Goal: Task Accomplishment & Management: Use online tool/utility

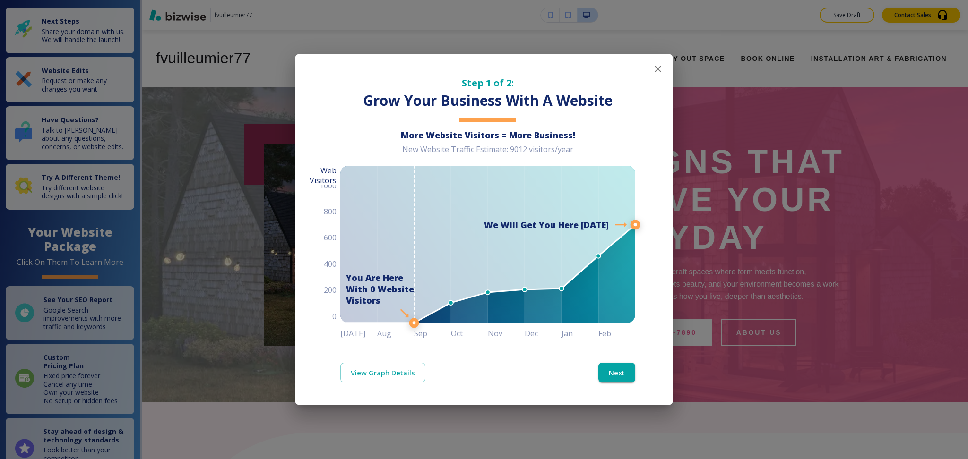
click at [656, 69] on icon "button" at bounding box center [657, 68] width 11 height 11
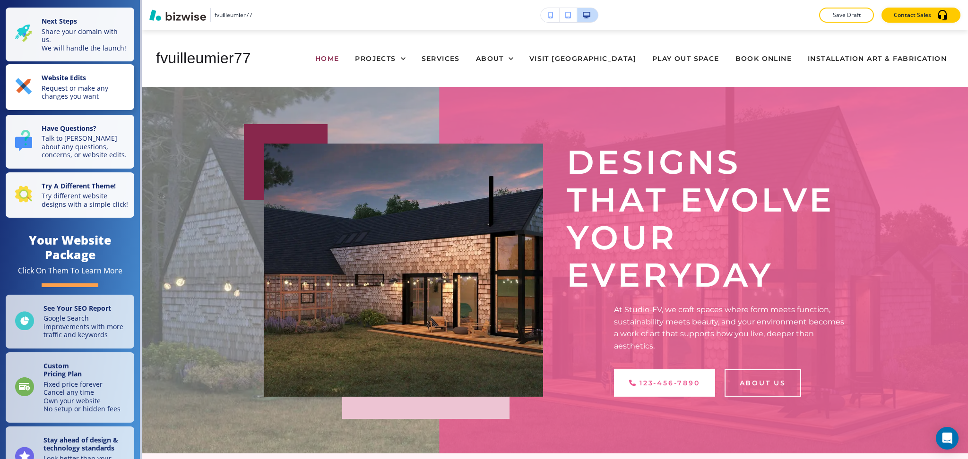
click at [55, 95] on p "Request or make any changes you want" at bounding box center [85, 92] width 87 height 17
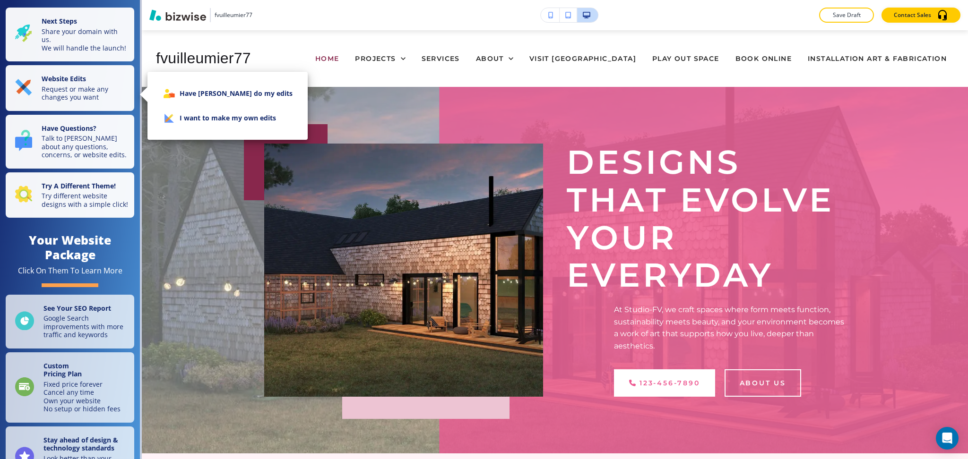
click at [231, 127] on li "I want to make my own edits" at bounding box center [227, 118] width 145 height 25
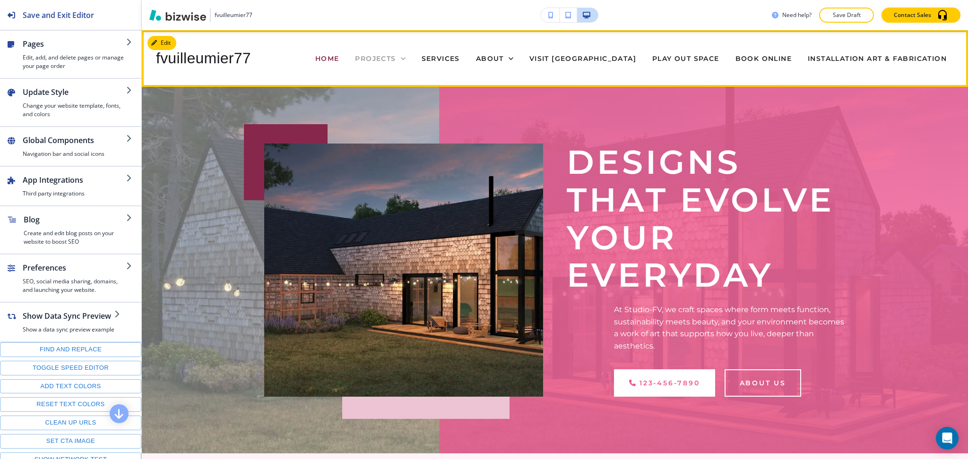
click at [396, 62] on span "PROJECTS" at bounding box center [375, 58] width 41 height 9
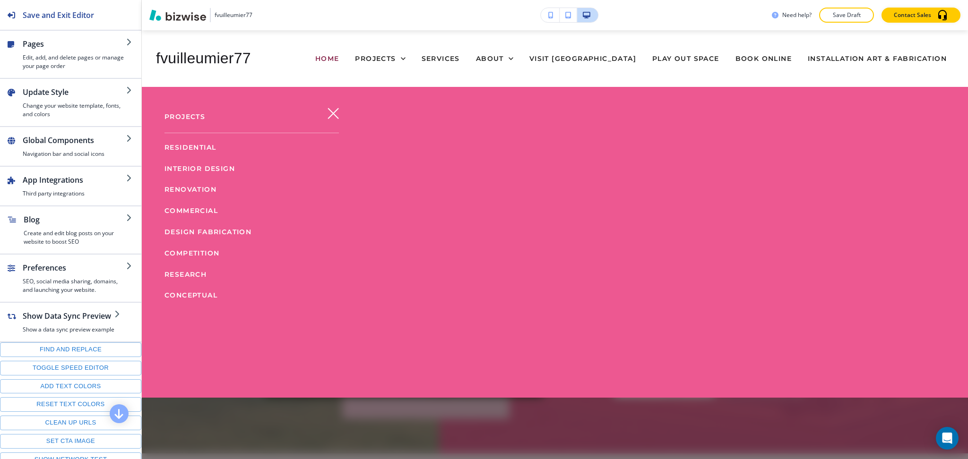
click at [329, 109] on icon "button" at bounding box center [333, 113] width 11 height 11
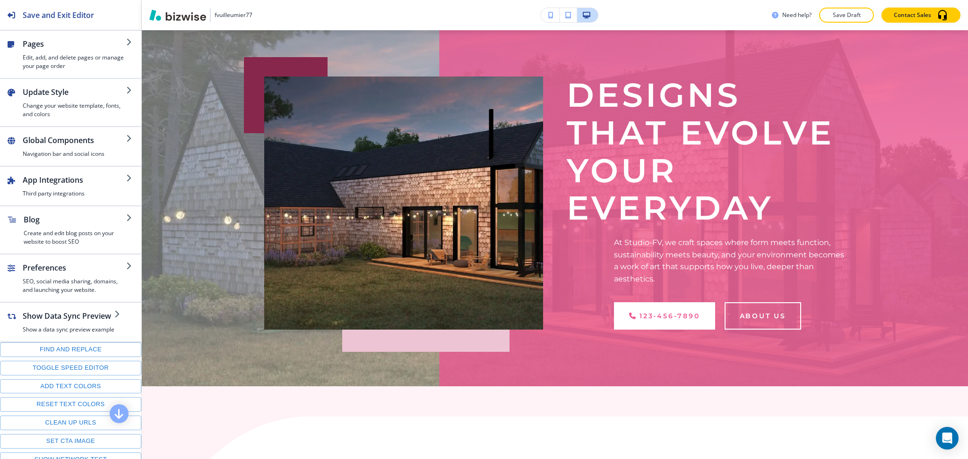
scroll to position [281, 0]
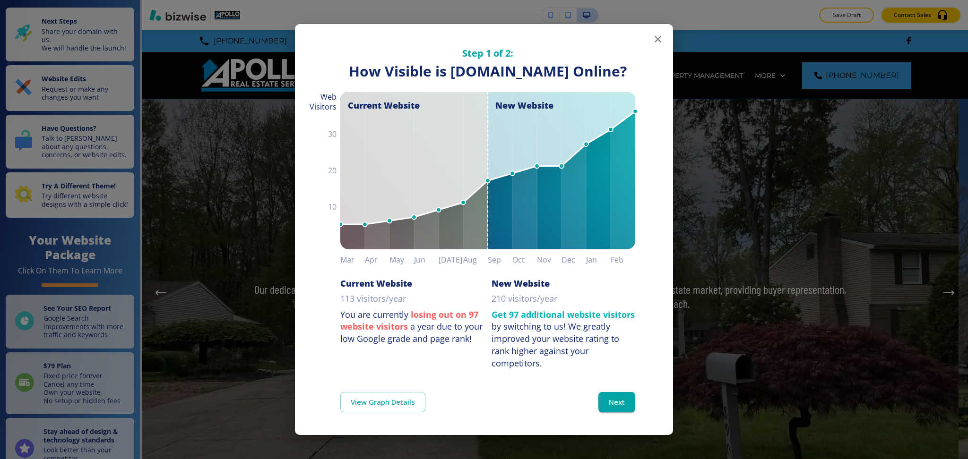
click at [652, 34] on icon "button" at bounding box center [657, 39] width 11 height 11
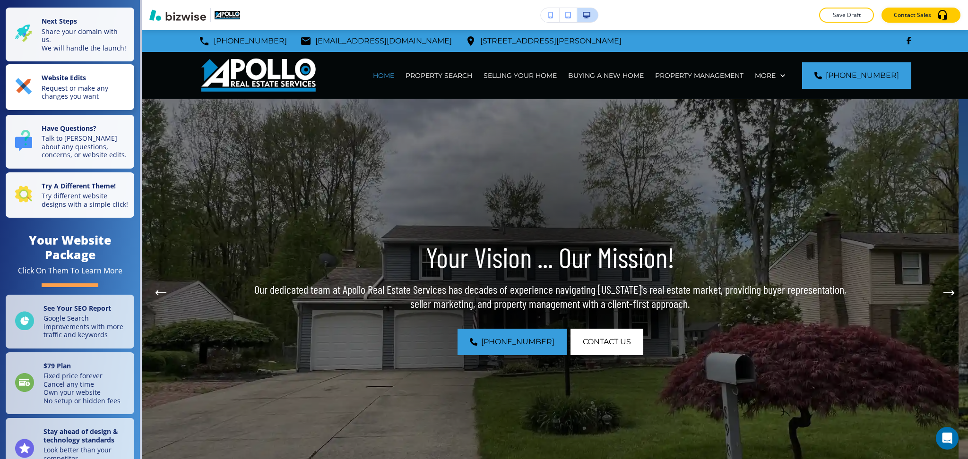
click at [80, 82] on strong "Website Edits" at bounding box center [64, 77] width 44 height 9
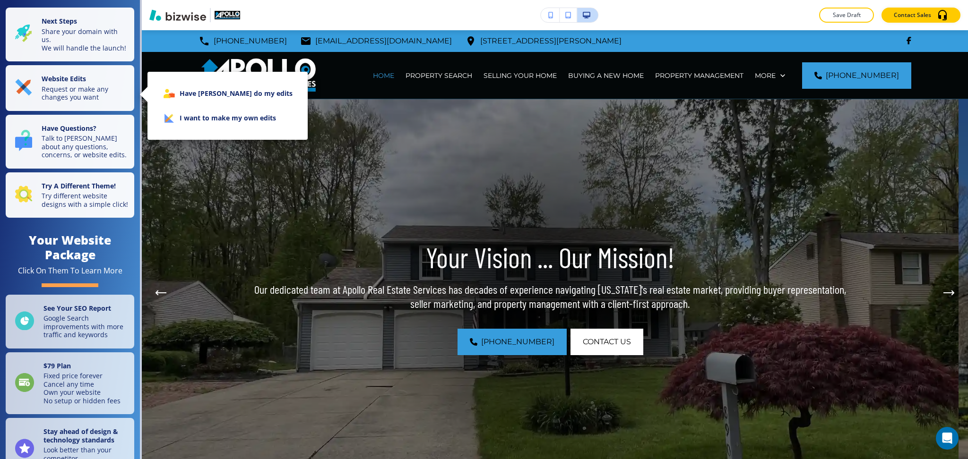
click at [182, 117] on li "I want to make my own edits" at bounding box center [227, 118] width 145 height 25
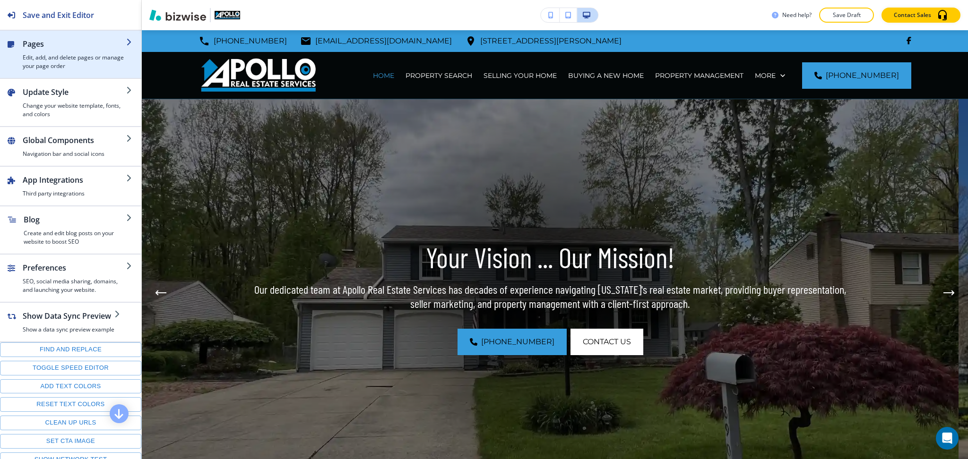
click at [17, 44] on div "button" at bounding box center [19, 54] width 8 height 32
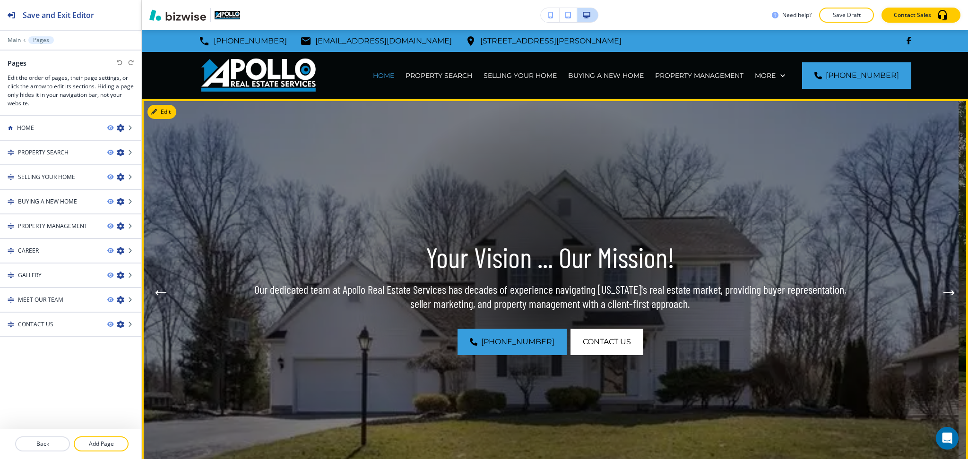
click at [158, 290] on icon "Previous Hero Image" at bounding box center [160, 293] width 11 height 6
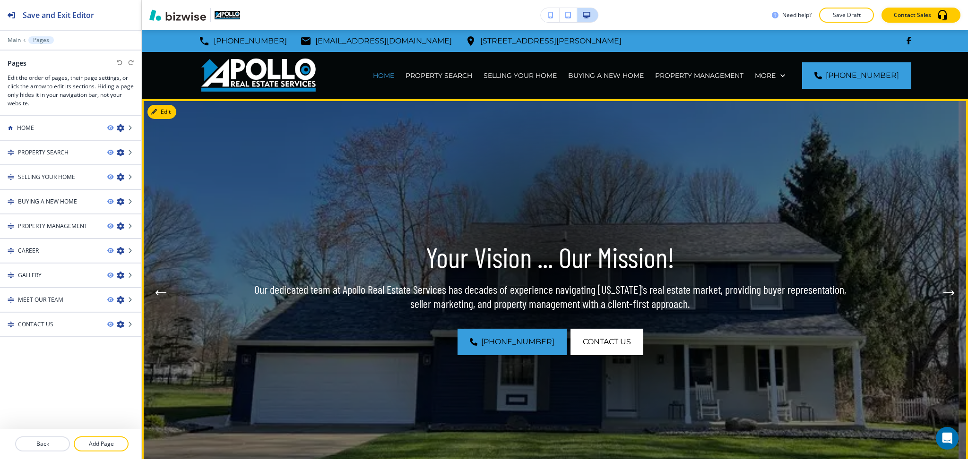
click at [940, 286] on button "Next Hero Image" at bounding box center [949, 293] width 19 height 19
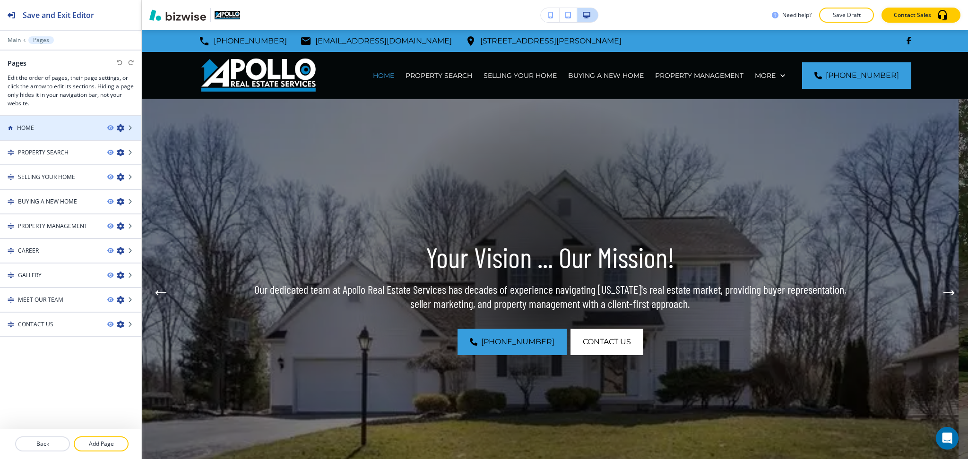
click at [43, 130] on div "HOME" at bounding box center [50, 128] width 100 height 9
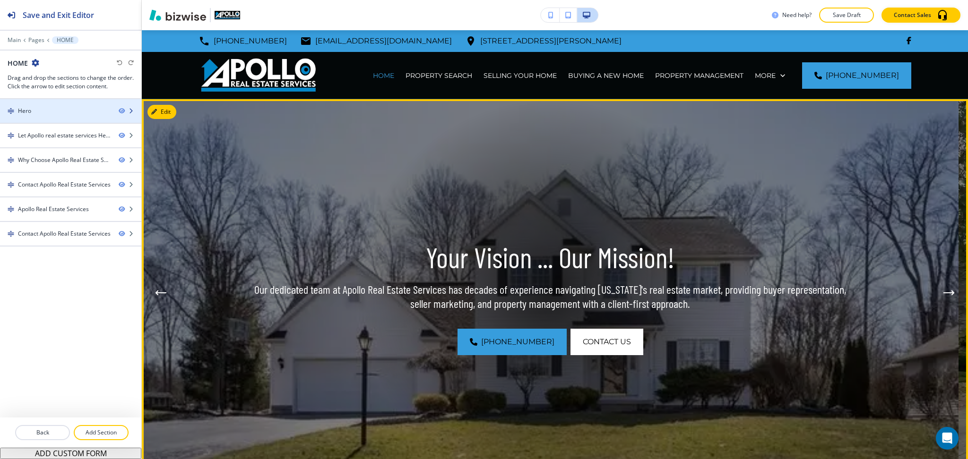
click at [40, 112] on div "Hero" at bounding box center [55, 111] width 111 height 9
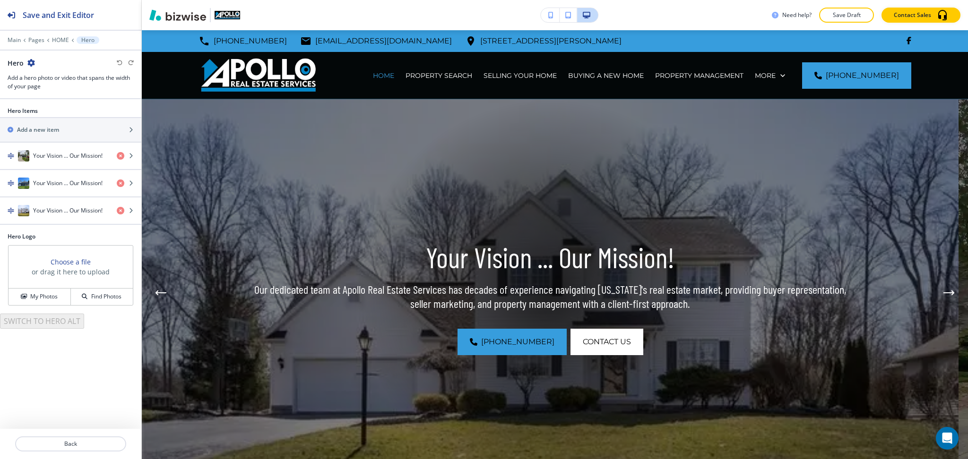
scroll to position [69, 0]
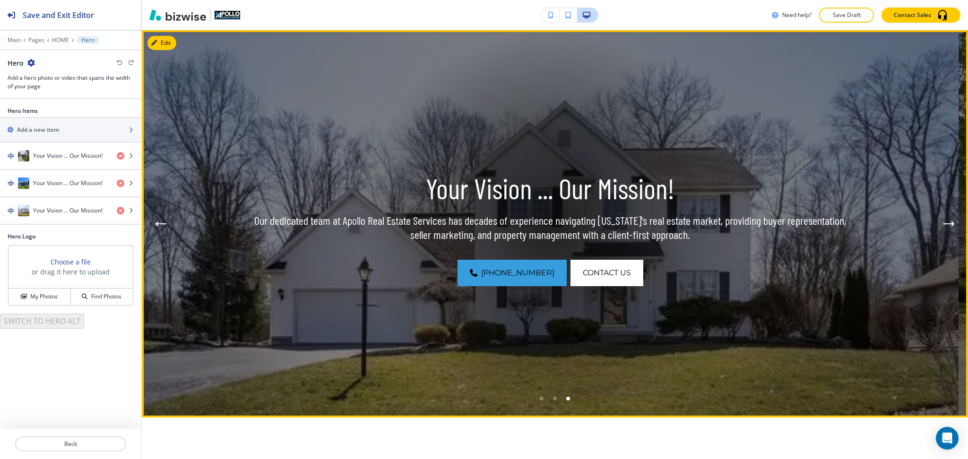
click at [156, 220] on button "Previous Hero Image" at bounding box center [160, 224] width 19 height 19
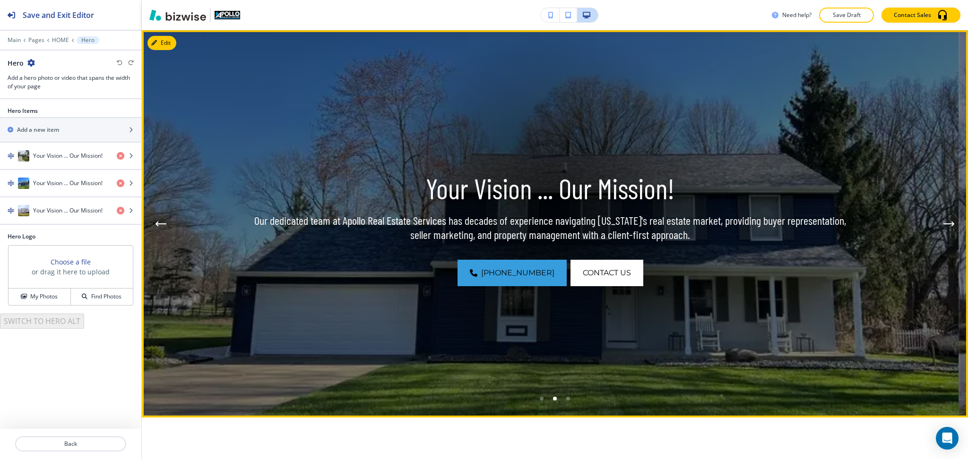
click at [156, 220] on button "Previous Hero Image" at bounding box center [160, 224] width 19 height 19
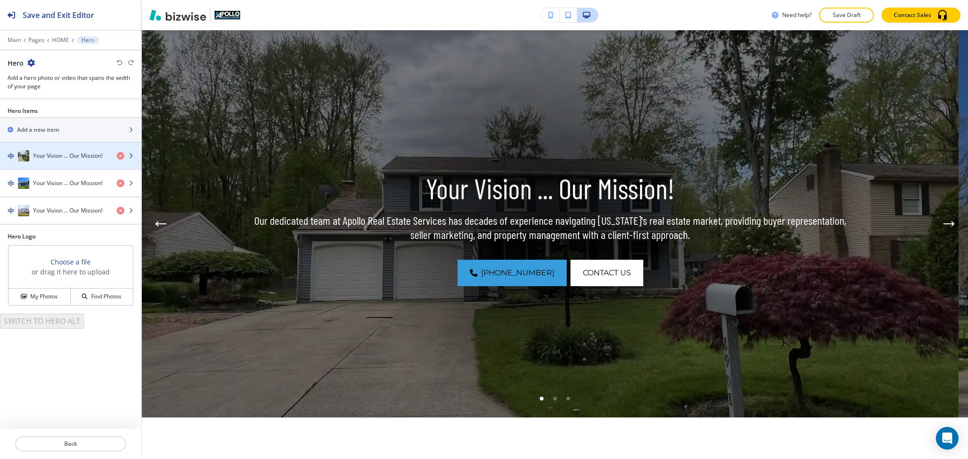
click at [50, 156] on h4 "Your Vision ... Our Mission!" at bounding box center [67, 156] width 69 height 9
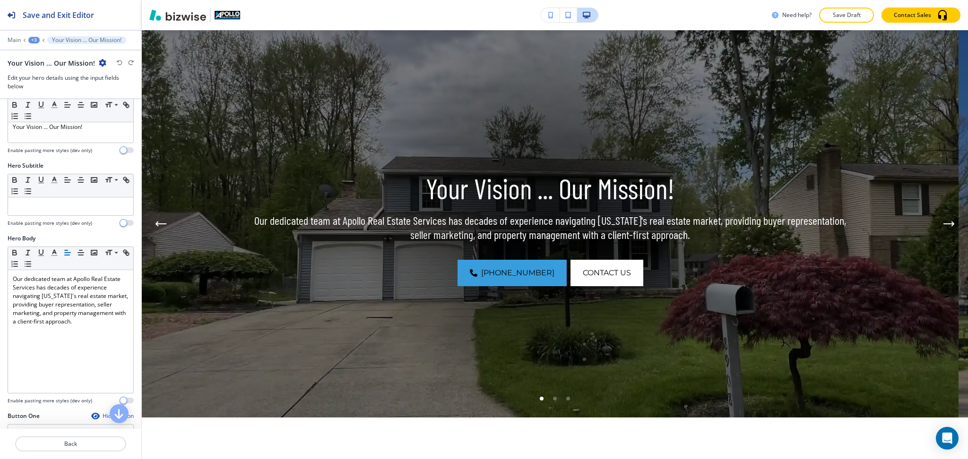
scroll to position [391, 0]
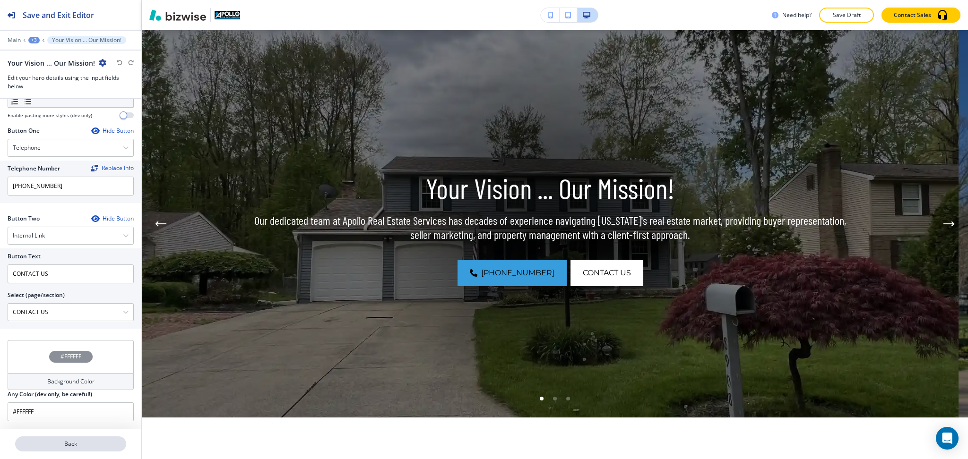
click at [65, 446] on p "Back" at bounding box center [70, 444] width 109 height 9
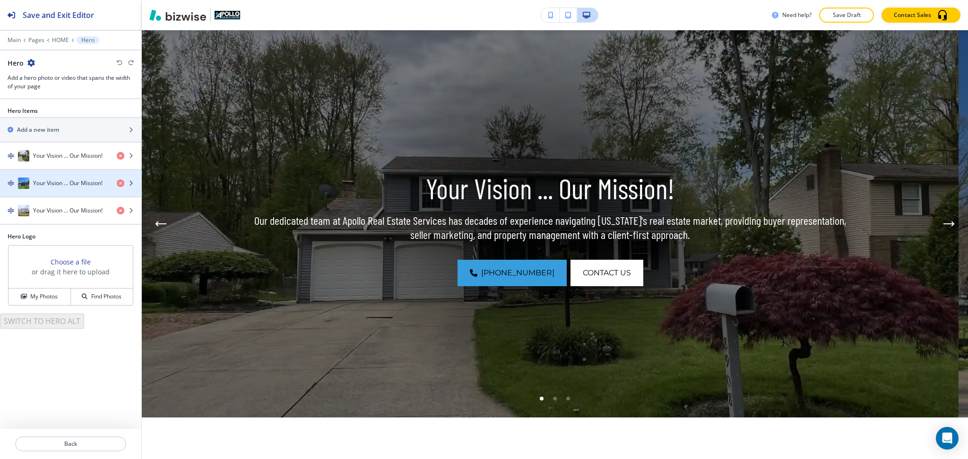
click at [46, 188] on h4 "Your Vision ... Our Mission!" at bounding box center [67, 183] width 69 height 9
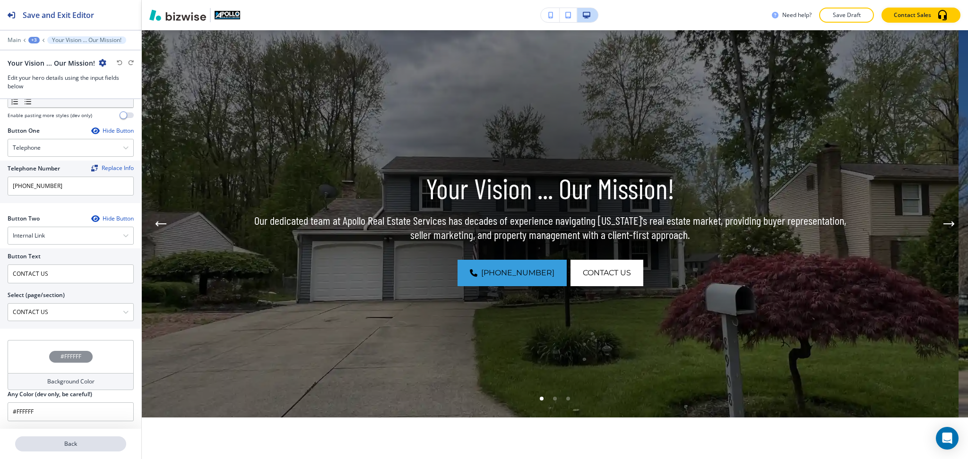
click at [84, 447] on p "Back" at bounding box center [70, 444] width 109 height 9
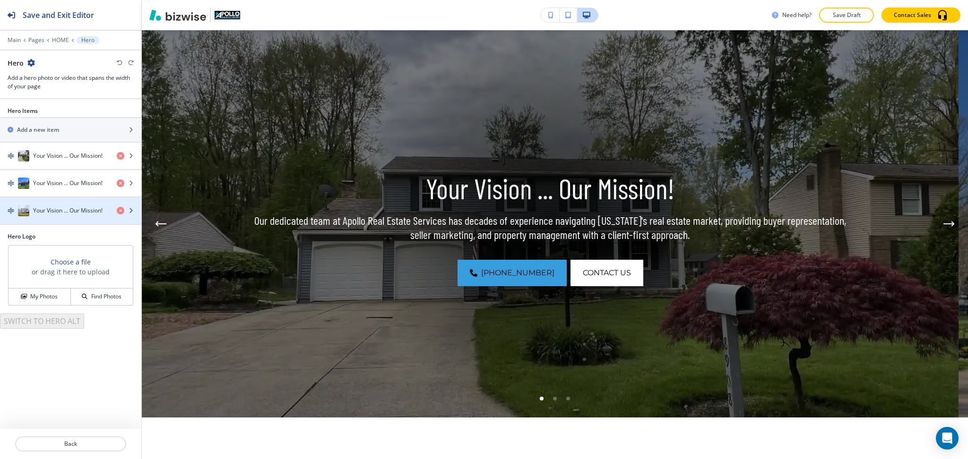
click at [54, 212] on h4 "Your Vision ... Our Mission!" at bounding box center [67, 211] width 69 height 9
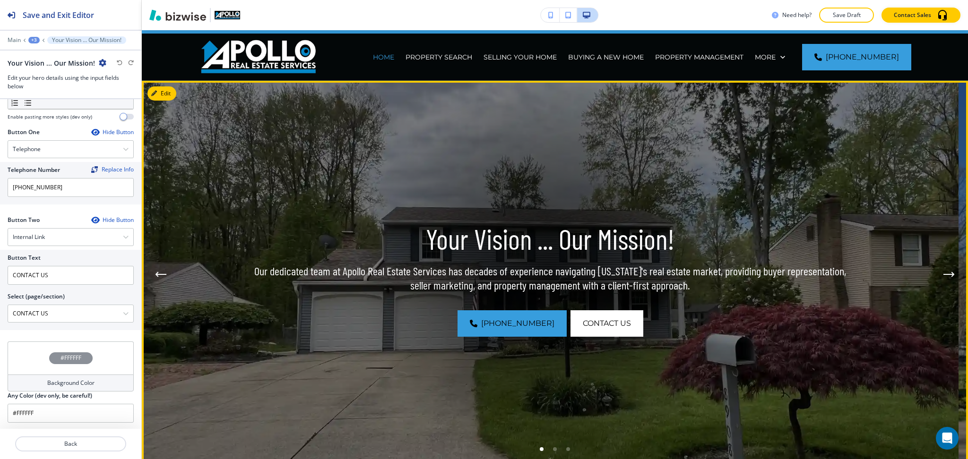
scroll to position [17, 0]
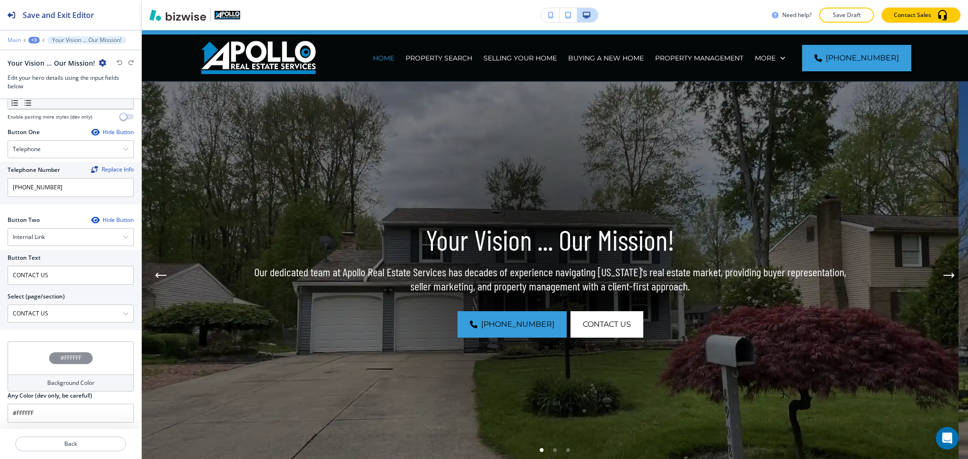
click at [9, 42] on p "Main" at bounding box center [14, 40] width 13 height 7
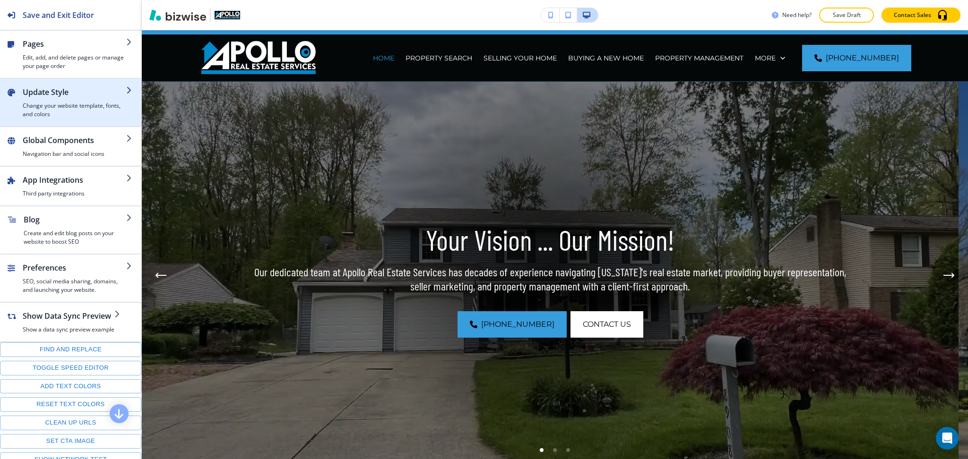
click at [48, 89] on h2 "Update Style" at bounding box center [75, 92] width 104 height 11
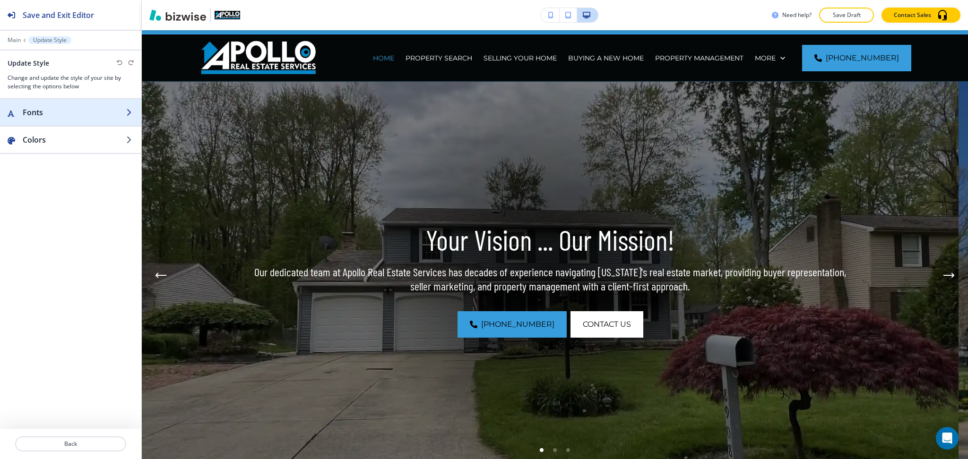
click at [57, 104] on div "button" at bounding box center [70, 103] width 141 height 8
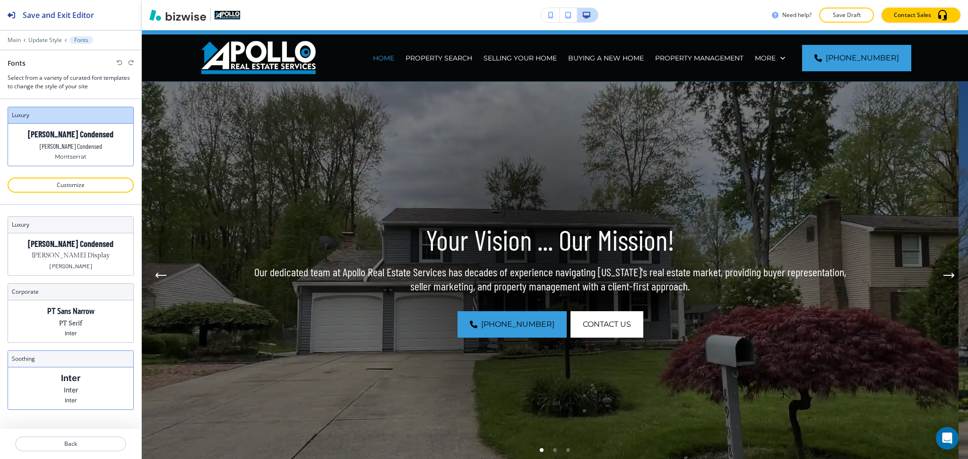
click at [74, 387] on p "Inter" at bounding box center [71, 390] width 14 height 10
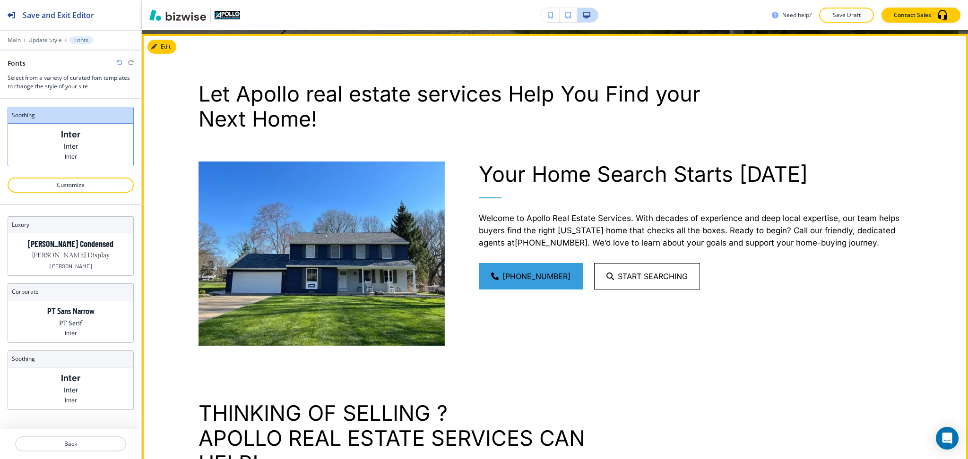
scroll to position [454, 0]
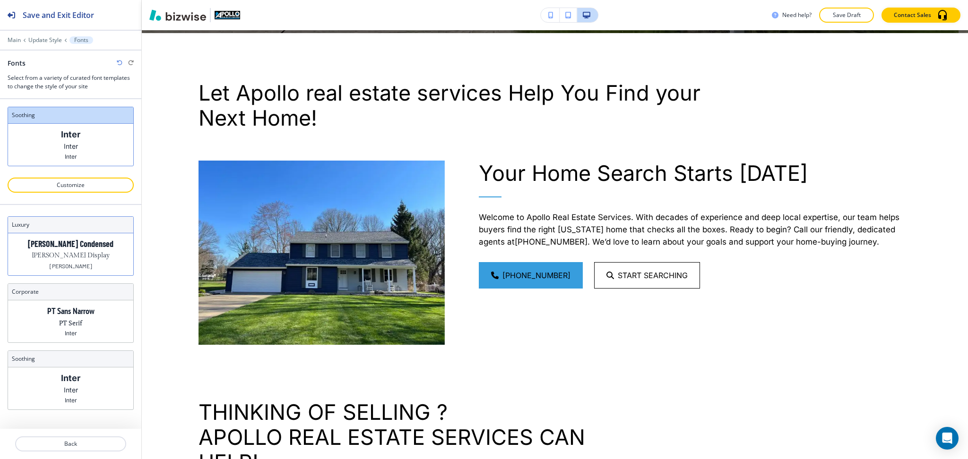
click at [80, 253] on p "Gilda Display" at bounding box center [71, 256] width 78 height 10
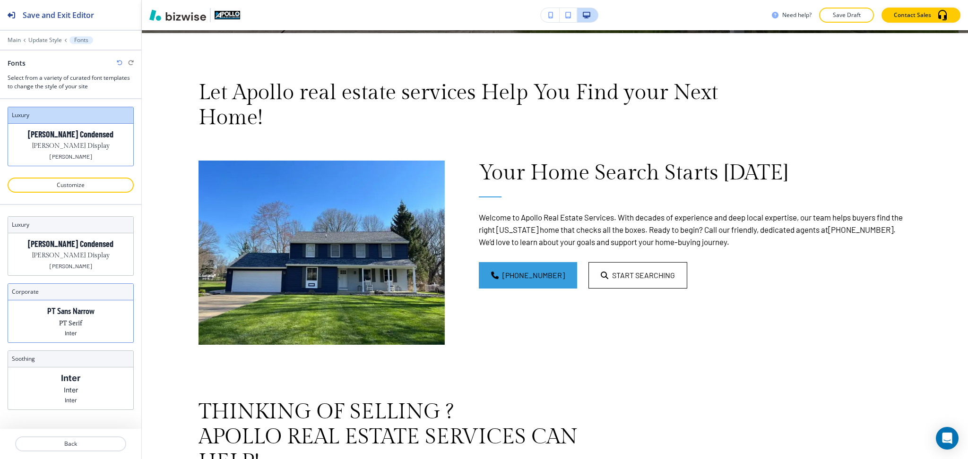
click at [96, 313] on div "PT Sans Narrow PT Serif Inter" at bounding box center [70, 322] width 125 height 42
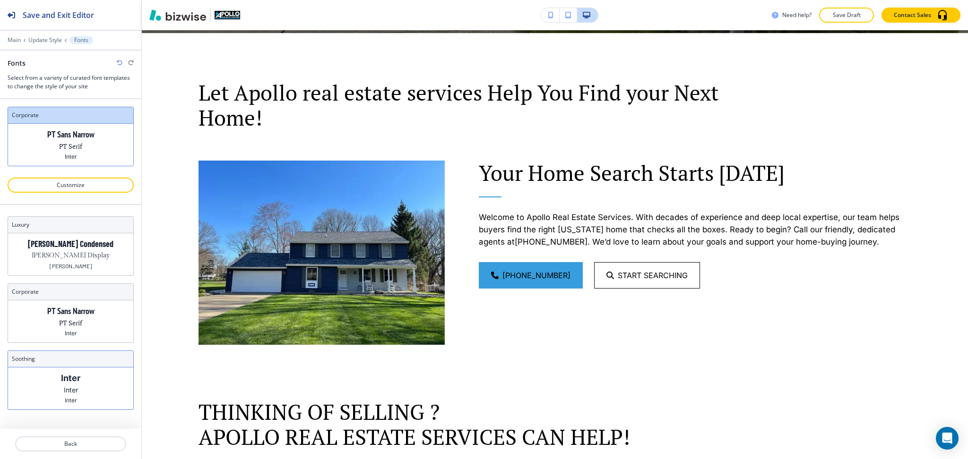
click at [69, 397] on div "Inter Inter Inter" at bounding box center [70, 389] width 125 height 42
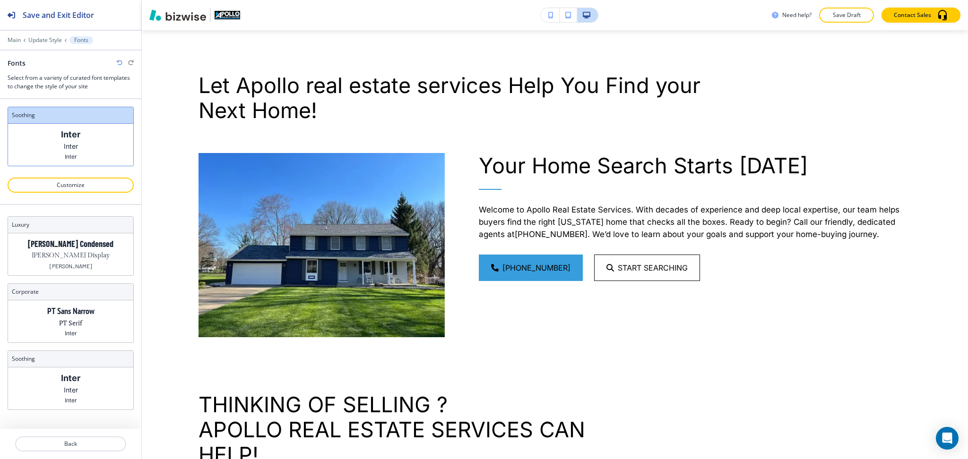
scroll to position [462, 0]
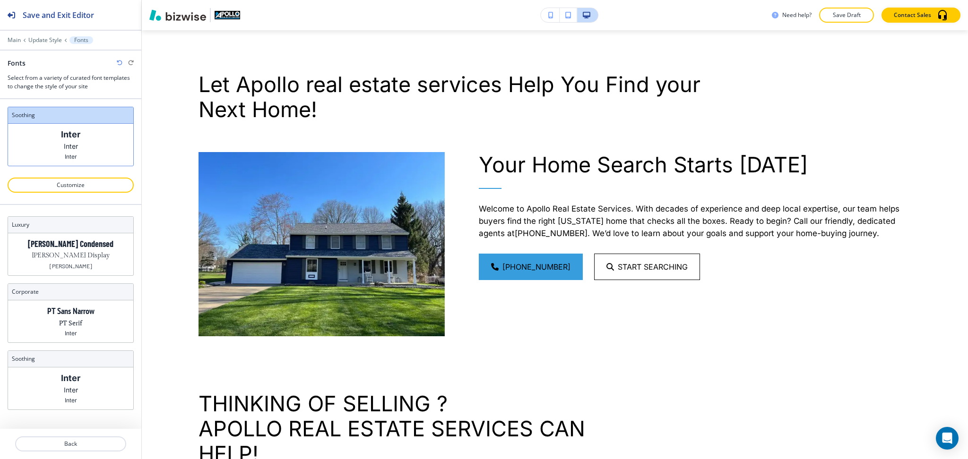
click at [120, 63] on icon "button" at bounding box center [120, 63] width 6 height 6
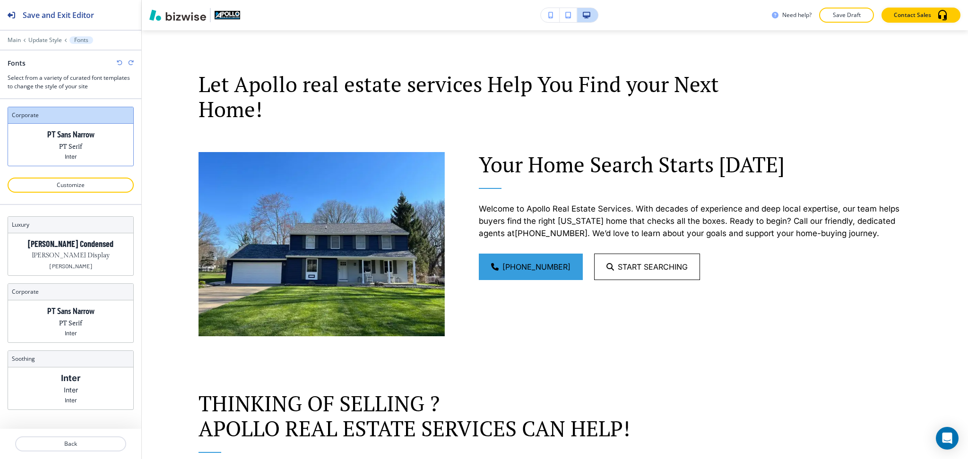
click at [120, 62] on icon "button" at bounding box center [120, 63] width 6 height 6
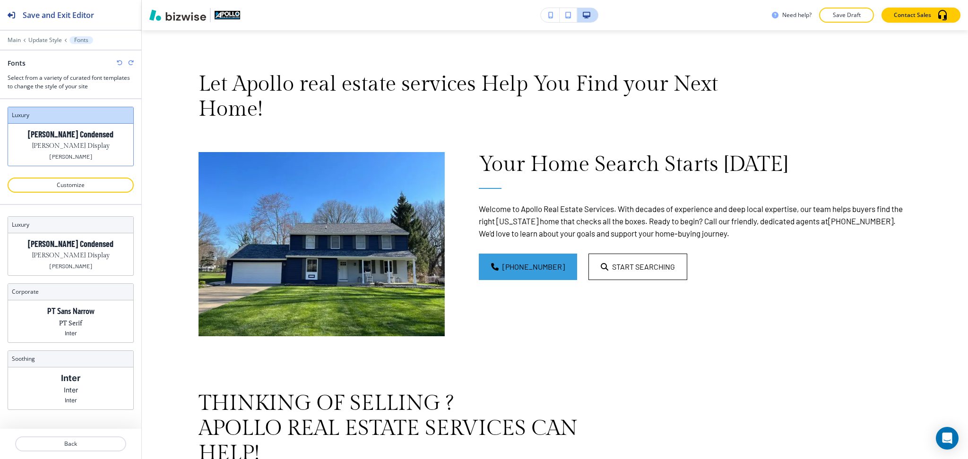
click at [120, 62] on icon "button" at bounding box center [120, 63] width 6 height 6
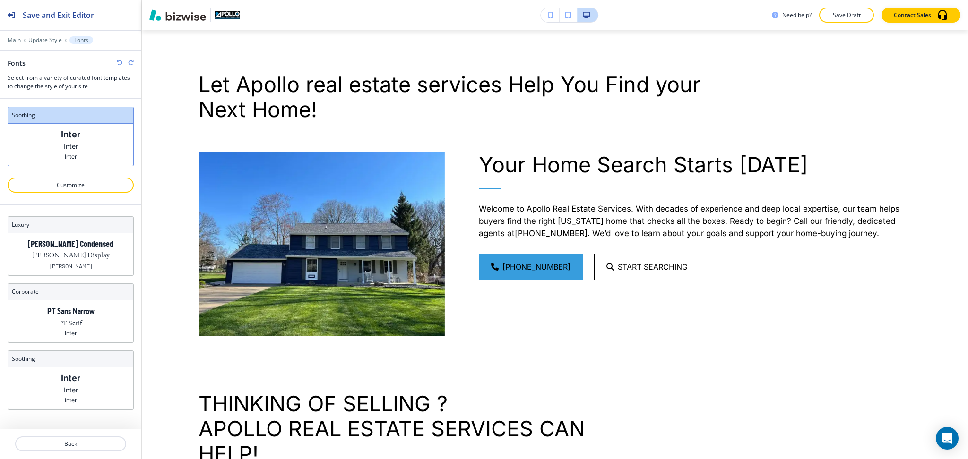
click at [119, 62] on icon "button" at bounding box center [120, 63] width 6 height 6
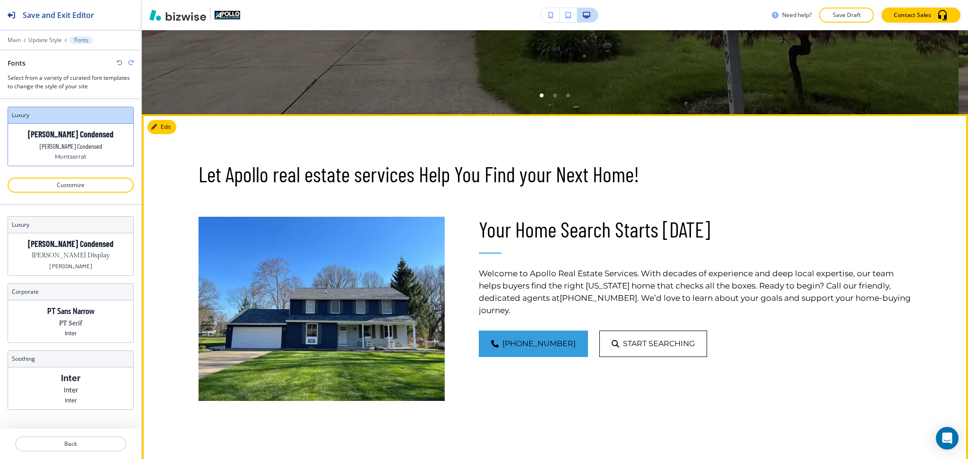
scroll to position [373, 0]
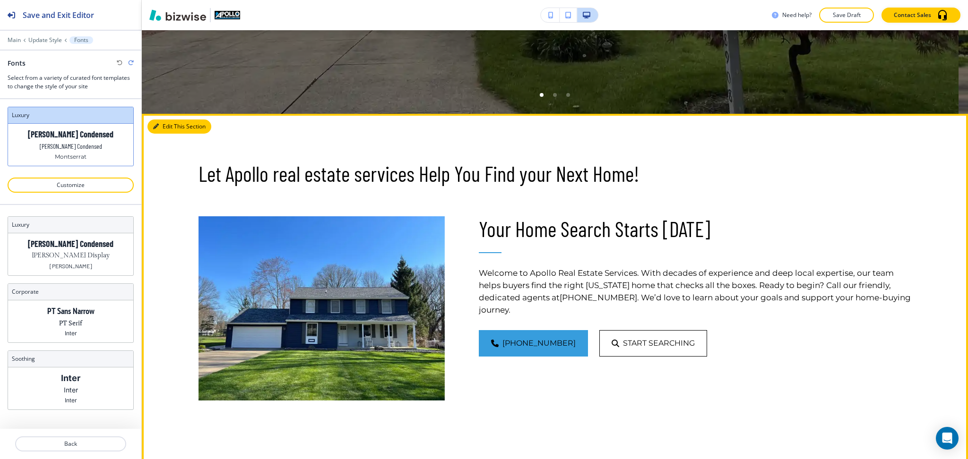
click at [160, 125] on button "Edit This Section" at bounding box center [179, 127] width 64 height 14
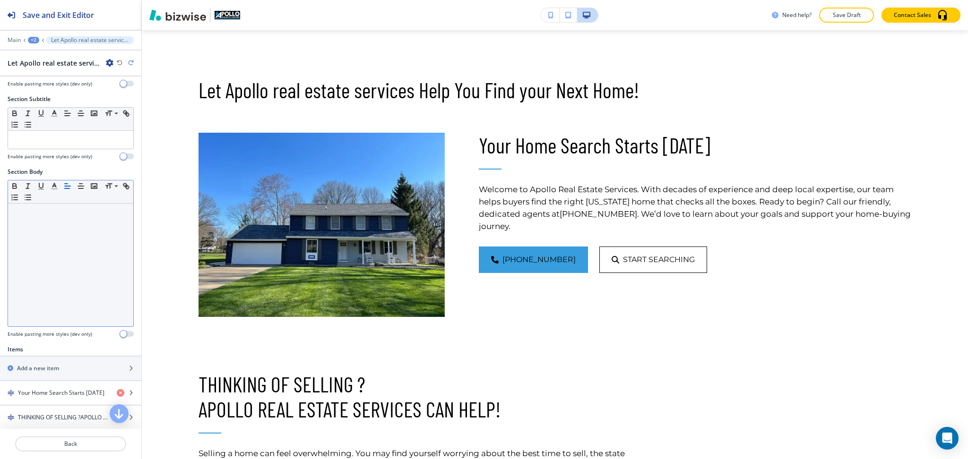
scroll to position [216, 0]
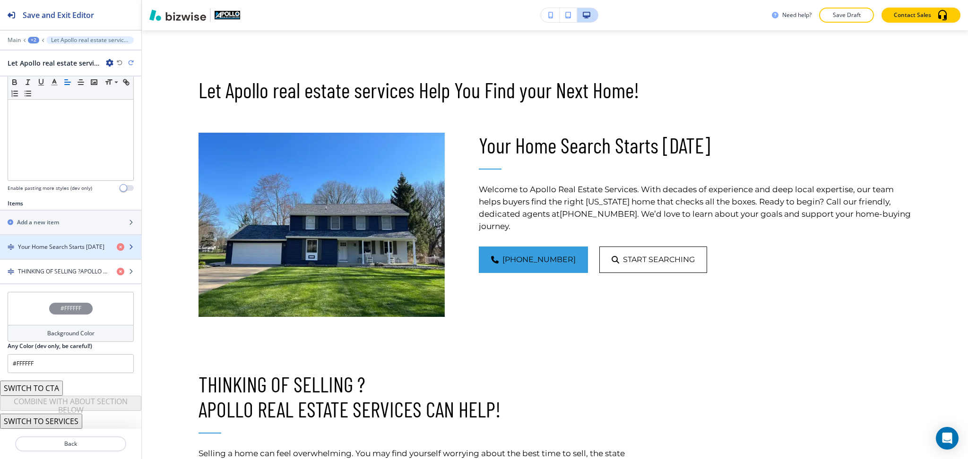
click at [48, 244] on h4 "Your Home Search Starts Today" at bounding box center [61, 247] width 87 height 9
click at [54, 242] on div "button" at bounding box center [70, 239] width 141 height 8
click at [57, 250] on h4 "Your Home Search Starts Today" at bounding box center [61, 247] width 87 height 9
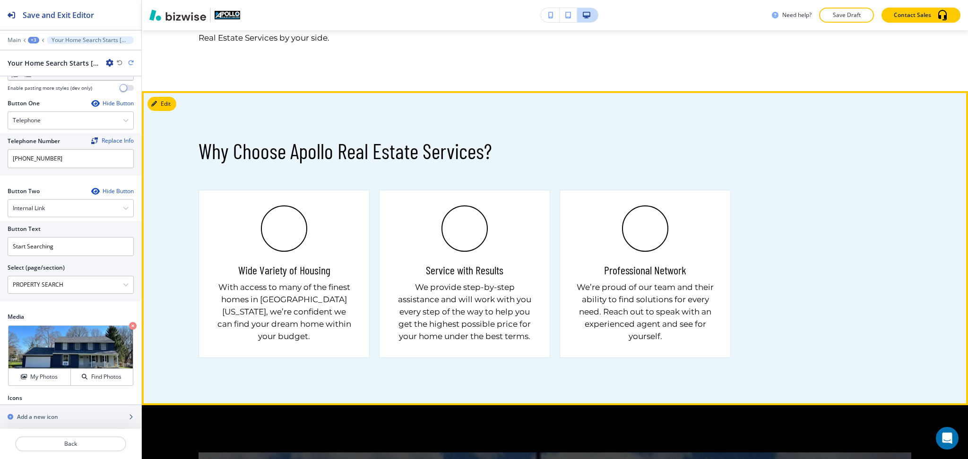
scroll to position [898, 0]
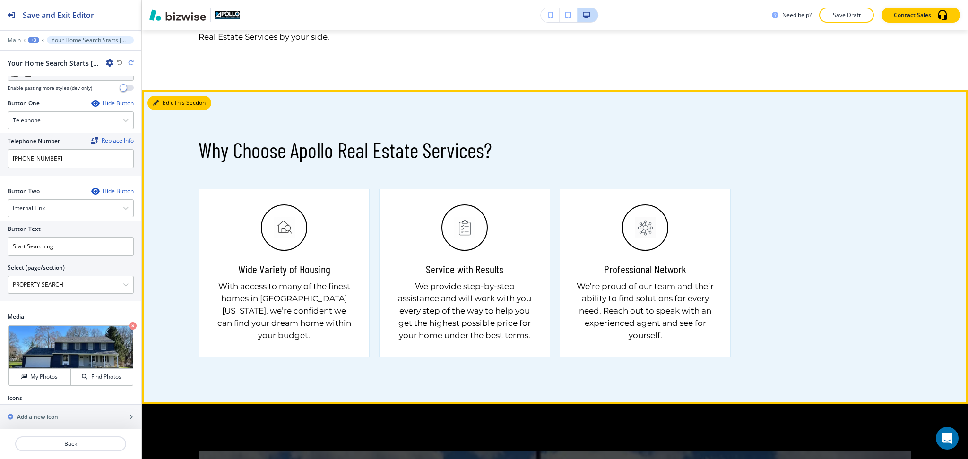
click at [167, 110] on button "Edit This Section" at bounding box center [179, 103] width 64 height 14
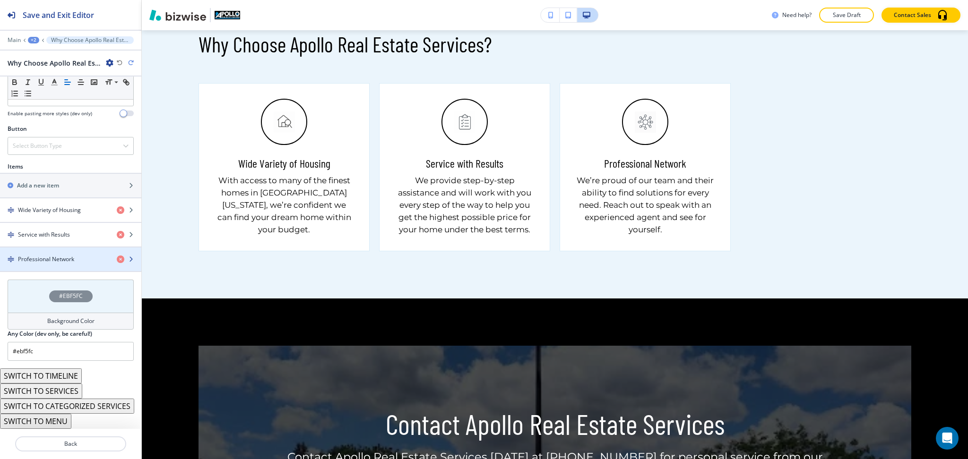
scroll to position [294, 0]
click at [55, 215] on div "button" at bounding box center [70, 219] width 141 height 8
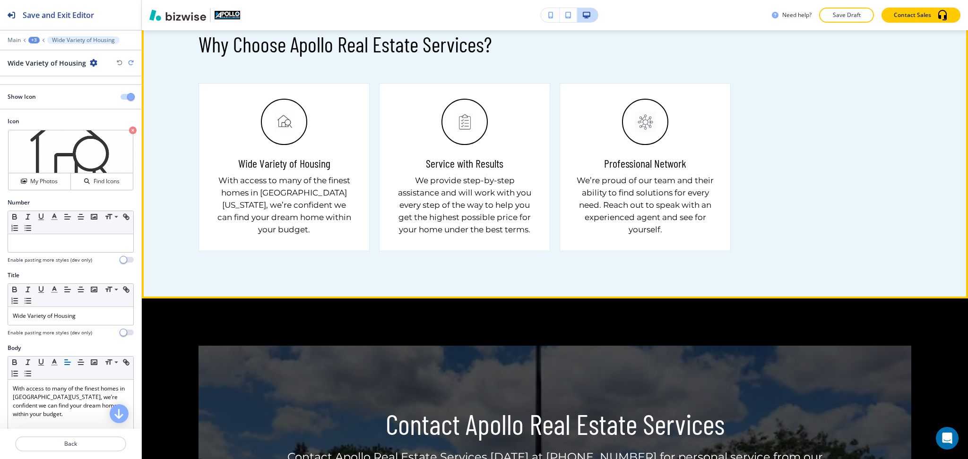
click at [313, 171] on h5 "Wide Variety of Housing" at bounding box center [284, 163] width 92 height 14
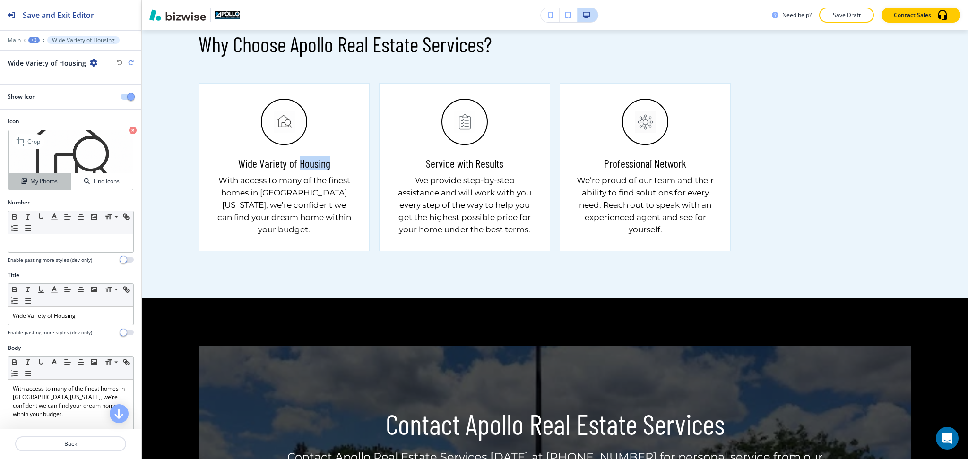
copy h5 "Housing"
drag, startPoint x: 54, startPoint y: 185, endPoint x: 61, endPoint y: 185, distance: 7.1
click at [56, 185] on div "My Photos" at bounding box center [40, 181] width 62 height 9
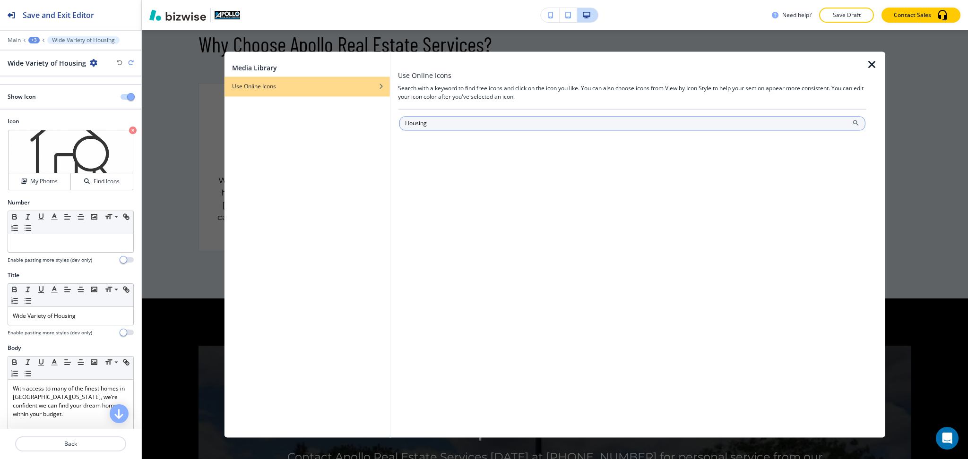
type input "Housing"
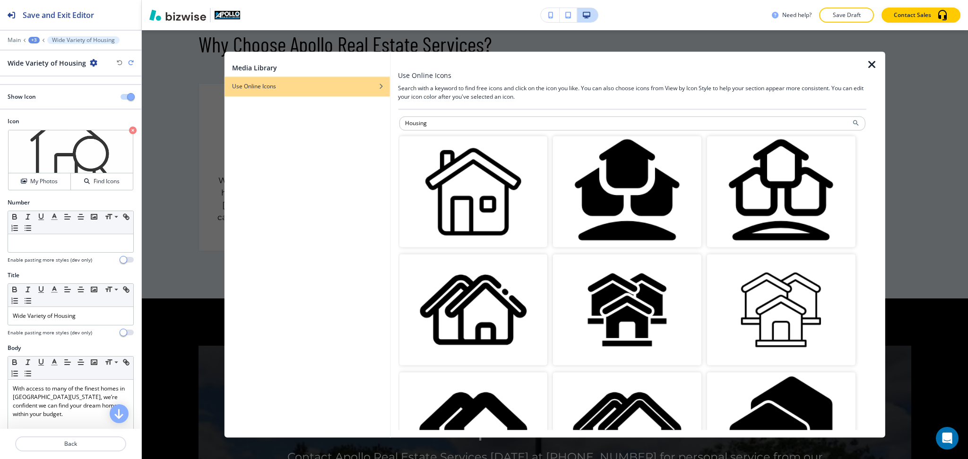
click at [488, 189] on img "button" at bounding box center [473, 191] width 148 height 111
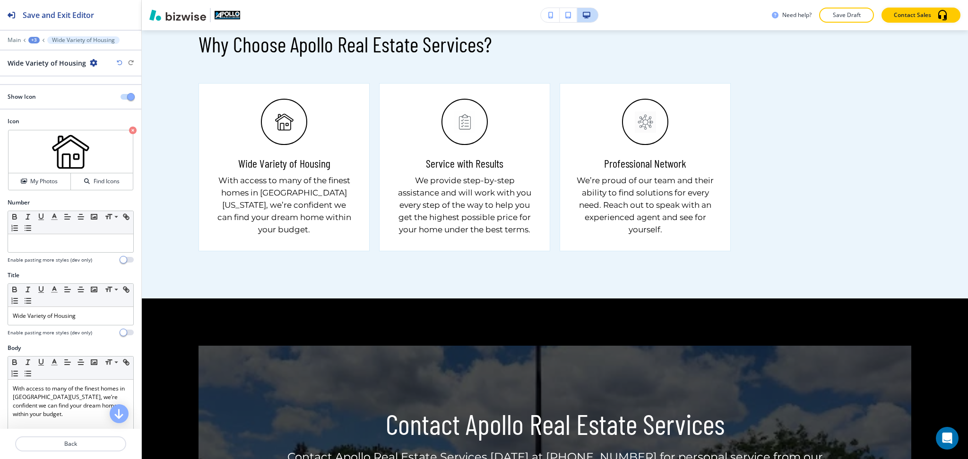
click at [483, 171] on h5 "Service with Results" at bounding box center [465, 163] width 78 height 14
copy h5 "Results"
click at [85, 436] on div at bounding box center [70, 433] width 141 height 8
click at [85, 440] on p "Back" at bounding box center [70, 444] width 109 height 9
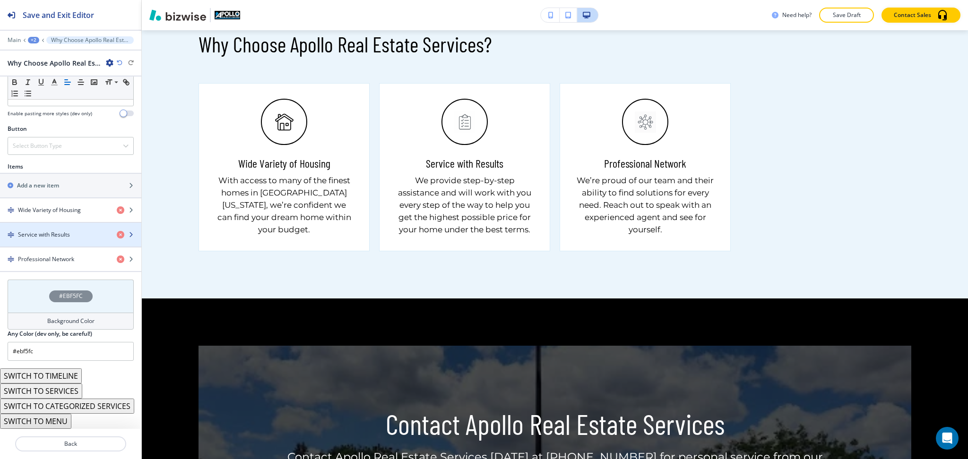
click at [59, 231] on h4 "Service with Results" at bounding box center [44, 235] width 52 height 9
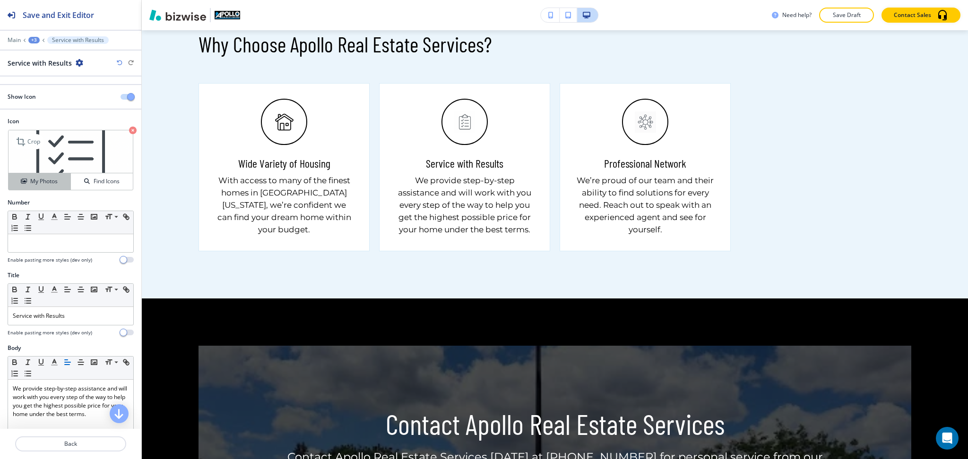
click at [45, 183] on h4 "My Photos" at bounding box center [43, 181] width 27 height 9
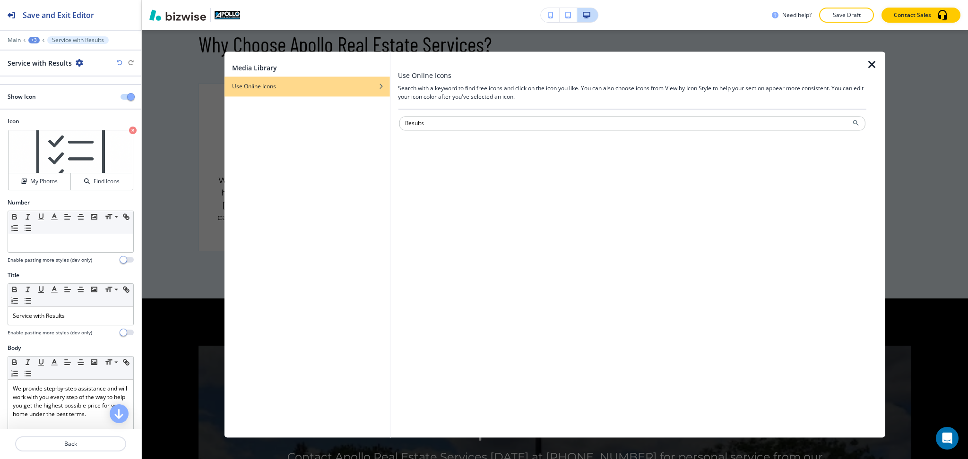
type input "Results"
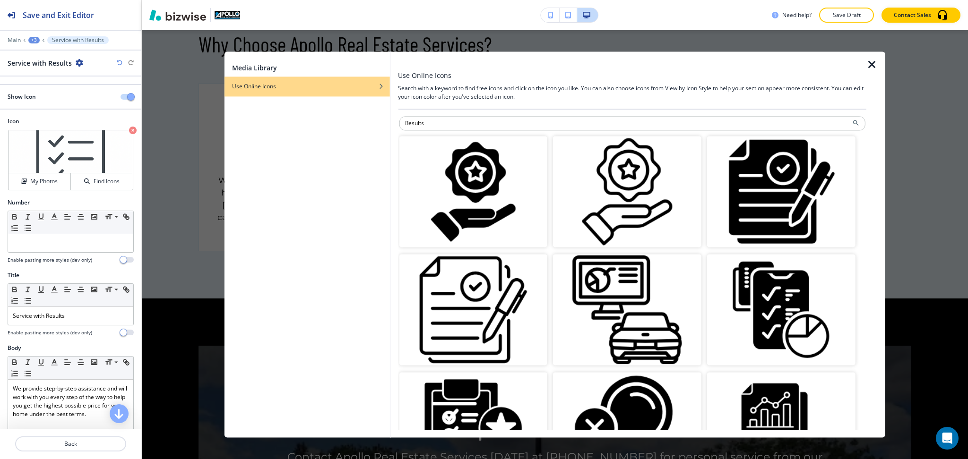
click at [479, 314] on img "button" at bounding box center [473, 310] width 148 height 111
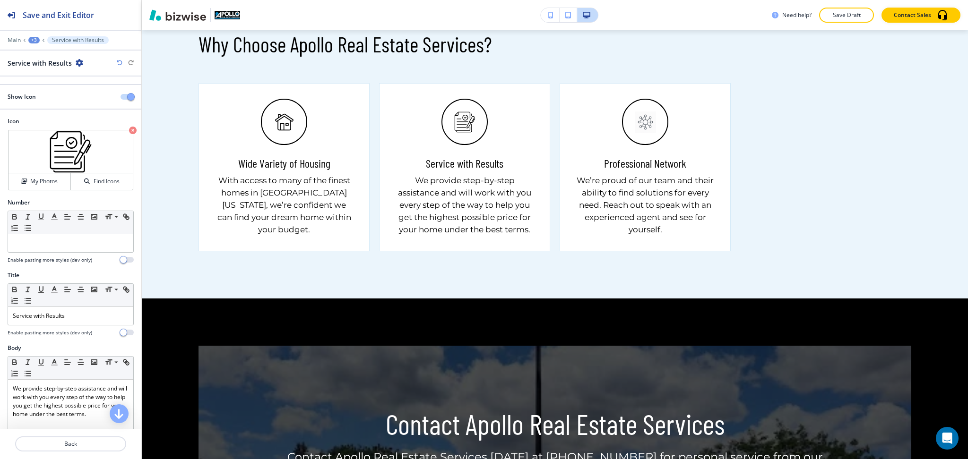
click at [628, 171] on h5 "Professional Network" at bounding box center [645, 163] width 82 height 14
copy h5 "Professional"
click at [81, 445] on p "Back" at bounding box center [70, 444] width 109 height 9
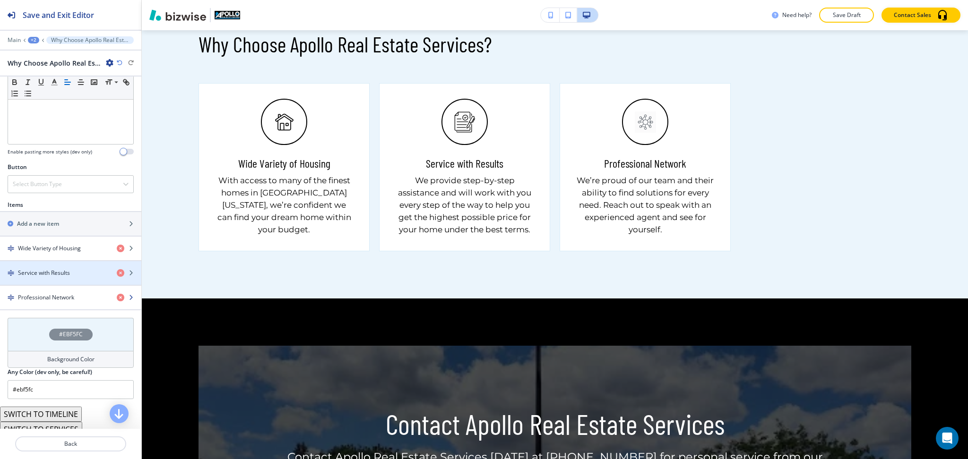
scroll to position [251, 0]
click at [50, 293] on div "button" at bounding box center [70, 290] width 141 height 8
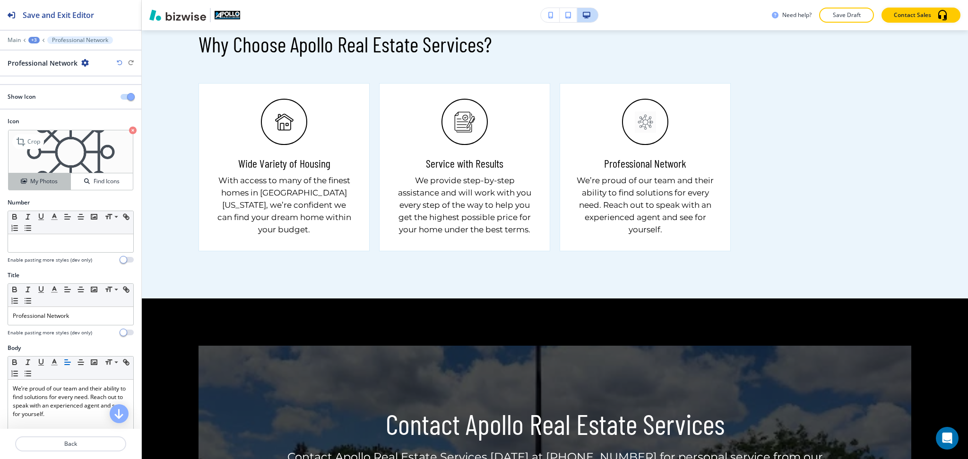
click at [41, 183] on h4 "My Photos" at bounding box center [43, 181] width 27 height 9
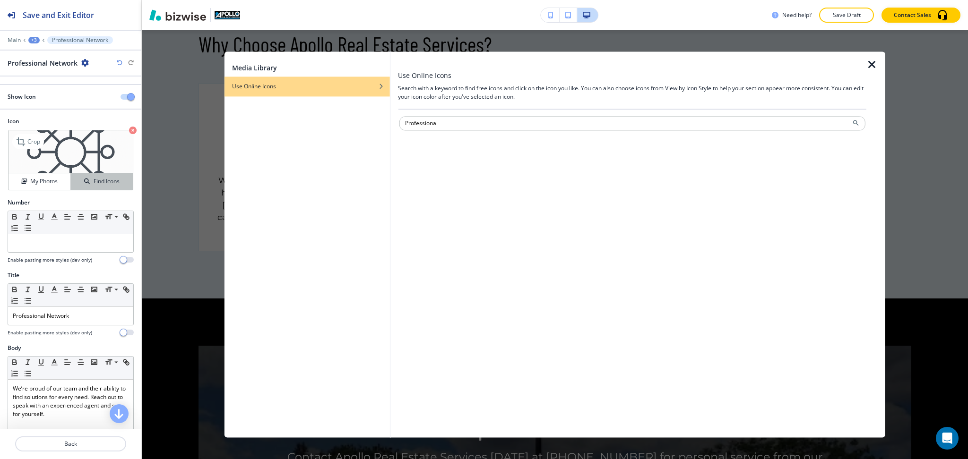
type input "Professional"
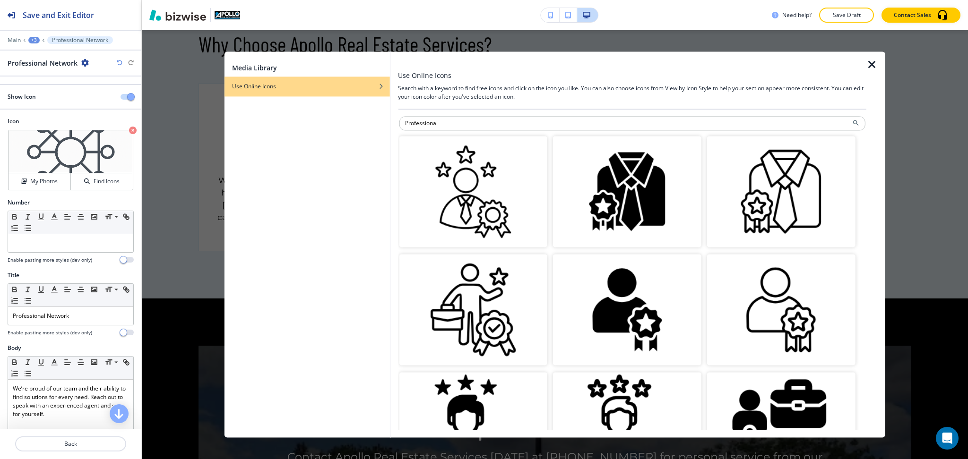
click at [775, 185] on img "button" at bounding box center [781, 191] width 148 height 111
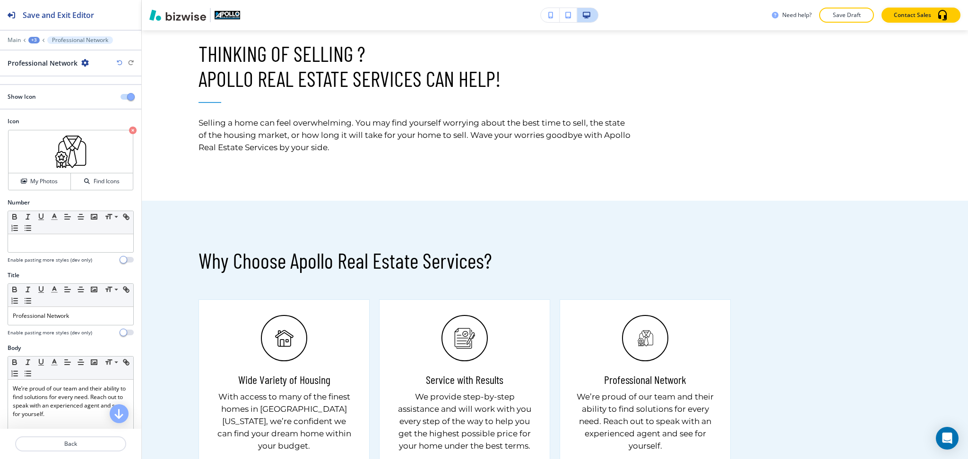
scroll to position [840, 0]
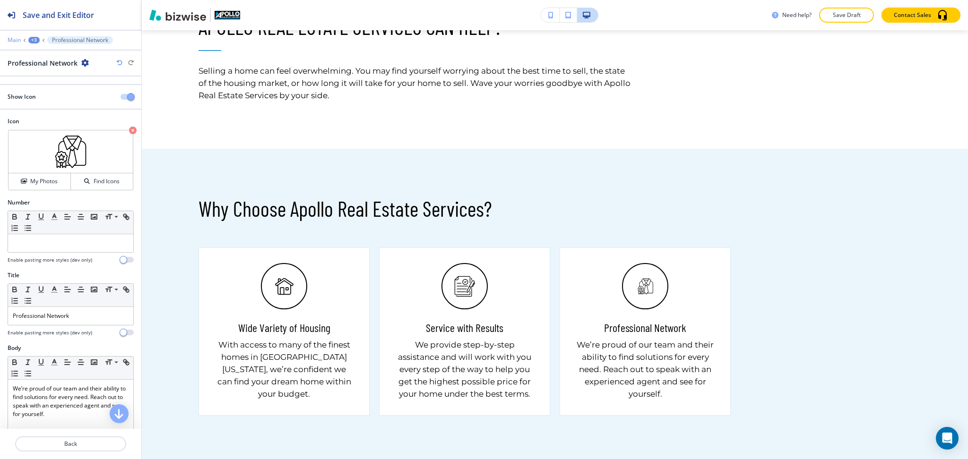
click at [8, 40] on p "Main" at bounding box center [14, 40] width 13 height 7
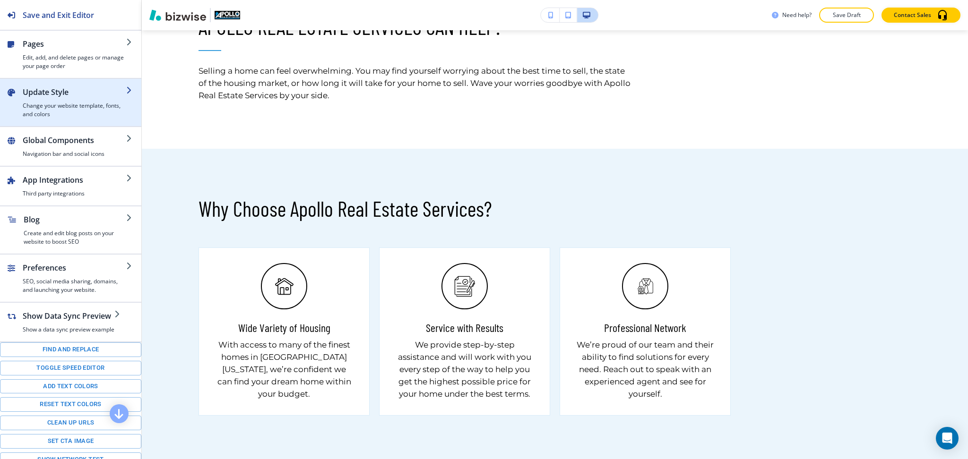
click at [42, 109] on h4 "Change your website template, fonts, and colors" at bounding box center [75, 110] width 104 height 17
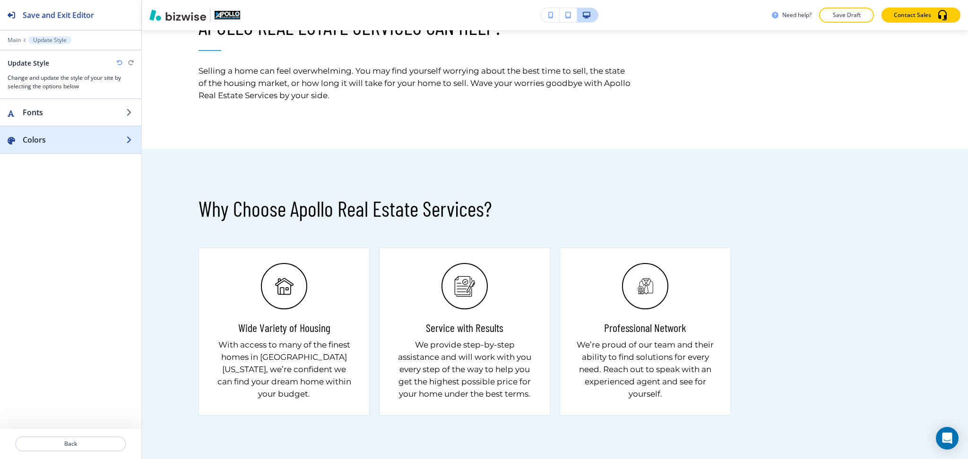
click at [44, 149] on div "button" at bounding box center [70, 150] width 141 height 8
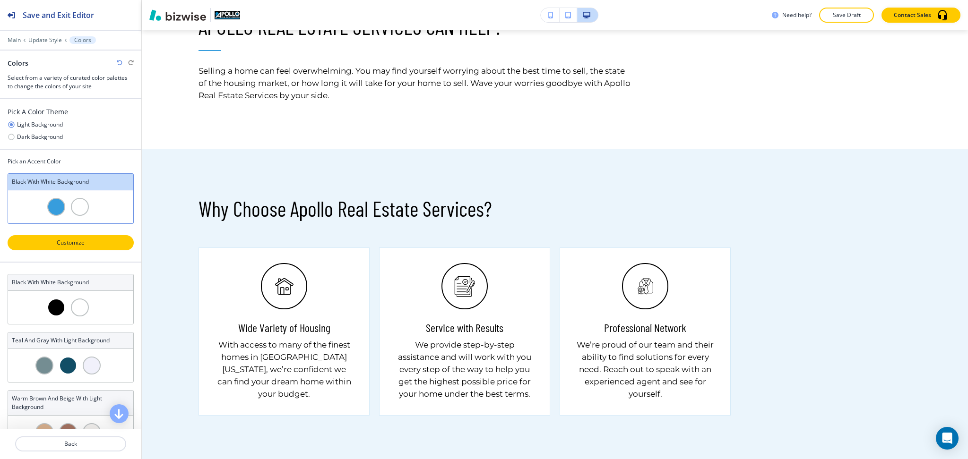
click at [88, 241] on p "Customize" at bounding box center [71, 243] width 102 height 9
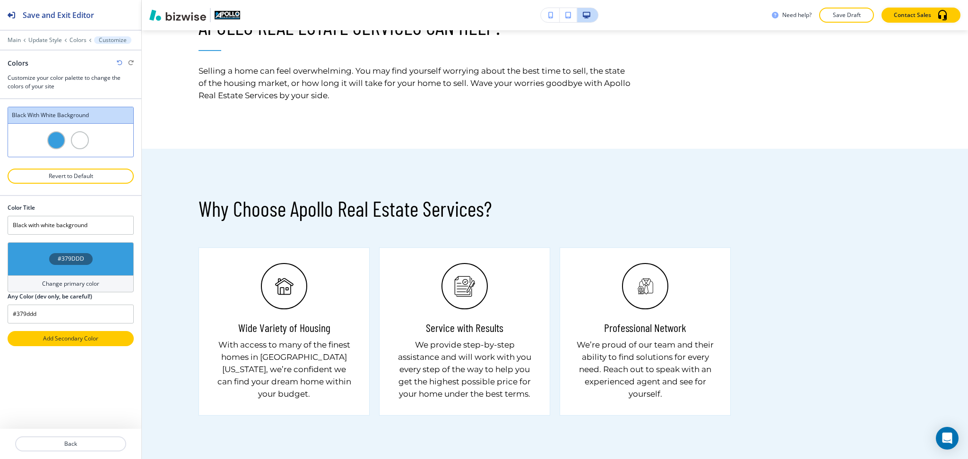
click at [77, 342] on p "Add Secondary Color" at bounding box center [71, 339] width 102 height 9
type input "Custom Black with white background"
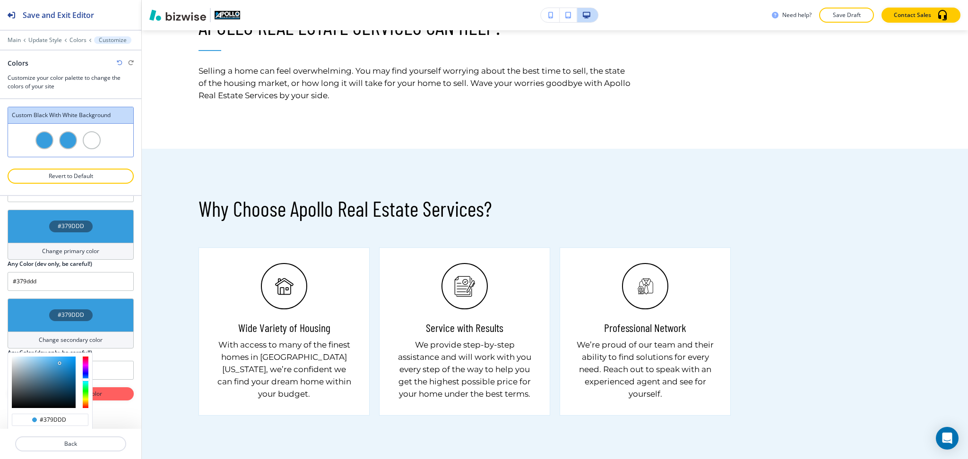
scroll to position [90, 0]
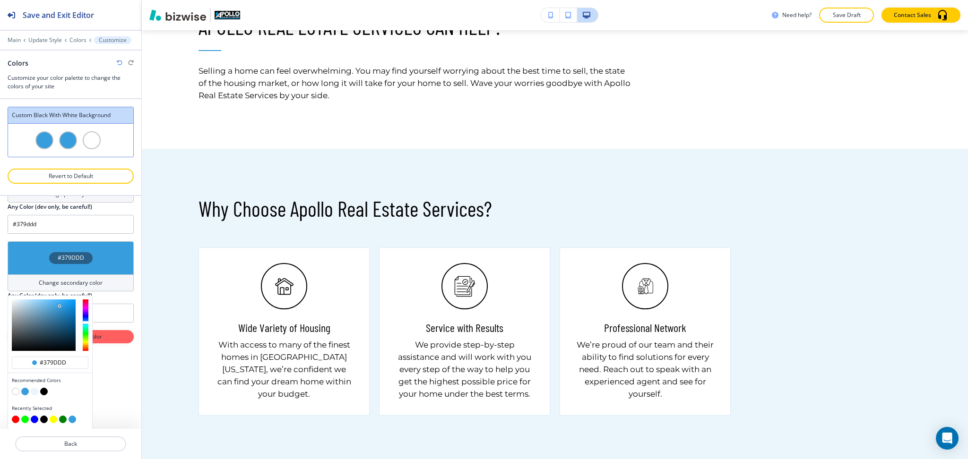
click at [46, 391] on button "button" at bounding box center [44, 392] width 8 height 8
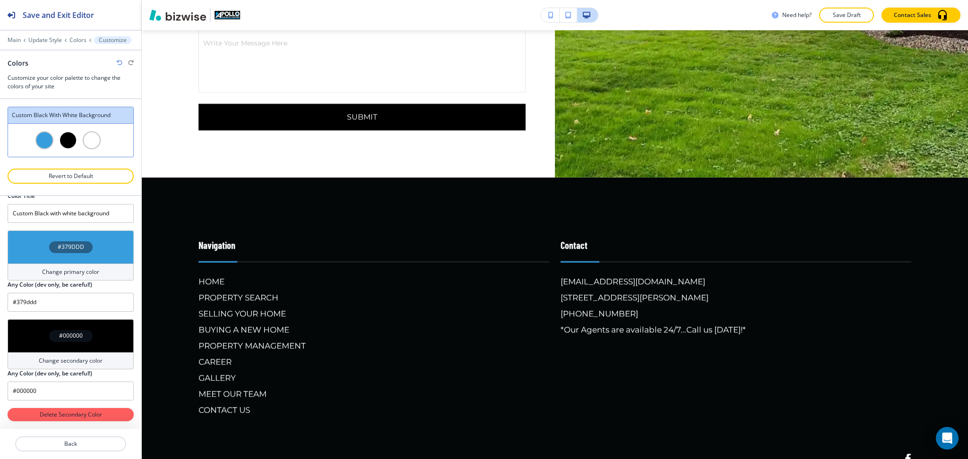
scroll to position [2378, 0]
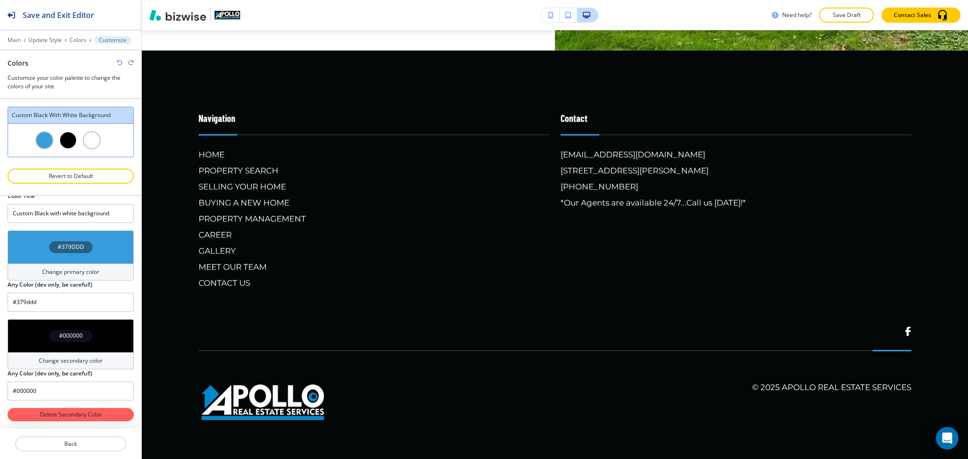
click at [120, 61] on icon "button" at bounding box center [120, 63] width 6 height 6
type input "#379ddd"
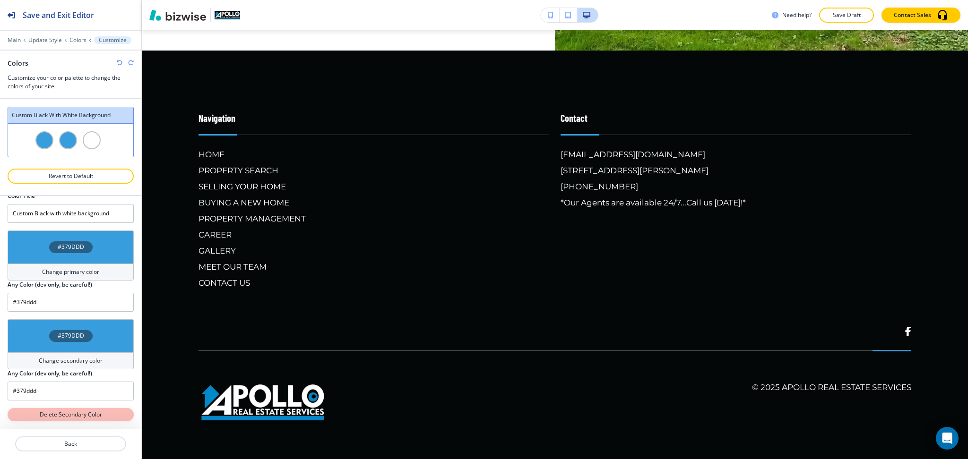
click at [103, 418] on p "Delete Secondary Color" at bounding box center [71, 415] width 94 height 9
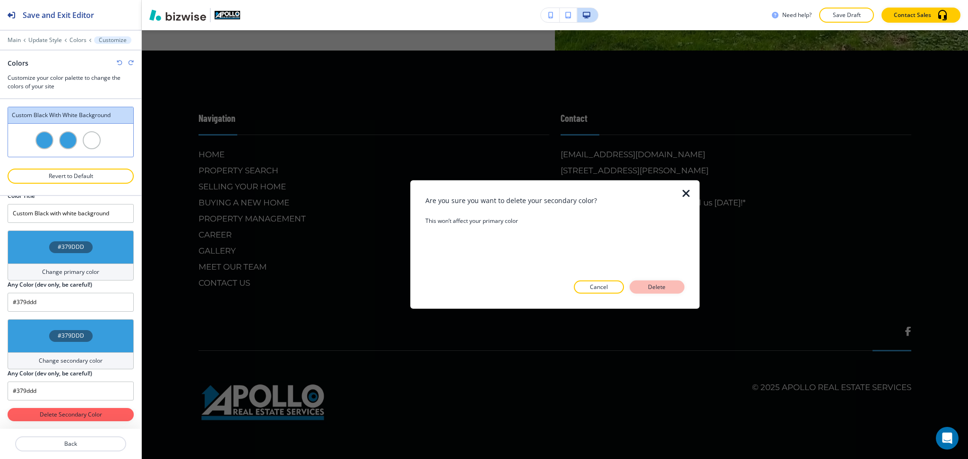
click at [655, 288] on p "Delete" at bounding box center [657, 287] width 23 height 9
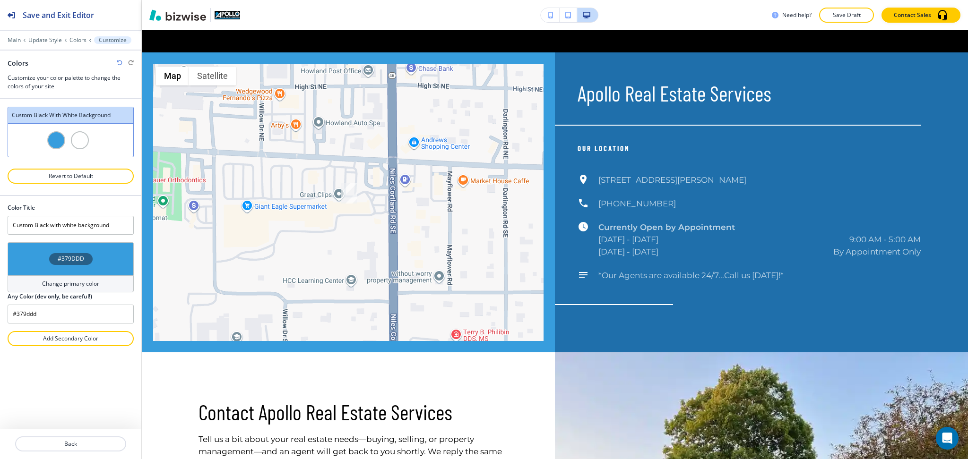
scroll to position [1506, 0]
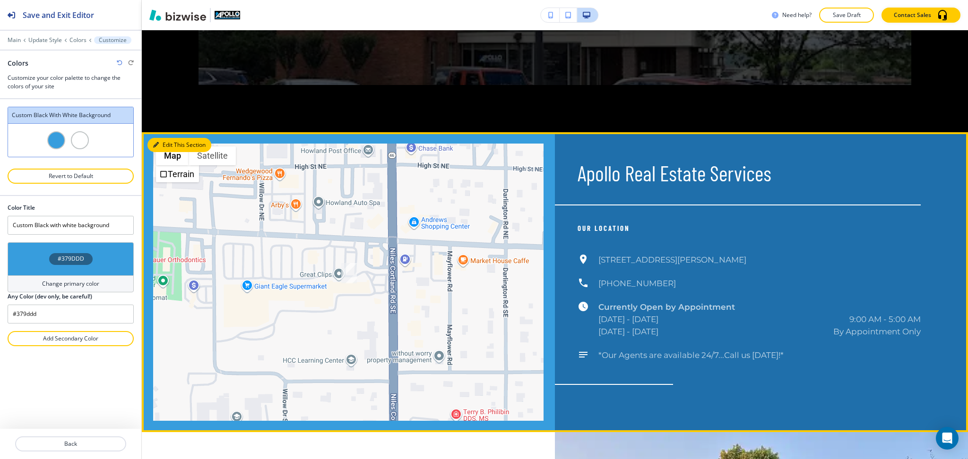
click at [167, 152] on button "Edit This Section" at bounding box center [179, 145] width 64 height 14
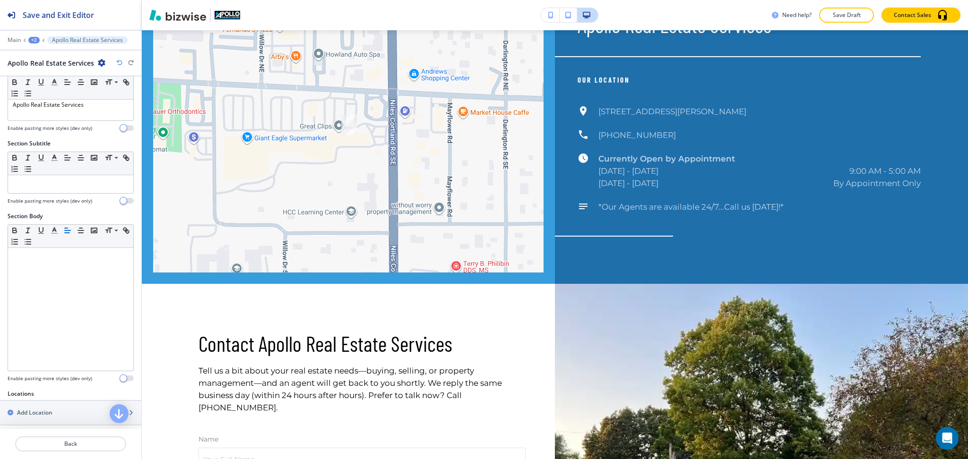
scroll to position [200, 0]
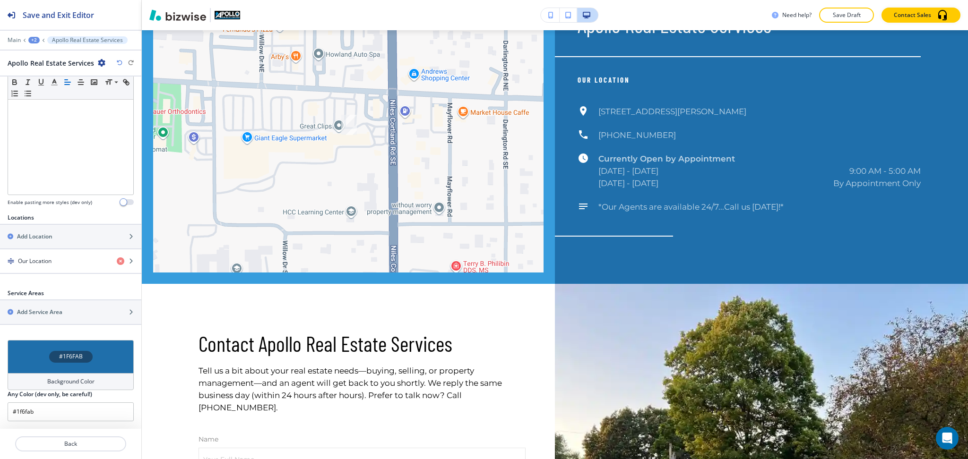
click at [79, 378] on h4 "Background Color" at bounding box center [70, 382] width 47 height 9
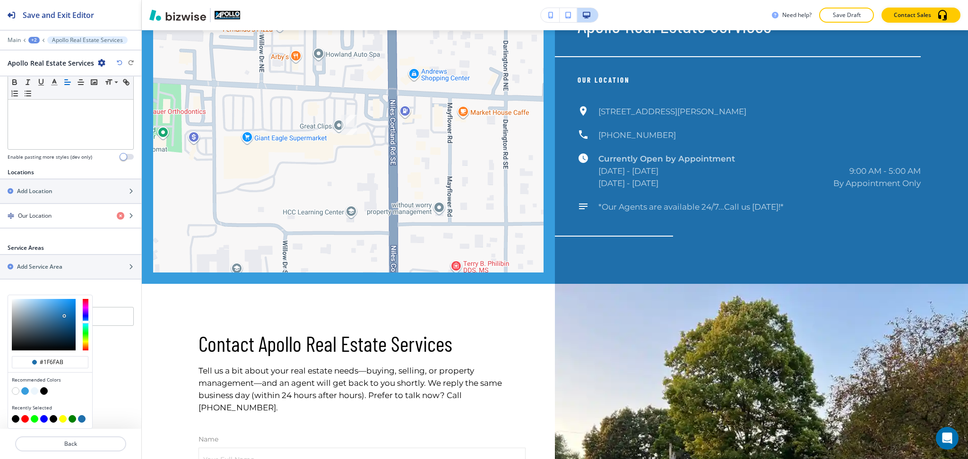
click at [17, 390] on button "button" at bounding box center [16, 392] width 8 height 8
type input "#FFFFFF"
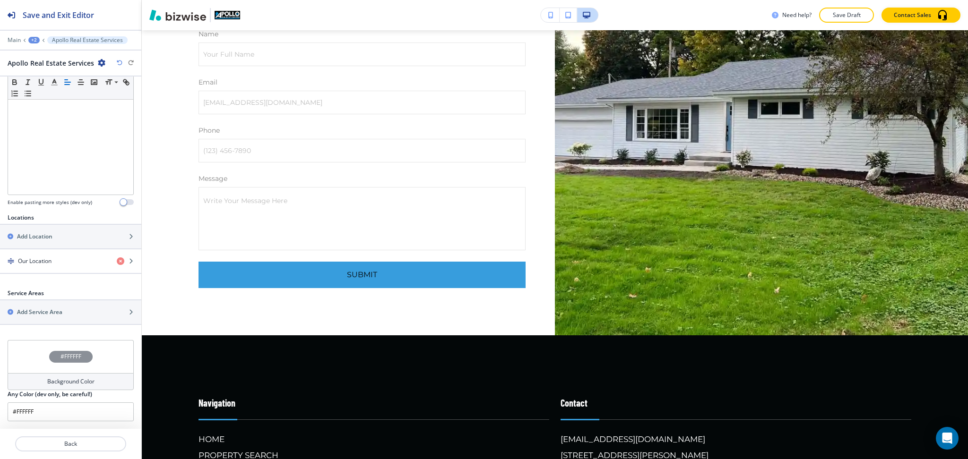
scroll to position [2195, 0]
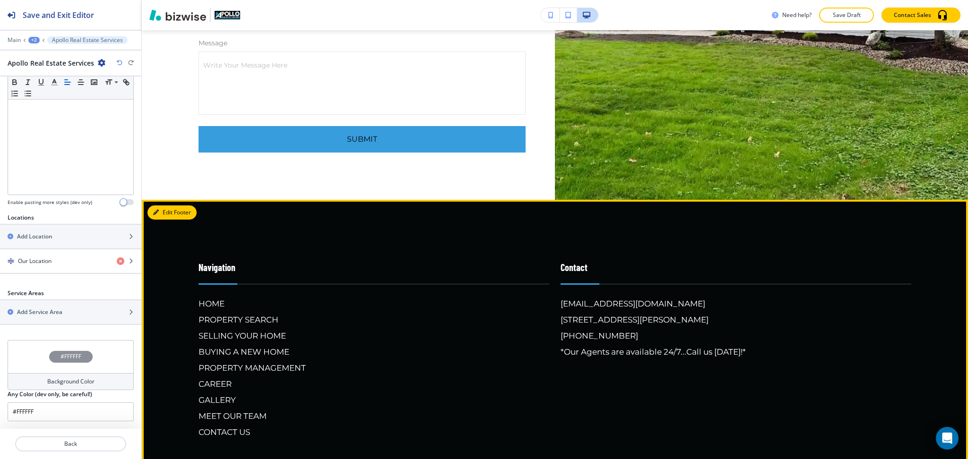
click at [171, 220] on button "Edit Footer" at bounding box center [171, 213] width 49 height 14
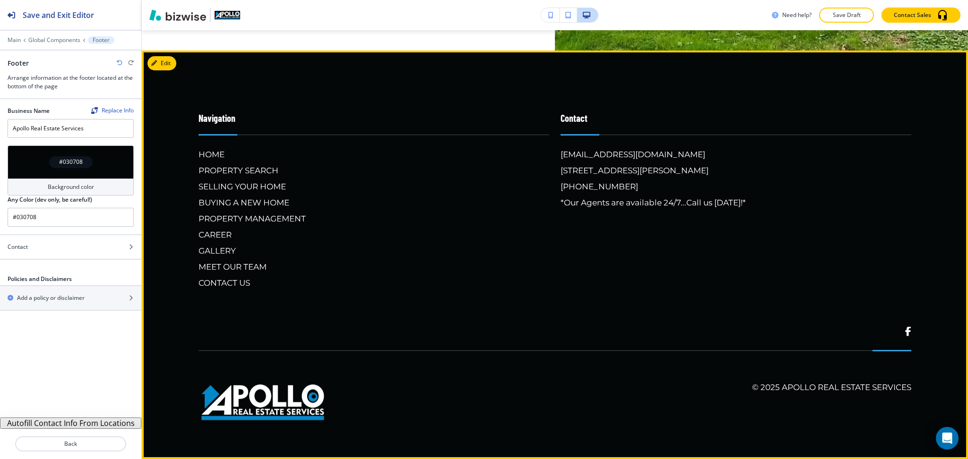
scroll to position [2378, 0]
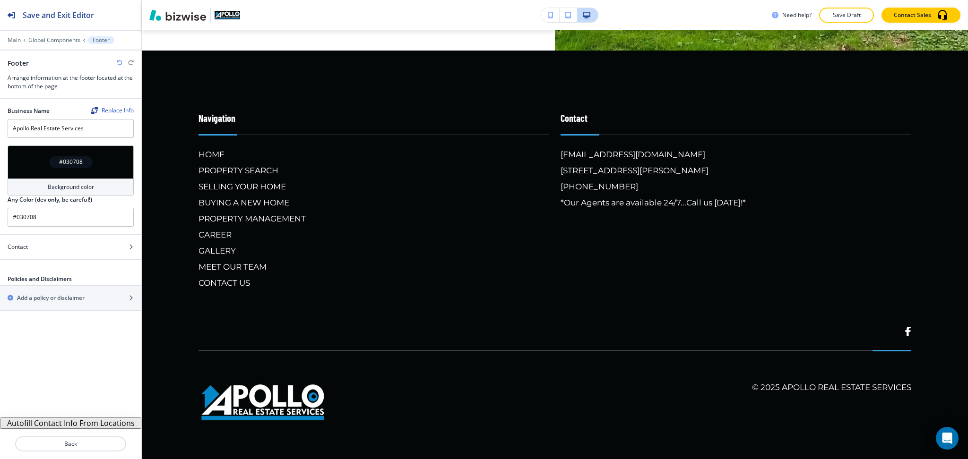
click at [116, 423] on button "Autofill Contact Info From Locations" at bounding box center [70, 423] width 141 height 11
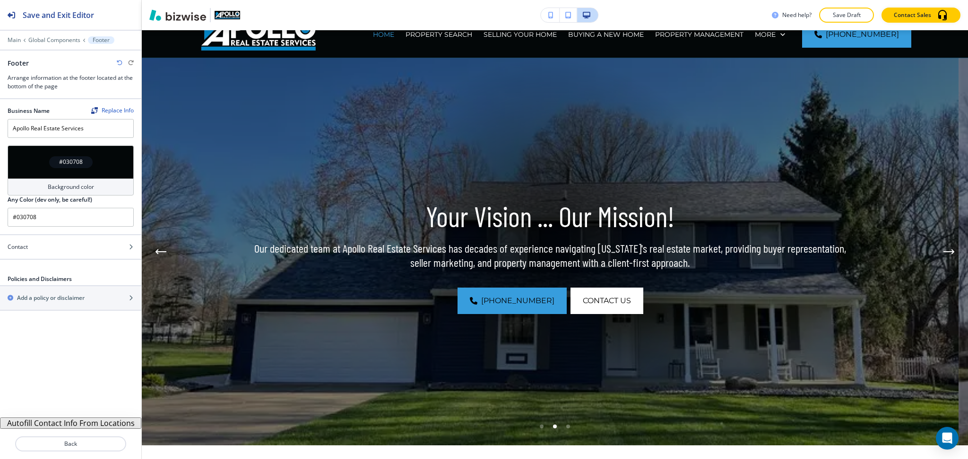
scroll to position [0, 0]
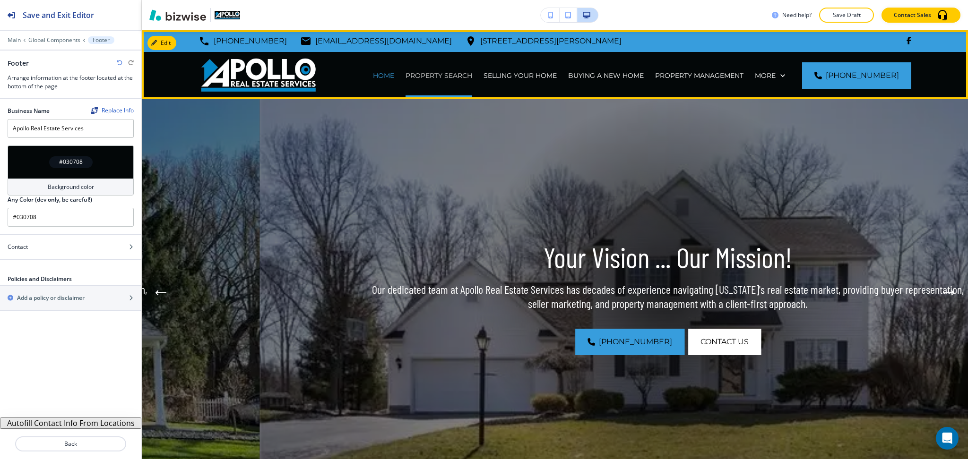
click at [448, 74] on p "PROPERTY SEARCH" at bounding box center [439, 75] width 67 height 9
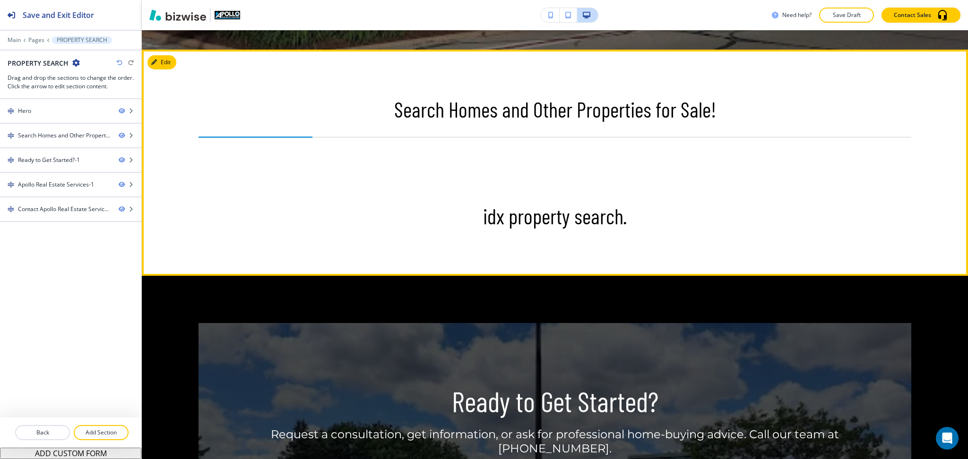
scroll to position [441, 0]
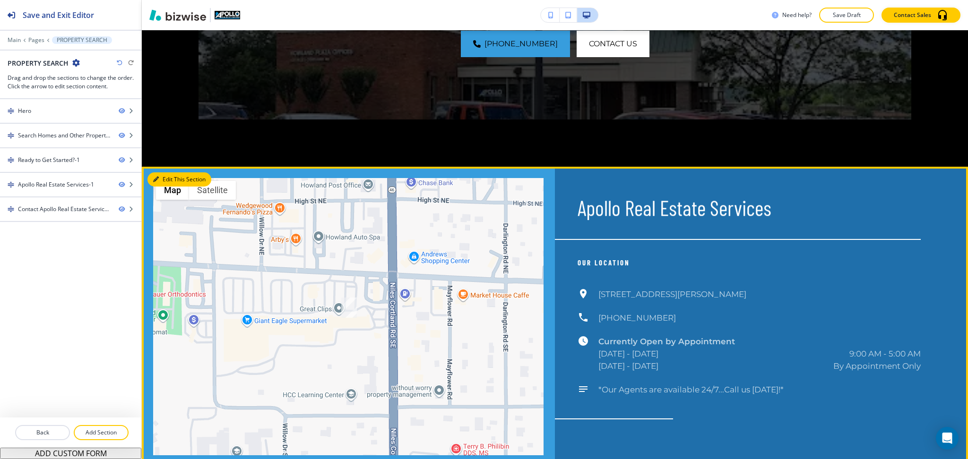
click at [169, 178] on button "Edit This Section" at bounding box center [179, 180] width 64 height 14
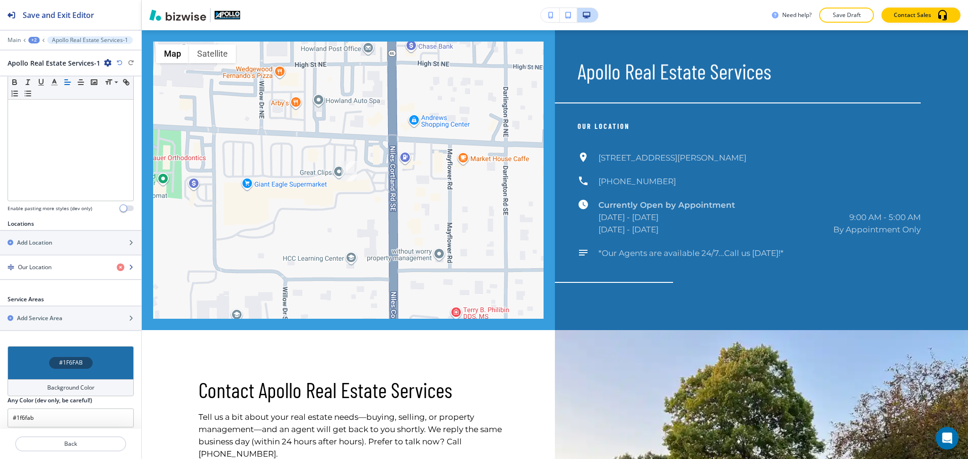
scroll to position [200, 0]
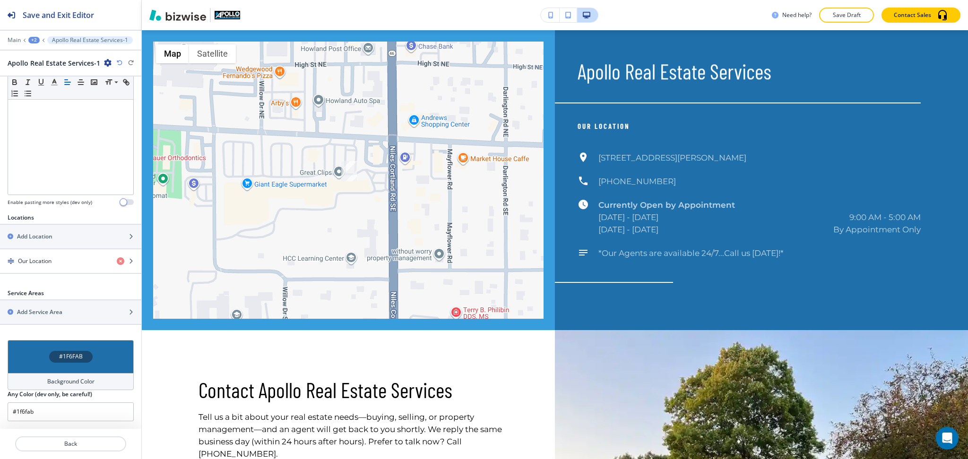
click at [65, 381] on h4 "Background Color" at bounding box center [70, 382] width 47 height 9
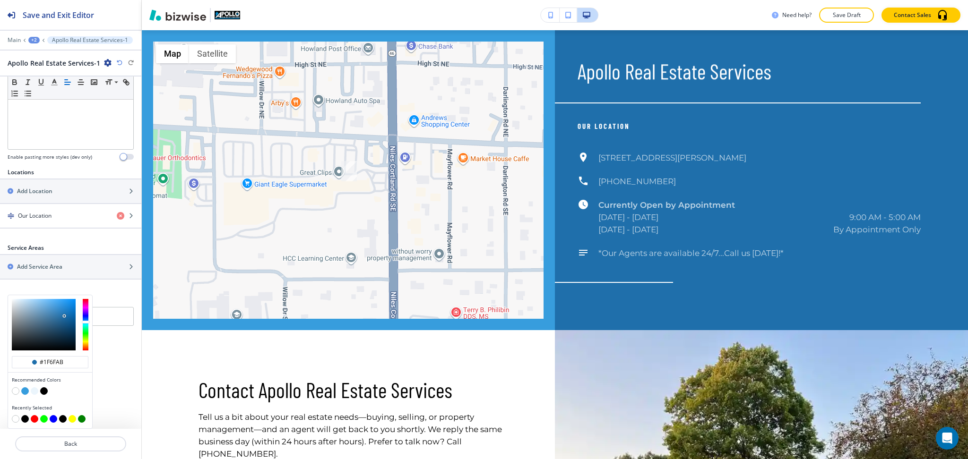
click at [16, 393] on button "button" at bounding box center [16, 392] width 8 height 8
type input "#FFFFFF"
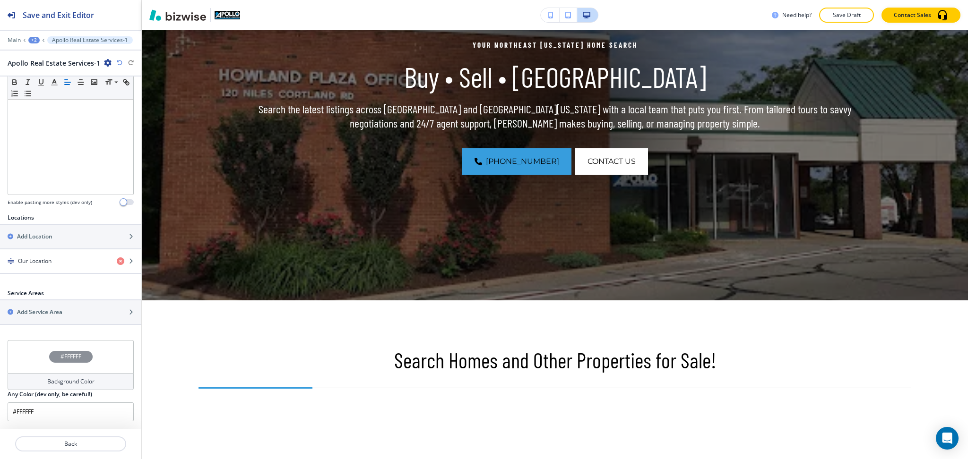
scroll to position [0, 0]
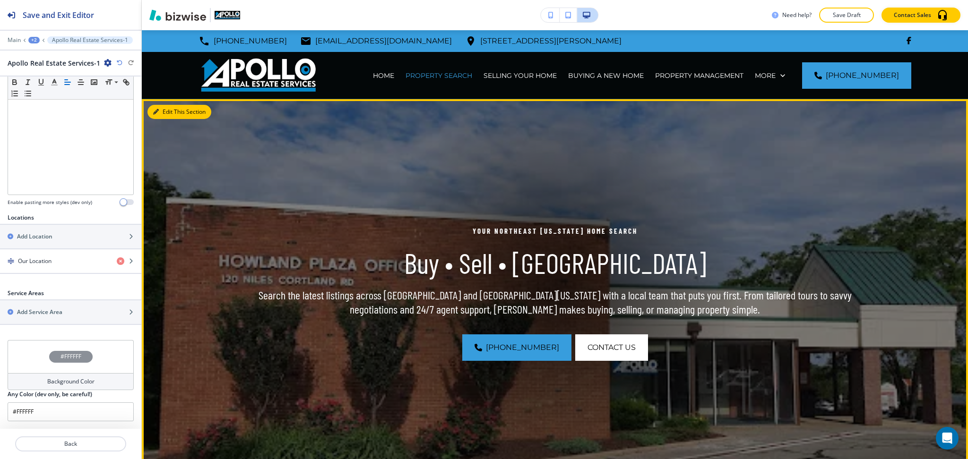
click at [167, 113] on button "Edit This Section" at bounding box center [179, 112] width 64 height 14
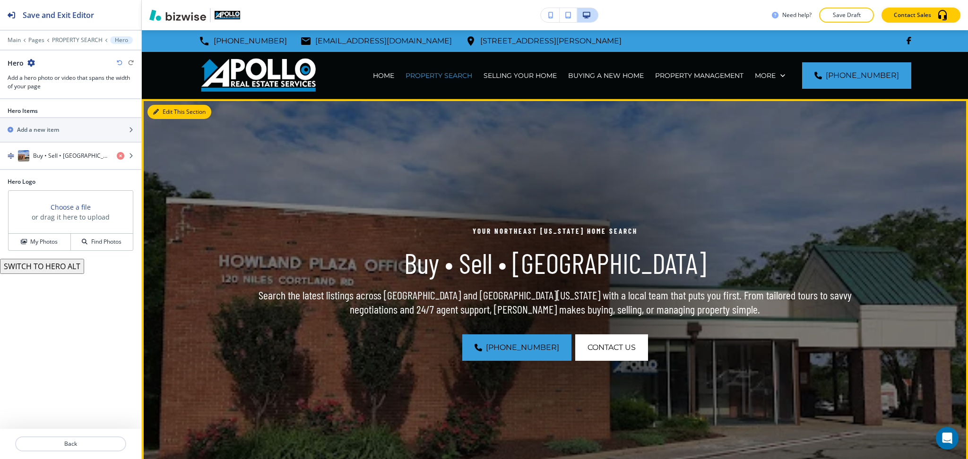
scroll to position [69, 0]
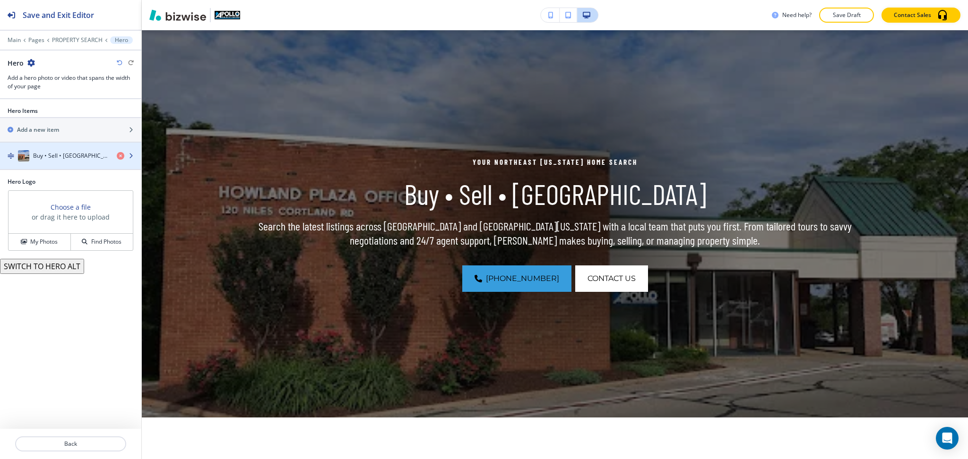
click at [68, 159] on h4 "Buy • Sell • Manage" at bounding box center [71, 156] width 76 height 9
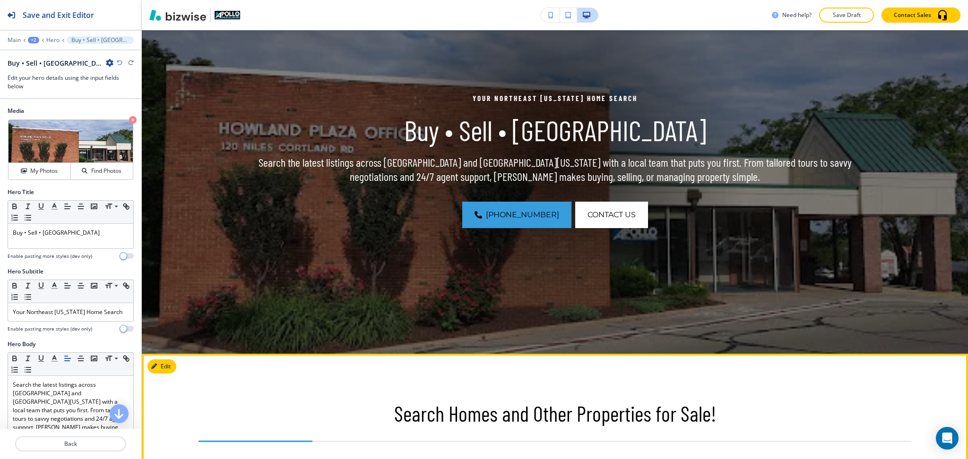
scroll to position [132, 0]
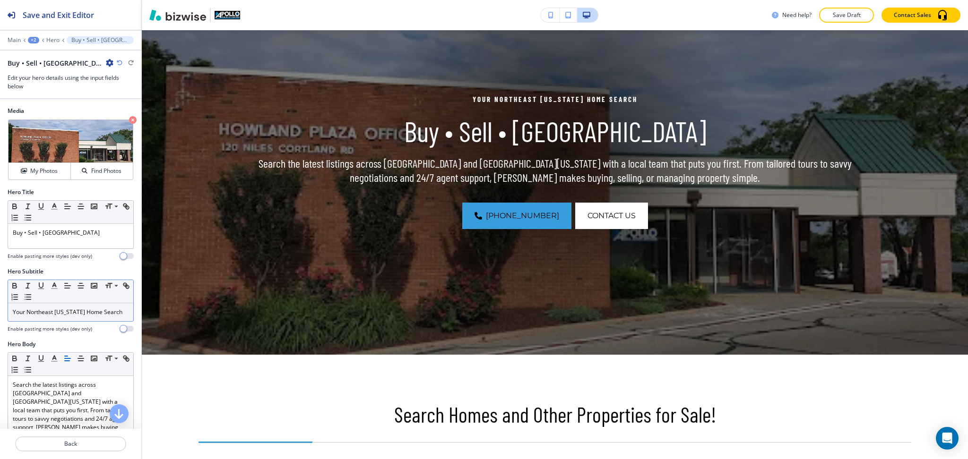
click at [72, 312] on p "Your Northeast Ohio Home Search" at bounding box center [71, 312] width 116 height 9
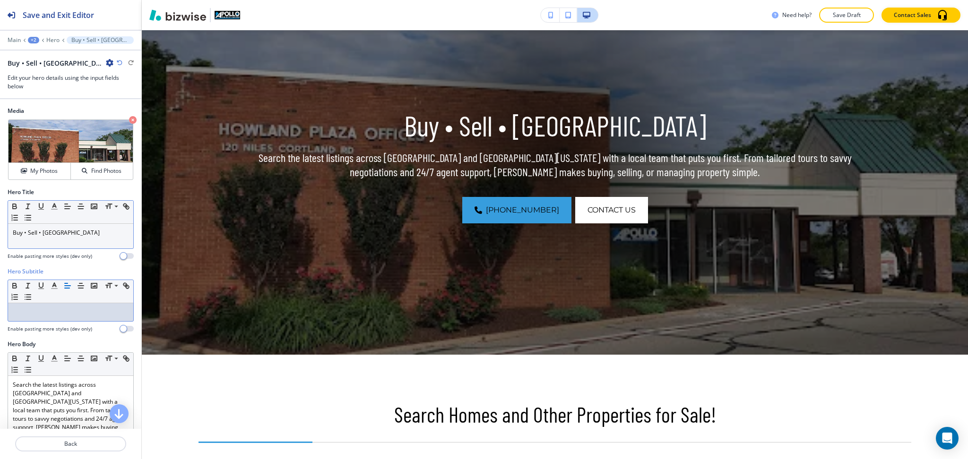
click at [12, 234] on div "Buy • Sell • Manage" at bounding box center [70, 236] width 125 height 25
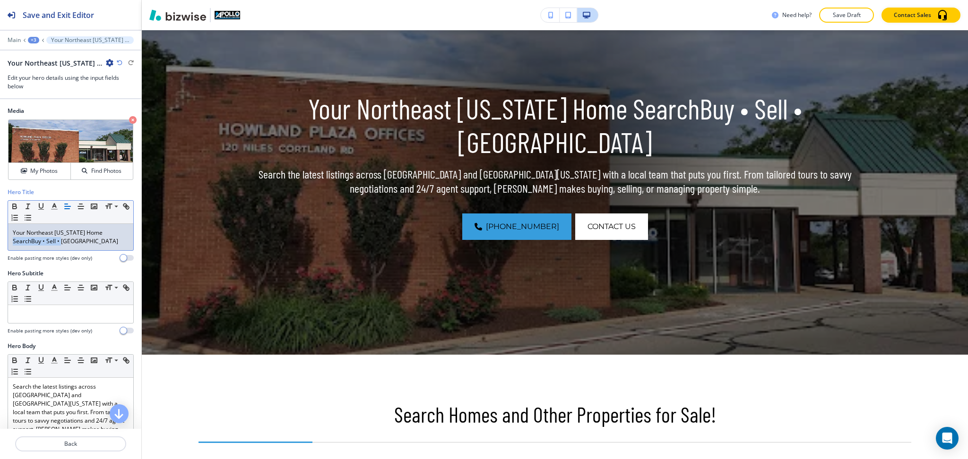
drag, startPoint x: 91, startPoint y: 244, endPoint x: 104, endPoint y: 234, distance: 16.4
click at [104, 234] on p "Your Northeast Ohio Home SearchBuy • Sell • Manage" at bounding box center [71, 237] width 116 height 17
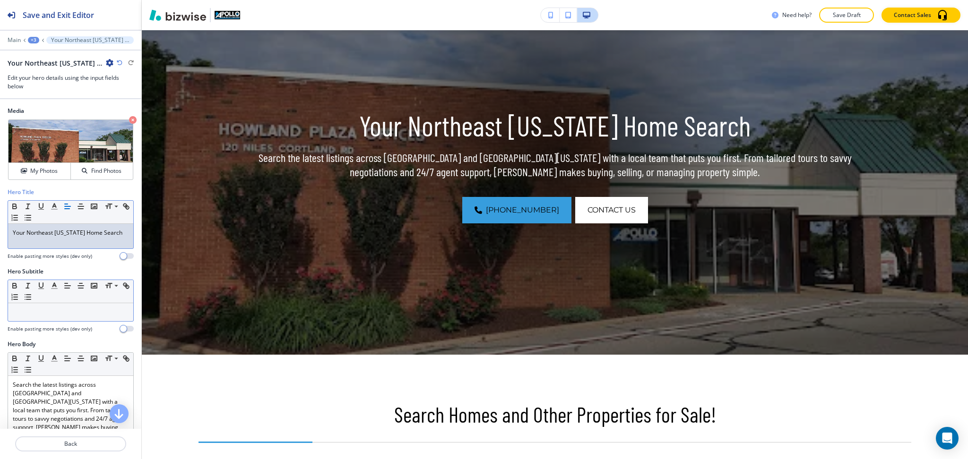
click at [71, 313] on p at bounding box center [71, 312] width 116 height 9
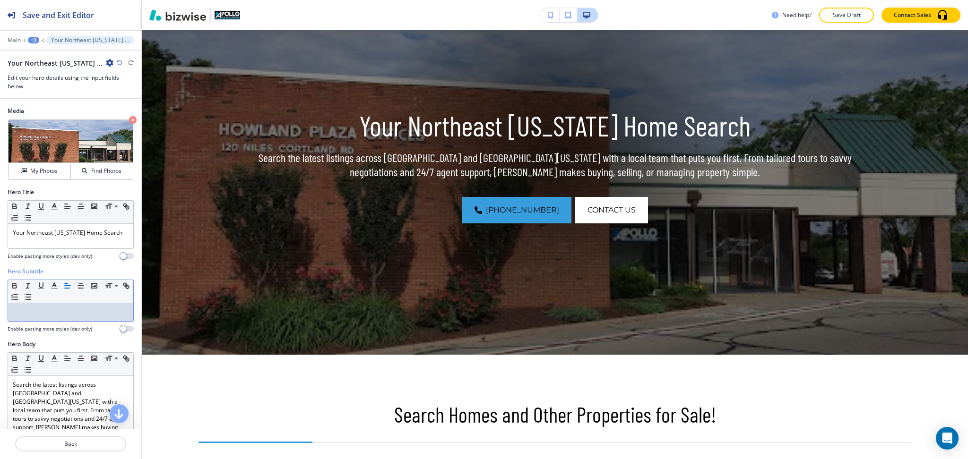
paste div
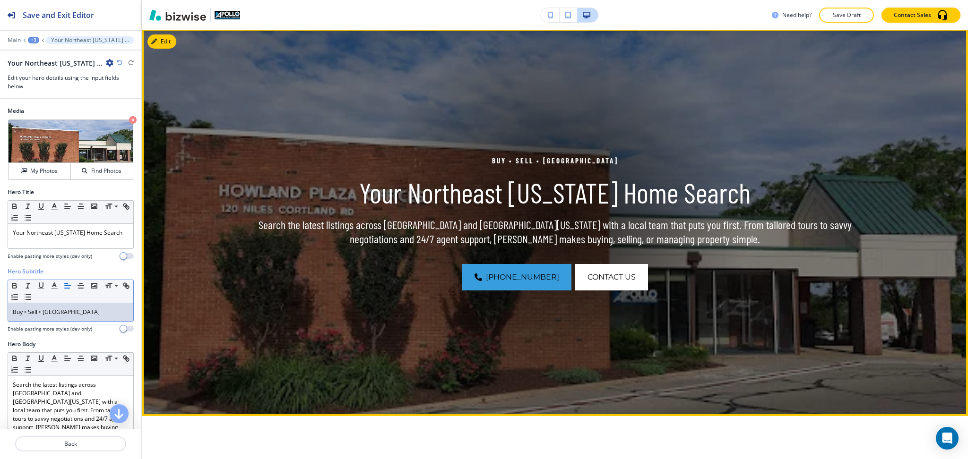
scroll to position [0, 0]
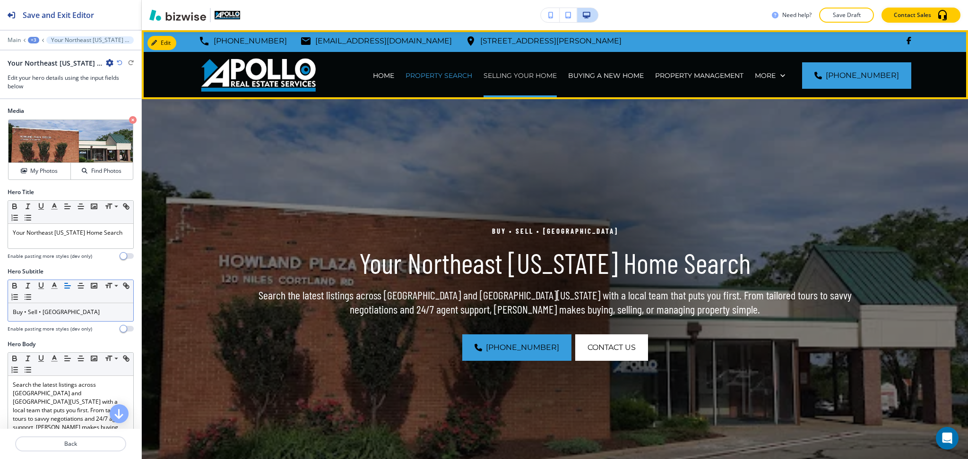
click at [528, 75] on p "SELLING YOUR HOME" at bounding box center [520, 75] width 73 height 9
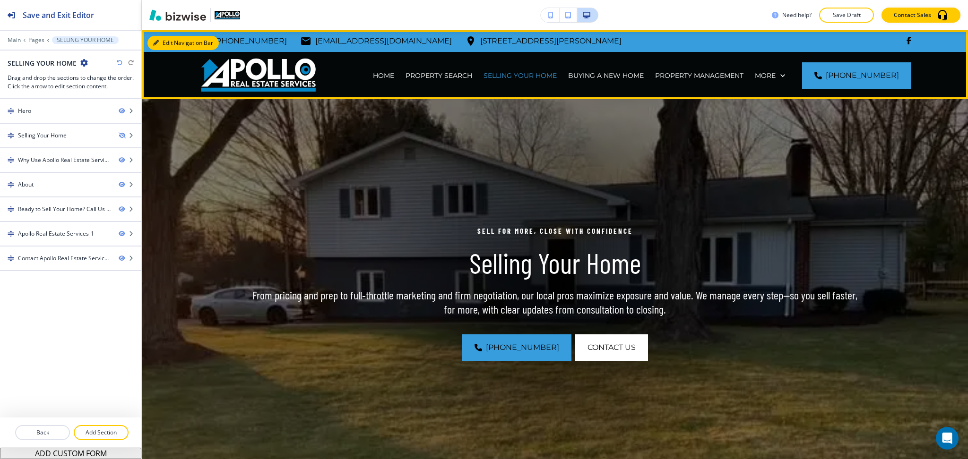
click at [169, 45] on button "Edit Navigation Bar" at bounding box center [182, 43] width 71 height 14
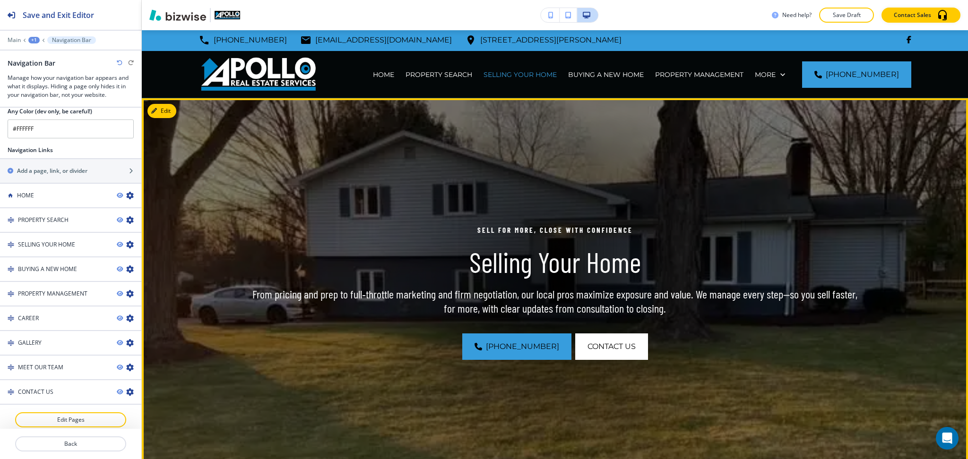
scroll to position [2, 0]
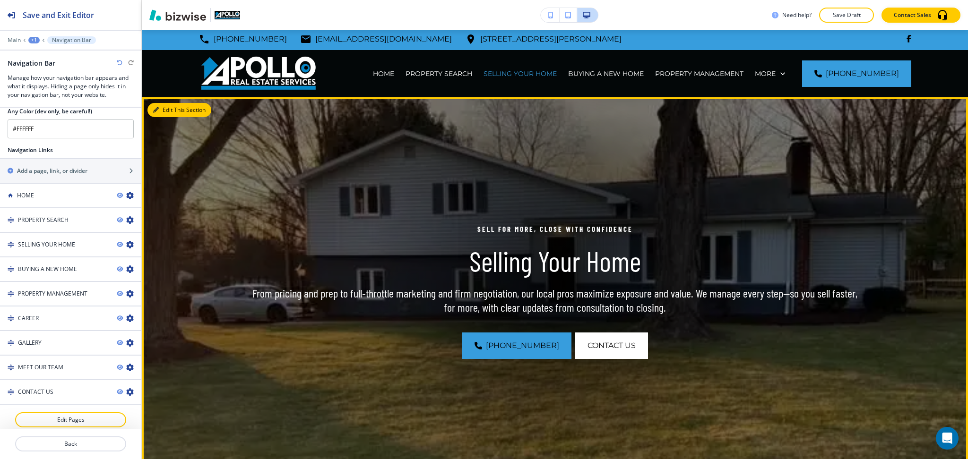
click at [161, 107] on button "Edit This Section" at bounding box center [179, 110] width 64 height 14
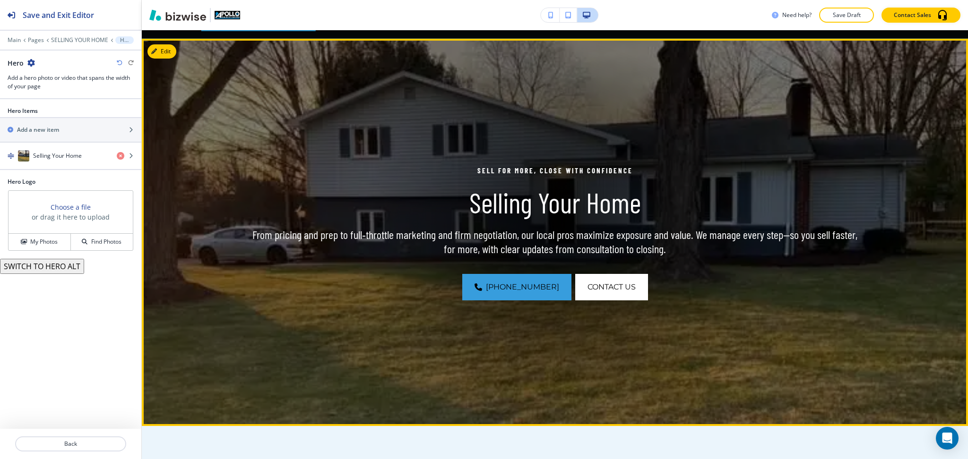
scroll to position [69, 0]
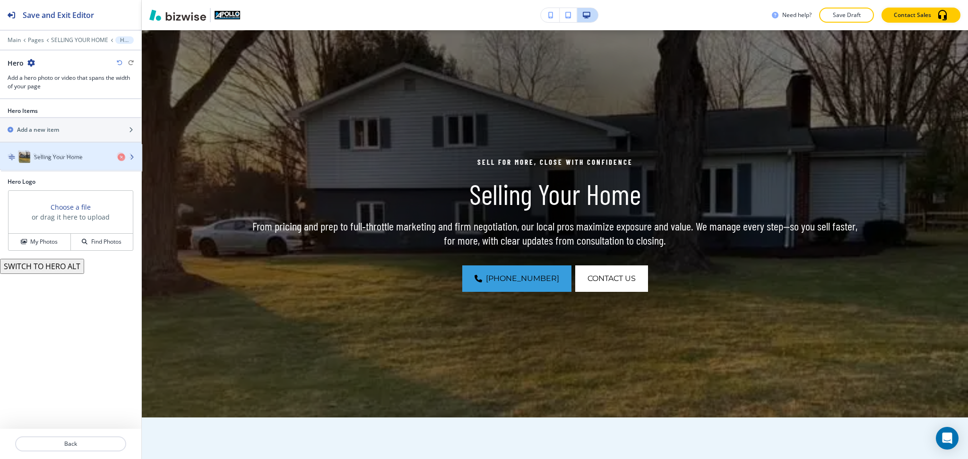
click at [33, 168] on div "button" at bounding box center [70, 166] width 141 height 8
click at [47, 158] on h4 "Selling Your Home" at bounding box center [57, 156] width 49 height 9
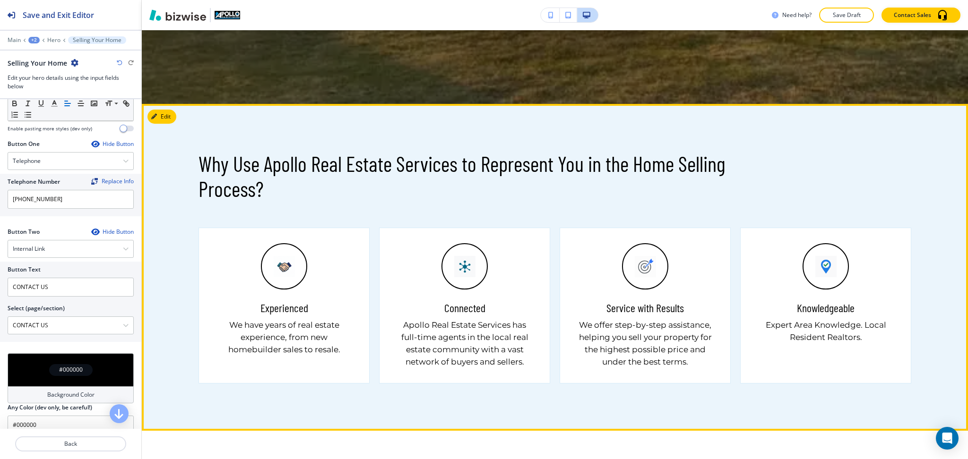
scroll to position [384, 0]
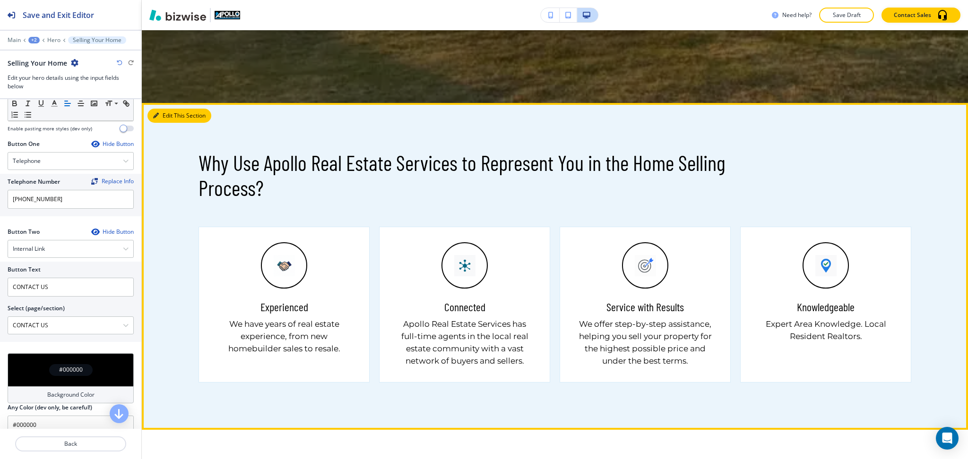
click at [163, 116] on button "Edit This Section" at bounding box center [179, 116] width 64 height 14
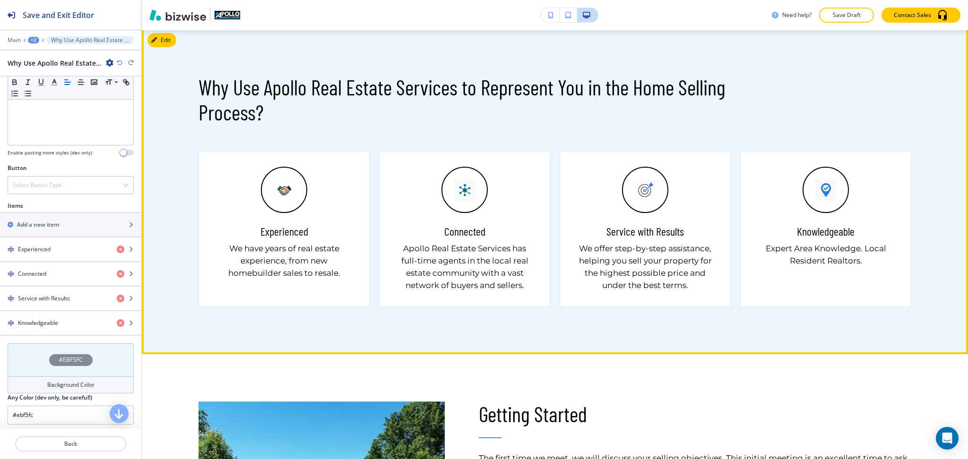
scroll to position [460, 0]
click at [286, 233] on h5 "Experienced" at bounding box center [284, 231] width 48 height 14
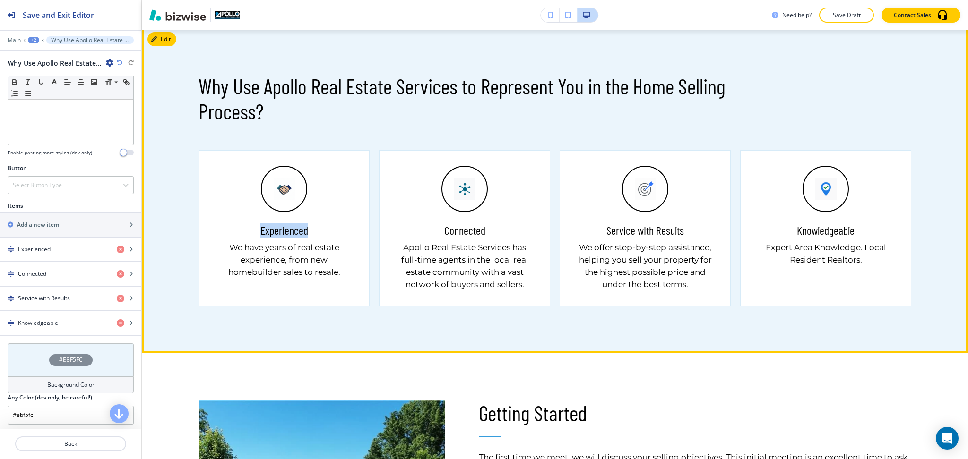
click at [286, 233] on h5 "Experienced" at bounding box center [284, 231] width 48 height 14
copy h5 "Experienced"
click at [163, 39] on button "Edit This Section" at bounding box center [179, 39] width 64 height 14
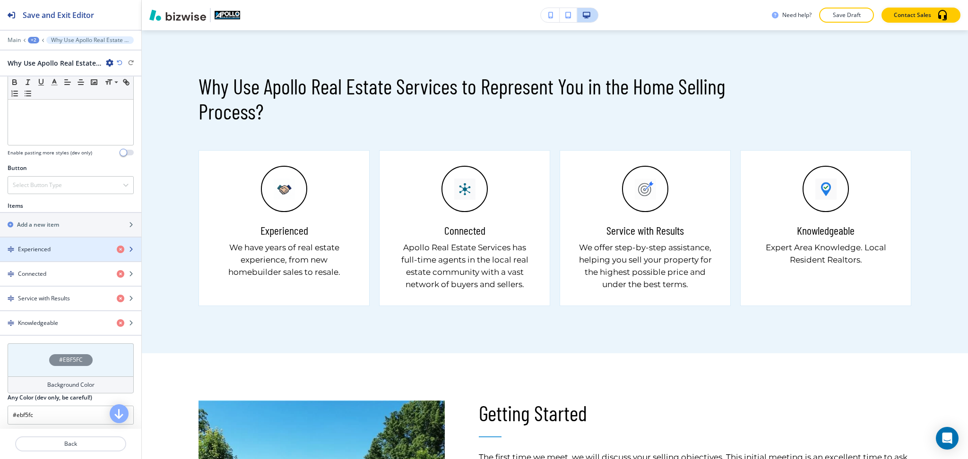
click at [57, 245] on div "button" at bounding box center [70, 242] width 141 height 8
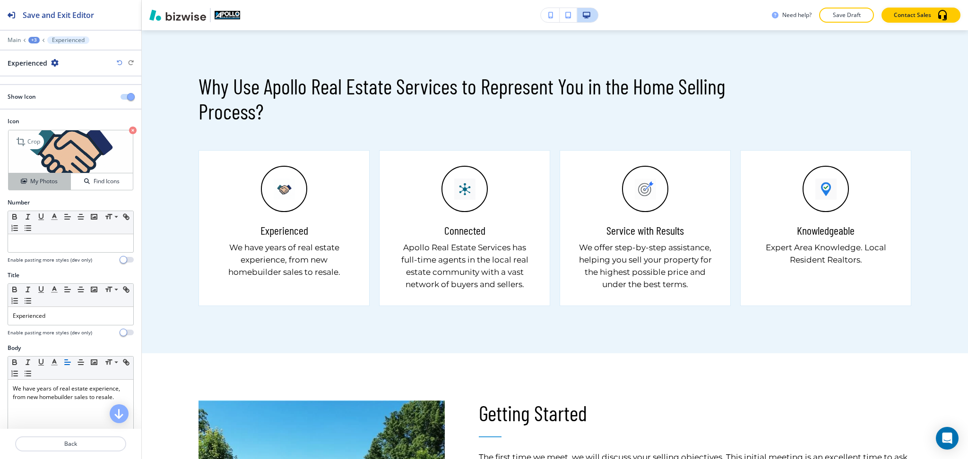
click at [52, 181] on h4 "My Photos" at bounding box center [43, 181] width 27 height 9
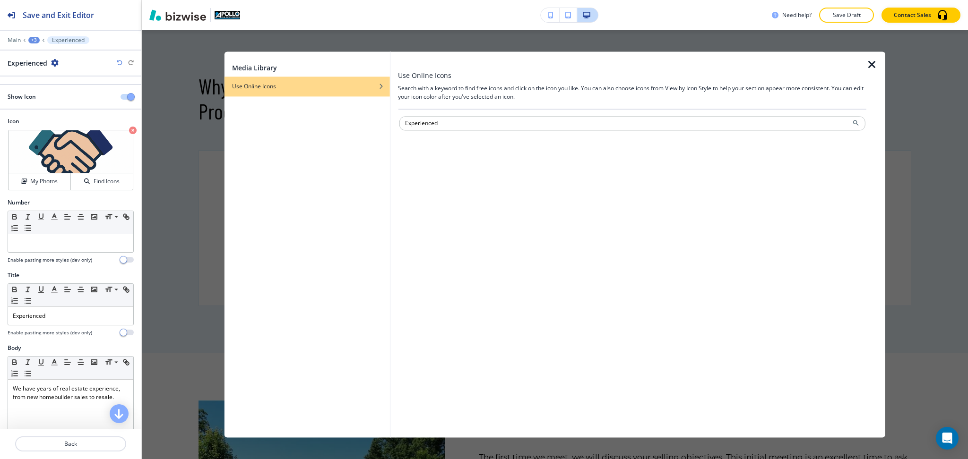
type input "Experienced"
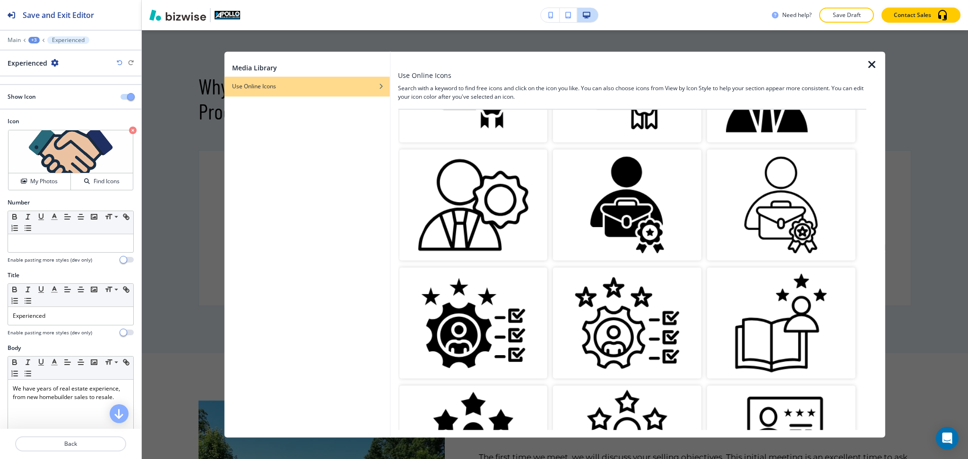
scroll to position [932, 0]
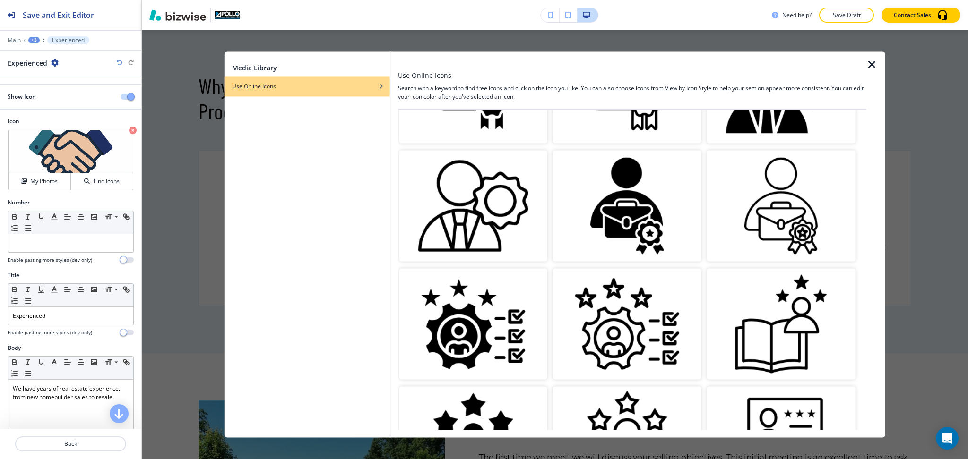
click at [494, 176] on img "button" at bounding box center [473, 205] width 148 height 111
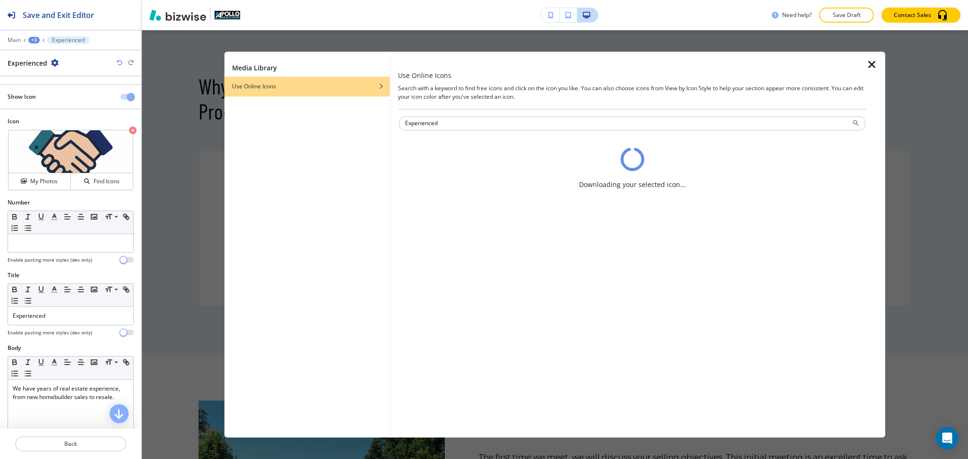
scroll to position [0, 0]
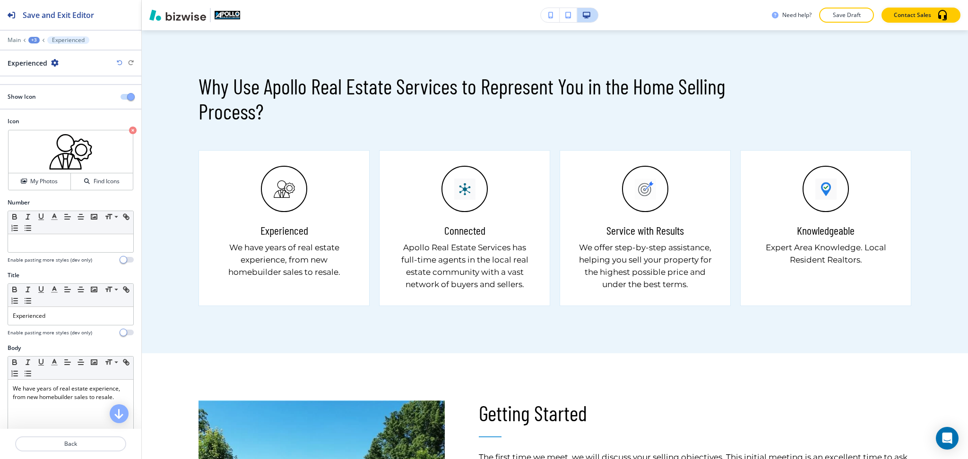
click at [465, 234] on h5 "Connected" at bounding box center [464, 231] width 41 height 14
copy h5 "Connected"
click at [65, 438] on button "Back" at bounding box center [70, 444] width 111 height 15
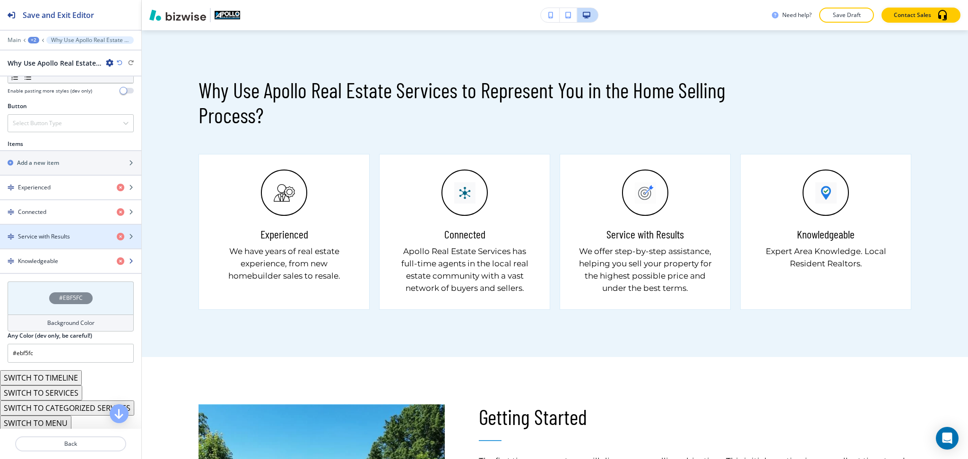
scroll to position [314, 0]
click at [56, 216] on div "Connected" at bounding box center [54, 212] width 109 height 9
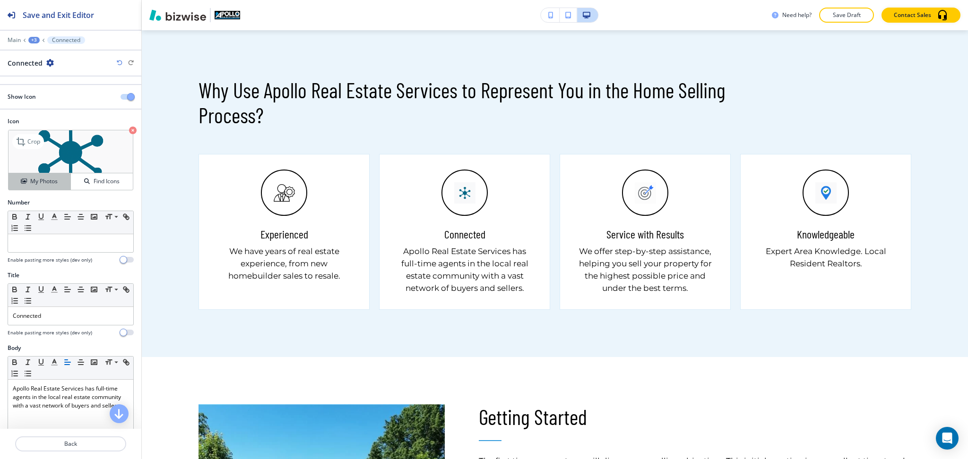
click at [41, 176] on button "My Photos" at bounding box center [40, 181] width 62 height 17
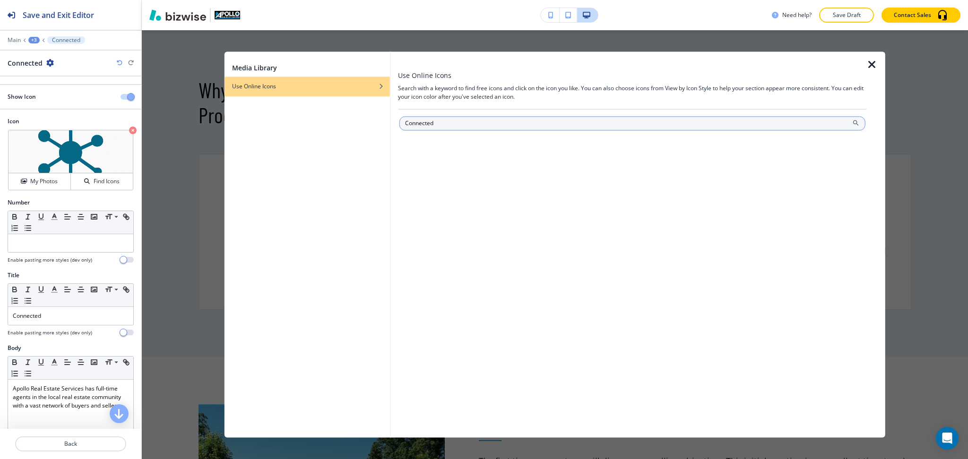
type input "Connected"
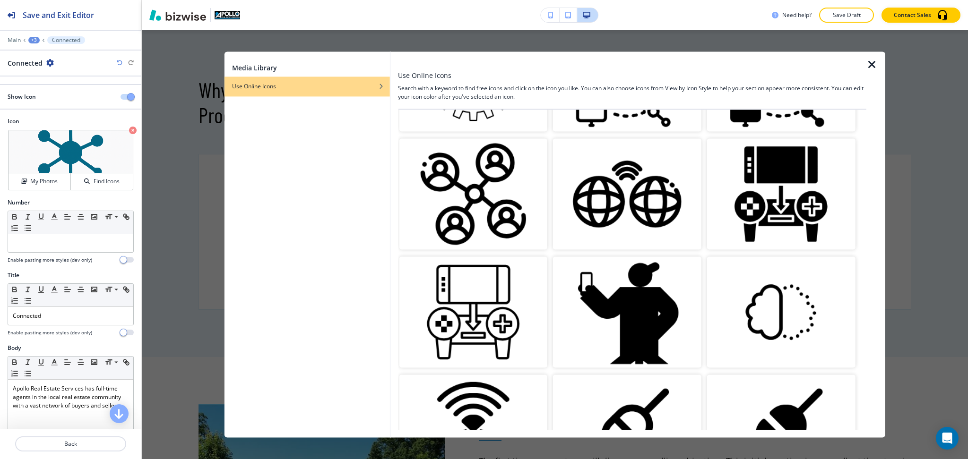
scroll to position [944, 0]
click at [490, 182] on img "button" at bounding box center [473, 193] width 148 height 111
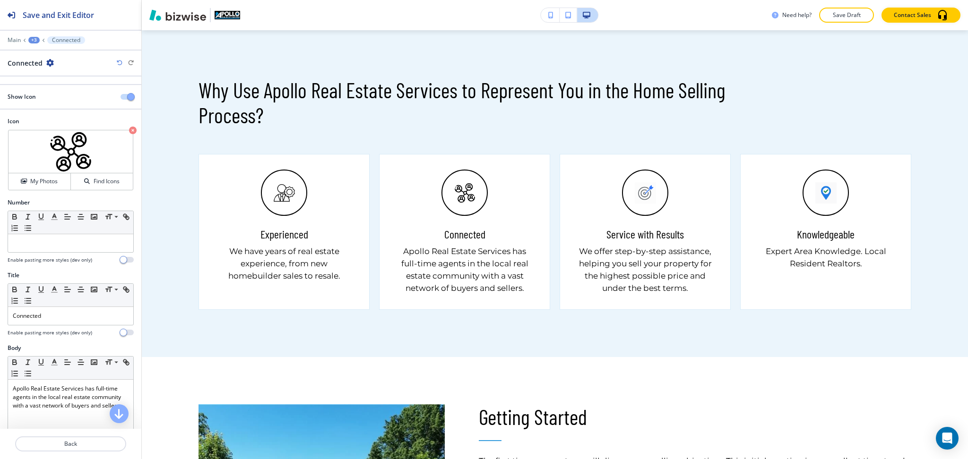
click at [662, 236] on h5 "Service with Results" at bounding box center [645, 234] width 78 height 14
click at [661, 234] on h5 "Service with Results" at bounding box center [645, 234] width 78 height 14
click at [669, 236] on h5 "Service with Results" at bounding box center [645, 234] width 78 height 14
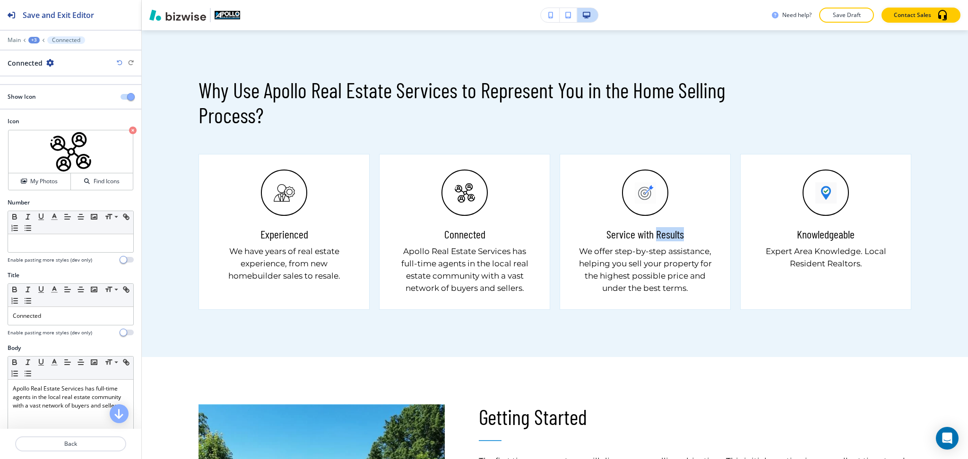
click at [668, 236] on h5 "Service with Results" at bounding box center [645, 234] width 78 height 14
copy h5 "Results"
click at [67, 447] on p "Back" at bounding box center [70, 444] width 109 height 9
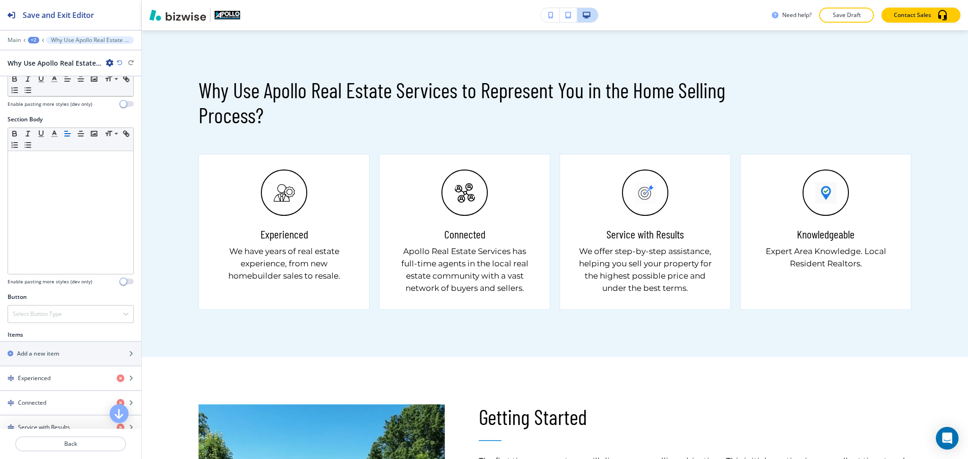
scroll to position [327, 0]
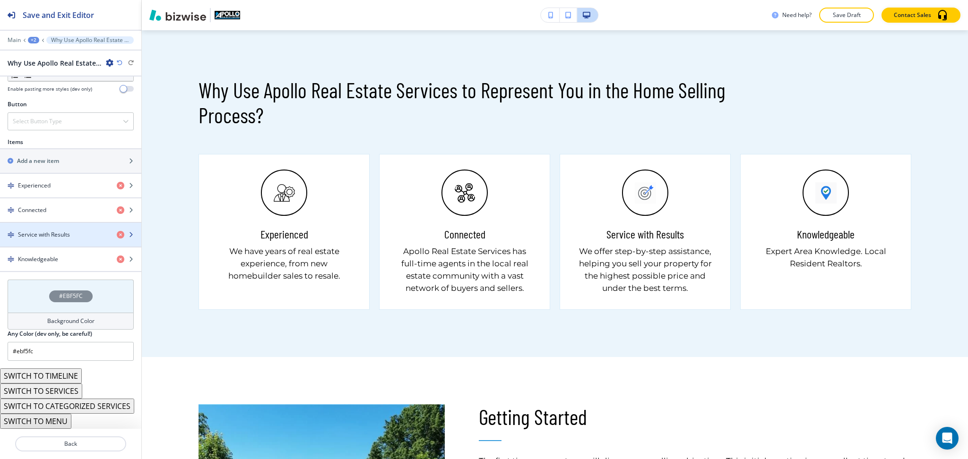
click at [48, 231] on h4 "Service with Results" at bounding box center [44, 235] width 52 height 9
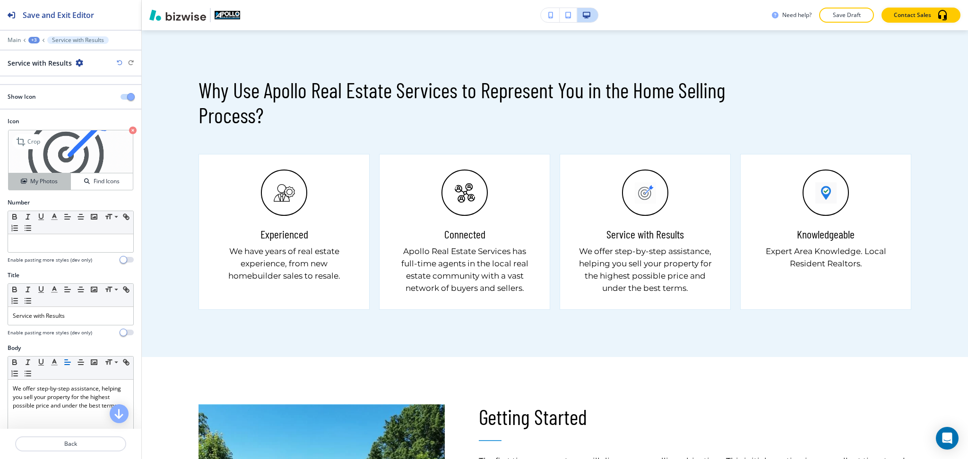
click at [35, 173] on button "My Photos" at bounding box center [40, 181] width 62 height 17
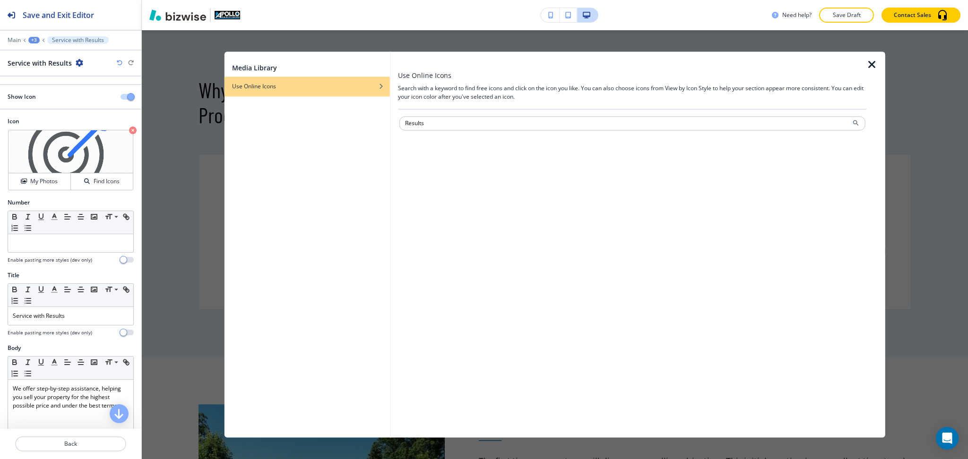
type input "Results"
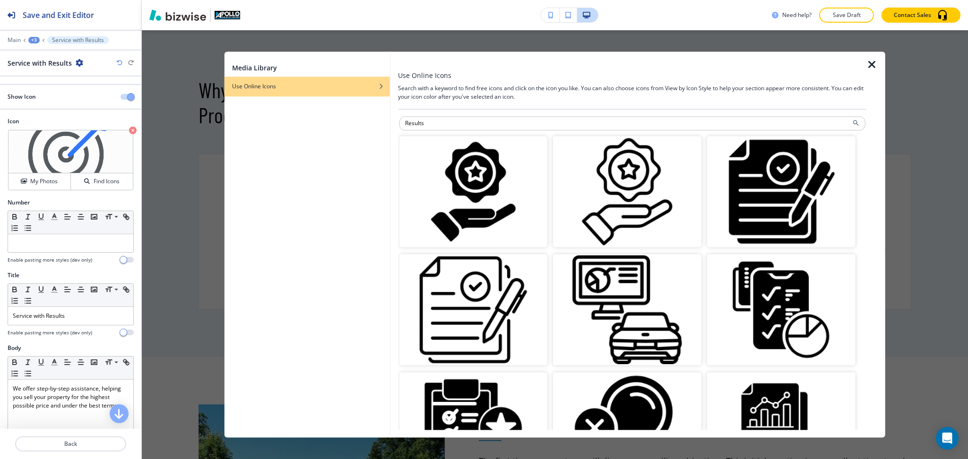
click at [623, 211] on img "button" at bounding box center [627, 191] width 148 height 111
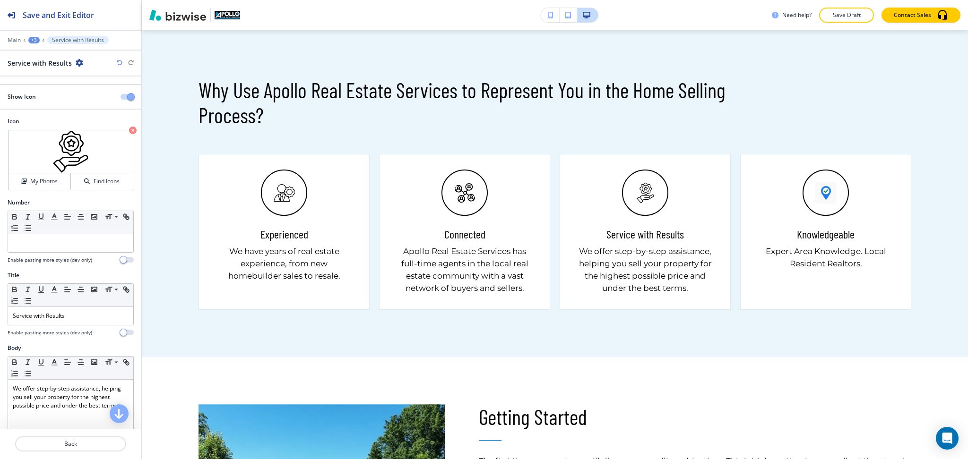
click at [814, 236] on h5 "Knowledgeable" at bounding box center [826, 234] width 58 height 14
copy h5 "Knowledgeable"
click at [78, 441] on p "Back" at bounding box center [70, 444] width 109 height 9
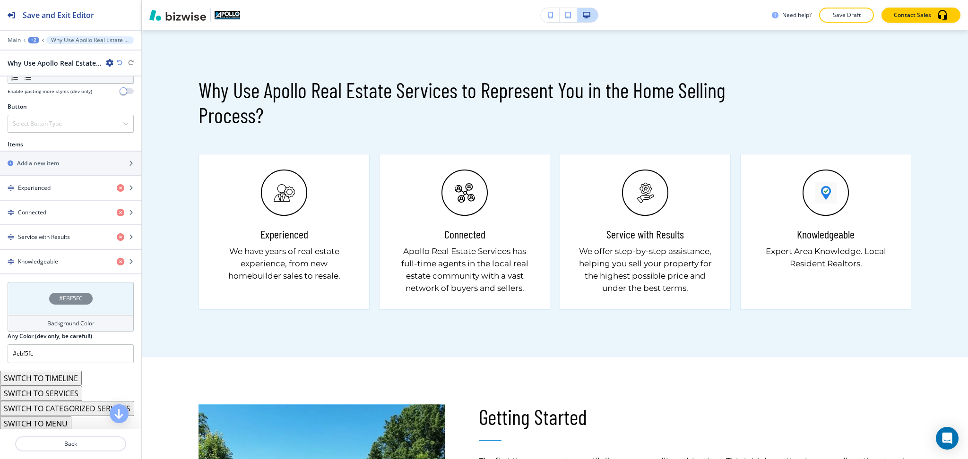
scroll to position [315, 0]
click at [48, 272] on div "button" at bounding box center [70, 269] width 141 height 8
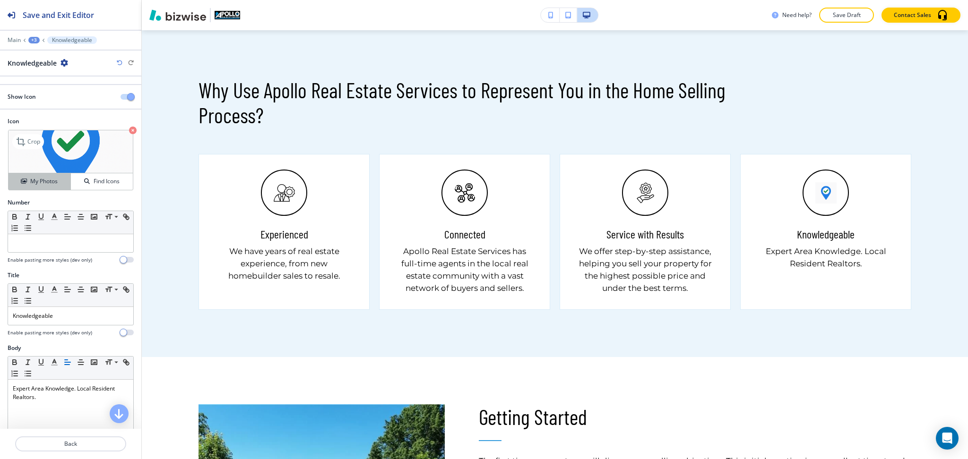
click at [43, 182] on h4 "My Photos" at bounding box center [43, 181] width 27 height 9
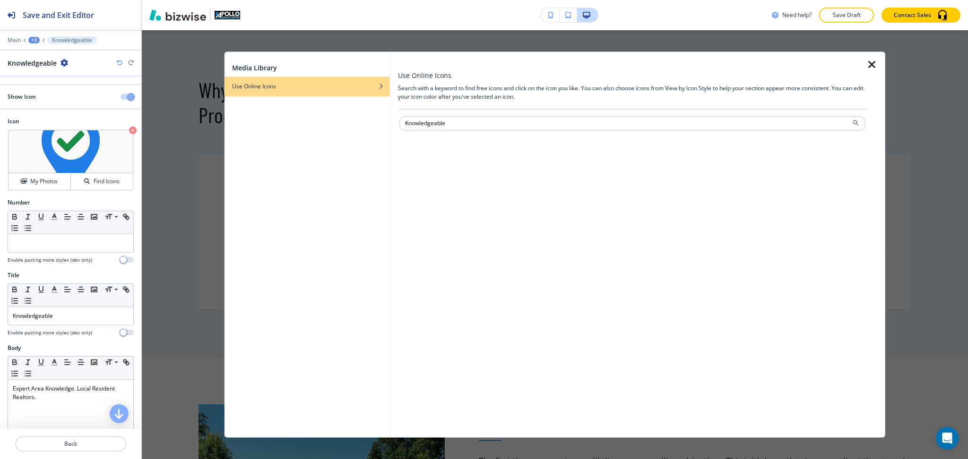
type input "Knowledgeable"
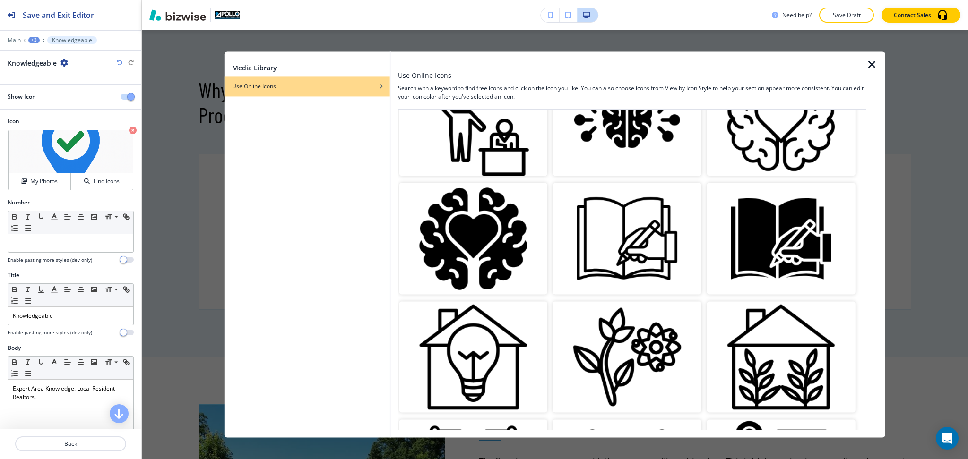
scroll to position [0, 0]
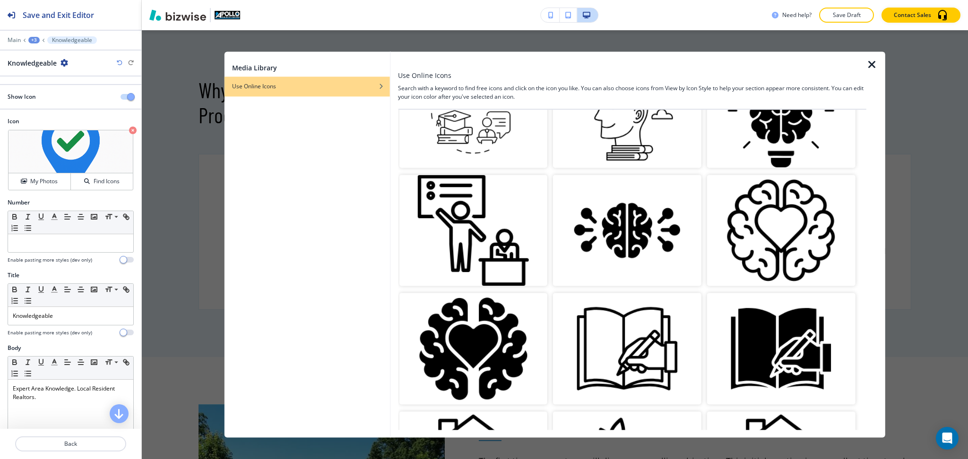
click at [631, 294] on img "button" at bounding box center [627, 349] width 148 height 111
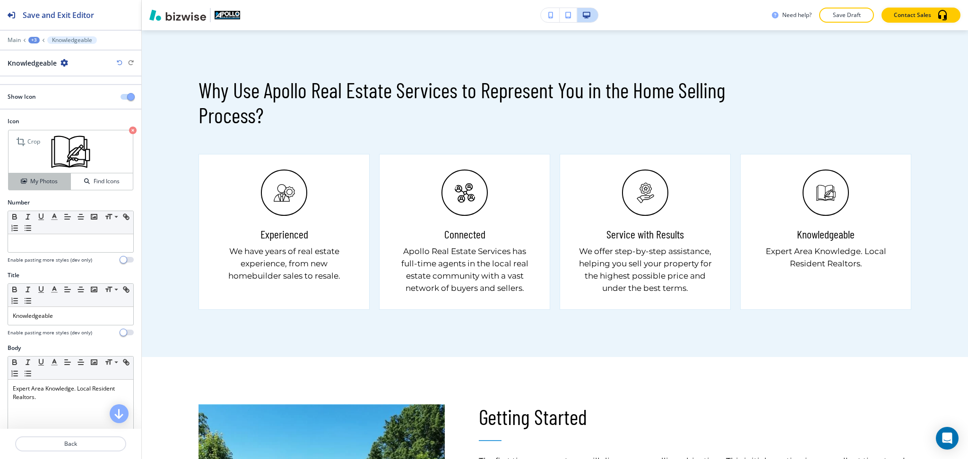
click at [45, 179] on h4 "My Photos" at bounding box center [43, 181] width 27 height 9
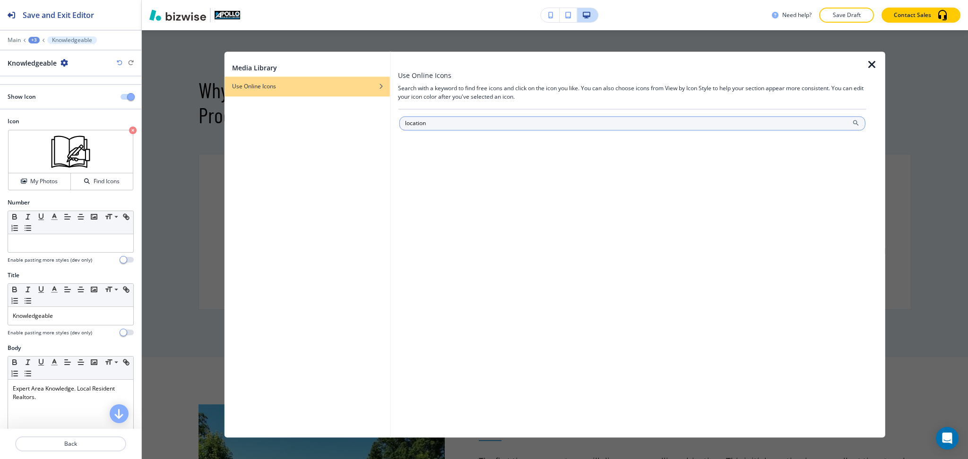
type input "location"
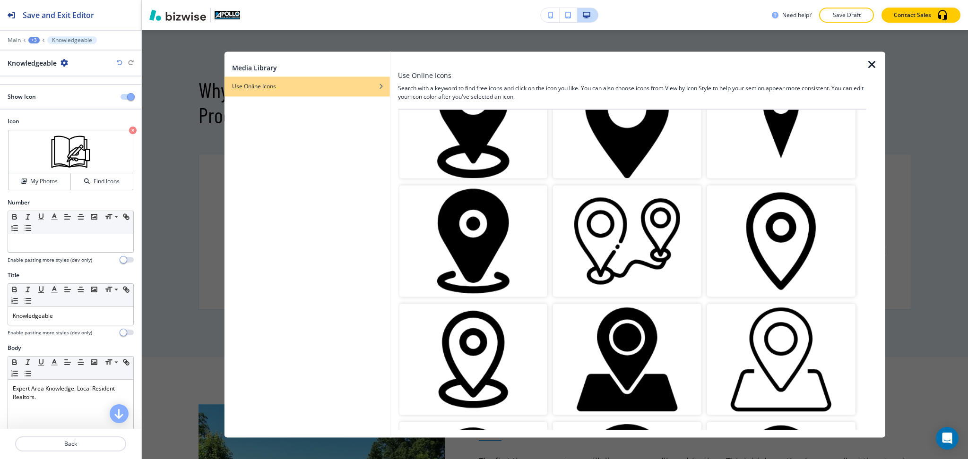
scroll to position [188, 0]
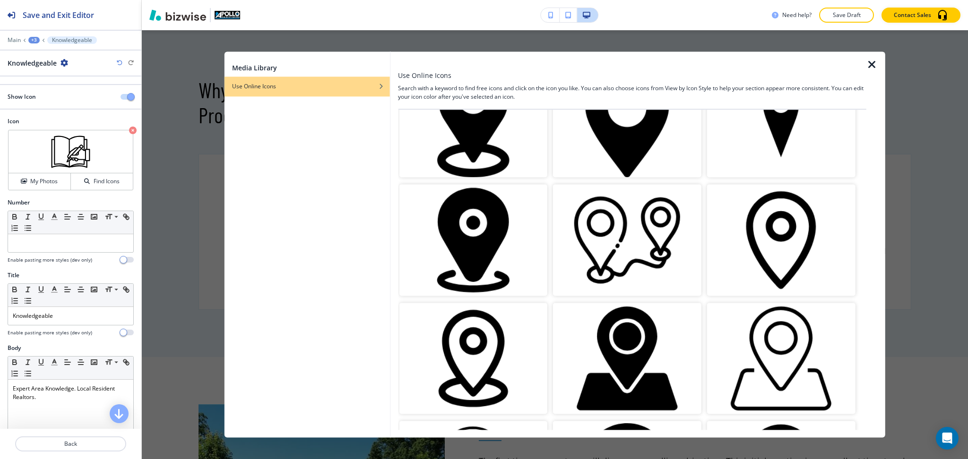
click at [629, 230] on img "button" at bounding box center [627, 240] width 148 height 111
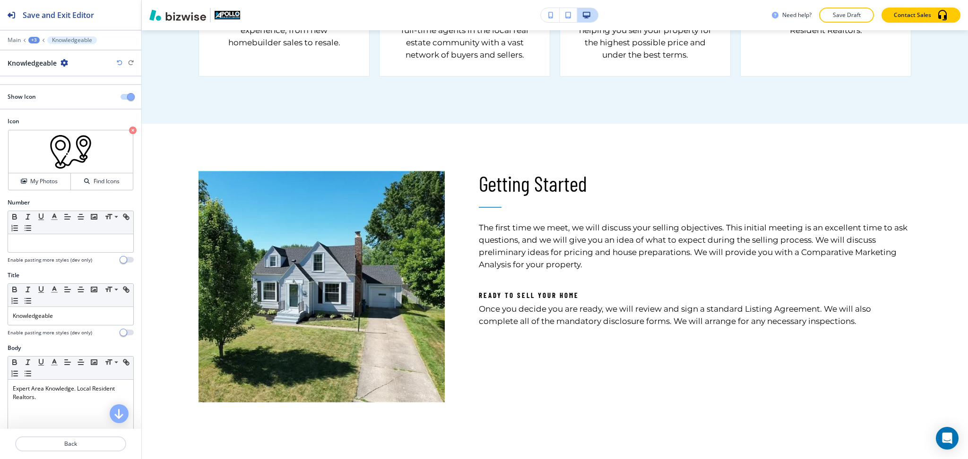
scroll to position [691, 0]
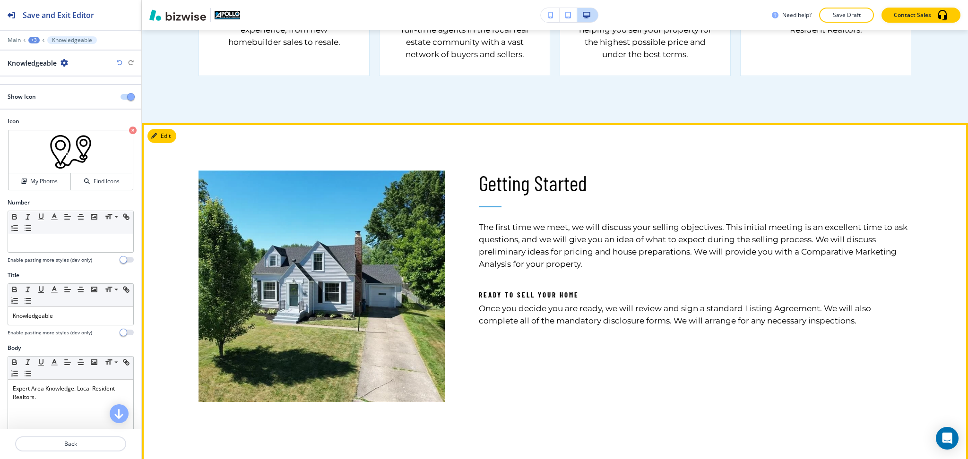
click at [163, 140] on button "Edit" at bounding box center [161, 136] width 29 height 14
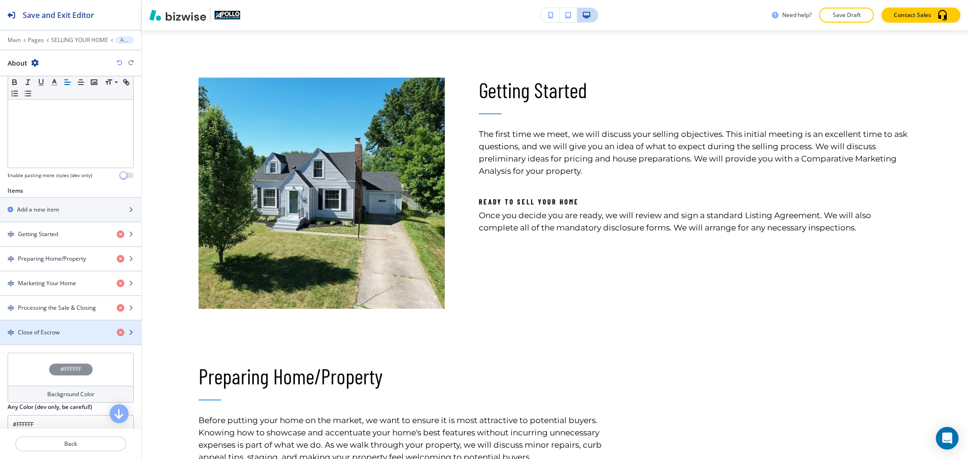
scroll to position [288, 0]
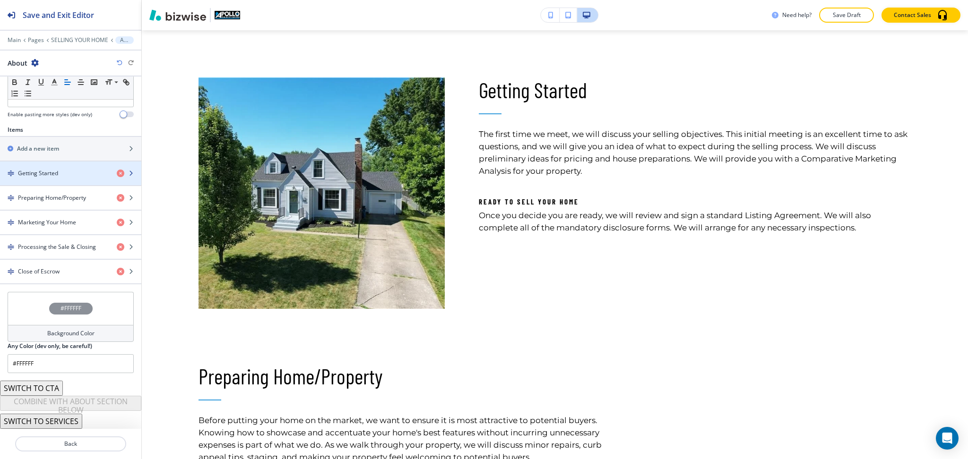
click at [72, 174] on div "Getting Started" at bounding box center [54, 173] width 109 height 9
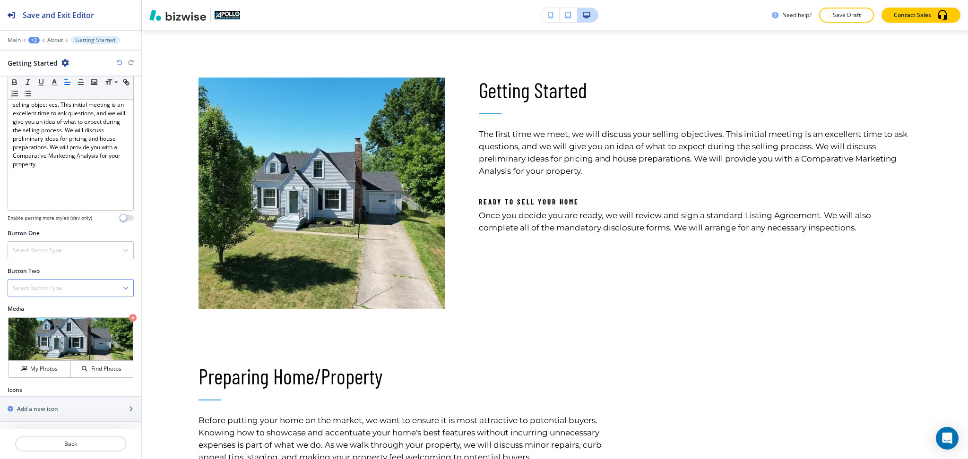
scroll to position [210, 0]
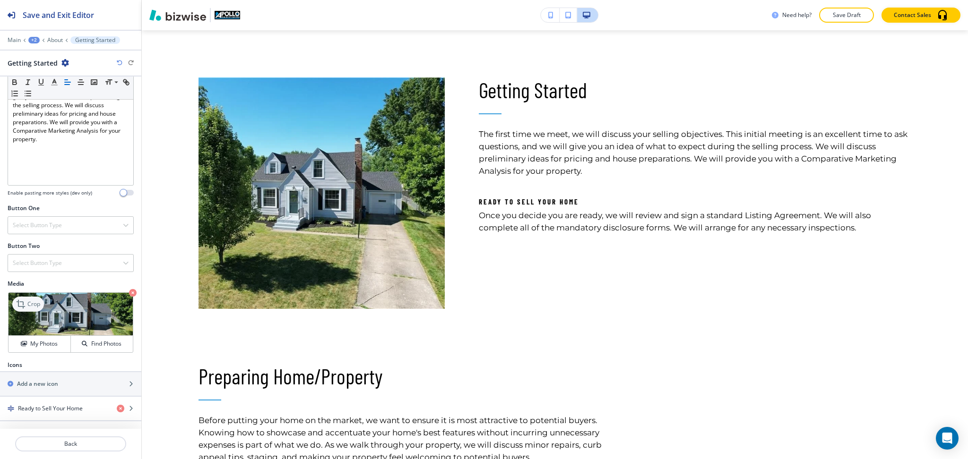
click at [23, 303] on icon at bounding box center [21, 304] width 9 height 9
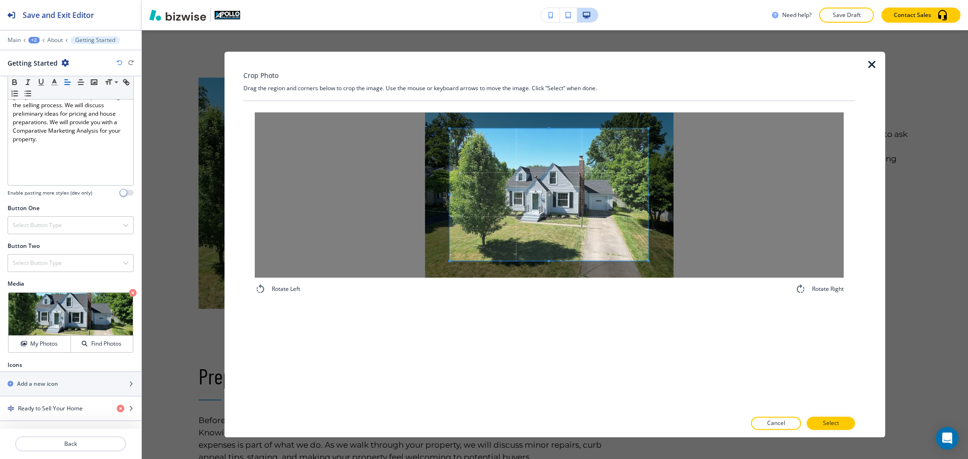
click at [538, 222] on span at bounding box center [549, 195] width 199 height 132
click at [544, 72] on div "Crop Photo Drag the region and corners below to crop the image. Use the mouse o…" at bounding box center [549, 245] width 612 height 386
click at [555, 335] on div "Rotate Left Rotate Right" at bounding box center [549, 256] width 612 height 310
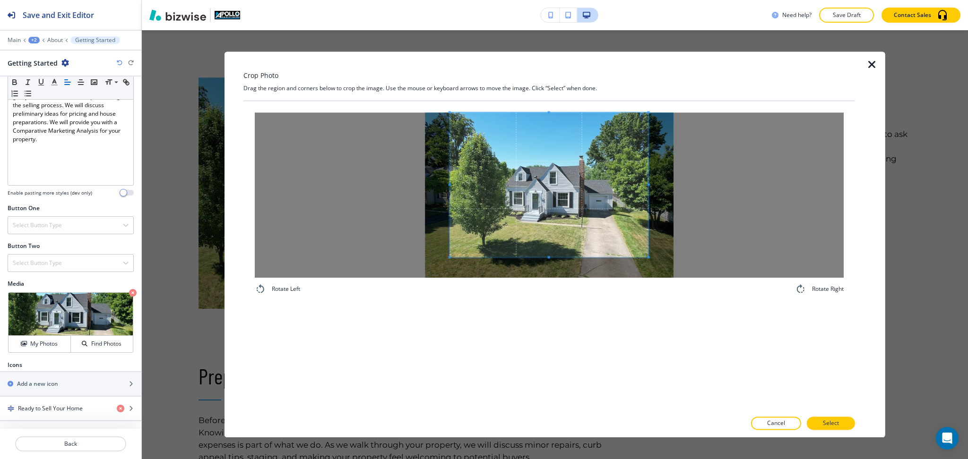
click at [549, 258] on span at bounding box center [549, 258] width 2 height 2
click at [835, 420] on p "Select" at bounding box center [831, 424] width 16 height 9
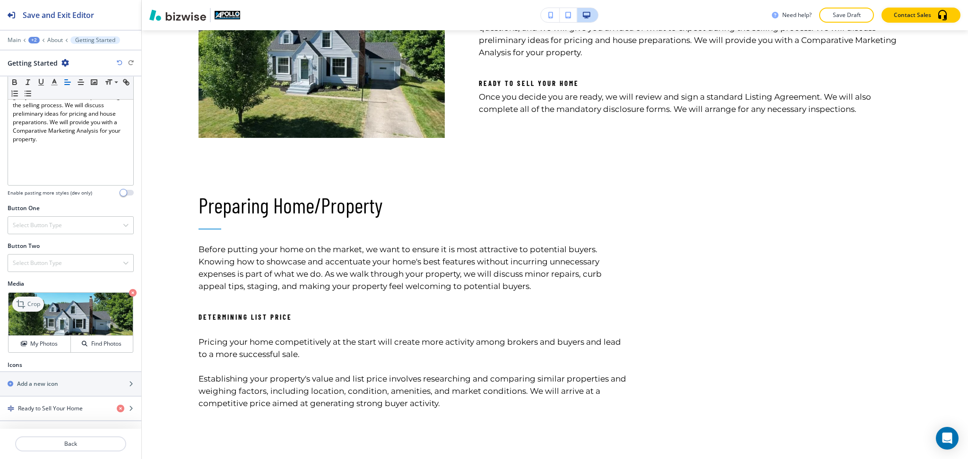
scroll to position [902, 0]
click at [30, 300] on p "Crop" at bounding box center [33, 304] width 13 height 9
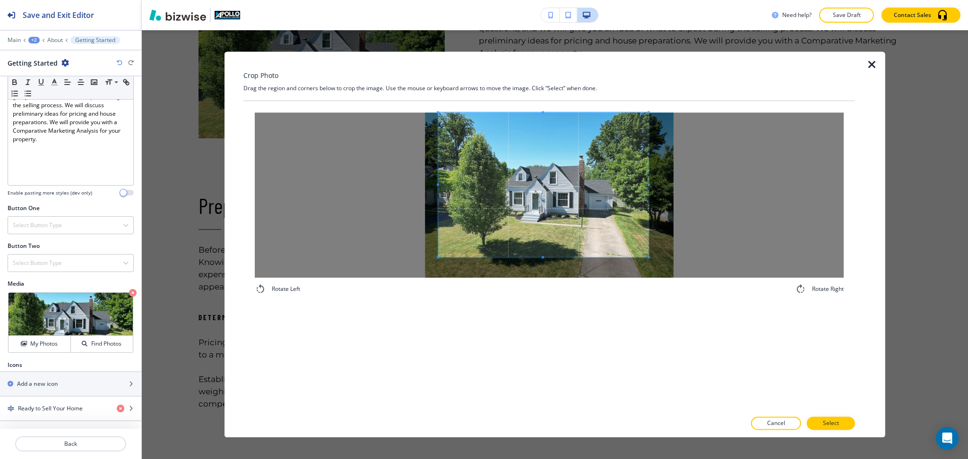
click at [438, 182] on div at bounding box center [543, 185] width 210 height 145
click at [830, 426] on p "Select" at bounding box center [831, 424] width 16 height 9
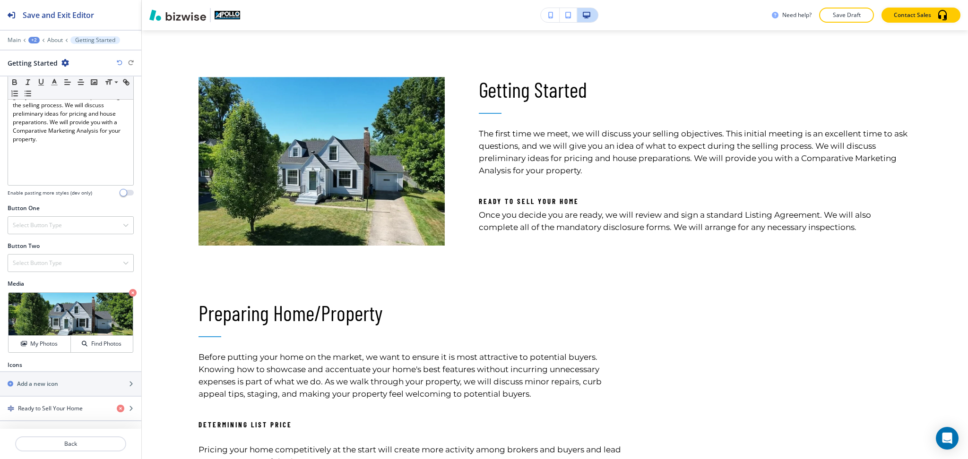
scroll to position [784, 0]
click at [77, 440] on p "Back" at bounding box center [70, 444] width 109 height 9
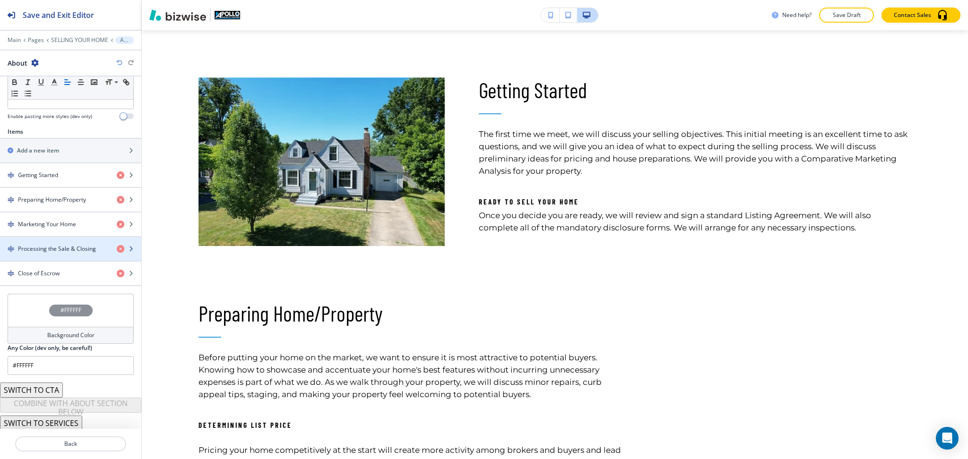
scroll to position [288, 0]
click at [64, 203] on div "button" at bounding box center [70, 206] width 141 height 8
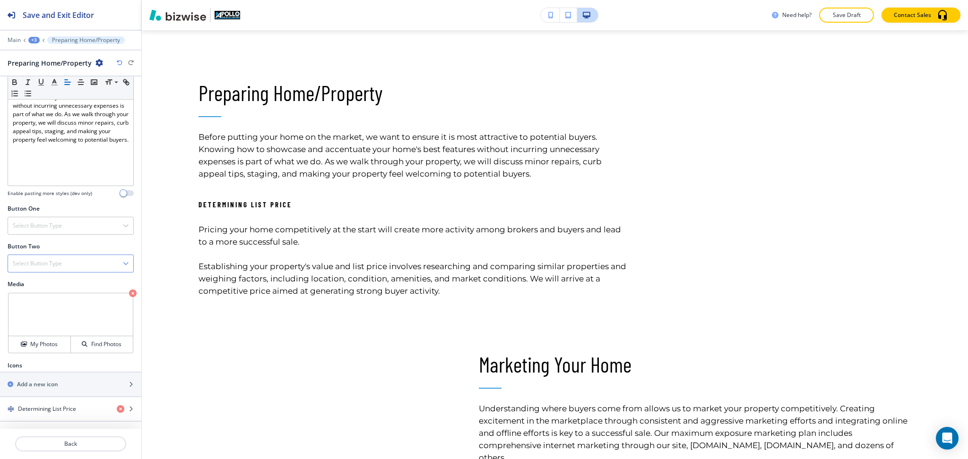
scroll to position [210, 0]
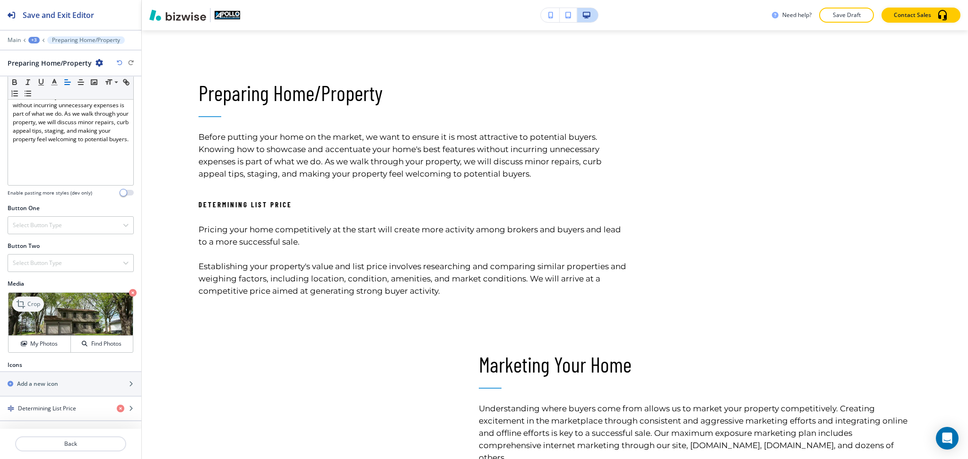
click at [29, 303] on p "Crop" at bounding box center [33, 304] width 13 height 9
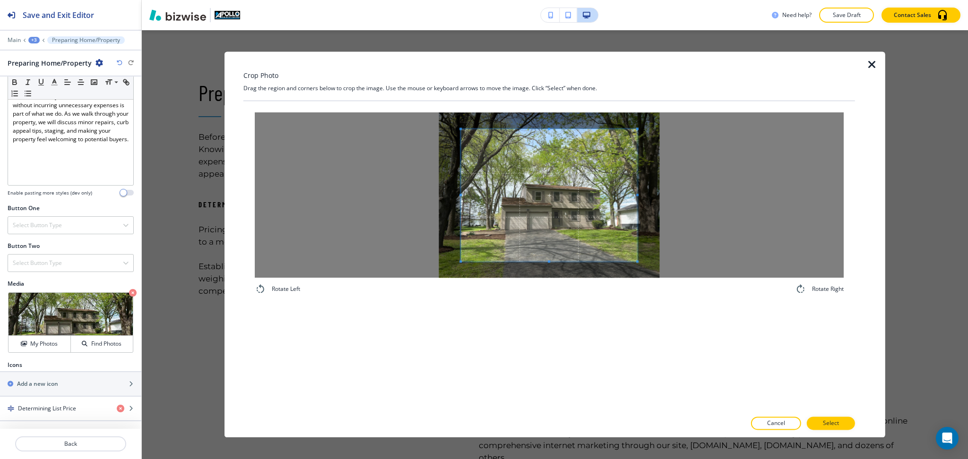
click at [549, 98] on div "Crop Photo Drag the region and corners below to crop the image. Use the mouse o…" at bounding box center [549, 245] width 612 height 386
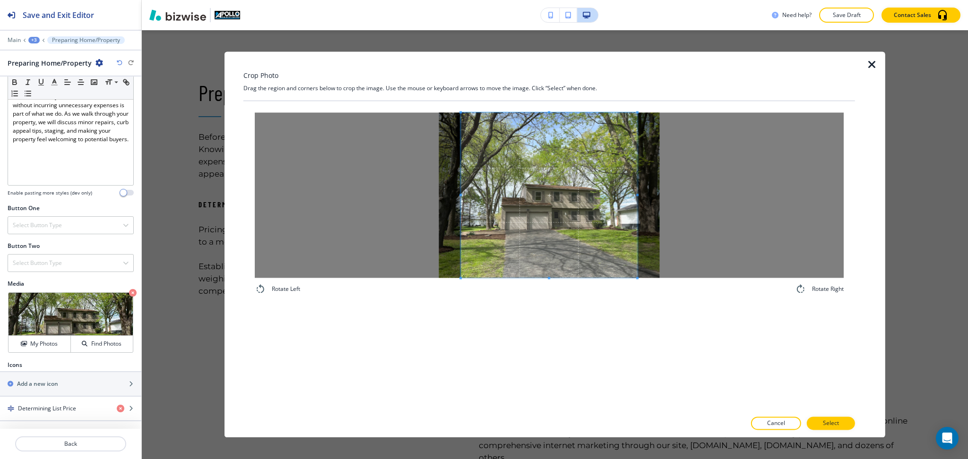
click at [558, 327] on div "Rotate Left Rotate Right" at bounding box center [549, 256] width 612 height 310
click at [462, 193] on span at bounding box center [460, 195] width 2 height 165
click at [471, 193] on span at bounding box center [553, 195] width 174 height 165
click at [636, 190] on span at bounding box center [636, 195] width 2 height 165
click at [836, 424] on p "Select" at bounding box center [831, 424] width 16 height 9
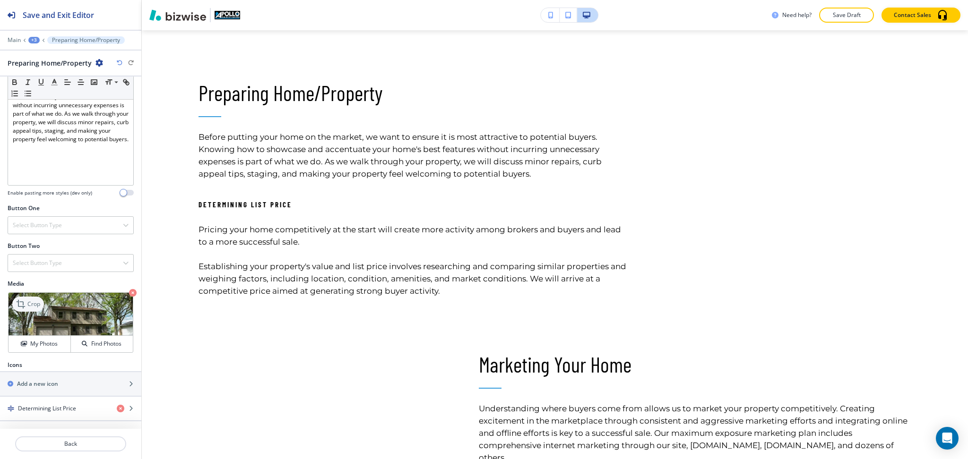
click at [35, 304] on p "Crop" at bounding box center [33, 304] width 13 height 9
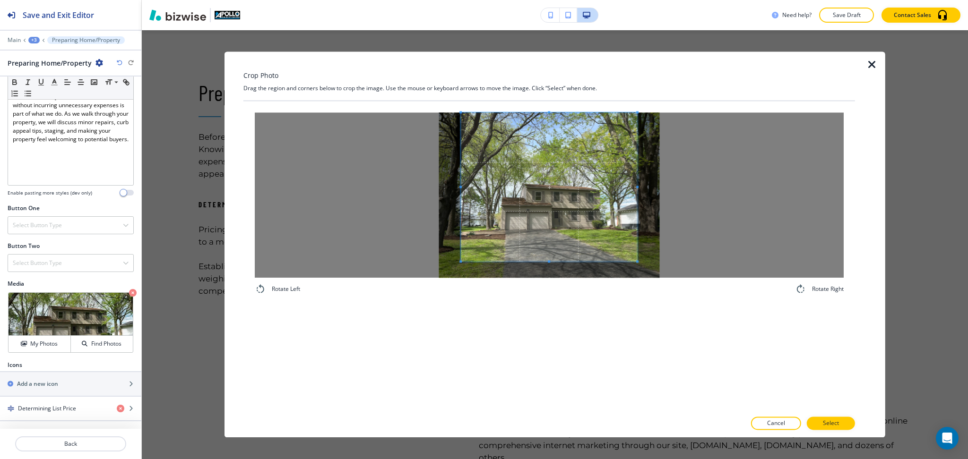
click at [555, 81] on div "Crop Photo Drag the region and corners below to crop the image. Use the mouse o…" at bounding box center [549, 245] width 612 height 386
click at [567, 340] on div "Rotate Left Rotate Right" at bounding box center [549, 256] width 612 height 310
click at [837, 423] on p "Select" at bounding box center [831, 424] width 16 height 9
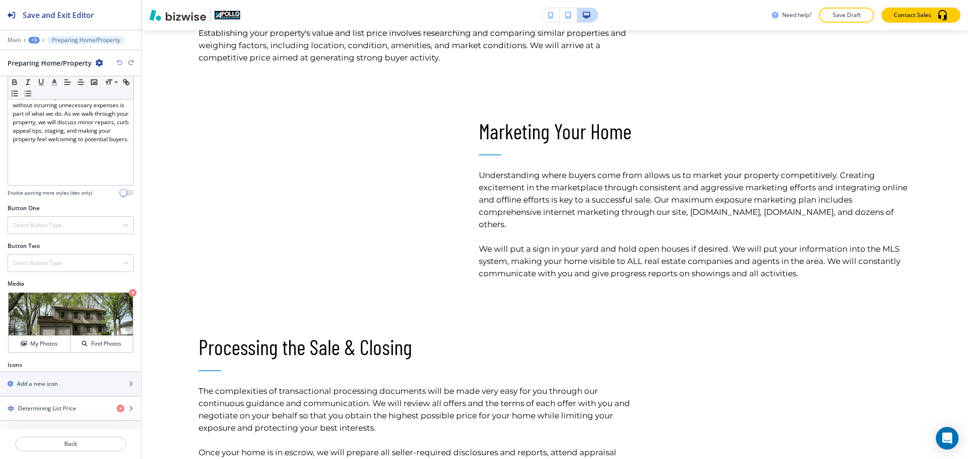
scroll to position [1238, 0]
click at [74, 446] on p "Back" at bounding box center [70, 444] width 109 height 9
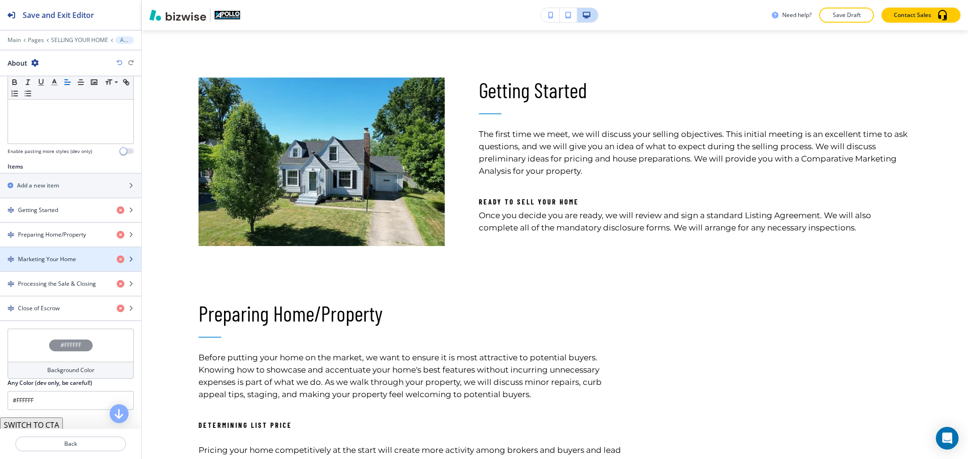
scroll to position [252, 0]
click at [63, 263] on div "button" at bounding box center [70, 267] width 141 height 8
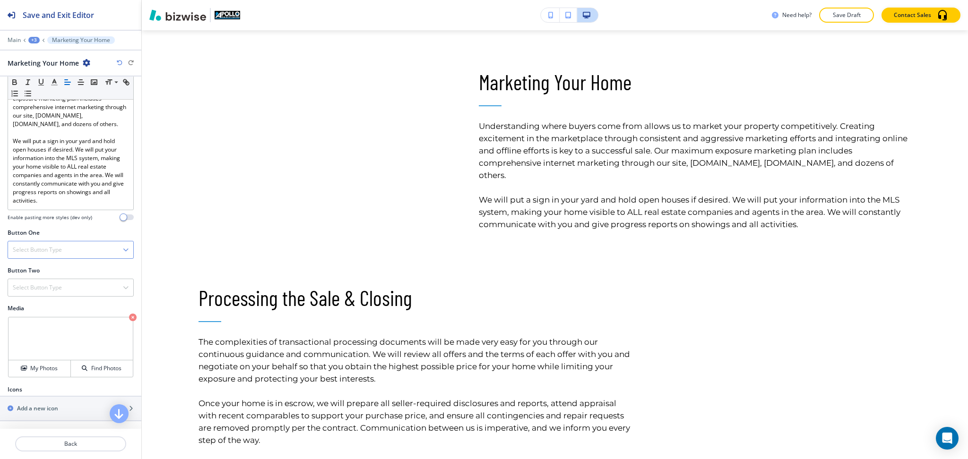
scroll to position [242, 0]
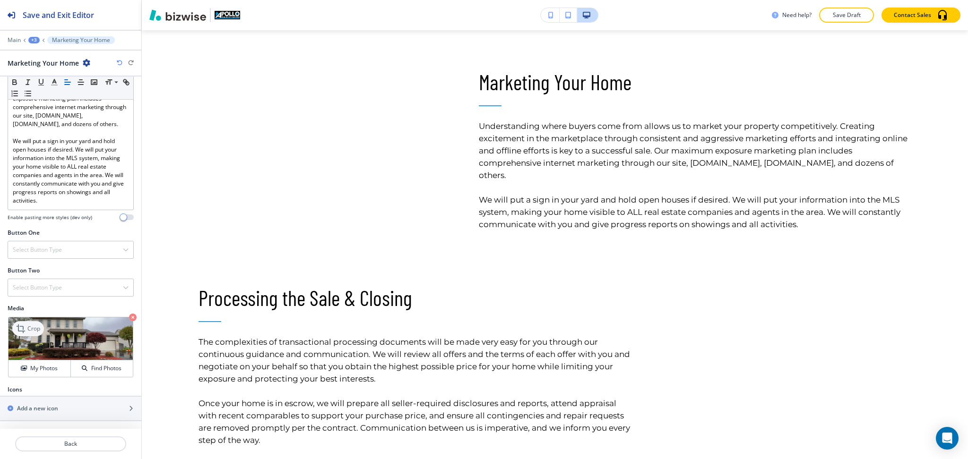
click at [23, 329] on icon at bounding box center [21, 329] width 9 height 9
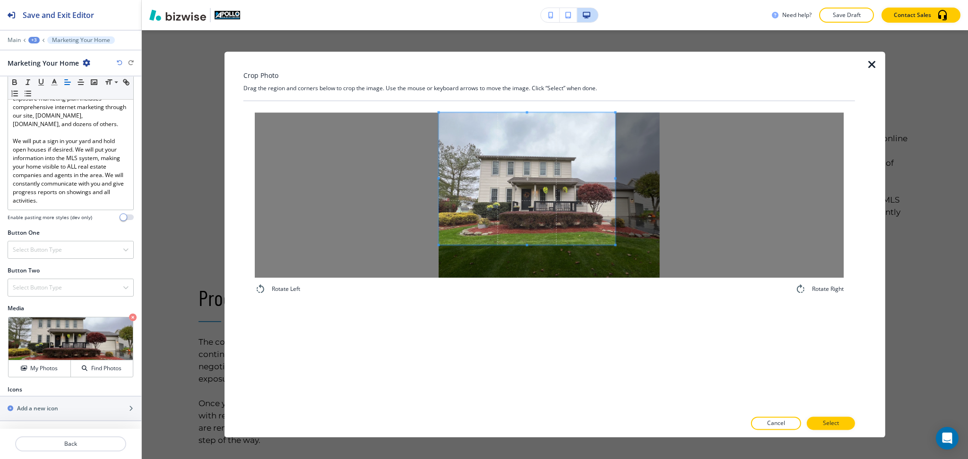
click at [554, 189] on span at bounding box center [527, 179] width 176 height 132
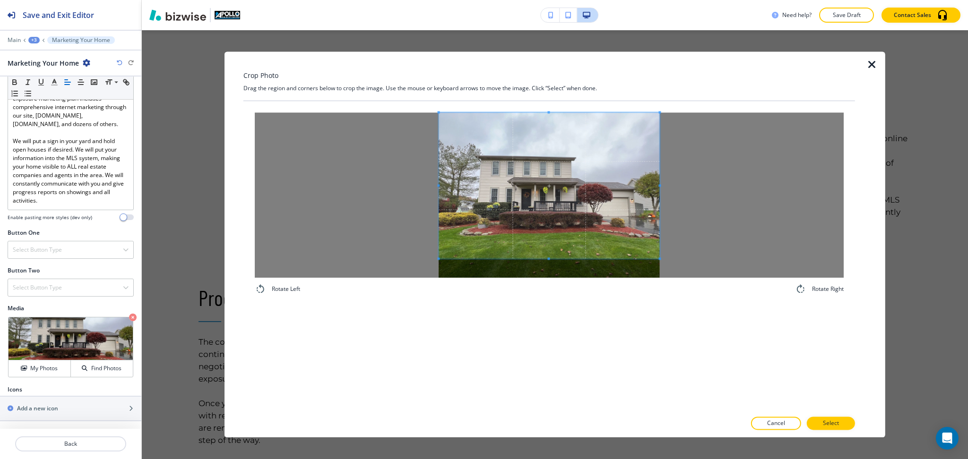
click at [705, 303] on div "Rotate Left Rotate Right" at bounding box center [549, 203] width 612 height 205
click at [832, 424] on p "Select" at bounding box center [831, 424] width 16 height 9
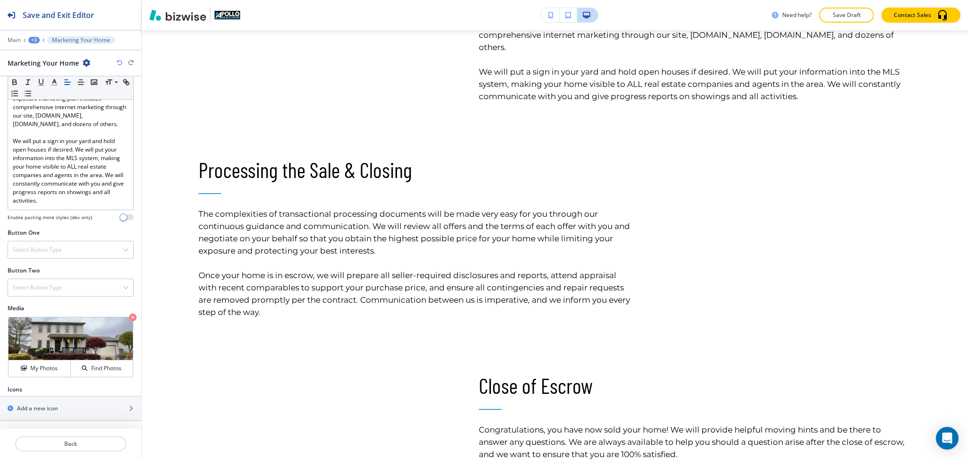
scroll to position [1414, 0]
click at [79, 443] on p "Back" at bounding box center [70, 444] width 109 height 9
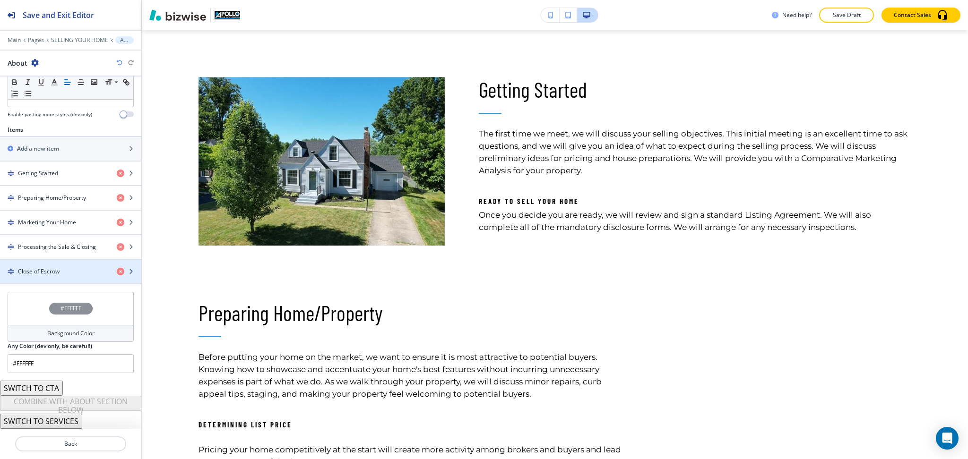
scroll to position [784, 0]
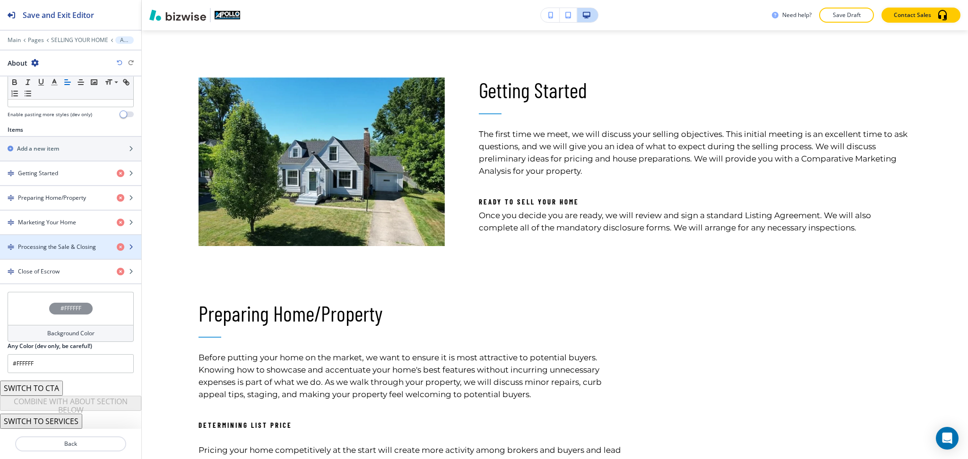
click at [58, 249] on h4 "Processing the Sale & Closing" at bounding box center [57, 247] width 78 height 9
click at [59, 242] on div "button" at bounding box center [70, 239] width 141 height 8
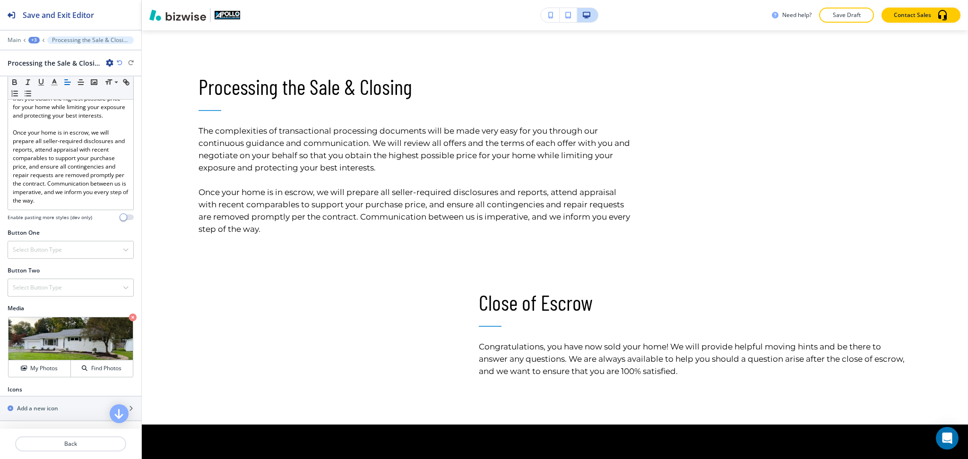
scroll to position [1502, 0]
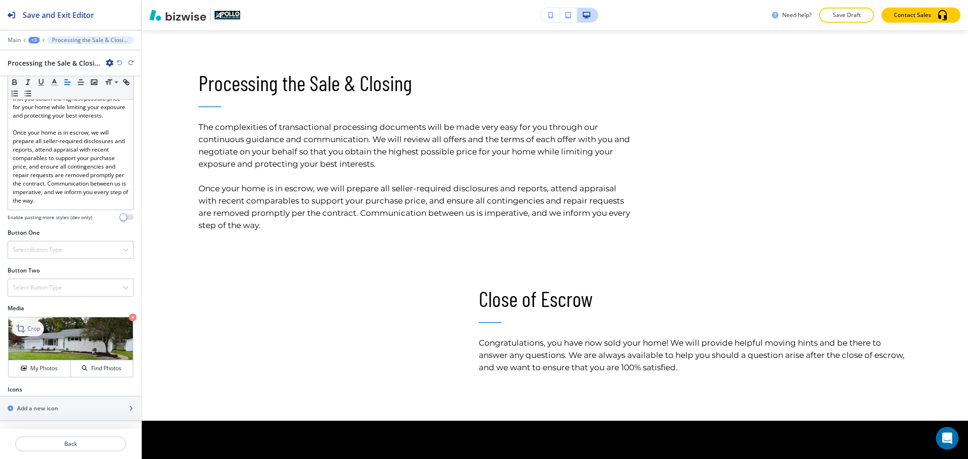
click at [26, 334] on icon at bounding box center [21, 328] width 11 height 11
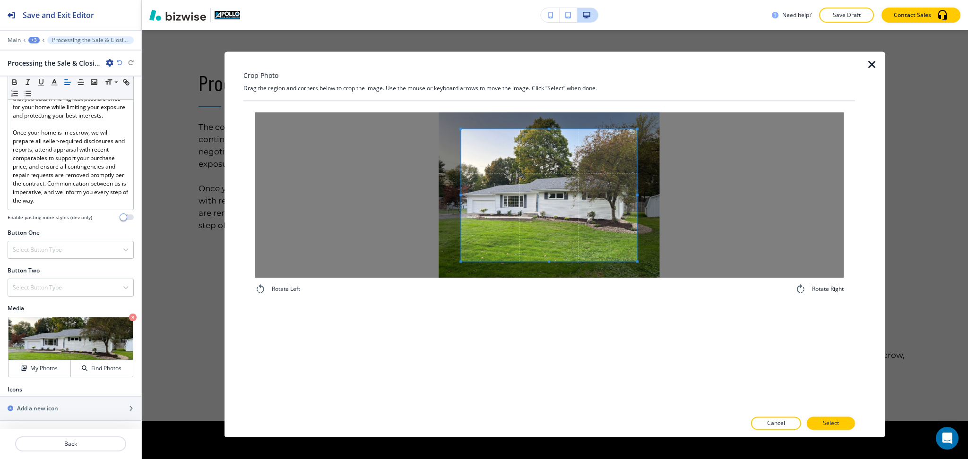
click at [572, 208] on span at bounding box center [549, 195] width 176 height 132
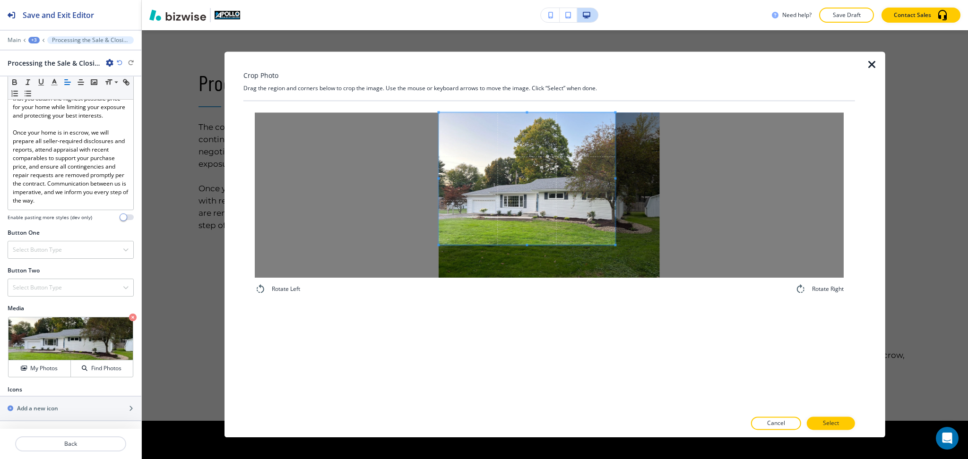
click at [521, 184] on span at bounding box center [527, 179] width 176 height 132
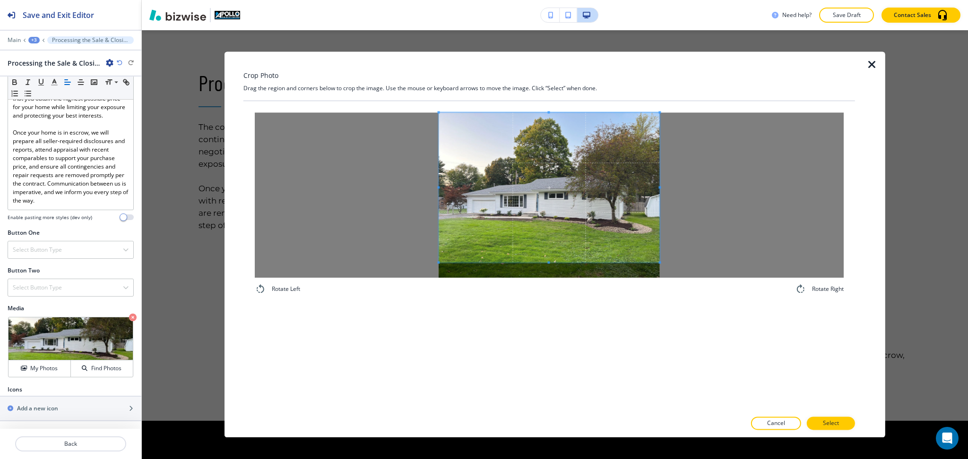
click at [705, 261] on div at bounding box center [549, 195] width 589 height 165
click at [825, 423] on p "Select" at bounding box center [831, 424] width 16 height 9
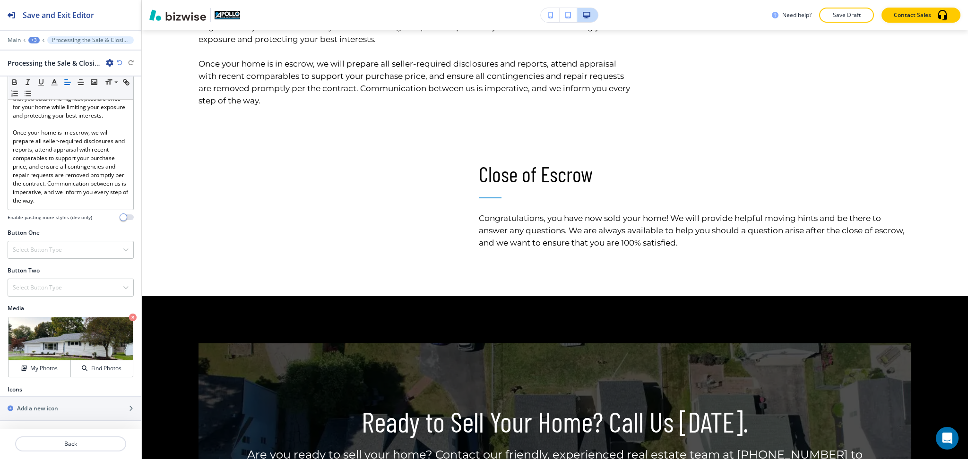
scroll to position [1628, 0]
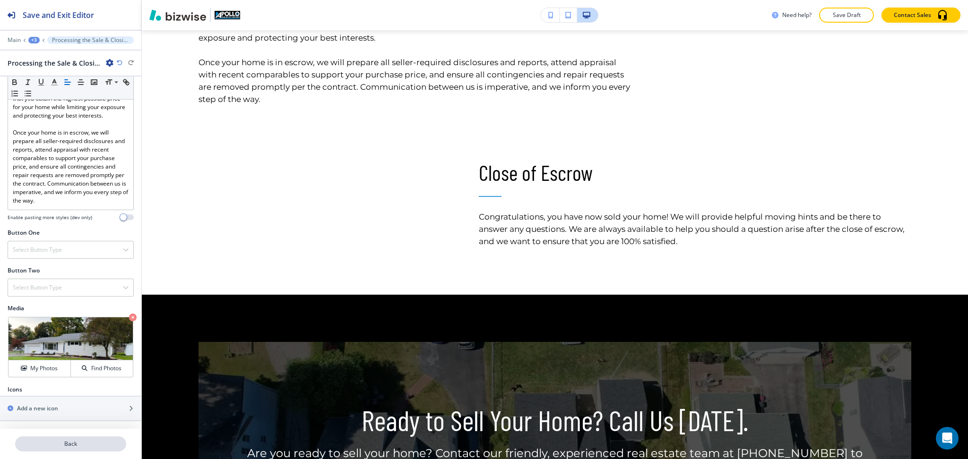
click at [88, 444] on p "Back" at bounding box center [70, 444] width 109 height 9
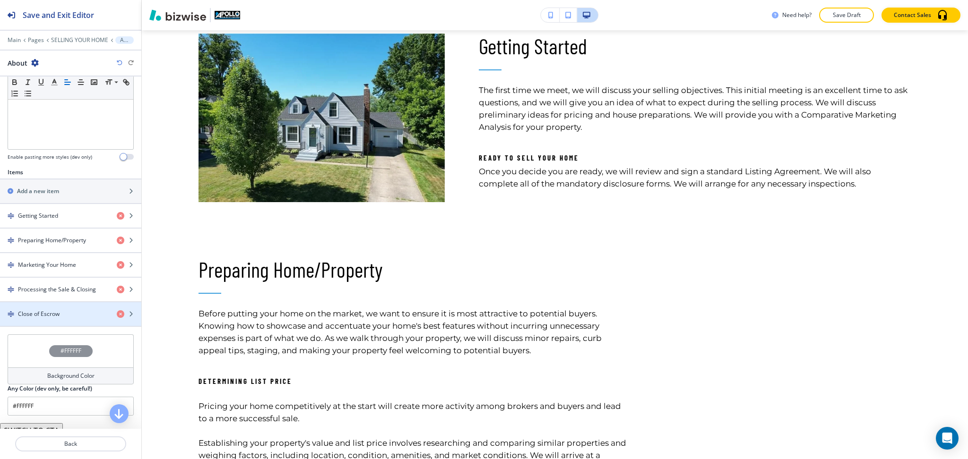
scroll to position [0, 0]
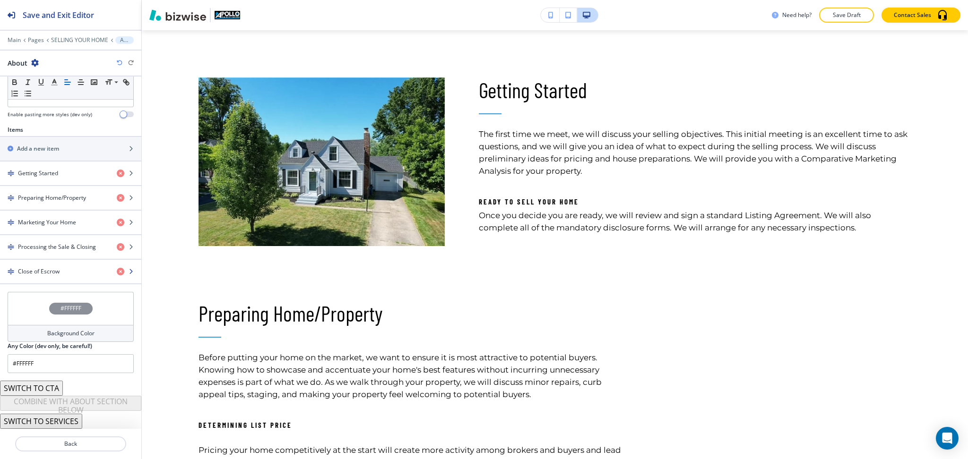
click at [39, 279] on div "button" at bounding box center [70, 280] width 141 height 8
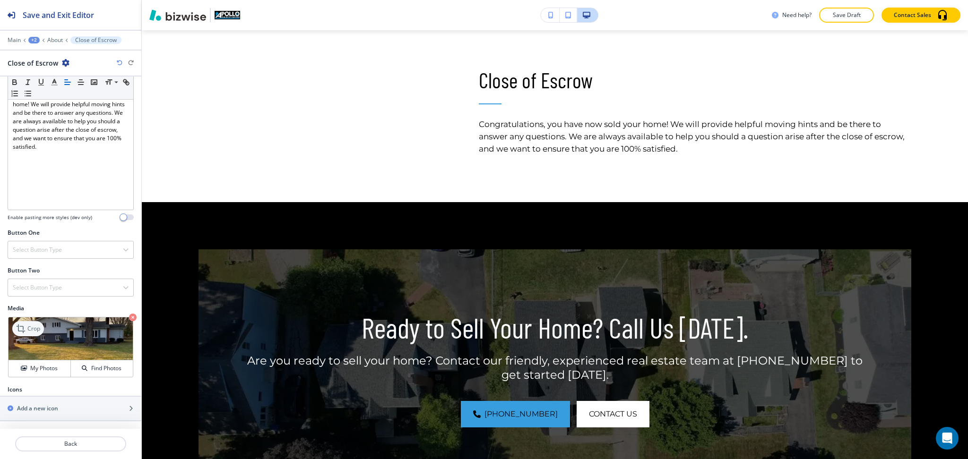
click at [31, 326] on p "Crop" at bounding box center [33, 329] width 13 height 9
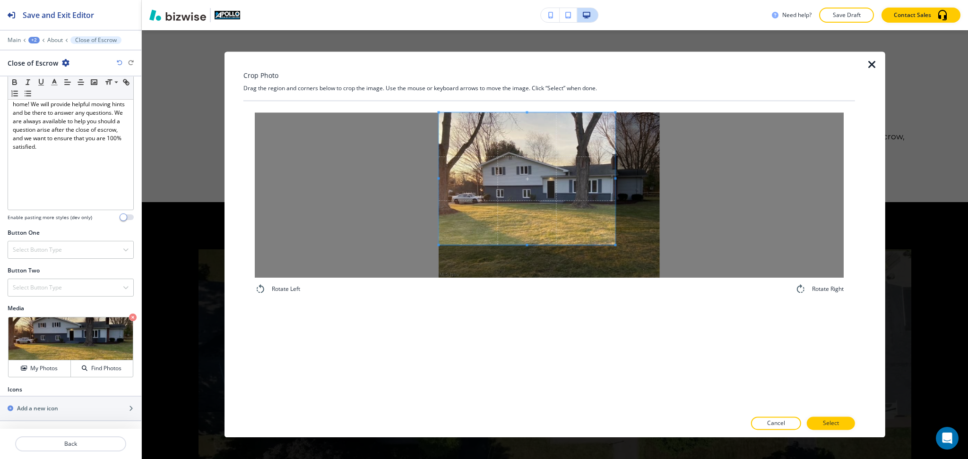
click at [473, 146] on span at bounding box center [527, 179] width 176 height 132
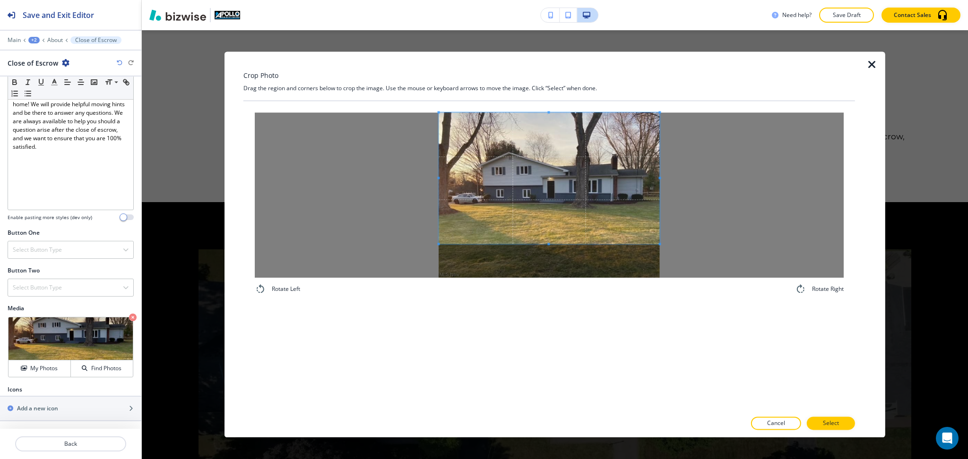
click at [696, 244] on div at bounding box center [549, 195] width 589 height 165
click at [844, 423] on button "Select" at bounding box center [831, 423] width 48 height 13
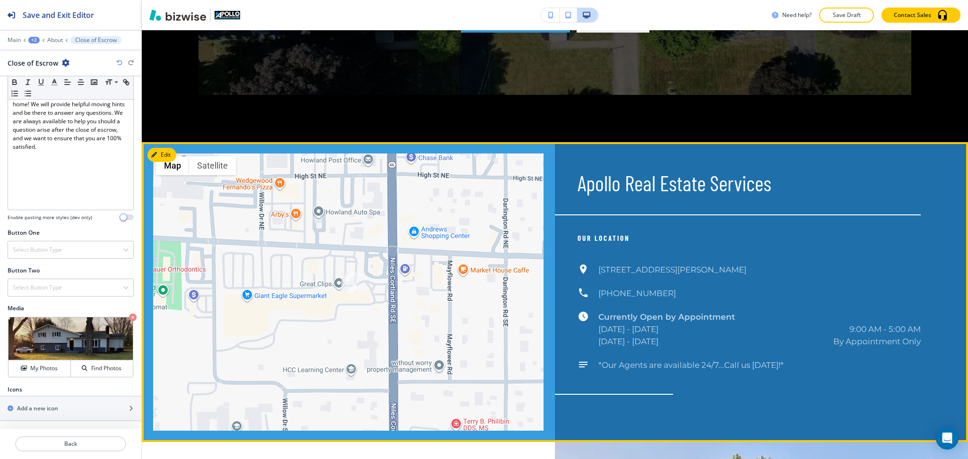
scroll to position [2146, 0]
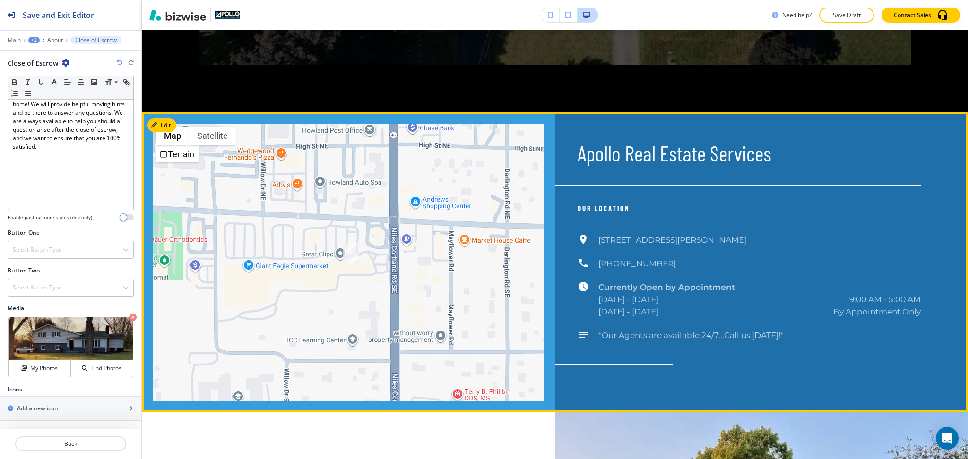
click at [157, 182] on div at bounding box center [348, 263] width 1239 height 300
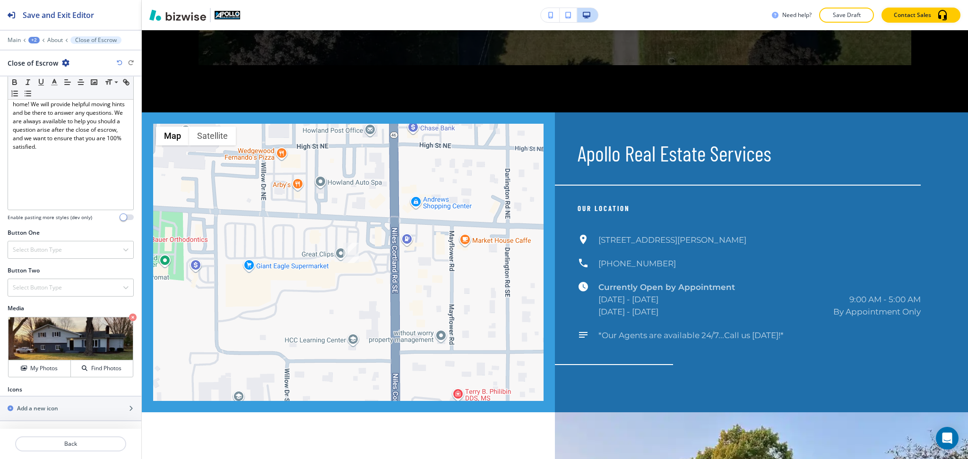
click at [165, 190] on div "Edit ← Move left → Move right ↑ Move up ↓ Move down + Zoom in - Zoom out Home J…" at bounding box center [555, 263] width 826 height 300
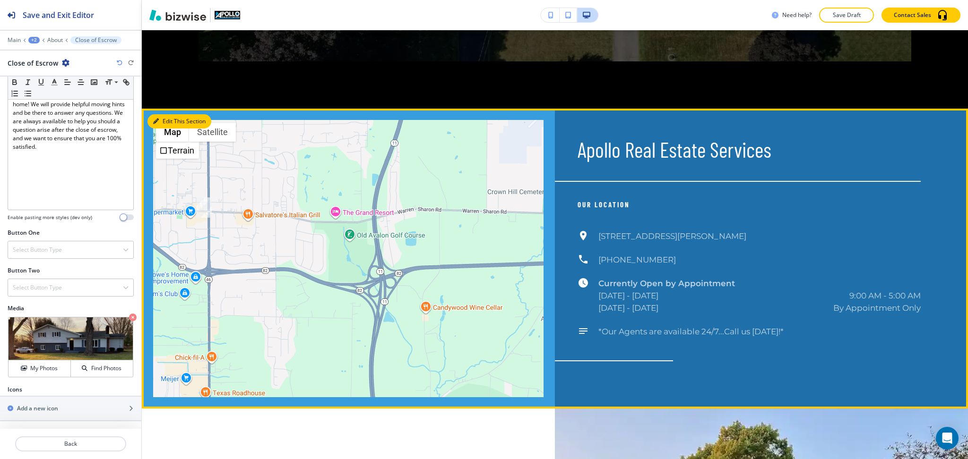
click at [167, 129] on button "Edit This Section" at bounding box center [179, 121] width 64 height 14
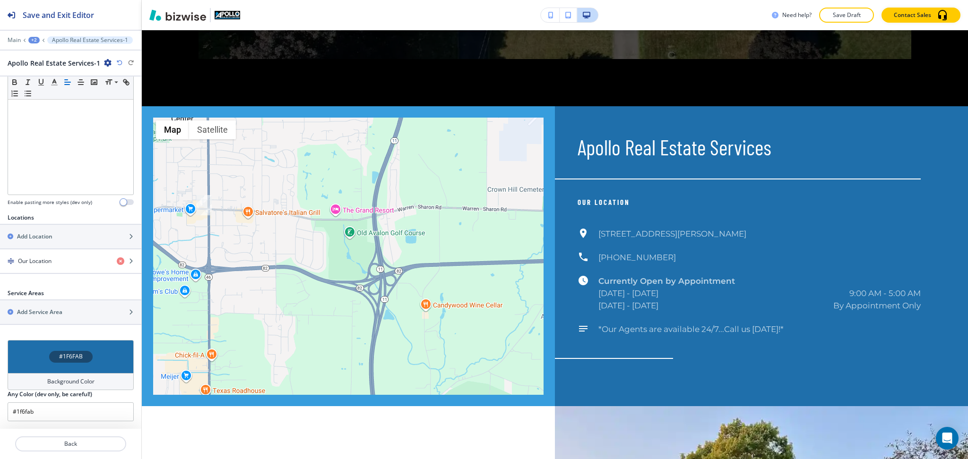
click at [76, 379] on h4 "Background Color" at bounding box center [70, 382] width 47 height 9
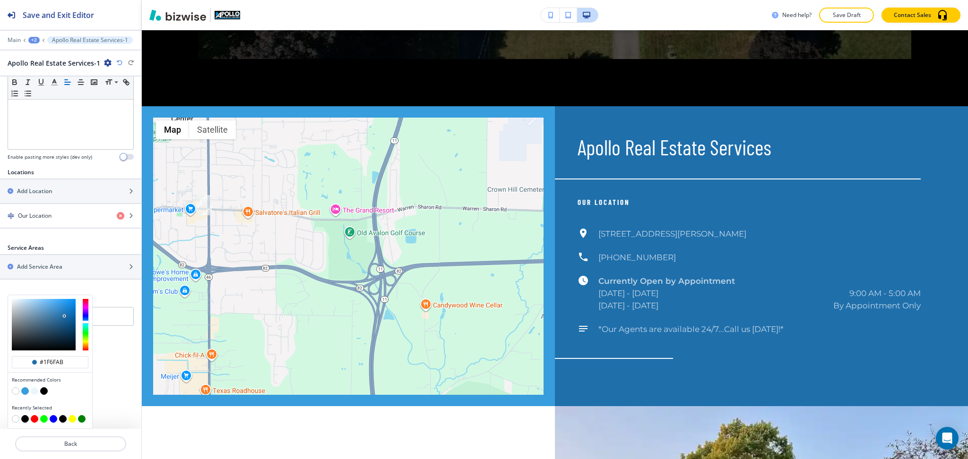
click at [14, 390] on button "button" at bounding box center [16, 392] width 8 height 8
type input "#FFFFFF"
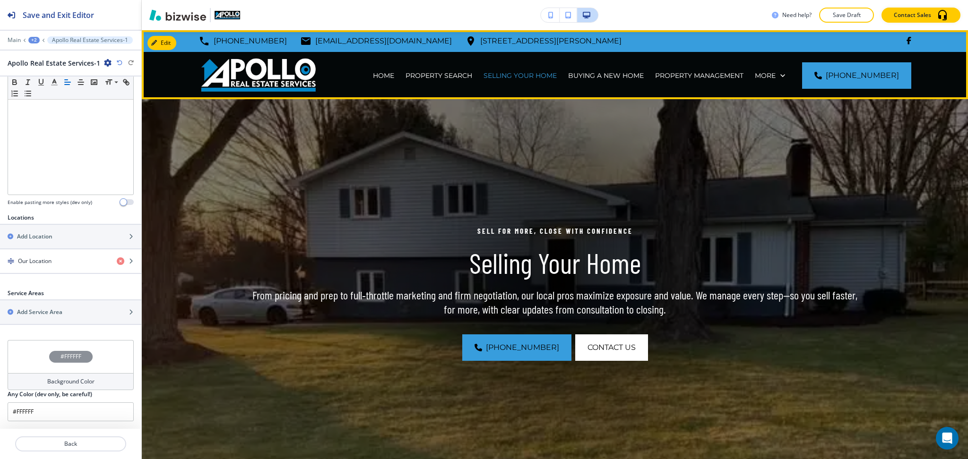
click at [610, 69] on div "BUYING A NEW HOME" at bounding box center [606, 75] width 87 height 47
click at [615, 77] on p "BUYING A NEW HOME" at bounding box center [606, 75] width 76 height 9
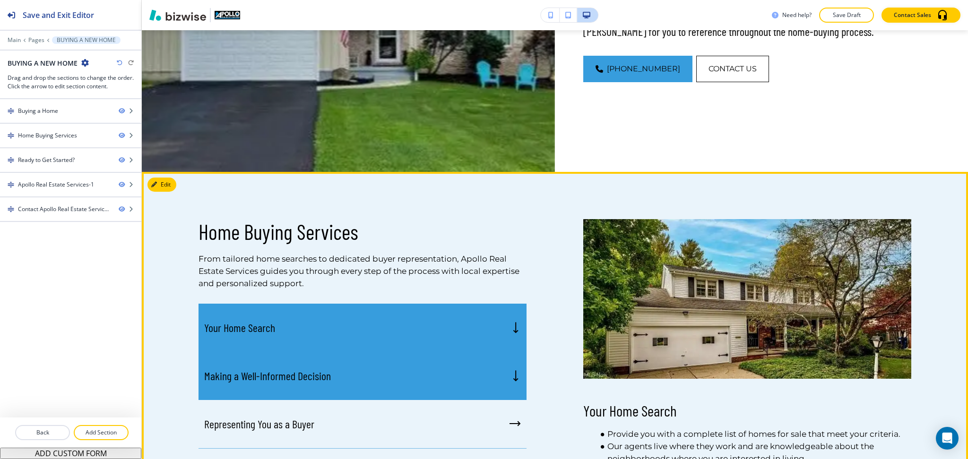
scroll to position [314, 0]
click at [348, 384] on div "Making a Well-Informed Decision" at bounding box center [363, 377] width 328 height 48
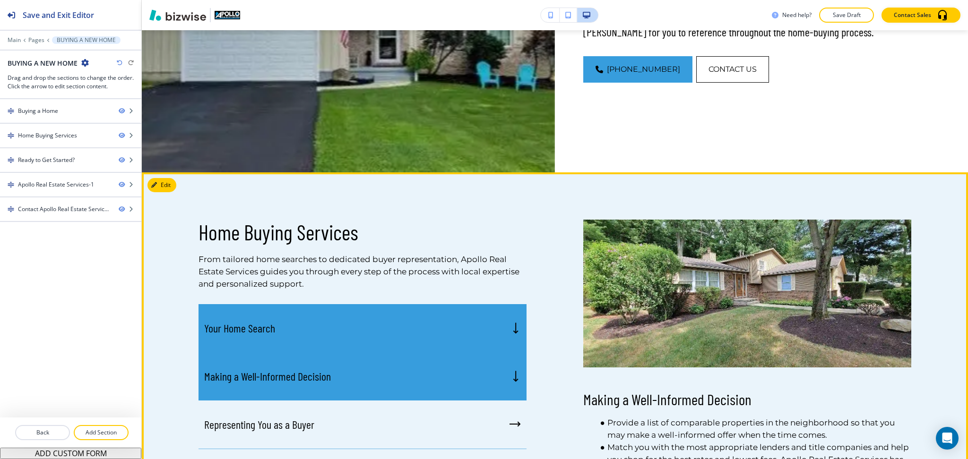
click at [353, 337] on div "Your Home Search" at bounding box center [363, 328] width 328 height 48
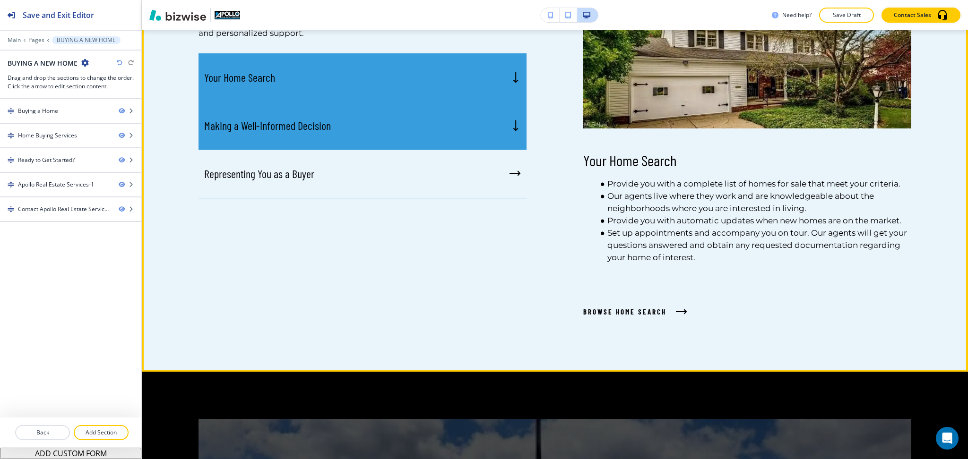
scroll to position [566, 0]
click at [409, 126] on div "Making a Well-Informed Decision" at bounding box center [363, 125] width 328 height 48
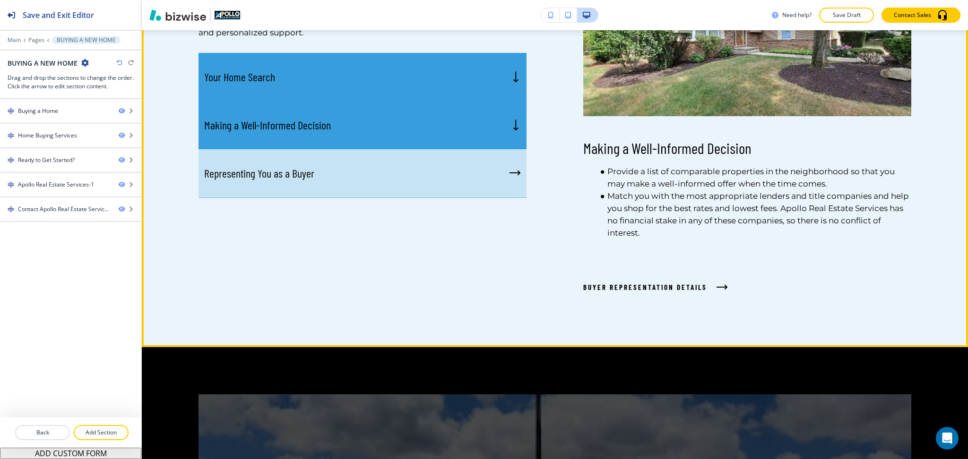
click at [412, 170] on div "Representing You as a Buyer" at bounding box center [363, 173] width 328 height 49
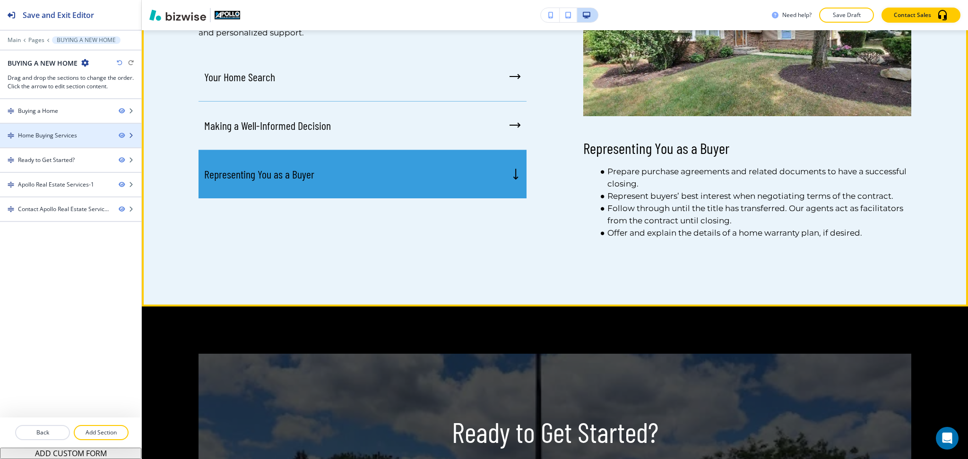
click at [46, 139] on div "Home Buying Services" at bounding box center [47, 135] width 59 height 9
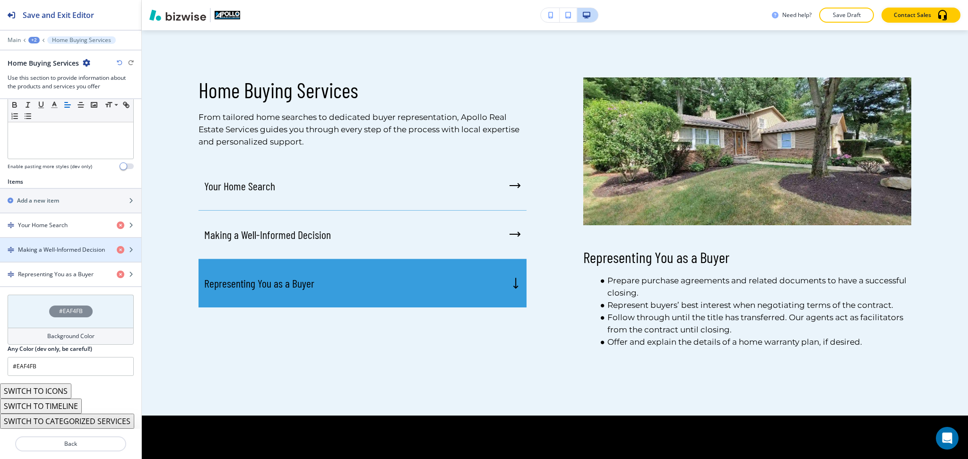
scroll to position [263, 0]
click at [60, 386] on button "SWITCH TO ICONS" at bounding box center [35, 391] width 71 height 15
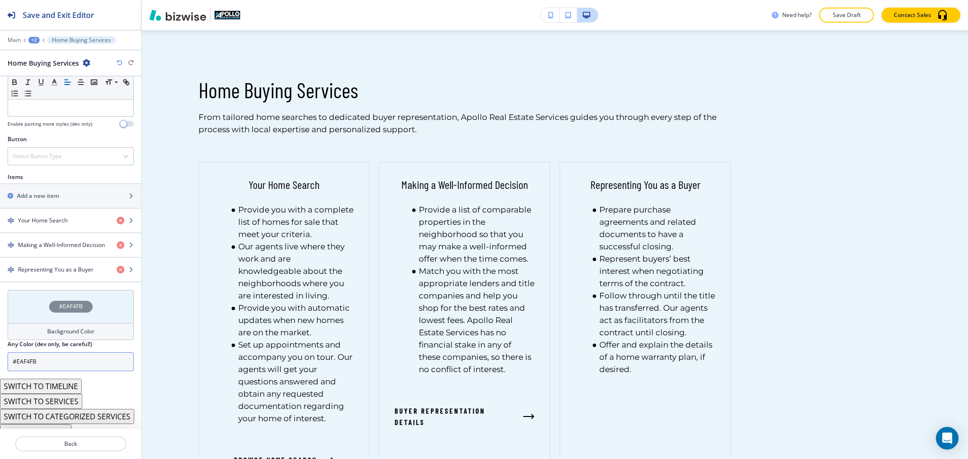
scroll to position [292, 0]
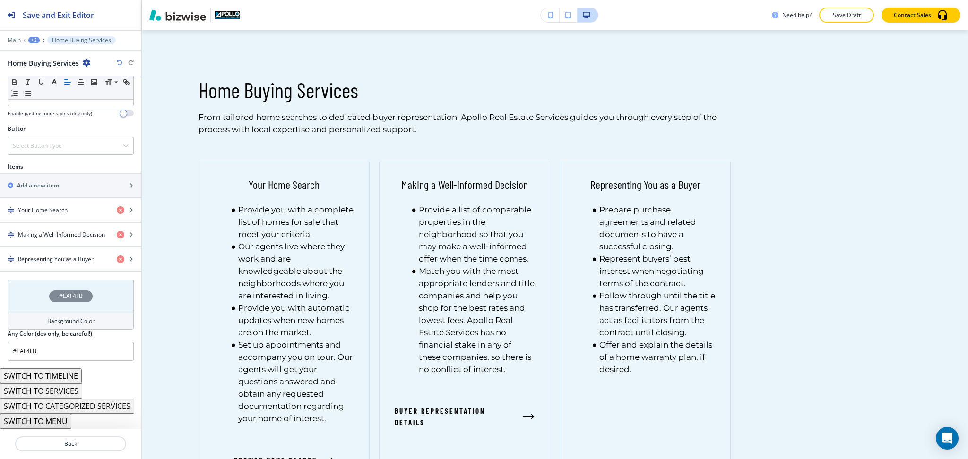
click at [62, 389] on button "SWITCH TO SERVICES" at bounding box center [41, 391] width 82 height 15
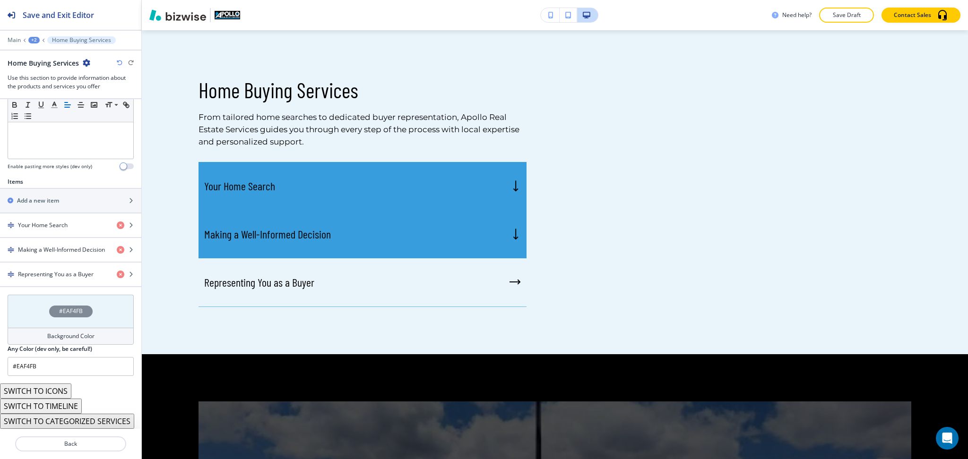
scroll to position [263, 0]
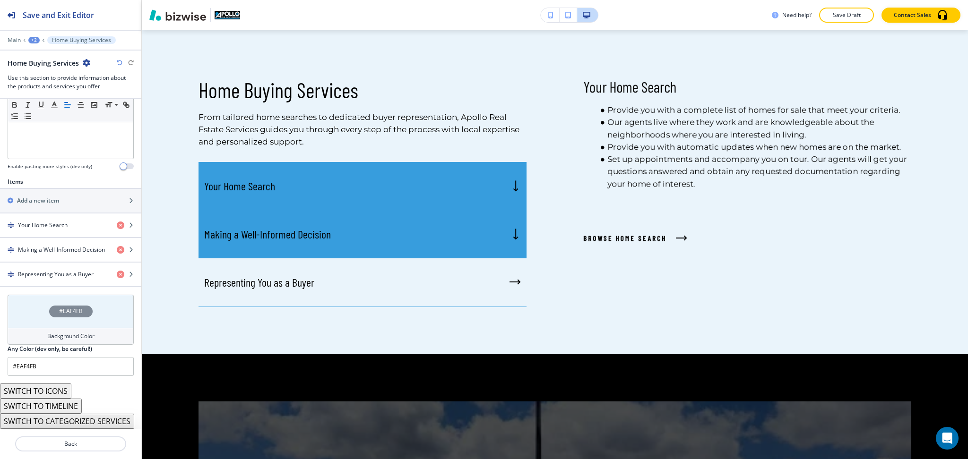
click at [72, 405] on button "SWITCH TO TIMELINE" at bounding box center [41, 406] width 82 height 15
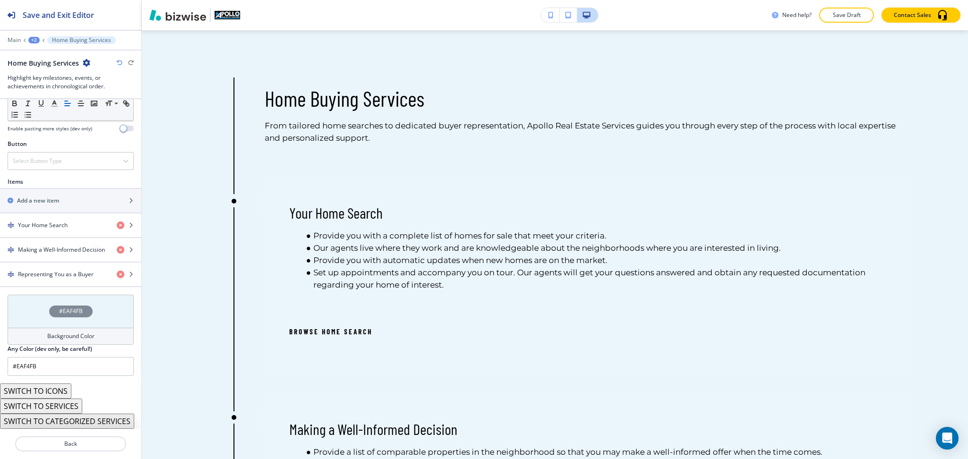
scroll to position [301, 0]
click at [80, 418] on button "SWITCH TO CATEGORIZED SERVICES" at bounding box center [67, 421] width 134 height 15
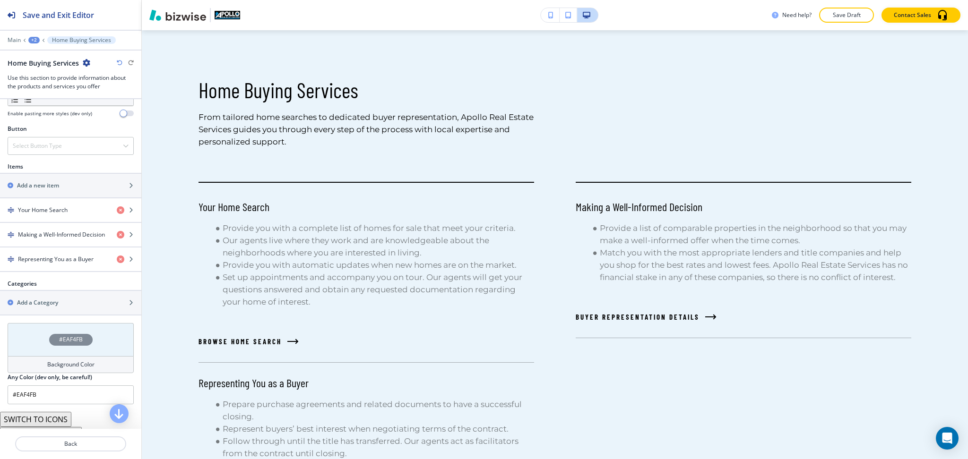
scroll to position [386, 0]
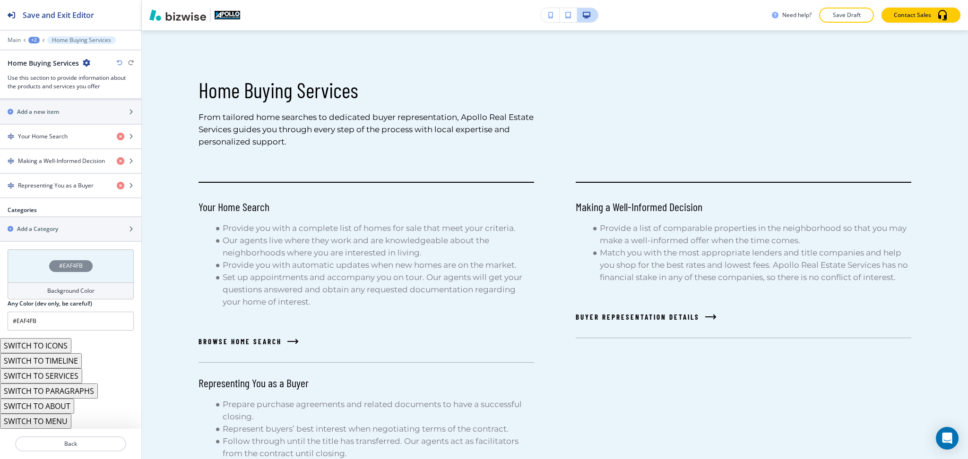
click at [61, 410] on button "SWITCH TO ABOUT" at bounding box center [37, 406] width 74 height 15
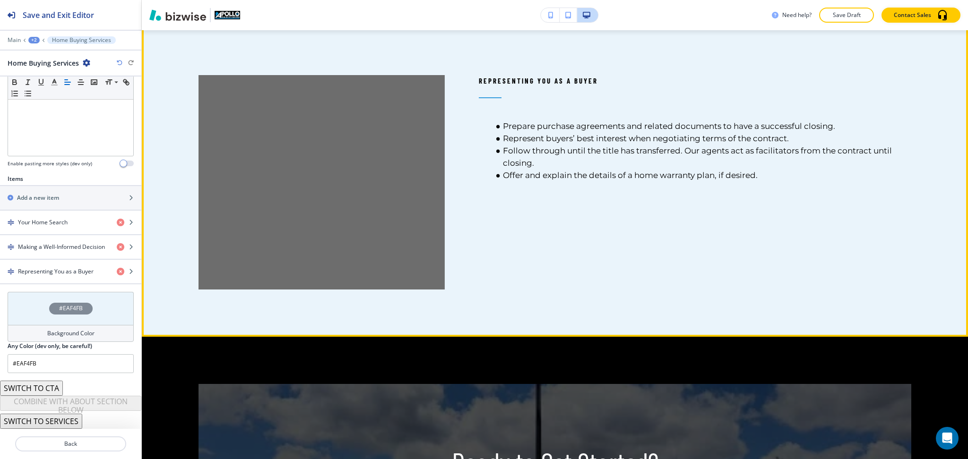
scroll to position [1087, 0]
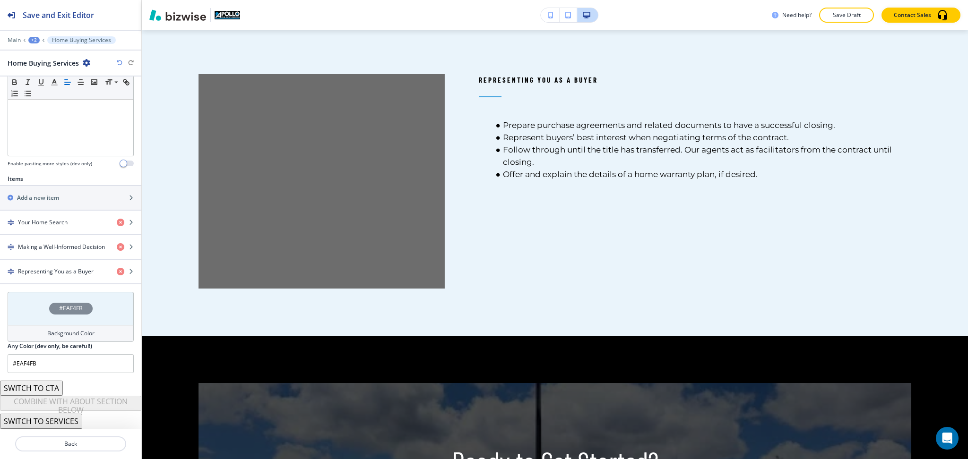
click at [119, 63] on icon "button" at bounding box center [120, 63] width 6 height 6
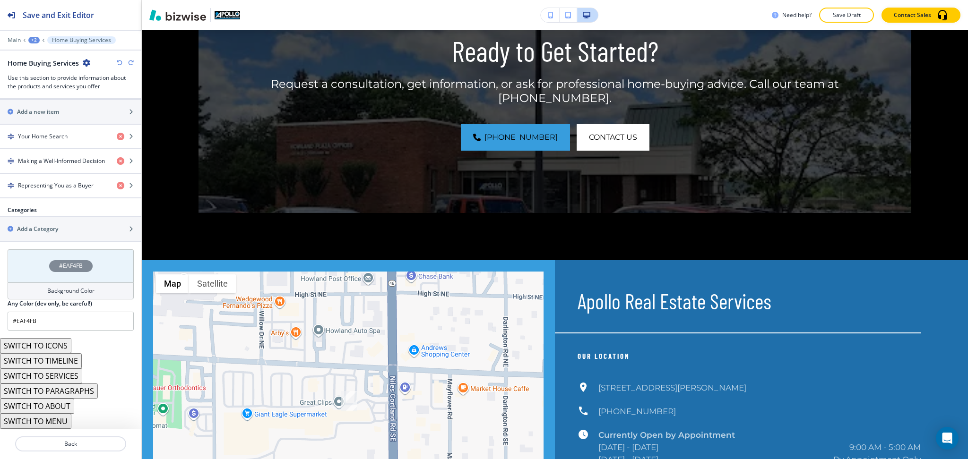
click at [119, 63] on icon "button" at bounding box center [120, 63] width 6 height 6
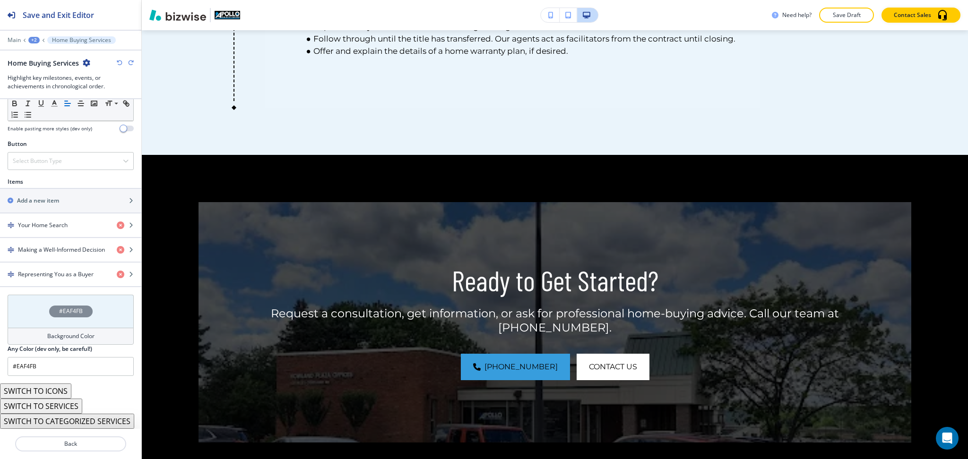
click at [117, 61] on icon "button" at bounding box center [120, 63] width 6 height 6
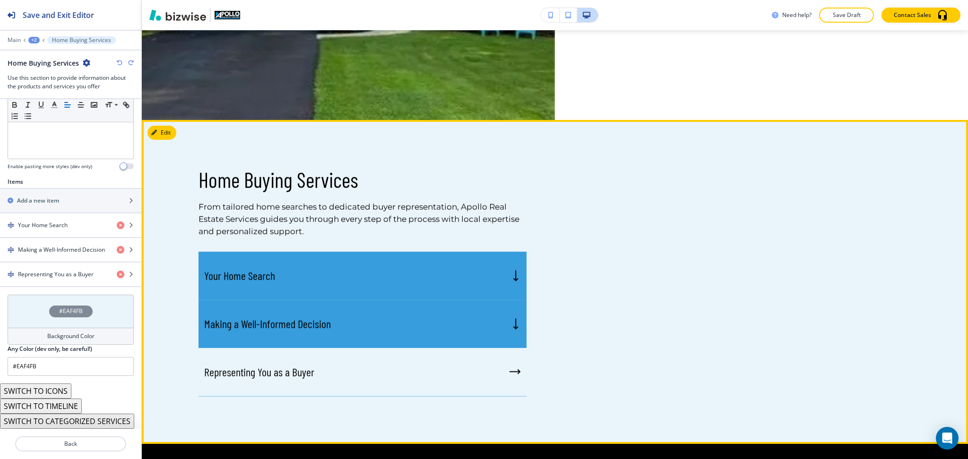
scroll to position [366, 0]
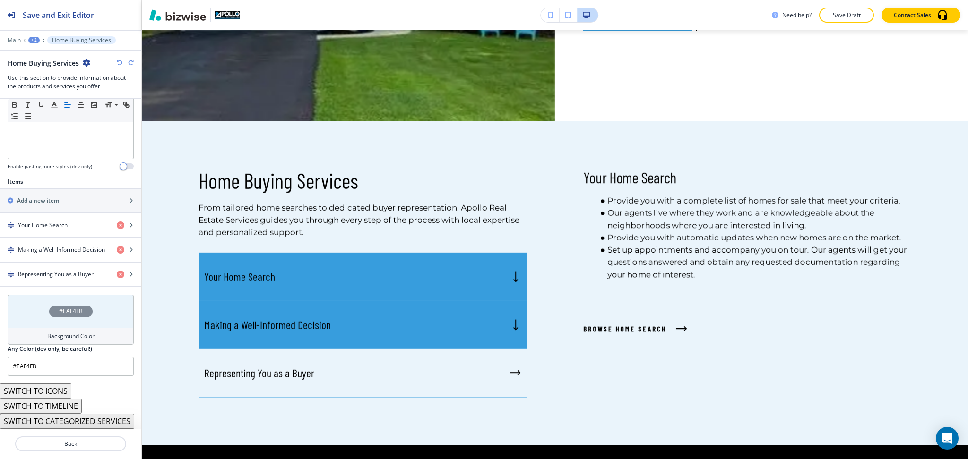
click at [64, 384] on button "SWITCH TO ICONS" at bounding box center [35, 391] width 71 height 15
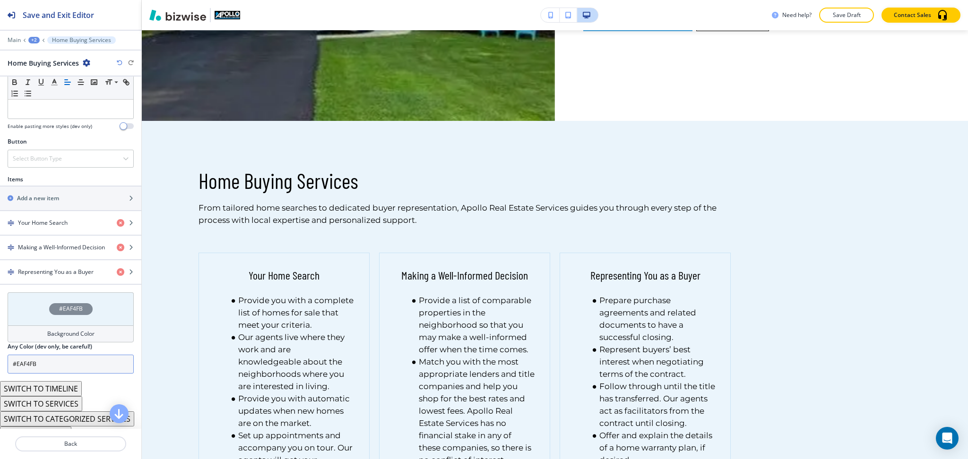
scroll to position [292, 0]
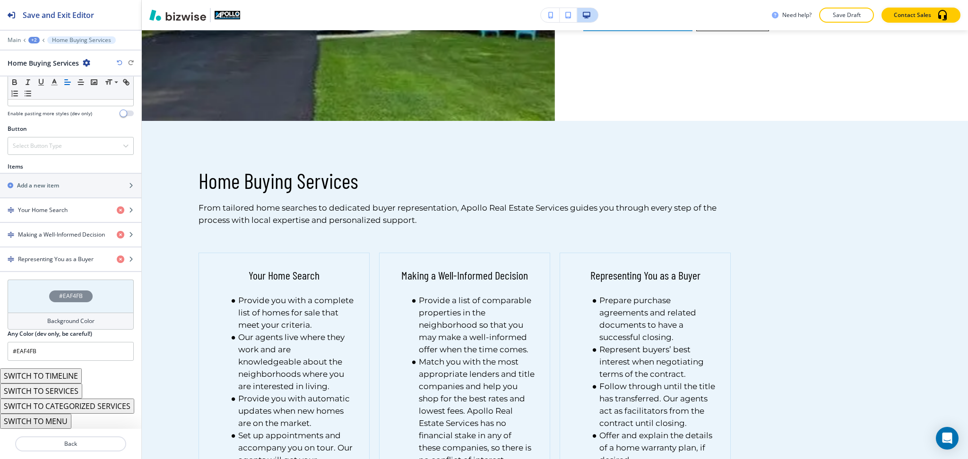
click at [70, 375] on button "SWITCH TO TIMELINE" at bounding box center [41, 376] width 82 height 15
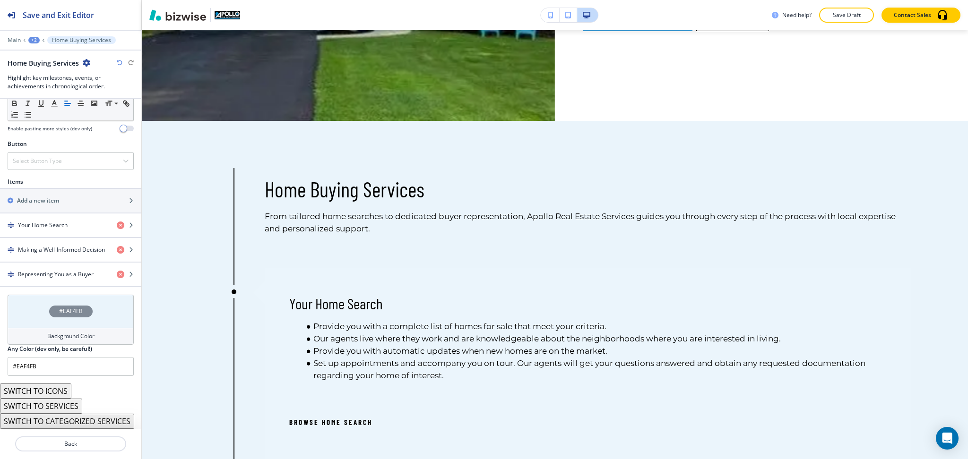
scroll to position [301, 0]
click at [73, 418] on button "SWITCH TO CATEGORIZED SERVICES" at bounding box center [67, 421] width 134 height 15
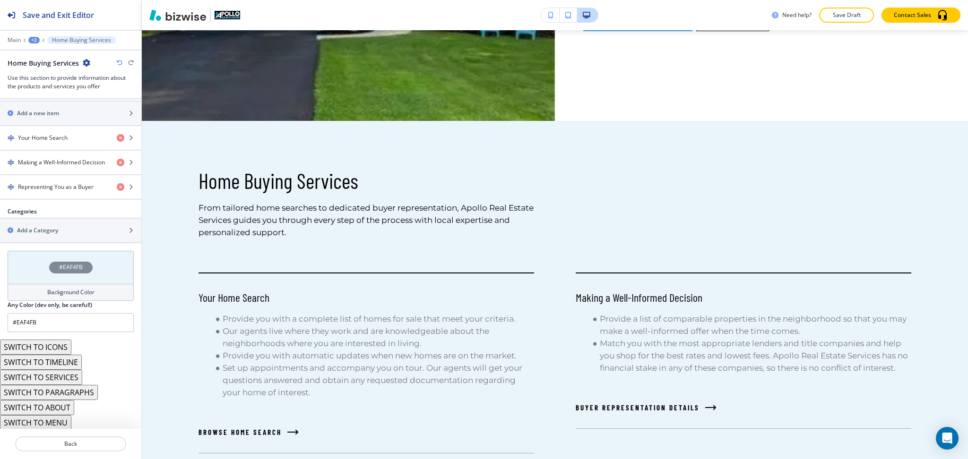
scroll to position [386, 0]
click at [118, 65] on icon "button" at bounding box center [120, 63] width 6 height 6
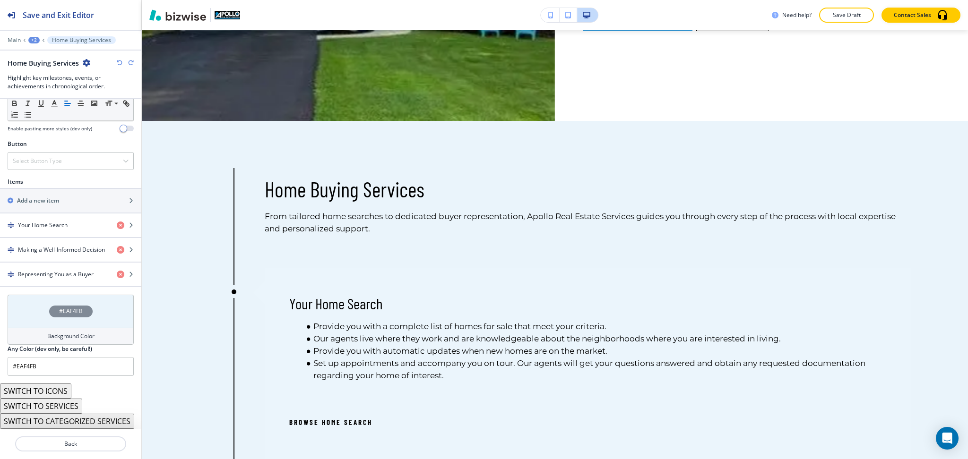
click at [118, 65] on icon "button" at bounding box center [120, 63] width 6 height 6
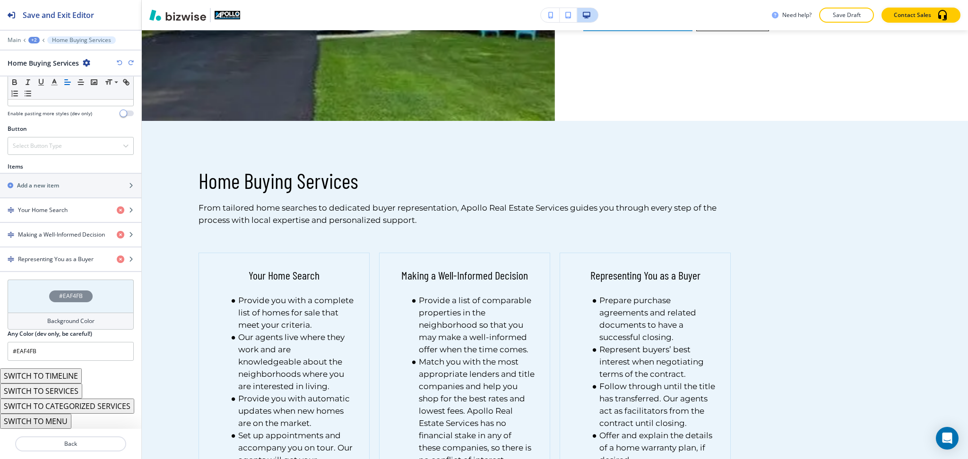
click at [118, 65] on icon "button" at bounding box center [120, 63] width 6 height 6
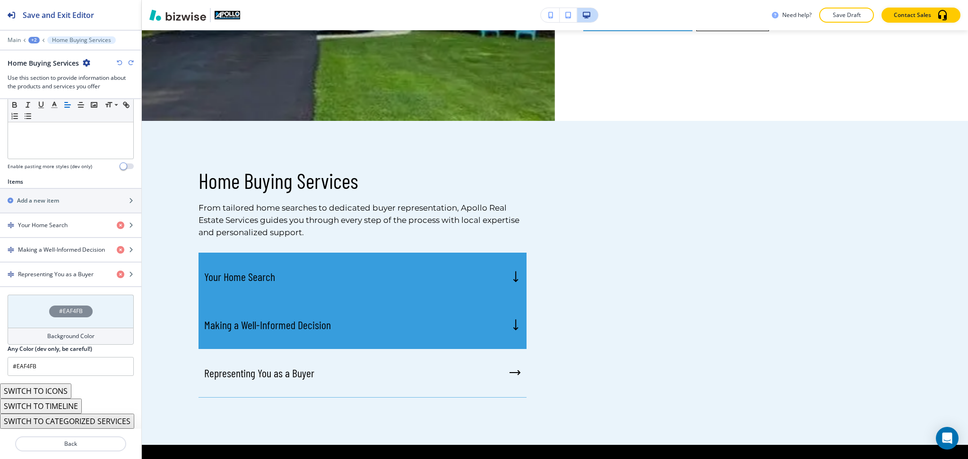
scroll to position [263, 0]
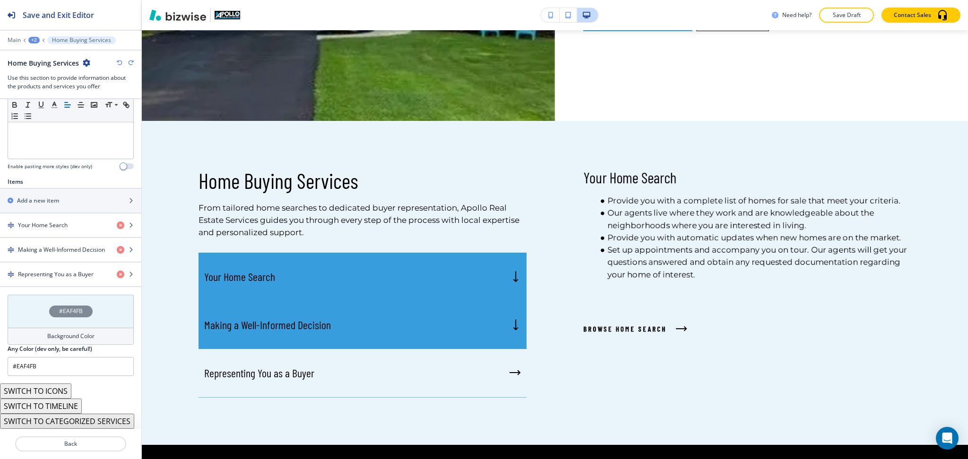
click at [119, 65] on icon "button" at bounding box center [120, 63] width 6 height 6
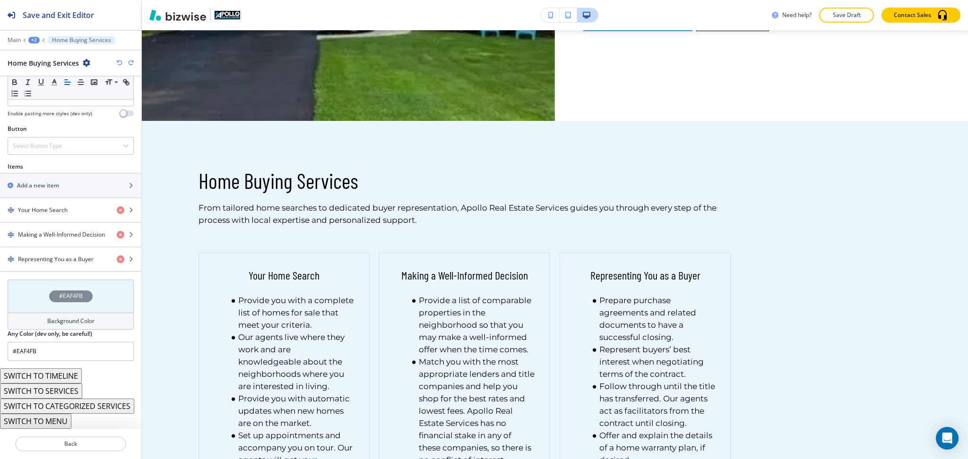
click at [119, 65] on icon "button" at bounding box center [120, 63] width 6 height 6
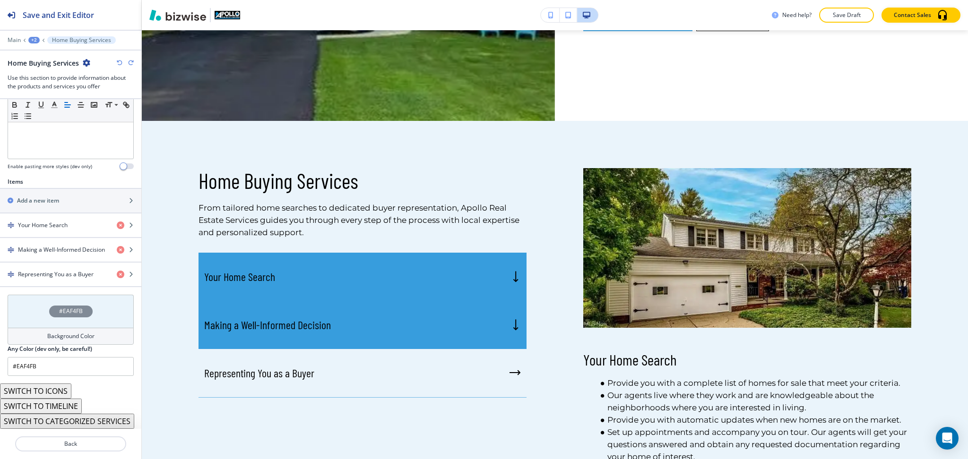
click at [119, 417] on button "SWITCH TO CATEGORIZED SERVICES" at bounding box center [67, 421] width 134 height 15
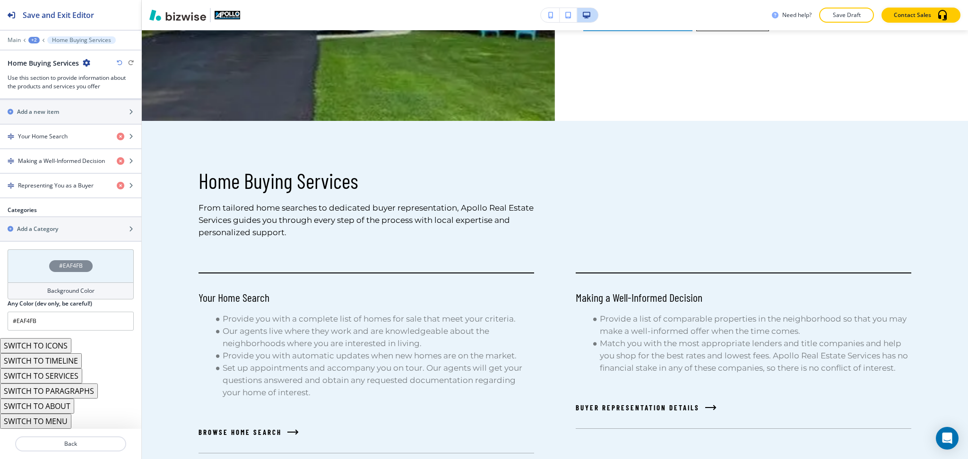
click at [56, 411] on button "SWITCH TO ABOUT" at bounding box center [37, 406] width 74 height 15
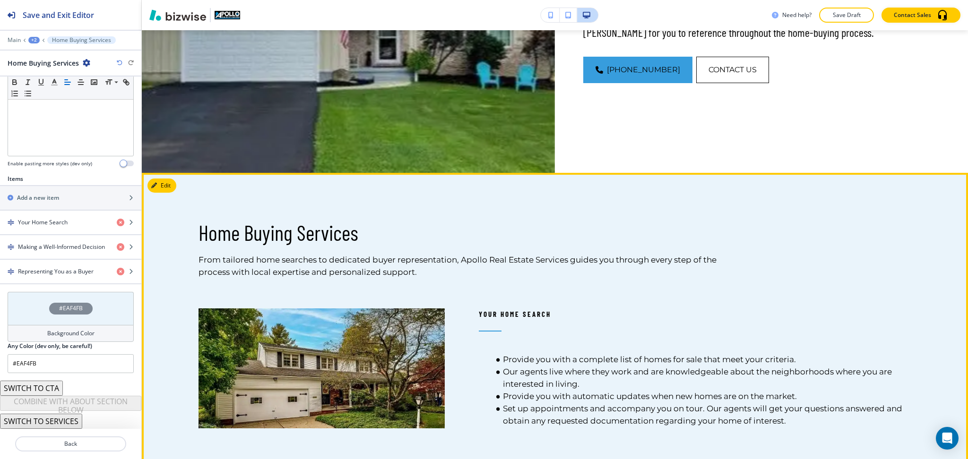
scroll to position [314, 0]
click at [169, 185] on button "Edit This Section" at bounding box center [179, 185] width 64 height 14
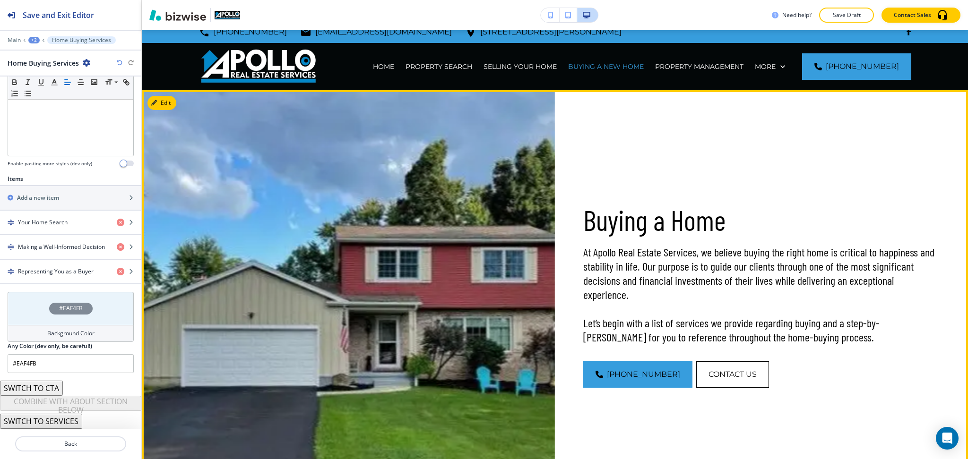
scroll to position [0, 0]
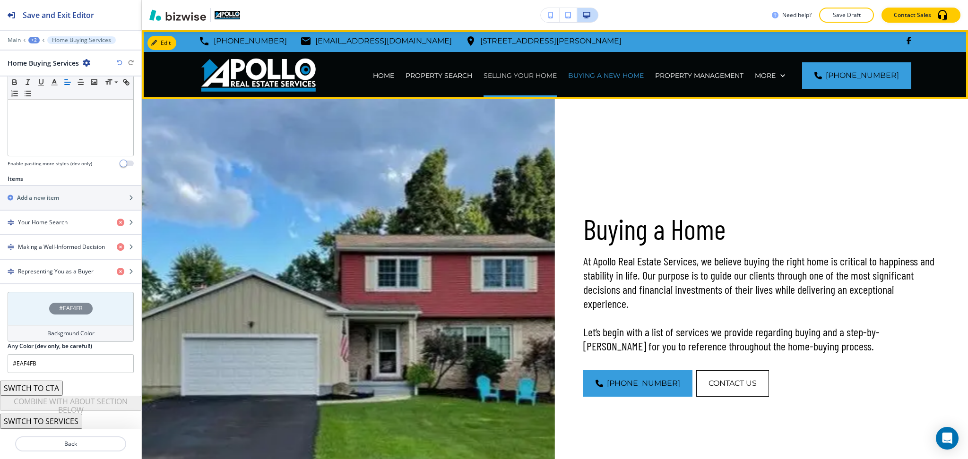
click at [530, 80] on p "SELLING YOUR HOME" at bounding box center [520, 75] width 73 height 9
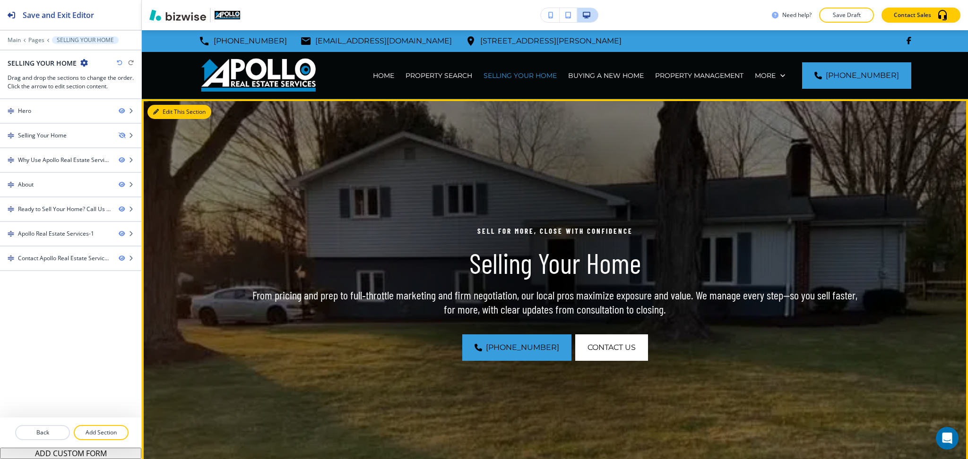
click at [154, 115] on button "Edit This Section" at bounding box center [179, 112] width 64 height 14
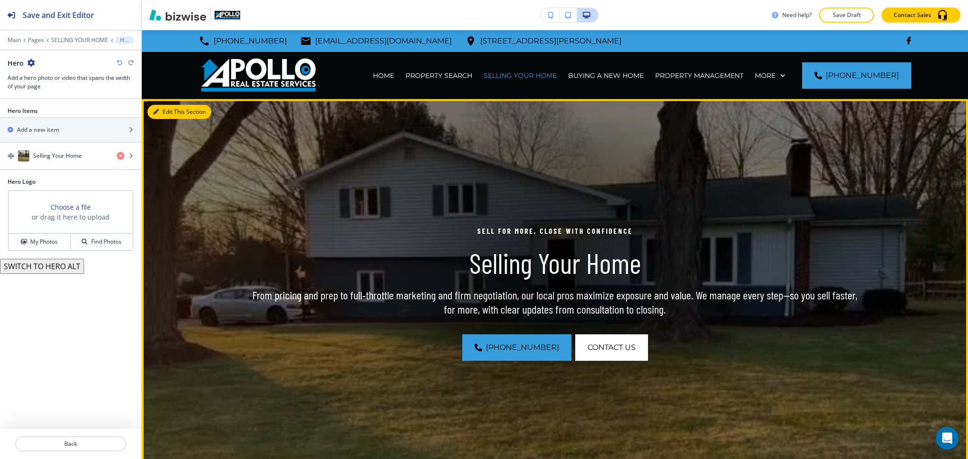
scroll to position [69, 0]
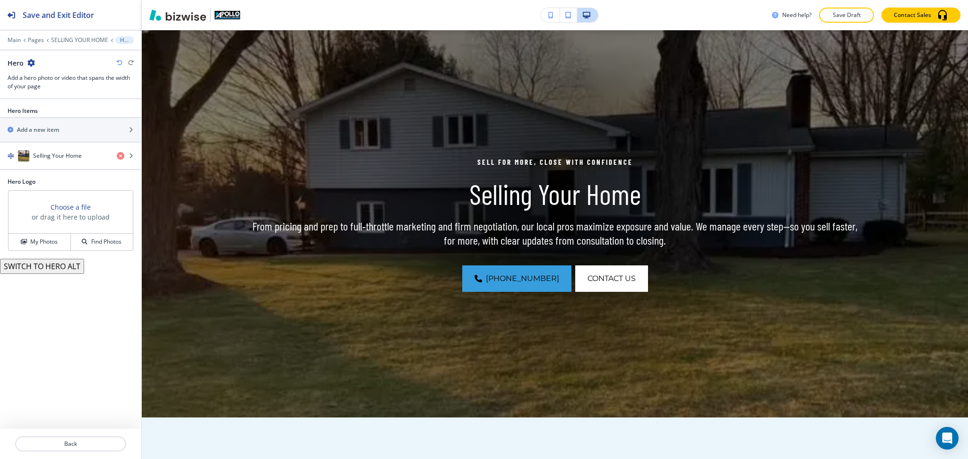
click at [27, 65] on icon "button" at bounding box center [31, 63] width 8 height 8
click at [48, 93] on p "Duplicate Section" at bounding box center [58, 96] width 48 height 9
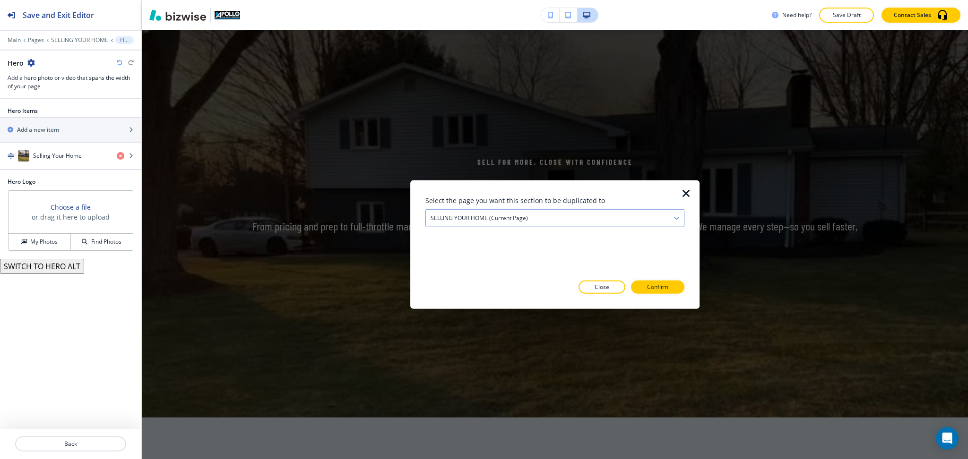
click at [528, 214] on div "SELLING YOUR HOME (current page)" at bounding box center [555, 218] width 258 height 17
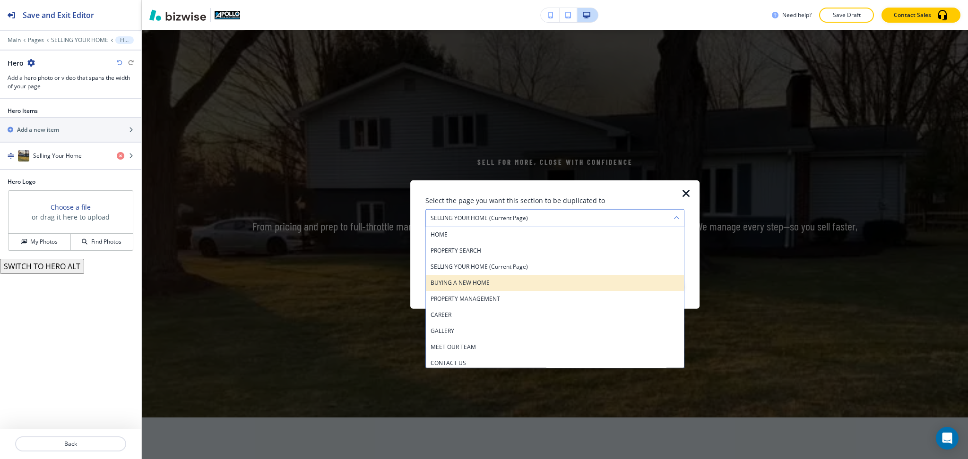
click at [497, 278] on div "BUYING A NEW HOME" at bounding box center [555, 283] width 258 height 16
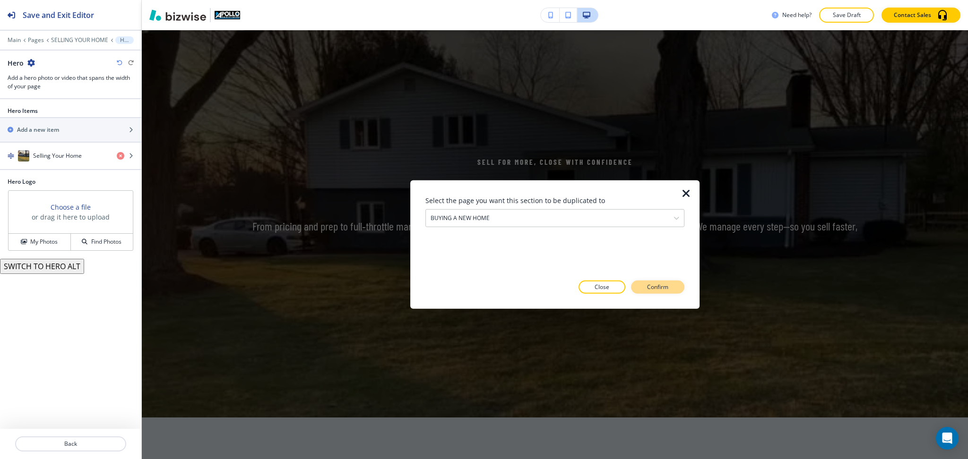
click at [667, 292] on button "Confirm" at bounding box center [657, 287] width 53 height 13
click at [659, 284] on p "Take me there" at bounding box center [649, 287] width 38 height 9
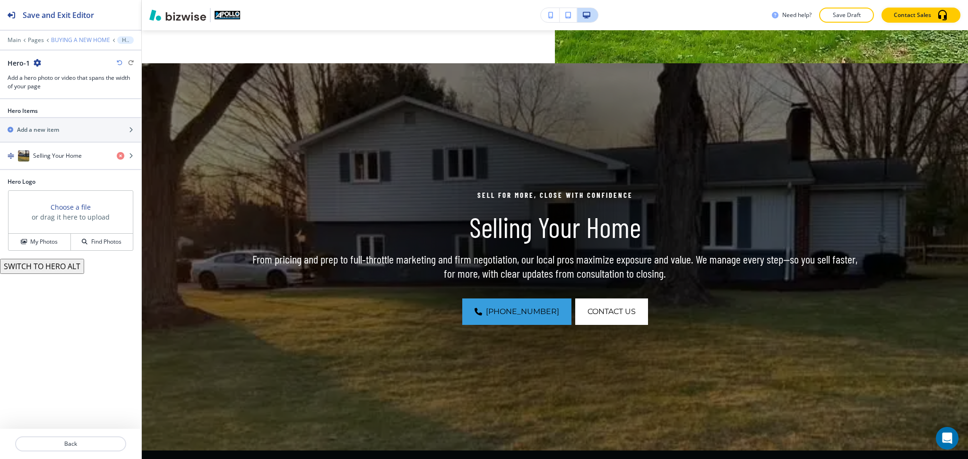
click at [86, 41] on p "BUYING A NEW HOME" at bounding box center [80, 40] width 59 height 7
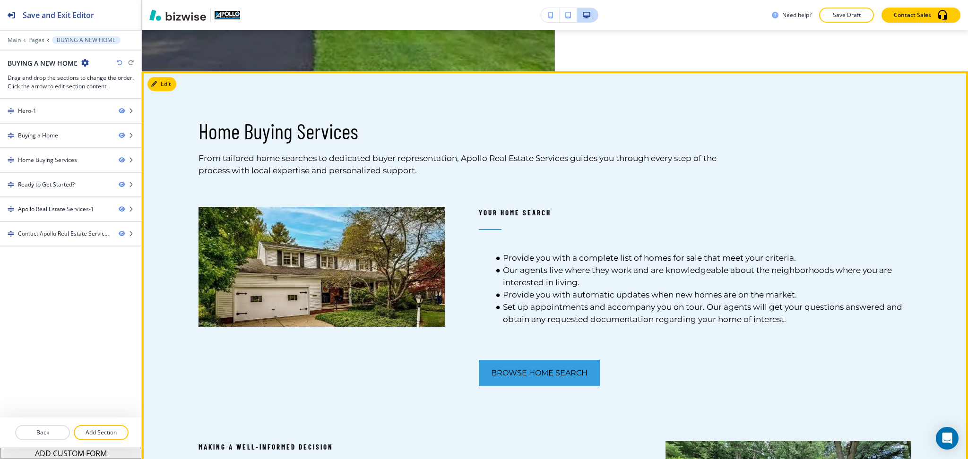
scroll to position [806, 0]
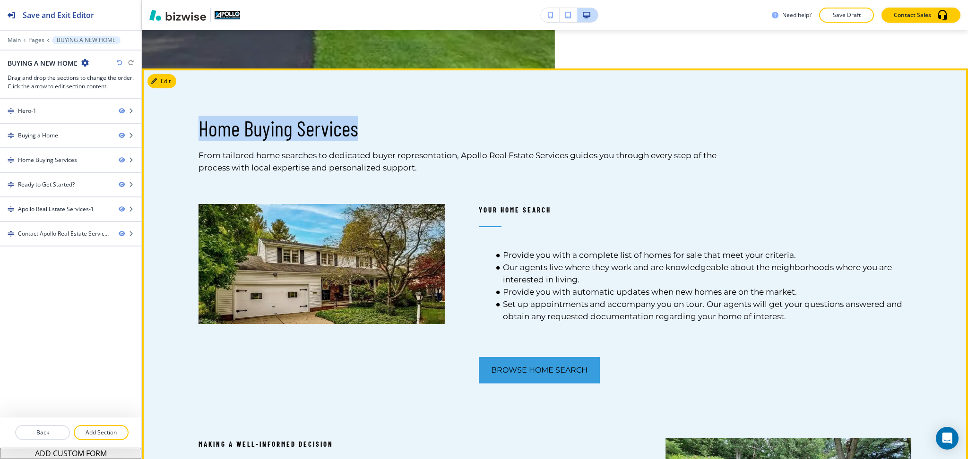
drag, startPoint x: 364, startPoint y: 136, endPoint x: 192, endPoint y: 129, distance: 171.7
click at [192, 129] on div "Home Buying Services From tailored home searches to dedicated buyer representat…" at bounding box center [445, 145] width 560 height 58
copy p "Home Buying Services"
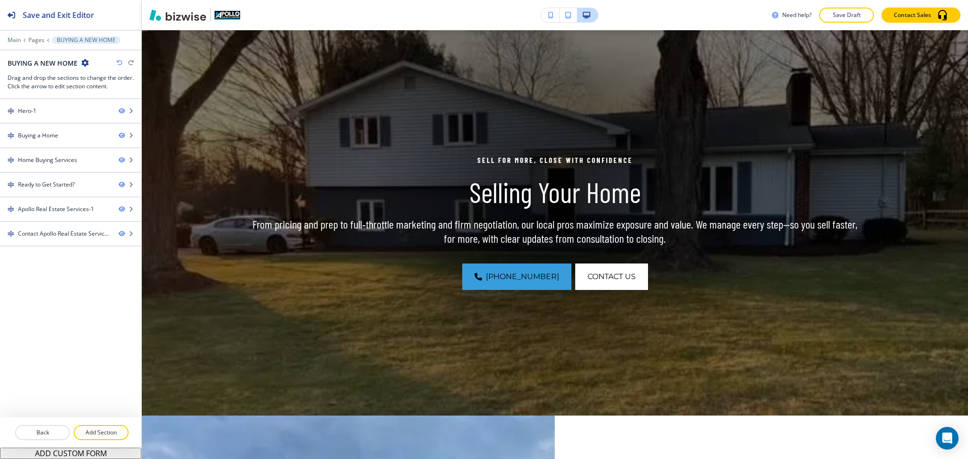
scroll to position [0, 0]
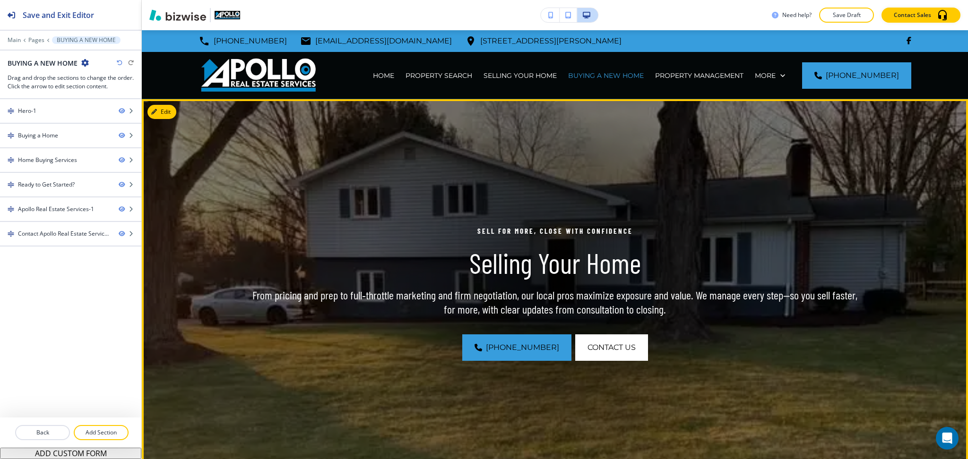
click at [169, 113] on button "Edit" at bounding box center [161, 112] width 29 height 14
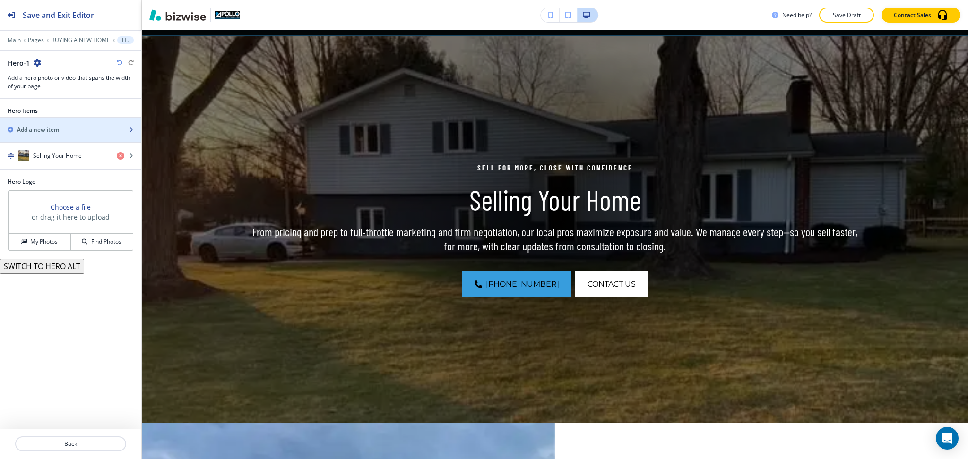
scroll to position [69, 0]
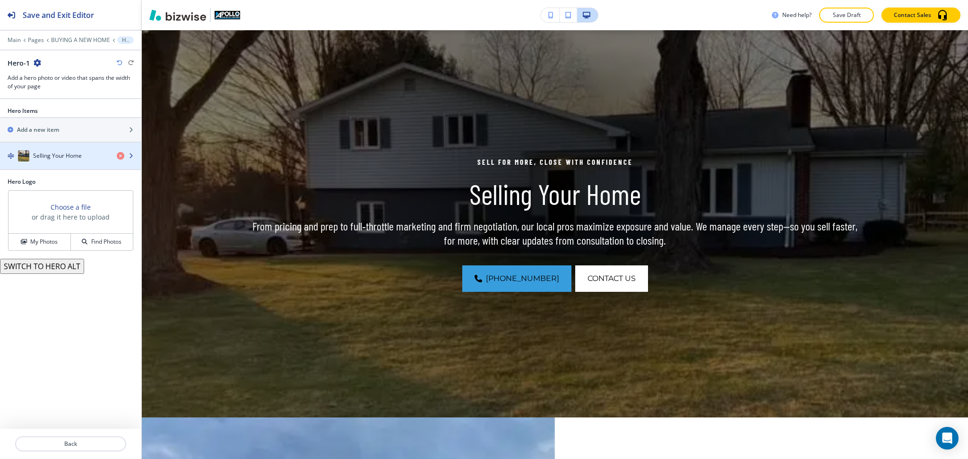
click at [65, 157] on h4 "Selling Your Home" at bounding box center [57, 156] width 49 height 9
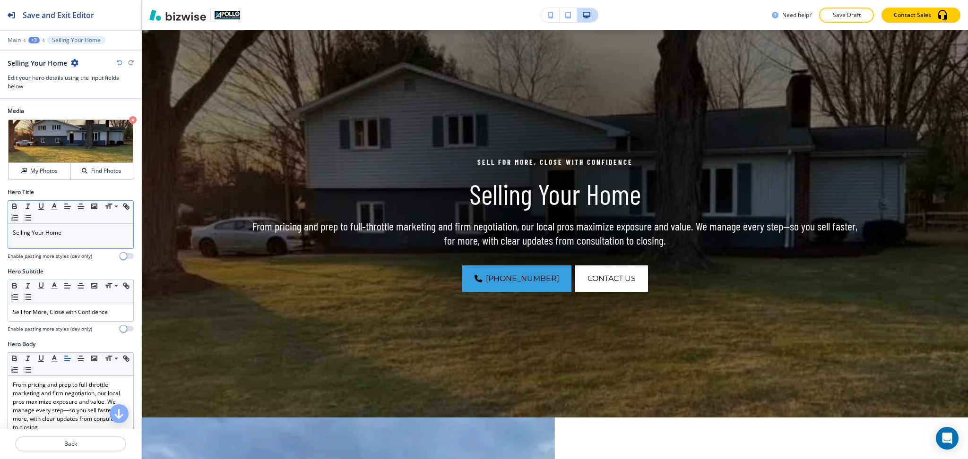
click at [69, 233] on p "Selling Your Home" at bounding box center [71, 233] width 116 height 9
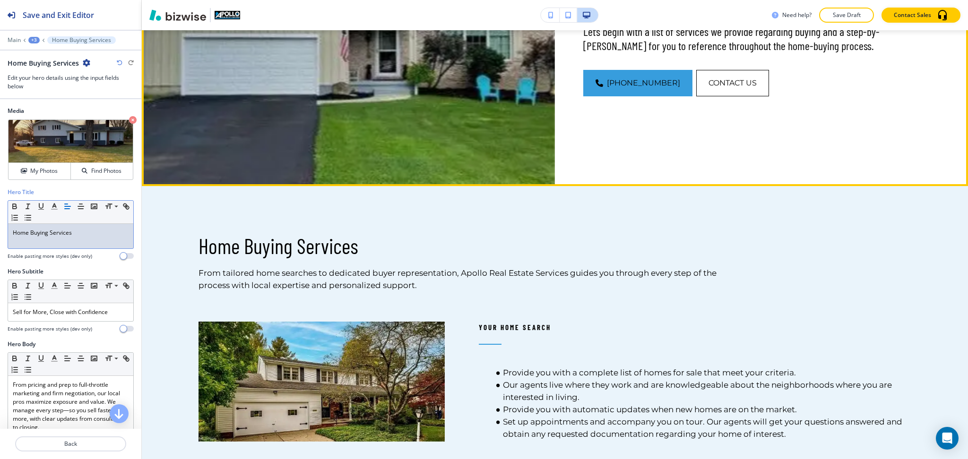
scroll to position [690, 0]
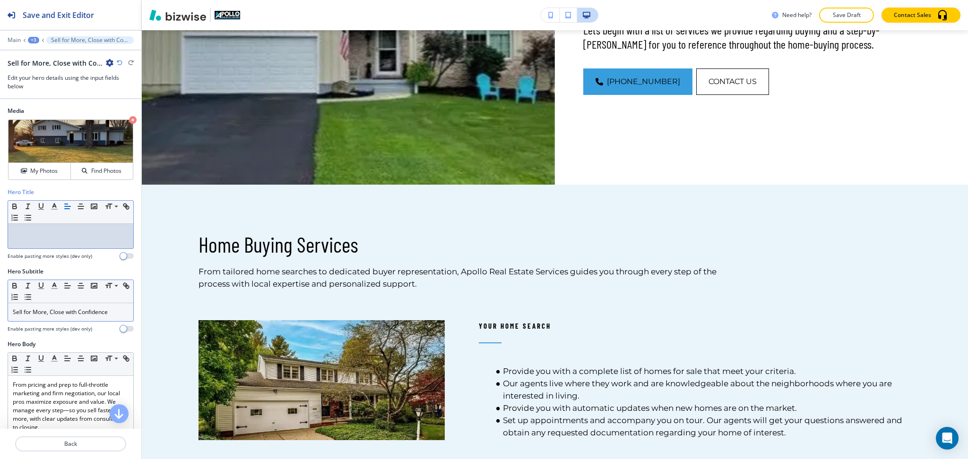
click at [87, 312] on p "Sell for More, Close with Confidence" at bounding box center [71, 312] width 116 height 9
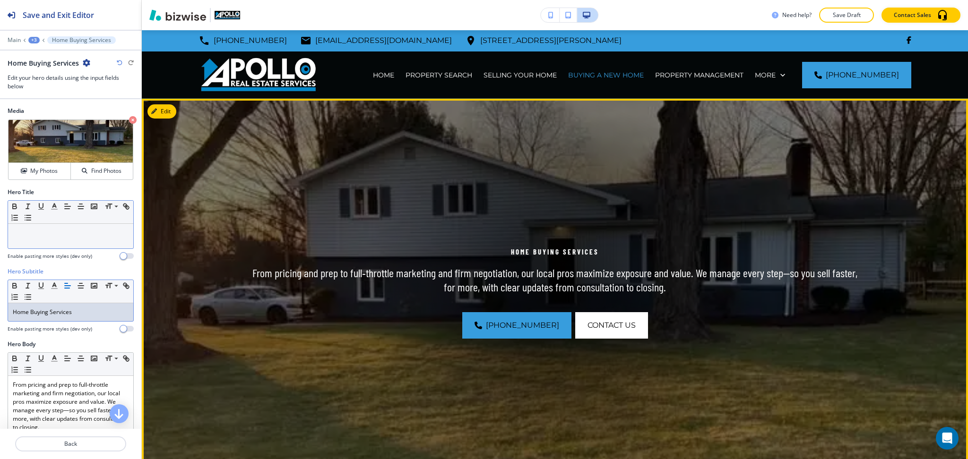
scroll to position [0, 0]
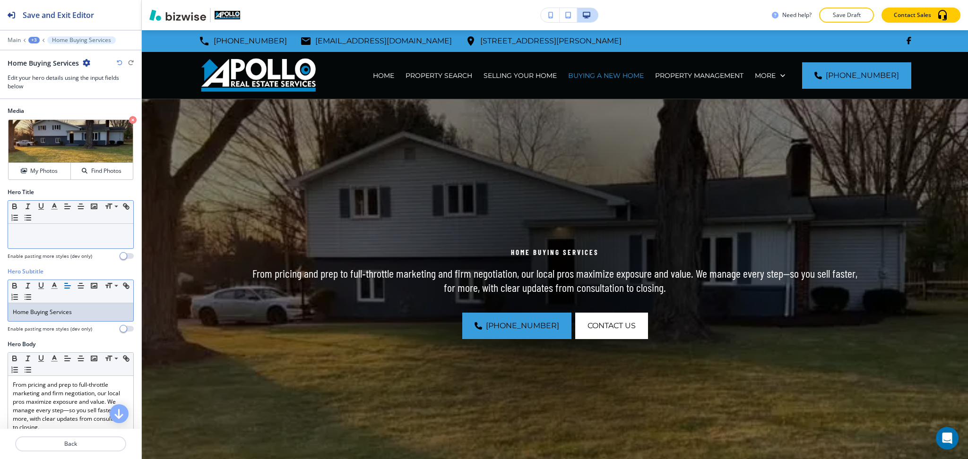
click at [84, 238] on div at bounding box center [70, 236] width 125 height 25
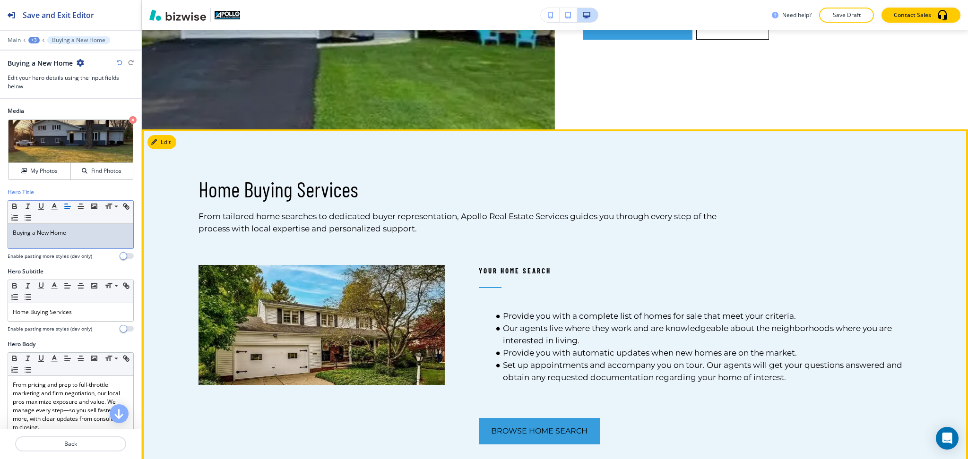
scroll to position [746, 0]
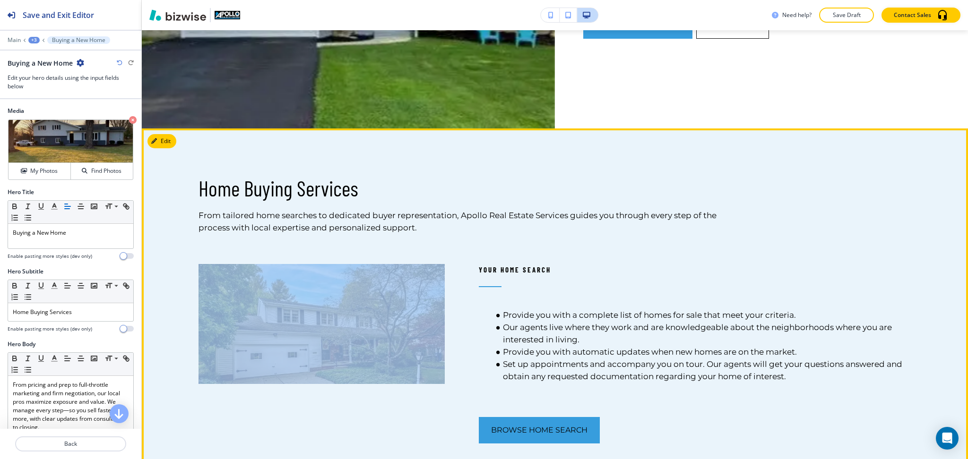
drag, startPoint x: 422, startPoint y: 230, endPoint x: 197, endPoint y: 217, distance: 225.3
copy div
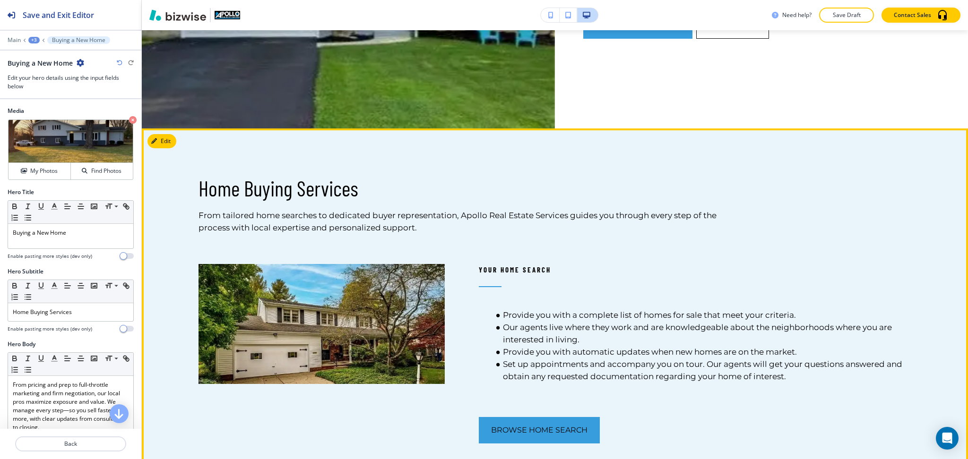
click at [201, 213] on p "From tailored home searches to dedicated buyer representation, Apollo Real Esta…" at bounding box center [462, 221] width 526 height 25
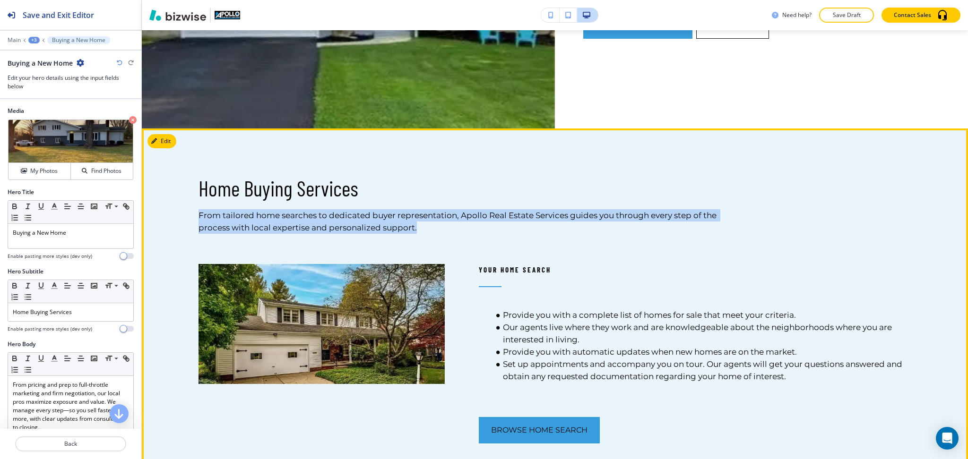
click at [201, 213] on p "From tailored home searches to dedicated buyer representation, Apollo Real Esta…" at bounding box center [462, 221] width 526 height 25
copy p "From tailored home searches to dedicated buyer representation, Apollo Real Esta…"
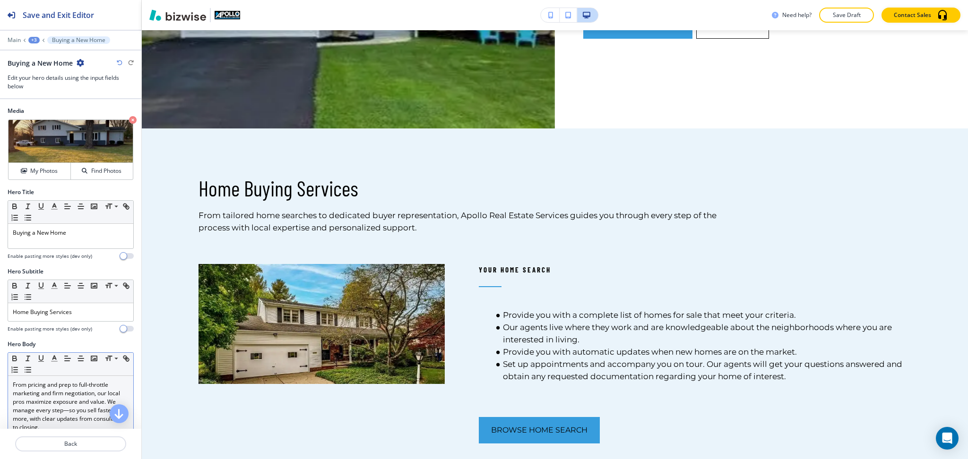
click at [88, 403] on p "From pricing and prep to full‑throttle marketing and firm negotiation, our loca…" at bounding box center [71, 406] width 116 height 51
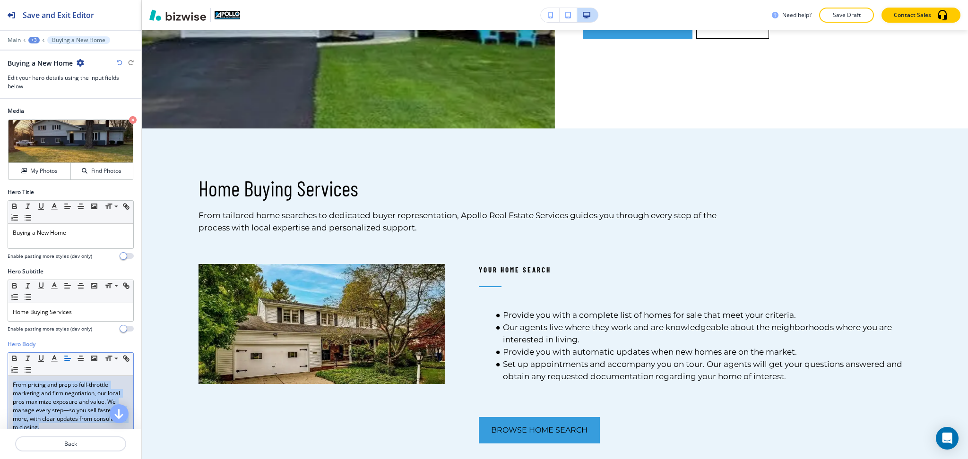
scroll to position [0, 0]
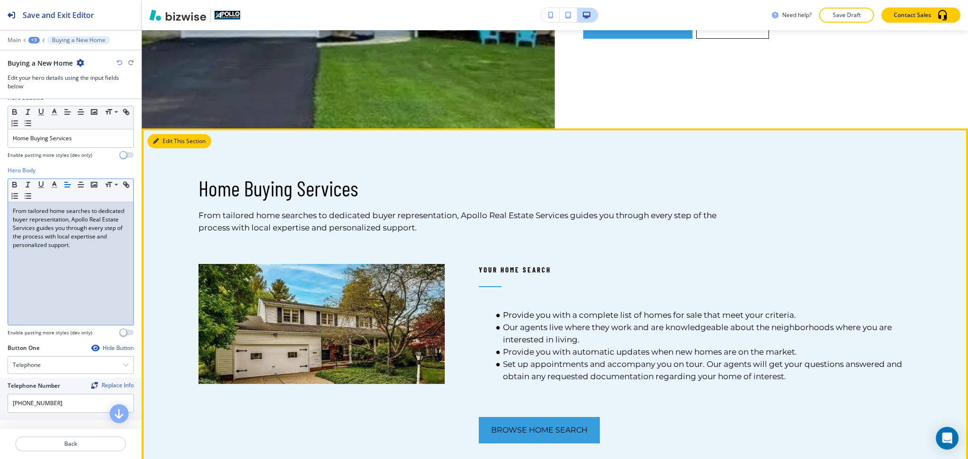
click at [164, 139] on button "Edit This Section" at bounding box center [179, 141] width 64 height 14
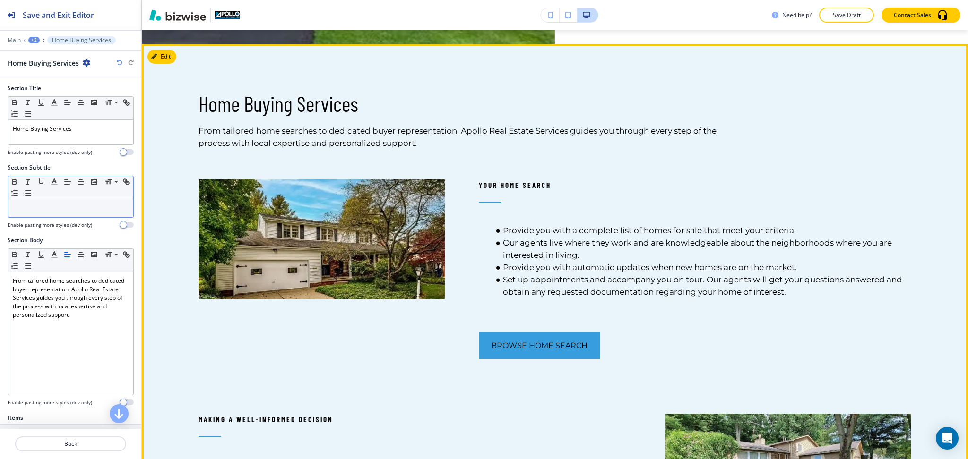
scroll to position [844, 0]
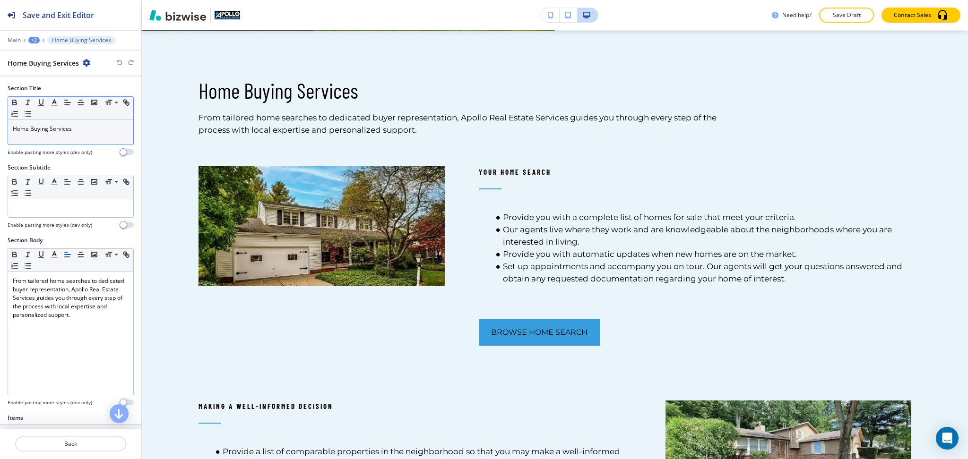
click at [89, 130] on p "Home Buying Services" at bounding box center [71, 129] width 116 height 9
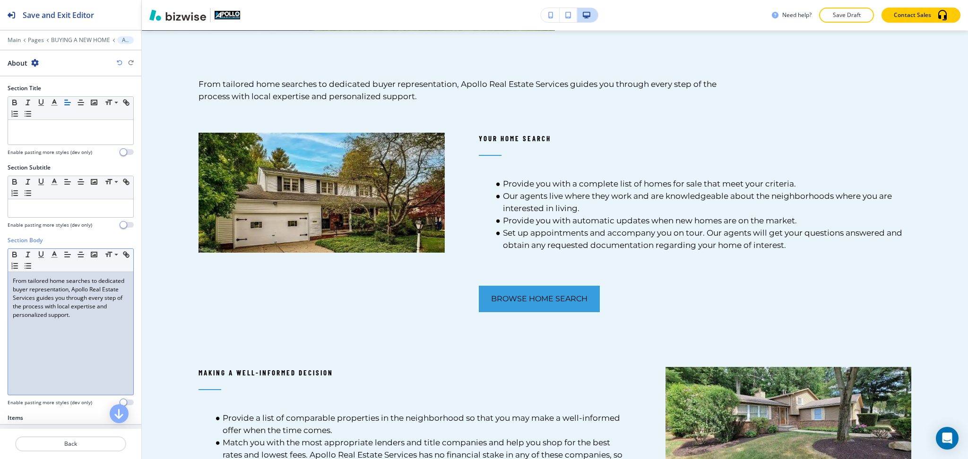
click at [79, 333] on div "From tailored home searches to dedicated buyer representation, Apollo Real Esta…" at bounding box center [70, 333] width 125 height 123
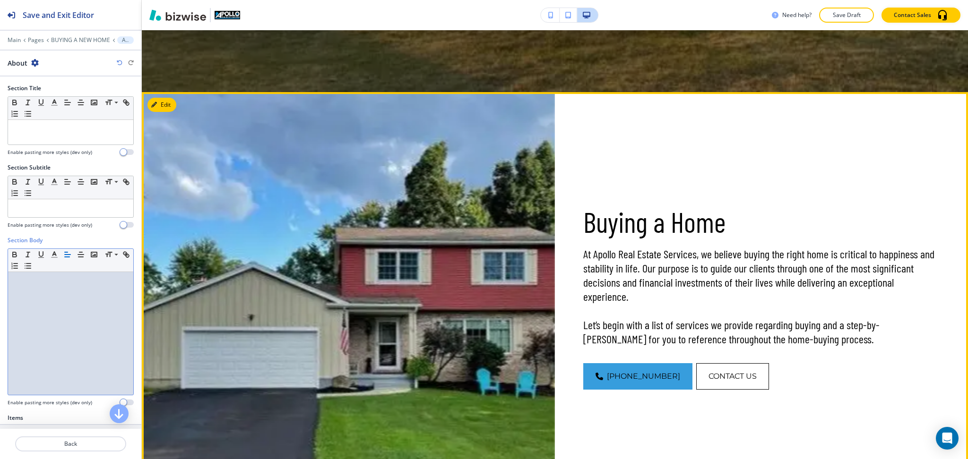
scroll to position [395, 0]
click at [155, 105] on icon "button" at bounding box center [156, 105] width 6 height 6
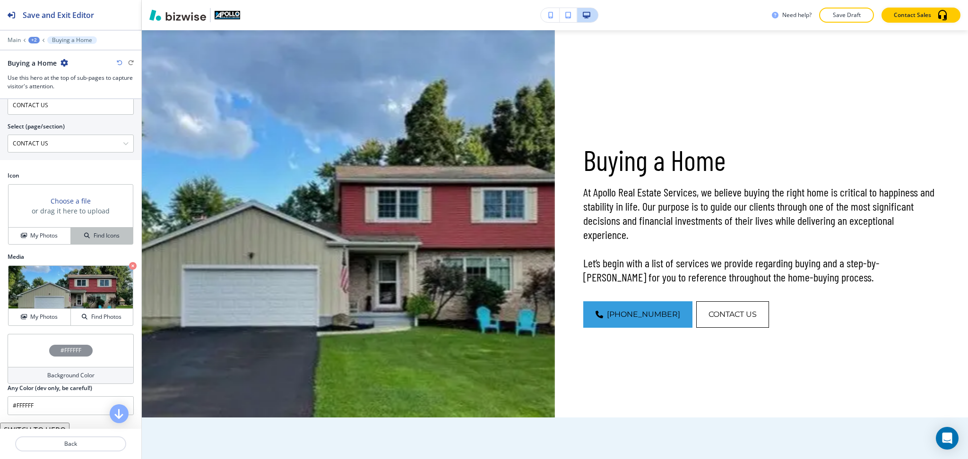
scroll to position [488, 0]
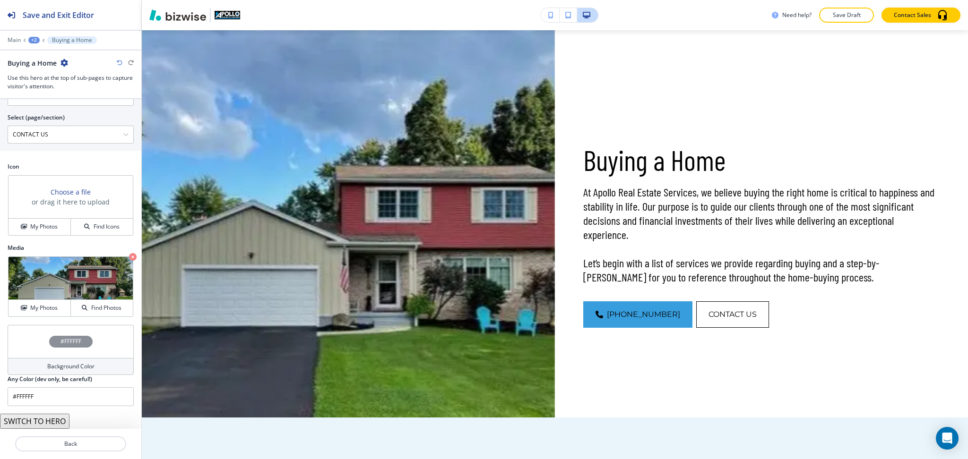
click at [63, 425] on button "SWITCH TO HERO" at bounding box center [34, 421] width 69 height 15
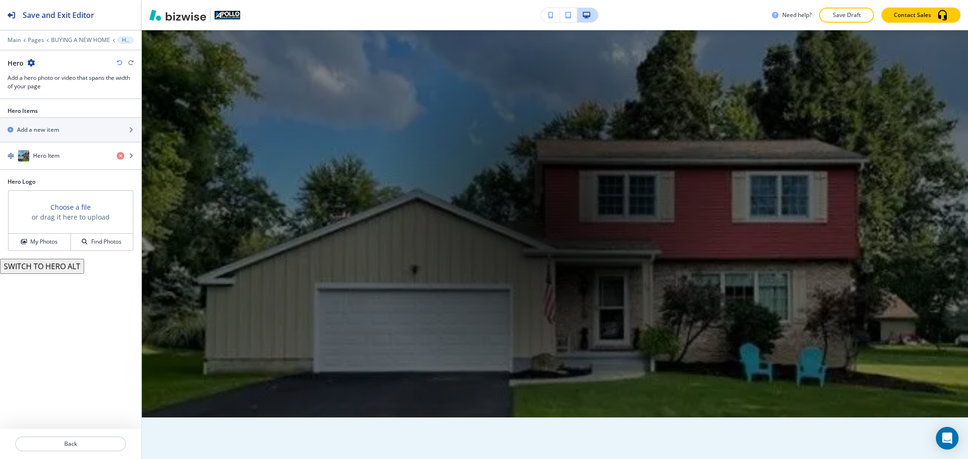
click at [117, 62] on icon "button" at bounding box center [120, 63] width 6 height 6
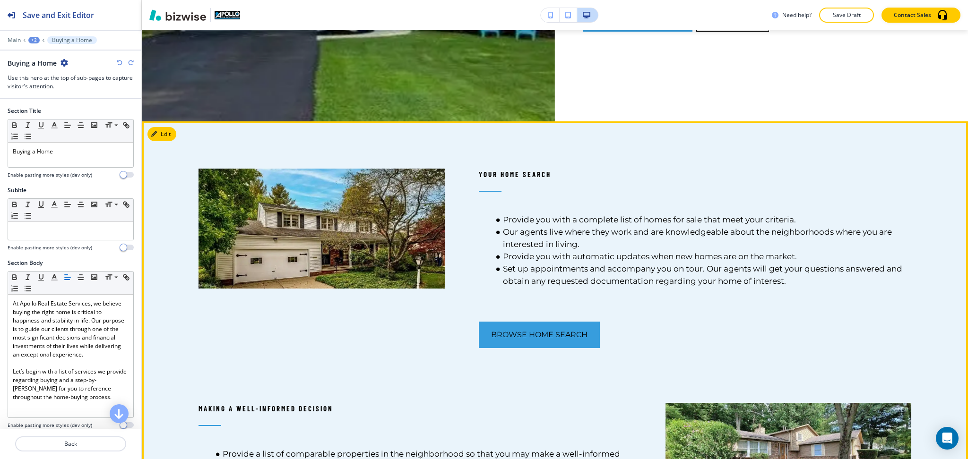
scroll to position [755, 0]
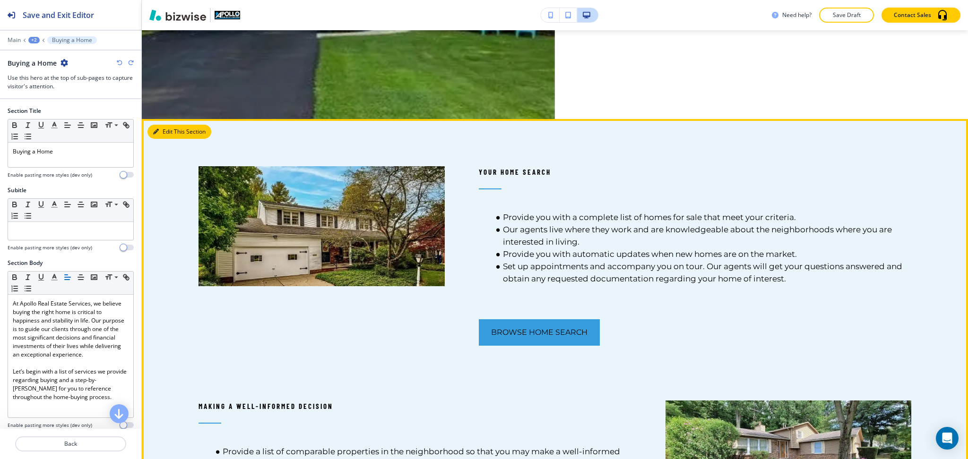
click at [176, 133] on button "Edit This Section" at bounding box center [179, 132] width 64 height 14
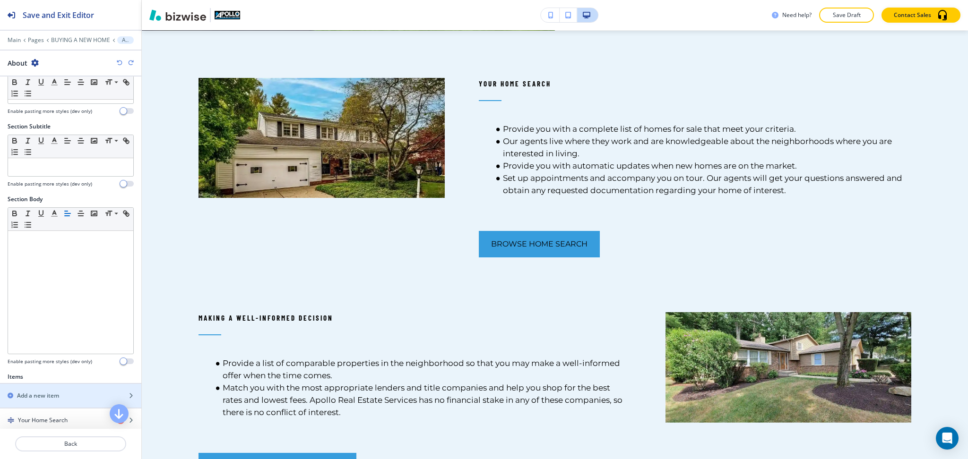
scroll to position [239, 0]
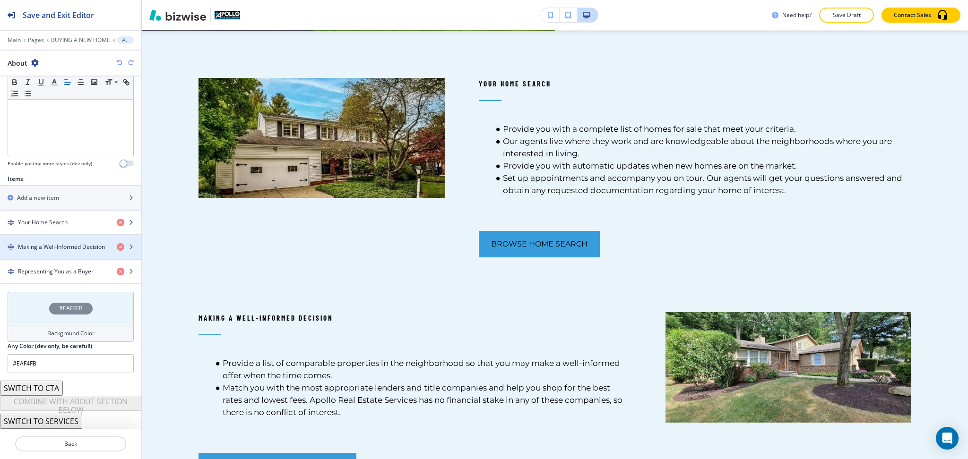
click at [61, 228] on div "button" at bounding box center [70, 231] width 141 height 8
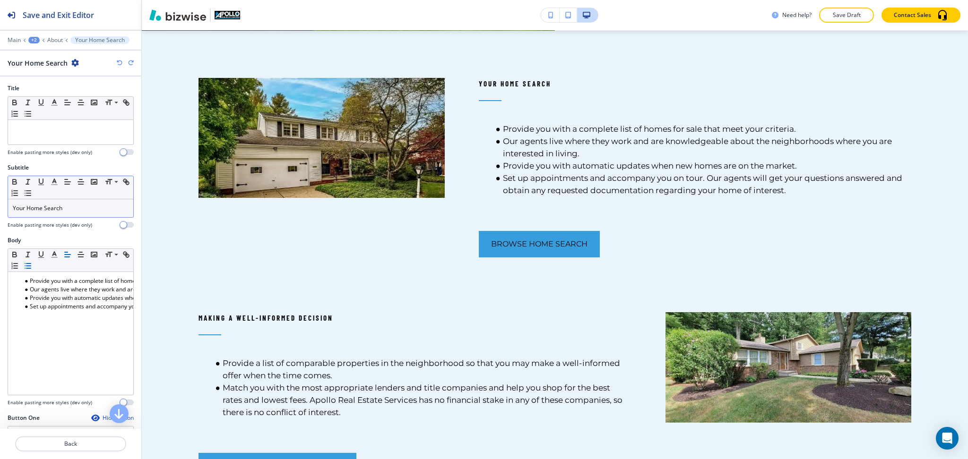
click at [69, 212] on p "Your Home Search" at bounding box center [71, 208] width 116 height 9
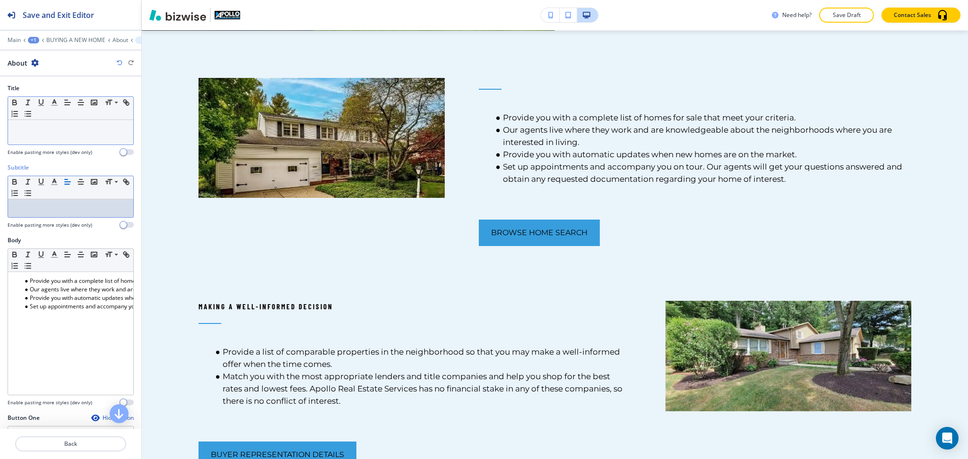
click at [43, 139] on div at bounding box center [70, 132] width 125 height 25
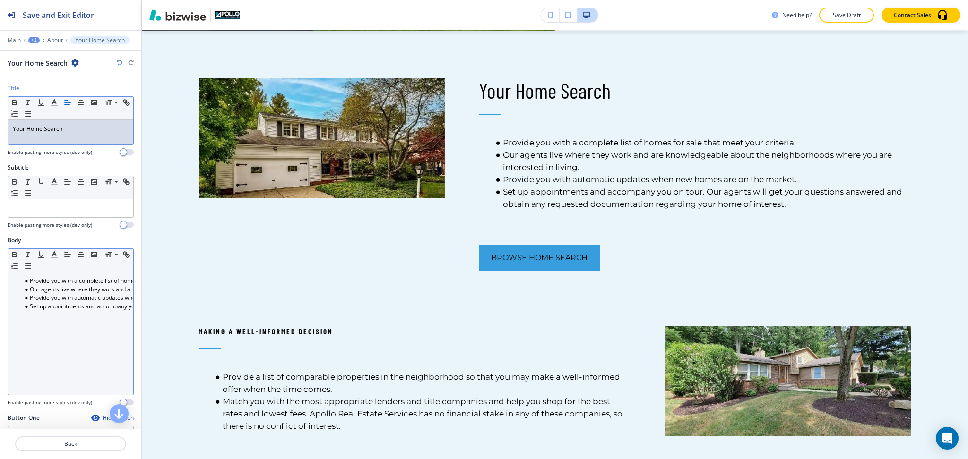
click at [87, 309] on li "Set up appointments and accompany you on tour. Our agents will get your questio…" at bounding box center [74, 307] width 107 height 9
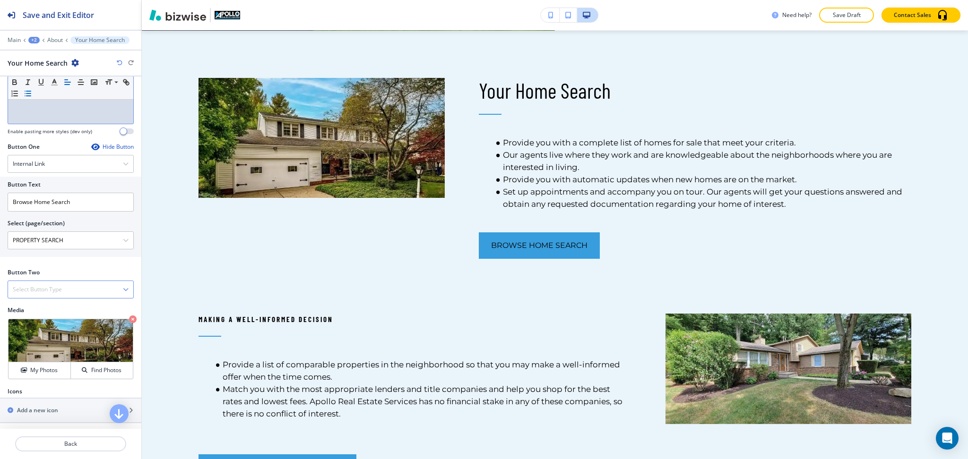
scroll to position [274, 0]
click at [113, 143] on div "Hide Button" at bounding box center [112, 145] width 43 height 8
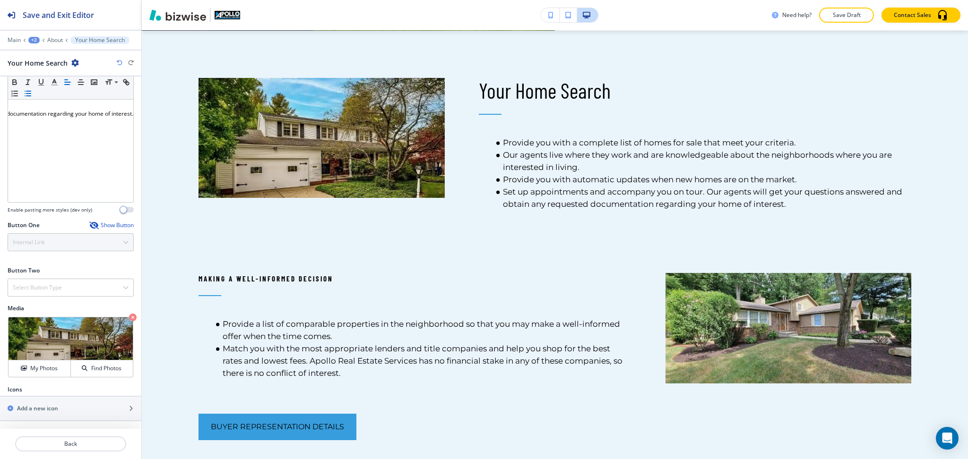
scroll to position [193, 0]
click at [33, 329] on p "Crop" at bounding box center [33, 329] width 13 height 9
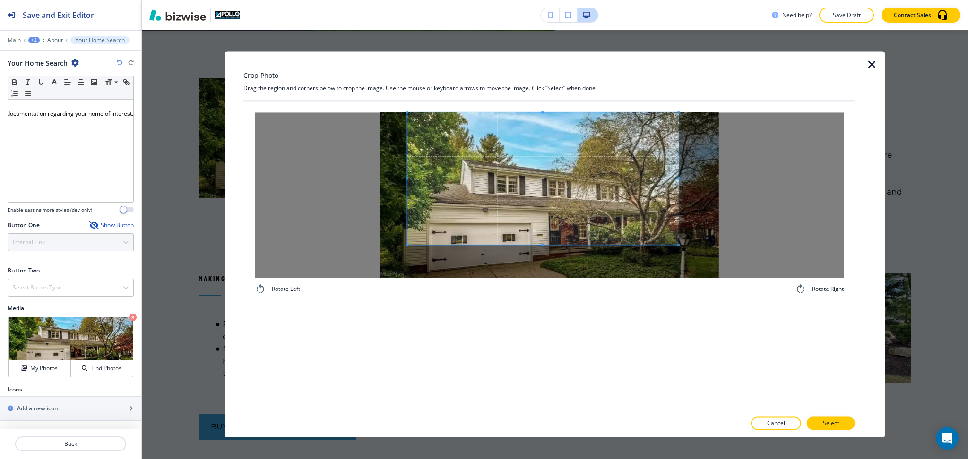
click at [526, 158] on span at bounding box center [542, 179] width 271 height 132
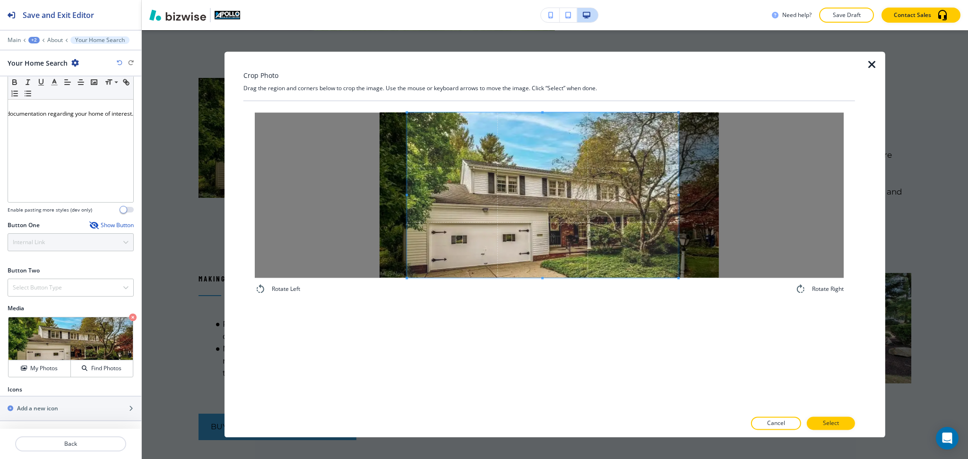
click at [551, 338] on div "Rotate Left Rotate Right" at bounding box center [549, 256] width 612 height 310
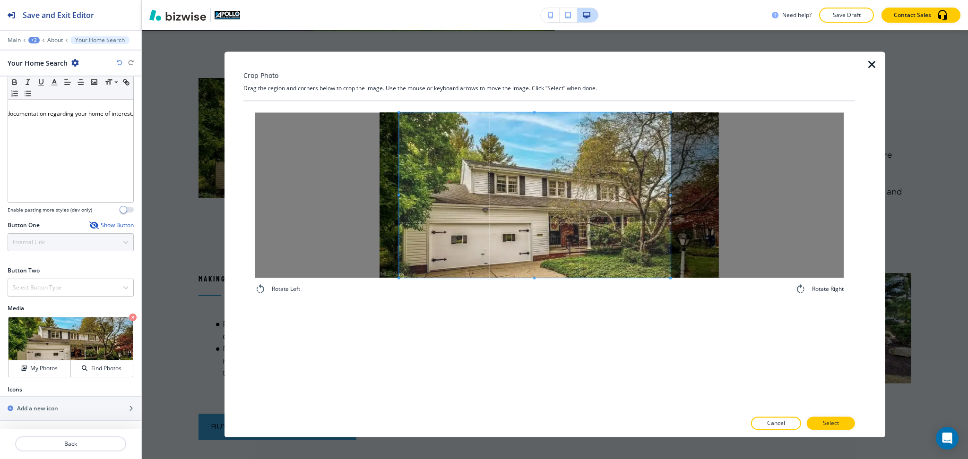
click at [534, 249] on span at bounding box center [534, 195] width 271 height 165
click at [833, 426] on p "Select" at bounding box center [831, 424] width 16 height 9
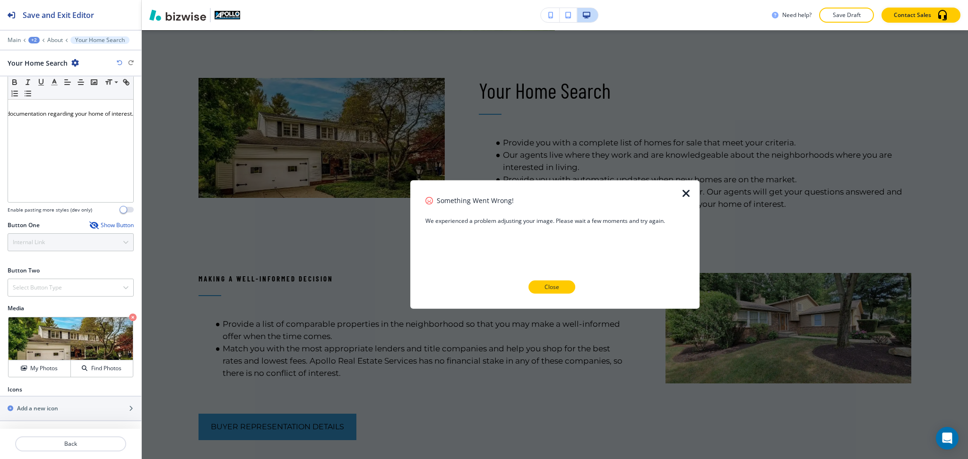
click at [568, 282] on button "Close" at bounding box center [551, 287] width 47 height 13
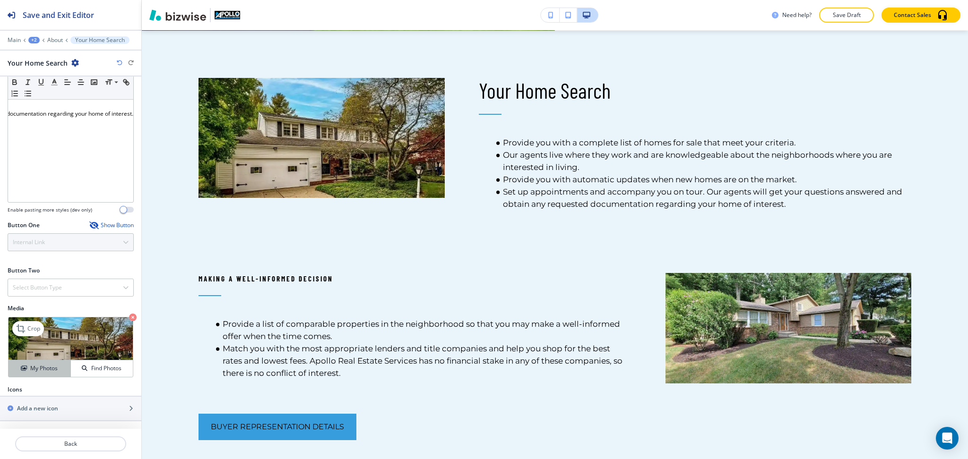
click at [45, 367] on h4 "My Photos" at bounding box center [43, 368] width 27 height 9
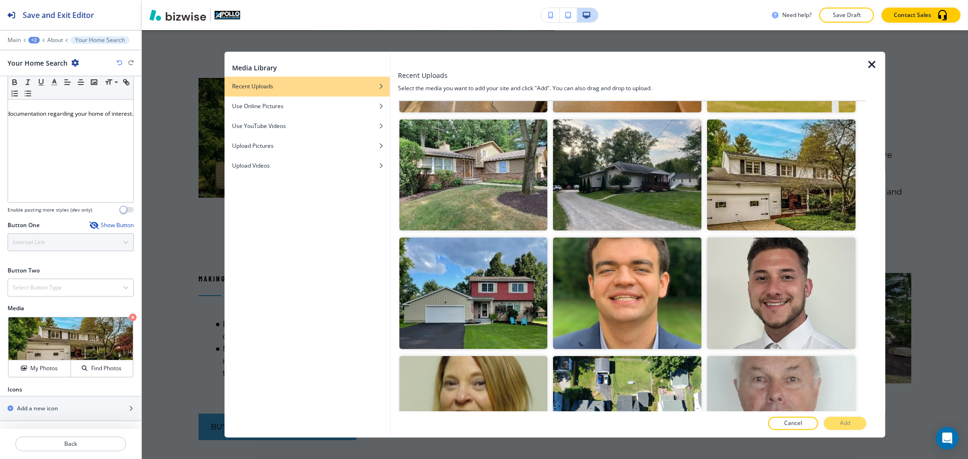
scroll to position [1178, 0]
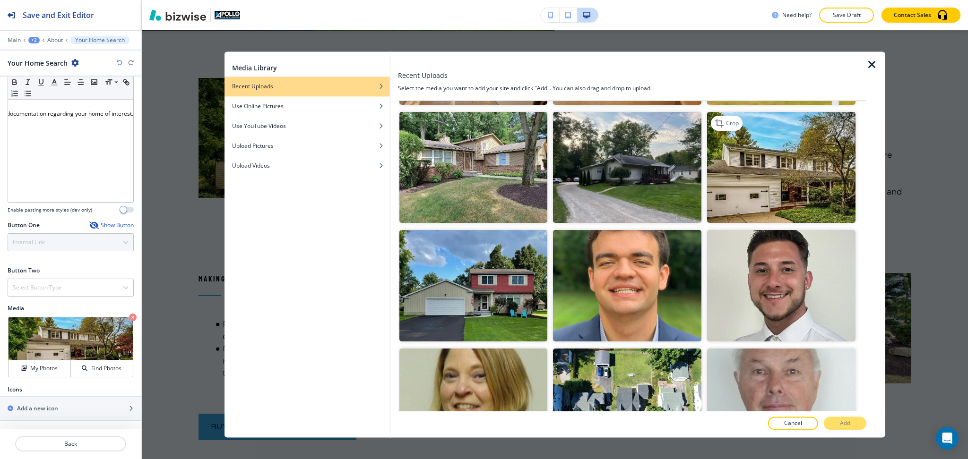
click at [771, 178] on img "button" at bounding box center [781, 168] width 148 height 111
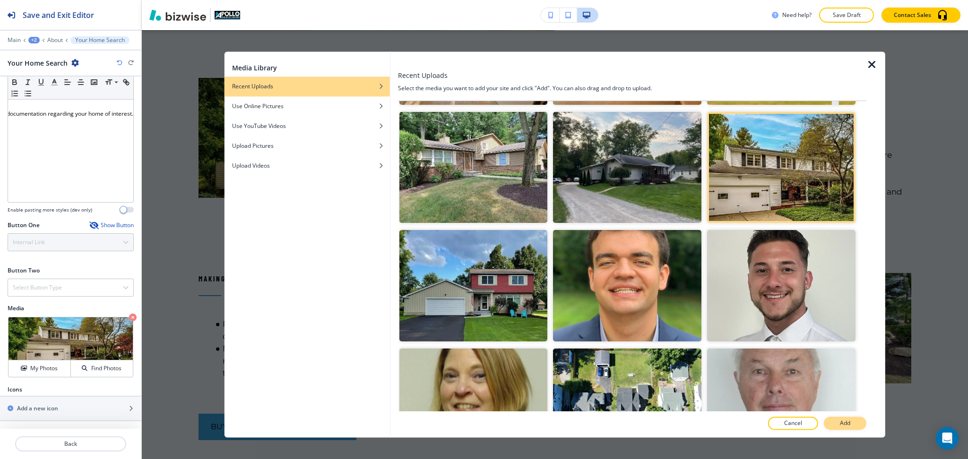
click at [845, 421] on p "Add" at bounding box center [845, 424] width 10 height 9
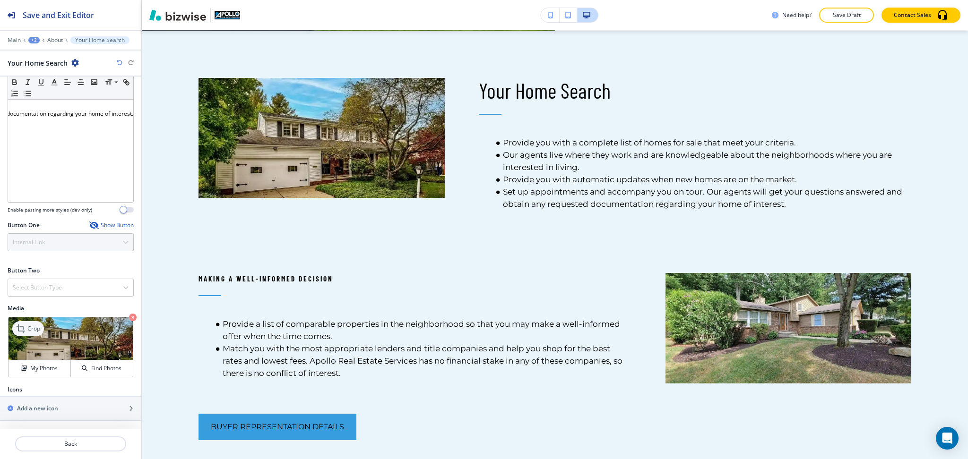
click at [38, 328] on p "Crop" at bounding box center [33, 329] width 13 height 9
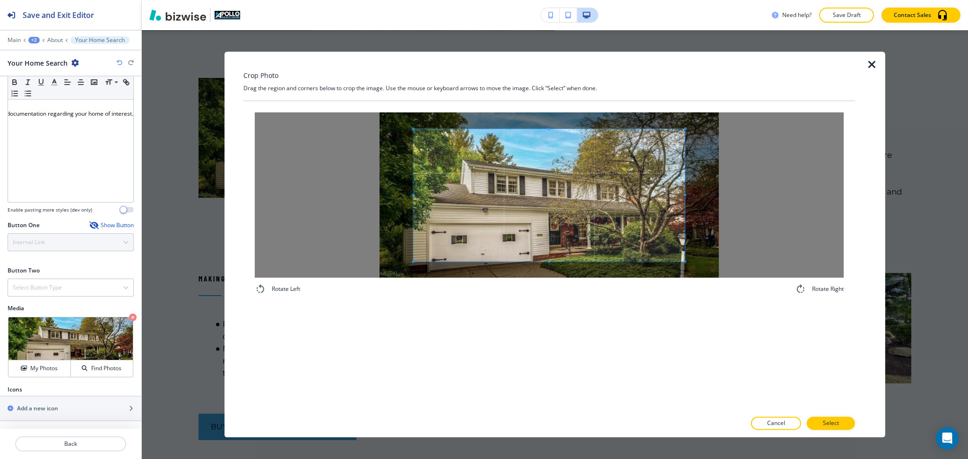
click at [547, 73] on div "Crop Photo Drag the region and corners below to crop the image. Use the mouse o…" at bounding box center [549, 245] width 612 height 386
click at [557, 327] on div "Rotate Left Rotate Right" at bounding box center [549, 256] width 612 height 310
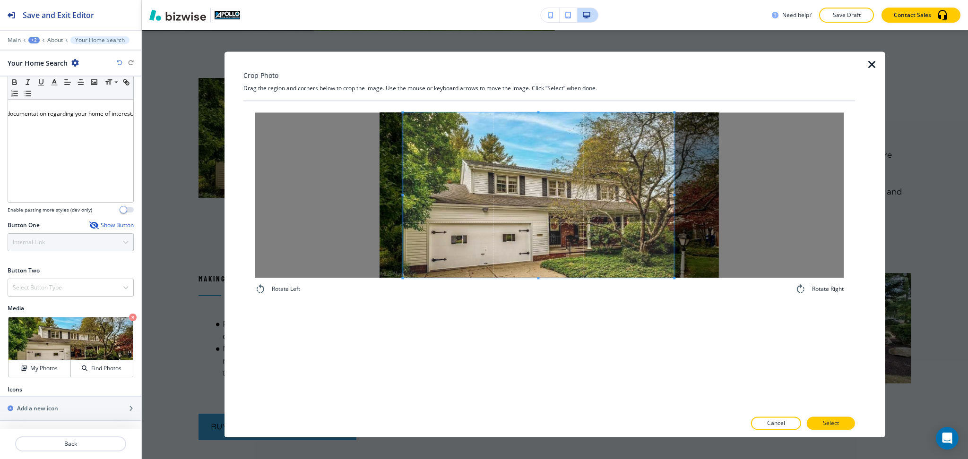
click at [588, 243] on span at bounding box center [538, 195] width 271 height 165
click at [824, 426] on p "Select" at bounding box center [831, 424] width 16 height 9
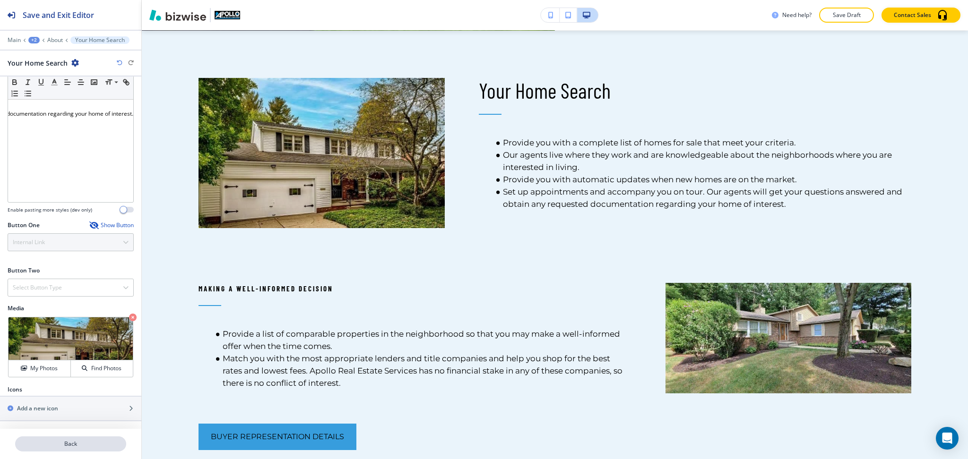
click at [73, 443] on p "Back" at bounding box center [70, 444] width 109 height 9
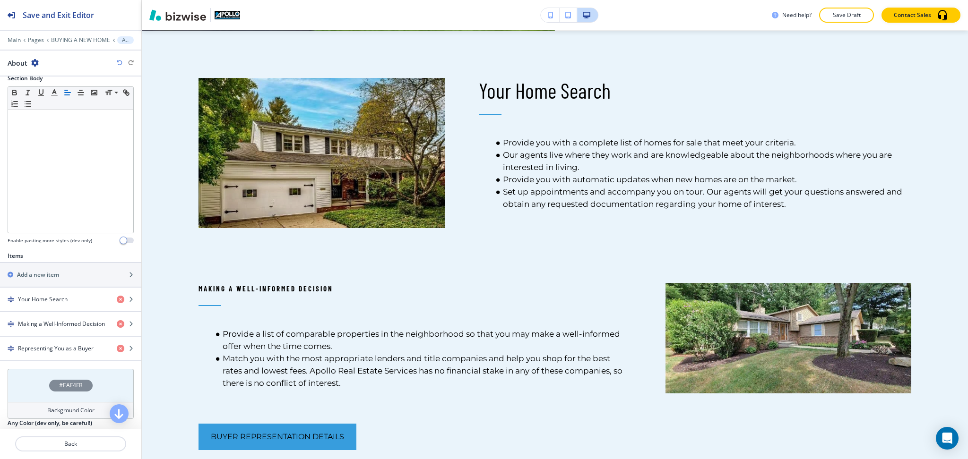
scroll to position [239, 0]
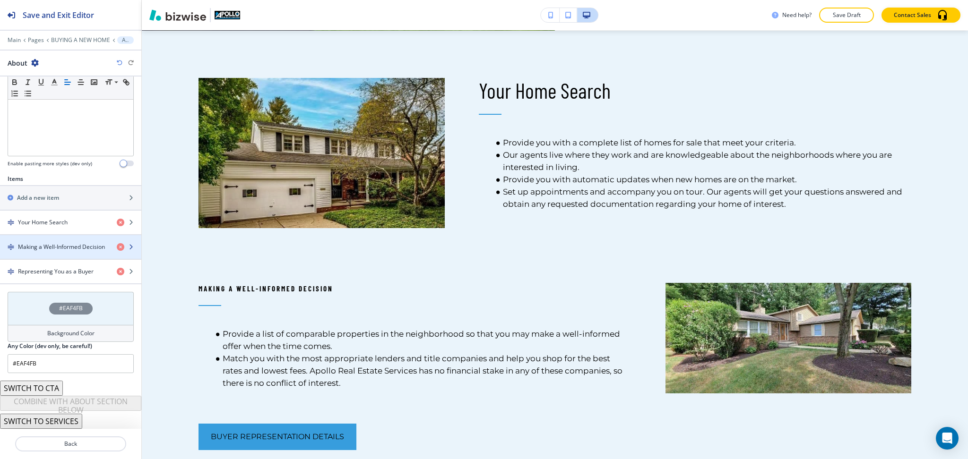
click at [60, 249] on h4 "Making a Well-Informed Decision" at bounding box center [61, 247] width 87 height 9
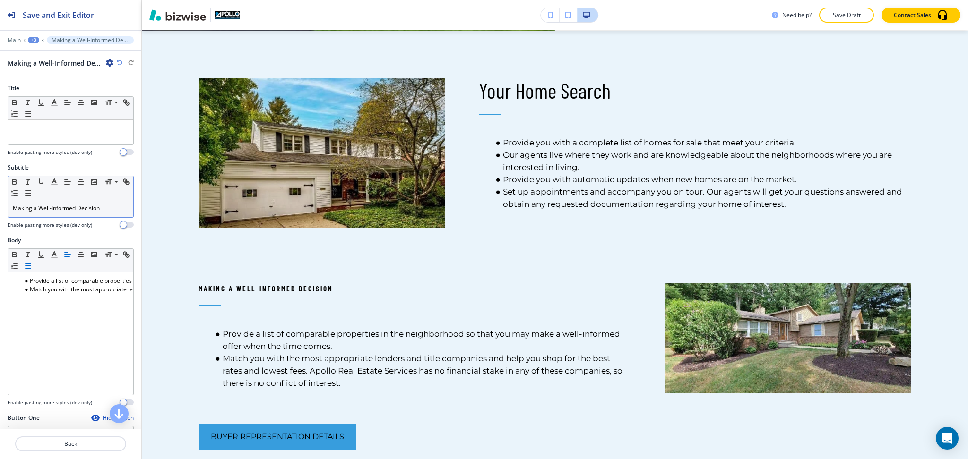
click at [77, 213] on div "Making a Well-Informed Decision" at bounding box center [70, 208] width 125 height 18
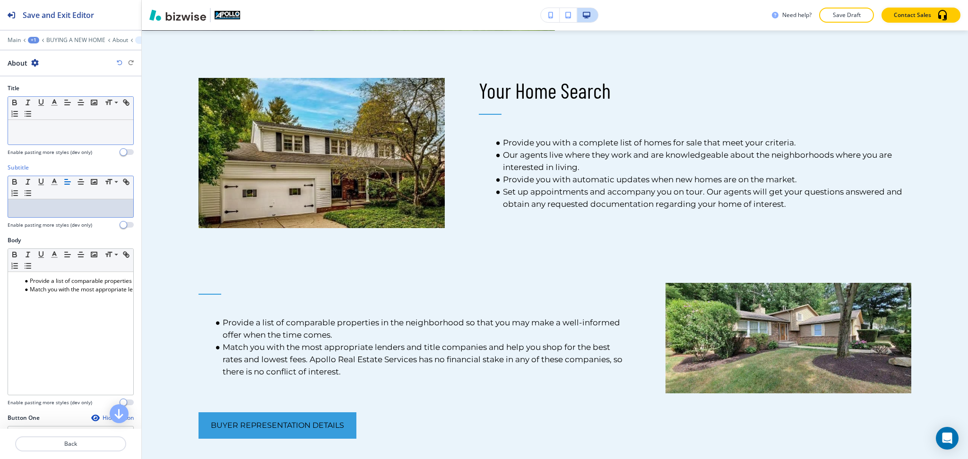
click at [66, 136] on div at bounding box center [70, 132] width 125 height 25
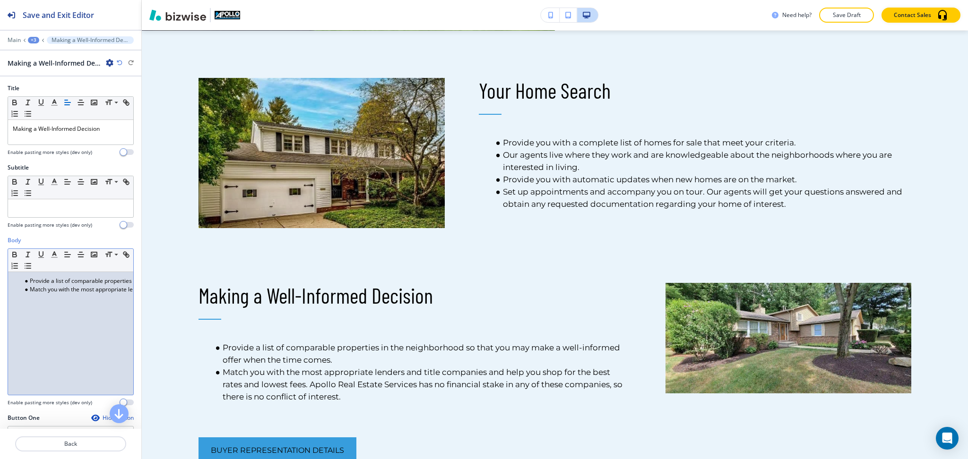
click at [89, 296] on div "Provide a list of comparable properties in the neighborhood so that you may mak…" at bounding box center [70, 333] width 125 height 123
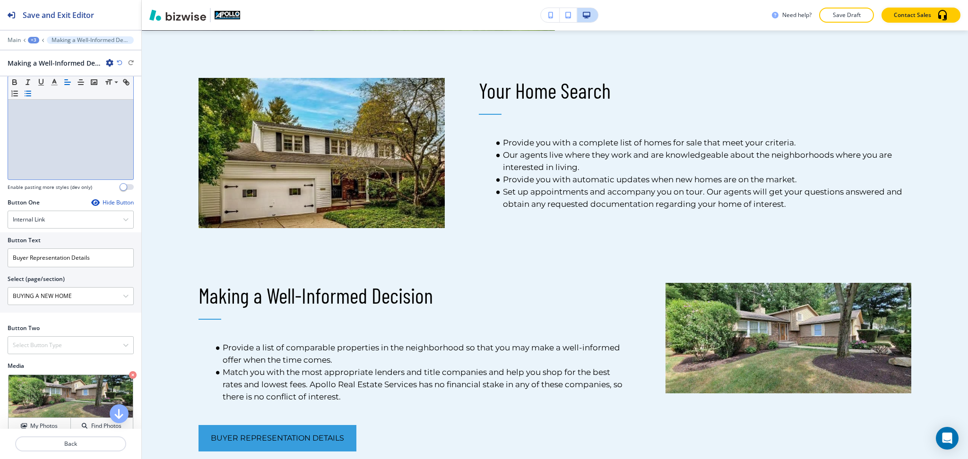
scroll to position [274, 0]
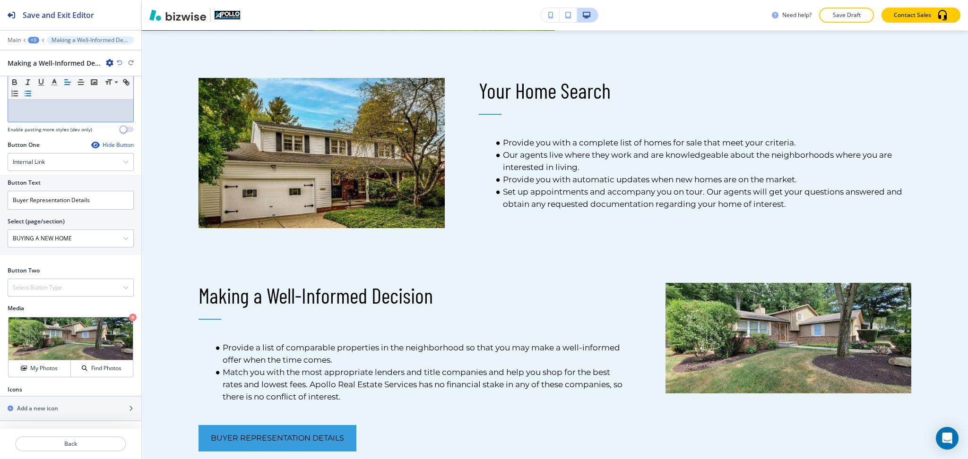
click at [114, 147] on div "Hide Button" at bounding box center [112, 145] width 43 height 8
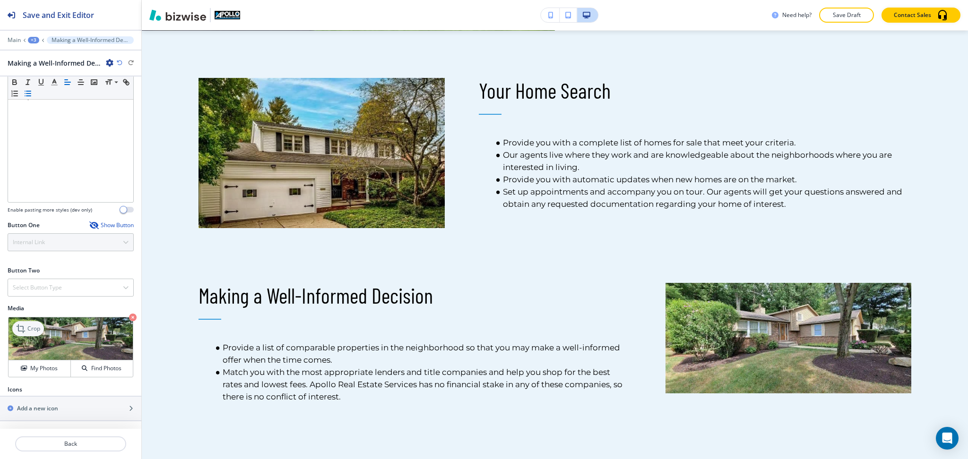
click at [23, 329] on icon at bounding box center [21, 328] width 11 height 11
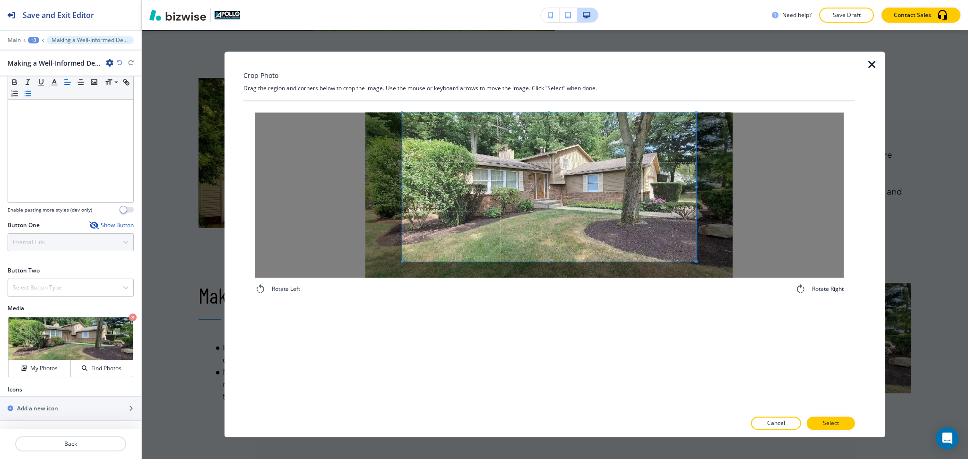
click at [543, 77] on div "Crop Photo Drag the region and corners below to crop the image. Use the mouse o…" at bounding box center [549, 245] width 612 height 386
click at [549, 320] on div "Rotate Left Rotate Right" at bounding box center [549, 256] width 612 height 310
click at [833, 417] on div "Cancel Select" at bounding box center [549, 423] width 612 height 13
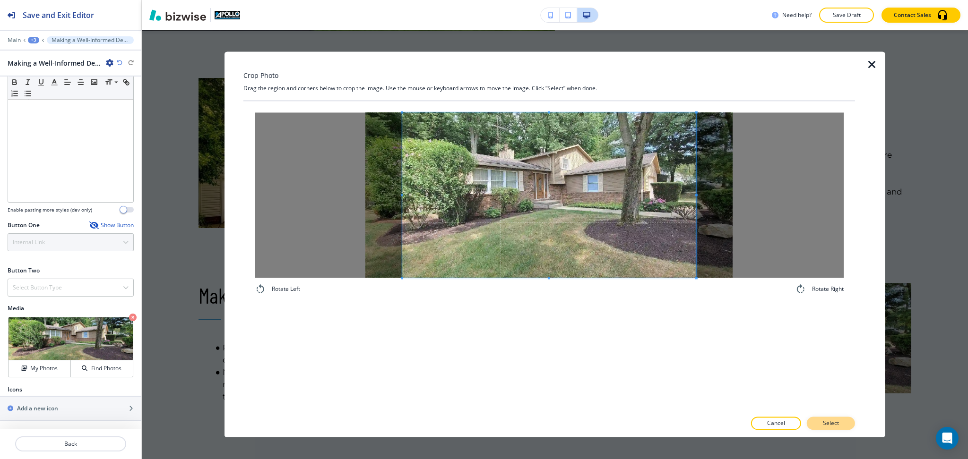
click at [836, 424] on p "Select" at bounding box center [831, 424] width 16 height 9
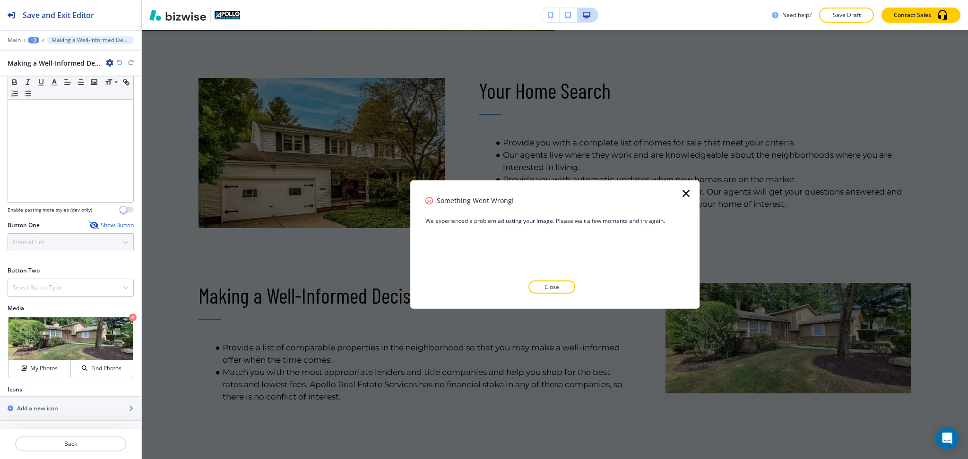
click at [686, 193] on icon "button" at bounding box center [686, 193] width 11 height 11
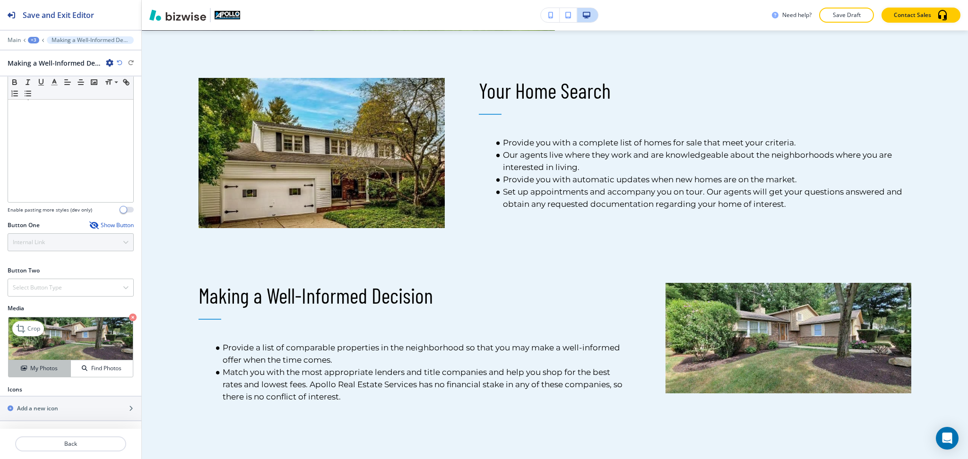
drag, startPoint x: 86, startPoint y: 337, endPoint x: 43, endPoint y: 367, distance: 51.9
click at [43, 367] on h4 "My Photos" at bounding box center [43, 368] width 27 height 9
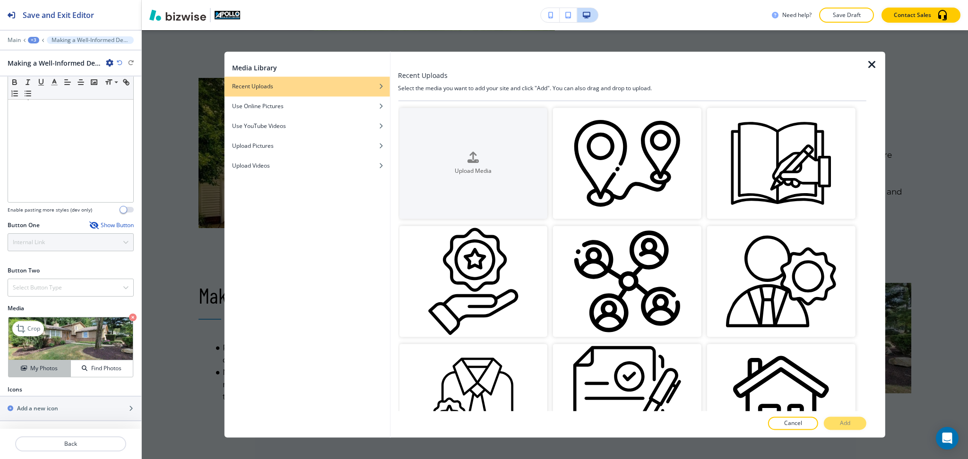
click at [43, 373] on h4 "My Photos" at bounding box center [43, 368] width 27 height 9
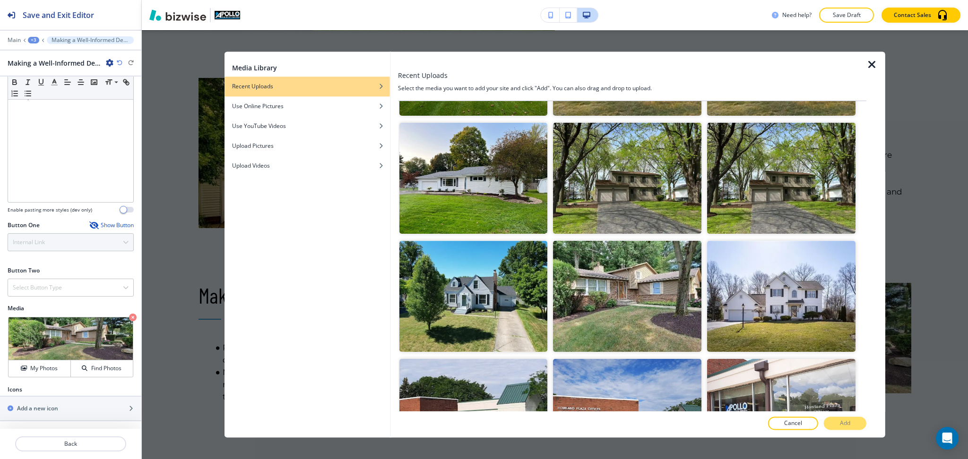
scroll to position [466, 0]
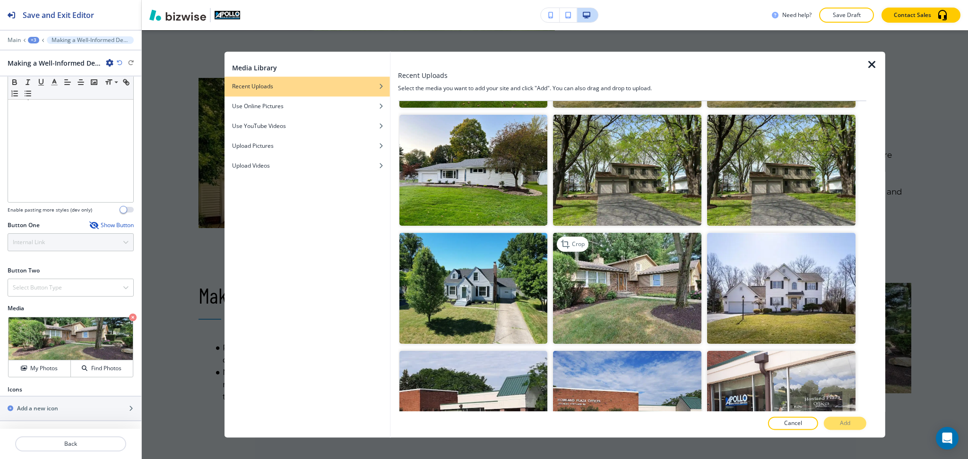
click at [629, 273] on img "button" at bounding box center [627, 289] width 148 height 111
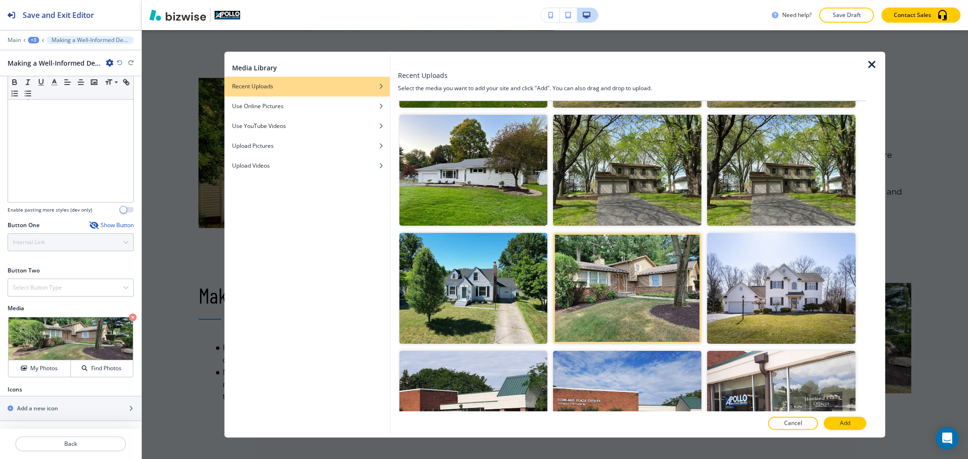
click at [851, 430] on button "Add" at bounding box center [845, 423] width 43 height 13
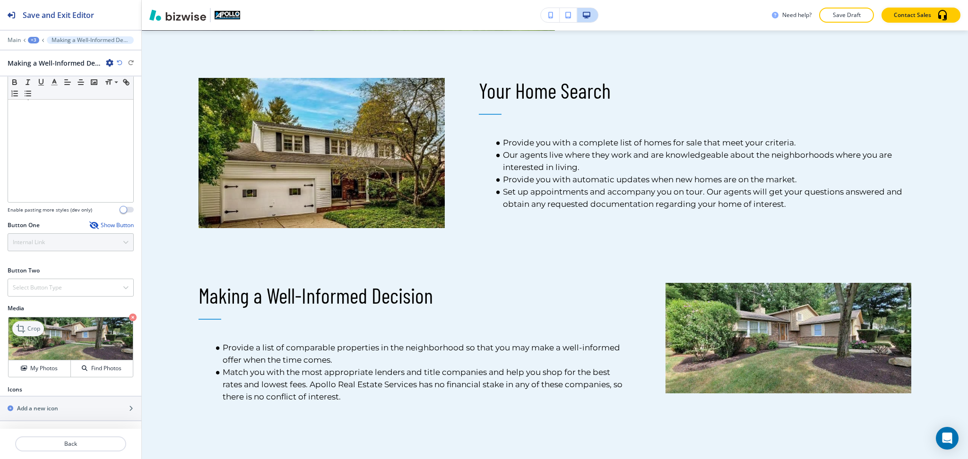
click at [33, 328] on p "Crop" at bounding box center [33, 329] width 13 height 9
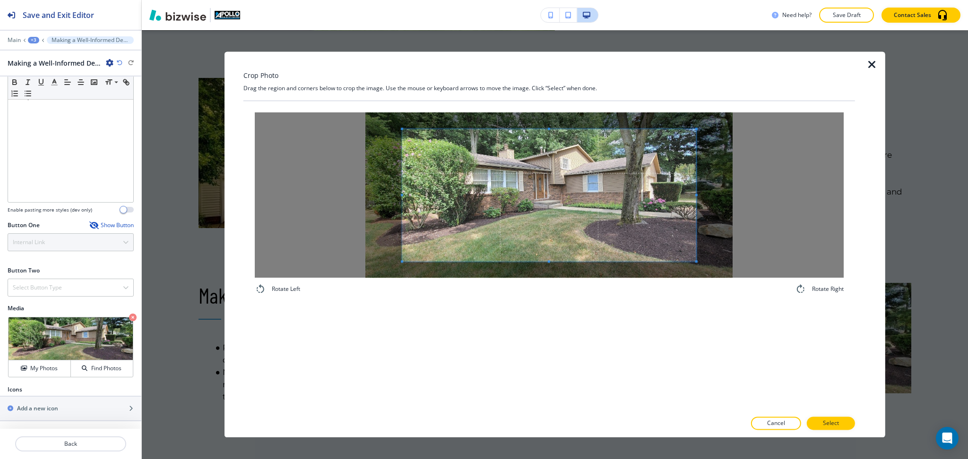
click at [546, 94] on div "Crop Photo Drag the region and corners below to crop the image. Use the mouse o…" at bounding box center [549, 245] width 612 height 386
click at [571, 324] on div "Rotate Left Rotate Right" at bounding box center [549, 256] width 612 height 310
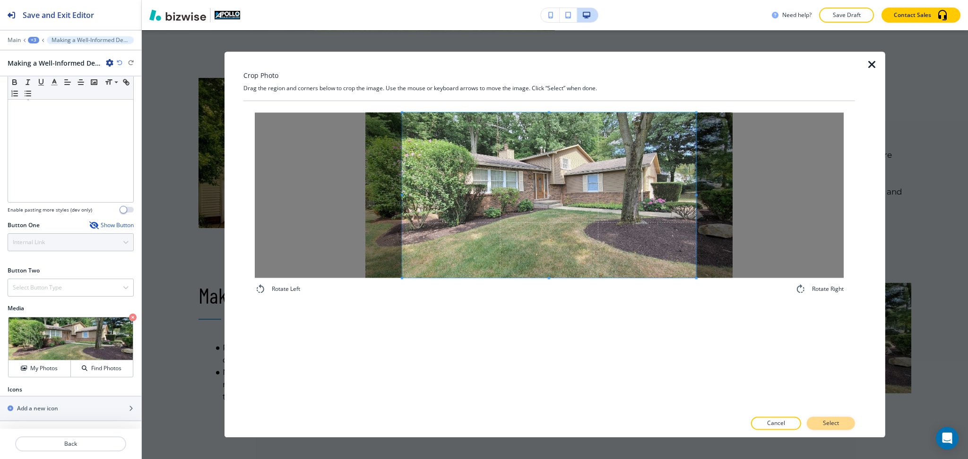
click at [822, 421] on button "Select" at bounding box center [831, 423] width 48 height 13
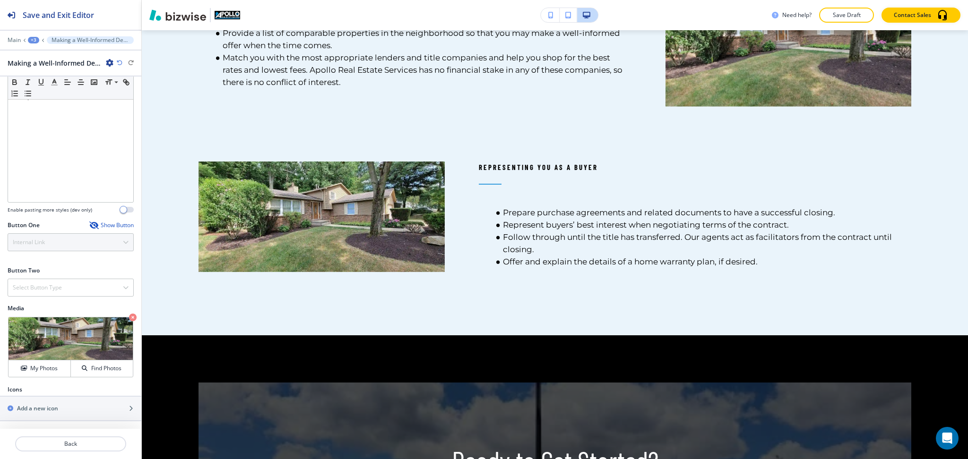
scroll to position [1159, 0]
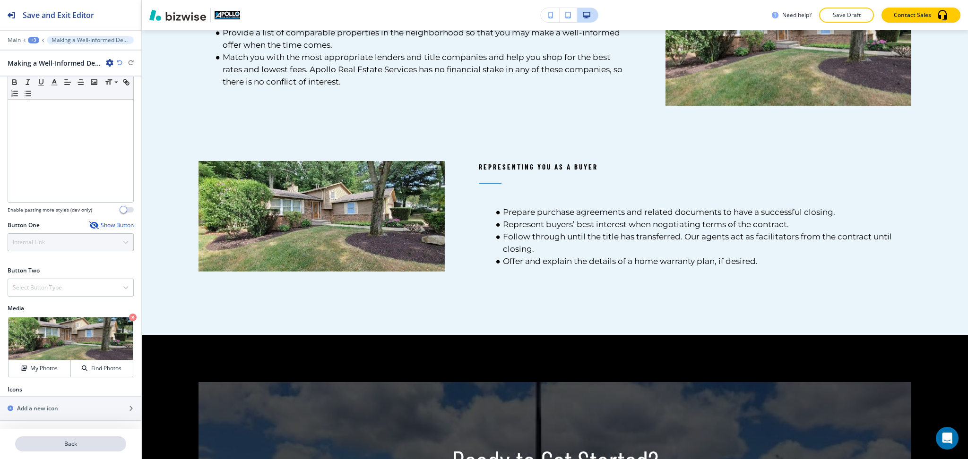
click at [82, 447] on p "Back" at bounding box center [70, 444] width 109 height 9
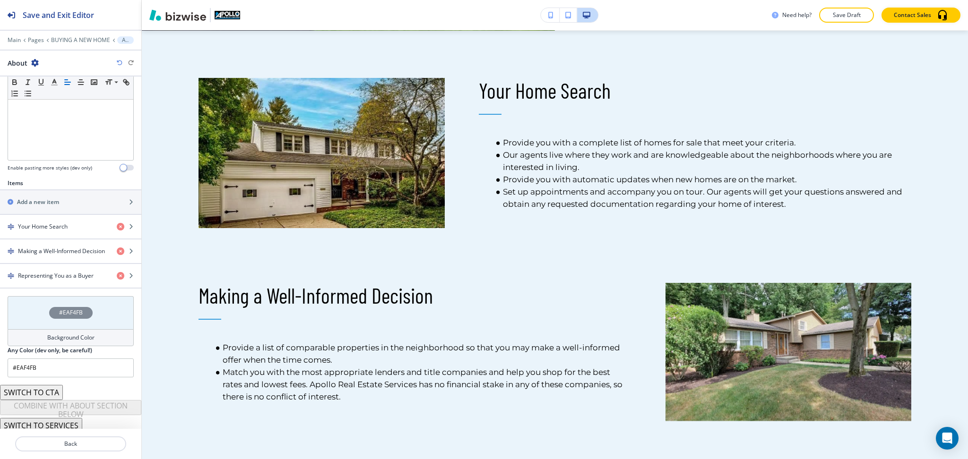
scroll to position [239, 0]
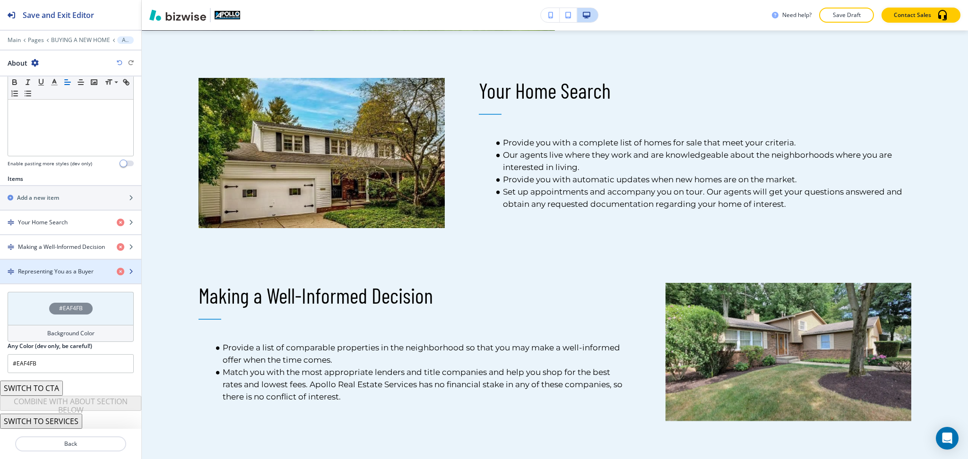
click at [61, 274] on h4 "Representing You as a Buyer" at bounding box center [56, 272] width 76 height 9
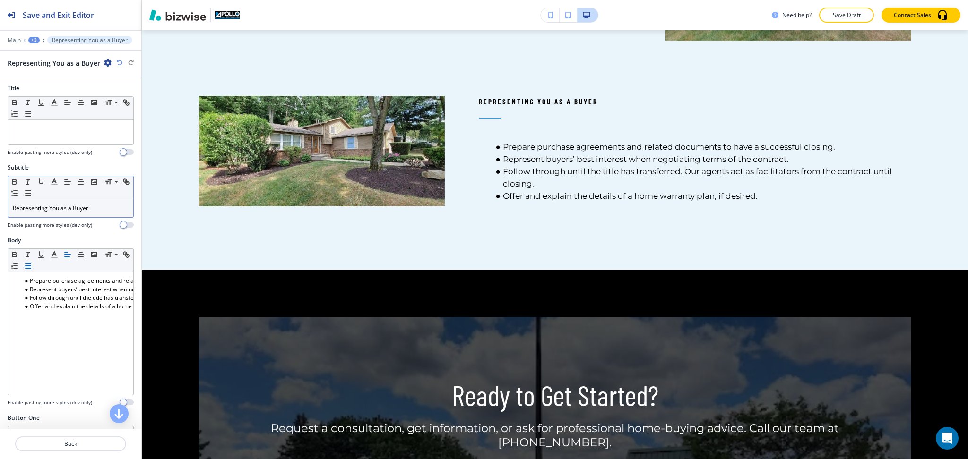
scroll to position [1238, 0]
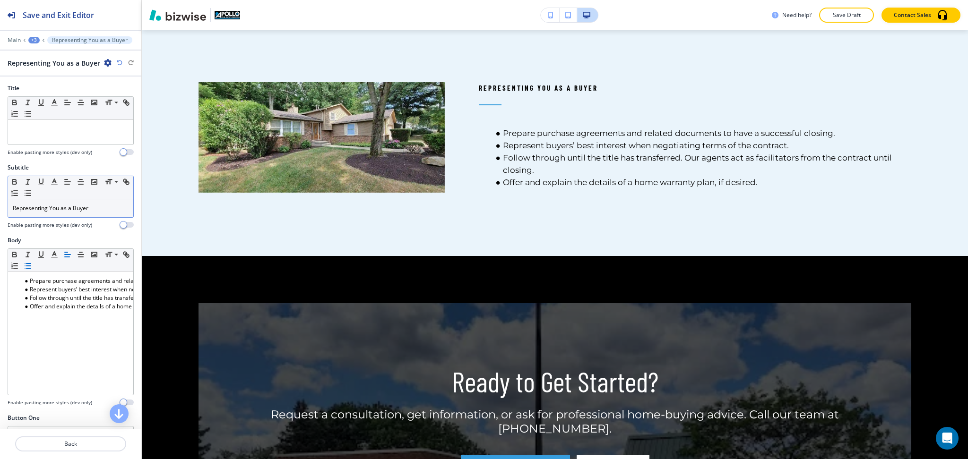
click at [95, 210] on p "Representing You as a Buyer" at bounding box center [71, 208] width 116 height 9
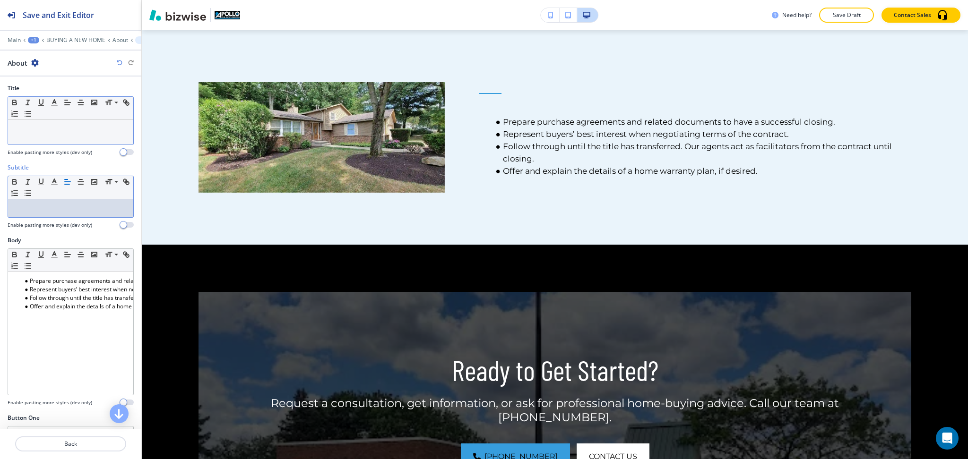
click at [79, 135] on div at bounding box center [70, 132] width 125 height 25
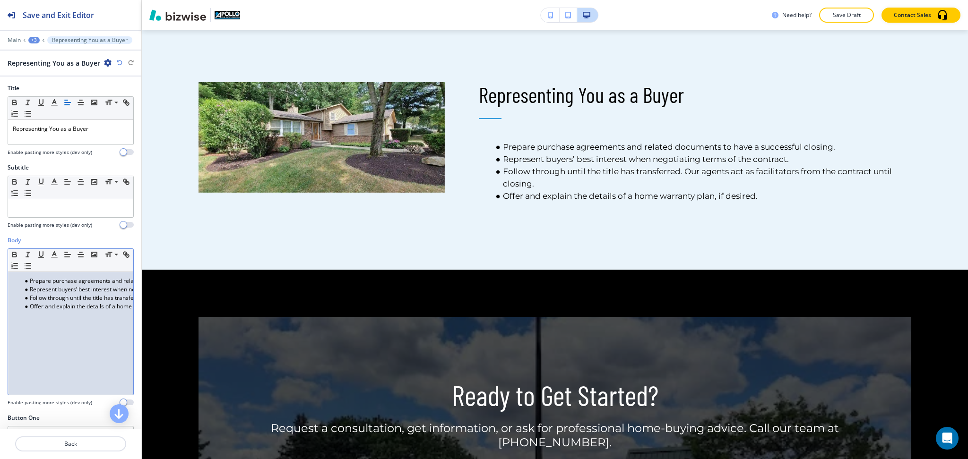
click at [57, 315] on div "Prepare purchase agreements and related documents to have a successful closing.…" at bounding box center [70, 333] width 125 height 123
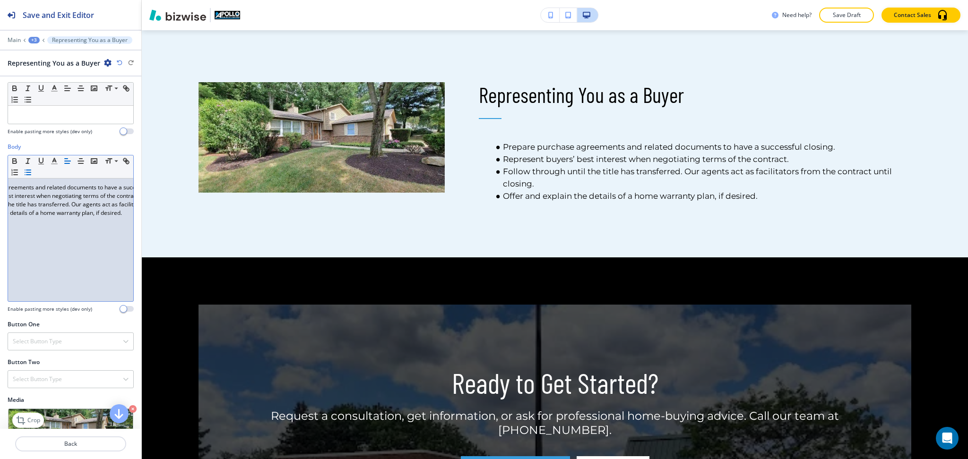
scroll to position [185, 0]
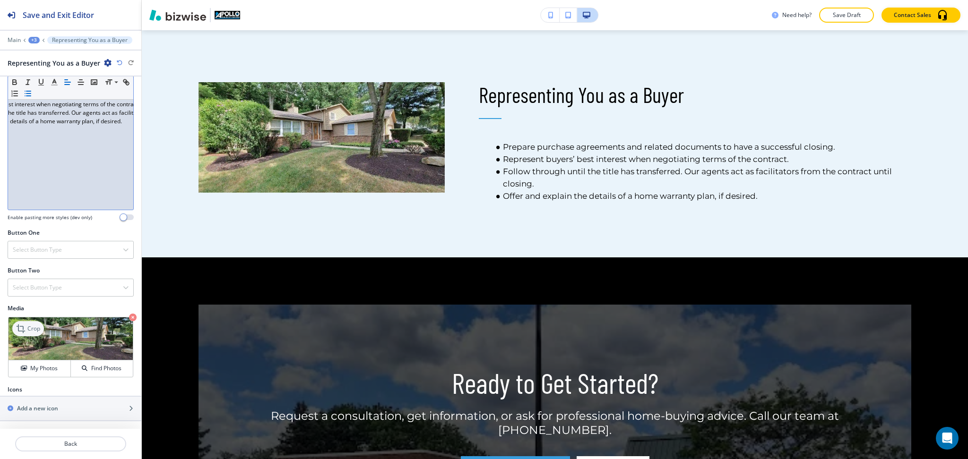
click at [25, 326] on icon at bounding box center [21, 328] width 11 height 11
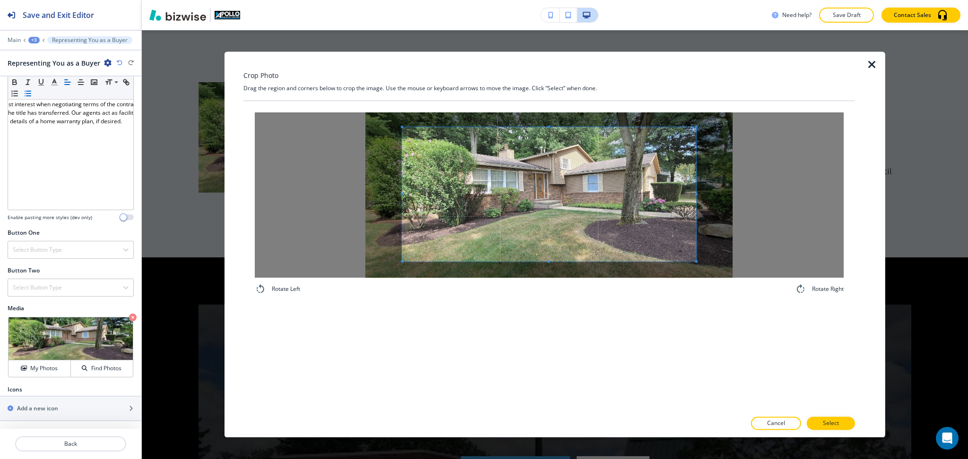
click at [553, 76] on div "Crop Photo Drag the region and corners below to crop the image. Use the mouse o…" at bounding box center [549, 245] width 612 height 386
click at [550, 294] on div "Rotate Left Rotate Right" at bounding box center [549, 204] width 589 height 182
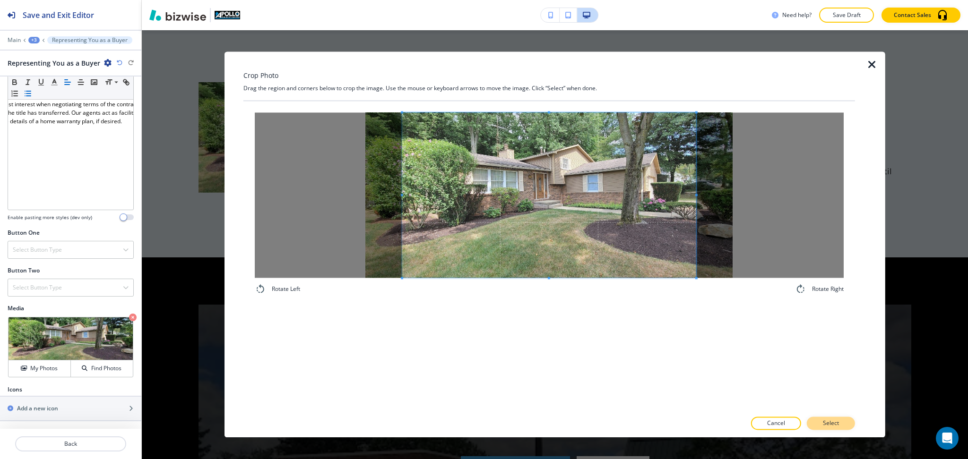
click at [833, 426] on p "Select" at bounding box center [831, 424] width 16 height 9
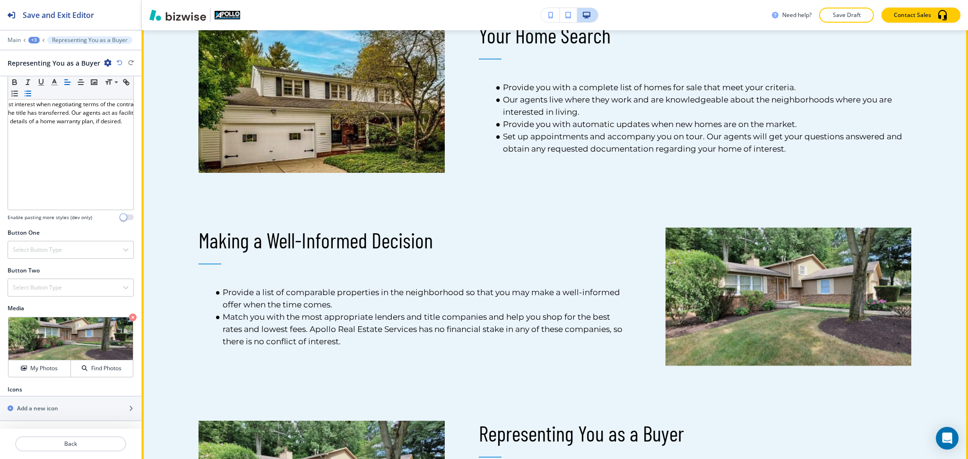
scroll to position [900, 0]
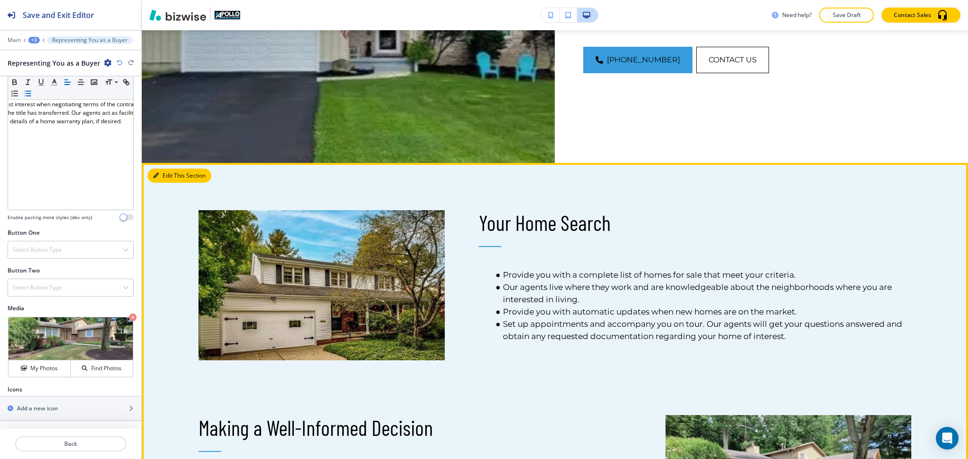
click at [157, 178] on button "Edit This Section" at bounding box center [179, 176] width 64 height 14
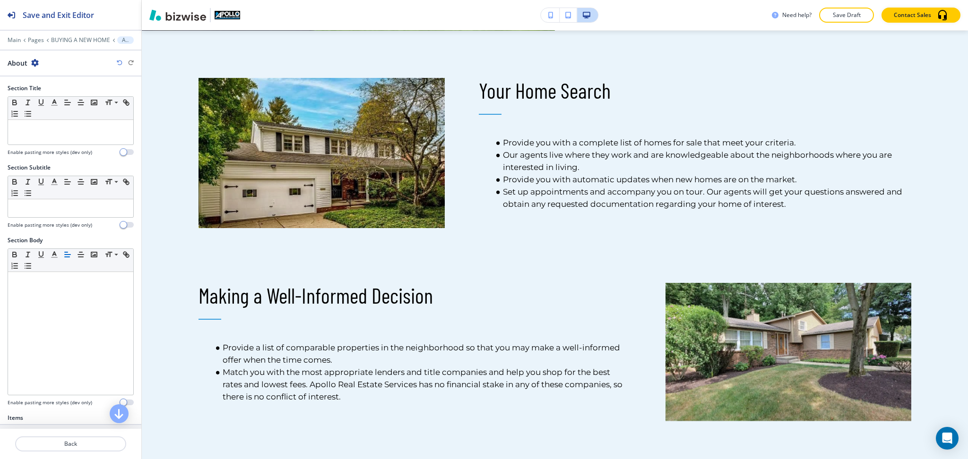
scroll to position [239, 0]
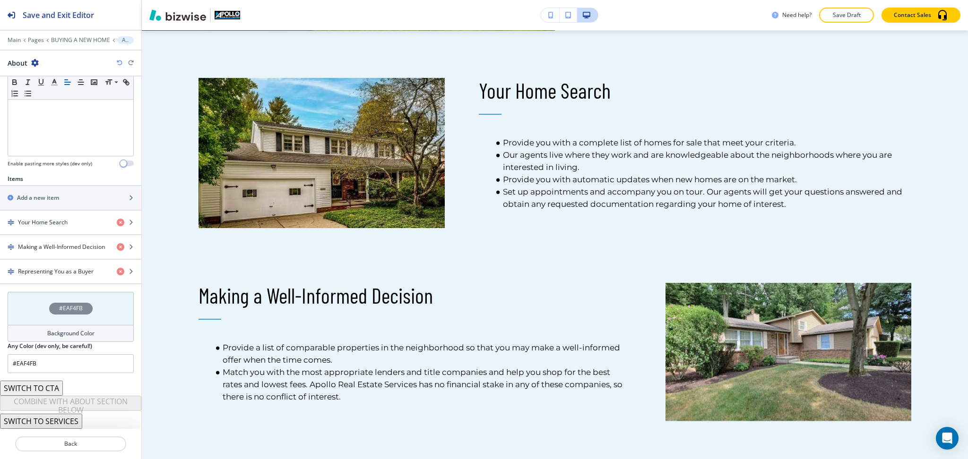
click at [65, 426] on button "SWITCH TO SERVICES" at bounding box center [41, 421] width 82 height 15
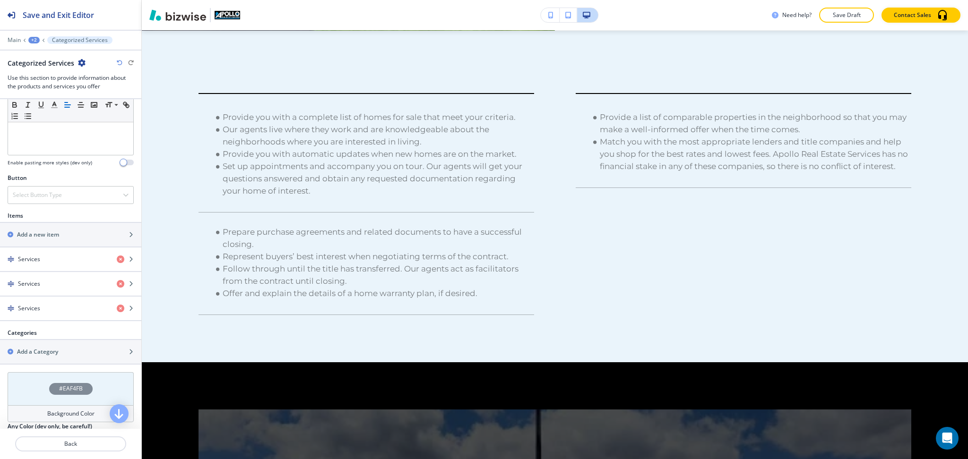
scroll to position [386, 0]
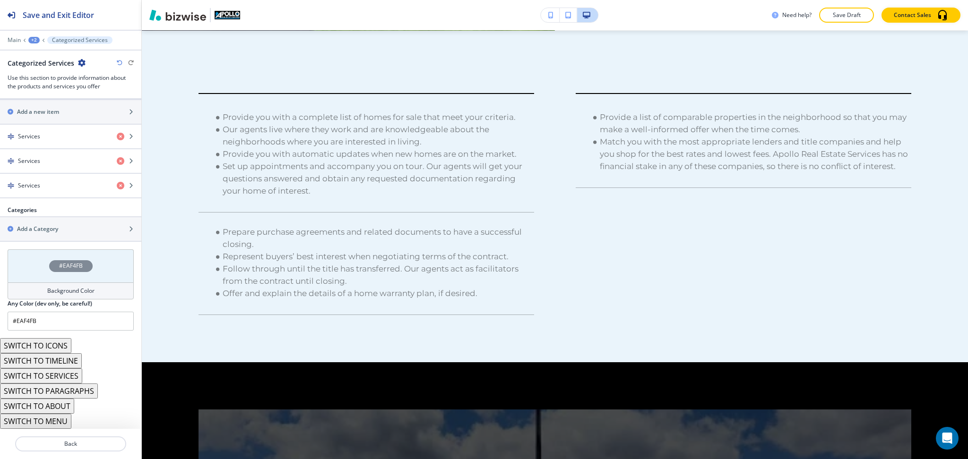
click at [62, 357] on button "SWITCH TO TIMELINE" at bounding box center [41, 361] width 82 height 15
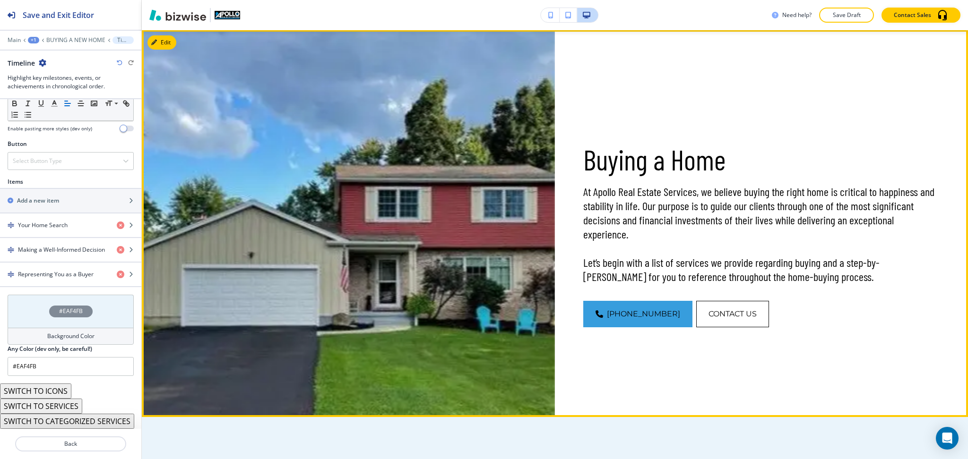
scroll to position [457, 0]
drag, startPoint x: 724, startPoint y: 173, endPoint x: 578, endPoint y: 154, distance: 146.8
click at [583, 154] on p "Buying a Home" at bounding box center [761, 160] width 356 height 34
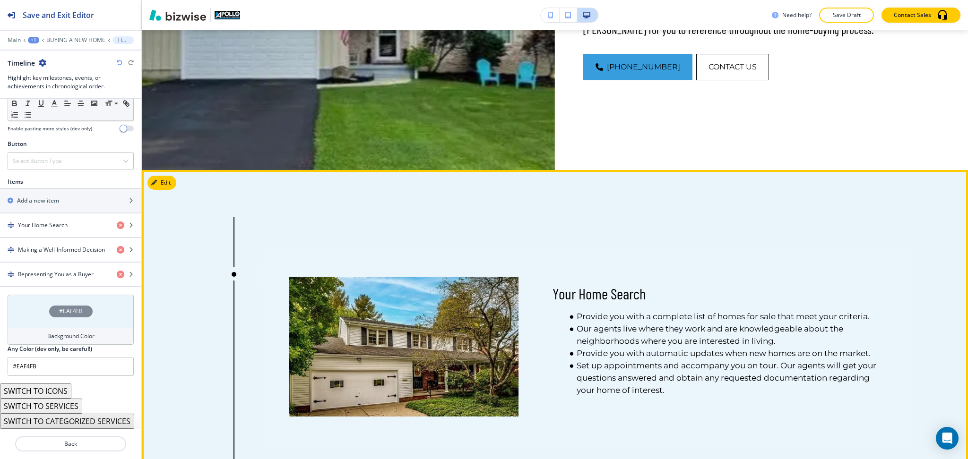
scroll to position [706, 0]
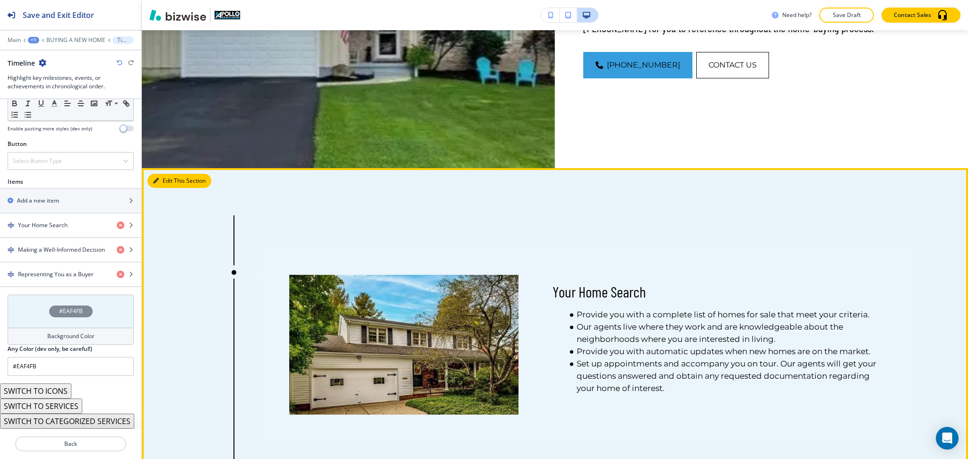
click at [176, 183] on button "Edit This Section" at bounding box center [179, 181] width 64 height 14
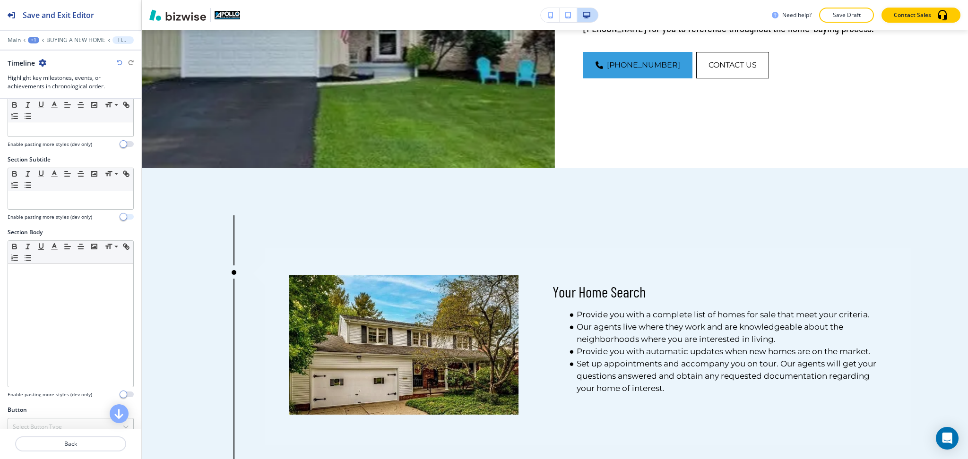
scroll to position [0, 0]
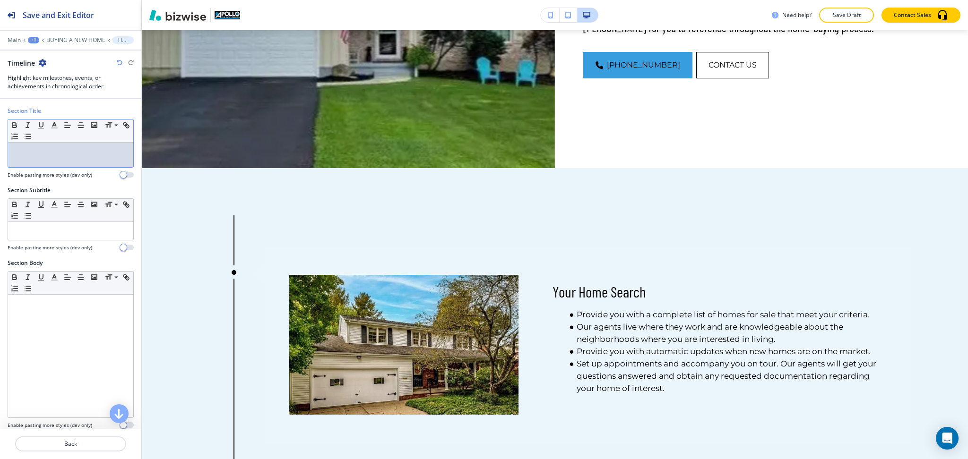
click at [66, 160] on div at bounding box center [70, 155] width 125 height 25
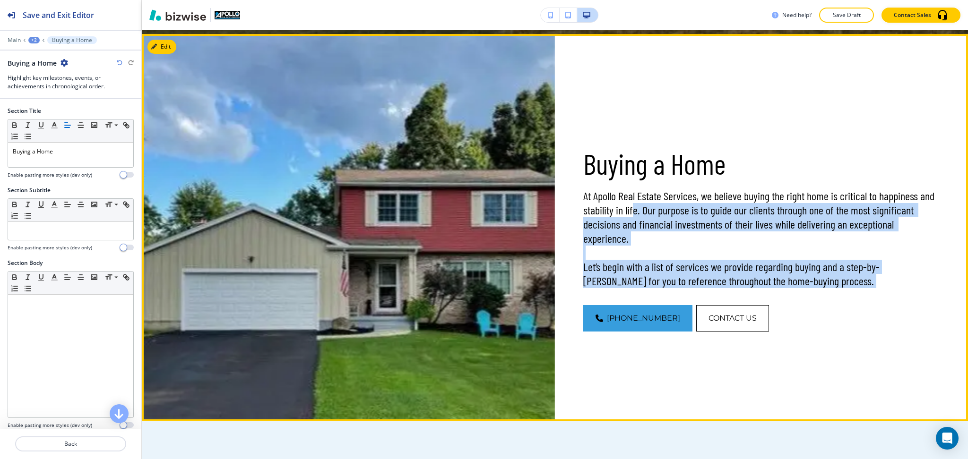
scroll to position [452, 0]
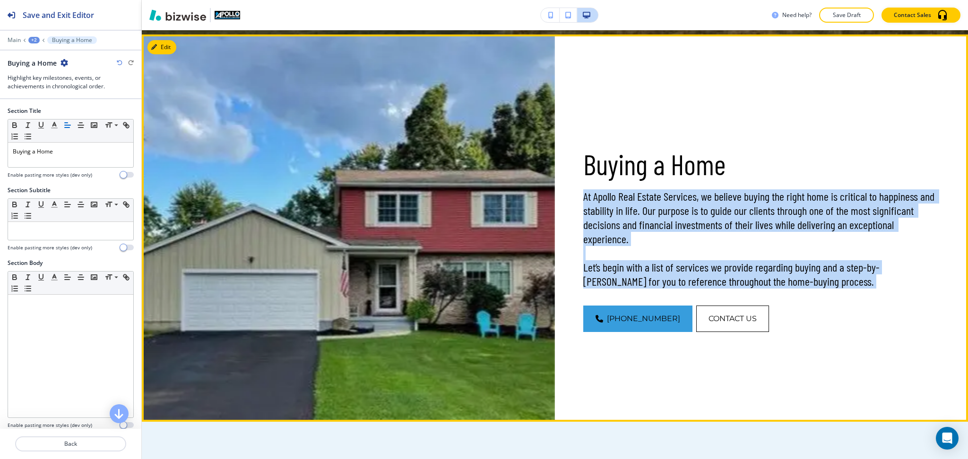
drag, startPoint x: 795, startPoint y: 288, endPoint x: 579, endPoint y: 191, distance: 236.6
click at [583, 191] on div "Buying a Home At Apollo Real Estate Services, we believe buying the right home …" at bounding box center [761, 239] width 356 height 185
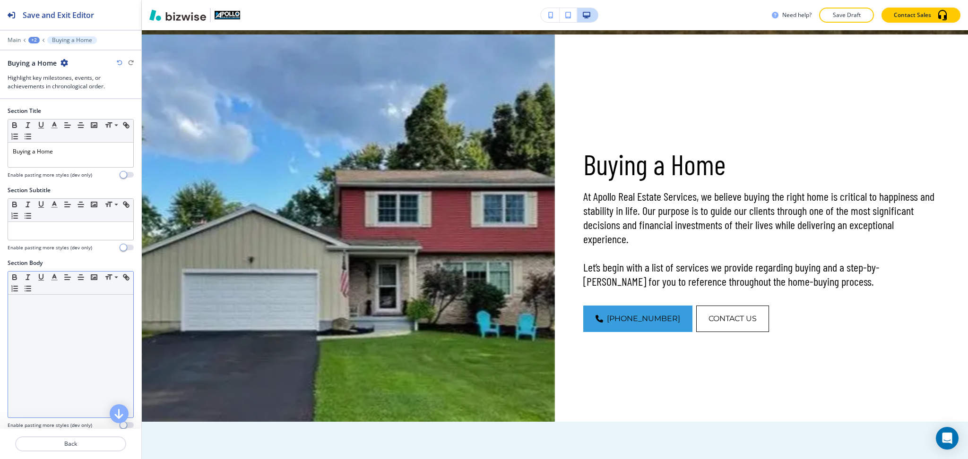
click at [89, 312] on div at bounding box center [70, 356] width 125 height 123
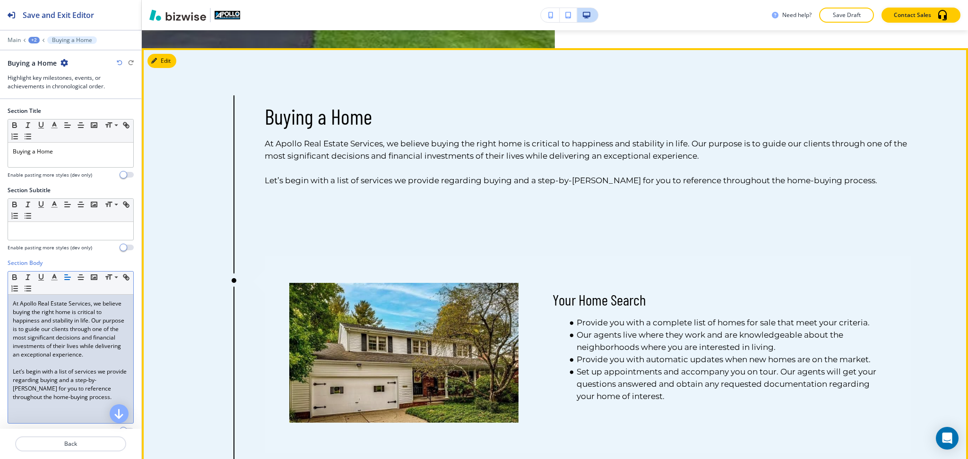
scroll to position [827, 0]
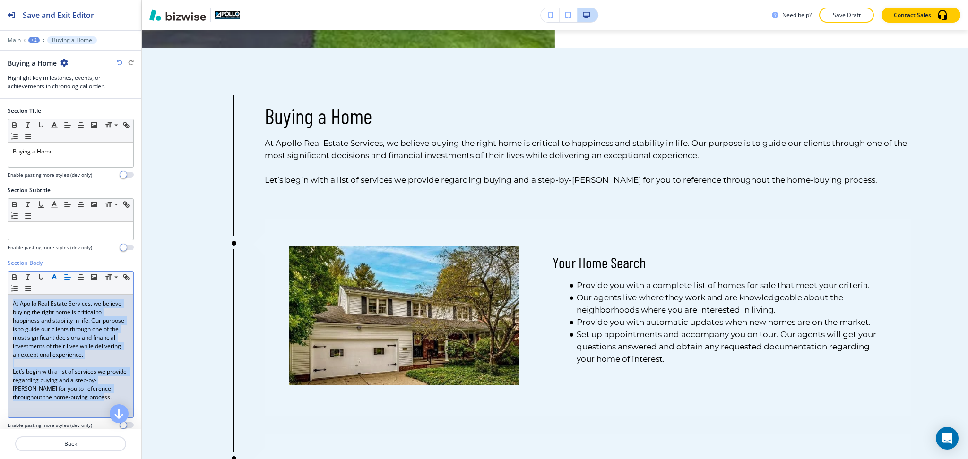
click at [58, 276] on icon "button" at bounding box center [54, 277] width 9 height 9
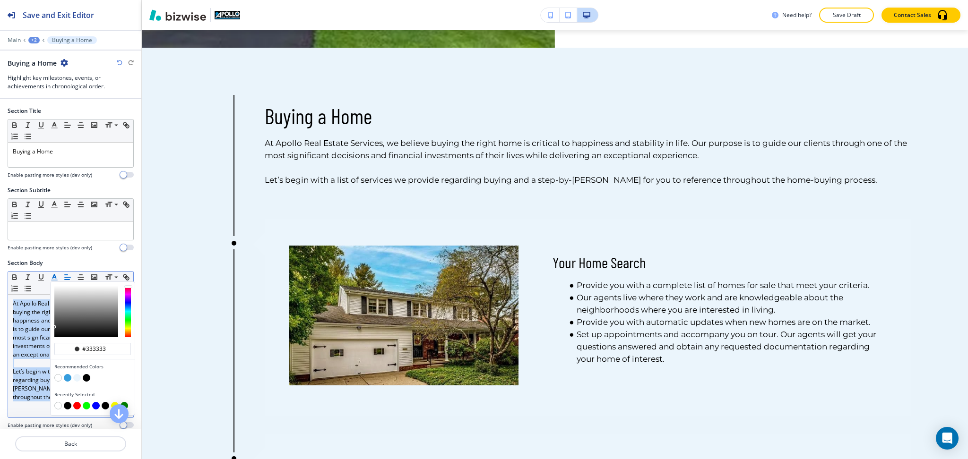
click at [88, 379] on button "button" at bounding box center [87, 378] width 8 height 8
type input "#000000"
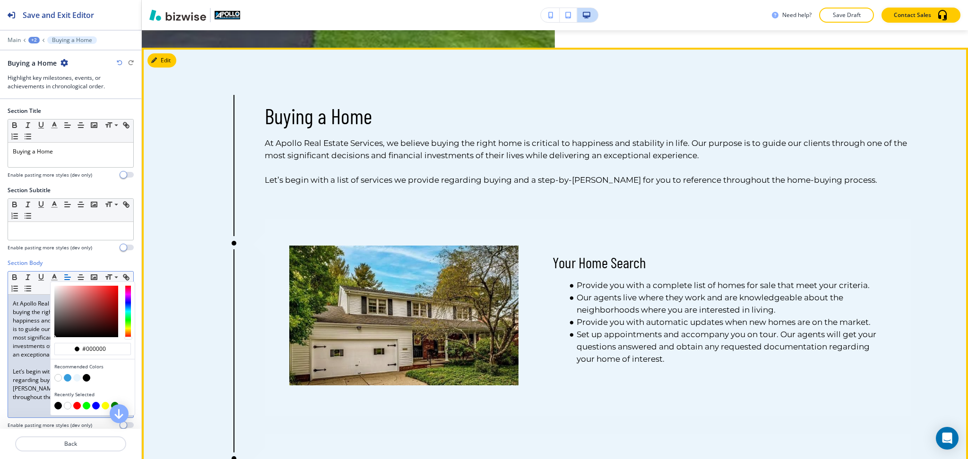
click at [566, 228] on div "Your Home Search Provide you with a complete list of homes for sale that meet y…" at bounding box center [588, 317] width 647 height 197
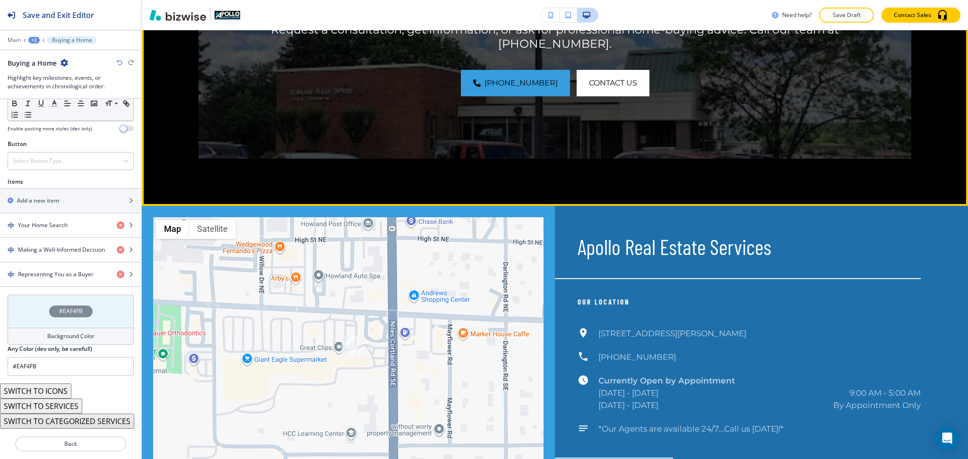
scroll to position [1829, 0]
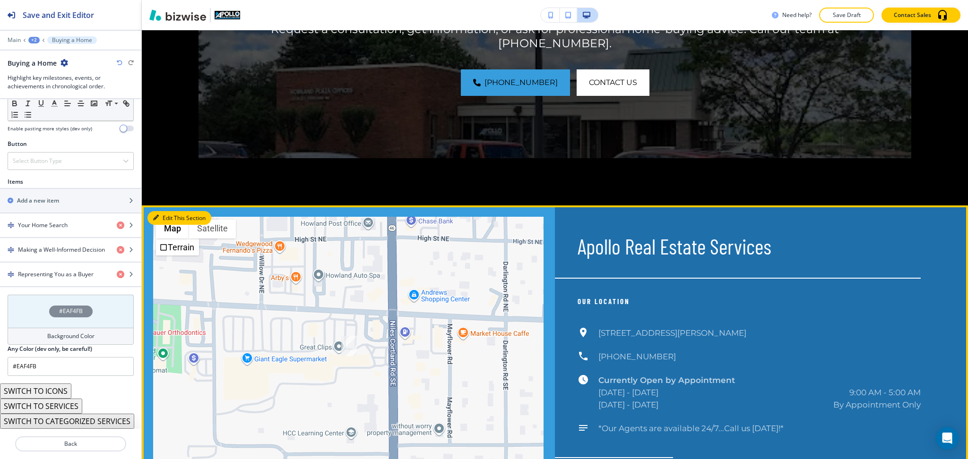
click at [173, 211] on button "Edit This Section" at bounding box center [179, 218] width 64 height 14
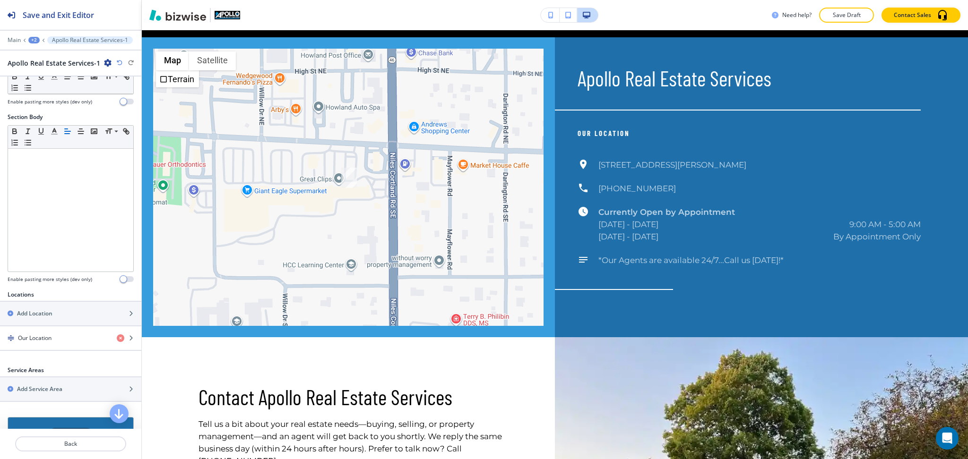
scroll to position [200, 0]
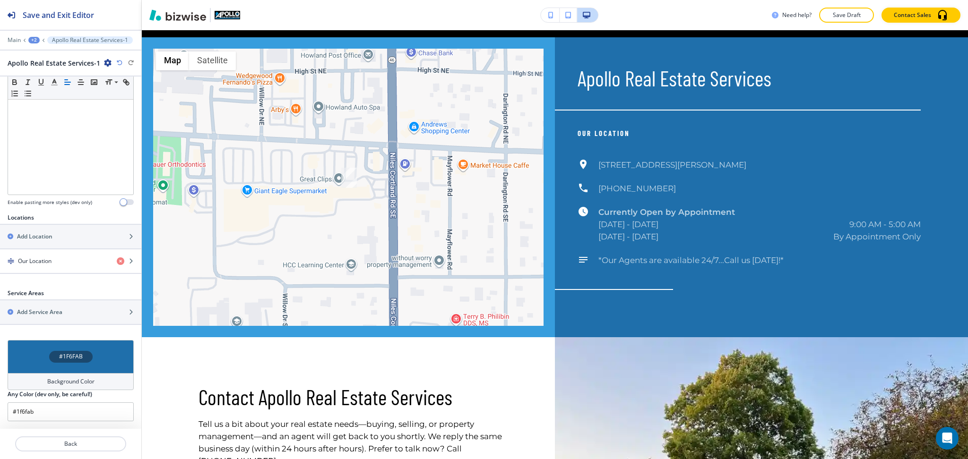
click at [75, 382] on h4 "Background Color" at bounding box center [70, 382] width 47 height 9
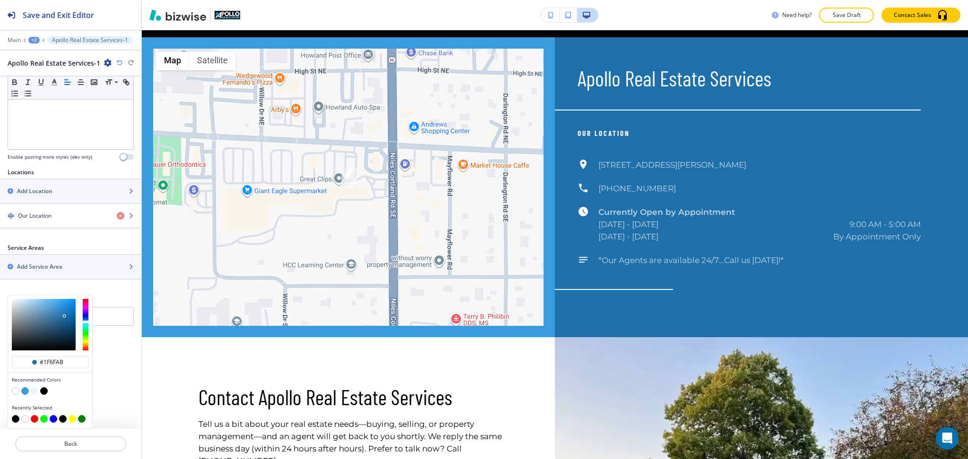
click at [17, 390] on button "button" at bounding box center [16, 392] width 8 height 8
type input "#FFFFFF"
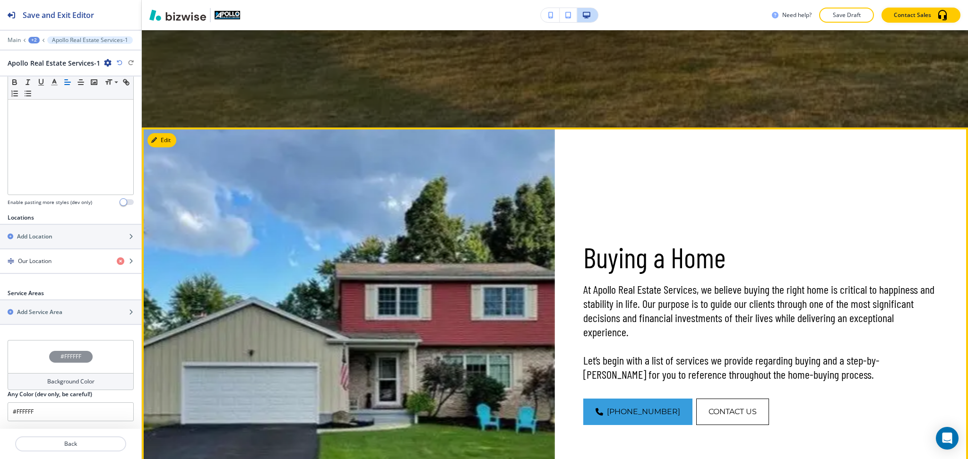
scroll to position [359, 0]
click at [166, 141] on button "Edit This Section" at bounding box center [179, 141] width 64 height 14
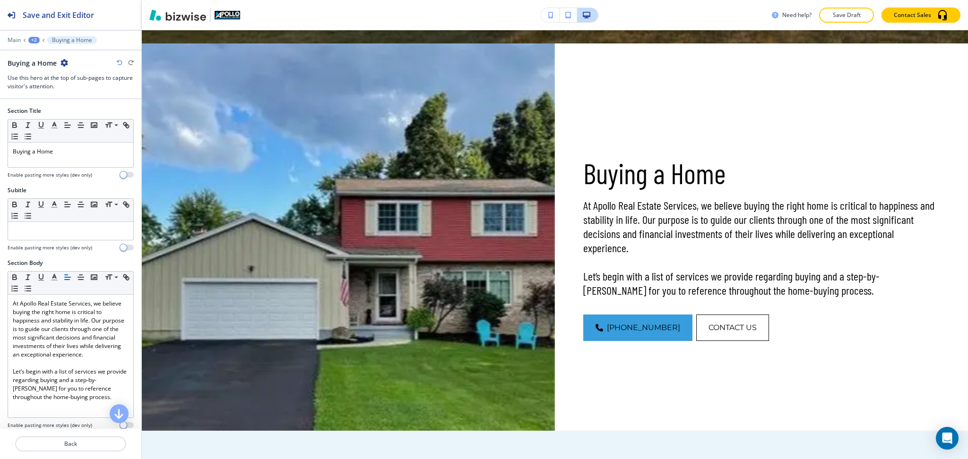
scroll to position [457, 0]
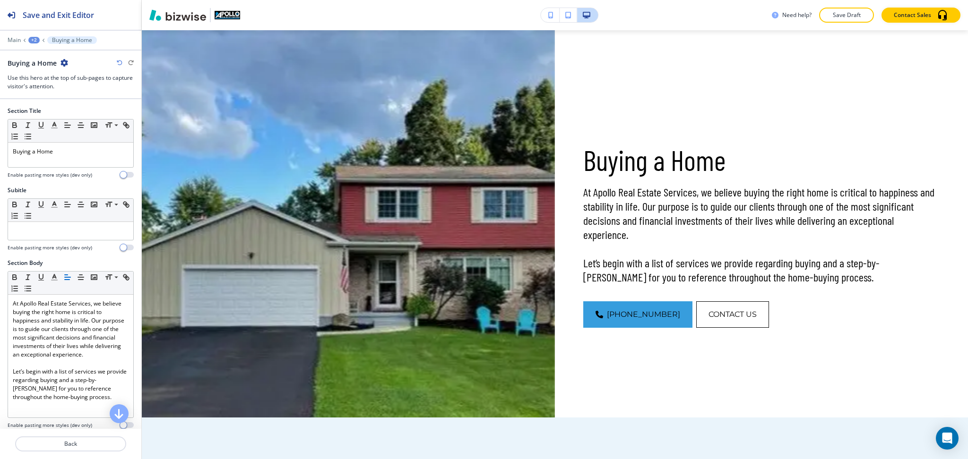
click at [63, 63] on icon "button" at bounding box center [65, 63] width 8 height 8
click at [88, 114] on p "Delete Section" at bounding box center [90, 112] width 48 height 9
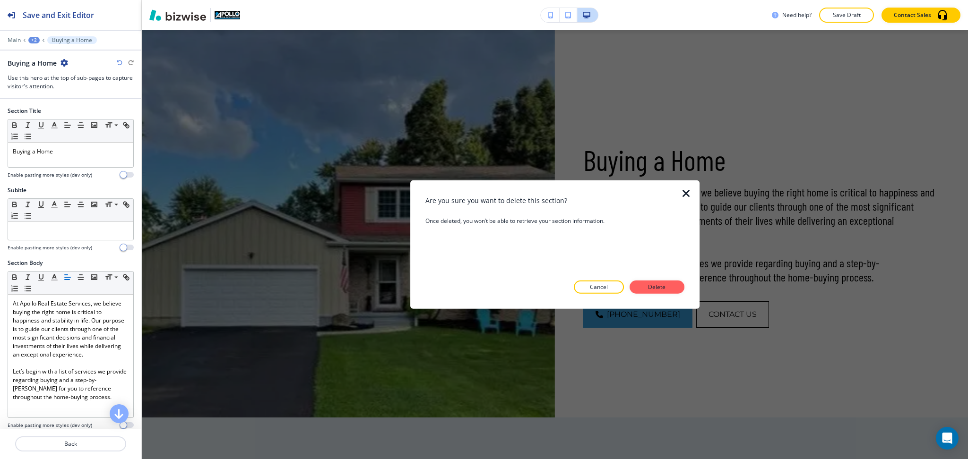
click at [654, 286] on p "Delete" at bounding box center [657, 287] width 23 height 9
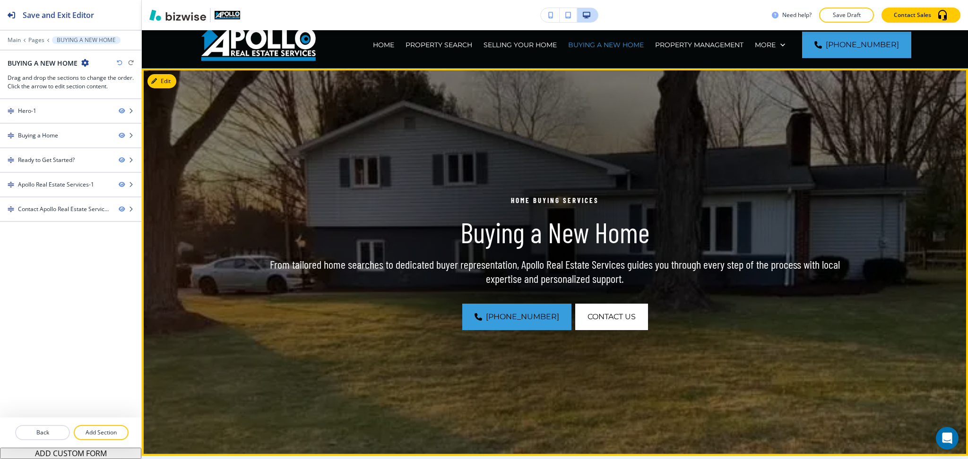
scroll to position [0, 0]
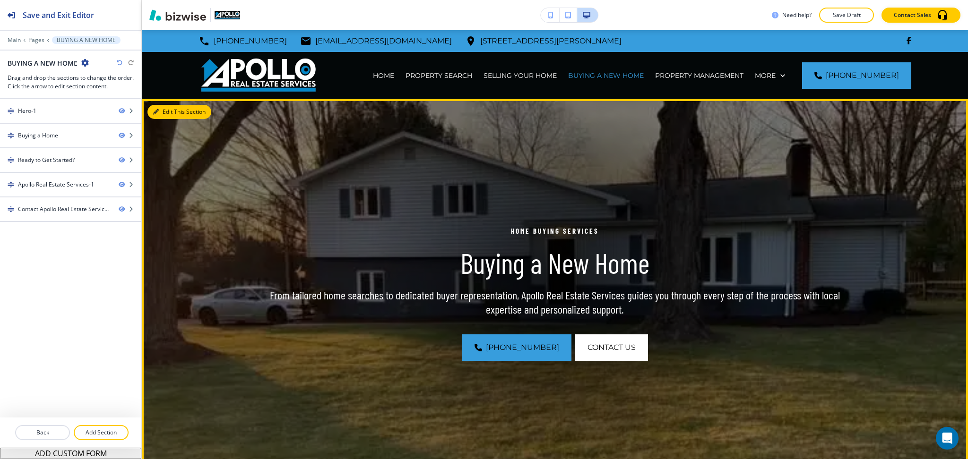
click at [166, 115] on button "Edit This Section" at bounding box center [179, 112] width 64 height 14
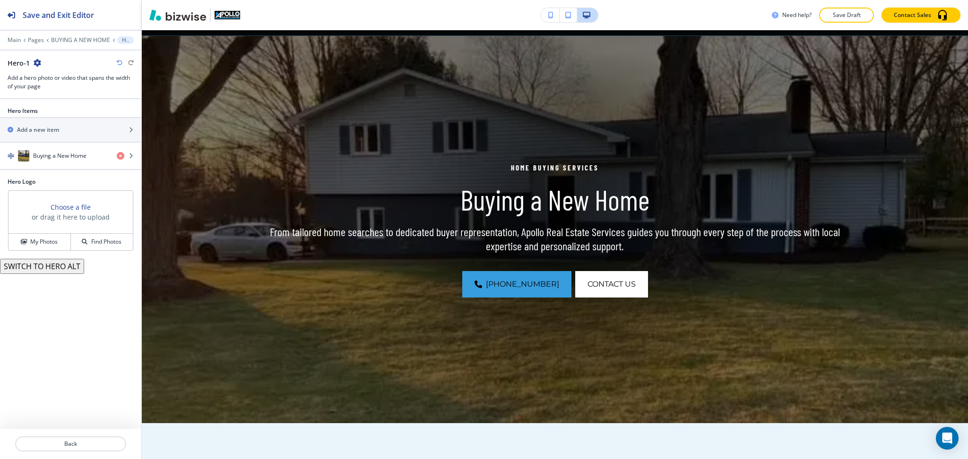
scroll to position [69, 0]
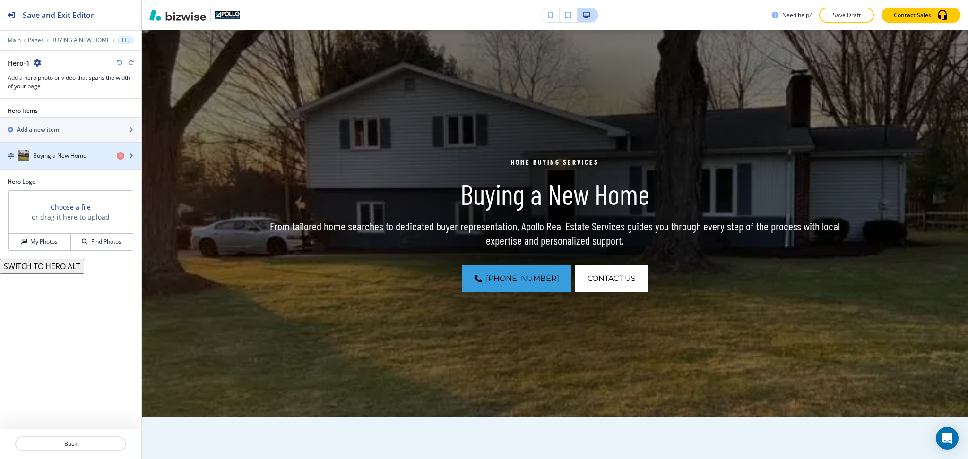
click at [41, 155] on h4 "Buying a New Home" at bounding box center [59, 156] width 53 height 9
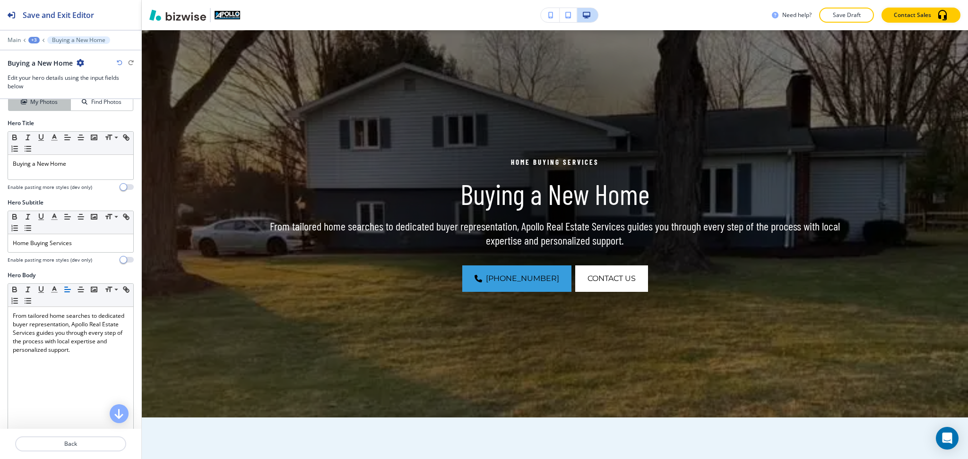
scroll to position [0, 0]
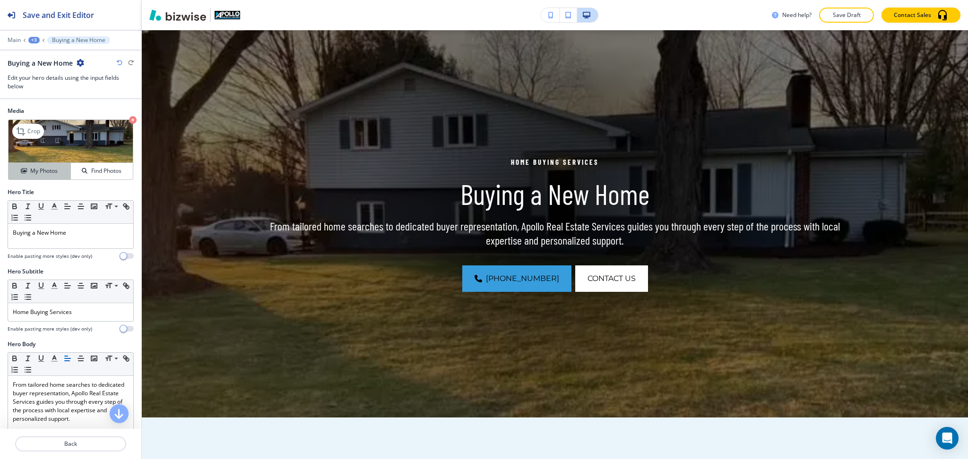
click at [30, 172] on h4 "My Photos" at bounding box center [43, 171] width 27 height 9
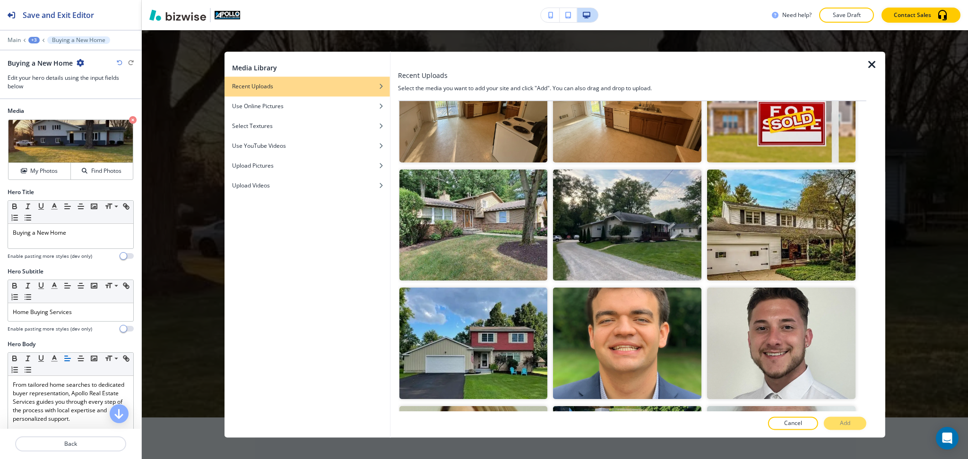
scroll to position [1203, 0]
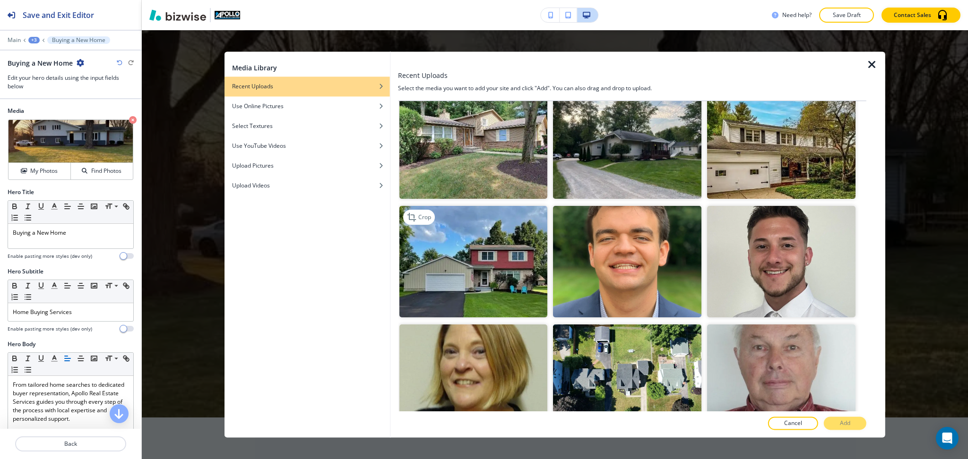
click at [498, 250] on img "button" at bounding box center [473, 262] width 148 height 111
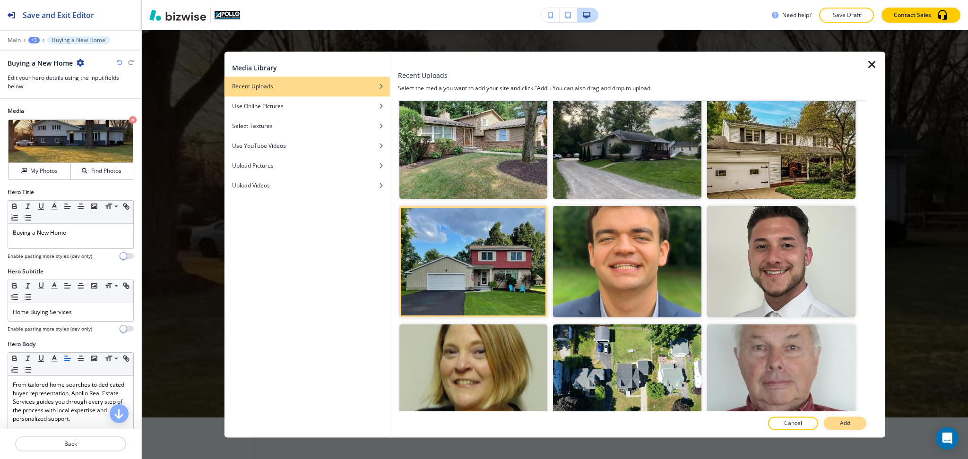
click at [841, 424] on p "Add" at bounding box center [845, 424] width 10 height 9
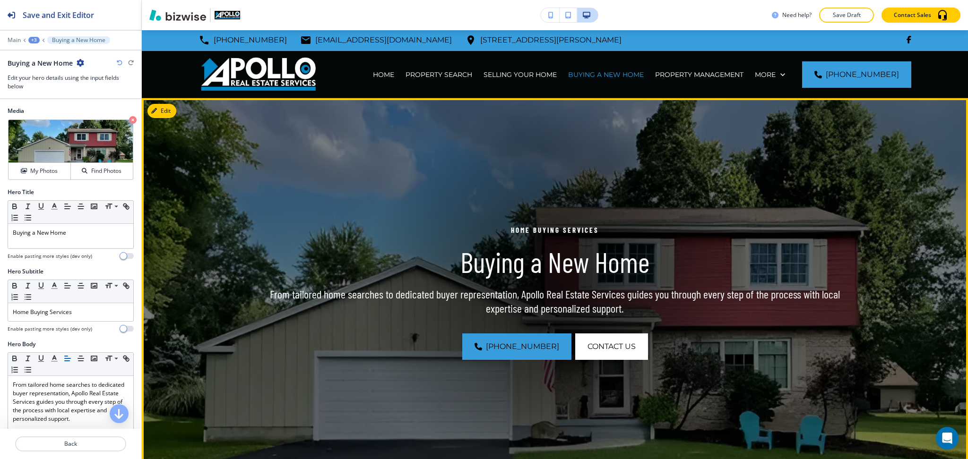
scroll to position [0, 0]
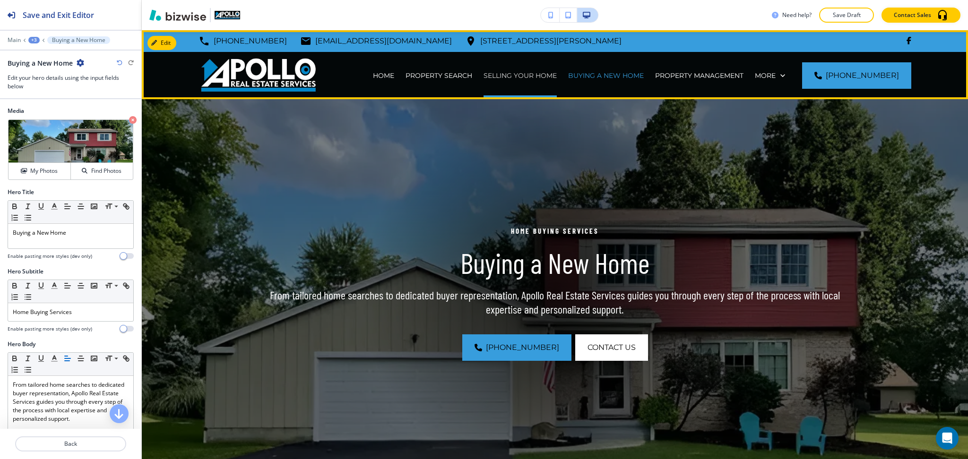
click at [557, 73] on p "SELLING YOUR HOME" at bounding box center [520, 75] width 73 height 9
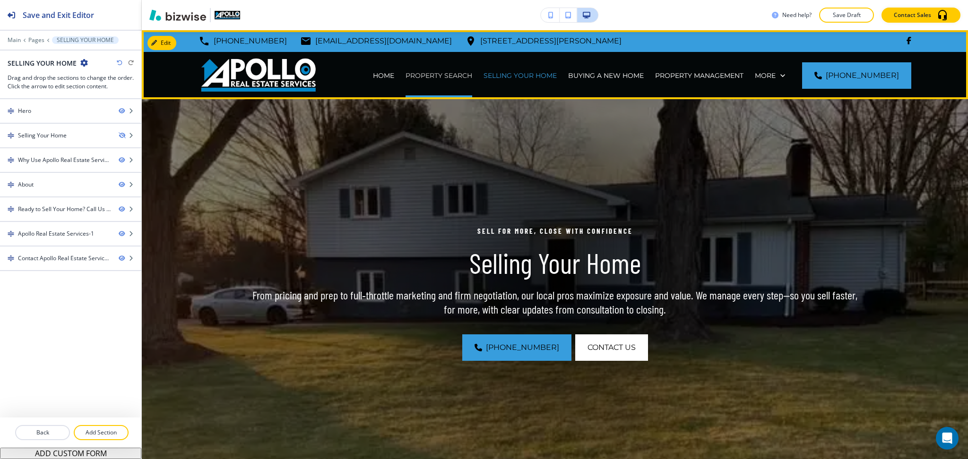
click at [462, 74] on p "PROPERTY SEARCH" at bounding box center [439, 75] width 67 height 9
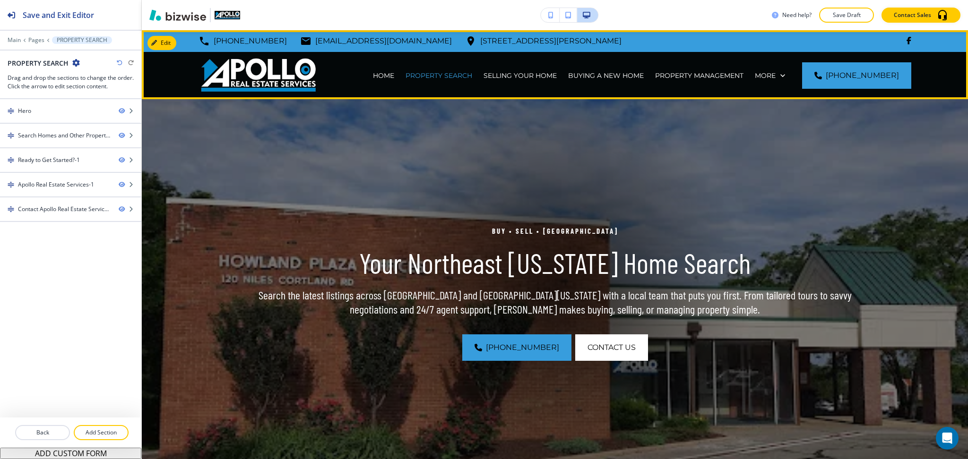
click at [387, 81] on div "HOME" at bounding box center [383, 75] width 33 height 47
click at [385, 79] on p "HOME" at bounding box center [383, 75] width 21 height 9
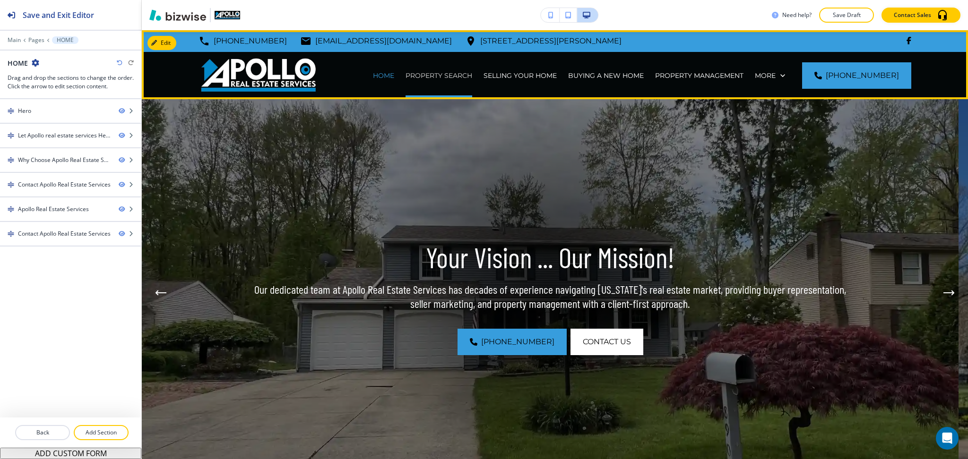
click at [442, 76] on p "PROPERTY SEARCH" at bounding box center [439, 75] width 67 height 9
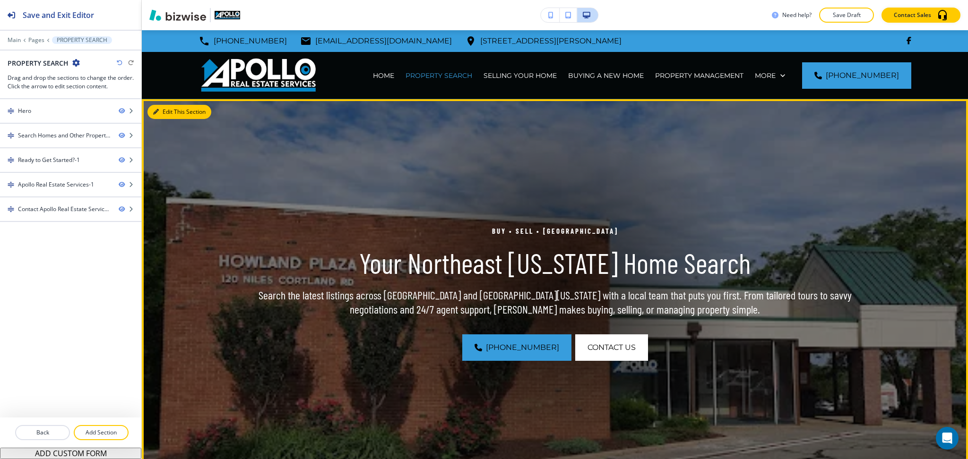
click at [167, 112] on button "Edit This Section" at bounding box center [179, 112] width 64 height 14
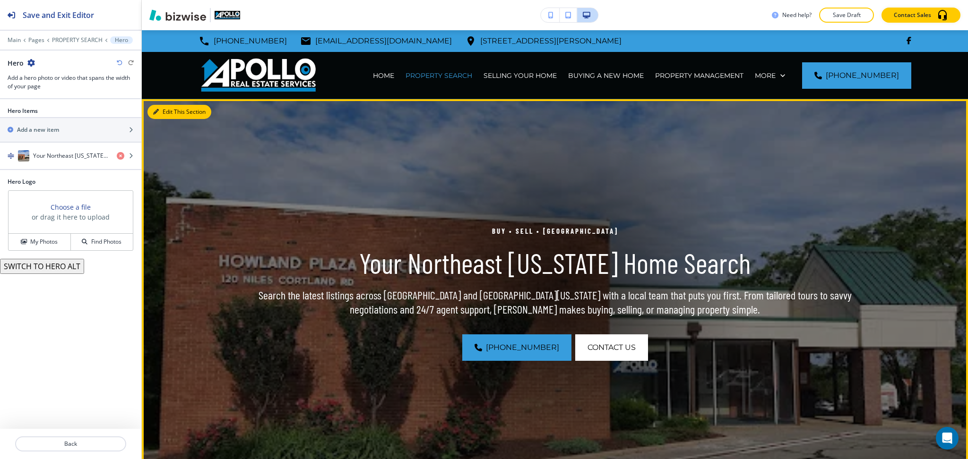
scroll to position [69, 0]
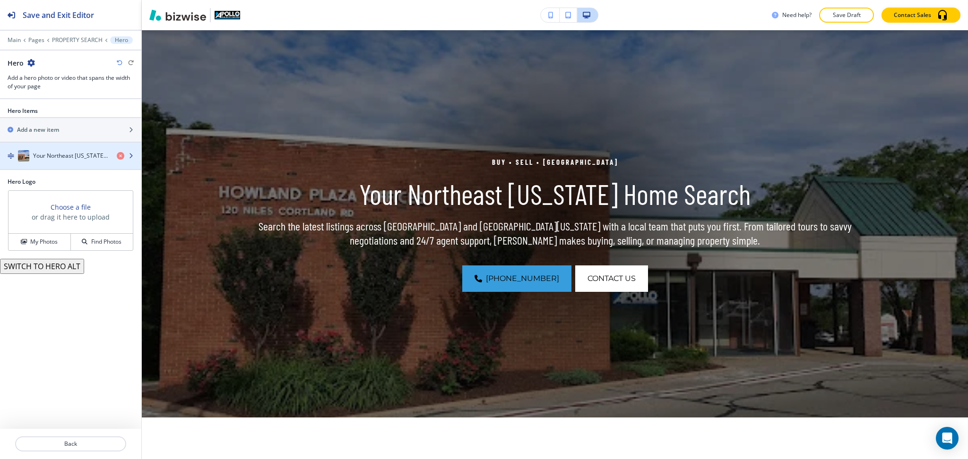
click at [56, 153] on h4 "Your Northeast Ohio Home Search" at bounding box center [71, 156] width 76 height 9
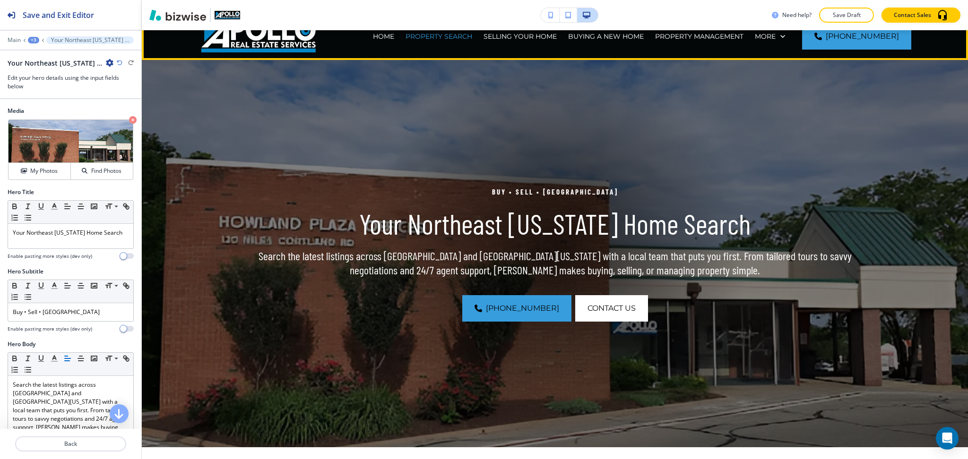
scroll to position [0, 0]
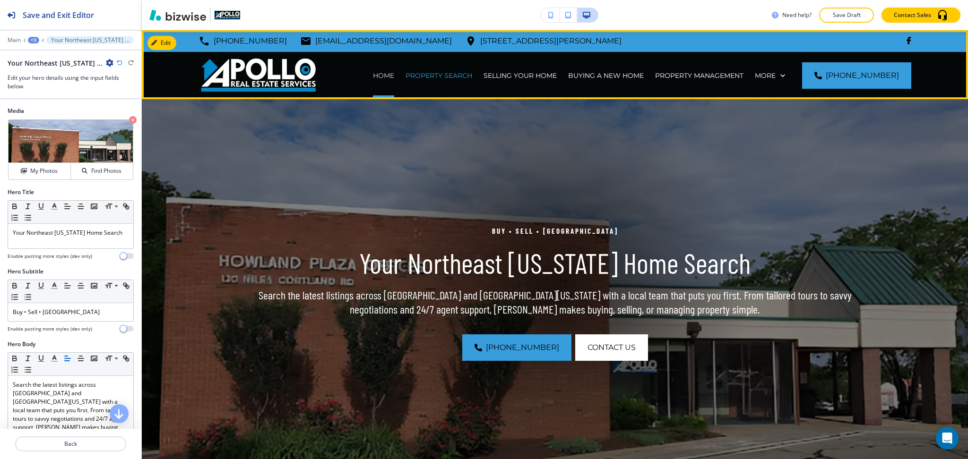
click at [388, 76] on p "HOME" at bounding box center [383, 75] width 21 height 9
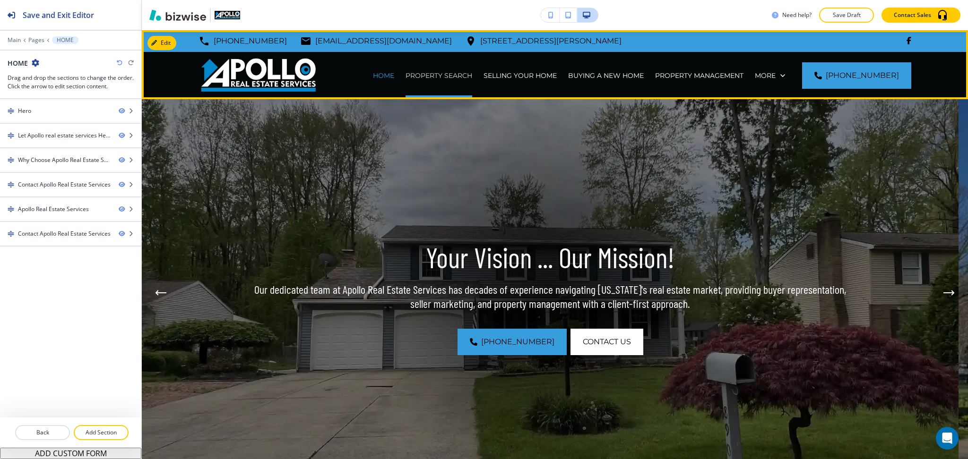
click at [441, 78] on p "PROPERTY SEARCH" at bounding box center [439, 75] width 67 height 9
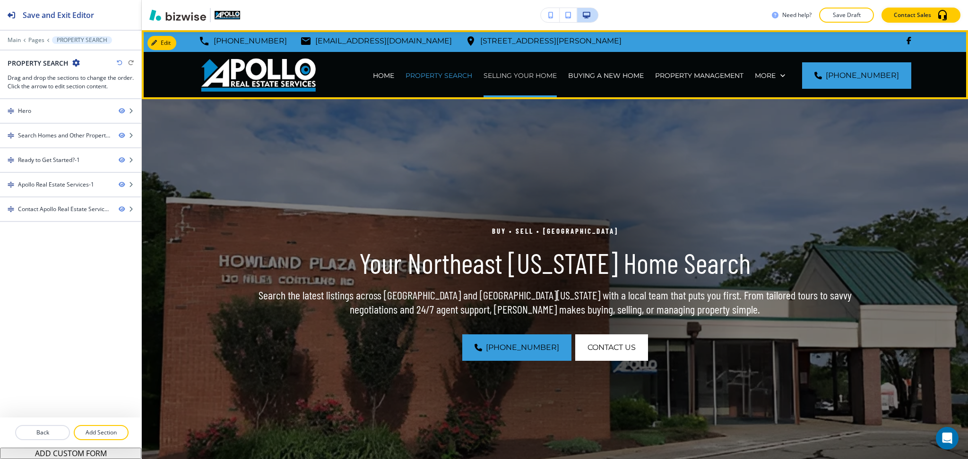
click at [507, 71] on p "SELLING YOUR HOME" at bounding box center [520, 75] width 73 height 9
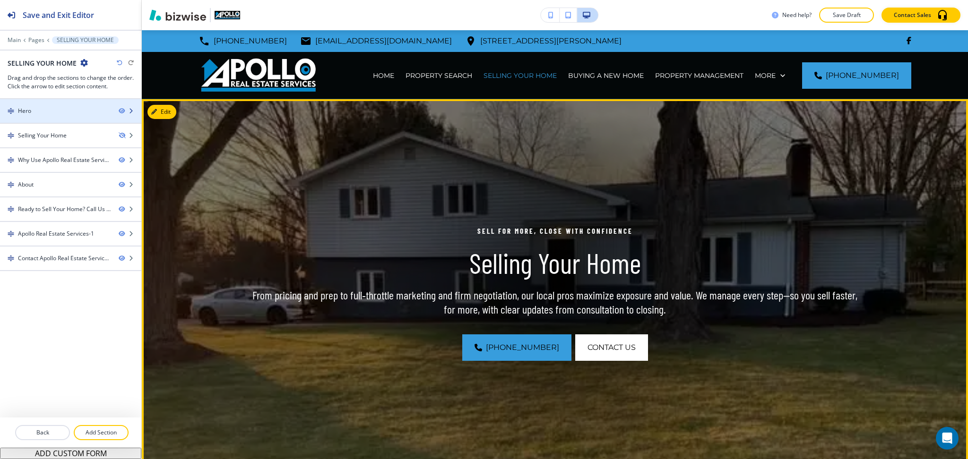
click at [81, 112] on div "Hero" at bounding box center [55, 111] width 111 height 9
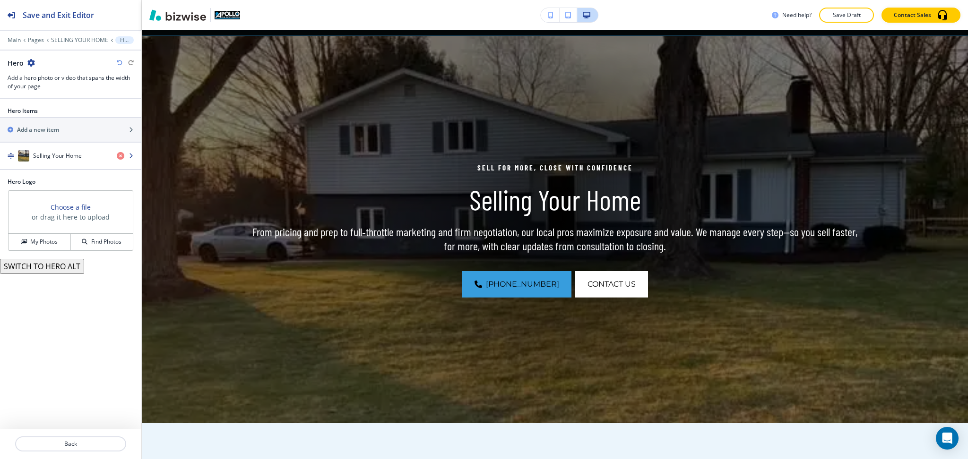
scroll to position [69, 0]
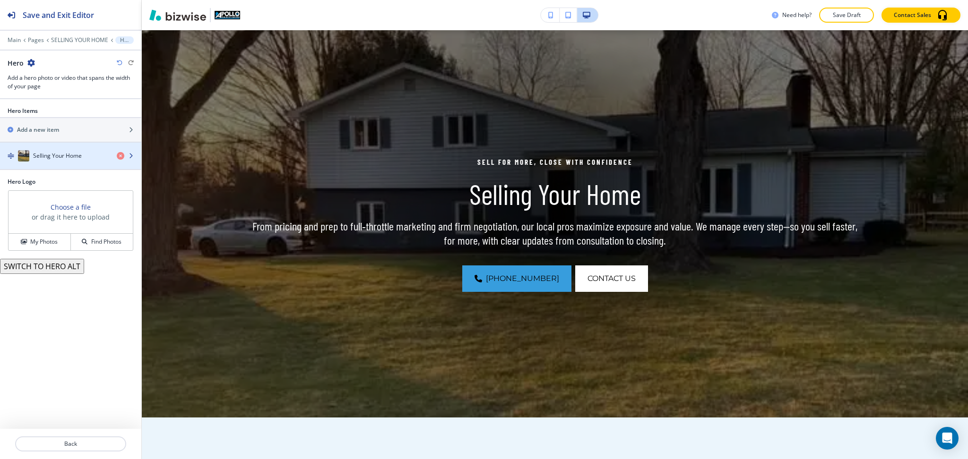
click at [49, 156] on h4 "Selling Your Home" at bounding box center [57, 156] width 49 height 9
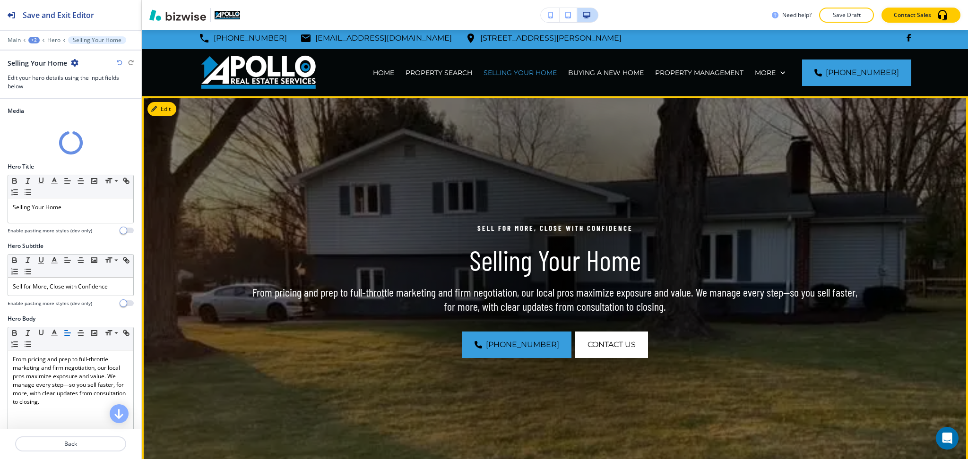
scroll to position [0, 0]
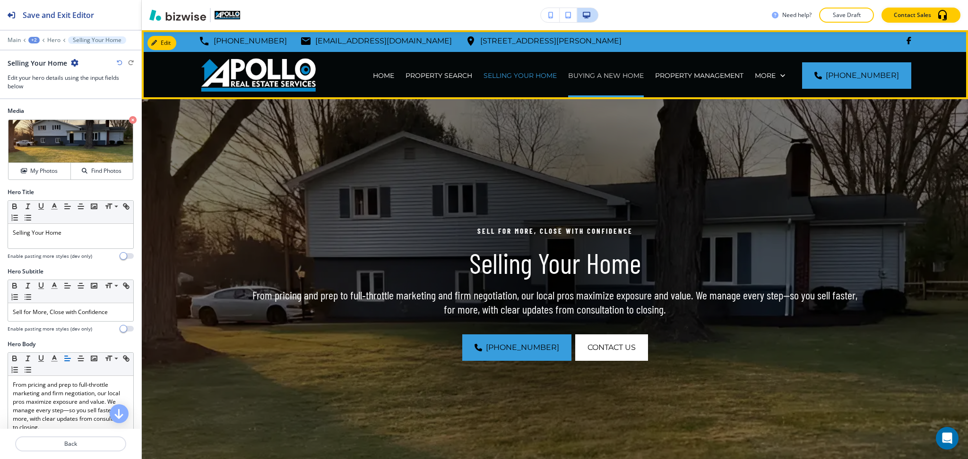
click at [600, 75] on p "BUYING A NEW HOME" at bounding box center [606, 75] width 76 height 9
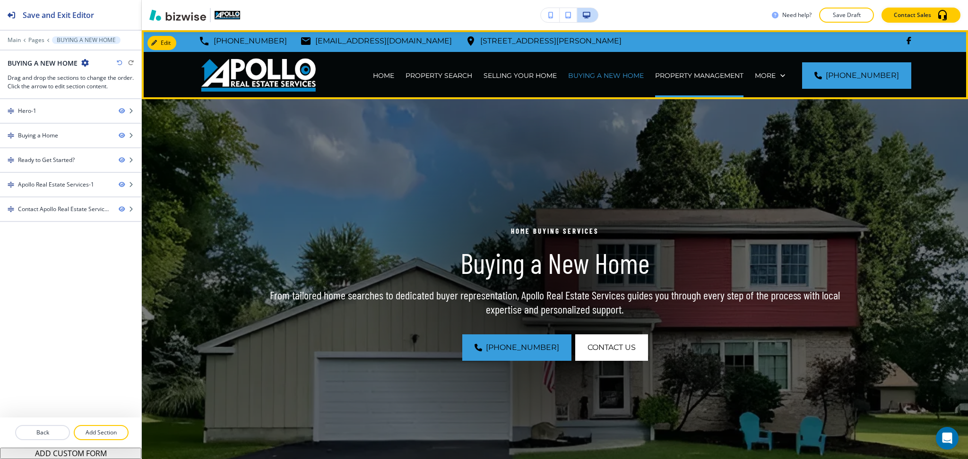
click at [710, 81] on div "PROPERTY MANAGEMENT" at bounding box center [699, 75] width 100 height 47
click at [709, 73] on p "PROPERTY MANAGEMENT" at bounding box center [699, 75] width 88 height 9
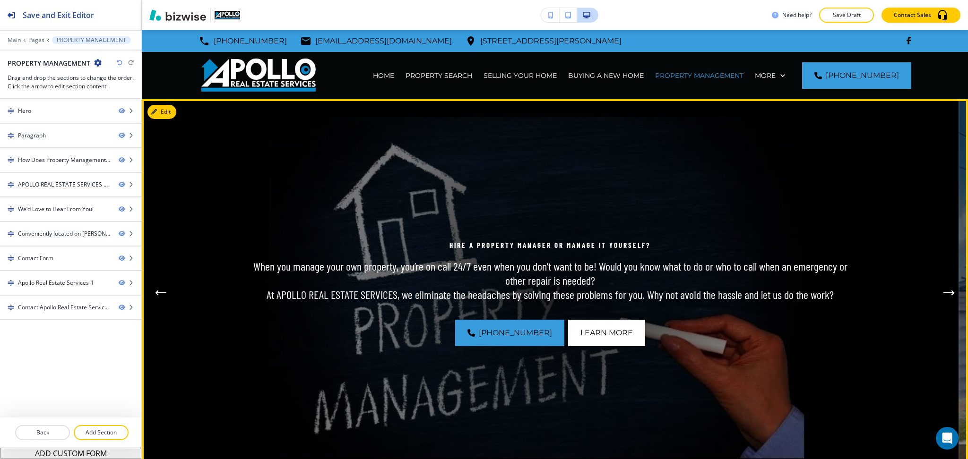
click at [940, 290] on button "Next Hero Image" at bounding box center [949, 293] width 19 height 19
click at [944, 294] on icon "Next Hero Image" at bounding box center [949, 293] width 11 height 6
click at [944, 295] on icon "Next Hero Image" at bounding box center [949, 293] width 11 height 6
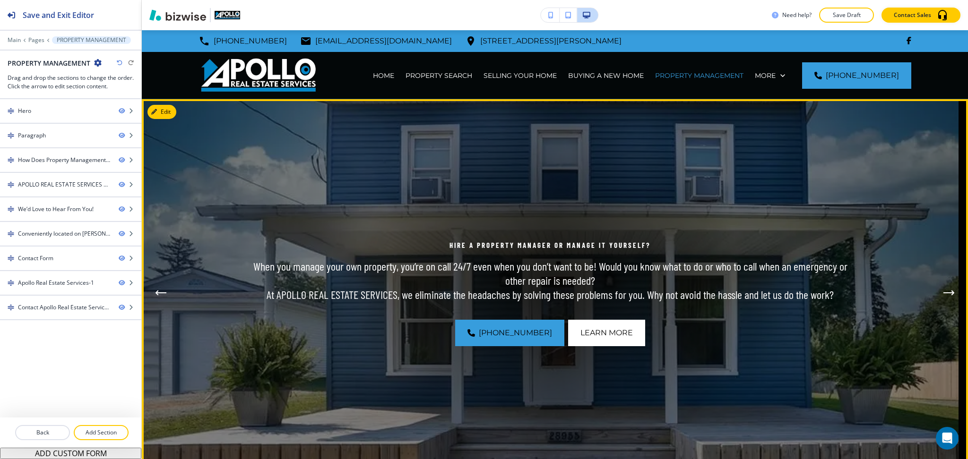
click at [944, 295] on icon "Next Hero Image" at bounding box center [949, 293] width 11 height 6
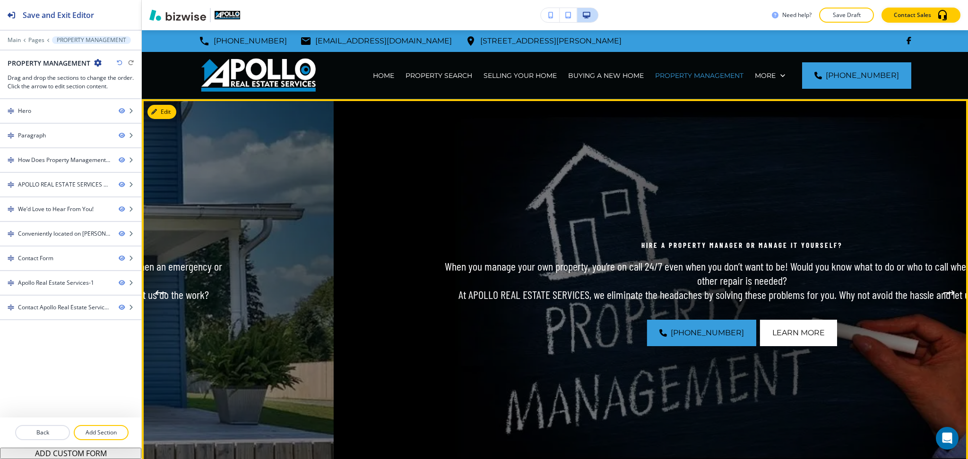
click at [941, 296] on button "Next Hero Image" at bounding box center [949, 293] width 19 height 19
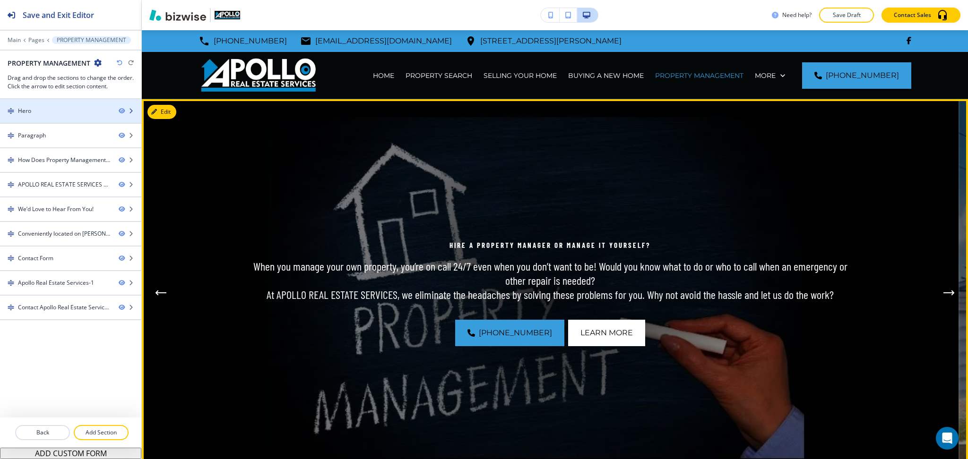
click at [63, 107] on div "Hero" at bounding box center [55, 111] width 111 height 9
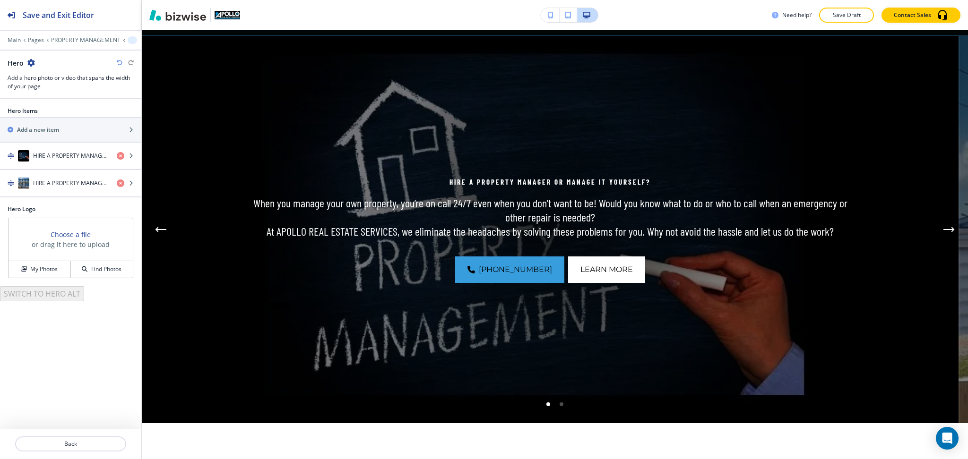
scroll to position [69, 0]
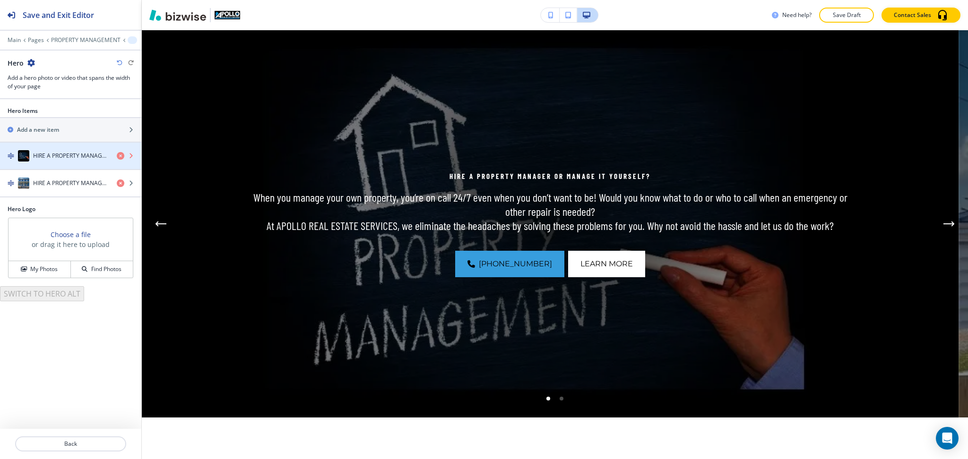
click at [121, 156] on icon "button" at bounding box center [121, 156] width 8 height 8
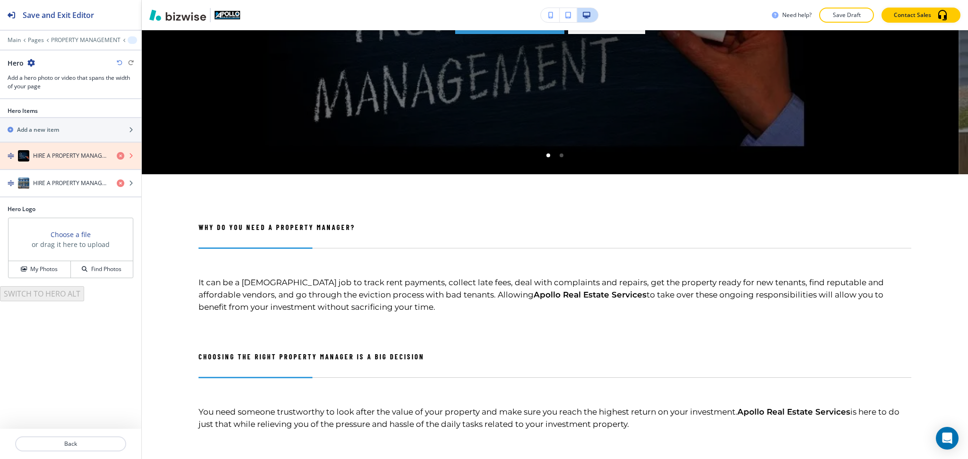
scroll to position [0, 0]
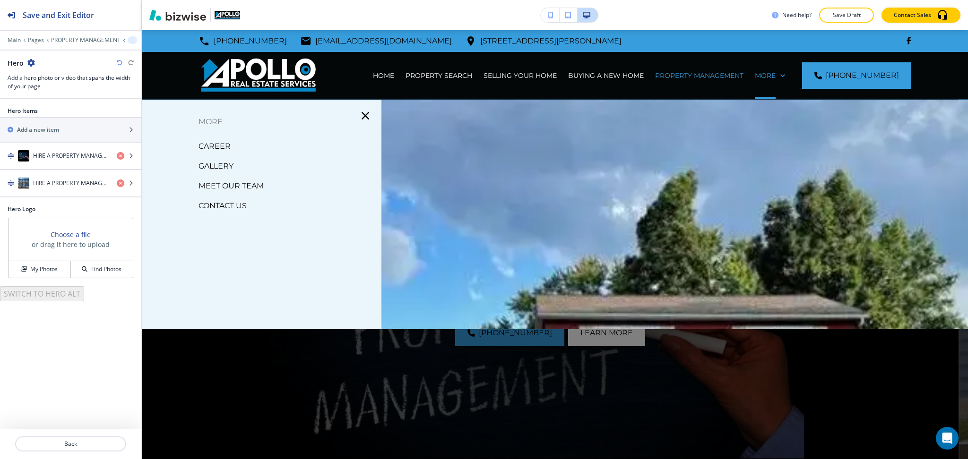
click at [219, 148] on p "CAREER" at bounding box center [215, 146] width 32 height 14
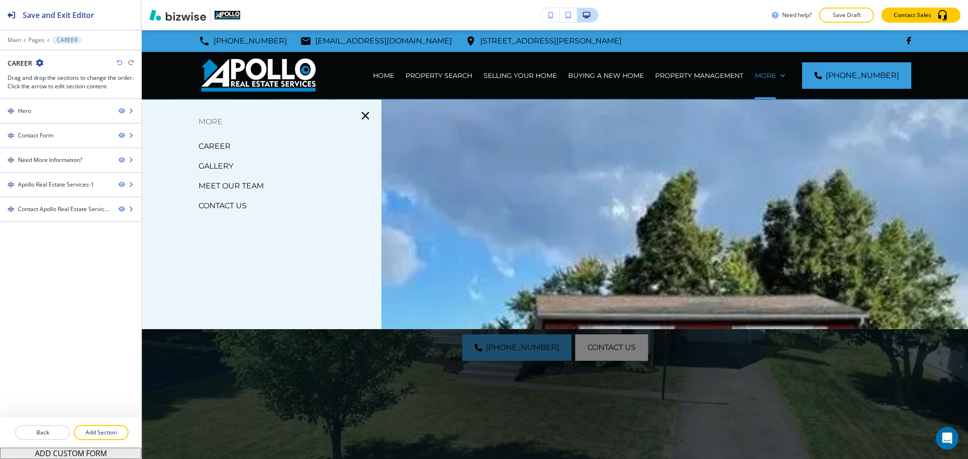
click at [206, 164] on p "GALLERY" at bounding box center [216, 166] width 35 height 14
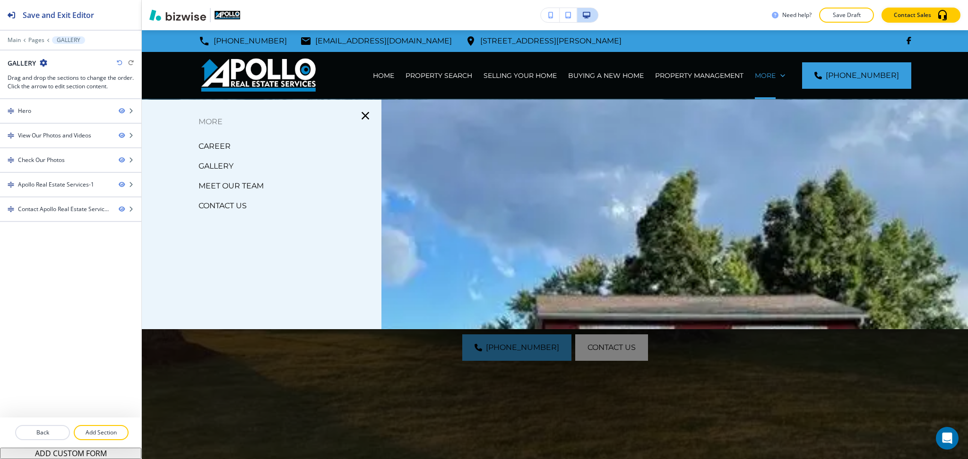
click at [240, 186] on p "MEET OUR TEAM" at bounding box center [231, 186] width 65 height 14
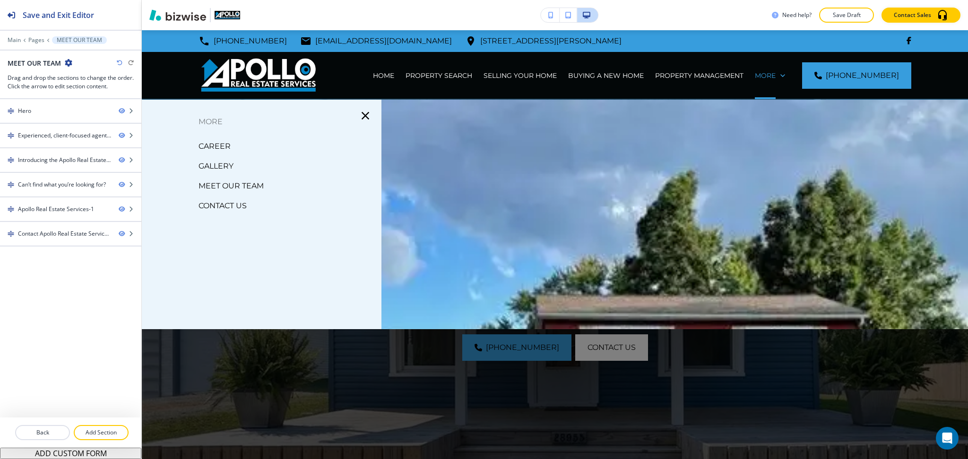
click at [234, 206] on p "CONTACT US" at bounding box center [223, 206] width 48 height 14
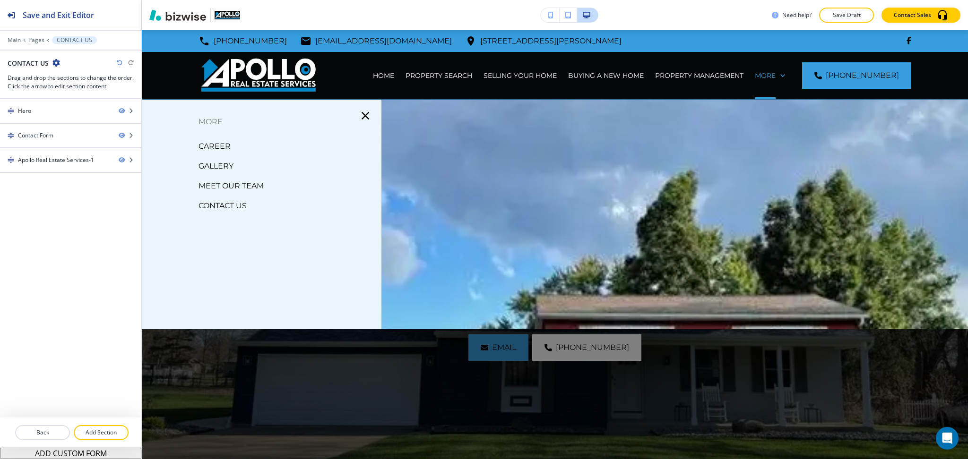
click at [233, 207] on p "CONTACT US" at bounding box center [223, 206] width 48 height 14
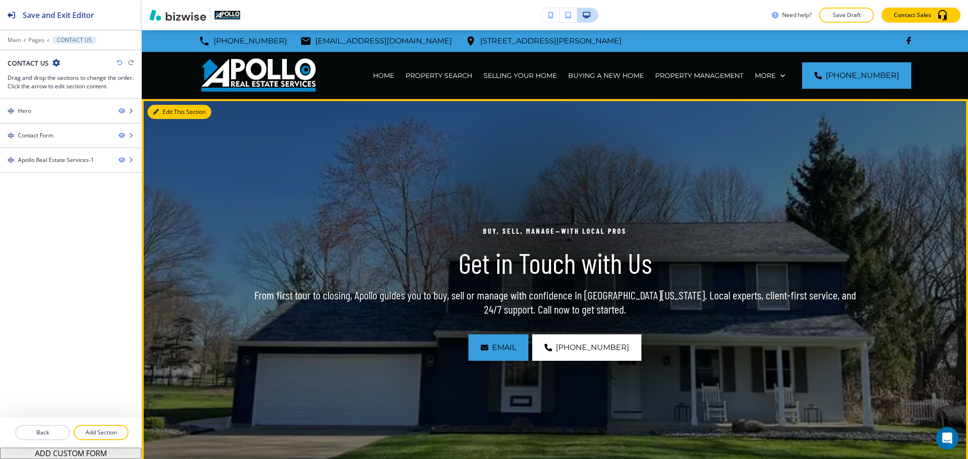
click at [168, 110] on button "Edit This Section" at bounding box center [179, 112] width 64 height 14
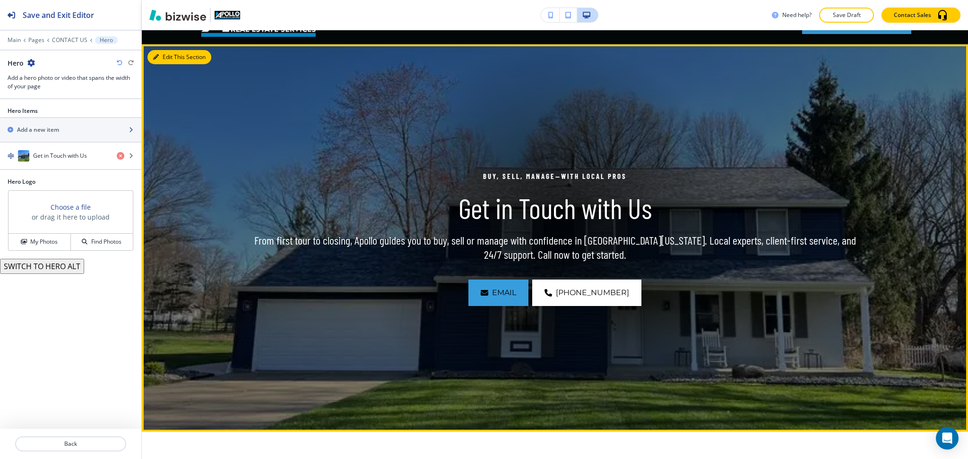
scroll to position [69, 0]
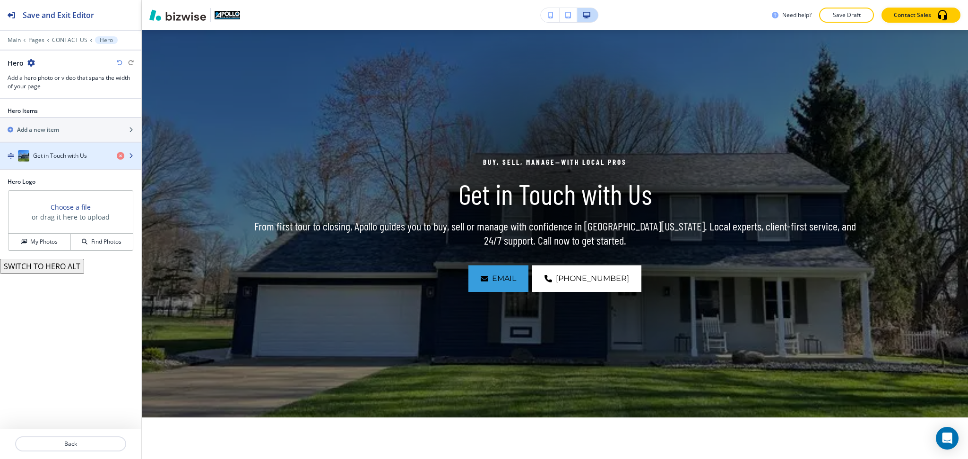
click at [56, 158] on h4 "Get in Touch with Us" at bounding box center [60, 156] width 54 height 9
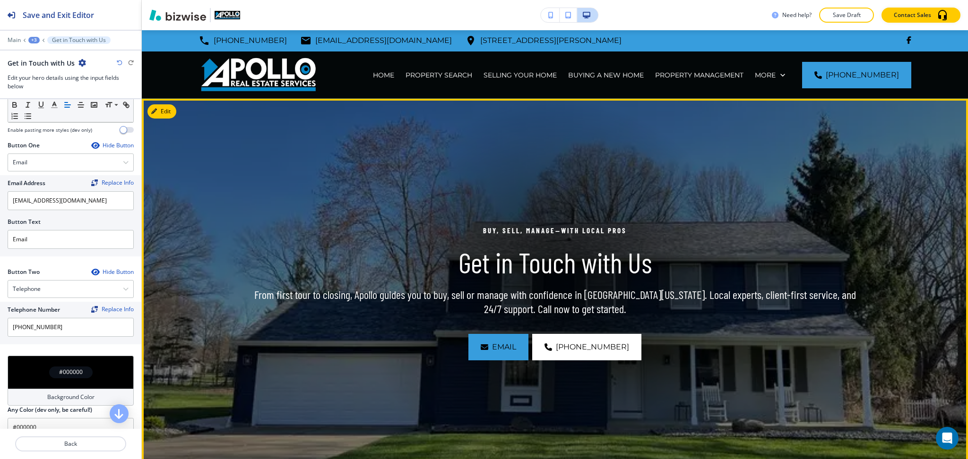
scroll to position [0, 0]
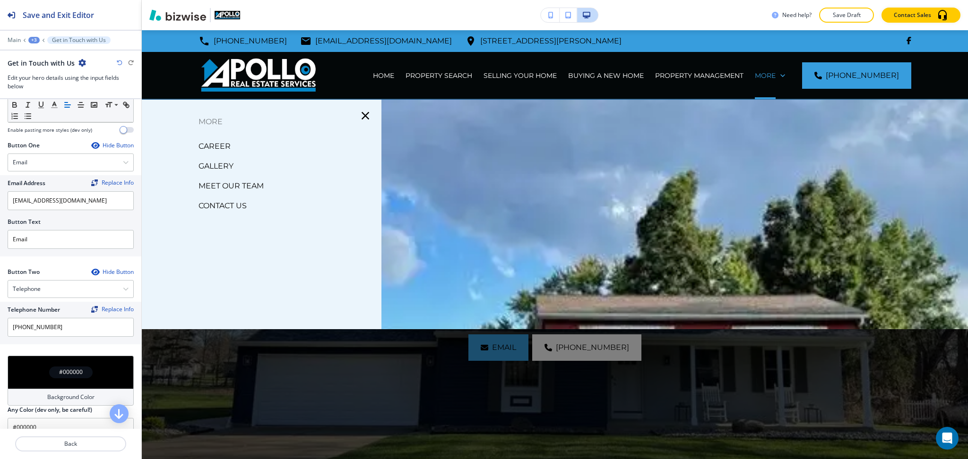
click at [256, 182] on p "MEET OUR TEAM" at bounding box center [231, 186] width 65 height 14
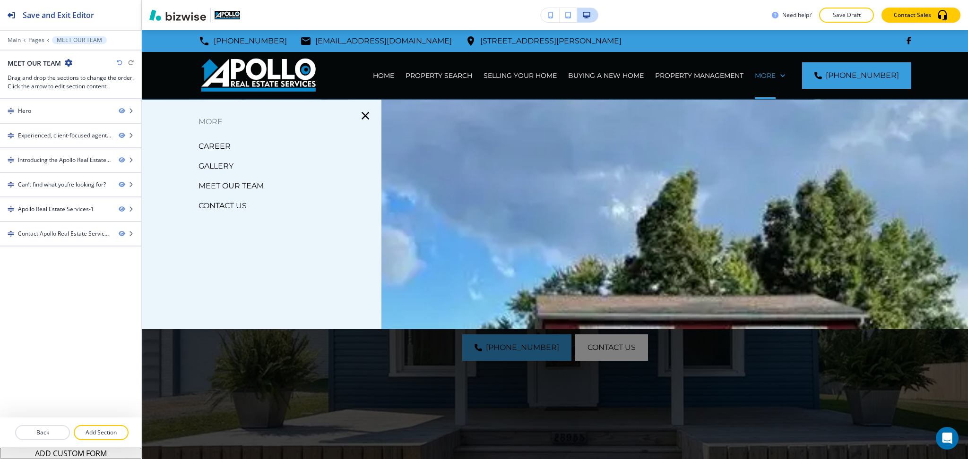
click at [222, 143] on p "CAREER" at bounding box center [215, 146] width 32 height 14
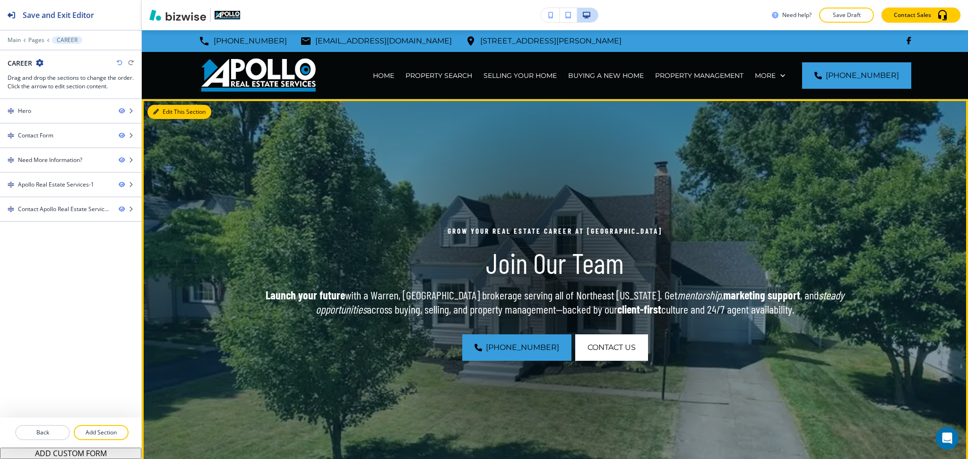
click at [166, 108] on button "Edit This Section" at bounding box center [179, 112] width 64 height 14
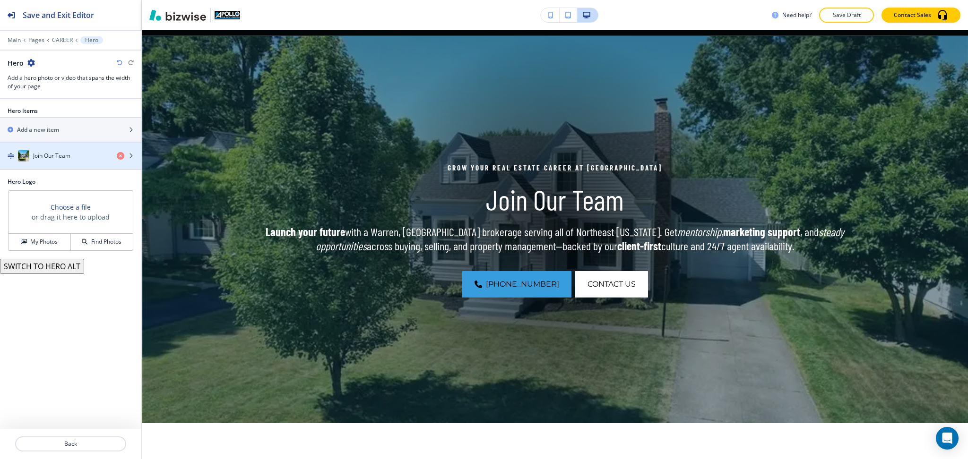
scroll to position [69, 0]
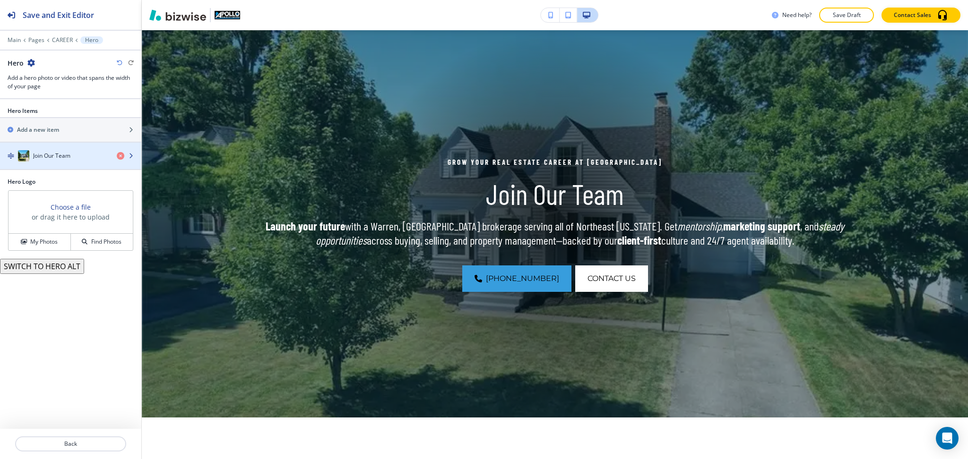
click at [72, 152] on div "Join Our Team" at bounding box center [54, 155] width 109 height 11
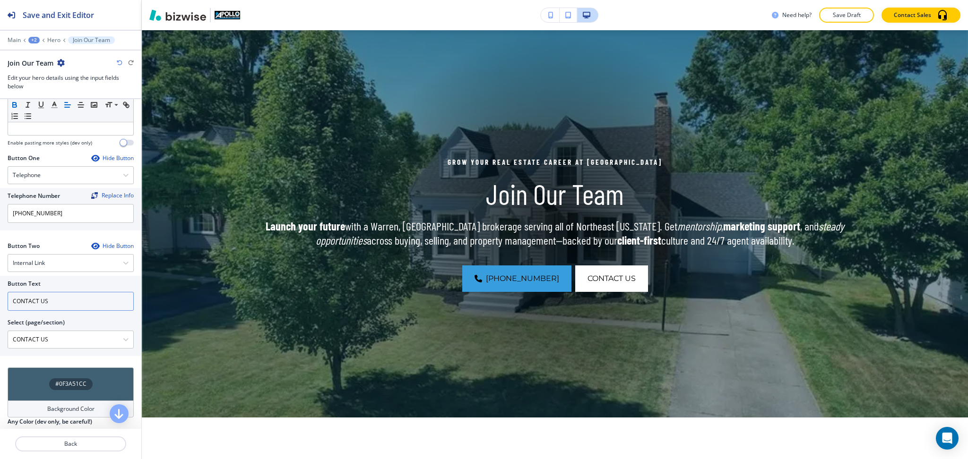
scroll to position [391, 0]
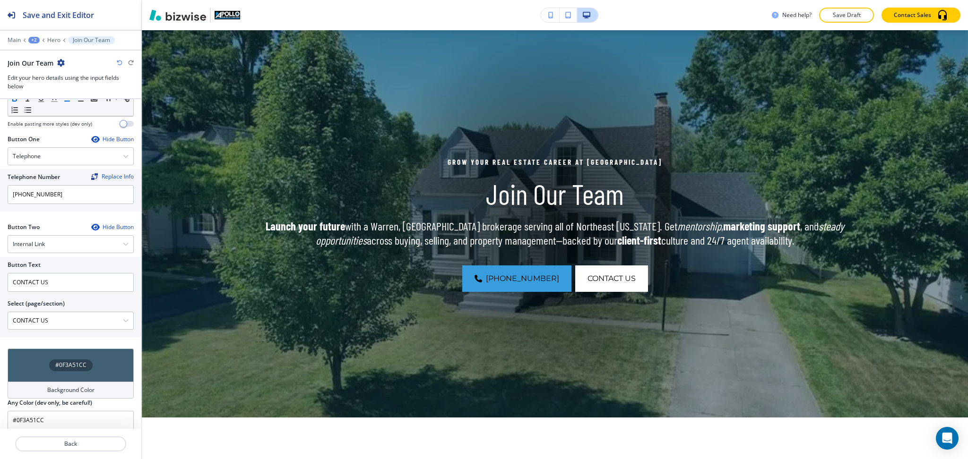
click at [82, 386] on h4 "Background Color" at bounding box center [70, 390] width 47 height 9
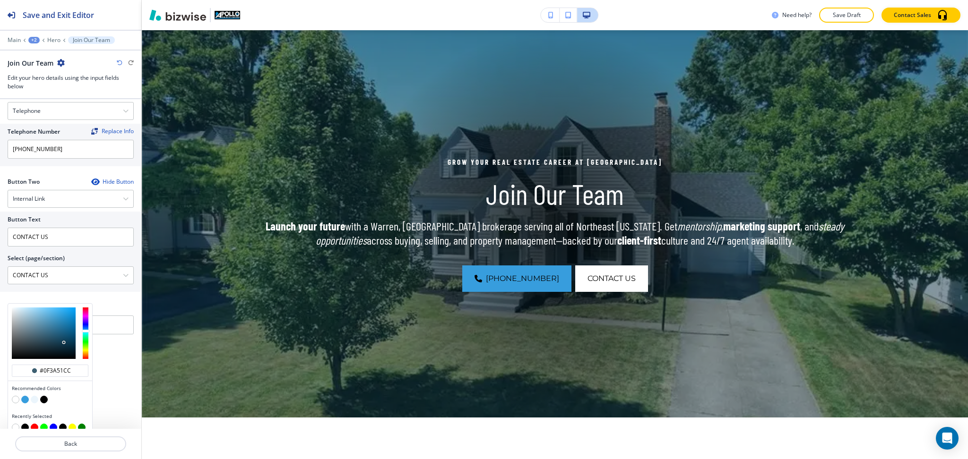
click at [43, 396] on button "button" at bounding box center [44, 400] width 8 height 8
type input "#000000"
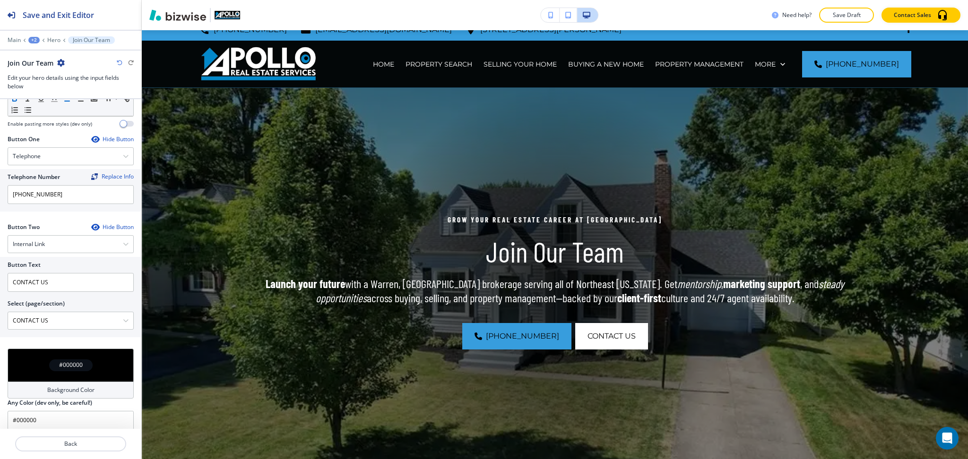
scroll to position [0, 0]
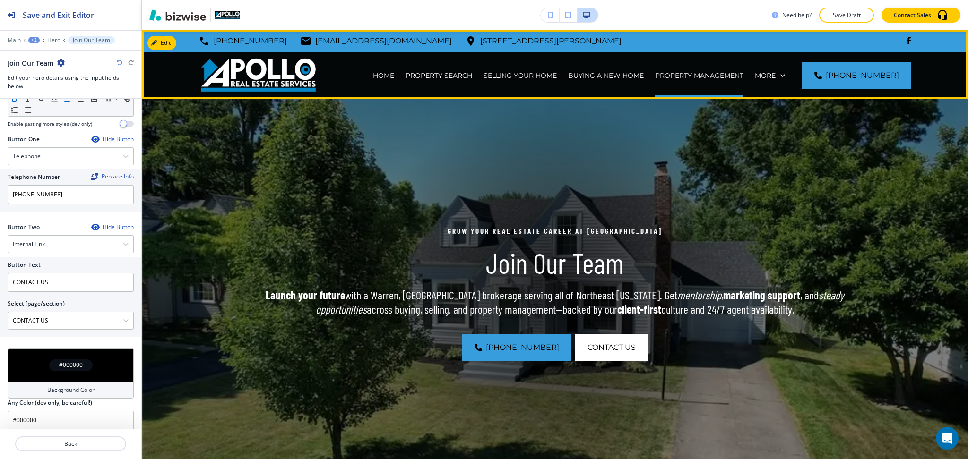
click at [672, 81] on div "PROPERTY MANAGEMENT" at bounding box center [699, 75] width 100 height 47
click at [677, 77] on p "PROPERTY MANAGEMENT" at bounding box center [699, 75] width 88 height 9
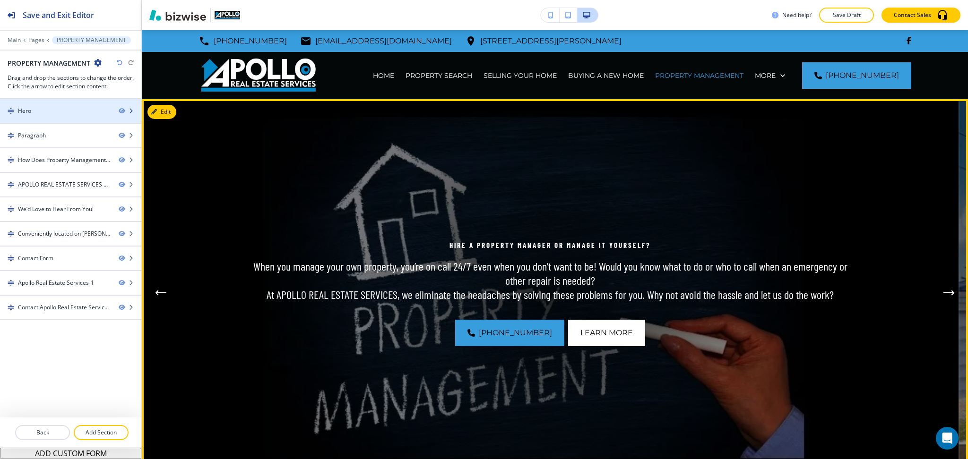
click at [54, 107] on div "Hero" at bounding box center [55, 111] width 111 height 9
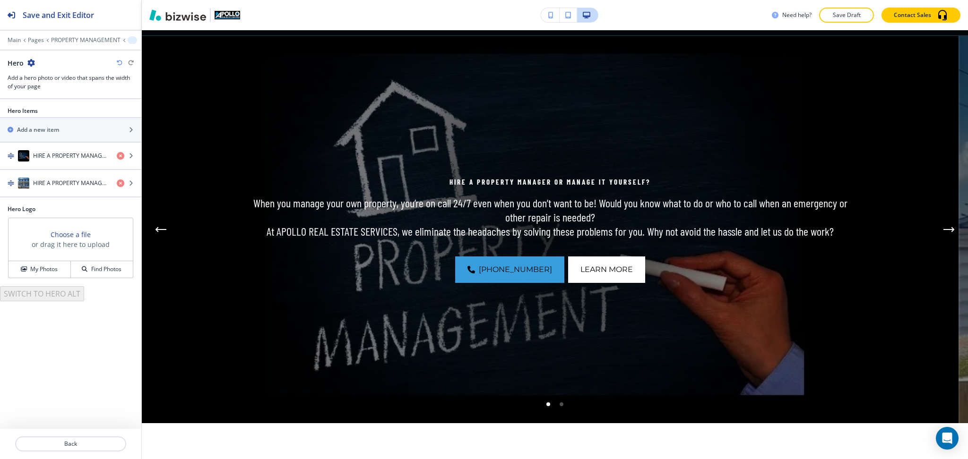
scroll to position [69, 0]
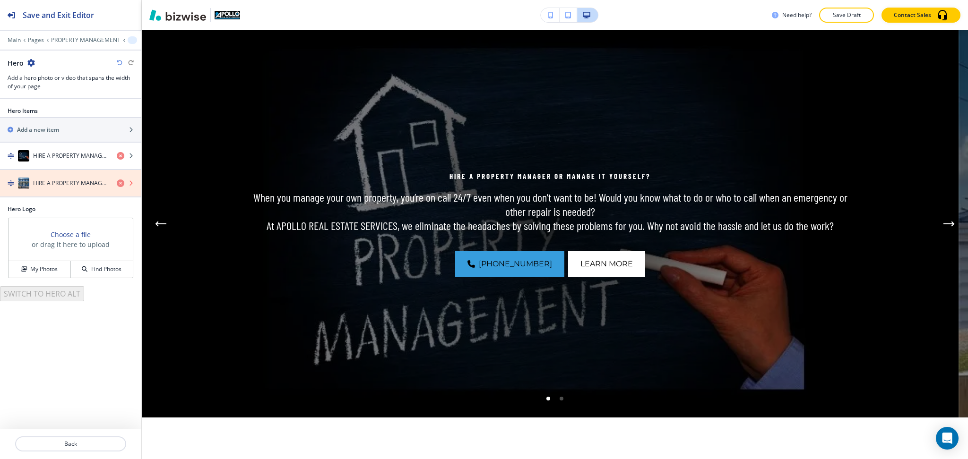
click at [120, 183] on icon "button" at bounding box center [121, 184] width 8 height 8
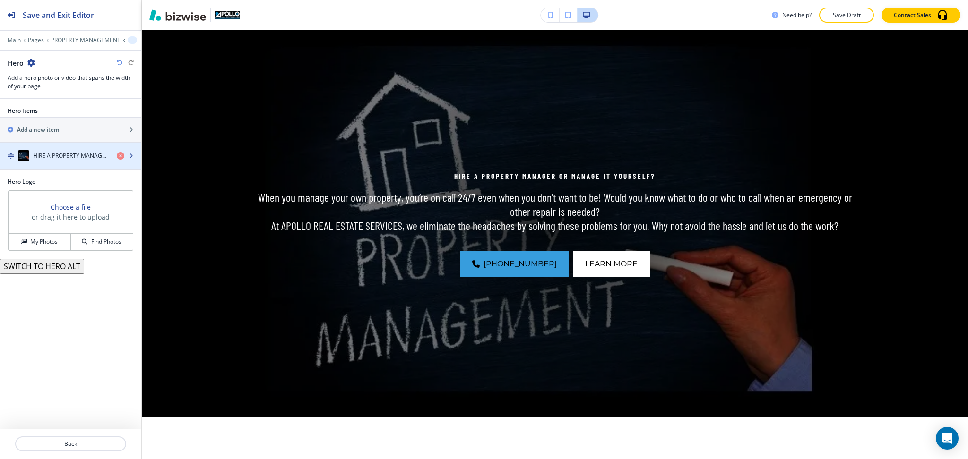
click at [84, 157] on h4 "HIRE A PROPERTY MANAGER or MANAGE IT YOURSELF?" at bounding box center [71, 156] width 76 height 9
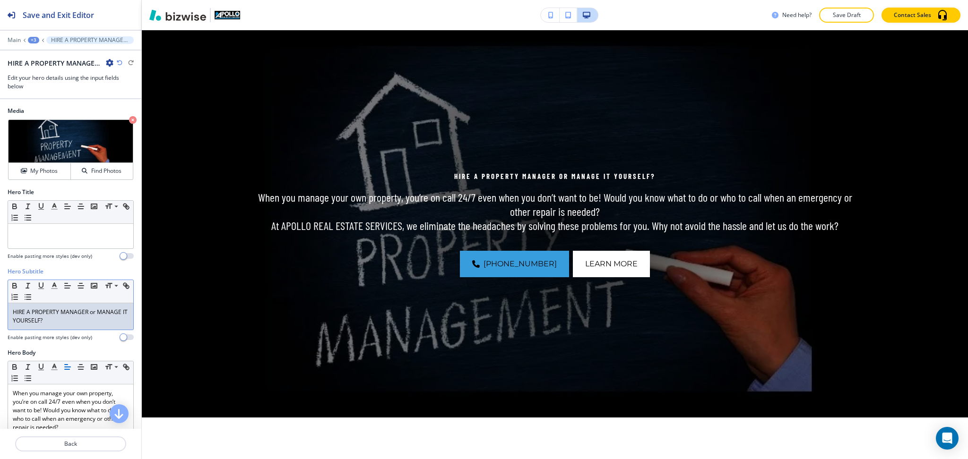
click at [74, 324] on p "HIRE A PROPERTY MANAGER or MANAGE IT YOURSELF?" at bounding box center [71, 316] width 116 height 17
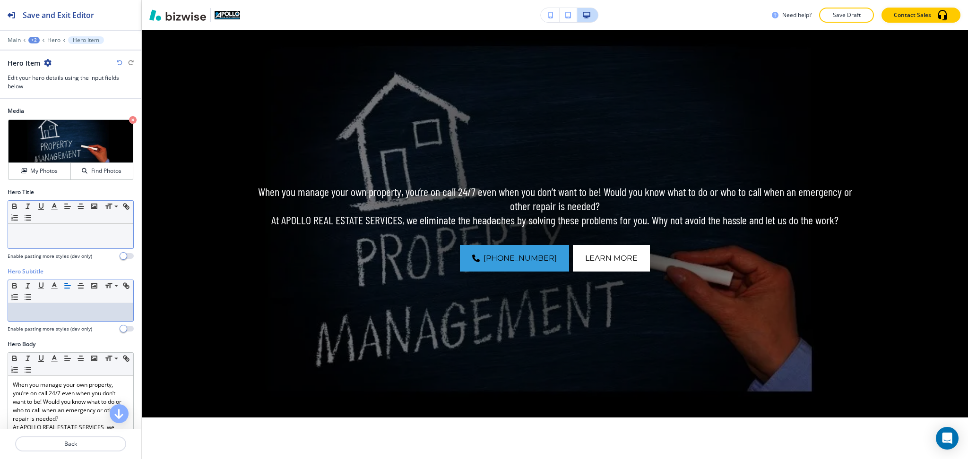
click at [63, 241] on div at bounding box center [70, 236] width 125 height 25
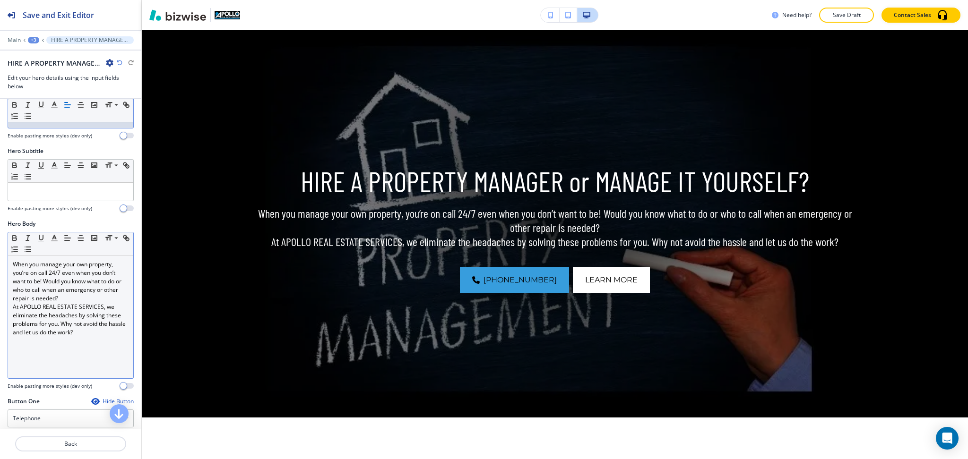
scroll to position [123, 0]
click at [84, 301] on p "When you manage your own property, you’re on call 24/7 even when you don’t want…" at bounding box center [71, 281] width 116 height 43
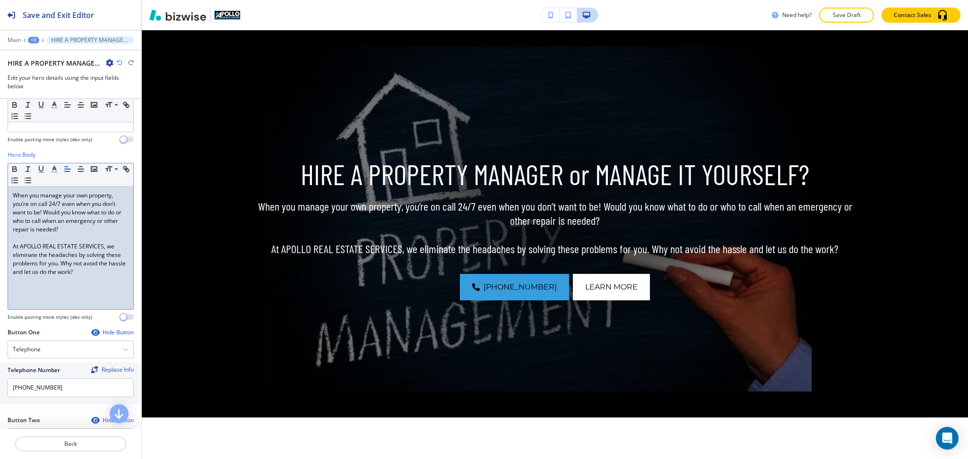
scroll to position [394, 0]
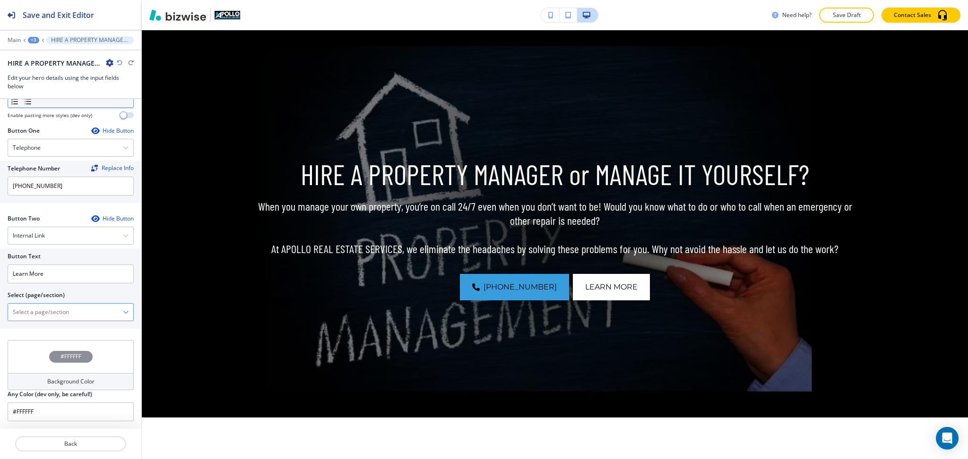
click at [81, 317] on \(page\/section\) "Manual Input" at bounding box center [65, 312] width 115 height 16
type \(page\/section\) "CONTACT US"
drag, startPoint x: 62, startPoint y: 316, endPoint x: 0, endPoint y: 312, distance: 62.0
click at [0, 312] on div "Button Text Learn More Select (page/section) CONTACT US CONTACT US CONTACT US |…" at bounding box center [70, 288] width 141 height 80
click at [36, 333] on h4 "CONTACT US" at bounding box center [71, 328] width 116 height 9
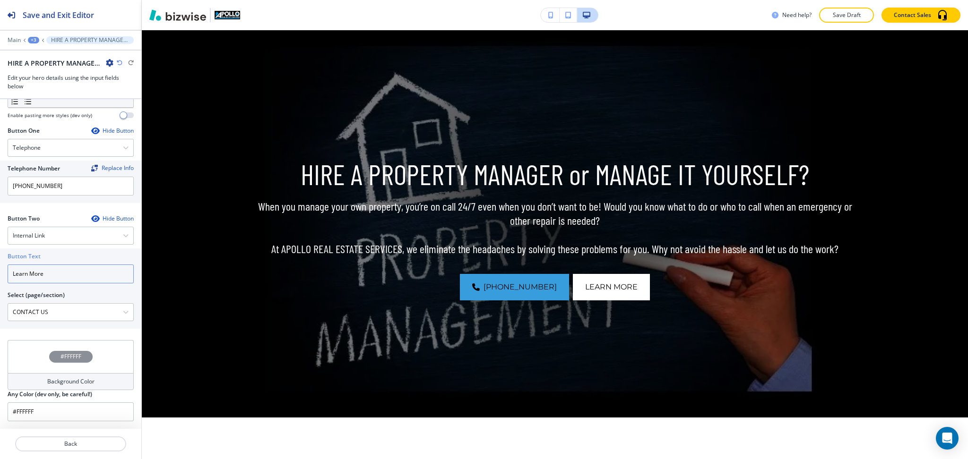
click at [45, 279] on input "Learn More" at bounding box center [71, 274] width 126 height 19
paste input "CONTACT US"
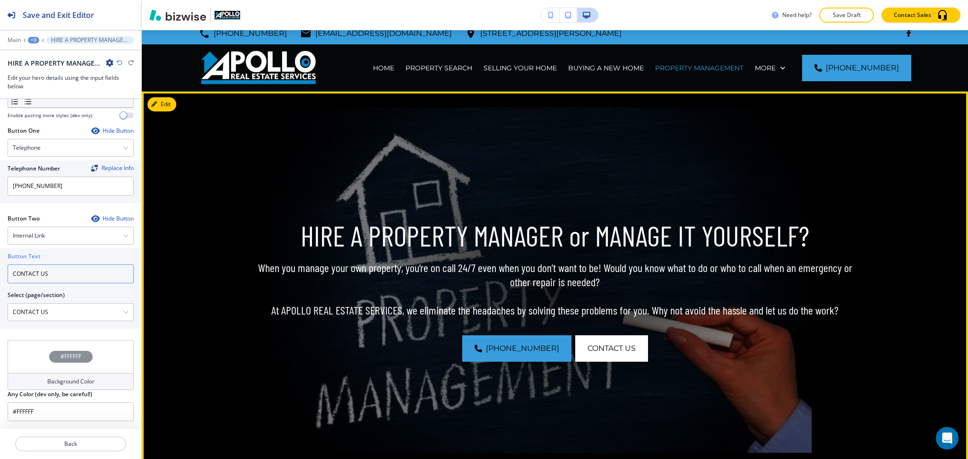
scroll to position [0, 0]
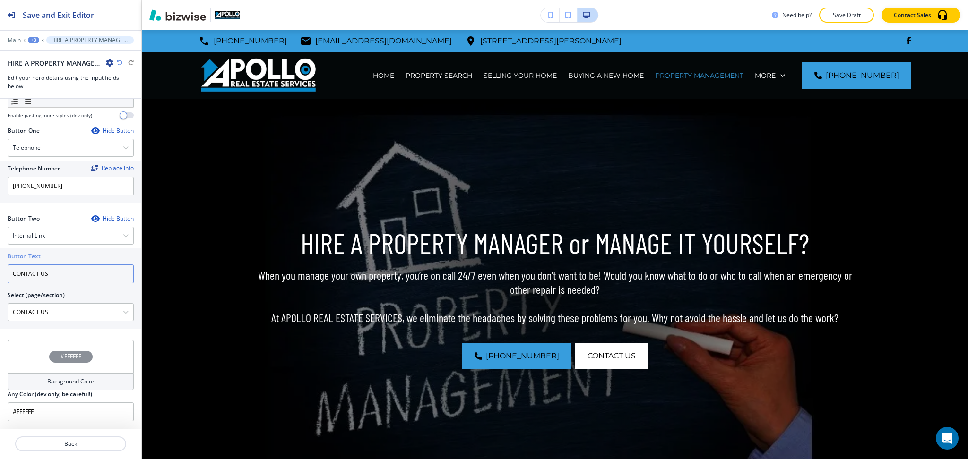
type input "CONTACT US"
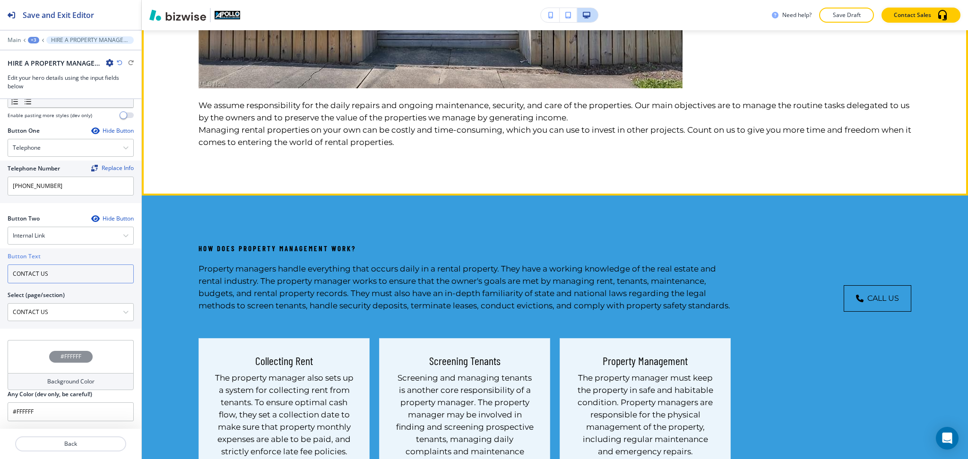
scroll to position [1070, 0]
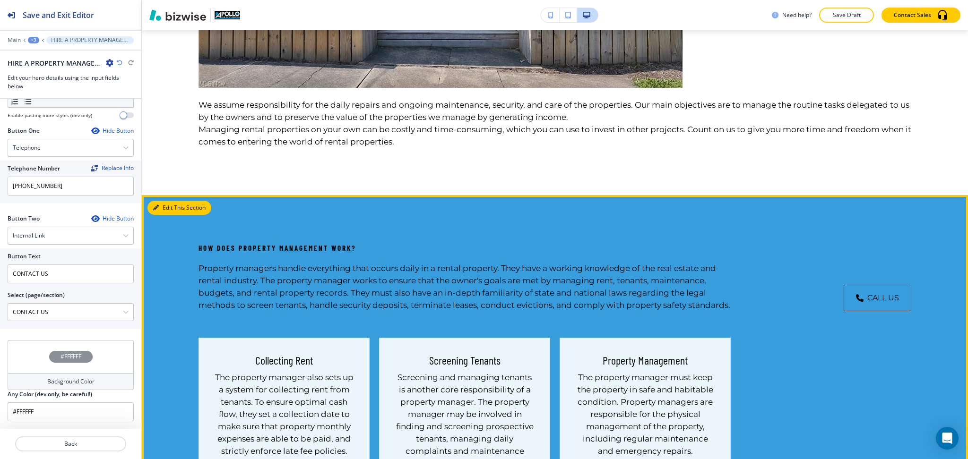
click at [160, 209] on button "Edit This Section" at bounding box center [179, 208] width 64 height 14
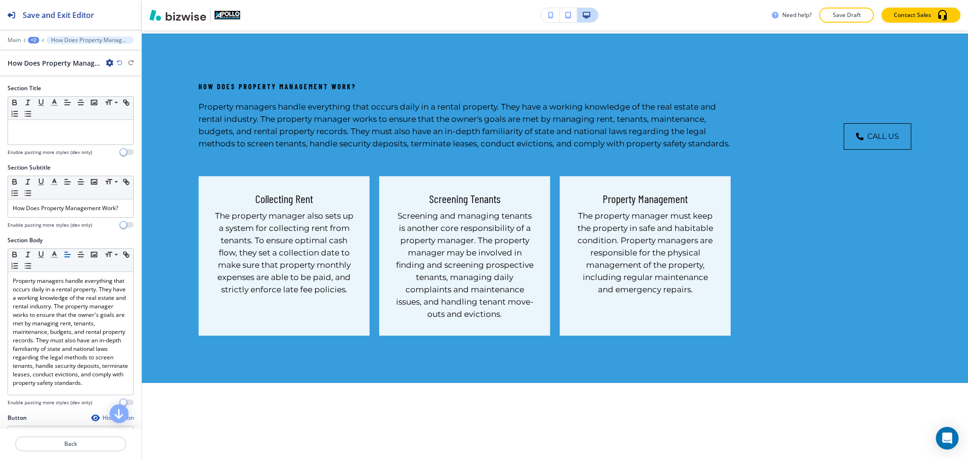
scroll to position [1236, 0]
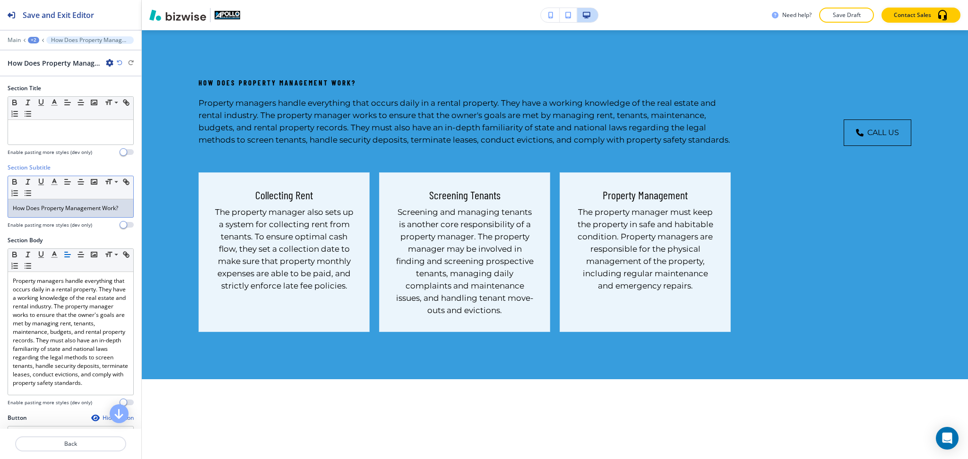
click at [78, 202] on div "How Does Property Management Work?" at bounding box center [70, 208] width 125 height 18
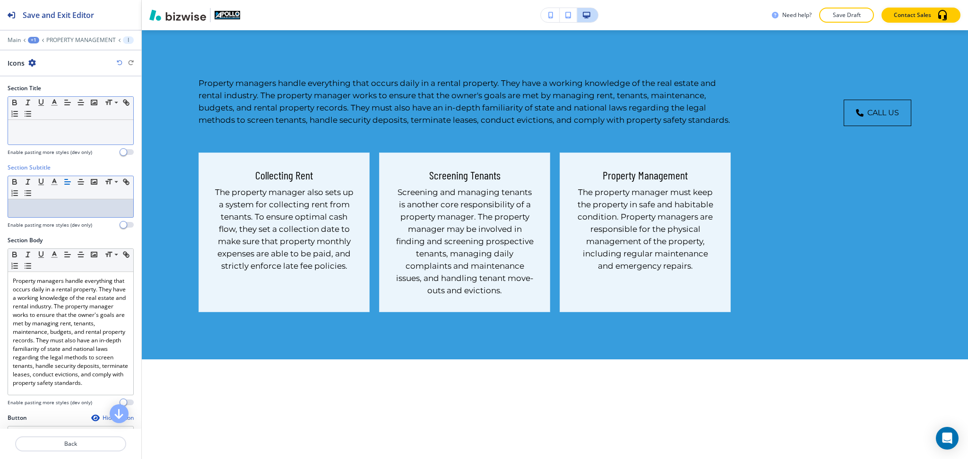
click at [69, 127] on p at bounding box center [71, 129] width 116 height 9
paste div
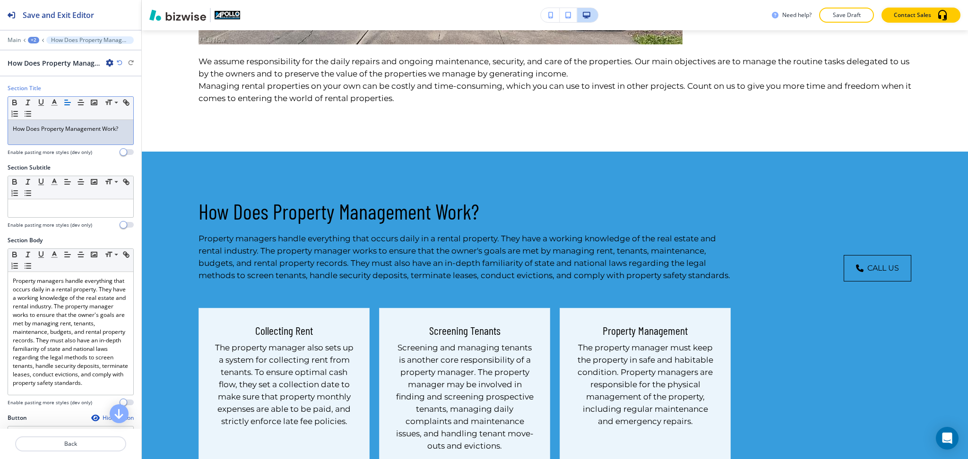
scroll to position [1112, 0]
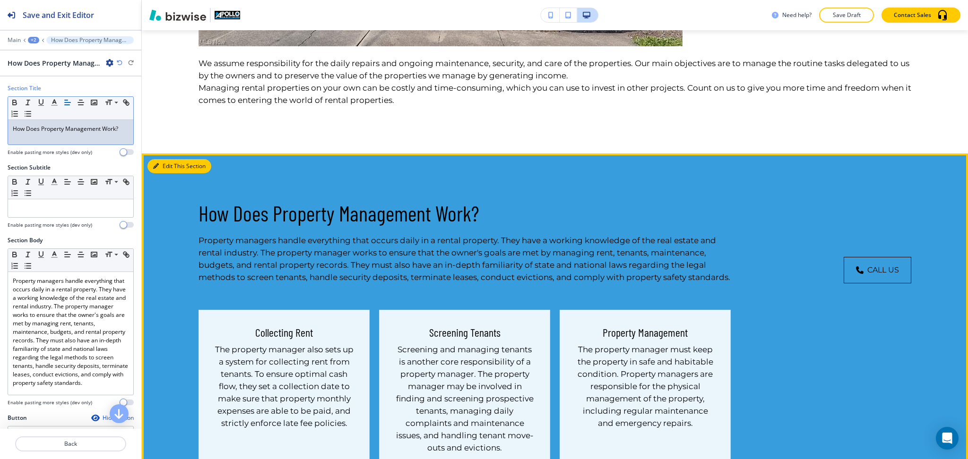
click at [170, 166] on button "Edit This Section" at bounding box center [179, 166] width 64 height 14
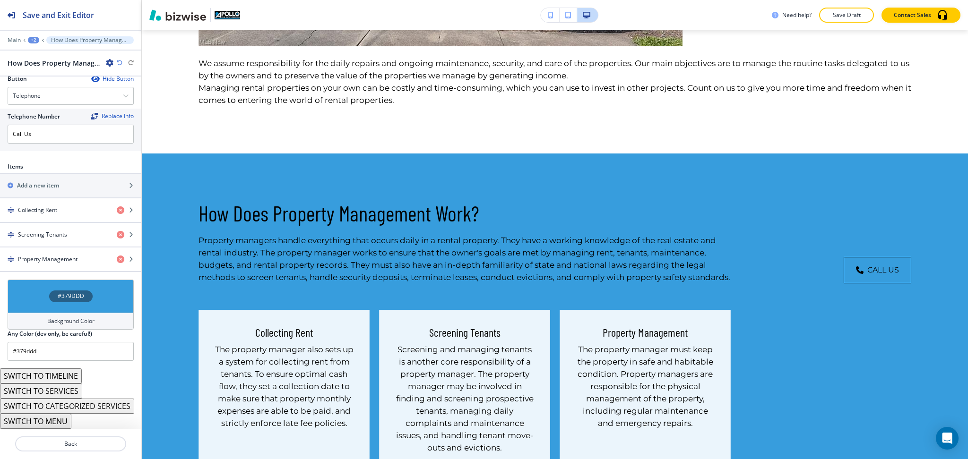
click at [74, 317] on h4 "Background Color" at bounding box center [70, 321] width 47 height 9
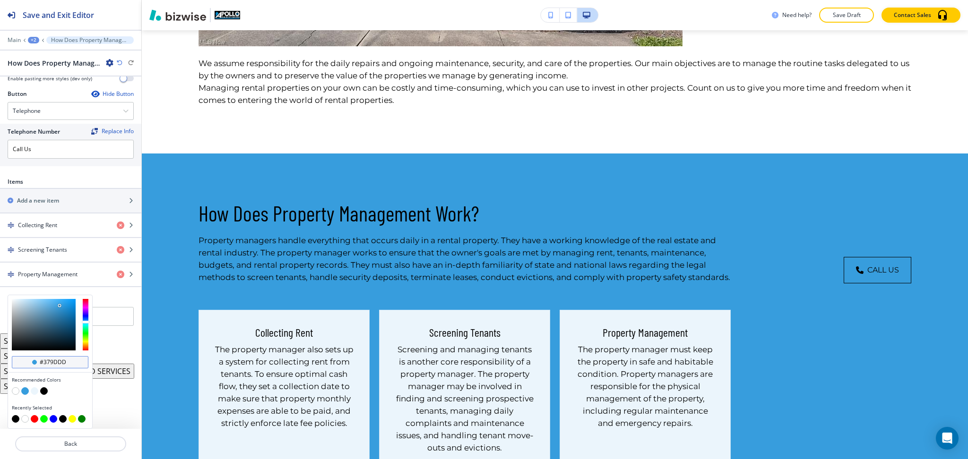
scroll to position [330, 0]
click at [34, 392] on button "button" at bounding box center [35, 392] width 8 height 8
type input "#ebf5fc"
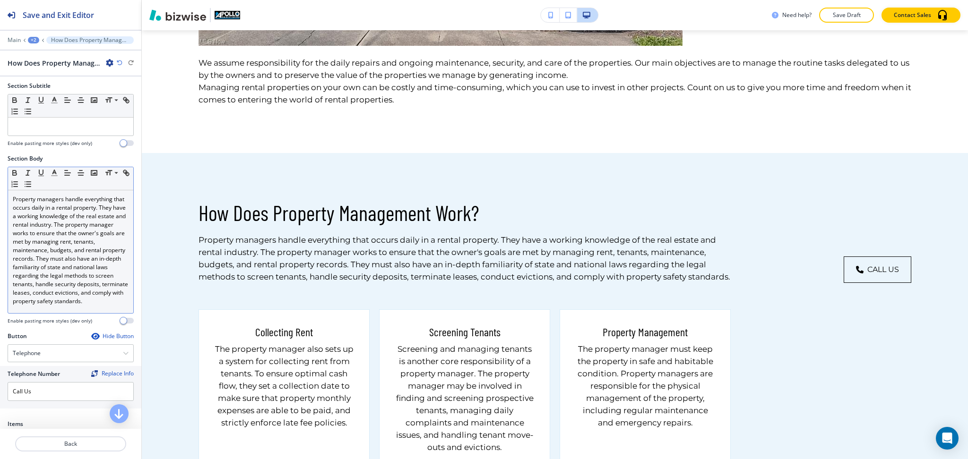
scroll to position [81, 0]
click at [96, 226] on p "Property managers handle everything that occurs daily in a rental property. The…" at bounding box center [71, 251] width 116 height 111
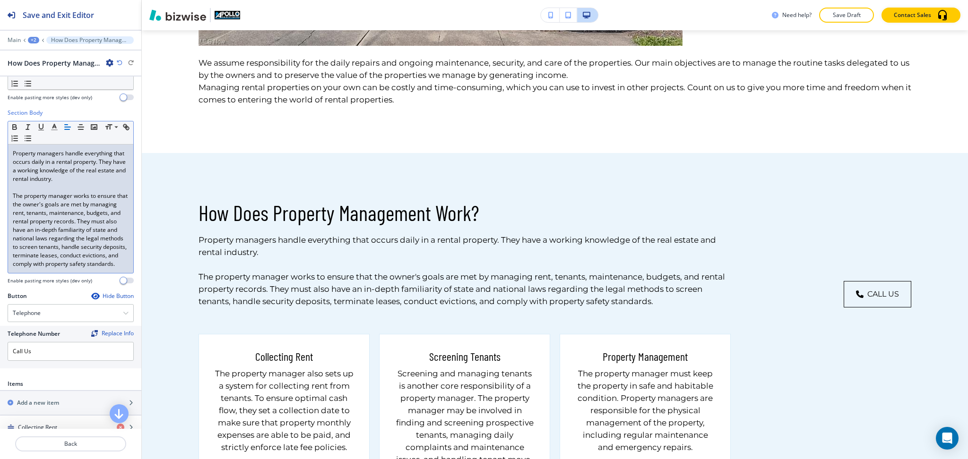
scroll to position [356, 0]
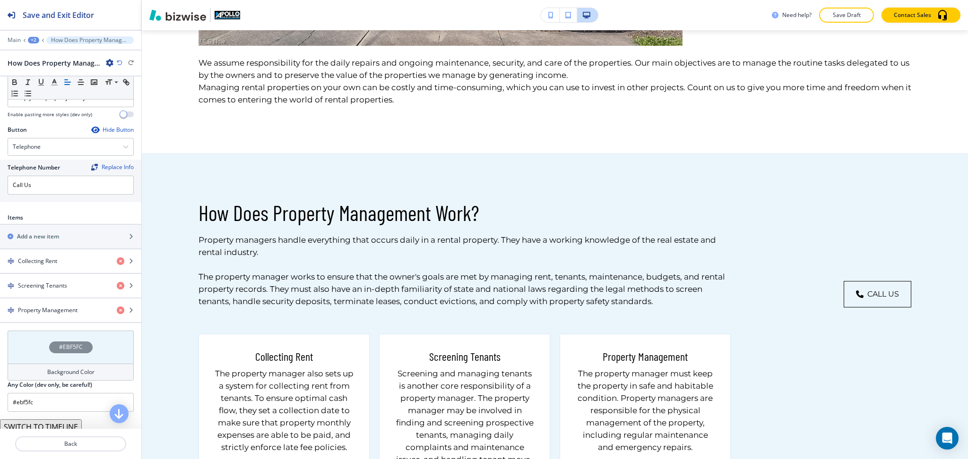
click at [100, 134] on div "Hide Button" at bounding box center [112, 130] width 43 height 8
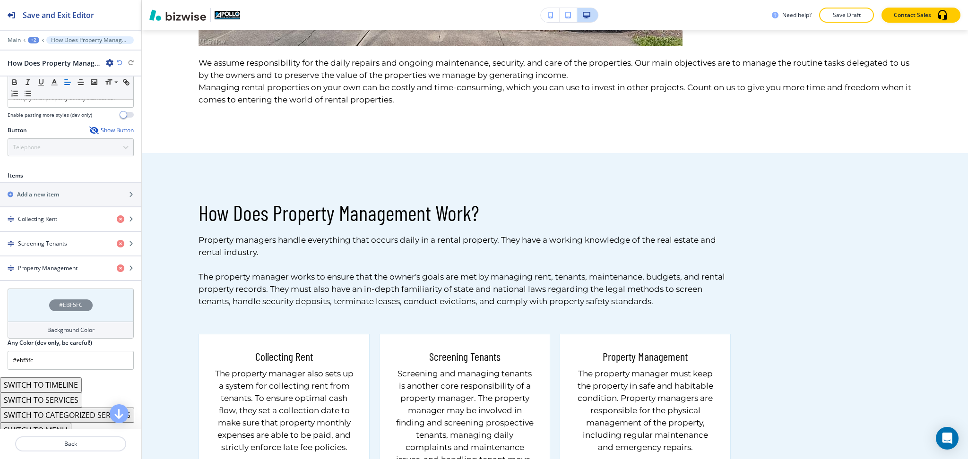
click at [100, 134] on div "Show Button" at bounding box center [111, 131] width 44 height 8
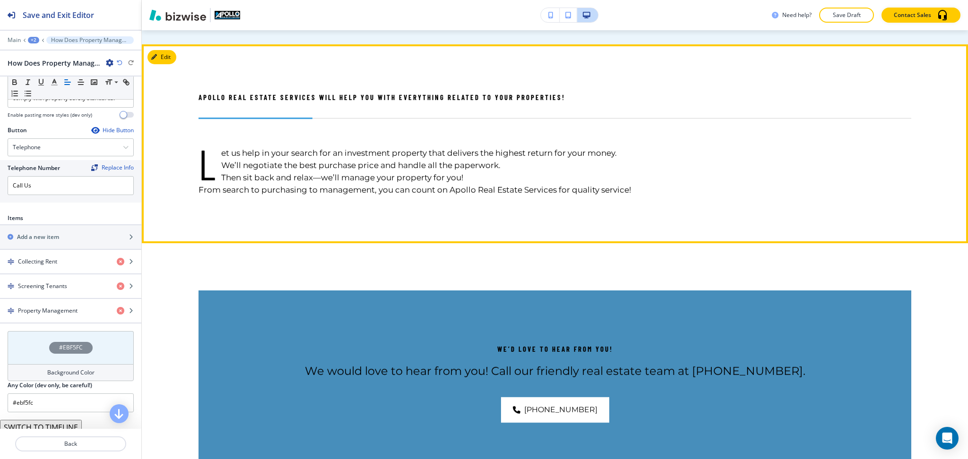
scroll to position [1610, 0]
click at [169, 56] on button "Edit This Section" at bounding box center [179, 57] width 64 height 14
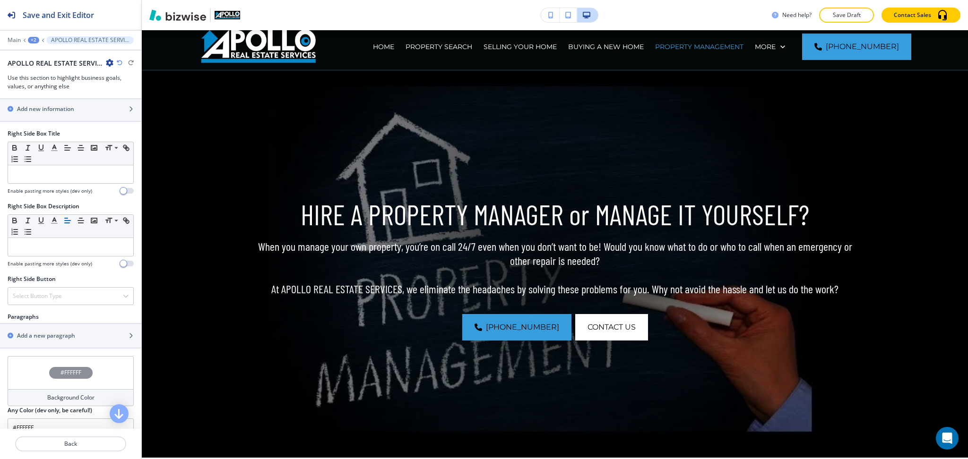
scroll to position [0, 0]
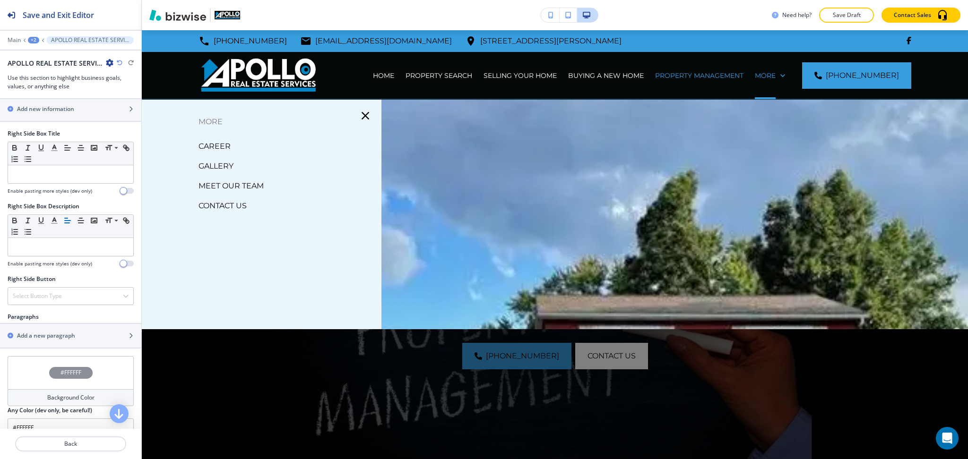
click at [230, 206] on p "CONTACT US" at bounding box center [223, 206] width 48 height 14
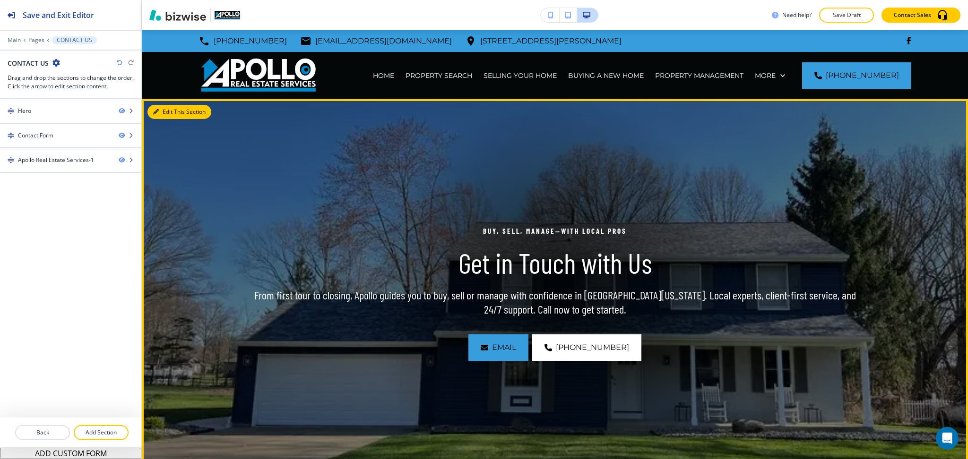
click at [158, 111] on icon "button" at bounding box center [156, 112] width 6 height 6
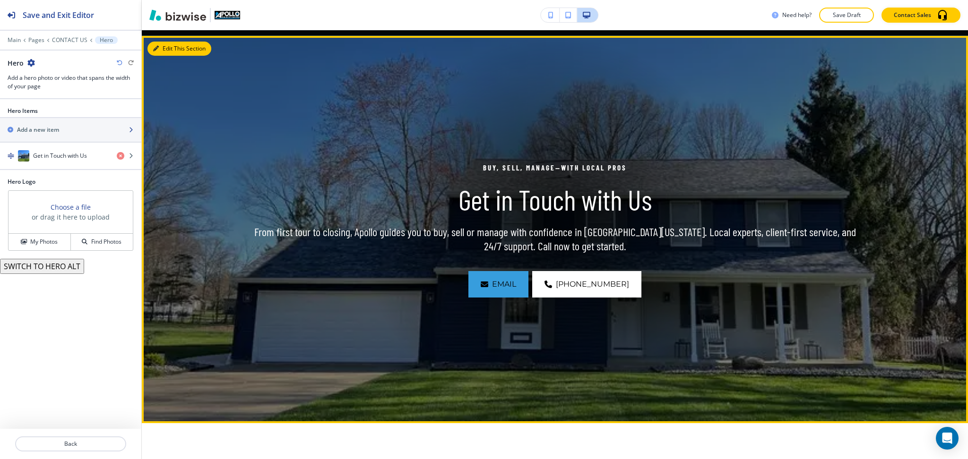
scroll to position [69, 0]
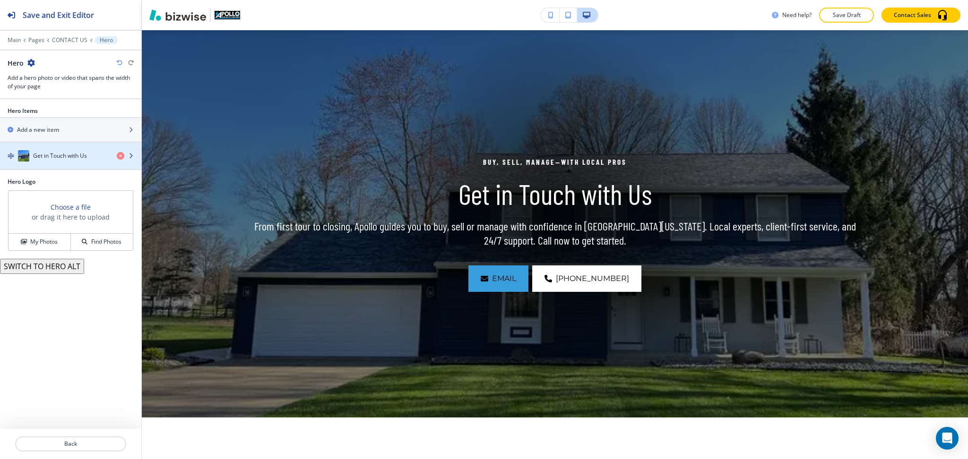
click at [65, 152] on h4 "Get in Touch with Us" at bounding box center [60, 156] width 54 height 9
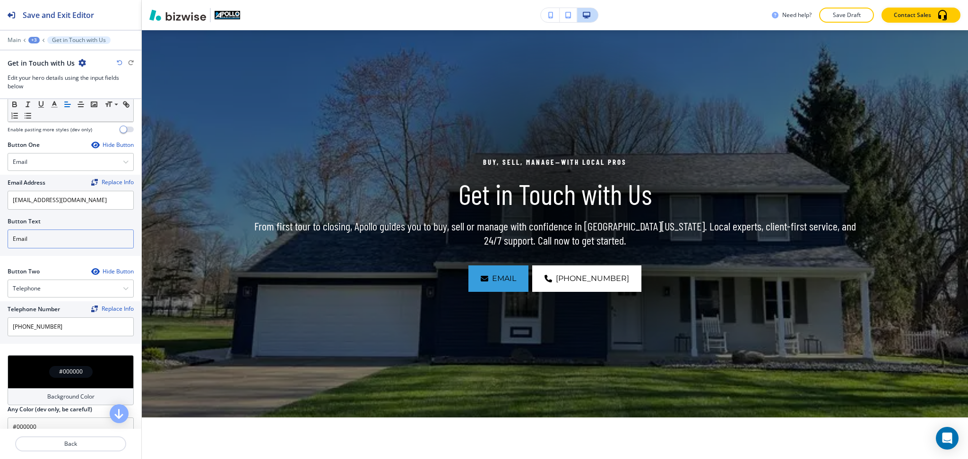
scroll to position [378, 0]
click at [51, 241] on input "Email" at bounding box center [71, 238] width 126 height 19
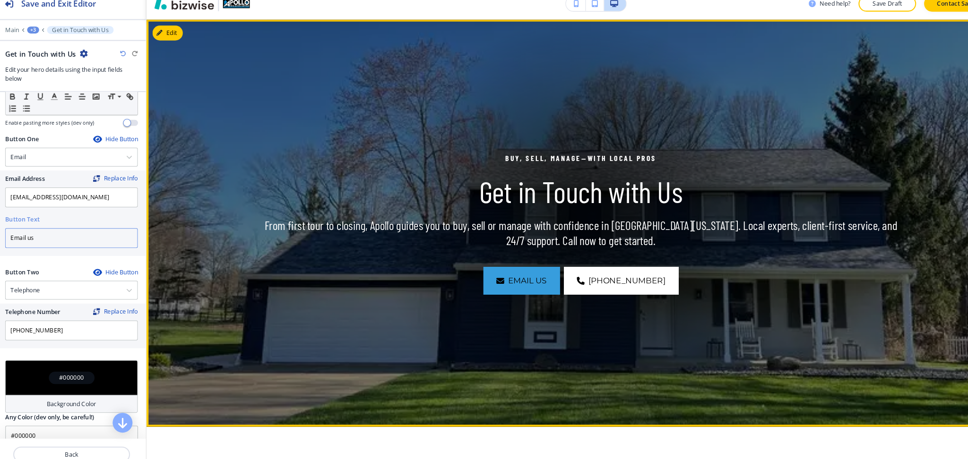
scroll to position [0, 0]
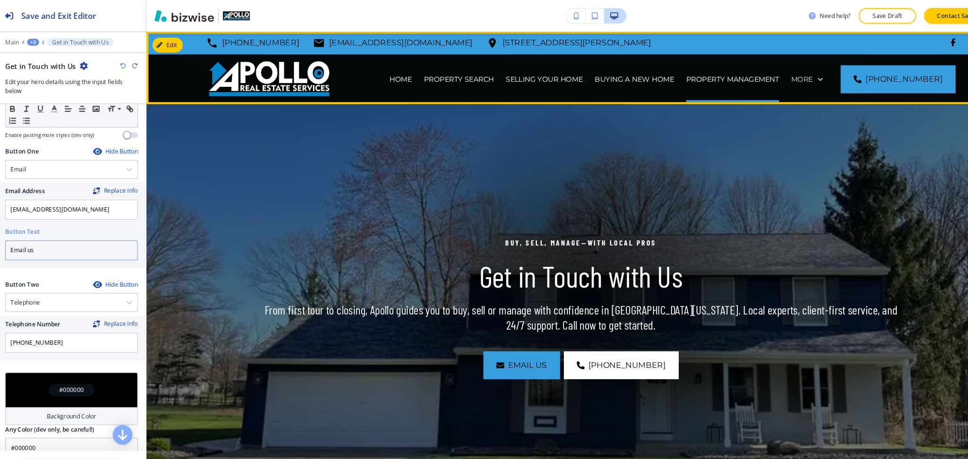
type input "Email us"
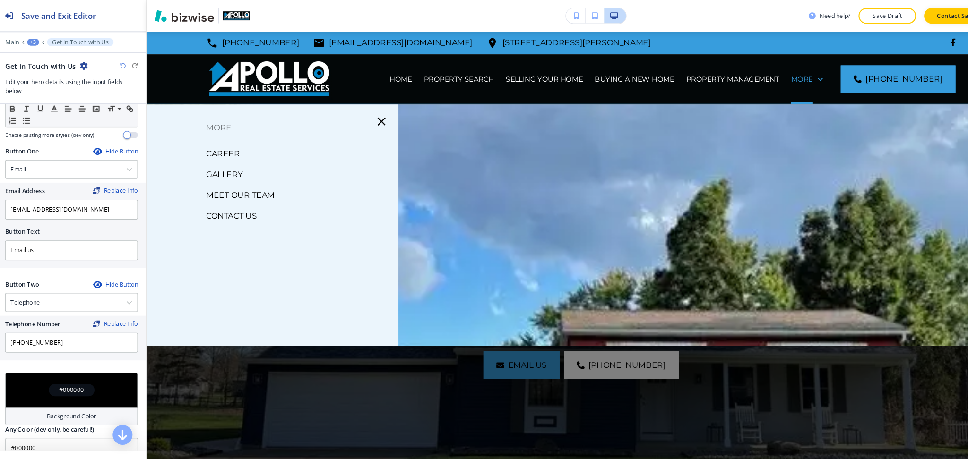
click at [241, 185] on p "MEET OUR TEAM" at bounding box center [231, 186] width 65 height 14
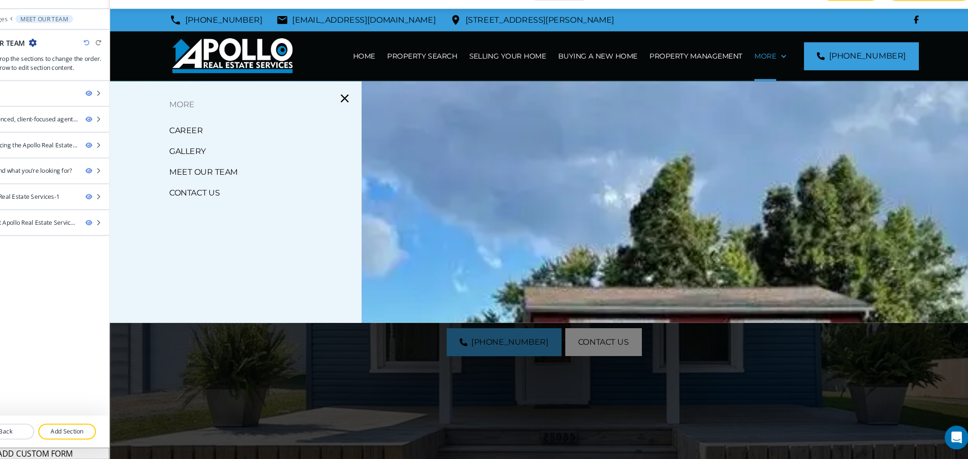
click at [163, 38] on div "Edit 330-856-6666 apollo@apolloreservices.com 120 Niles Cortland Road Southeast…" at bounding box center [555, 64] width 826 height 69
click at [368, 111] on icon "button" at bounding box center [365, 115] width 13 height 13
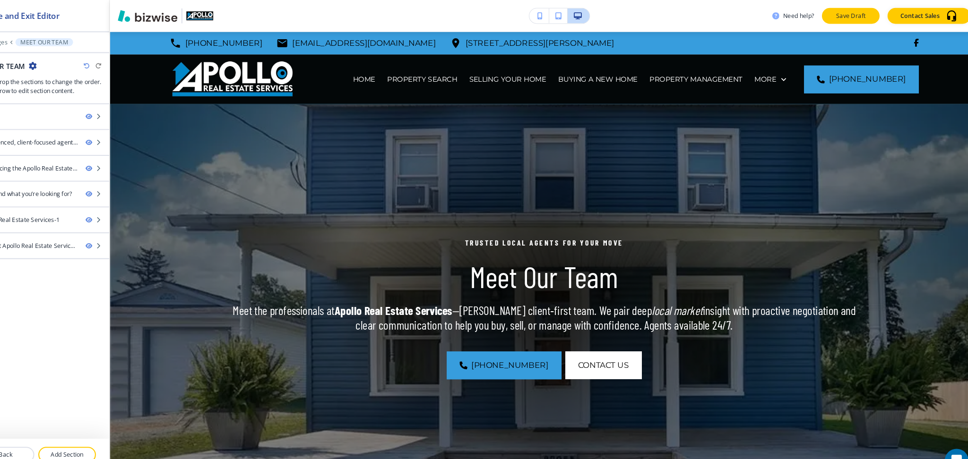
click at [856, 16] on p "Save Draft" at bounding box center [846, 15] width 30 height 9
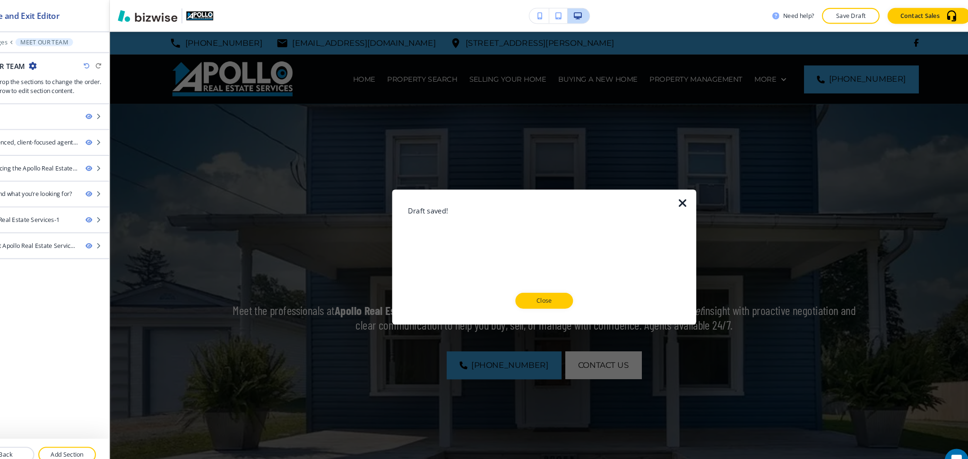
drag, startPoint x: 561, startPoint y: 288, endPoint x: 553, endPoint y: 279, distance: 12.4
click at [561, 288] on p "Close" at bounding box center [555, 286] width 30 height 9
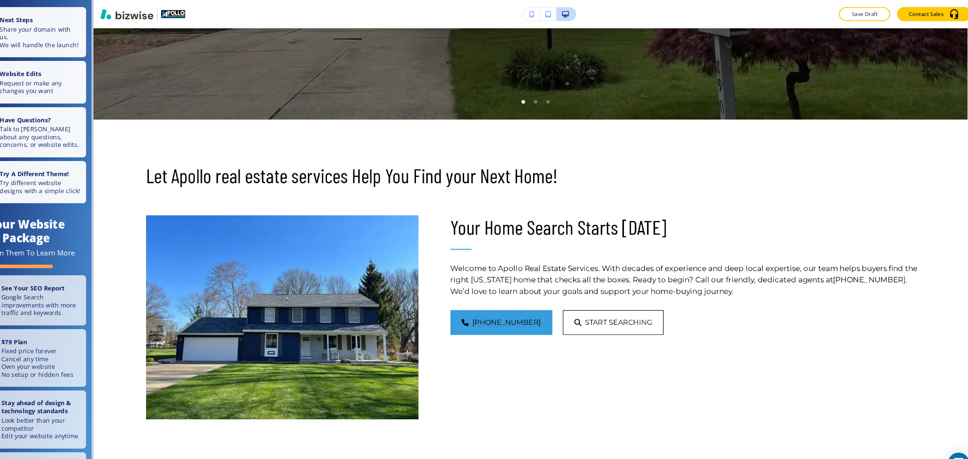
scroll to position [359, 0]
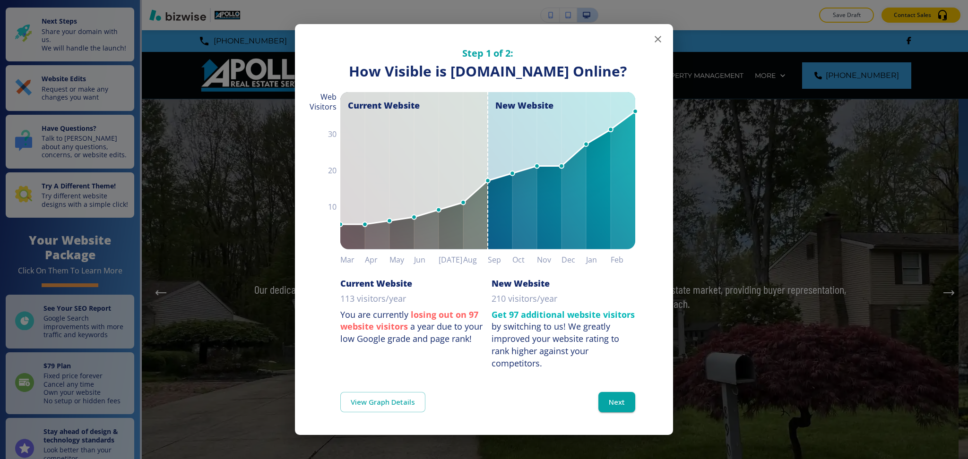
click at [652, 34] on icon "button" at bounding box center [657, 39] width 11 height 11
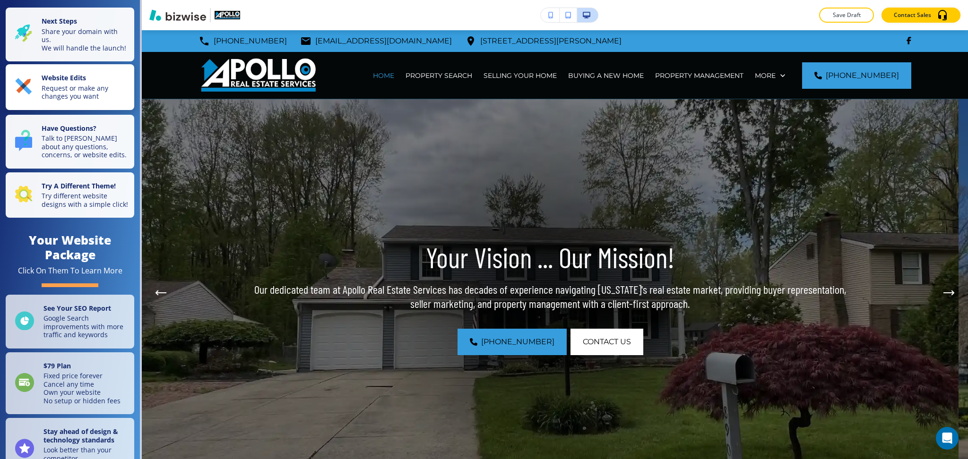
click at [57, 91] on p "Request or make any changes you want" at bounding box center [85, 92] width 87 height 17
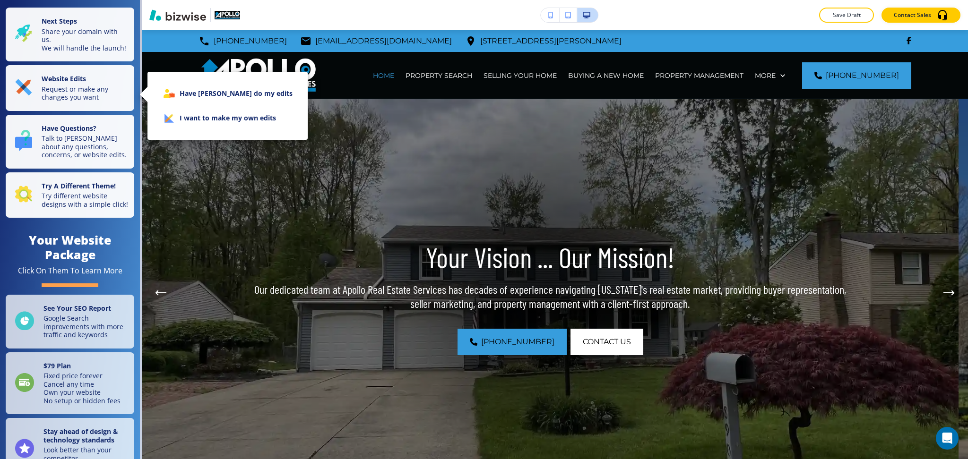
click at [204, 117] on li "I want to make my own edits" at bounding box center [227, 118] width 145 height 25
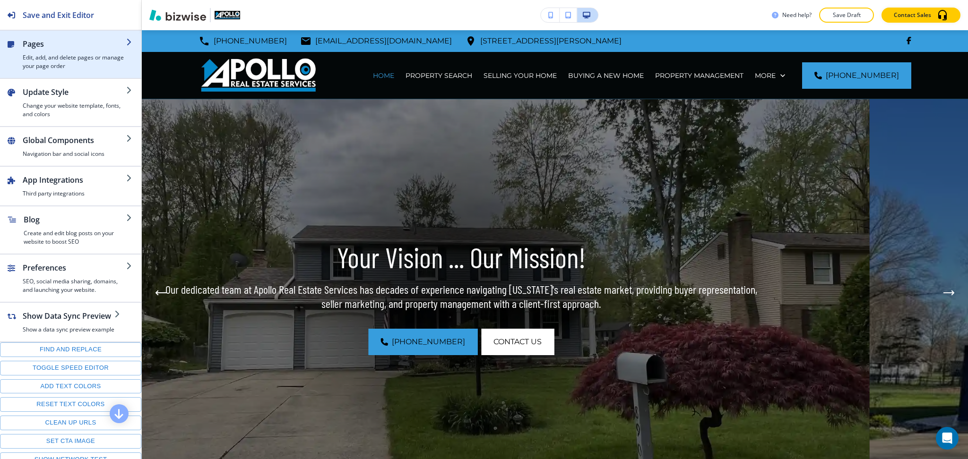
click at [86, 55] on h4 "Edit, add, and delete pages or manage your page order" at bounding box center [75, 61] width 104 height 17
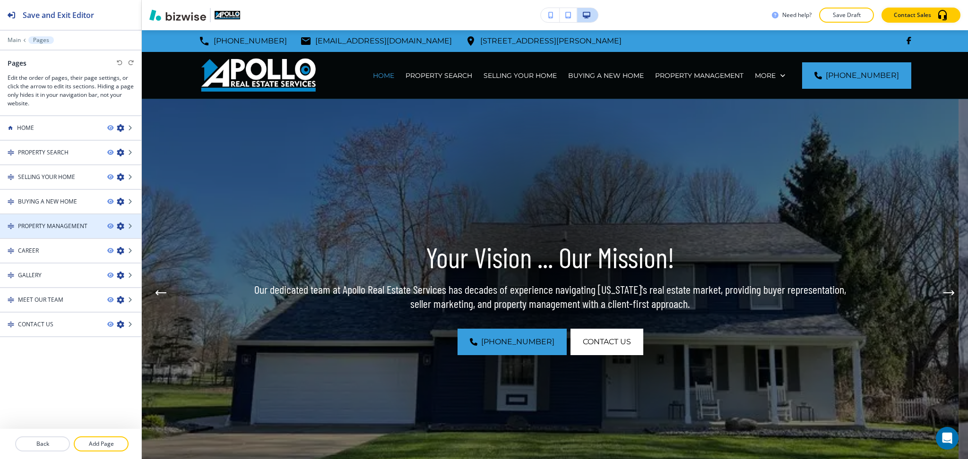
click at [72, 216] on div at bounding box center [70, 219] width 141 height 8
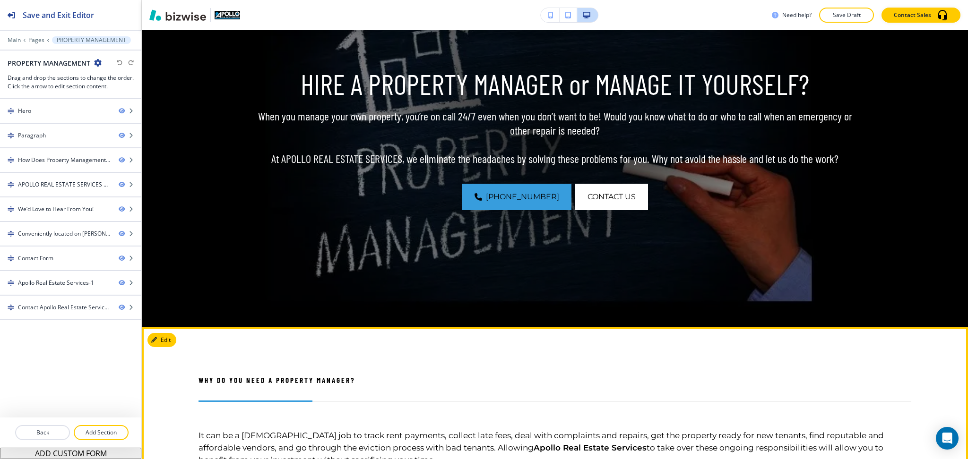
scroll to position [158, 0]
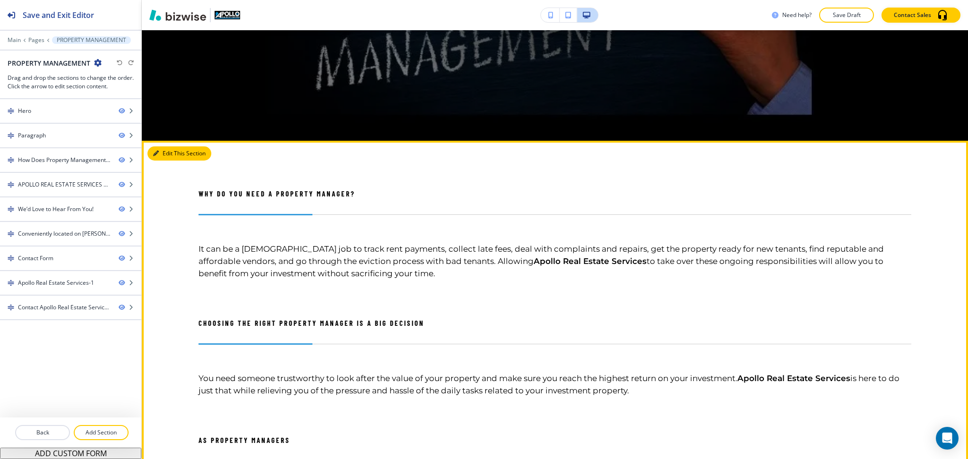
click at [154, 152] on icon "button" at bounding box center [156, 154] width 6 height 6
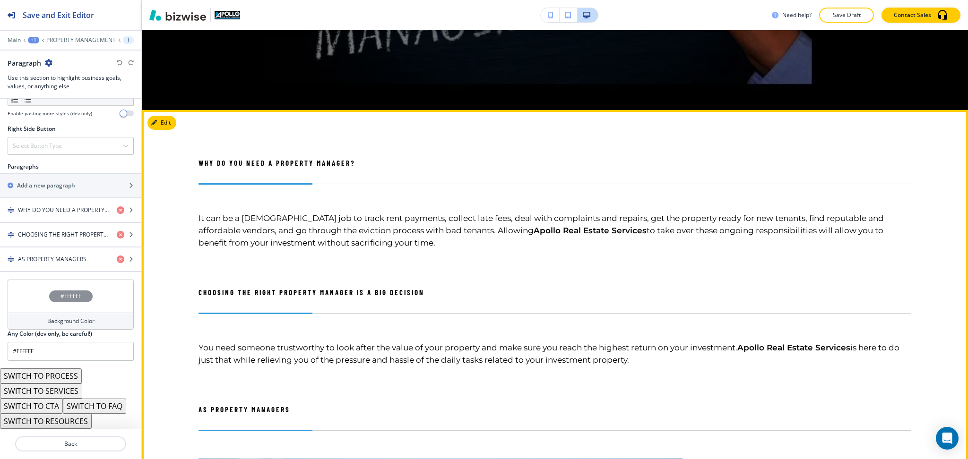
scroll to position [377, 0]
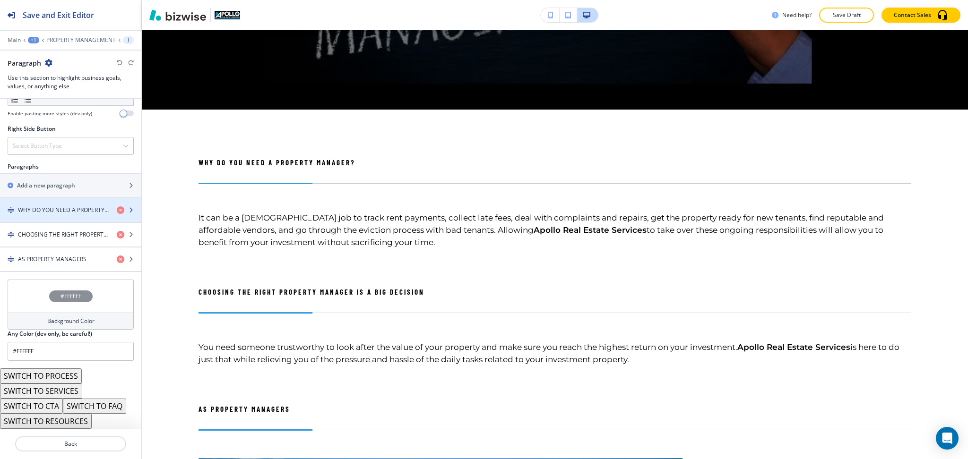
click at [59, 212] on h4 "WHY DO YOU NEED A PROPERTY MANAGER?" at bounding box center [63, 210] width 91 height 9
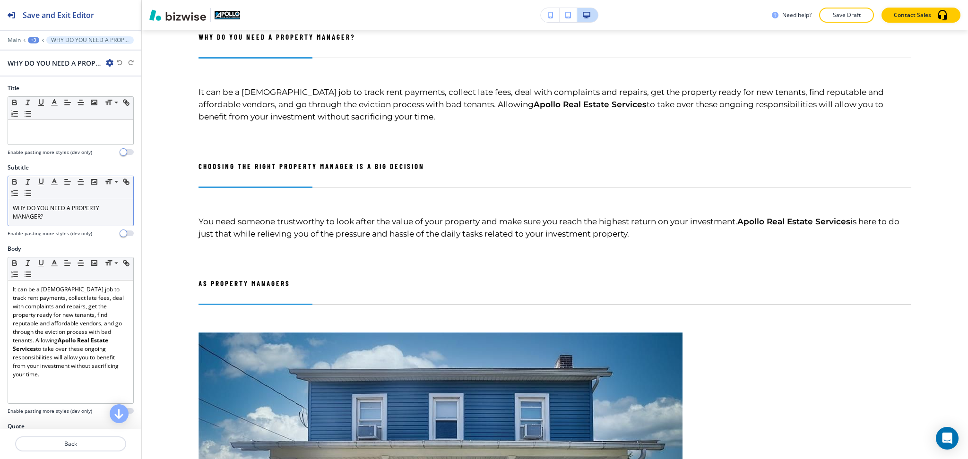
scroll to position [503, 0]
click at [75, 223] on div "WHY DO YOU NEED A PROPERTY MANAGER?" at bounding box center [70, 212] width 125 height 26
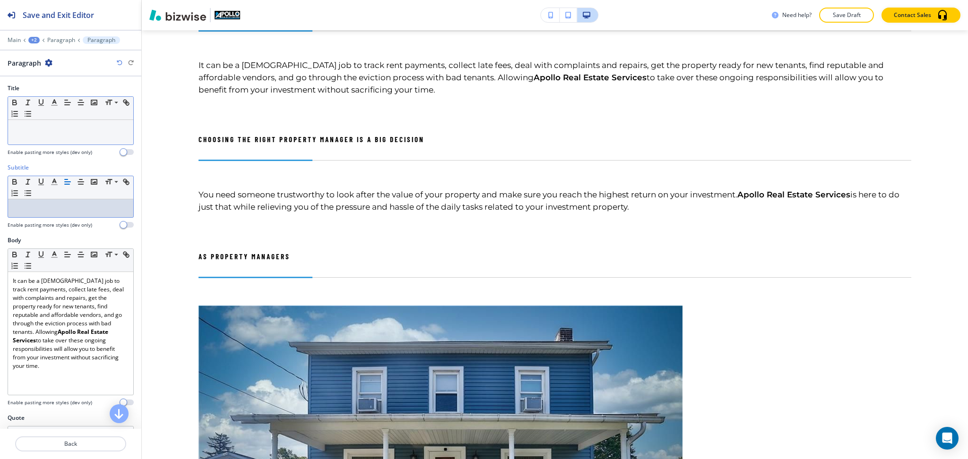
click at [64, 134] on div at bounding box center [70, 132] width 125 height 25
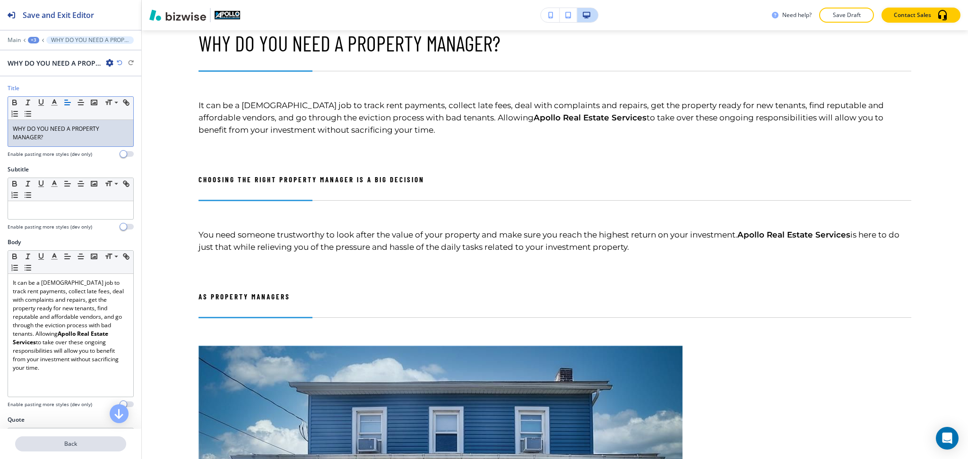
click at [57, 442] on p "Back" at bounding box center [70, 444] width 109 height 9
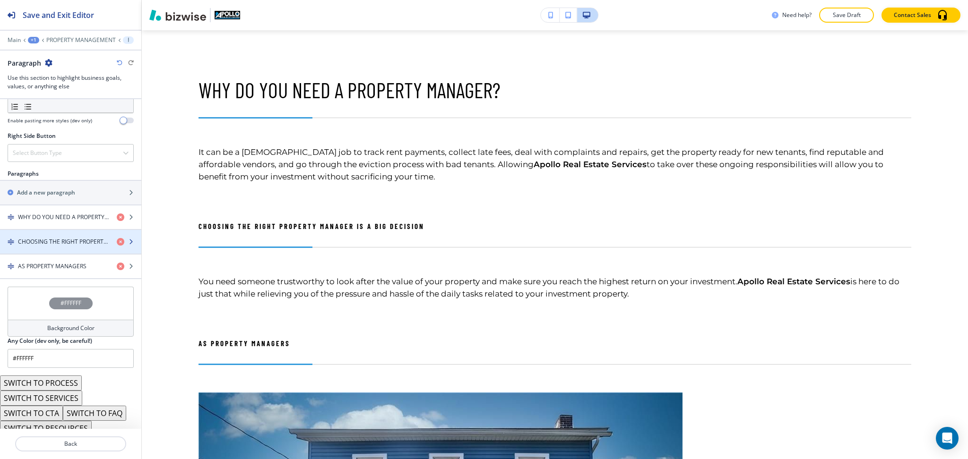
click at [61, 239] on h4 "CHOOSING THE RIGHT PROPERTY MANAGER IS A BIG DECISION" at bounding box center [63, 242] width 91 height 9
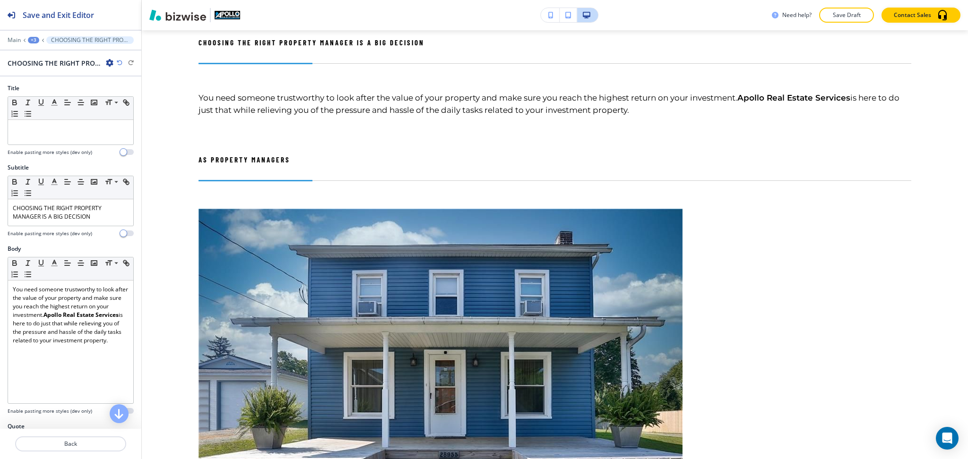
scroll to position [647, 0]
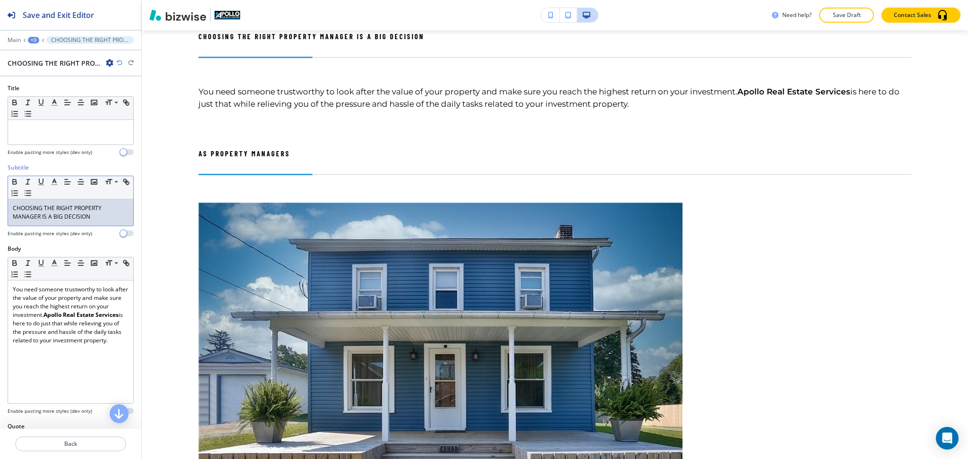
click at [70, 226] on div "CHOOSING THE RIGHT PROPERTY MANAGER IS A BIG DECISION" at bounding box center [70, 212] width 125 height 26
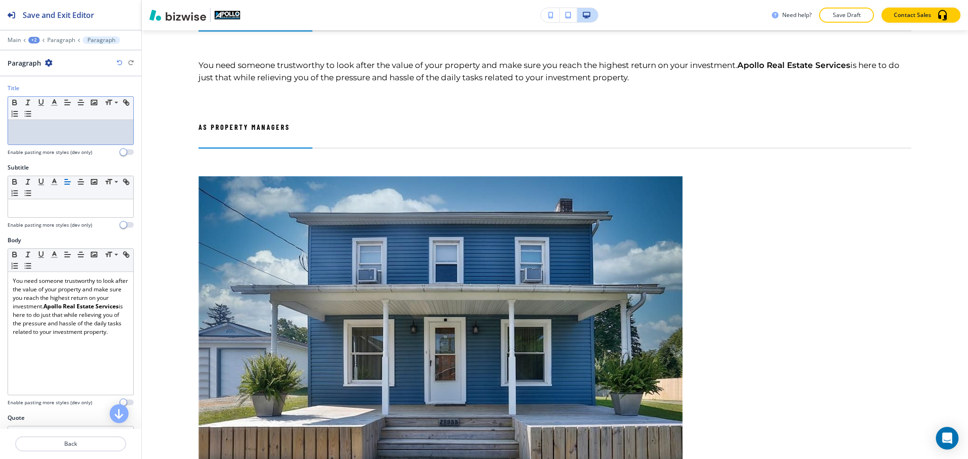
click at [61, 138] on div at bounding box center [70, 132] width 125 height 25
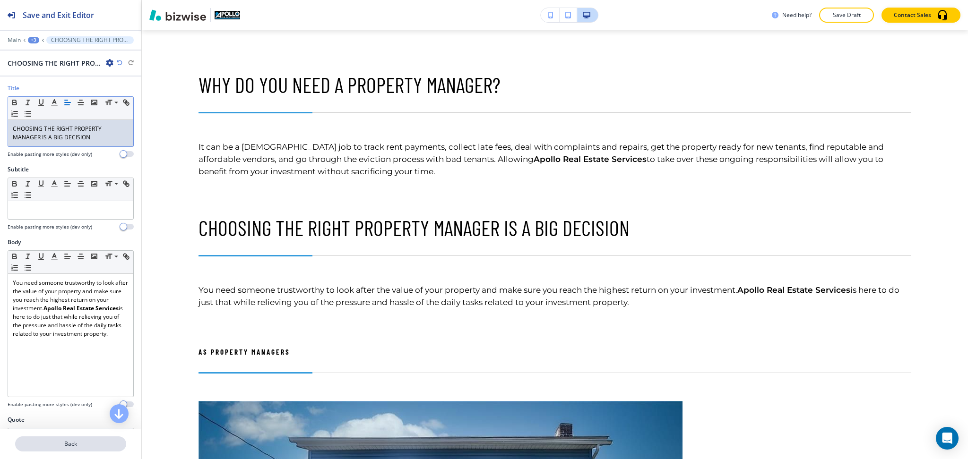
click at [73, 445] on p "Back" at bounding box center [70, 444] width 109 height 9
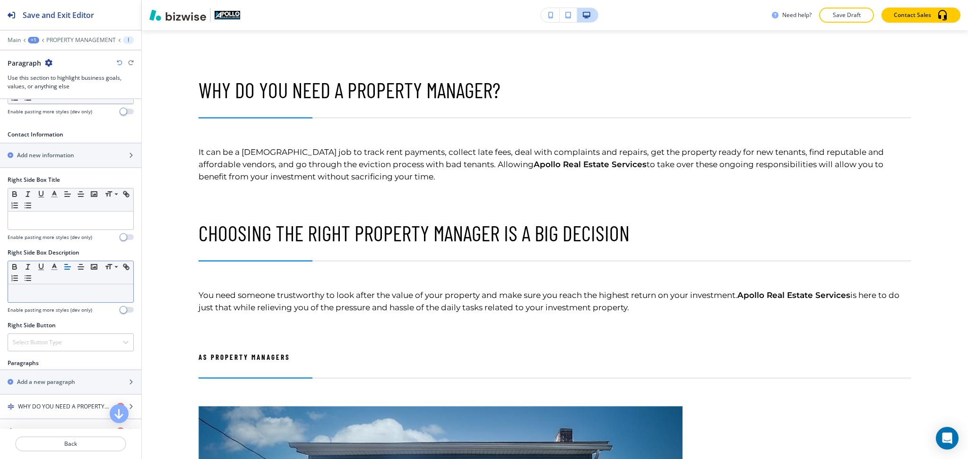
scroll to position [511, 0]
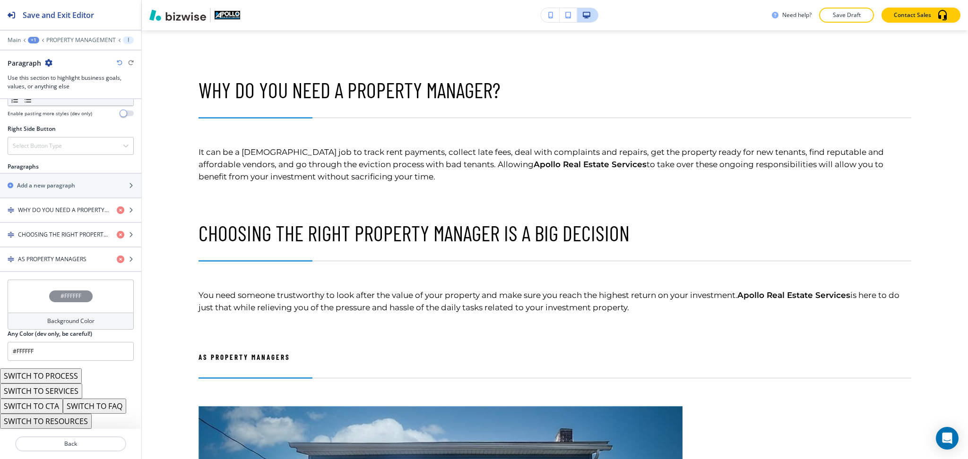
click at [48, 64] on icon "button" at bounding box center [49, 63] width 8 height 8
click at [66, 97] on p "Duplicate Section" at bounding box center [75, 96] width 48 height 9
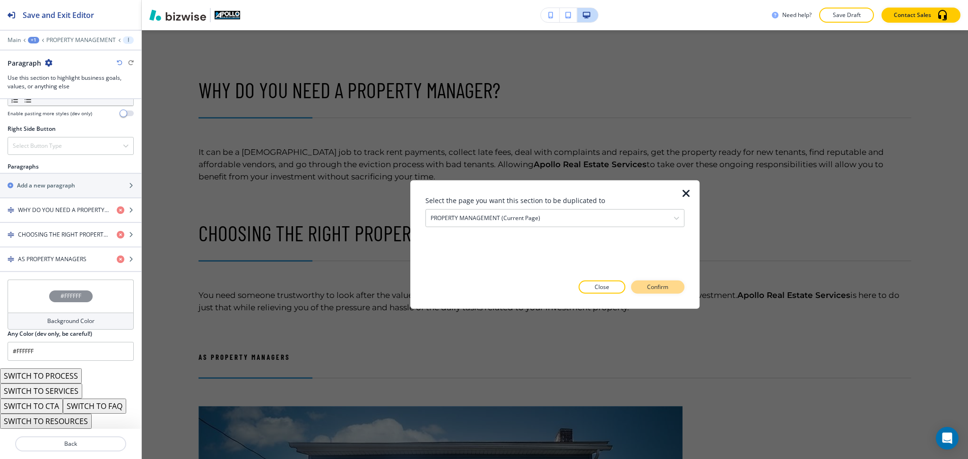
click at [675, 289] on button "Confirm" at bounding box center [657, 287] width 53 height 13
click at [651, 282] on button "Take me there" at bounding box center [649, 287] width 70 height 13
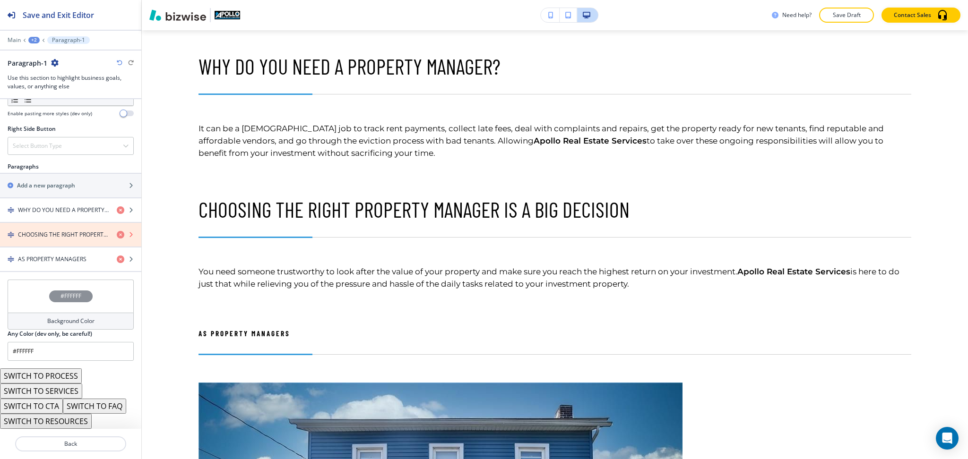
click at [117, 234] on icon "button" at bounding box center [121, 235] width 8 height 8
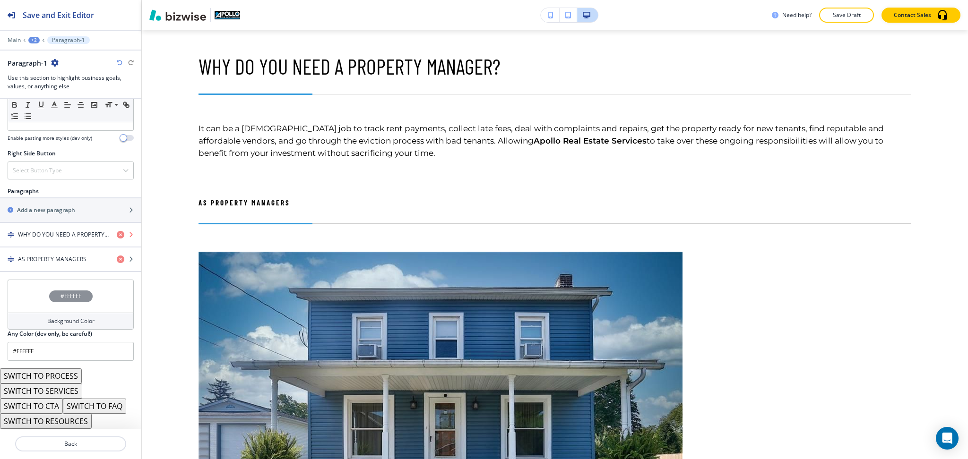
click at [117, 234] on icon "button" at bounding box center [121, 235] width 8 height 8
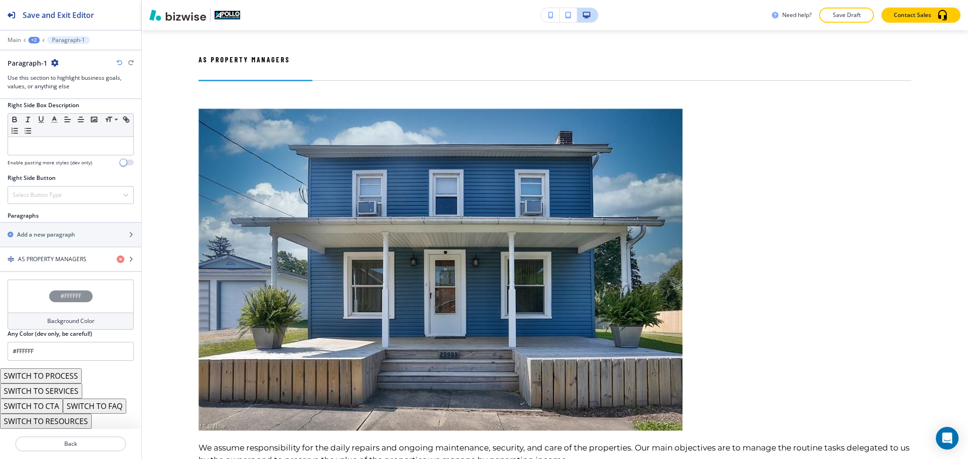
click at [66, 392] on button "SWITCH TO SERVICES" at bounding box center [41, 391] width 82 height 15
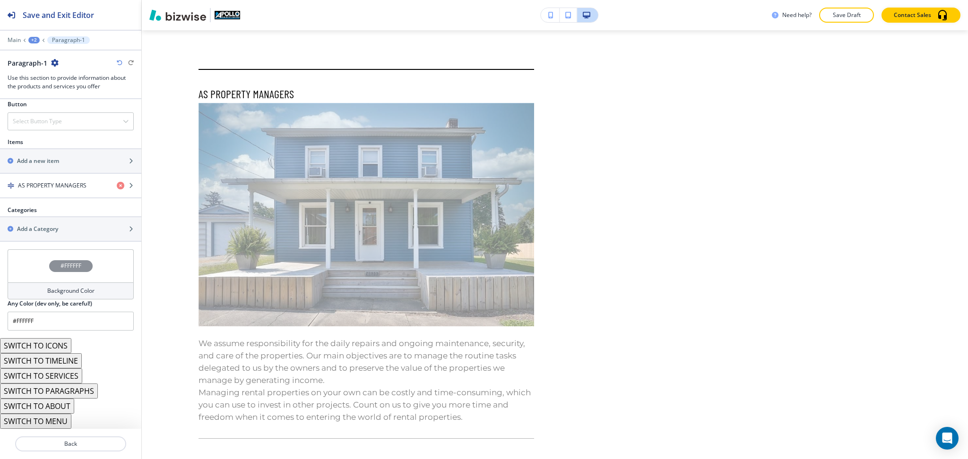
click at [62, 407] on button "SWITCH TO ABOUT" at bounding box center [37, 406] width 74 height 15
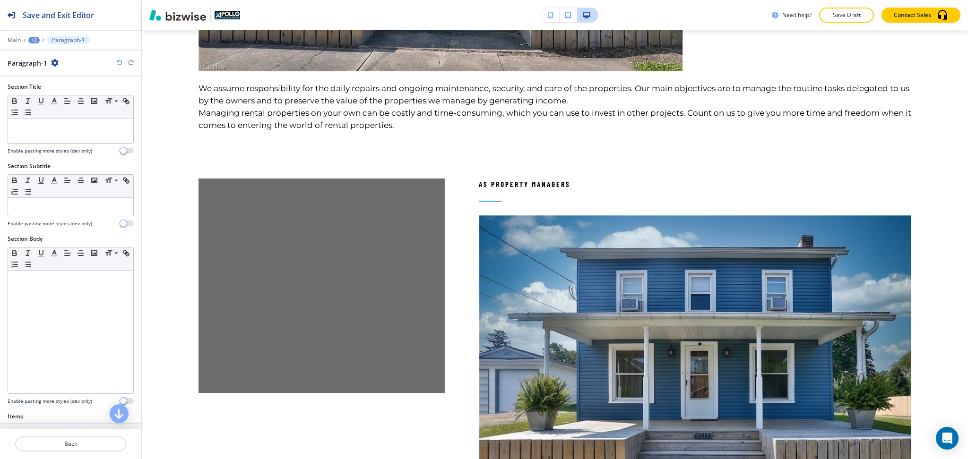
scroll to position [0, 0]
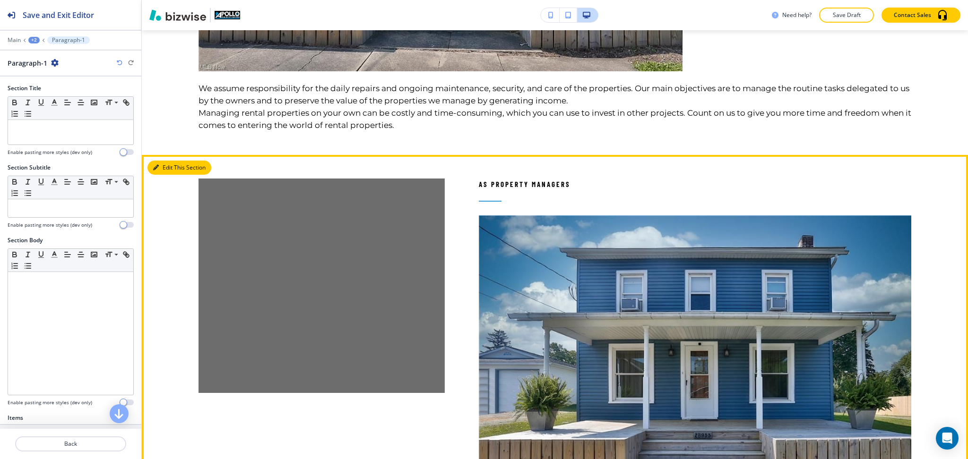
click at [173, 166] on button "Edit This Section" at bounding box center [179, 168] width 64 height 14
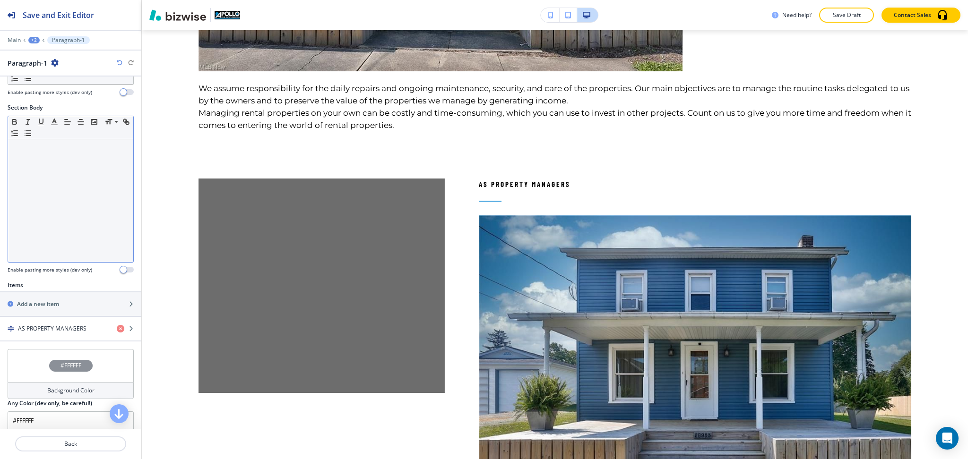
scroll to position [190, 0]
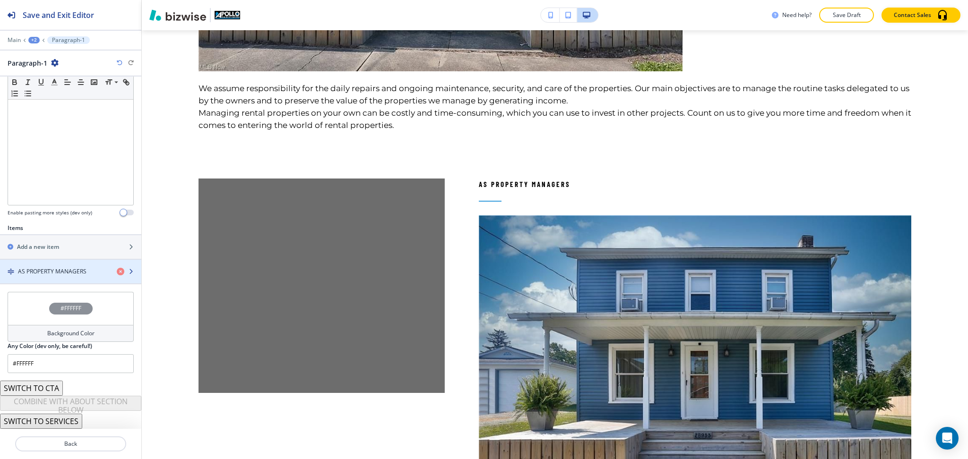
click at [47, 271] on h4 "AS PROPERTY MANAGERS" at bounding box center [52, 272] width 69 height 9
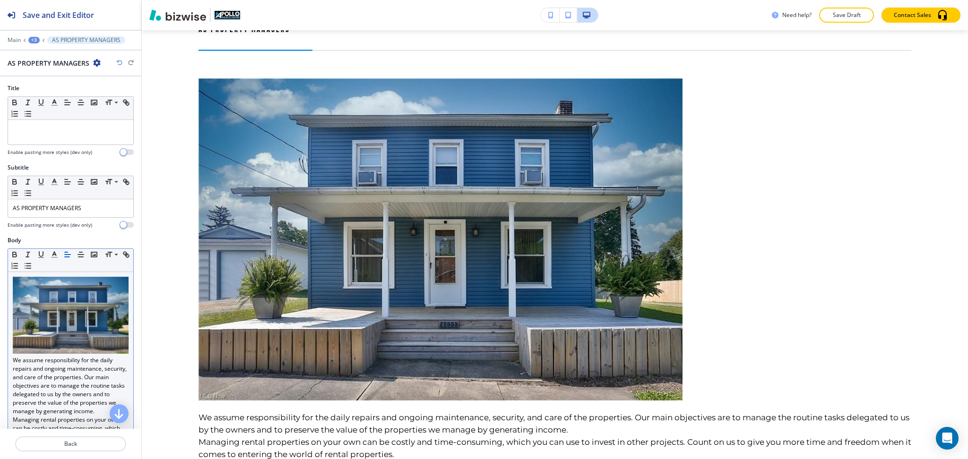
scroll to position [778, 0]
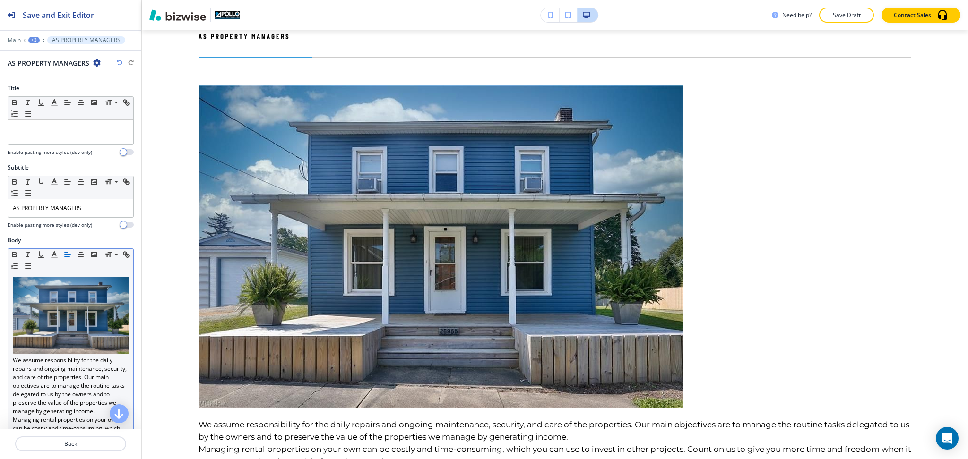
click at [13, 352] on p "We assume responsibility for the daily repairs and ongoing maintenance, securit…" at bounding box center [71, 346] width 116 height 139
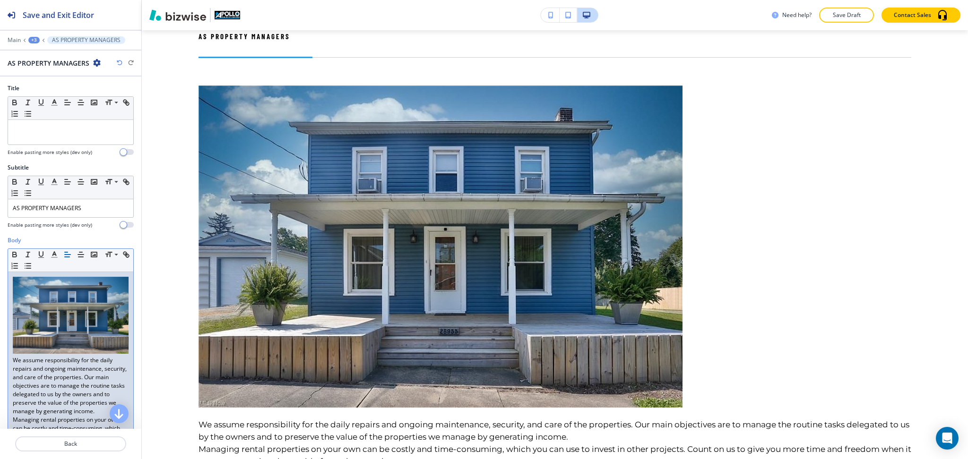
drag, startPoint x: 26, startPoint y: 324, endPoint x: 32, endPoint y: 338, distance: 15.7
click at [32, 338] on img at bounding box center [71, 315] width 116 height 77
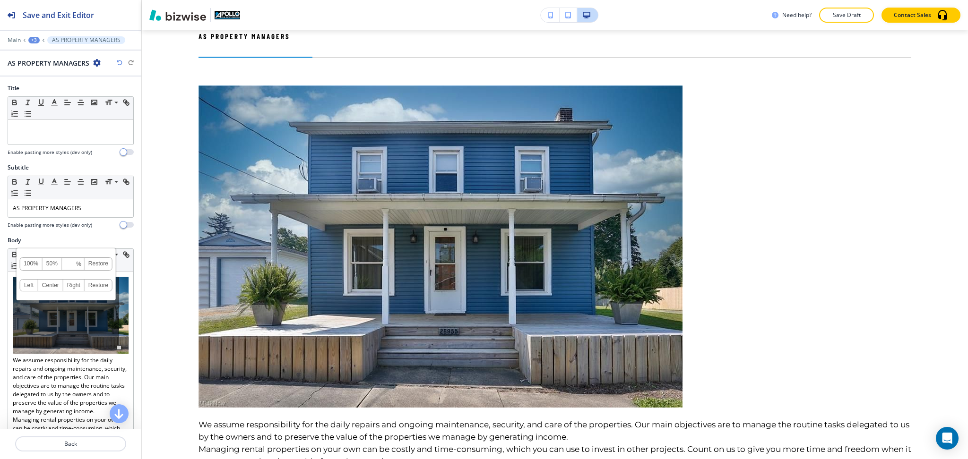
drag, startPoint x: 33, startPoint y: 326, endPoint x: 13, endPoint y: 354, distance: 33.9
click at [13, 354] on p "We assume responsibility for the daily repairs and ongoing maintenance, securit…" at bounding box center [71, 346] width 116 height 139
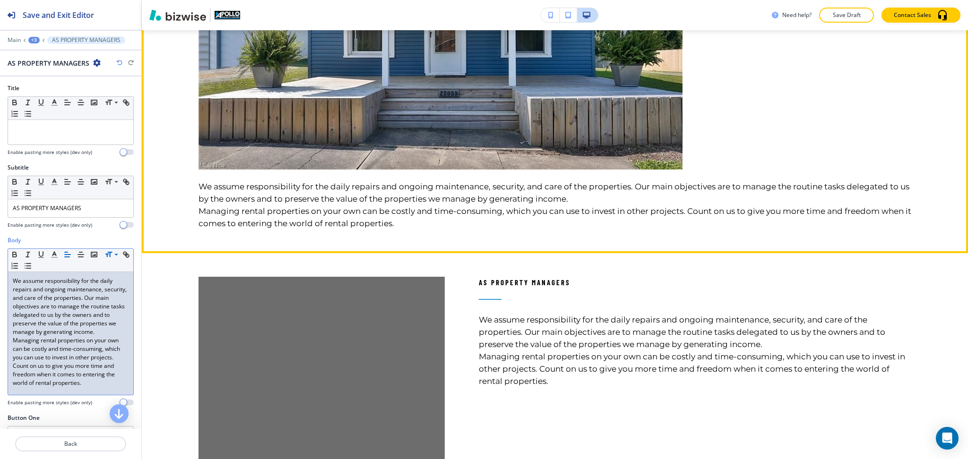
scroll to position [1017, 0]
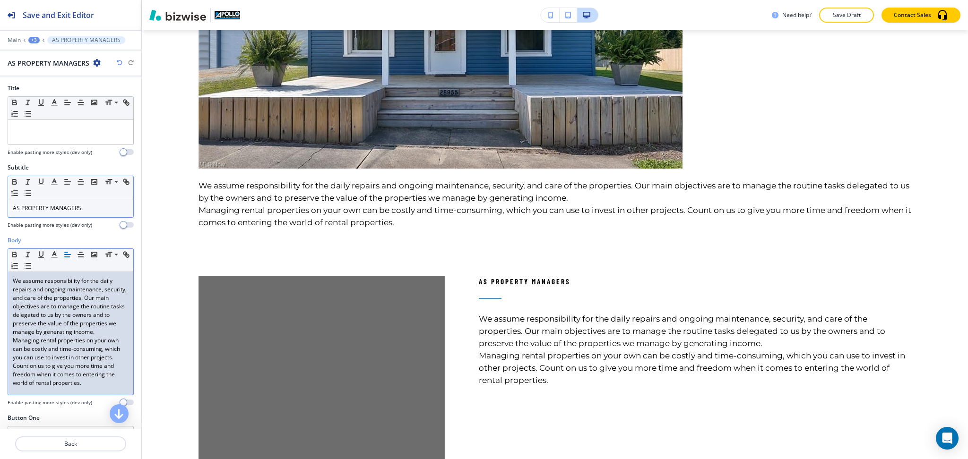
click at [88, 209] on p "AS PROPERTY MANAGERS" at bounding box center [71, 208] width 116 height 9
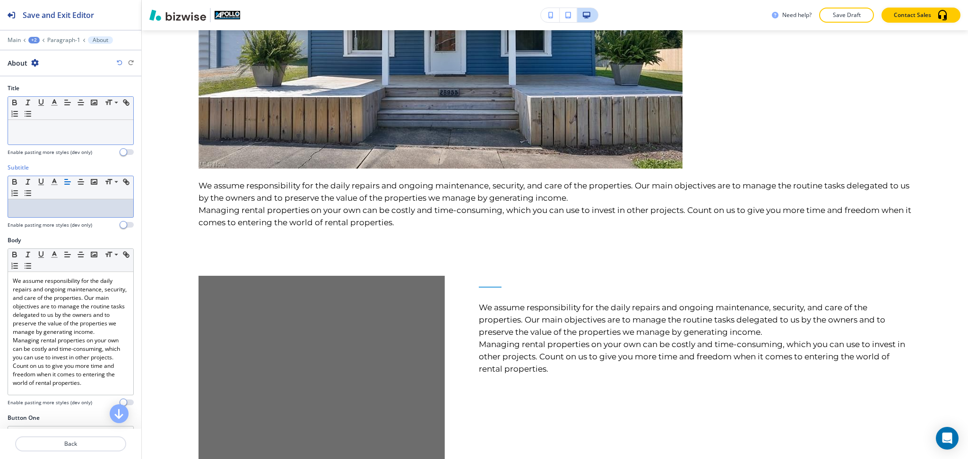
click at [82, 136] on div at bounding box center [70, 132] width 125 height 25
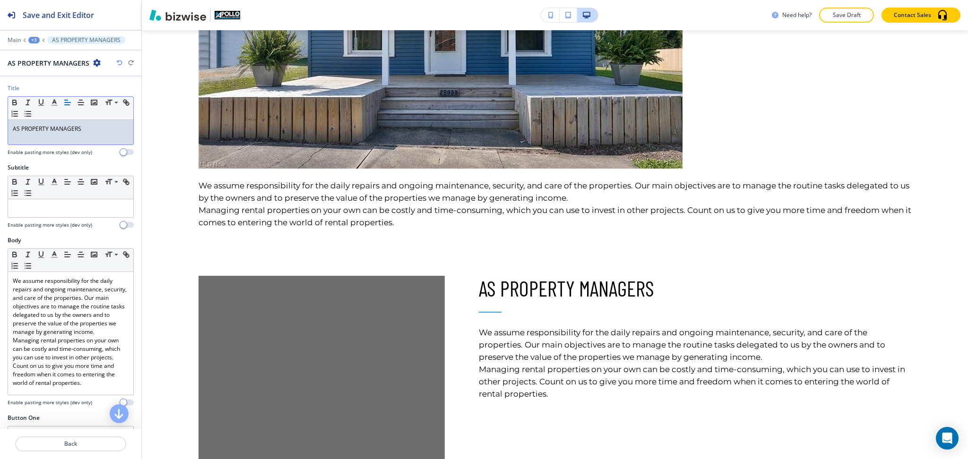
scroll to position [191, 0]
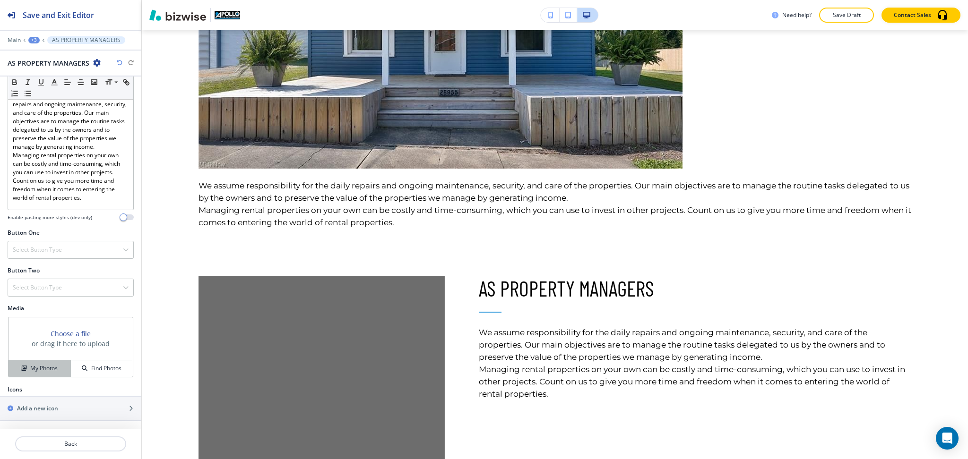
click at [52, 370] on h4 "My Photos" at bounding box center [43, 368] width 27 height 9
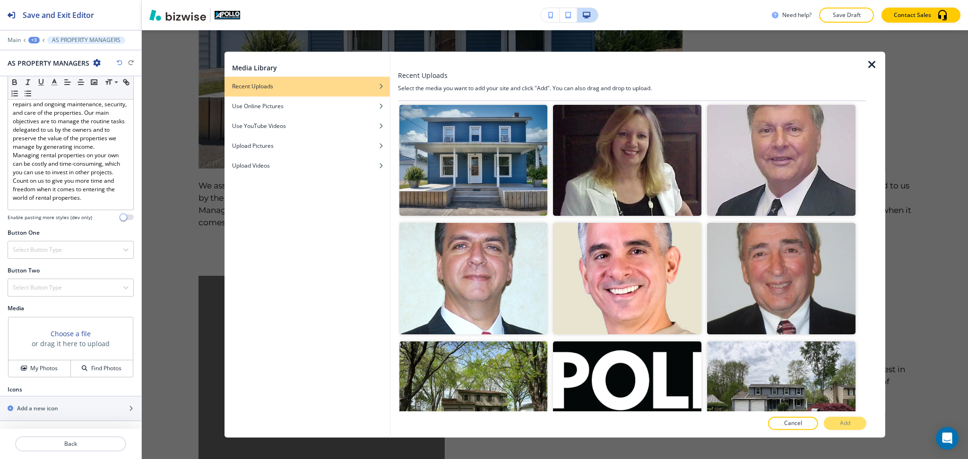
scroll to position [1675, 0]
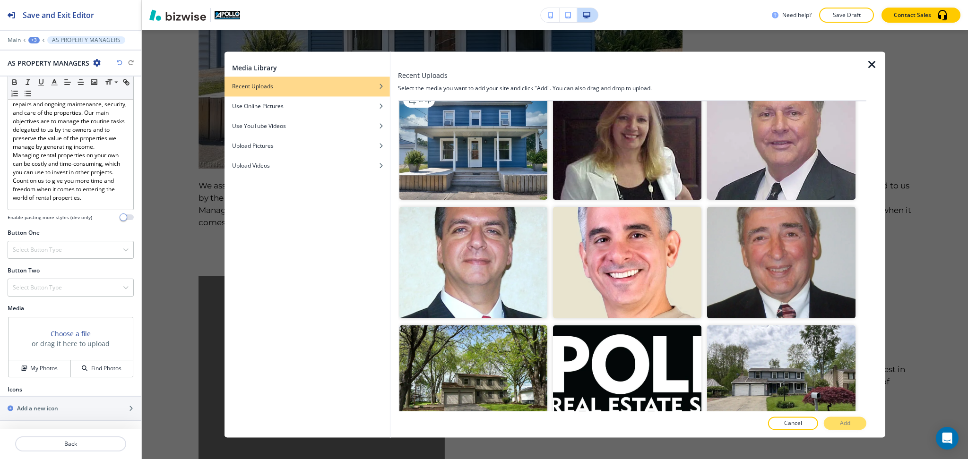
click at [474, 144] on img "button" at bounding box center [473, 144] width 148 height 111
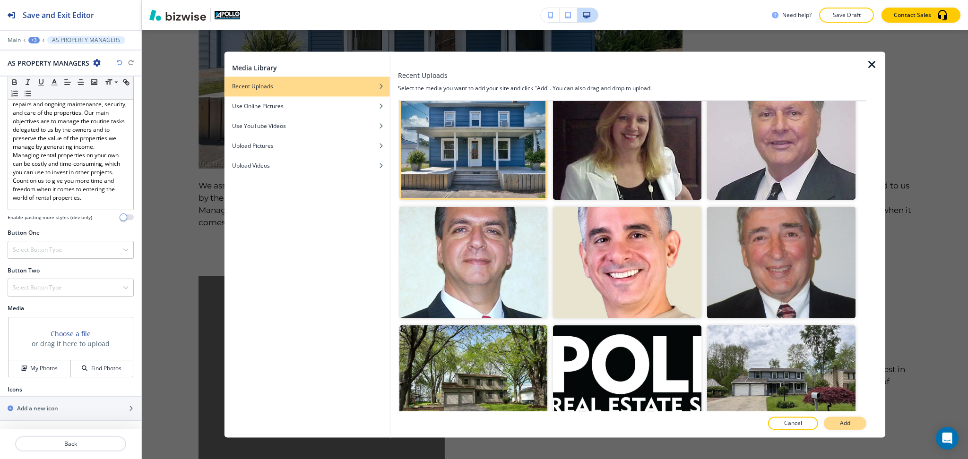
click at [840, 425] on p "Add" at bounding box center [845, 424] width 10 height 9
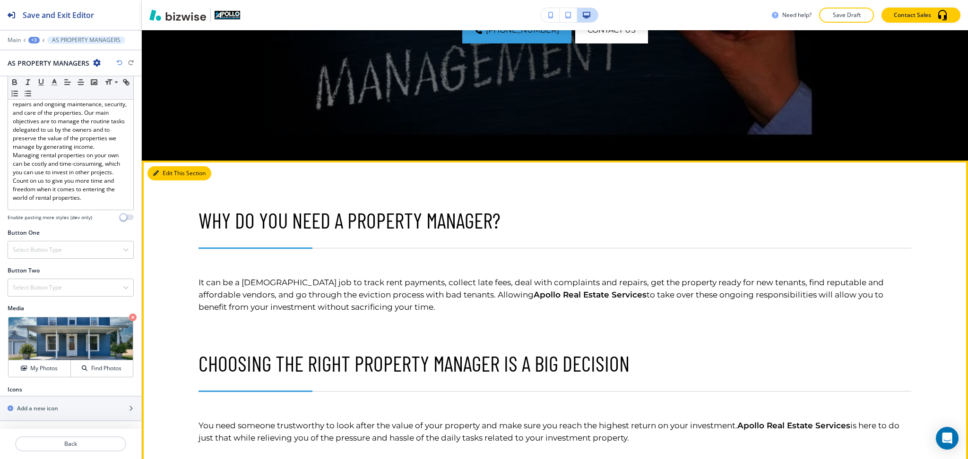
click at [157, 175] on icon "button" at bounding box center [156, 174] width 6 height 6
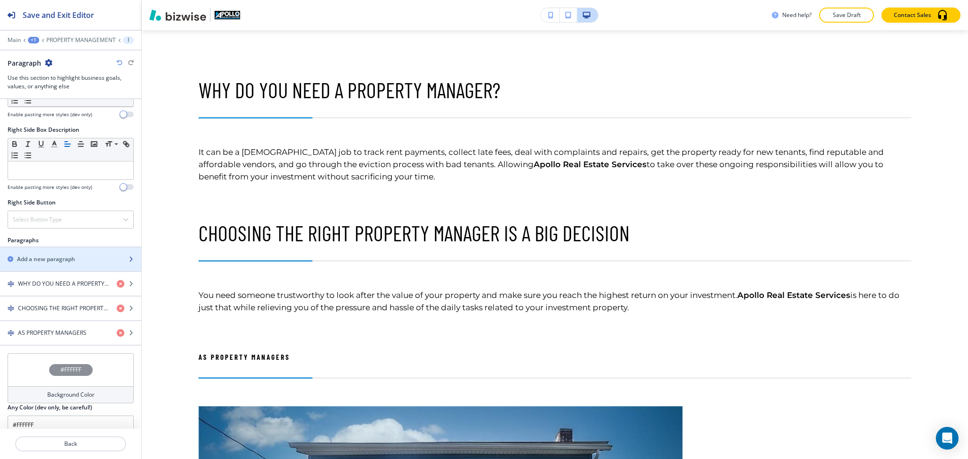
scroll to position [511, 0]
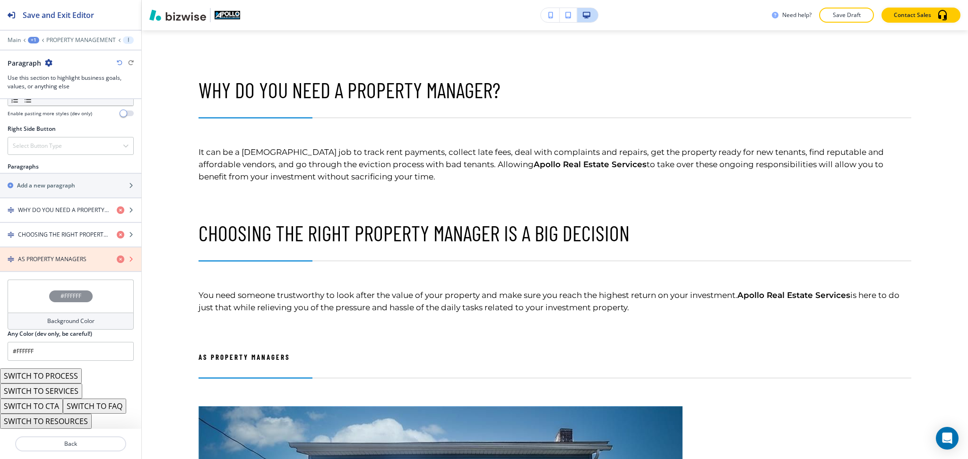
click at [117, 260] on icon "button" at bounding box center [121, 260] width 8 height 8
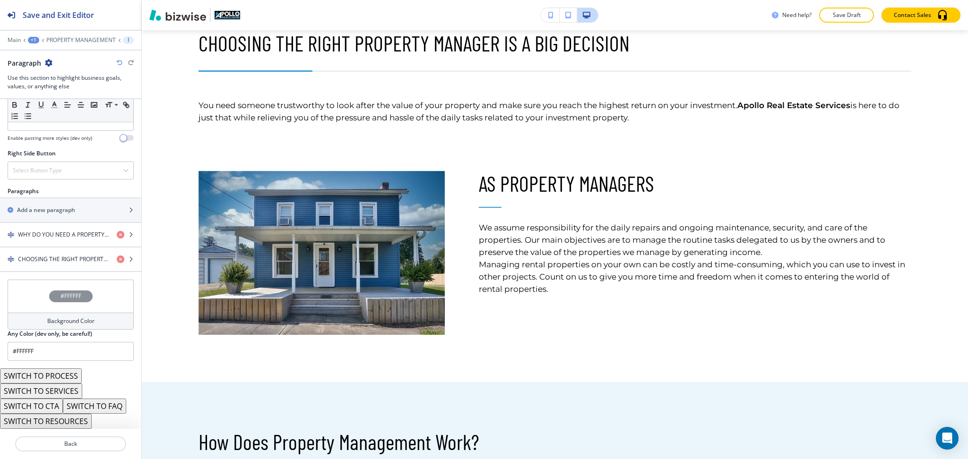
scroll to position [614, 0]
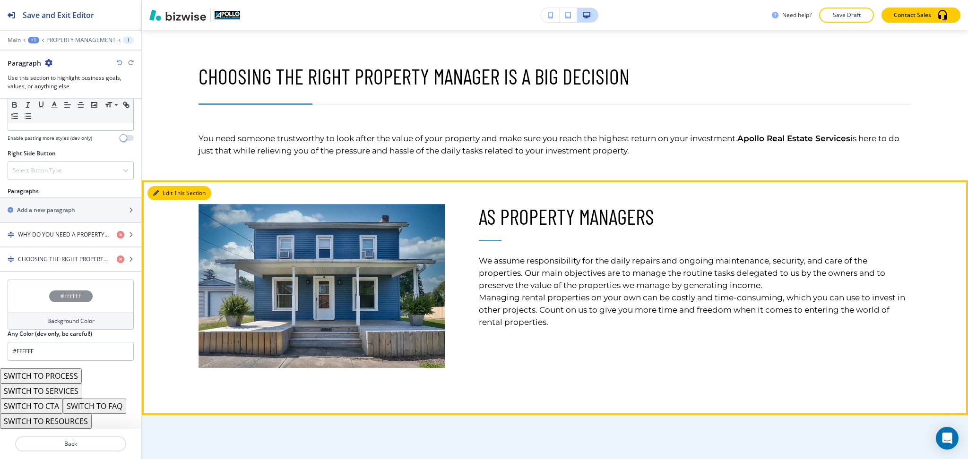
click at [171, 189] on button "Edit This Section" at bounding box center [179, 193] width 64 height 14
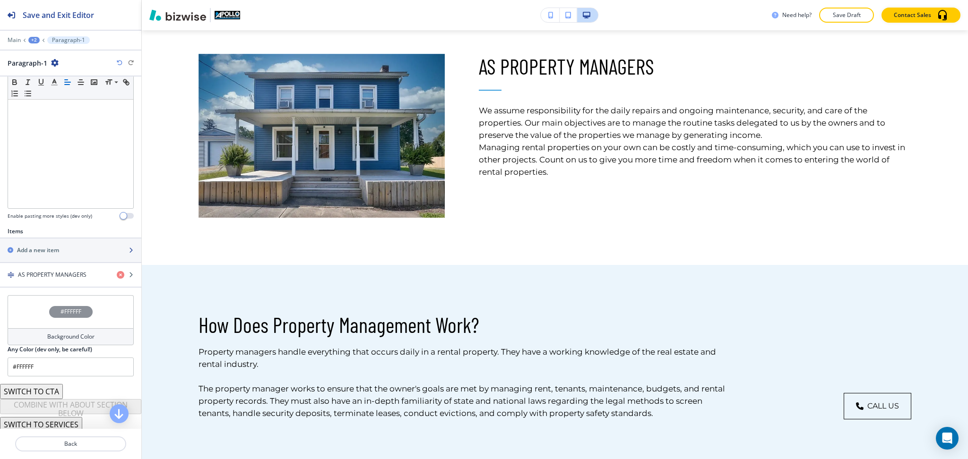
scroll to position [190, 0]
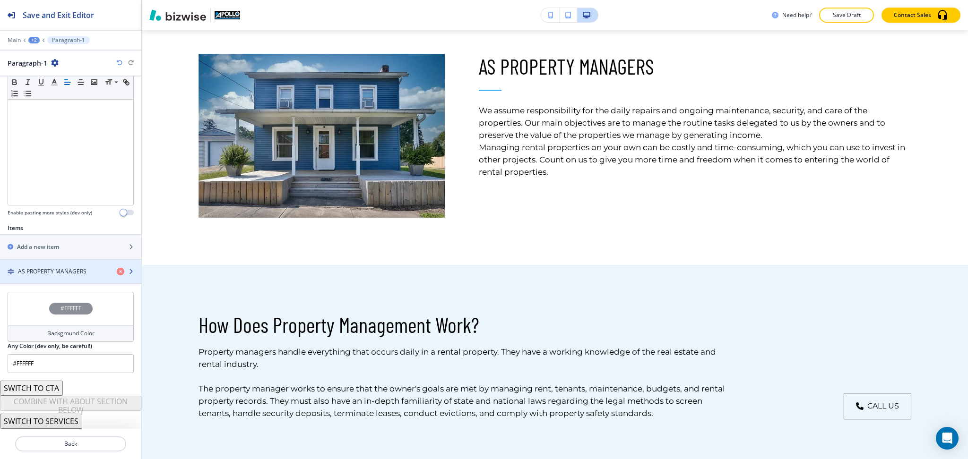
click at [60, 271] on h4 "AS PROPERTY MANAGERS" at bounding box center [52, 272] width 69 height 9
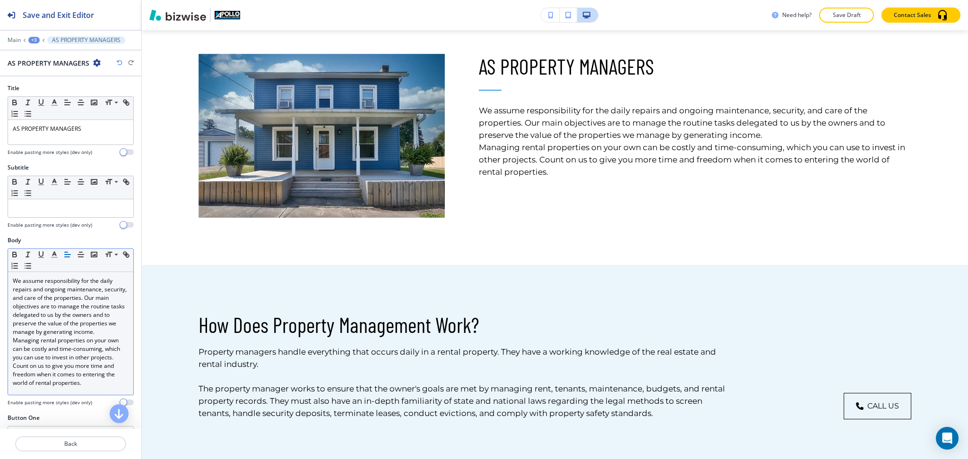
scroll to position [740, 0]
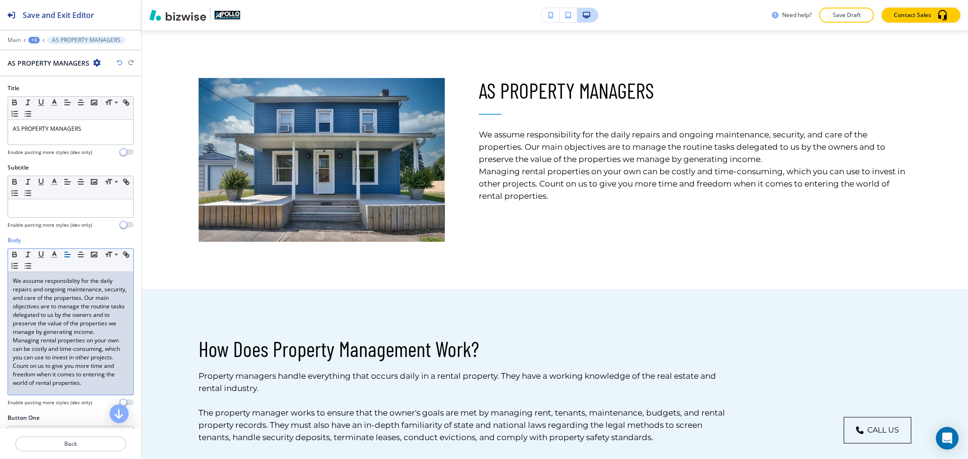
click at [54, 337] on p "We assume responsibility for the daily repairs and ongoing maintenance, securit…" at bounding box center [71, 307] width 116 height 60
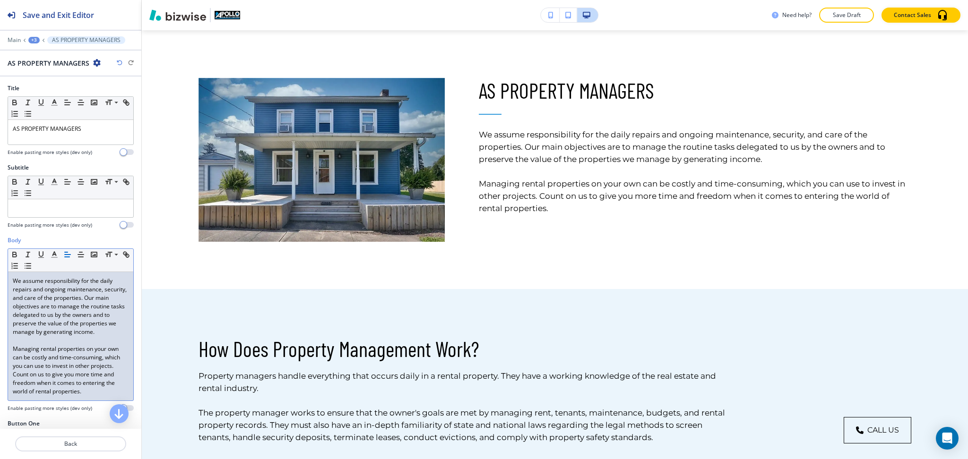
click at [108, 301] on p "We assume responsibility for the daily repairs and ongoing maintenance, securit…" at bounding box center [71, 307] width 116 height 60
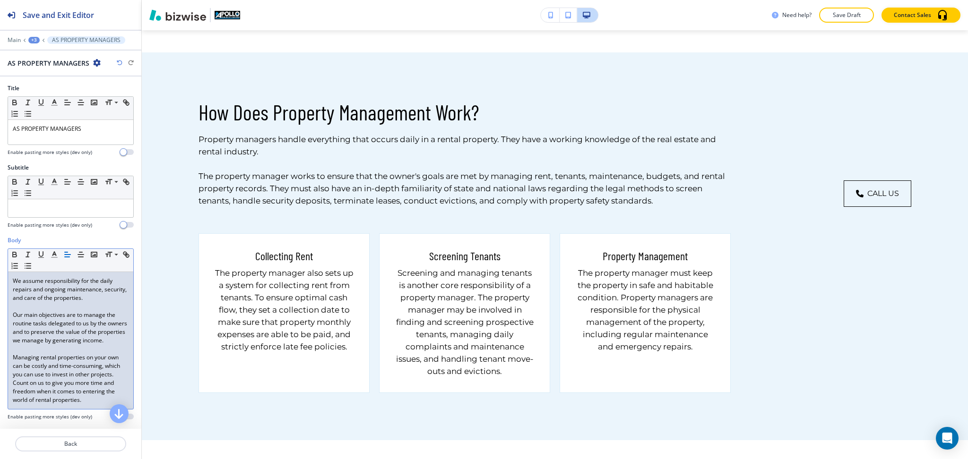
scroll to position [981, 0]
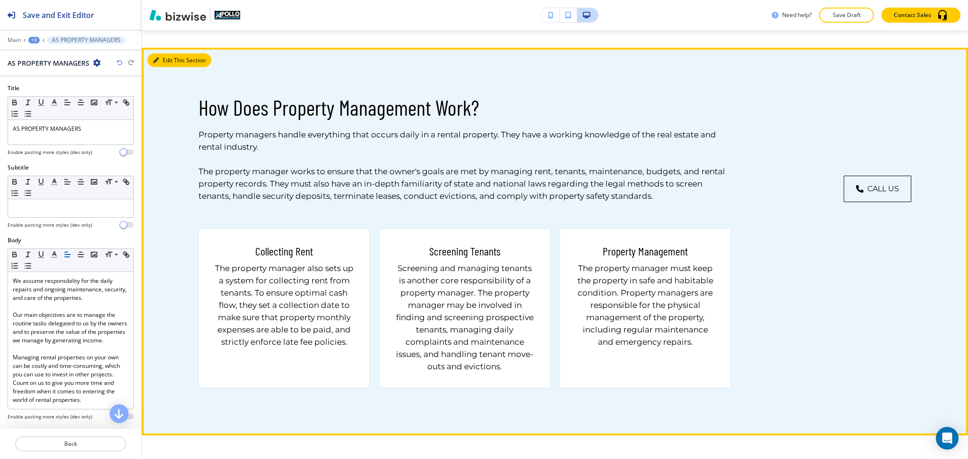
click at [170, 53] on button "Edit This Section" at bounding box center [179, 60] width 64 height 14
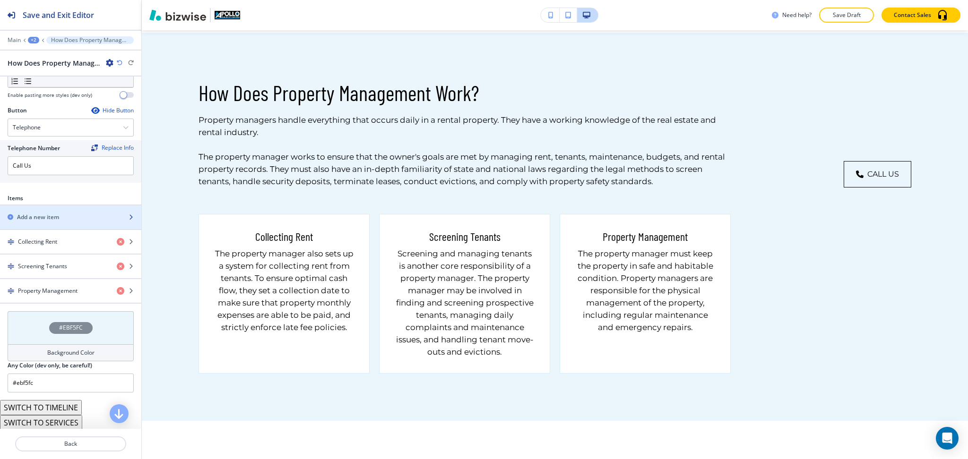
scroll to position [314, 0]
click at [105, 113] on div "Hide Button" at bounding box center [112, 110] width 43 height 8
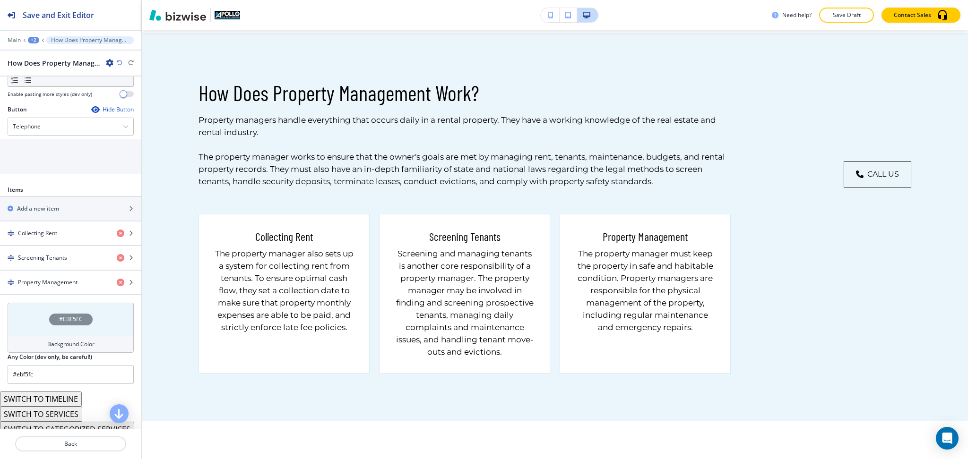
scroll to position [314, 0]
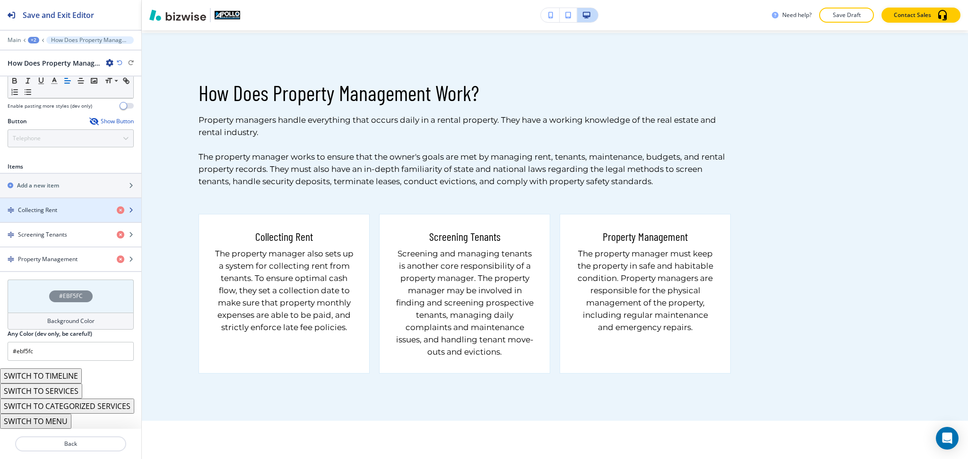
click at [65, 206] on div "Collecting Rent" at bounding box center [54, 210] width 109 height 9
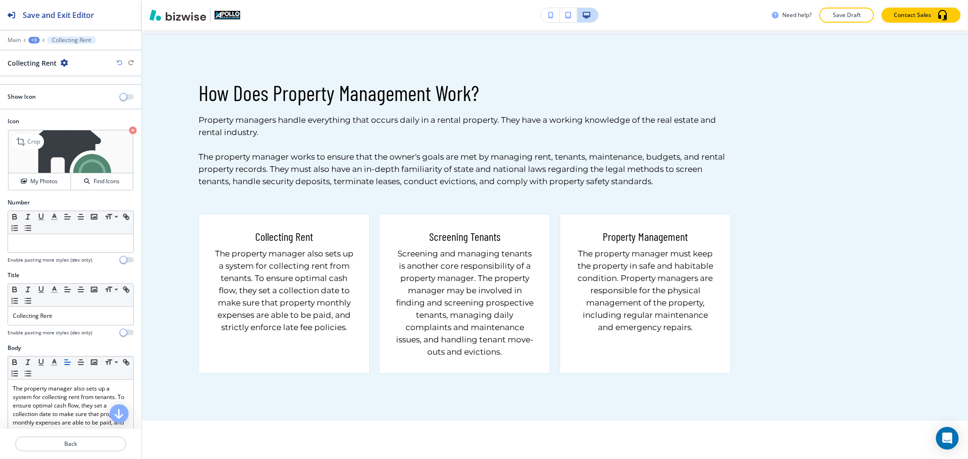
click at [129, 133] on icon "button" at bounding box center [133, 131] width 8 height 8
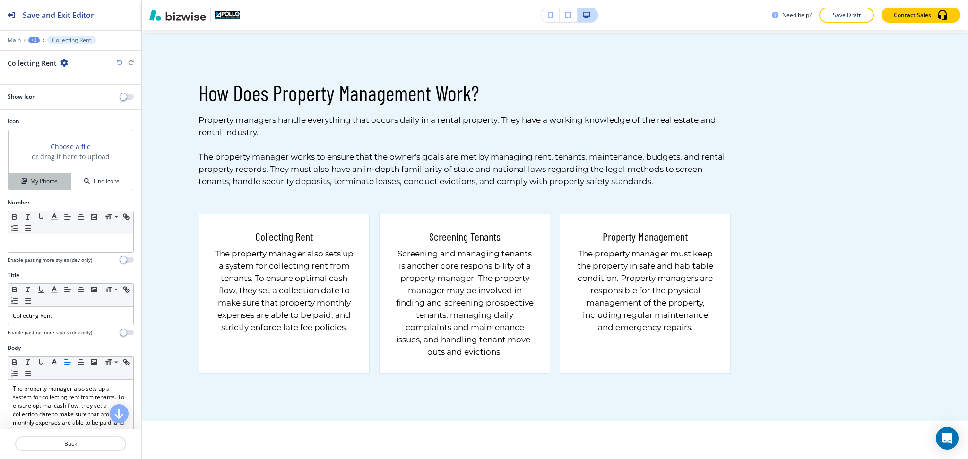
click at [32, 186] on h4 "My Photos" at bounding box center [43, 181] width 27 height 9
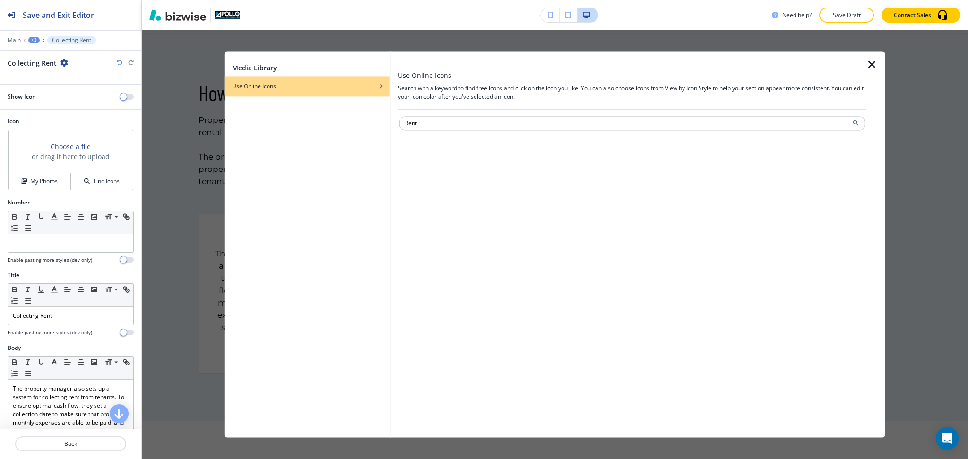
type input "Rent"
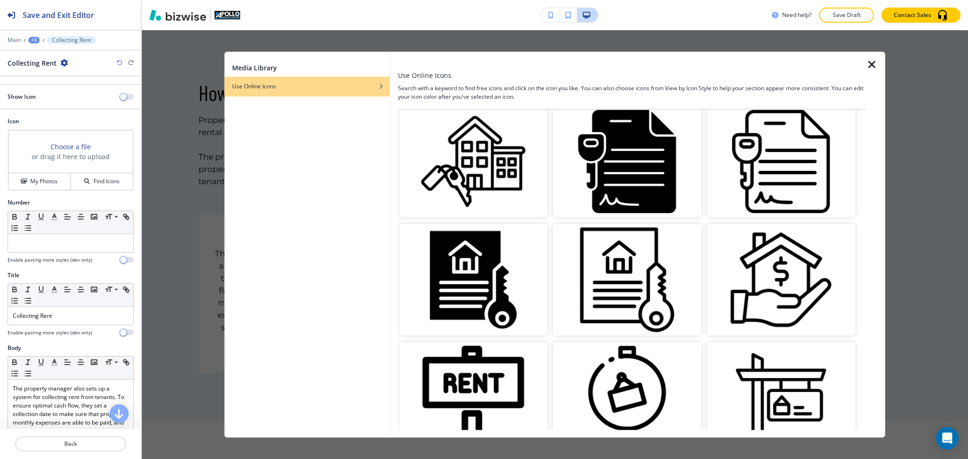
scroll to position [621, 0]
click at [766, 256] on img "button" at bounding box center [781, 280] width 148 height 111
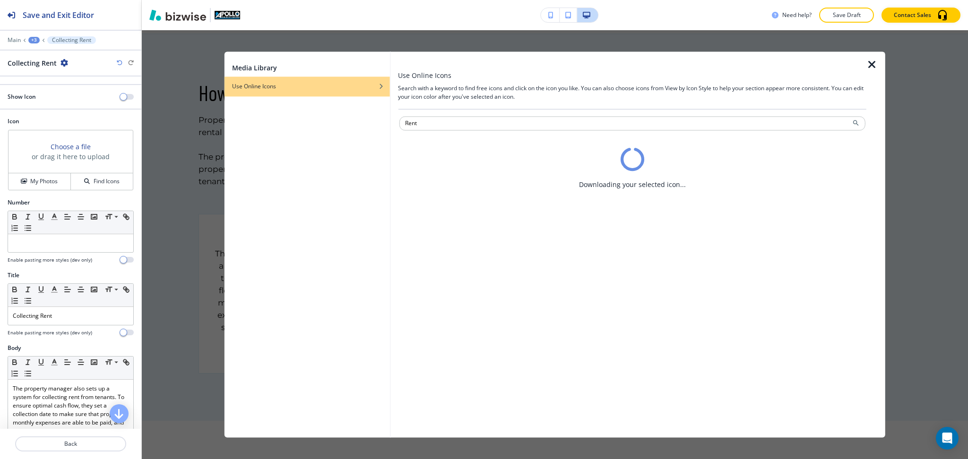
scroll to position [0, 0]
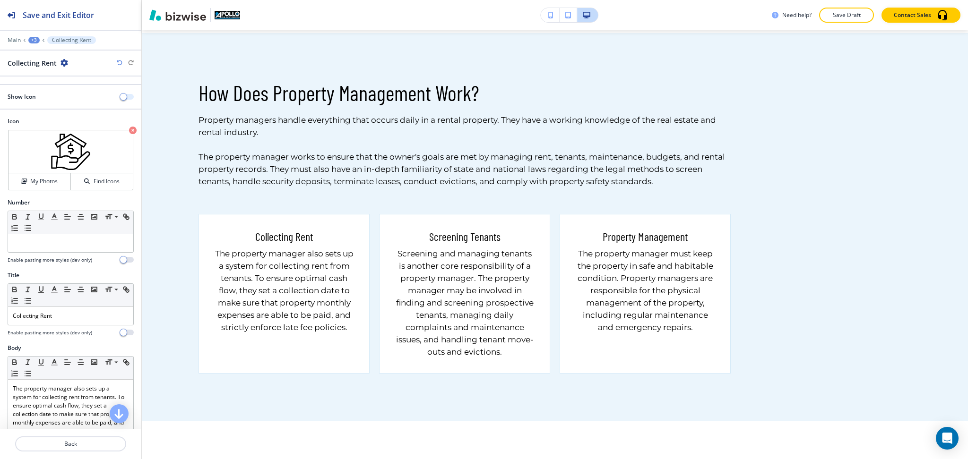
click at [120, 93] on span "button" at bounding box center [124, 97] width 8 height 8
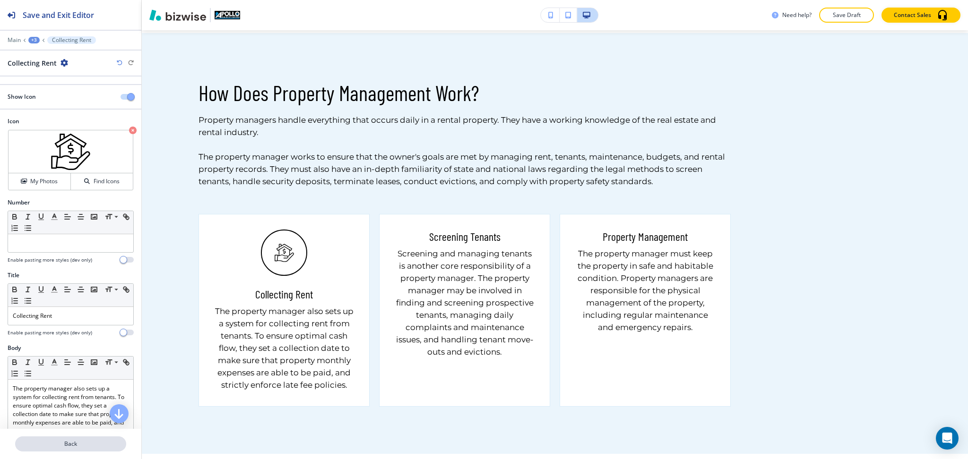
click at [74, 442] on p "Back" at bounding box center [70, 444] width 109 height 9
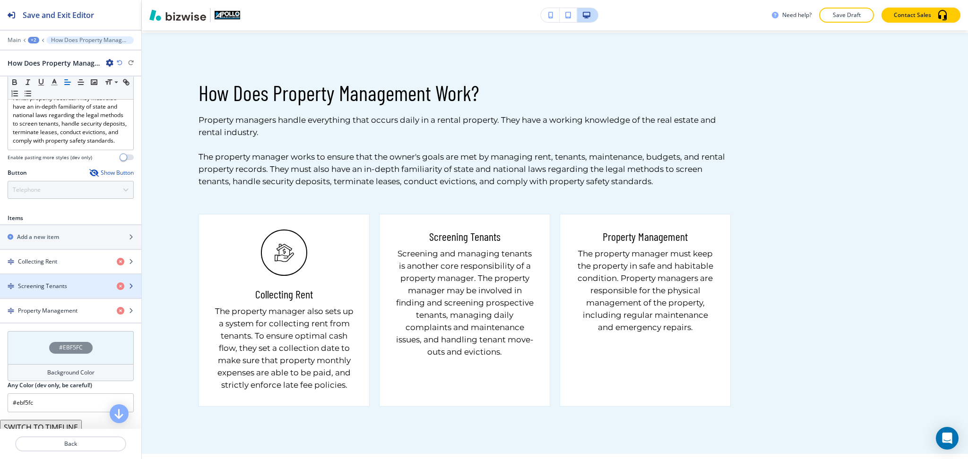
scroll to position [251, 0]
click at [64, 290] on h4 "Screening Tenants" at bounding box center [42, 286] width 49 height 9
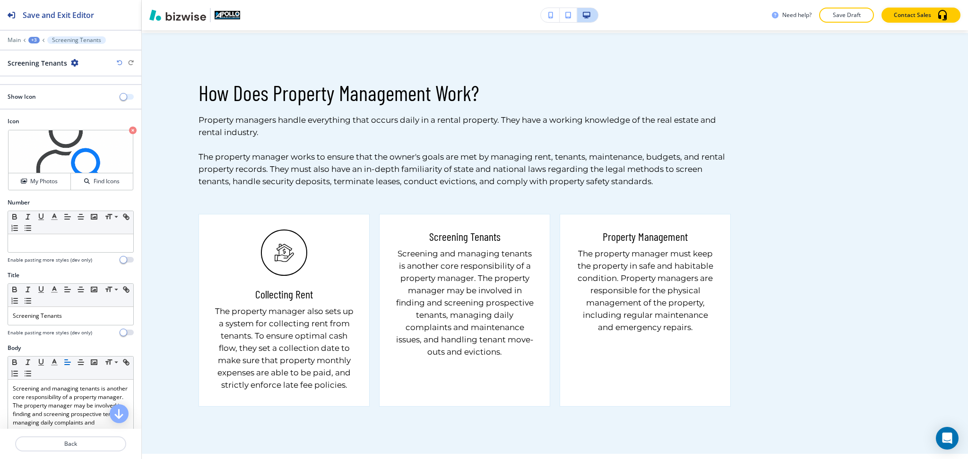
click at [115, 99] on div "Show Icon" at bounding box center [70, 97] width 141 height 24
click at [120, 99] on span "button" at bounding box center [124, 97] width 8 height 8
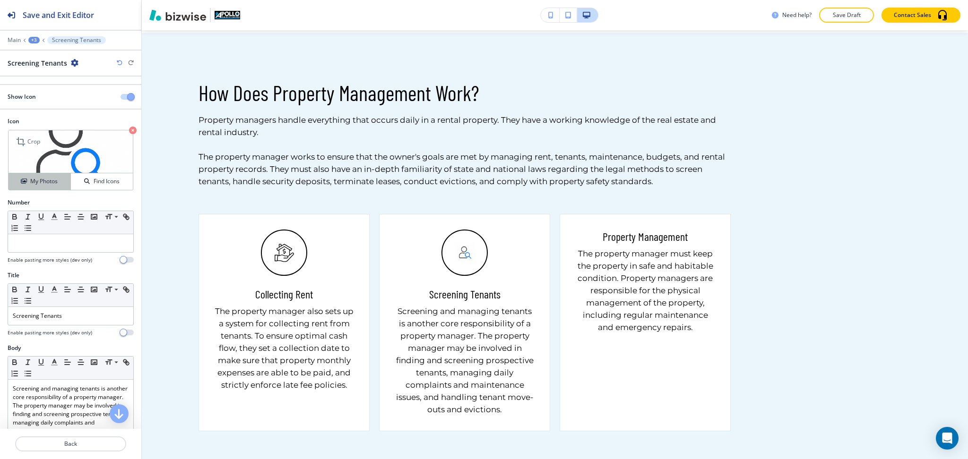
click at [51, 181] on h4 "My Photos" at bounding box center [43, 181] width 27 height 9
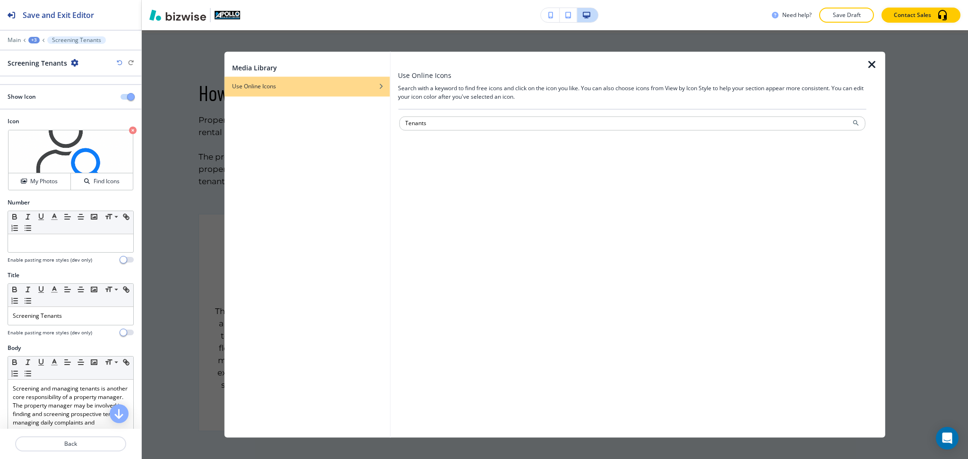
type input "Tenants"
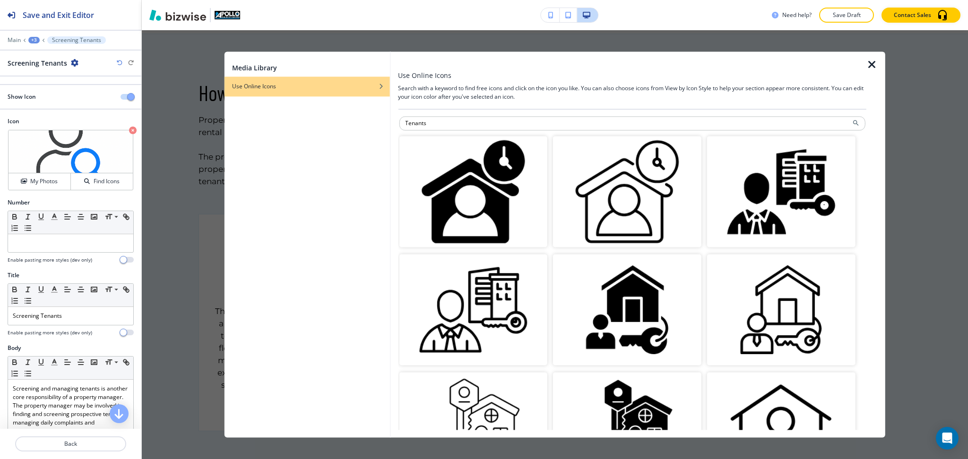
click at [486, 294] on img "button" at bounding box center [473, 310] width 148 height 111
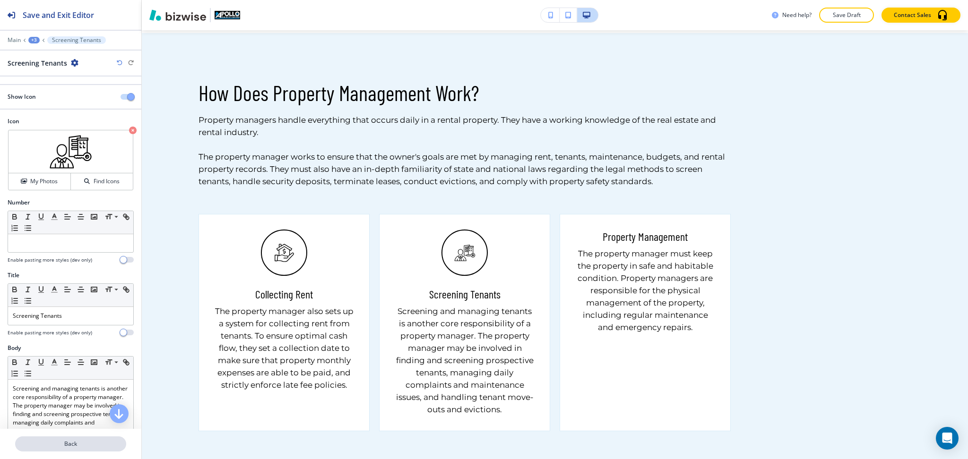
click at [80, 443] on p "Back" at bounding box center [70, 444] width 109 height 9
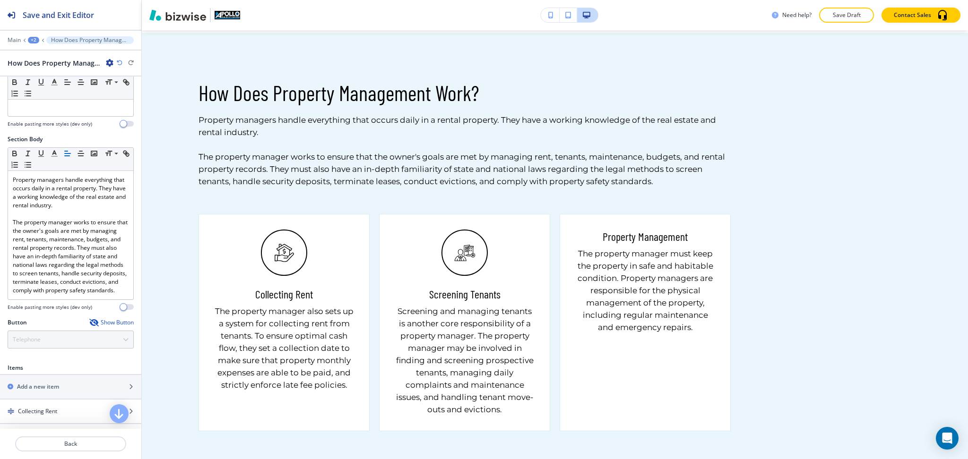
scroll to position [314, 0]
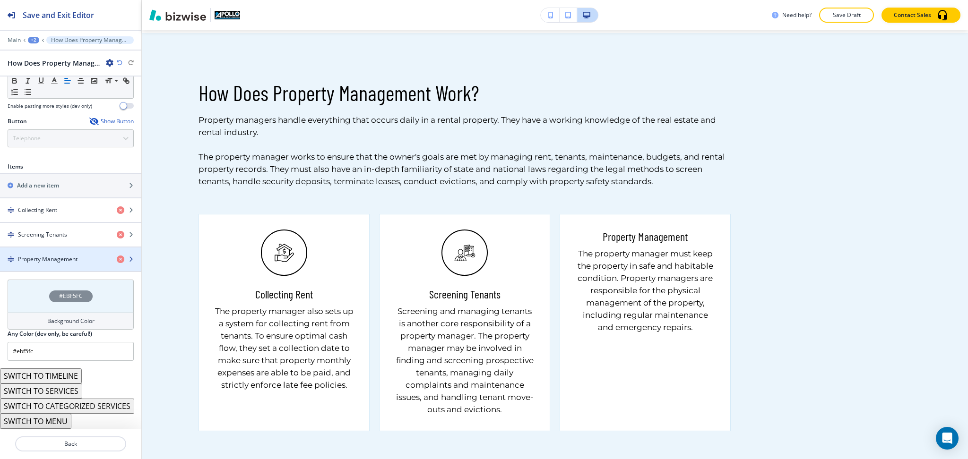
click at [71, 256] on h4 "Property Management" at bounding box center [48, 259] width 60 height 9
click at [52, 256] on h4 "Property Management" at bounding box center [48, 259] width 60 height 9
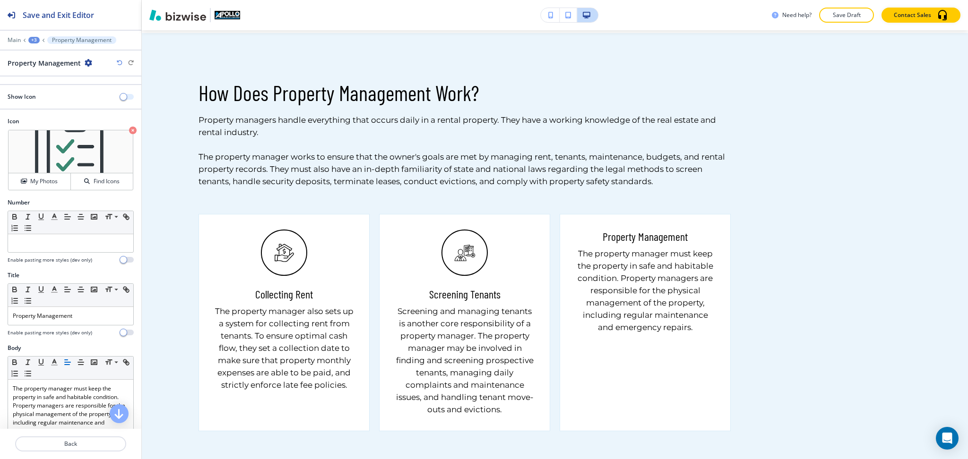
click at [120, 95] on span "button" at bounding box center [124, 97] width 8 height 8
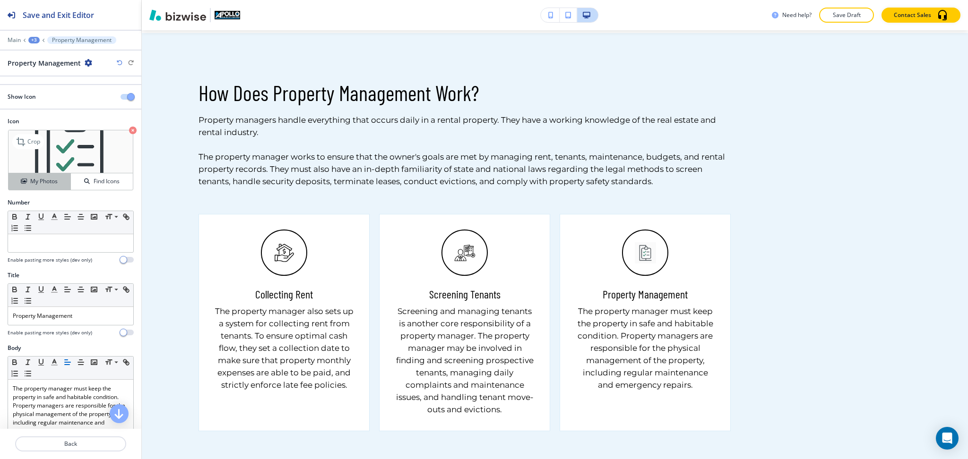
click at [40, 181] on h4 "My Photos" at bounding box center [43, 181] width 27 height 9
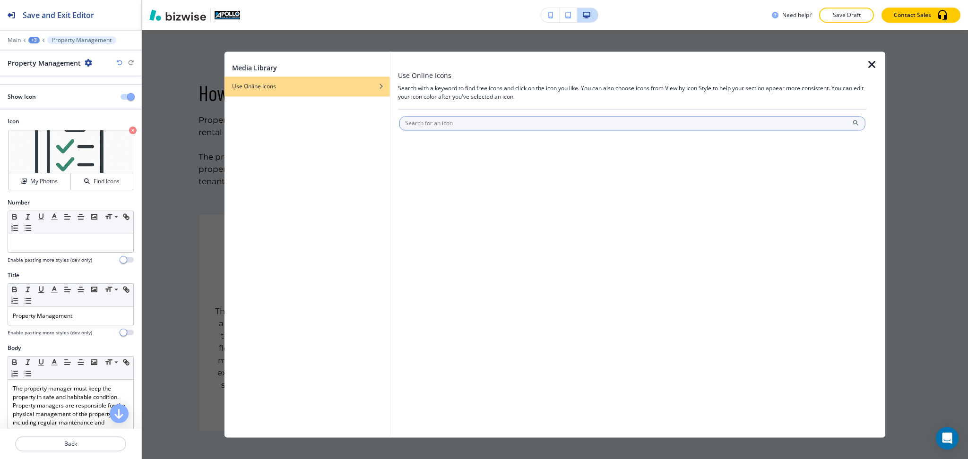
click at [445, 123] on input "text" at bounding box center [632, 123] width 467 height 14
type input "Property Management"
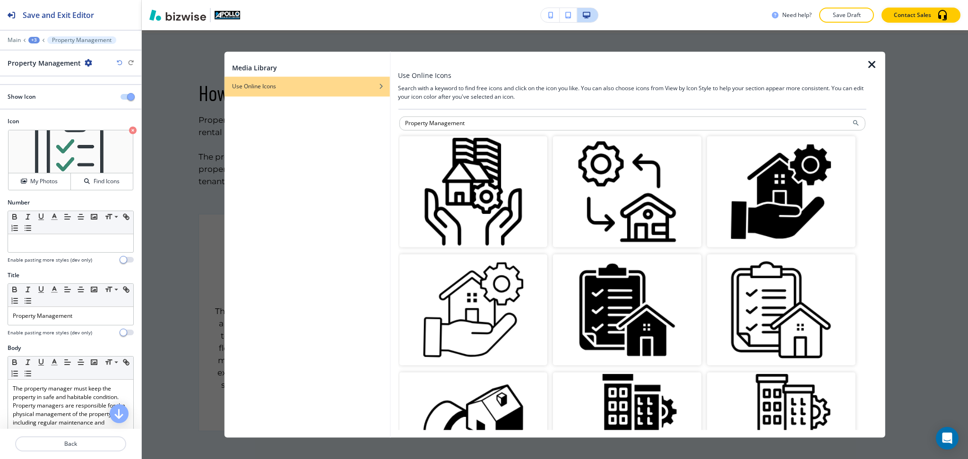
click at [626, 184] on img "button" at bounding box center [627, 191] width 148 height 111
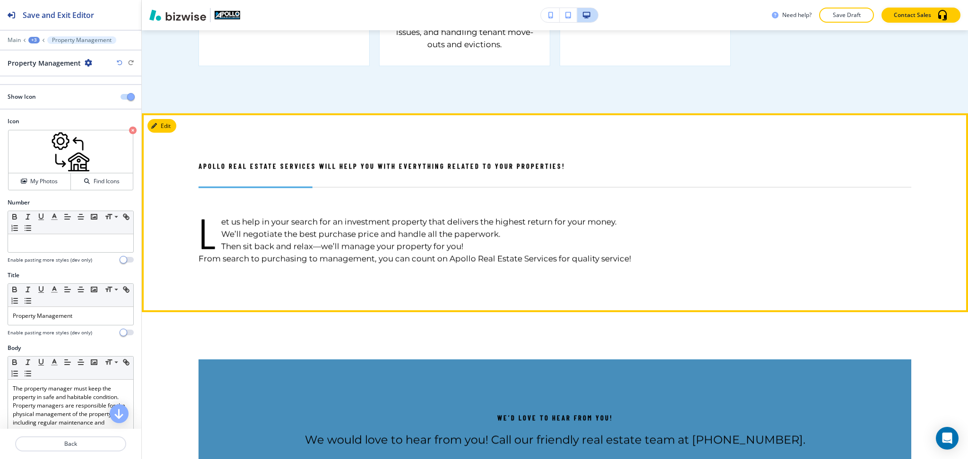
scroll to position [1362, 0]
click at [173, 121] on button "Edit This Section" at bounding box center [179, 126] width 64 height 14
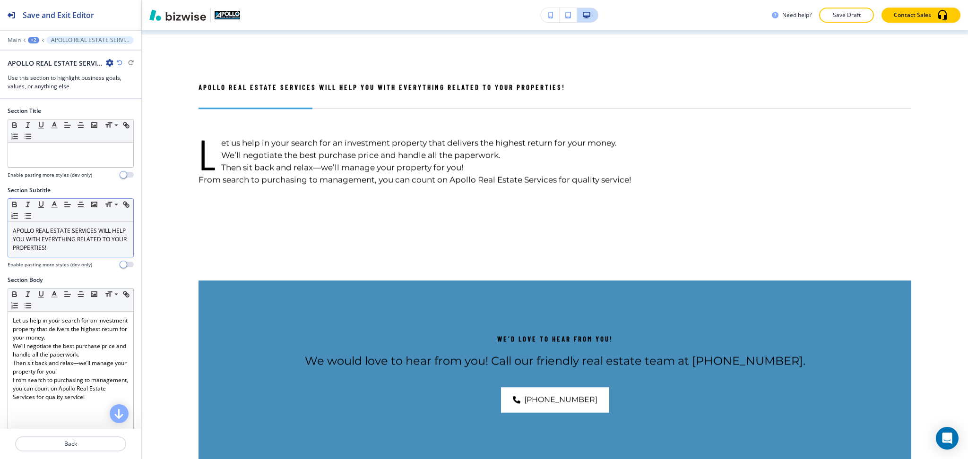
scroll to position [1442, 0]
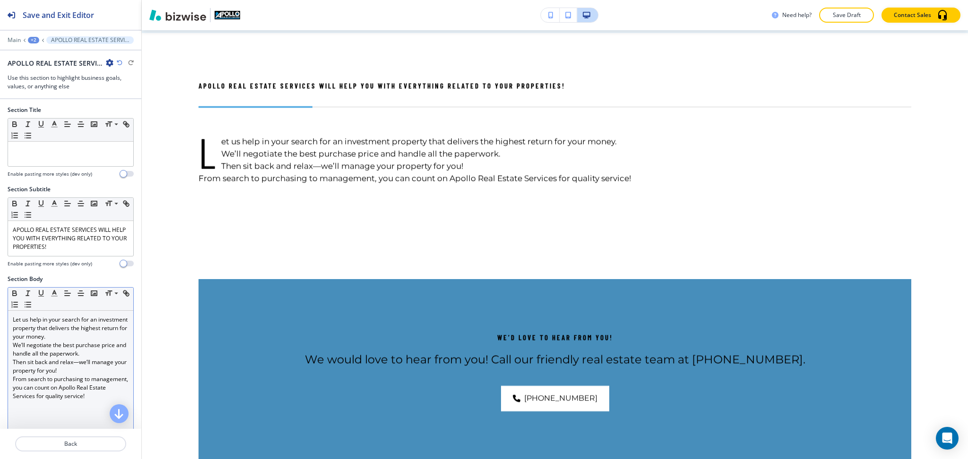
click at [87, 349] on p "We’ll negotiate the best purchase price and handle all the paperwork." at bounding box center [71, 349] width 116 height 17
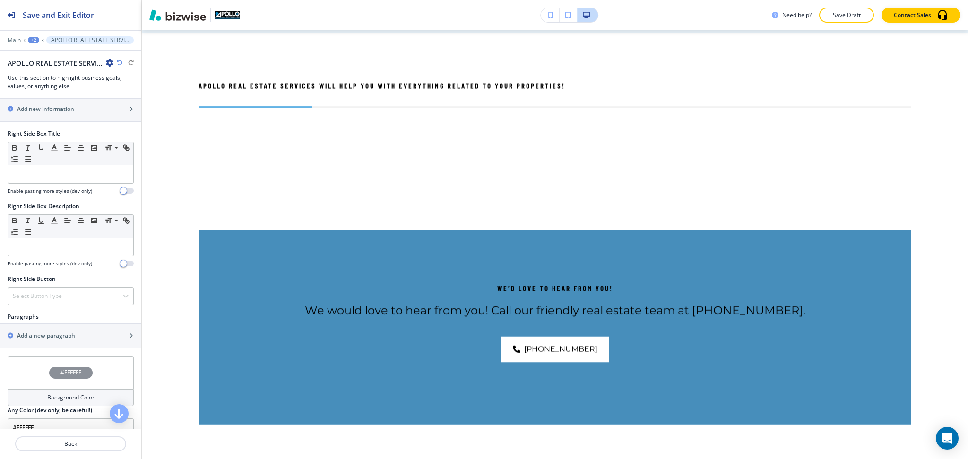
scroll to position [379, 0]
click at [69, 333] on h2 "Add a new paragraph" at bounding box center [46, 334] width 58 height 9
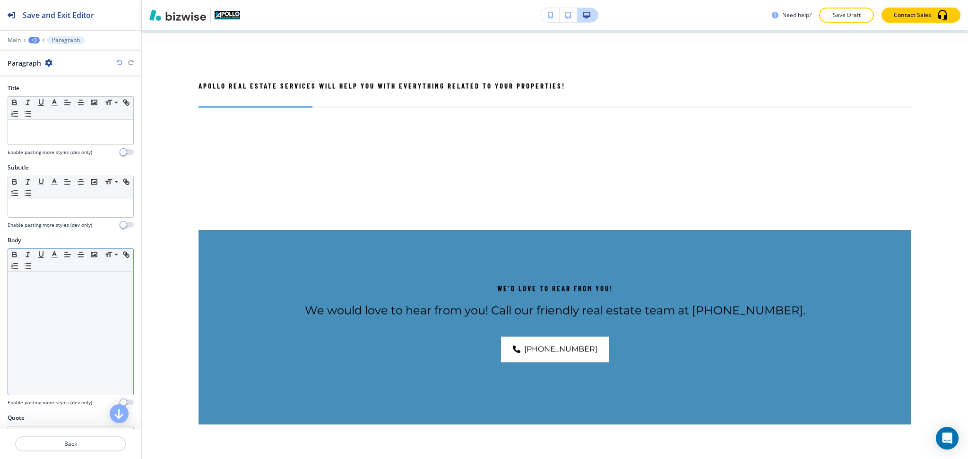
click at [71, 313] on div at bounding box center [70, 333] width 125 height 123
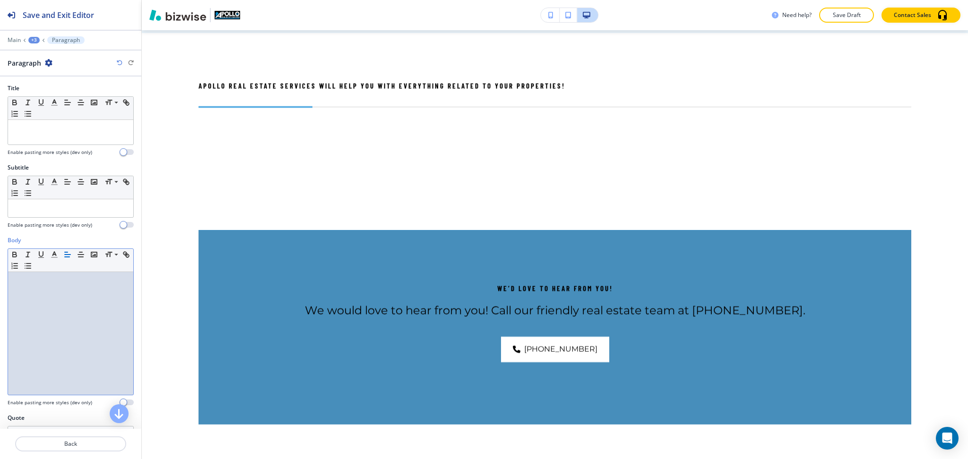
paste div
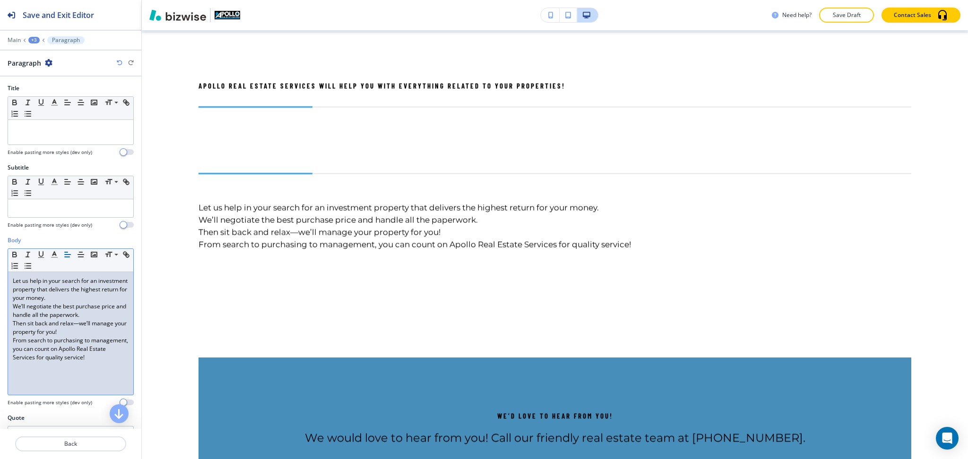
click at [81, 329] on p "Then sit back and relax—we’ll manage your property for you!" at bounding box center [71, 328] width 116 height 17
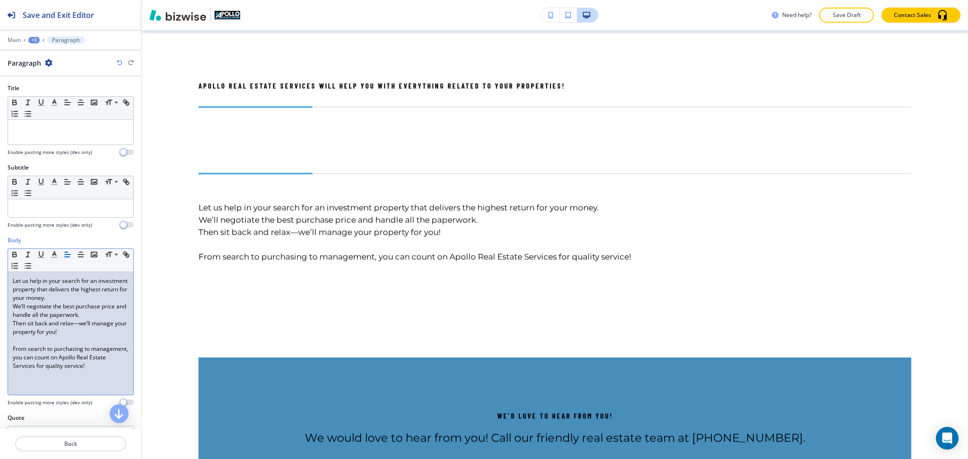
click at [106, 297] on p "Let us help in your search for an investment property that delivers the highest…" at bounding box center [71, 290] width 116 height 26
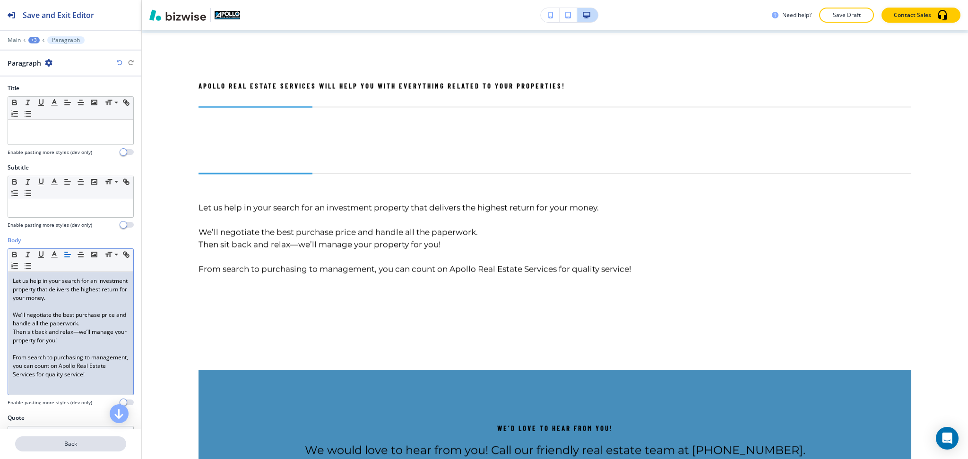
click at [77, 442] on p "Back" at bounding box center [70, 444] width 109 height 9
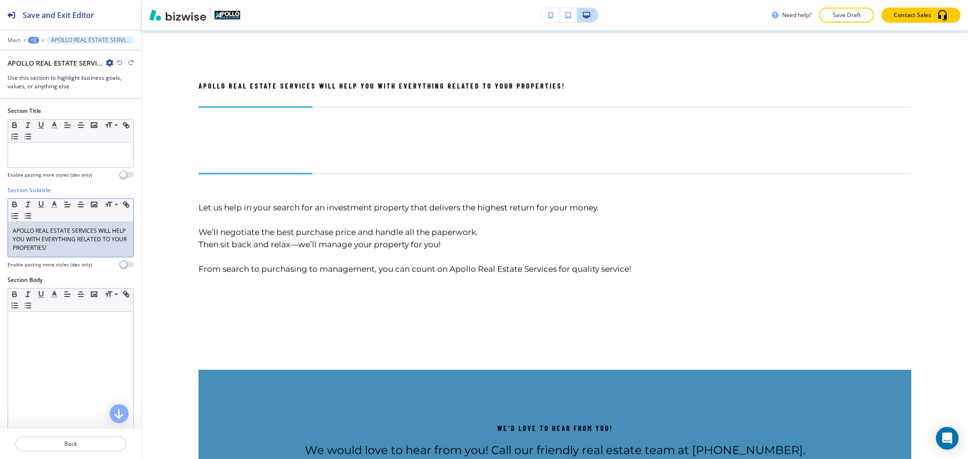
click at [95, 239] on p "APOLLO REAL ESTATE SERVICES WILL HELP YOU WITH EVERYTHING RELATED TO YOUR PROPE…" at bounding box center [71, 240] width 116 height 26
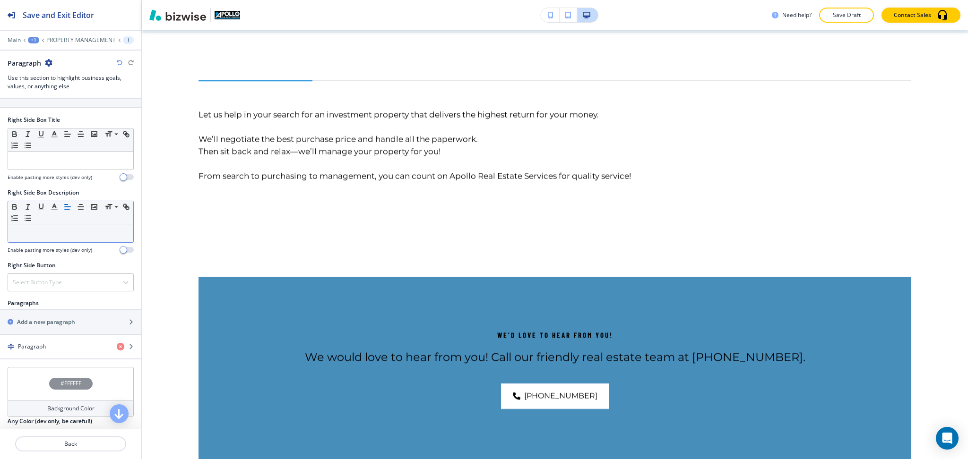
scroll to position [378, 0]
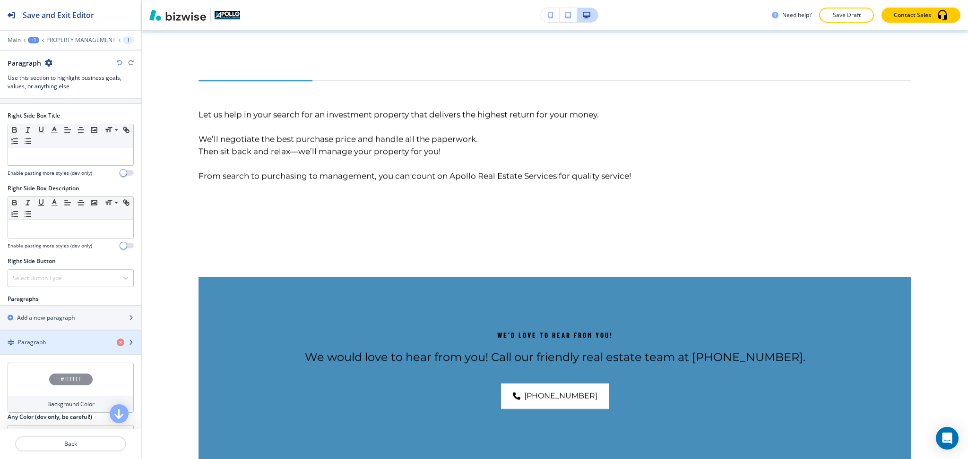
click at [54, 343] on div "Paragraph" at bounding box center [54, 342] width 109 height 9
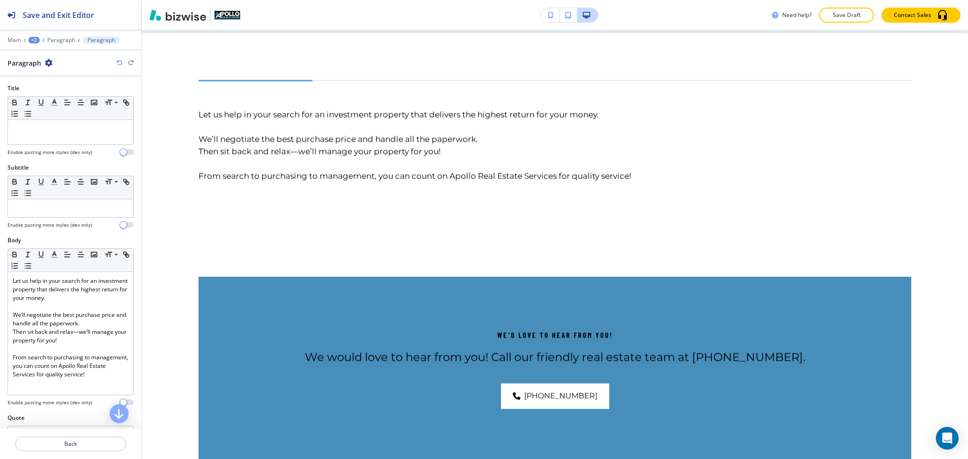
scroll to position [1489, 0]
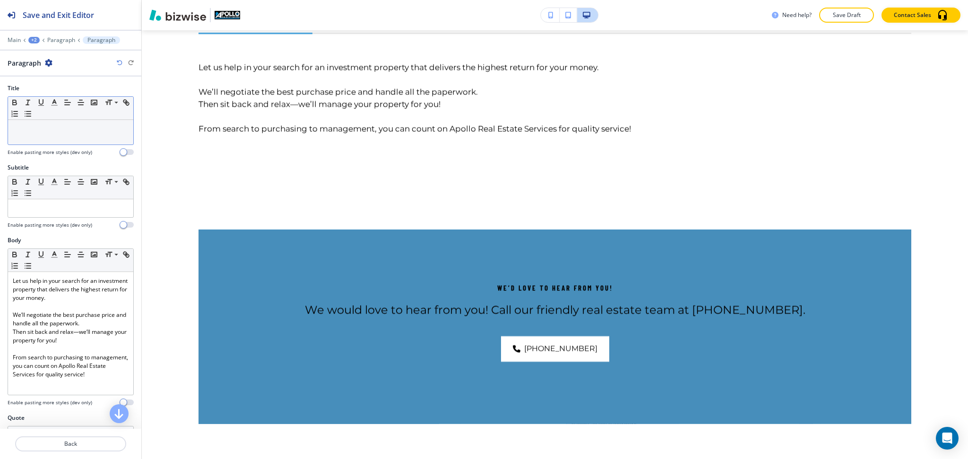
click at [51, 133] on p at bounding box center [71, 129] width 116 height 9
paste div
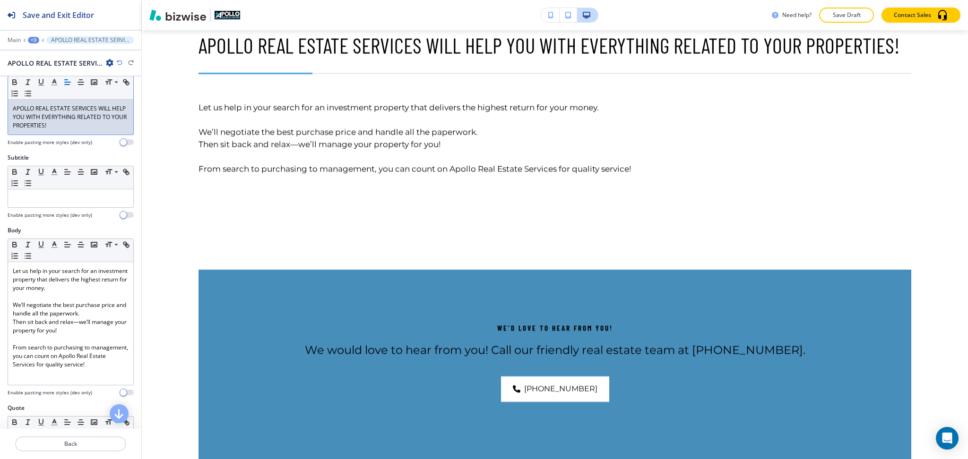
scroll to position [225, 0]
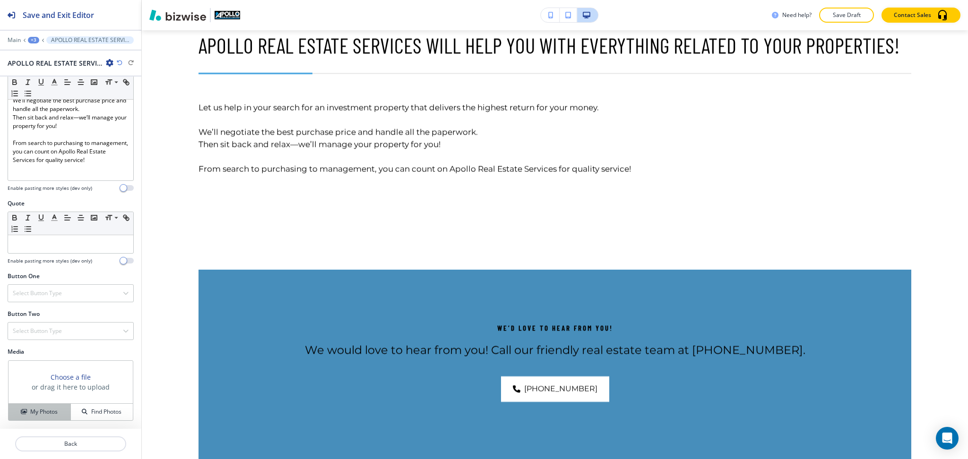
click at [42, 410] on h4 "My Photos" at bounding box center [43, 412] width 27 height 9
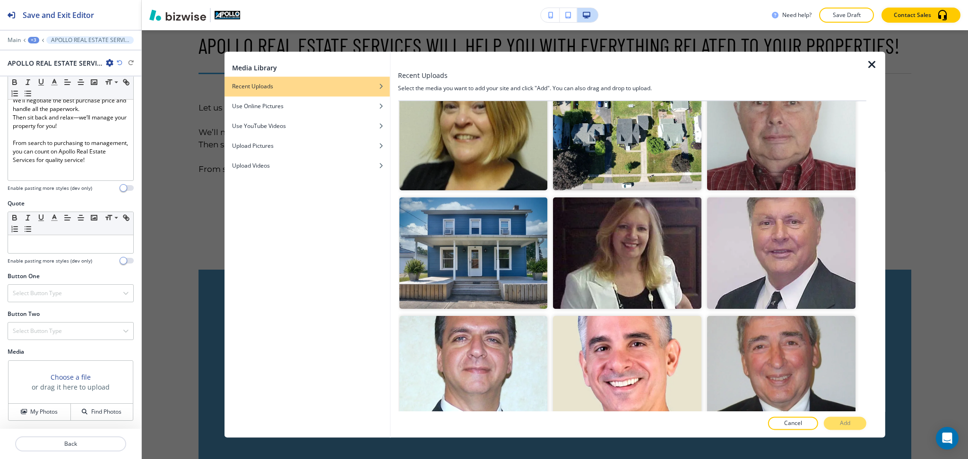
scroll to position [1602, 0]
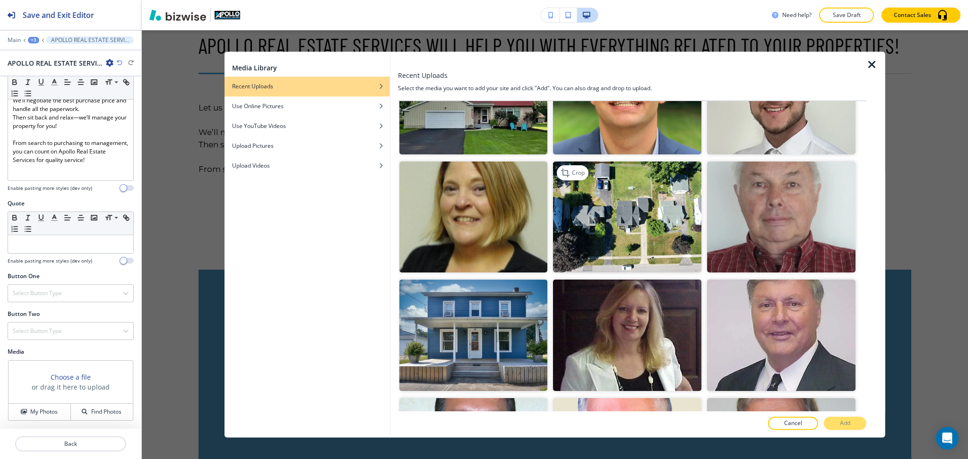
click at [647, 208] on img "button" at bounding box center [627, 217] width 148 height 111
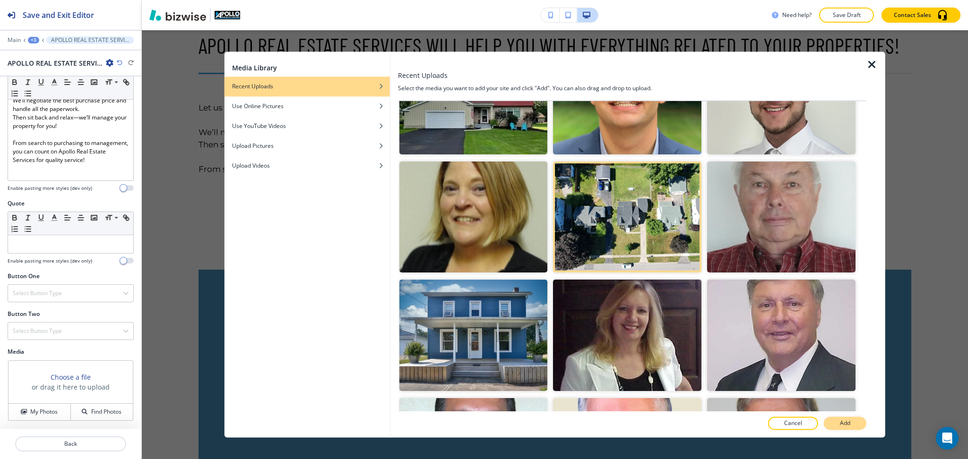
click at [841, 427] on p "Add" at bounding box center [845, 424] width 10 height 9
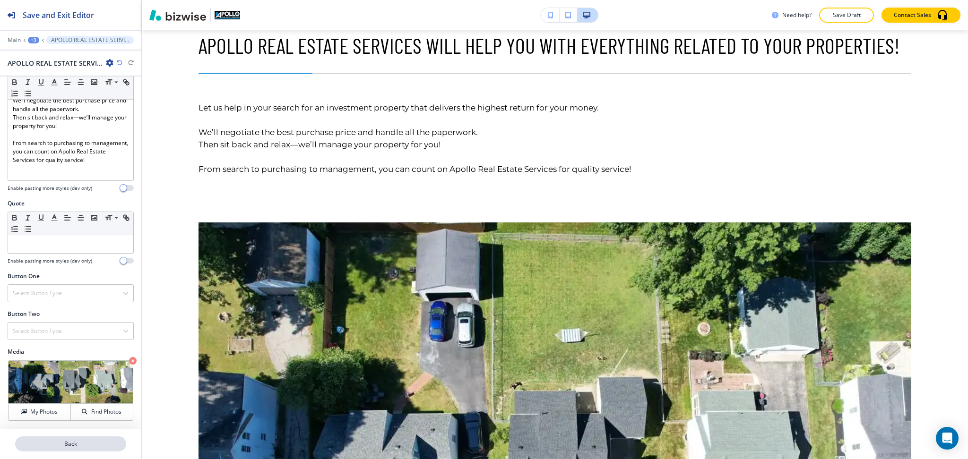
click at [93, 447] on p "Back" at bounding box center [70, 444] width 109 height 9
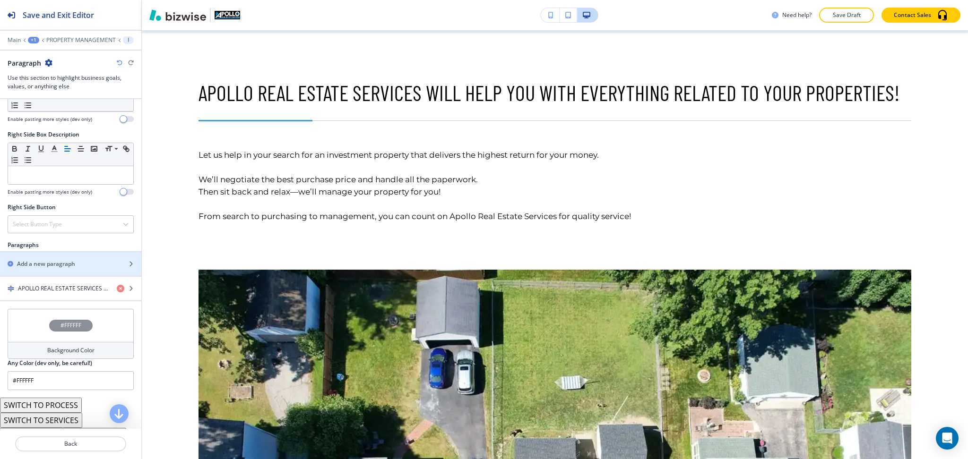
scroll to position [462, 0]
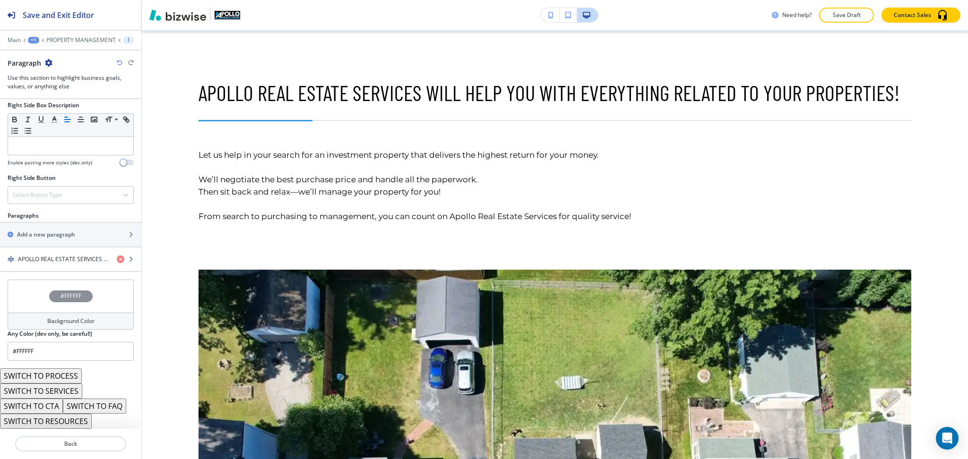
click at [69, 394] on button "SWITCH TO SERVICES" at bounding box center [41, 391] width 82 height 15
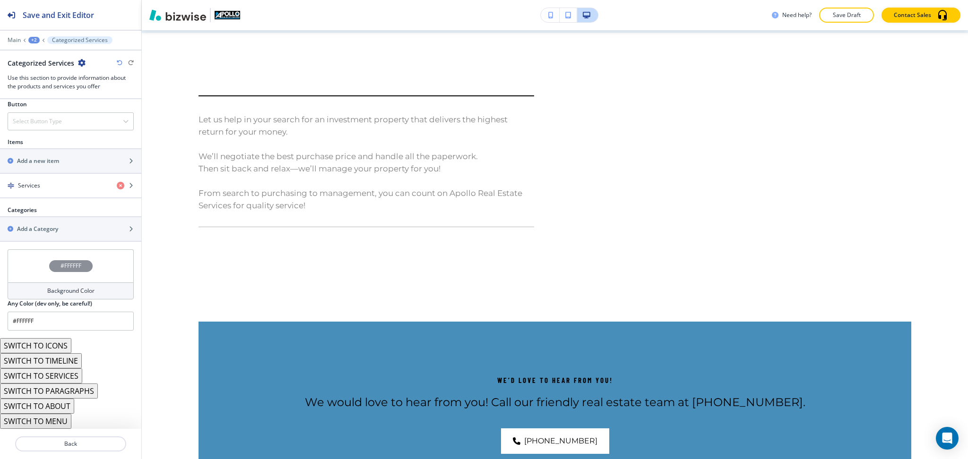
click at [62, 406] on button "SWITCH TO ABOUT" at bounding box center [37, 406] width 74 height 15
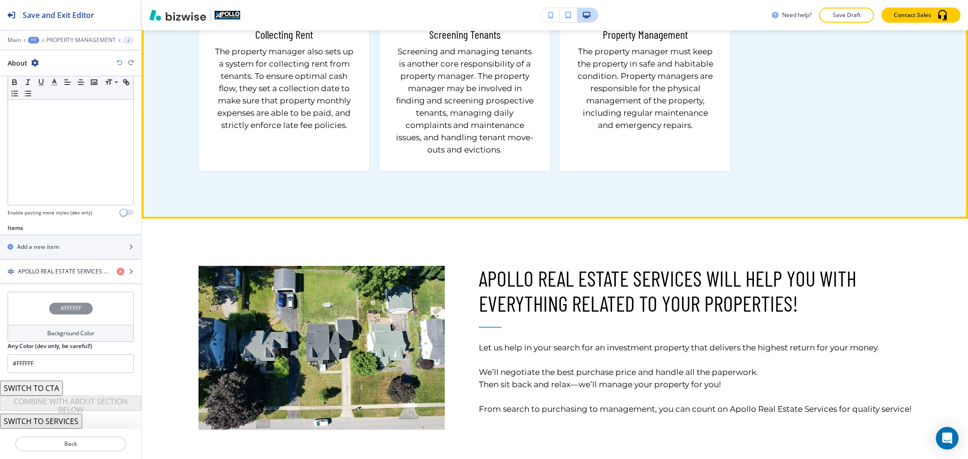
scroll to position [1254, 0]
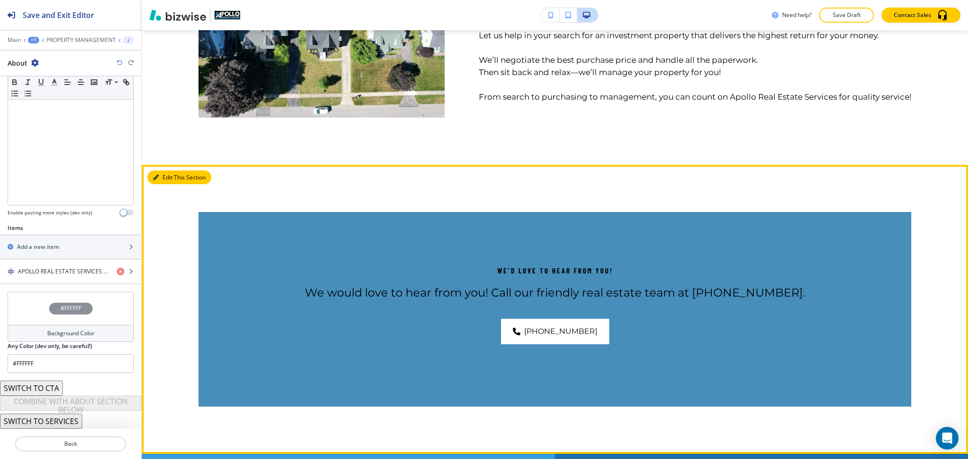
click at [153, 171] on button "Edit This Section" at bounding box center [179, 178] width 64 height 14
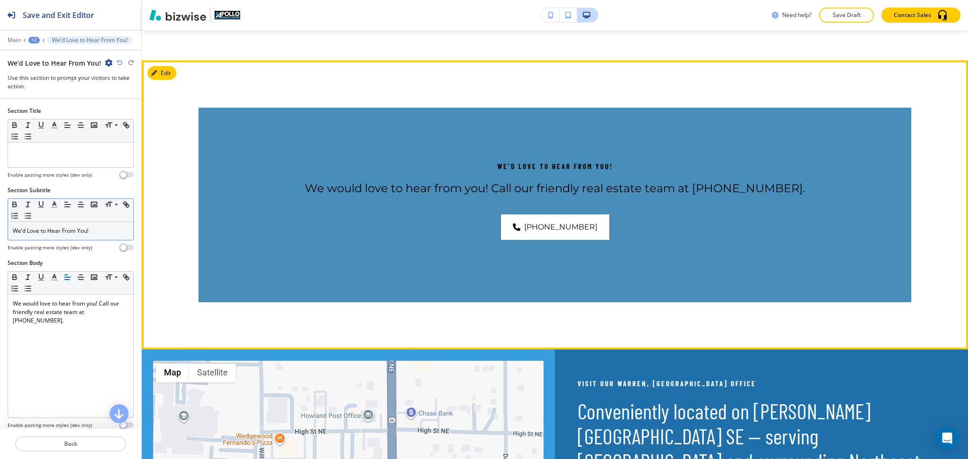
scroll to position [1698, 0]
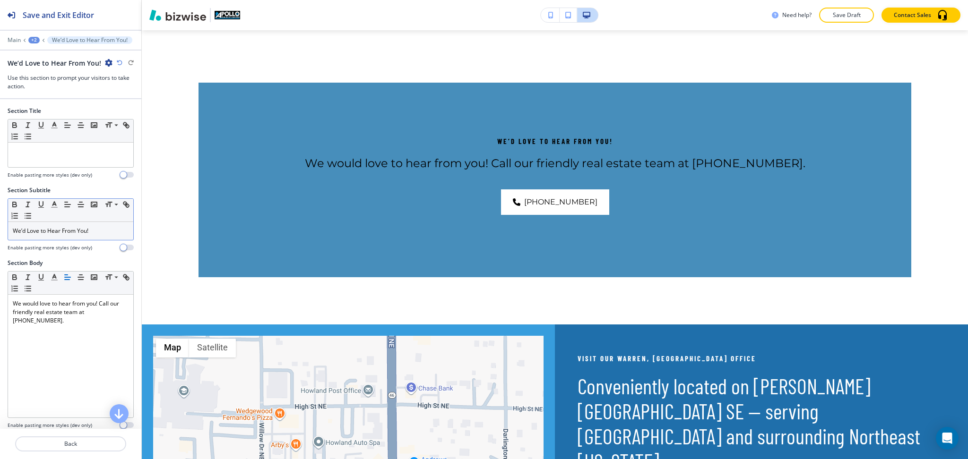
click at [58, 226] on div "We’d Love to Hear From You!" at bounding box center [70, 231] width 125 height 18
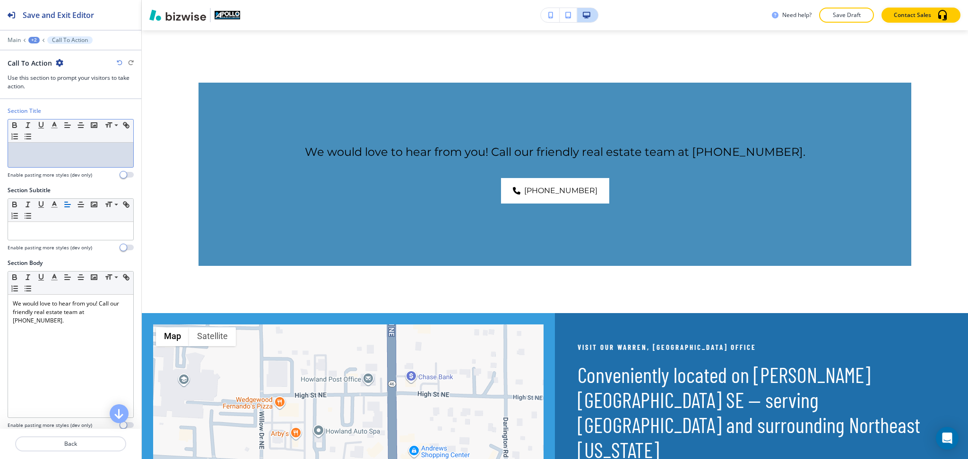
click at [79, 143] on div at bounding box center [70, 155] width 125 height 25
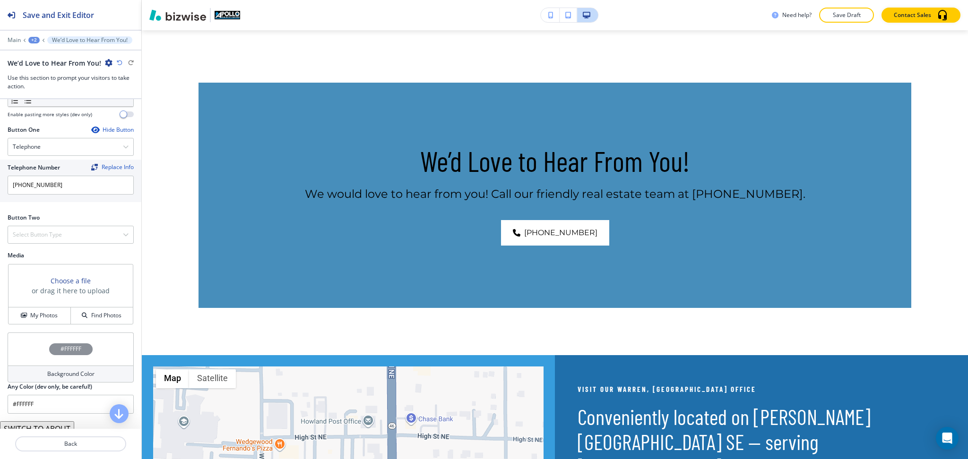
scroll to position [312, 0]
click at [56, 235] on h4 "Select Button Type" at bounding box center [37, 234] width 49 height 9
click at [43, 335] on h4 "Internal Link" at bounding box center [71, 331] width 116 height 9
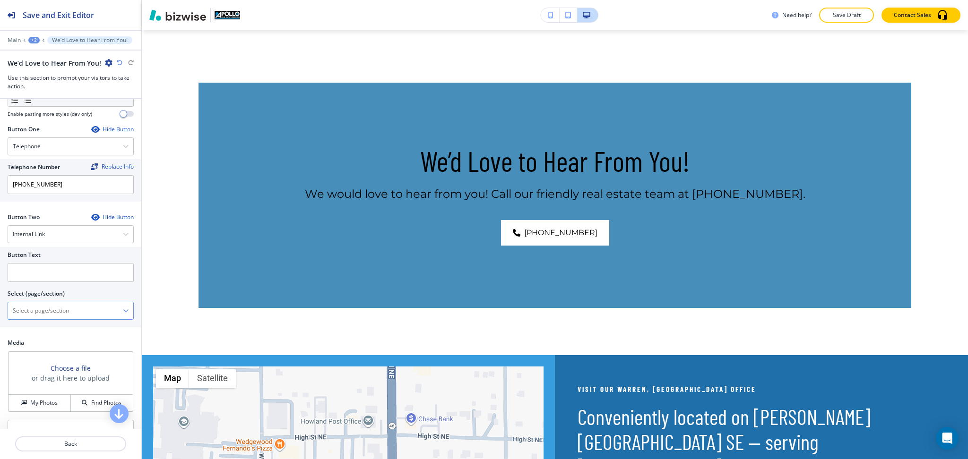
click at [50, 310] on \(page\/section\) "Manual Input" at bounding box center [65, 311] width 115 height 16
type \(page\/section\) "CONTACT US"
drag, startPoint x: 60, startPoint y: 312, endPoint x: 0, endPoint y: 299, distance: 61.0
click at [0, 299] on div "Button Text Select (page/section) CONTACT US CONTACT US CONTACT US | Hero CONTA…" at bounding box center [70, 287] width 141 height 80
click at [43, 329] on h4 "CONTACT US" at bounding box center [71, 327] width 116 height 9
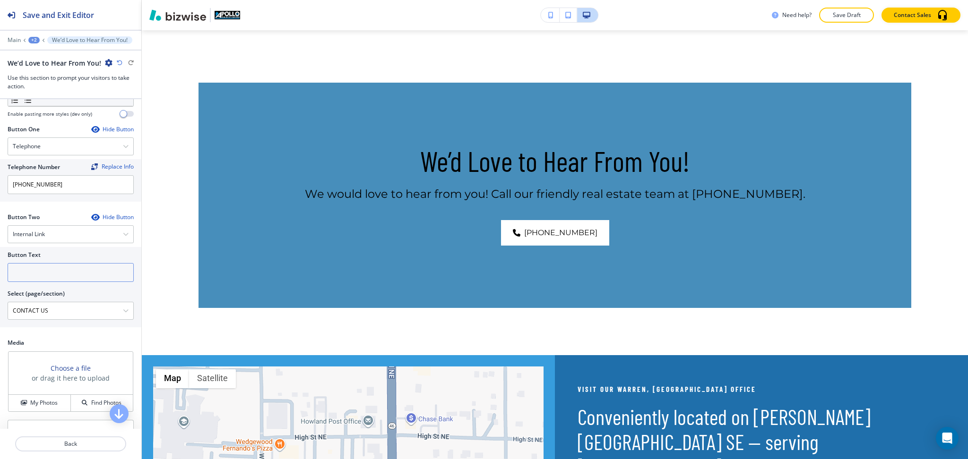
click at [35, 276] on input "text" at bounding box center [71, 272] width 126 height 19
paste input "CONTACT US"
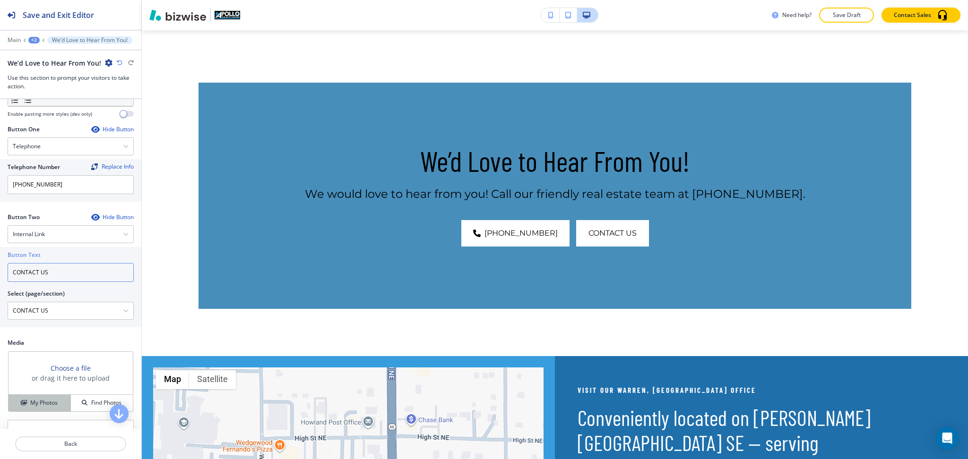
type input "CONTACT US"
click at [43, 405] on h4 "My Photos" at bounding box center [43, 403] width 27 height 9
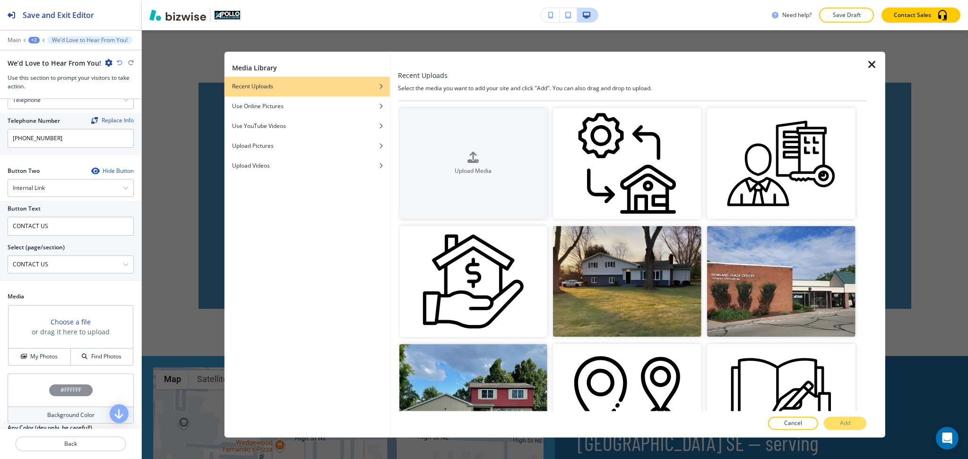
scroll to position [422, 0]
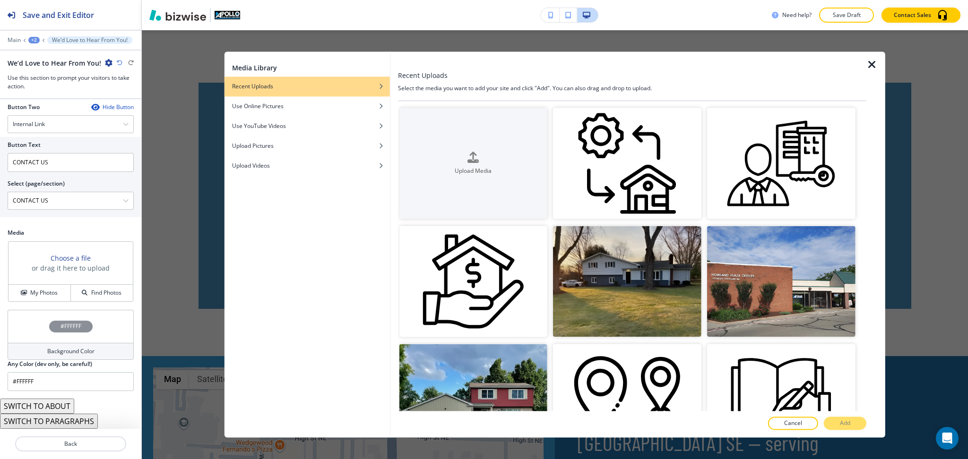
click at [41, 349] on div "Background Color" at bounding box center [71, 351] width 126 height 17
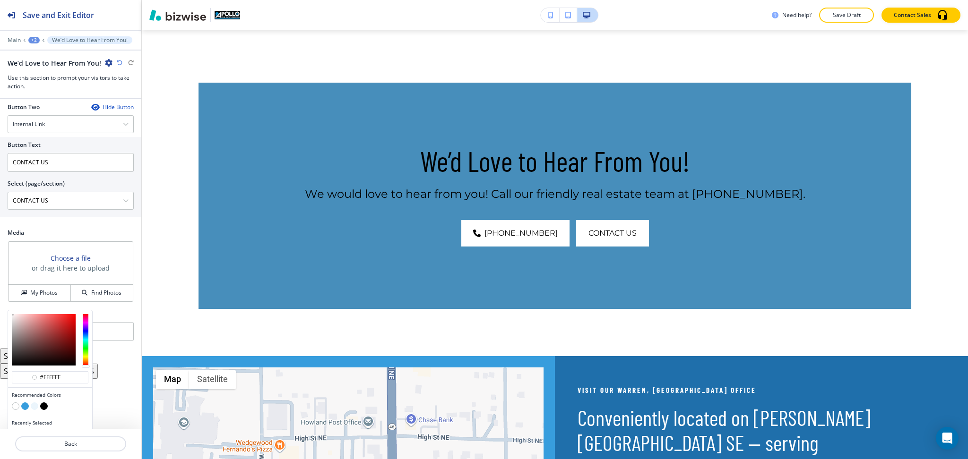
click at [43, 408] on button "button" at bounding box center [44, 407] width 8 height 8
type input "#000000"
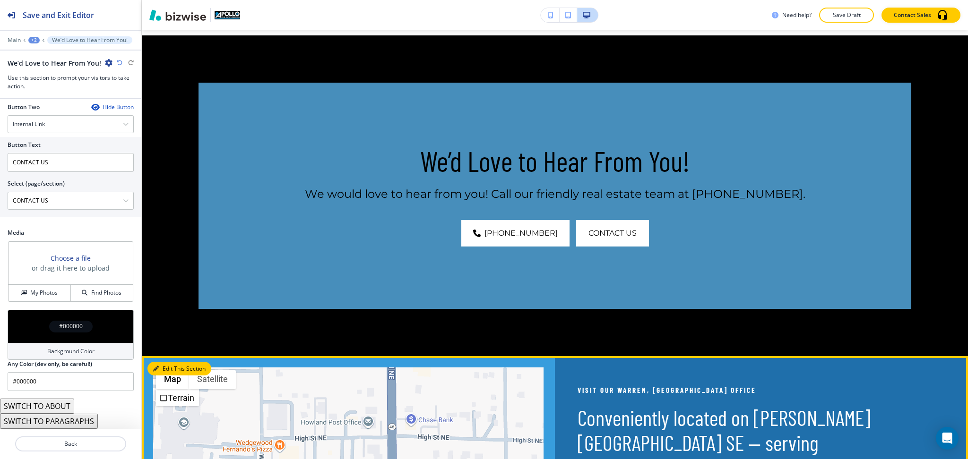
click at [161, 362] on button "Edit This Section" at bounding box center [179, 369] width 64 height 14
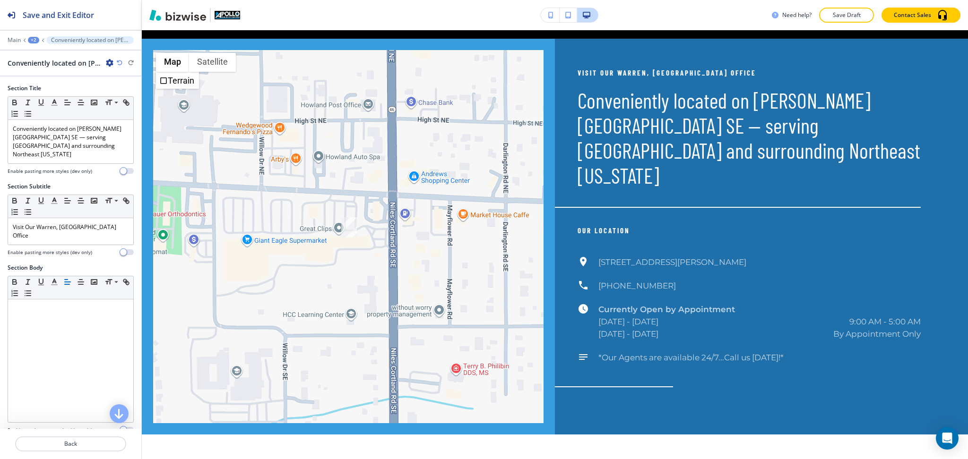
scroll to position [2019, 0]
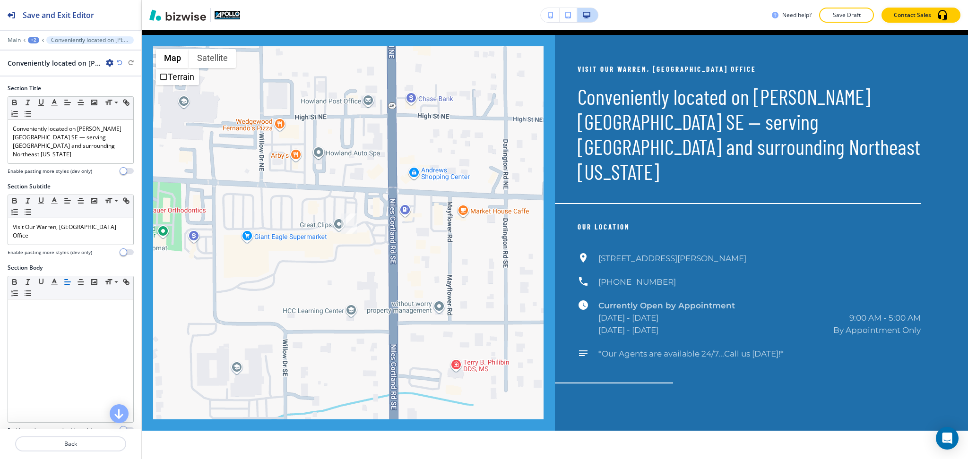
click at [109, 62] on icon "button" at bounding box center [110, 63] width 8 height 8
click at [131, 112] on p "Delete Section" at bounding box center [136, 112] width 48 height 9
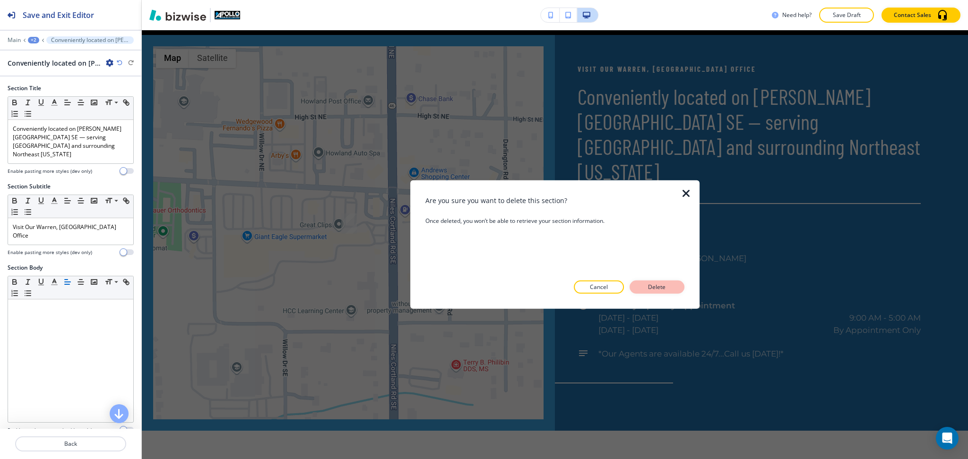
click at [637, 290] on button "Delete" at bounding box center [657, 287] width 55 height 13
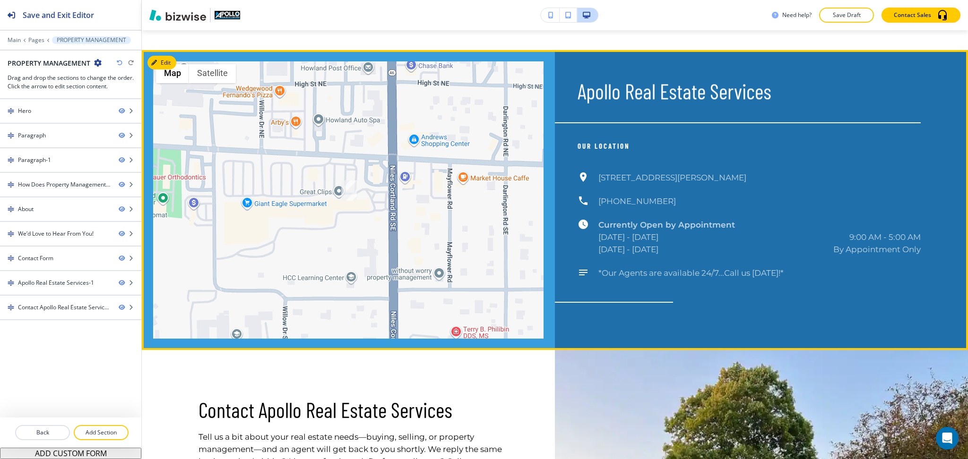
scroll to position [2459, 0]
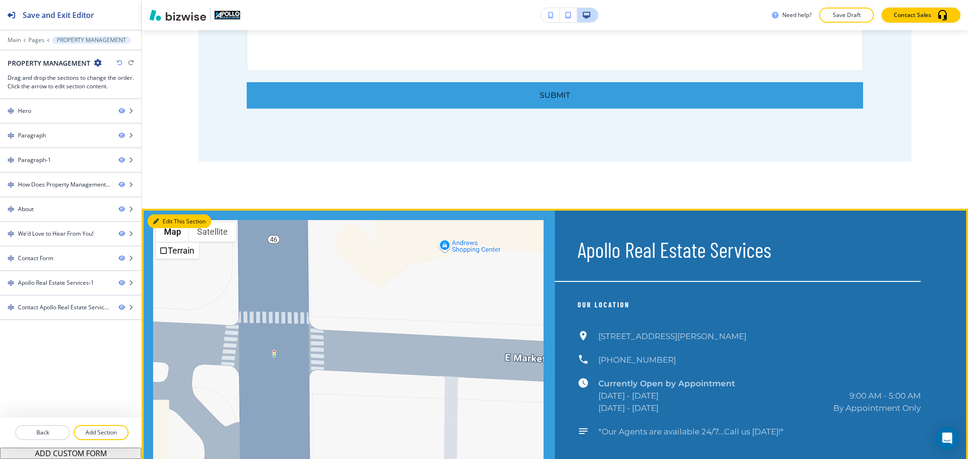
click at [168, 215] on button "Edit This Section" at bounding box center [179, 222] width 64 height 14
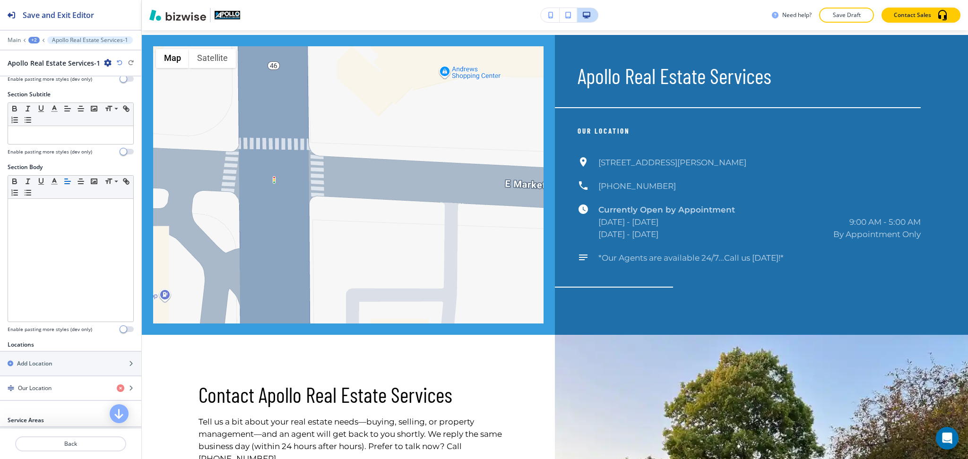
scroll to position [200, 0]
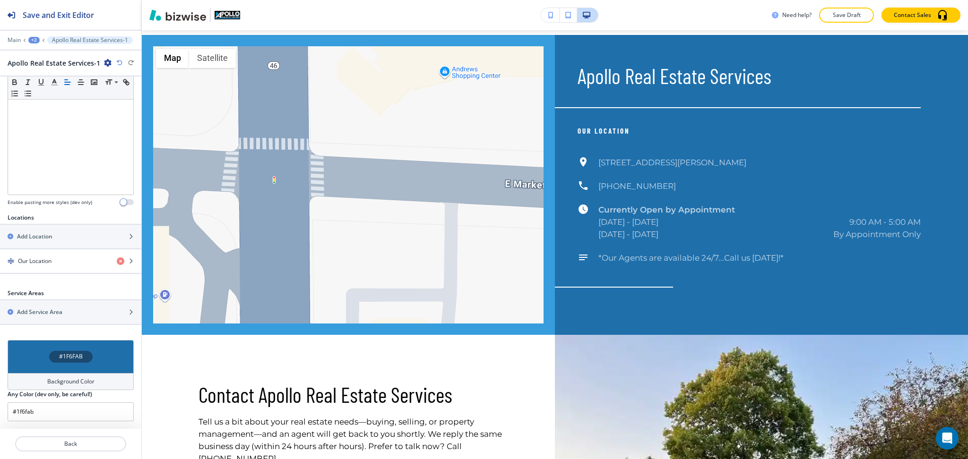
click at [79, 379] on h4 "Background Color" at bounding box center [70, 382] width 47 height 9
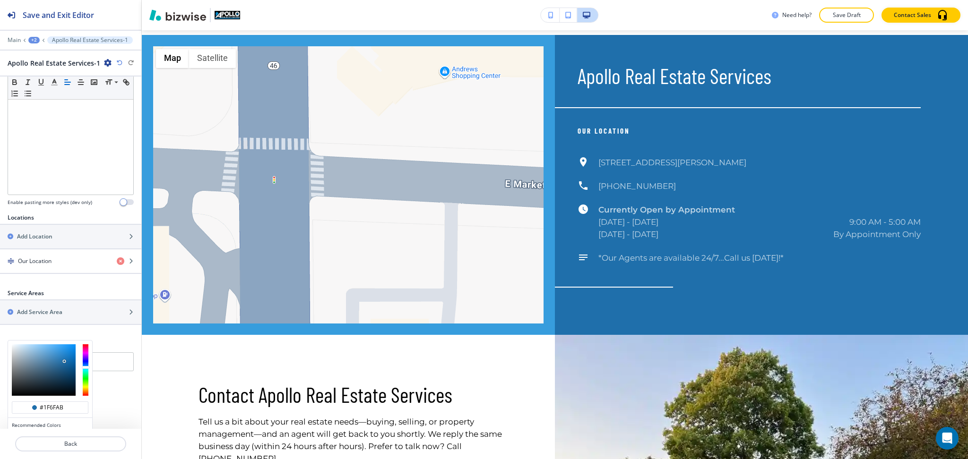
scroll to position [246, 0]
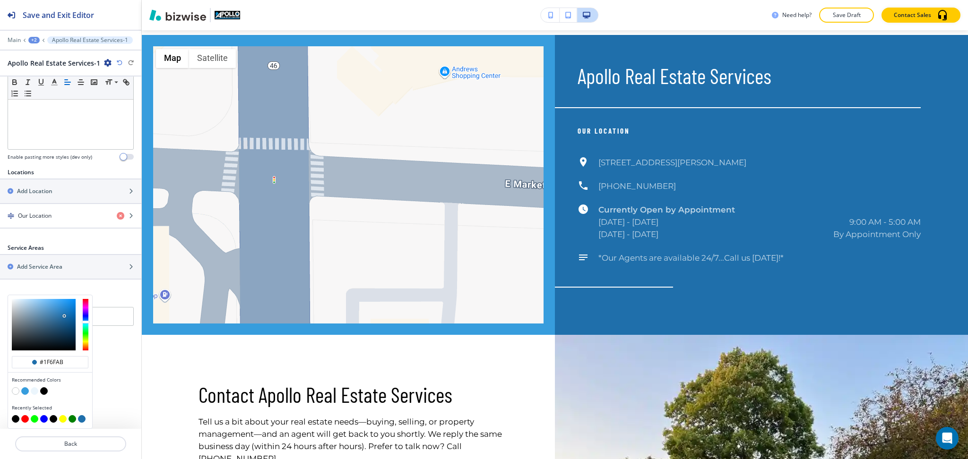
click at [13, 392] on button "button" at bounding box center [16, 392] width 8 height 8
type input "#FFFFFF"
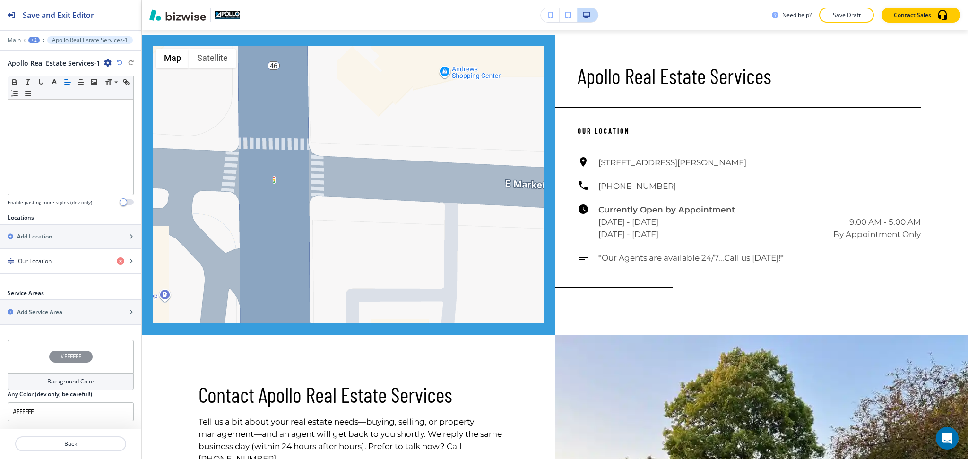
scroll to position [200, 0]
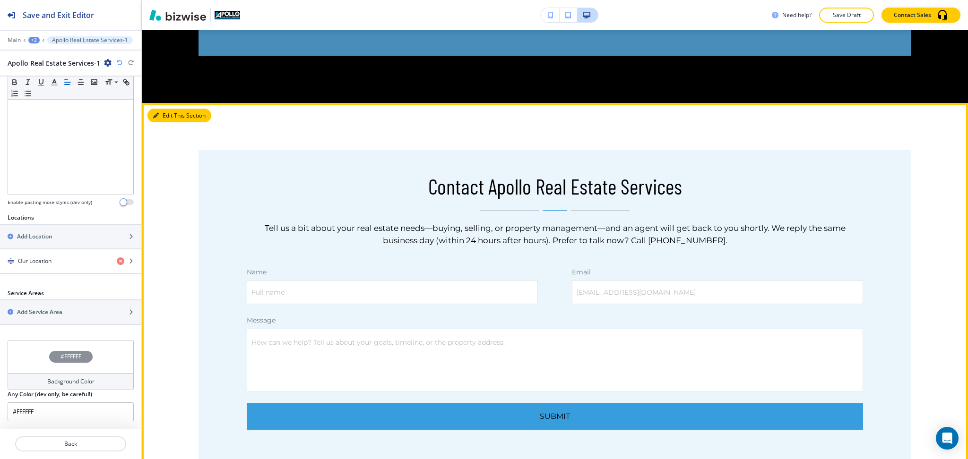
click at [166, 114] on button "Edit This Section" at bounding box center [179, 116] width 64 height 14
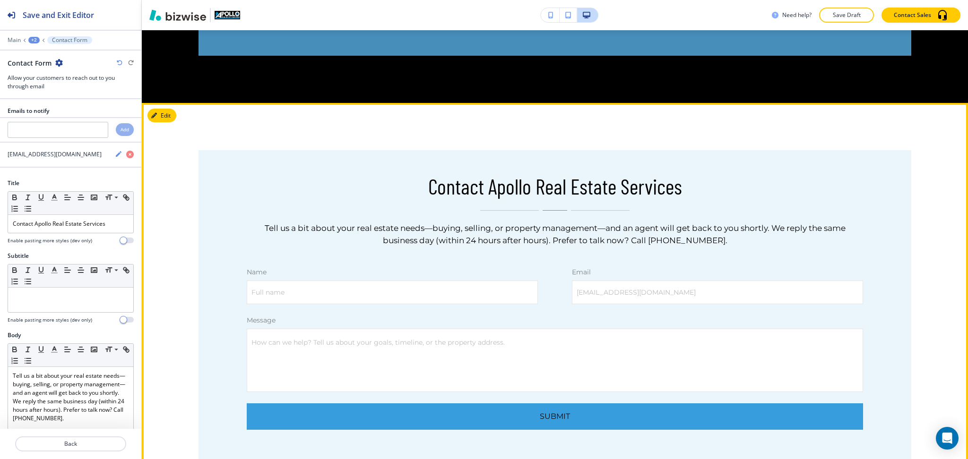
scroll to position [2019, 0]
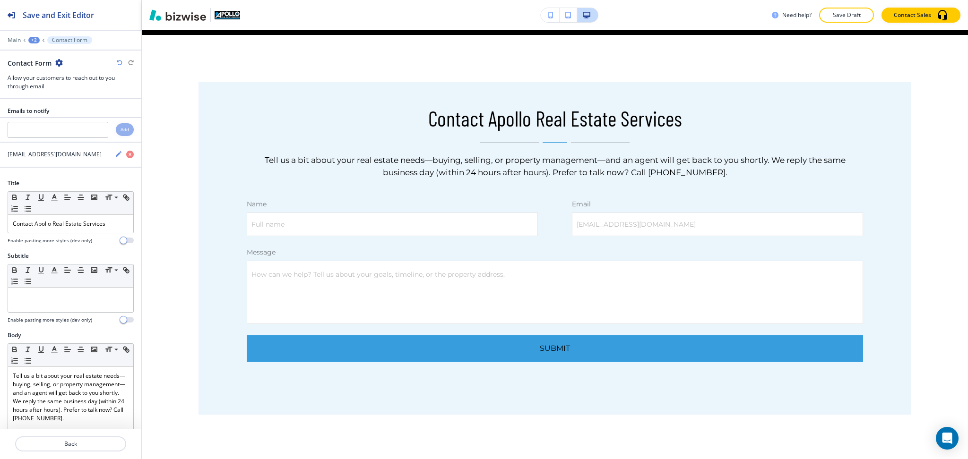
click at [57, 63] on icon "button" at bounding box center [59, 63] width 8 height 8
click at [70, 110] on p "Delete Section" at bounding box center [85, 112] width 48 height 9
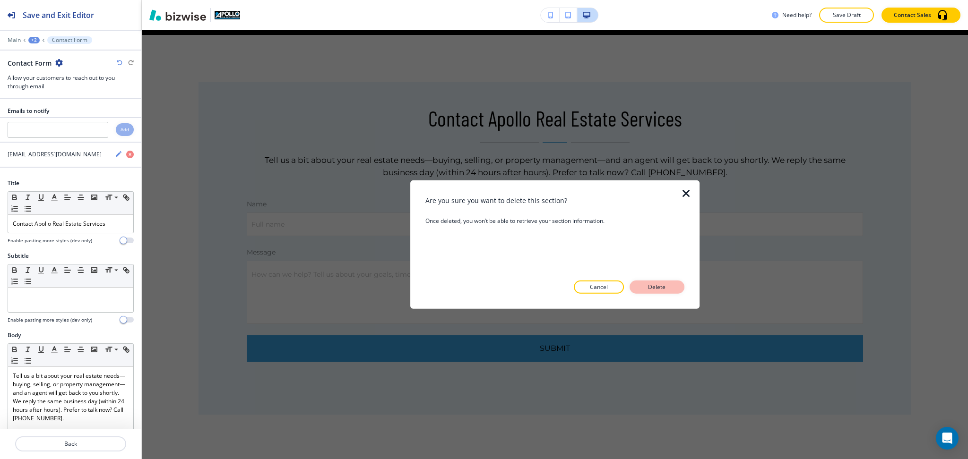
click at [670, 286] on button "Delete" at bounding box center [657, 287] width 55 height 13
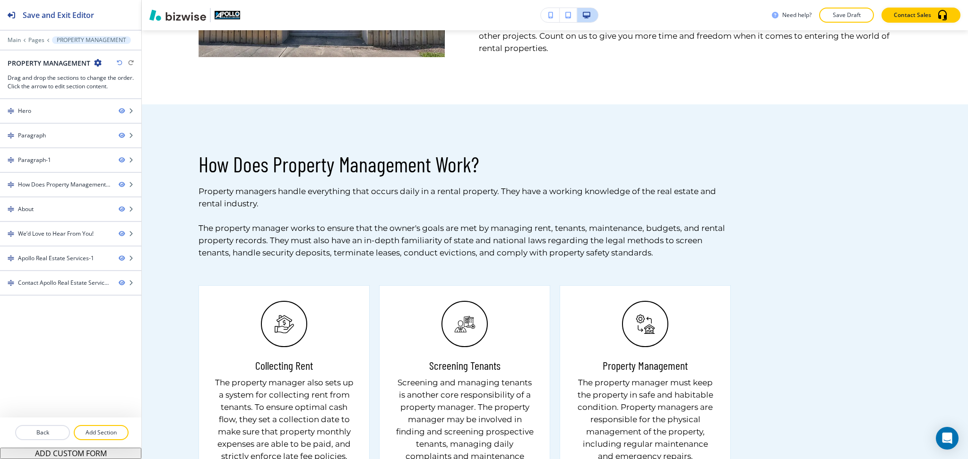
scroll to position [0, 0]
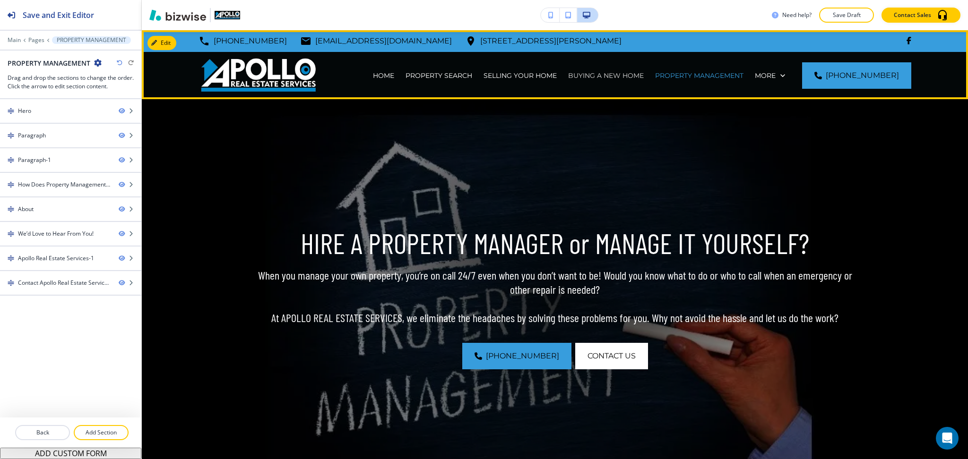
click at [609, 78] on p "BUYING A NEW HOME" at bounding box center [606, 75] width 76 height 9
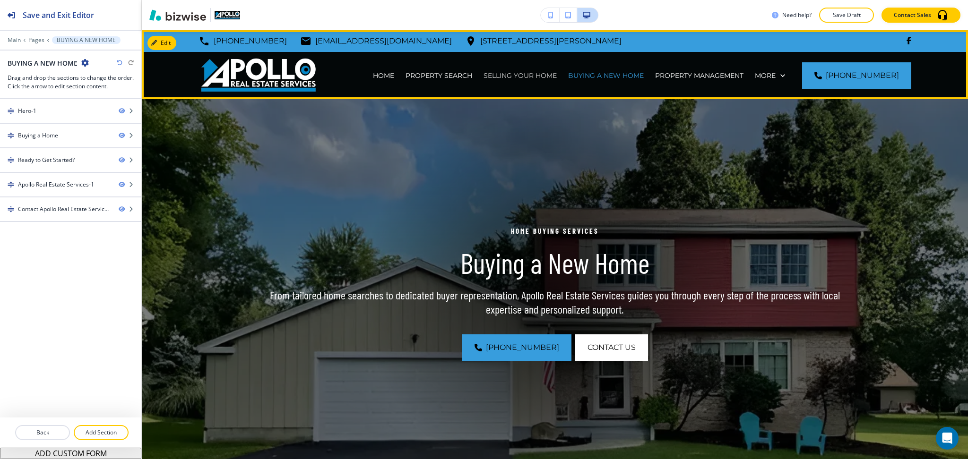
click at [524, 72] on p "SELLING YOUR HOME" at bounding box center [520, 75] width 73 height 9
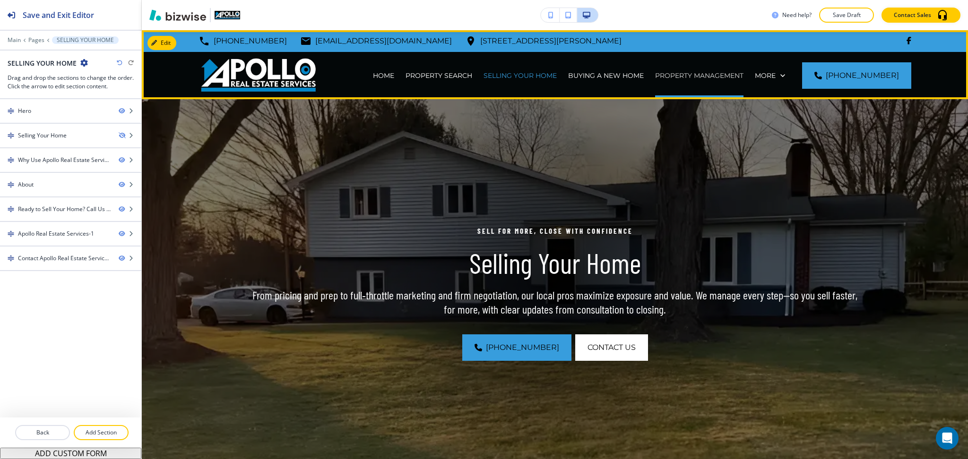
click at [700, 77] on p "PROPERTY MANAGEMENT" at bounding box center [699, 75] width 88 height 9
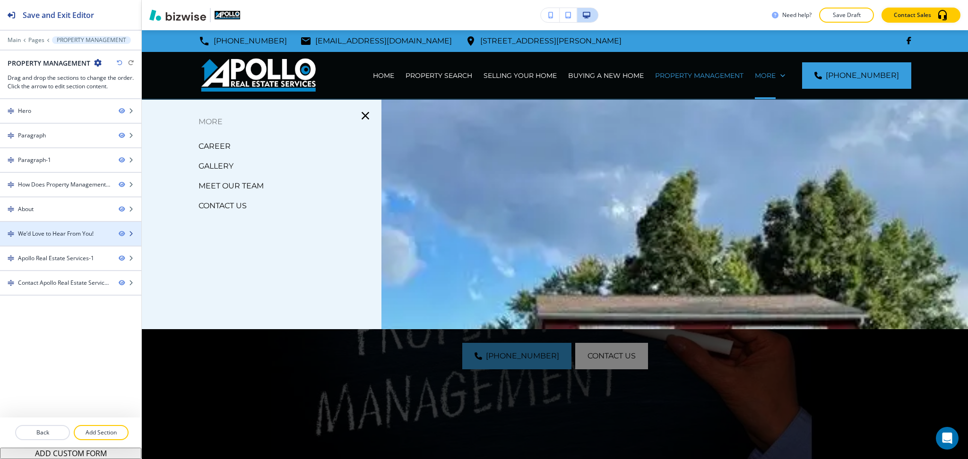
click at [51, 230] on div "We’d Love to Hear From You!" at bounding box center [56, 234] width 76 height 9
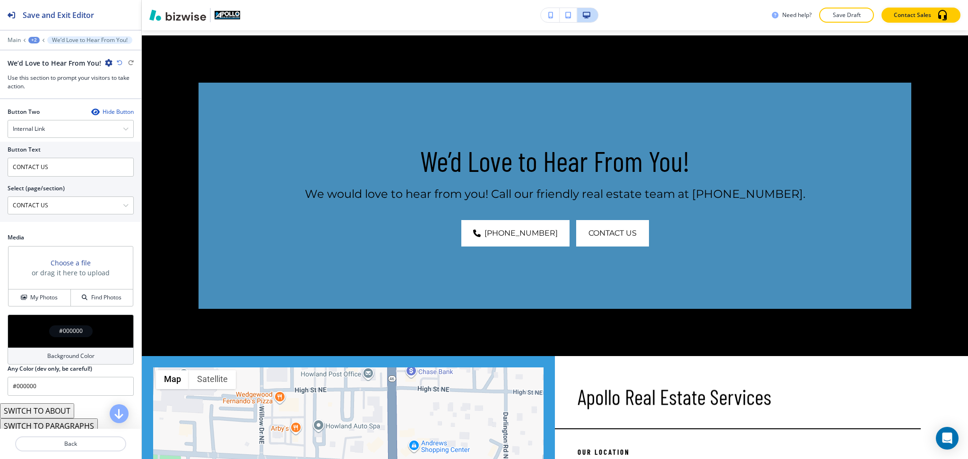
scroll to position [422, 0]
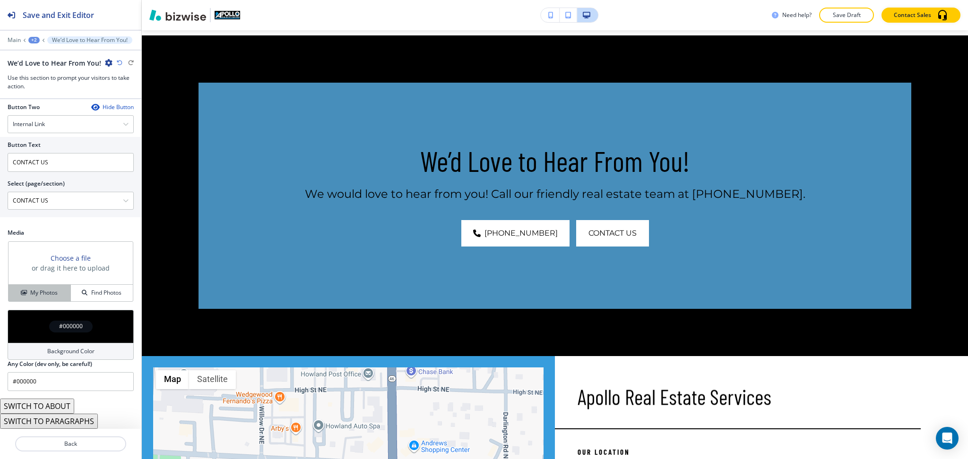
click at [50, 294] on h4 "My Photos" at bounding box center [43, 293] width 27 height 9
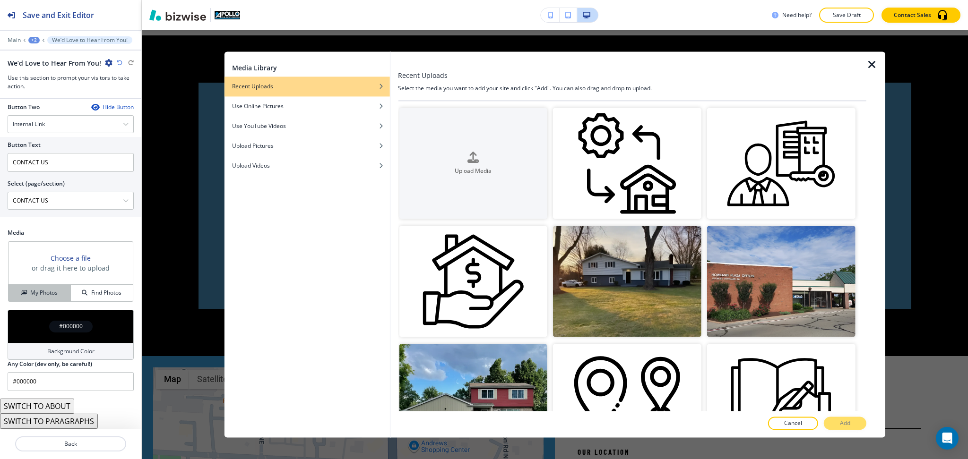
scroll to position [0, 0]
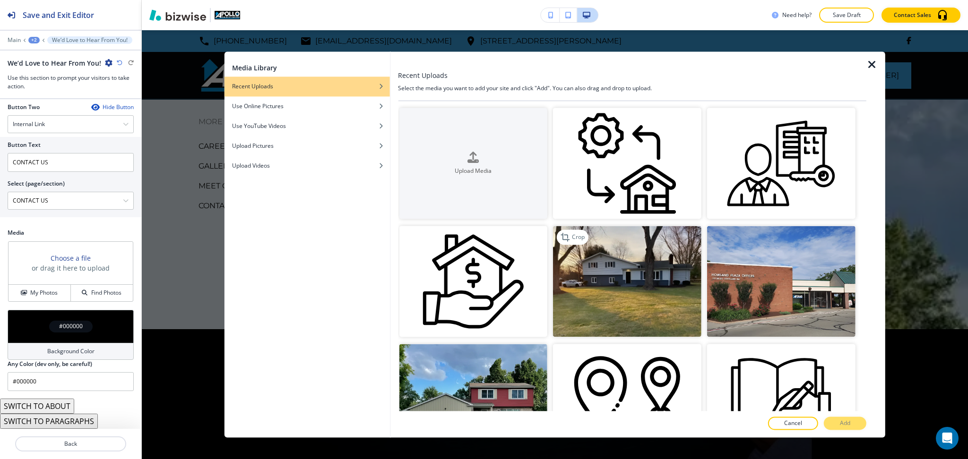
click at [591, 287] on img "button" at bounding box center [627, 281] width 148 height 111
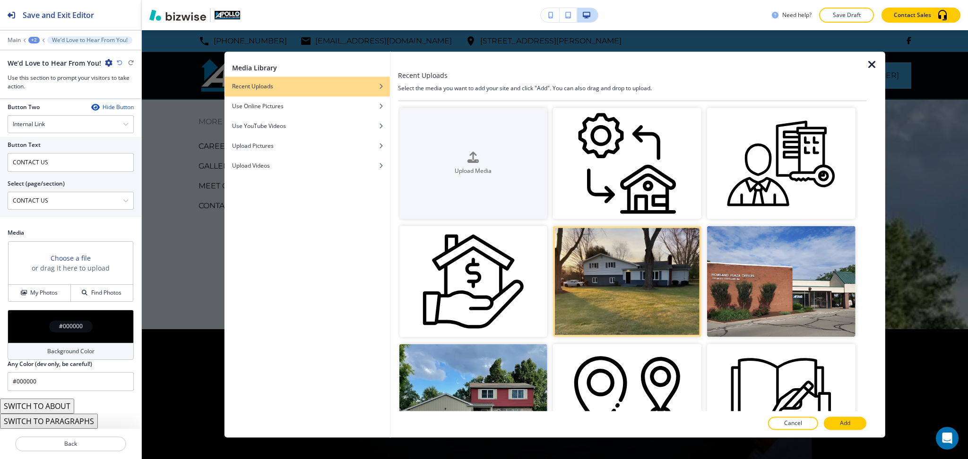
click at [839, 428] on button "Add" at bounding box center [845, 423] width 43 height 13
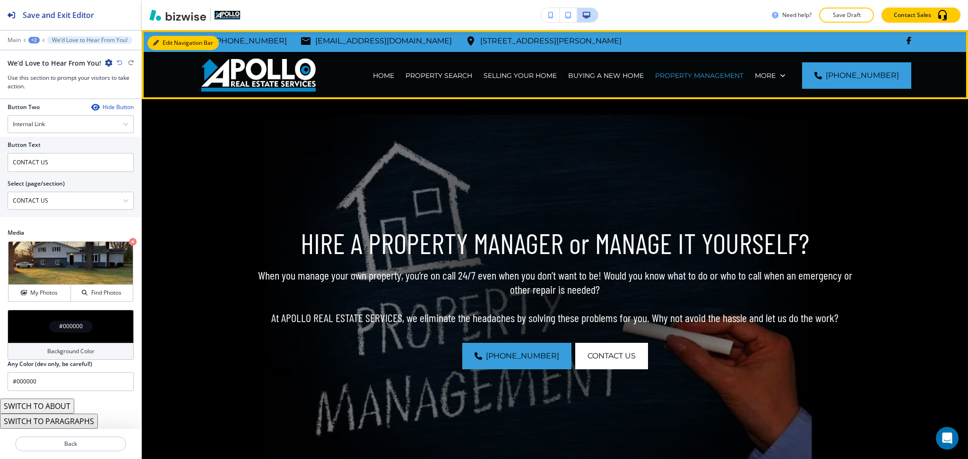
drag, startPoint x: 174, startPoint y: 46, endPoint x: 169, endPoint y: 55, distance: 10.0
click at [174, 46] on button "Edit Navigation Bar" at bounding box center [182, 43] width 71 height 14
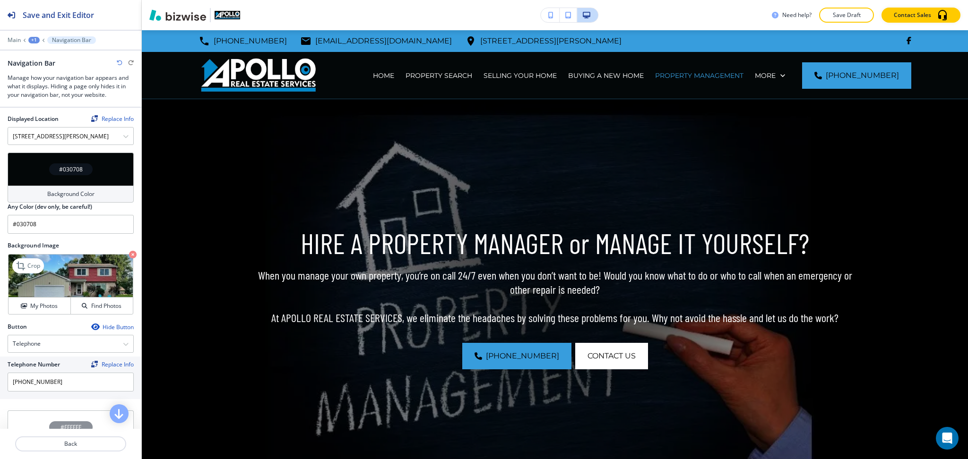
scroll to position [252, 0]
click at [39, 304] on h4 "My Photos" at bounding box center [43, 306] width 27 height 9
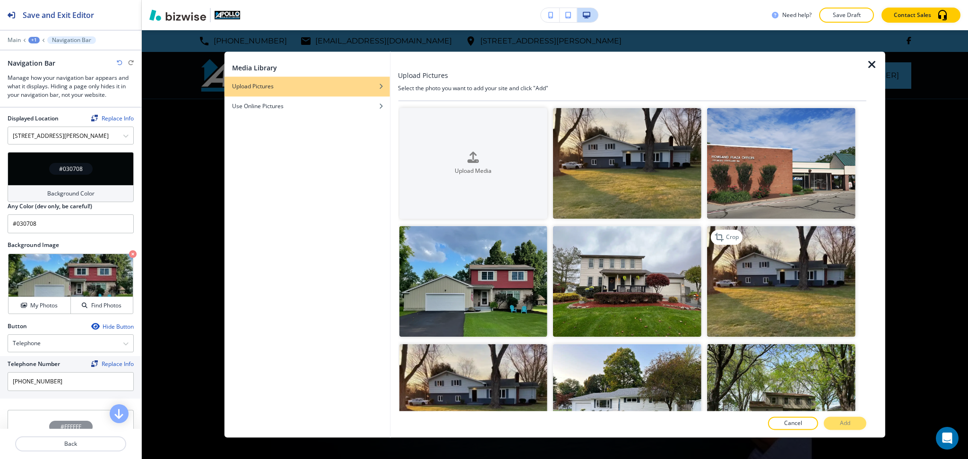
click at [761, 267] on img "button" at bounding box center [781, 281] width 148 height 111
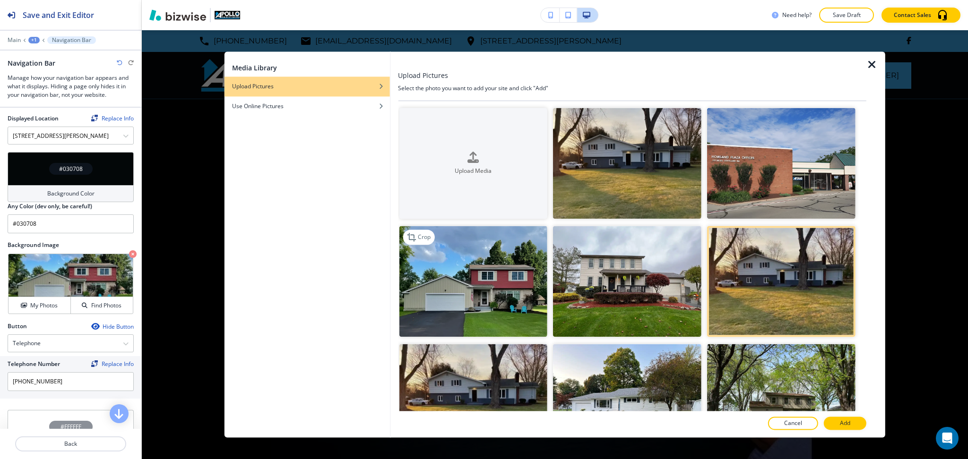
click at [508, 282] on img "button" at bounding box center [473, 281] width 148 height 111
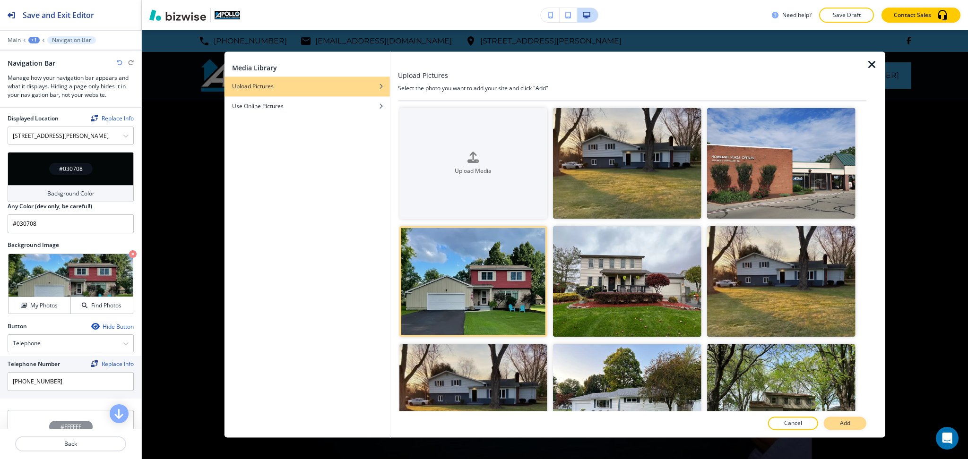
click at [838, 430] on button "Add" at bounding box center [845, 423] width 43 height 13
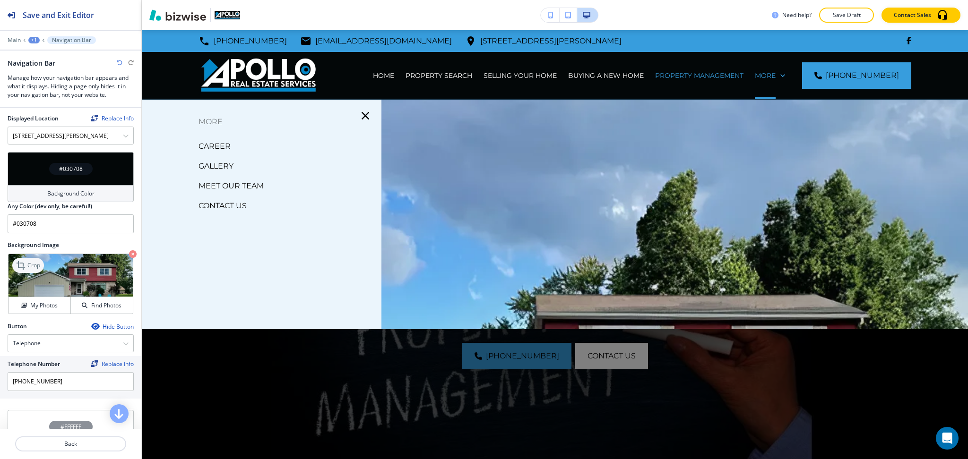
click at [30, 262] on p "Crop" at bounding box center [33, 265] width 13 height 9
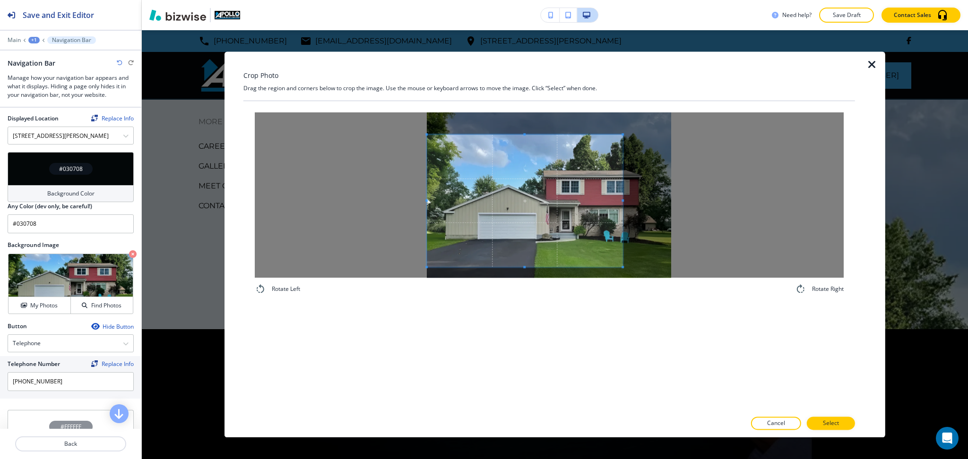
click at [541, 222] on span at bounding box center [525, 201] width 196 height 132
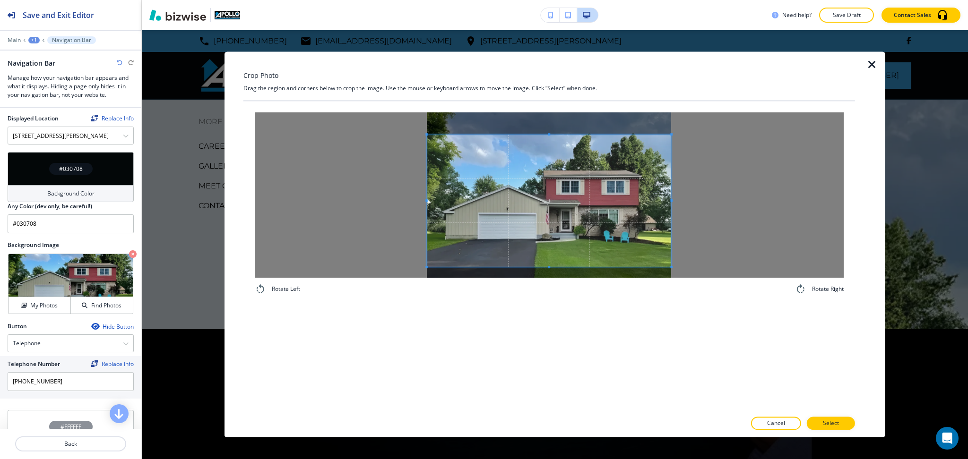
click at [815, 195] on div at bounding box center [549, 195] width 589 height 165
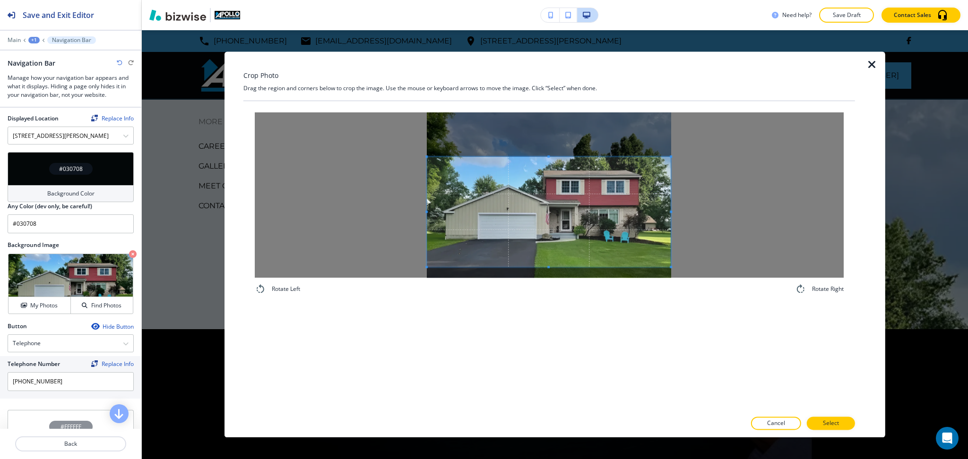
click at [603, 158] on span at bounding box center [549, 157] width 244 height 2
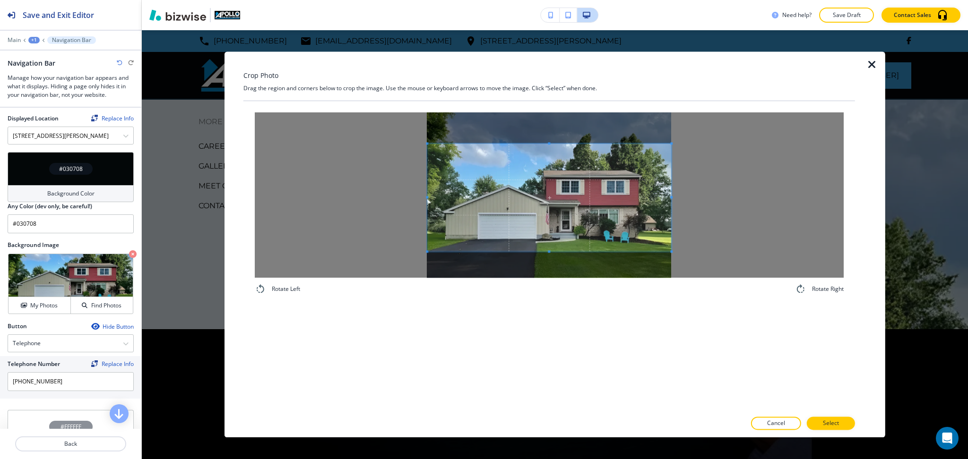
click at [600, 231] on span at bounding box center [549, 198] width 244 height 108
click at [849, 423] on button "Select" at bounding box center [831, 423] width 48 height 13
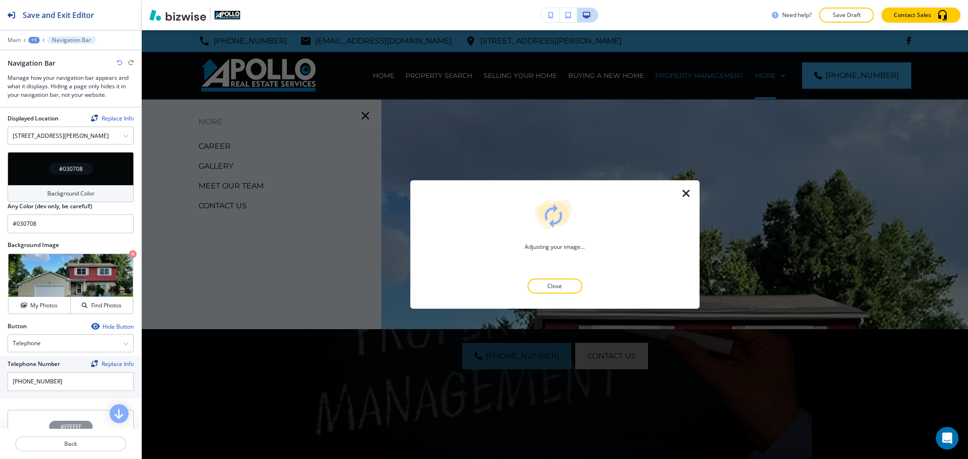
click at [686, 190] on icon "button" at bounding box center [686, 193] width 11 height 11
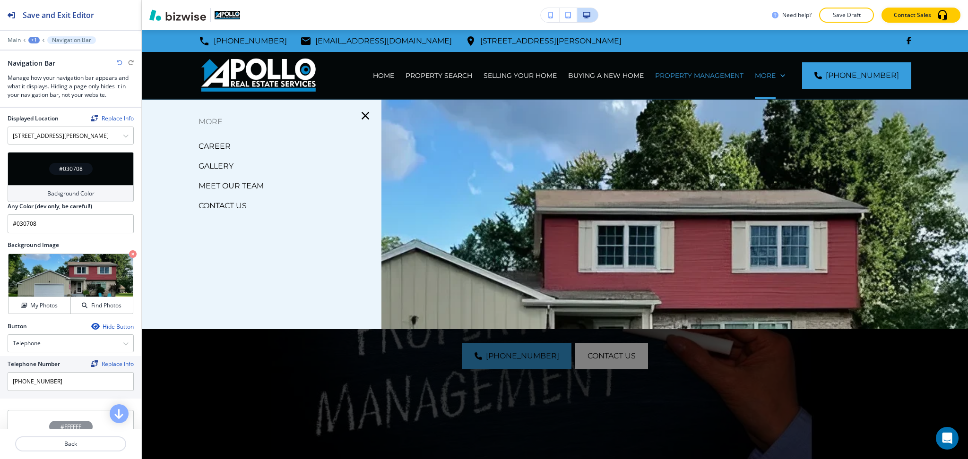
click at [366, 112] on icon "button" at bounding box center [365, 115] width 13 height 13
click at [214, 145] on p "CAREER" at bounding box center [215, 146] width 32 height 14
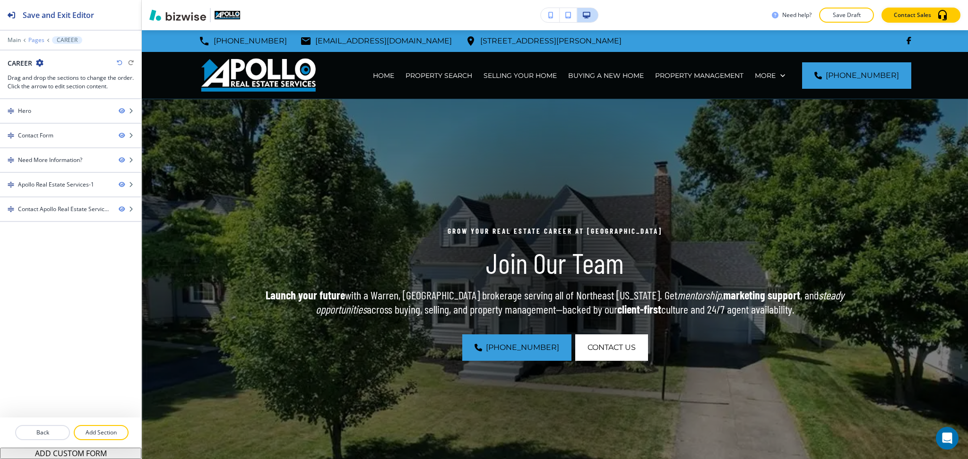
click at [33, 39] on p "Pages" at bounding box center [36, 40] width 16 height 7
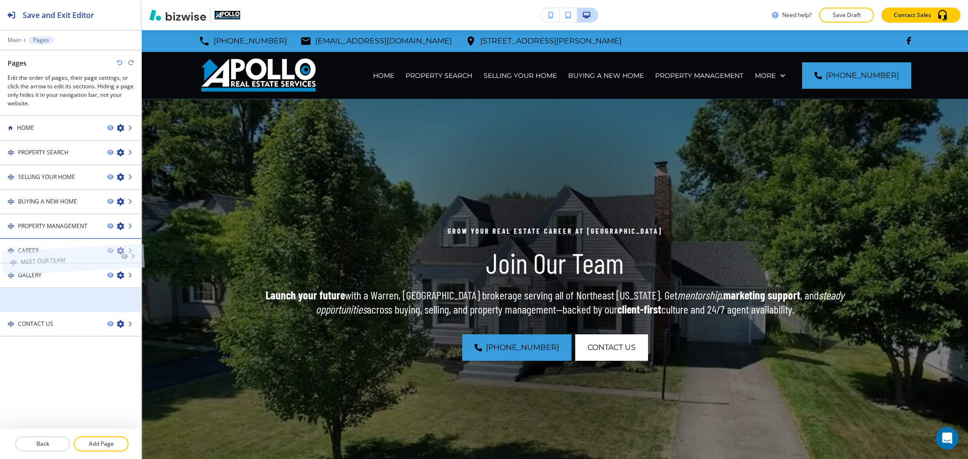
drag, startPoint x: 62, startPoint y: 297, endPoint x: 64, endPoint y: 238, distance: 59.1
click at [57, 247] on h4 "MEET OUR TEAM" at bounding box center [40, 251] width 45 height 9
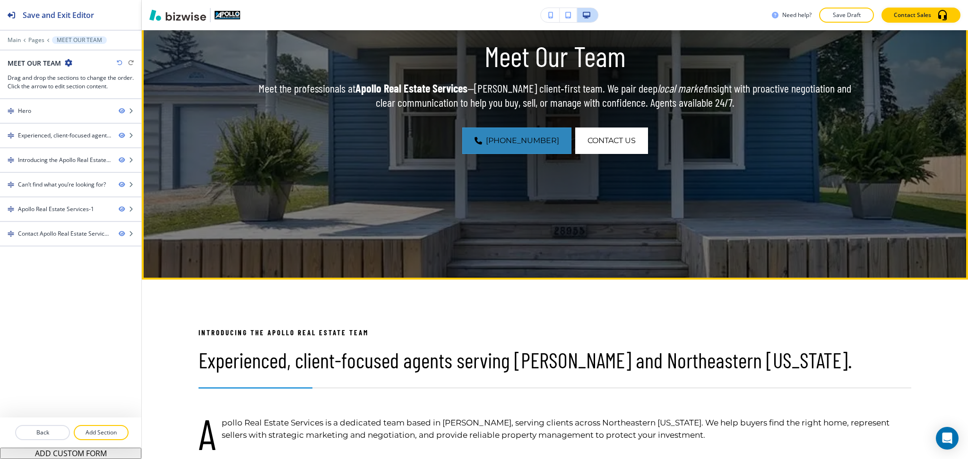
scroll to position [208, 0]
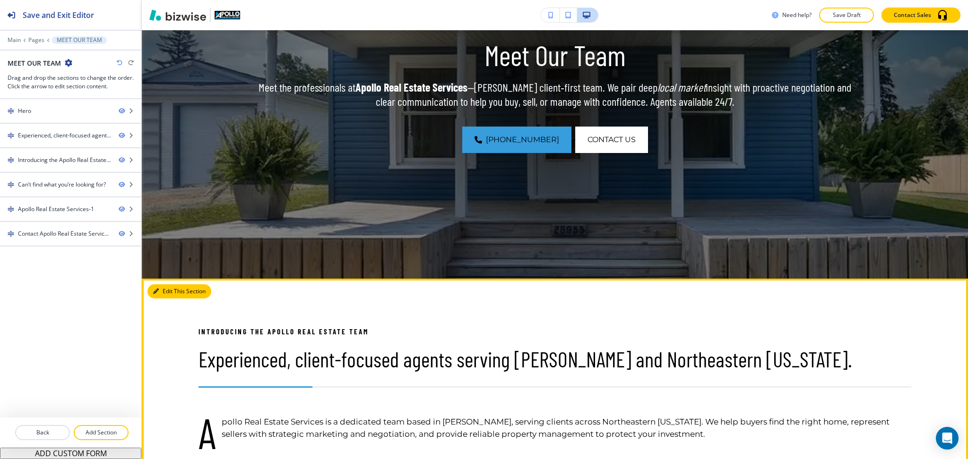
click at [165, 292] on button "Edit This Section" at bounding box center [179, 292] width 64 height 14
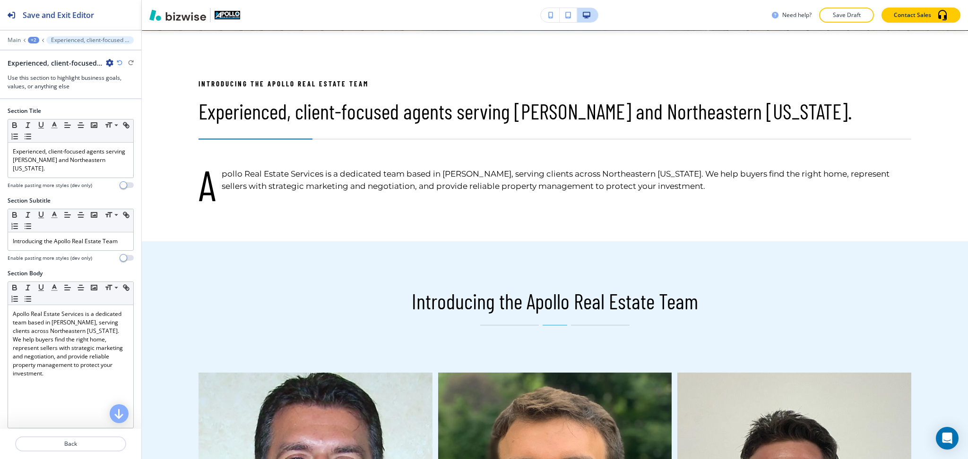
scroll to position [457, 0]
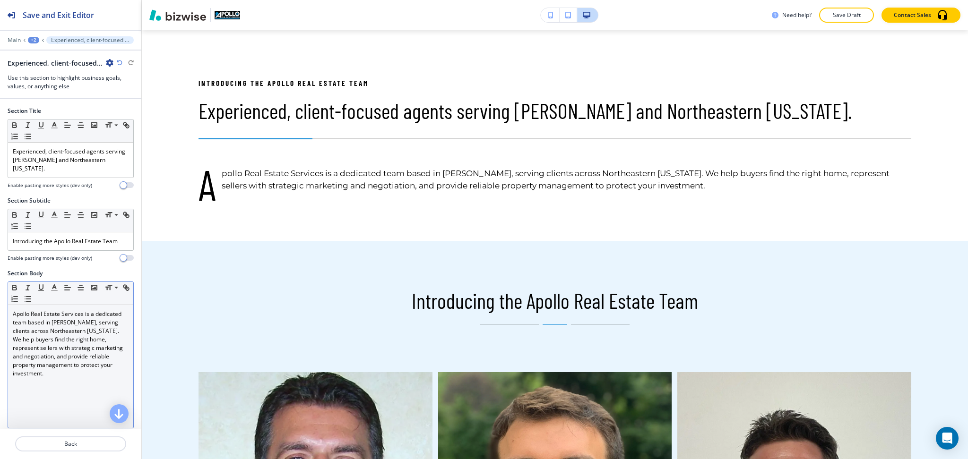
click at [69, 335] on p "Apollo Real Estate Services is a dedicated team based in Warren, serving client…" at bounding box center [71, 344] width 116 height 68
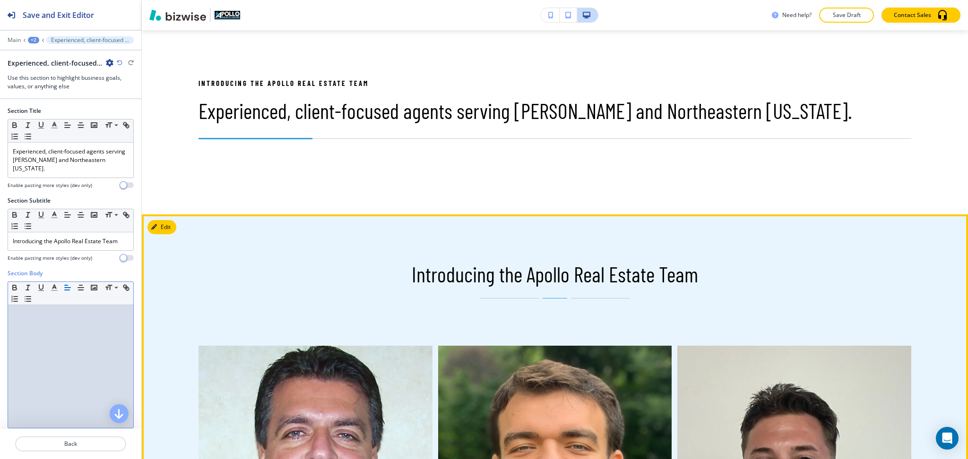
click at [162, 228] on button "Edit" at bounding box center [161, 227] width 29 height 14
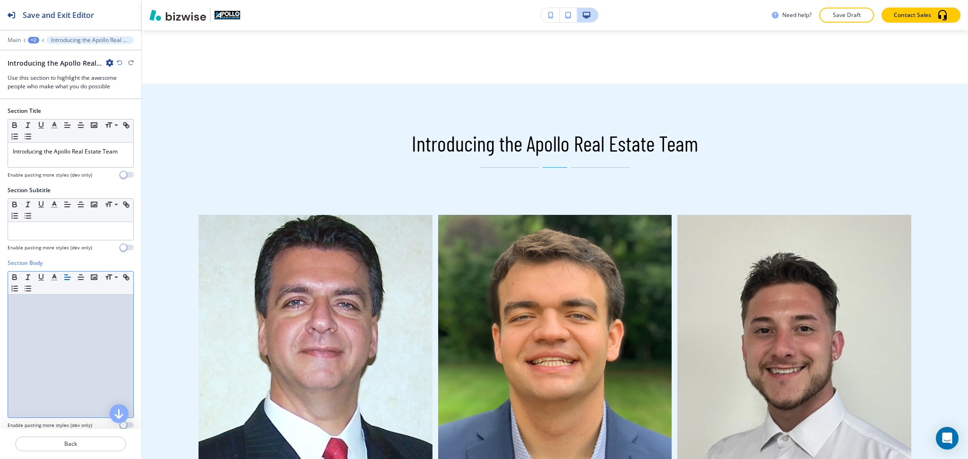
scroll to position [641, 0]
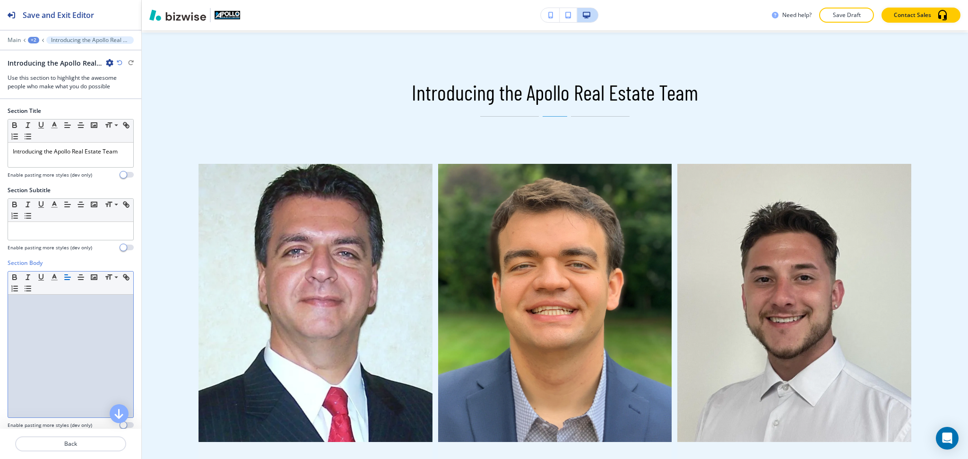
click at [38, 376] on div at bounding box center [70, 356] width 125 height 123
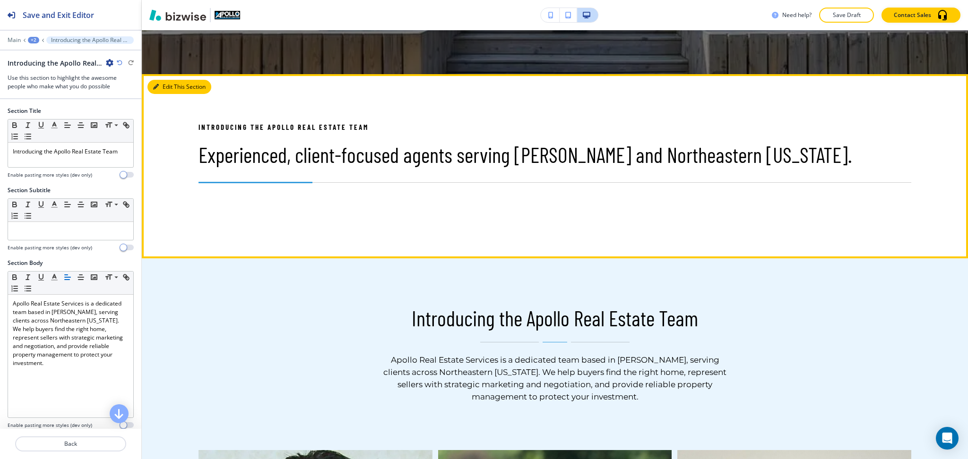
drag, startPoint x: 165, startPoint y: 82, endPoint x: 168, endPoint y: 87, distance: 5.9
click at [168, 85] on button "Edit This Section" at bounding box center [179, 87] width 64 height 14
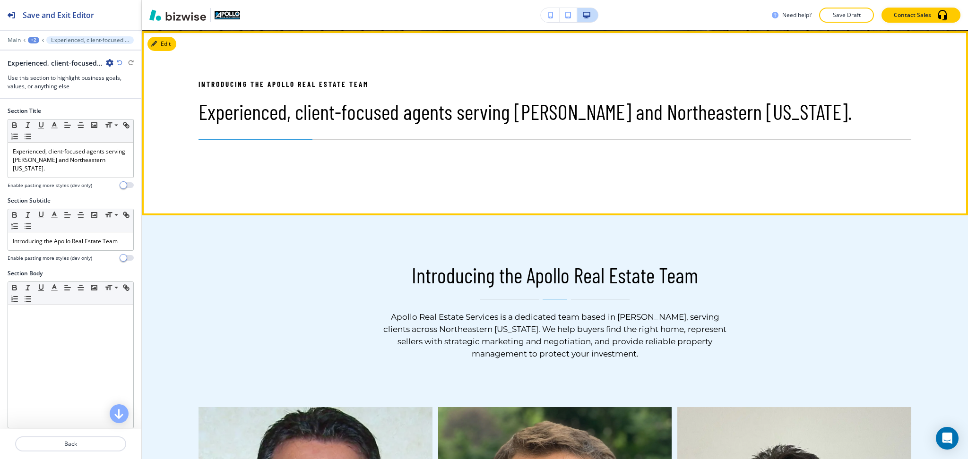
scroll to position [457, 0]
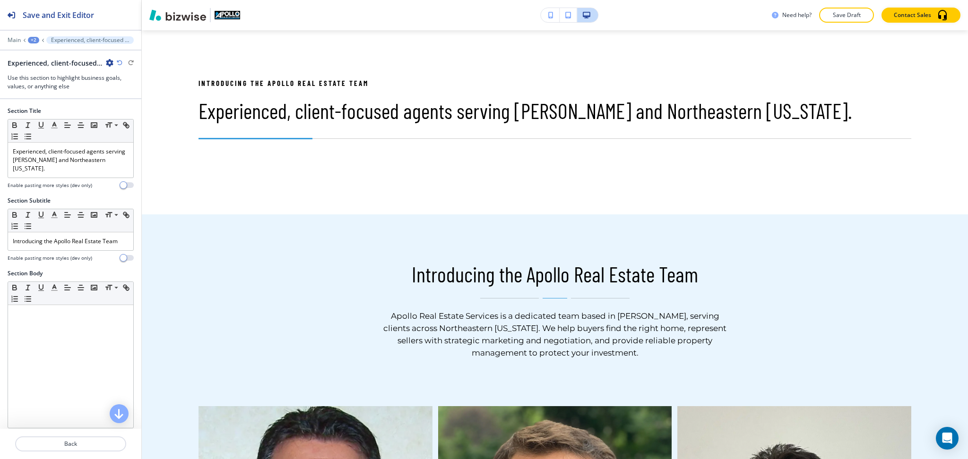
click at [107, 66] on icon "button" at bounding box center [110, 63] width 8 height 8
click at [117, 113] on p "Delete Section" at bounding box center [136, 112] width 48 height 9
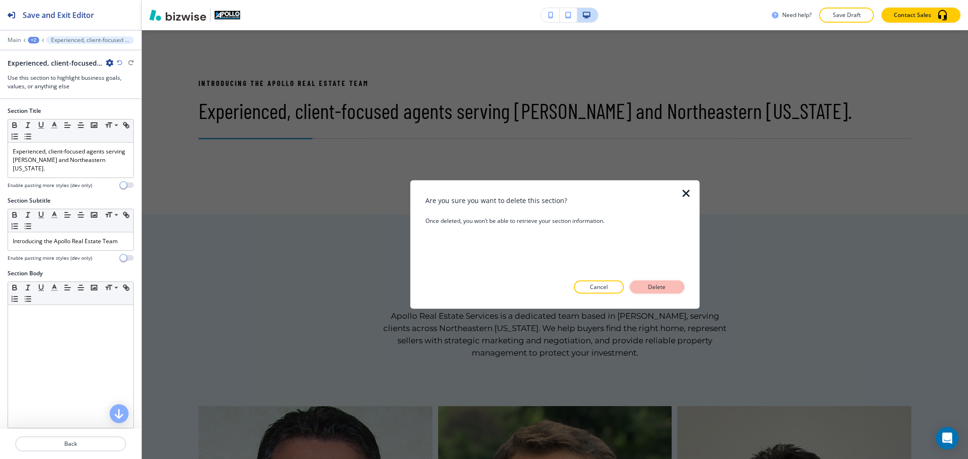
click at [662, 289] on p "Delete" at bounding box center [657, 287] width 23 height 9
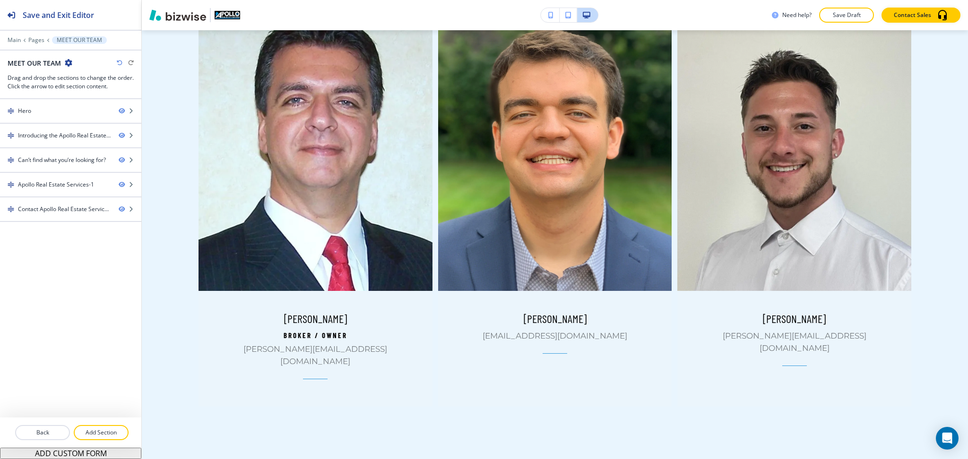
scroll to position [683, 0]
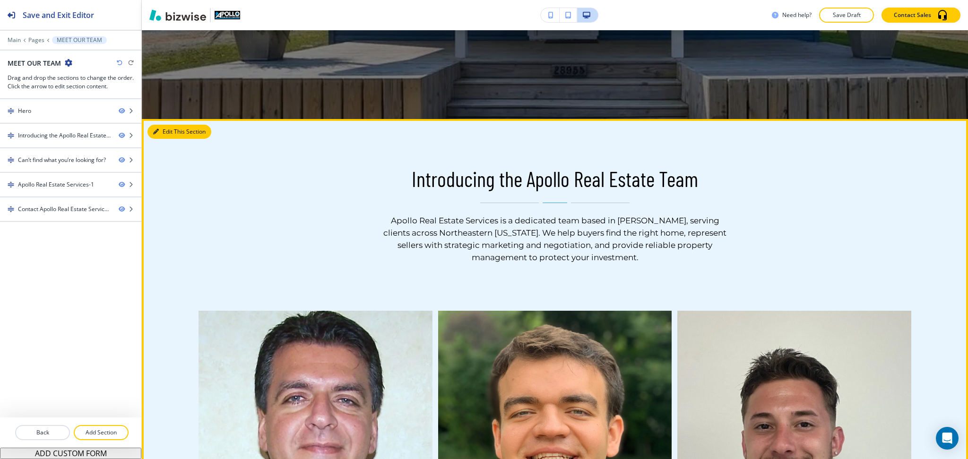
click at [165, 135] on button "Edit This Section" at bounding box center [179, 132] width 64 height 14
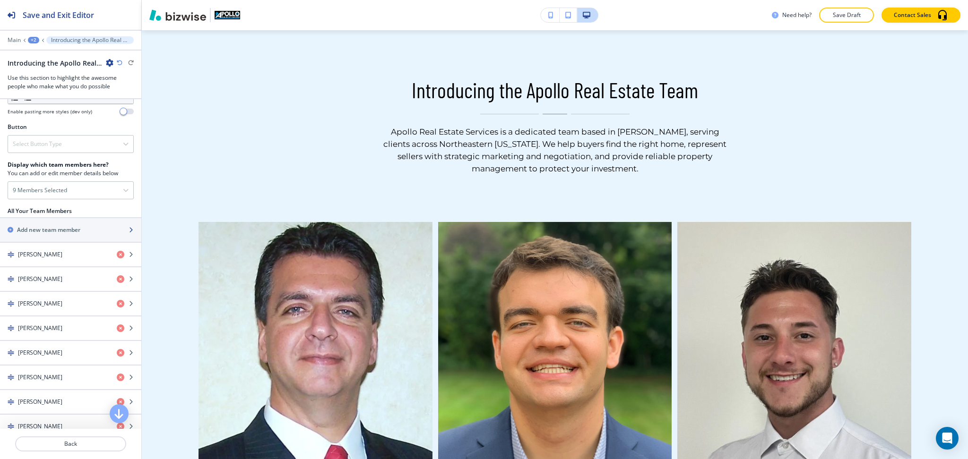
scroll to position [314, 0]
click at [48, 275] on h4 "Manoli Magiassos" at bounding box center [40, 279] width 44 height 9
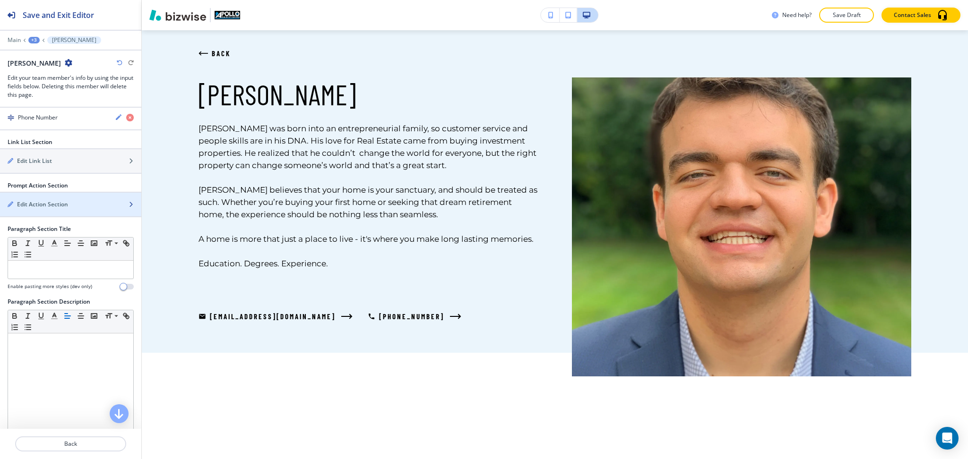
scroll to position [565, 0]
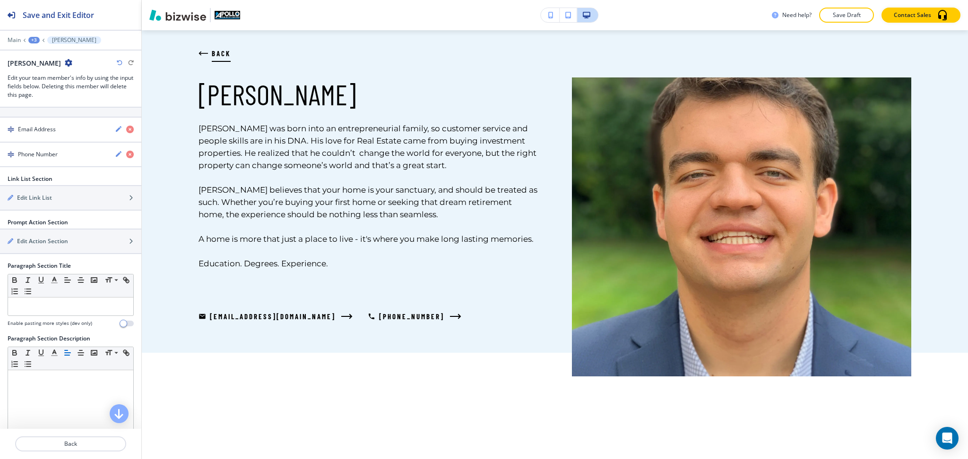
click at [213, 52] on span "BACK" at bounding box center [221, 53] width 19 height 11
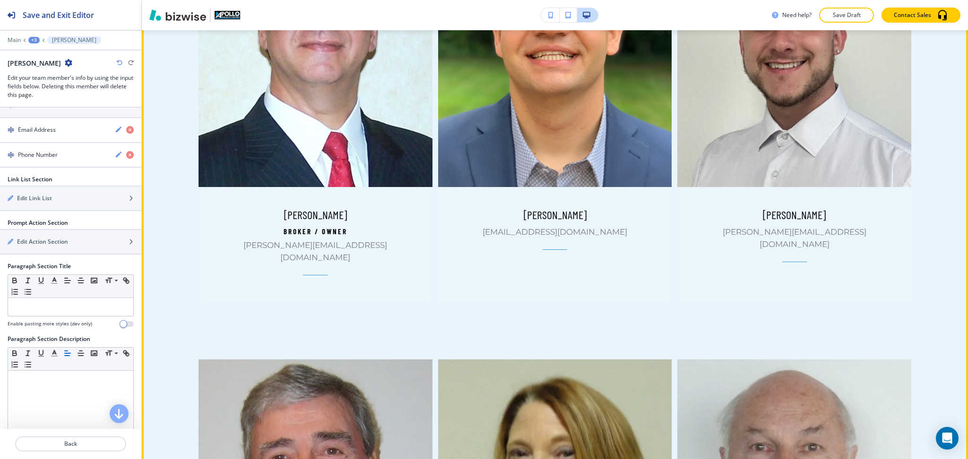
scroll to position [771, 0]
click at [787, 121] on img at bounding box center [795, 47] width 246 height 293
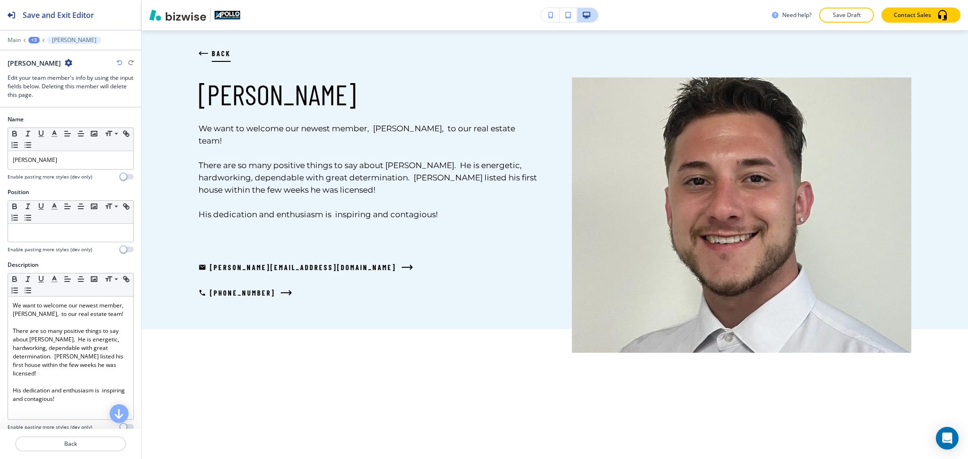
click at [200, 44] on button "BACK" at bounding box center [215, 54] width 32 height 26
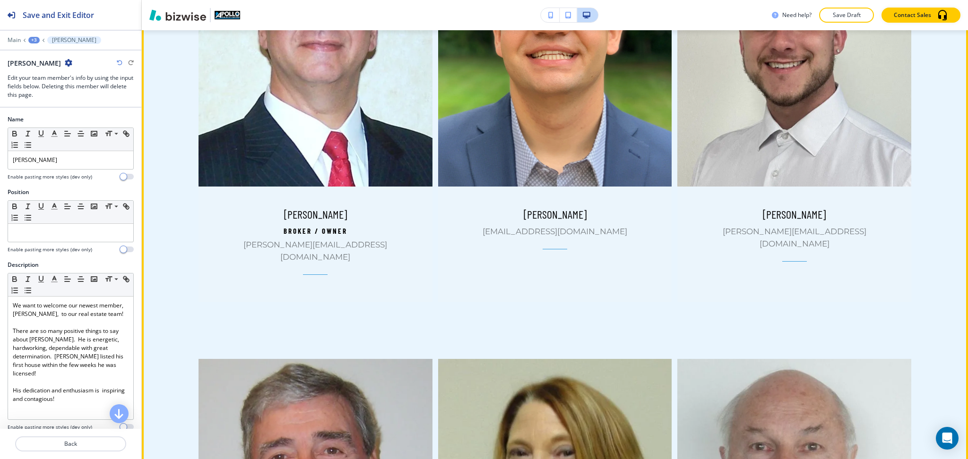
click at [754, 133] on img at bounding box center [795, 47] width 246 height 293
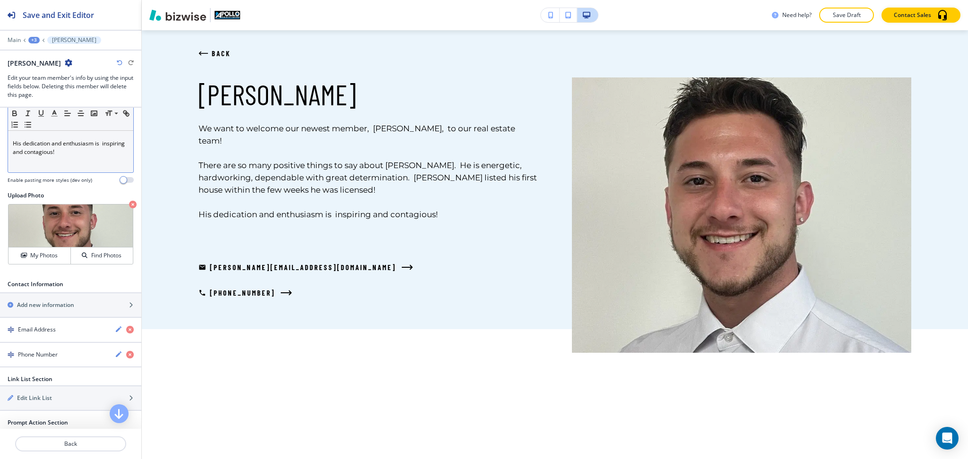
scroll to position [246, 0]
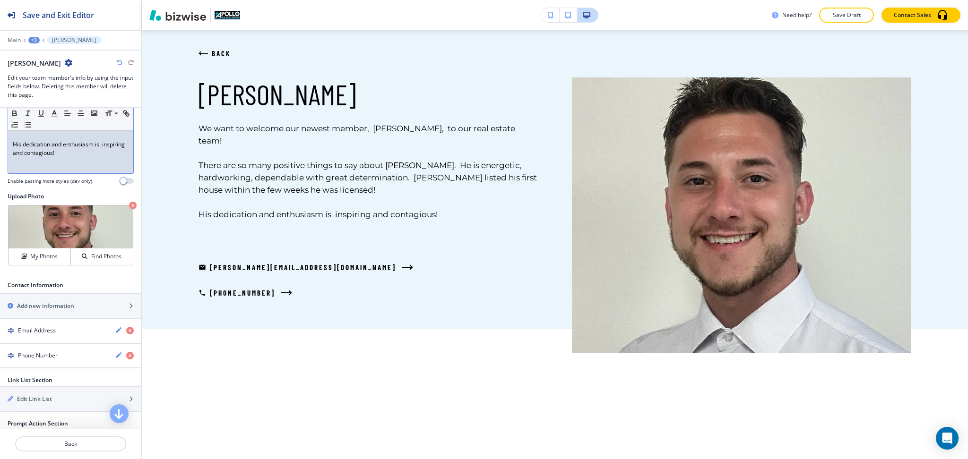
click at [96, 166] on div "We want to welcome our newest member, KEITH ROUNDS, to our real estate team! Th…" at bounding box center [70, 112] width 125 height 123
click at [219, 49] on span "BACK" at bounding box center [221, 53] width 19 height 11
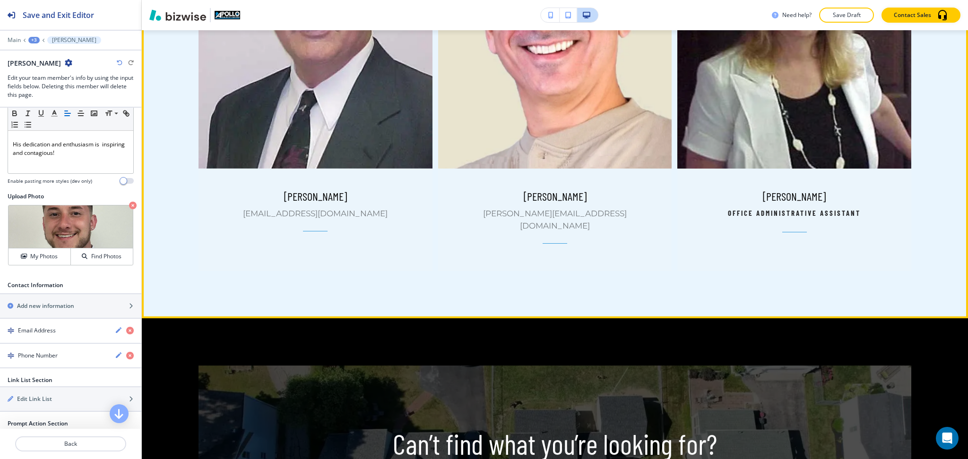
scroll to position [1656, 0]
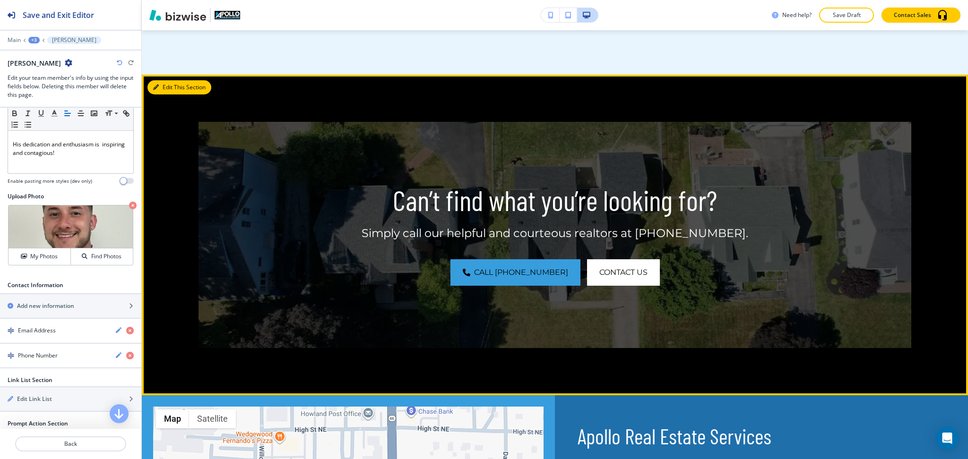
click at [168, 80] on button "Edit This Section" at bounding box center [179, 87] width 64 height 14
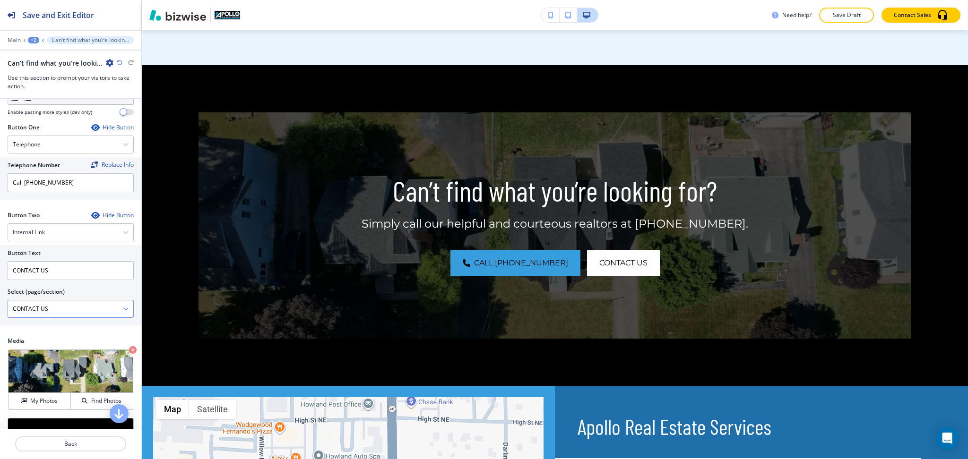
scroll to position [314, 0]
drag, startPoint x: 24, startPoint y: 181, endPoint x: 0, endPoint y: 171, distance: 26.1
click at [0, 182] on div "Telephone Number Replace Info Call 330-856-6666" at bounding box center [70, 178] width 141 height 43
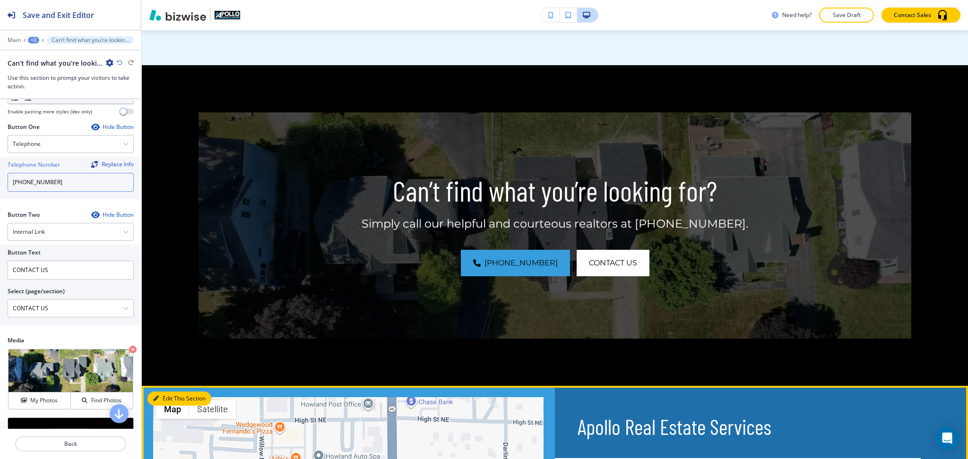
type input "330-856-6666"
click at [165, 392] on button "Edit This Section" at bounding box center [179, 399] width 64 height 14
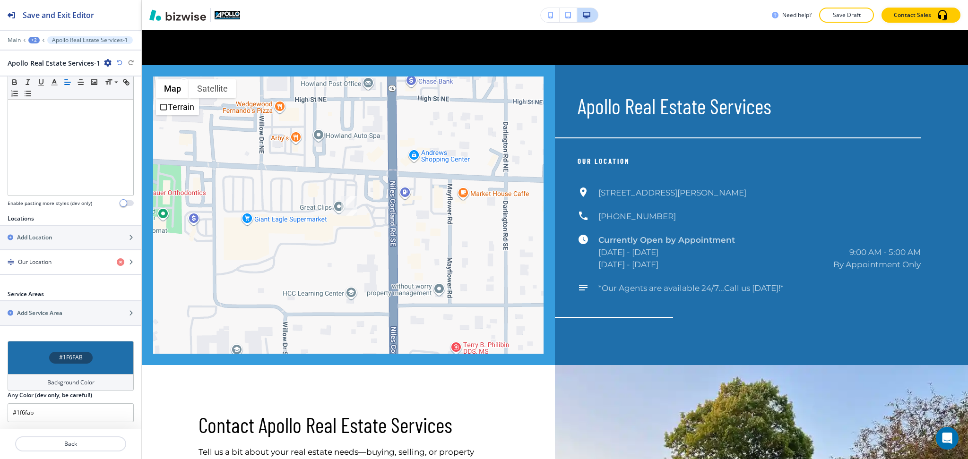
scroll to position [200, 0]
click at [78, 380] on h4 "Background Color" at bounding box center [70, 382] width 47 height 9
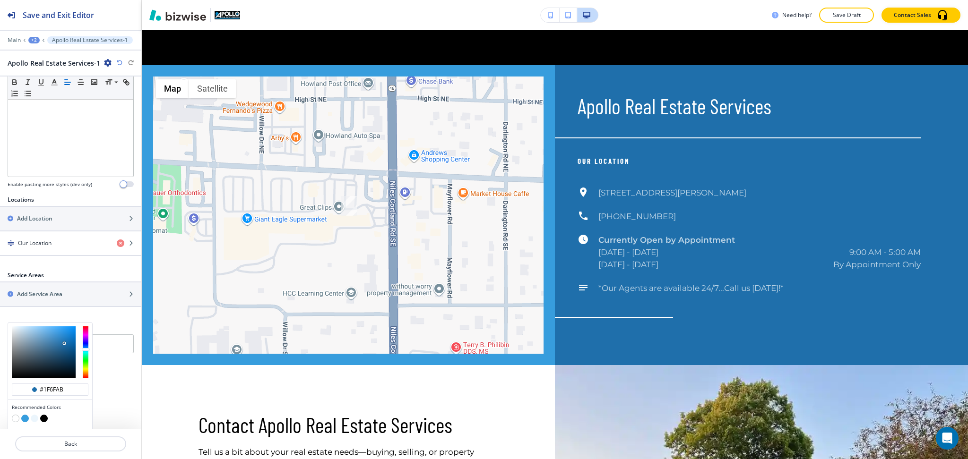
scroll to position [246, 0]
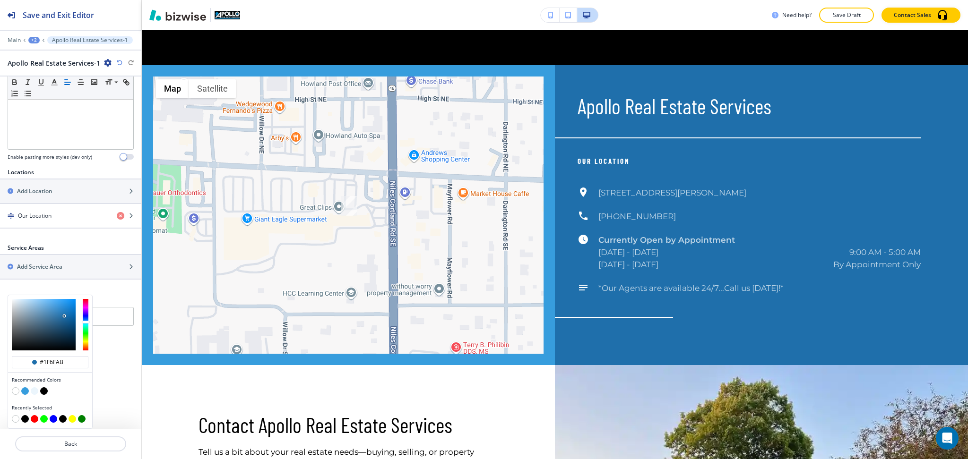
click at [14, 389] on button "button" at bounding box center [16, 392] width 8 height 8
type input "#FFFFFF"
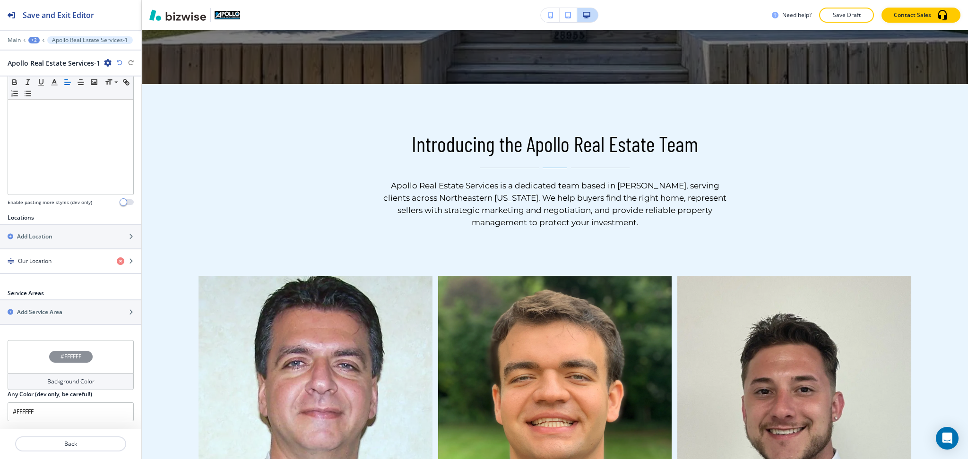
scroll to position [0, 0]
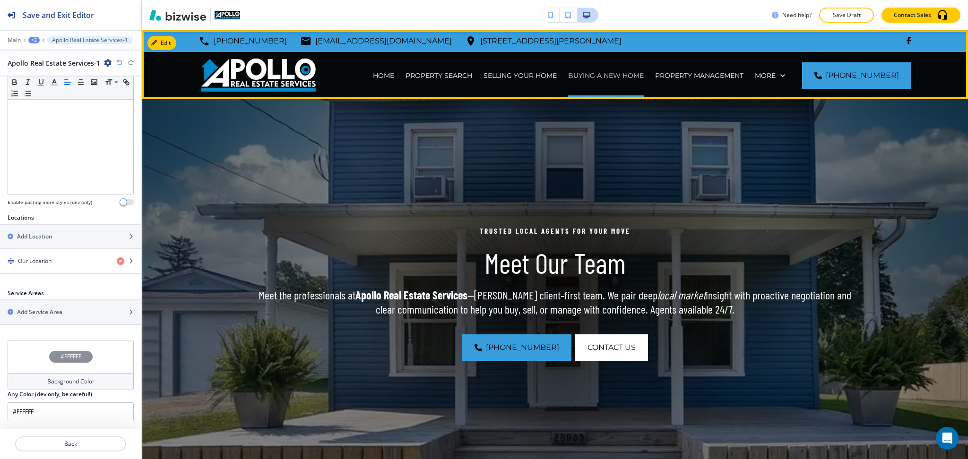
click at [617, 74] on p "BUYING A NEW HOME" at bounding box center [606, 75] width 76 height 9
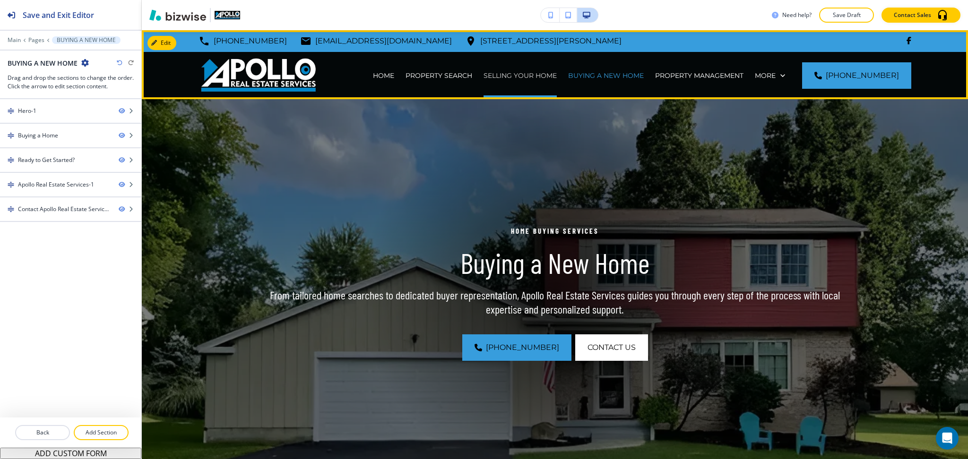
click at [503, 75] on p "SELLING YOUR HOME" at bounding box center [520, 75] width 73 height 9
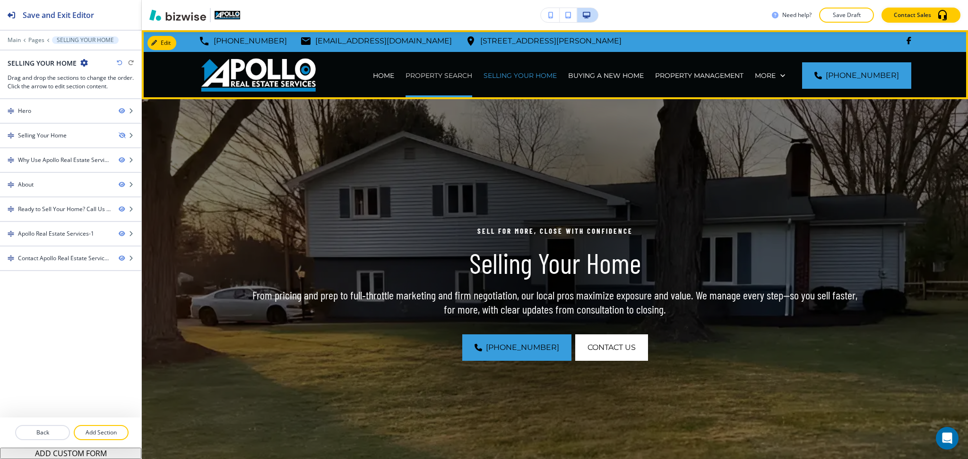
click at [462, 73] on p "PROPERTY SEARCH" at bounding box center [439, 75] width 67 height 9
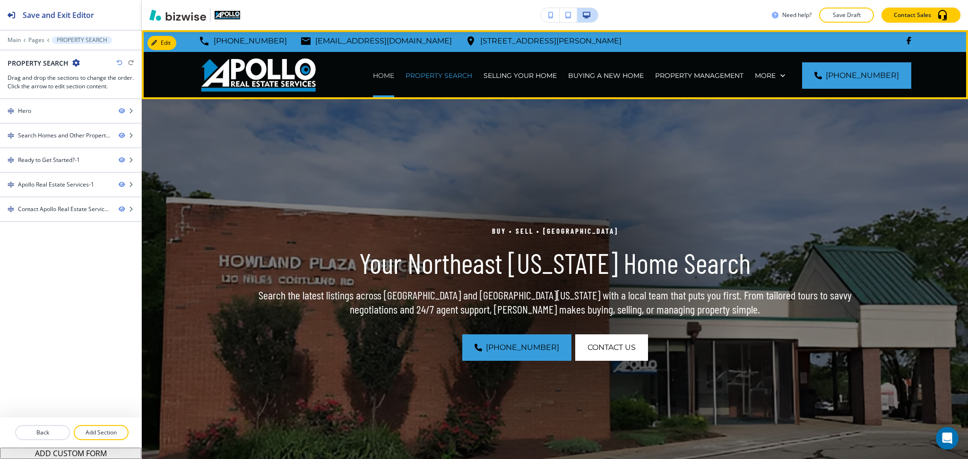
click at [394, 74] on p "HOME" at bounding box center [383, 75] width 21 height 9
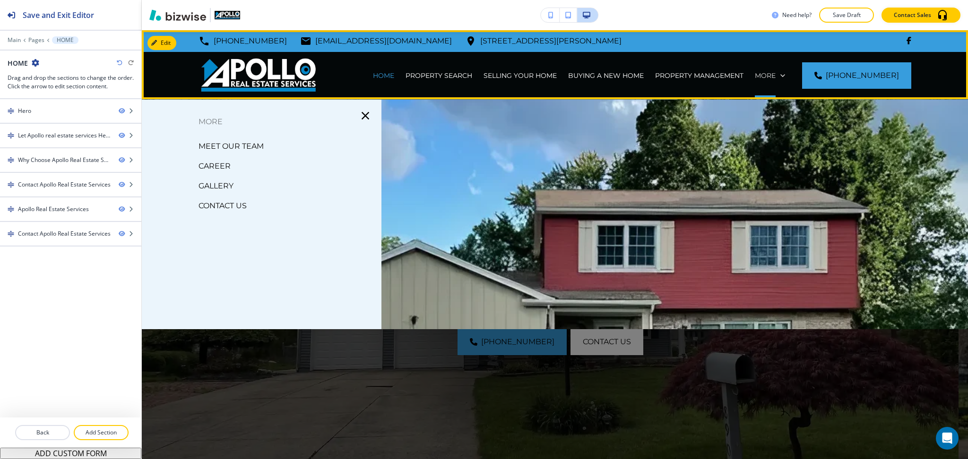
click at [776, 72] on p "More" at bounding box center [765, 75] width 21 height 9
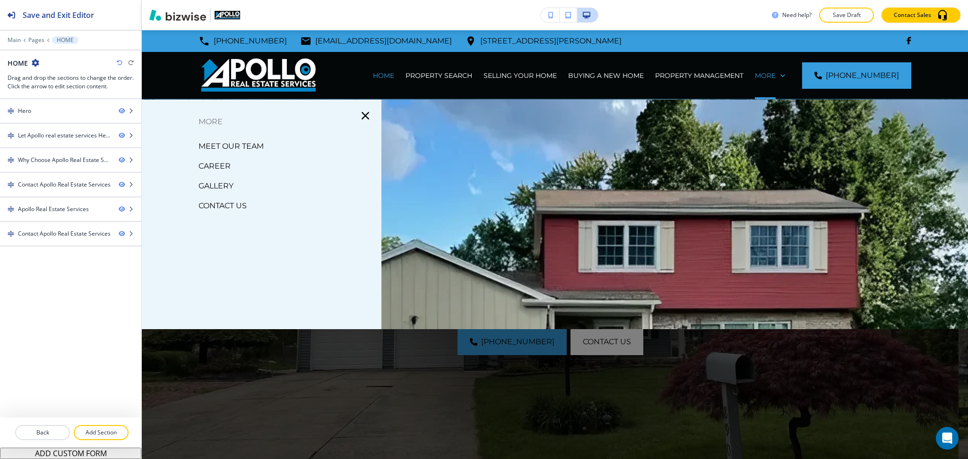
click at [246, 147] on p "MEET OUR TEAM" at bounding box center [231, 146] width 65 height 14
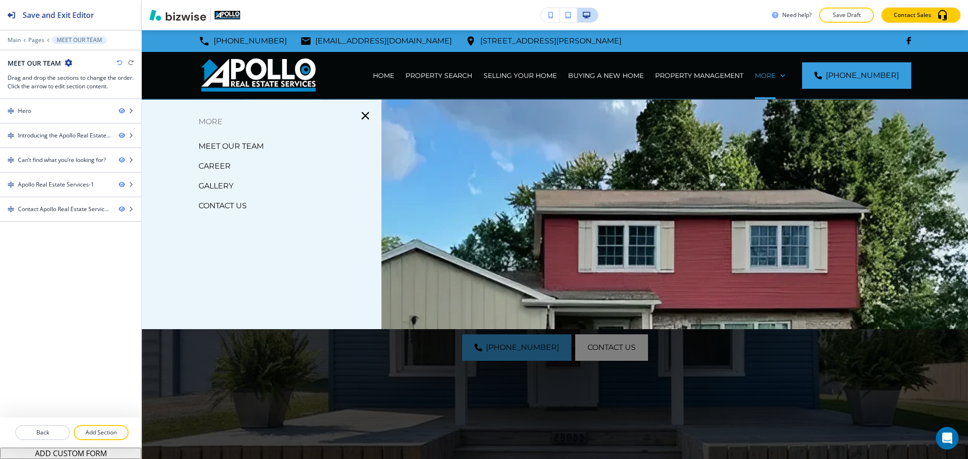
click at [222, 169] on p "CAREER" at bounding box center [215, 166] width 32 height 14
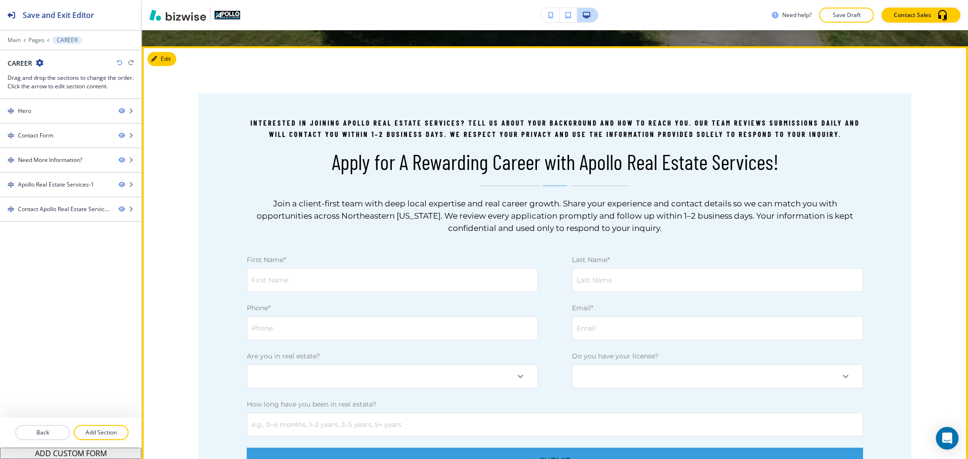
scroll to position [441, 0]
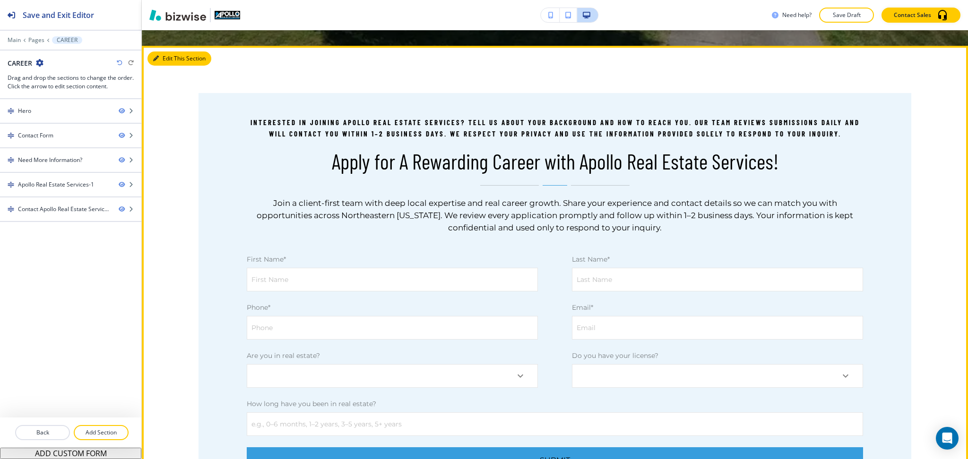
click at [169, 59] on button "Edit This Section" at bounding box center [179, 59] width 64 height 14
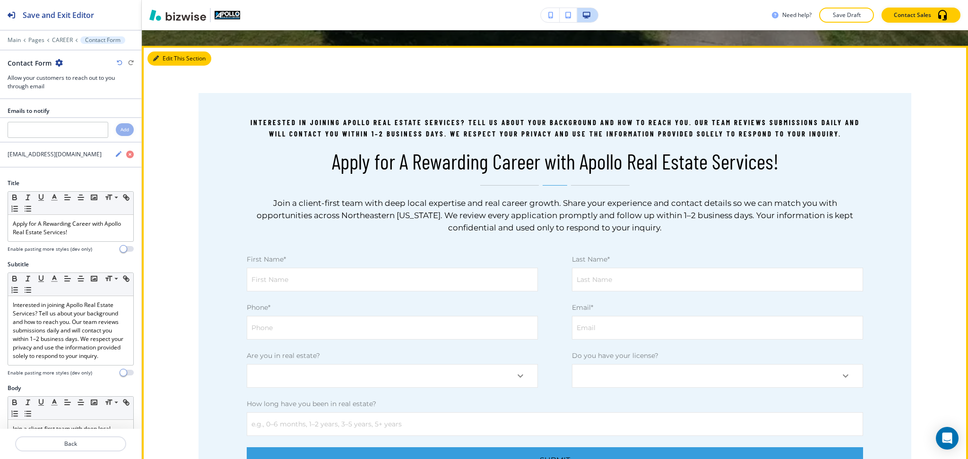
scroll to position [457, 0]
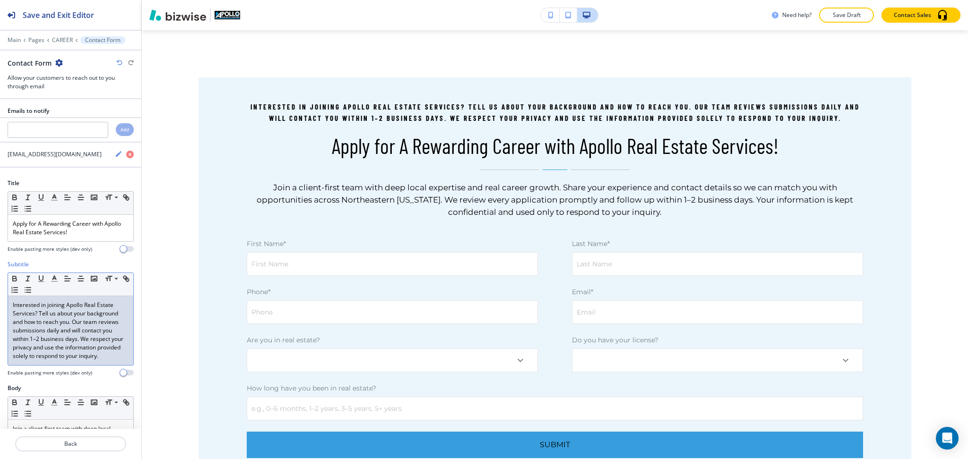
click at [67, 320] on p "Interested in joining Apollo Real Estate Services? Tell us about your backgroun…" at bounding box center [71, 331] width 116 height 60
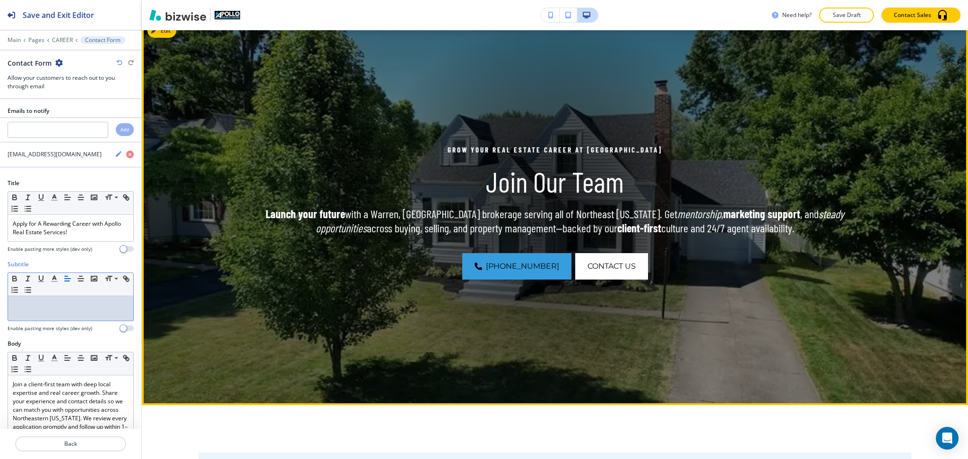
scroll to position [81, 0]
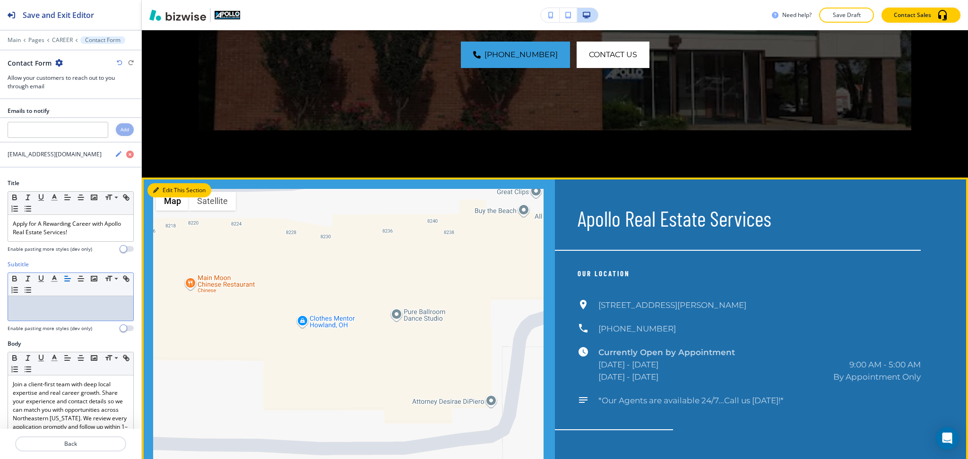
click at [158, 188] on icon "button" at bounding box center [156, 191] width 6 height 6
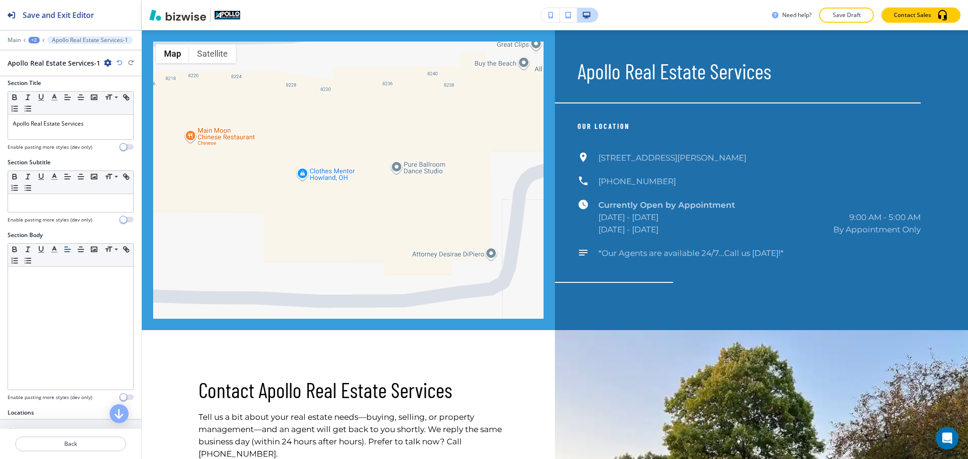
scroll to position [200, 0]
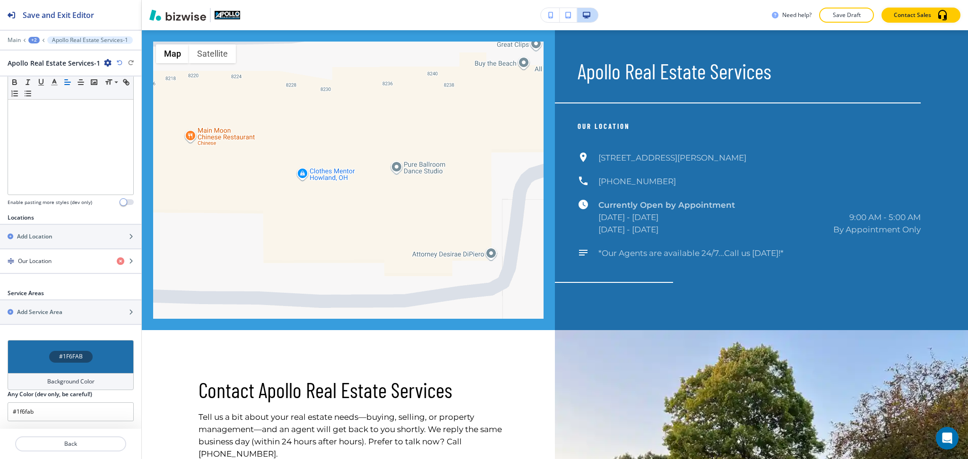
click at [79, 381] on h4 "Background Color" at bounding box center [70, 382] width 47 height 9
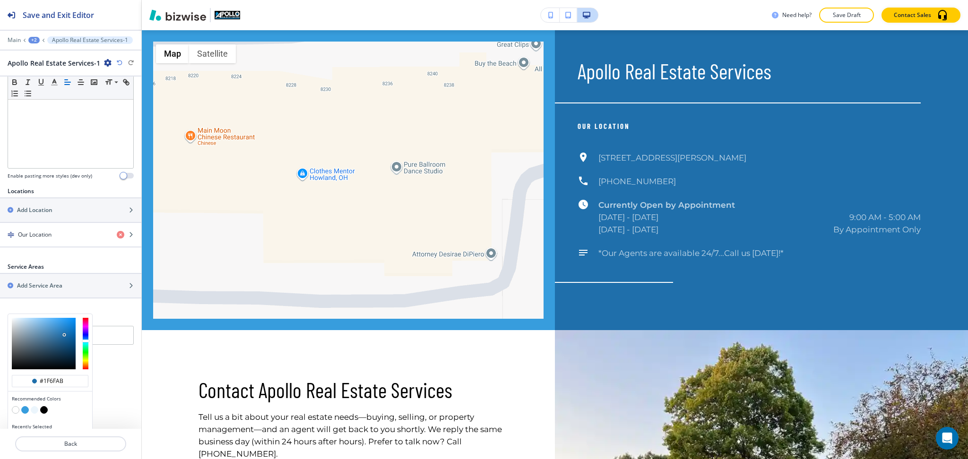
scroll to position [246, 0]
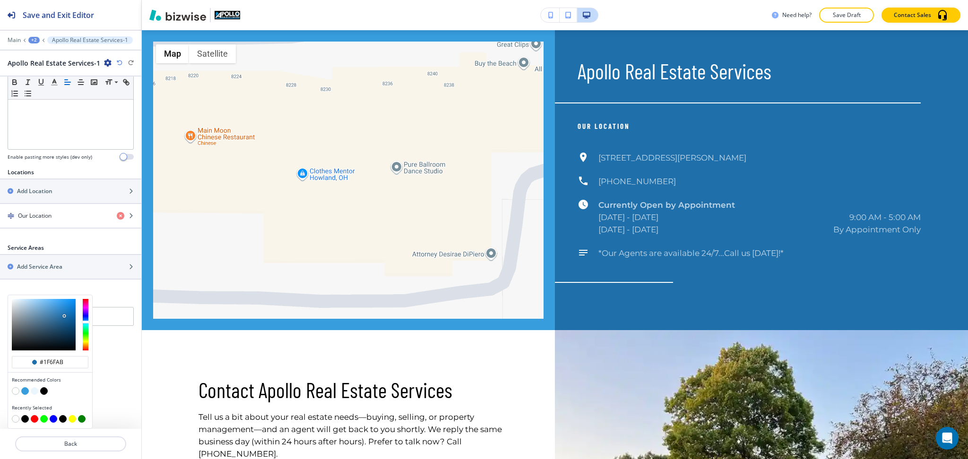
click at [12, 390] on div at bounding box center [50, 392] width 77 height 9
click at [18, 390] on button "button" at bounding box center [16, 392] width 8 height 8
type input "#FFFFFF"
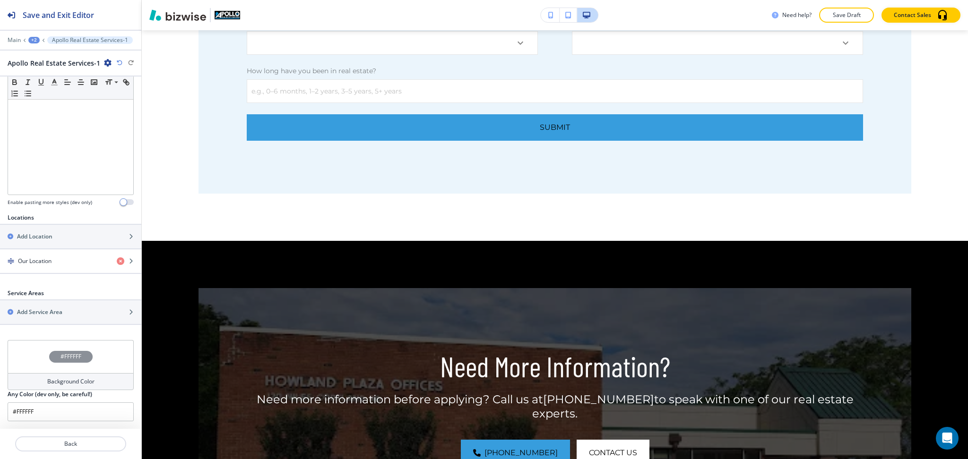
scroll to position [0, 0]
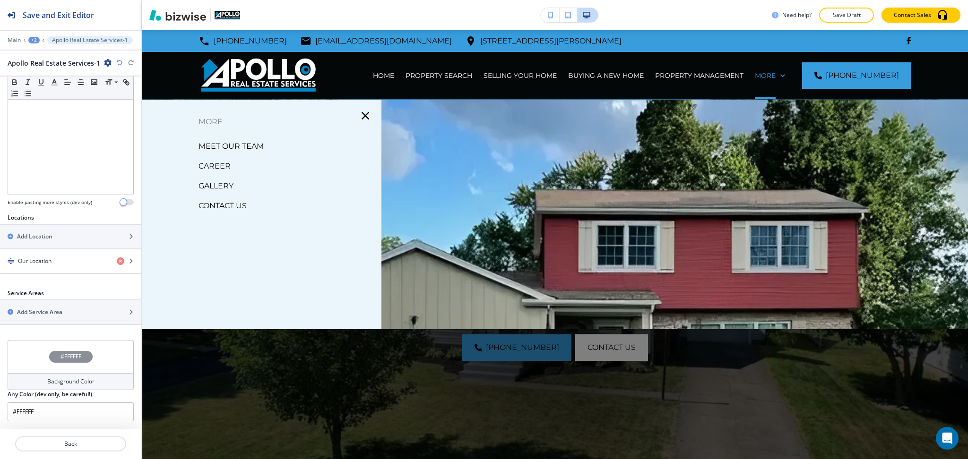
click at [223, 189] on p "GALLERY" at bounding box center [216, 186] width 35 height 14
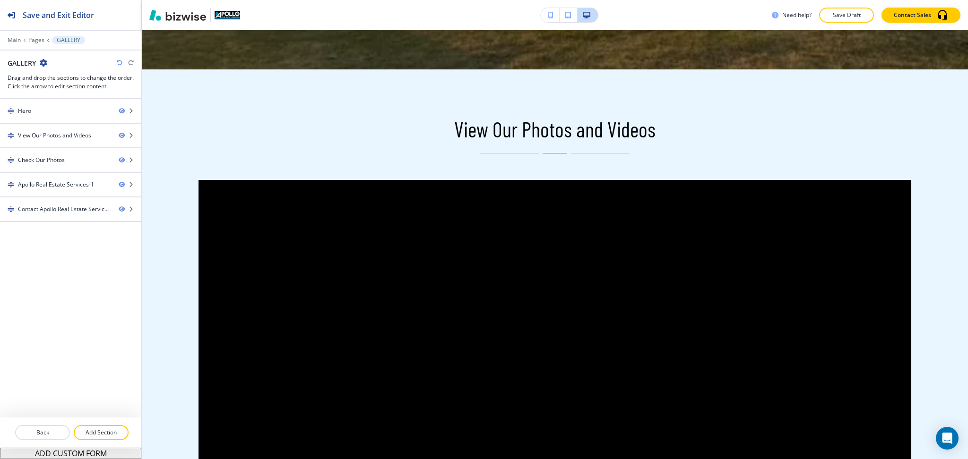
scroll to position [381, 0]
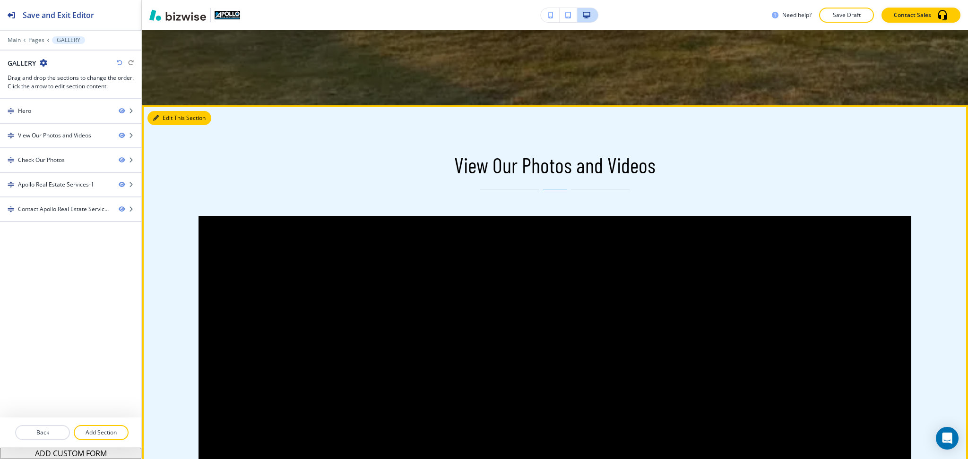
click at [170, 113] on button "Edit This Section" at bounding box center [179, 118] width 64 height 14
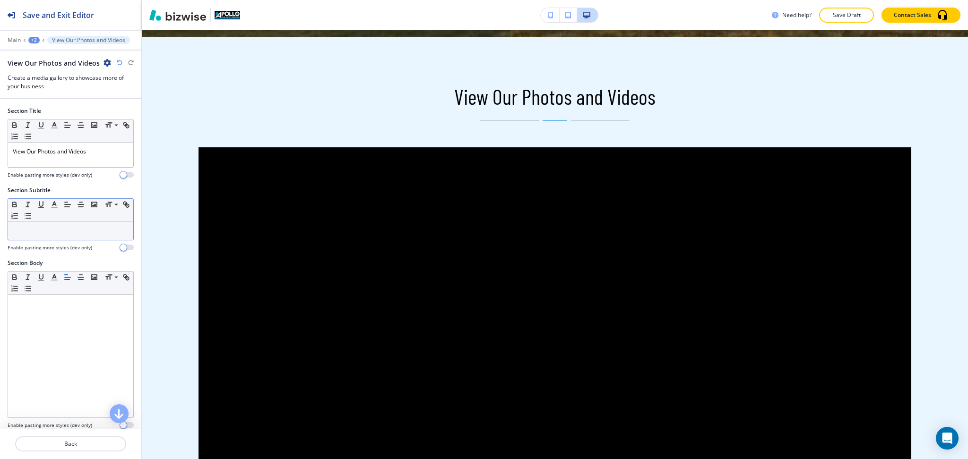
scroll to position [457, 0]
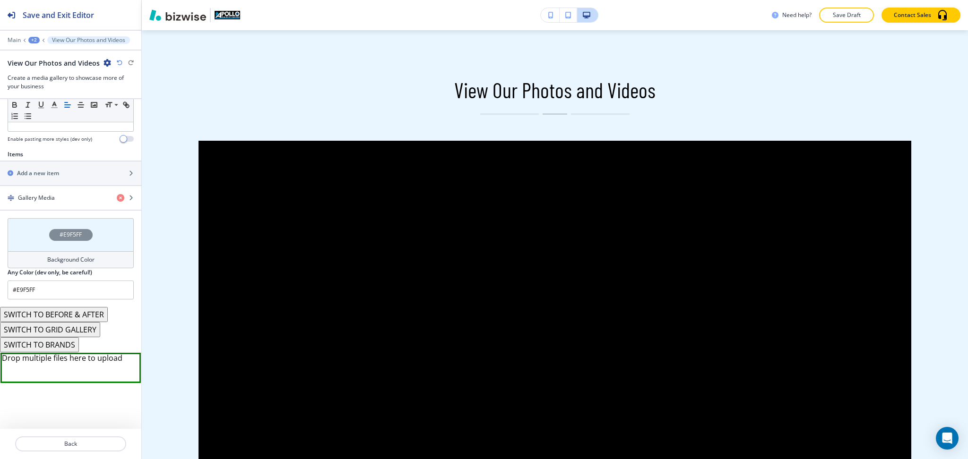
click at [80, 266] on div "Background Color" at bounding box center [71, 259] width 126 height 17
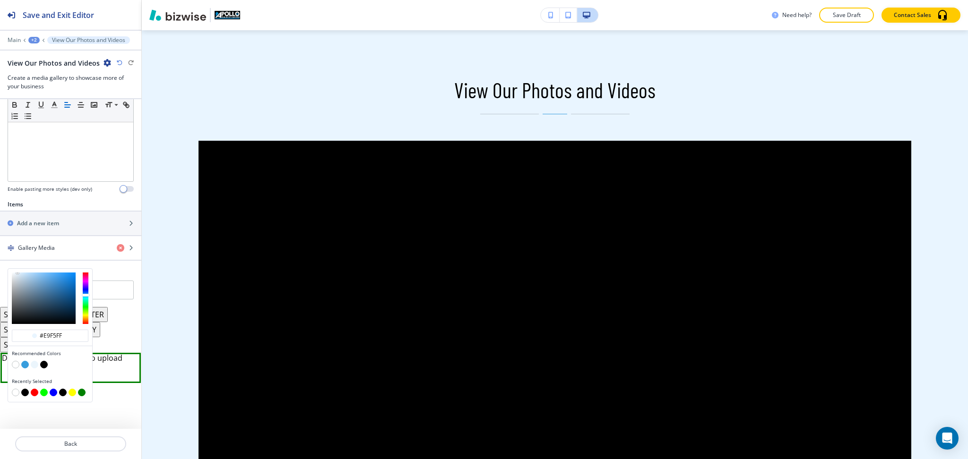
click at [13, 365] on button "button" at bounding box center [16, 365] width 8 height 8
type input "#FFFFFF"
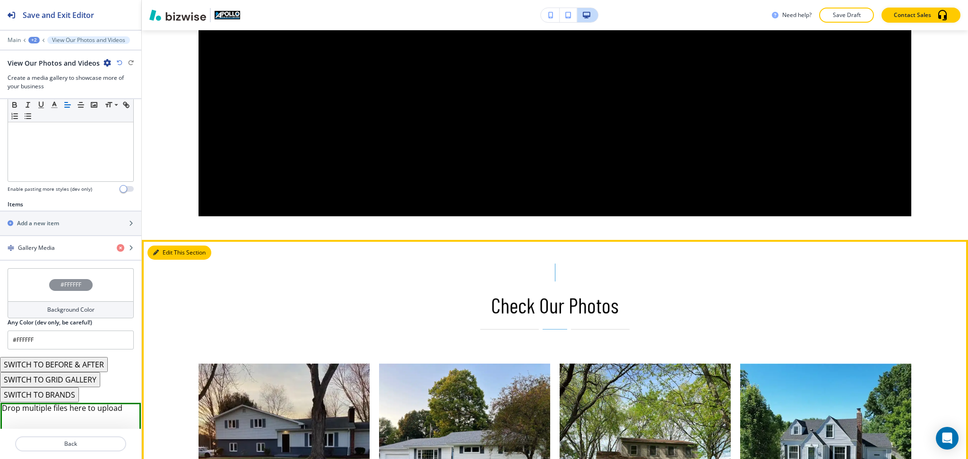
click at [169, 256] on button "Edit This Section" at bounding box center [179, 253] width 64 height 14
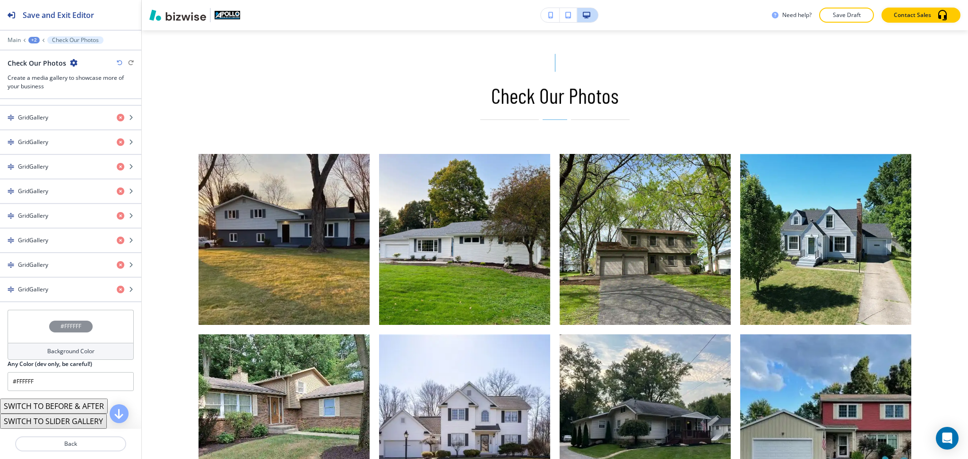
scroll to position [464, 0]
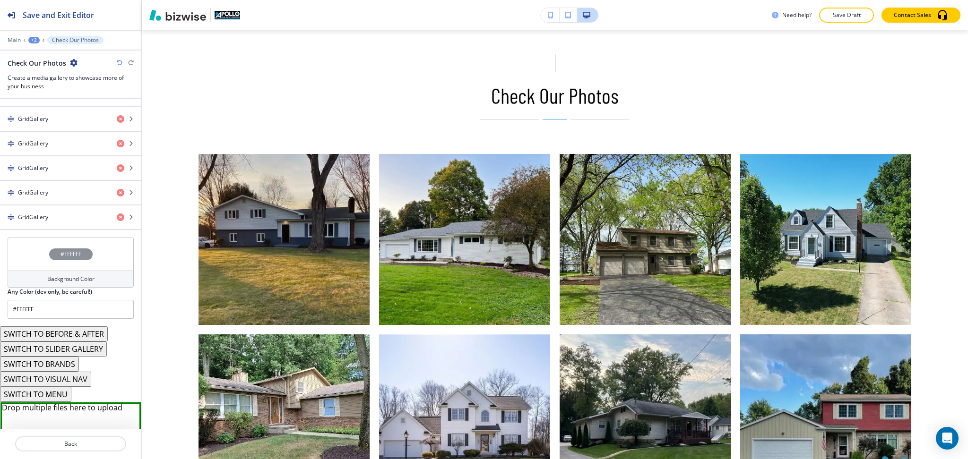
click at [82, 278] on h4 "Background Color" at bounding box center [70, 279] width 47 height 9
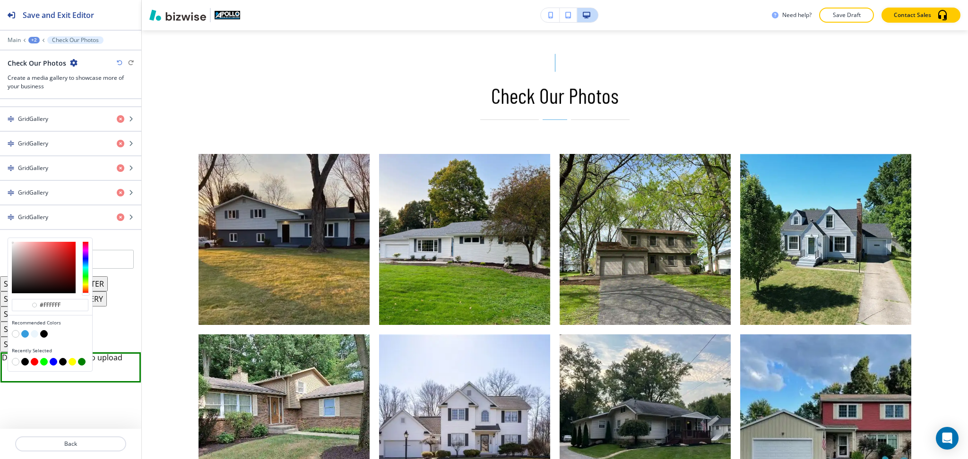
click at [34, 332] on button "button" at bounding box center [35, 334] width 8 height 8
type input "#ebf5fc"
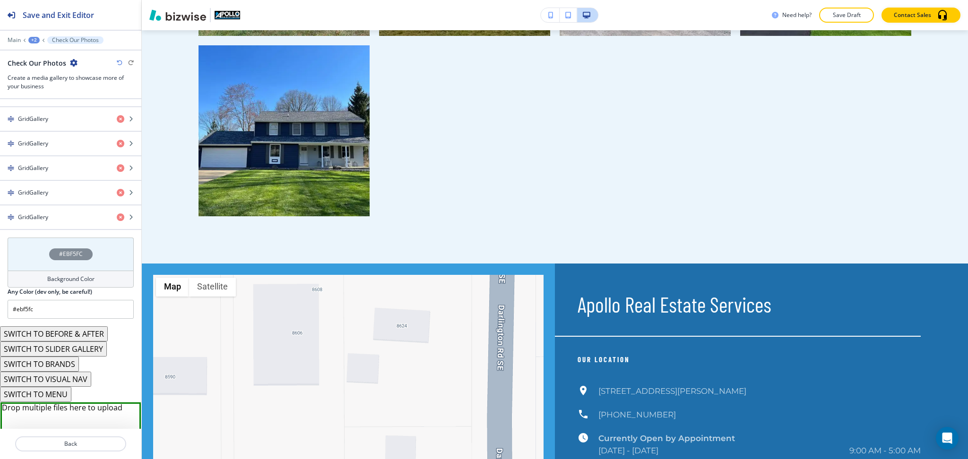
scroll to position [463, 0]
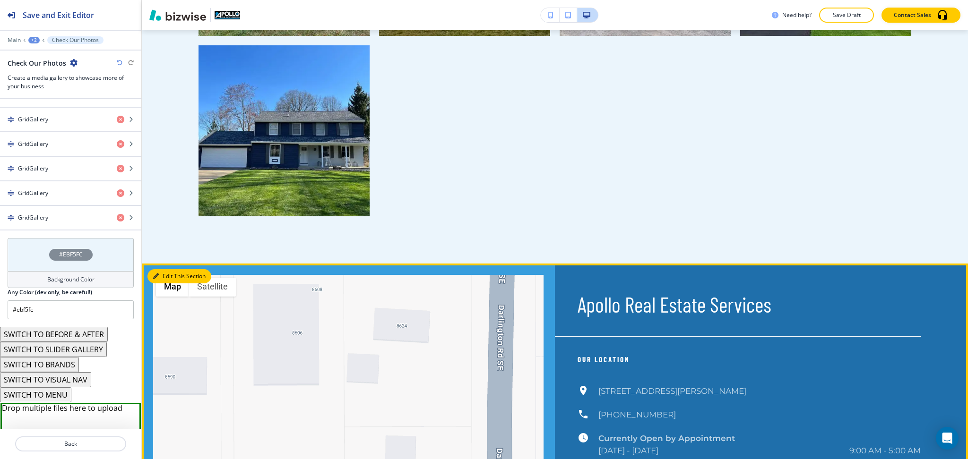
click at [157, 274] on icon "button" at bounding box center [156, 277] width 6 height 6
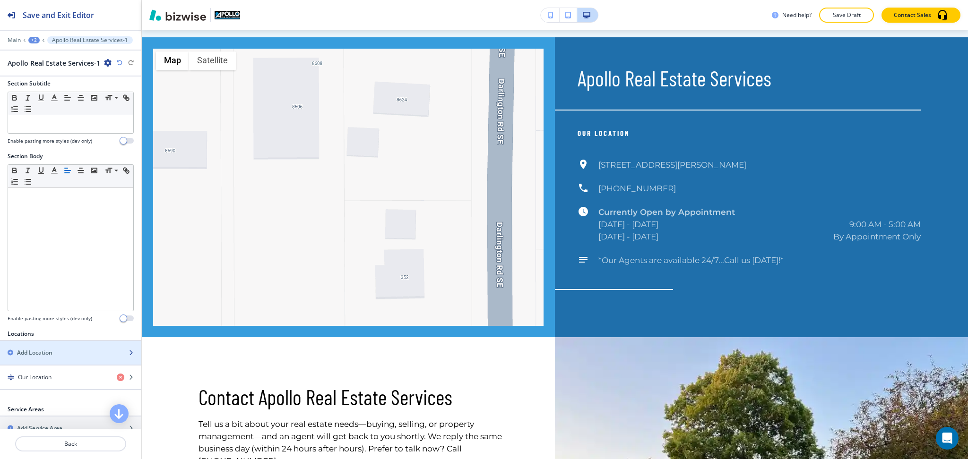
scroll to position [200, 0]
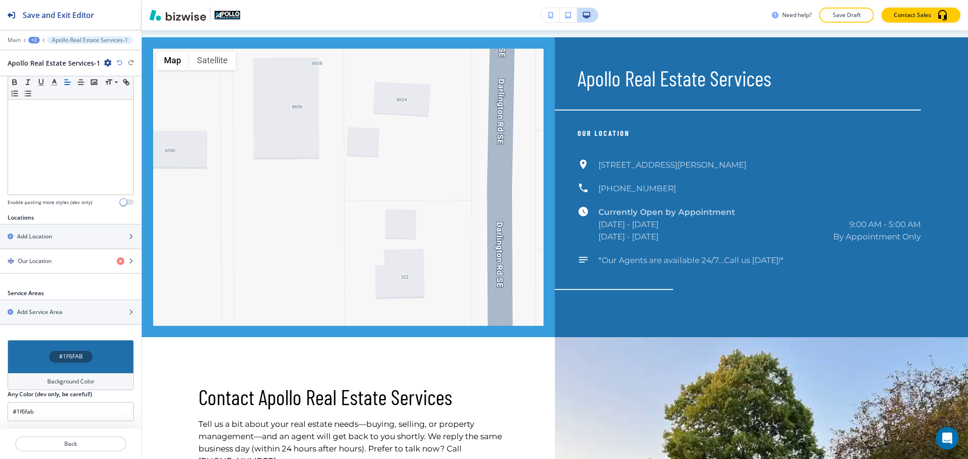
click at [70, 380] on h4 "Background Color" at bounding box center [70, 382] width 47 height 9
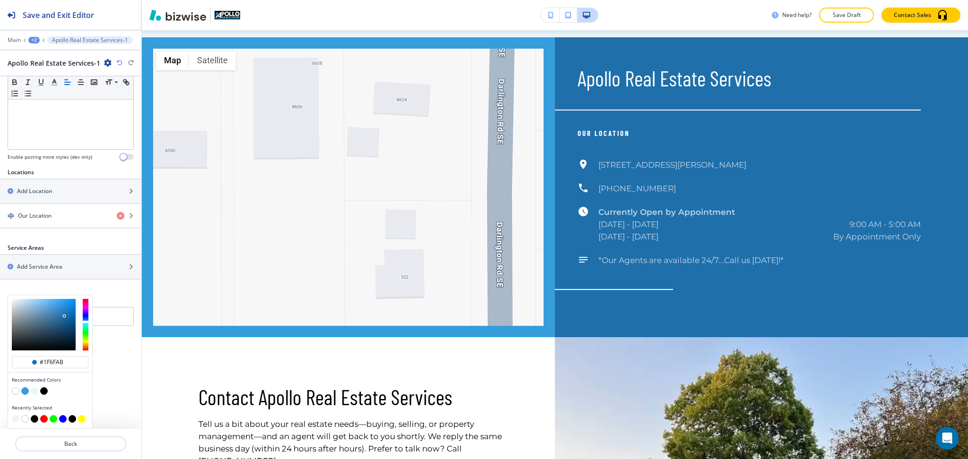
click at [12, 393] on button "button" at bounding box center [16, 392] width 8 height 8
type input "#FFFFFF"
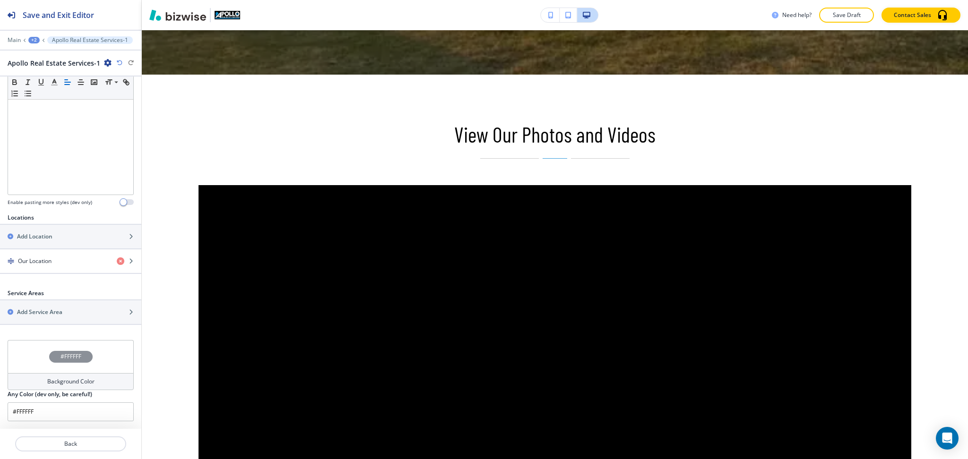
scroll to position [0, 0]
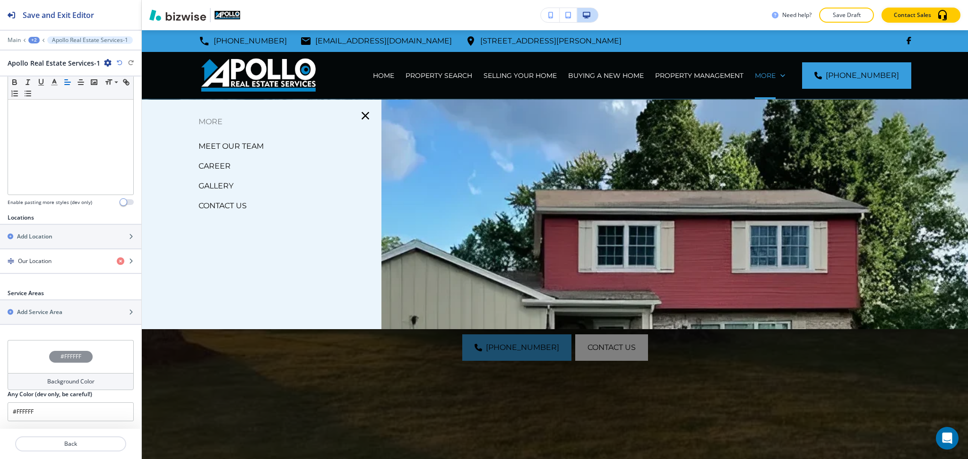
click at [249, 203] on div "CONTACT US" at bounding box center [262, 206] width 240 height 20
click at [245, 204] on p "CONTACT US" at bounding box center [223, 206] width 48 height 14
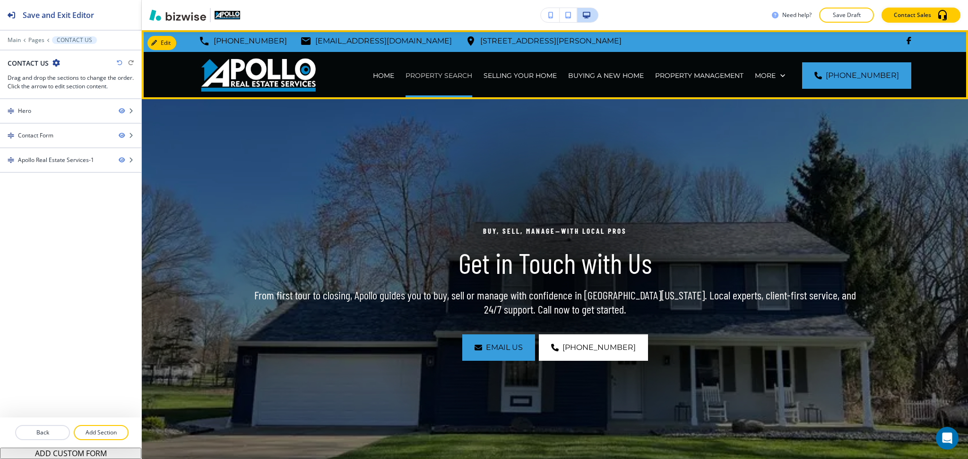
click at [441, 75] on p "PROPERTY SEARCH" at bounding box center [439, 75] width 67 height 9
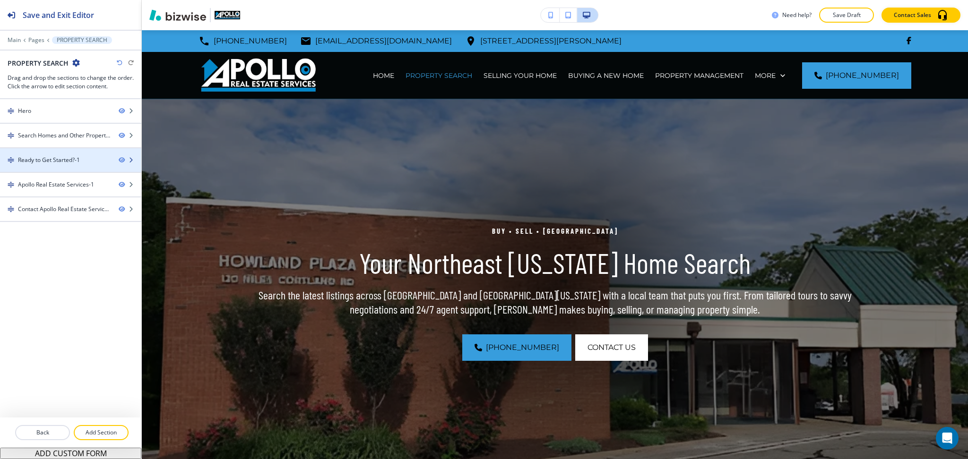
click at [60, 157] on div "Ready to Get Started?-1" at bounding box center [49, 160] width 62 height 9
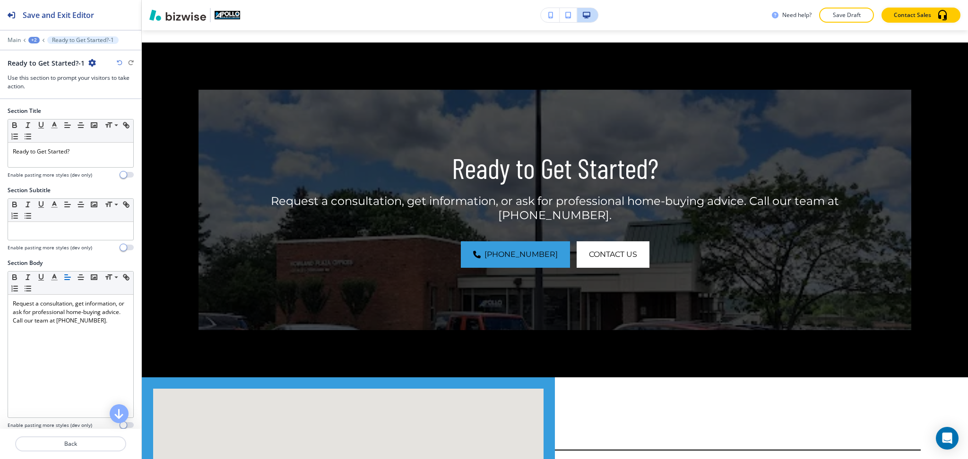
scroll to position [683, 0]
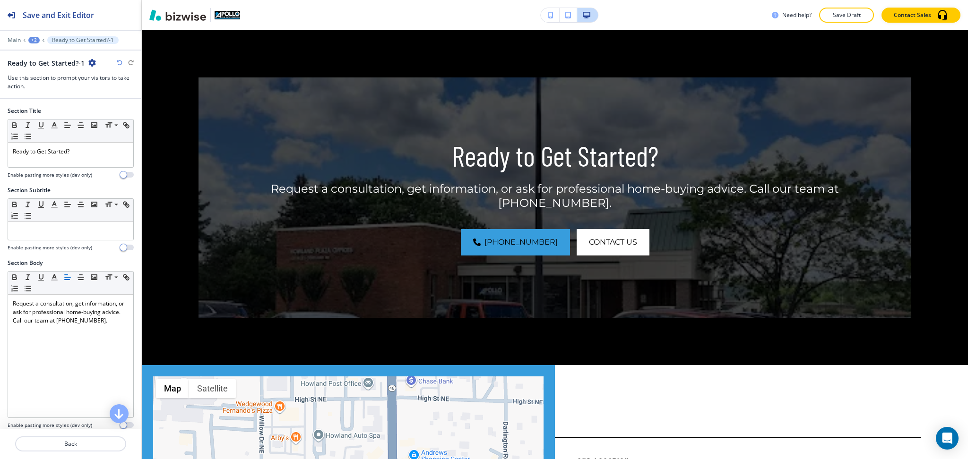
click at [88, 60] on icon "button" at bounding box center [92, 63] width 8 height 8
click at [113, 94] on p "Duplicate Section" at bounding box center [116, 96] width 48 height 9
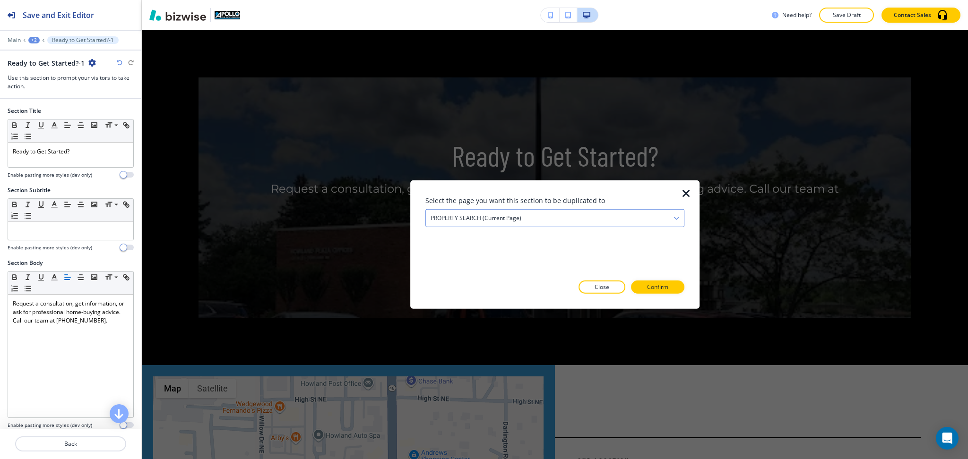
click at [448, 221] on h4 "PROPERTY SEARCH (current page)" at bounding box center [476, 218] width 91 height 9
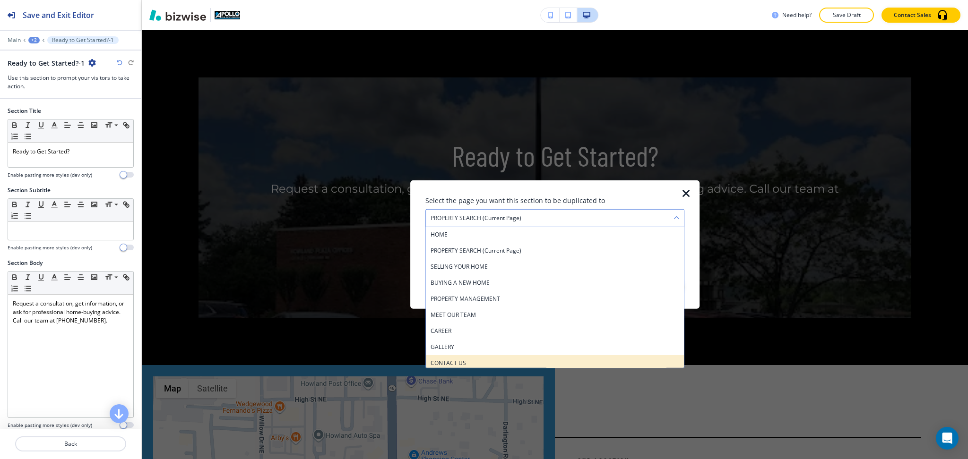
click at [458, 362] on h4 "CONTACT US" at bounding box center [555, 363] width 249 height 9
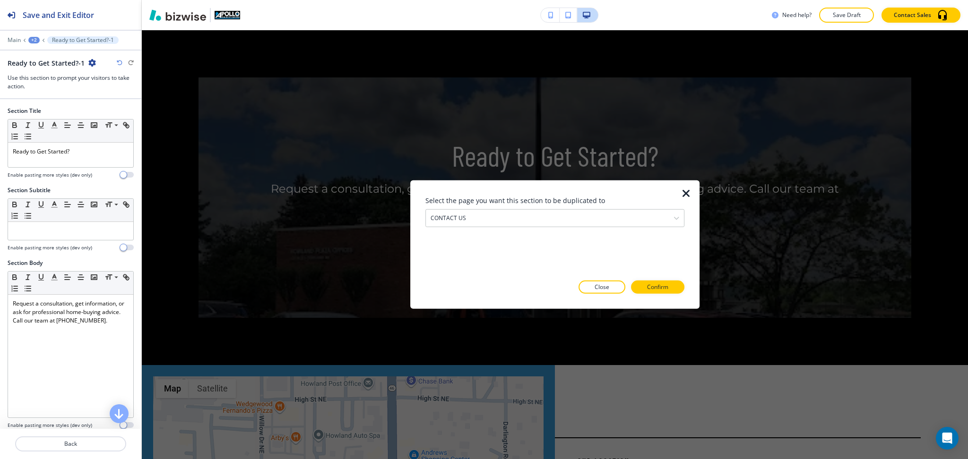
click at [655, 280] on div "Select the page you want this section to be duplicated to CONTACT US HOME PROPE…" at bounding box center [554, 245] width 259 height 98
click at [657, 286] on p "Confirm" at bounding box center [657, 287] width 21 height 9
click at [657, 286] on p "Take me there" at bounding box center [649, 287] width 38 height 9
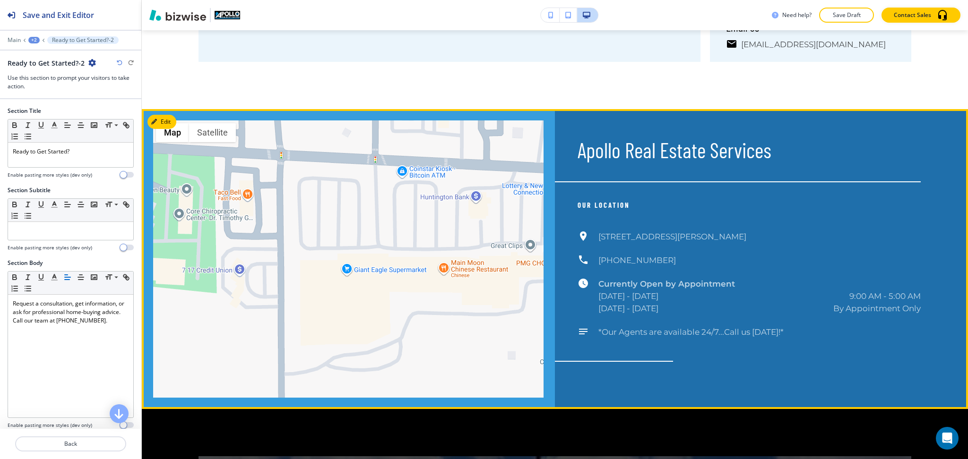
scroll to position [865, 0]
click at [165, 120] on button "Edit This Section" at bounding box center [179, 122] width 64 height 14
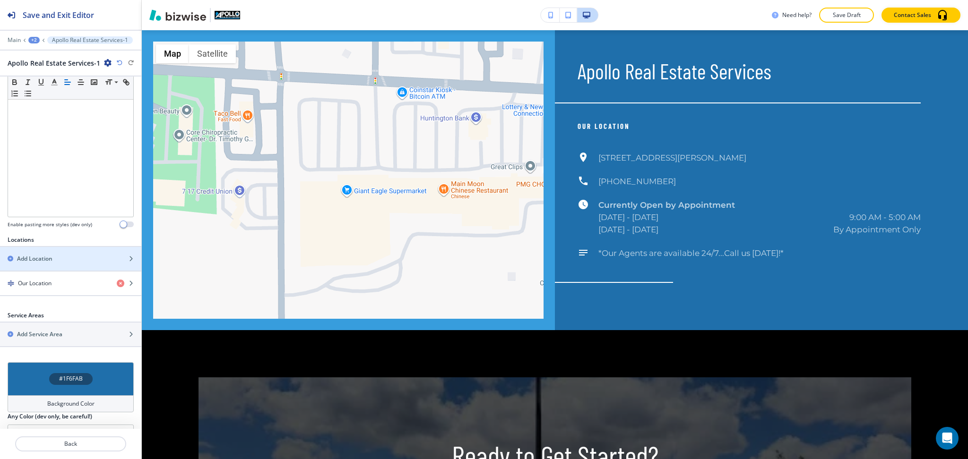
scroll to position [200, 0]
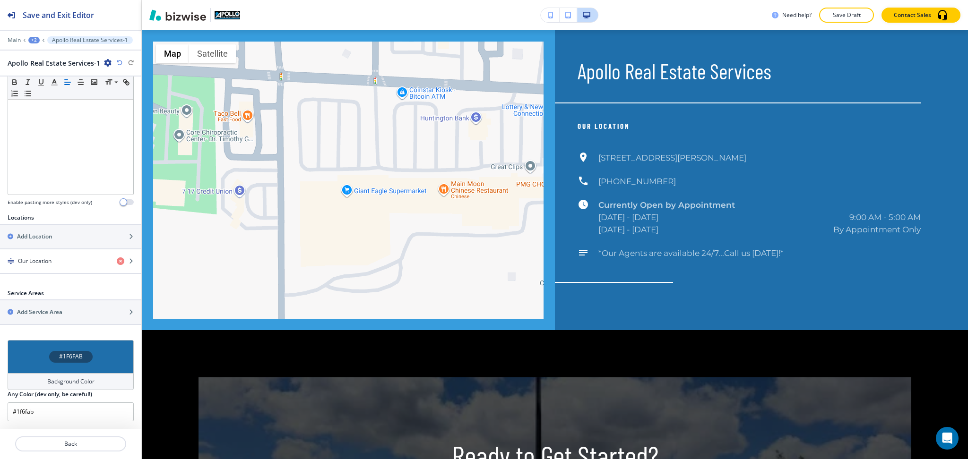
click at [78, 377] on div "Background Color" at bounding box center [71, 381] width 126 height 17
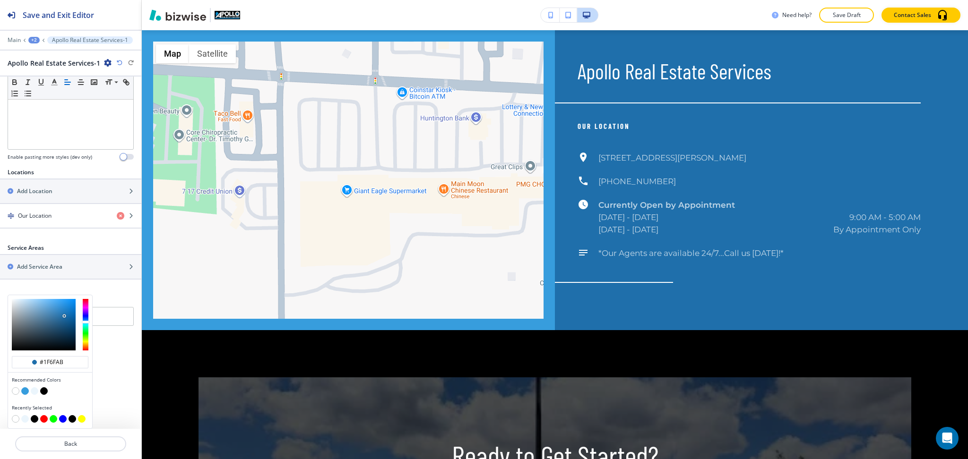
click at [34, 390] on button "button" at bounding box center [35, 392] width 8 height 8
type input "#ebf5fc"
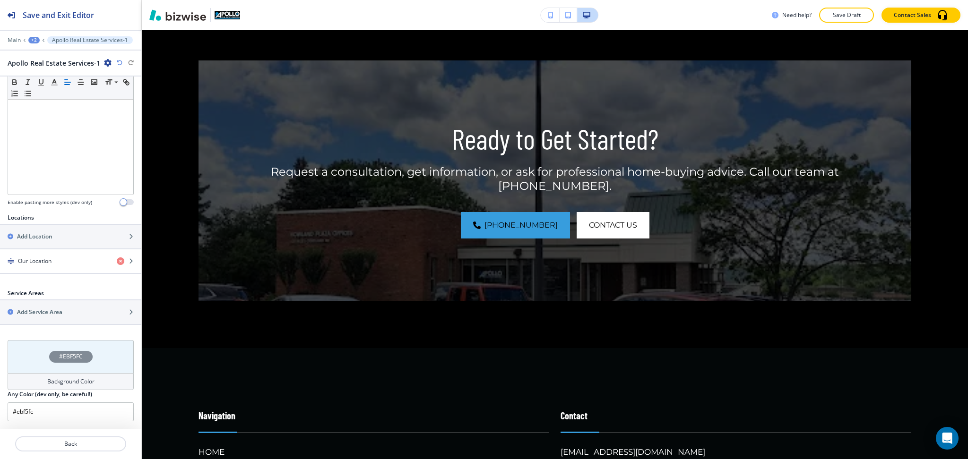
scroll to position [1103, 0]
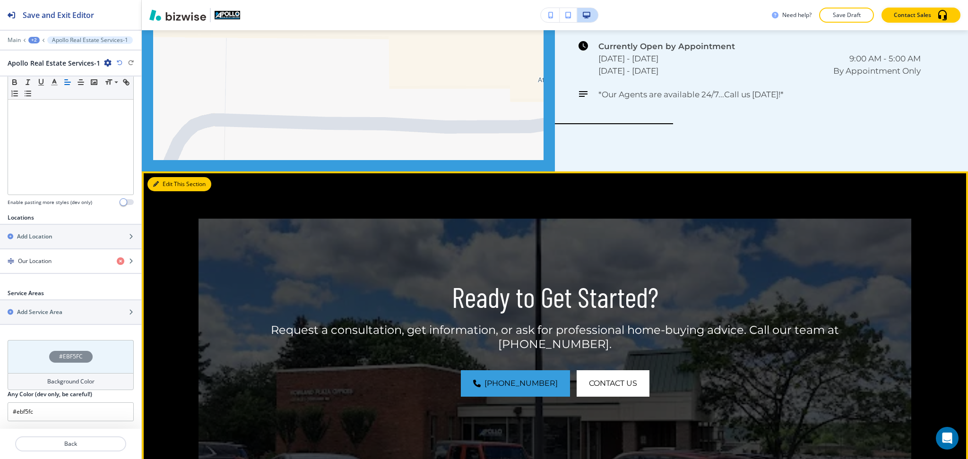
click at [168, 184] on button "Edit This Section" at bounding box center [179, 184] width 64 height 14
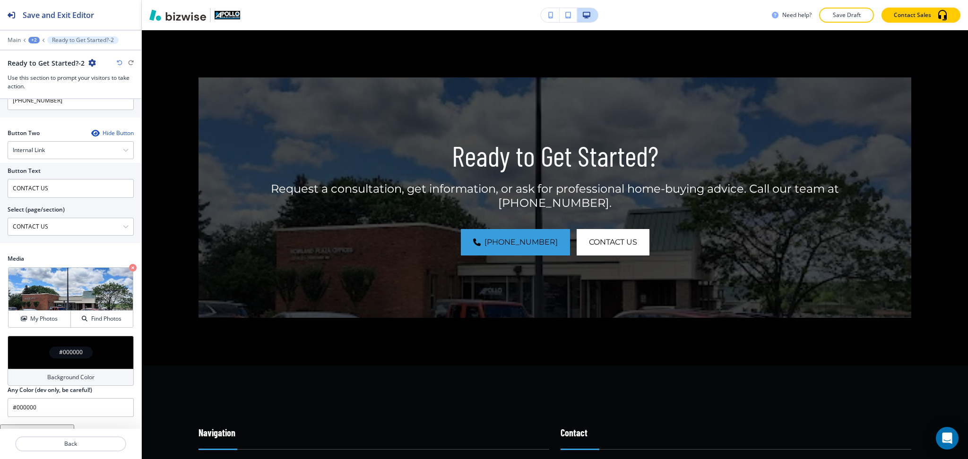
scroll to position [422, 0]
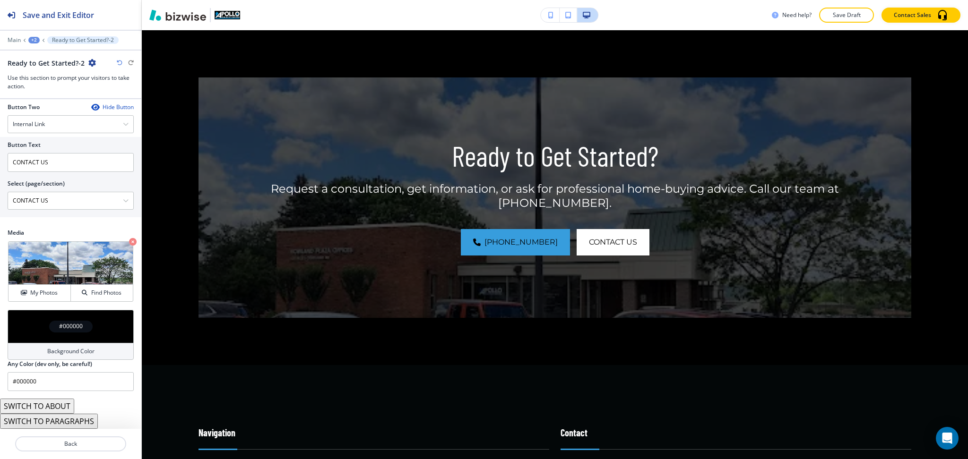
click at [69, 350] on h4 "Background Color" at bounding box center [70, 351] width 47 height 9
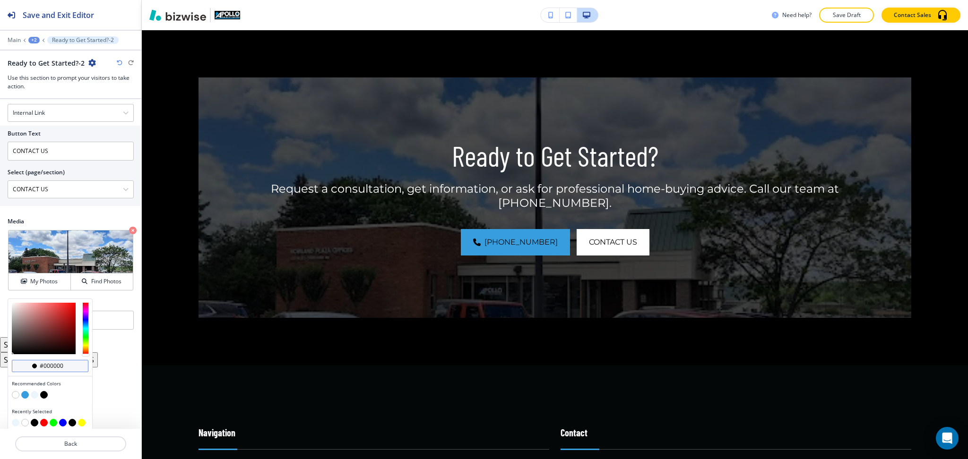
scroll to position [437, 0]
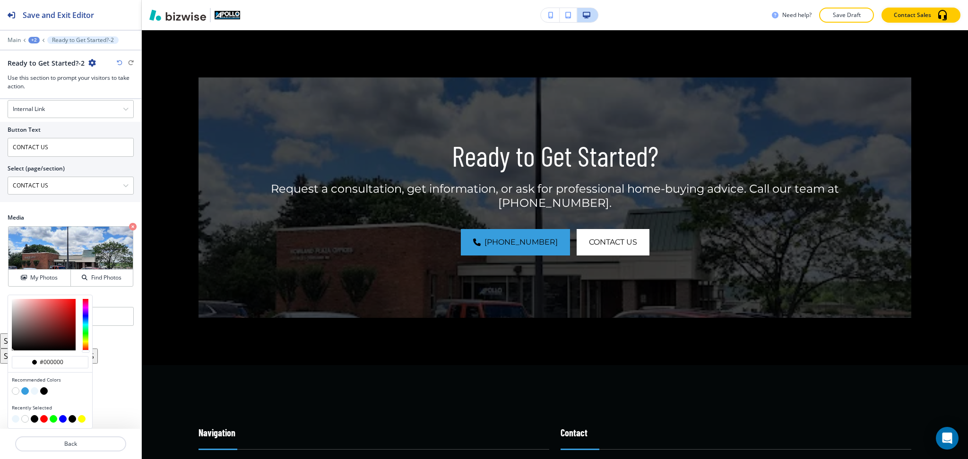
click at [26, 389] on button "button" at bounding box center [25, 392] width 8 height 8
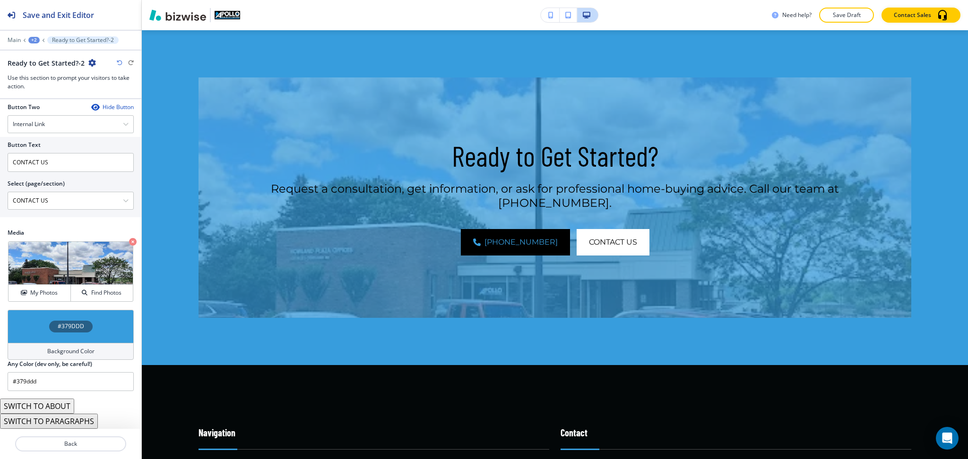
scroll to position [422, 0]
click at [49, 356] on h4 "Background Color" at bounding box center [70, 351] width 47 height 9
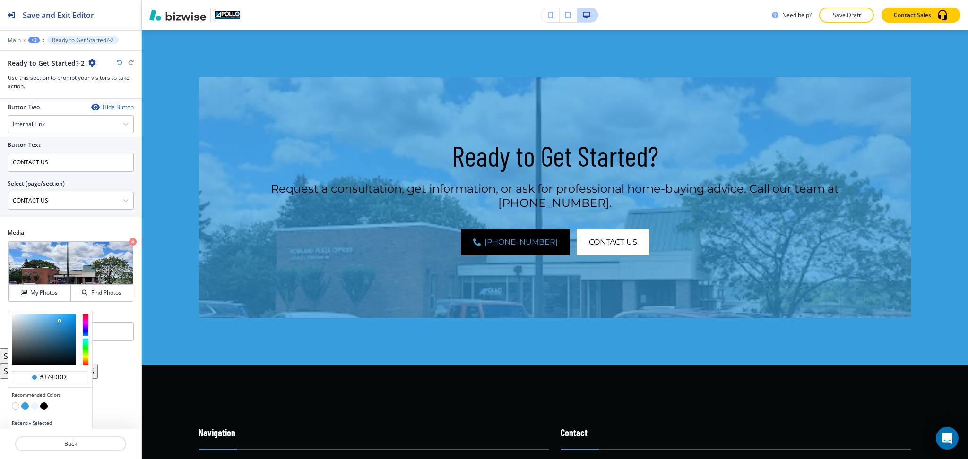
click at [16, 408] on button "button" at bounding box center [16, 407] width 8 height 8
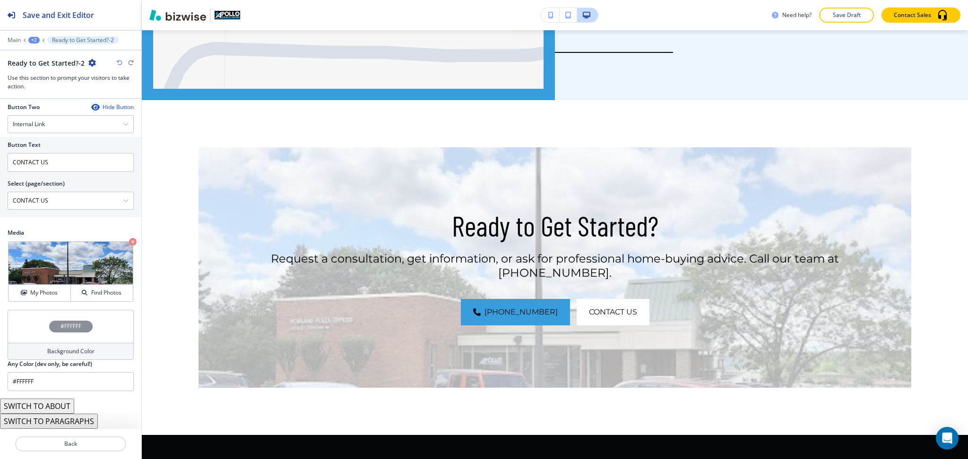
scroll to position [1167, 0]
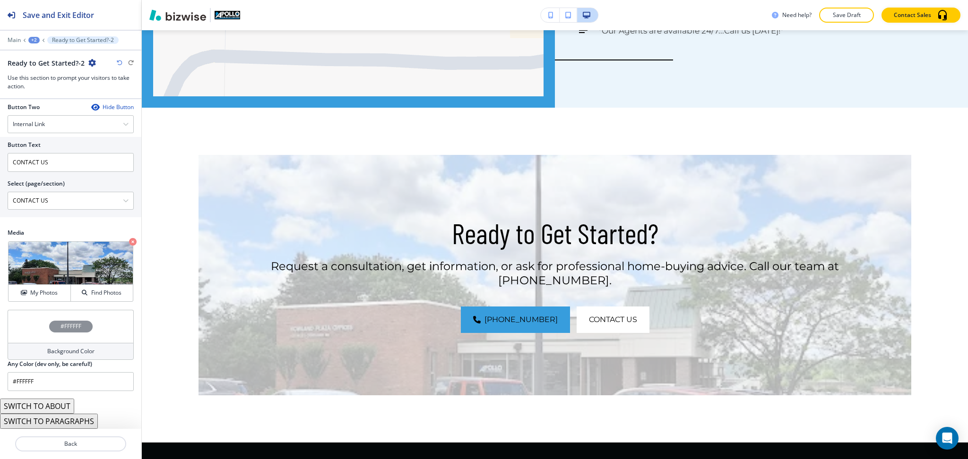
click at [88, 348] on h4 "Background Color" at bounding box center [70, 351] width 47 height 9
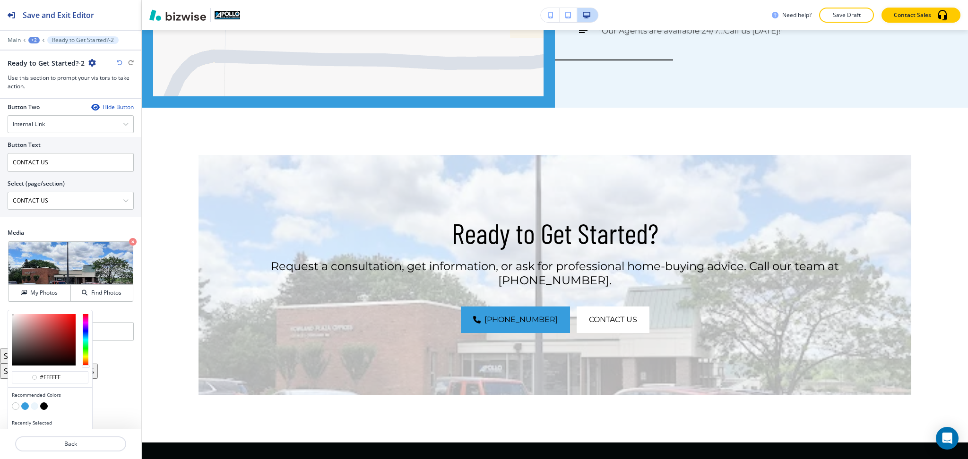
click at [26, 407] on button "button" at bounding box center [25, 407] width 8 height 8
type input "#379ddd"
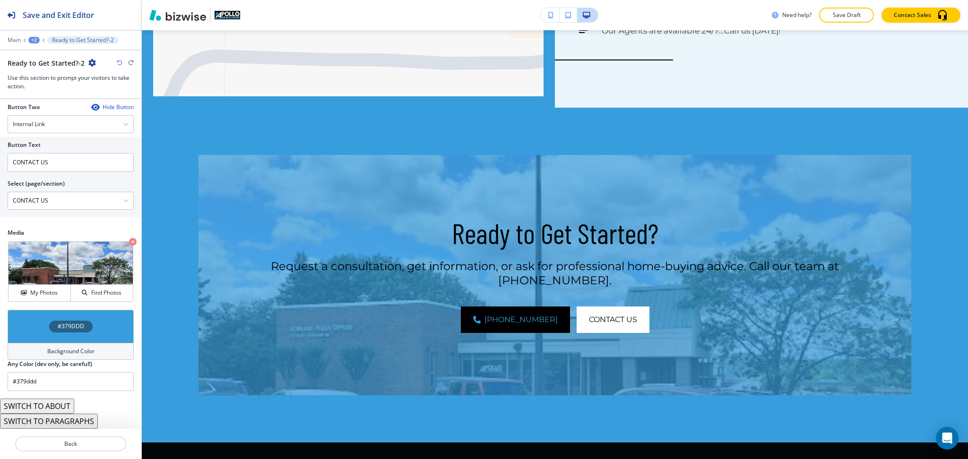
click at [77, 354] on h4 "Background Color" at bounding box center [70, 351] width 47 height 9
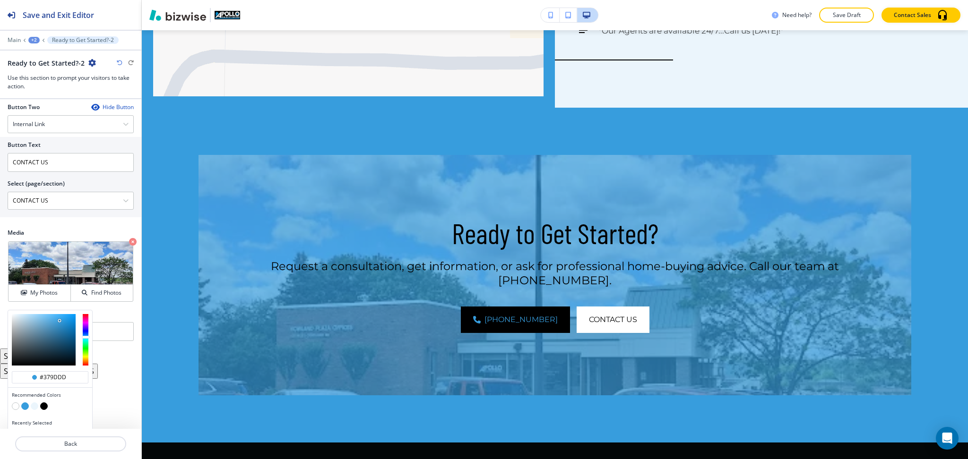
type input "#03568a"
click at [74, 338] on div at bounding box center [44, 340] width 64 height 52
type input "#03568a"
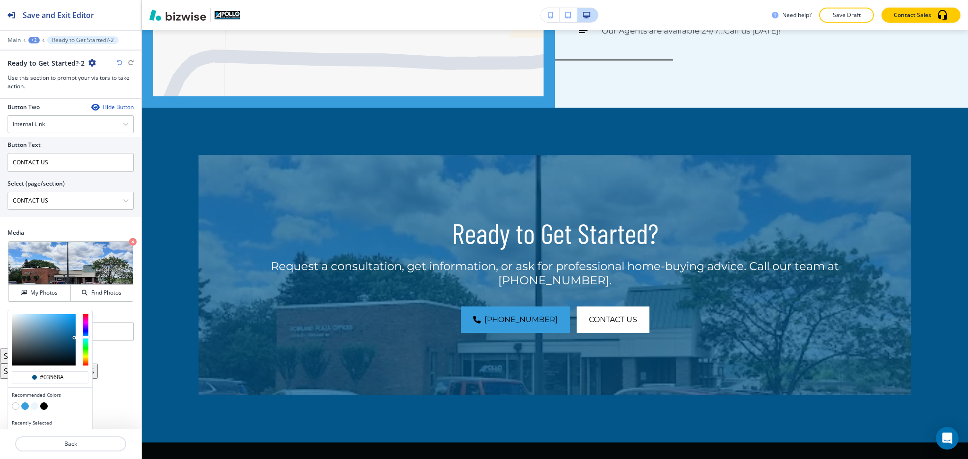
click at [76, 347] on div at bounding box center [50, 340] width 84 height 59
type input "#023352"
click at [74, 350] on div at bounding box center [44, 340] width 64 height 52
type input "#023352"
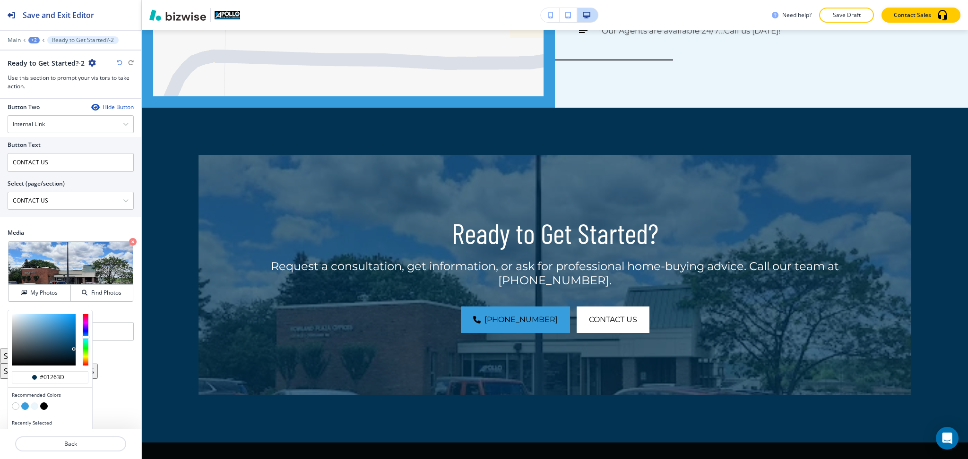
type input "#01243a"
click at [74, 355] on div at bounding box center [44, 340] width 64 height 52
type input "#01243a"
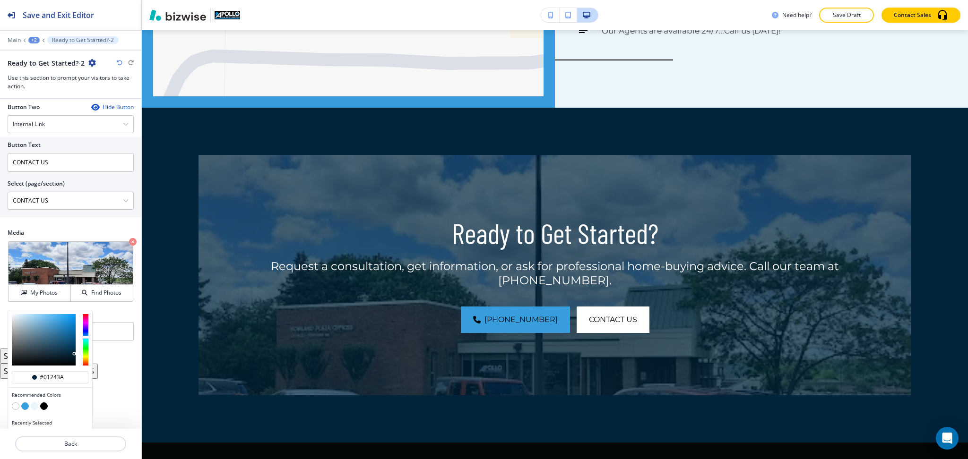
type input "#011c2c"
click at [74, 357] on div at bounding box center [44, 340] width 64 height 52
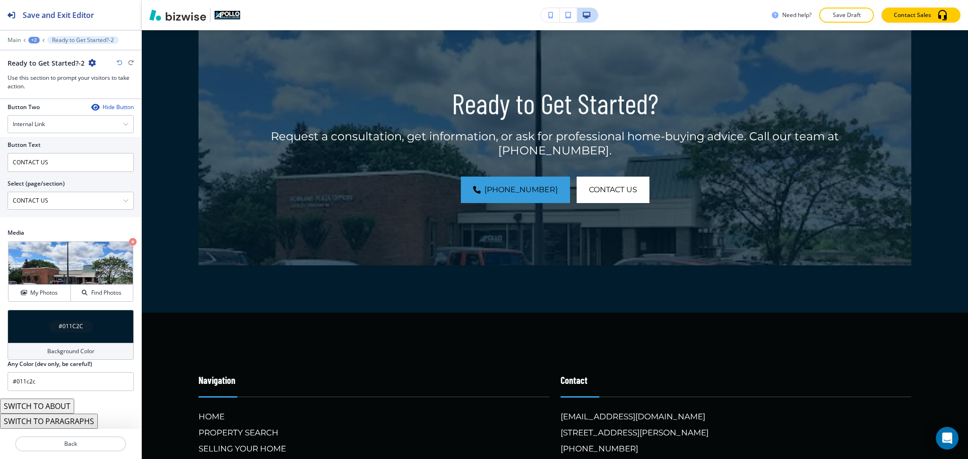
scroll to position [1219, 0]
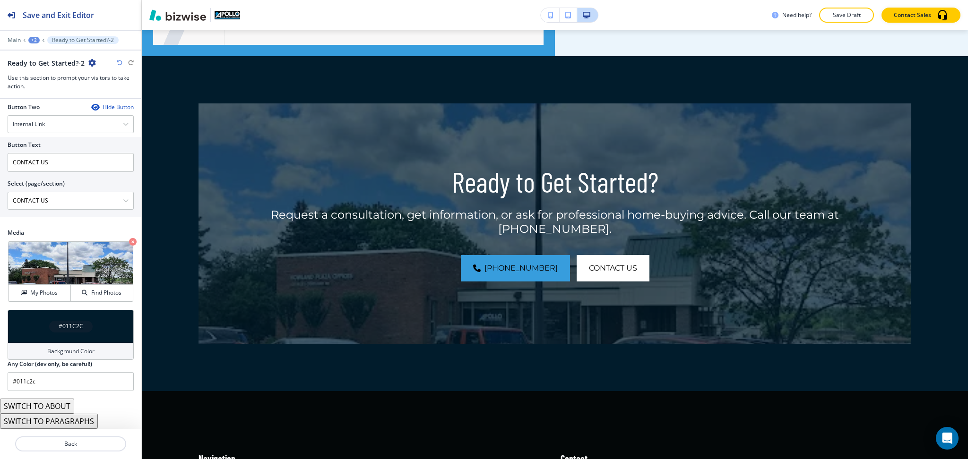
click at [87, 352] on h4 "Background Color" at bounding box center [70, 351] width 47 height 9
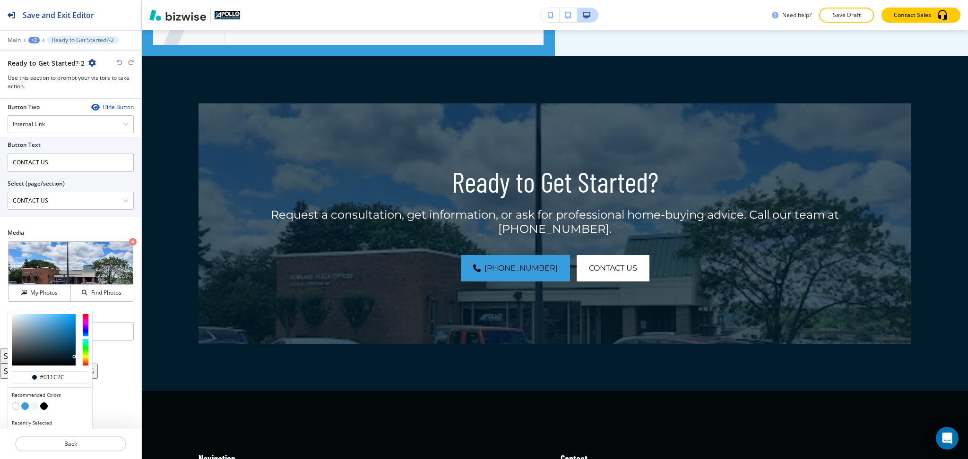
click at [14, 407] on button "button" at bounding box center [16, 407] width 8 height 8
type input "#FFFFFF"
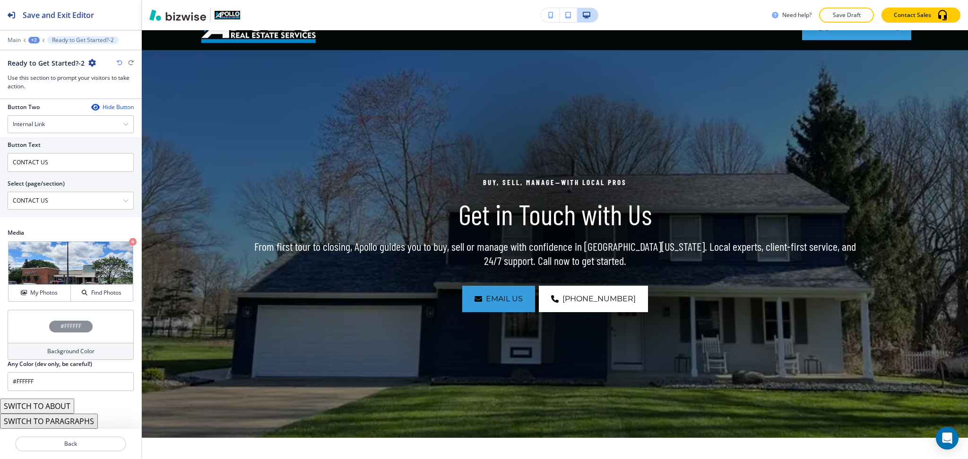
scroll to position [0, 0]
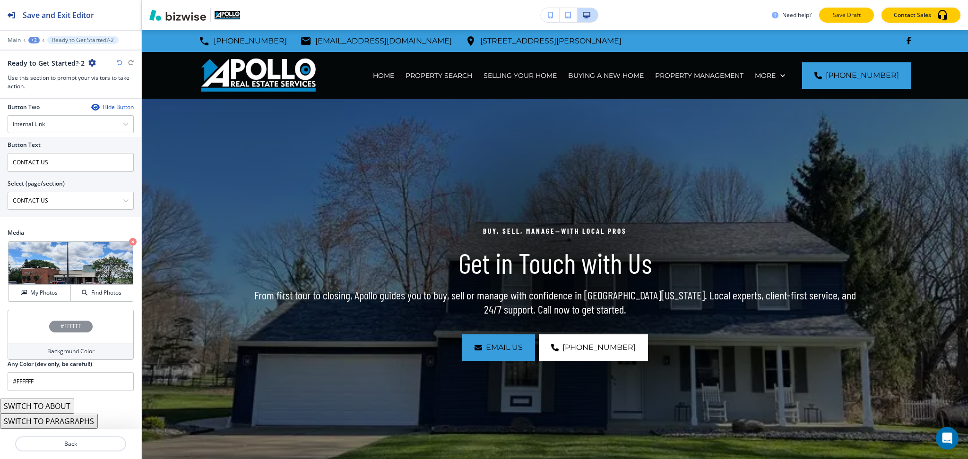
click at [850, 13] on p "Save Draft" at bounding box center [846, 15] width 30 height 9
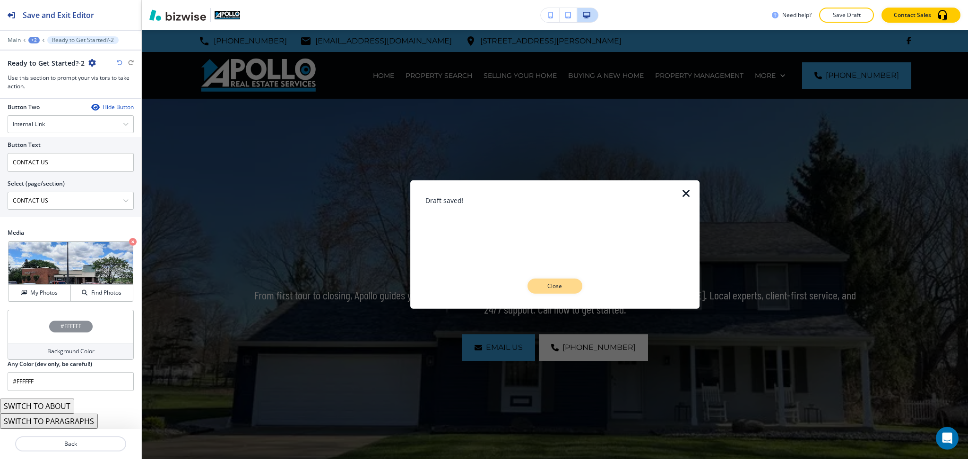
click at [563, 290] on p "Close" at bounding box center [555, 286] width 30 height 9
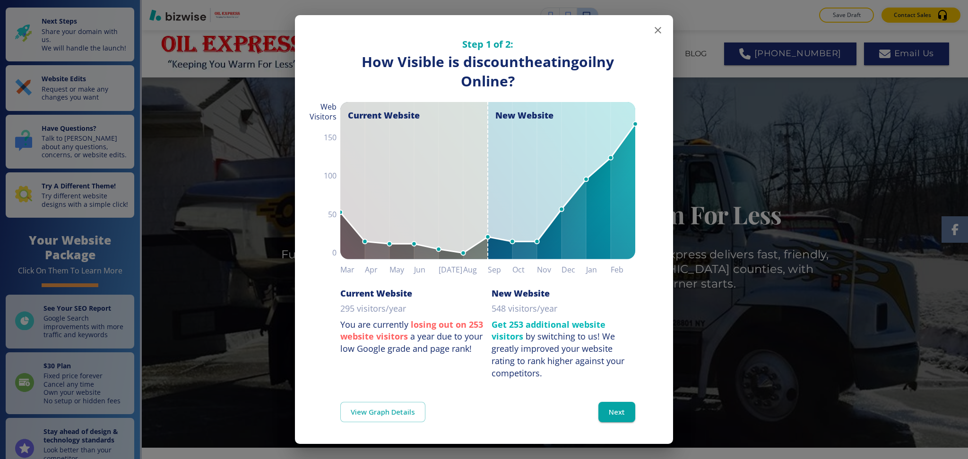
click at [652, 36] on icon "button" at bounding box center [657, 30] width 11 height 11
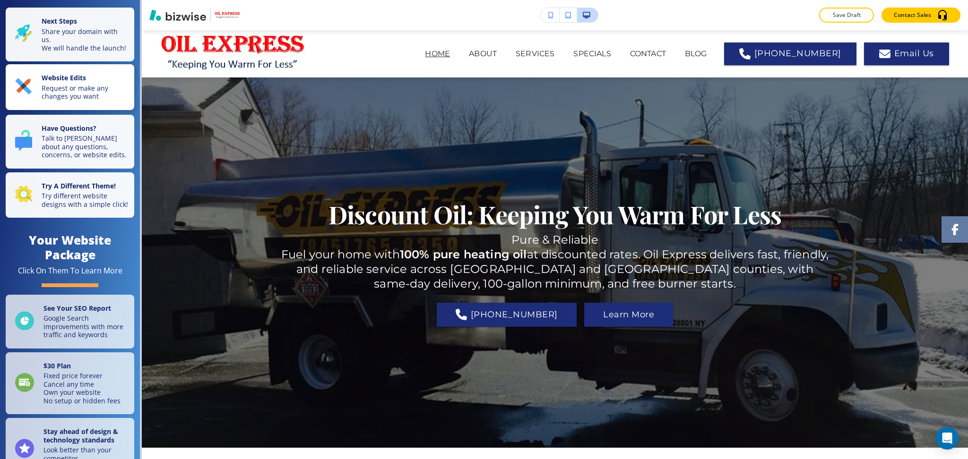
click at [84, 95] on p "Request or make any changes you want" at bounding box center [85, 92] width 87 height 17
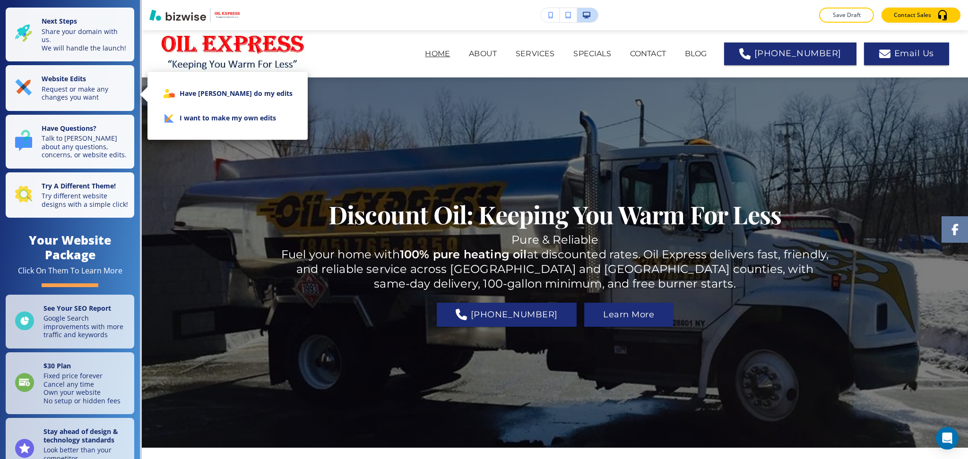
click at [193, 113] on li "I want to make my own edits" at bounding box center [227, 118] width 145 height 25
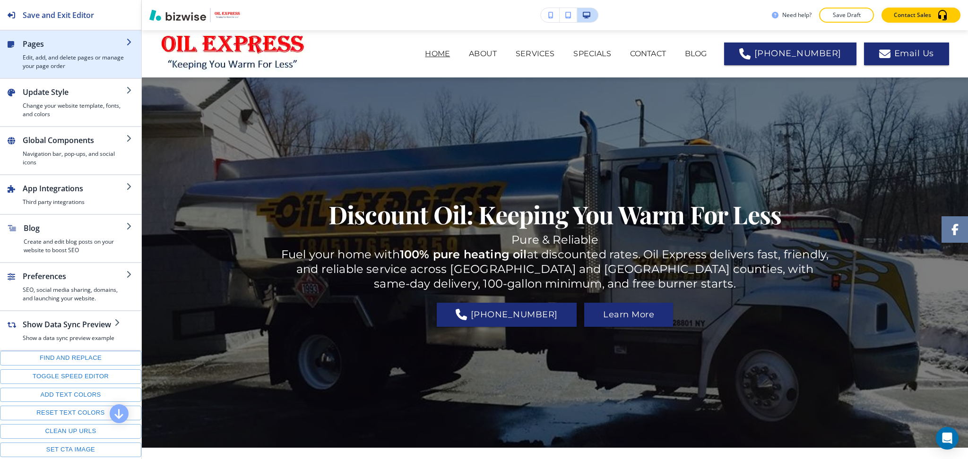
click at [67, 50] on div "button" at bounding box center [75, 52] width 104 height 4
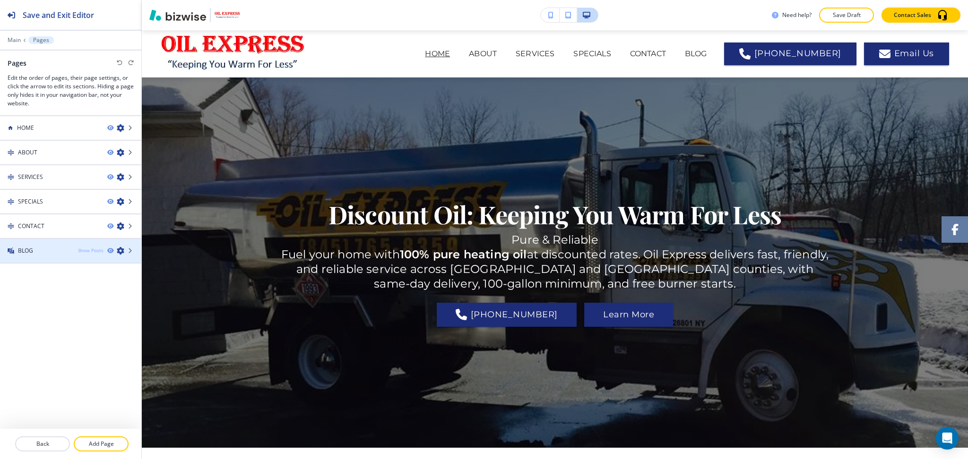
click at [92, 249] on div "Show Posts" at bounding box center [91, 250] width 26 height 7
click at [92, 249] on div "Hide Posts" at bounding box center [91, 250] width 24 height 7
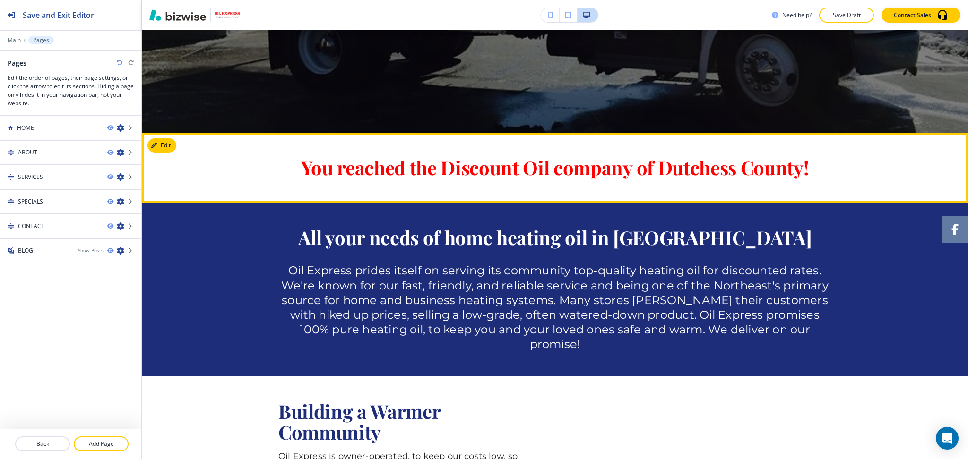
scroll to position [315, 0]
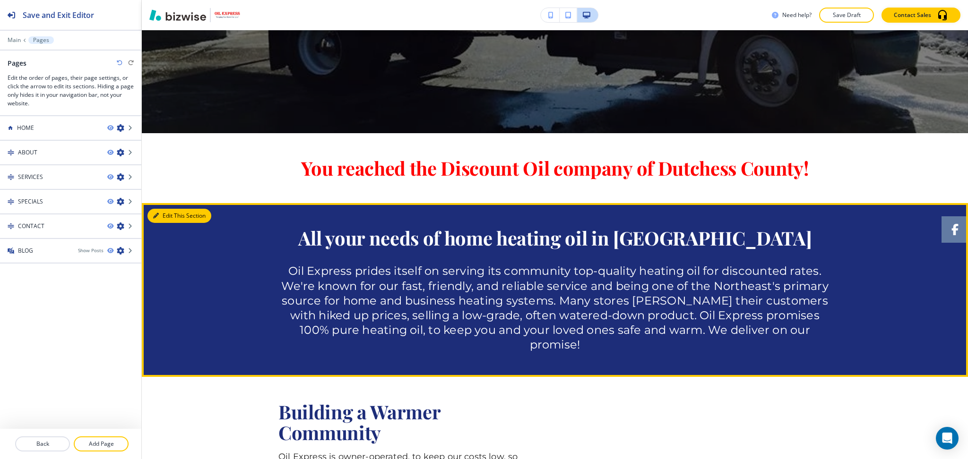
click at [159, 218] on button "Edit This Section" at bounding box center [179, 216] width 64 height 14
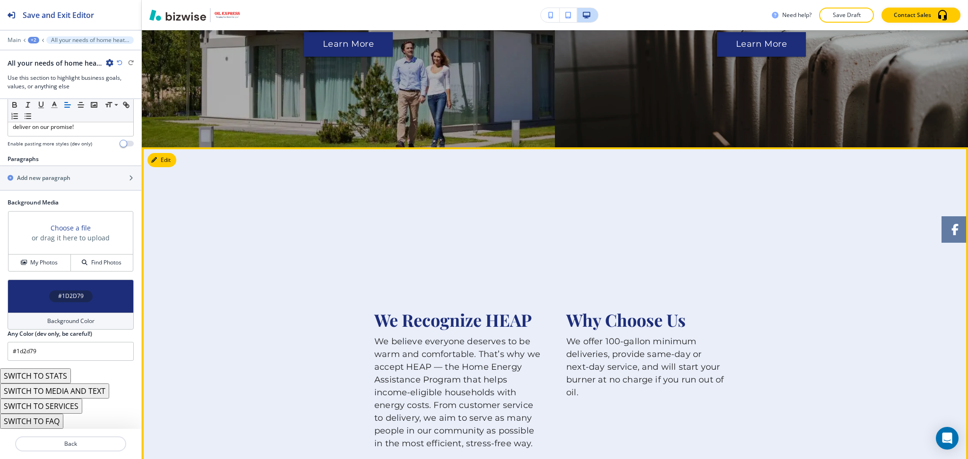
scroll to position [1258, 0]
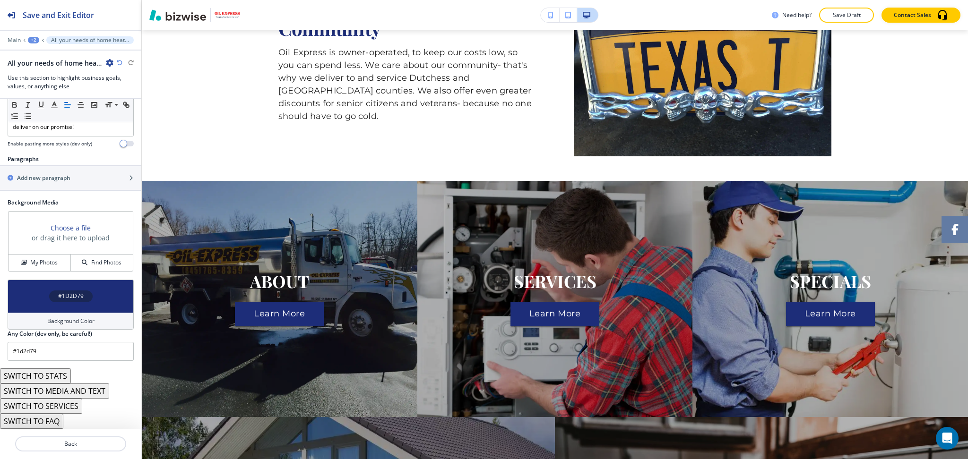
click at [34, 38] on div "+2" at bounding box center [33, 40] width 11 height 7
click at [48, 74] on p "HOME" at bounding box center [58, 72] width 48 height 9
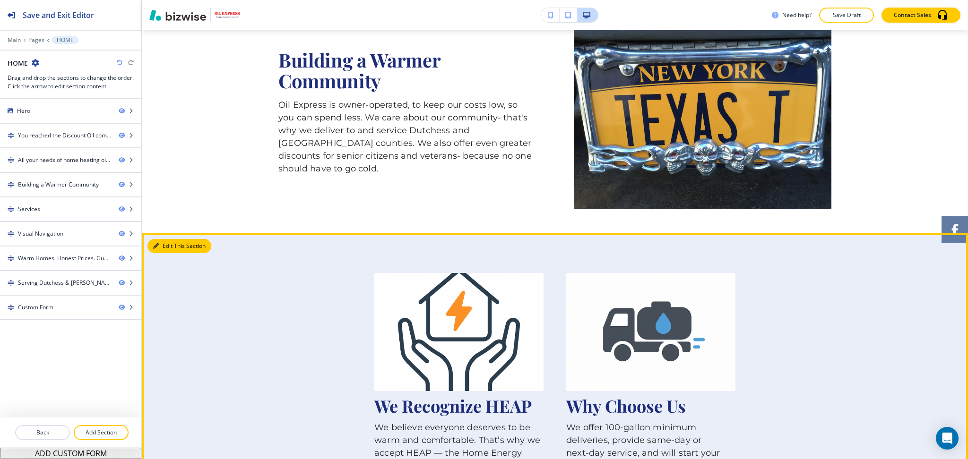
click at [164, 239] on button "Edit This Section" at bounding box center [179, 246] width 64 height 14
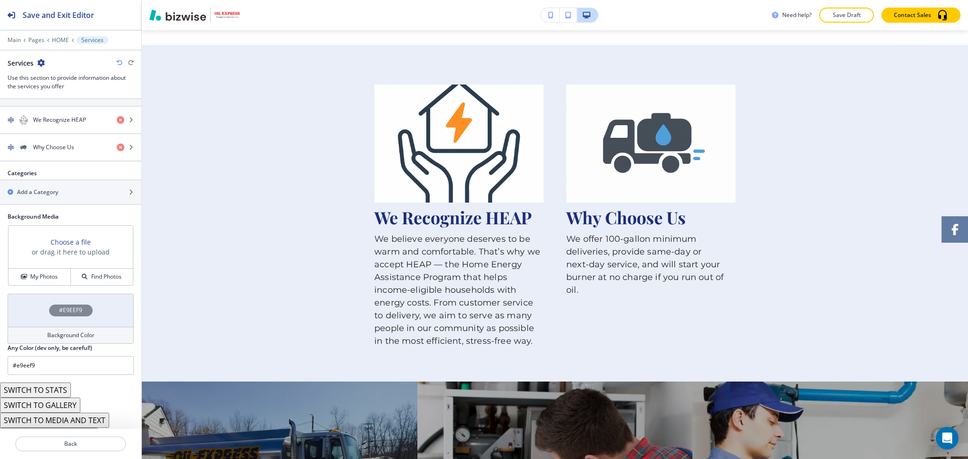
scroll to position [381, 0]
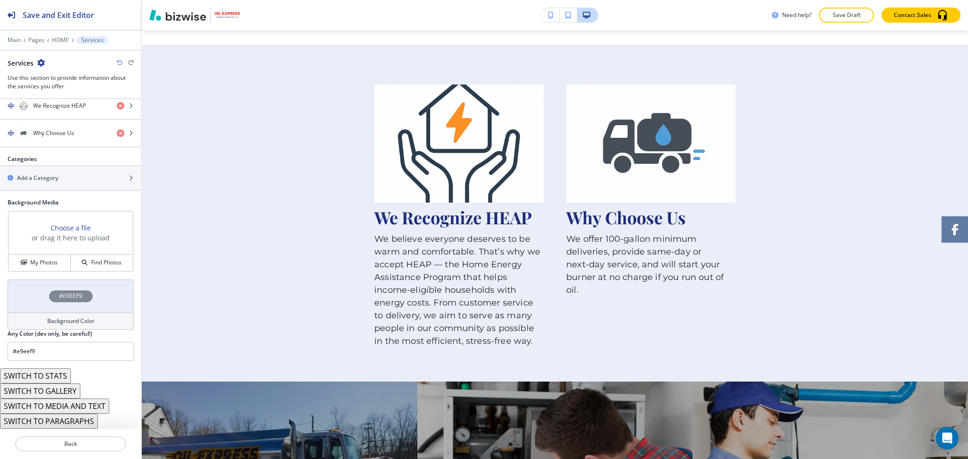
click at [95, 407] on button "SWITCH TO MEDIA AND TEXT" at bounding box center [54, 406] width 109 height 15
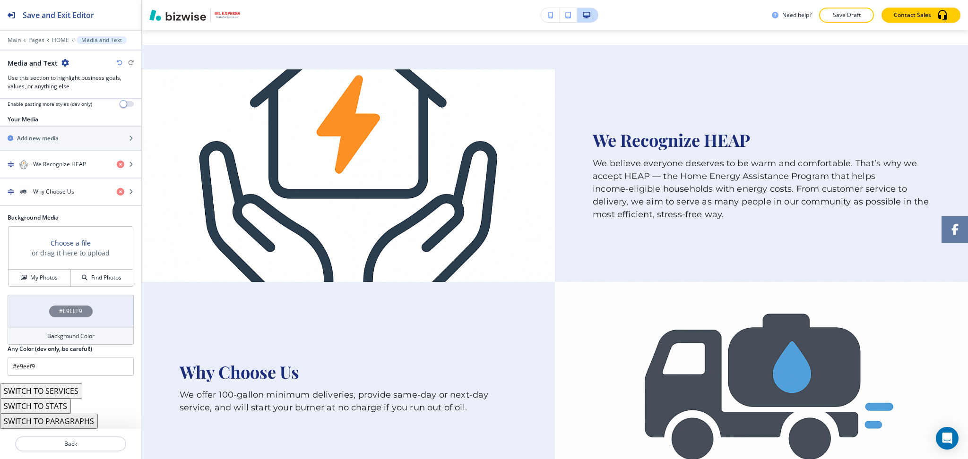
click at [77, 422] on button "SWITCH TO PARAGRAPHS" at bounding box center [49, 421] width 98 height 15
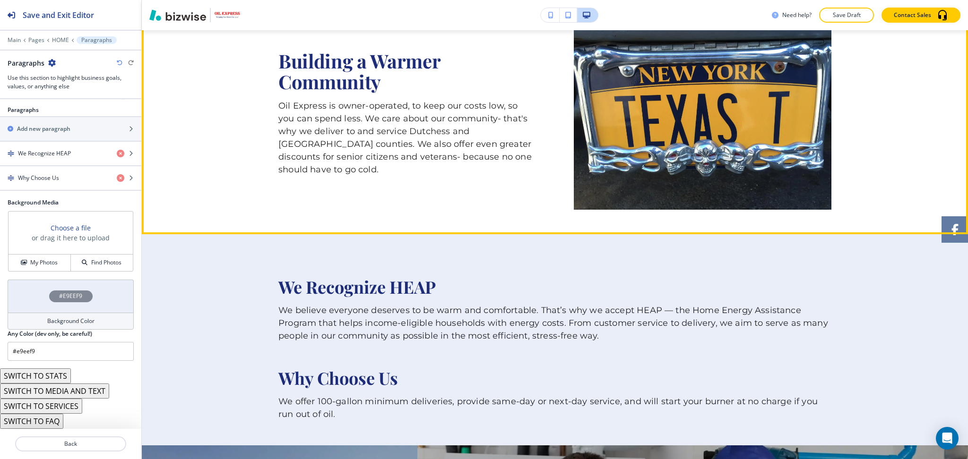
scroll to position [700, 0]
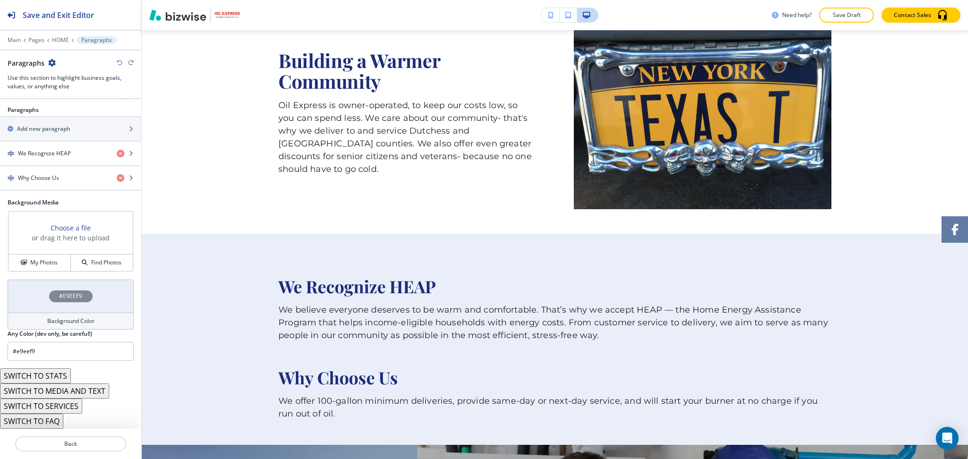
click at [62, 379] on button "SWITCH TO STATS" at bounding box center [35, 376] width 71 height 15
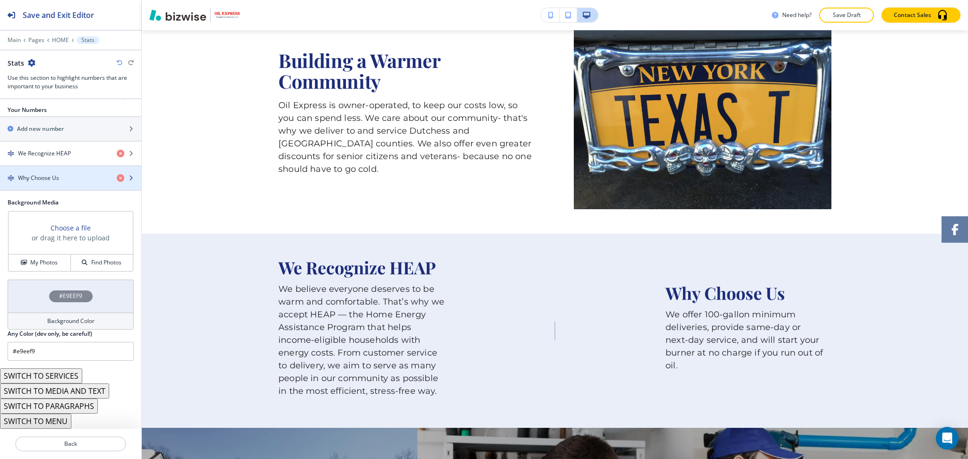
click at [57, 176] on h4 "Why Choose Us" at bounding box center [38, 178] width 41 height 9
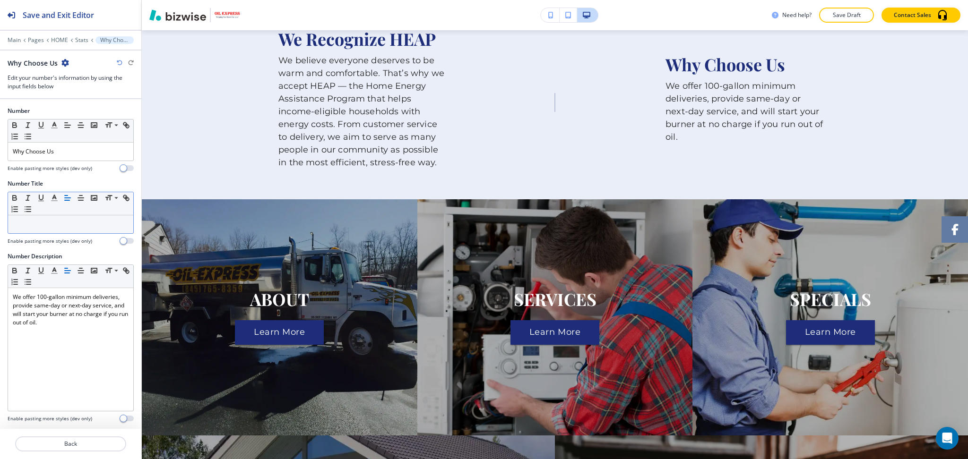
scroll to position [939, 0]
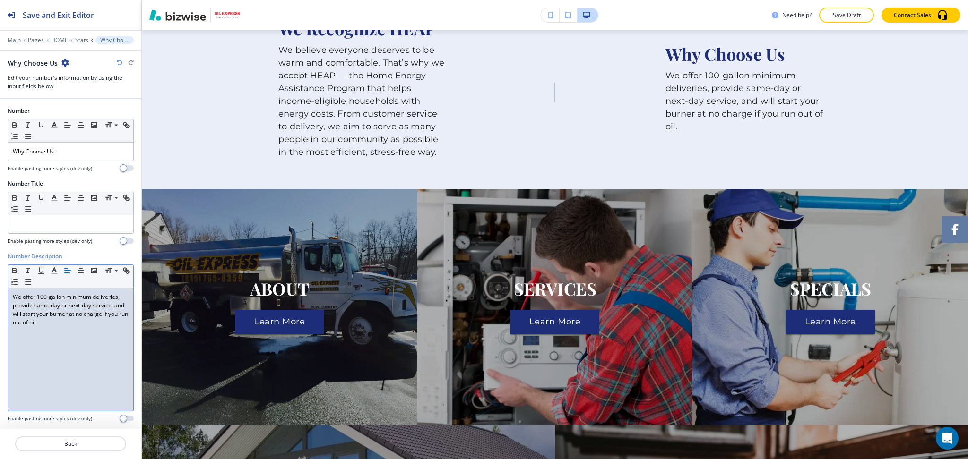
click at [121, 322] on div "We offer 100‑gallon minimum deliveries, provide same‑day or next‑day service, a…" at bounding box center [70, 349] width 125 height 123
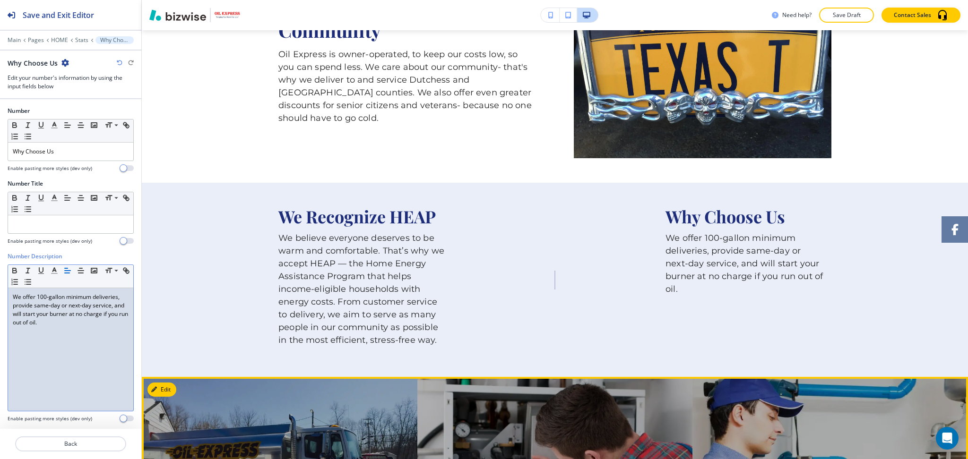
scroll to position [751, 0]
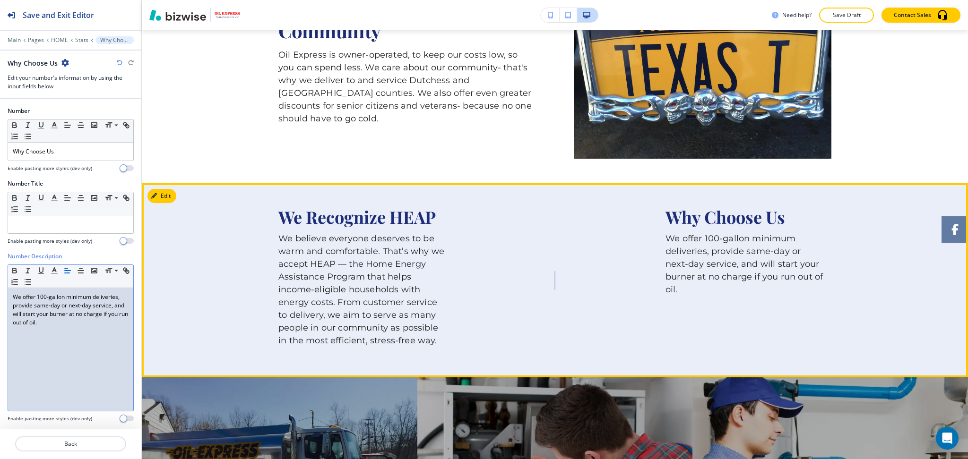
click at [594, 267] on div "We Recognize HEAP We believe everyone deserves to be warm and comfortable. That…" at bounding box center [554, 280] width 553 height 145
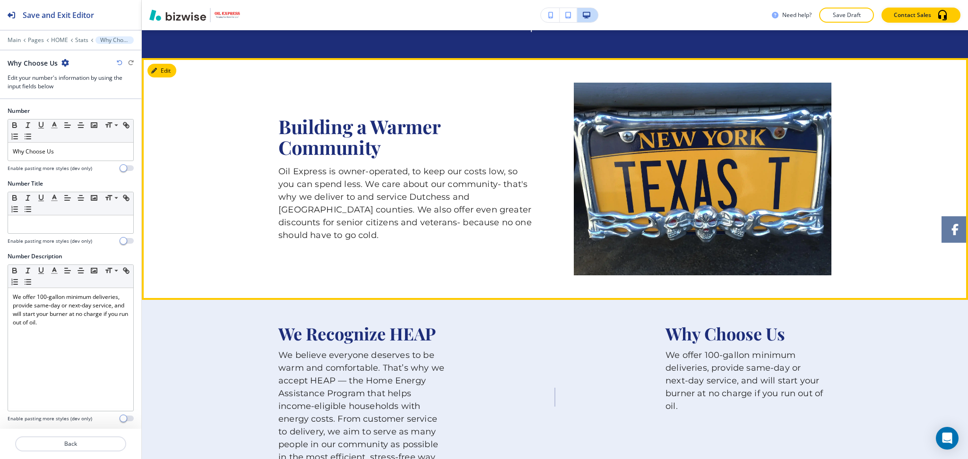
click at [502, 231] on div "Building a Warmer Community Oil Express is owner-operated, to keep our costs lo…" at bounding box center [554, 179] width 553 height 193
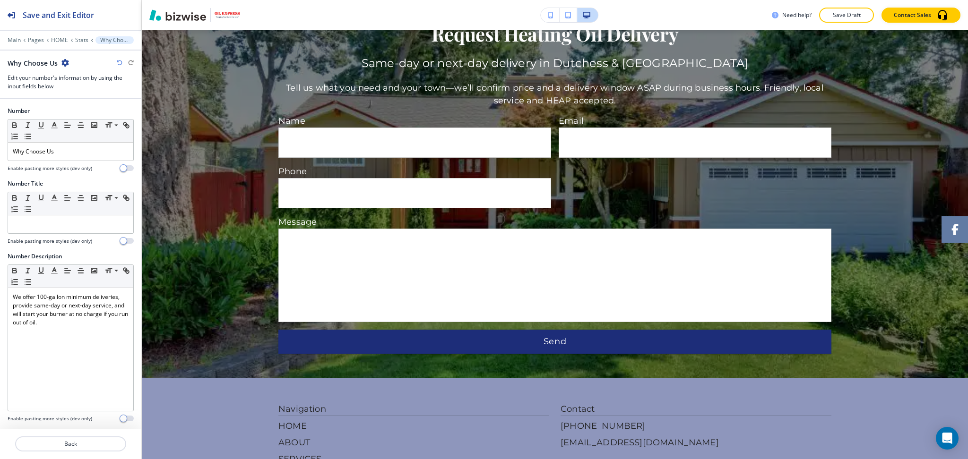
scroll to position [2343, 0]
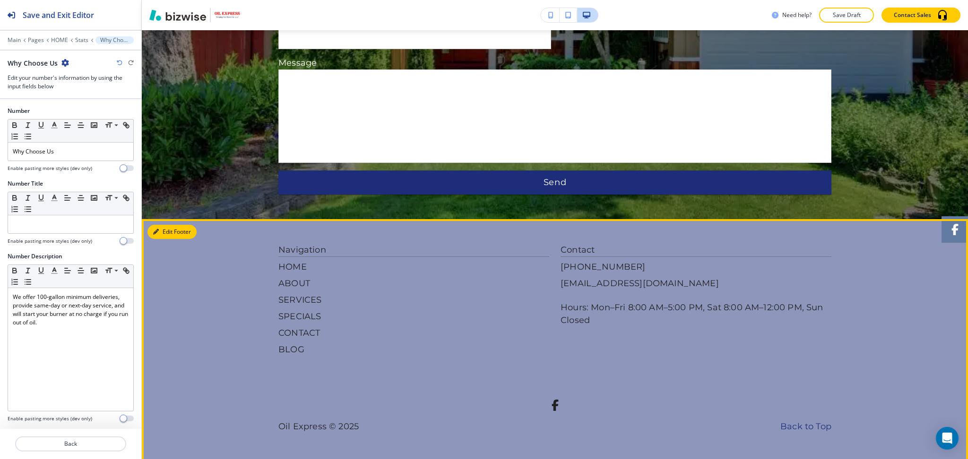
click at [173, 228] on button "Edit Footer" at bounding box center [171, 232] width 49 height 14
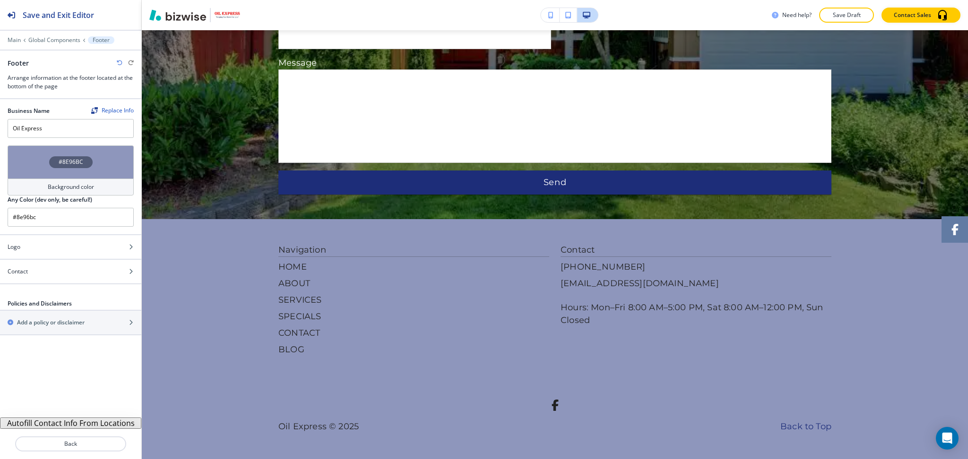
click at [87, 184] on h4 "Background color" at bounding box center [71, 187] width 46 height 9
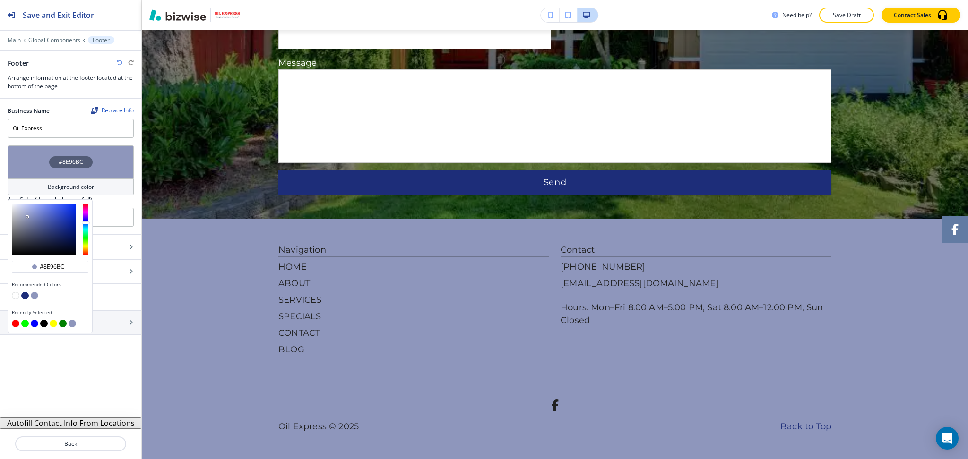
click at [24, 297] on button "button" at bounding box center [25, 296] width 8 height 8
type input "#1d2d79"
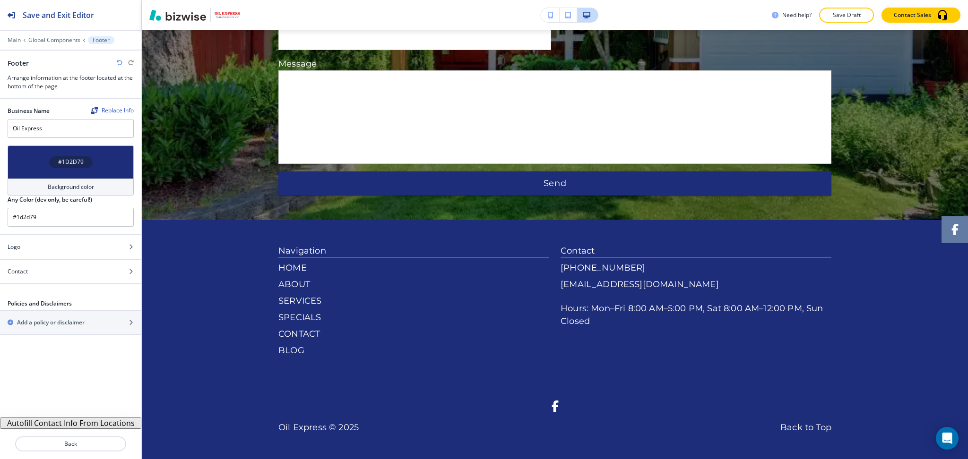
scroll to position [2332, 0]
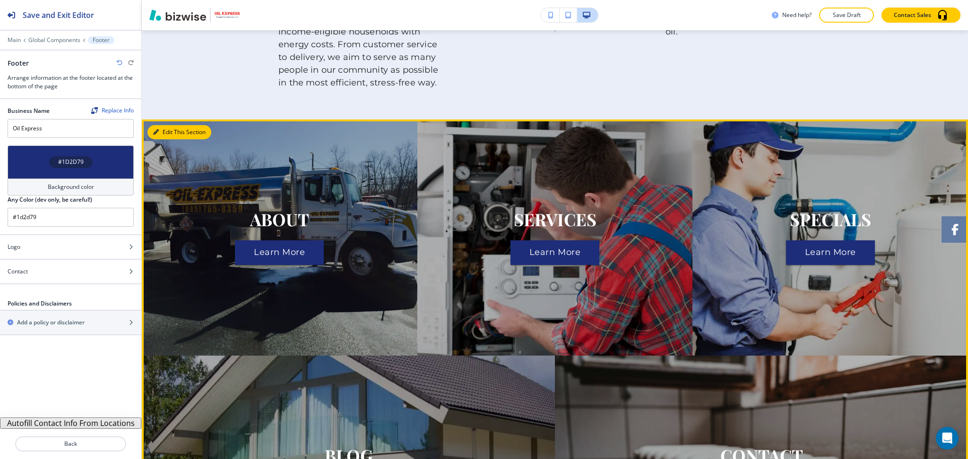
click at [173, 125] on button "Edit This Section" at bounding box center [179, 132] width 64 height 14
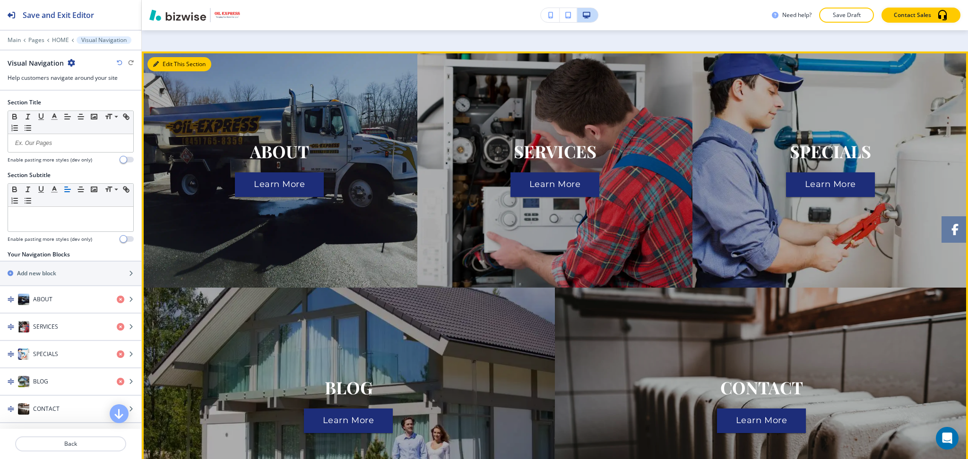
scroll to position [1083, 0]
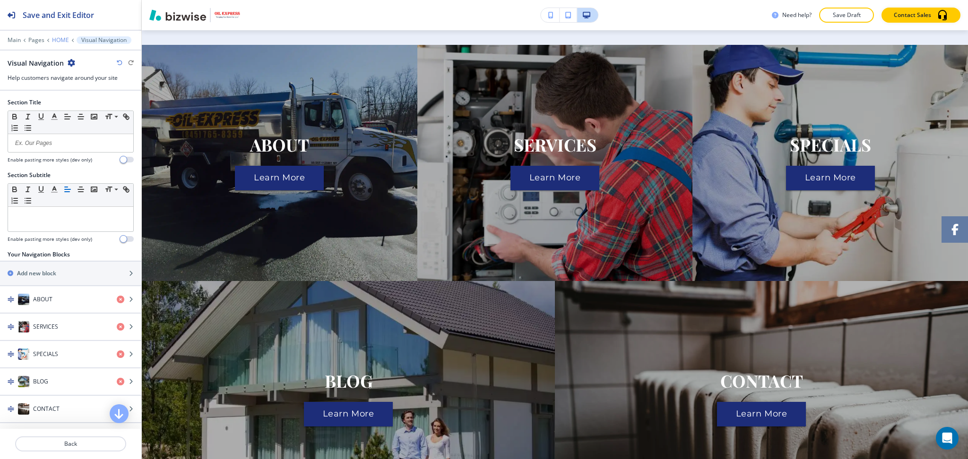
click at [61, 39] on p "HOME" at bounding box center [60, 40] width 17 height 7
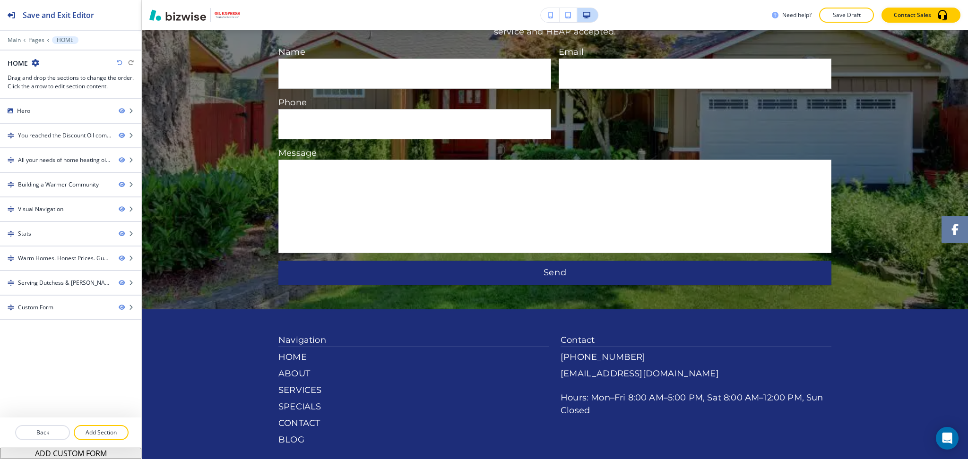
scroll to position [2249, 0]
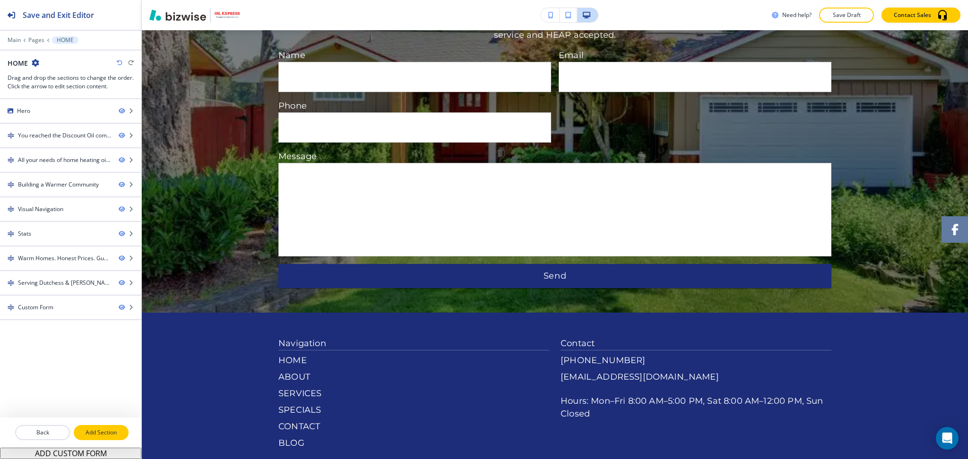
click at [106, 439] on button "Add Section" at bounding box center [101, 432] width 55 height 15
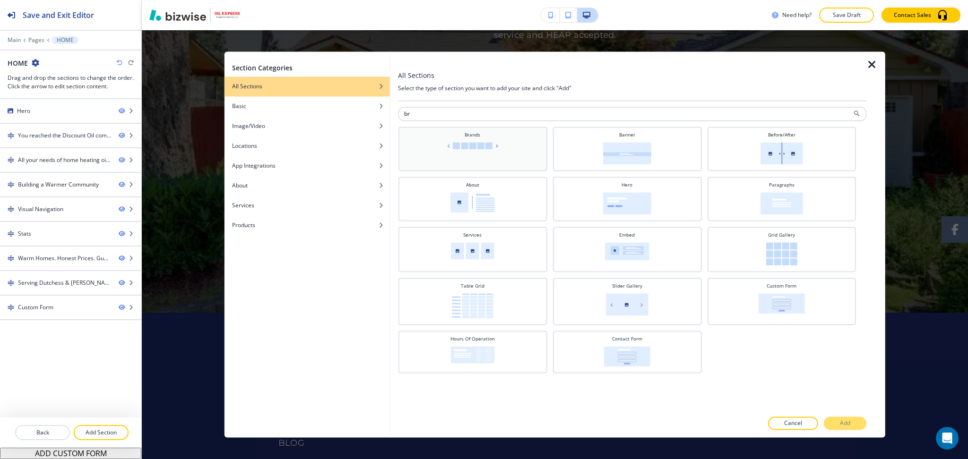
type input "br"
click at [475, 149] on div "Brands" at bounding box center [472, 147] width 139 height 33
click at [840, 424] on p "Add" at bounding box center [845, 424] width 10 height 9
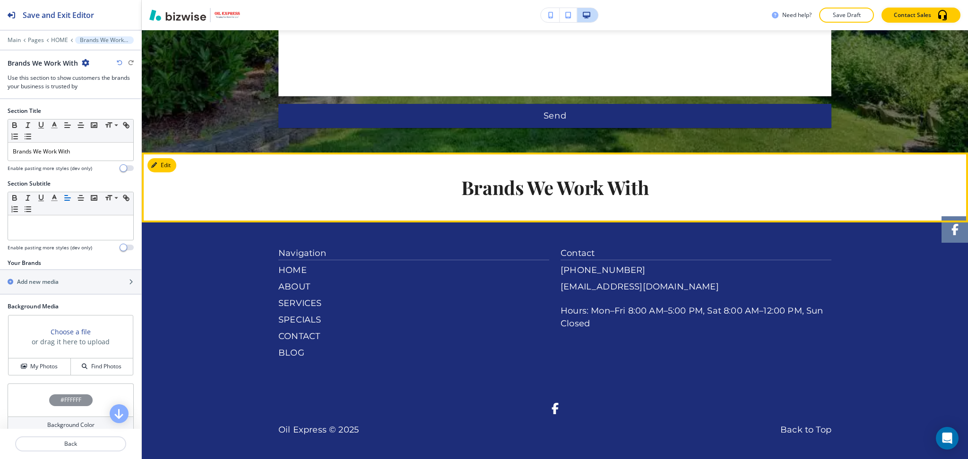
scroll to position [2413, 0]
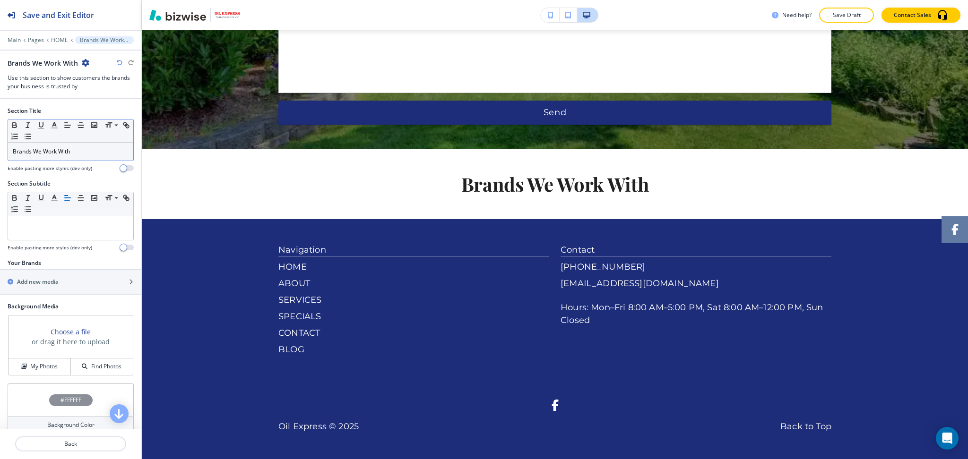
click at [93, 152] on p "Brands We Work With" at bounding box center [71, 151] width 116 height 9
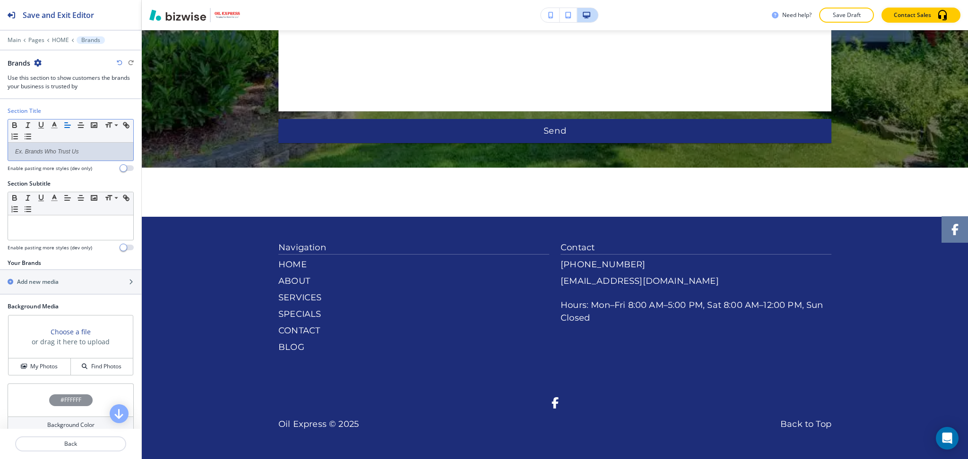
scroll to position [2392, 0]
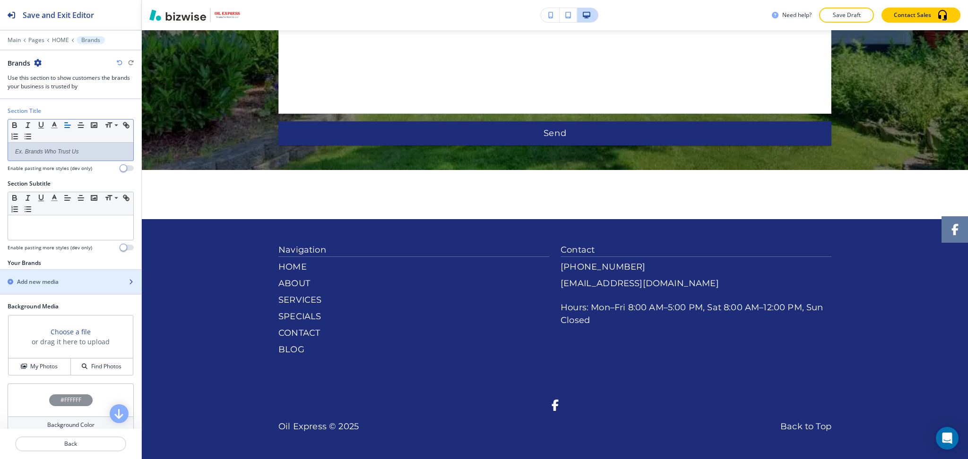
click at [63, 284] on div "Add new media" at bounding box center [60, 282] width 121 height 9
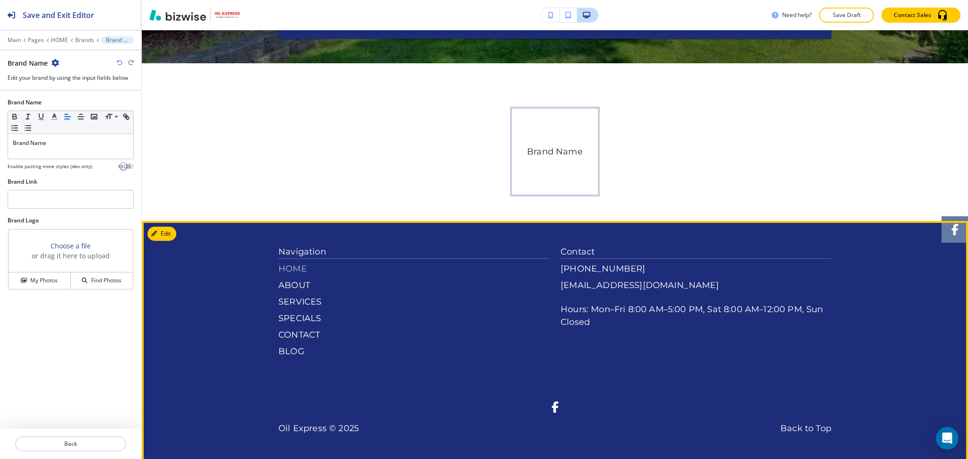
scroll to position [2501, 0]
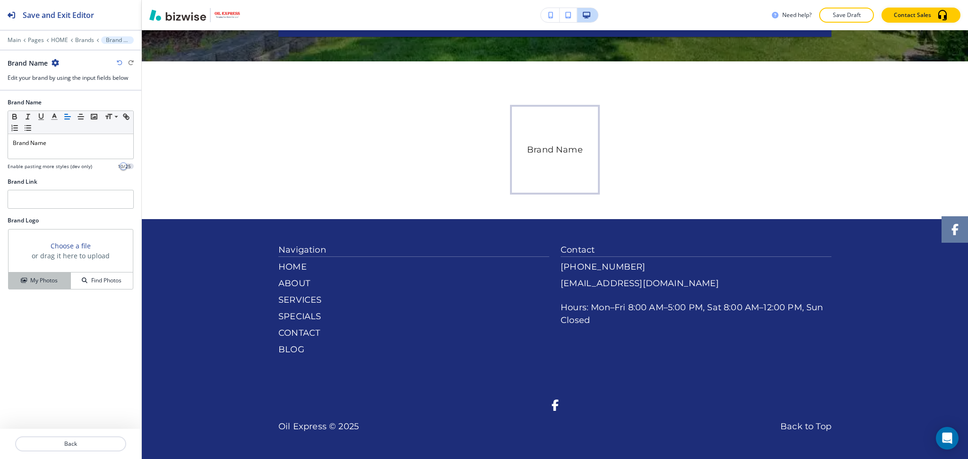
click at [43, 285] on h4 "My Photos" at bounding box center [43, 281] width 27 height 9
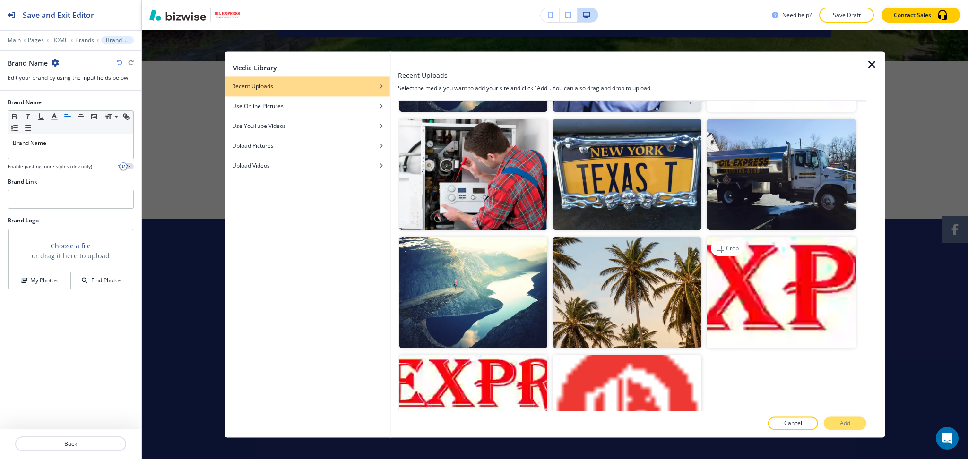
scroll to position [974, 0]
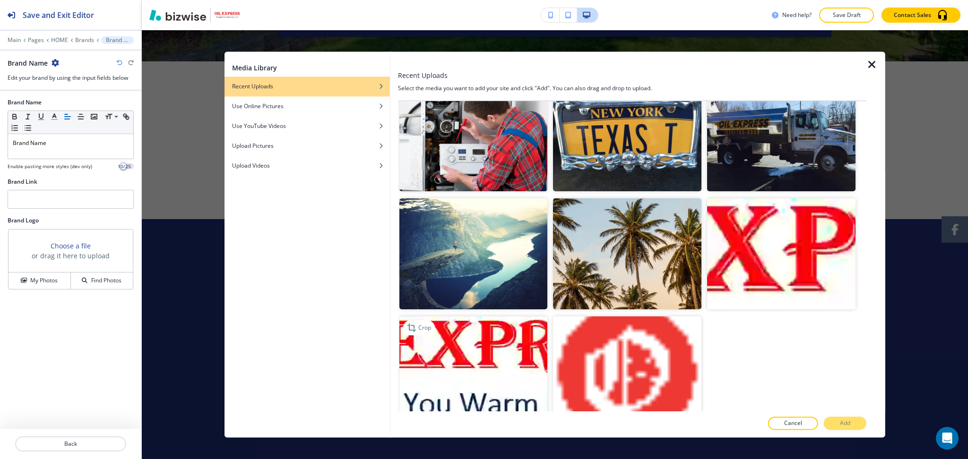
click at [482, 368] on img "button" at bounding box center [473, 372] width 148 height 111
click at [838, 425] on button "Add" at bounding box center [845, 423] width 43 height 13
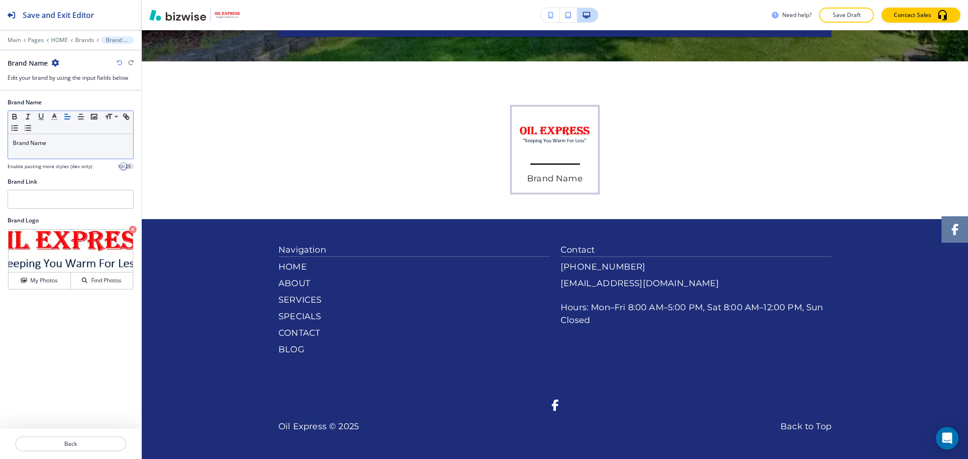
click at [55, 147] on p "Brand Name" at bounding box center [71, 143] width 116 height 9
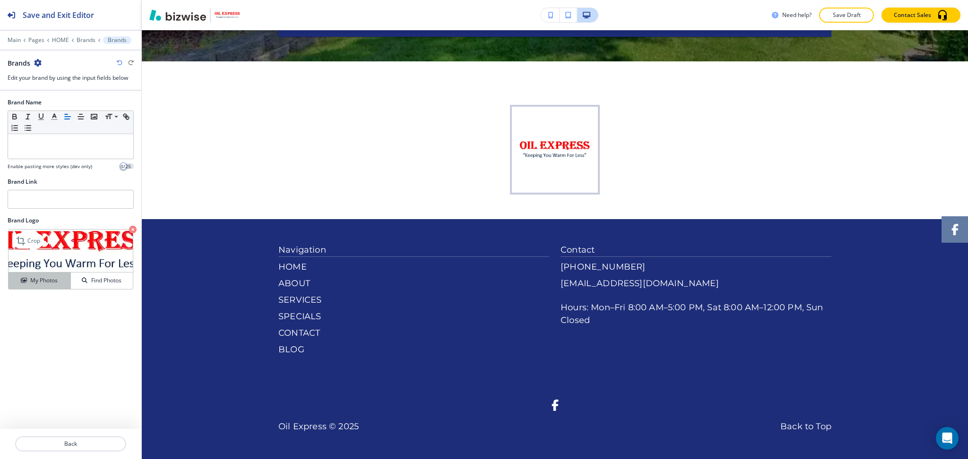
click at [26, 278] on icon "button" at bounding box center [24, 281] width 6 height 6
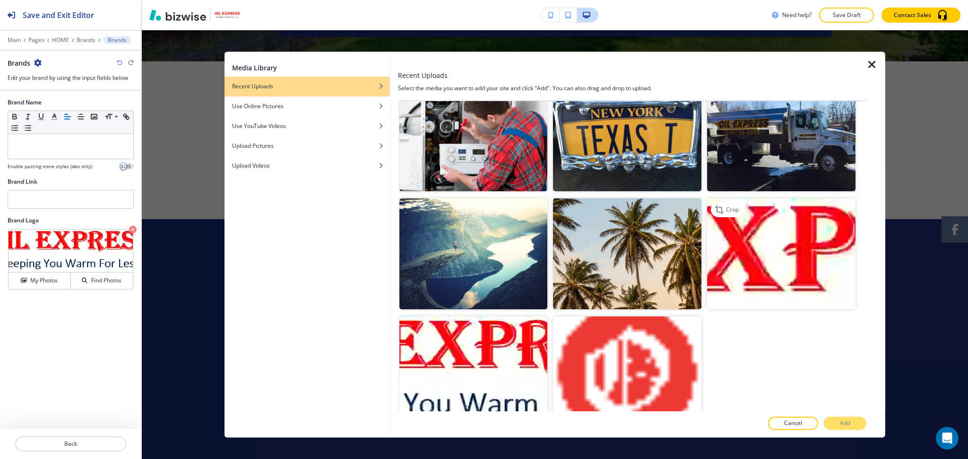
click at [749, 204] on img "button" at bounding box center [781, 254] width 148 height 111
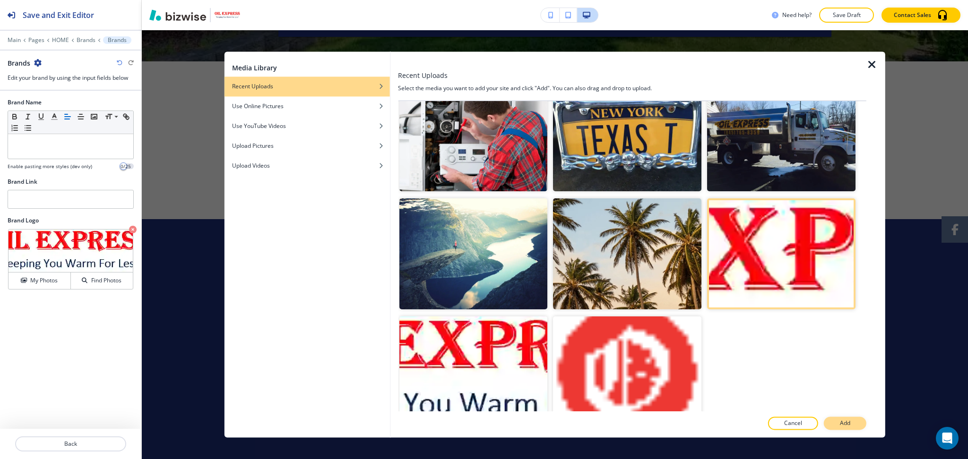
click at [852, 425] on button "Add" at bounding box center [845, 423] width 43 height 13
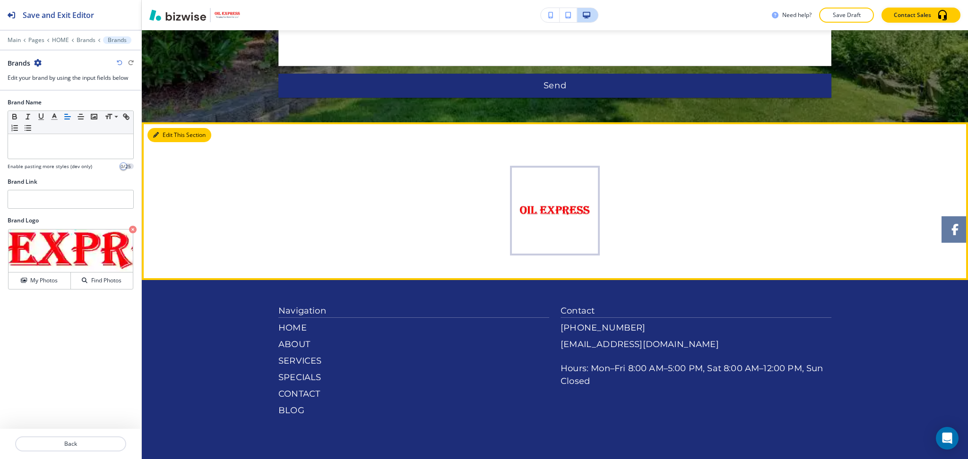
click at [168, 131] on button "Edit This Section" at bounding box center [179, 135] width 64 height 14
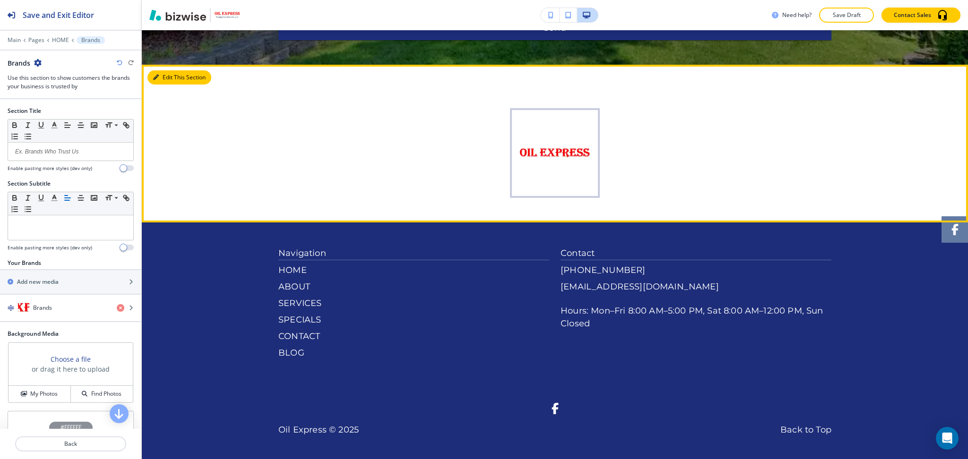
scroll to position [2501, 0]
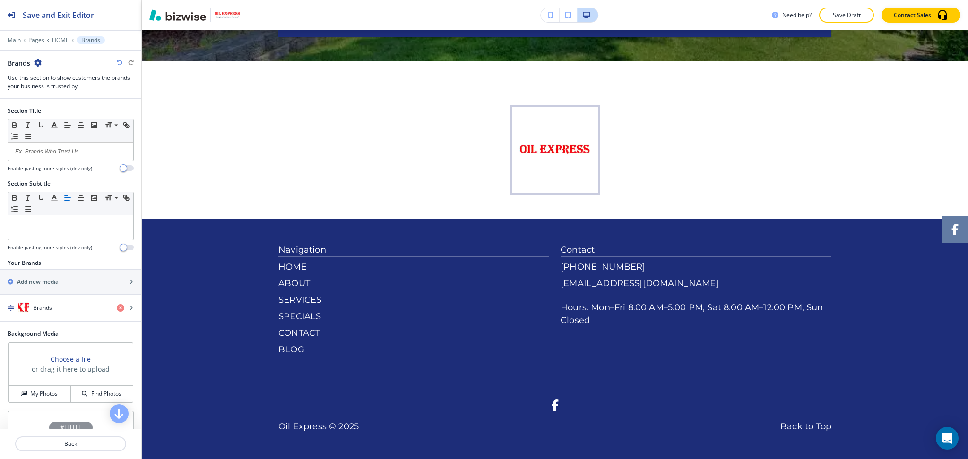
click at [38, 61] on icon "button" at bounding box center [38, 63] width 8 height 8
click at [64, 119] on button "Delete Section" at bounding box center [64, 112] width 61 height 17
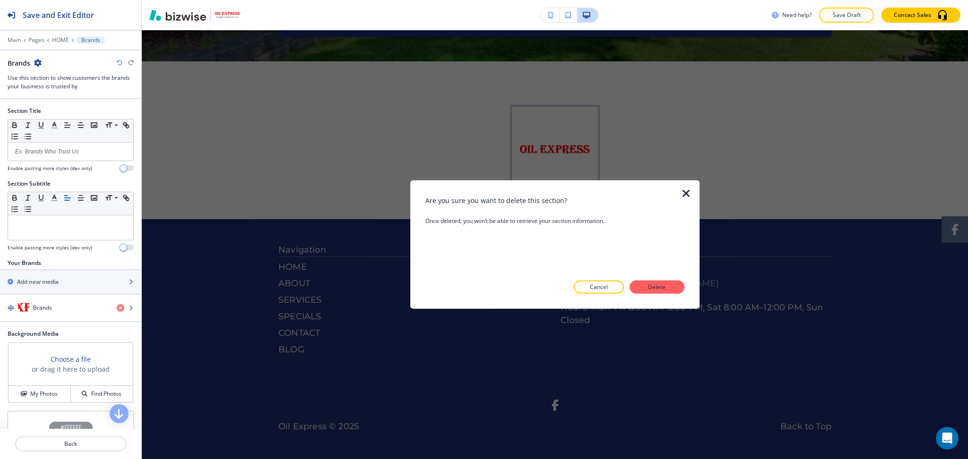
click at [671, 287] on button "Delete" at bounding box center [657, 287] width 55 height 13
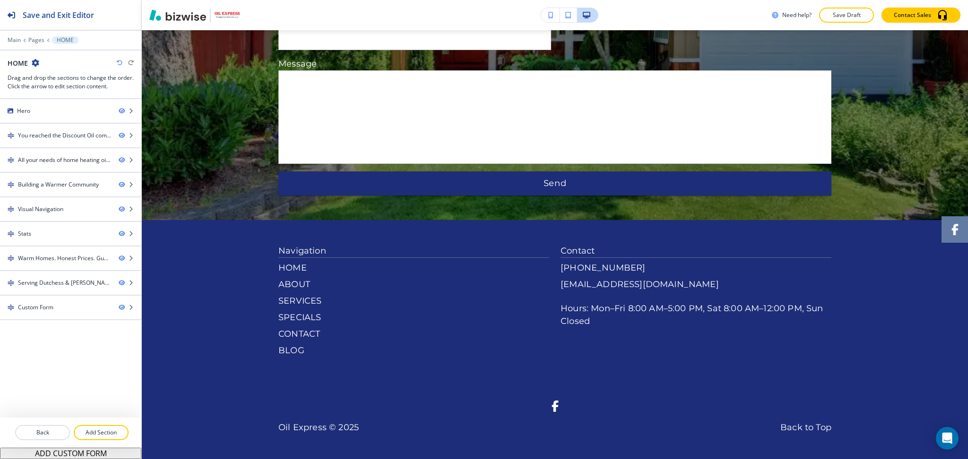
scroll to position [2343, 0]
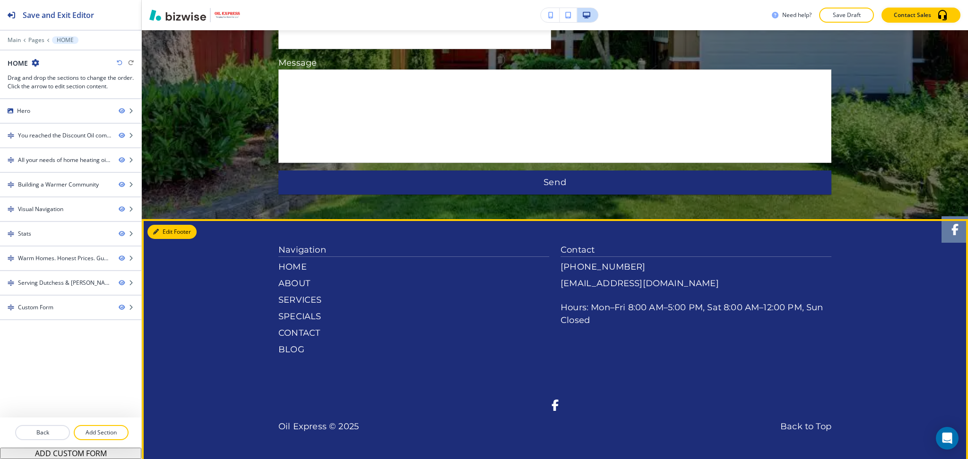
click at [168, 226] on button "Edit Footer" at bounding box center [171, 232] width 49 height 14
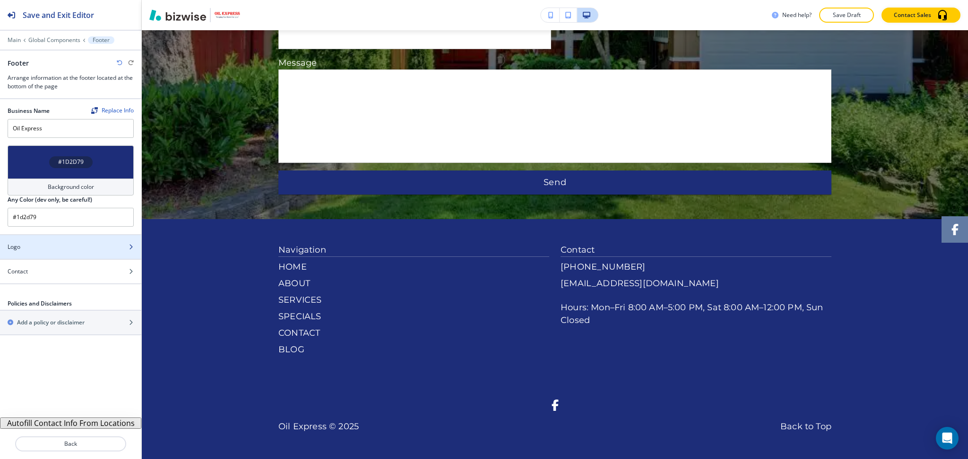
click at [55, 251] on div "Logo" at bounding box center [60, 247] width 121 height 9
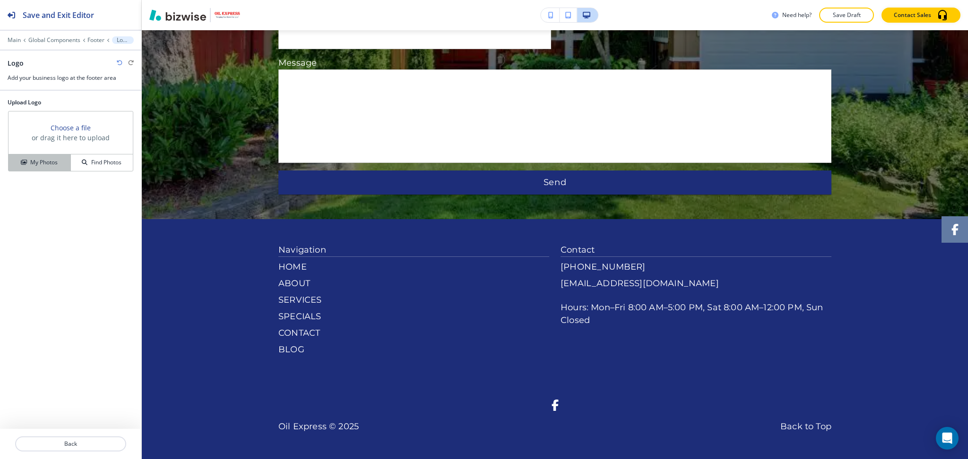
click at [36, 159] on h4 "My Photos" at bounding box center [43, 162] width 27 height 9
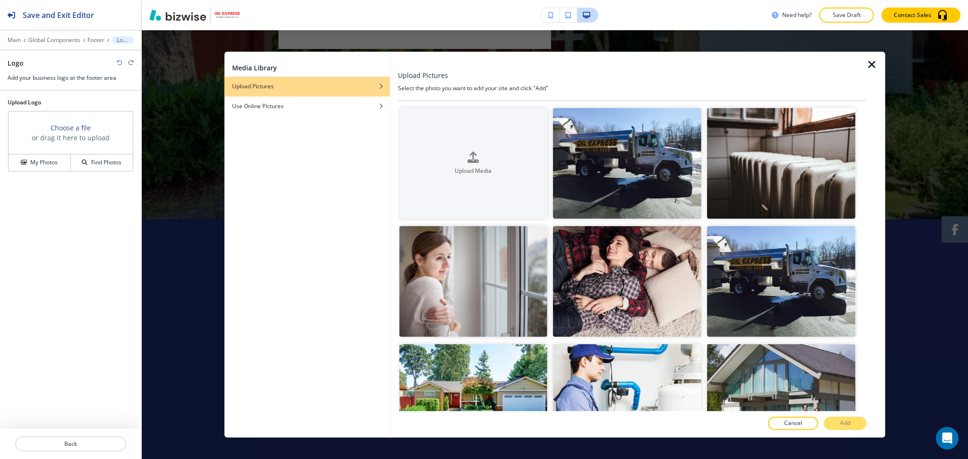
click at [867, 136] on div at bounding box center [875, 245] width 19 height 386
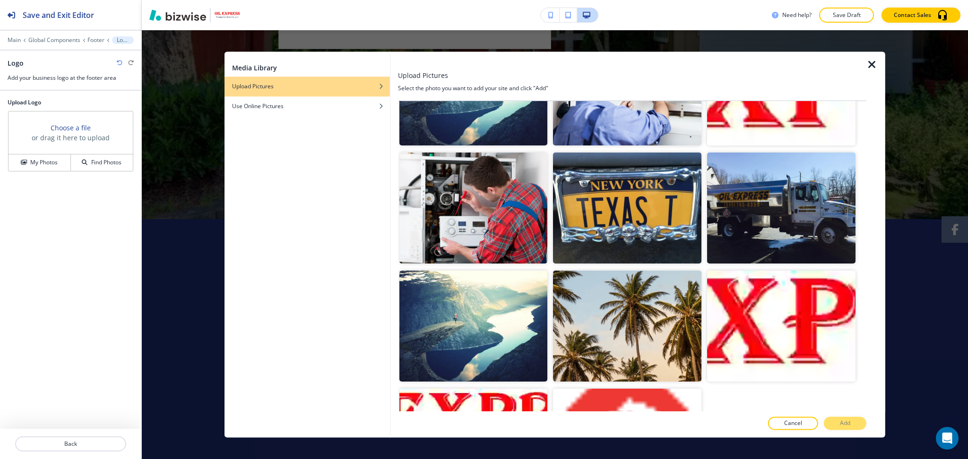
scroll to position [974, 0]
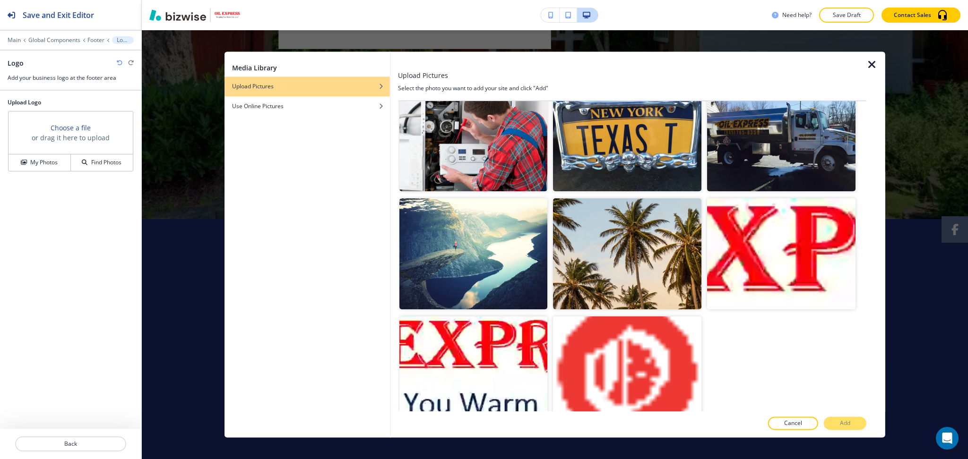
click at [850, 425] on div "Cancel Add" at bounding box center [632, 423] width 468 height 13
click at [512, 344] on img "button" at bounding box center [473, 372] width 148 height 111
click at [839, 420] on button "Add" at bounding box center [845, 423] width 43 height 13
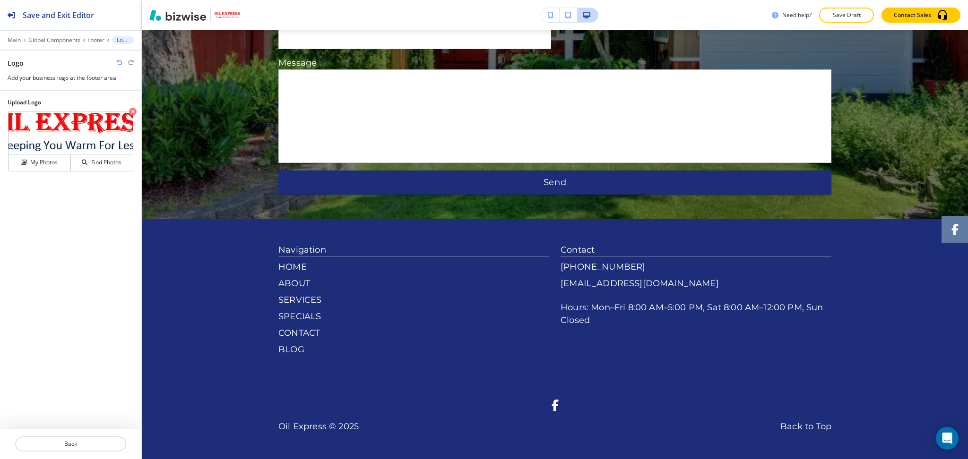
scroll to position [0, 0]
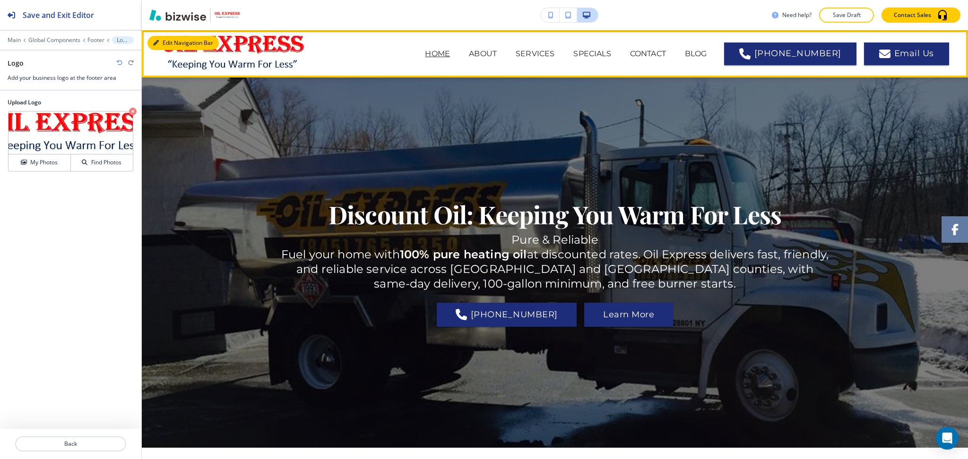
click at [167, 39] on button "Edit Navigation Bar" at bounding box center [182, 43] width 71 height 14
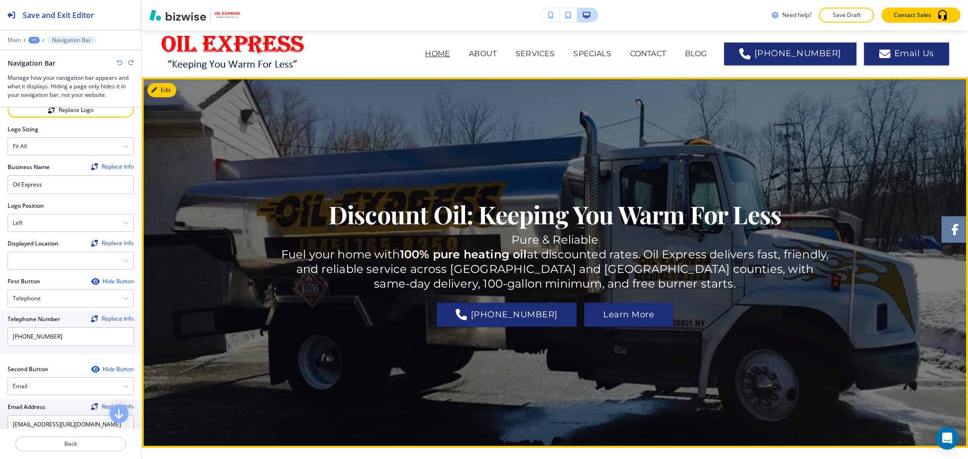
scroll to position [63, 0]
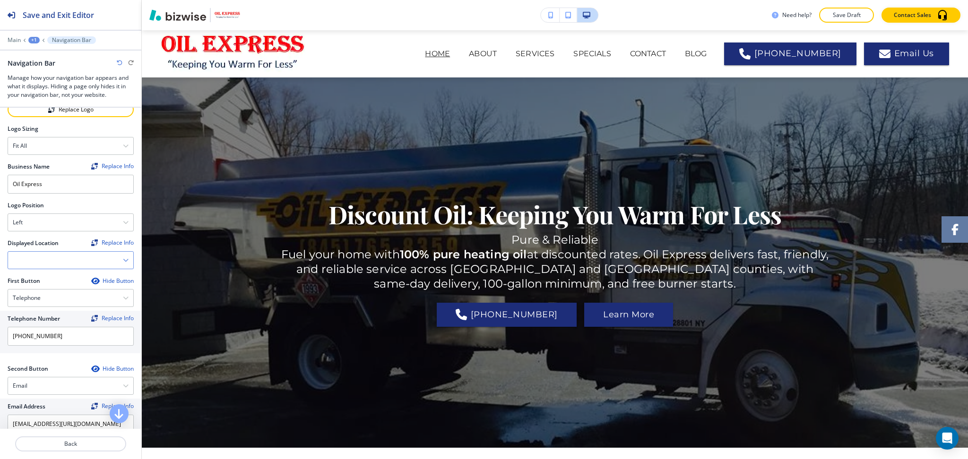
click at [123, 259] on icon "button" at bounding box center [126, 261] width 6 height 6
click at [87, 291] on h4 "47 Queen Anne Ln, Wappingers Falls, NY 12590, USA" at bounding box center [71, 293] width 116 height 9
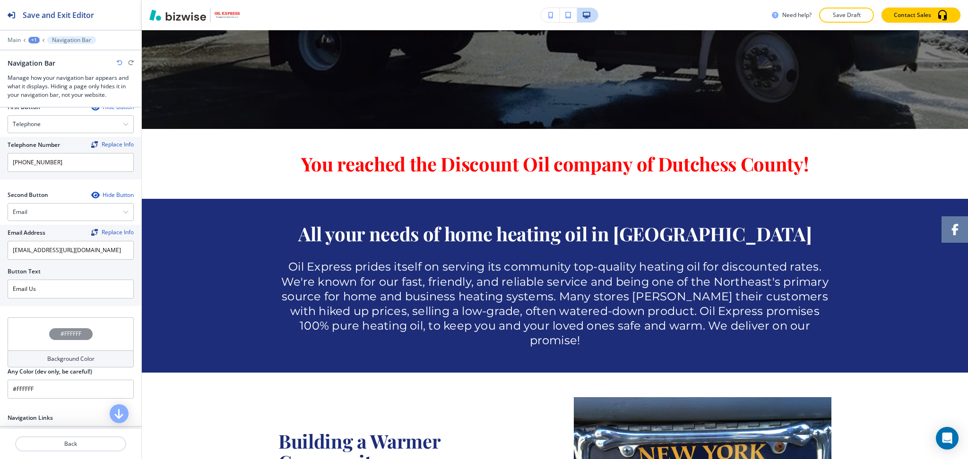
scroll to position [353, 0]
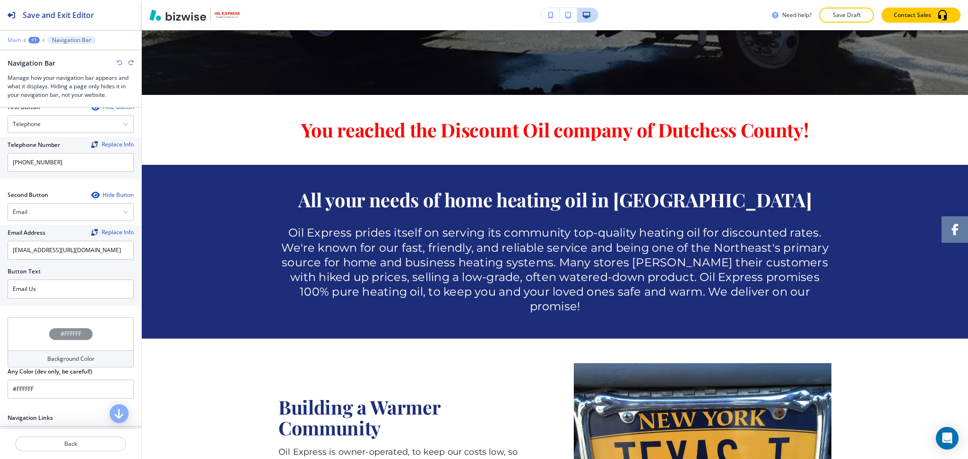
click at [11, 39] on p "Main" at bounding box center [14, 40] width 13 height 7
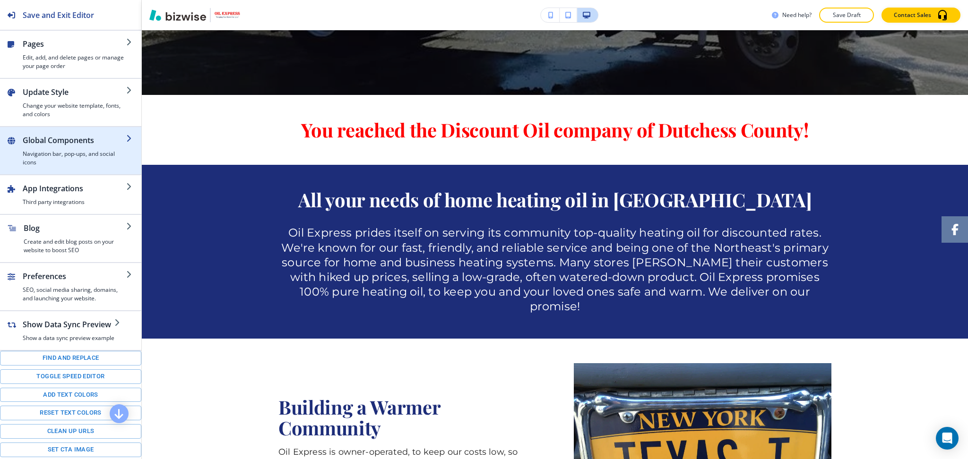
click at [47, 151] on h4 "Navigation bar, pop-ups, and social icons" at bounding box center [75, 158] width 104 height 17
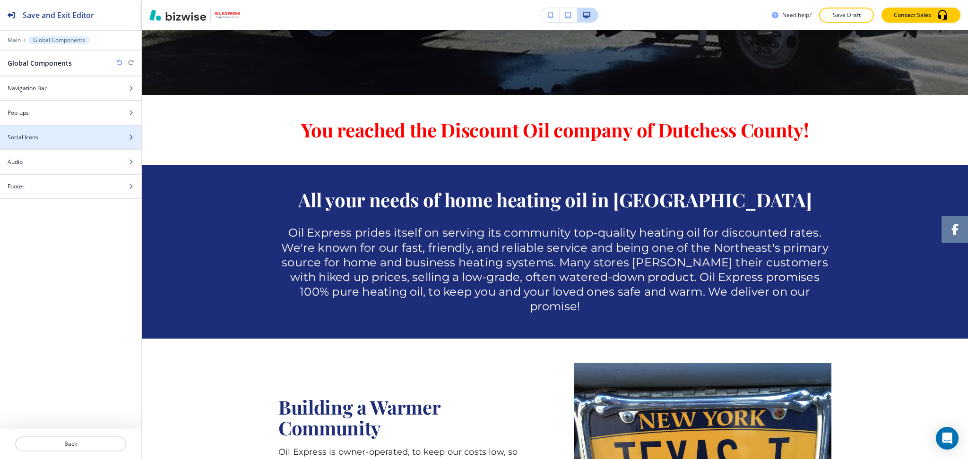
click at [46, 139] on div "Social Icons" at bounding box center [60, 137] width 121 height 9
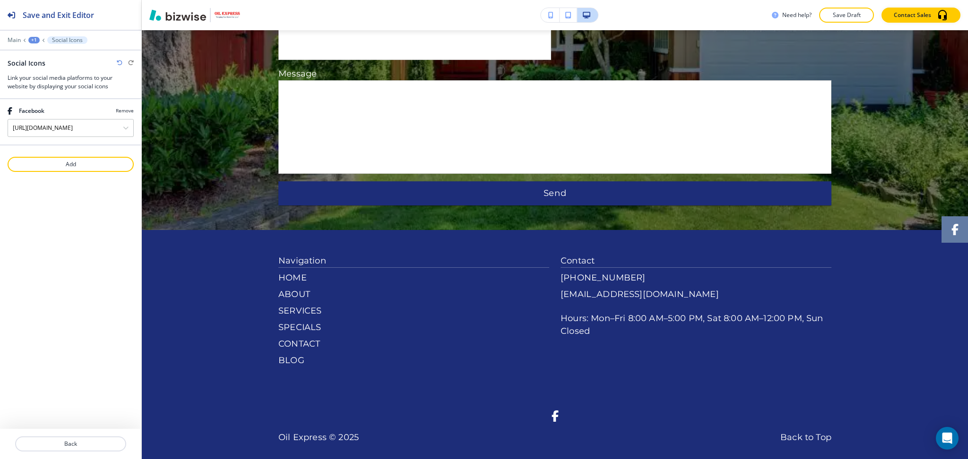
scroll to position [2343, 0]
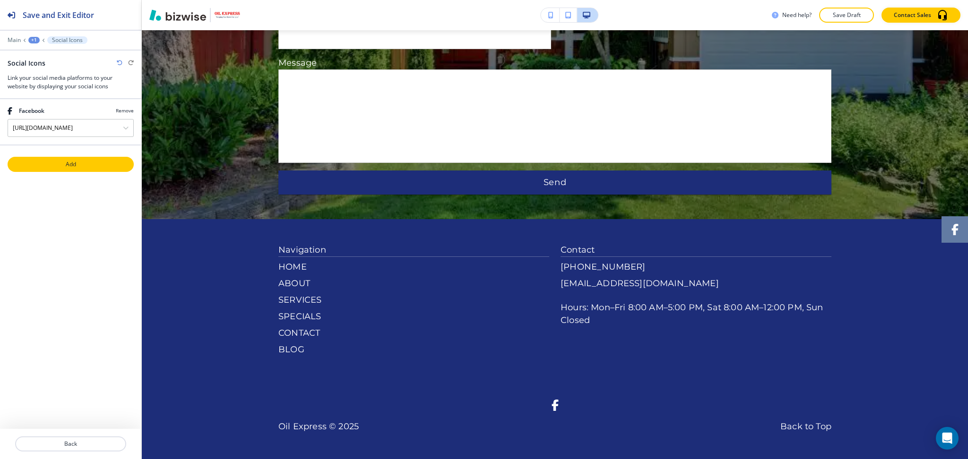
click at [93, 162] on p "Add" at bounding box center [71, 164] width 124 height 9
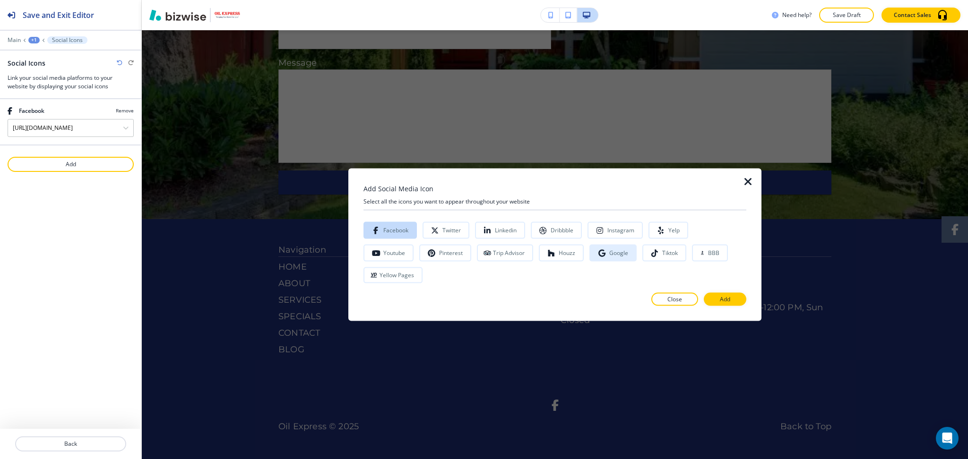
drag, startPoint x: 552, startPoint y: 267, endPoint x: 568, endPoint y: 269, distance: 15.7
click at [589, 262] on button "Google" at bounding box center [612, 253] width 47 height 17
click at [732, 294] on button "Add" at bounding box center [725, 299] width 43 height 13
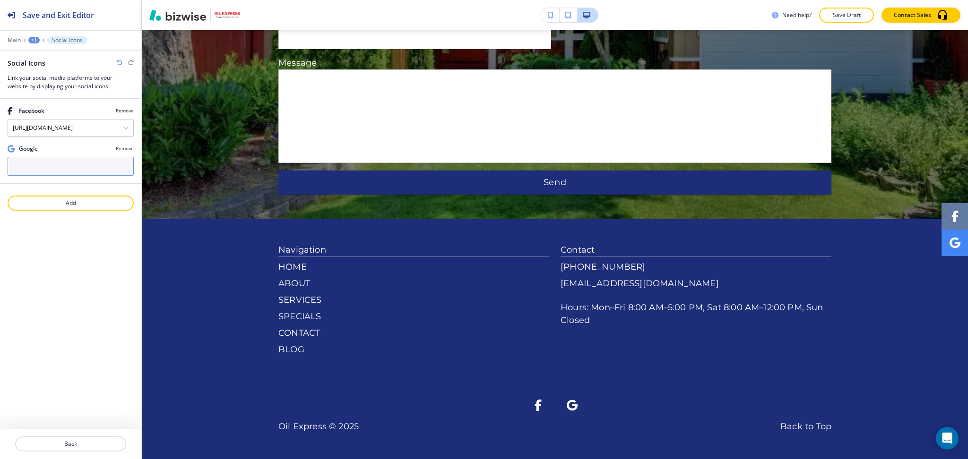
click at [40, 162] on input "text" at bounding box center [71, 166] width 126 height 19
paste input "https://workspaceupdates.googleblog.com/2023/04/new-community-features-for-goog…"
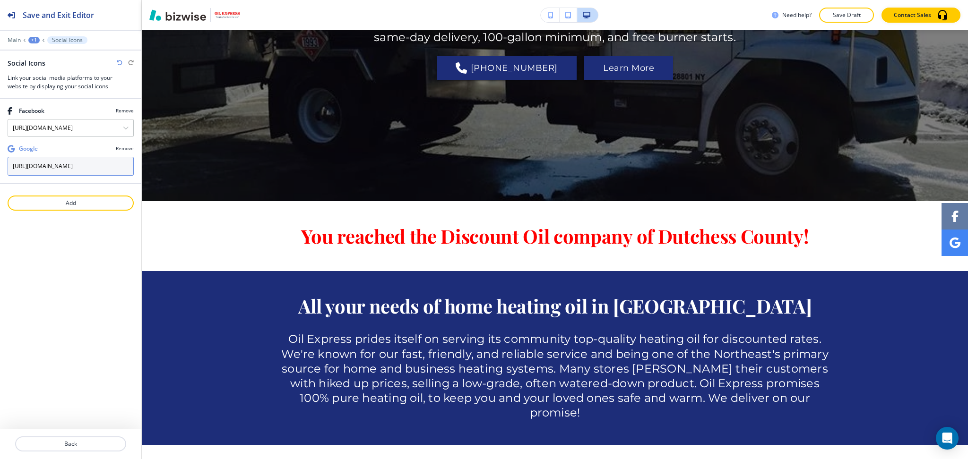
scroll to position [0, 0]
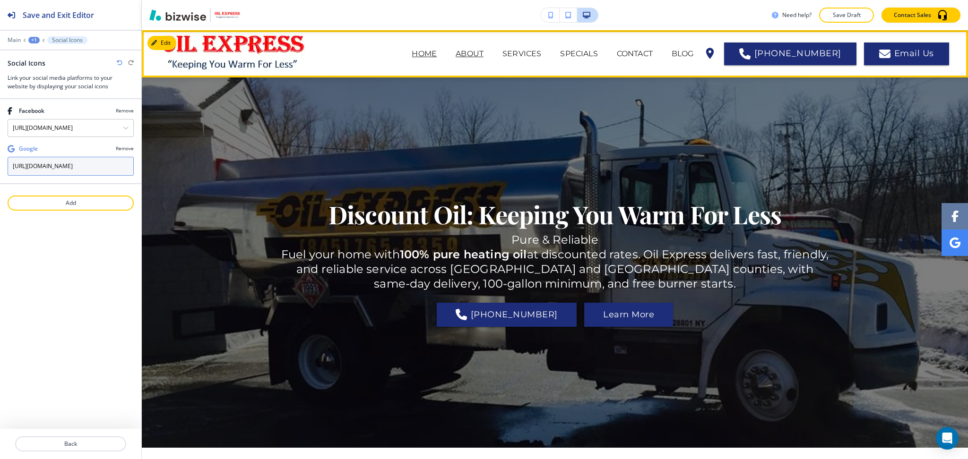
type input "https://workspaceupdates.googleblog.com/2023/04/new-community-features-for-goog…"
click at [478, 48] on p "ABOUT" at bounding box center [470, 53] width 28 height 11
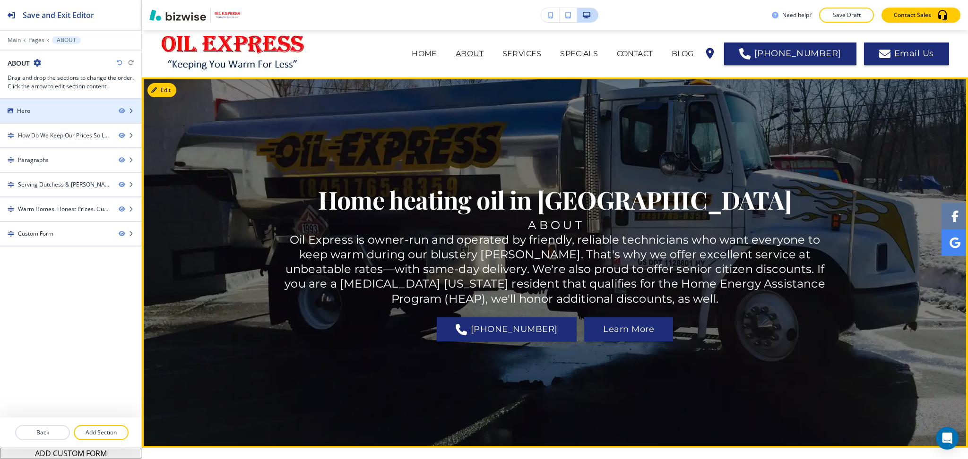
click at [55, 112] on div "Hero" at bounding box center [55, 111] width 111 height 9
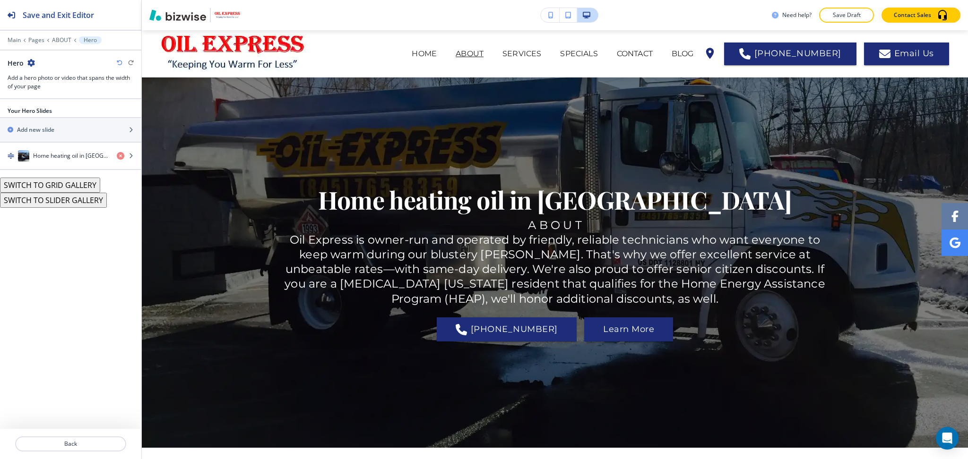
scroll to position [47, 0]
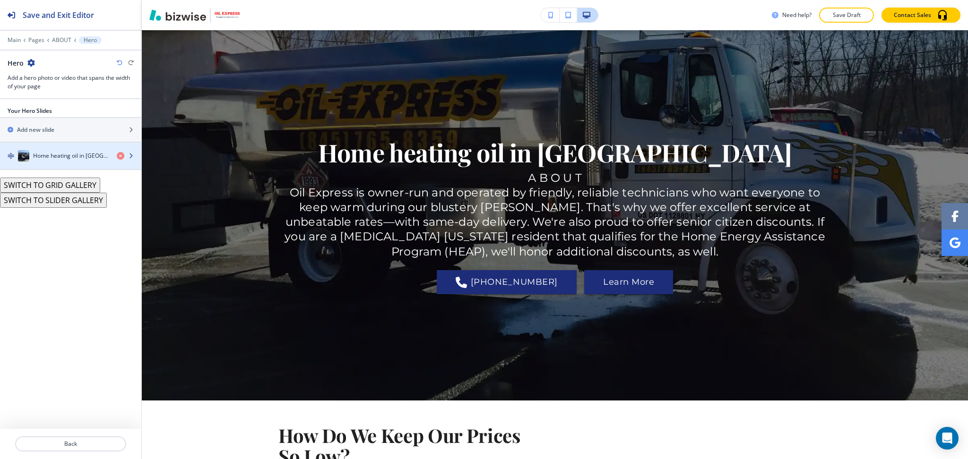
click at [64, 150] on div "Home heating oil in Dutchess County" at bounding box center [54, 155] width 109 height 11
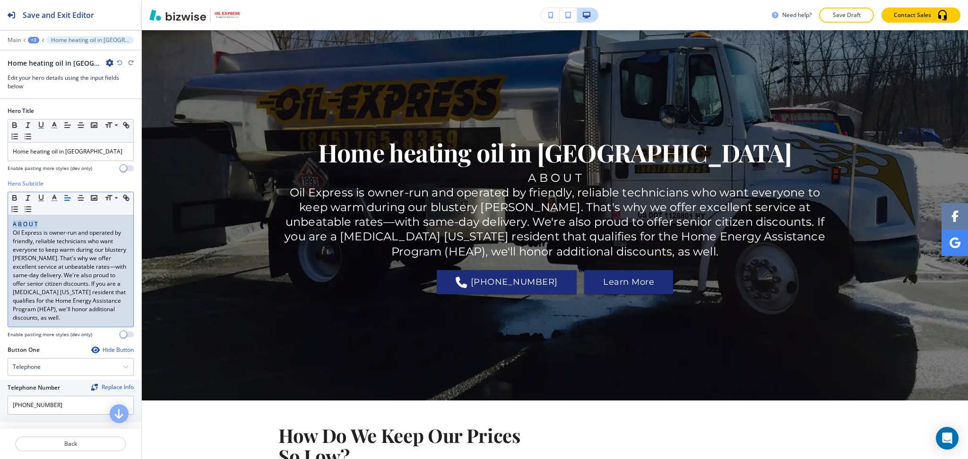
drag, startPoint x: 39, startPoint y: 226, endPoint x: 0, endPoint y: 226, distance: 39.2
click at [0, 226] on div "Hero Subtitle Small Normal Large Huge A B O U T Oil Express is owner-run and op…" at bounding box center [70, 263] width 141 height 166
click at [11, 151] on div "Home heating oil in Dutchess County" at bounding box center [70, 152] width 125 height 18
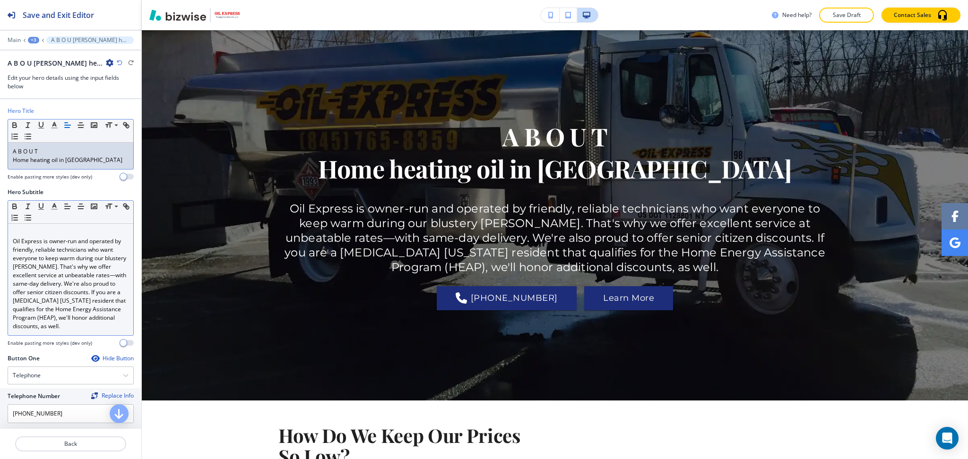
click at [14, 240] on p "Oil Express is owner-run and operated by friendly, reliable technicians who wan…" at bounding box center [71, 284] width 116 height 94
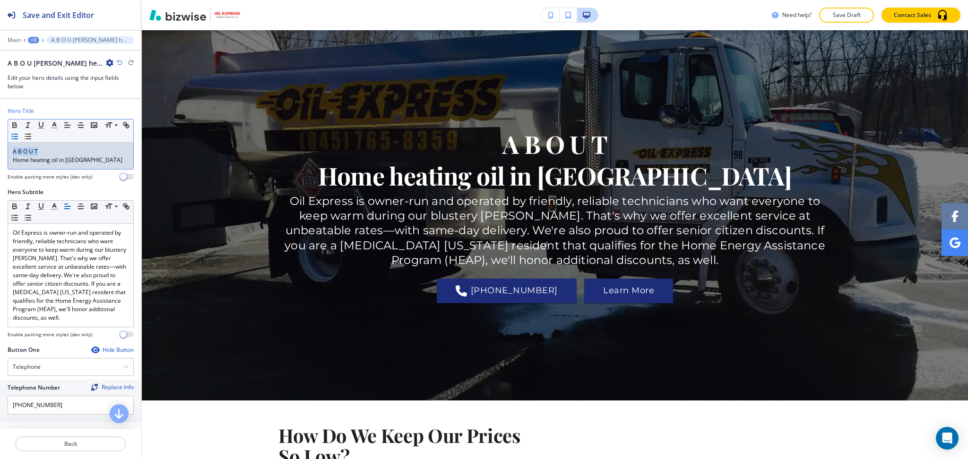
drag, startPoint x: 40, startPoint y: 153, endPoint x: 24, endPoint y: 140, distance: 20.2
click at [0, 147] on div "Hero Title Small Normal Large Huge A B O U T Home heating oil in Dutchess Count…" at bounding box center [70, 147] width 141 height 81
click at [113, 138] on span at bounding box center [115, 138] width 21 height 11
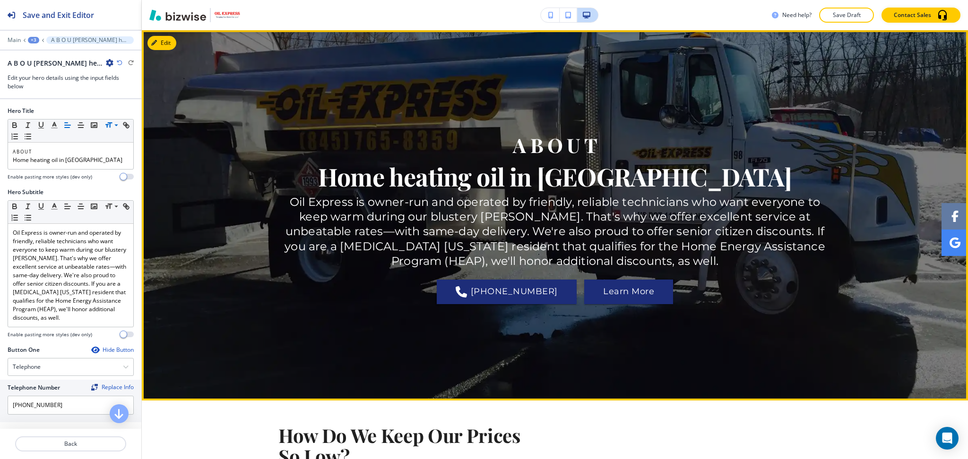
click at [451, 216] on p "Oil Express is owner-run and operated by friendly, reliable technicians who wan…" at bounding box center [554, 232] width 553 height 74
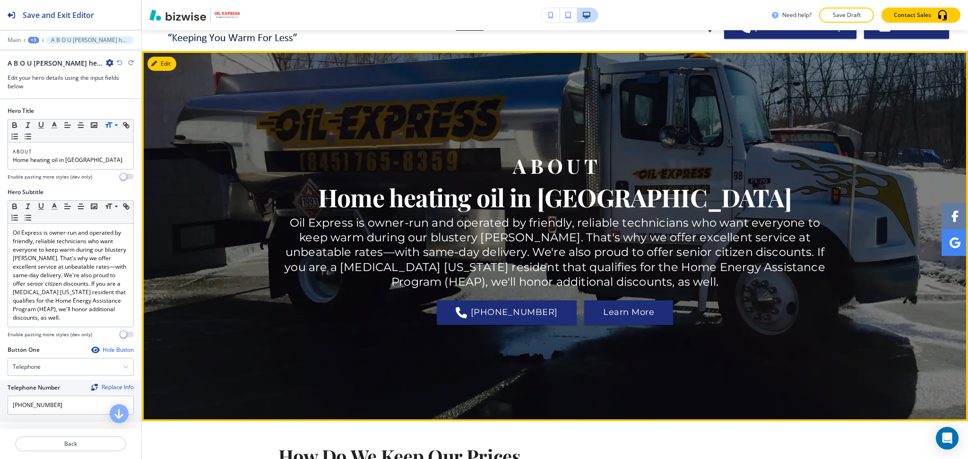
scroll to position [0, 0]
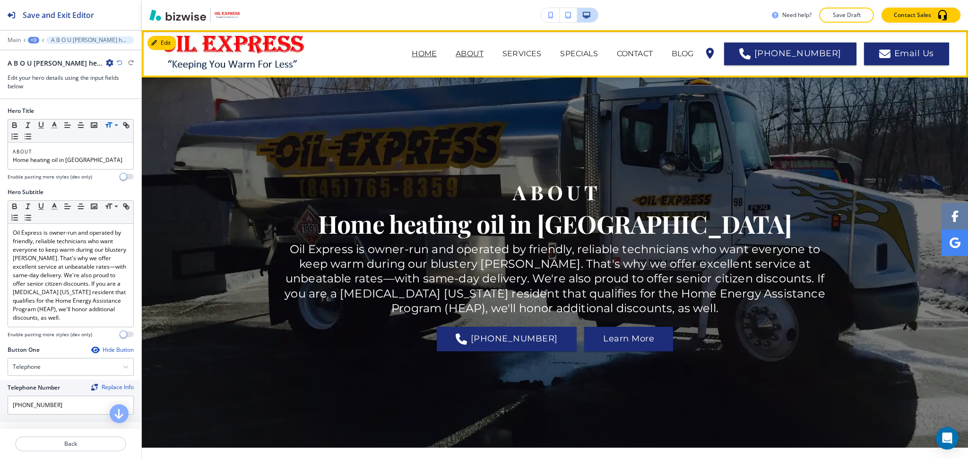
click at [437, 51] on p "HOME" at bounding box center [424, 53] width 25 height 11
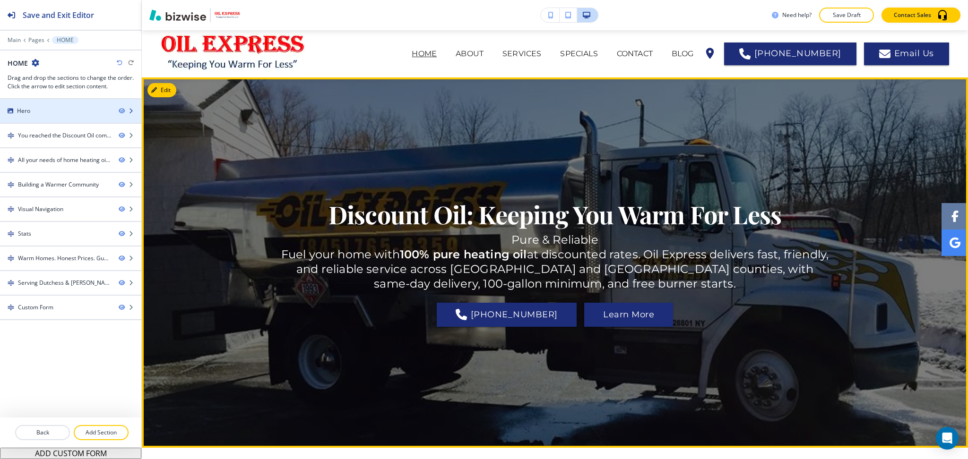
click at [77, 112] on div "Hero" at bounding box center [55, 111] width 111 height 9
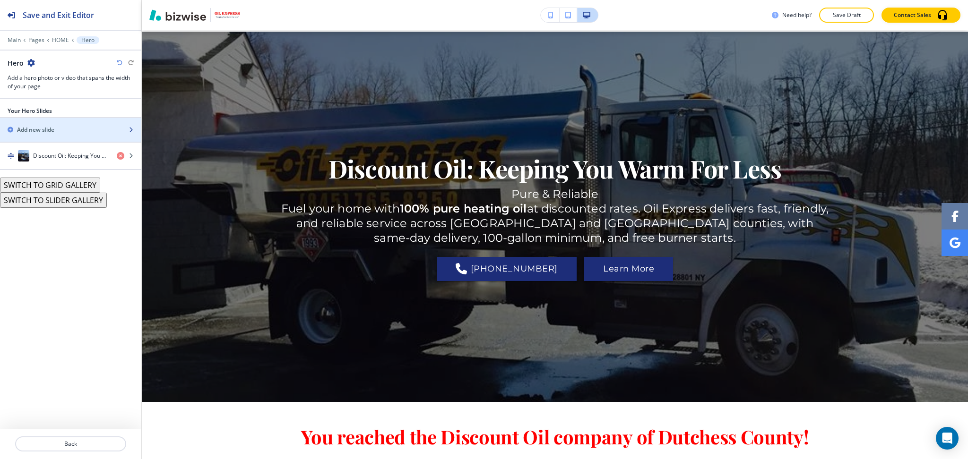
scroll to position [47, 0]
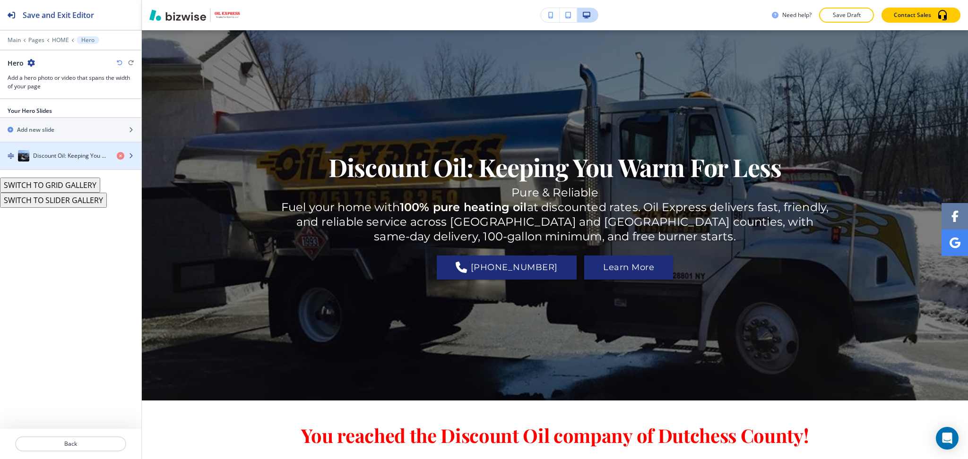
click at [43, 160] on div "Discount Oil: Keeping You Warm For Less" at bounding box center [54, 155] width 109 height 11
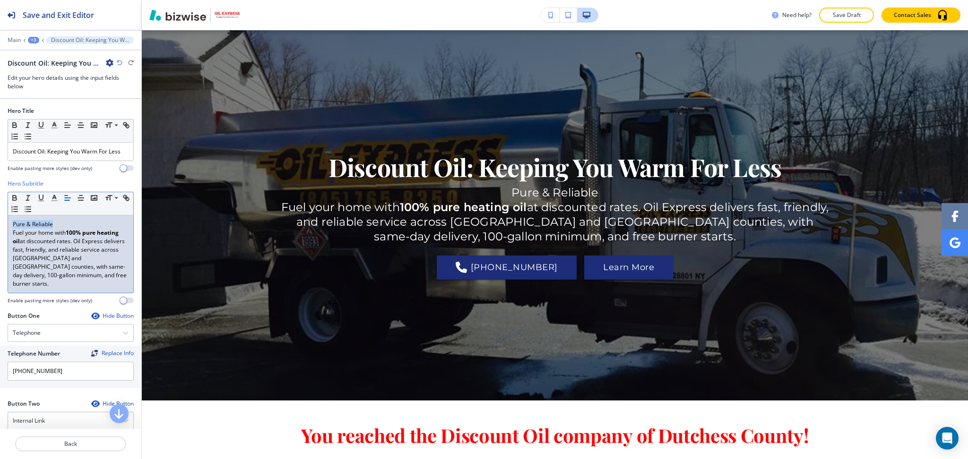
drag, startPoint x: 54, startPoint y: 234, endPoint x: 0, endPoint y: 231, distance: 54.0
click at [0, 231] on div "Hero Subtitle Small Normal Large Huge Pure & Reliable Fuel your home with 100% …" at bounding box center [70, 246] width 141 height 132
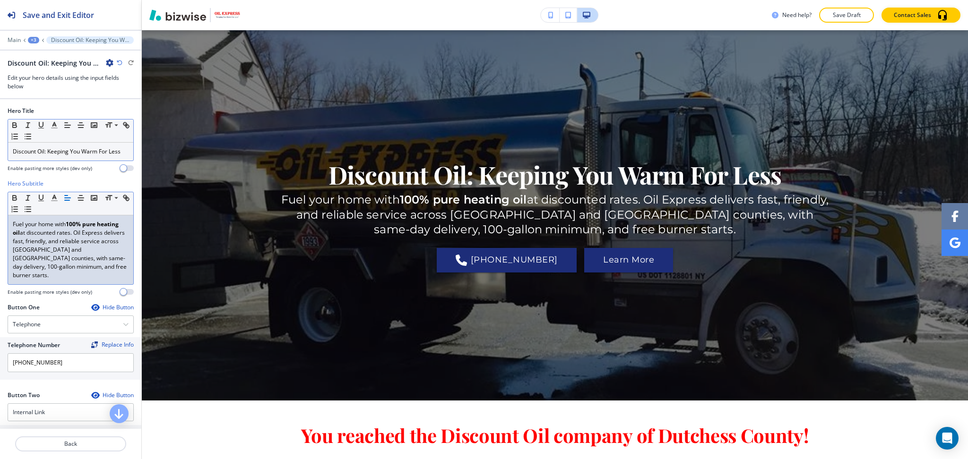
click at [13, 150] on p "Discount Oil: Keeping You Warm For Less" at bounding box center [71, 151] width 116 height 9
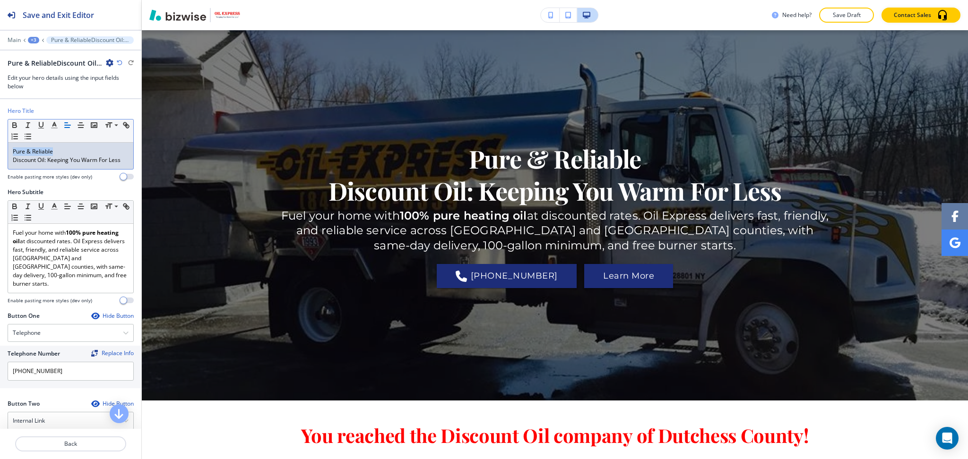
drag, startPoint x: 54, startPoint y: 149, endPoint x: 4, endPoint y: 147, distance: 50.2
click at [4, 147] on div "Hero Title Small Normal Large Huge Pure & Reliable Discount Oil: Keeping You Wa…" at bounding box center [70, 147] width 141 height 81
click at [115, 139] on span at bounding box center [115, 138] width 21 height 11
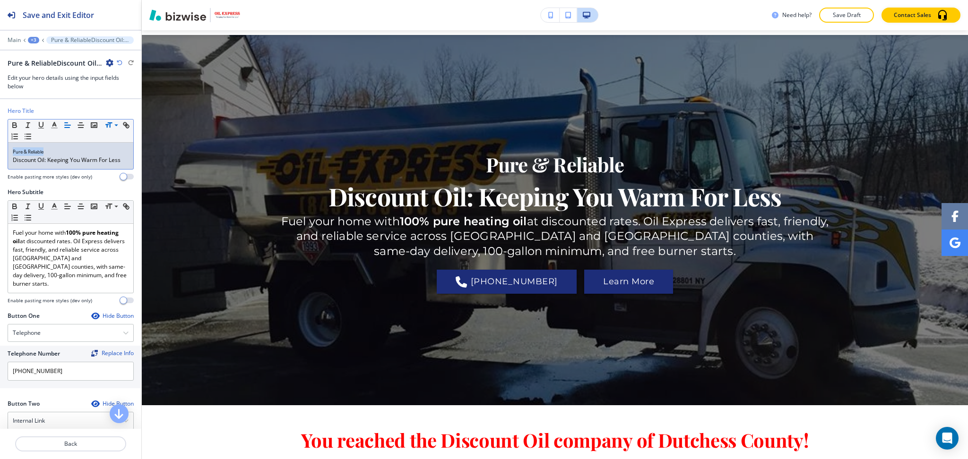
scroll to position [0, 0]
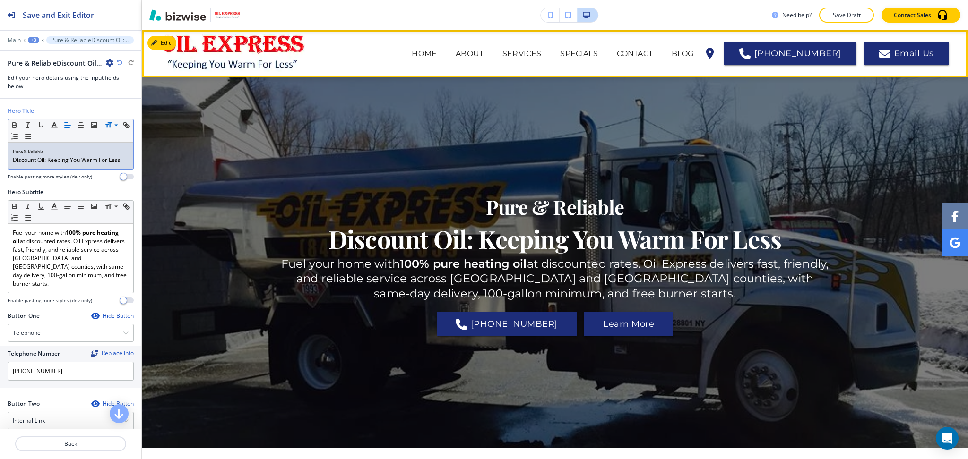
click at [484, 55] on p "ABOUT" at bounding box center [470, 53] width 28 height 11
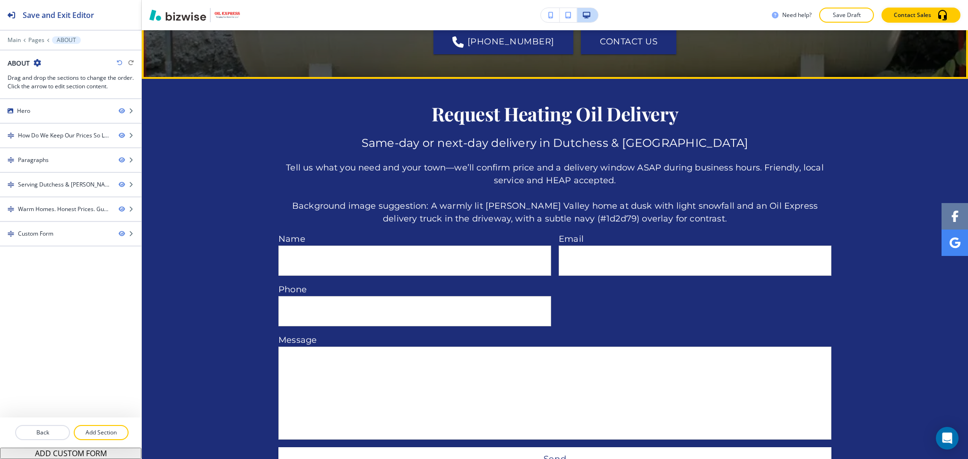
scroll to position [1389, 0]
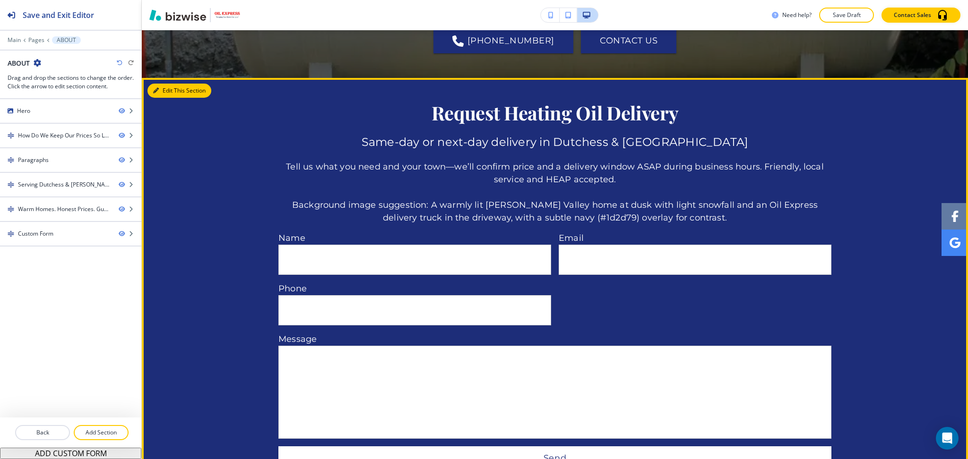
click at [159, 98] on button "Edit This Section" at bounding box center [179, 91] width 64 height 14
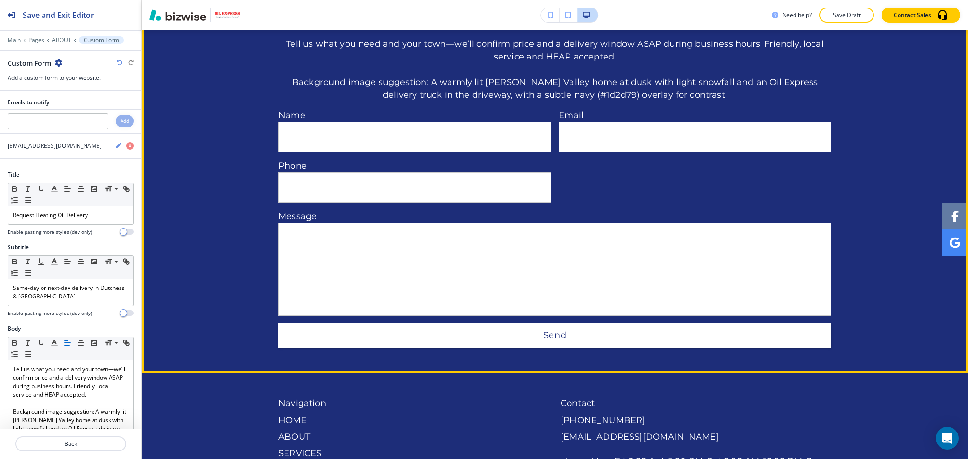
scroll to position [1513, 0]
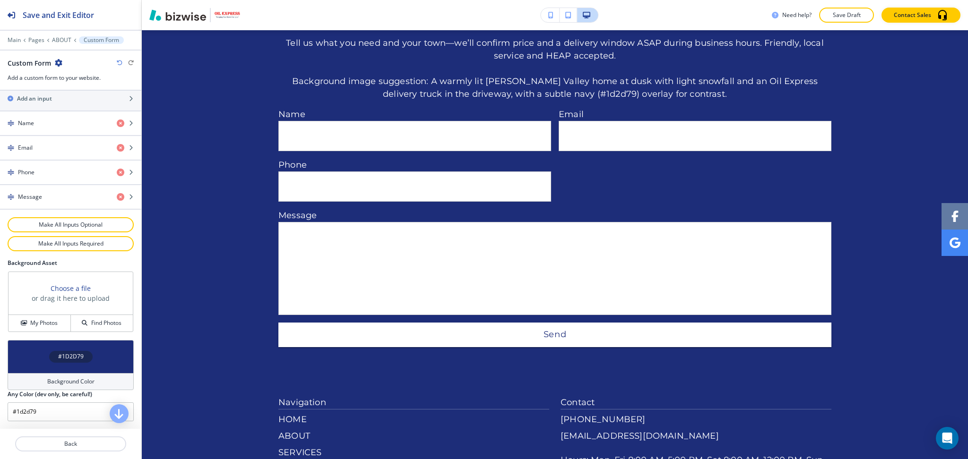
click at [79, 377] on div "Background Color" at bounding box center [71, 381] width 126 height 17
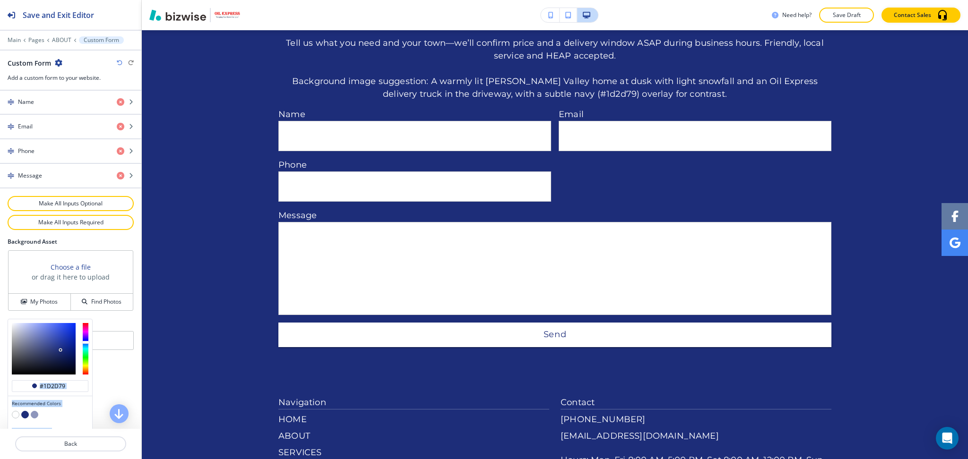
scroll to position [462, 0]
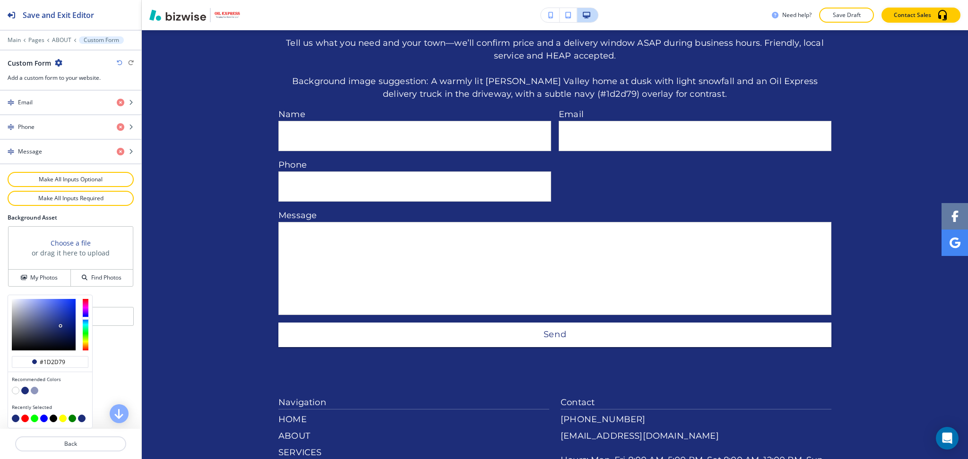
click at [12, 393] on div at bounding box center [50, 391] width 77 height 9
click at [13, 390] on button "button" at bounding box center [16, 391] width 8 height 8
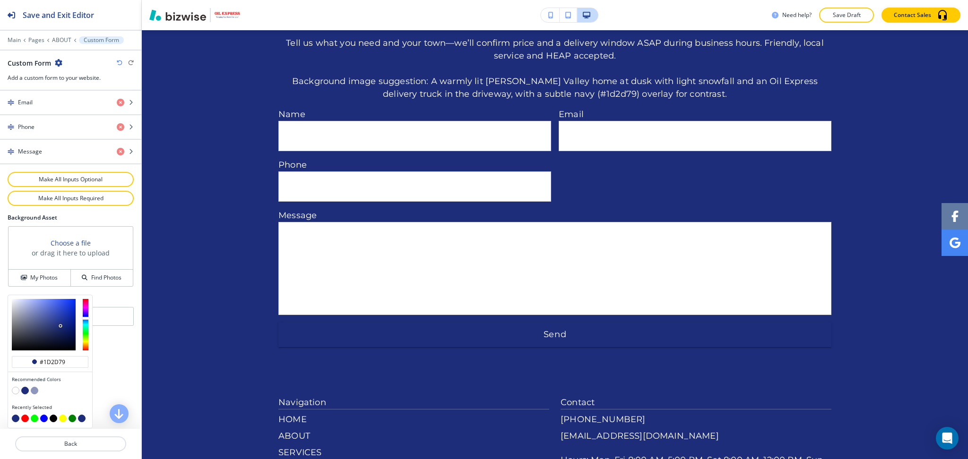
type input "#FFFFFF"
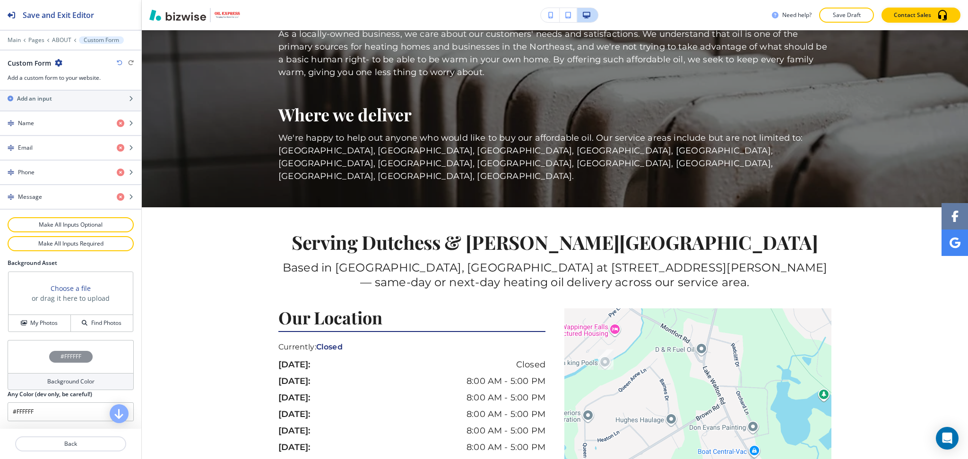
scroll to position [0, 0]
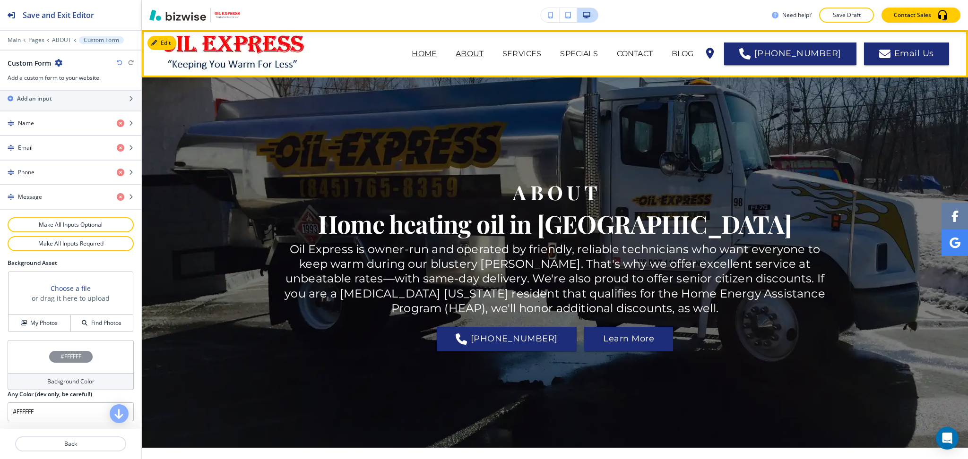
click at [437, 52] on p "HOME" at bounding box center [424, 53] width 25 height 11
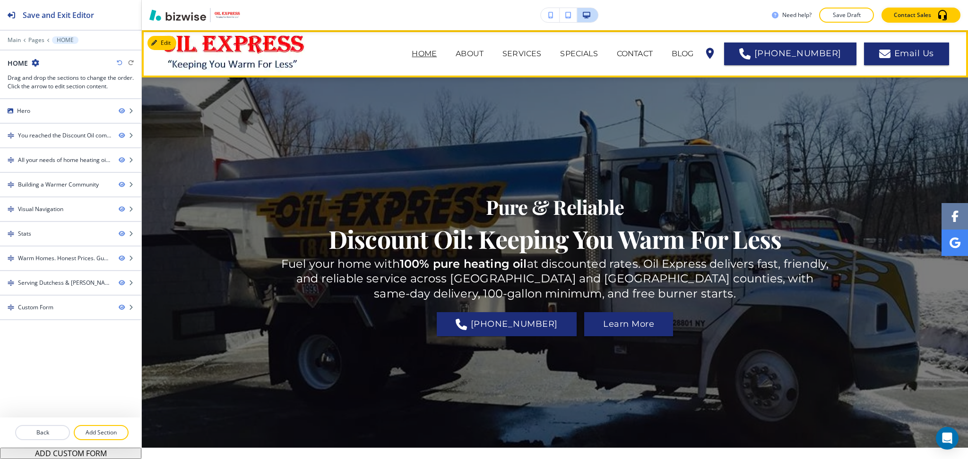
drag, startPoint x: 487, startPoint y: 58, endPoint x: 481, endPoint y: 69, distance: 12.9
click at [484, 57] on p "ABOUT" at bounding box center [470, 53] width 28 height 11
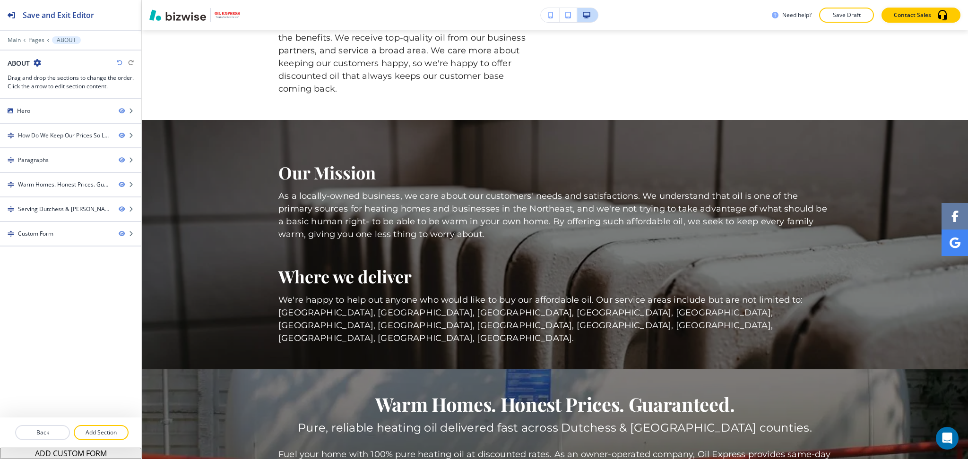
scroll to position [525, 0]
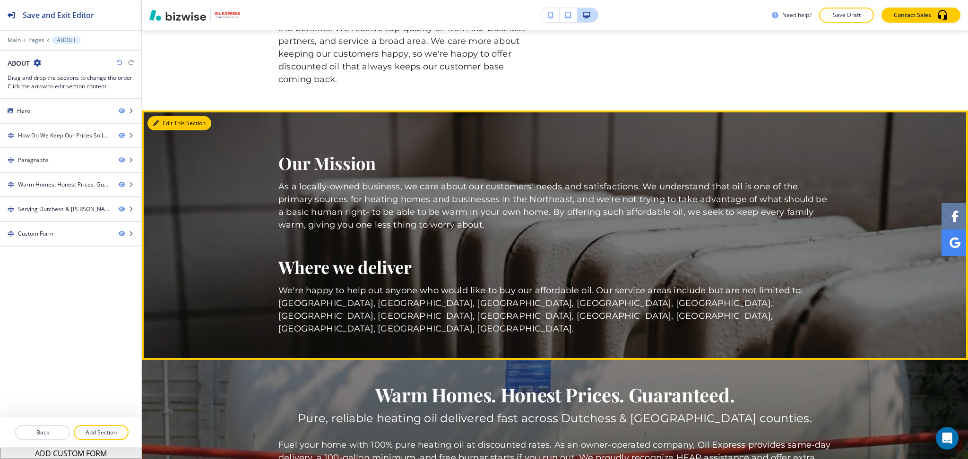
click at [155, 130] on button "Edit This Section" at bounding box center [179, 123] width 64 height 14
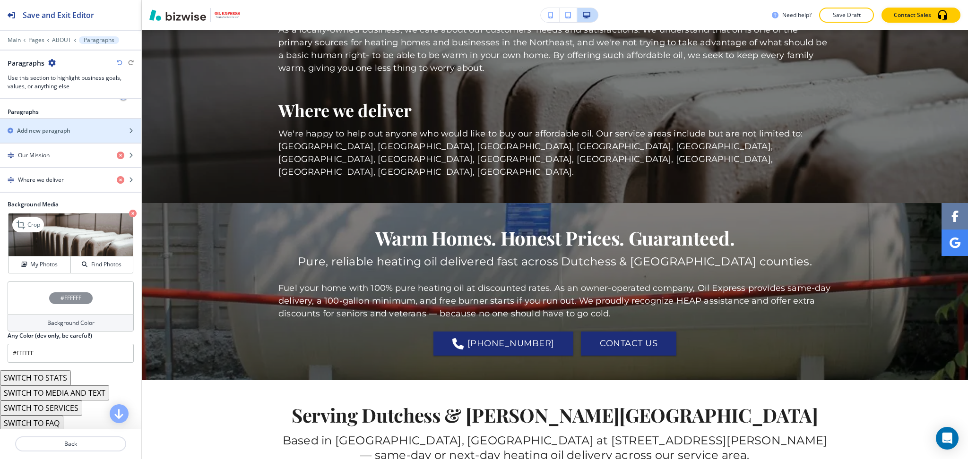
scroll to position [153, 0]
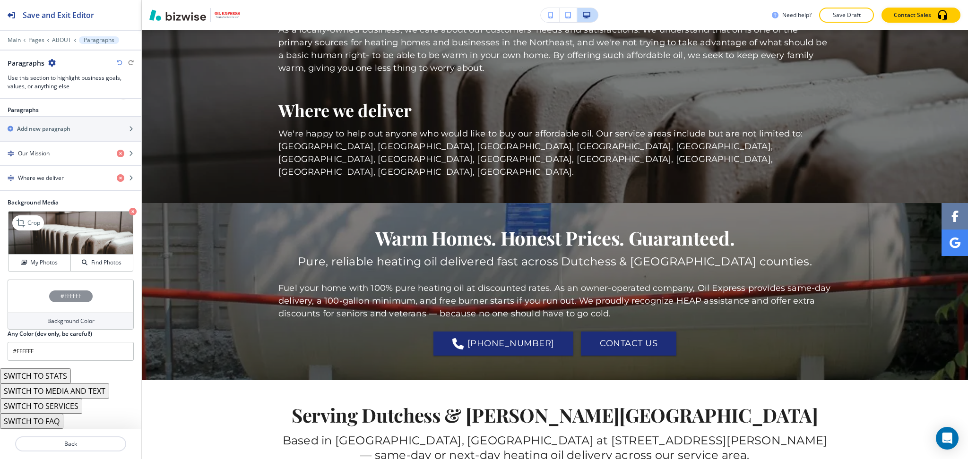
click at [129, 208] on icon "button" at bounding box center [133, 212] width 8 height 8
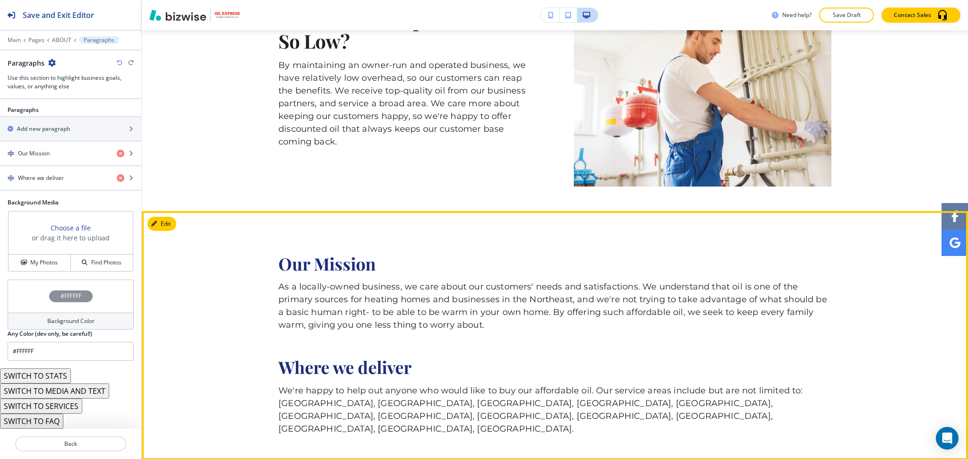
scroll to position [501, 0]
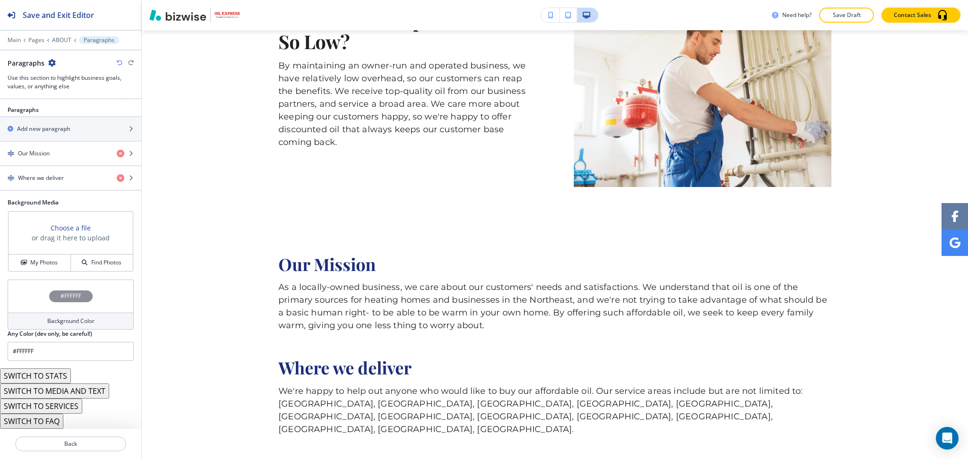
click at [59, 322] on h4 "Background Color" at bounding box center [70, 321] width 47 height 9
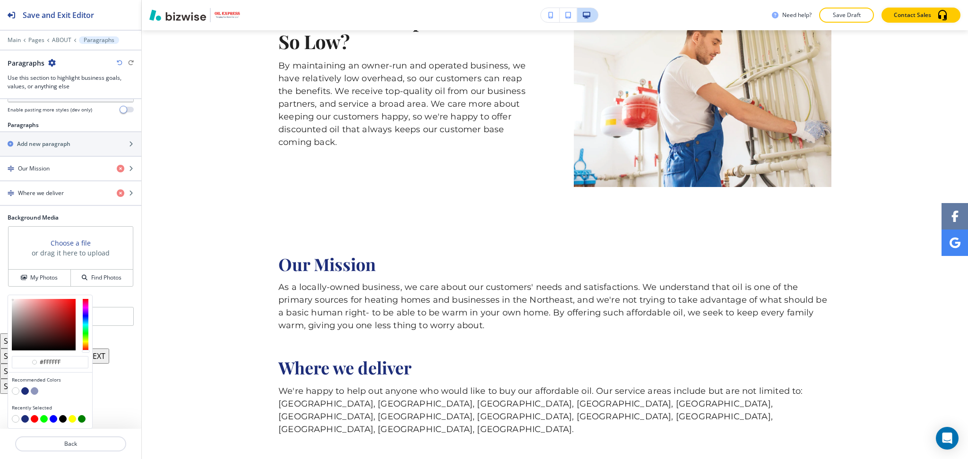
click at [26, 392] on button "button" at bounding box center [25, 392] width 8 height 8
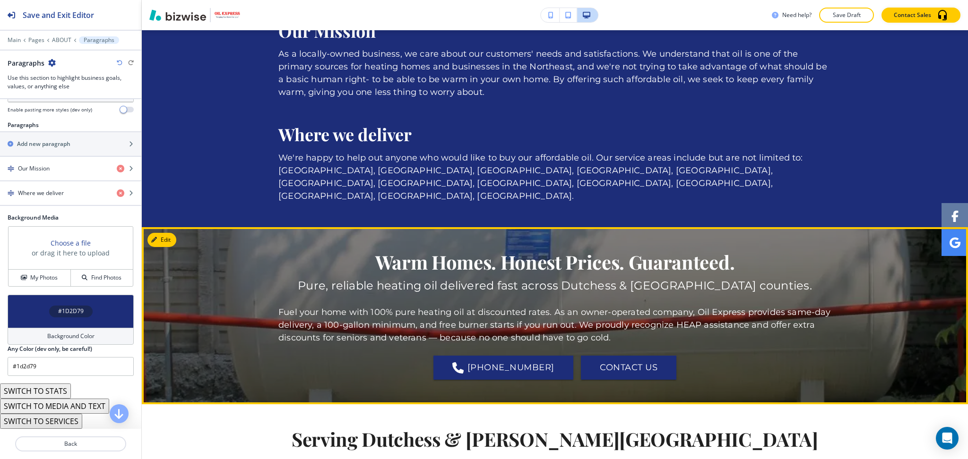
scroll to position [735, 0]
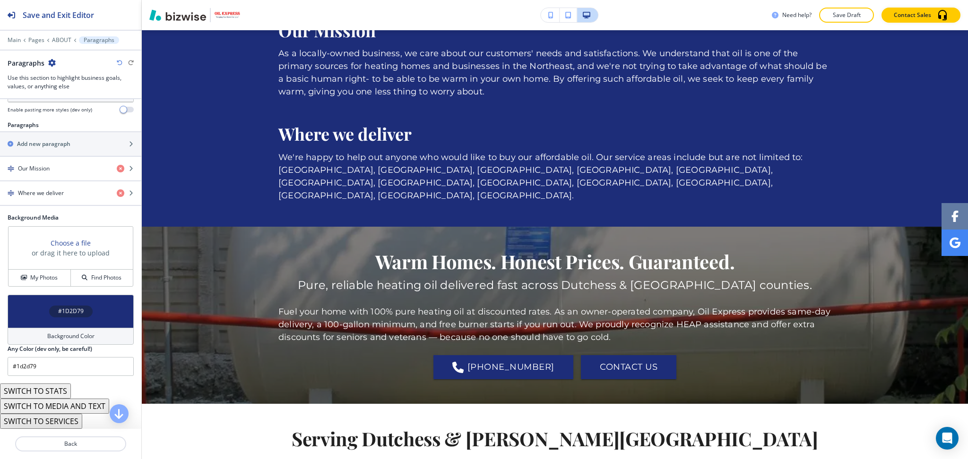
drag, startPoint x: 64, startPoint y: 332, endPoint x: 71, endPoint y: 335, distance: 7.8
click at [71, 335] on div "Background Color" at bounding box center [71, 336] width 126 height 17
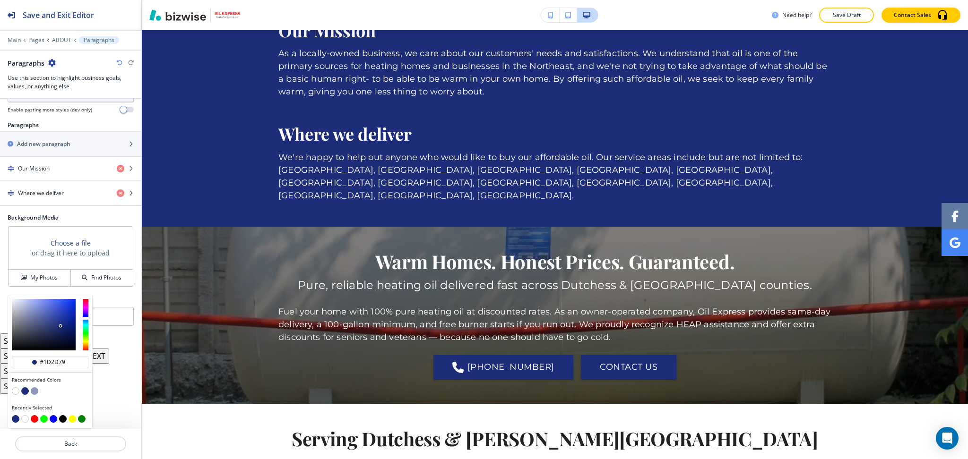
click at [34, 392] on button "button" at bounding box center [35, 392] width 8 height 8
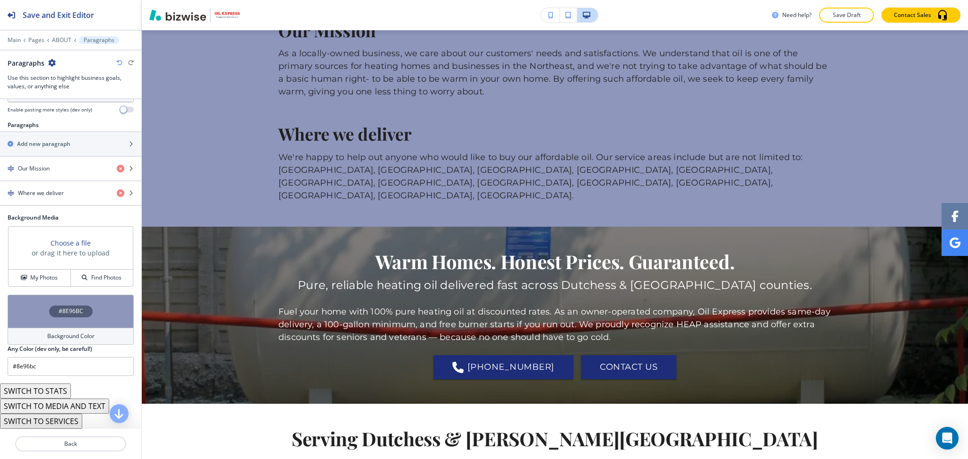
click at [54, 339] on h4 "Background Color" at bounding box center [70, 336] width 47 height 9
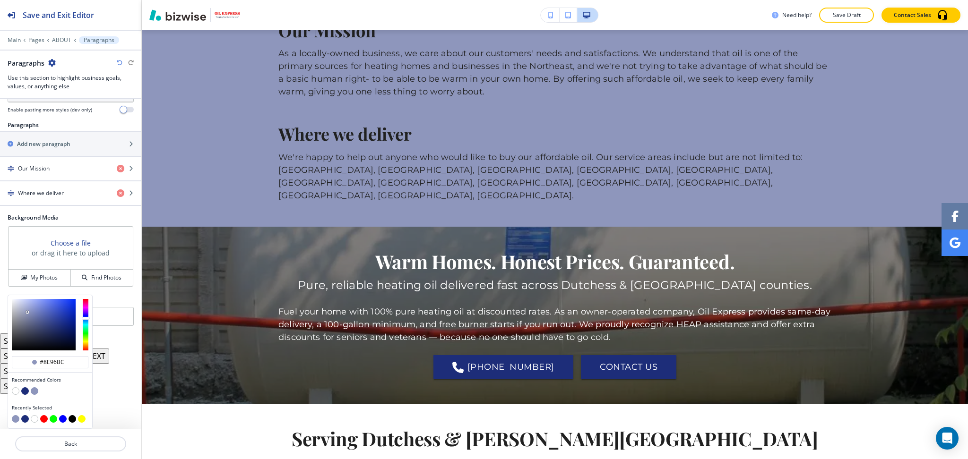
click at [25, 392] on button "button" at bounding box center [25, 392] width 8 height 8
type input "#1d2d79"
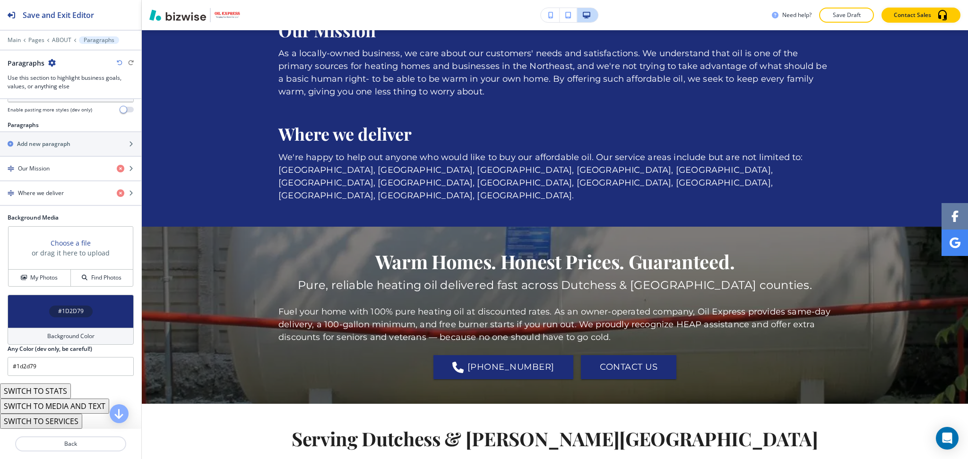
click at [66, 336] on h4 "Background Color" at bounding box center [70, 336] width 47 height 9
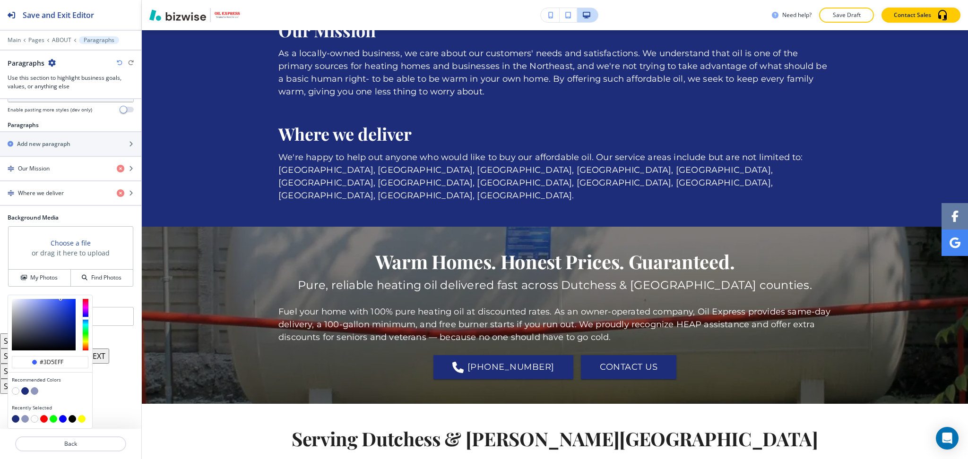
type input "#3b5dff"
click at [61, 299] on div at bounding box center [44, 325] width 64 height 52
type input "#3b5dff"
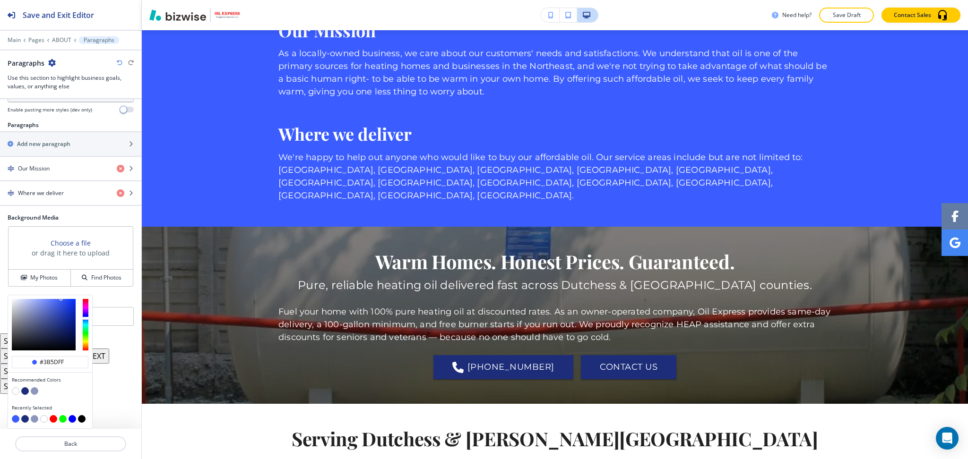
type input "#b6c1f6"
click at [28, 302] on div at bounding box center [44, 325] width 64 height 52
type input "#b6c1f6"
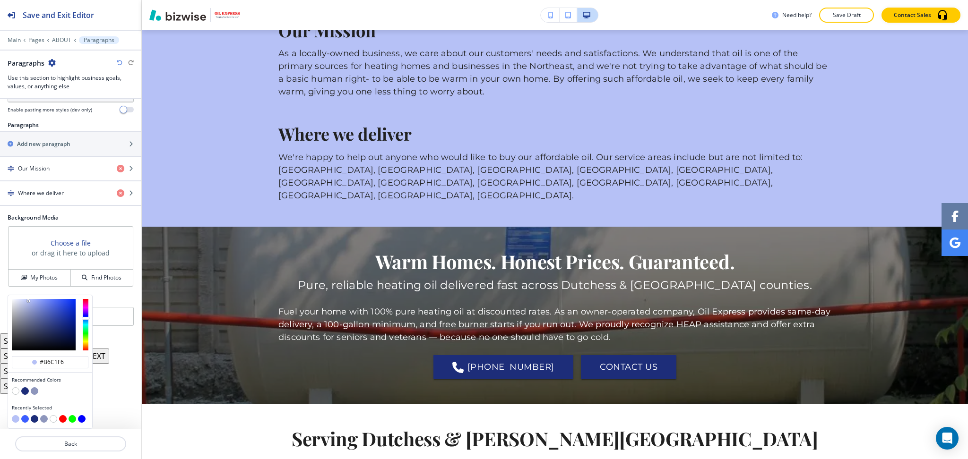
click at [19, 299] on div at bounding box center [50, 324] width 84 height 59
type input "#dce0f1"
click at [17, 303] on div at bounding box center [44, 325] width 64 height 52
type input "#dce0f1"
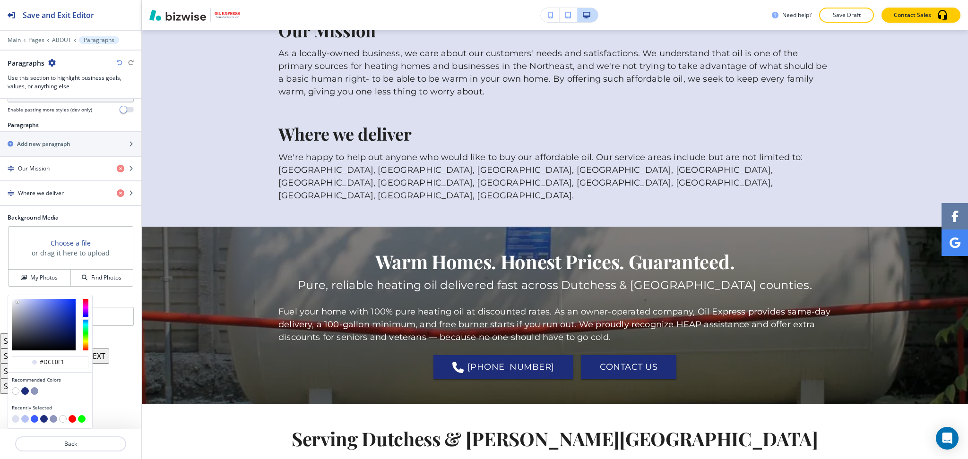
type input "#b8bcd0"
click at [19, 309] on div at bounding box center [44, 325] width 64 height 52
type input "#b8bcd0"
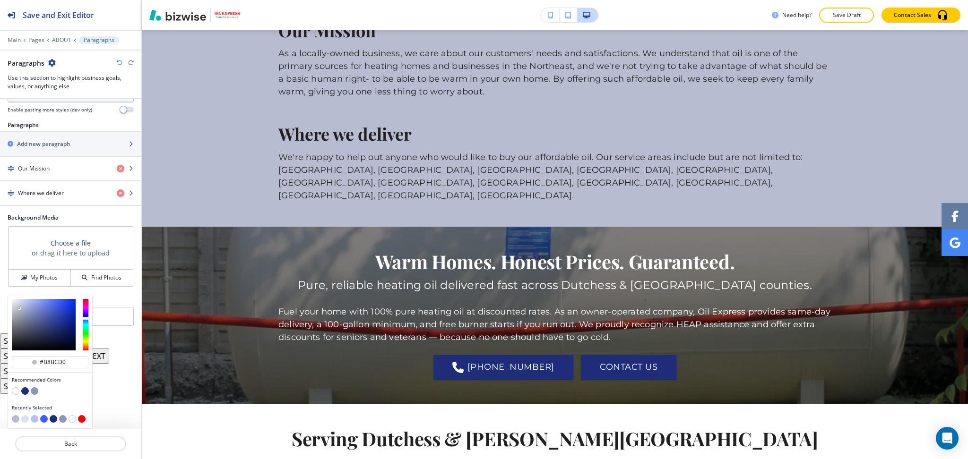
type input "#d5dbf8"
click at [21, 301] on div at bounding box center [44, 325] width 64 height 52
type input "#d5dbf8"
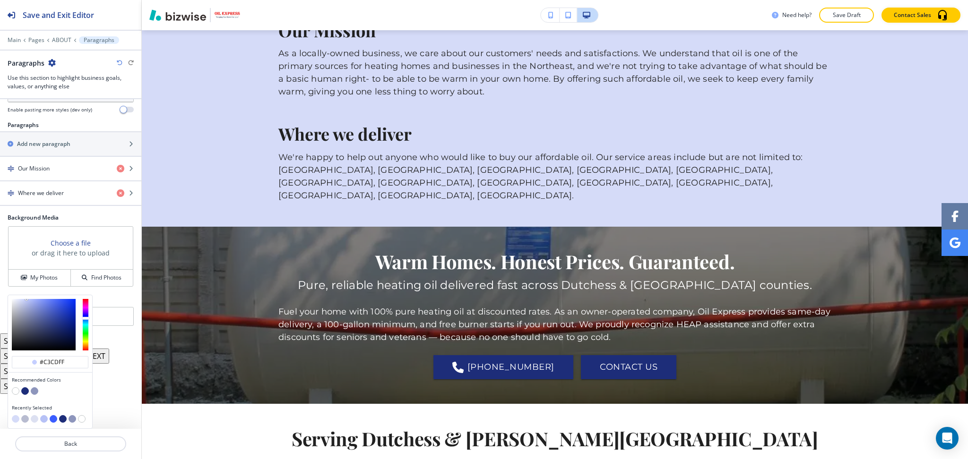
type input "#c1ccff"
click at [27, 300] on div at bounding box center [44, 325] width 64 height 52
type input "#c1ccff"
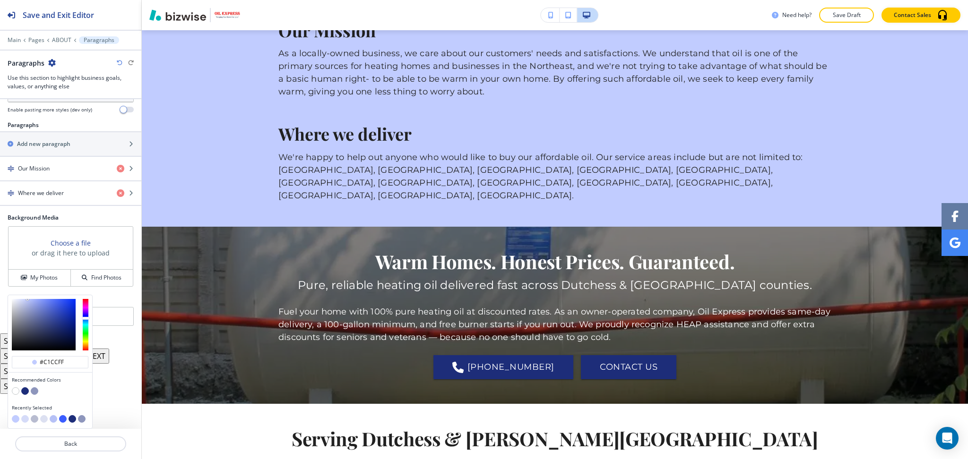
type input "#b9c5ff"
click at [29, 300] on div at bounding box center [44, 325] width 64 height 52
type input "#b9c5ff"
click at [20, 299] on div at bounding box center [50, 324] width 84 height 59
type input "#dee2f3"
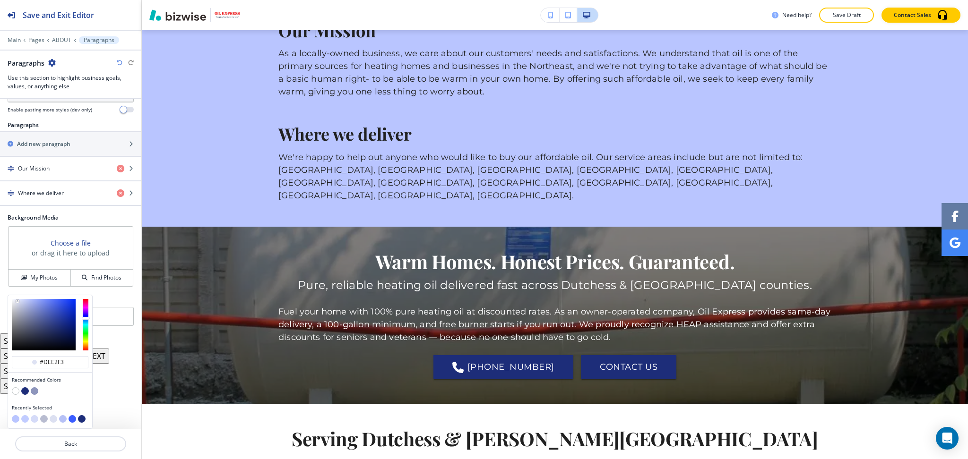
click at [17, 302] on div at bounding box center [44, 325] width 64 height 52
type input "#dee2f3"
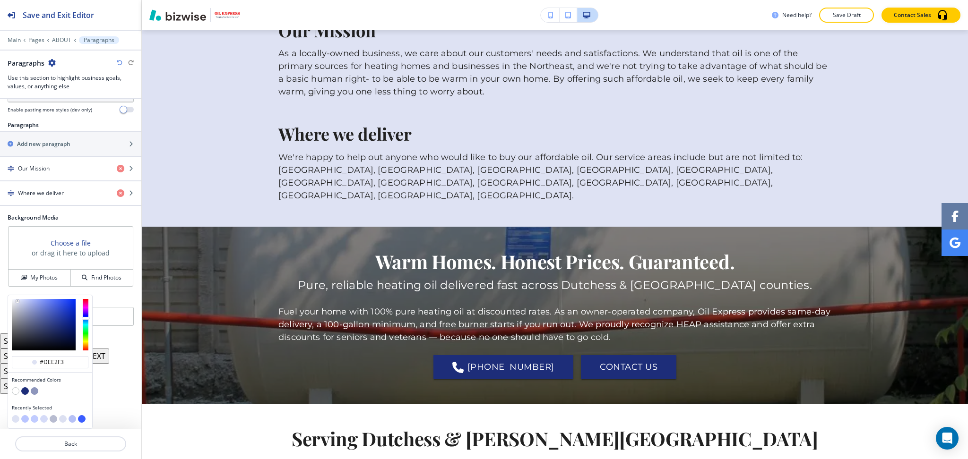
type input "#d7dcf3"
click at [19, 302] on div at bounding box center [44, 325] width 64 height 52
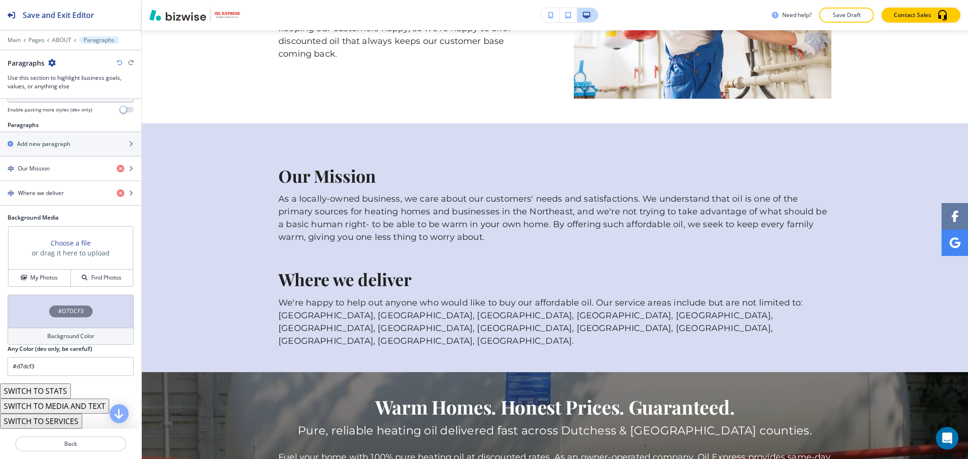
scroll to position [589, 0]
click at [47, 284] on button "My Photos" at bounding box center [40, 278] width 62 height 17
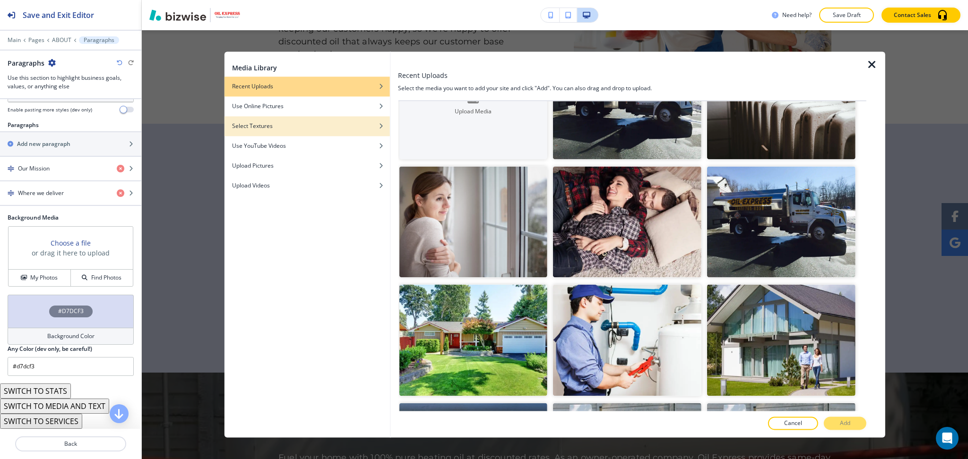
click at [276, 123] on div "Select Textures" at bounding box center [307, 126] width 165 height 9
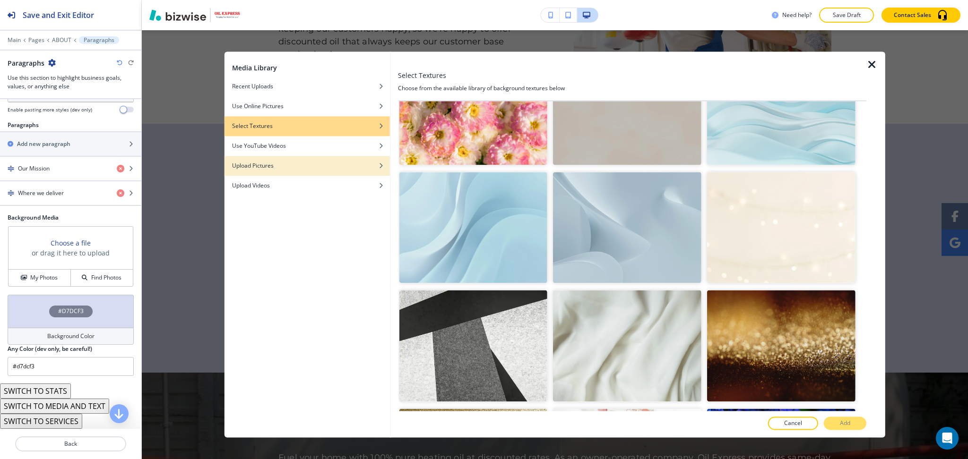
scroll to position [61, 0]
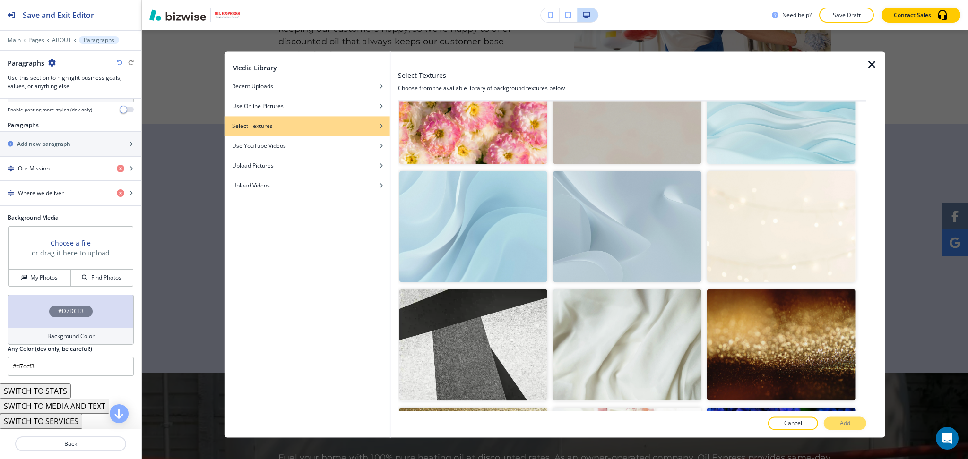
click at [645, 242] on img "button" at bounding box center [627, 227] width 148 height 111
click at [841, 426] on p "Add" at bounding box center [845, 424] width 10 height 9
click at [841, 426] on div "Warm Homes. Honest Prices. Guaranteed. Pure, reliable heating oil delivered fas…" at bounding box center [555, 462] width 826 height 129
click at [616, 229] on p "As a locally-owned business, we care about our customers' needs and satisfactio…" at bounding box center [554, 218] width 553 height 51
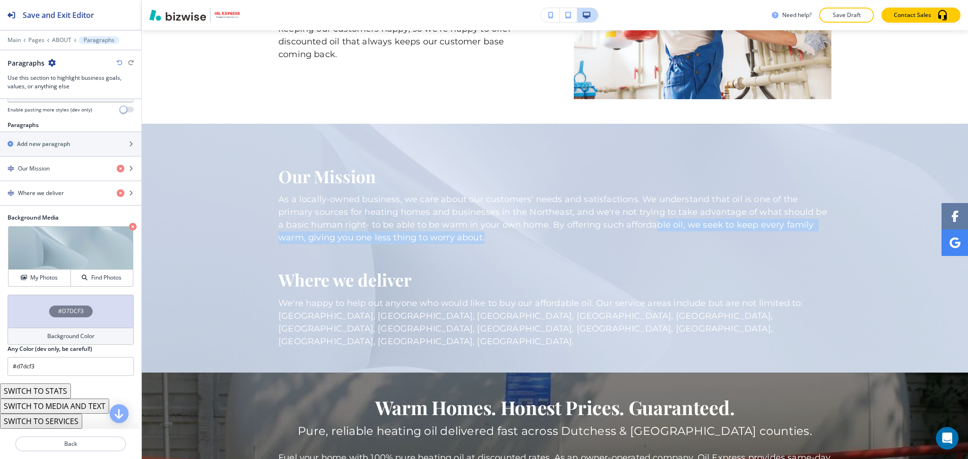
click at [73, 339] on h4 "Background Color" at bounding box center [70, 336] width 47 height 9
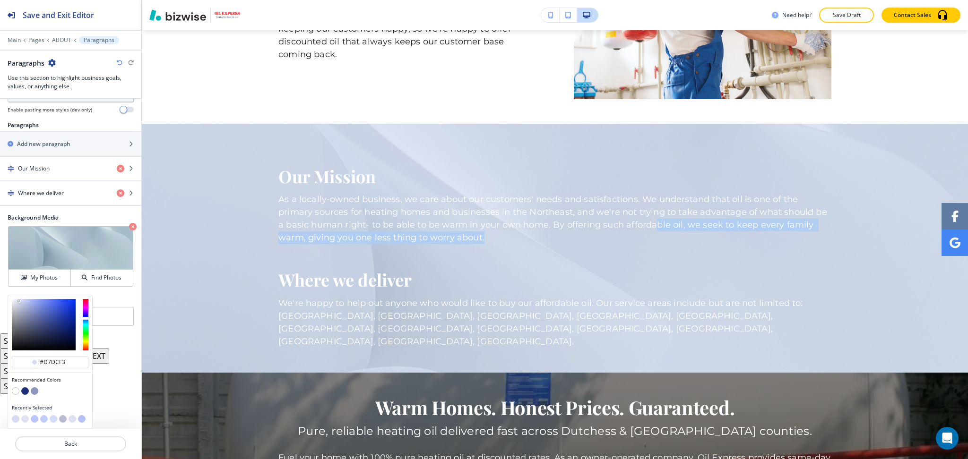
click at [17, 393] on button "button" at bounding box center [16, 392] width 8 height 8
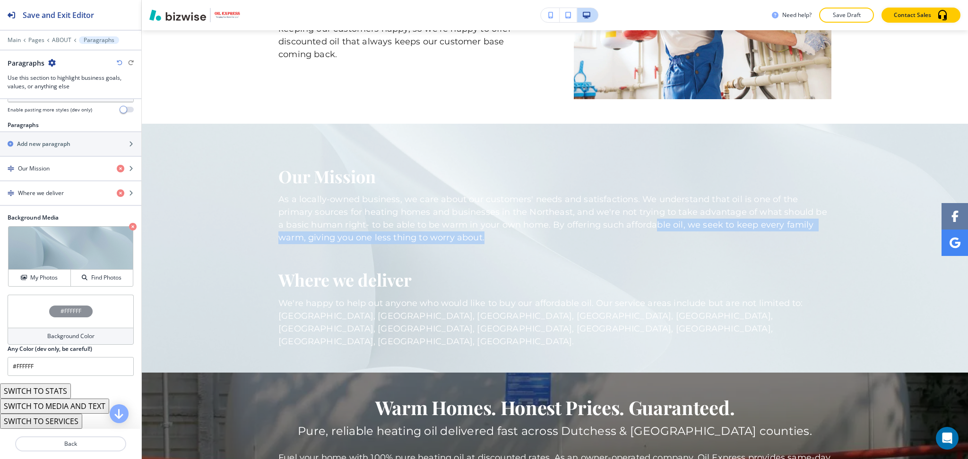
click at [52, 337] on h4 "Background Color" at bounding box center [70, 336] width 47 height 9
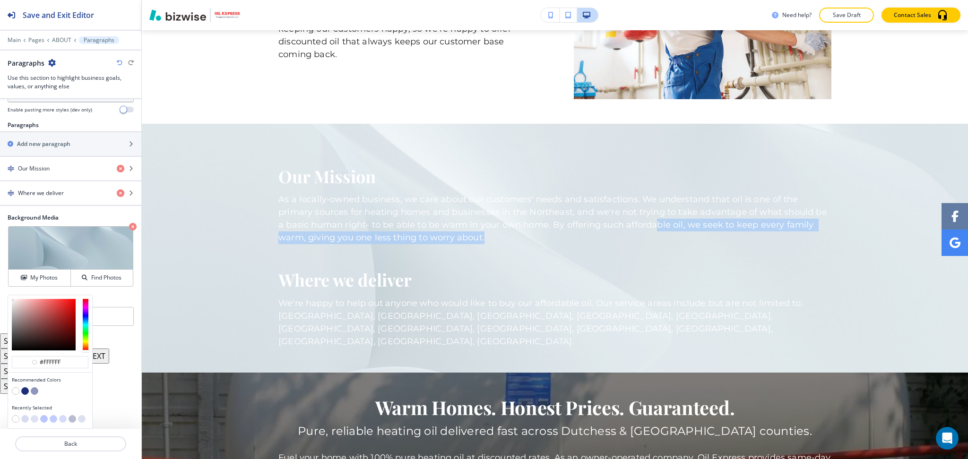
click at [27, 392] on button "button" at bounding box center [25, 392] width 8 height 8
type input "#1d2d79"
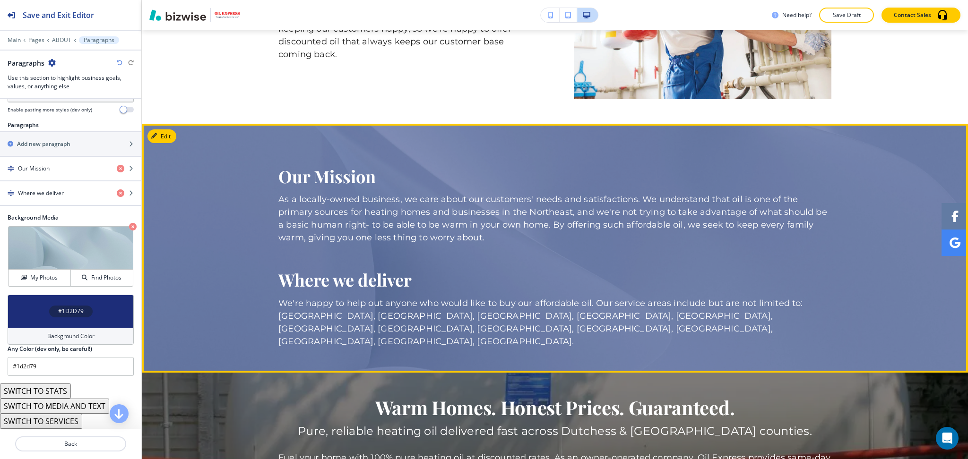
click at [284, 259] on div "Where we deliver We're happy to help out anyone who would like to buy our affor…" at bounding box center [554, 296] width 553 height 104
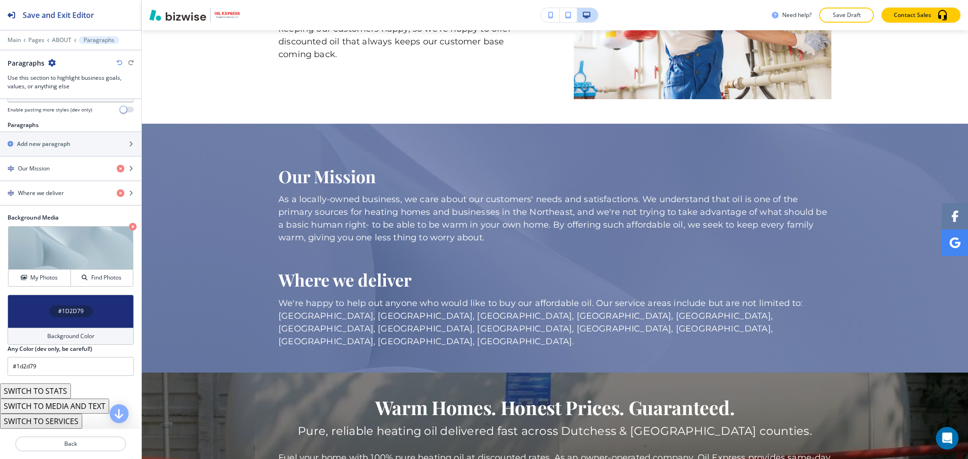
click at [51, 334] on h4 "Background Color" at bounding box center [70, 336] width 47 height 9
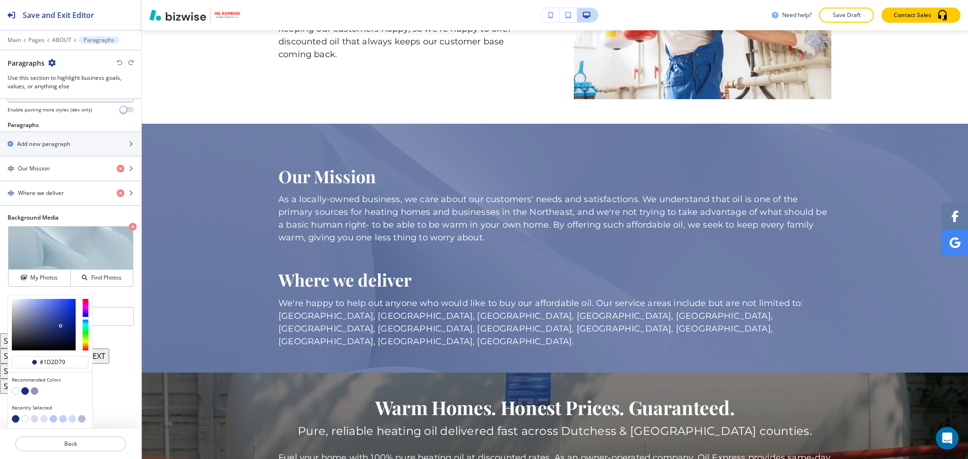
type input "#050505"
click at [14, 350] on div at bounding box center [44, 325] width 64 height 52
type input "#050505"
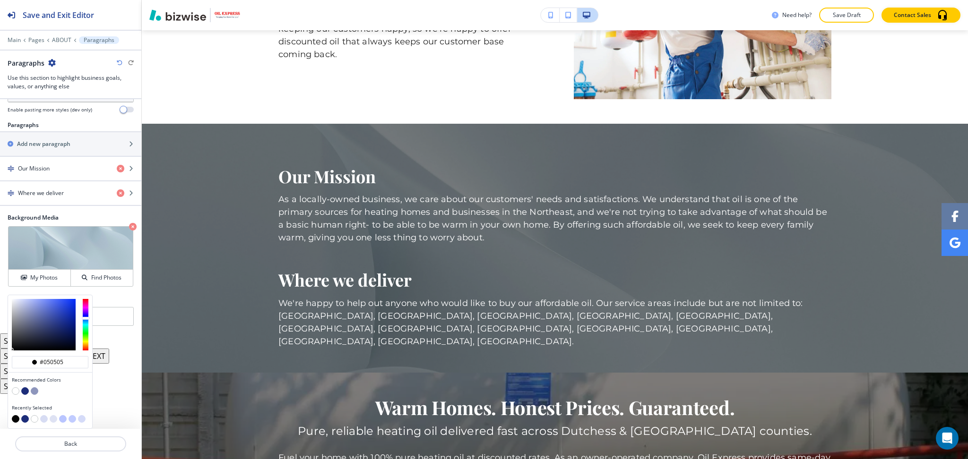
click at [11, 350] on div at bounding box center [50, 324] width 84 height 59
type input "#6179ea"
click at [49, 304] on div at bounding box center [44, 325] width 64 height 52
type input "#6179ea"
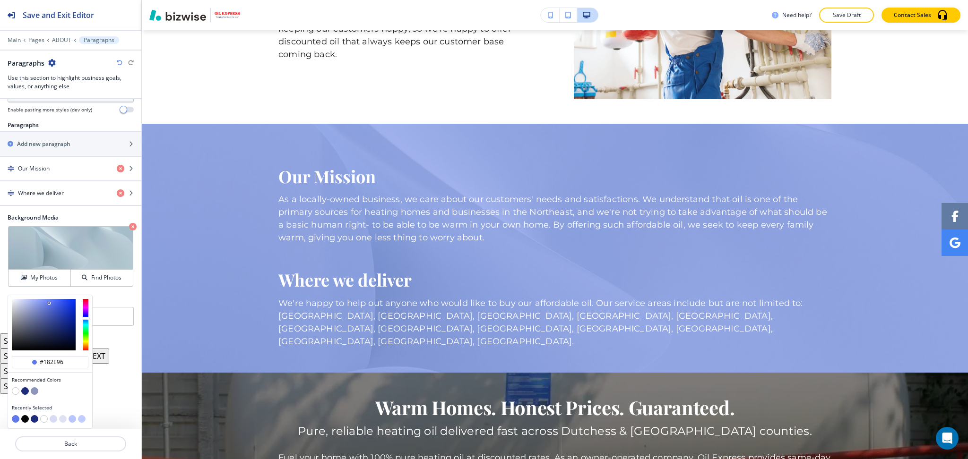
type input "#172d96"
click at [66, 321] on div at bounding box center [44, 325] width 64 height 52
type input "#172d96"
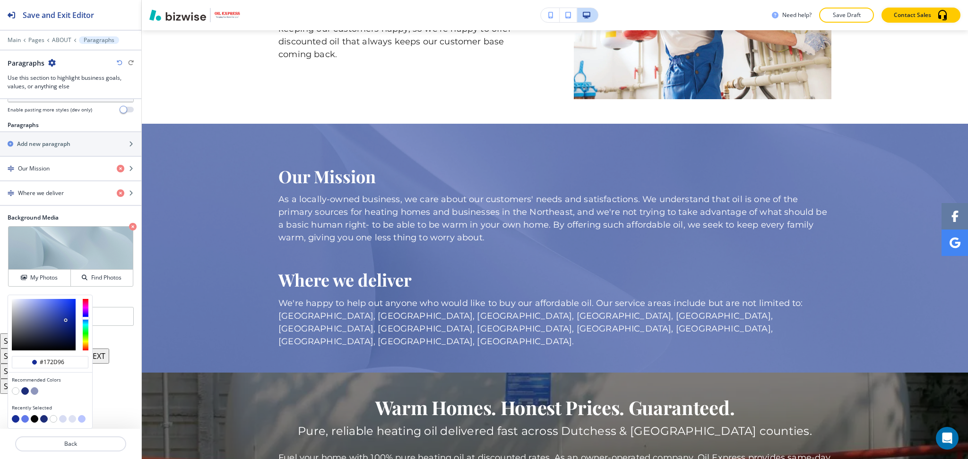
click at [76, 335] on div at bounding box center [50, 324] width 84 height 59
click at [80, 335] on div at bounding box center [50, 324] width 84 height 59
type input "#071559"
click at [71, 333] on div at bounding box center [44, 325] width 64 height 52
type input "#071559"
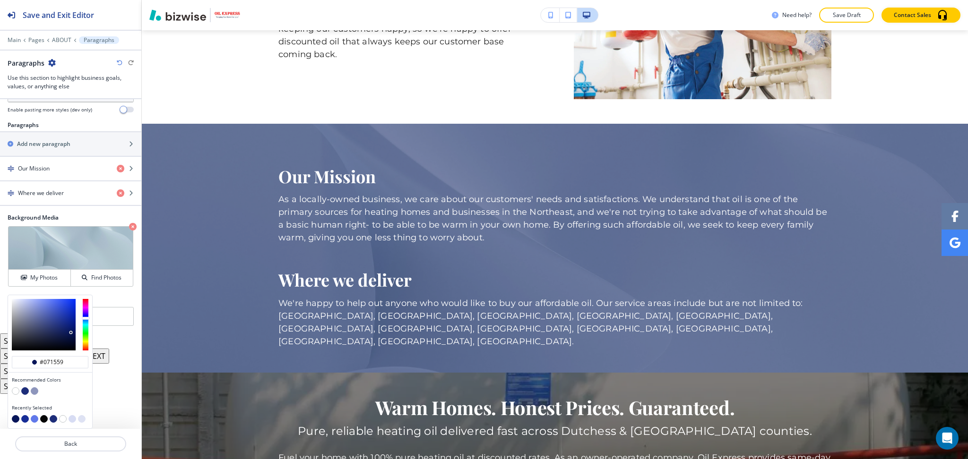
type input "#394681"
click at [47, 325] on div at bounding box center [44, 325] width 64 height 52
type input "#394681"
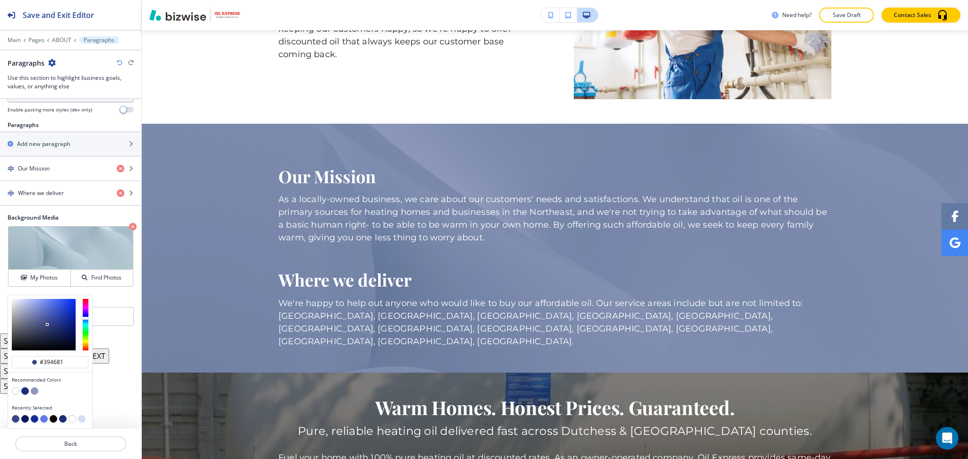
type input "#7685ce"
click at [39, 310] on div at bounding box center [44, 325] width 64 height 52
type input "#7685ce"
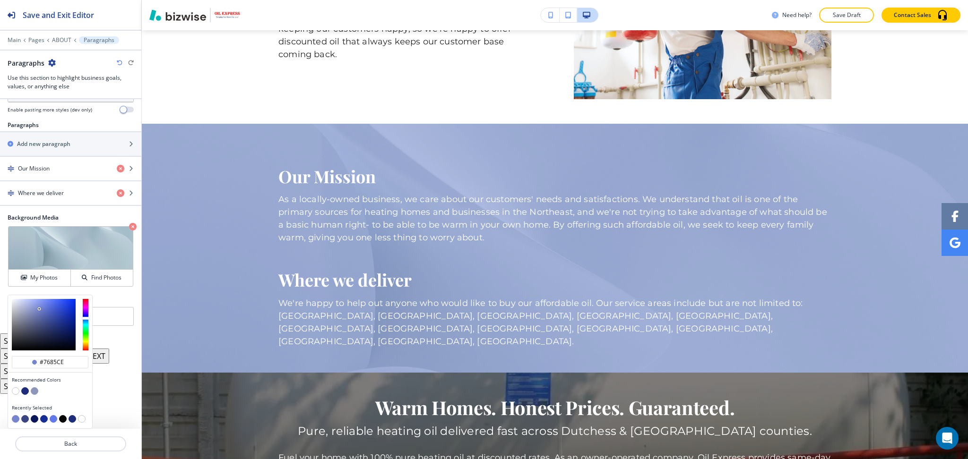
type input "#4e63c7"
click at [51, 311] on div at bounding box center [44, 325] width 64 height 52
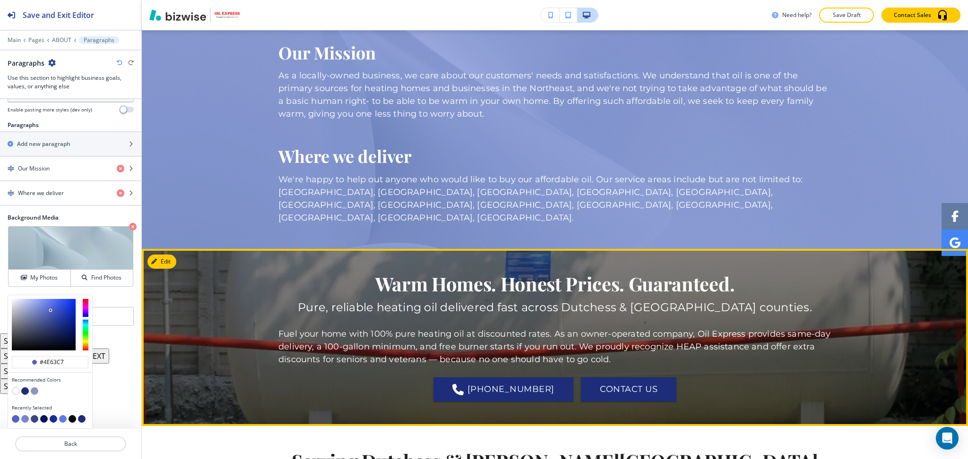
scroll to position [712, 0]
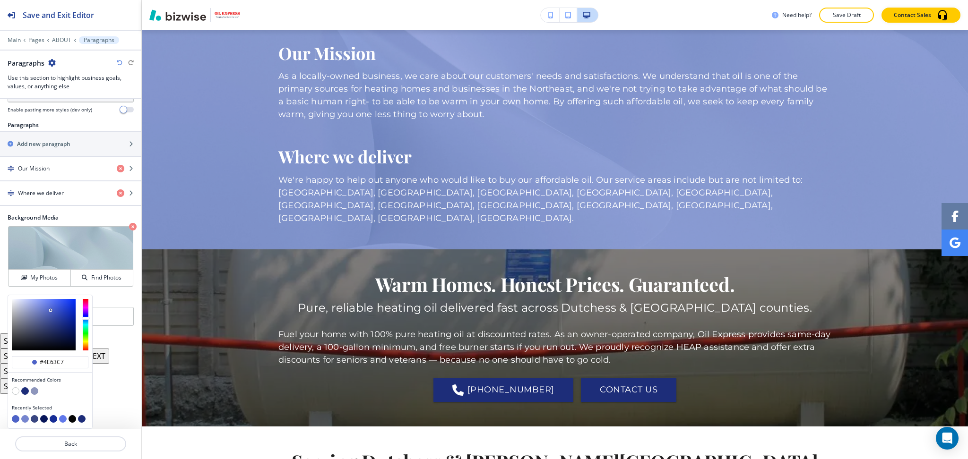
click at [129, 226] on icon "button" at bounding box center [133, 227] width 8 height 8
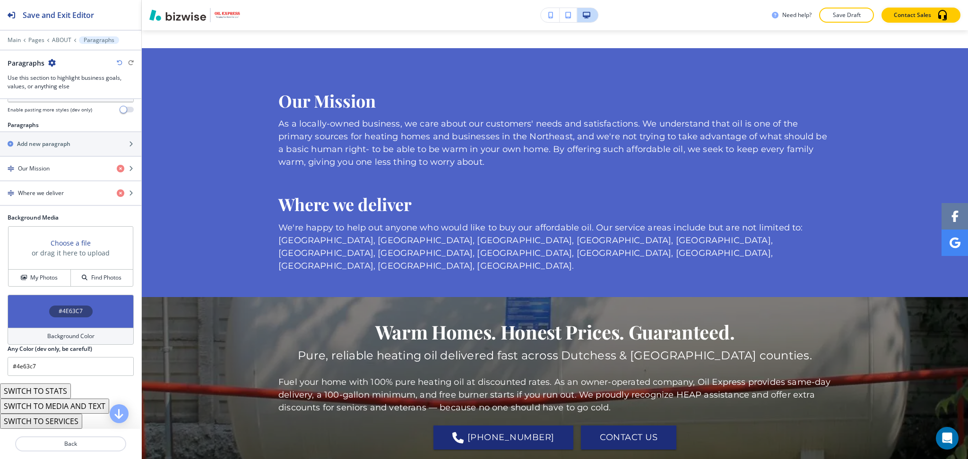
click at [76, 343] on div "Background Color" at bounding box center [71, 336] width 126 height 17
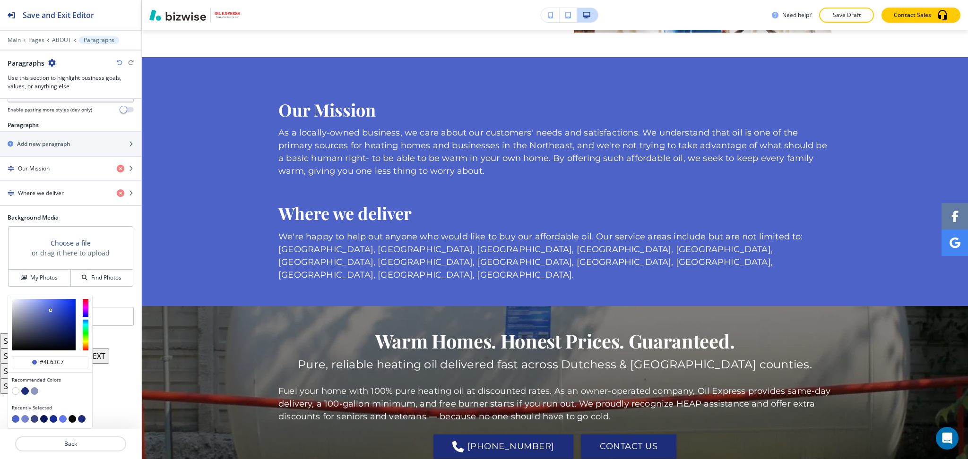
scroll to position [655, 0]
click at [24, 390] on button "button" at bounding box center [25, 392] width 8 height 8
type input "#1d2d79"
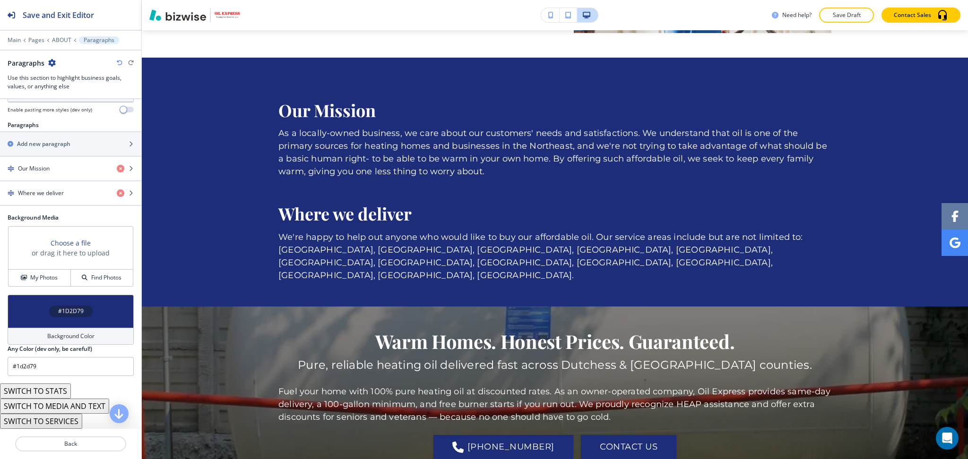
click at [55, 335] on h4 "Background Color" at bounding box center [70, 336] width 47 height 9
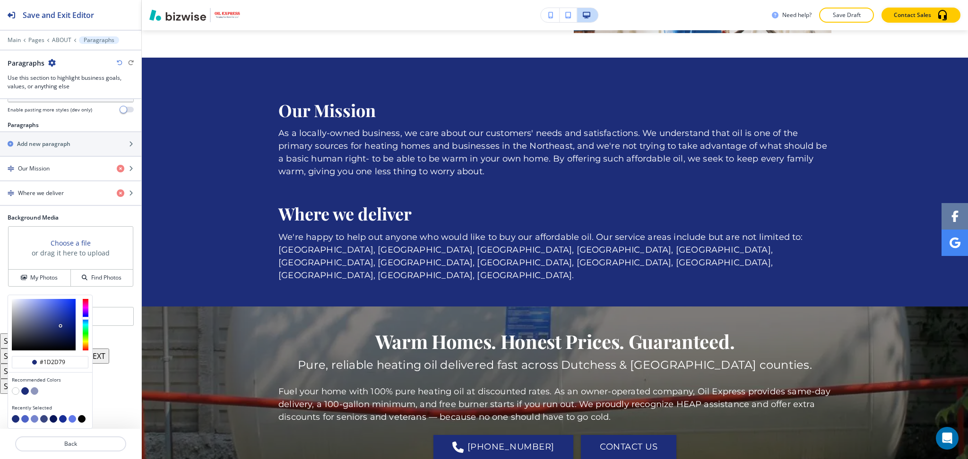
type input "#e1e5fa"
click at [18, 301] on div at bounding box center [44, 325] width 64 height 52
type input "#e1e5fa"
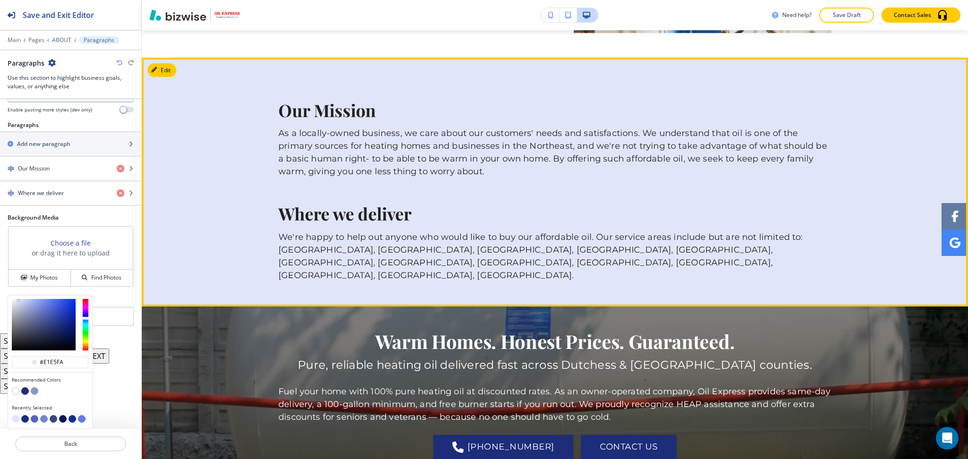
click at [888, 163] on div "Our Mission As a locally-owned business, we care about our customers' needs and…" at bounding box center [555, 182] width 826 height 200
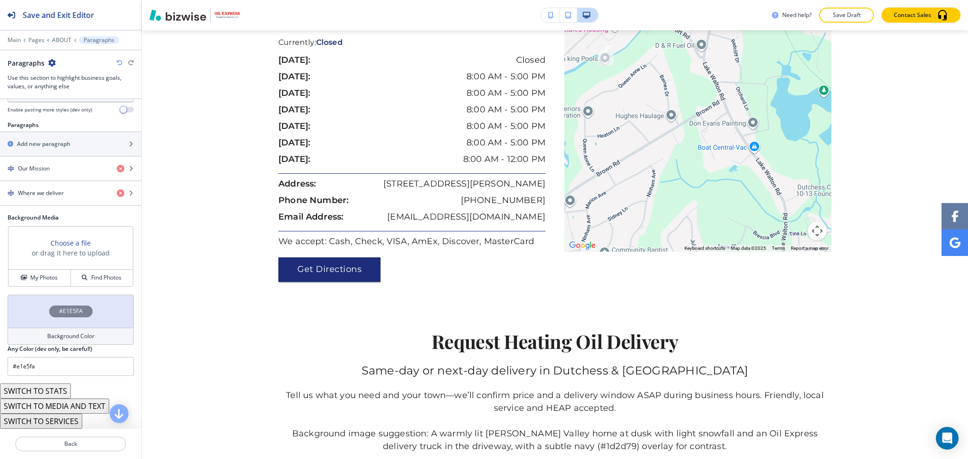
scroll to position [1301, 0]
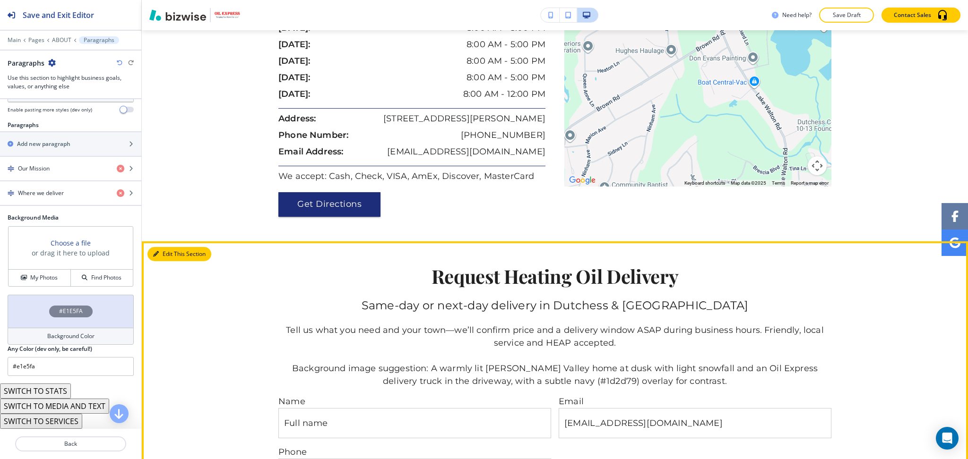
click at [160, 254] on button "Edit This Section" at bounding box center [179, 254] width 64 height 14
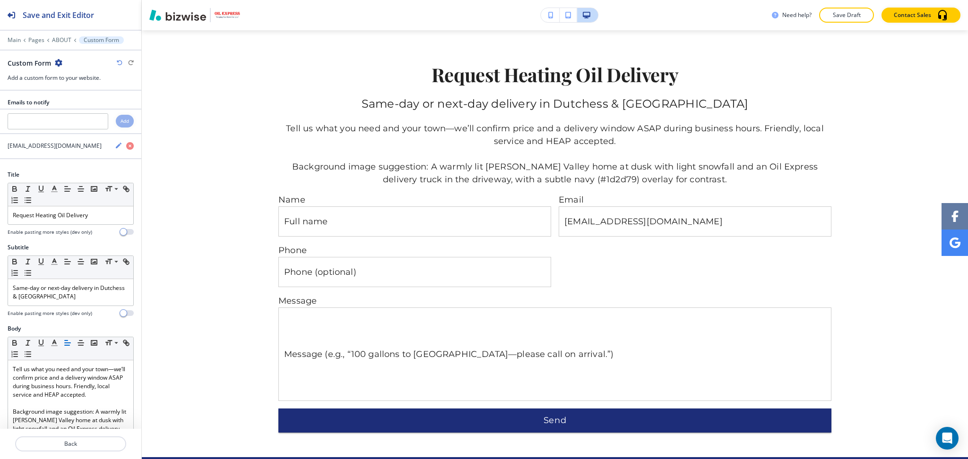
scroll to position [1513, 0]
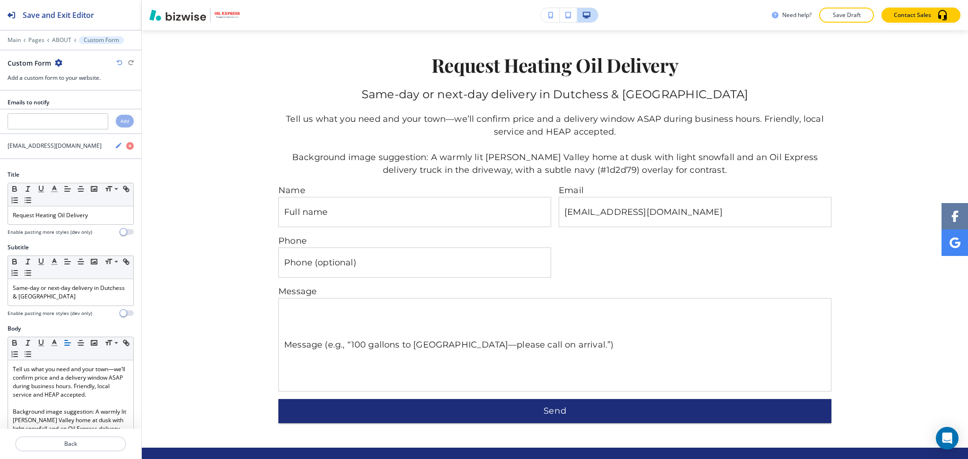
click at [58, 63] on icon "button" at bounding box center [59, 63] width 8 height 8
click at [77, 113] on p "Delete Section" at bounding box center [85, 112] width 48 height 9
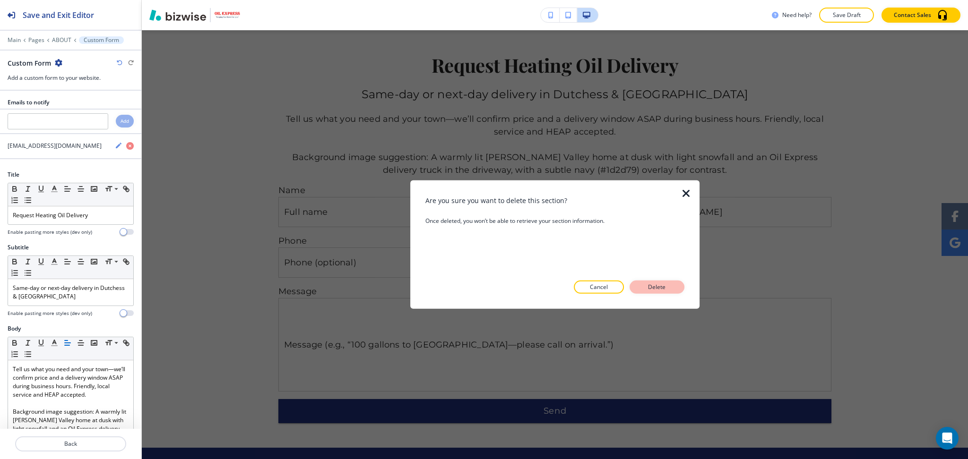
click at [668, 285] on p "Delete" at bounding box center [657, 287] width 23 height 9
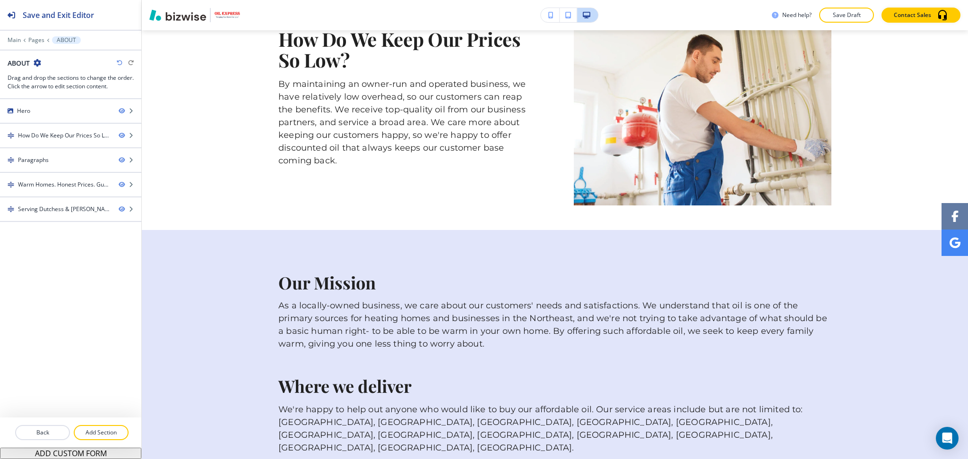
scroll to position [0, 0]
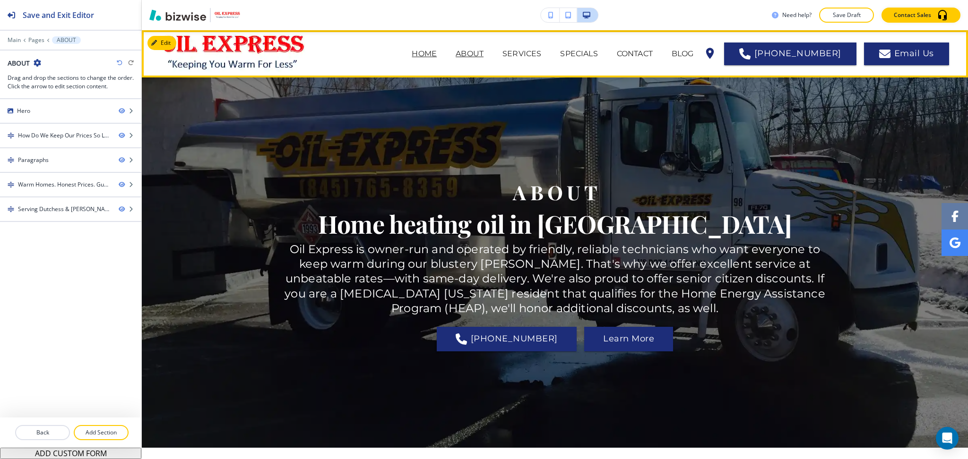
click at [437, 55] on p "HOME" at bounding box center [424, 53] width 25 height 11
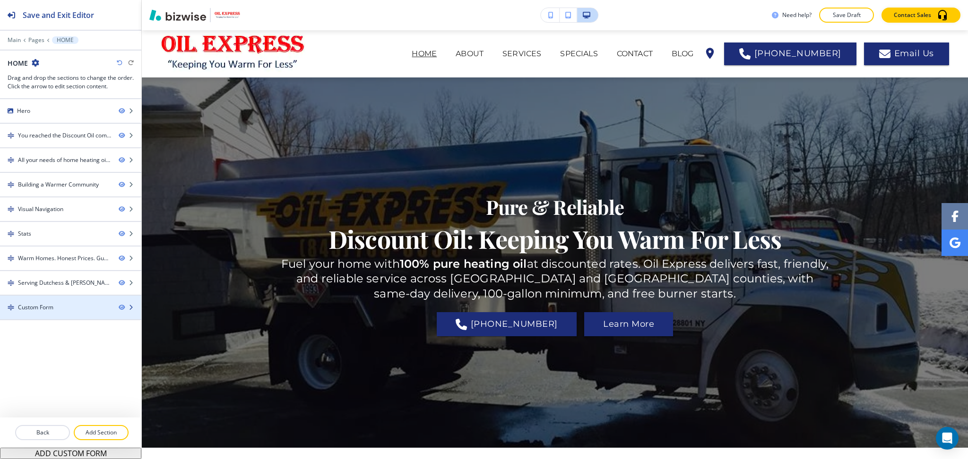
click at [61, 313] on div at bounding box center [70, 316] width 141 height 8
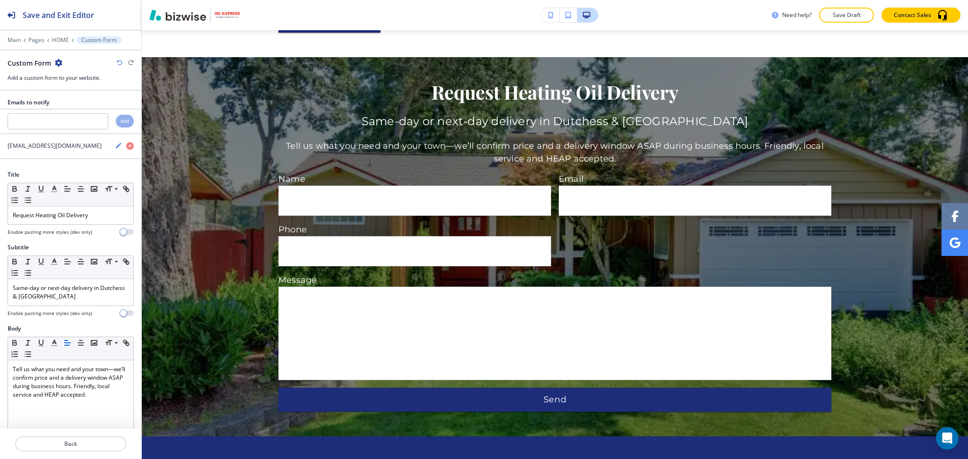
scroll to position [2150, 0]
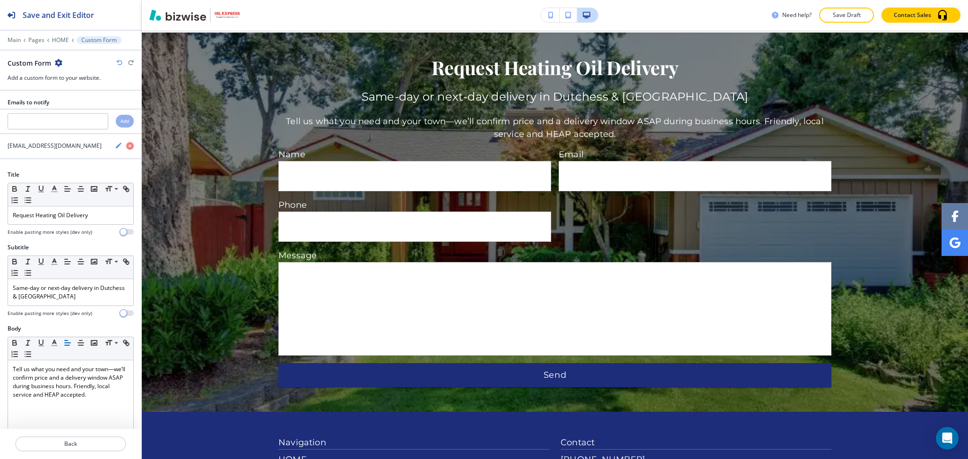
click at [57, 63] on icon "button" at bounding box center [59, 63] width 8 height 8
click at [76, 93] on p "Duplicate Section" at bounding box center [85, 96] width 48 height 9
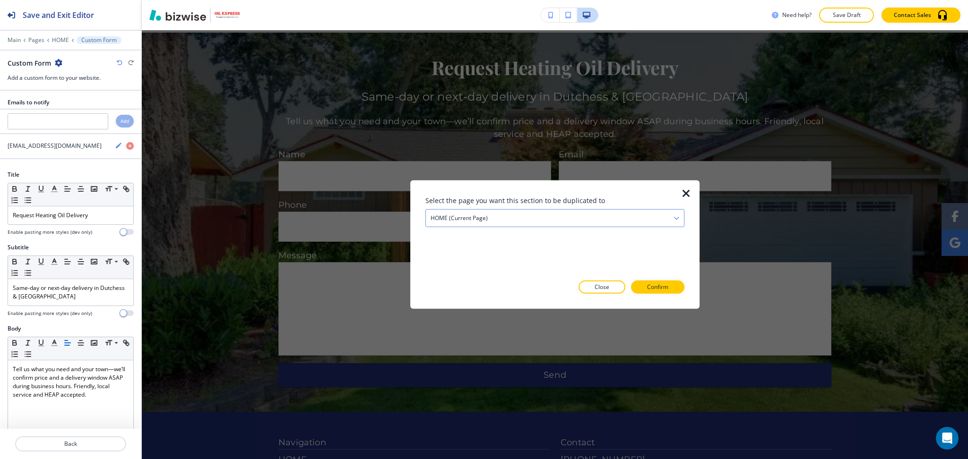
click at [539, 214] on div "HOME (current page)" at bounding box center [555, 218] width 258 height 17
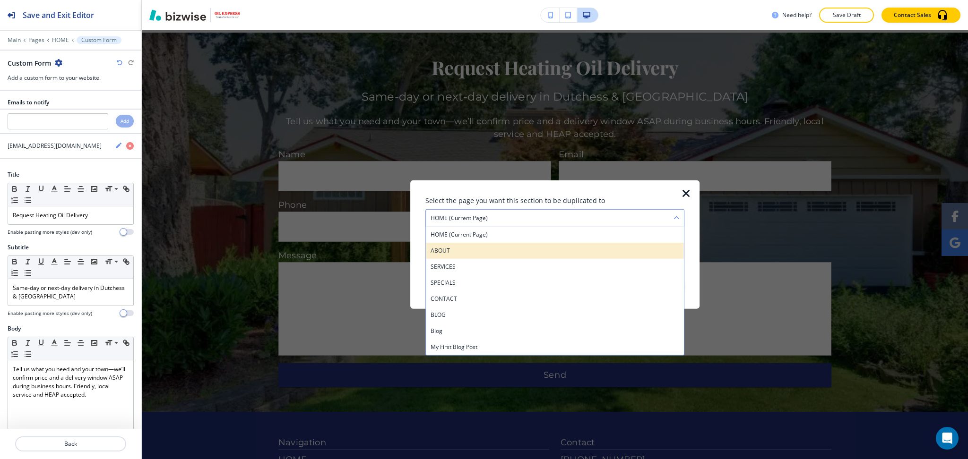
click at [500, 247] on h4 "ABOUT" at bounding box center [555, 251] width 249 height 9
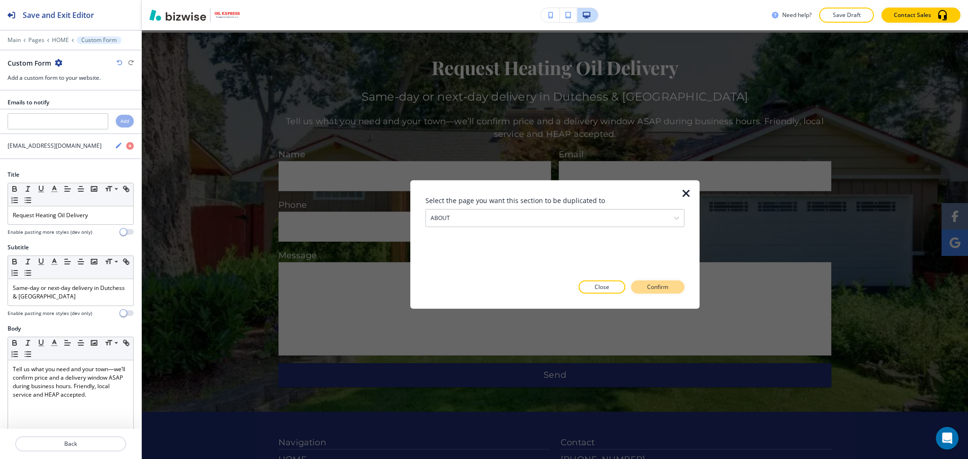
click at [653, 290] on p "Confirm" at bounding box center [657, 287] width 21 height 9
click at [656, 290] on p "Take me there" at bounding box center [649, 287] width 38 height 9
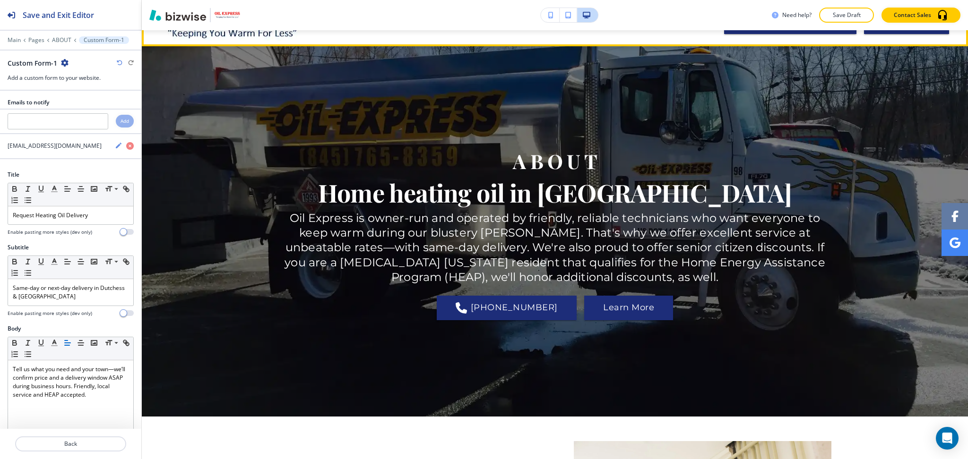
scroll to position [0, 0]
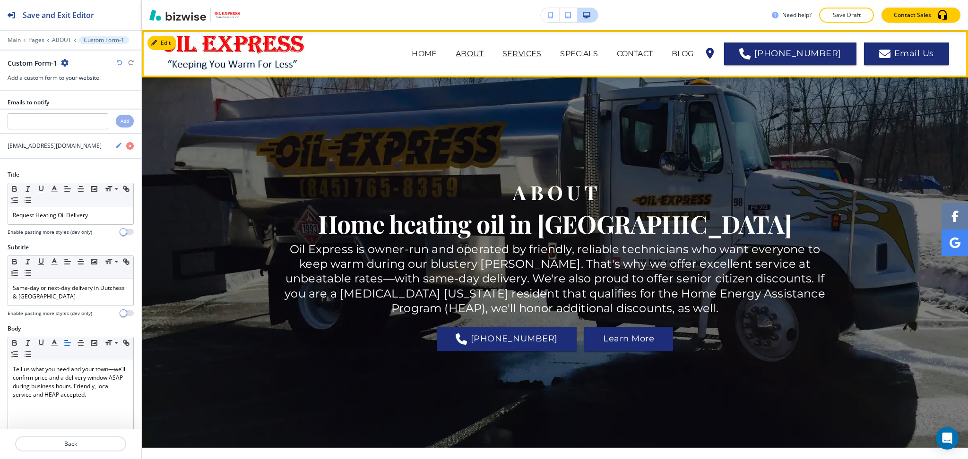
click at [525, 52] on p "SERVICES" at bounding box center [521, 53] width 39 height 11
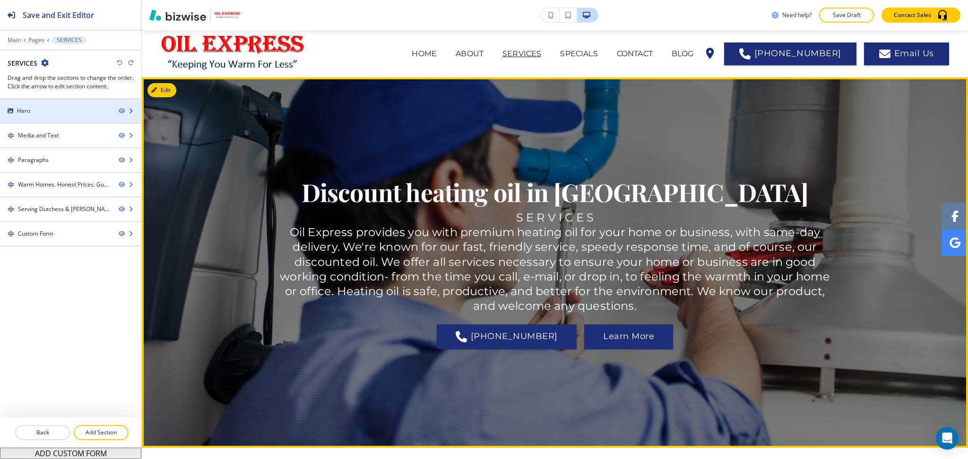
click at [57, 109] on div "Hero" at bounding box center [55, 111] width 111 height 9
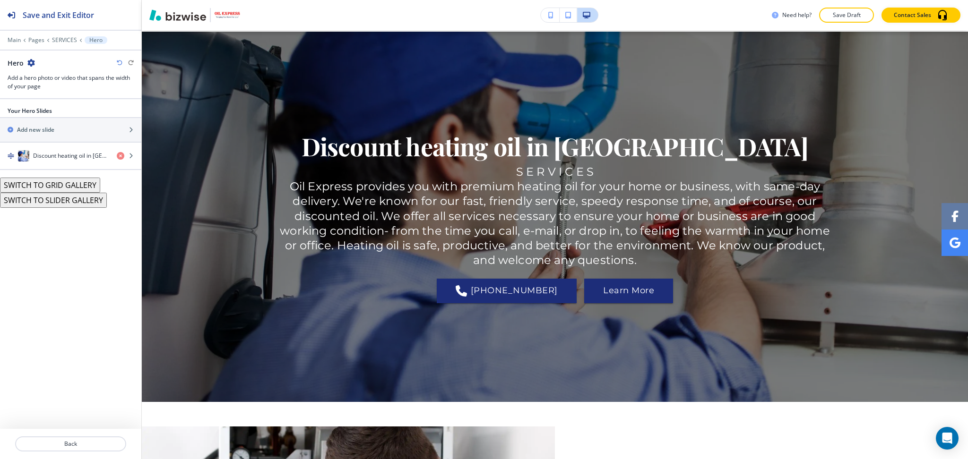
scroll to position [47, 0]
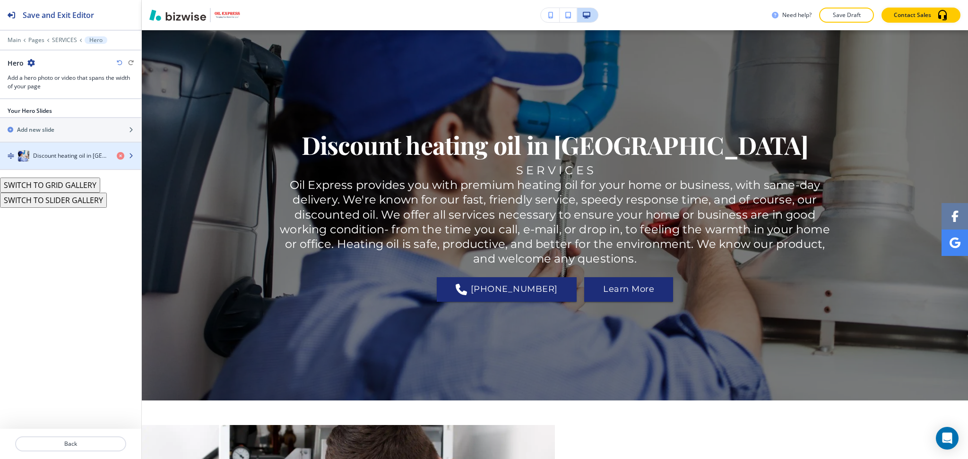
click at [69, 152] on h4 "Discount heating oil in Dutchess County" at bounding box center [71, 156] width 76 height 9
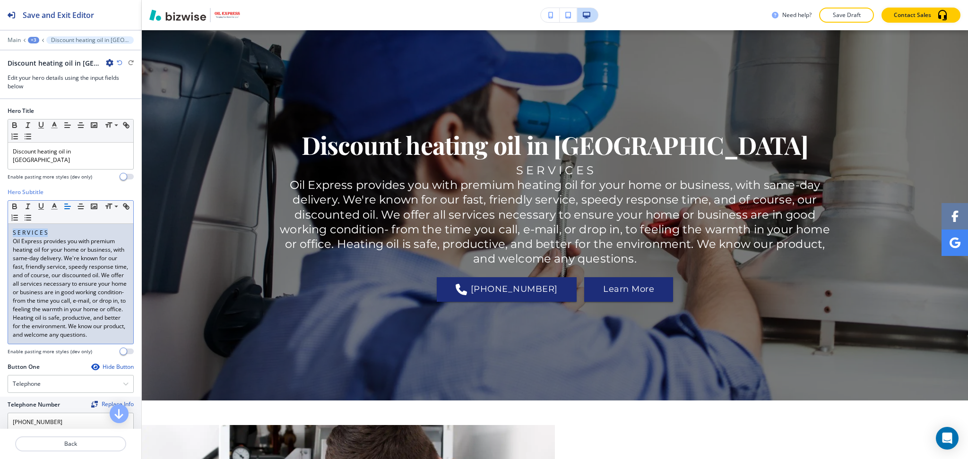
drag, startPoint x: 55, startPoint y: 223, endPoint x: 0, endPoint y: 221, distance: 55.4
click at [0, 221] on div "Hero Subtitle Small Normal Large Huge S E R V I C E S Oil Express provides you …" at bounding box center [70, 275] width 141 height 175
click at [13, 237] on p "Oil Express provides you with premium heating oil for your home or business, wi…" at bounding box center [71, 288] width 116 height 102
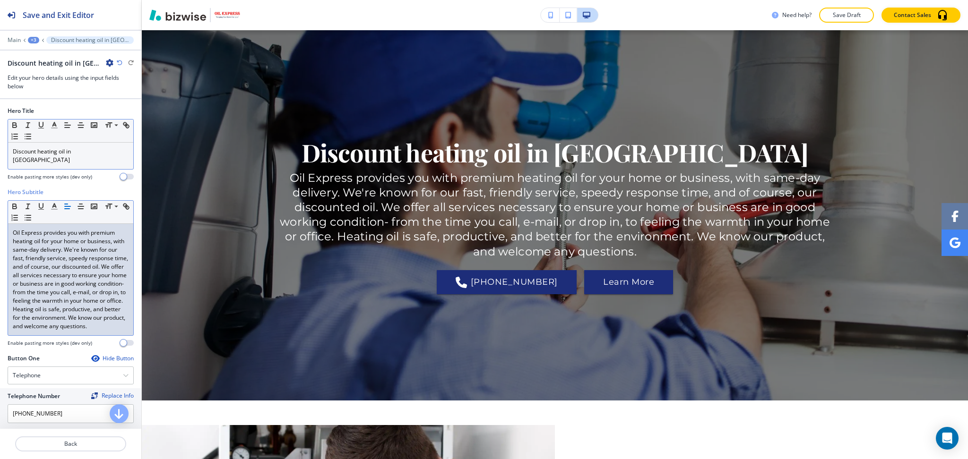
click at [13, 152] on p "Discount heating oil in Dutchess County" at bounding box center [71, 155] width 116 height 17
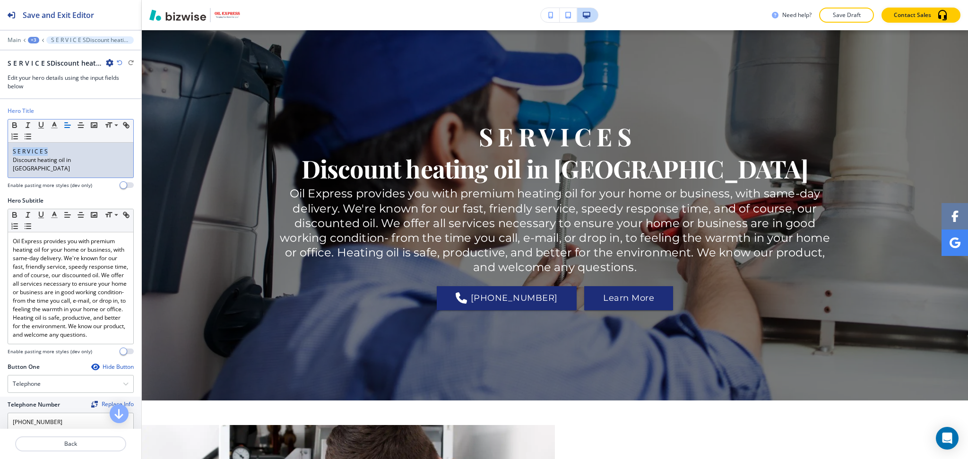
drag, startPoint x: 54, startPoint y: 152, endPoint x: 2, endPoint y: 147, distance: 52.3
click at [2, 147] on div "Hero Title Small Normal Large Huge S E R V I C E S Discount heating oil in Dutc…" at bounding box center [70, 152] width 141 height 90
click at [110, 137] on span at bounding box center [115, 138] width 21 height 11
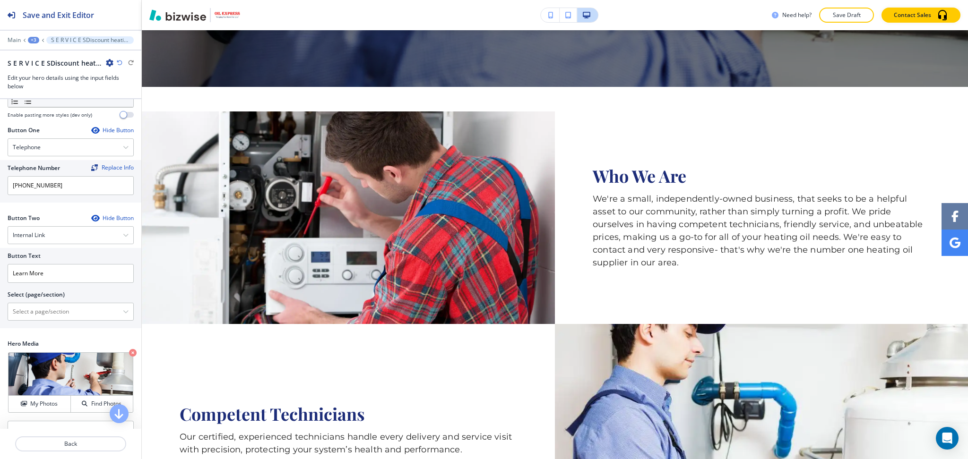
scroll to position [241, 0]
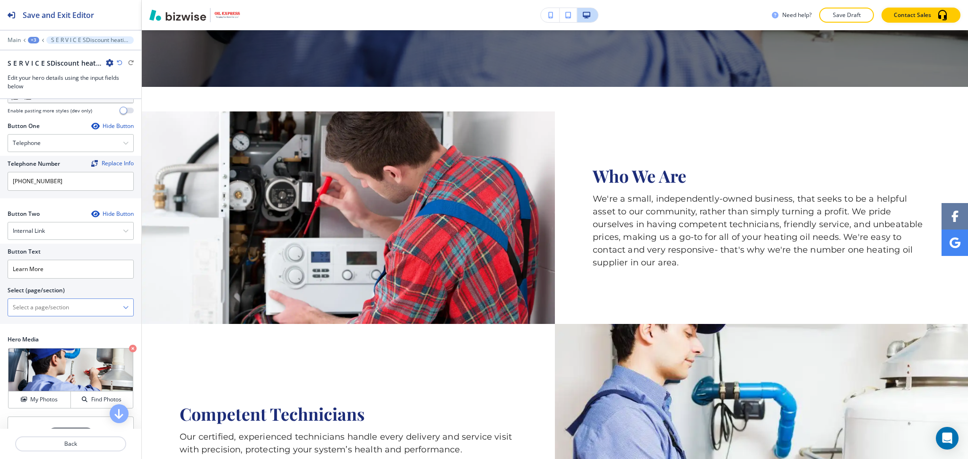
click at [123, 311] on icon "button" at bounding box center [126, 308] width 6 height 6
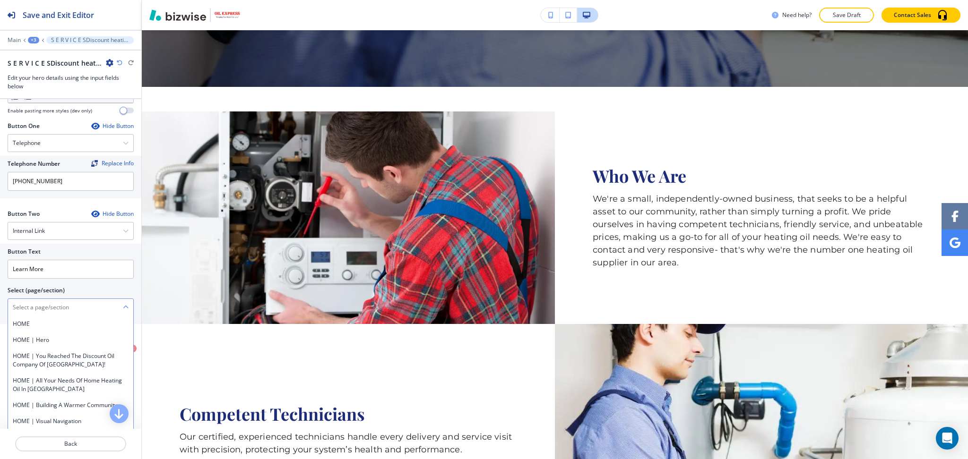
click at [48, 308] on \(page\/section\) "Manual Input" at bounding box center [65, 308] width 115 height 16
click at [54, 316] on \(page\/section\) "Manual Input" at bounding box center [65, 308] width 115 height 16
drag, startPoint x: 55, startPoint y: 321, endPoint x: 0, endPoint y: 318, distance: 54.9
click at [17, 316] on \(page\/section\) "CONTACT US" at bounding box center [65, 308] width 115 height 16
click at [0, 318] on div "Button Text Learn More Select (page/section) CONTACT US CONTACT CONTACT | Hero …" at bounding box center [70, 284] width 141 height 80
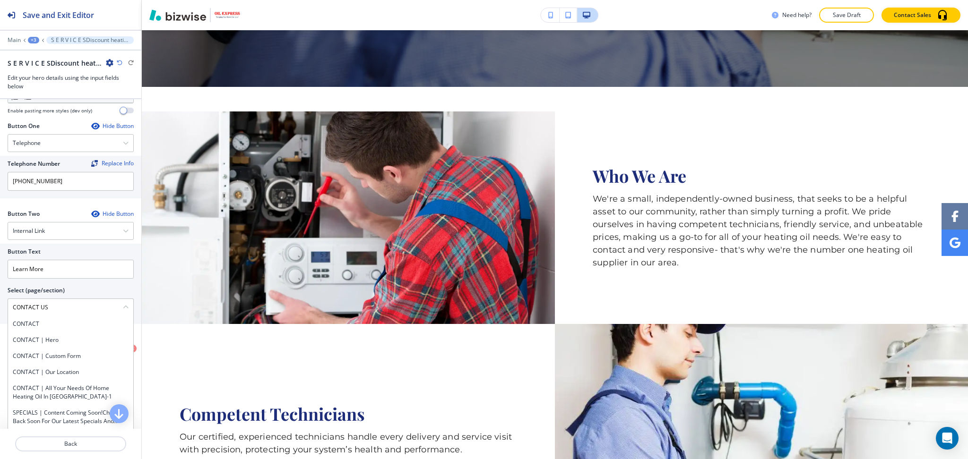
drag, startPoint x: 55, startPoint y: 316, endPoint x: 0, endPoint y: 315, distance: 54.9
click at [0, 315] on div "Button Text Learn More Select (page/section) CONTACT US CONTACT CONTACT | Hero …" at bounding box center [70, 284] width 141 height 80
drag, startPoint x: 29, startPoint y: 331, endPoint x: 26, endPoint y: 307, distance: 24.3
click at [29, 329] on h4 "CONTACT" at bounding box center [71, 324] width 116 height 9
type \(page\/section\) "CONTACT"
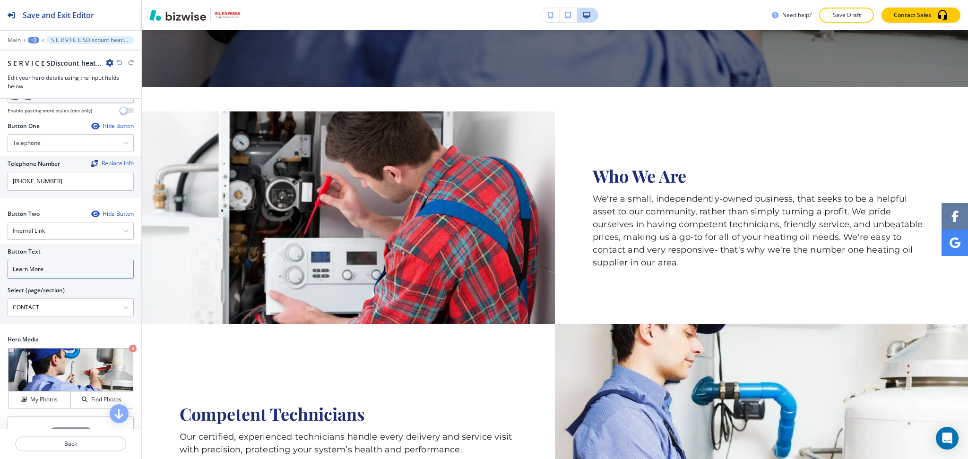
click at [70, 279] on input "Learn More" at bounding box center [71, 269] width 126 height 19
paste input "CONTACT US"
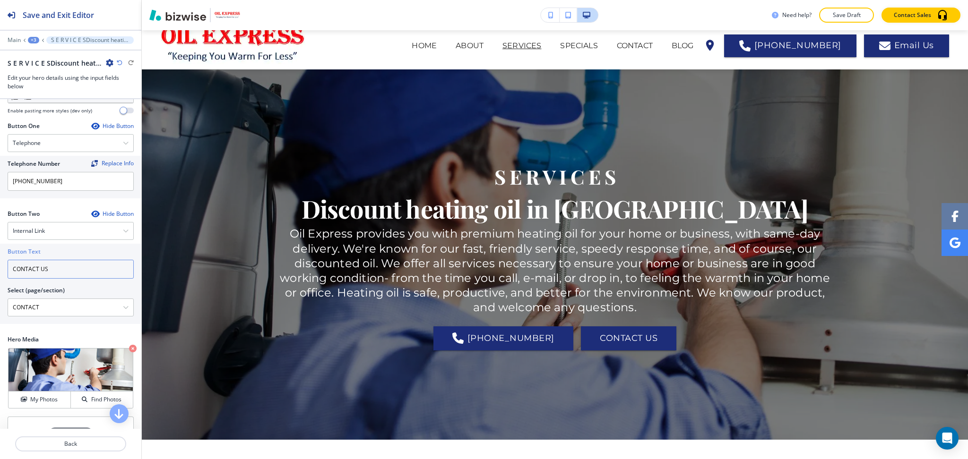
scroll to position [0, 0]
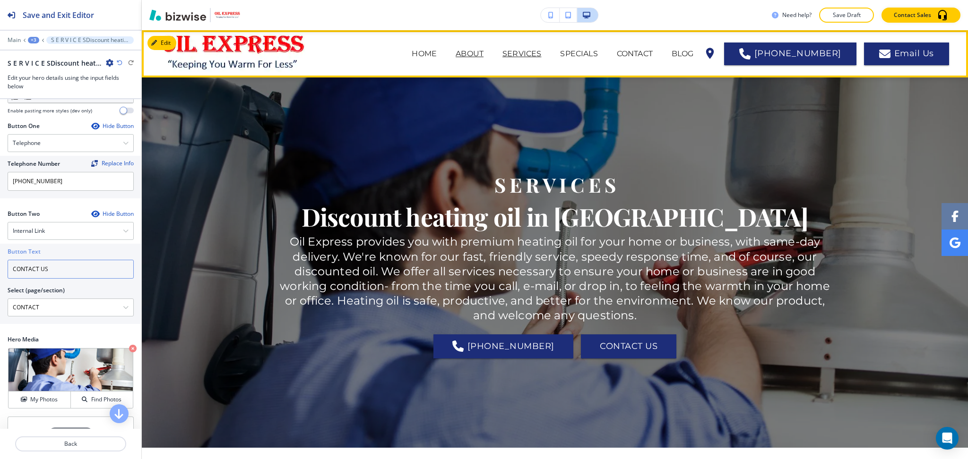
type input "CONTACT US"
click at [484, 50] on p "ABOUT" at bounding box center [470, 53] width 28 height 11
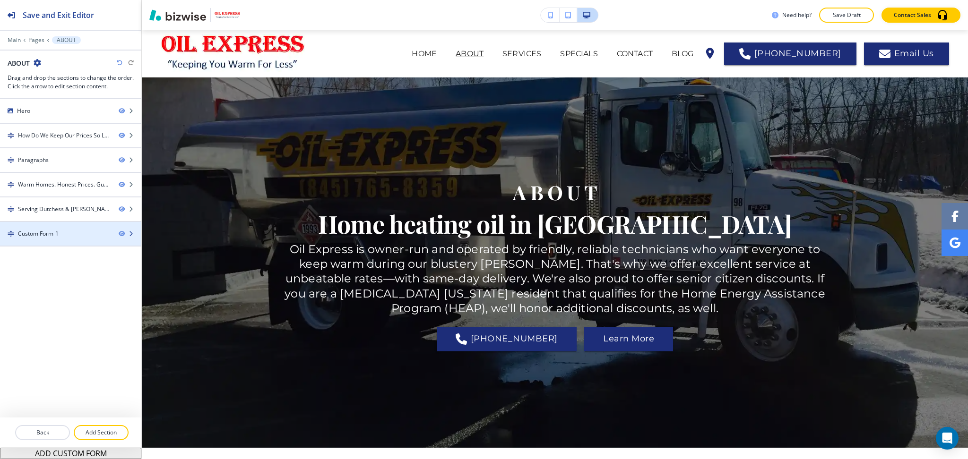
click at [64, 227] on div at bounding box center [70, 226] width 141 height 8
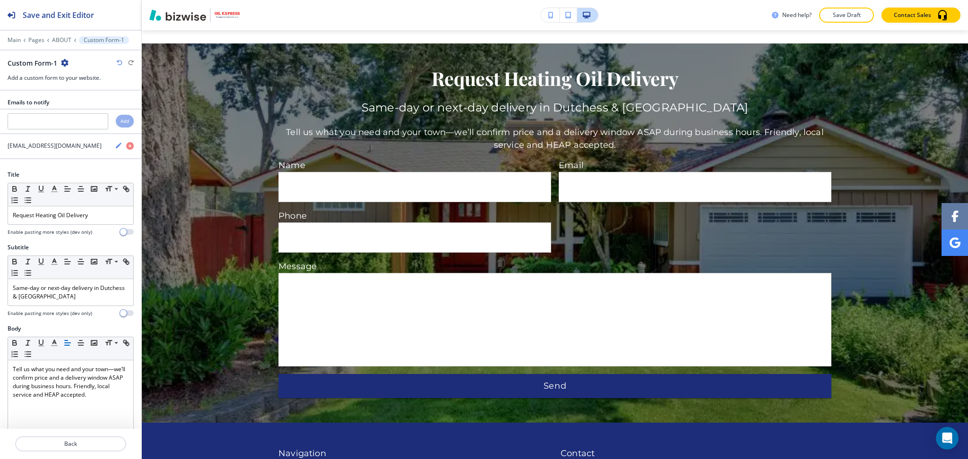
click at [65, 62] on icon "button" at bounding box center [65, 63] width 8 height 8
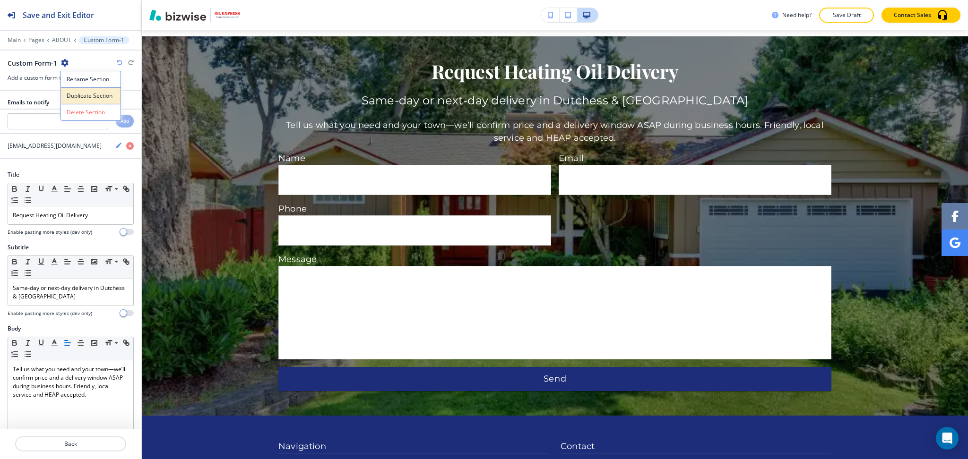
scroll to position [1513, 0]
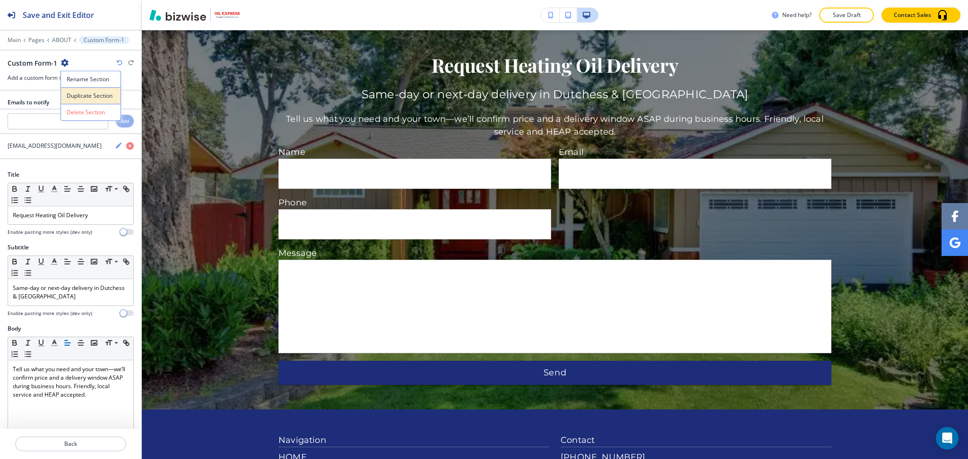
click at [83, 99] on p "Duplicate Section" at bounding box center [91, 96] width 48 height 9
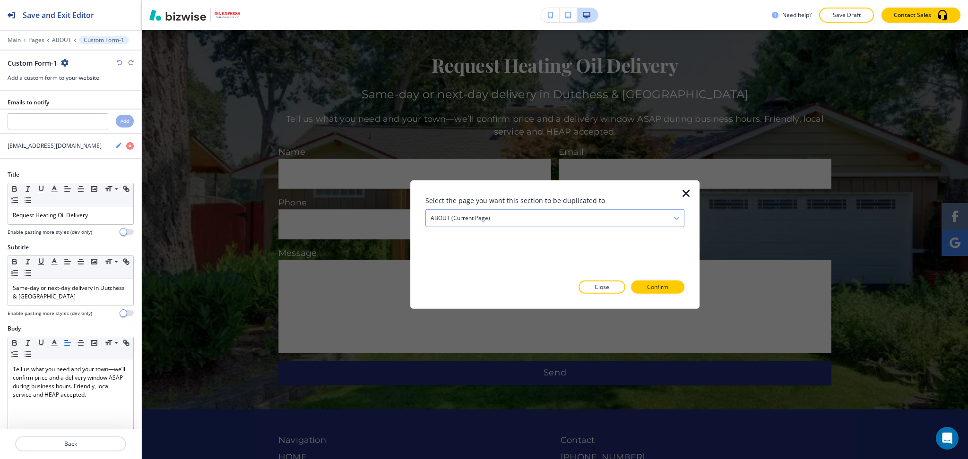
click at [485, 216] on h4 "ABOUT (current page)" at bounding box center [461, 218] width 60 height 9
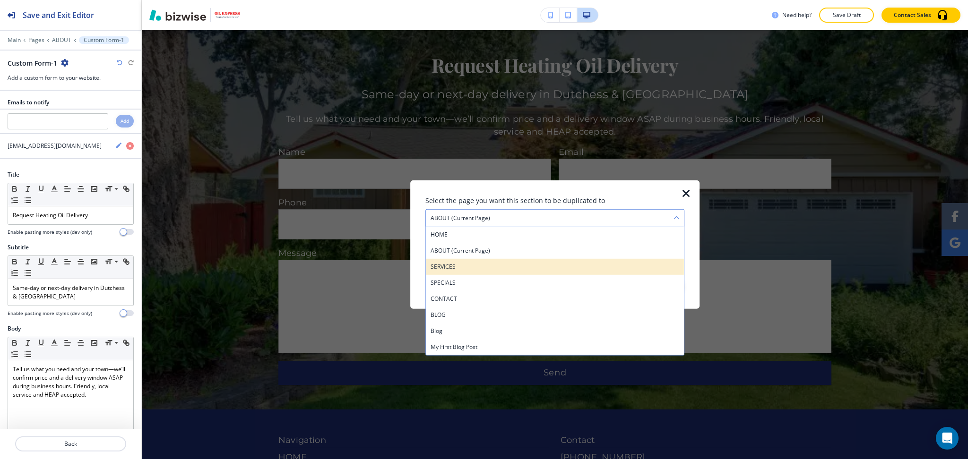
click at [468, 264] on h4 "SERVICES" at bounding box center [555, 267] width 249 height 9
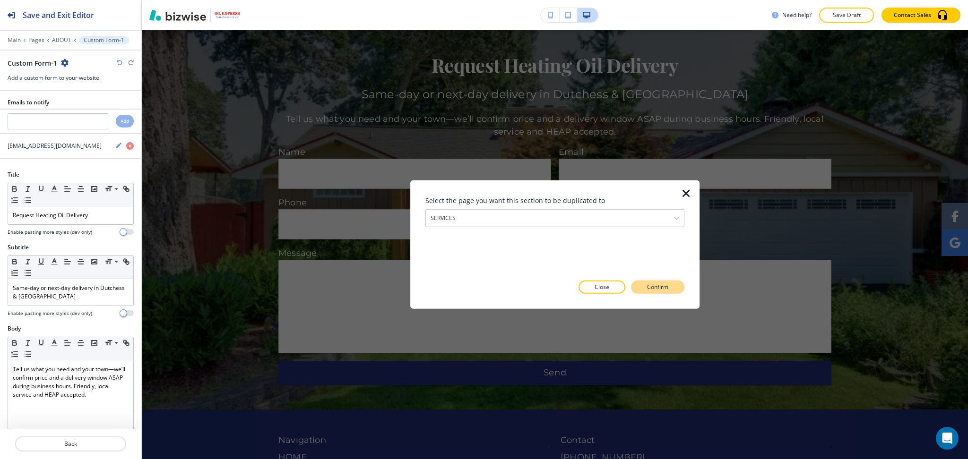
click at [656, 286] on p "Confirm" at bounding box center [657, 287] width 21 height 9
click at [659, 287] on p "Take me there" at bounding box center [649, 287] width 38 height 9
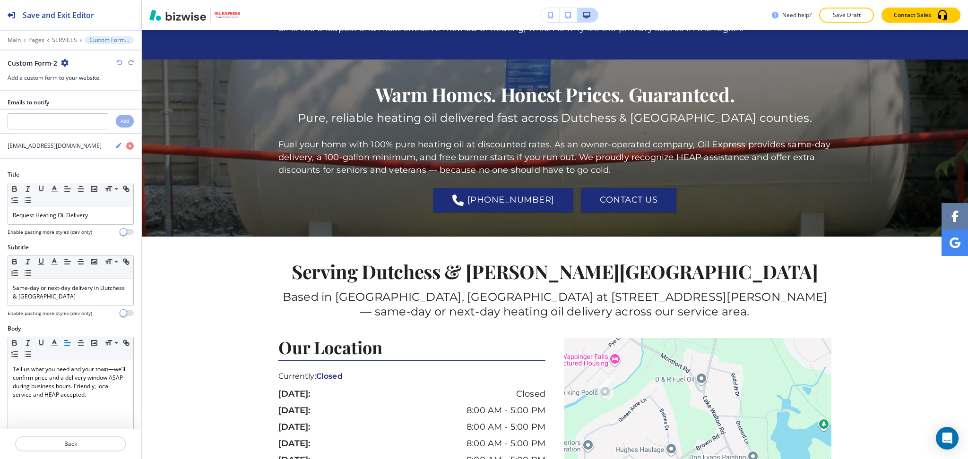
scroll to position [0, 0]
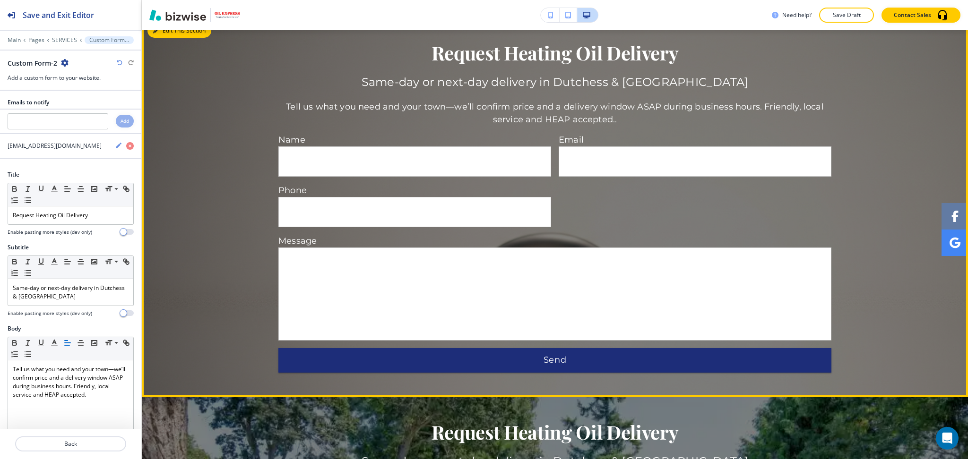
click at [166, 38] on button "Edit This Section" at bounding box center [179, 31] width 64 height 14
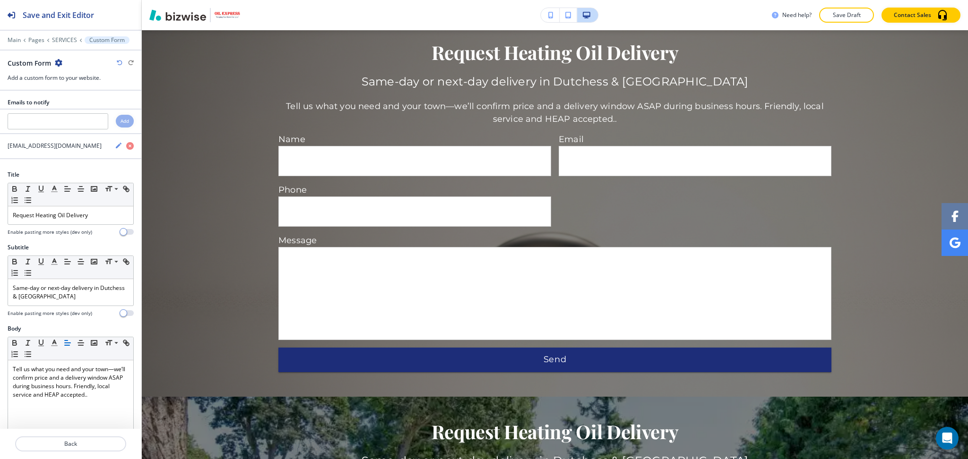
click at [55, 61] on icon "button" at bounding box center [59, 63] width 8 height 8
click at [82, 115] on p "Delete Section" at bounding box center [85, 112] width 48 height 9
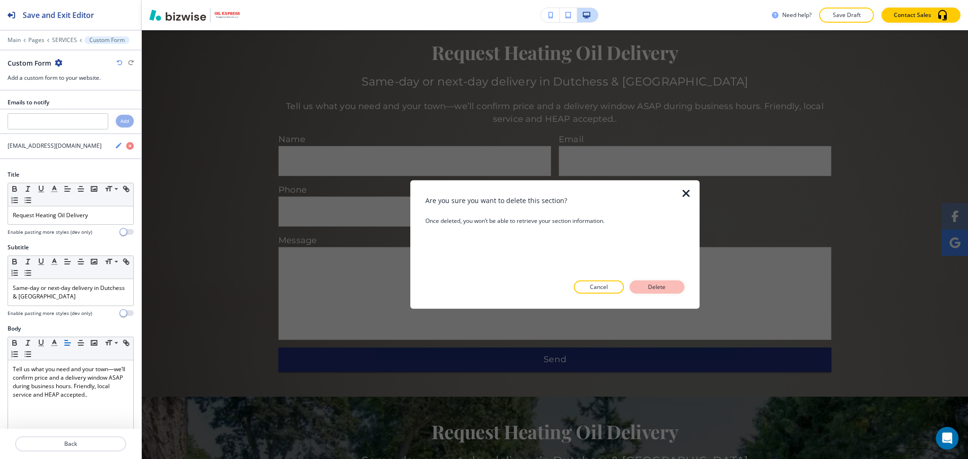
click at [649, 288] on p "Delete" at bounding box center [657, 287] width 23 height 9
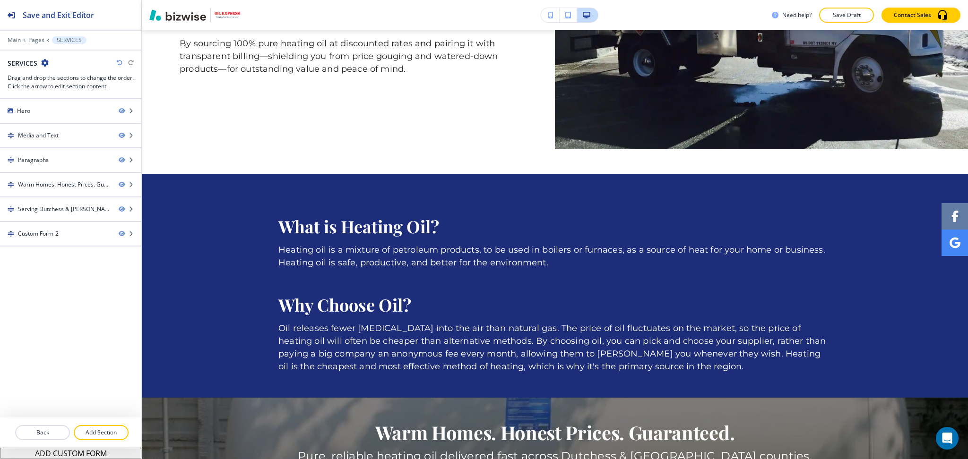
scroll to position [1164, 0]
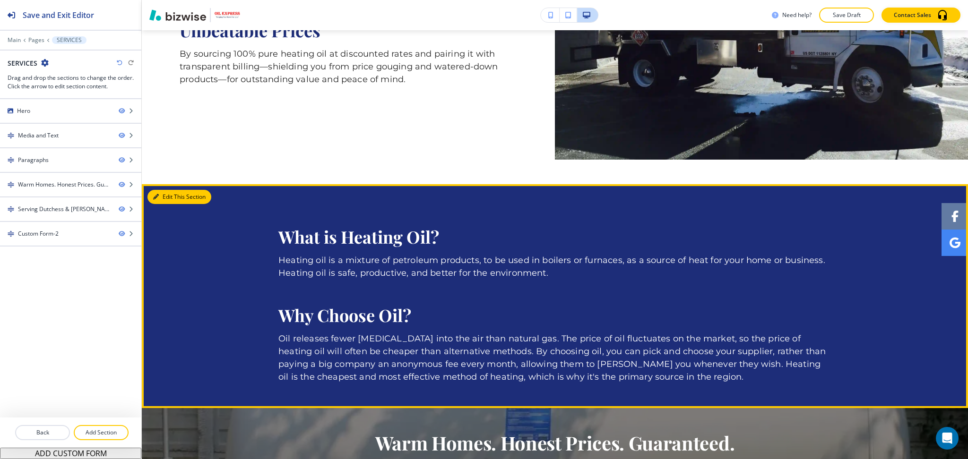
click at [169, 196] on button "Edit This Section" at bounding box center [179, 197] width 64 height 14
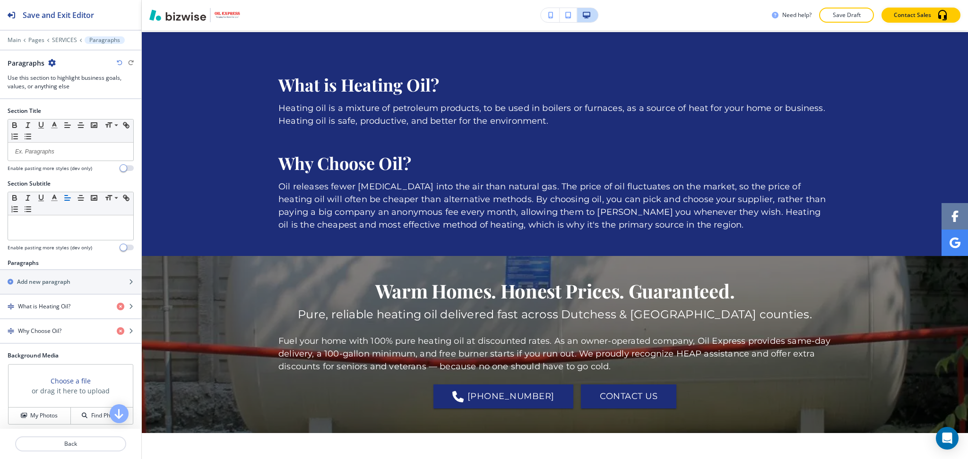
scroll to position [1318, 0]
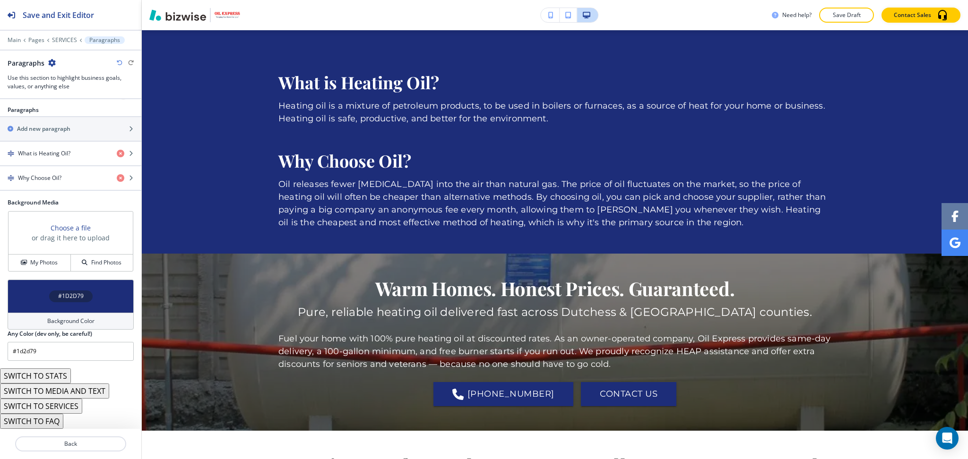
click at [41, 322] on div "Background Color" at bounding box center [71, 321] width 126 height 17
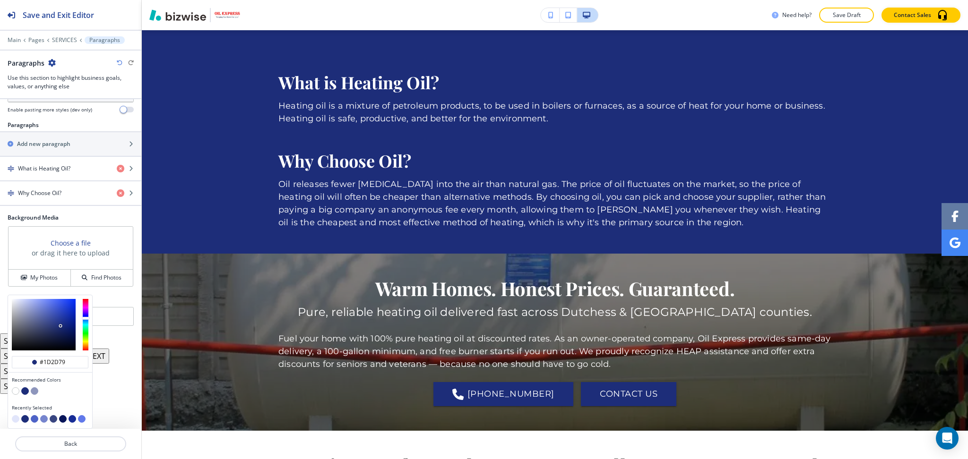
scroll to position [138, 0]
click at [14, 418] on button "button" at bounding box center [16, 420] width 8 height 8
type input "#e1e5fa"
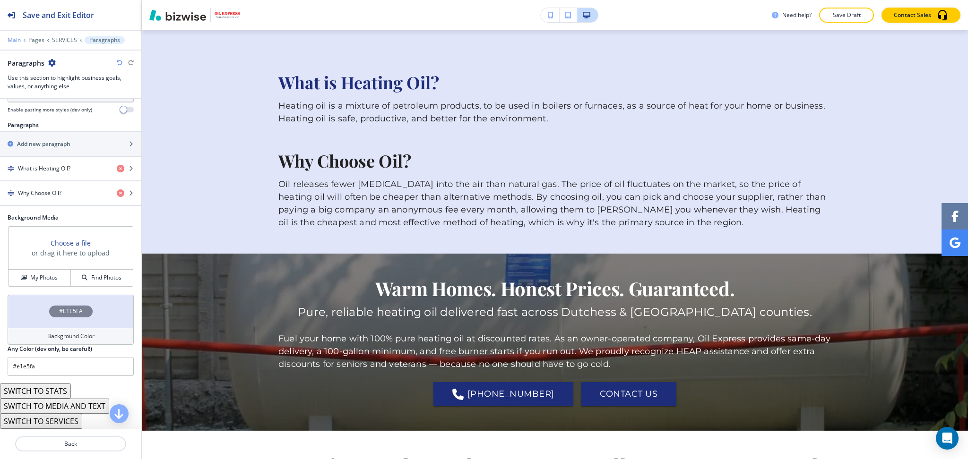
click at [13, 42] on p "Main" at bounding box center [14, 40] width 13 height 7
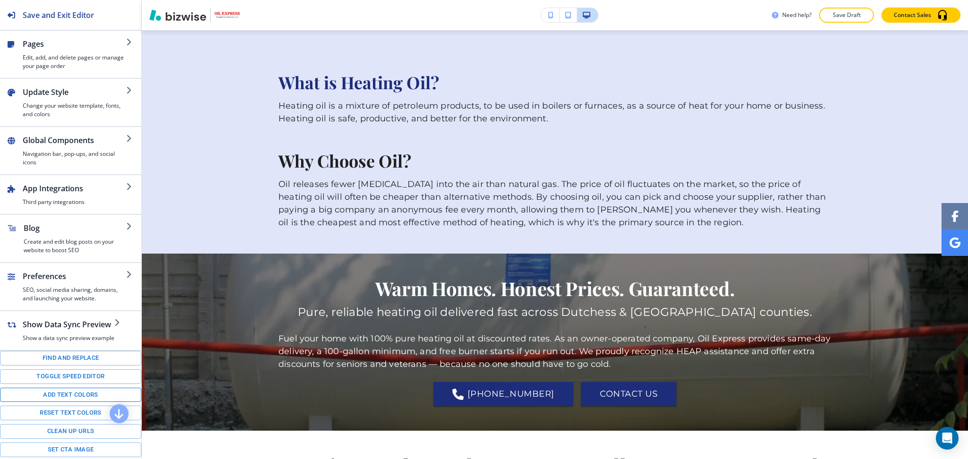
click at [82, 403] on button "Add text colors" at bounding box center [70, 395] width 141 height 15
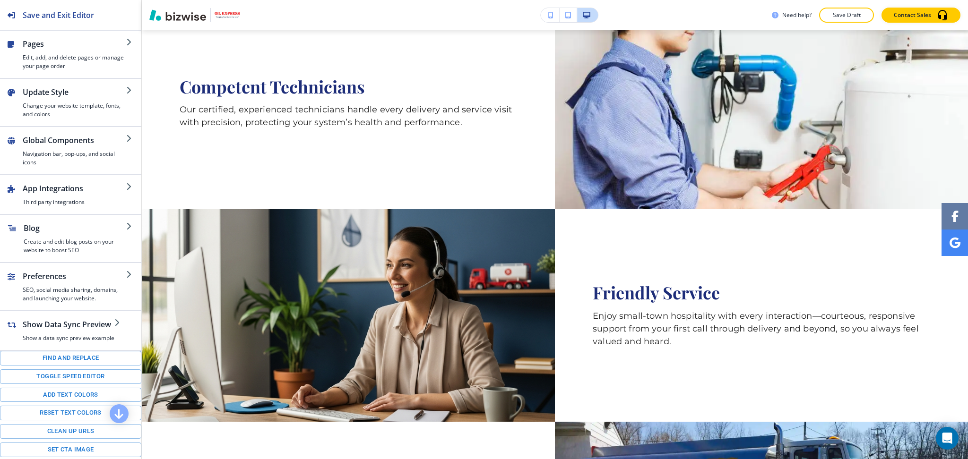
scroll to position [0, 0]
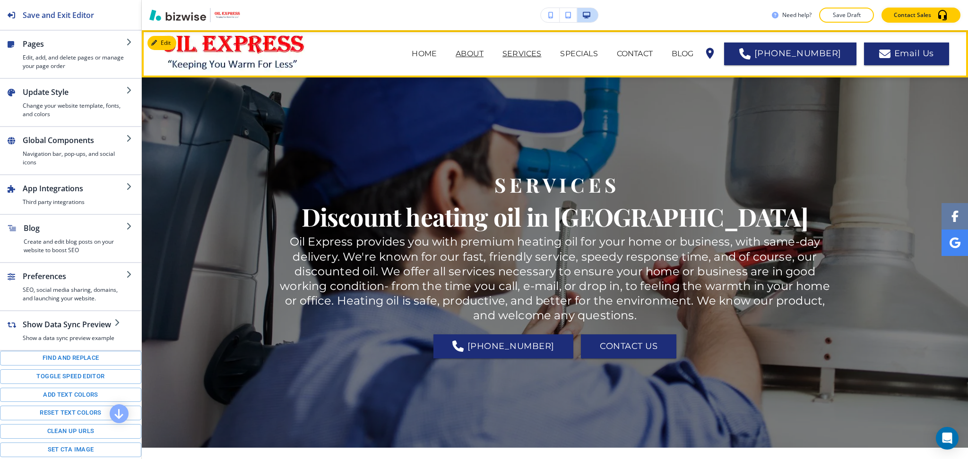
click at [479, 55] on p "ABOUT" at bounding box center [470, 53] width 28 height 11
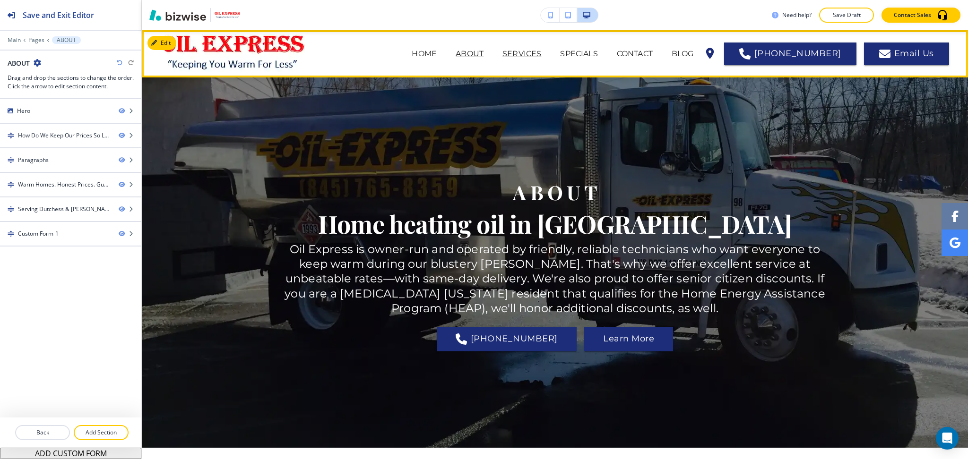
click at [527, 55] on p "SERVICES" at bounding box center [521, 53] width 39 height 11
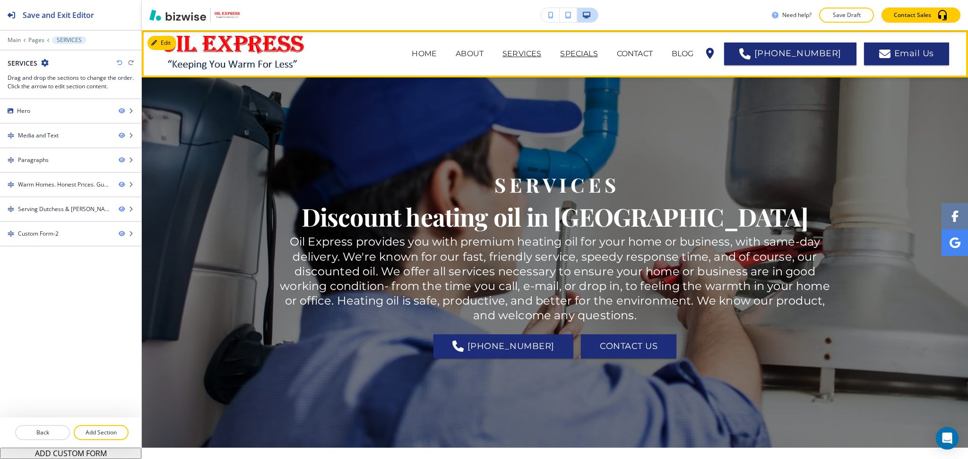
click at [595, 51] on p "SPECIALS" at bounding box center [578, 53] width 37 height 11
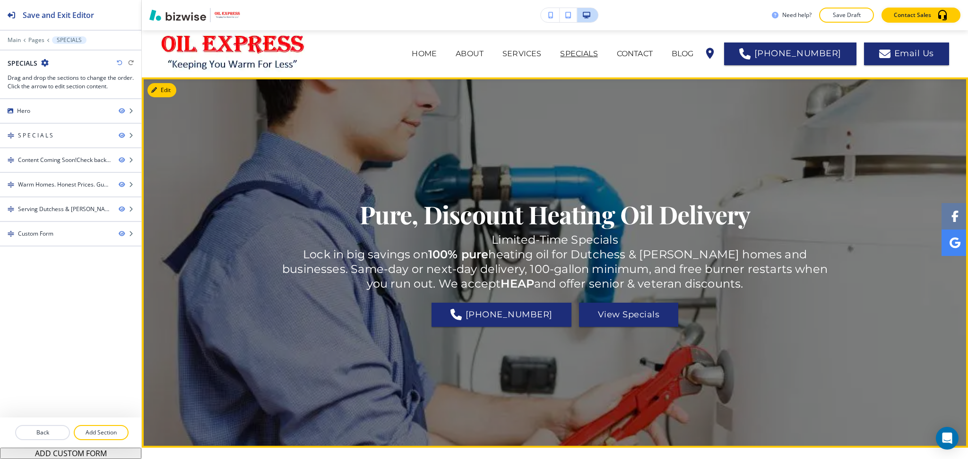
click at [172, 91] on button "Edit" at bounding box center [161, 90] width 29 height 14
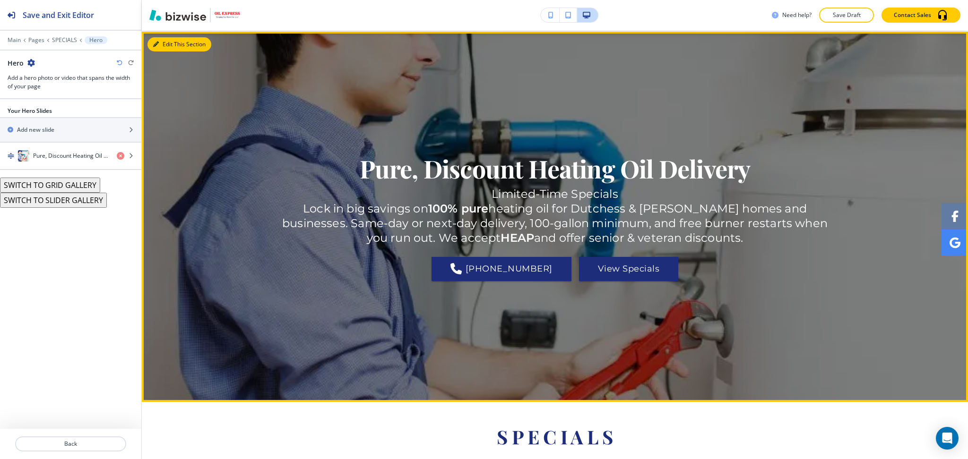
scroll to position [47, 0]
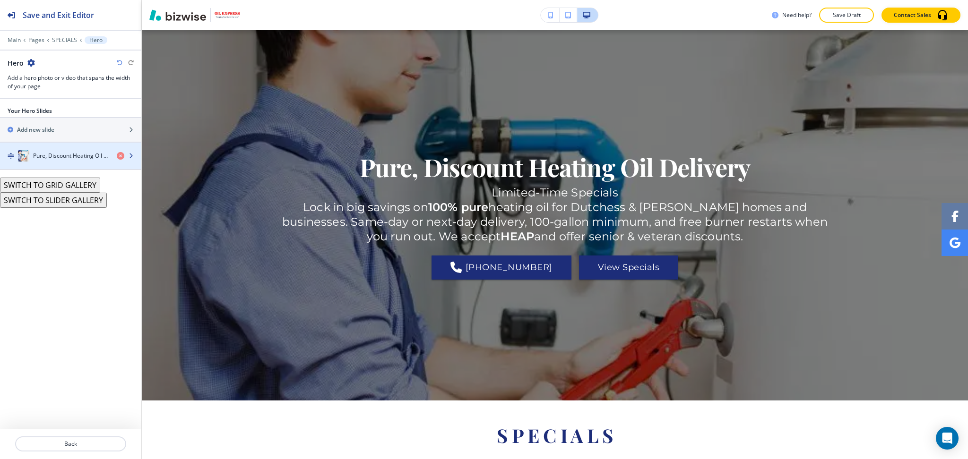
click at [58, 156] on h4 "Pure, Discount Heating Oil Delivery" at bounding box center [71, 156] width 76 height 9
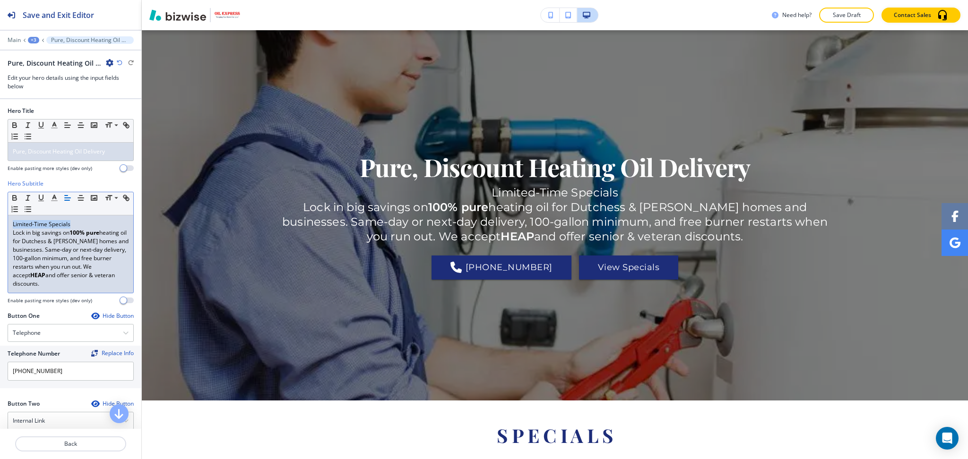
drag, startPoint x: 73, startPoint y: 223, endPoint x: 0, endPoint y: 223, distance: 72.8
click at [0, 223] on div "Hero Subtitle Small Normal Large Huge Limited-Time Specials Lock in big savings…" at bounding box center [70, 246] width 141 height 132
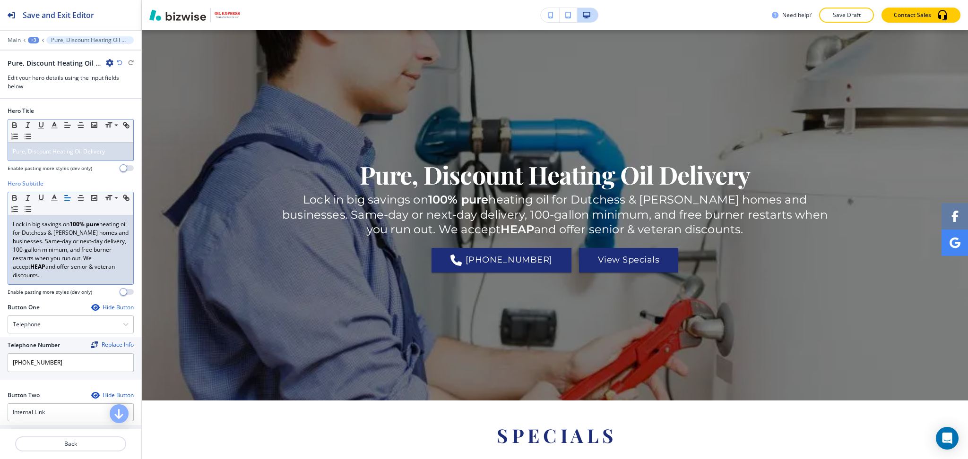
click at [13, 148] on span "Pure, Discount Heating Oil Delivery" at bounding box center [59, 151] width 92 height 8
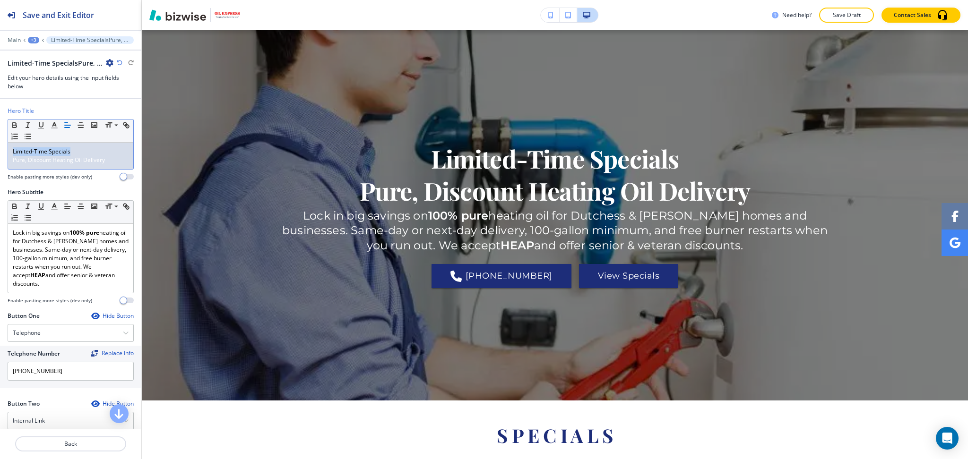
drag, startPoint x: 77, startPoint y: 154, endPoint x: 0, endPoint y: 148, distance: 77.3
click at [0, 148] on div "Hero Title Small Normal Large Huge Limited-Time Specials Pure, Discount Heating…" at bounding box center [70, 147] width 141 height 81
click at [114, 139] on span at bounding box center [115, 138] width 21 height 11
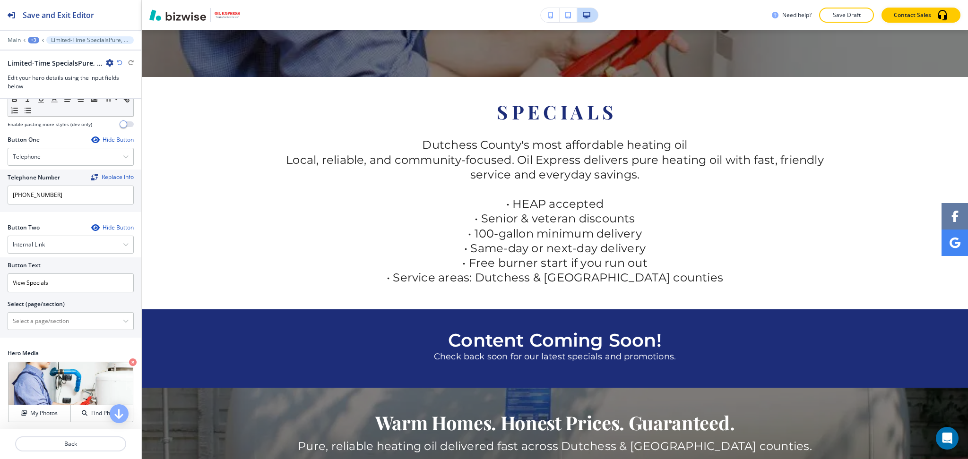
scroll to position [177, 0]
click at [123, 321] on icon "button" at bounding box center [126, 321] width 6 height 6
click at [39, 326] on \(page\/section\) "Manual Input" at bounding box center [65, 320] width 115 height 16
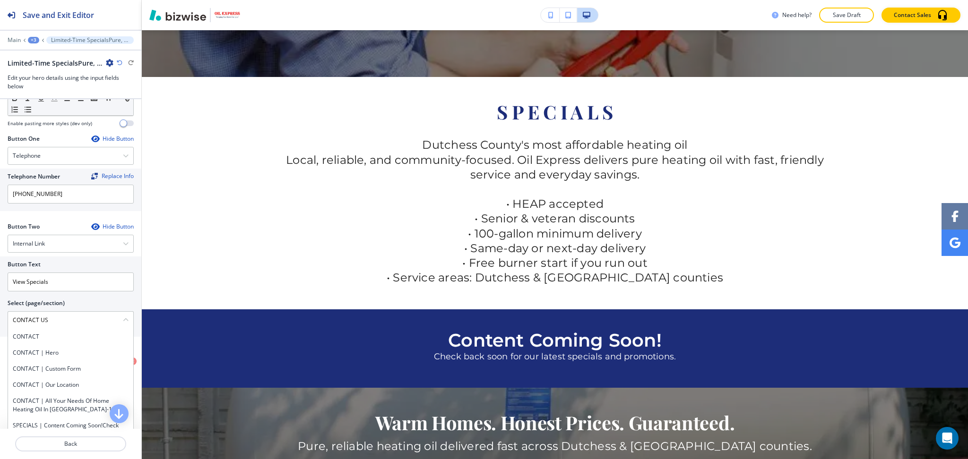
drag, startPoint x: 59, startPoint y: 323, endPoint x: 0, endPoint y: 324, distance: 58.6
click at [16, 324] on \(page\/section\) "CONTACT US" at bounding box center [65, 320] width 115 height 16
drag, startPoint x: 0, startPoint y: 324, endPoint x: 5, endPoint y: 327, distance: 5.9
click at [1, 325] on div "Button Text View Specials Select (page/section) CONTACT US CONTACT CONTACT | He…" at bounding box center [70, 297] width 141 height 80
drag, startPoint x: 63, startPoint y: 317, endPoint x: 0, endPoint y: 310, distance: 63.7
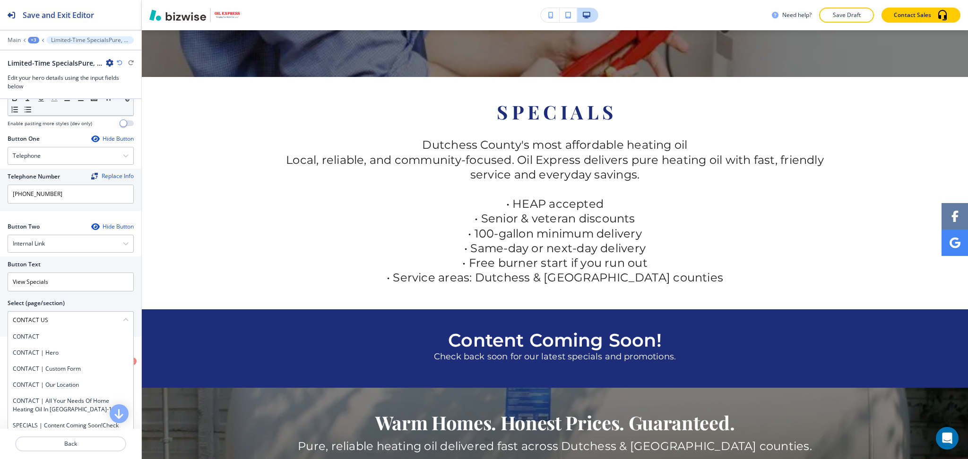
click at [0, 310] on div "Button Text View Specials Select (page/section) CONTACT US CONTACT CONTACT | He…" at bounding box center [70, 297] width 141 height 80
click at [28, 339] on h4 "CONTACT" at bounding box center [71, 337] width 116 height 9
type \(page\/section\) "CONTACT"
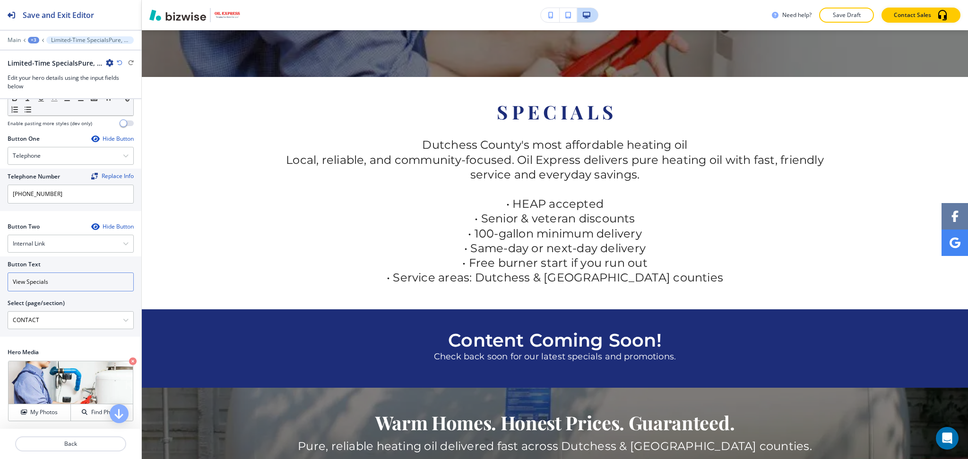
click at [50, 277] on input "View Specials" at bounding box center [71, 282] width 126 height 19
paste input "CONTACT US"
type input "CONTACT US"
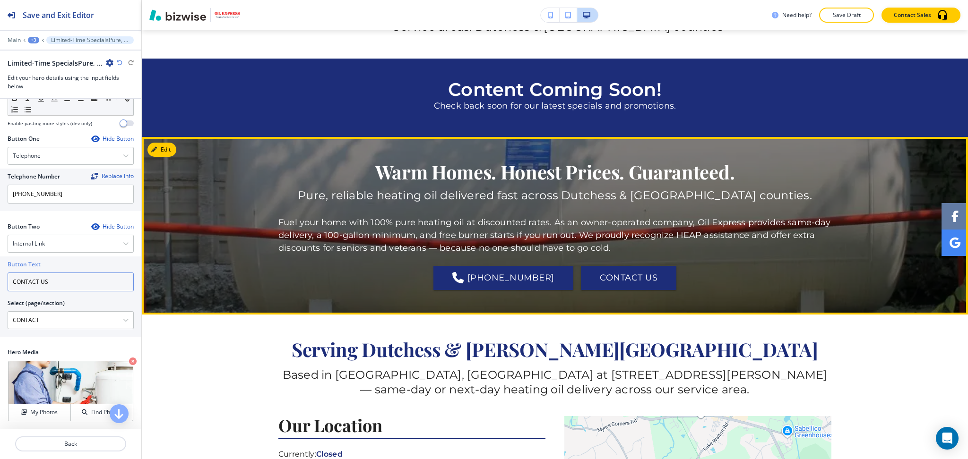
scroll to position [623, 0]
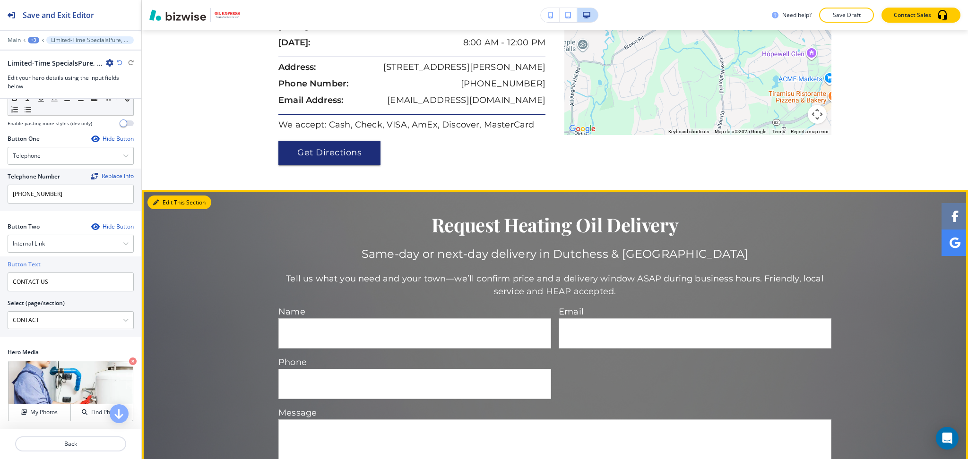
click at [159, 210] on button "Edit This Section" at bounding box center [179, 203] width 64 height 14
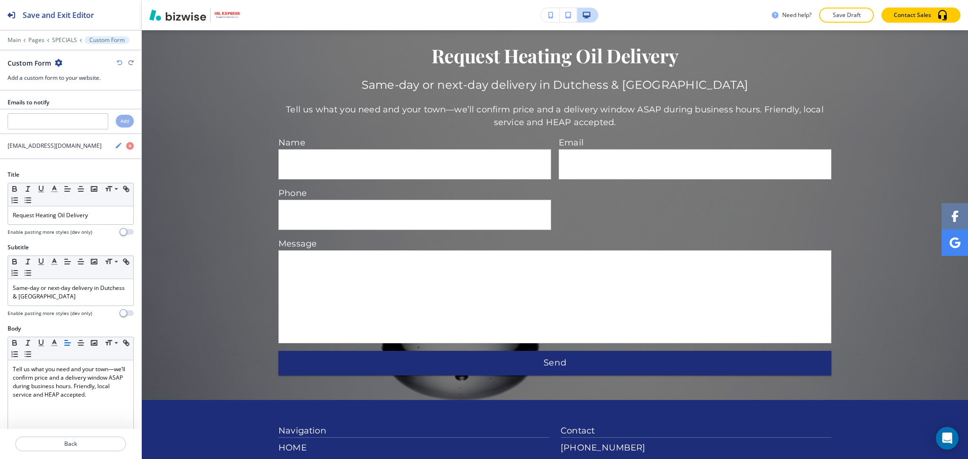
scroll to position [1323, 0]
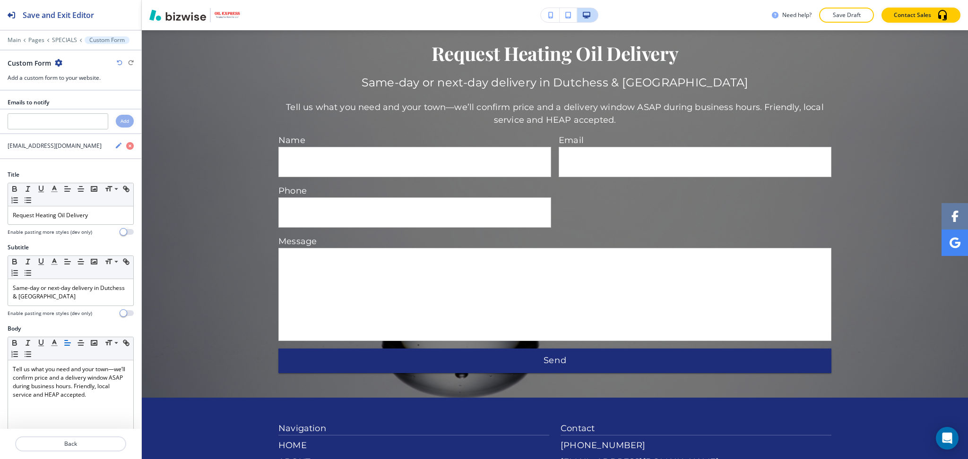
click at [59, 59] on icon "button" at bounding box center [59, 63] width 8 height 8
click at [81, 112] on p "Delete Section" at bounding box center [85, 112] width 48 height 9
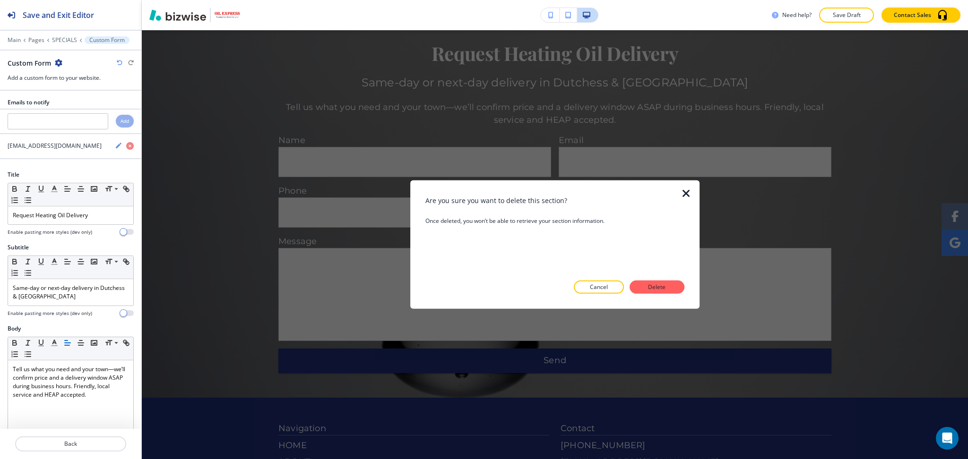
click at [663, 286] on p "Delete" at bounding box center [657, 287] width 23 height 9
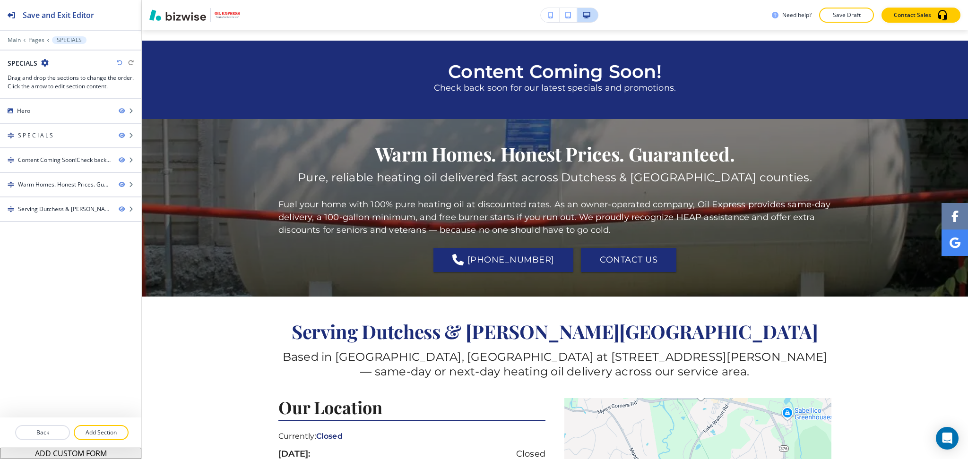
scroll to position [0, 0]
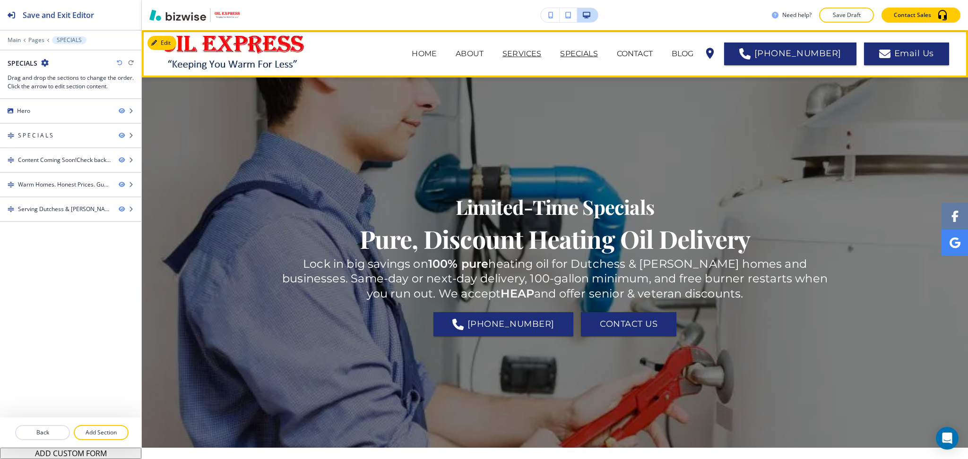
click at [541, 54] on p "SERVICES" at bounding box center [521, 53] width 39 height 11
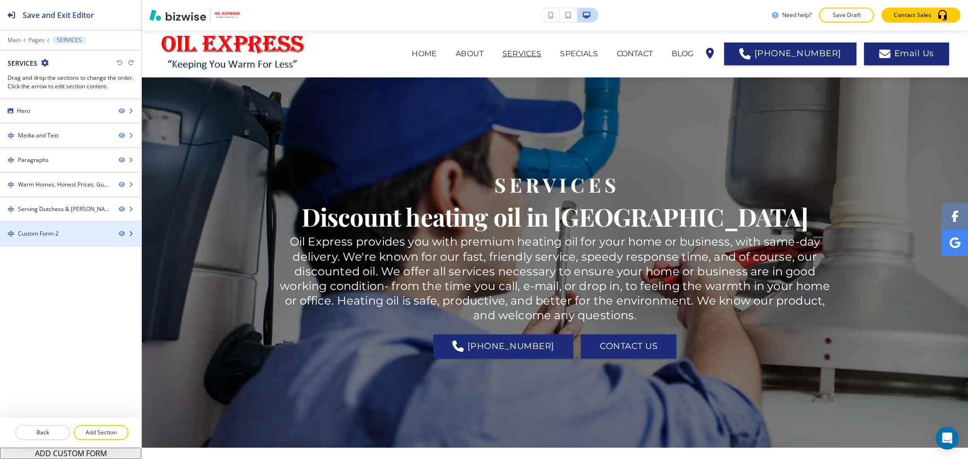
click at [44, 236] on div "Custom Form-2" at bounding box center [38, 234] width 41 height 9
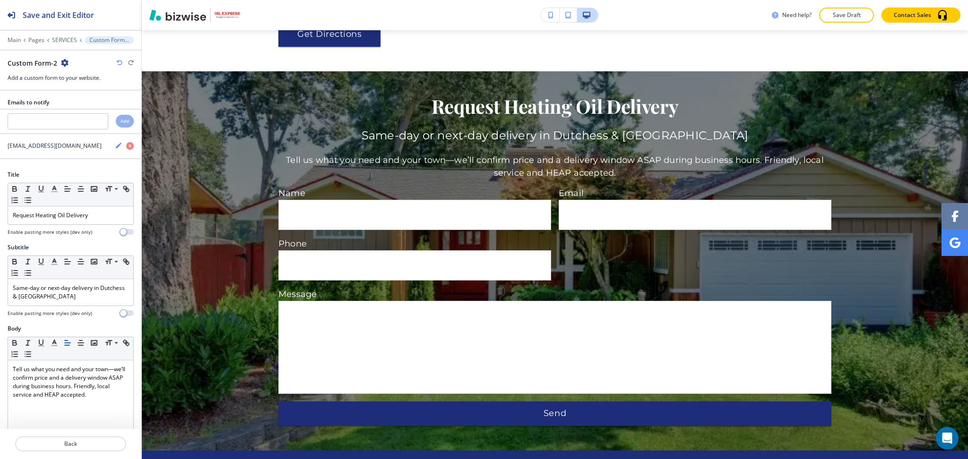
click at [61, 62] on icon "button" at bounding box center [65, 63] width 8 height 8
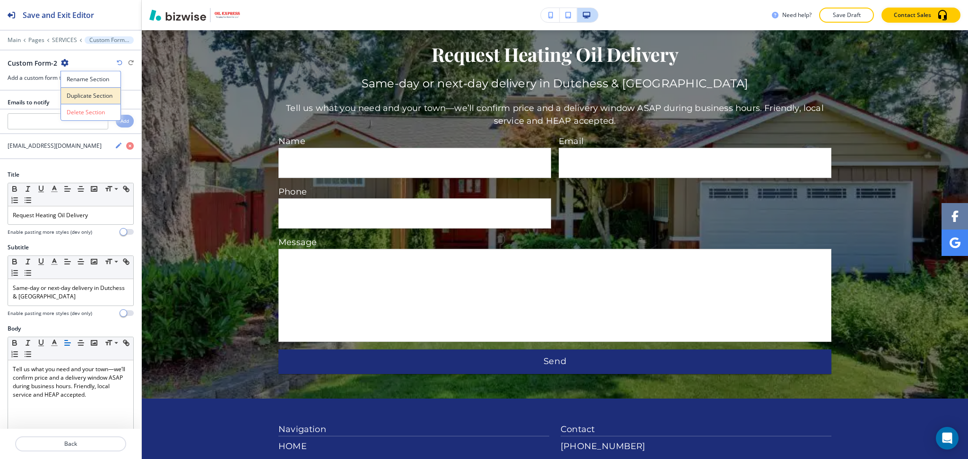
scroll to position [2136, 0]
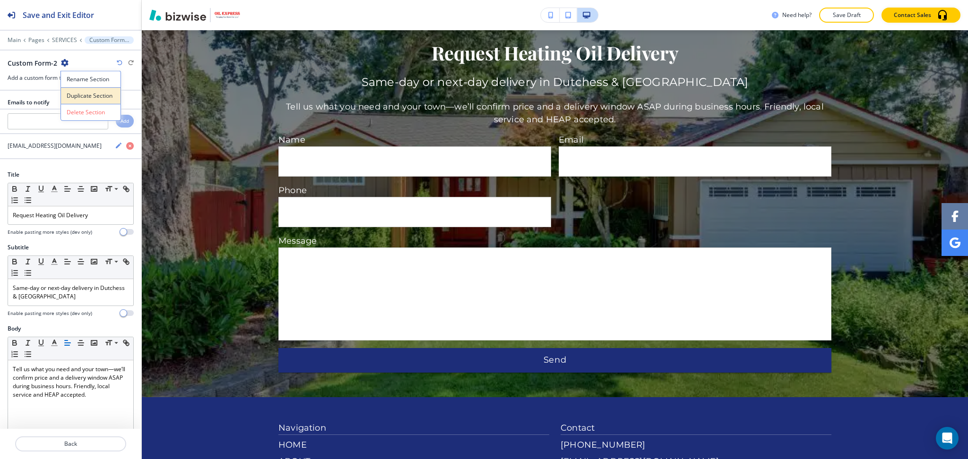
click at [82, 94] on p "Duplicate Section" at bounding box center [91, 96] width 48 height 9
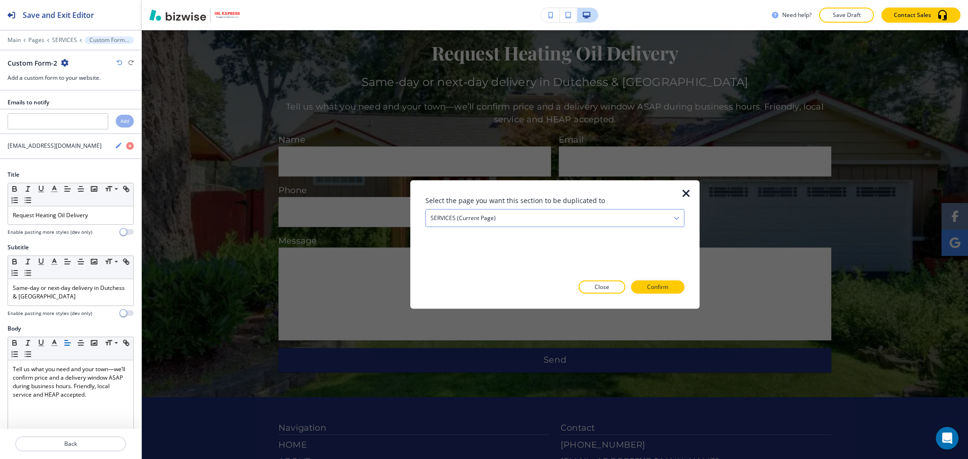
click at [450, 219] on h4 "SERVICES (current page)" at bounding box center [463, 218] width 65 height 9
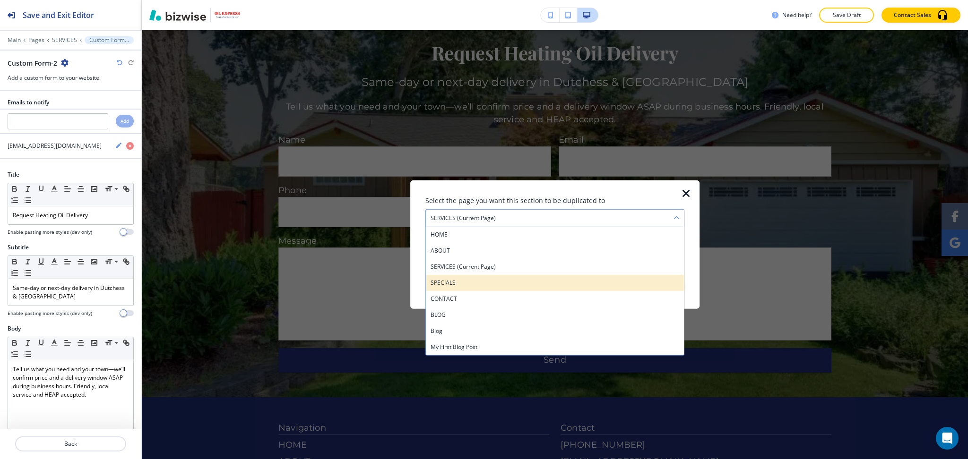
click at [459, 283] on h4 "SPECIALS" at bounding box center [555, 283] width 249 height 9
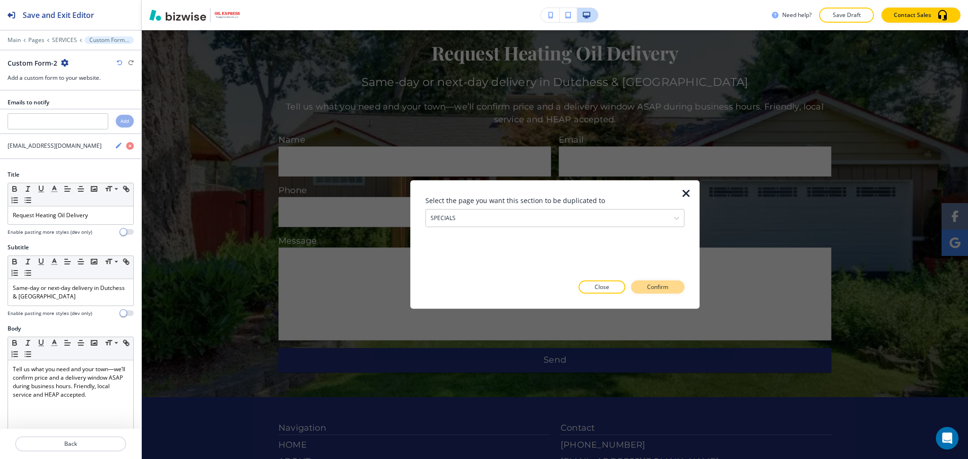
click at [643, 288] on button "Confirm" at bounding box center [657, 287] width 53 height 13
click at [667, 289] on p "Take me there" at bounding box center [649, 287] width 38 height 9
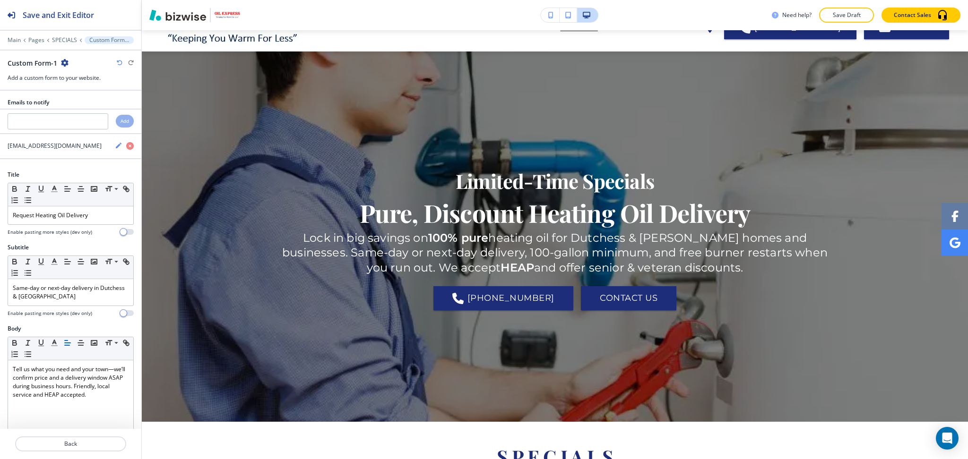
scroll to position [0, 0]
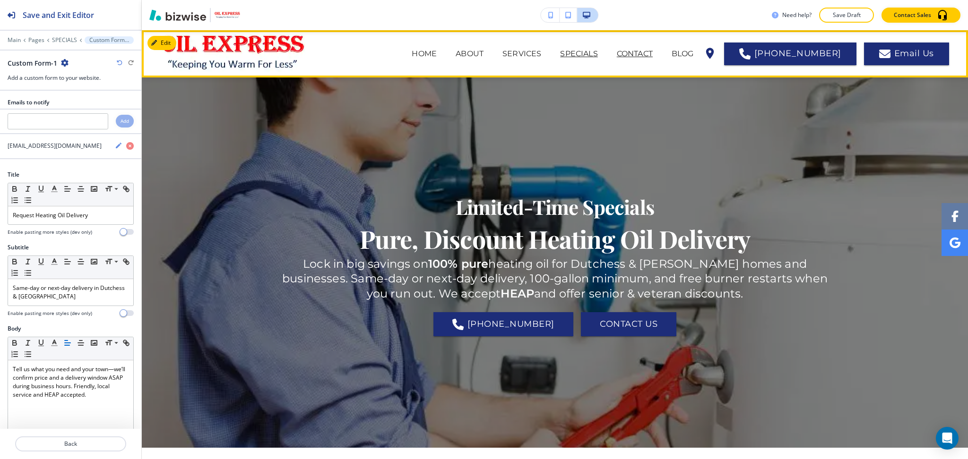
click at [652, 52] on p "CONTACT" at bounding box center [635, 53] width 36 height 11
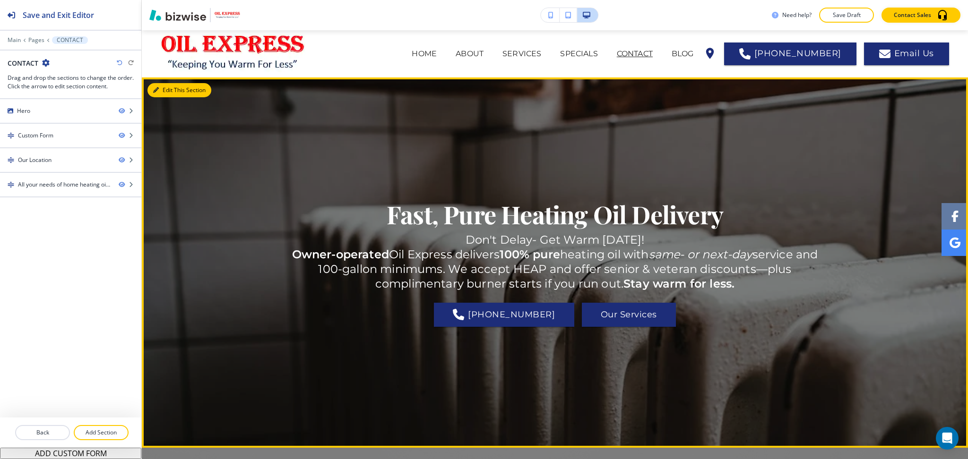
click at [165, 89] on button "Edit This Section" at bounding box center [179, 90] width 64 height 14
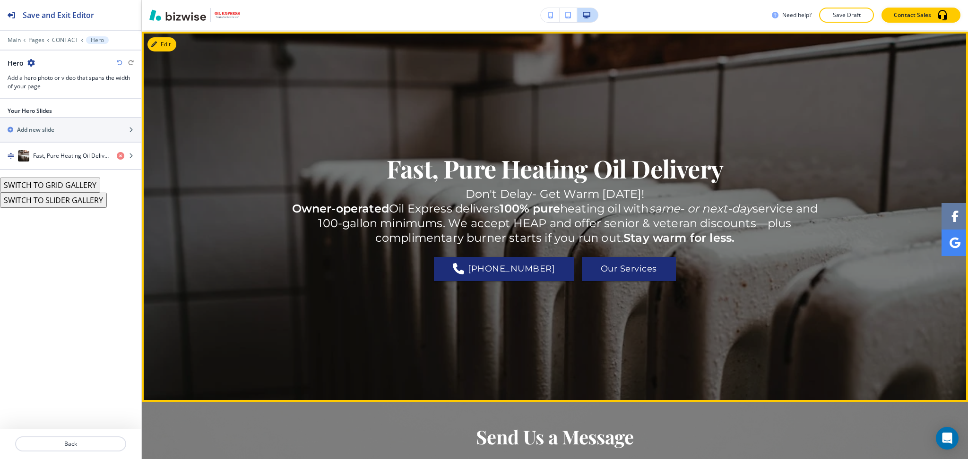
scroll to position [47, 0]
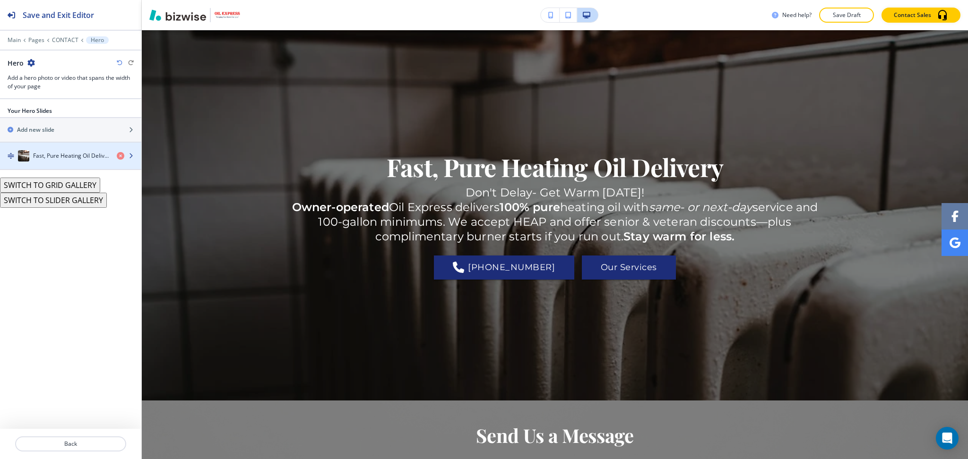
click at [77, 147] on div "button" at bounding box center [70, 147] width 141 height 8
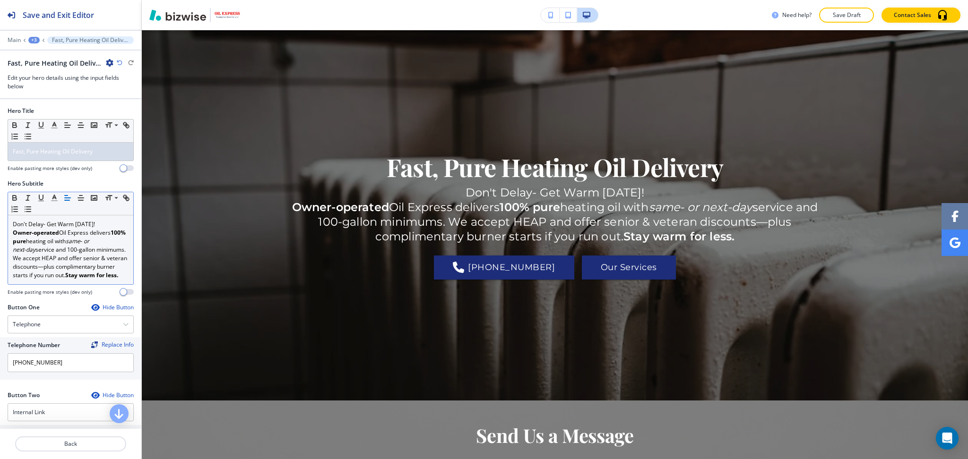
click at [99, 224] on p "Don't Delay- Get Warm Today!" at bounding box center [71, 224] width 116 height 9
click at [0, 224] on div "Hero Subtitle Small Normal Large Huge Don't Delay- Get Warm Today! Owner-operat…" at bounding box center [70, 242] width 141 height 124
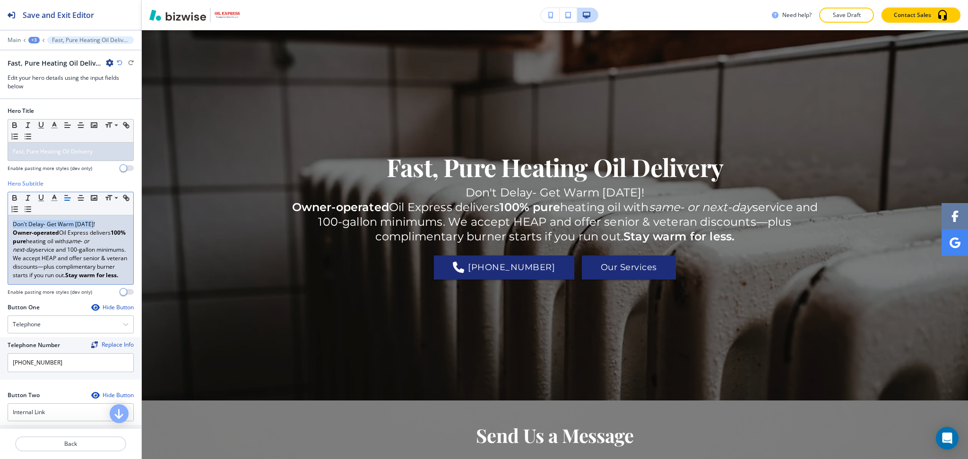
drag, startPoint x: 96, startPoint y: 224, endPoint x: 1, endPoint y: 218, distance: 95.2
click at [0, 218] on div "Hero Subtitle Small Normal Large Huge Don't Delay- Get Warm Today! Owner-operat…" at bounding box center [70, 242] width 141 height 124
click at [16, 234] on strong "Owner-operated" at bounding box center [36, 233] width 46 height 8
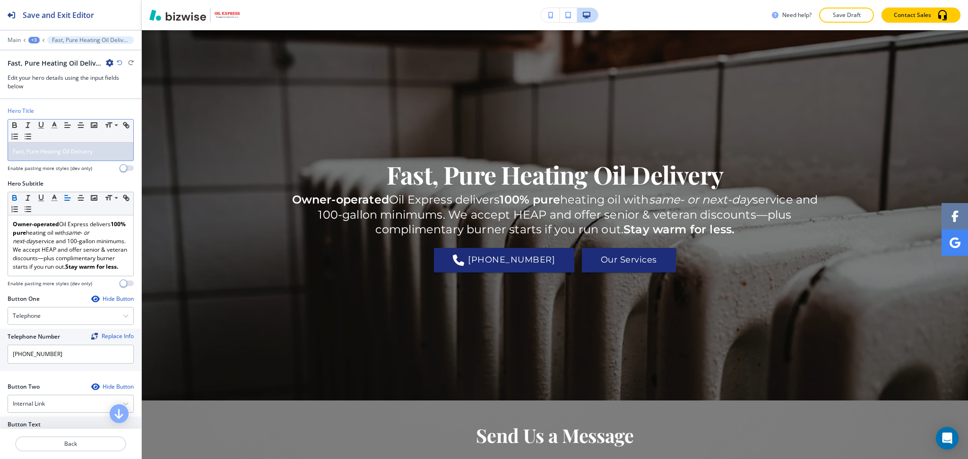
click at [15, 152] on span "Fast, Pure Heating Oil Delivery" at bounding box center [53, 151] width 80 height 8
click at [13, 151] on span "Fast, Pure Heating Oil Delivery" at bounding box center [53, 151] width 80 height 8
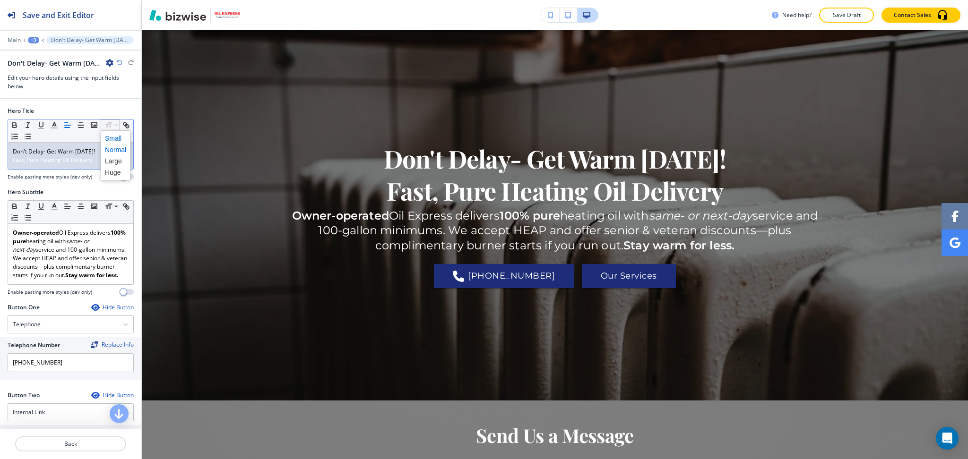
click at [115, 138] on span at bounding box center [115, 138] width 21 height 11
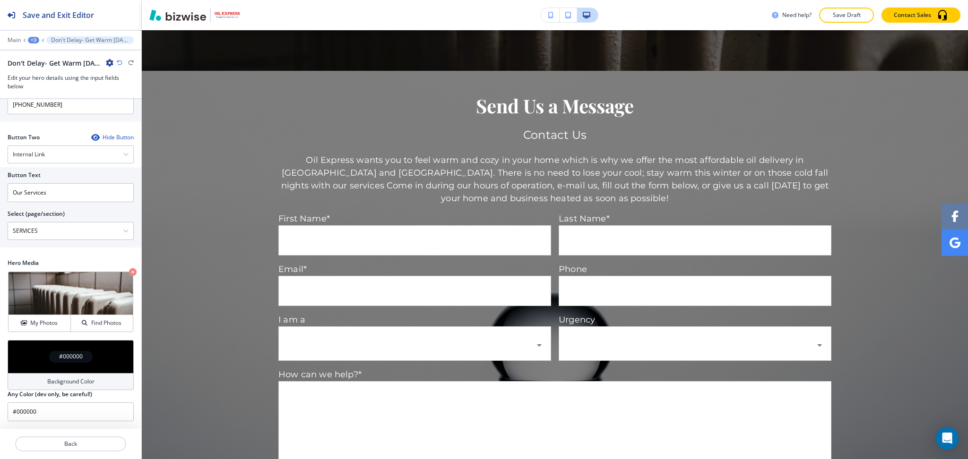
scroll to position [371, 0]
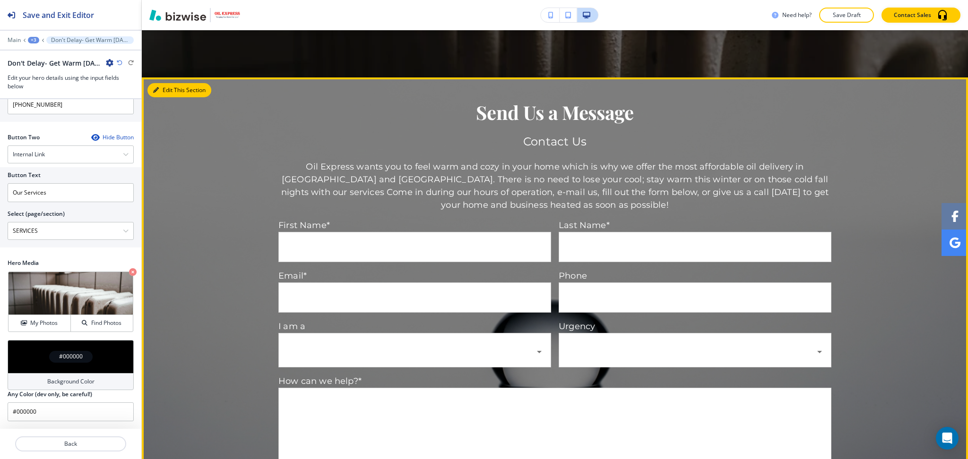
click at [163, 92] on button "Edit This Section" at bounding box center [179, 90] width 64 height 14
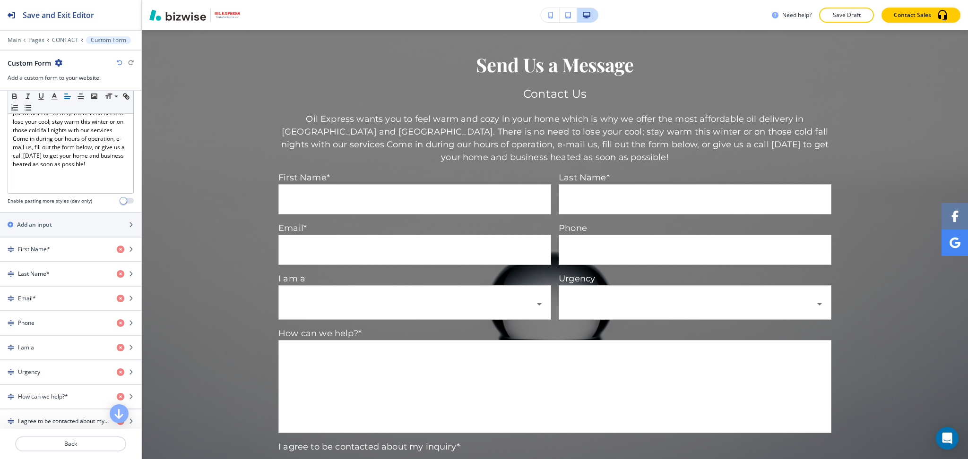
scroll to position [513, 0]
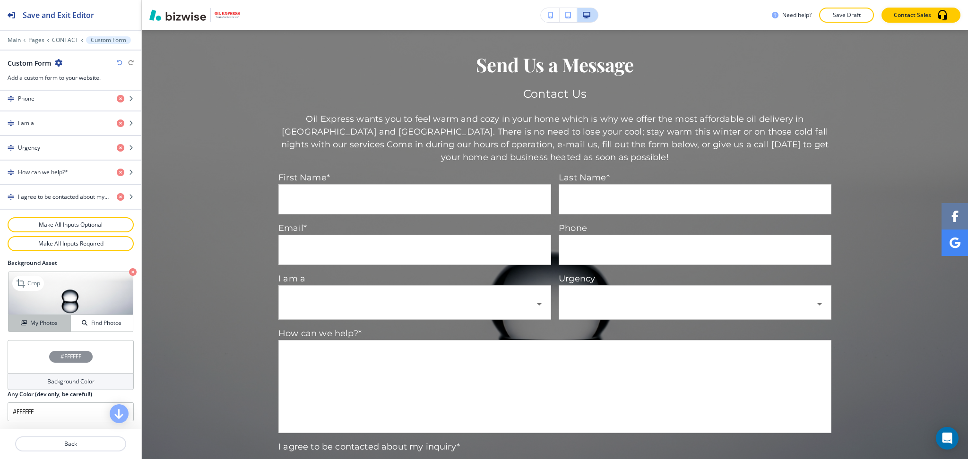
click at [34, 320] on h4 "My Photos" at bounding box center [43, 323] width 27 height 9
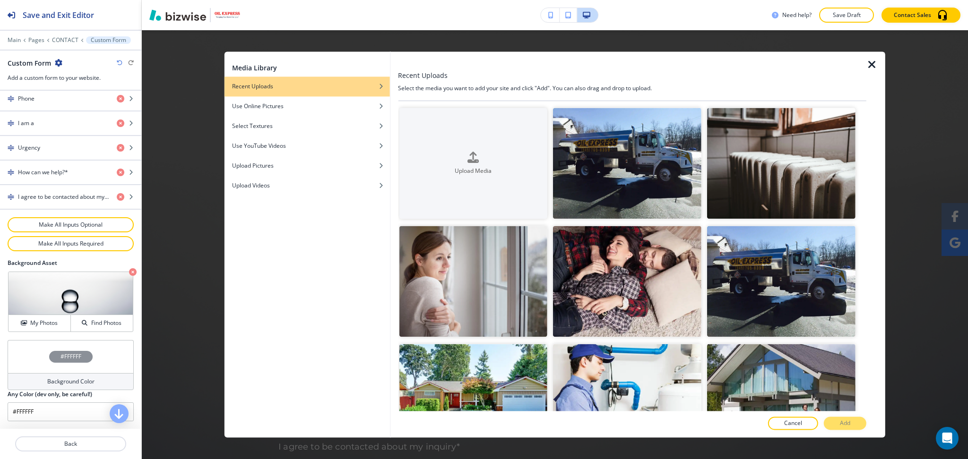
click at [870, 65] on icon "button" at bounding box center [871, 64] width 11 height 11
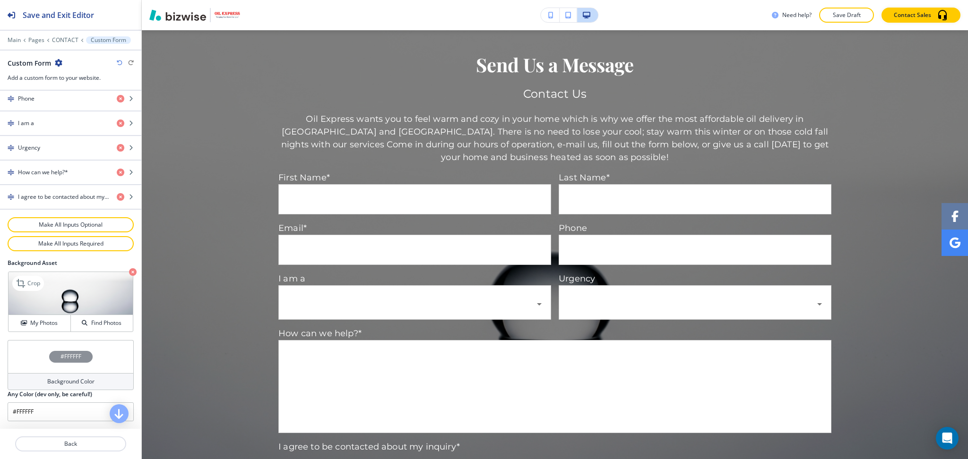
click at [129, 272] on icon "button" at bounding box center [133, 272] width 8 height 8
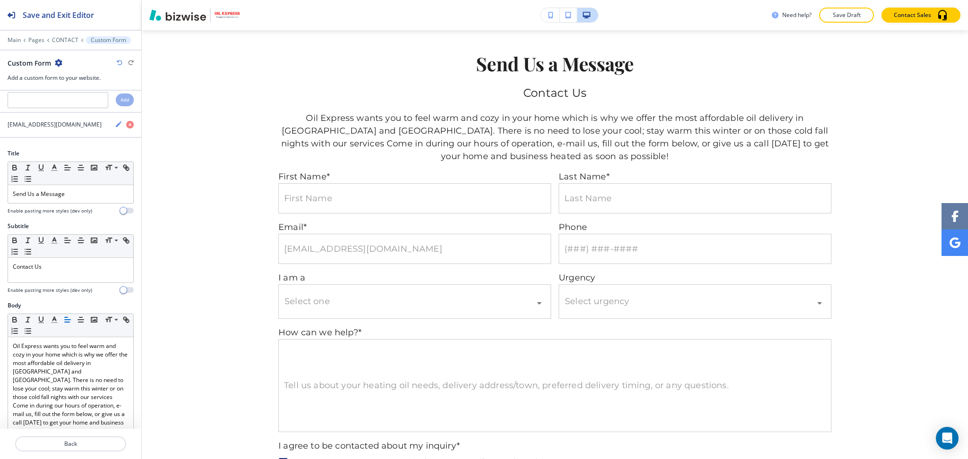
scroll to position [0, 0]
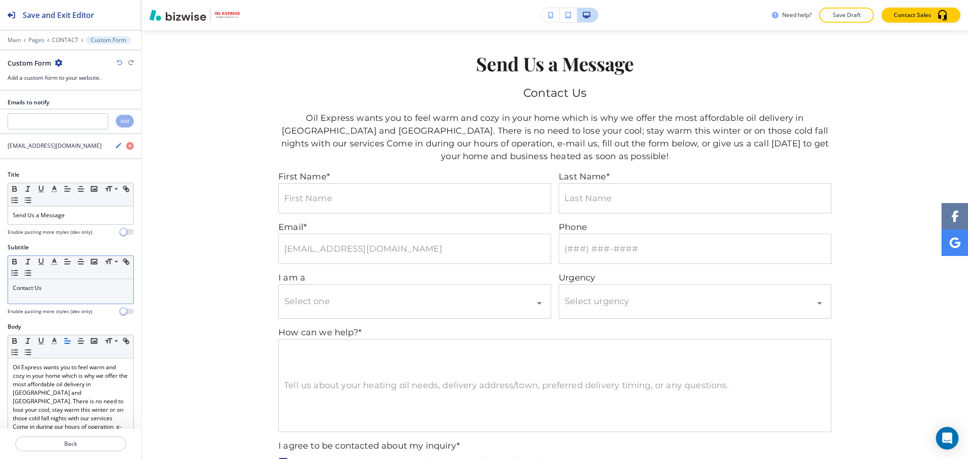
click at [71, 295] on div "Contact Us" at bounding box center [70, 291] width 125 height 25
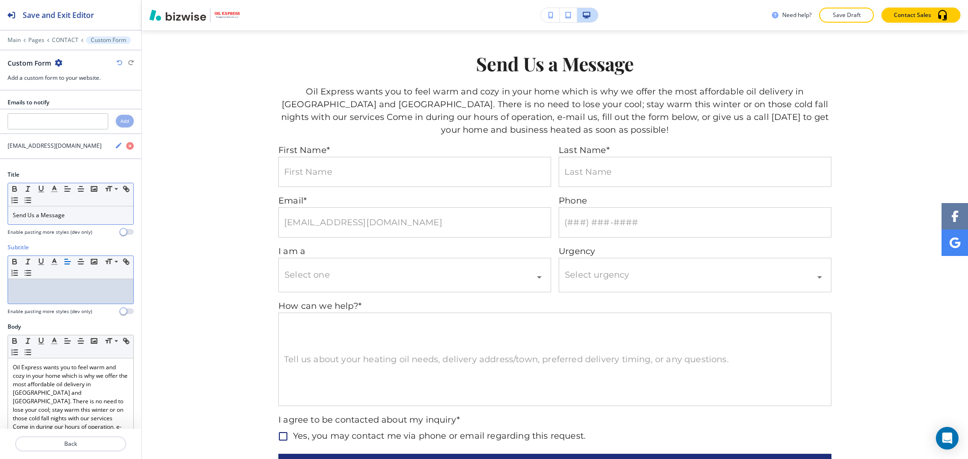
click at [69, 218] on p "Send Us a Message" at bounding box center [71, 215] width 116 height 9
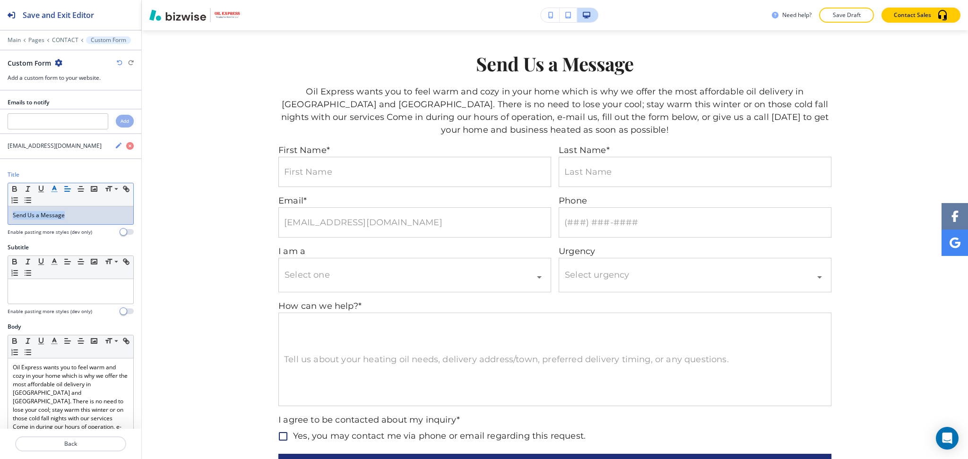
click at [55, 184] on button "button" at bounding box center [54, 188] width 13 height 11
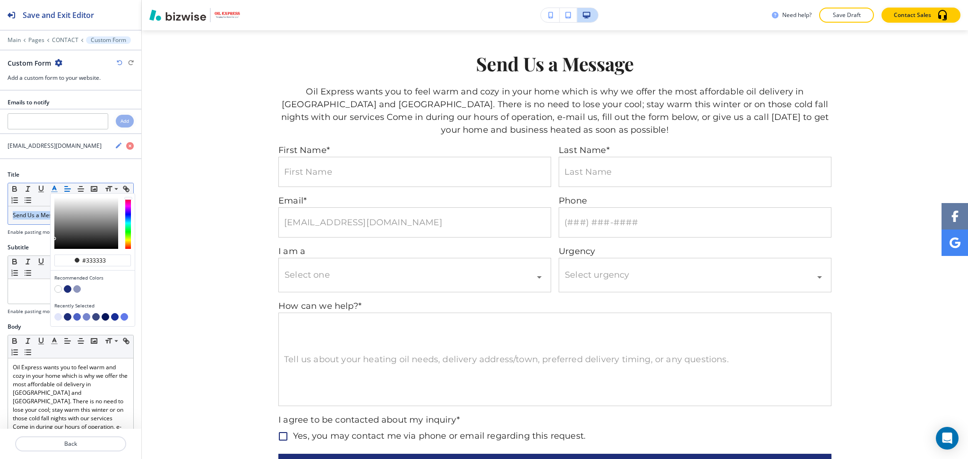
click at [69, 290] on button "button" at bounding box center [68, 290] width 8 height 8
type input "#1d2d79"
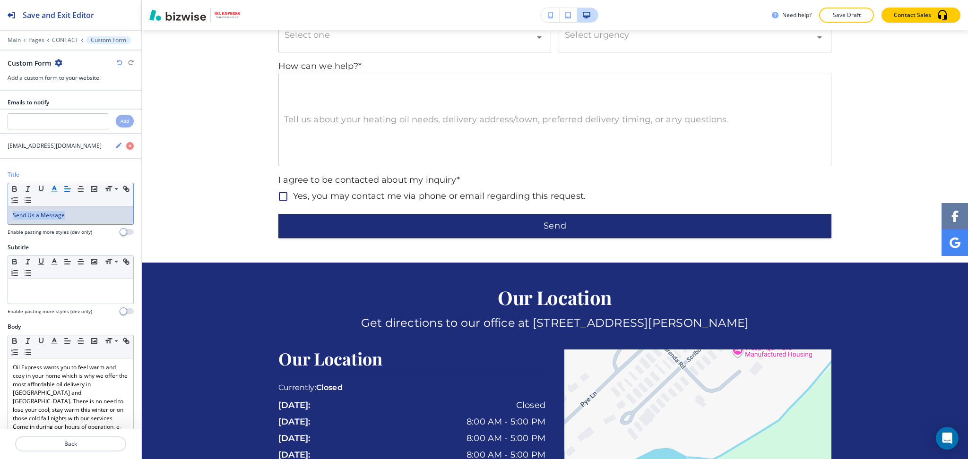
scroll to position [718, 0]
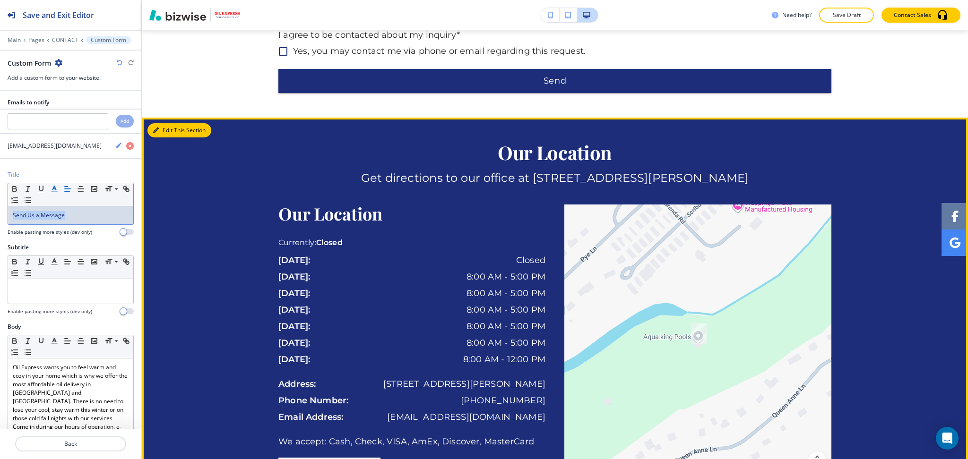
click at [158, 131] on icon "button" at bounding box center [156, 131] width 6 height 6
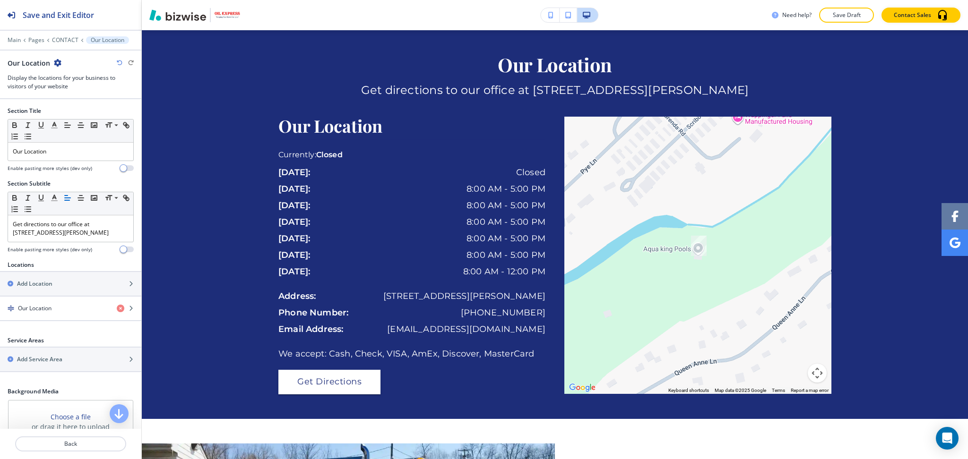
scroll to position [129, 0]
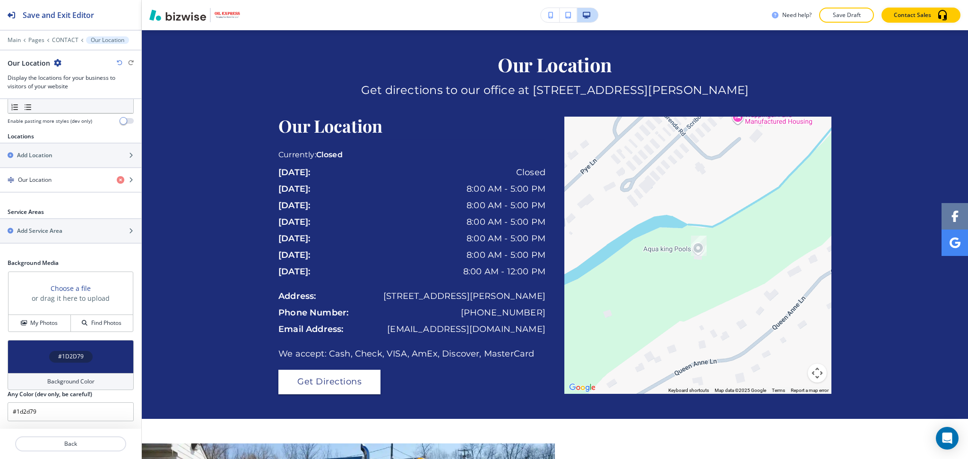
click at [59, 379] on h4 "Background Color" at bounding box center [70, 382] width 47 height 9
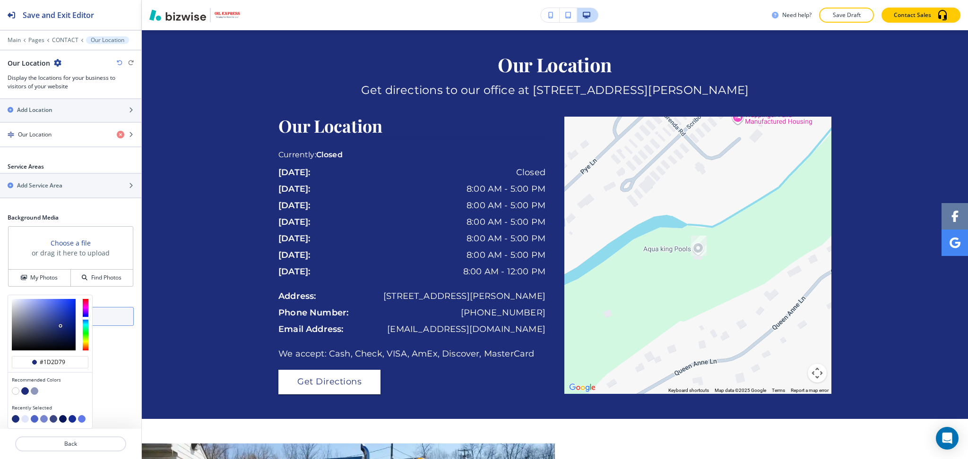
drag, startPoint x: 24, startPoint y: 419, endPoint x: 36, endPoint y: 403, distance: 19.9
click at [24, 419] on button "button" at bounding box center [25, 420] width 8 height 8
type input "#e1e5fa"
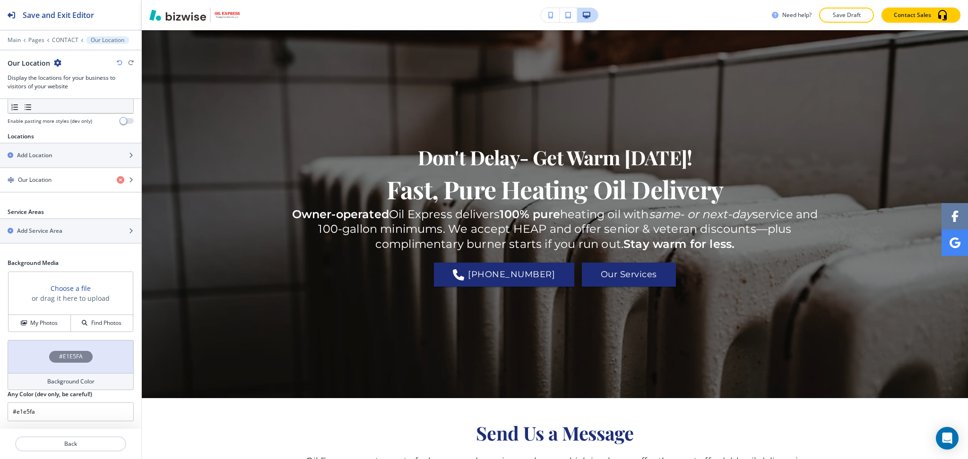
scroll to position [0, 0]
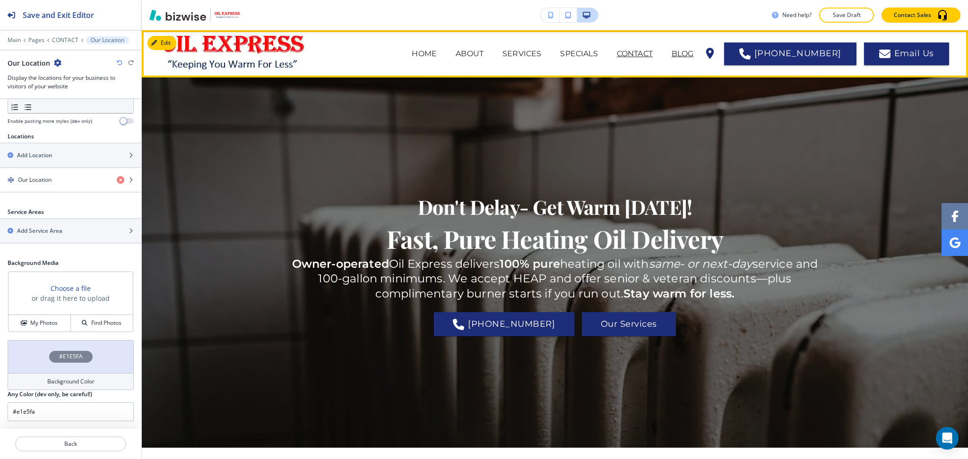
click at [684, 57] on p "BLOG" at bounding box center [683, 53] width 22 height 11
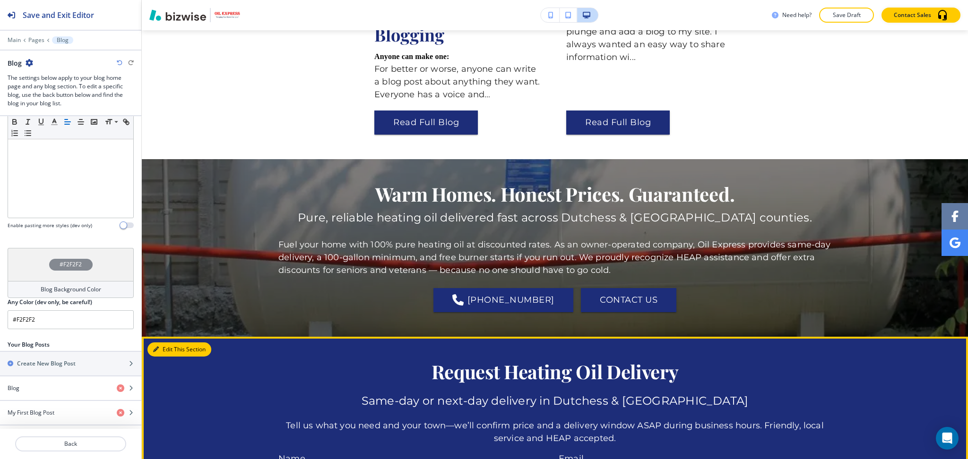
click at [156, 345] on button "Edit This Section" at bounding box center [179, 350] width 64 height 14
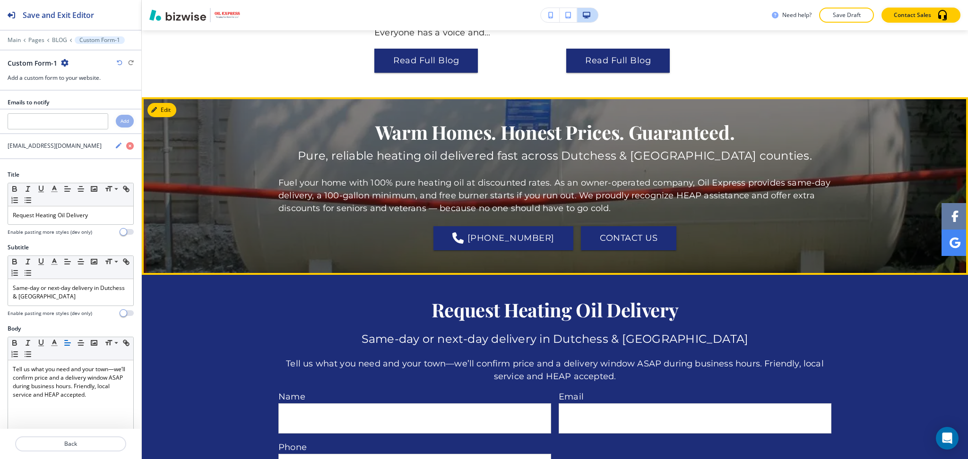
scroll to position [413, 0]
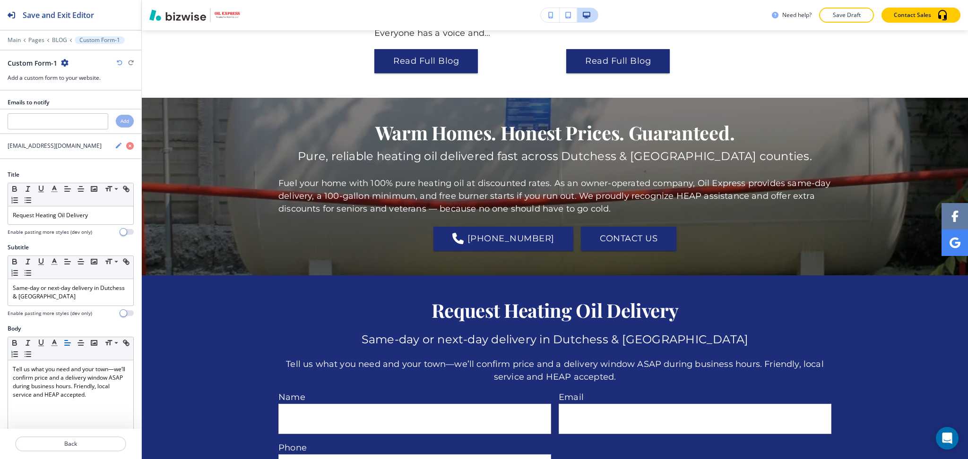
click at [64, 61] on icon "button" at bounding box center [65, 63] width 8 height 8
click at [33, 39] on p "Pages" at bounding box center [36, 40] width 16 height 7
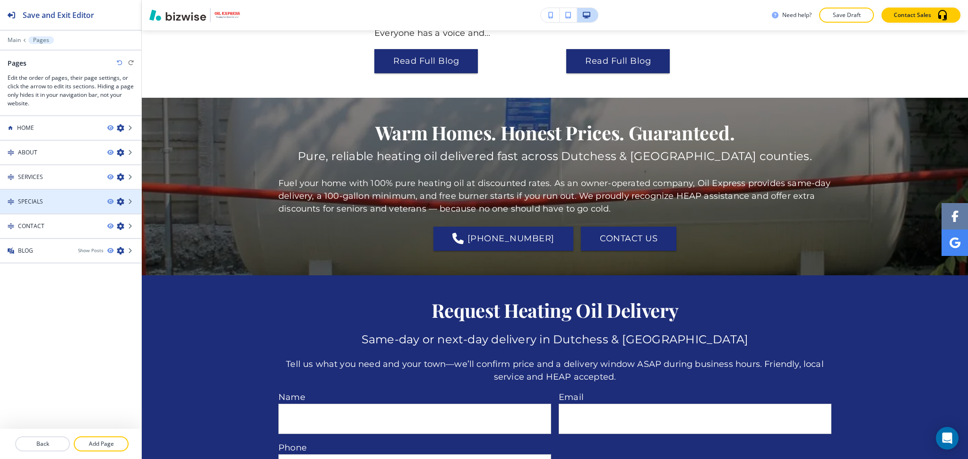
click at [49, 200] on div "SPECIALS" at bounding box center [50, 202] width 100 height 9
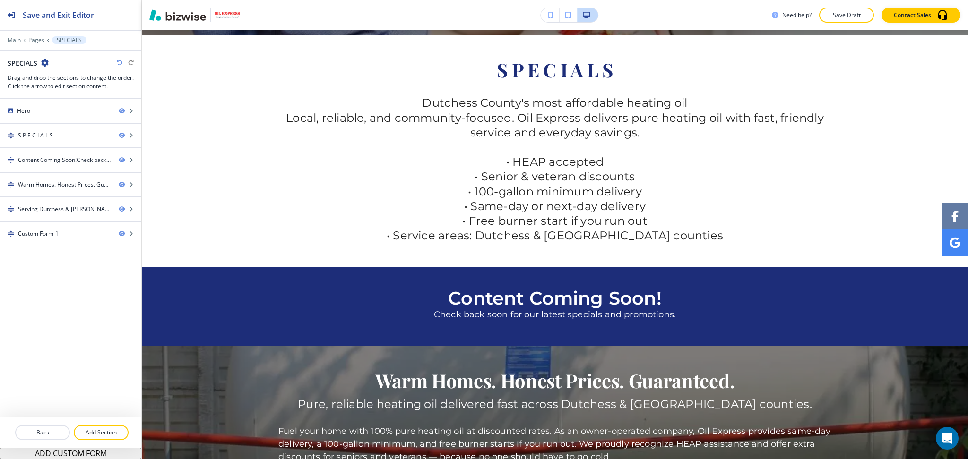
scroll to position [0, 0]
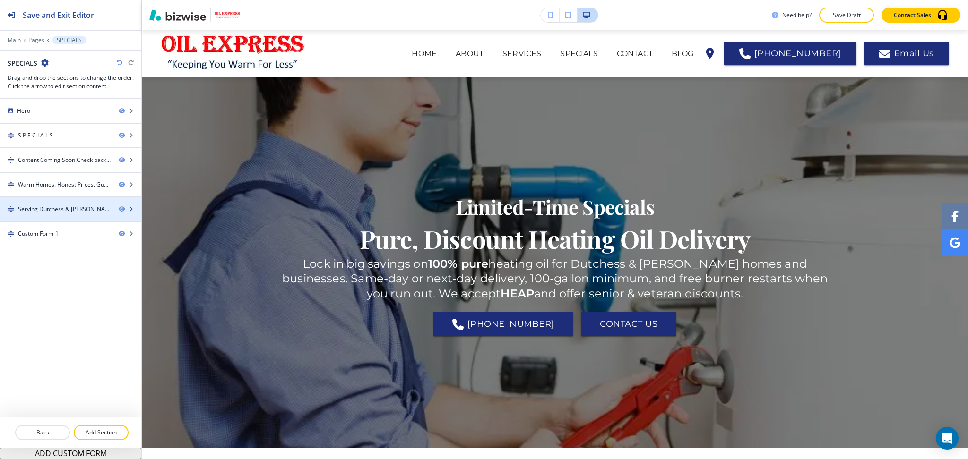
click at [50, 207] on div "Serving Dutchess & Putnam Counties" at bounding box center [64, 209] width 93 height 9
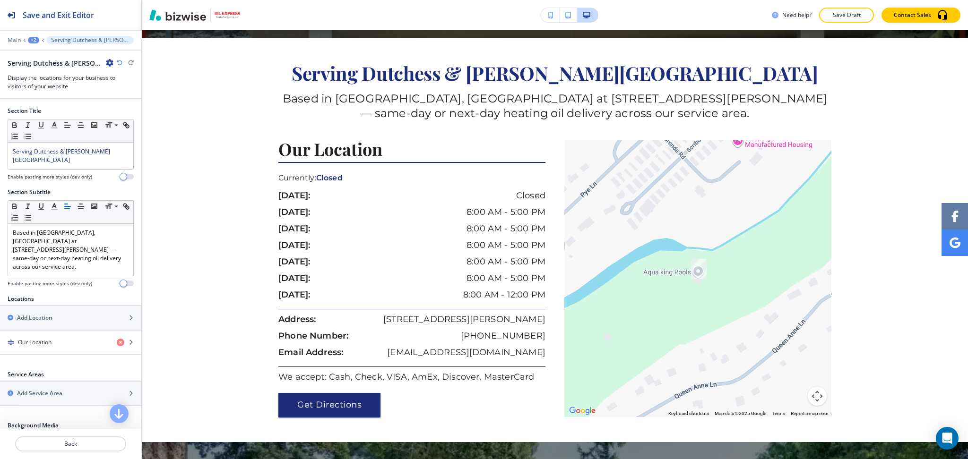
scroll to position [906, 0]
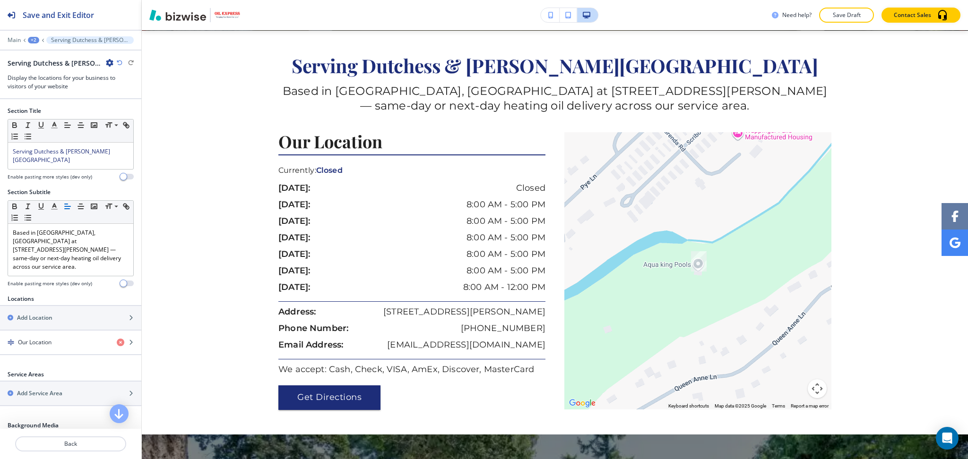
click at [108, 61] on icon "button" at bounding box center [110, 63] width 8 height 8
click at [116, 92] on p "Duplicate Section" at bounding box center [136, 96] width 48 height 9
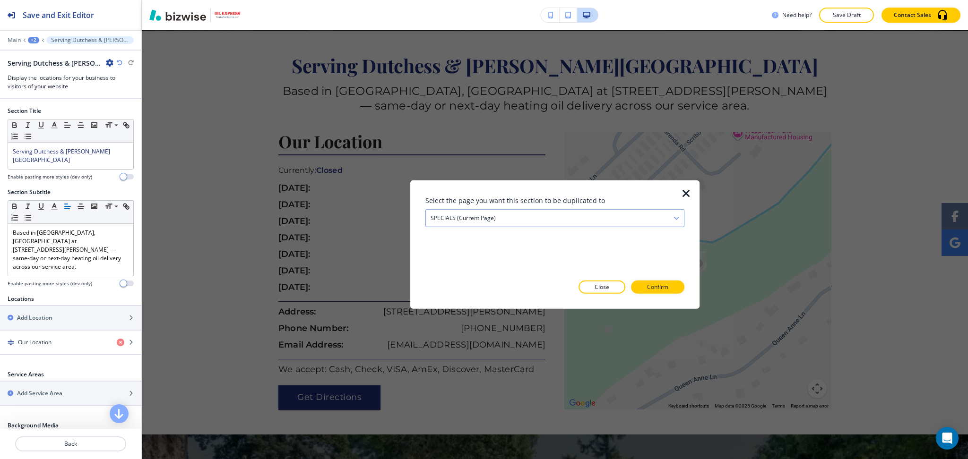
click at [445, 221] on h4 "SPECIALS (current page)" at bounding box center [463, 218] width 65 height 9
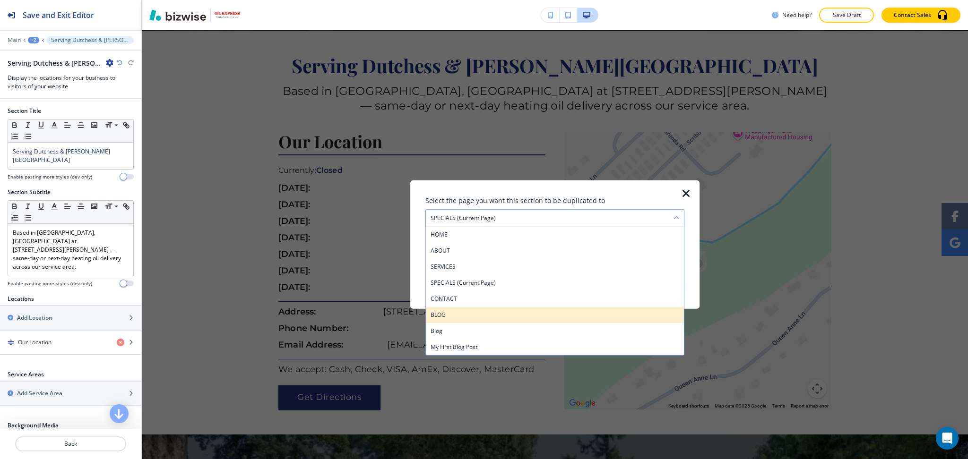
click at [464, 314] on h4 "BLOG" at bounding box center [555, 315] width 249 height 9
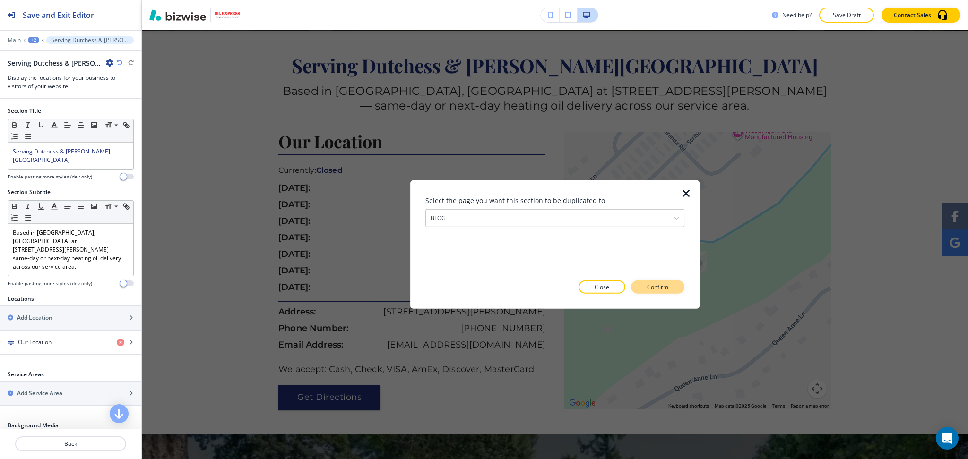
click at [661, 288] on p "Confirm" at bounding box center [657, 287] width 21 height 9
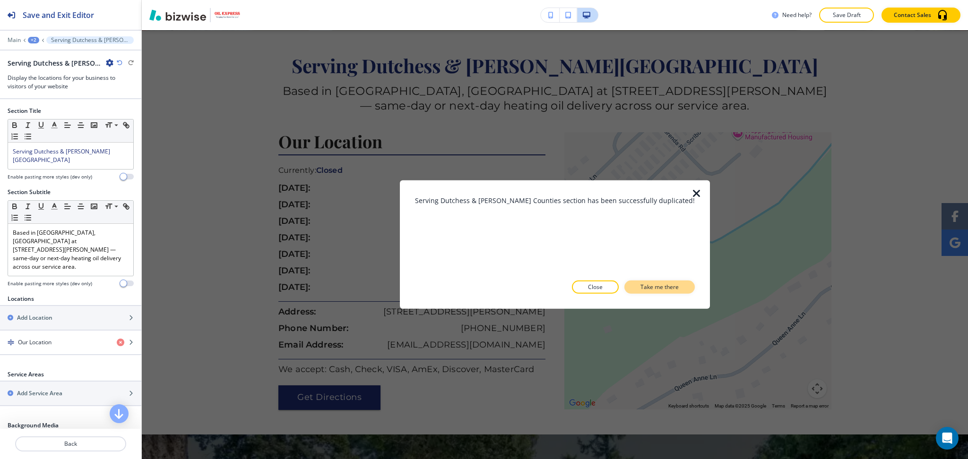
click at [645, 289] on p "Take me there" at bounding box center [660, 287] width 38 height 9
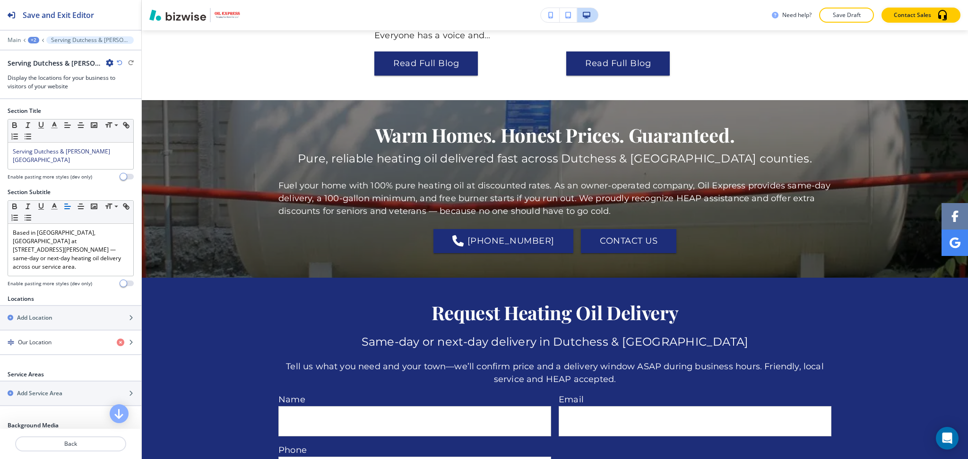
click at [33, 39] on div "+2" at bounding box center [33, 40] width 11 height 7
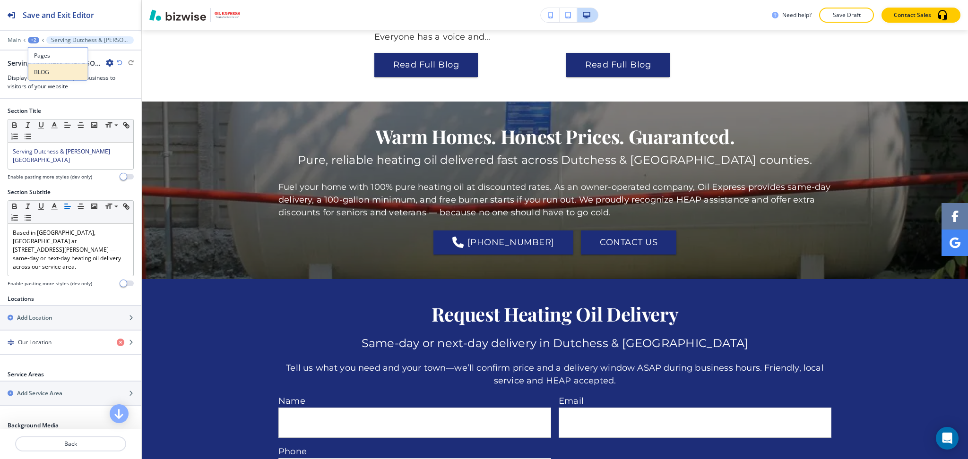
scroll to position [409, 0]
click at [52, 74] on p "BLOG" at bounding box center [58, 72] width 48 height 9
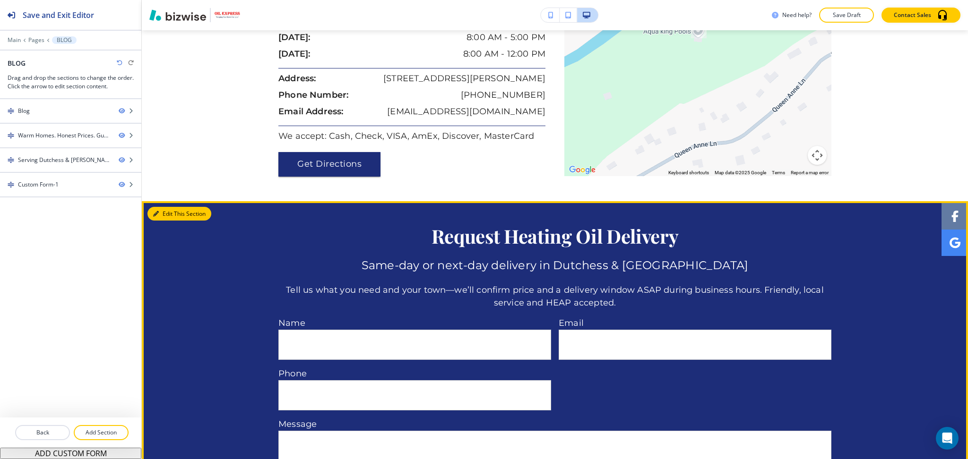
click at [161, 221] on button "Edit This Section" at bounding box center [179, 214] width 64 height 14
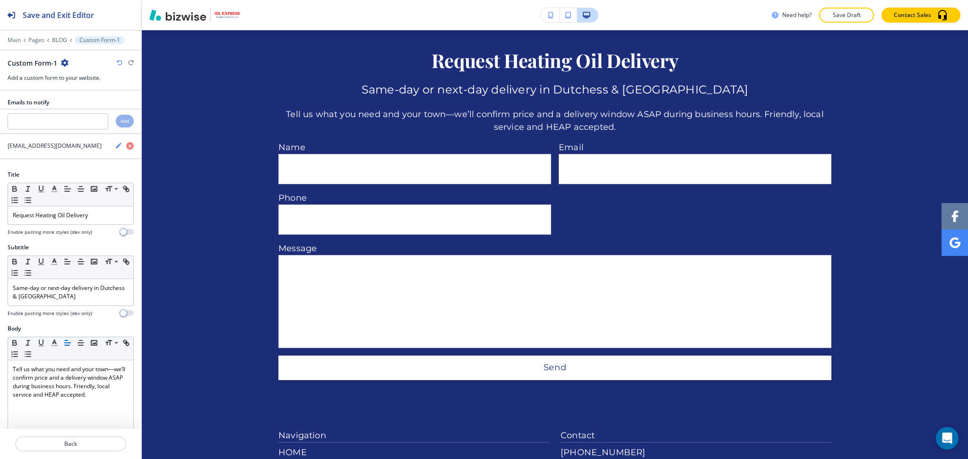
scroll to position [1075, 0]
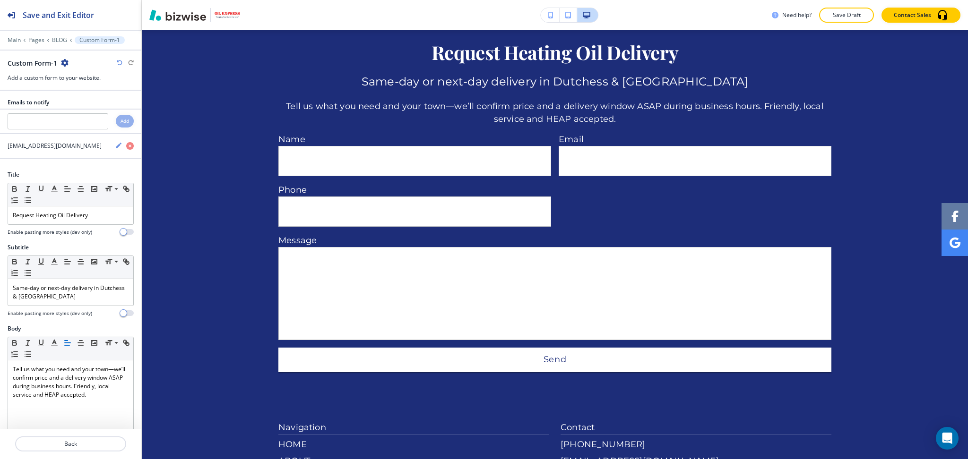
click at [64, 61] on icon "button" at bounding box center [65, 63] width 8 height 8
click at [82, 116] on p "Delete Section" at bounding box center [91, 112] width 48 height 9
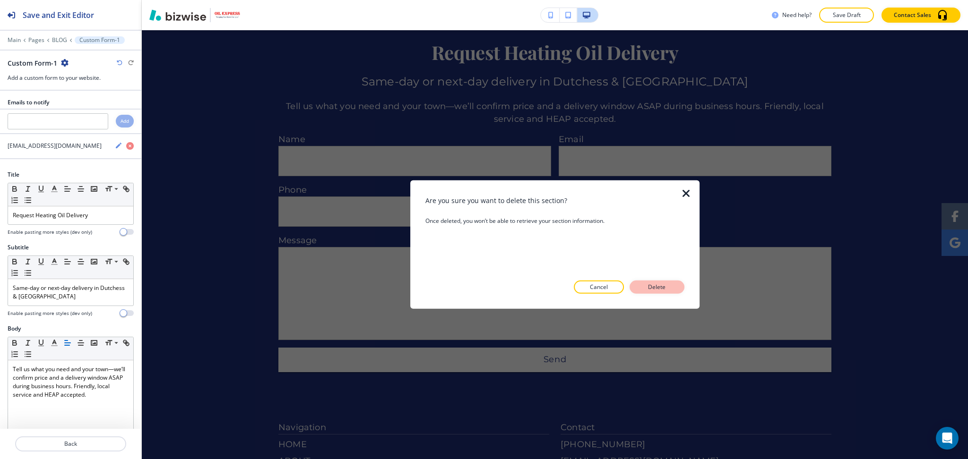
click at [652, 291] on p "Delete" at bounding box center [657, 287] width 23 height 9
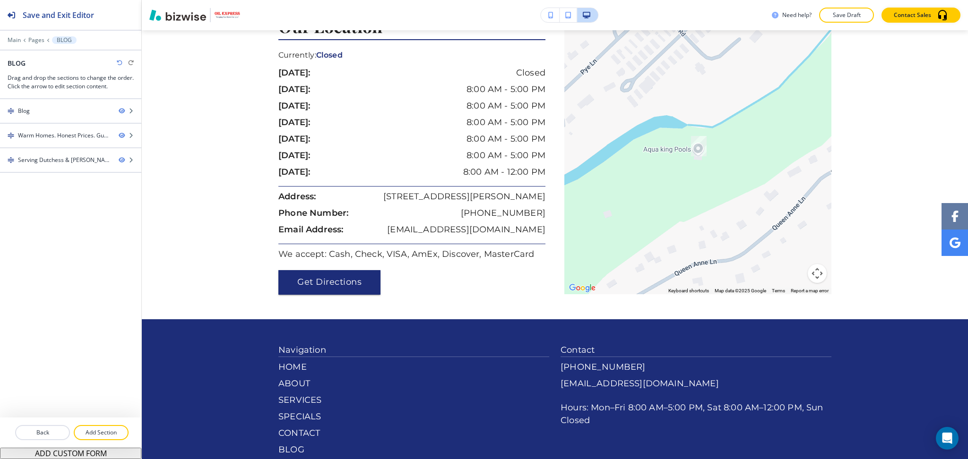
scroll to position [0, 0]
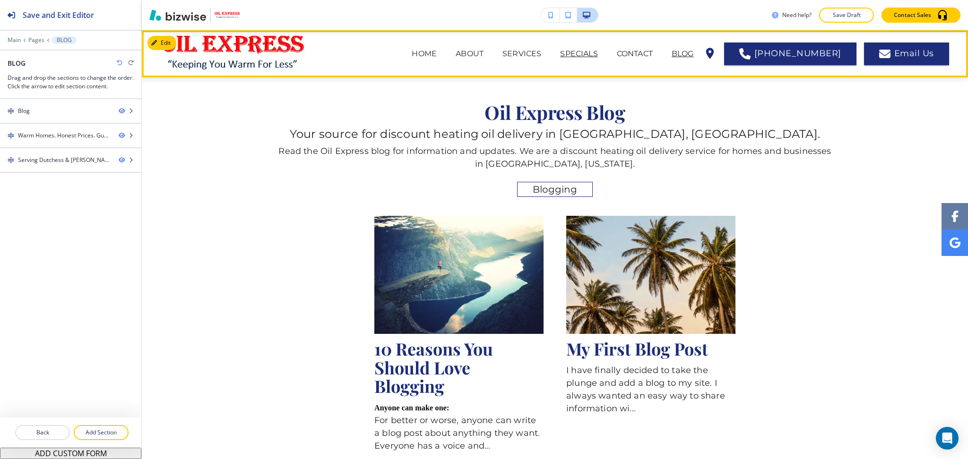
click at [592, 52] on p "SPECIALS" at bounding box center [578, 53] width 37 height 11
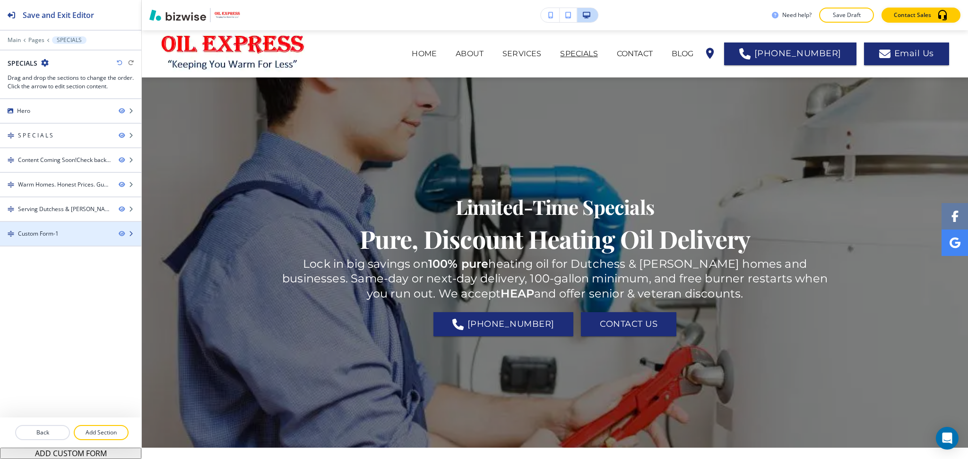
click at [48, 233] on div "Custom Form-1" at bounding box center [38, 234] width 41 height 9
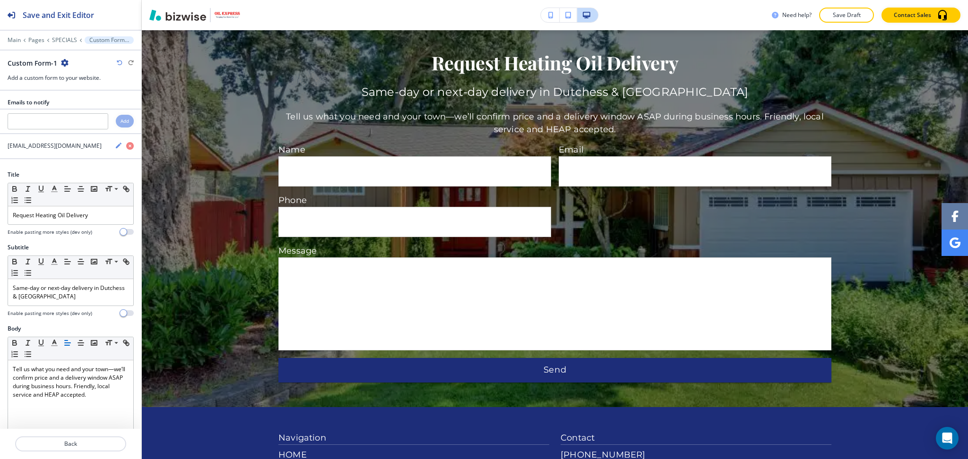
scroll to position [1323, 0]
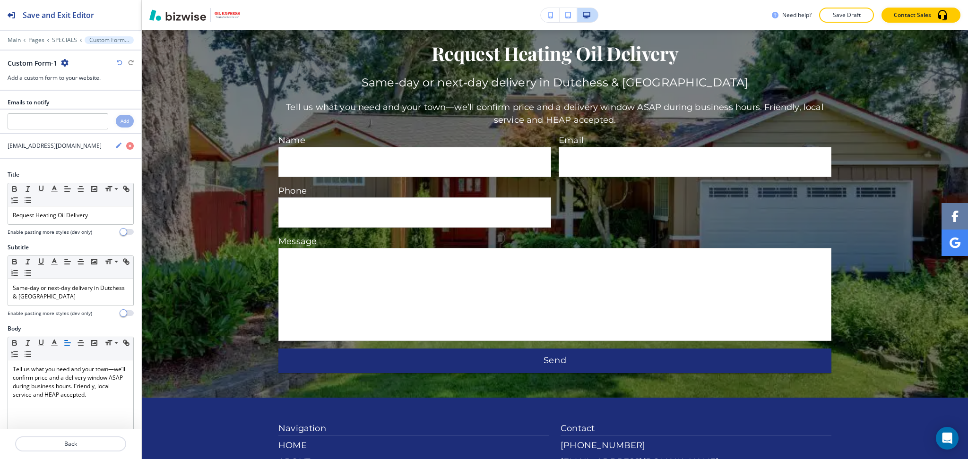
click at [69, 64] on div "Custom Form-1" at bounding box center [71, 63] width 126 height 10
click at [67, 62] on icon "button" at bounding box center [65, 63] width 8 height 8
click at [85, 95] on p "Duplicate Section" at bounding box center [91, 96] width 48 height 9
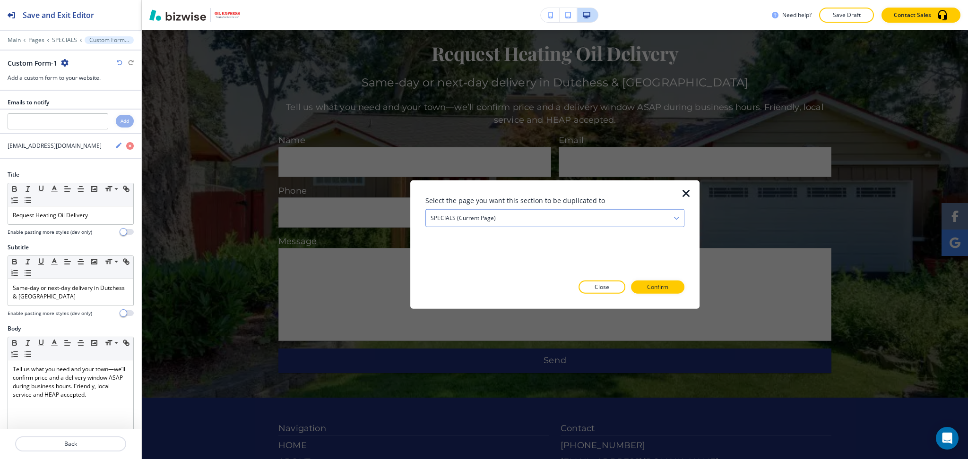
click at [481, 215] on h4 "SPECIALS (current page)" at bounding box center [463, 218] width 65 height 9
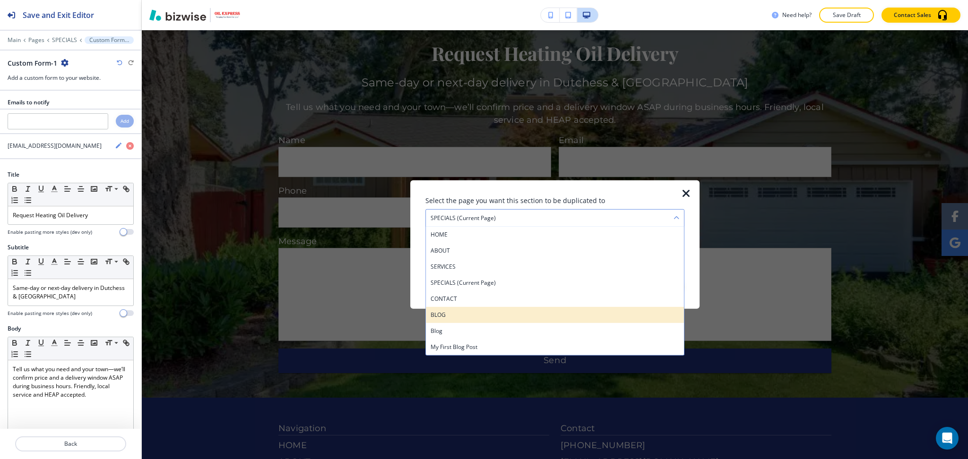
click at [447, 313] on h4 "BLOG" at bounding box center [555, 315] width 249 height 9
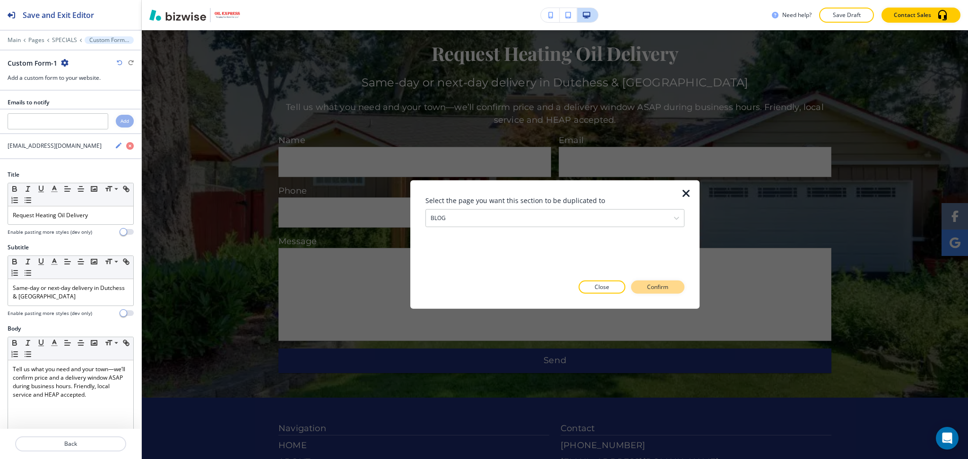
click at [658, 285] on p "Confirm" at bounding box center [657, 287] width 21 height 9
click at [658, 287] on p "Take me there" at bounding box center [649, 287] width 38 height 9
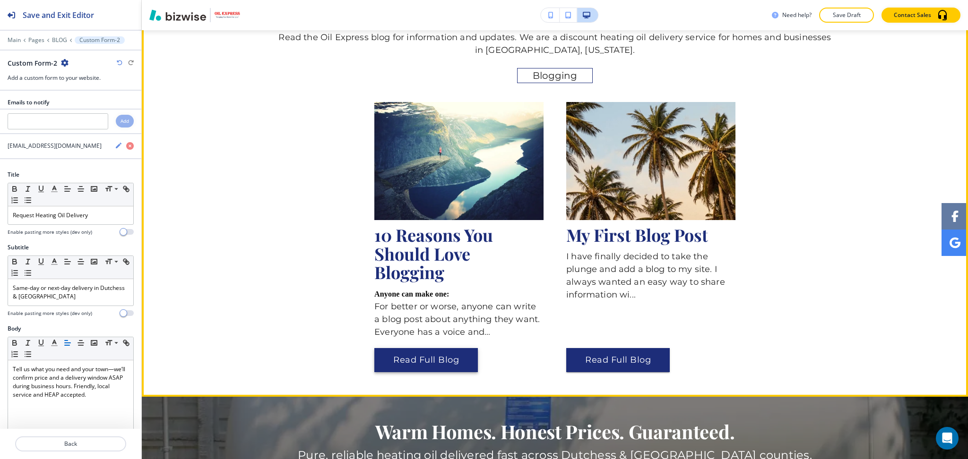
scroll to position [115, 0]
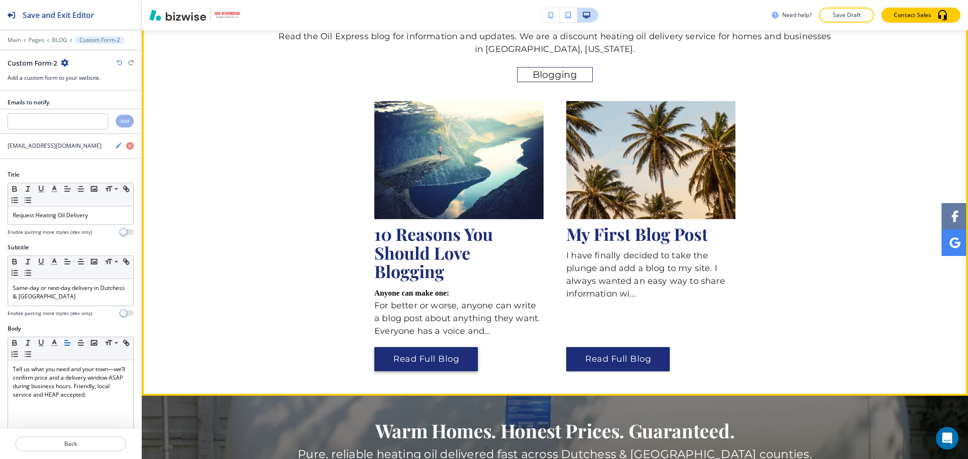
click at [427, 371] on button "Read Full Blog" at bounding box center [426, 359] width 104 height 25
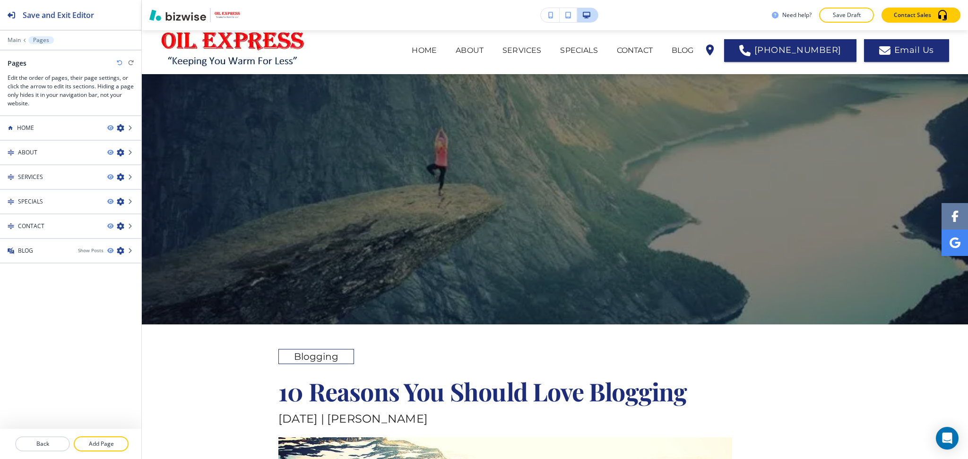
scroll to position [0, 0]
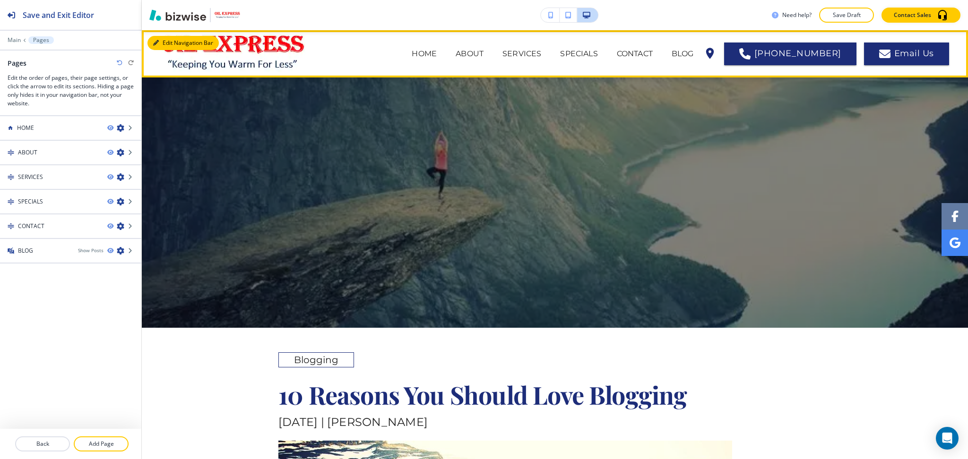
click at [165, 38] on button "Edit Navigation Bar" at bounding box center [182, 43] width 71 height 14
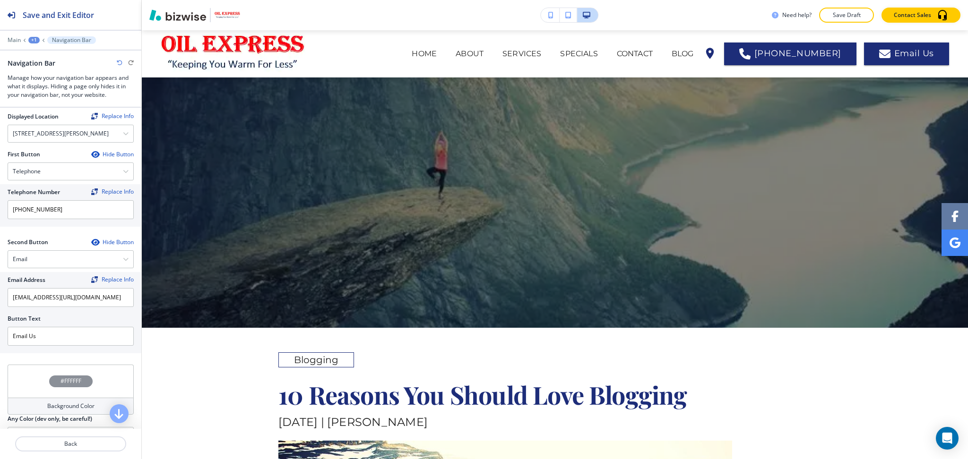
scroll to position [189, 0]
click at [112, 265] on div "Email" at bounding box center [70, 259] width 125 height 17
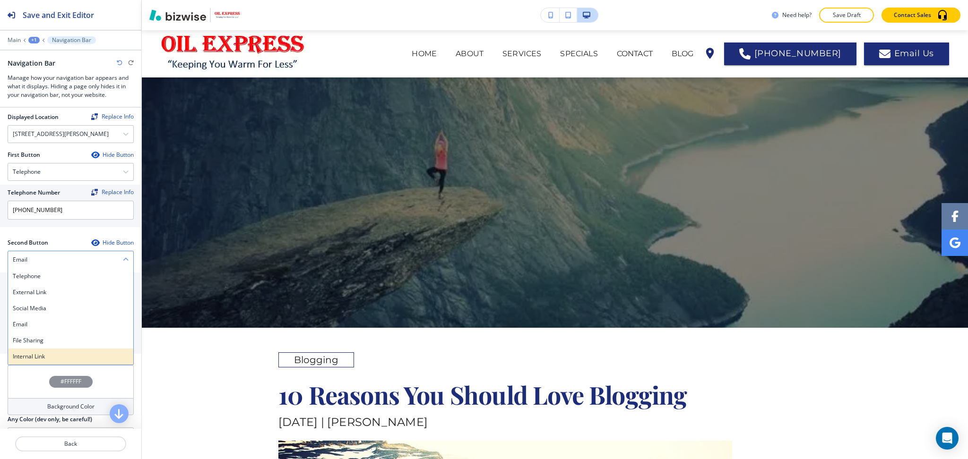
click at [63, 361] on h4 "Internal Link" at bounding box center [71, 357] width 116 height 9
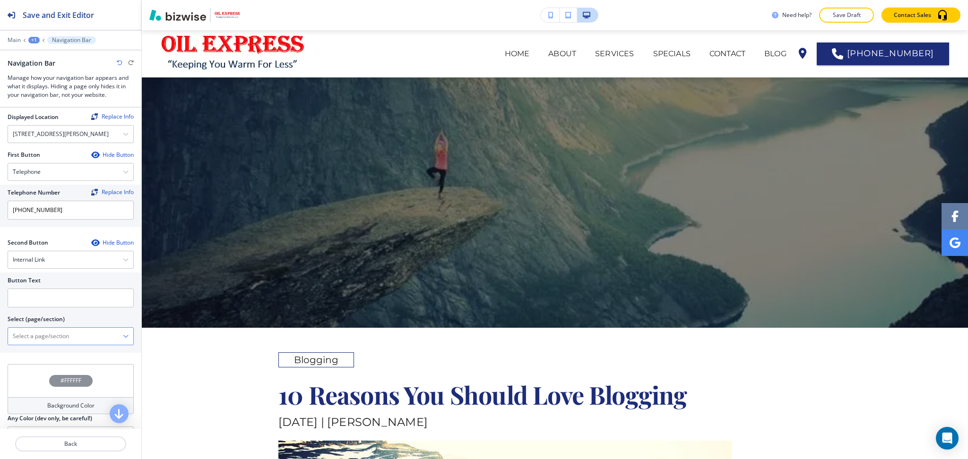
click at [62, 345] on \(page\/section\) "Manual Input" at bounding box center [65, 337] width 115 height 16
drag, startPoint x: 72, startPoint y: 343, endPoint x: 0, endPoint y: 342, distance: 71.9
click at [0, 342] on div "Button Text Select (page/section) CONTACT US CONTACT CONTACT | Hero CONTACT | C…" at bounding box center [70, 313] width 141 height 80
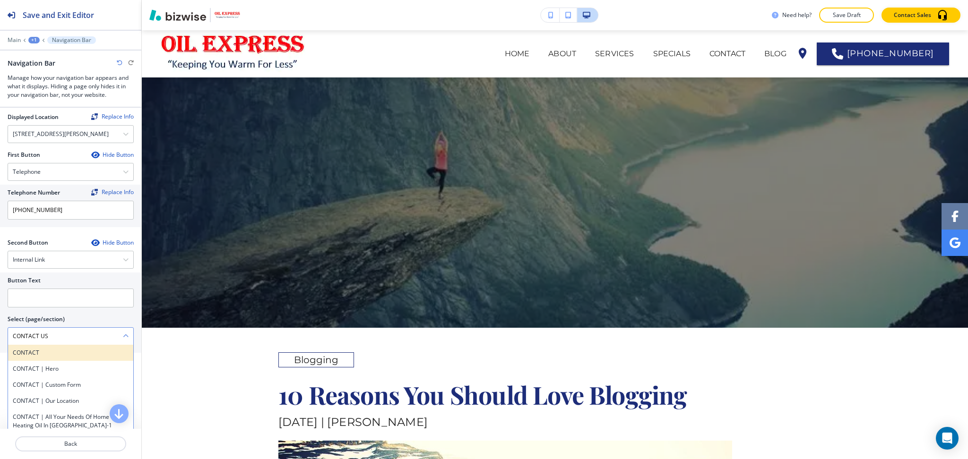
click at [34, 357] on h4 "CONTACT" at bounding box center [71, 353] width 116 height 9
type \(page\/section\) "CONTACT"
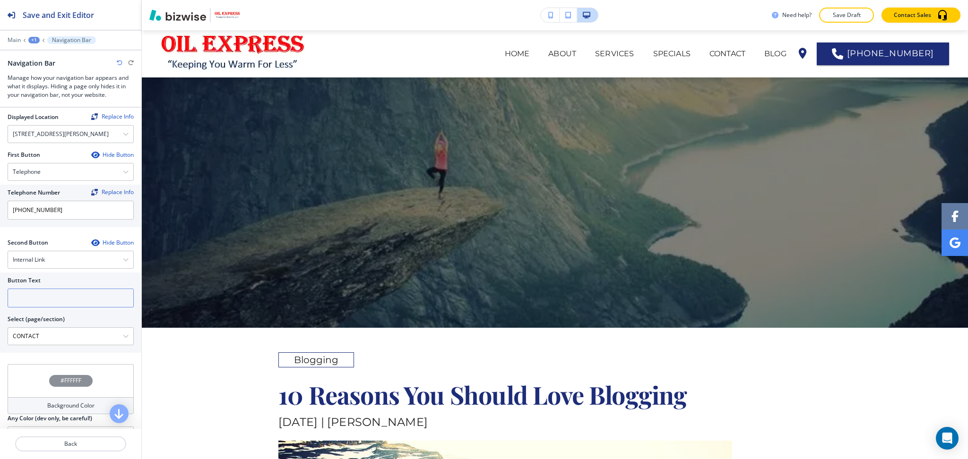
click at [29, 303] on input "text" at bounding box center [71, 298] width 126 height 19
paste input "CONTACT US"
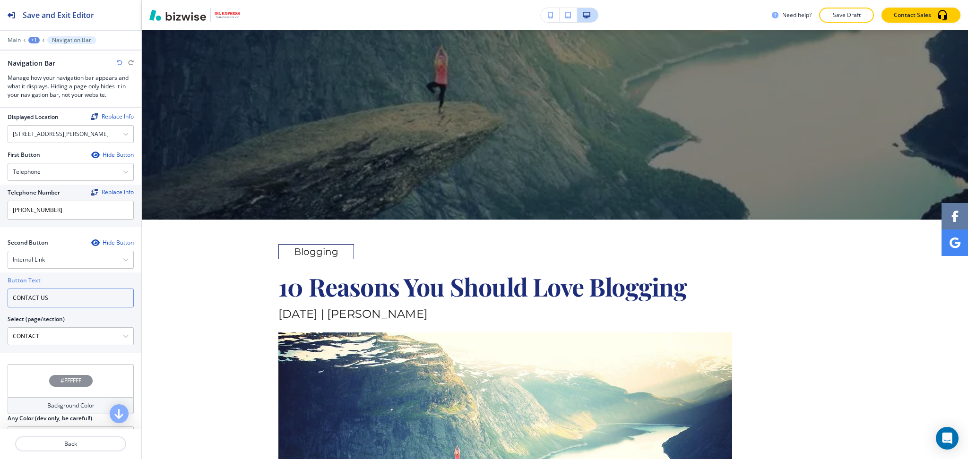
scroll to position [0, 0]
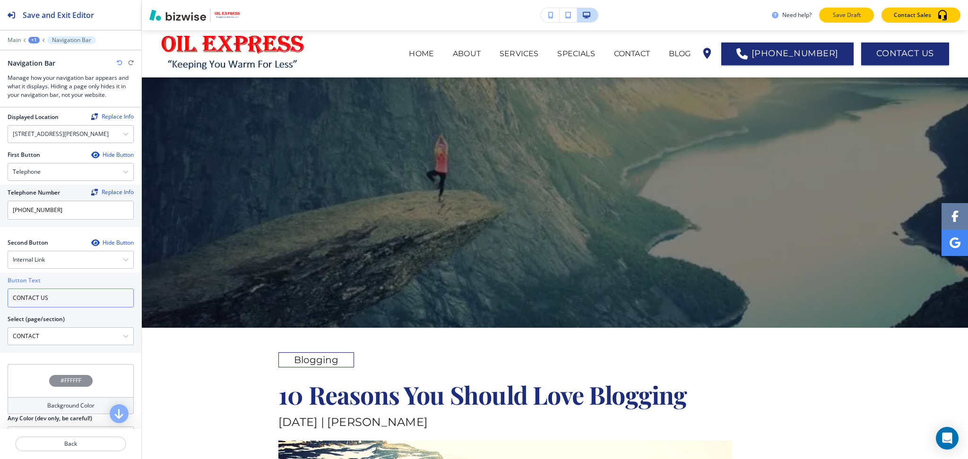
type input "CONTACT US"
click at [844, 14] on p "Save Draft" at bounding box center [846, 15] width 30 height 9
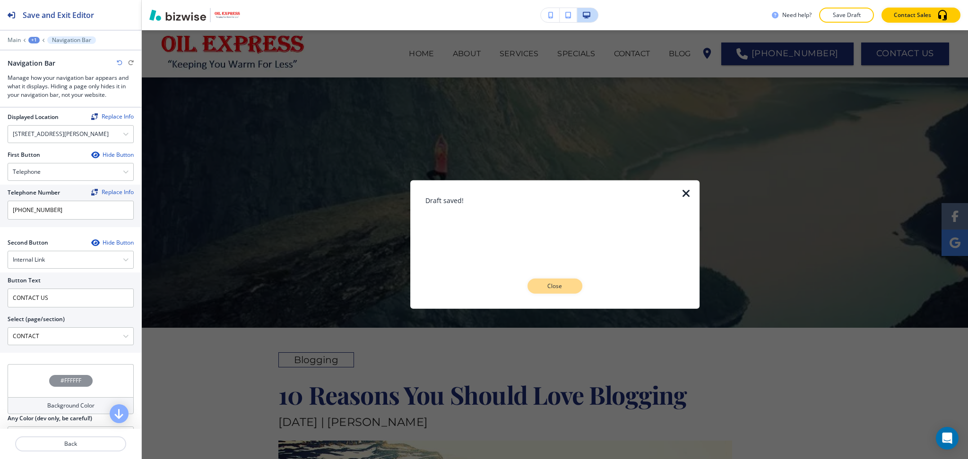
click at [558, 291] on button "Close" at bounding box center [555, 286] width 55 height 15
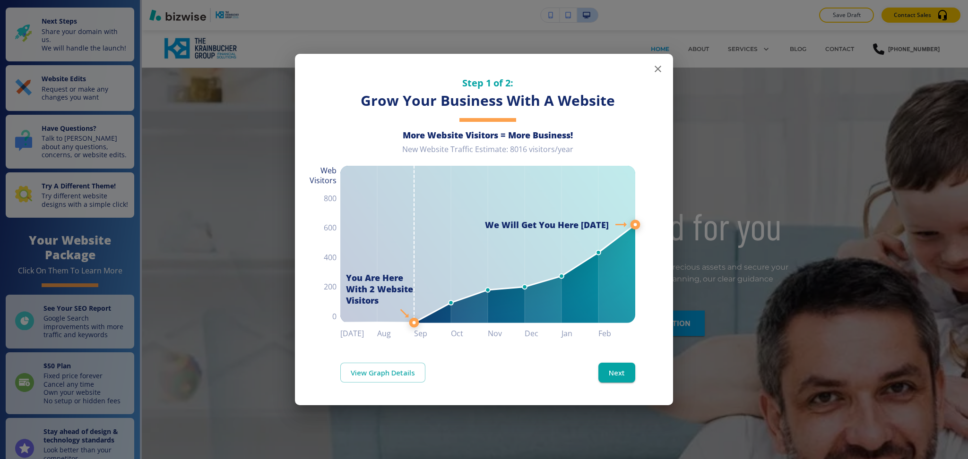
click at [659, 68] on icon "button" at bounding box center [658, 69] width 7 height 7
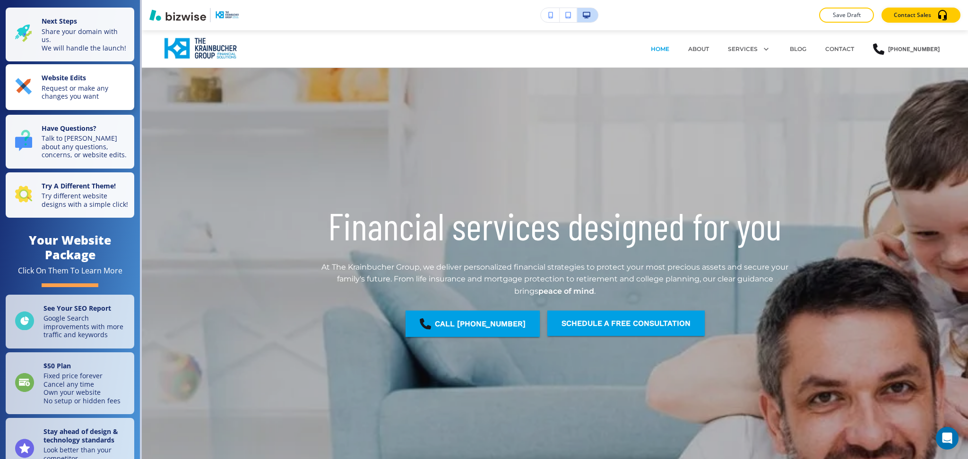
click at [87, 84] on p "Website Edits" at bounding box center [85, 79] width 87 height 10
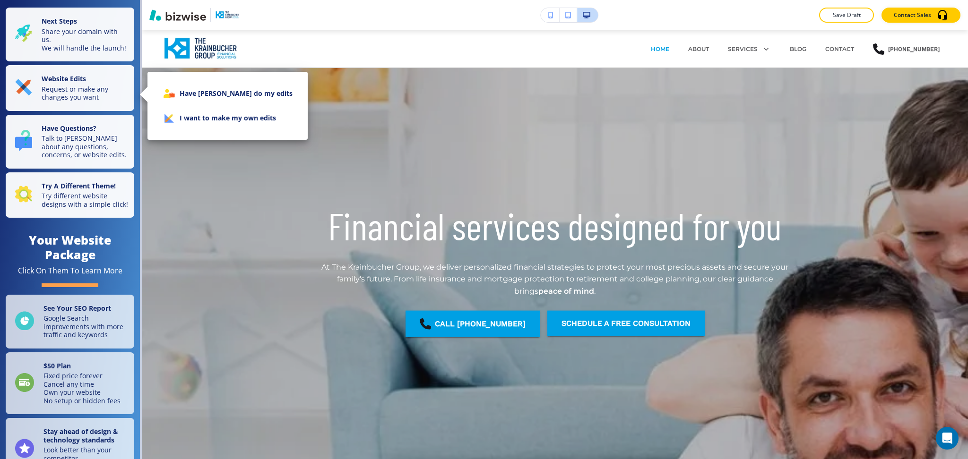
click at [186, 120] on li "I want to make my own edits" at bounding box center [227, 118] width 145 height 25
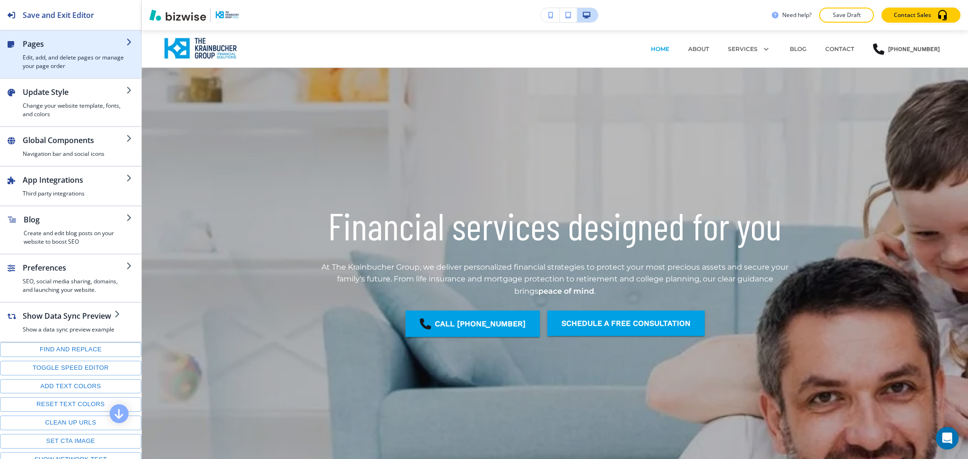
click at [40, 52] on div "button" at bounding box center [75, 52] width 104 height 4
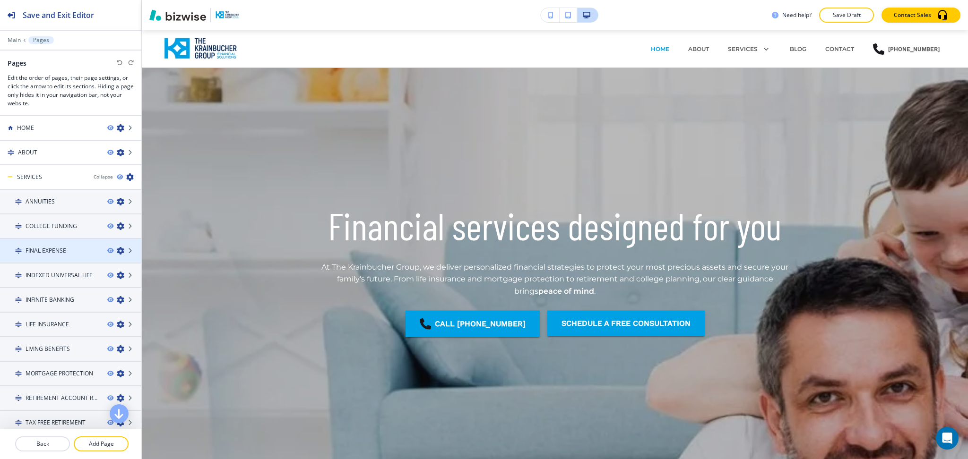
scroll to position [49, 0]
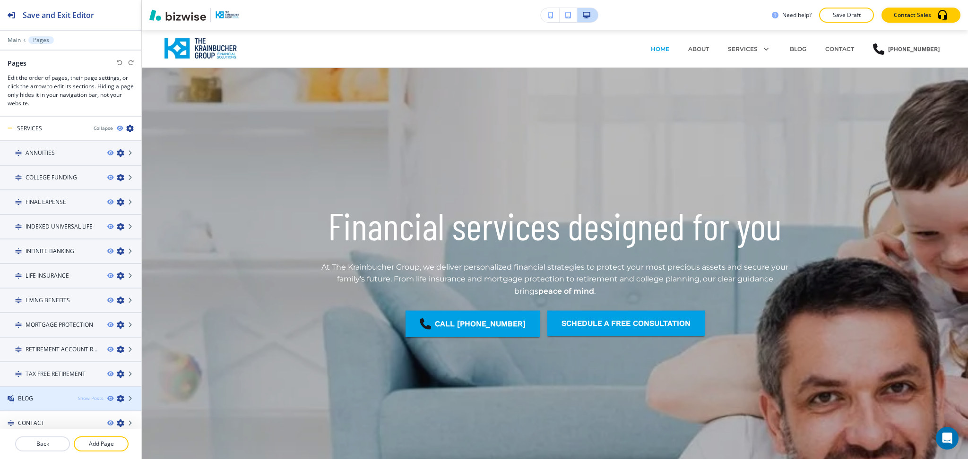
click at [84, 395] on div "Show Posts" at bounding box center [91, 398] width 26 height 7
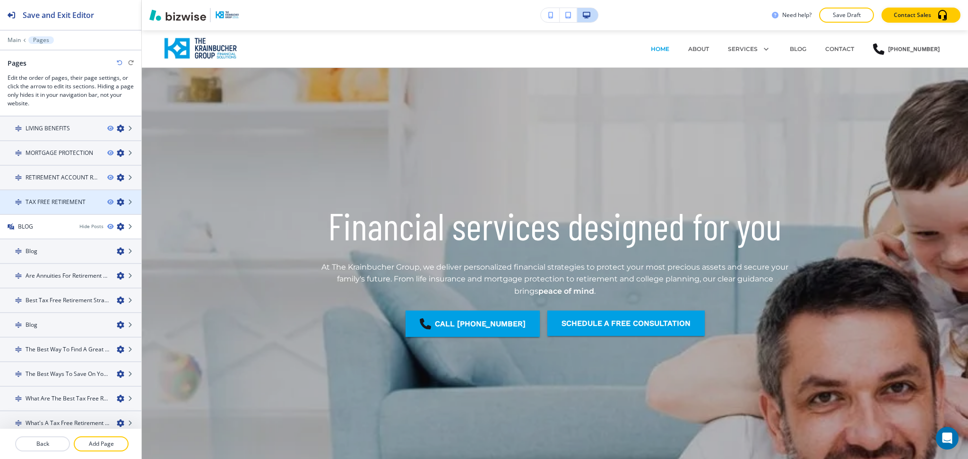
scroll to position [242, 0]
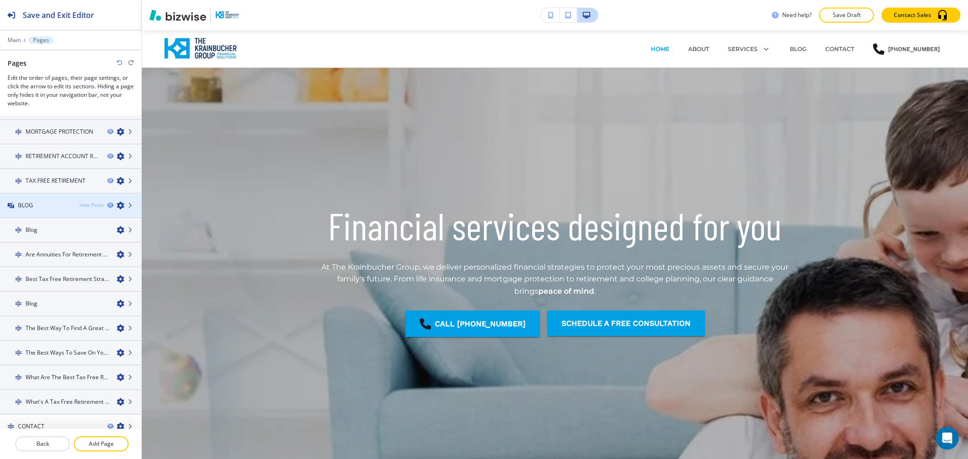
click at [82, 202] on div "Hide Posts" at bounding box center [91, 205] width 24 height 7
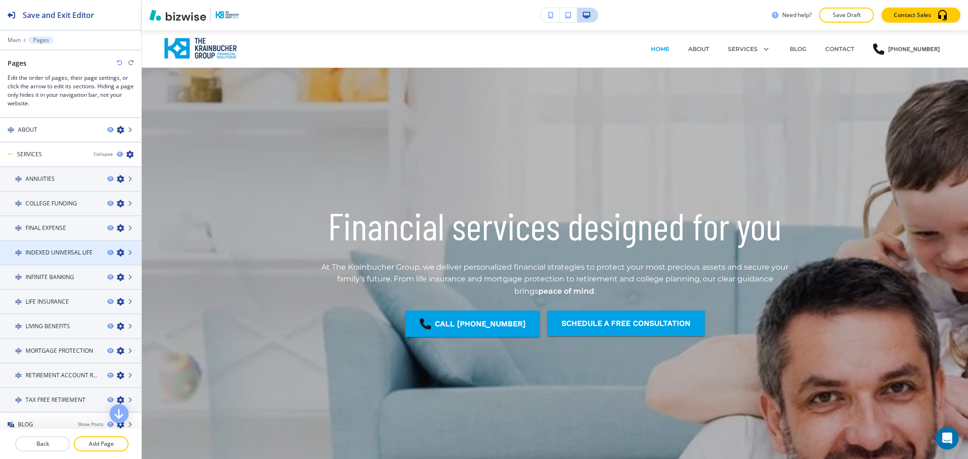
scroll to position [0, 0]
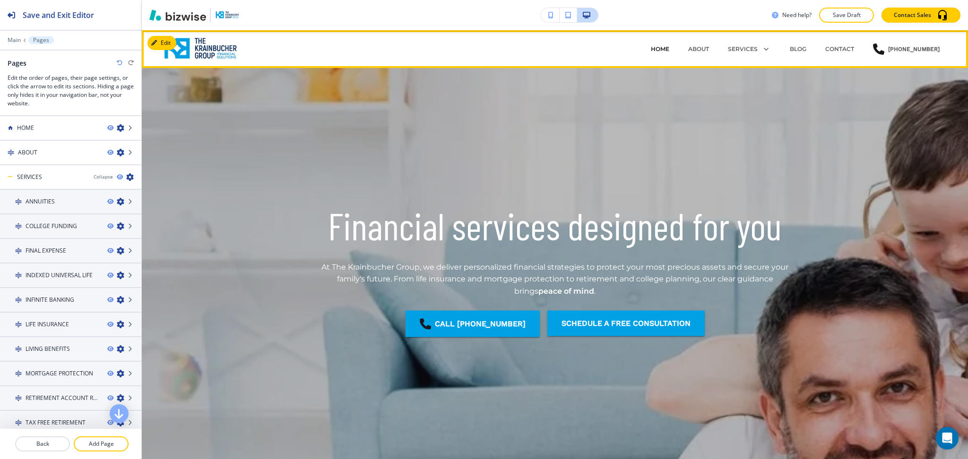
click at [654, 47] on p "HOME" at bounding box center [660, 49] width 18 height 9
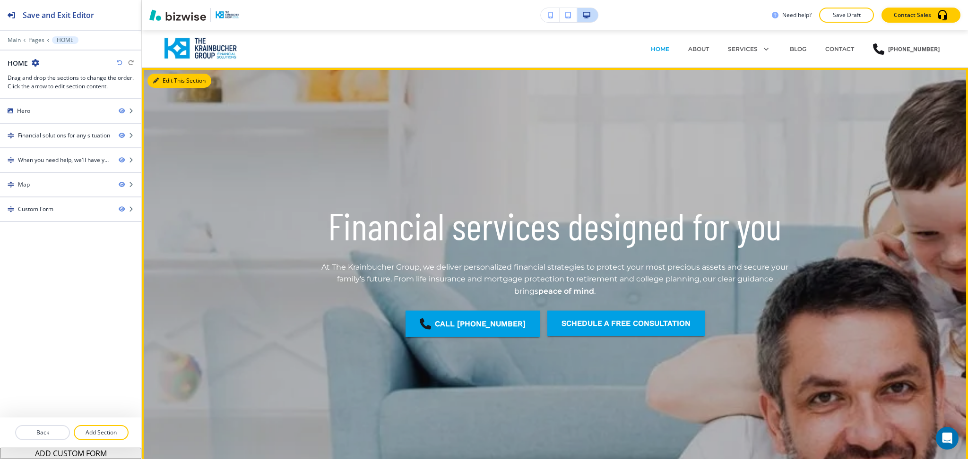
click at [155, 78] on icon "button" at bounding box center [156, 81] width 6 height 6
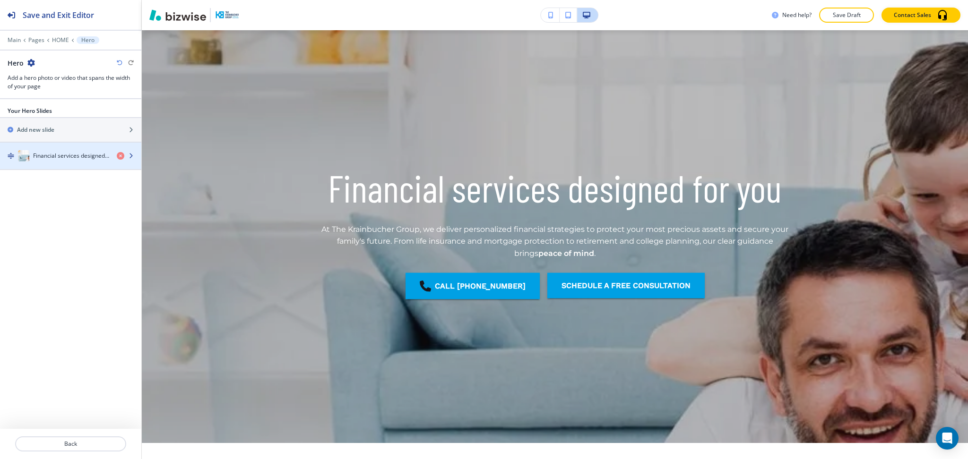
click at [54, 162] on div "button" at bounding box center [70, 166] width 141 height 8
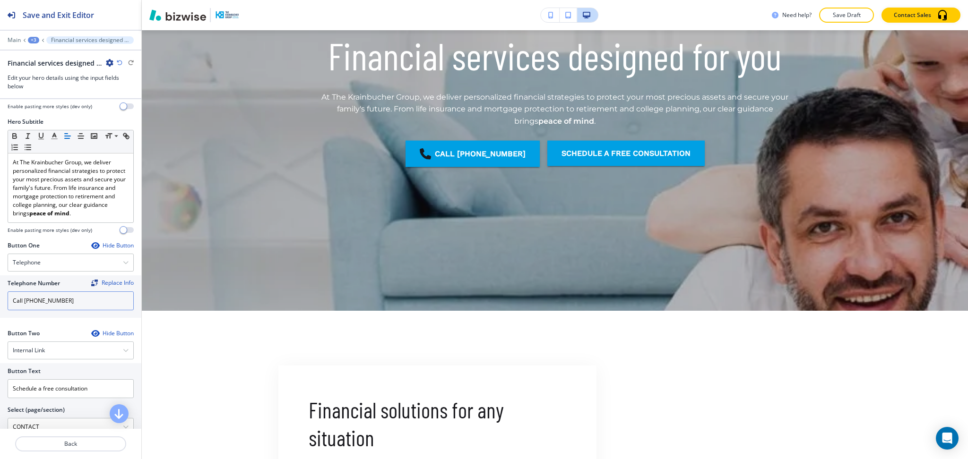
scroll to position [62, 0]
drag, startPoint x: 24, startPoint y: 302, endPoint x: 0, endPoint y: 297, distance: 24.2
click at [0, 297] on div "Telephone Number Replace Info Call [PHONE_NUMBER]" at bounding box center [70, 296] width 141 height 43
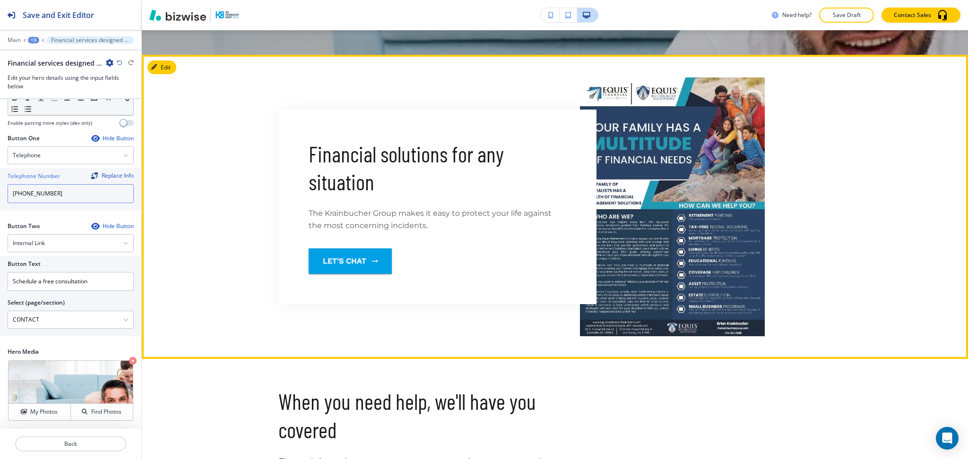
scroll to position [427, 0]
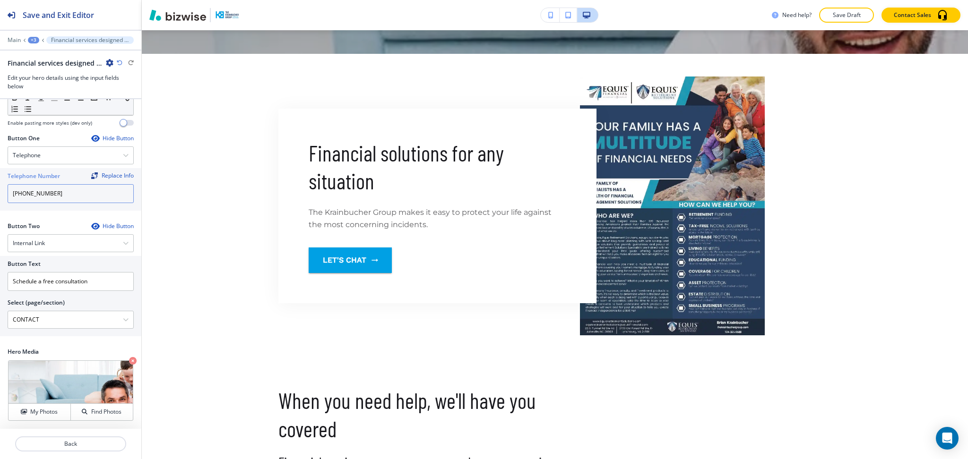
type input "[PHONE_NUMBER]"
click at [10, 39] on p "Main" at bounding box center [14, 40] width 13 height 7
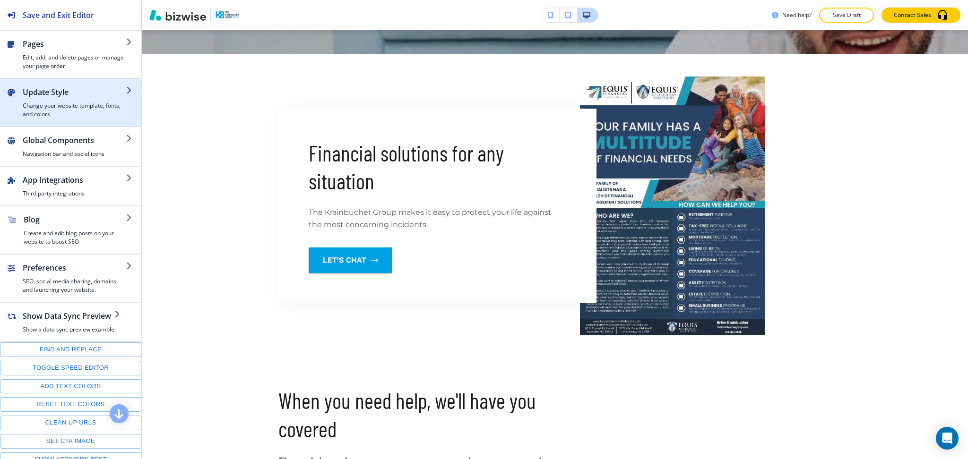
click at [48, 107] on h4 "Change your website template, fonts, and colors" at bounding box center [75, 110] width 104 height 17
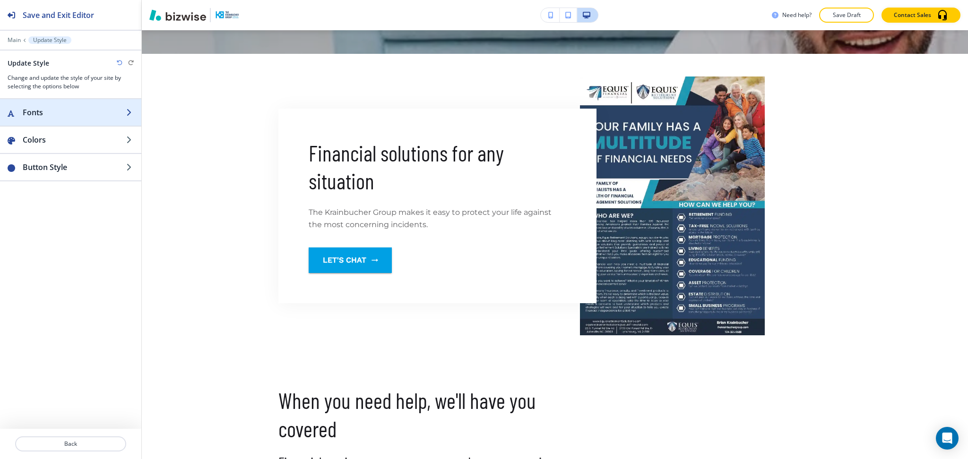
click at [54, 109] on h2 "Fonts" at bounding box center [75, 112] width 104 height 11
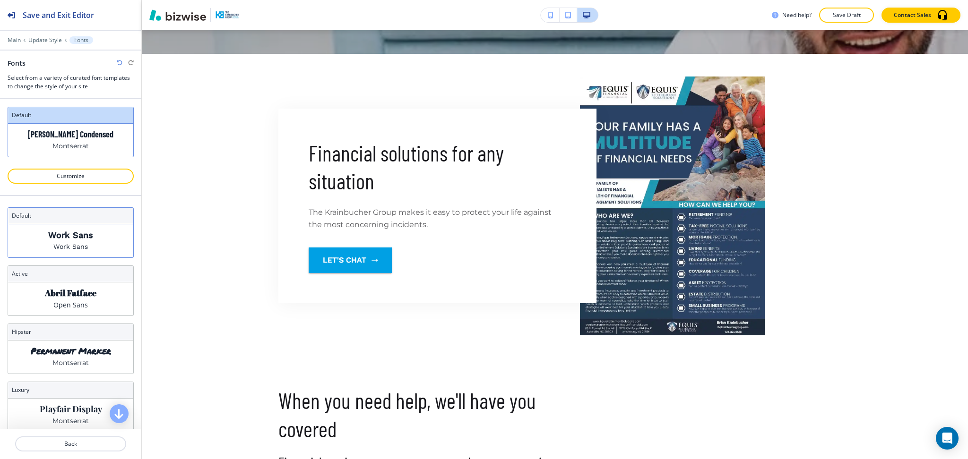
click at [81, 241] on div "Work Sans Work Sans" at bounding box center [70, 241] width 125 height 33
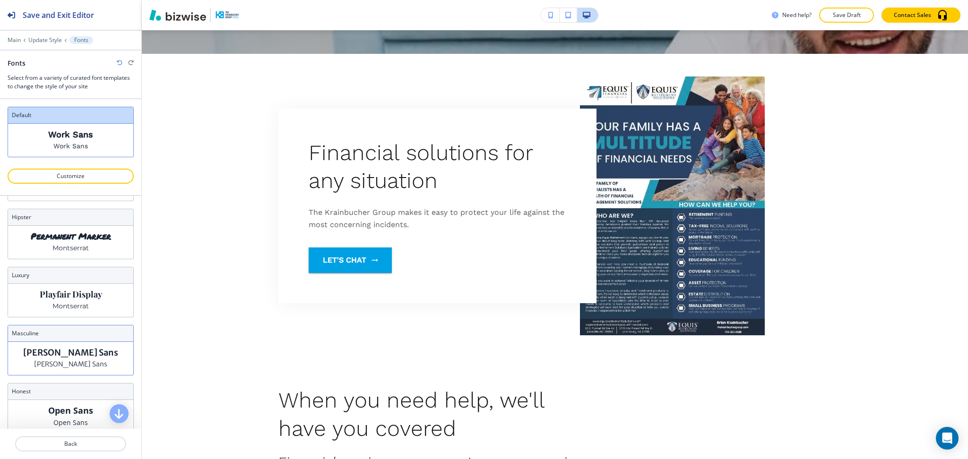
scroll to position [115, 0]
click at [82, 350] on p "[PERSON_NAME] Sans" at bounding box center [70, 352] width 95 height 10
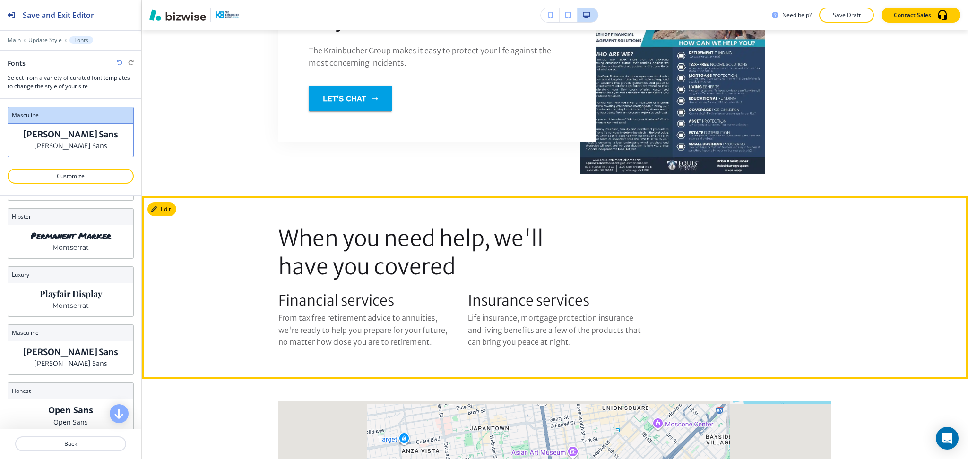
scroll to position [590, 0]
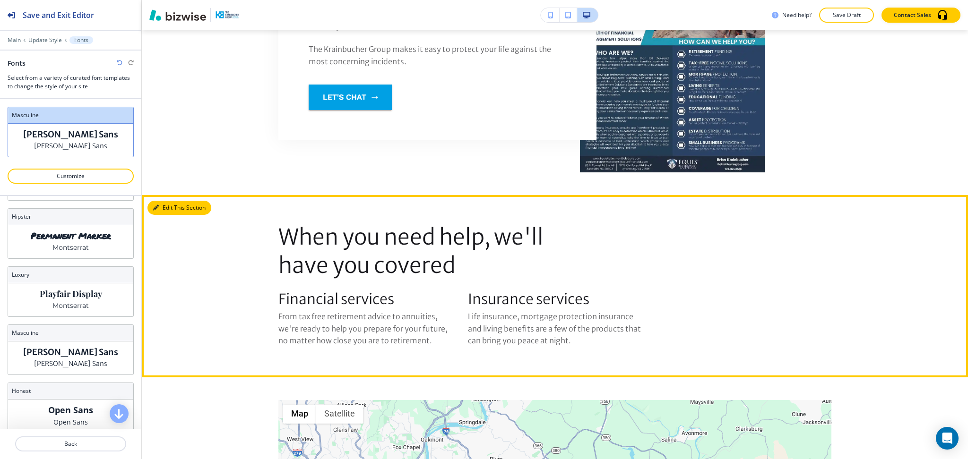
click at [159, 205] on button "Edit This Section" at bounding box center [179, 208] width 64 height 14
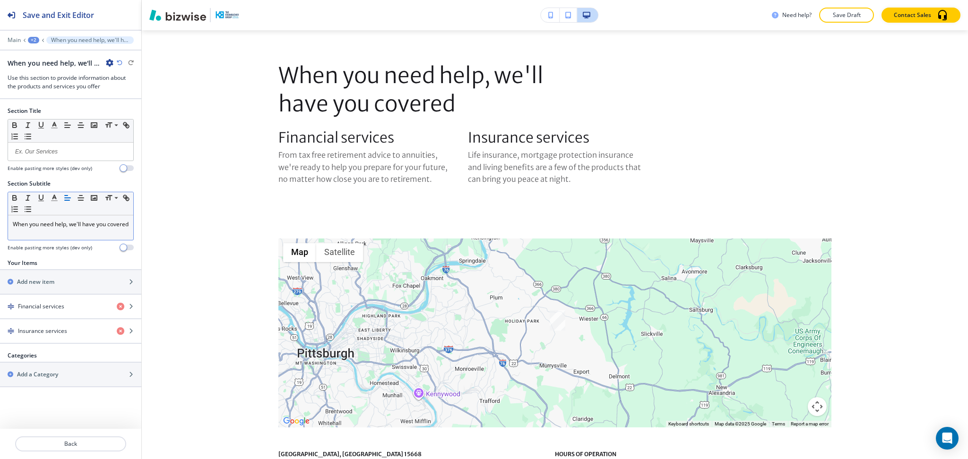
scroll to position [755, 0]
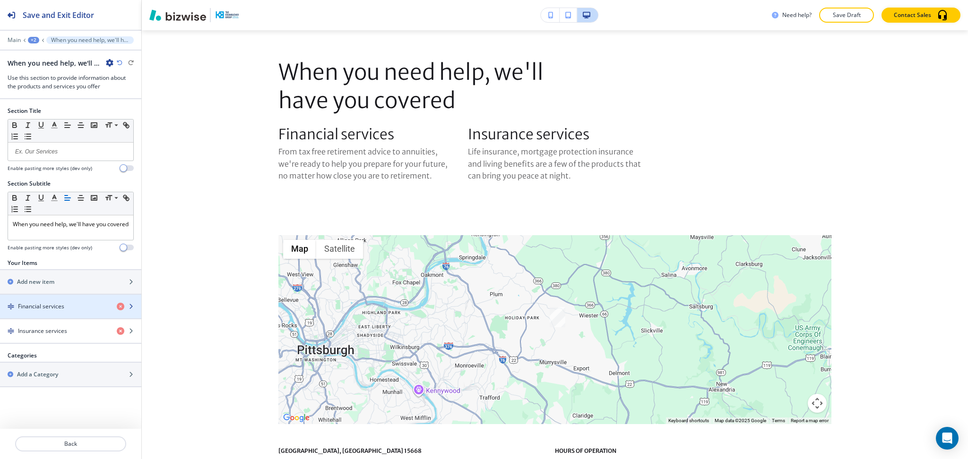
click at [61, 303] on div "button" at bounding box center [70, 299] width 141 height 8
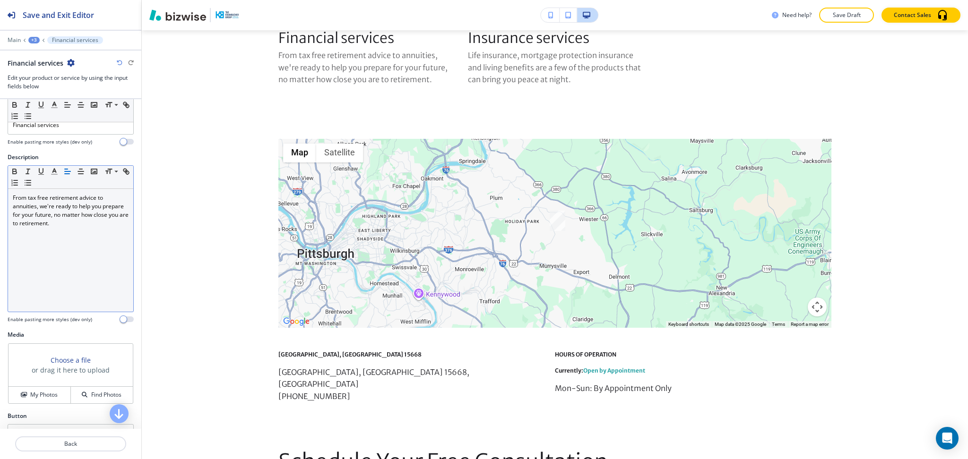
scroll to position [47, 0]
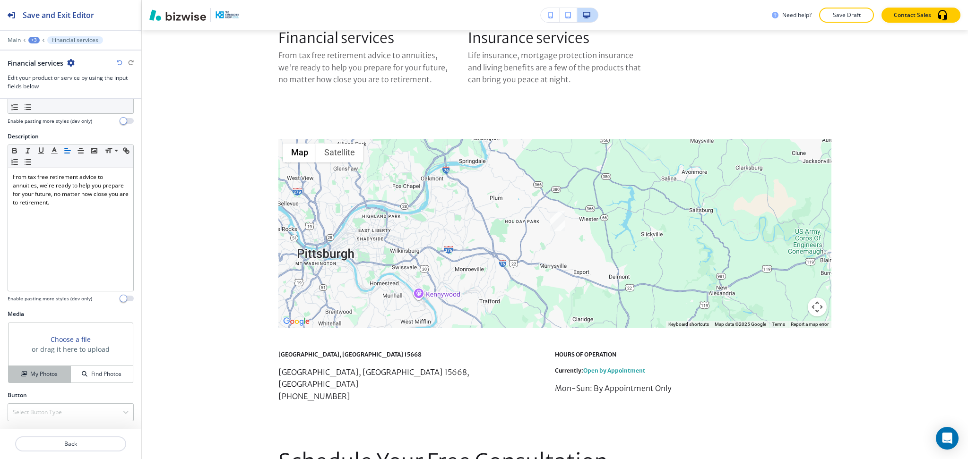
click at [38, 369] on button "My Photos" at bounding box center [40, 374] width 62 height 17
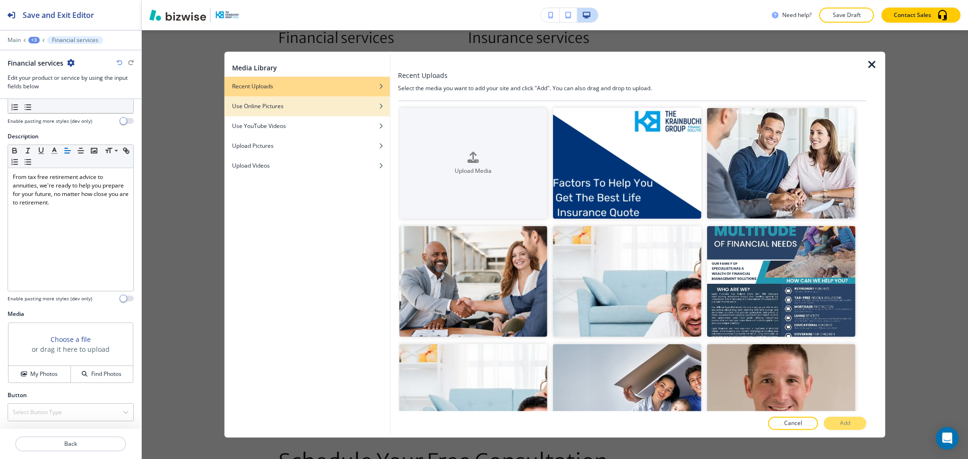
click at [286, 109] on div "Use Online Pictures" at bounding box center [307, 106] width 165 height 9
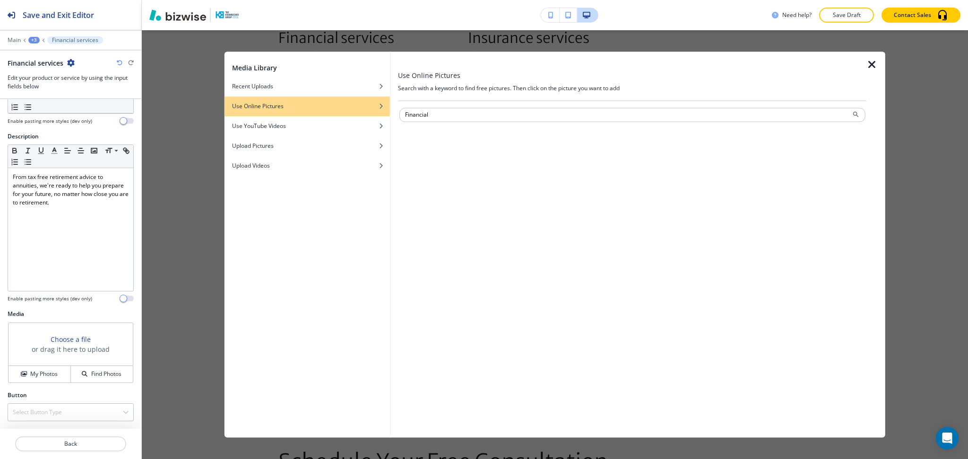
type input "Financial"
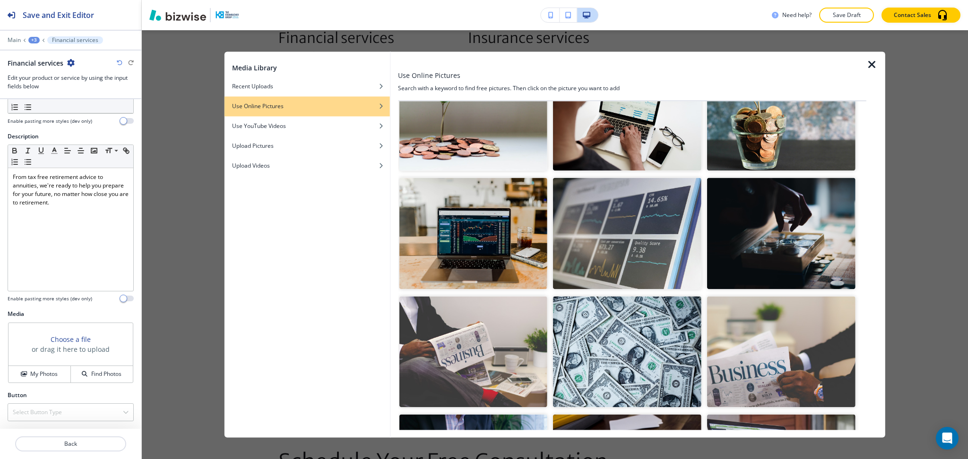
scroll to position [189, 0]
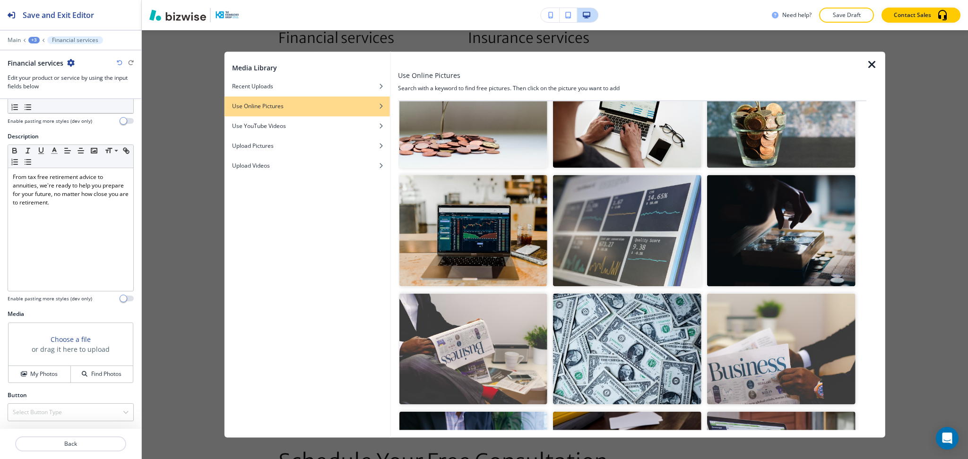
click at [624, 242] on img "button" at bounding box center [627, 230] width 148 height 111
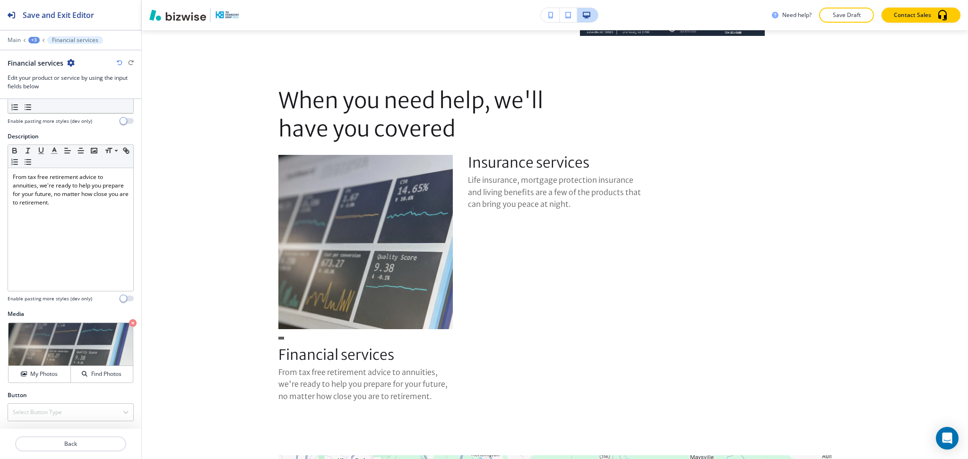
scroll to position [727, 0]
click at [500, 162] on h3 "Insurance services" at bounding box center [555, 164] width 174 height 16
copy h3 "Insurance"
click at [61, 442] on p "Back" at bounding box center [70, 444] width 109 height 9
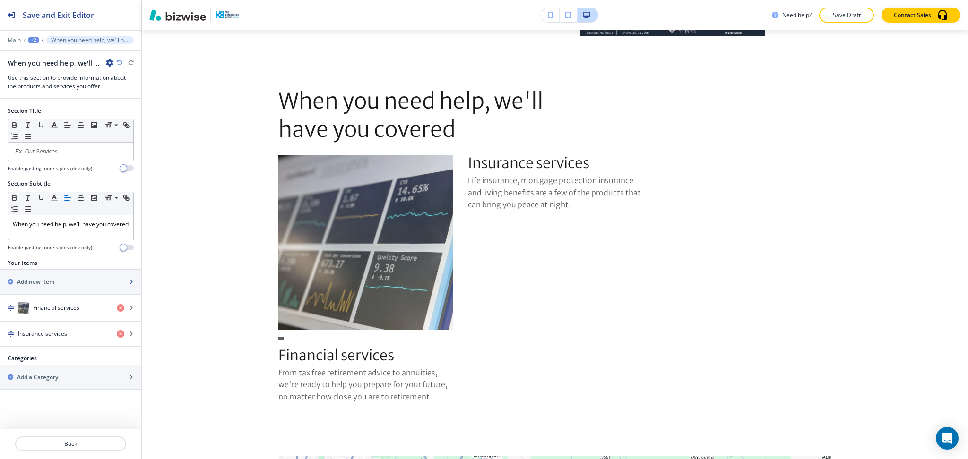
scroll to position [755, 0]
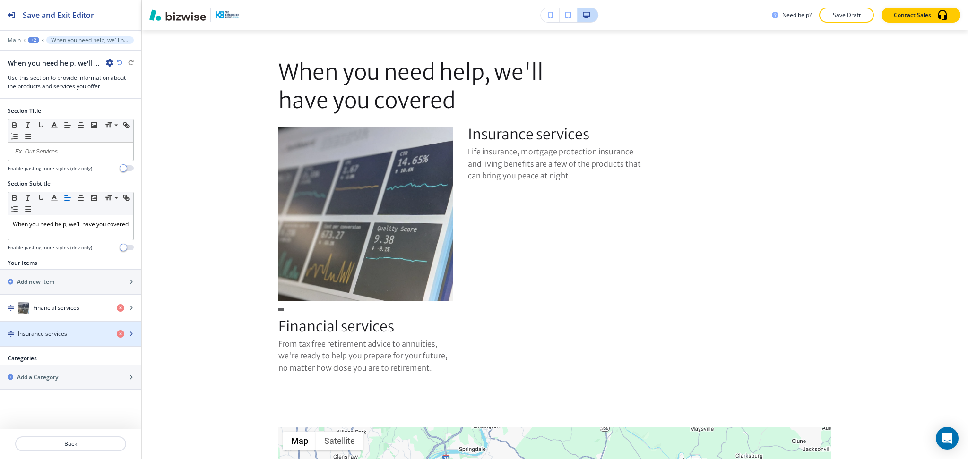
click at [54, 334] on h4 "Insurance services" at bounding box center [42, 334] width 49 height 9
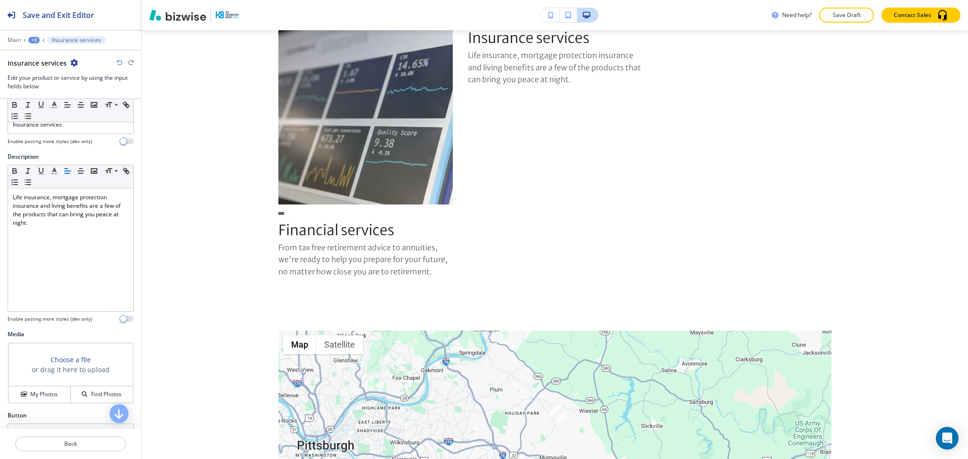
scroll to position [47, 0]
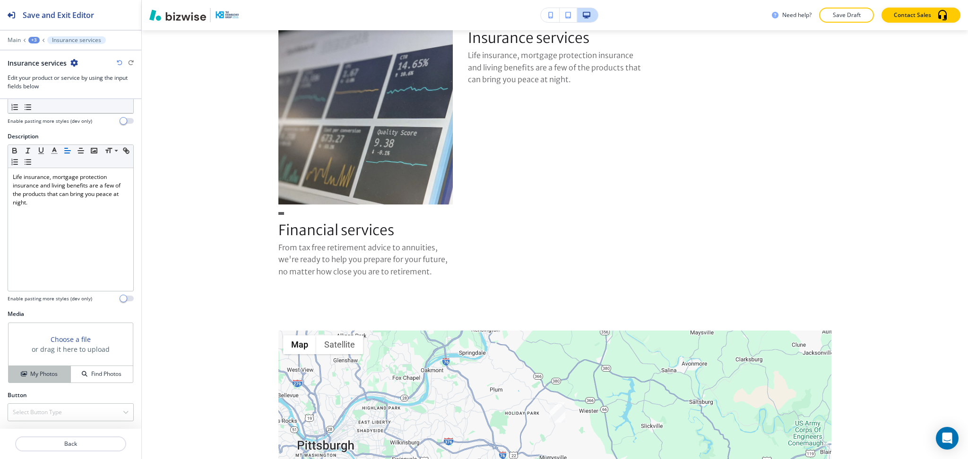
click at [43, 378] on h4 "My Photos" at bounding box center [43, 374] width 27 height 9
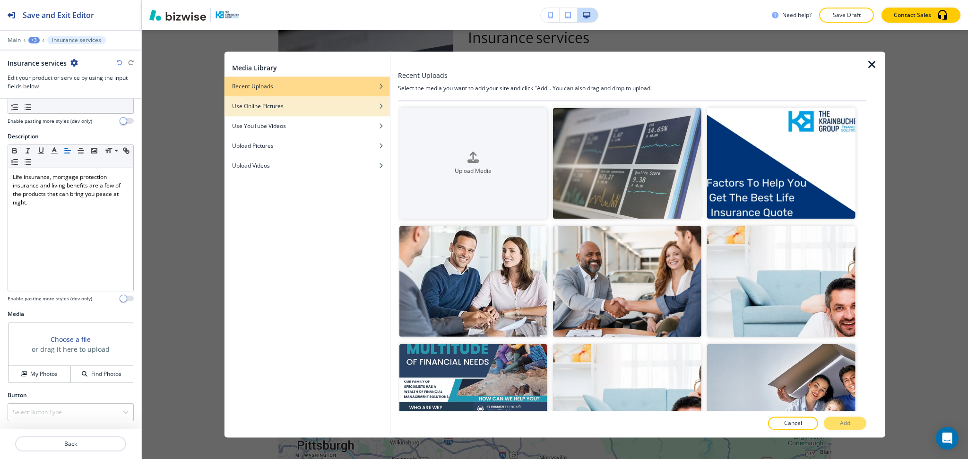
click at [301, 103] on div "Use Online Pictures" at bounding box center [307, 106] width 165 height 9
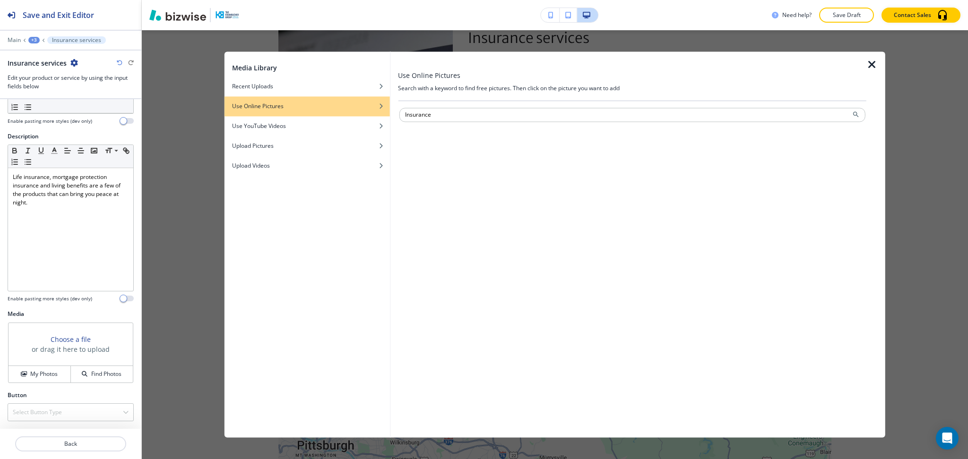
type input "Insurance"
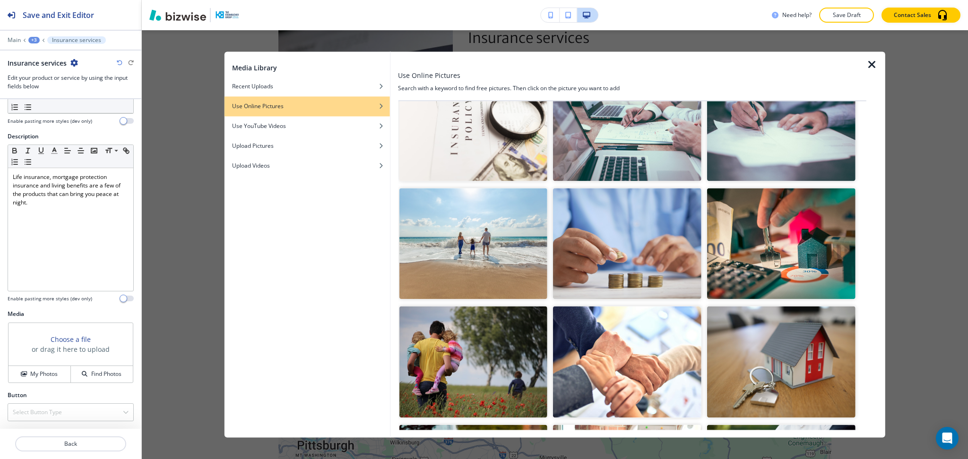
scroll to position [58, 0]
click at [769, 369] on img "button" at bounding box center [781, 361] width 148 height 111
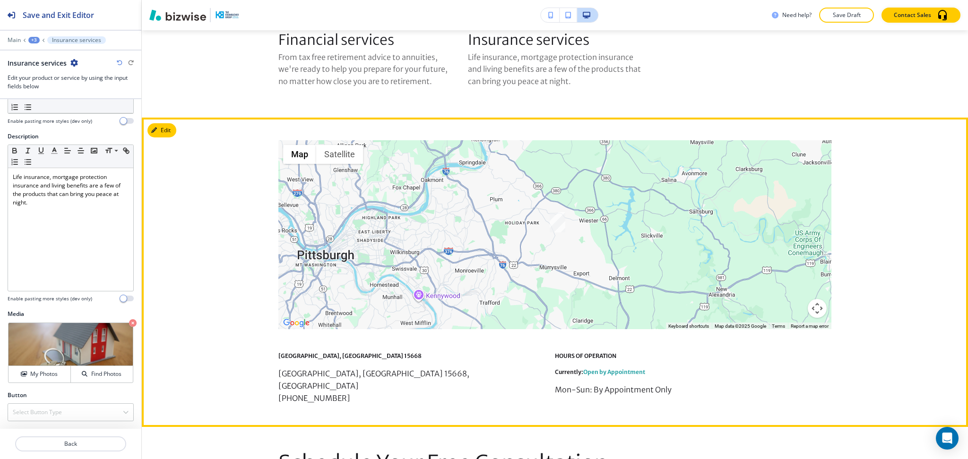
scroll to position [1041, 0]
click at [169, 126] on button "Edit" at bounding box center [161, 131] width 29 height 14
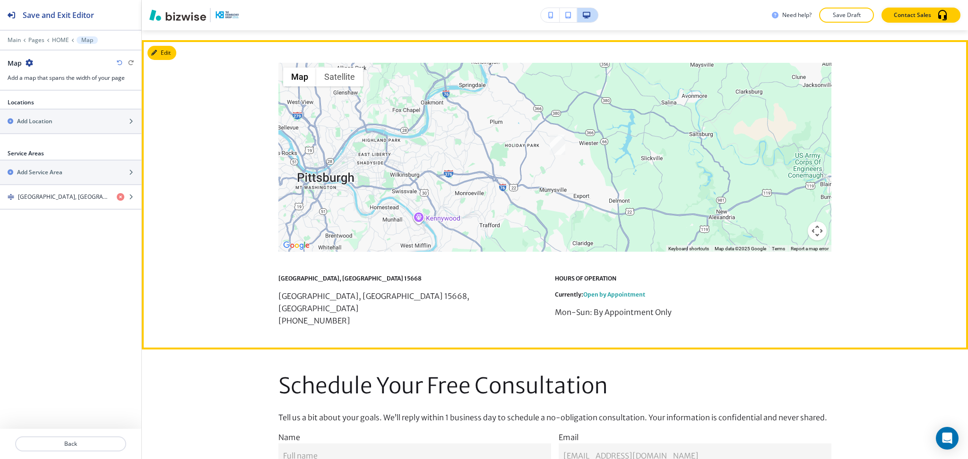
scroll to position [1130, 0]
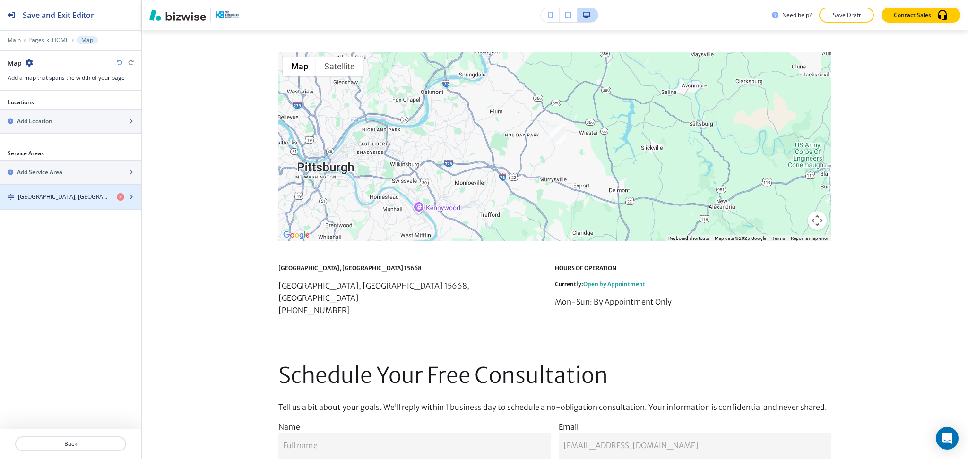
click at [59, 195] on h4 "[GEOGRAPHIC_DATA], [GEOGRAPHIC_DATA] 15668" at bounding box center [63, 197] width 91 height 9
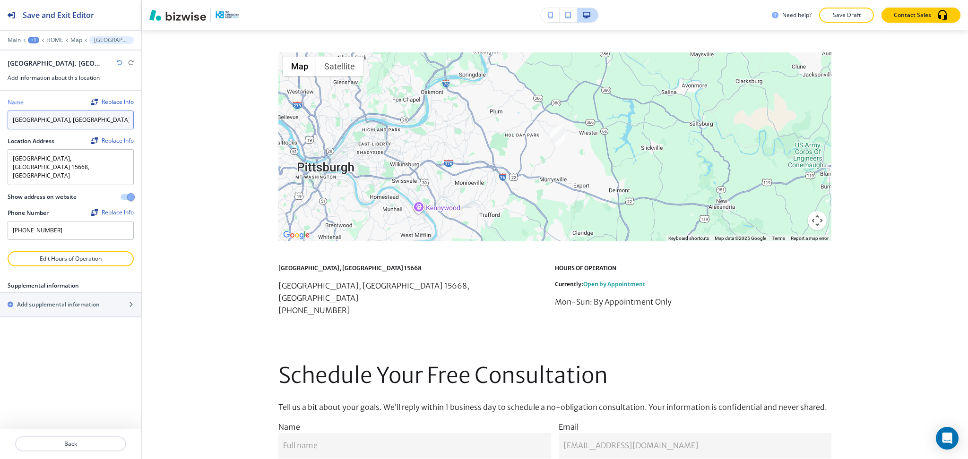
drag, startPoint x: 79, startPoint y: 128, endPoint x: 0, endPoint y: 135, distance: 79.7
click at [0, 137] on div "Name Replace Info [GEOGRAPHIC_DATA] Location Address Replace Info [GEOGRAPHIC_D…" at bounding box center [70, 171] width 141 height 161
type input "Our Location"
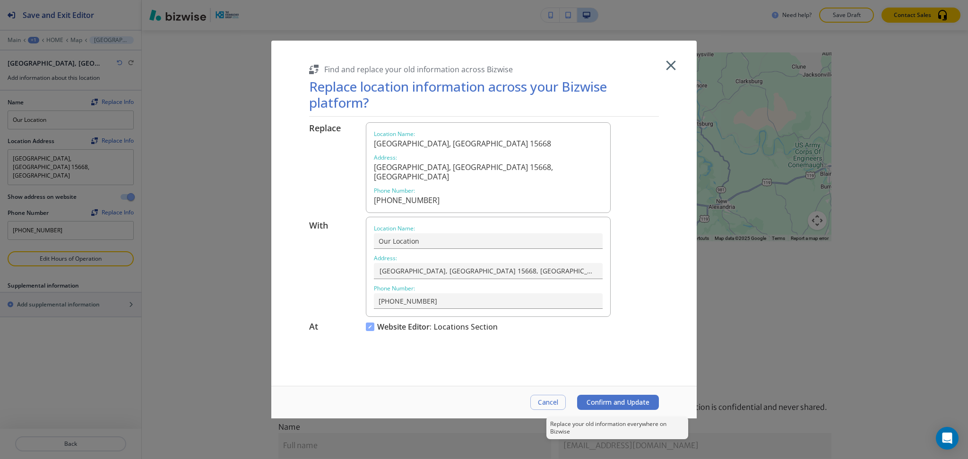
click at [618, 404] on span "Confirm and Update" at bounding box center [618, 403] width 63 height 8
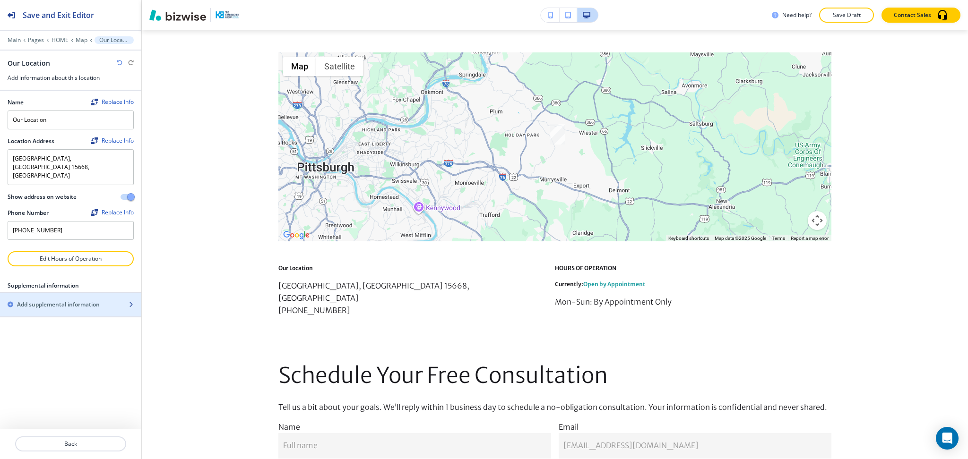
click at [72, 301] on h2 "Add supplemental information" at bounding box center [58, 305] width 83 height 9
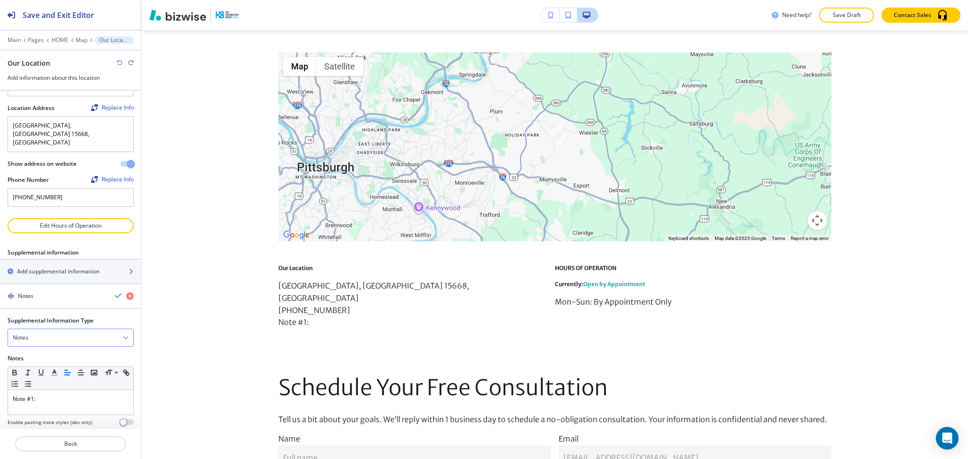
click at [61, 329] on div "Notes" at bounding box center [70, 337] width 125 height 17
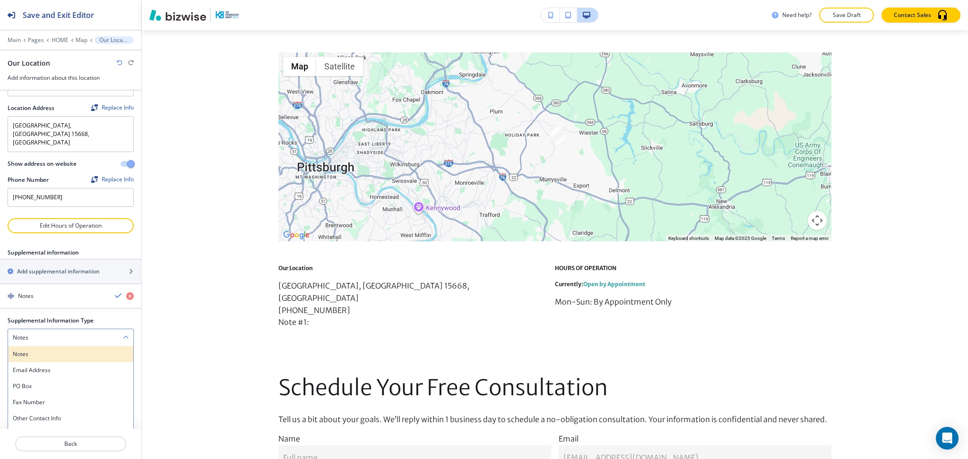
scroll to position [32, 0]
click at [35, 367] on h4 "Email Address" at bounding box center [71, 371] width 116 height 9
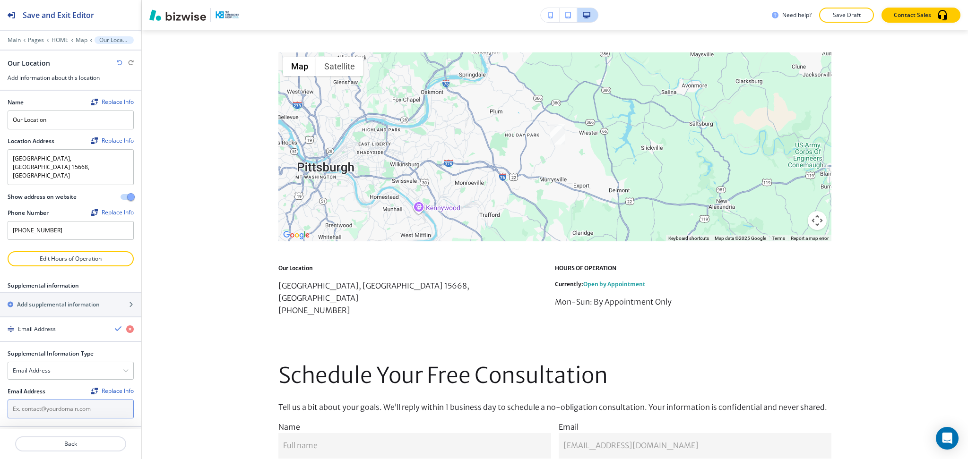
click at [48, 400] on input "text" at bounding box center [71, 409] width 126 height 19
paste input "[PERSON_NAME]"
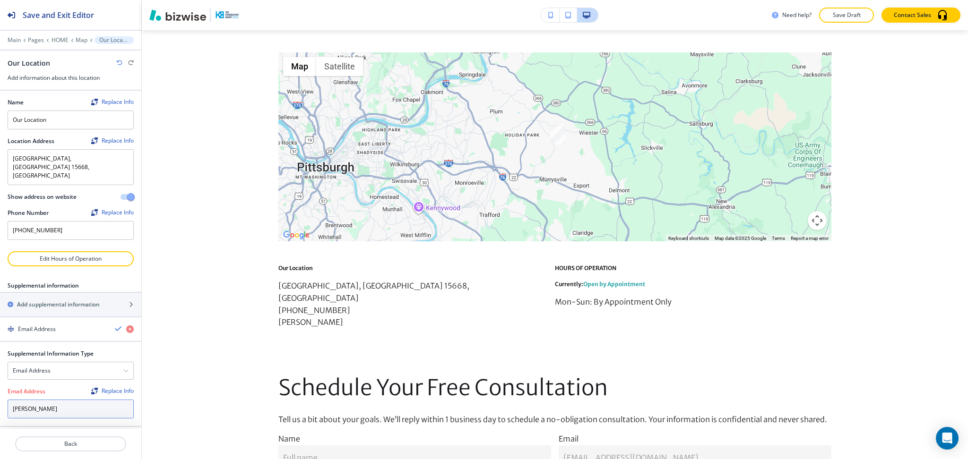
drag, startPoint x: 11, startPoint y: 395, endPoint x: 0, endPoint y: 393, distance: 11.6
click at [0, 394] on div "Supplemental Information Type Email Address Notes Email Address PO Box Fax Numb…" at bounding box center [70, 388] width 141 height 77
click at [115, 400] on input "[PERSON_NAME]" at bounding box center [71, 409] width 126 height 19
type input "[PERSON_NAME][EMAIL_ADDRESS][DOMAIN_NAME]"
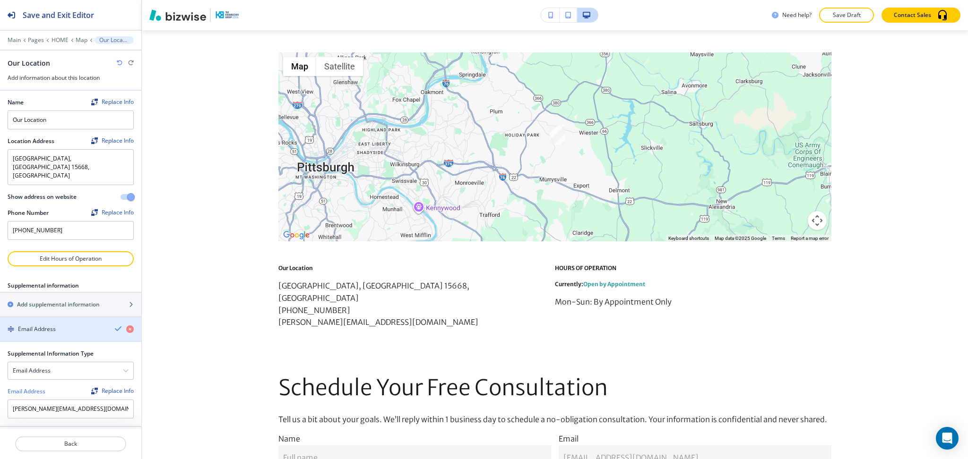
click at [116, 325] on icon "button" at bounding box center [119, 329] width 8 height 8
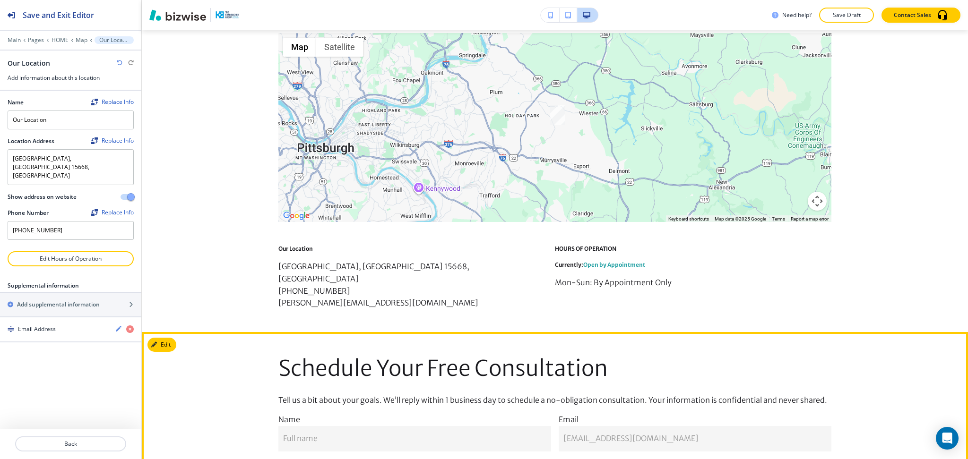
scroll to position [1359, 0]
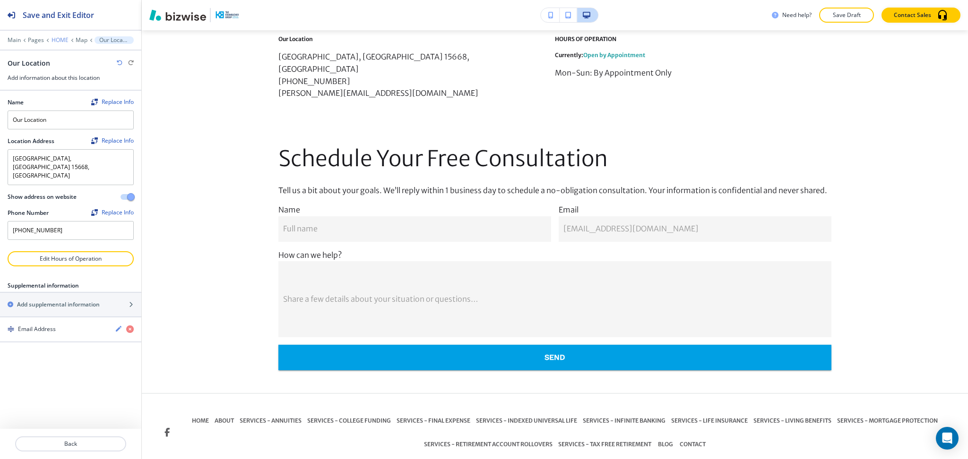
click at [57, 38] on p "HOME" at bounding box center [60, 40] width 17 height 7
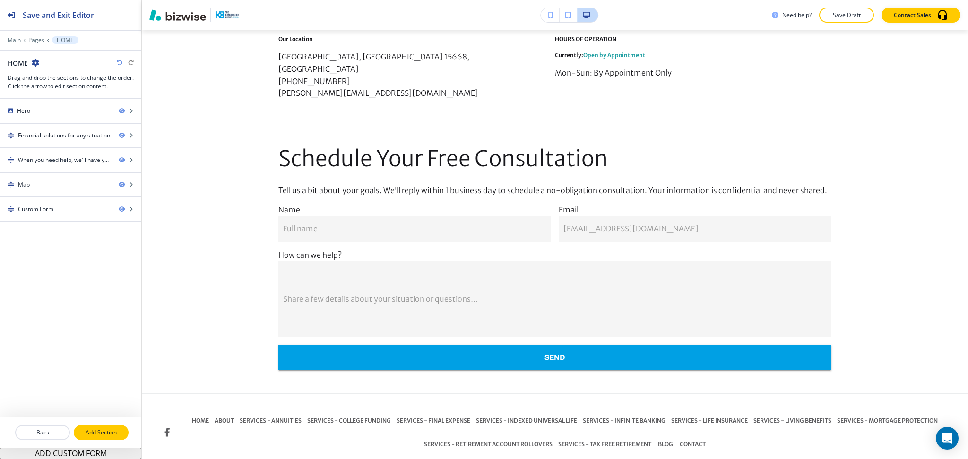
click at [107, 437] on p "Add Section" at bounding box center [101, 433] width 53 height 9
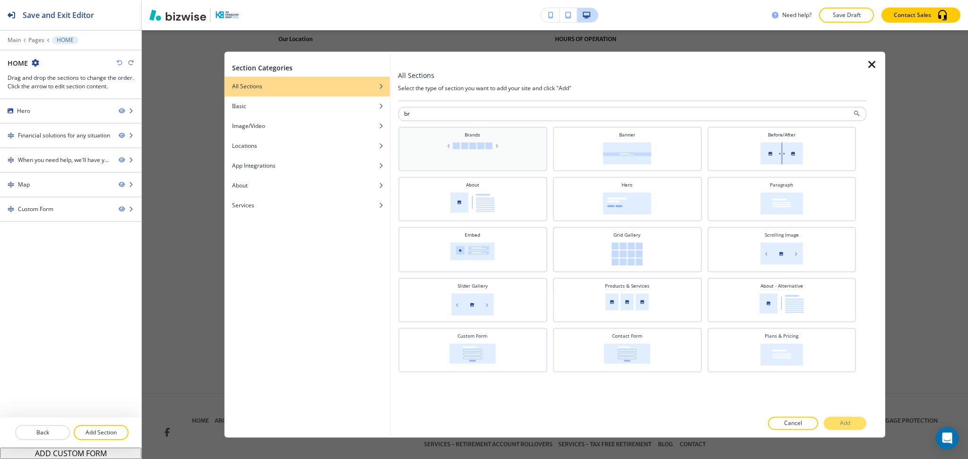
type input "br"
click at [480, 143] on img at bounding box center [472, 145] width 55 height 7
click at [844, 420] on p "Add" at bounding box center [845, 424] width 10 height 9
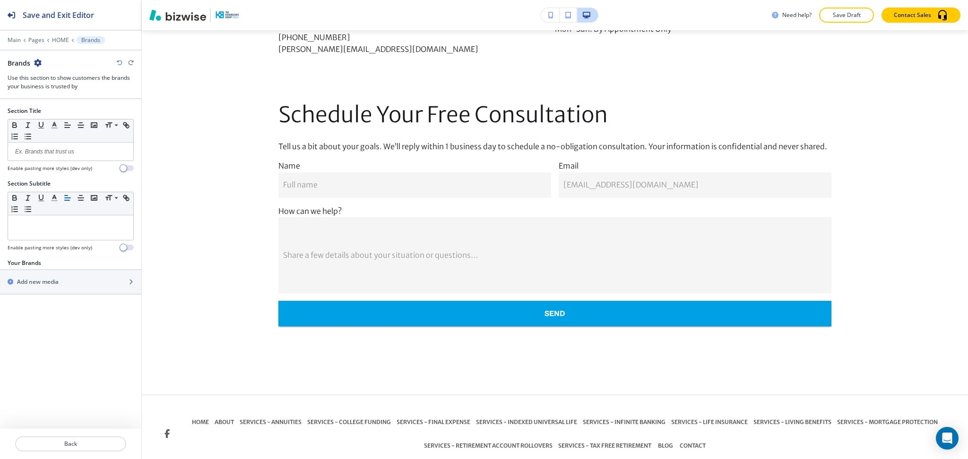
scroll to position [1405, 0]
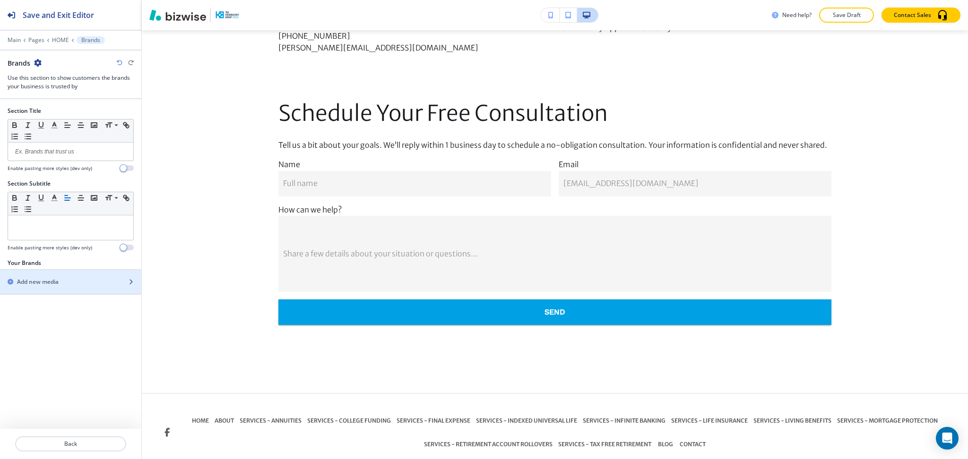
click at [41, 282] on h2 "Add new media" at bounding box center [38, 282] width 42 height 9
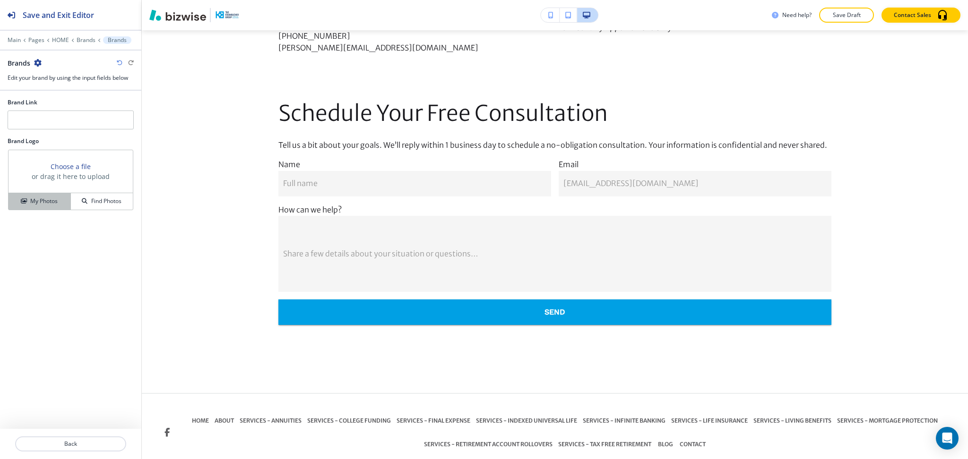
click at [34, 198] on h4 "My Photos" at bounding box center [43, 201] width 27 height 9
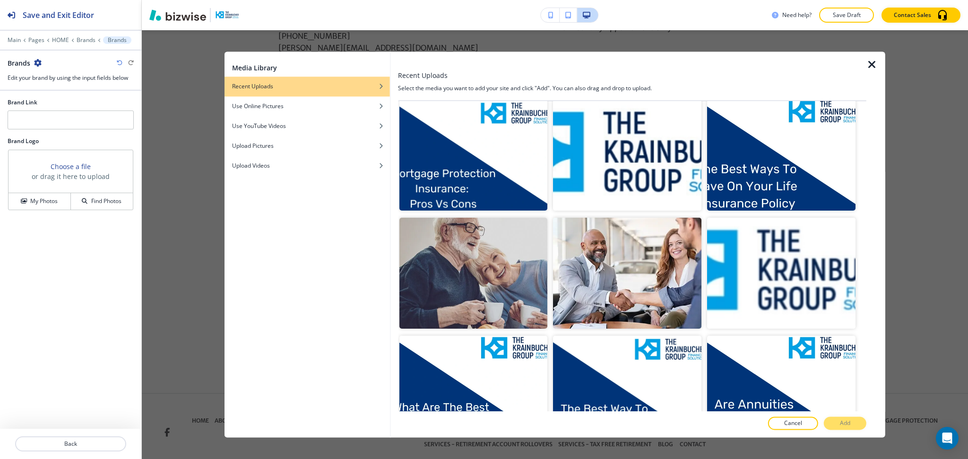
scroll to position [1091, 0]
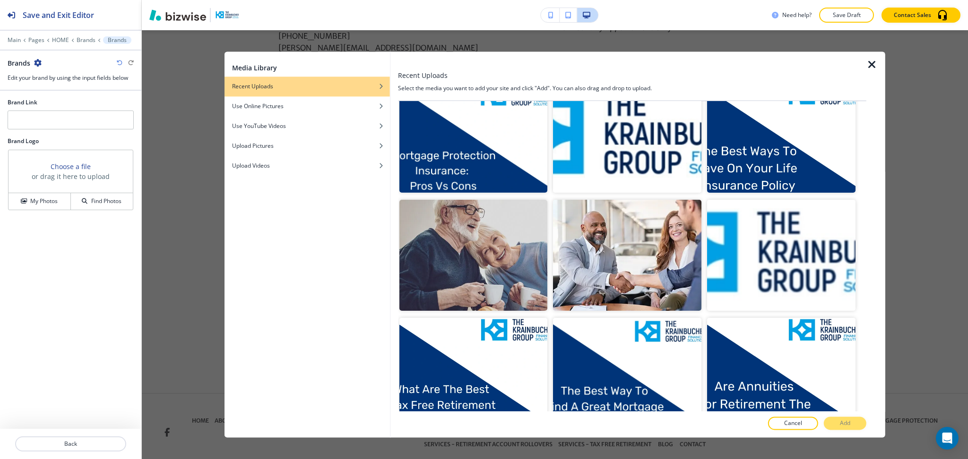
click at [649, 136] on img "button" at bounding box center [627, 137] width 148 height 111
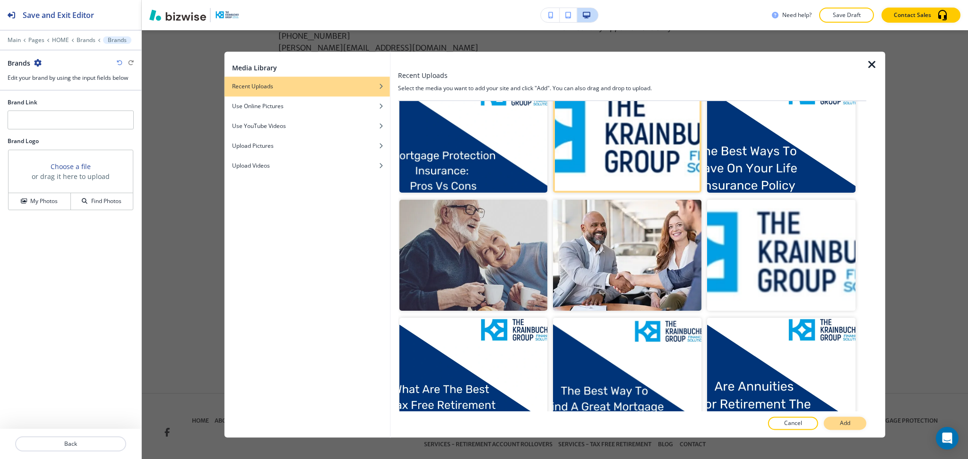
click at [846, 421] on p "Add" at bounding box center [845, 424] width 10 height 9
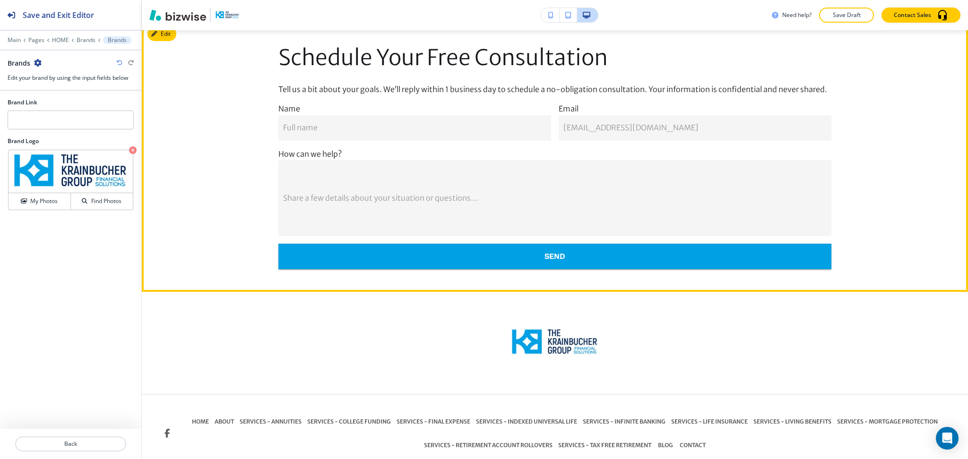
scroll to position [1462, 0]
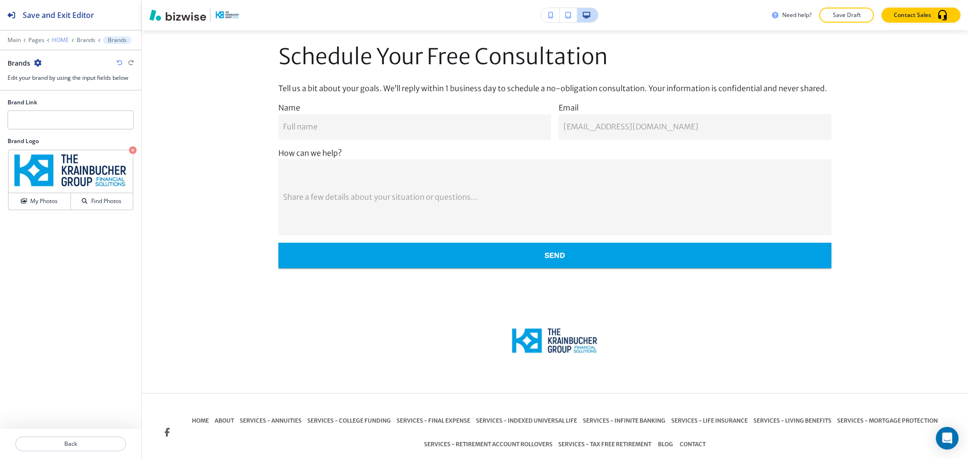
click at [59, 38] on p "HOME" at bounding box center [60, 40] width 17 height 7
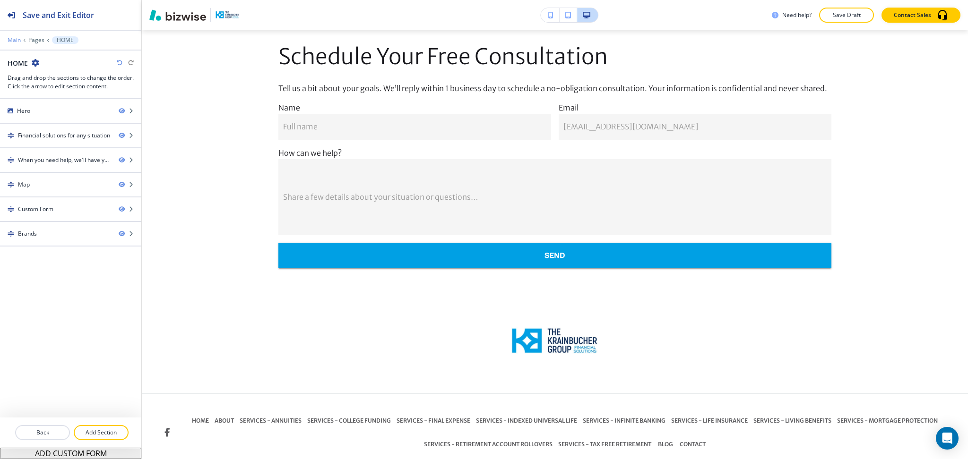
click at [12, 38] on p "Main" at bounding box center [14, 40] width 13 height 7
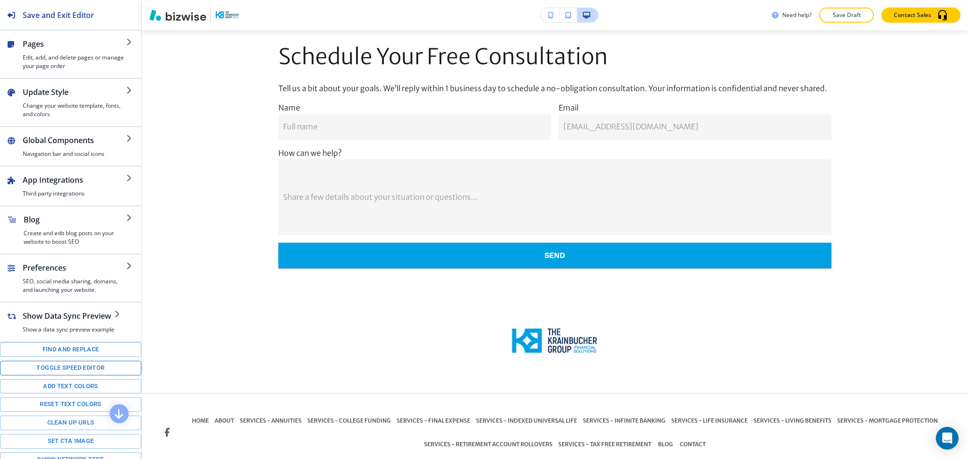
click at [47, 376] on button "Toggle speed editor" at bounding box center [70, 368] width 141 height 15
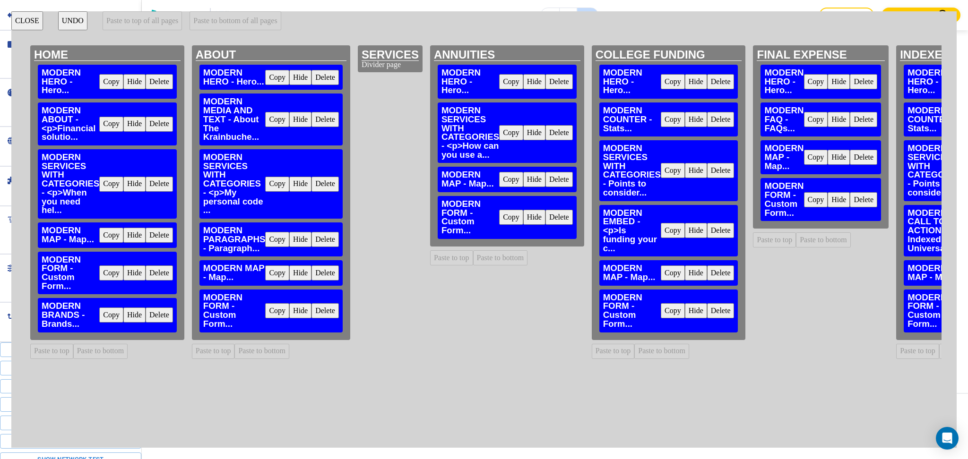
click at [112, 317] on button "Copy" at bounding box center [111, 315] width 24 height 15
click at [241, 22] on button "Paste to bottom of all pages" at bounding box center [235, 20] width 91 height 19
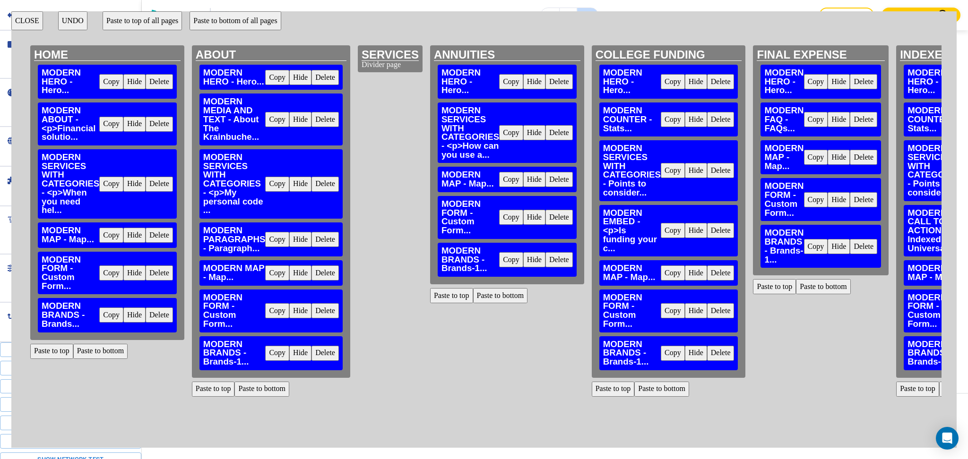
click at [20, 23] on button "CLOSE" at bounding box center [27, 20] width 32 height 19
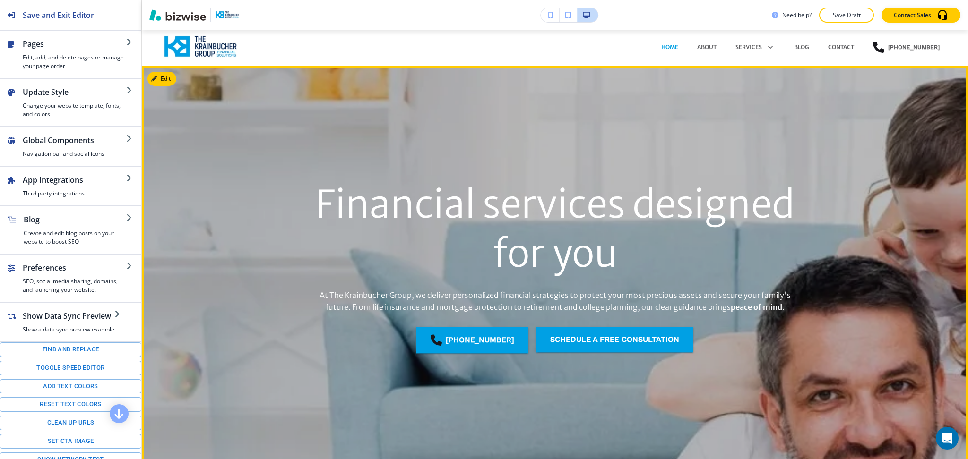
scroll to position [0, 0]
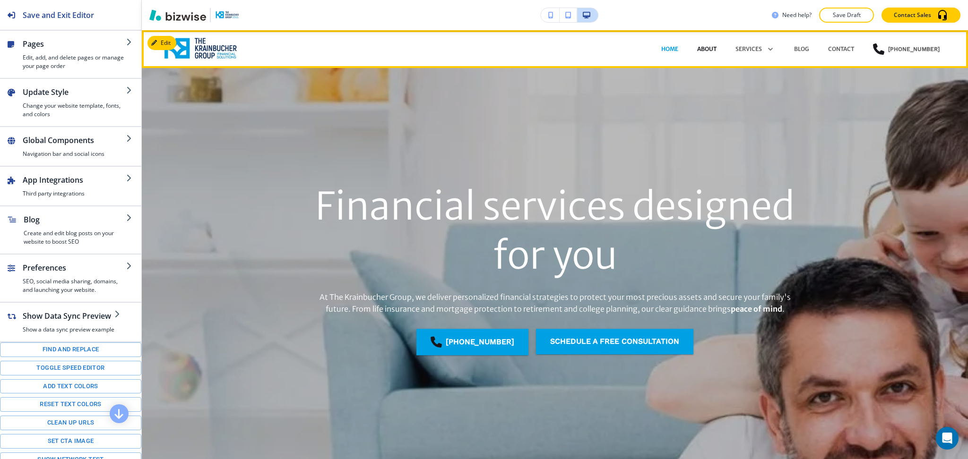
click at [706, 46] on p "ABOUT" at bounding box center [706, 49] width 19 height 9
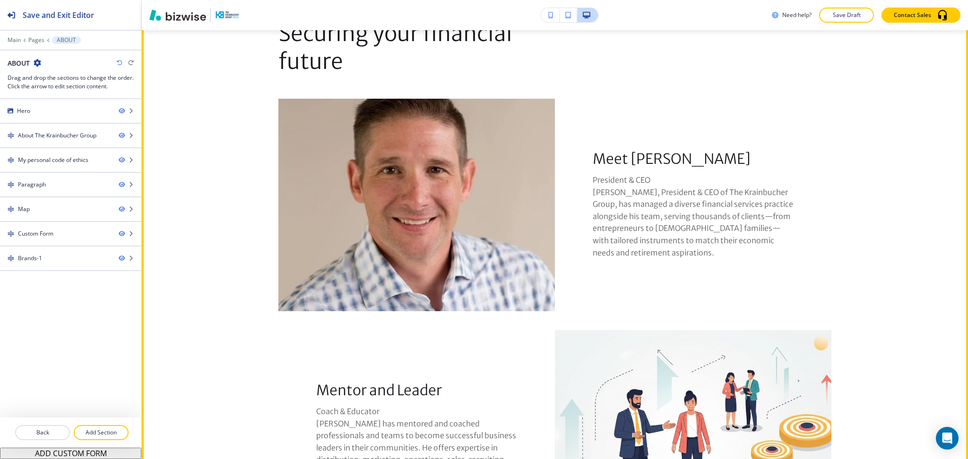
scroll to position [512, 0]
click at [102, 137] on div "About The Krainbucher Group" at bounding box center [55, 135] width 111 height 9
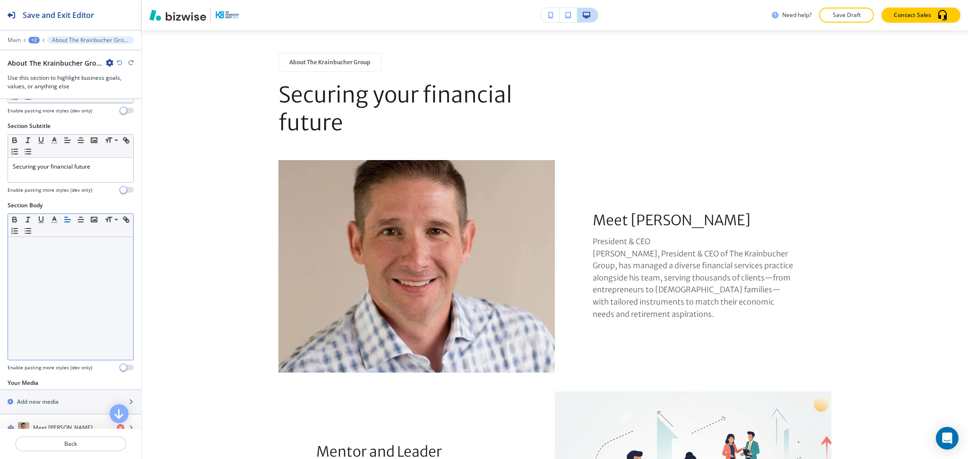
scroll to position [148, 0]
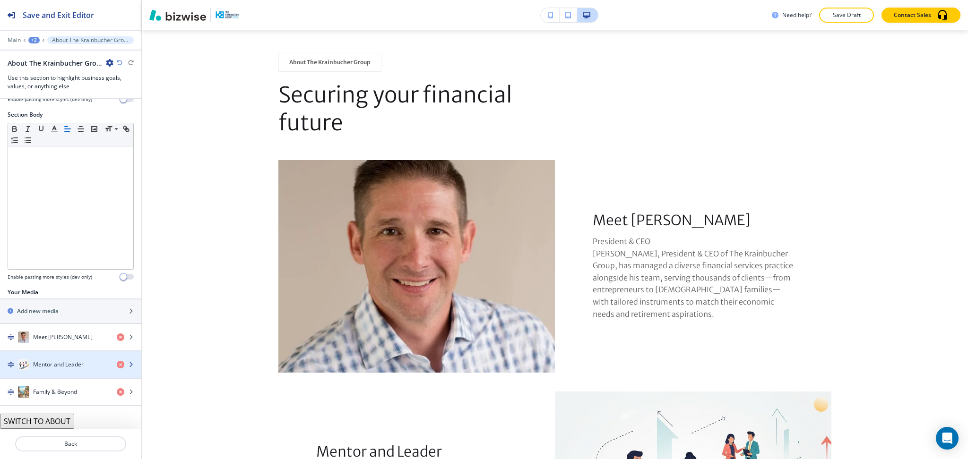
click at [71, 366] on h4 "Mentor and Leader" at bounding box center [58, 365] width 51 height 9
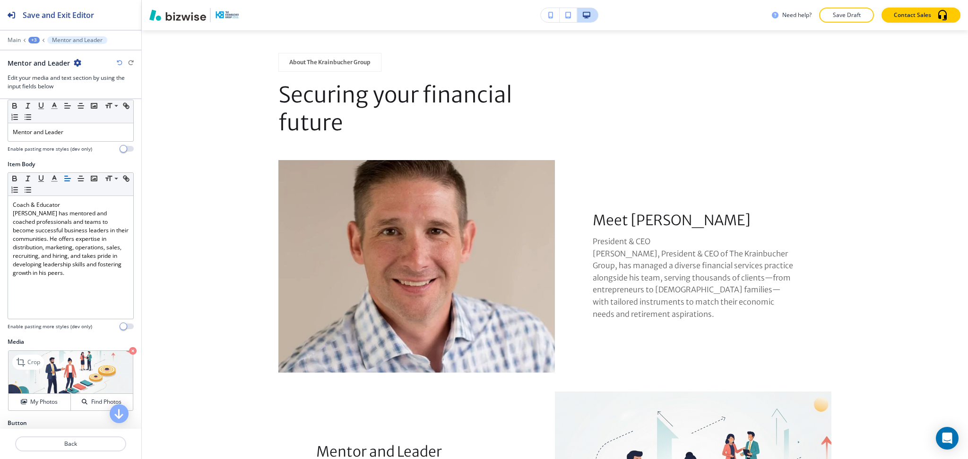
scroll to position [47, 0]
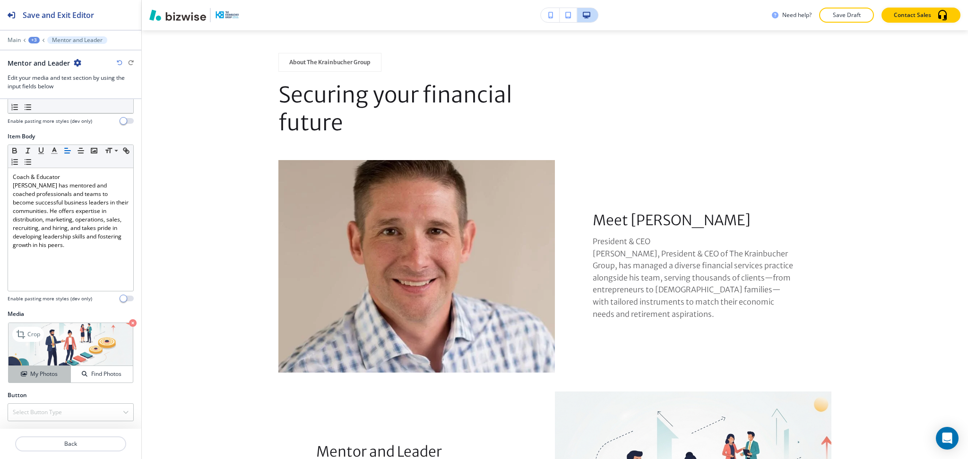
click at [50, 373] on h4 "My Photos" at bounding box center [43, 374] width 27 height 9
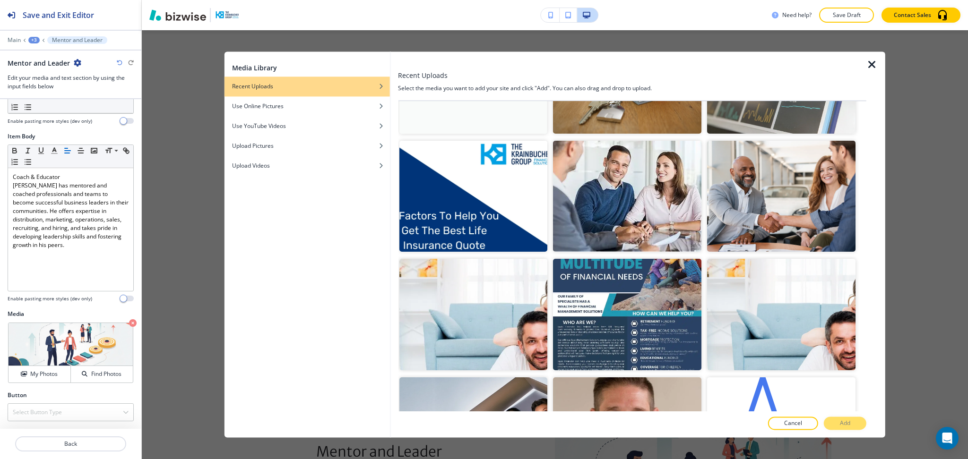
scroll to position [0, 0]
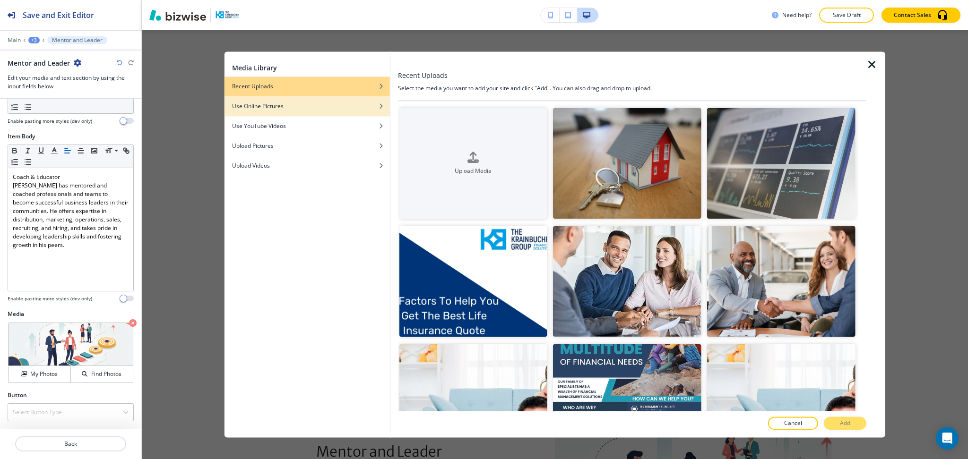
click at [334, 109] on div "Use Online Pictures" at bounding box center [307, 106] width 165 height 9
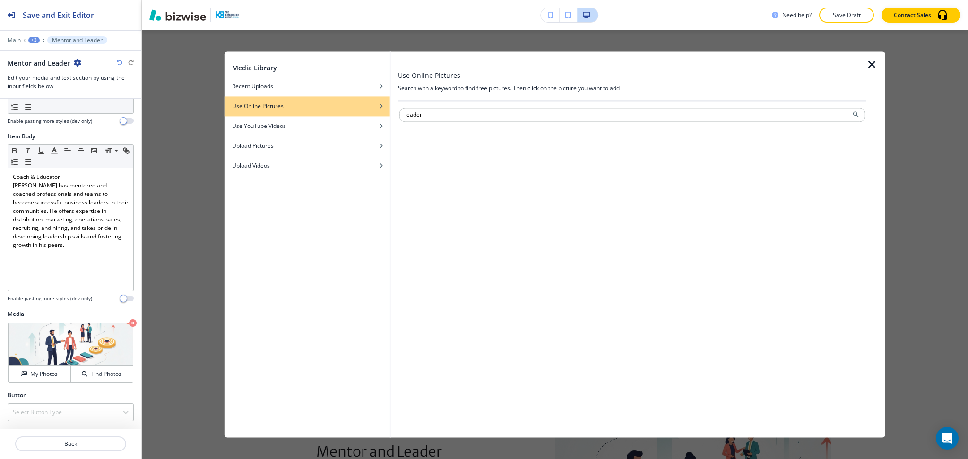
type input "leader"
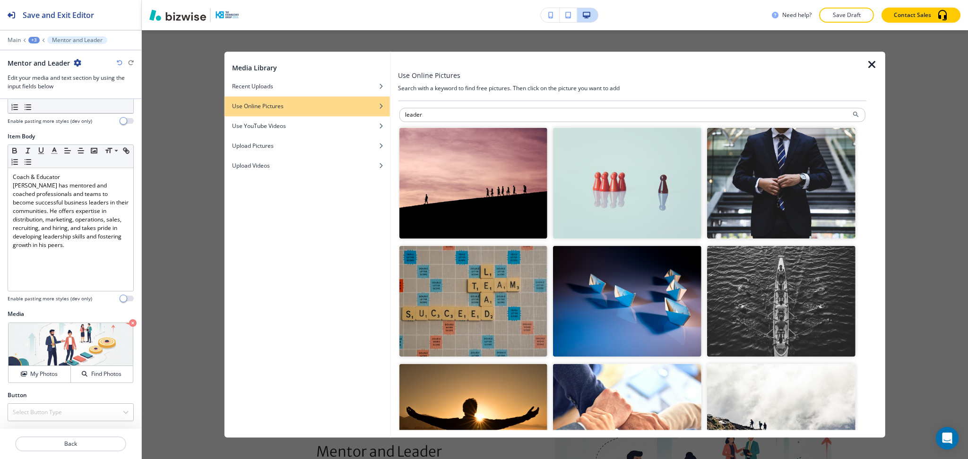
click at [497, 313] on img "button" at bounding box center [473, 301] width 148 height 111
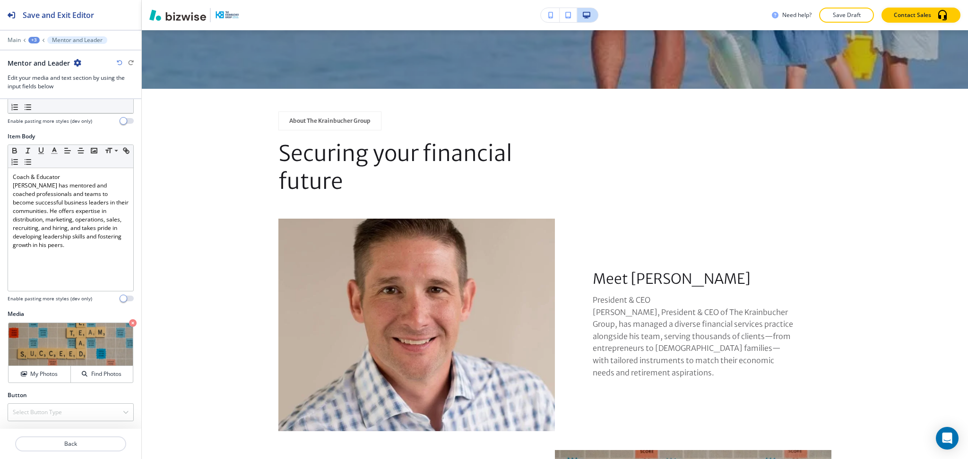
scroll to position [392, 0]
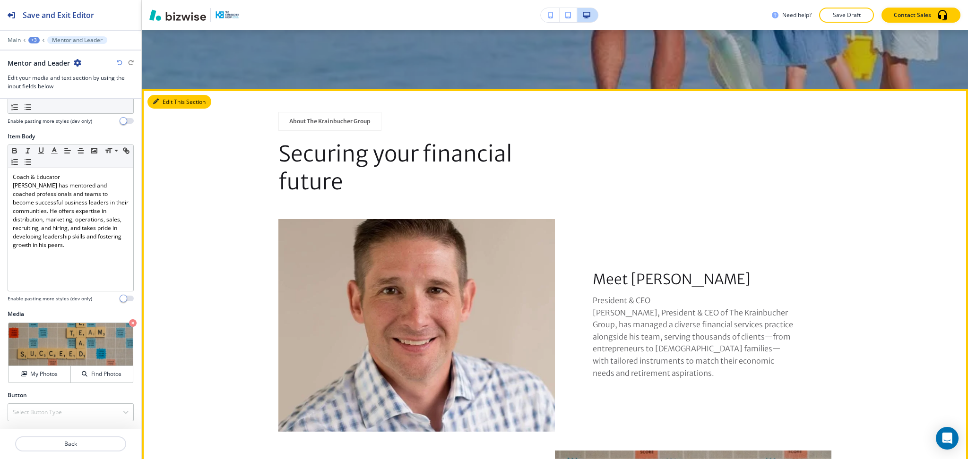
click at [175, 101] on button "Edit This Section" at bounding box center [179, 102] width 64 height 14
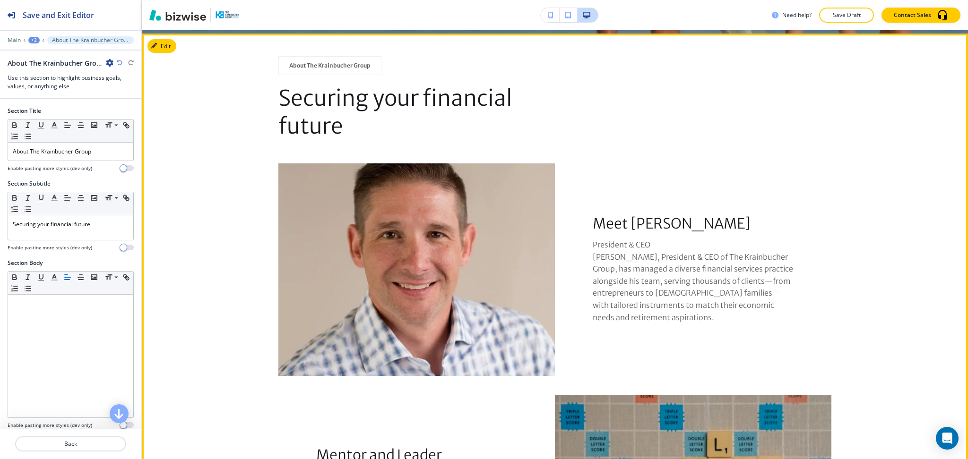
scroll to position [451, 0]
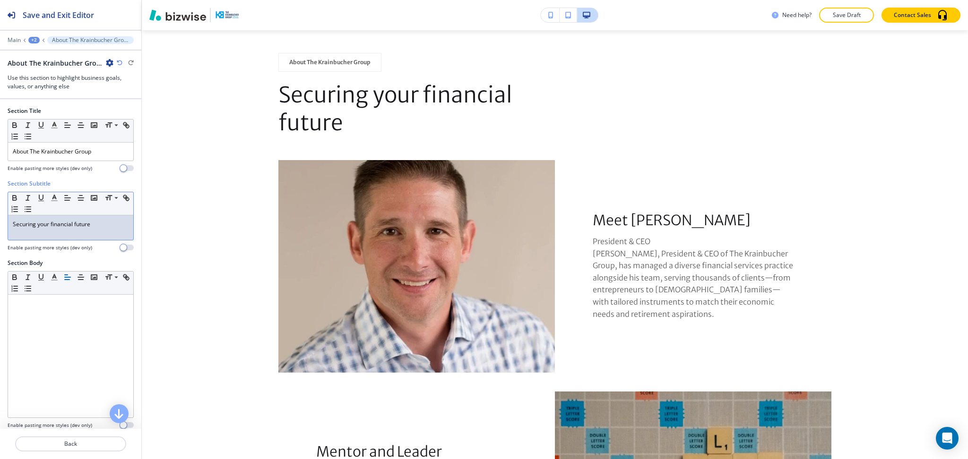
click at [89, 228] on p "Securing your financial future" at bounding box center [71, 224] width 116 height 9
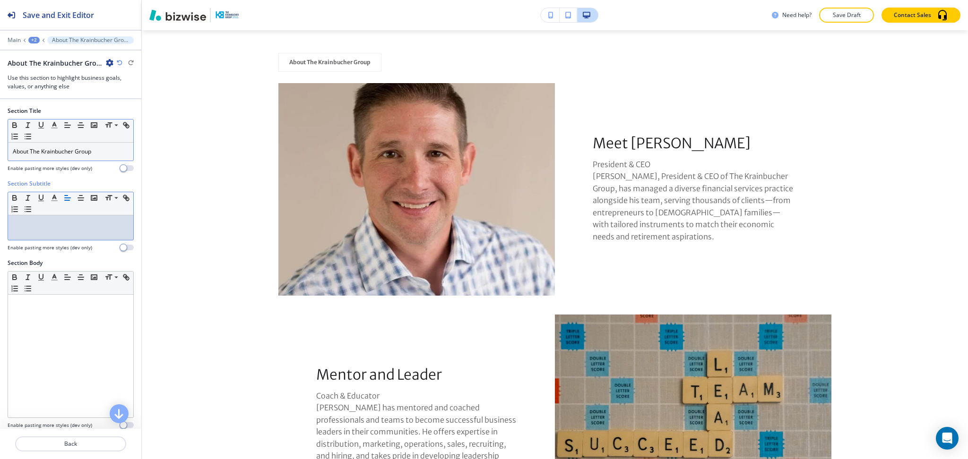
click at [77, 147] on p "About The Krainbucher Group" at bounding box center [71, 151] width 116 height 9
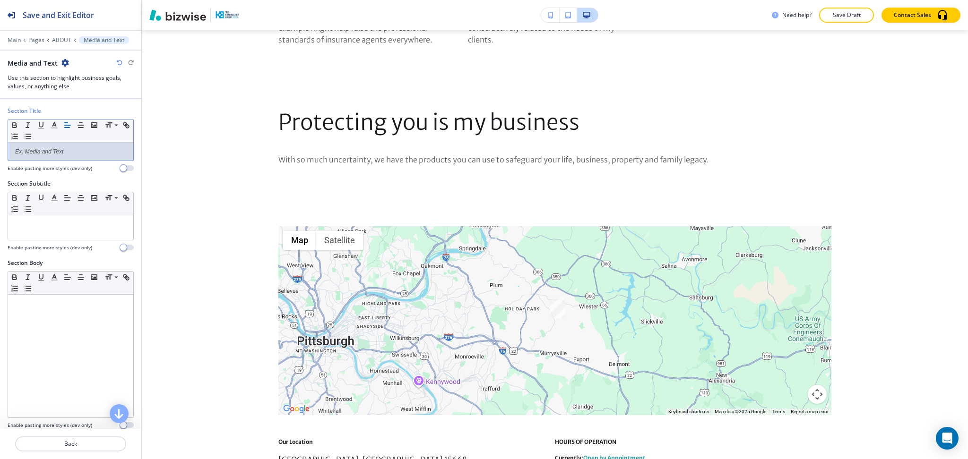
scroll to position [2546, 0]
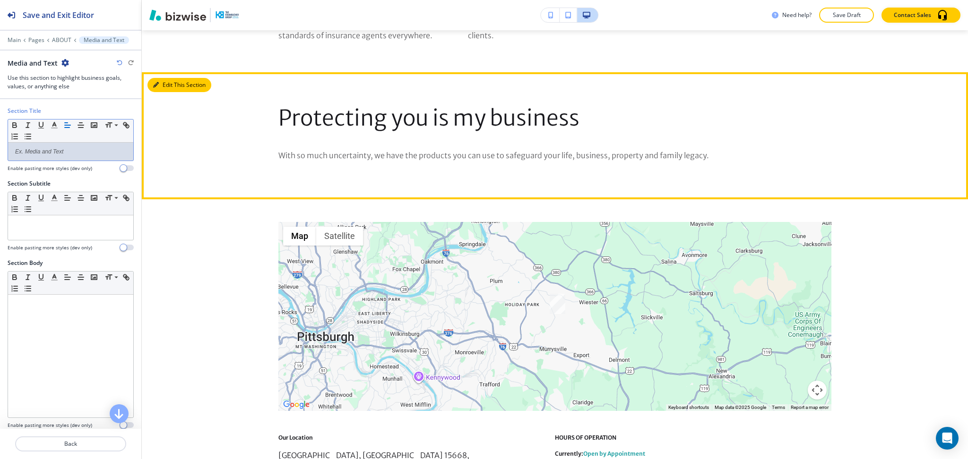
click at [170, 86] on button "Edit This Section" at bounding box center [179, 85] width 64 height 14
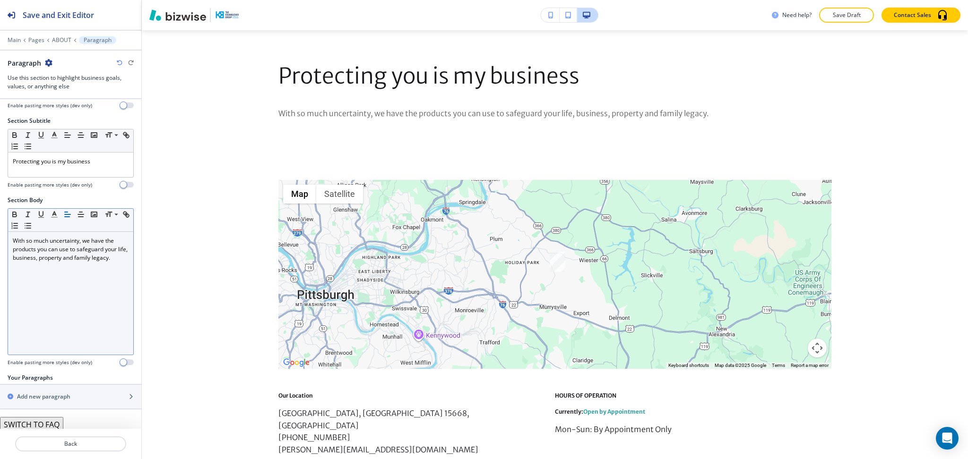
scroll to position [66, 0]
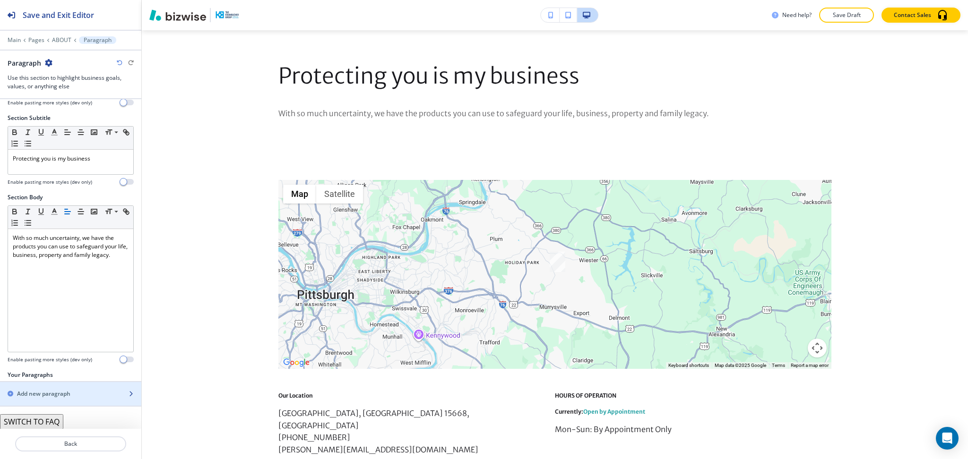
click at [61, 399] on div "button" at bounding box center [70, 402] width 141 height 8
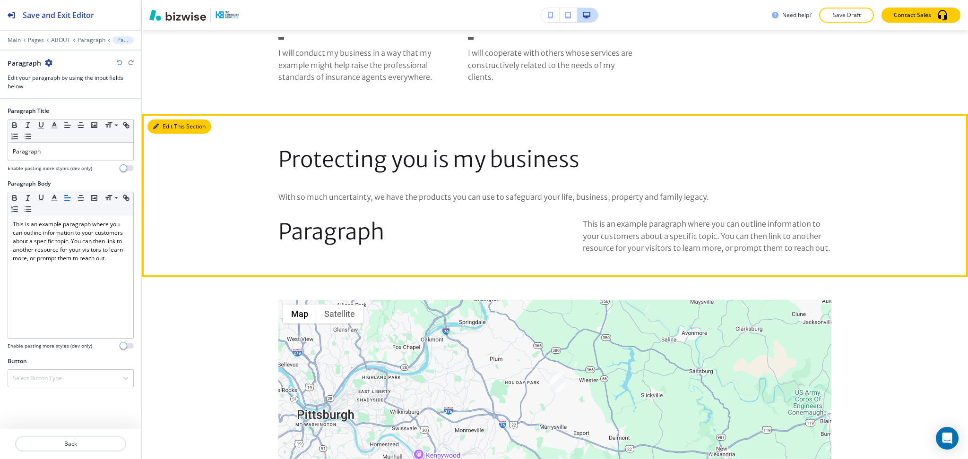
click at [171, 128] on button "Edit This Section" at bounding box center [179, 127] width 64 height 14
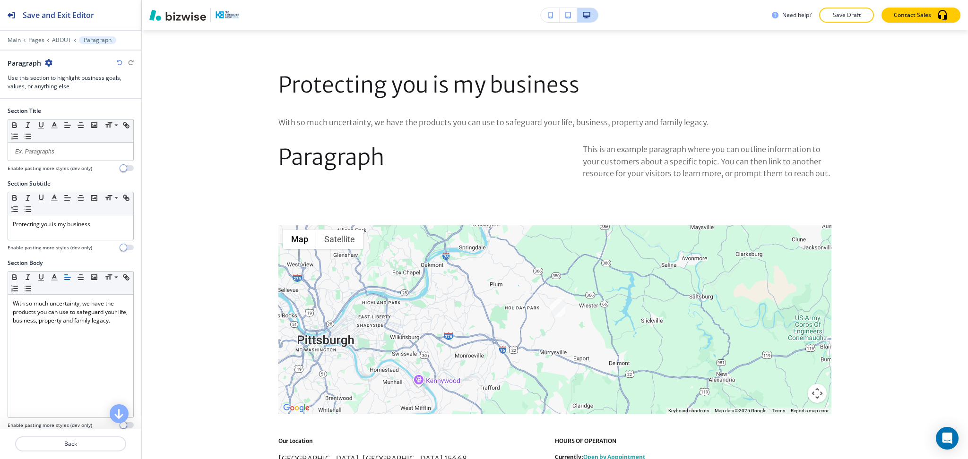
scroll to position [2589, 0]
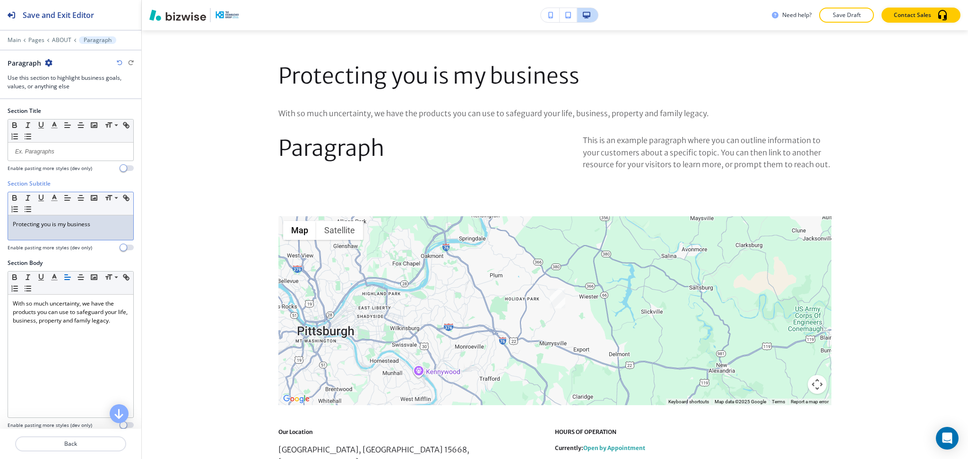
click at [97, 239] on div "Protecting you is my business" at bounding box center [70, 228] width 125 height 25
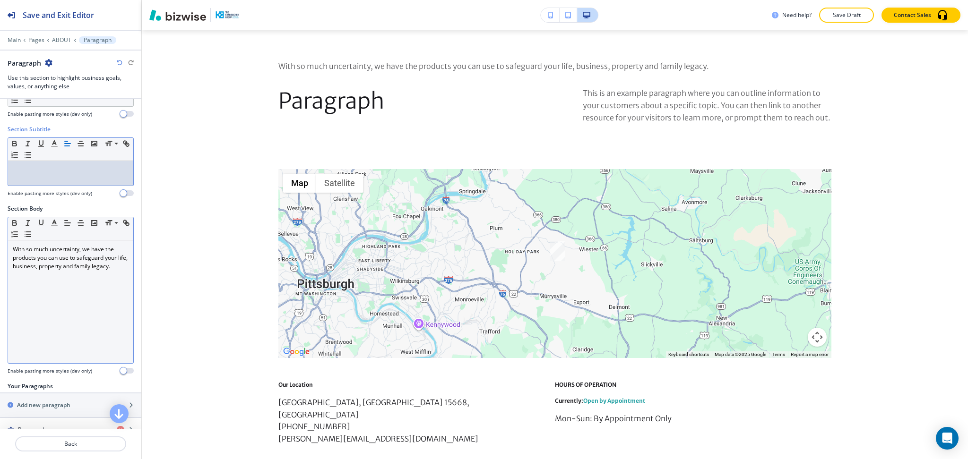
scroll to position [91, 0]
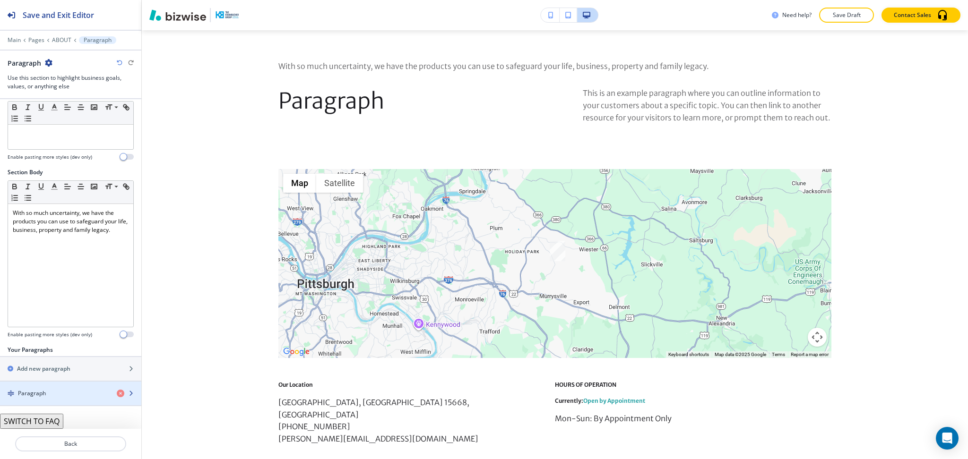
click at [35, 396] on h4 "Paragraph" at bounding box center [32, 394] width 28 height 9
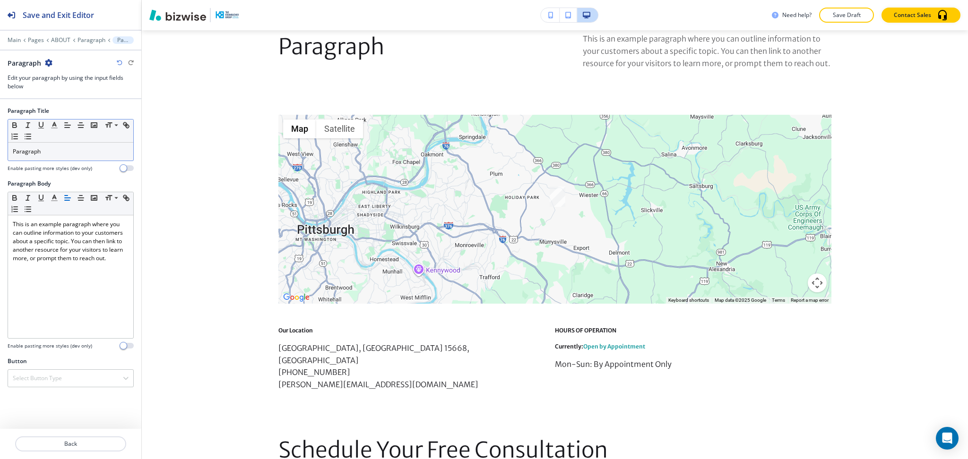
scroll to position [2646, 0]
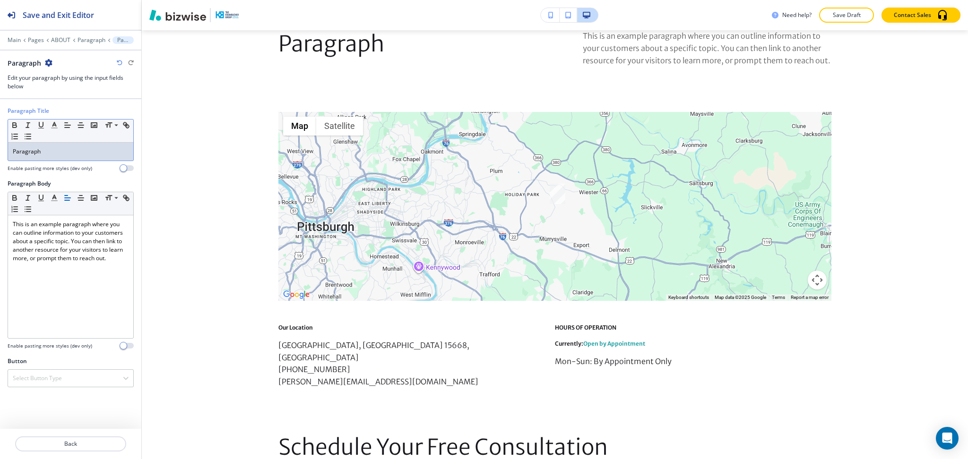
click at [69, 160] on div "Paragraph" at bounding box center [70, 152] width 125 height 18
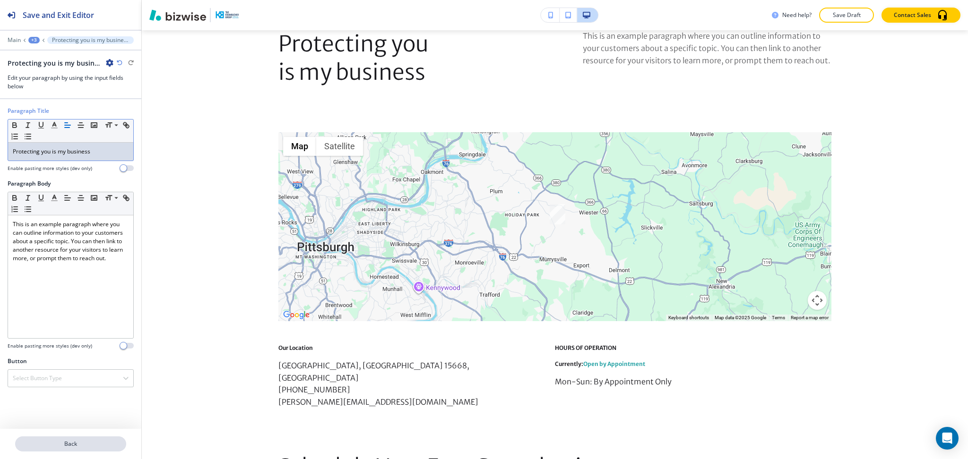
click at [67, 441] on p "Back" at bounding box center [70, 444] width 109 height 9
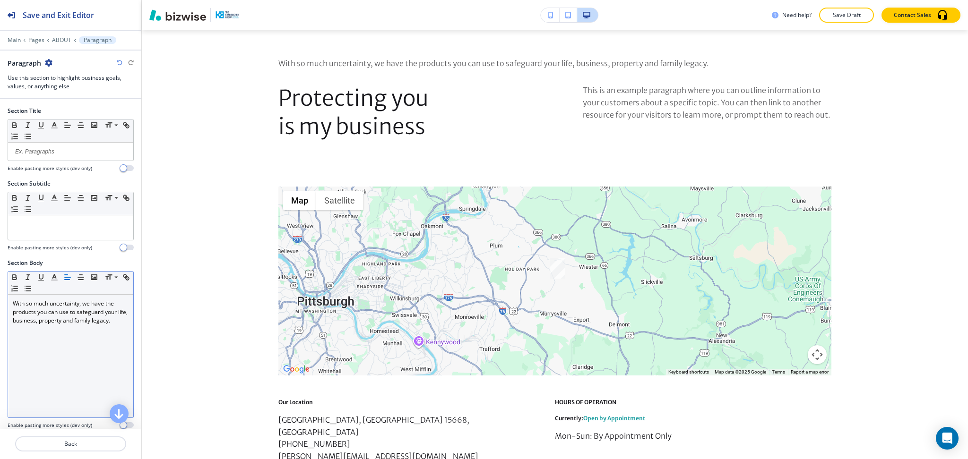
scroll to position [2589, 0]
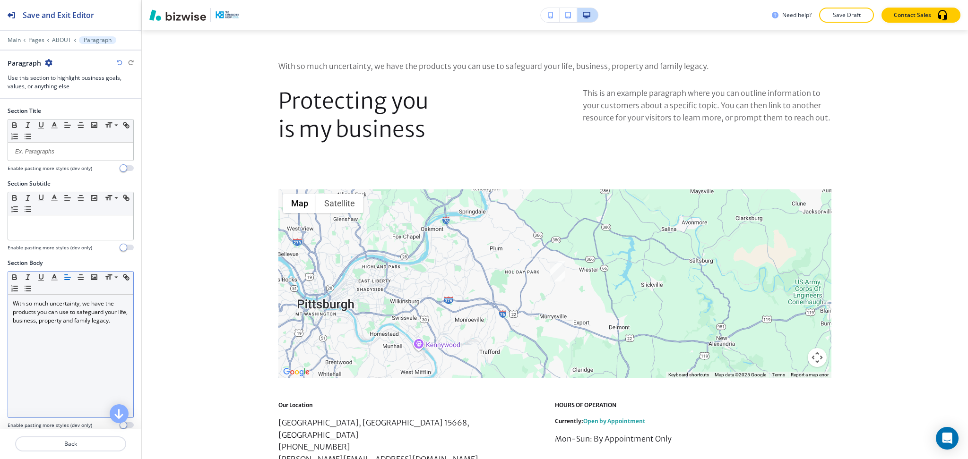
click at [89, 325] on p "With so much uncertainty, we have the products you can use to safeguard your li…" at bounding box center [71, 313] width 116 height 26
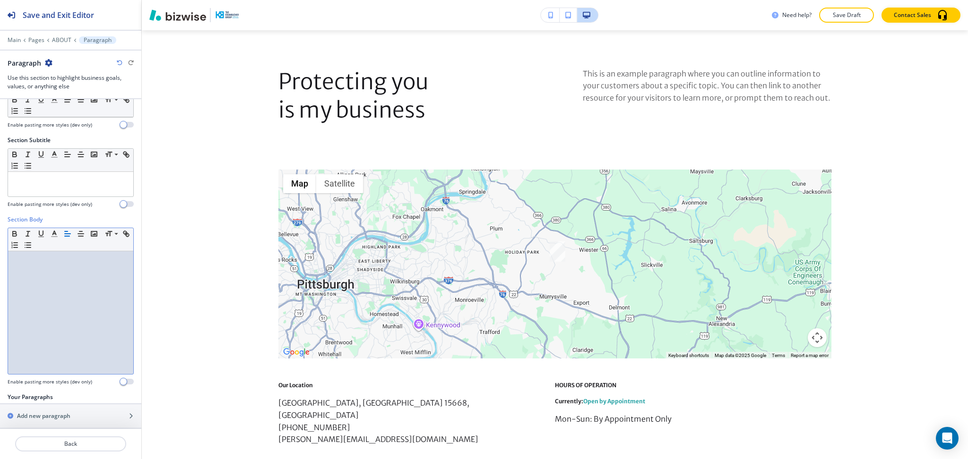
scroll to position [91, 0]
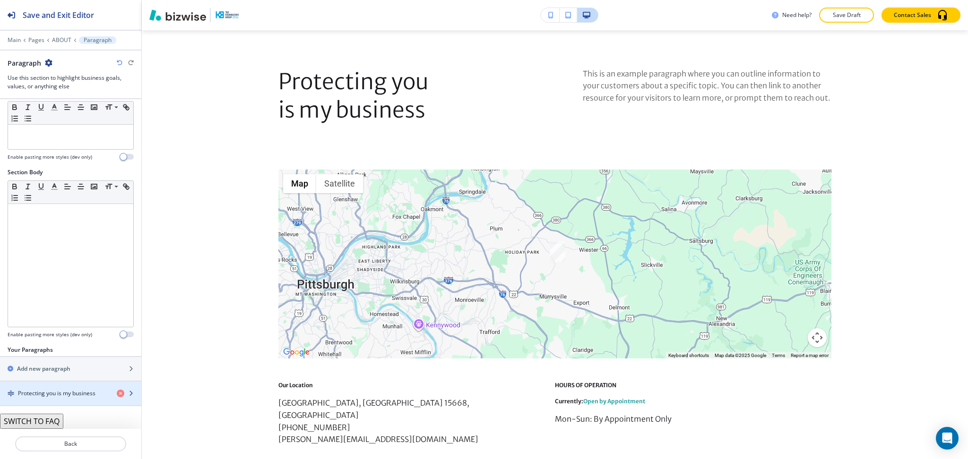
click at [53, 393] on h4 "Protecting you is my business" at bounding box center [57, 394] width 78 height 9
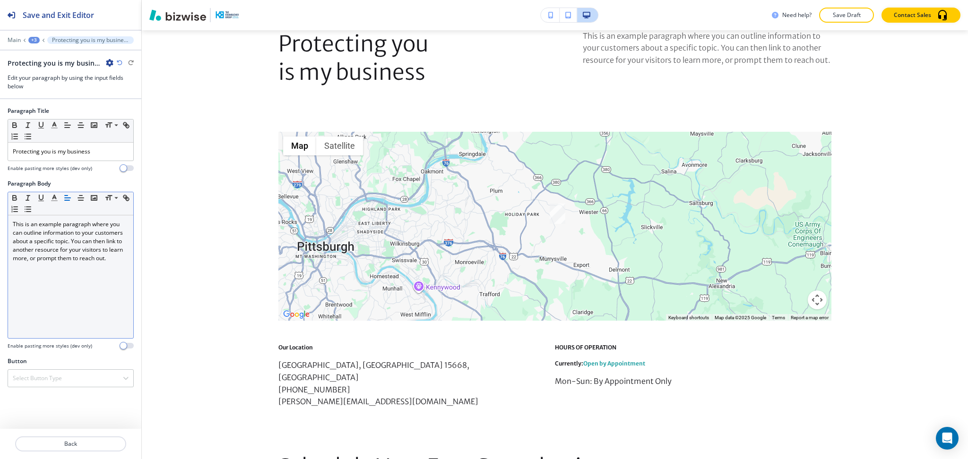
click at [77, 329] on div "This is an example paragraph where you can outline information to your customer…" at bounding box center [70, 277] width 125 height 123
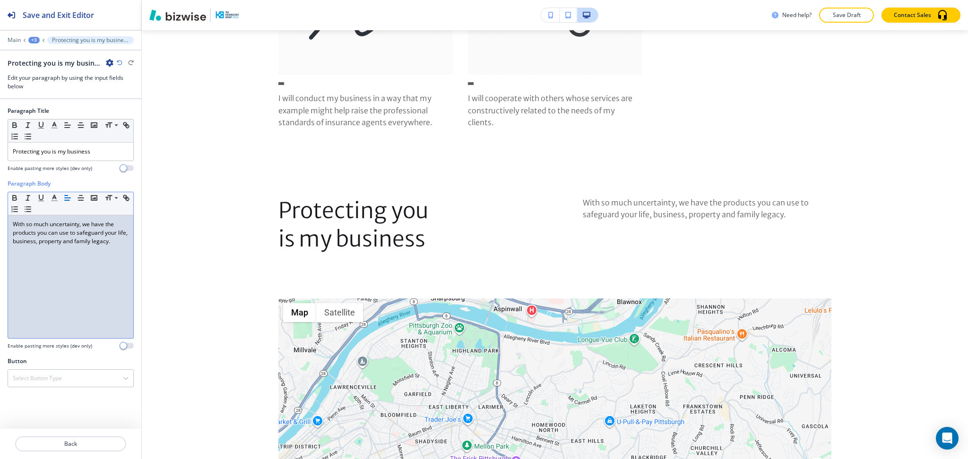
scroll to position [2455, 0]
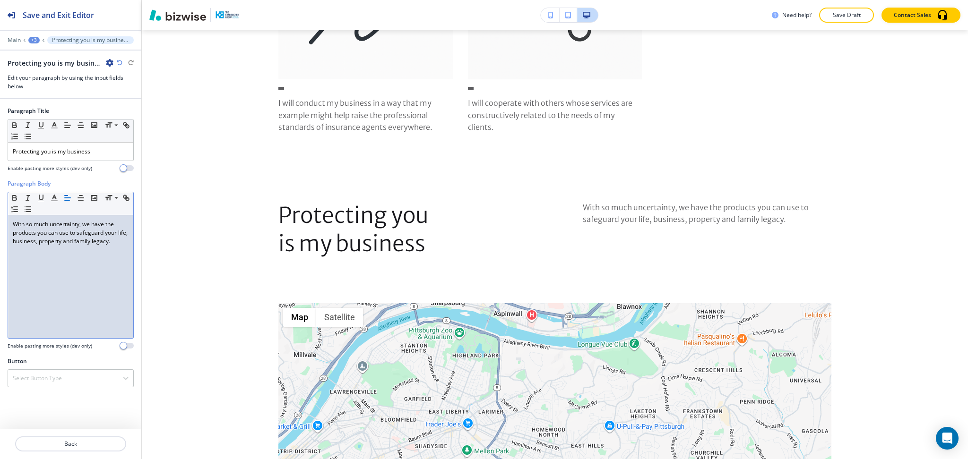
click at [14, 221] on p "With so much uncertainty, we have the products you can use to safeguard your li…" at bounding box center [71, 233] width 116 height 26
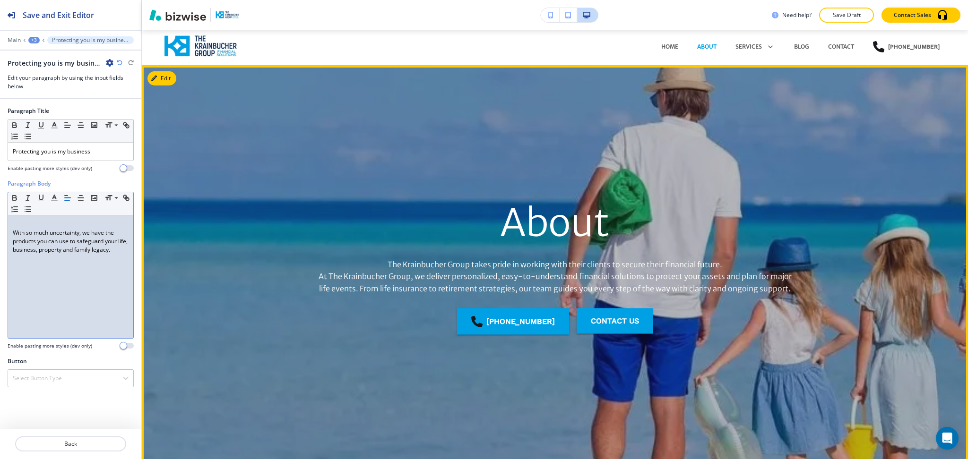
scroll to position [0, 0]
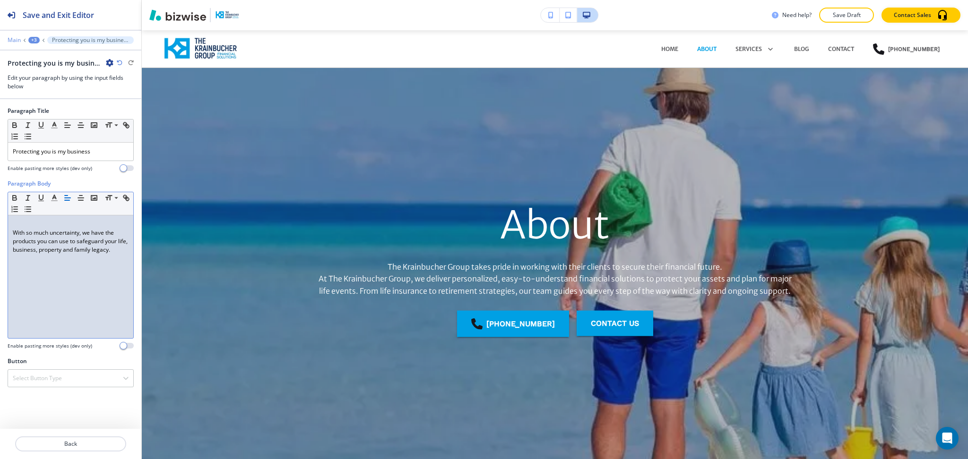
click at [17, 38] on p "Main" at bounding box center [14, 40] width 13 height 7
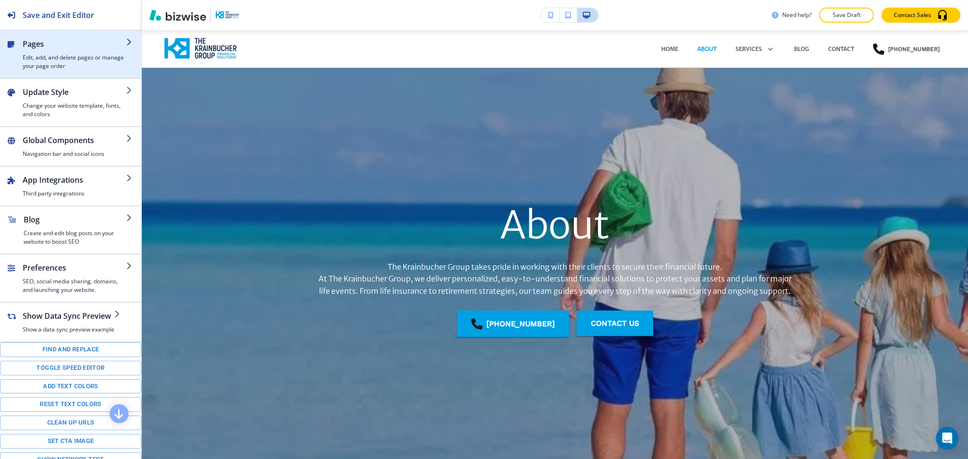
click at [51, 60] on h4 "Edit, add, and delete pages or manage your page order" at bounding box center [75, 61] width 104 height 17
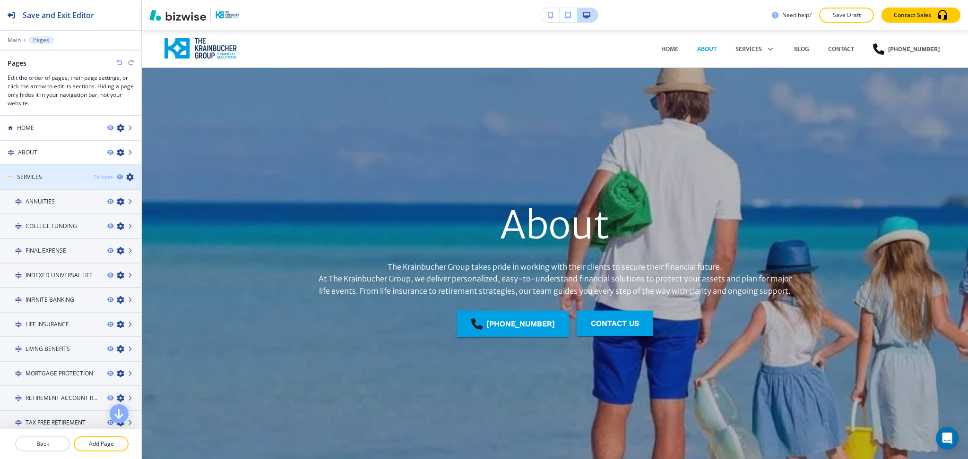
click at [94, 173] on div "Collapse" at bounding box center [103, 176] width 19 height 7
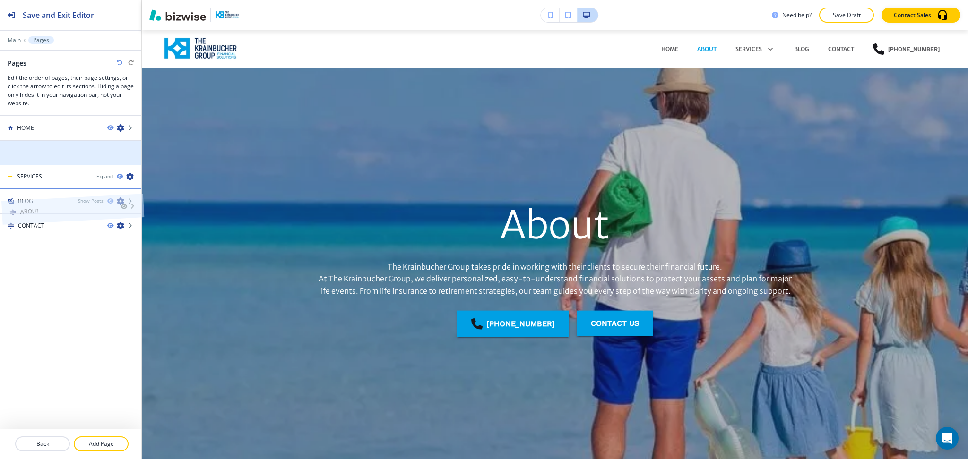
drag, startPoint x: 64, startPoint y: 151, endPoint x: 66, endPoint y: 186, distance: 35.5
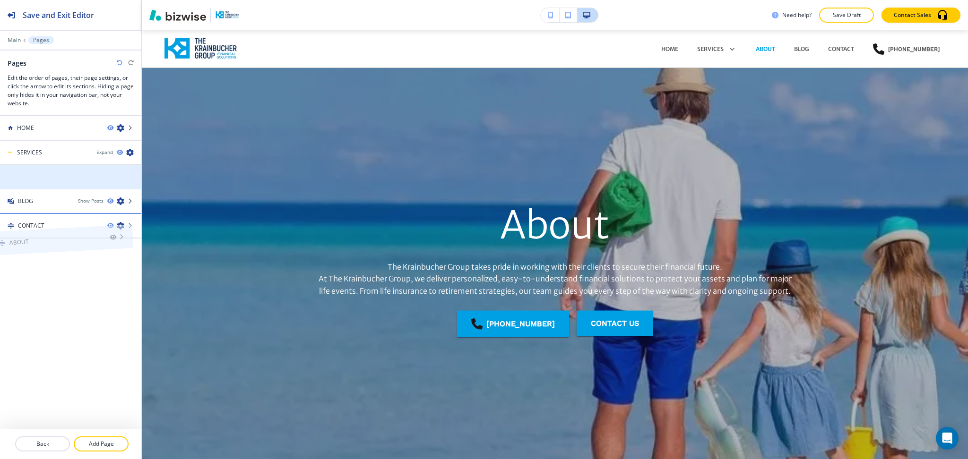
drag, startPoint x: 73, startPoint y: 175, endPoint x: 64, endPoint y: 217, distance: 43.1
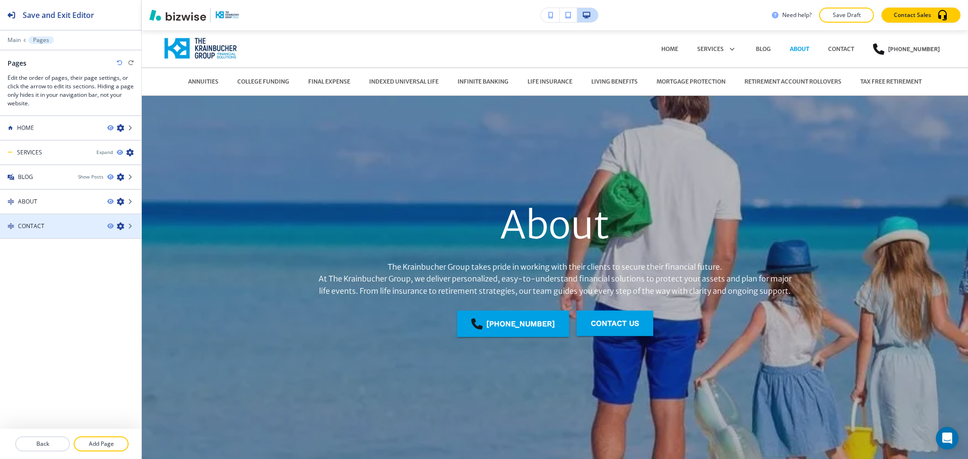
click at [59, 231] on div at bounding box center [70, 235] width 141 height 8
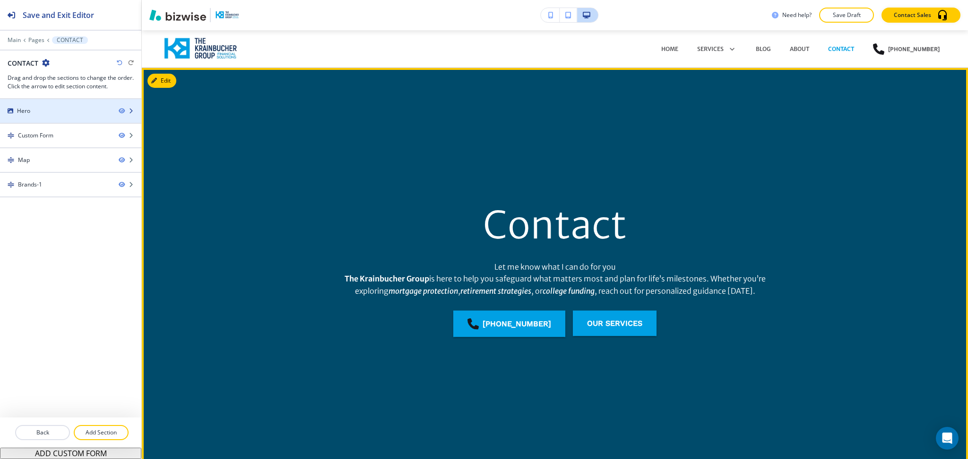
click at [51, 111] on div "Hero" at bounding box center [55, 111] width 111 height 9
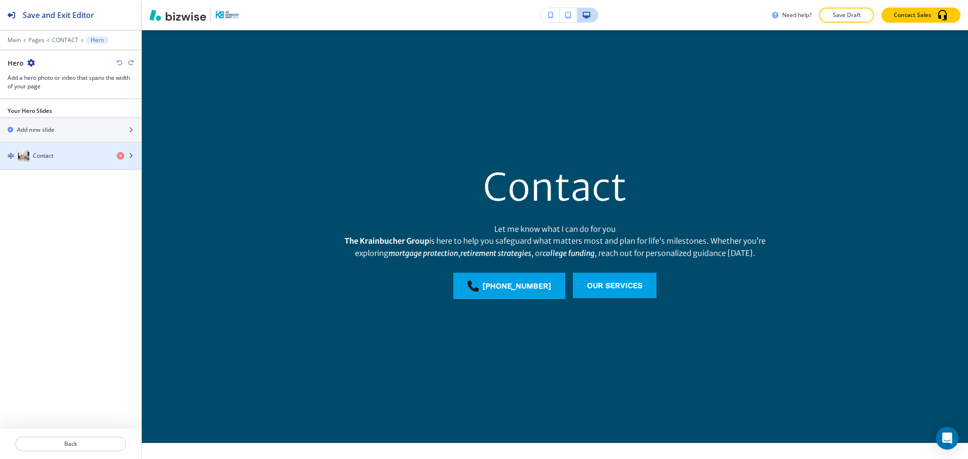
click at [55, 158] on div "Contact" at bounding box center [54, 155] width 109 height 11
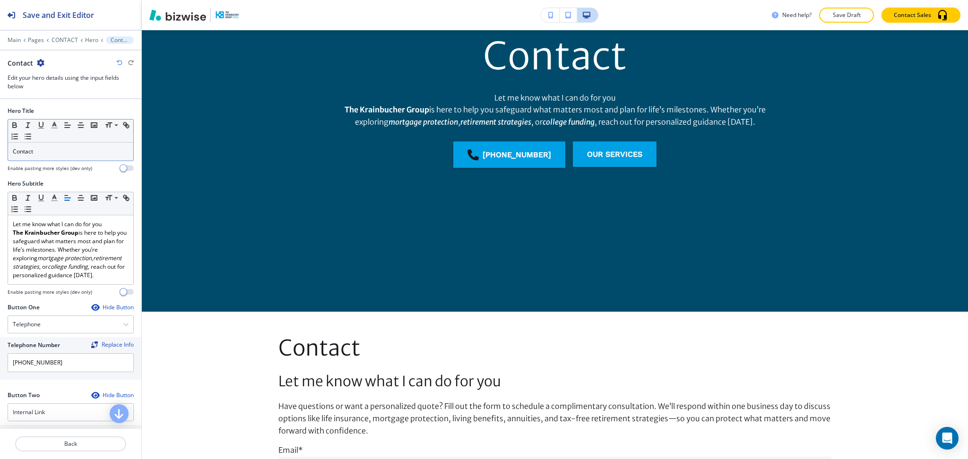
scroll to position [170, 0]
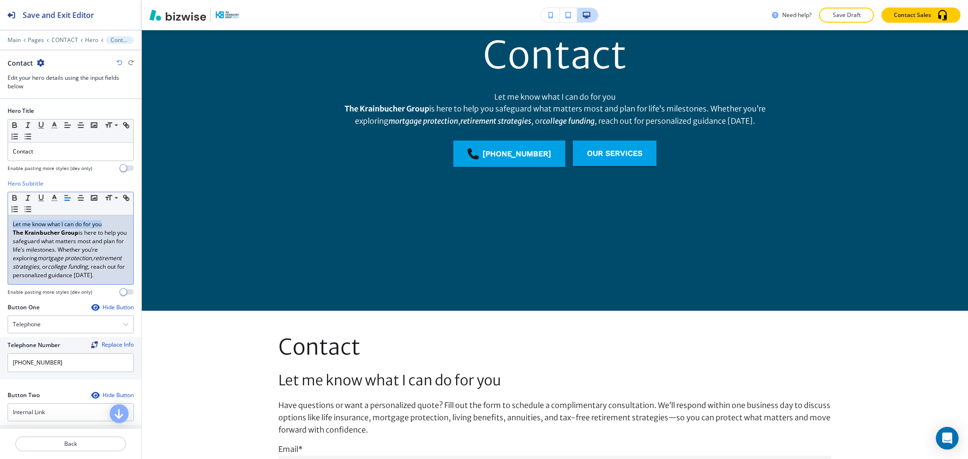
drag, startPoint x: 12, startPoint y: 233, endPoint x: 0, endPoint y: 204, distance: 31.2
click at [0, 205] on div "Hero Subtitle Small Normal Large Huge Let me know what I can do for you The Kra…" at bounding box center [70, 242] width 141 height 124
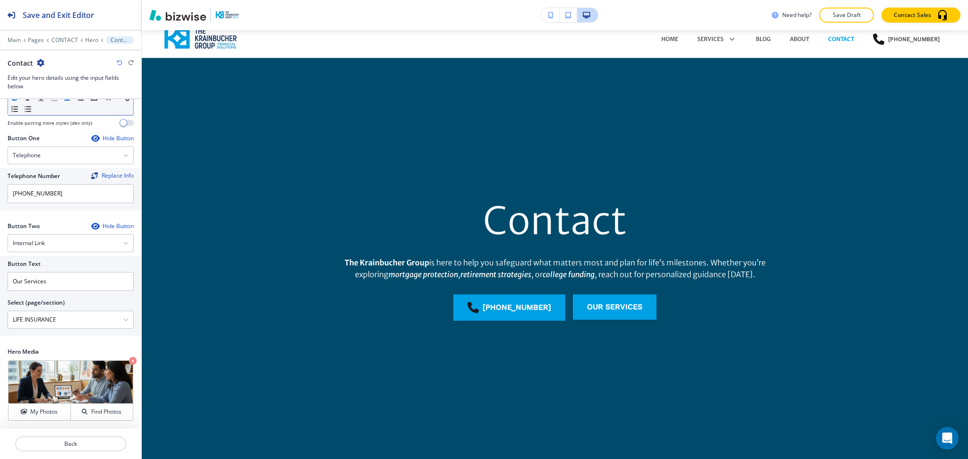
scroll to position [0, 0]
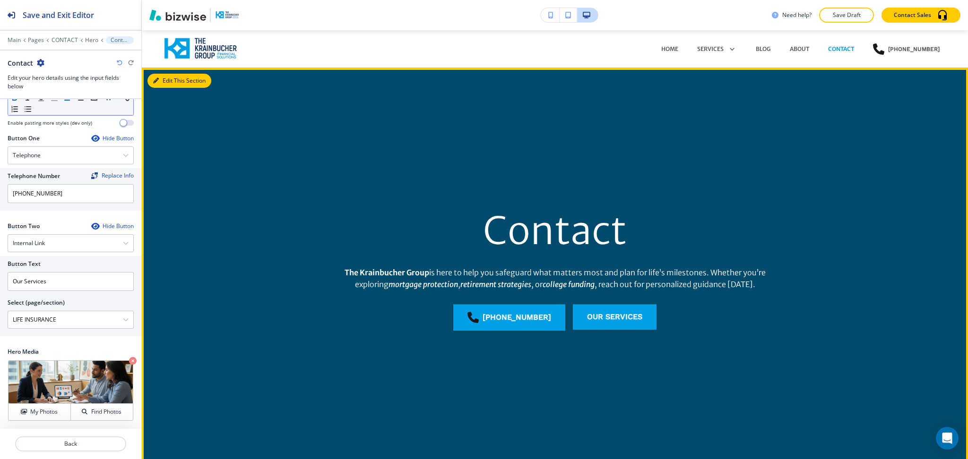
click at [162, 78] on button "Edit This Section" at bounding box center [179, 81] width 64 height 14
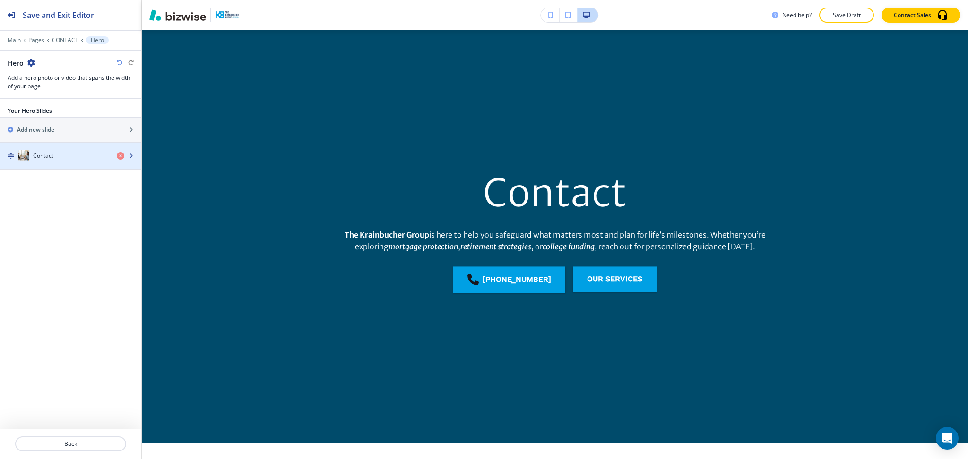
click at [57, 160] on div "Contact" at bounding box center [54, 155] width 109 height 11
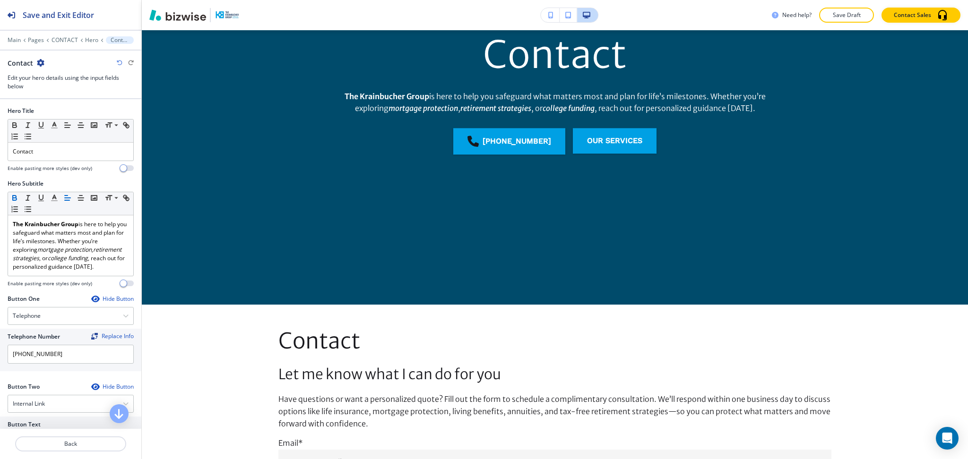
scroll to position [171, 0]
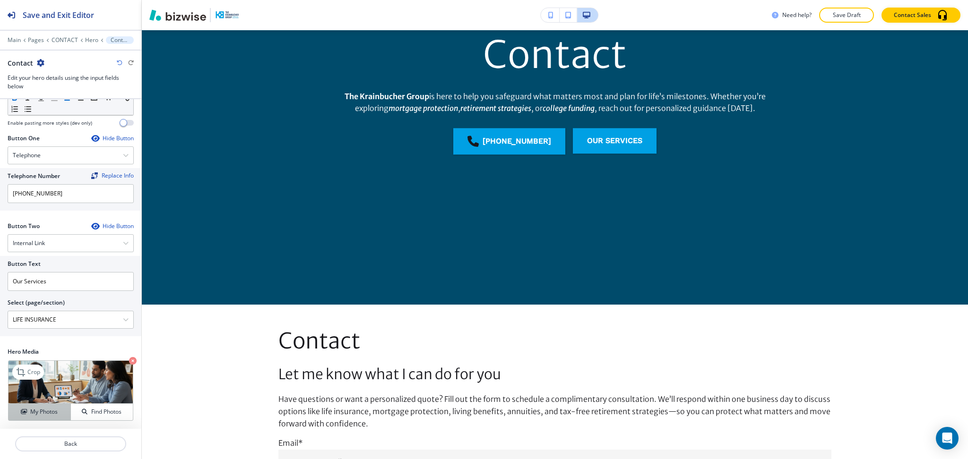
click at [43, 416] on h4 "My Photos" at bounding box center [43, 412] width 27 height 9
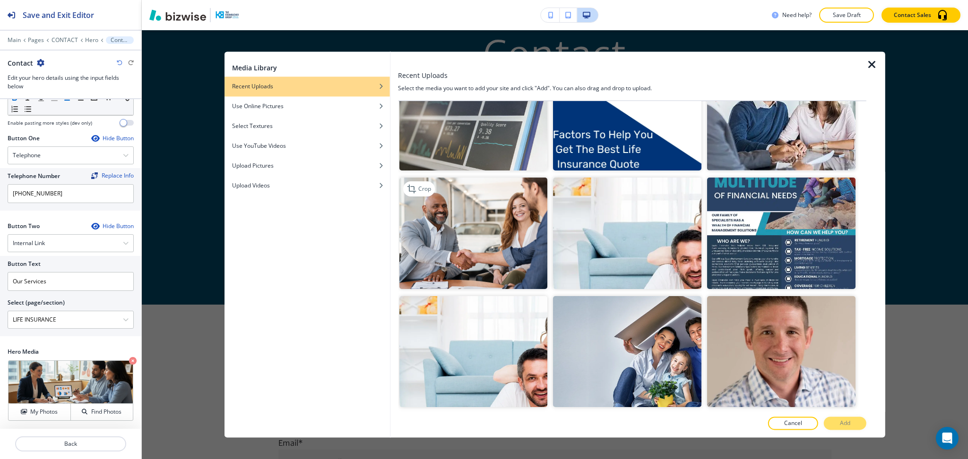
scroll to position [168, 0]
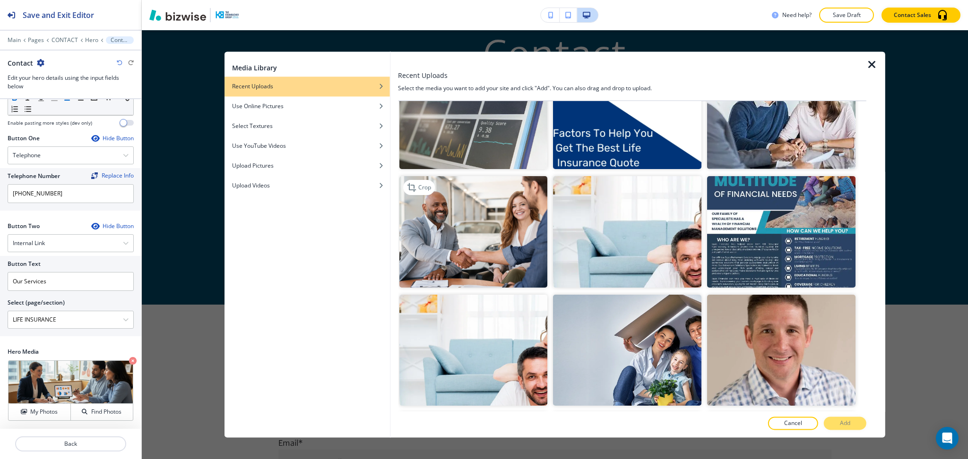
click at [457, 240] on img "button" at bounding box center [473, 232] width 148 height 111
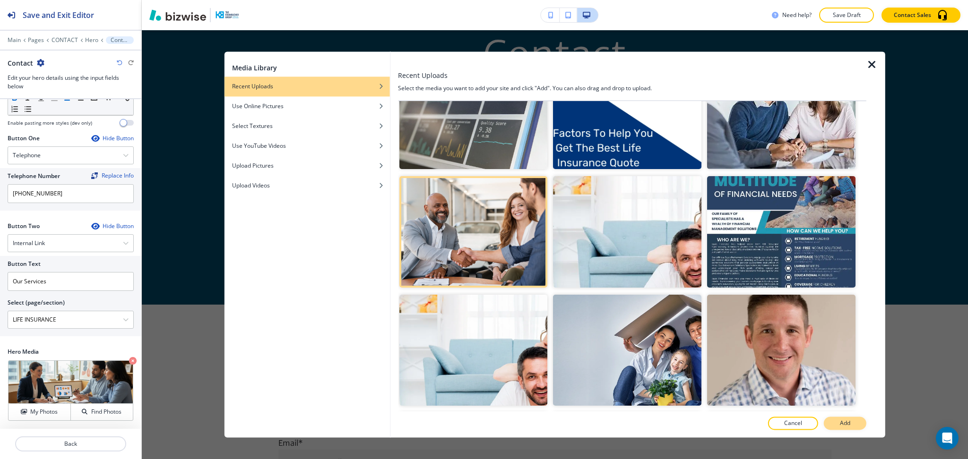
click at [843, 430] on button "Add" at bounding box center [845, 423] width 43 height 13
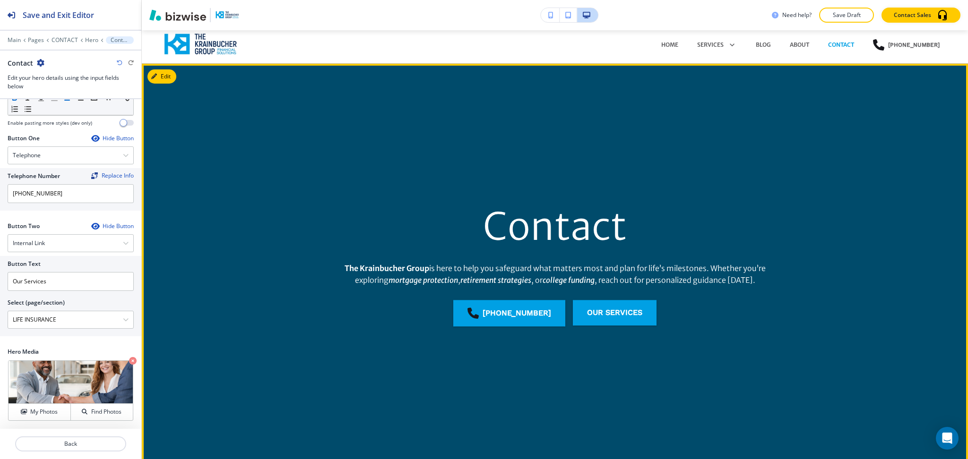
scroll to position [0, 0]
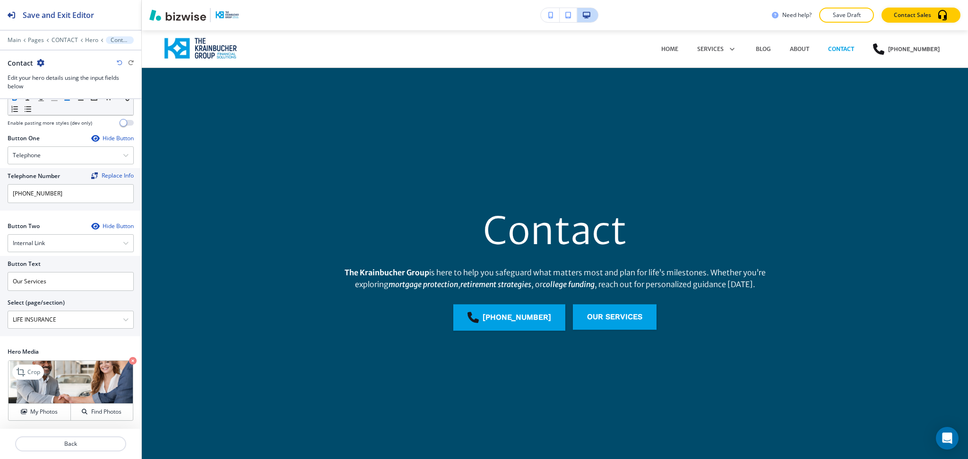
click at [129, 365] on icon "button" at bounding box center [133, 361] width 8 height 8
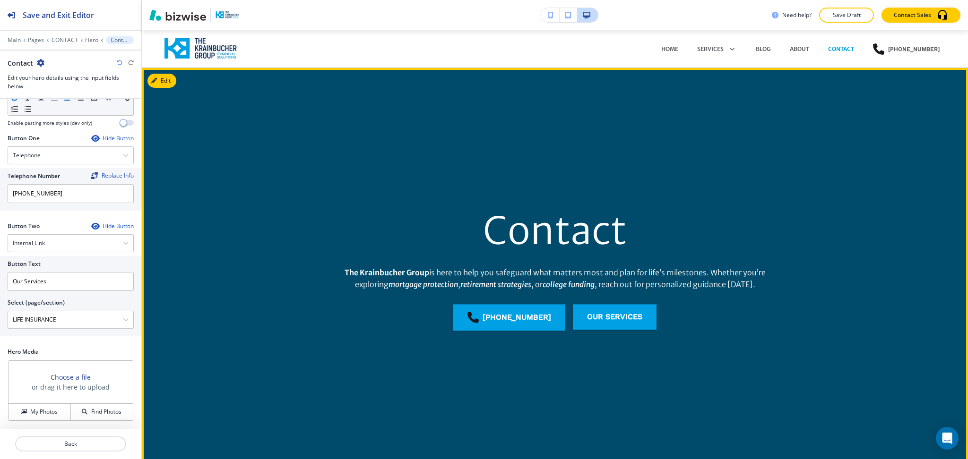
click at [157, 80] on icon "button" at bounding box center [154, 81] width 6 height 6
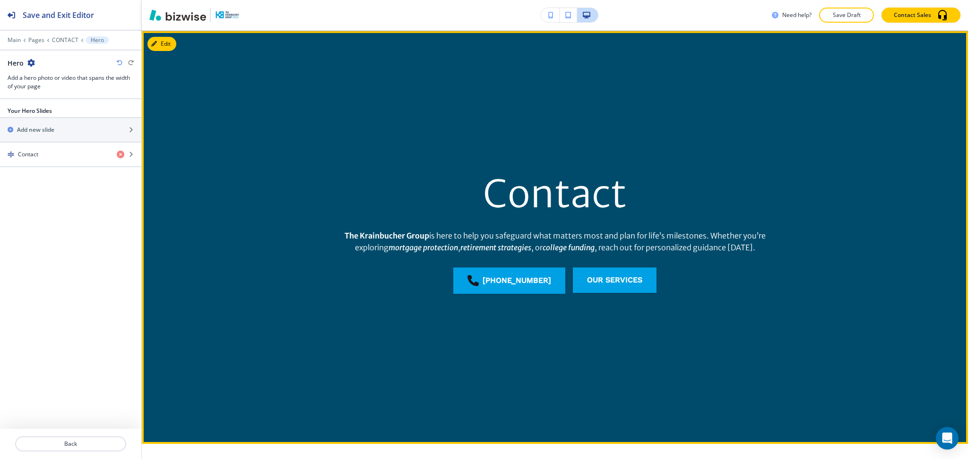
scroll to position [38, 0]
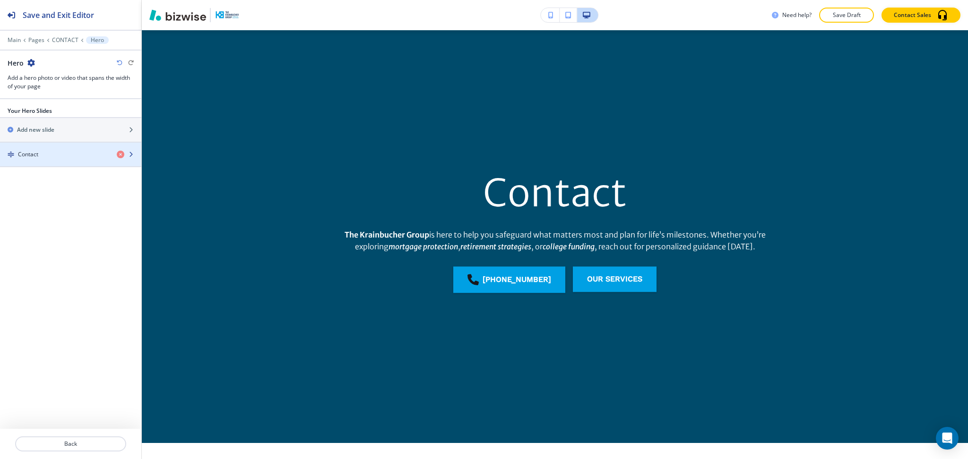
click at [33, 153] on h4 "Contact" at bounding box center [28, 154] width 20 height 9
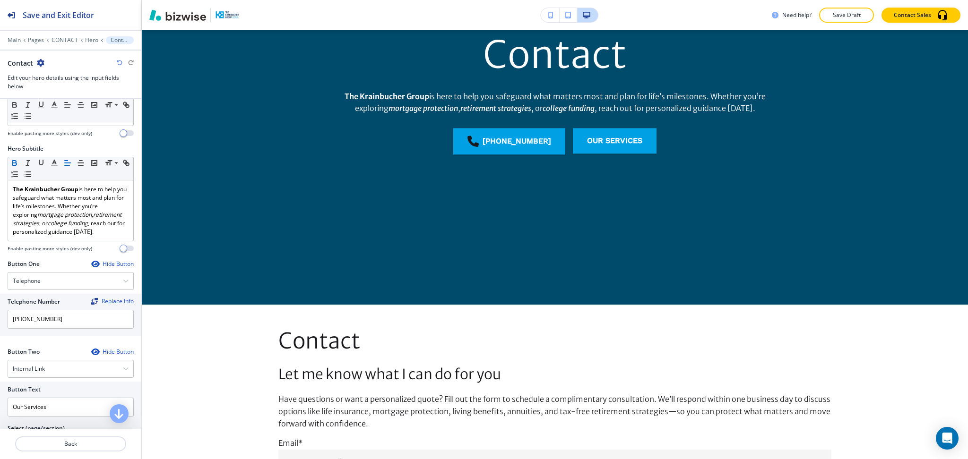
scroll to position [171, 0]
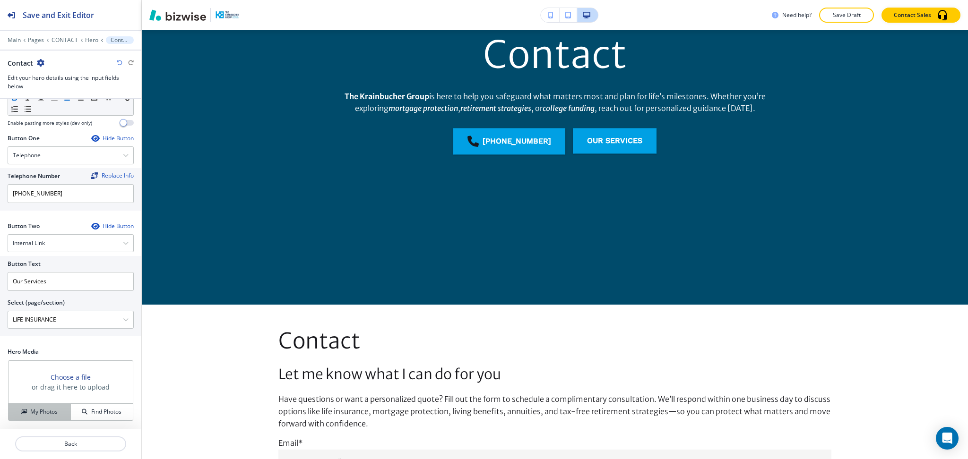
click at [47, 412] on h4 "My Photos" at bounding box center [43, 412] width 27 height 9
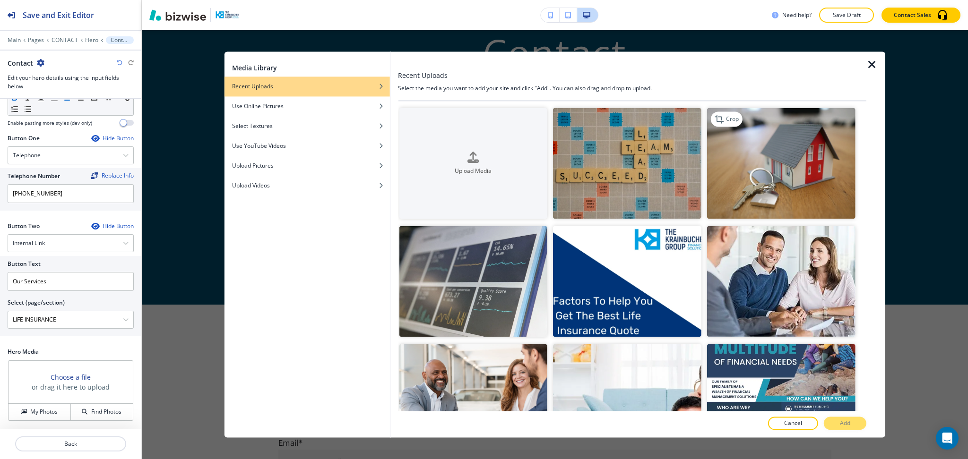
click at [789, 163] on img "button" at bounding box center [781, 163] width 148 height 111
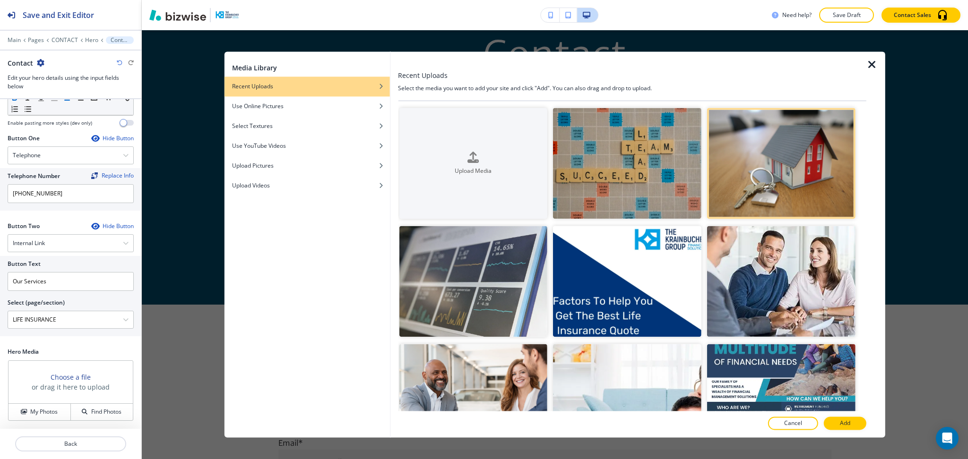
click at [849, 431] on div at bounding box center [632, 435] width 468 height 8
click at [845, 424] on p "Add" at bounding box center [845, 424] width 10 height 9
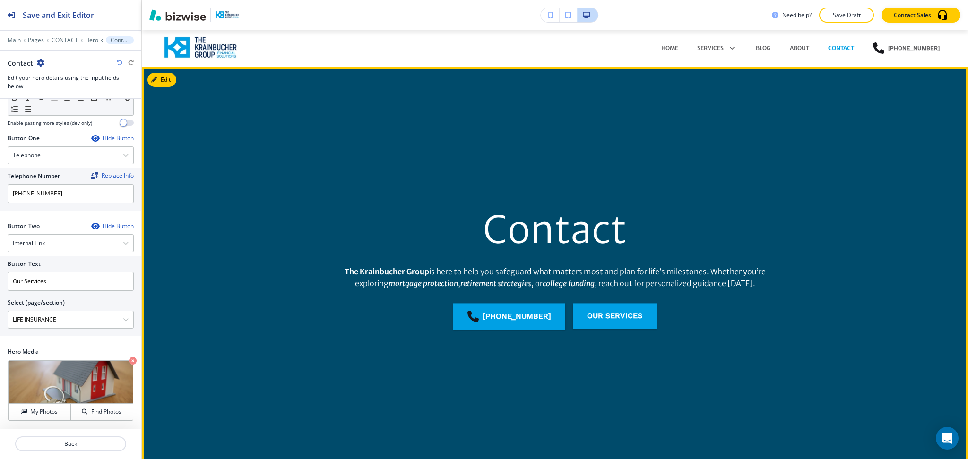
scroll to position [0, 0]
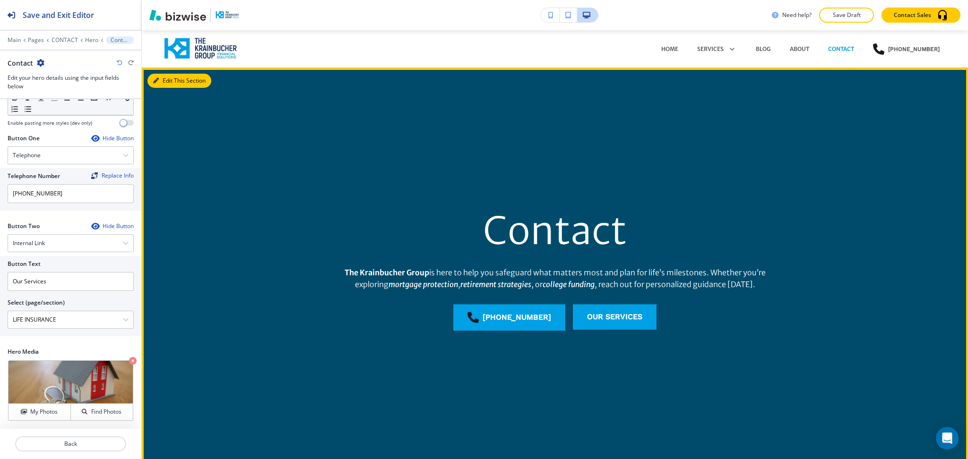
click at [163, 78] on button "Edit This Section" at bounding box center [179, 81] width 64 height 14
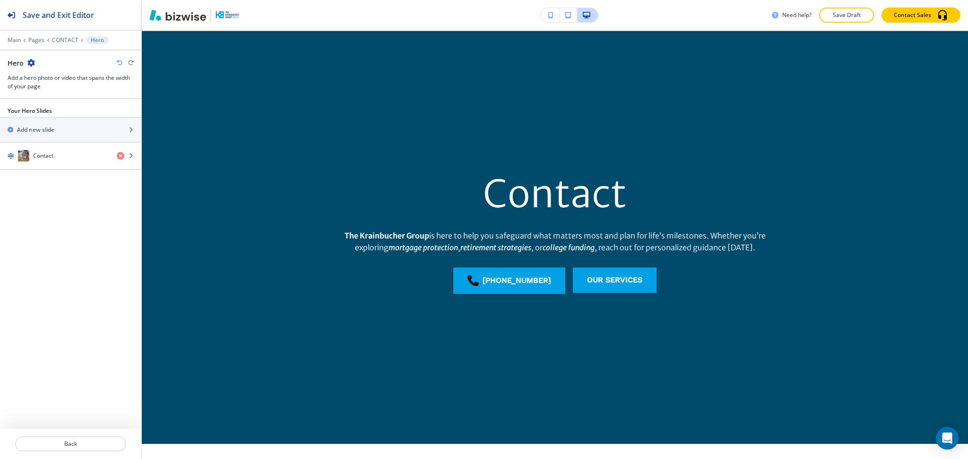
scroll to position [38, 0]
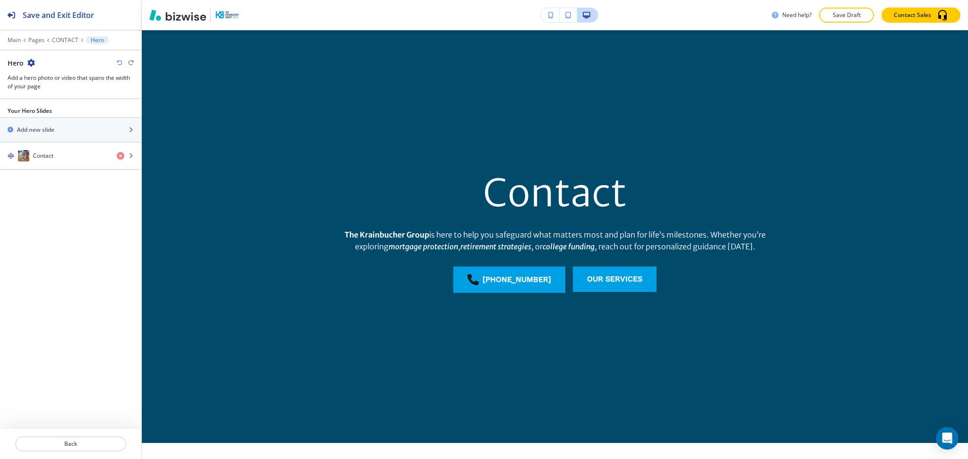
click at [28, 63] on icon "button" at bounding box center [31, 63] width 8 height 8
click at [49, 95] on p "Duplicate Section" at bounding box center [58, 96] width 48 height 9
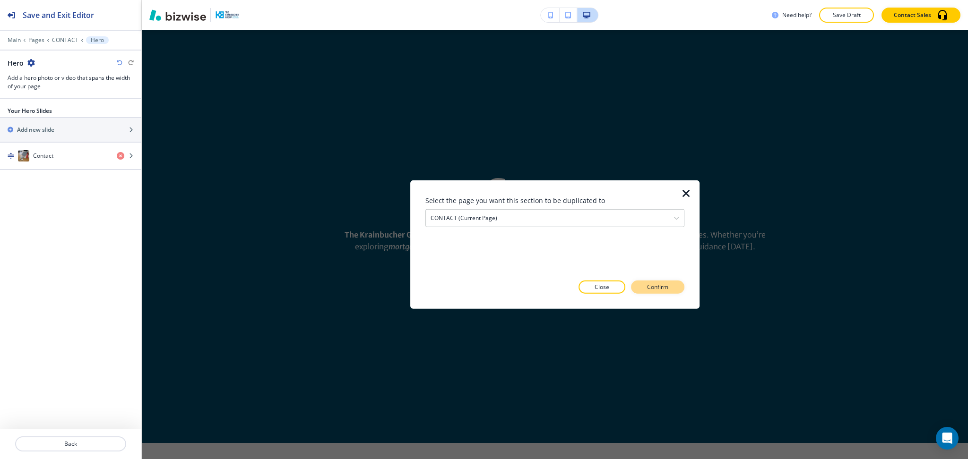
click at [659, 284] on p "Confirm" at bounding box center [657, 287] width 21 height 9
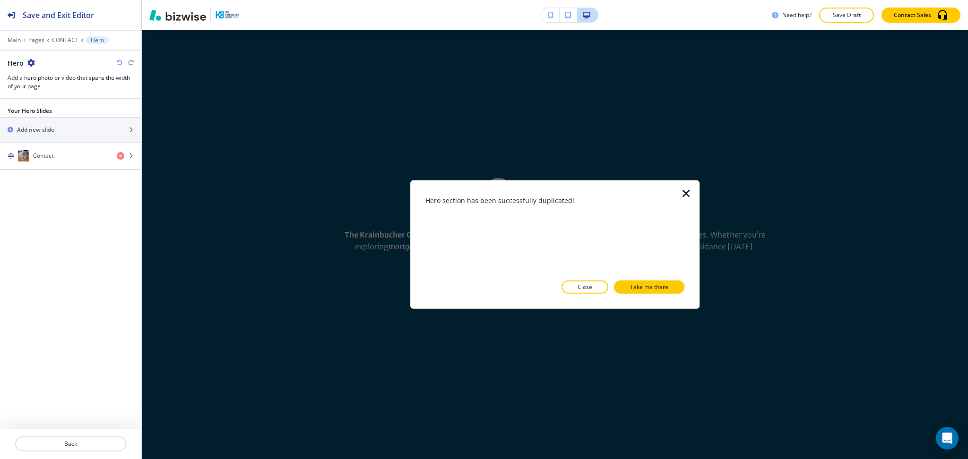
click at [667, 284] on p "Take me there" at bounding box center [649, 287] width 38 height 9
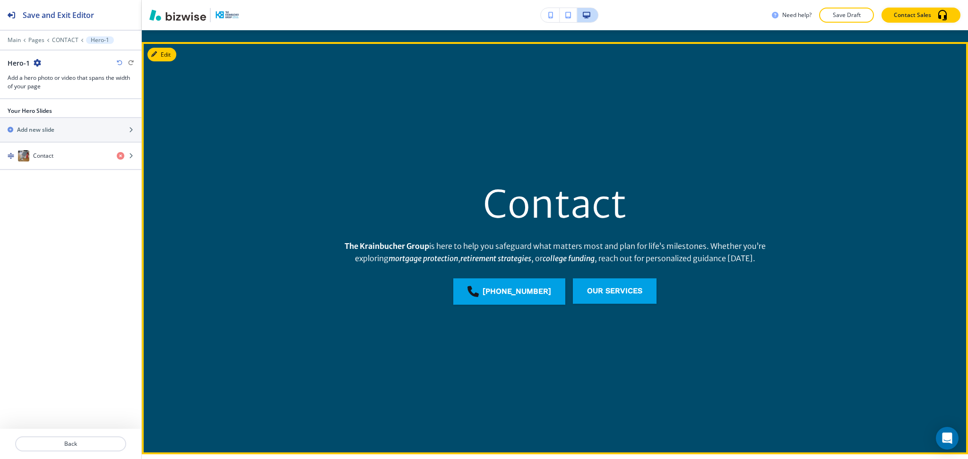
scroll to position [451, 0]
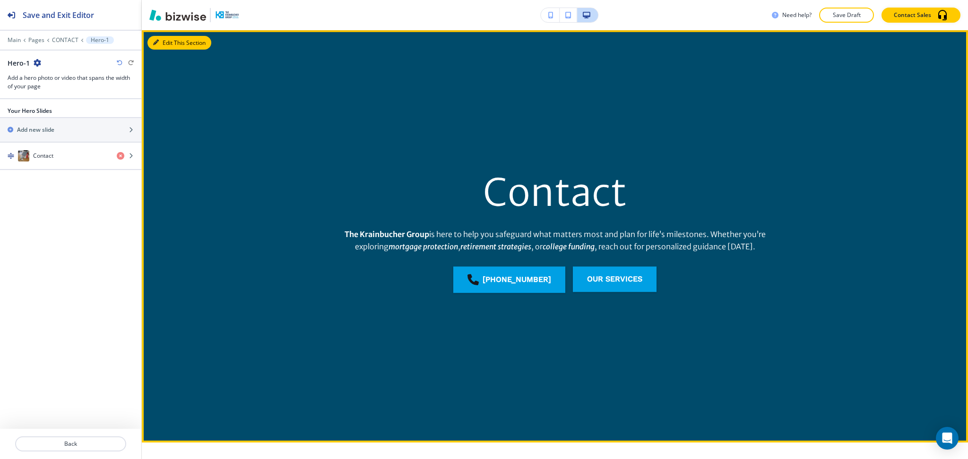
click at [162, 41] on button "Edit This Section" at bounding box center [179, 43] width 64 height 14
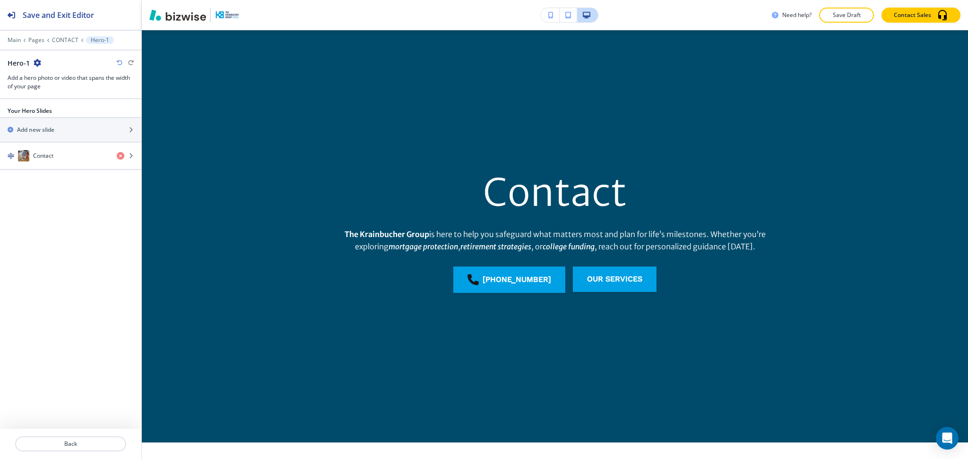
click at [42, 64] on div "Hero-1" at bounding box center [71, 63] width 126 height 10
click at [37, 63] on icon "button" at bounding box center [38, 63] width 8 height 8
click at [57, 111] on p "Delete Section" at bounding box center [63, 112] width 48 height 9
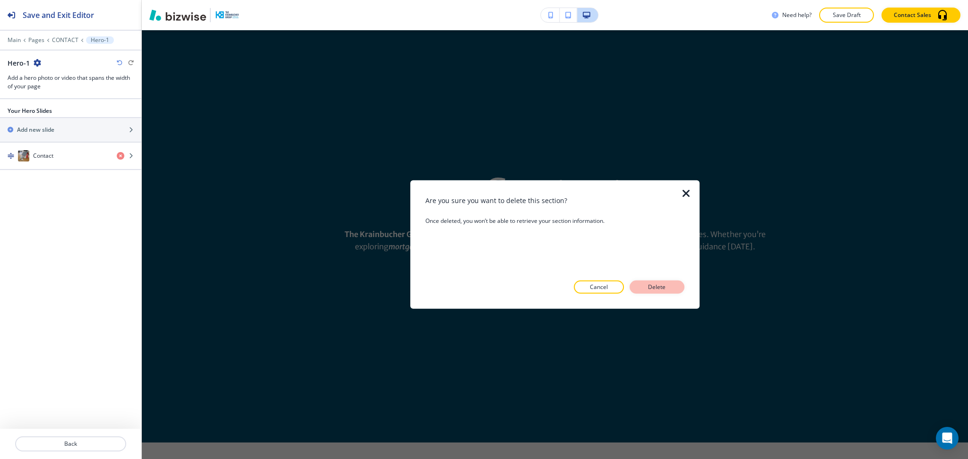
click at [654, 284] on p "Delete" at bounding box center [657, 287] width 23 height 9
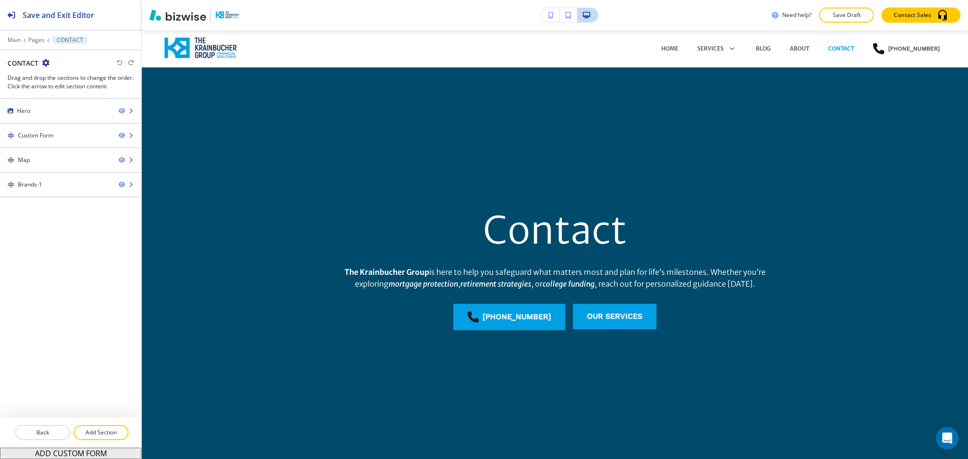
scroll to position [0, 0]
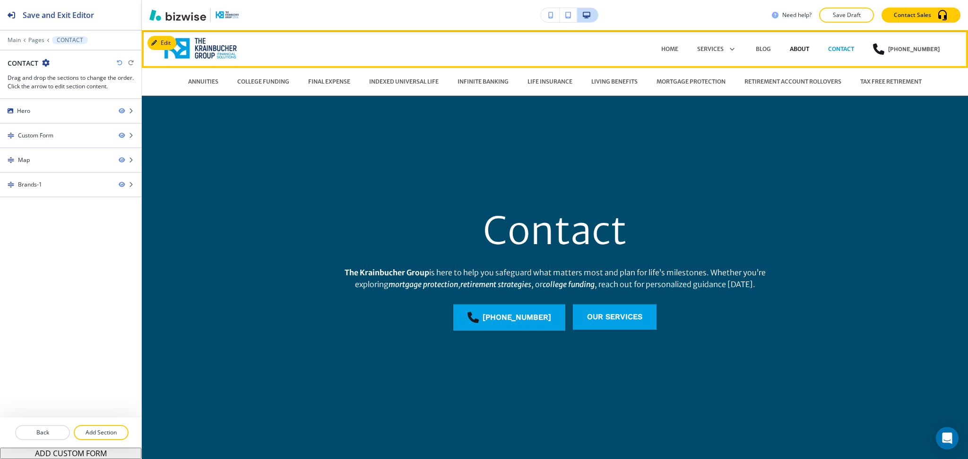
click at [804, 48] on p "ABOUT" at bounding box center [799, 49] width 19 height 9
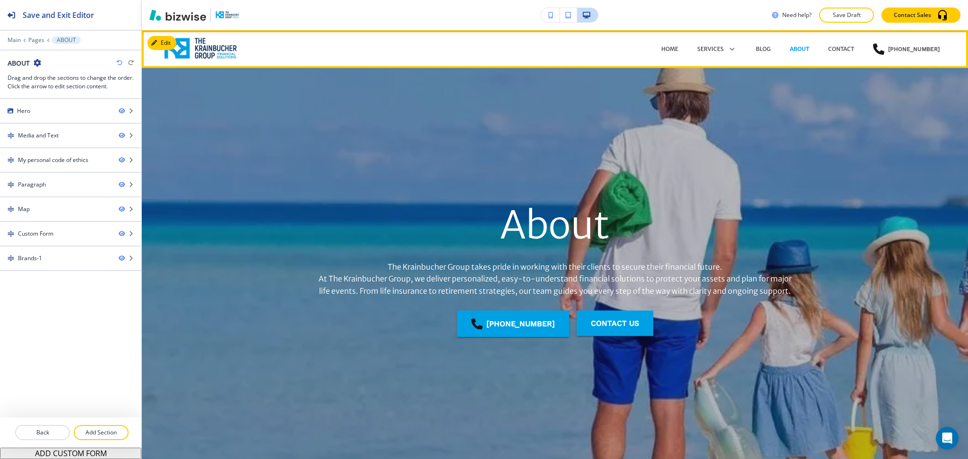
click at [770, 46] on div "BLOG" at bounding box center [763, 49] width 34 height 9
click at [763, 46] on p "BLOG" at bounding box center [763, 49] width 15 height 9
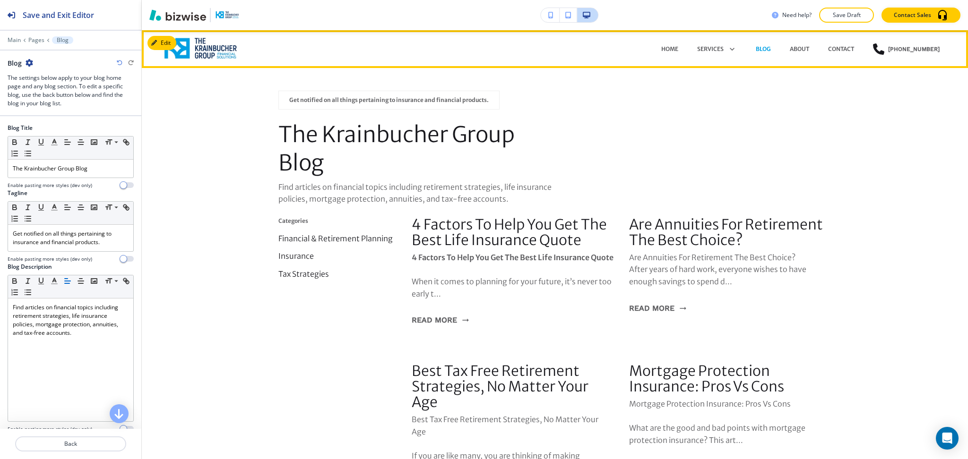
click at [810, 45] on div "ABOUT" at bounding box center [799, 49] width 38 height 9
click at [805, 46] on p "ABOUT" at bounding box center [799, 49] width 19 height 9
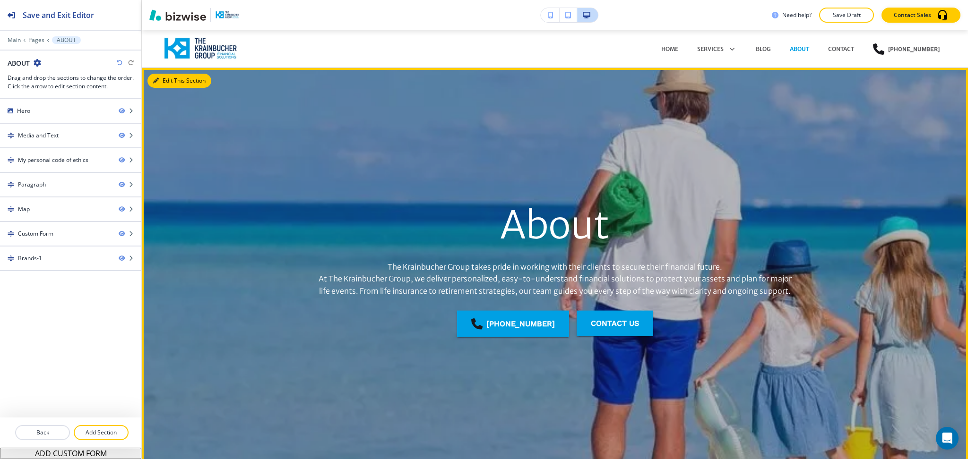
click at [156, 79] on icon "button" at bounding box center [156, 81] width 6 height 6
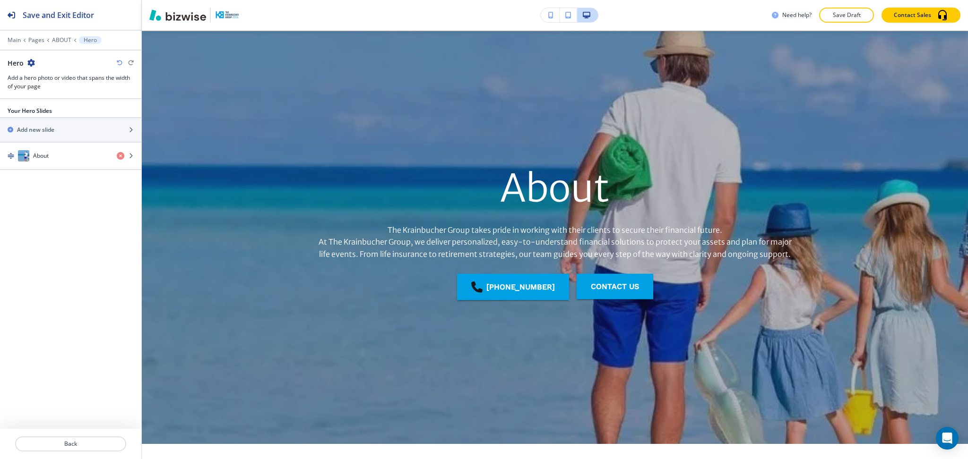
scroll to position [38, 0]
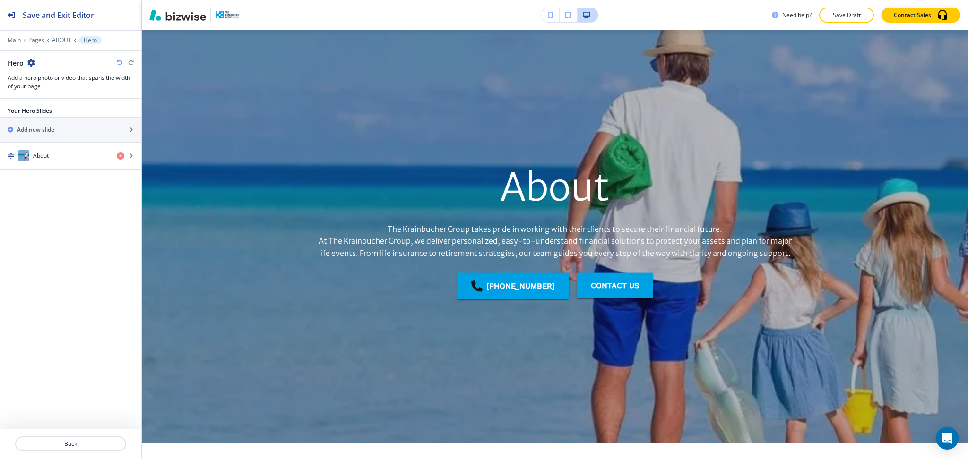
click at [32, 61] on icon "button" at bounding box center [31, 63] width 8 height 8
click at [40, 87] on button "Duplicate Section" at bounding box center [57, 95] width 61 height 17
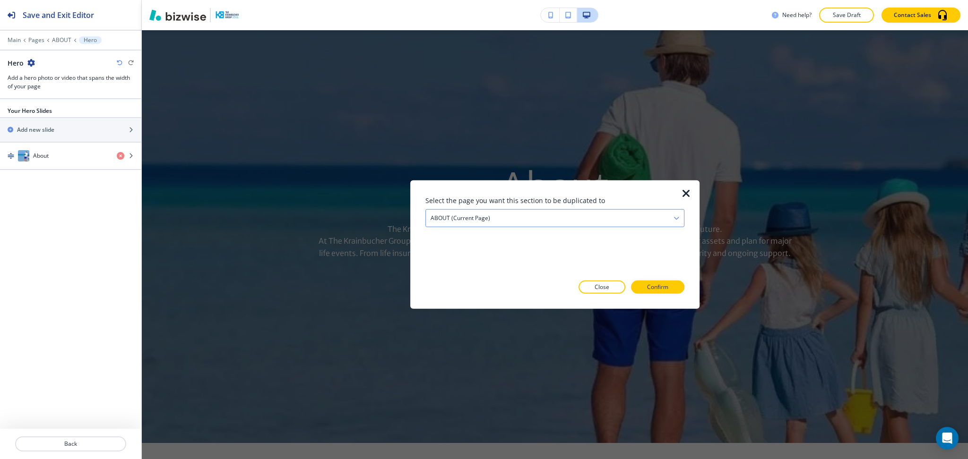
click at [516, 221] on div "ABOUT (current page)" at bounding box center [555, 218] width 258 height 17
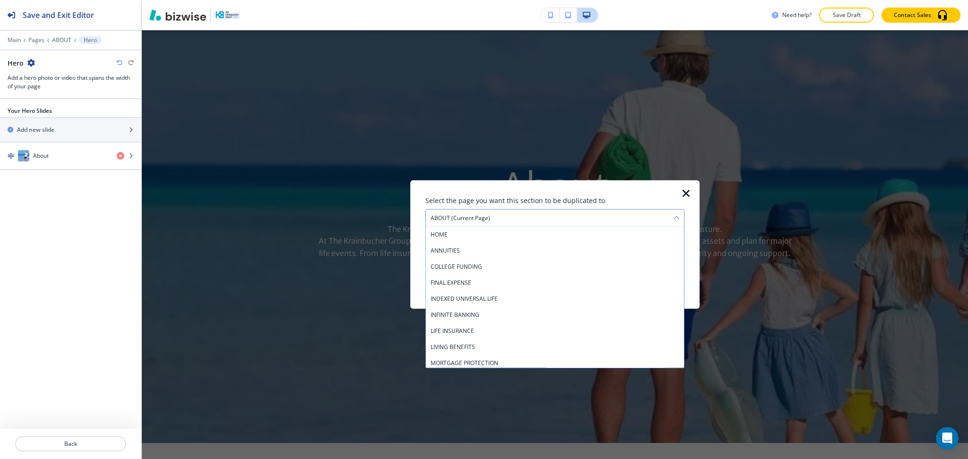
scroll to position [212, 0]
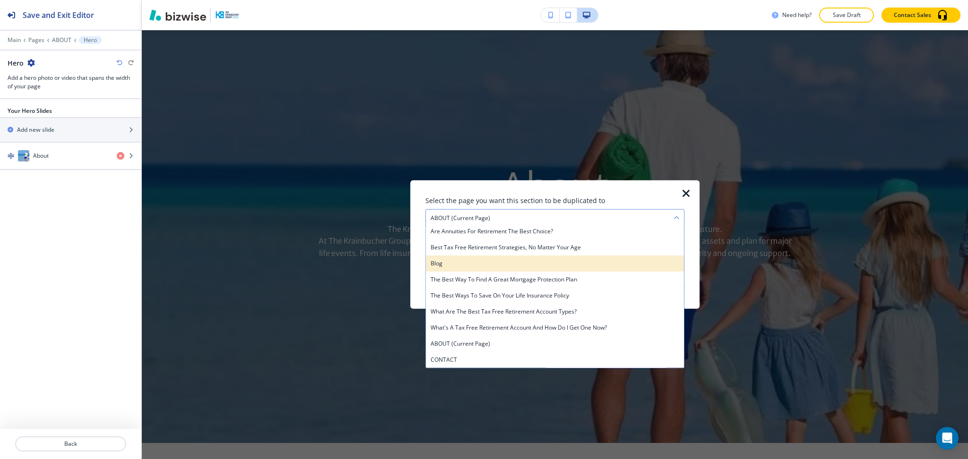
click at [492, 262] on h4 "Blog" at bounding box center [555, 264] width 249 height 9
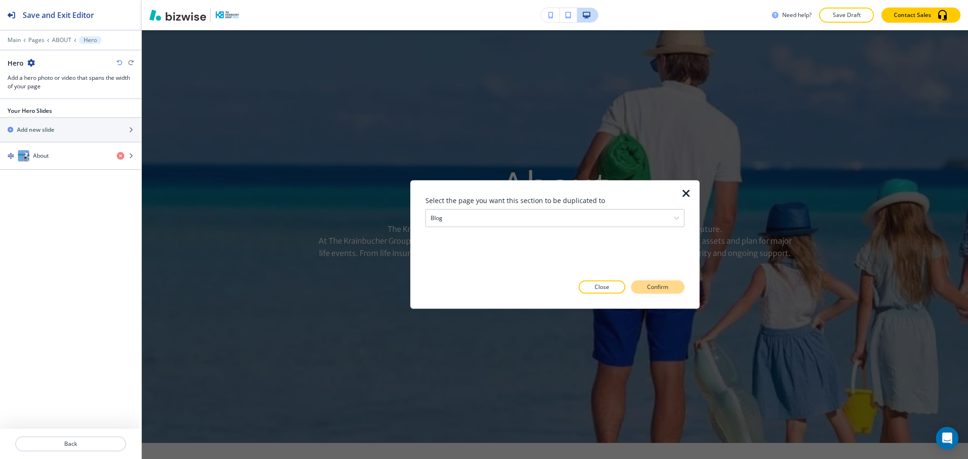
click at [660, 286] on p "Confirm" at bounding box center [657, 287] width 21 height 9
click at [660, 286] on p "Take me there" at bounding box center [649, 287] width 38 height 9
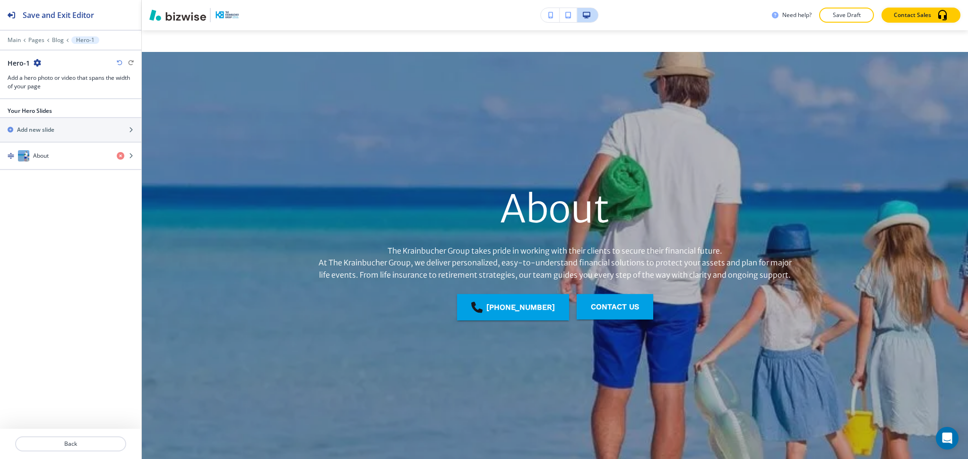
scroll to position [1759, 0]
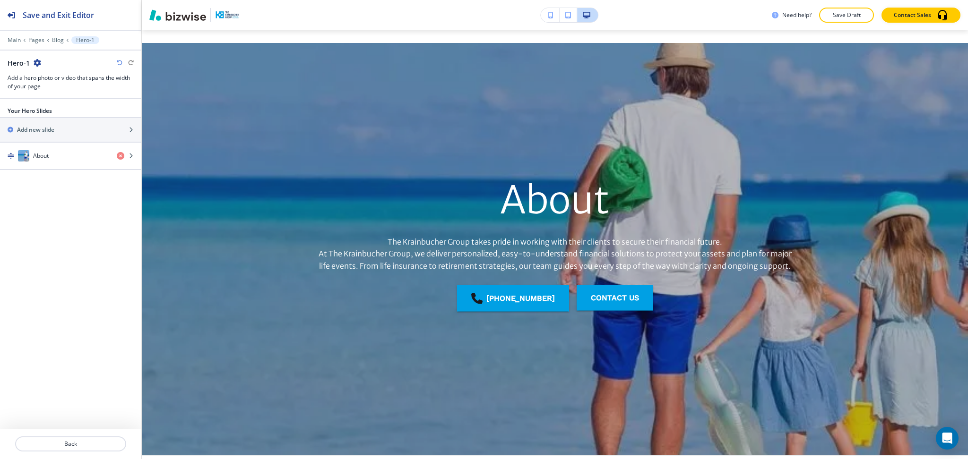
click at [58, 36] on div "Main Pages Blog Hero-1" at bounding box center [71, 40] width 126 height 8
click at [58, 38] on p "Blog" at bounding box center [58, 40] width 12 height 7
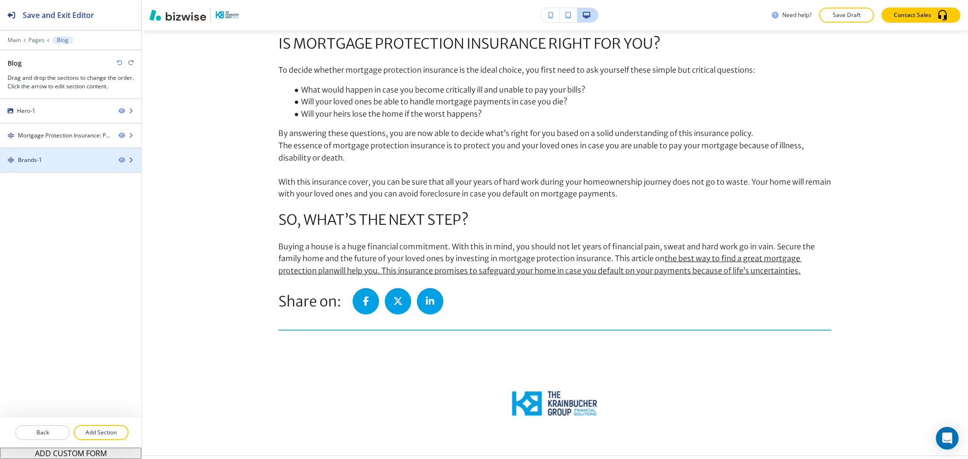
scroll to position [38, 0]
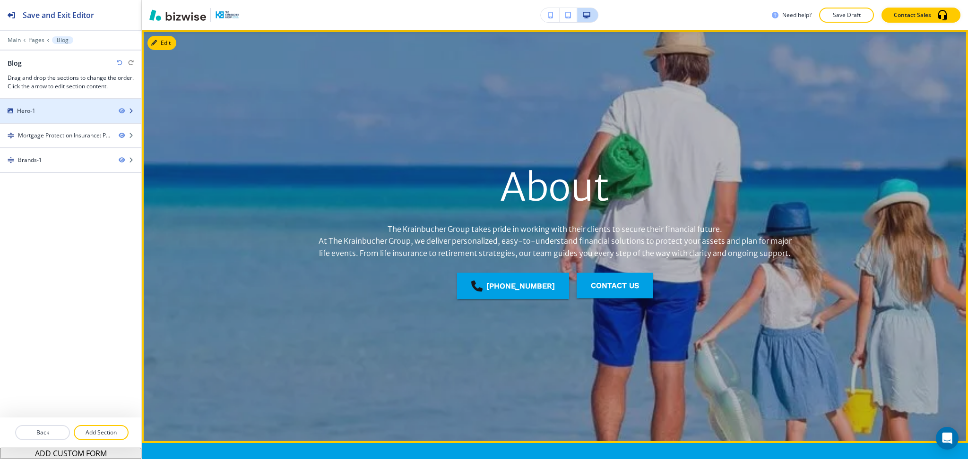
click at [49, 111] on div "Hero-1" at bounding box center [55, 111] width 111 height 9
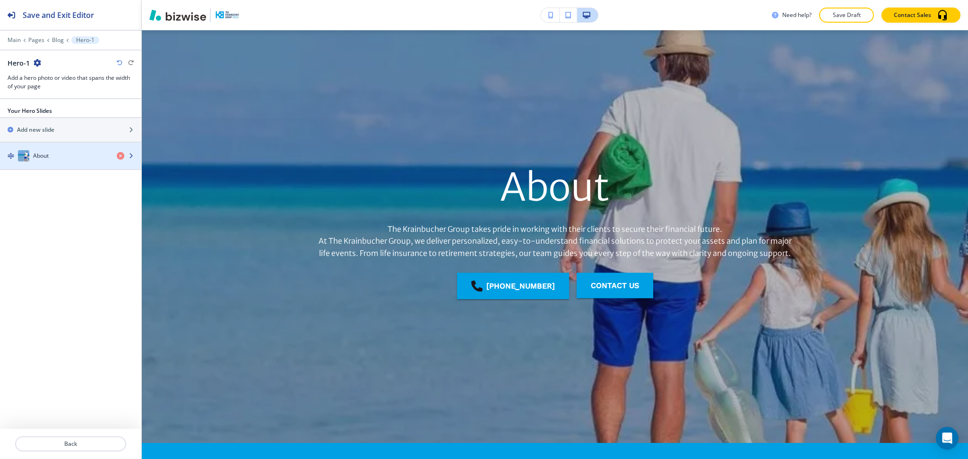
click at [54, 156] on div "About" at bounding box center [54, 155] width 109 height 11
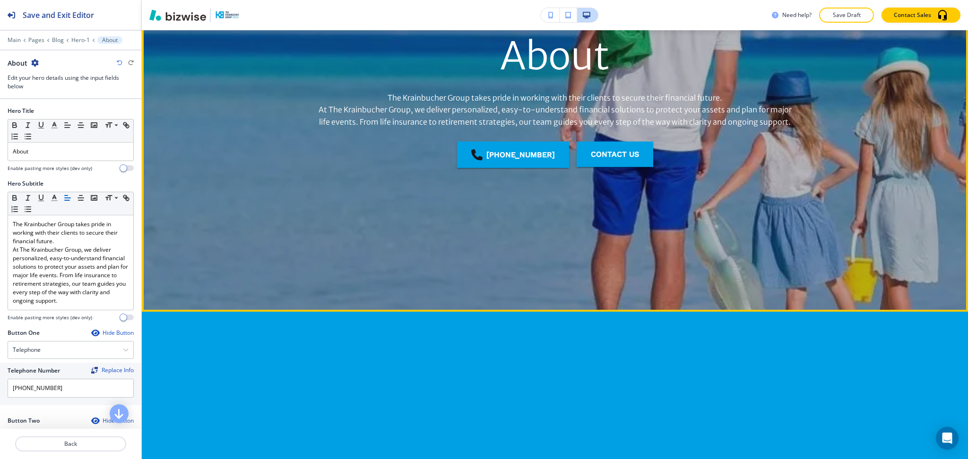
scroll to position [170, 0]
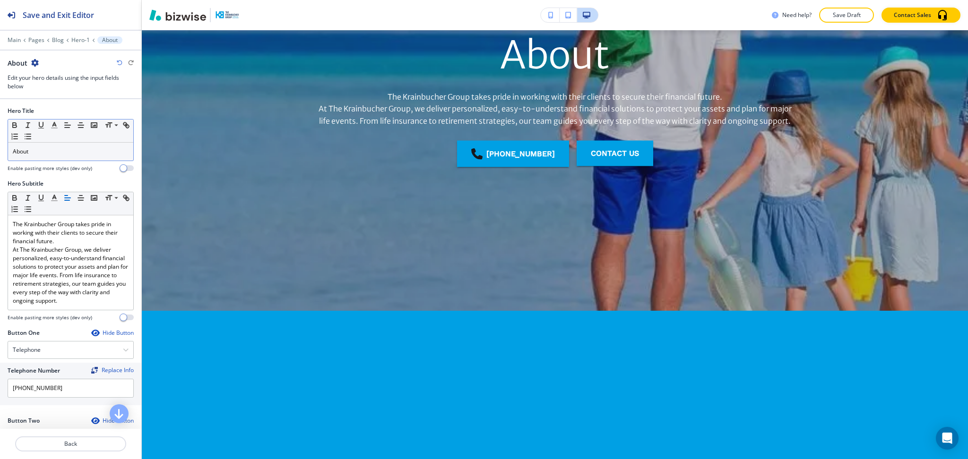
click at [55, 151] on p "About" at bounding box center [71, 151] width 116 height 9
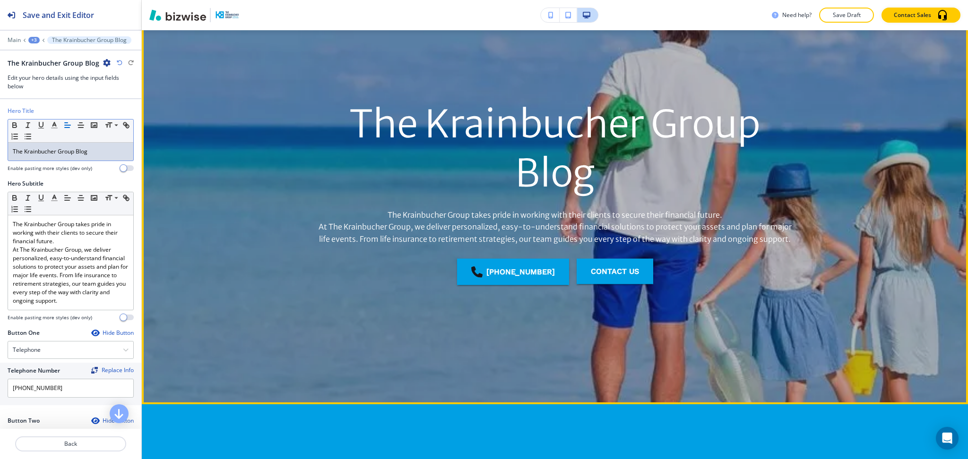
scroll to position [0, 0]
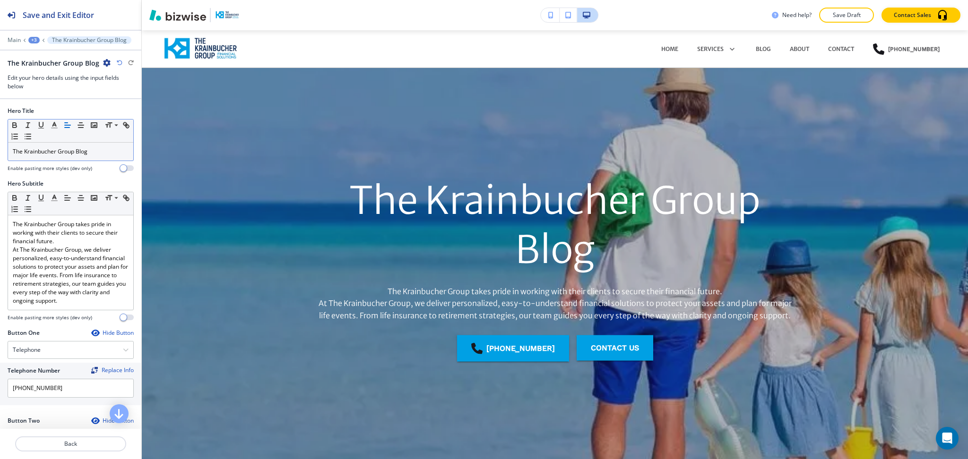
click at [103, 63] on icon "button" at bounding box center [107, 63] width 8 height 8
click at [124, 114] on p "Delete The Krainbucher Group Blog" at bounding box center [132, 112] width 48 height 9
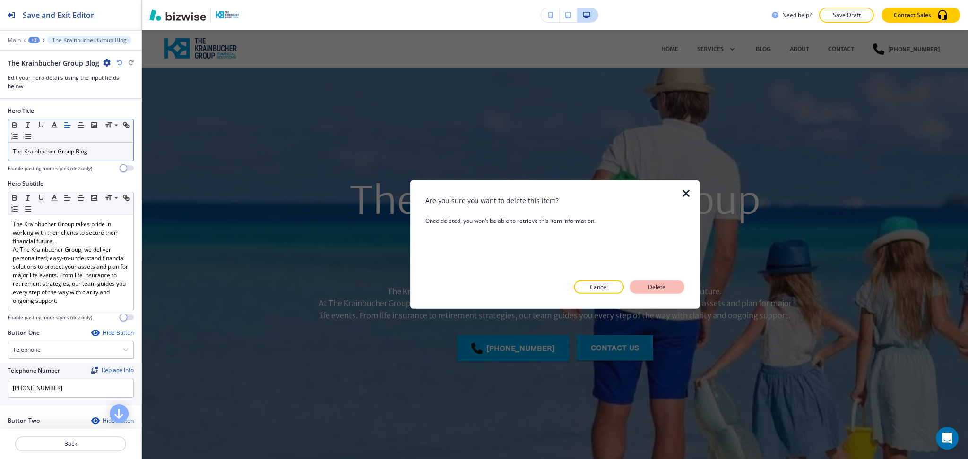
click at [653, 288] on p "Delete" at bounding box center [657, 287] width 23 height 9
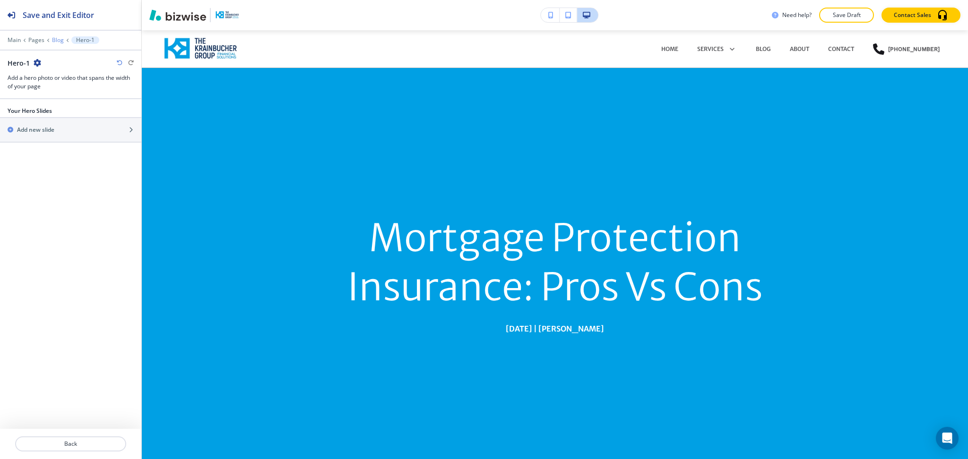
click at [58, 41] on p "Blog" at bounding box center [58, 40] width 12 height 7
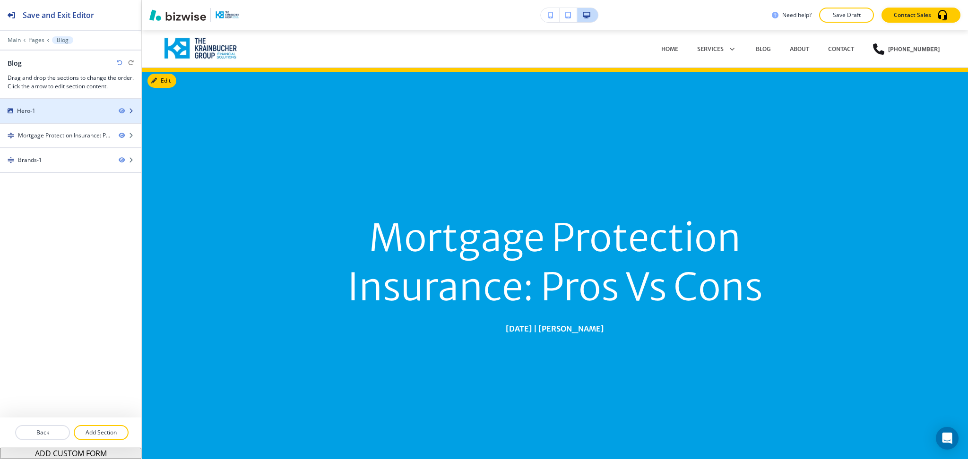
click at [61, 114] on div "Hero-1" at bounding box center [55, 111] width 111 height 9
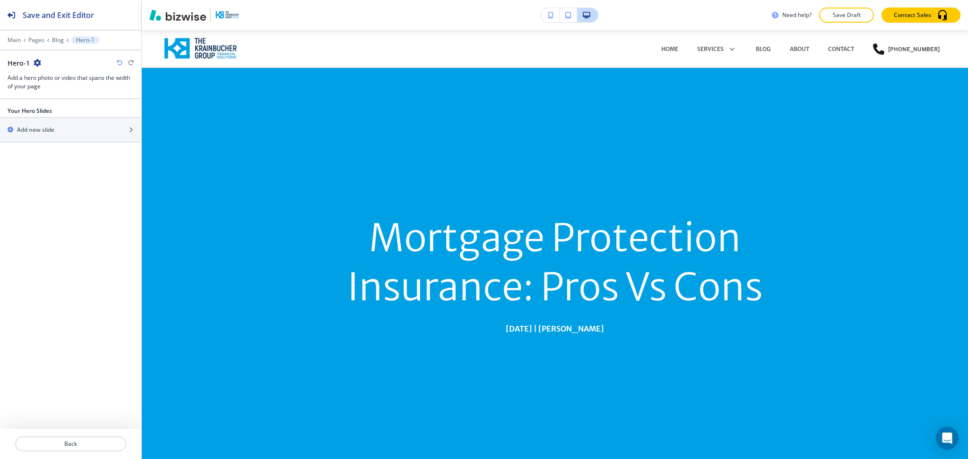
scroll to position [38, 0]
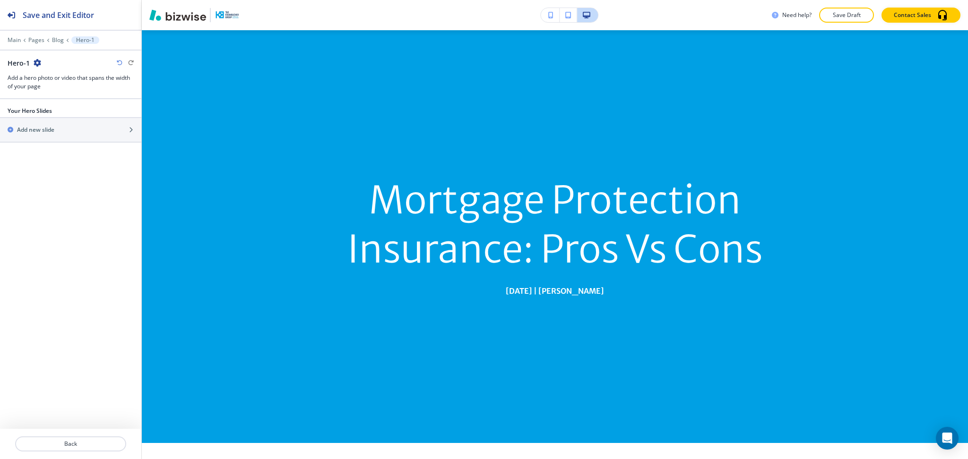
click at [35, 61] on icon "button" at bounding box center [38, 63] width 8 height 8
click at [56, 115] on p "Delete Section" at bounding box center [63, 112] width 48 height 9
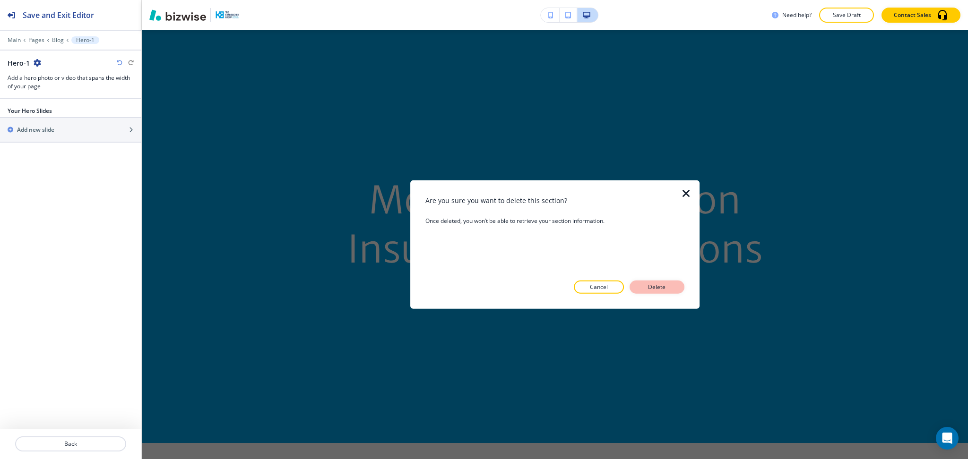
click at [655, 284] on p "Delete" at bounding box center [657, 287] width 23 height 9
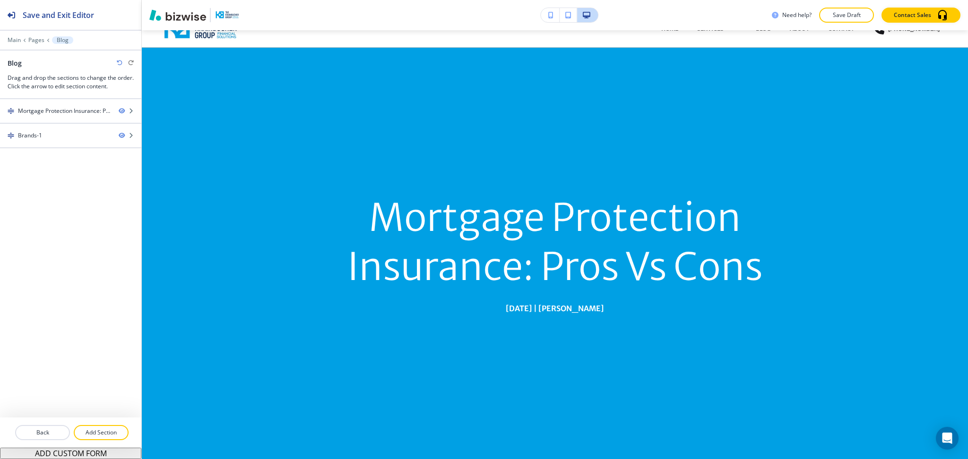
scroll to position [0, 0]
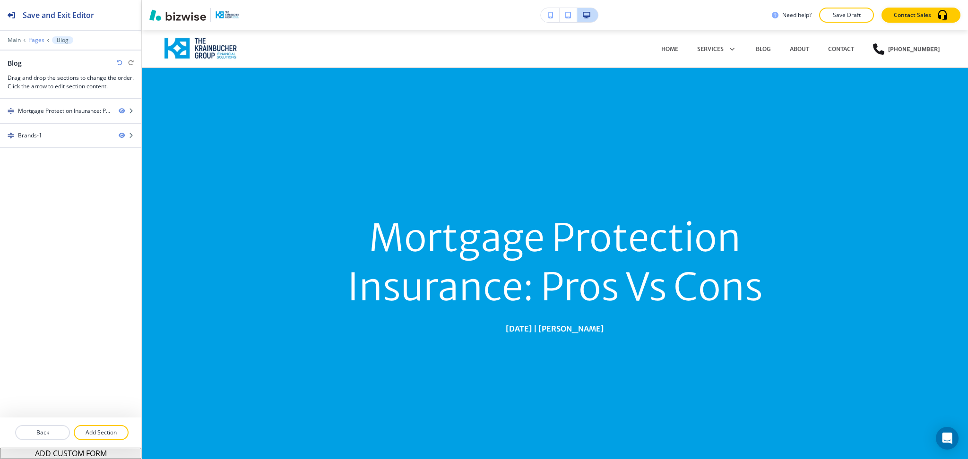
click at [35, 38] on p "Pages" at bounding box center [36, 40] width 16 height 7
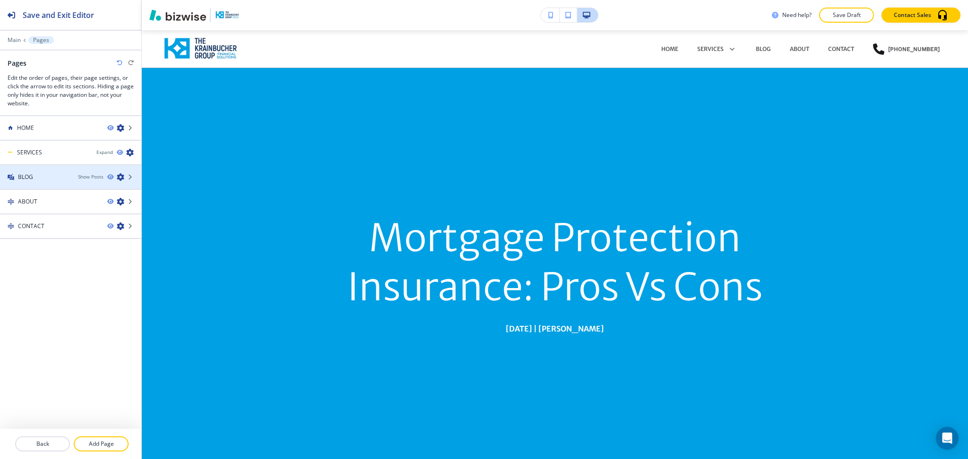
click at [33, 171] on div at bounding box center [70, 169] width 141 height 8
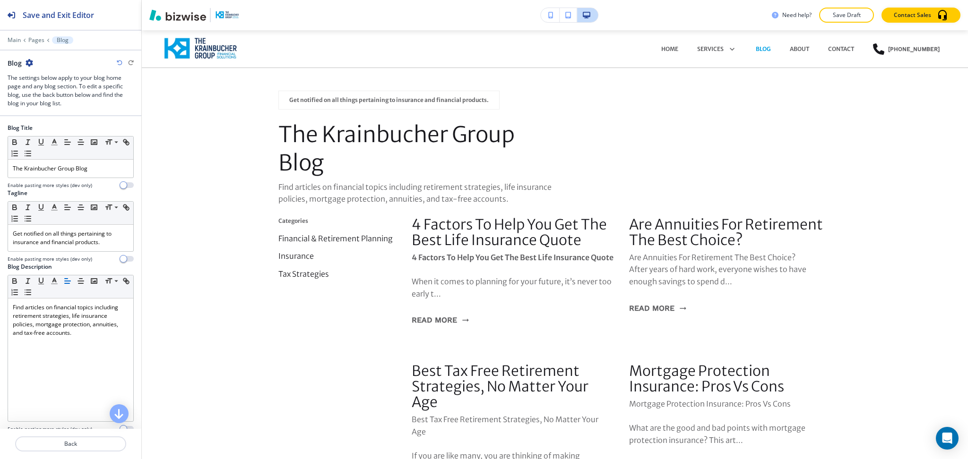
scroll to position [38, 0]
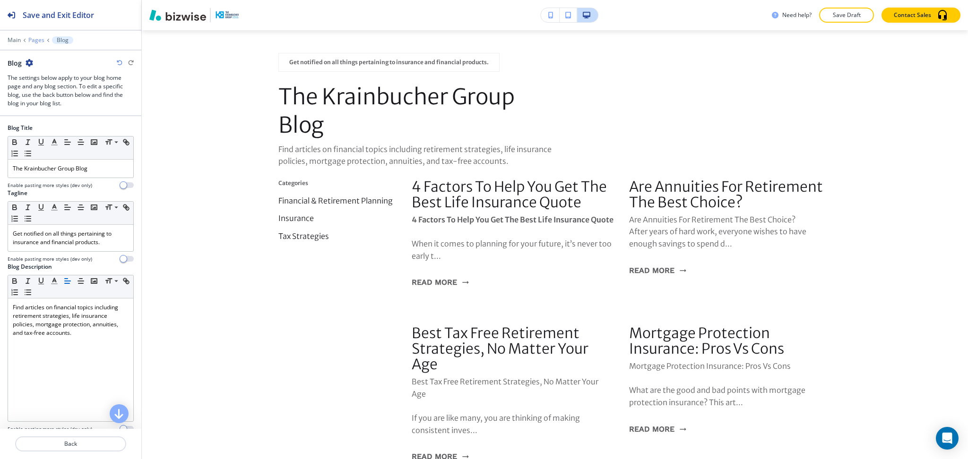
click at [38, 38] on p "Pages" at bounding box center [36, 40] width 16 height 7
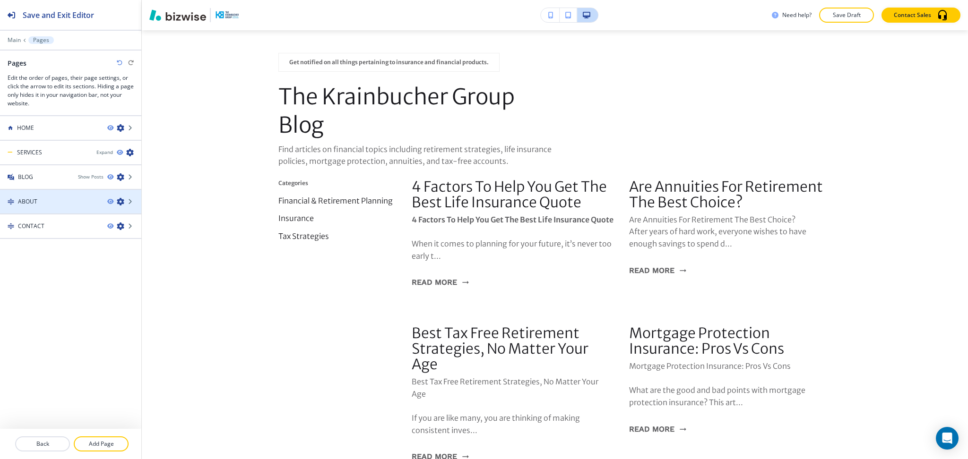
click at [47, 198] on div "ABOUT" at bounding box center [50, 202] width 100 height 9
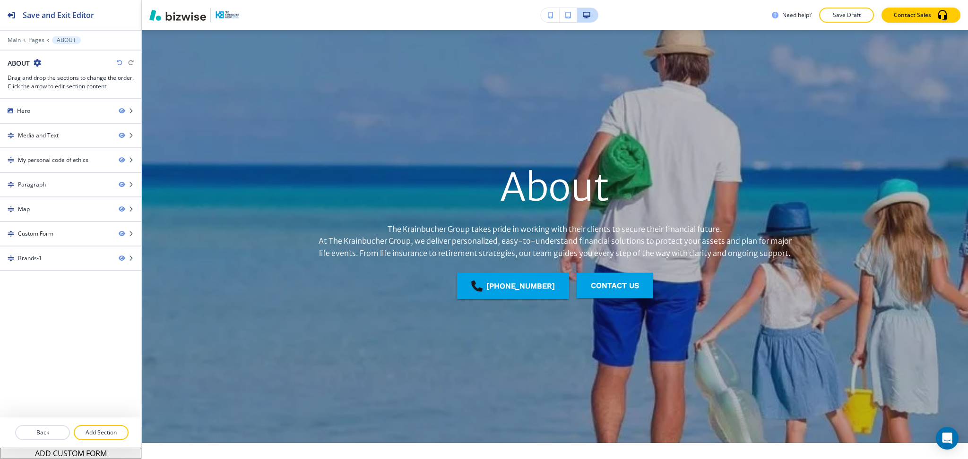
scroll to position [0, 0]
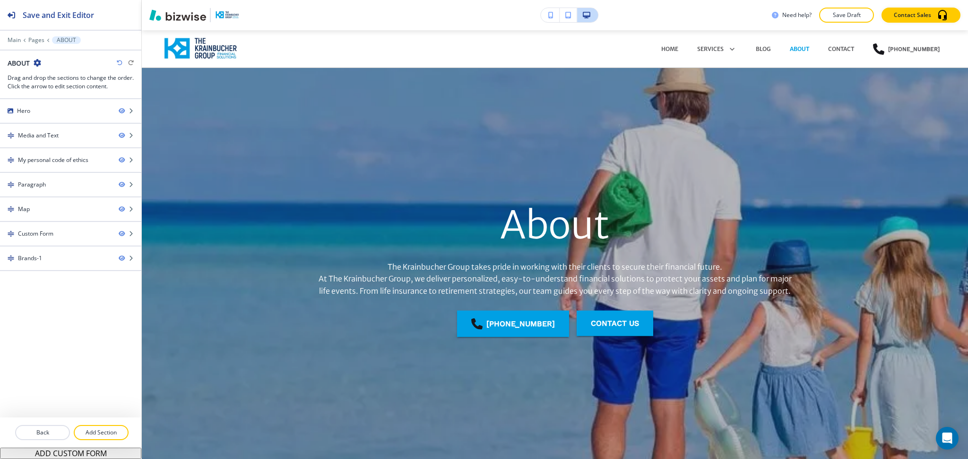
click at [37, 61] on icon "button" at bounding box center [38, 63] width 8 height 8
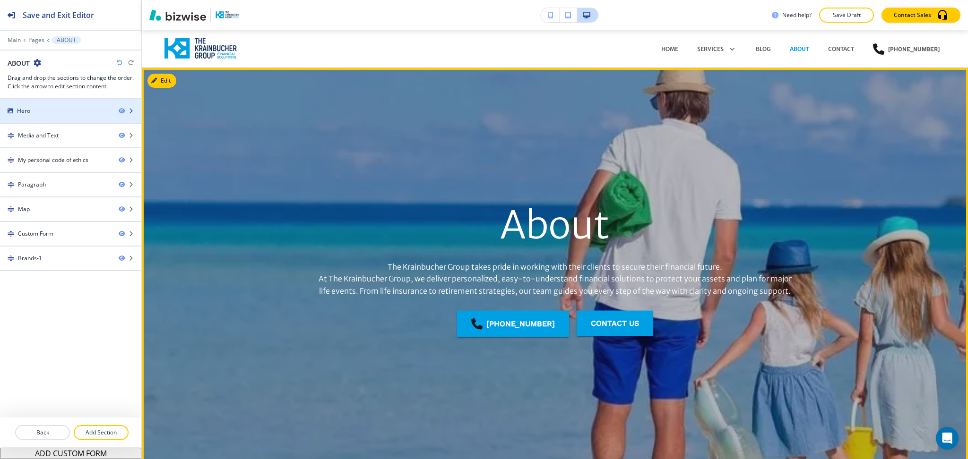
click at [31, 106] on div at bounding box center [70, 103] width 141 height 8
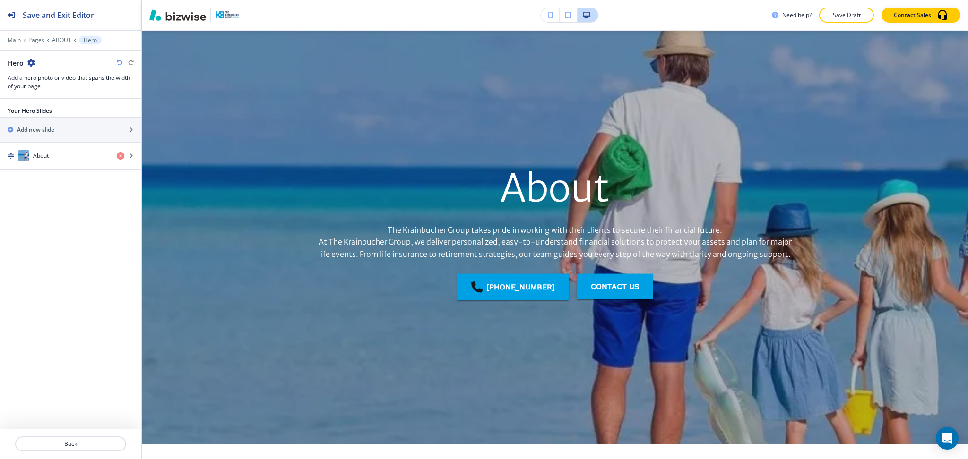
scroll to position [38, 0]
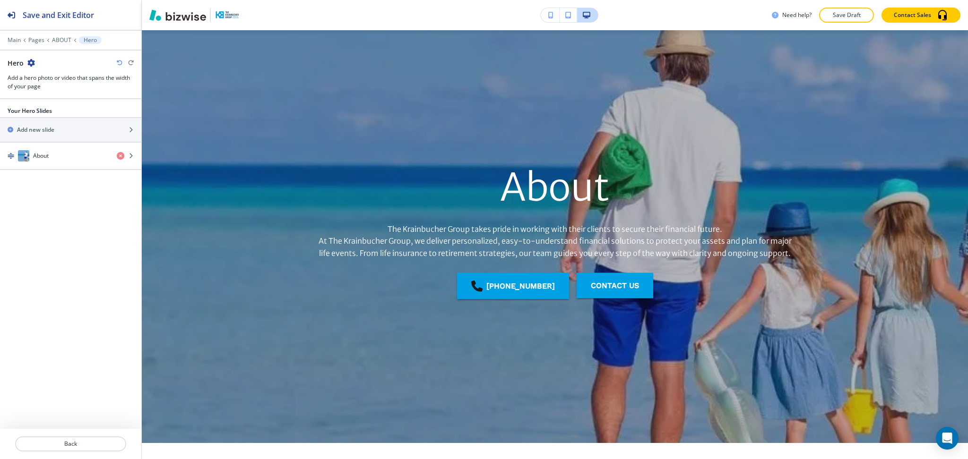
click at [31, 62] on icon "button" at bounding box center [31, 63] width 8 height 8
click at [43, 96] on p "Duplicate Section" at bounding box center [58, 96] width 48 height 9
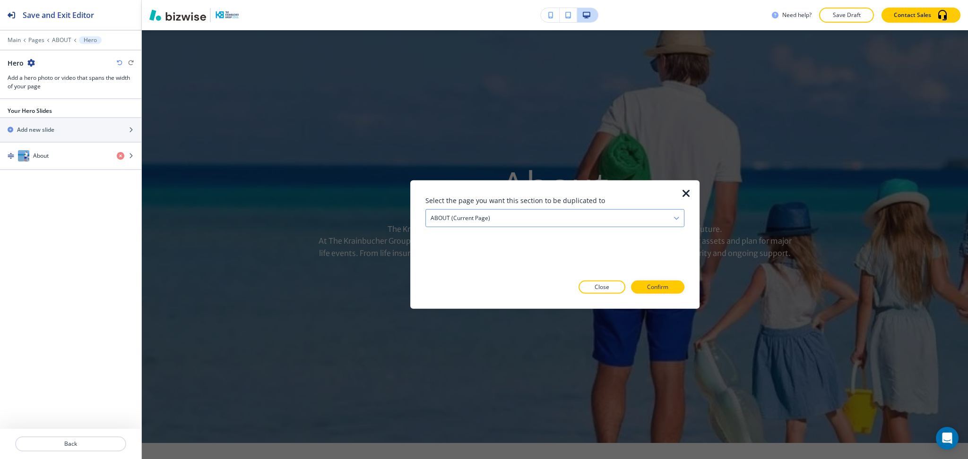
click at [453, 218] on h4 "ABOUT (current page)" at bounding box center [461, 218] width 60 height 9
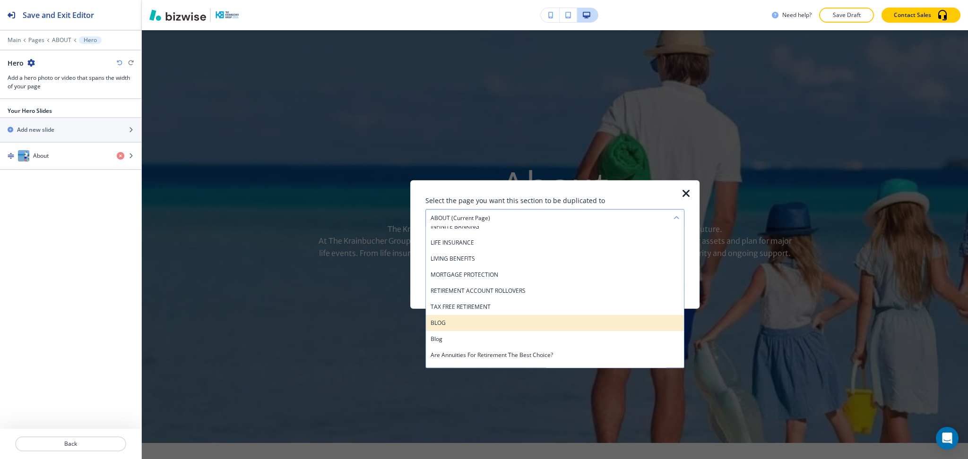
scroll to position [88, 0]
click at [436, 326] on h4 "BLOG" at bounding box center [555, 324] width 249 height 9
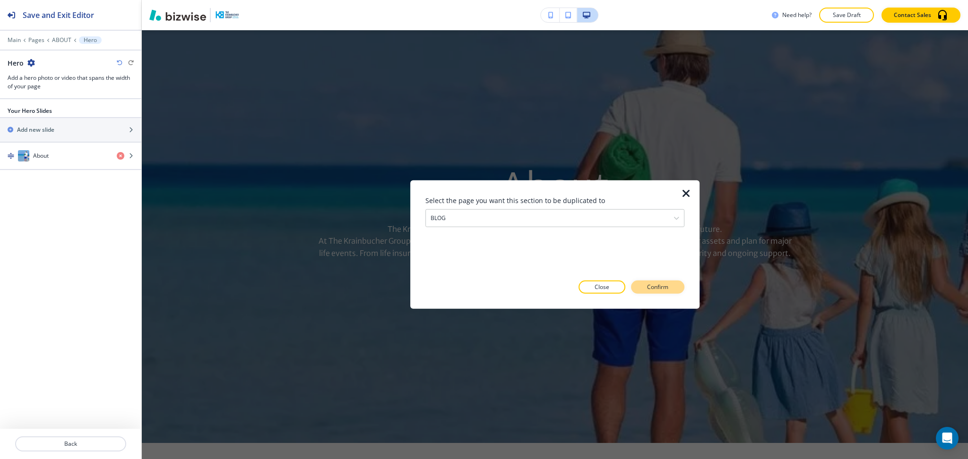
click at [649, 289] on p "Confirm" at bounding box center [657, 287] width 21 height 9
click at [648, 288] on p "Take me there" at bounding box center [649, 287] width 38 height 9
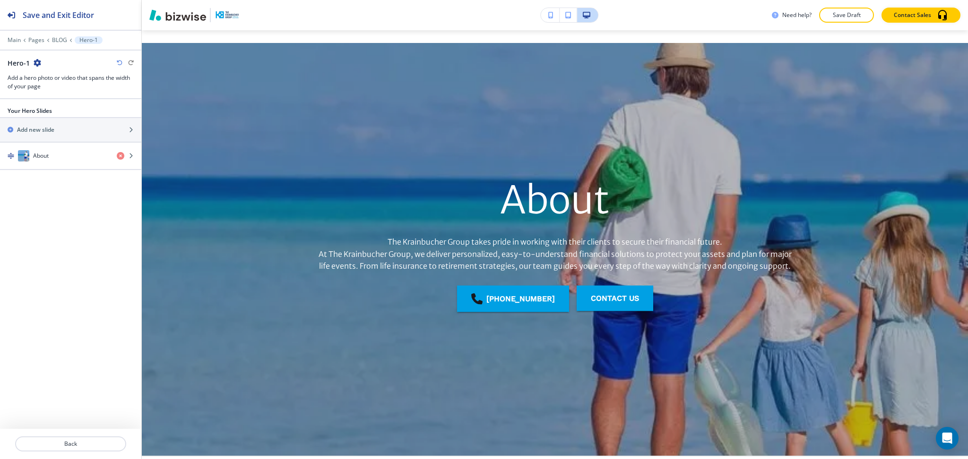
scroll to position [911, 0]
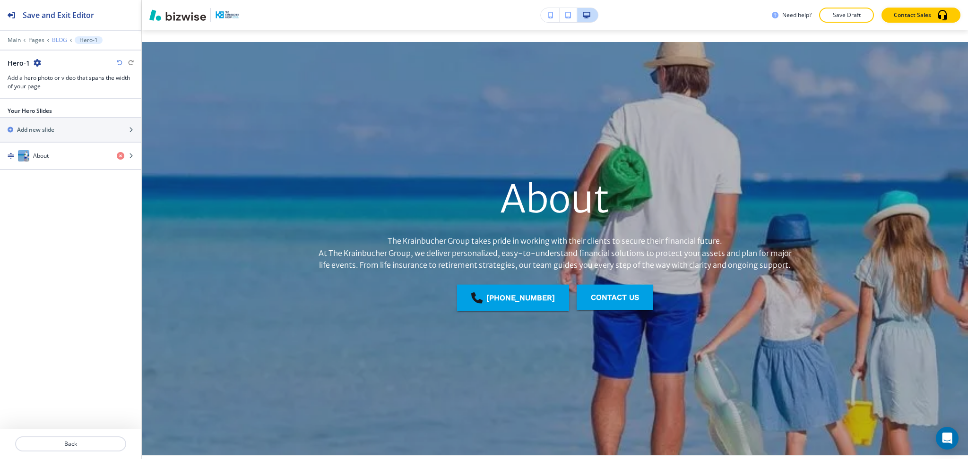
click at [60, 37] on p "BLOG" at bounding box center [59, 40] width 15 height 7
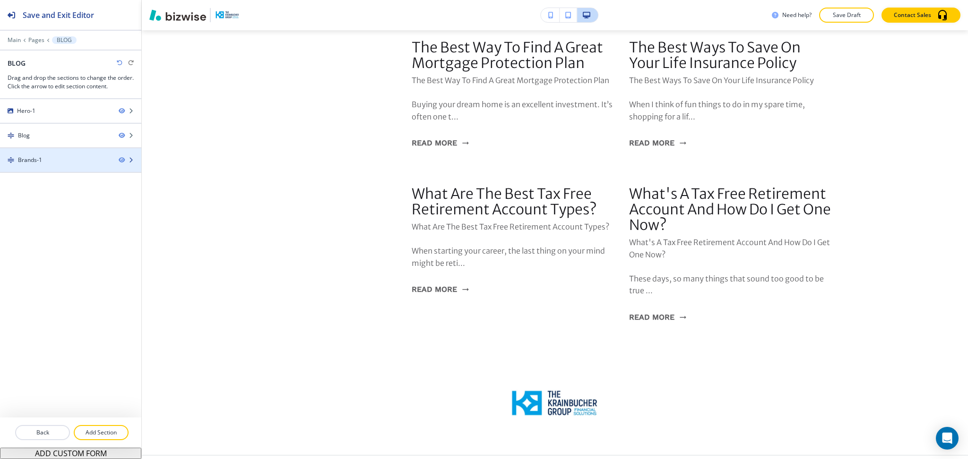
scroll to position [38, 0]
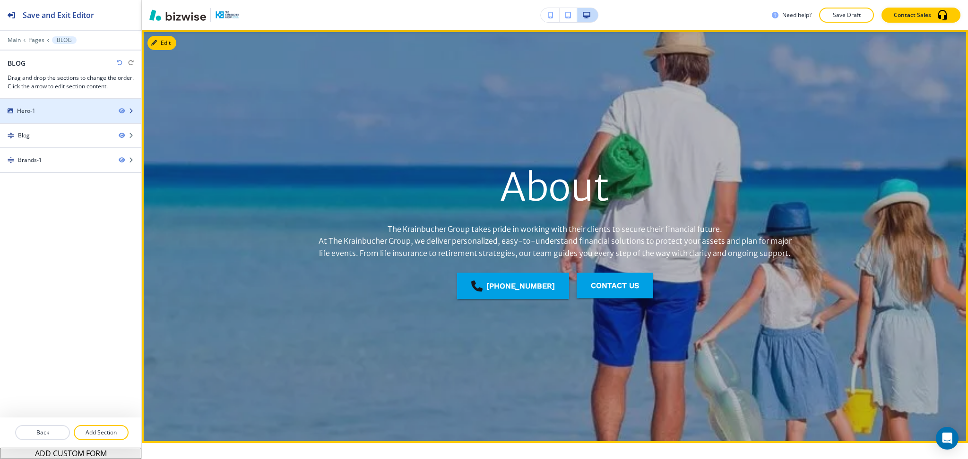
click at [43, 107] on div "Hero-1" at bounding box center [55, 111] width 111 height 9
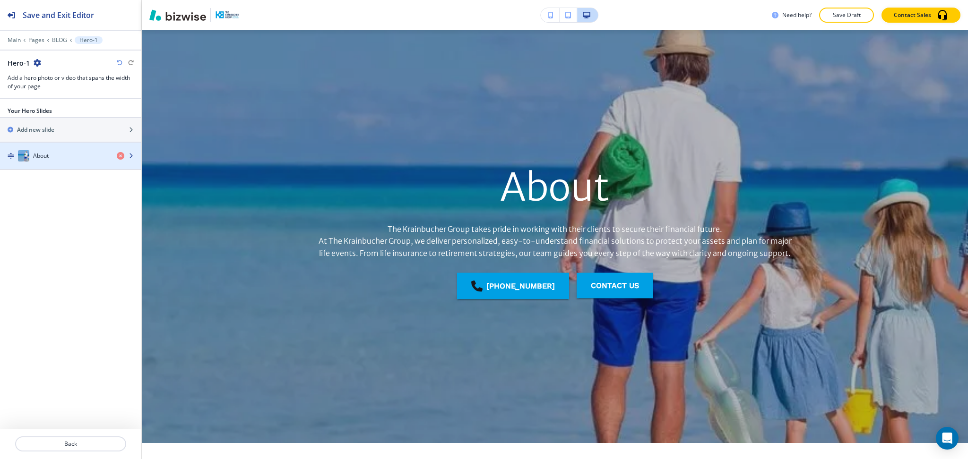
click at [48, 161] on div "About" at bounding box center [54, 155] width 109 height 11
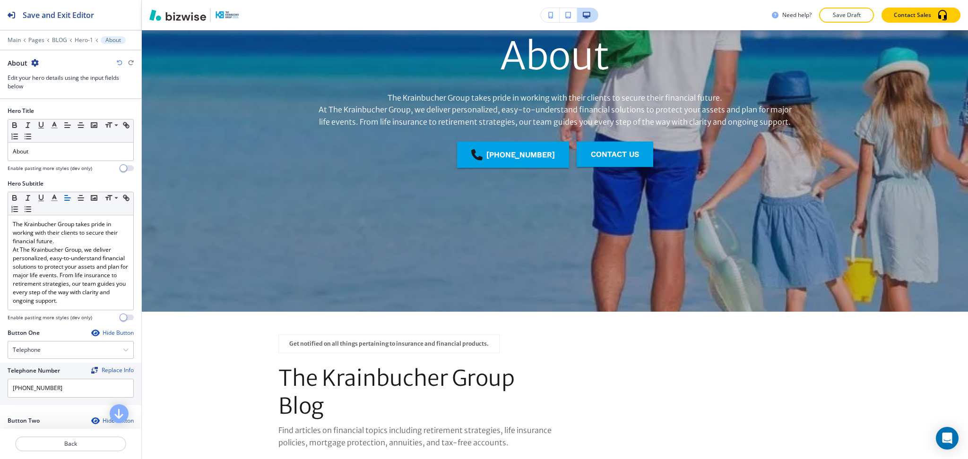
scroll to position [170, 0]
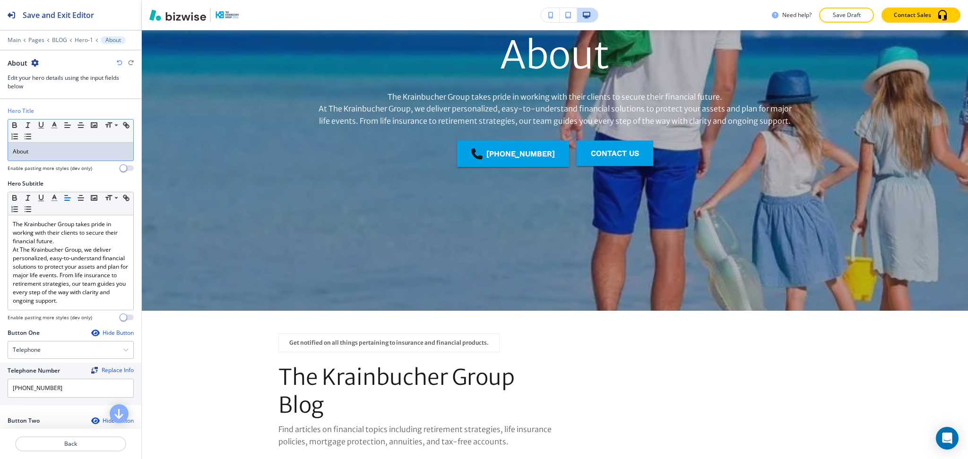
click at [94, 146] on div "About" at bounding box center [70, 152] width 125 height 18
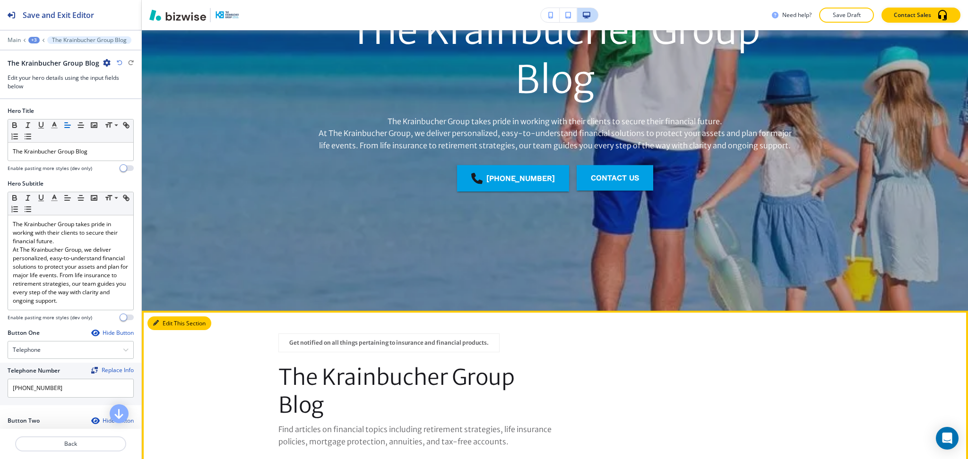
click at [159, 322] on button "Edit This Section" at bounding box center [179, 324] width 64 height 14
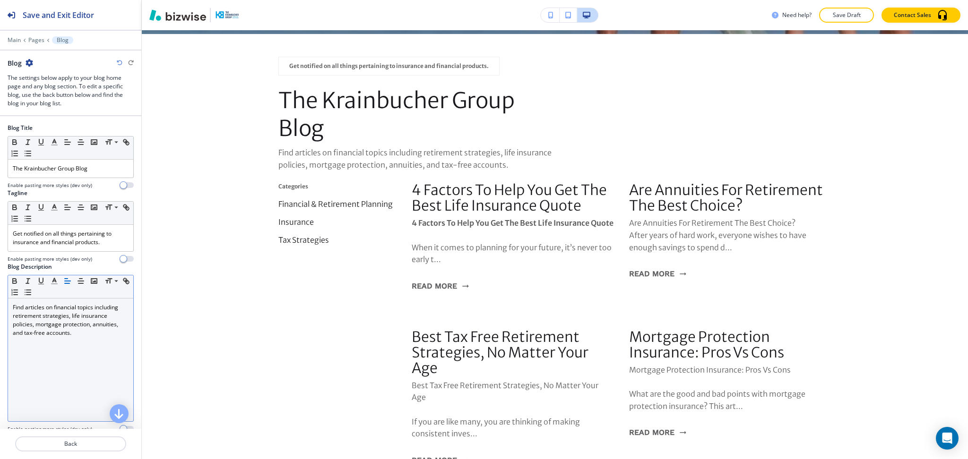
scroll to position [451, 0]
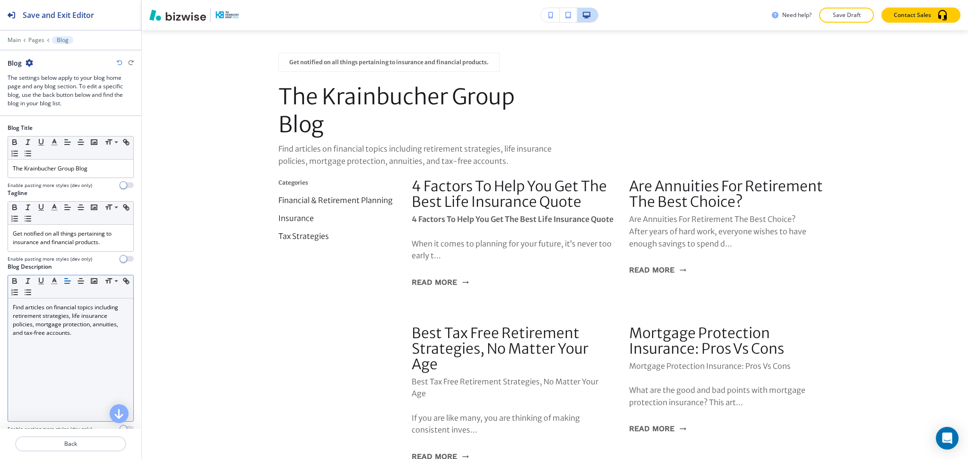
click at [93, 351] on div "Find articles on financial topics including retirement strategies, life insuran…" at bounding box center [70, 360] width 125 height 123
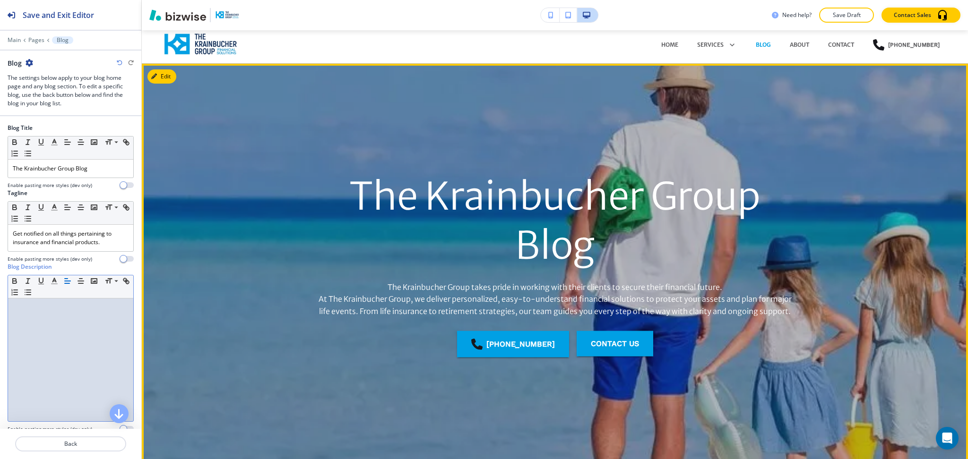
scroll to position [0, 0]
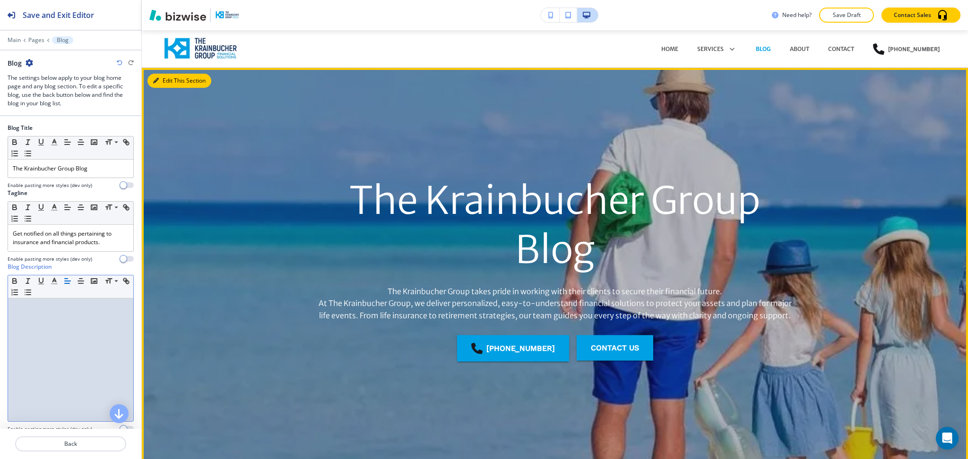
click at [169, 80] on button "Edit This Section" at bounding box center [179, 81] width 64 height 14
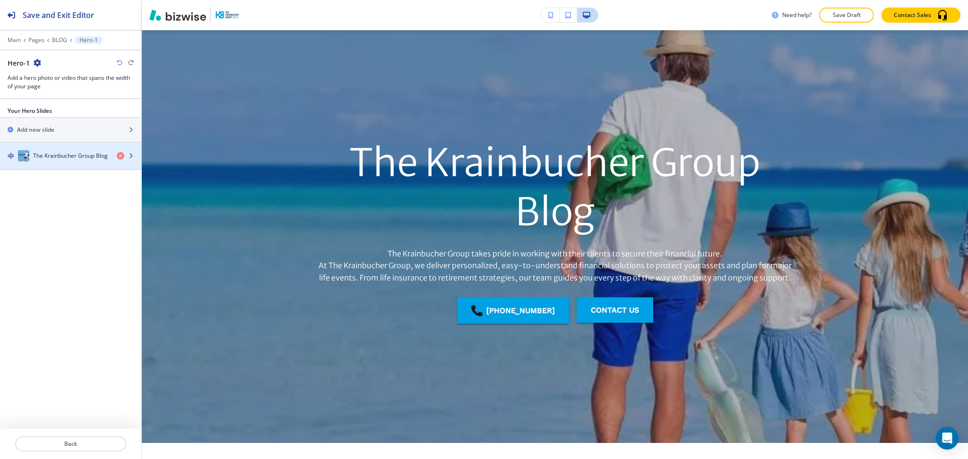
click at [75, 159] on h4 "The Krainbucher Group Blog" at bounding box center [70, 156] width 75 height 9
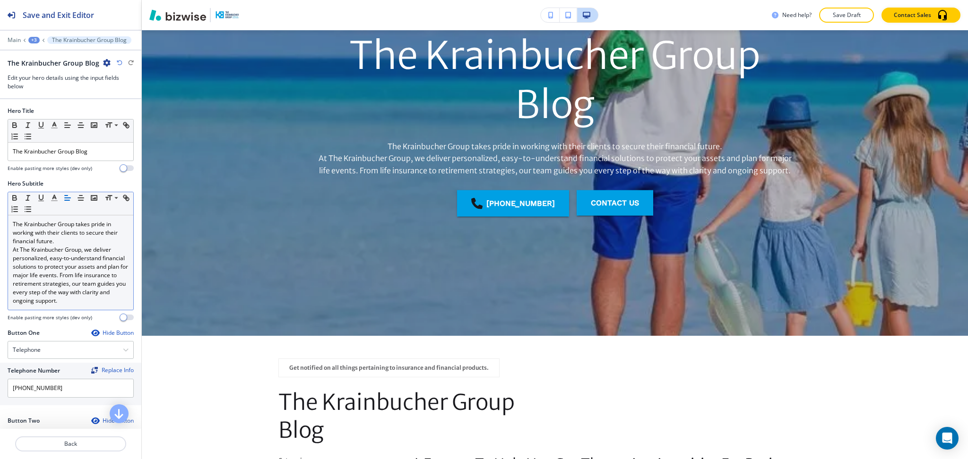
scroll to position [146, 0]
click at [72, 289] on p "At The Krainbucher Group, we deliver personalized, easy-to-understand financial…" at bounding box center [71, 276] width 116 height 60
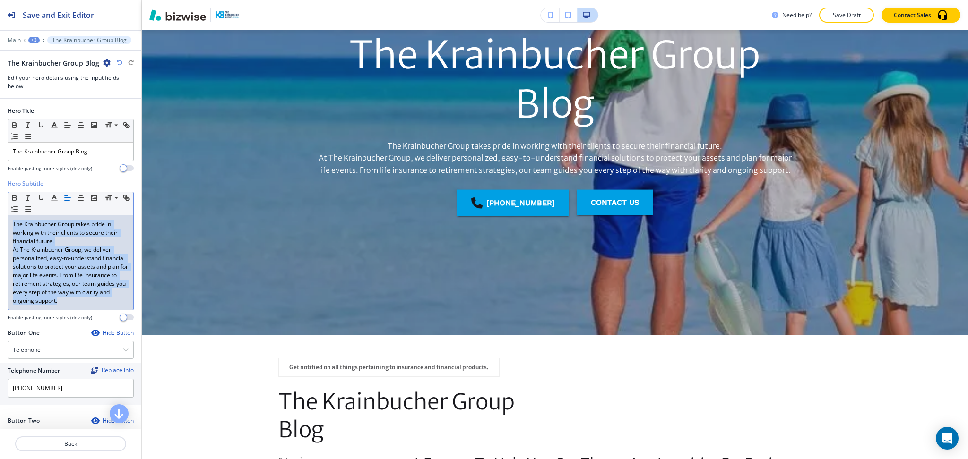
paste div
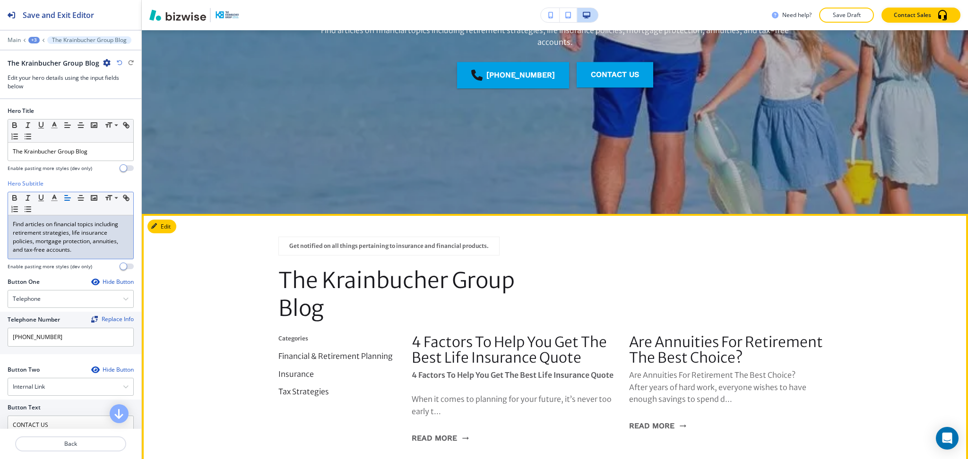
scroll to position [268, 0]
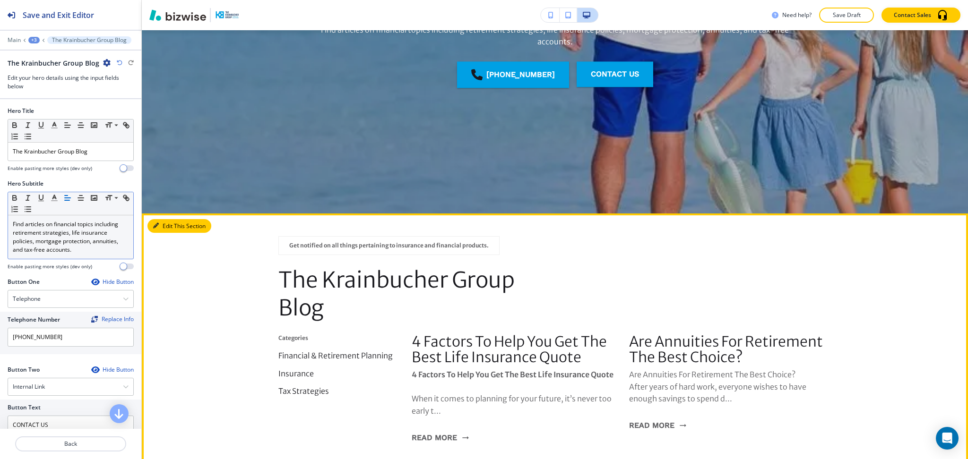
click at [162, 227] on button "Edit This Section" at bounding box center [179, 226] width 64 height 14
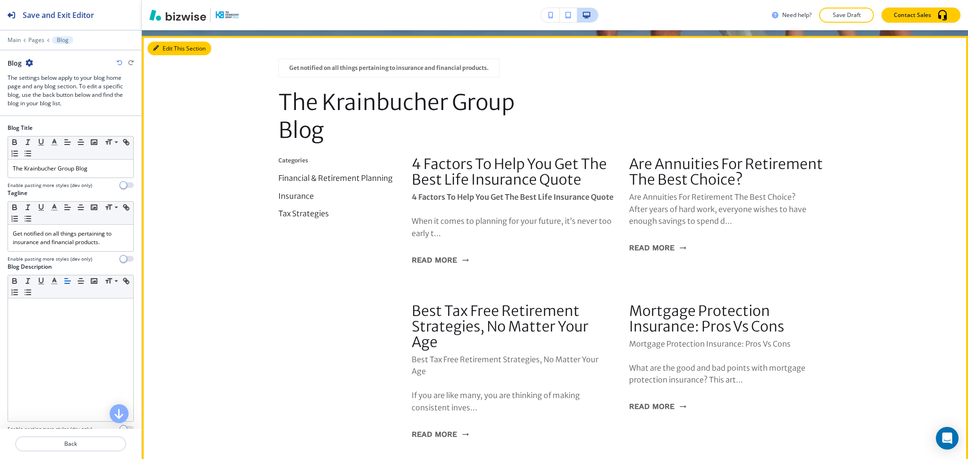
scroll to position [451, 0]
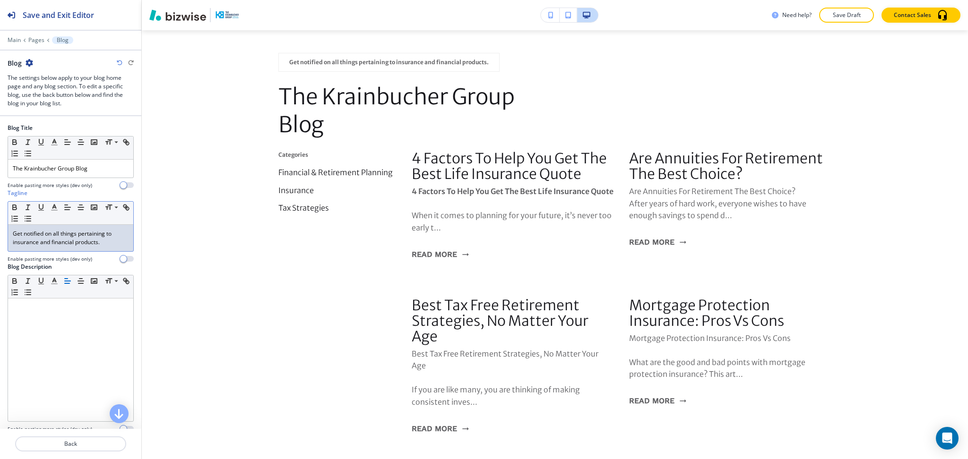
click at [69, 239] on p "Get notified on all things pertaining to insurance and financial products." at bounding box center [71, 238] width 116 height 17
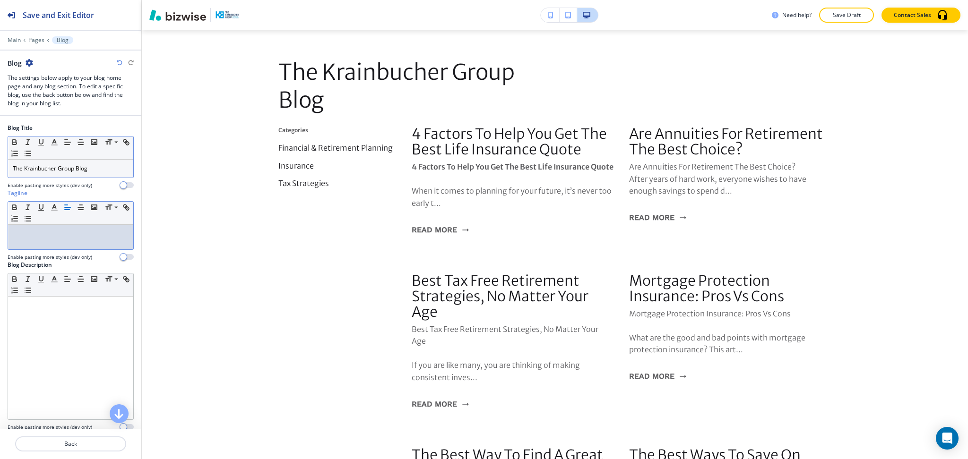
click at [104, 168] on p "The Krainbucher Group Blog" at bounding box center [71, 169] width 116 height 9
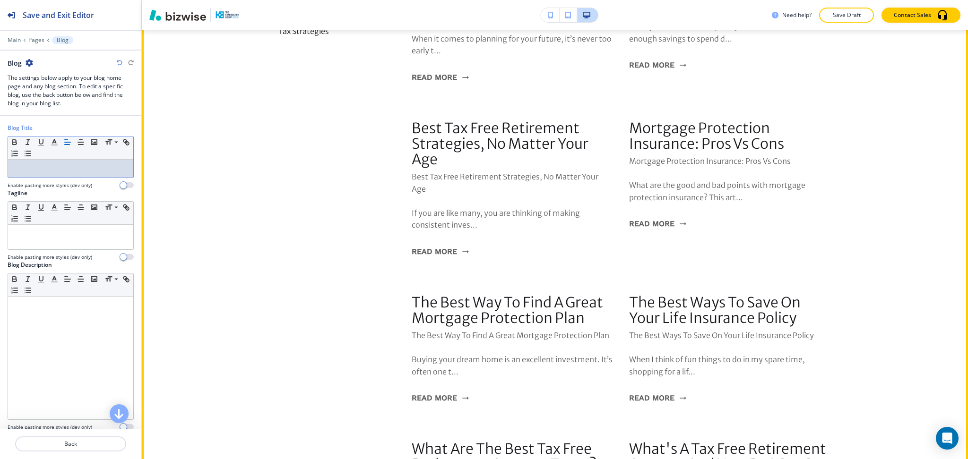
scroll to position [858, 0]
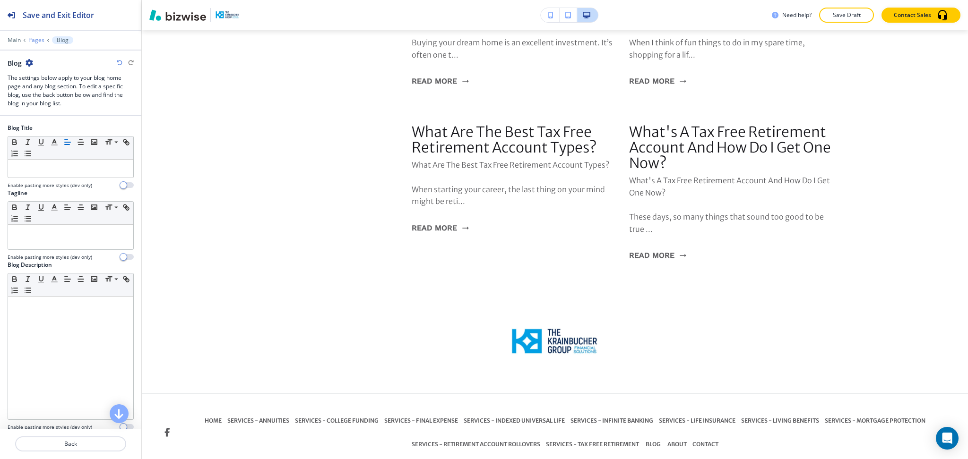
click at [35, 39] on p "Pages" at bounding box center [36, 40] width 16 height 7
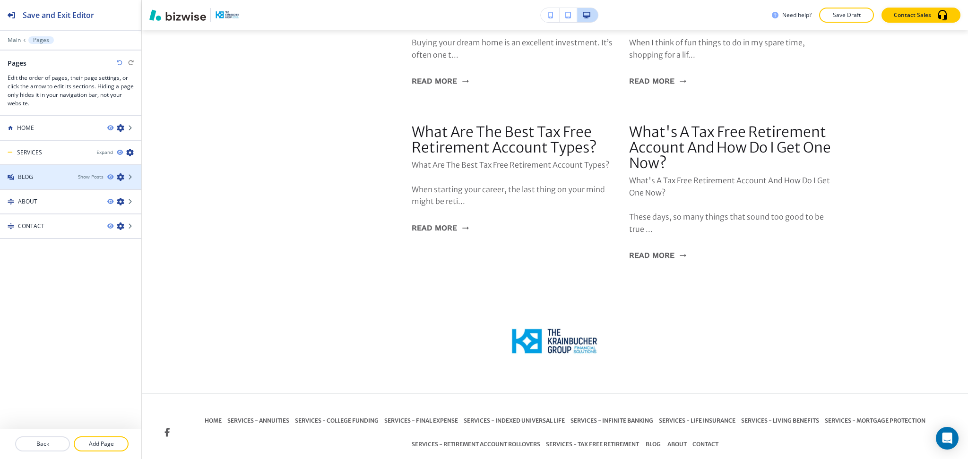
click at [50, 175] on div "BLOG" at bounding box center [35, 177] width 70 height 9
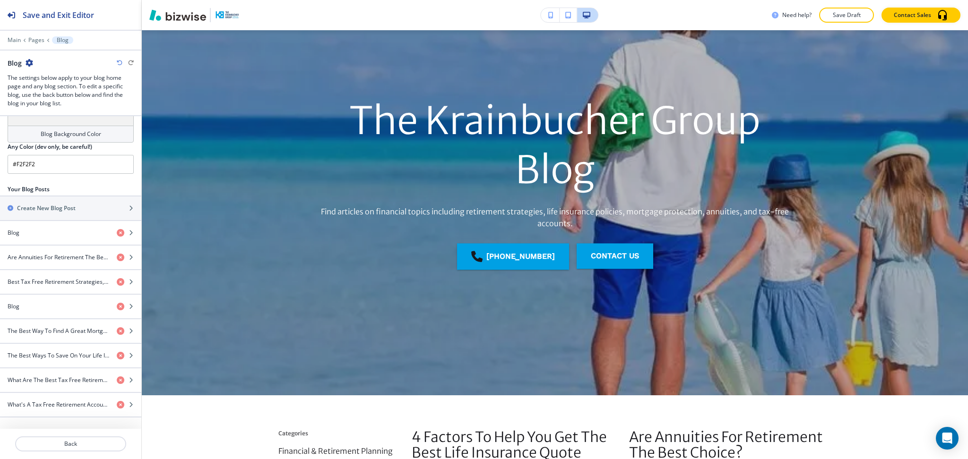
scroll to position [0, 0]
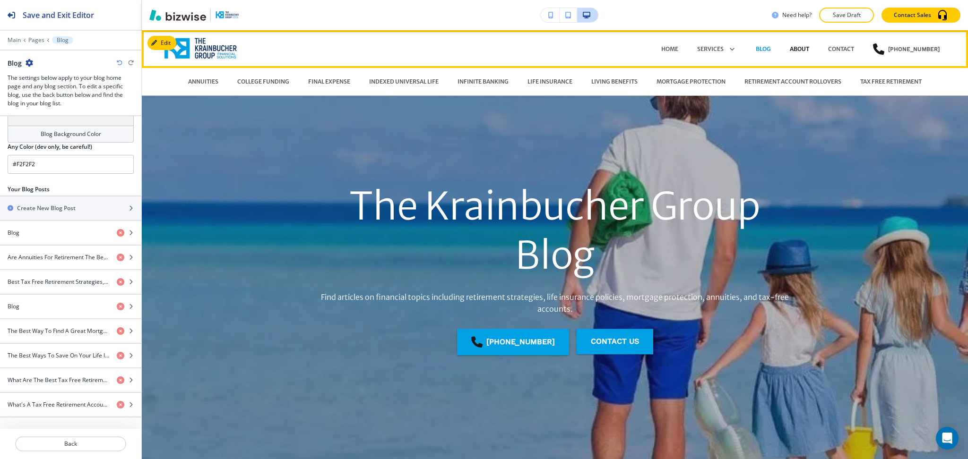
click at [795, 49] on p "ABOUT" at bounding box center [799, 49] width 19 height 9
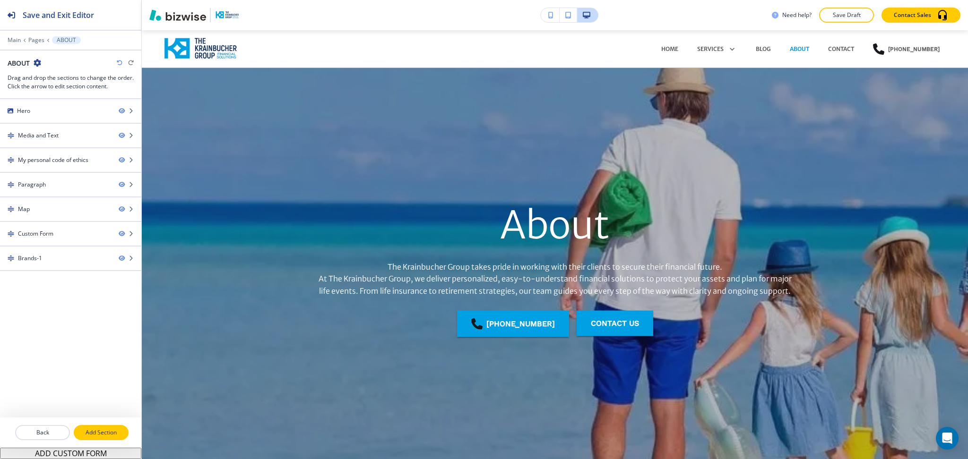
click at [115, 431] on p "Add Section" at bounding box center [101, 433] width 53 height 9
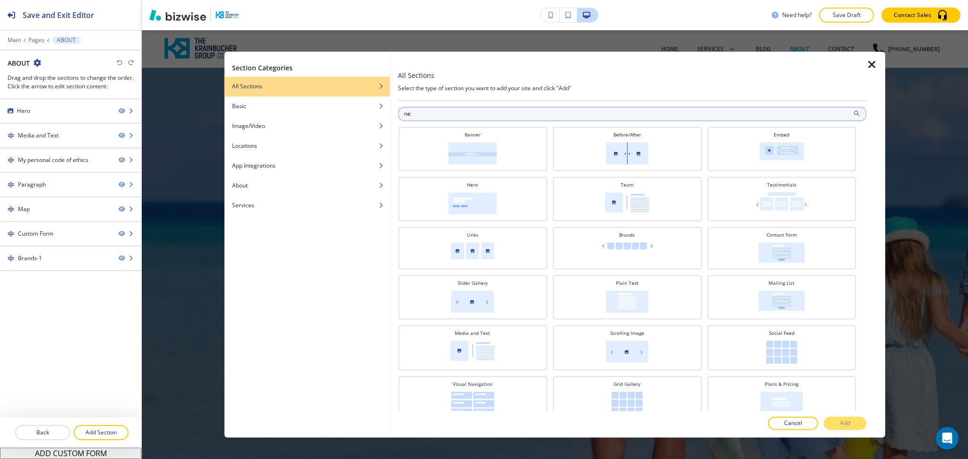
type input "n"
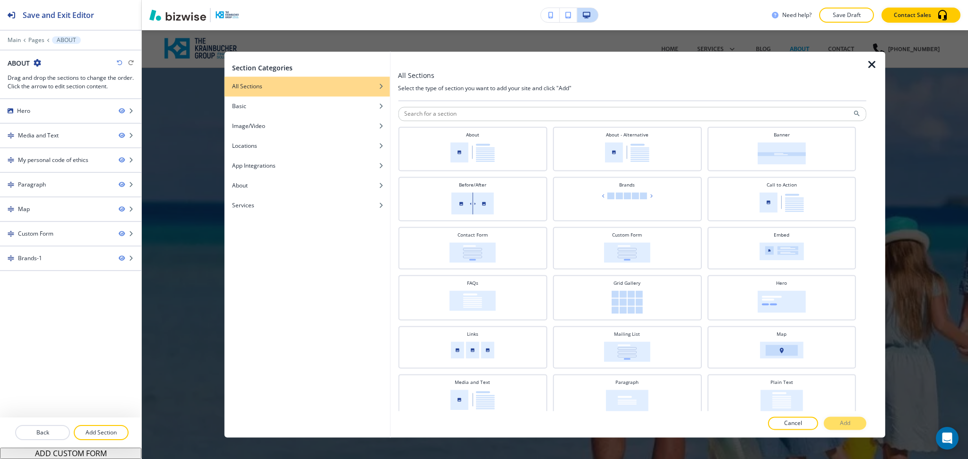
drag, startPoint x: 868, startPoint y: 74, endPoint x: 871, endPoint y: 67, distance: 7.6
click at [871, 67] on div "Section Categories All Sections Basic Image/Video Locations App Integrations Ab…" at bounding box center [555, 245] width 661 height 386
click at [867, 65] on icon "button" at bounding box center [871, 64] width 11 height 11
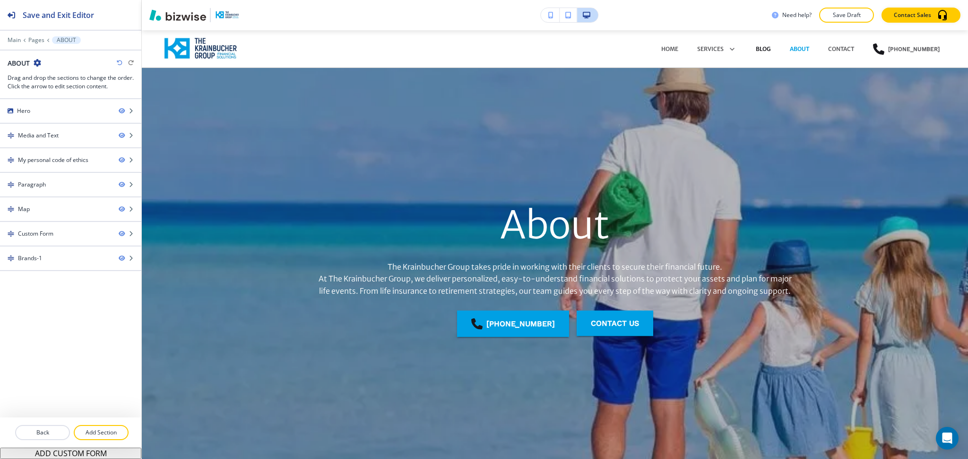
click at [764, 45] on p "BLOG" at bounding box center [763, 49] width 15 height 9
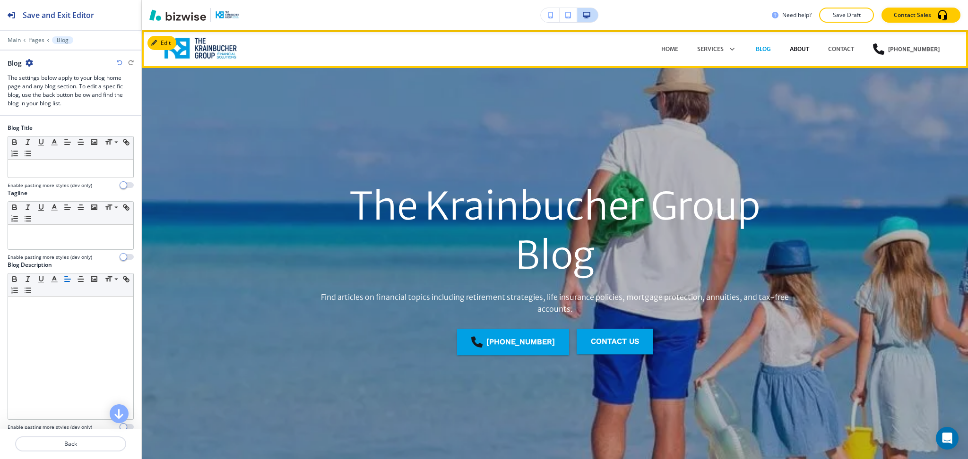
click at [792, 49] on p "ABOUT" at bounding box center [799, 49] width 19 height 9
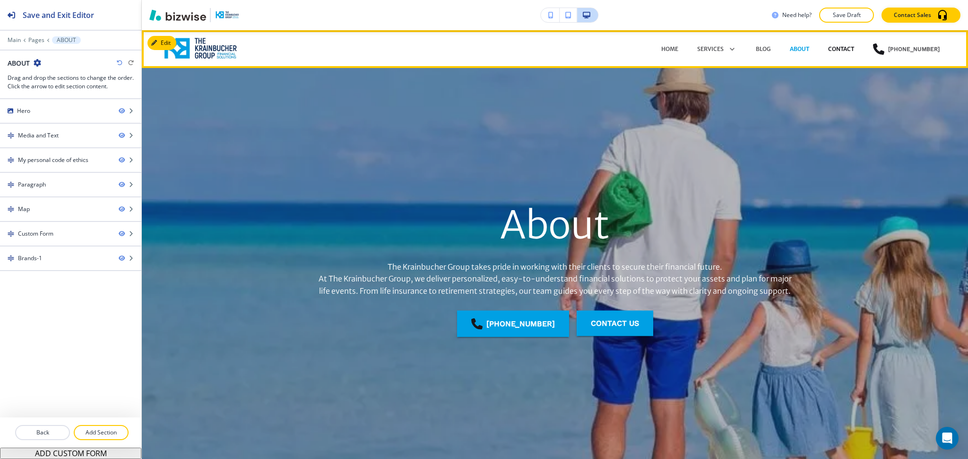
click at [833, 49] on p "CONTACT" at bounding box center [841, 49] width 26 height 9
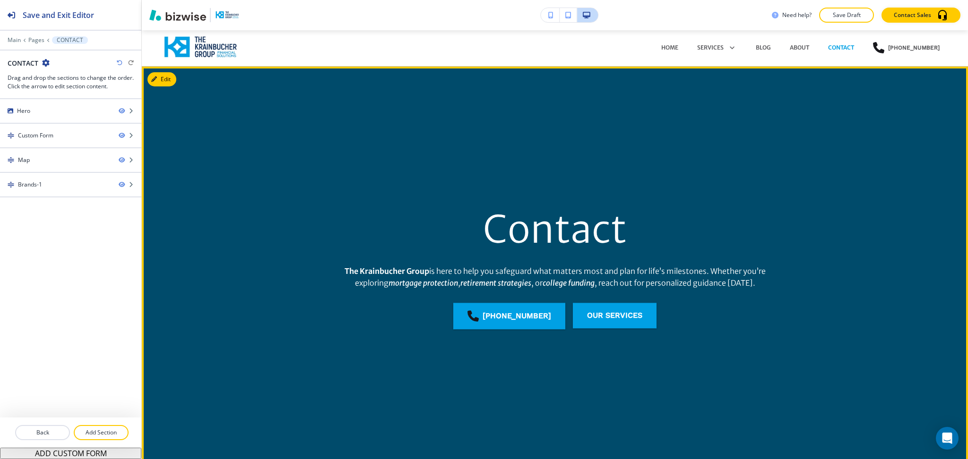
scroll to position [0, 0]
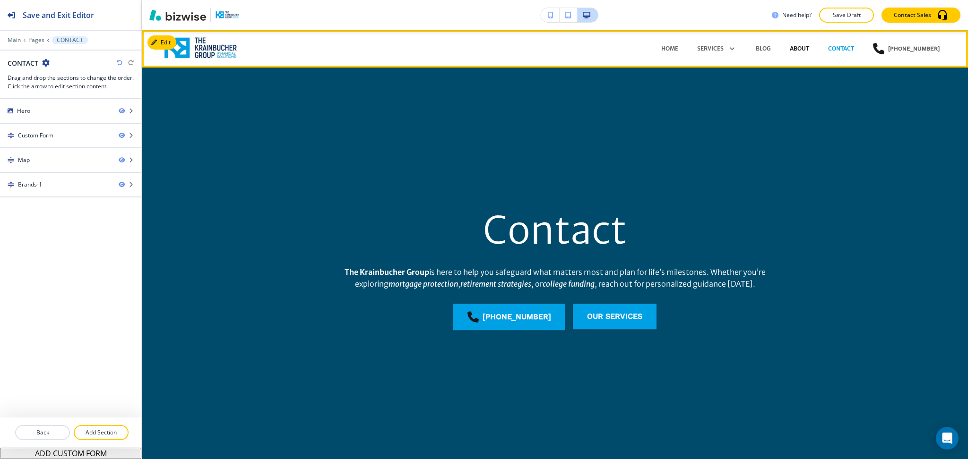
click at [798, 45] on p "ABOUT" at bounding box center [799, 48] width 19 height 9
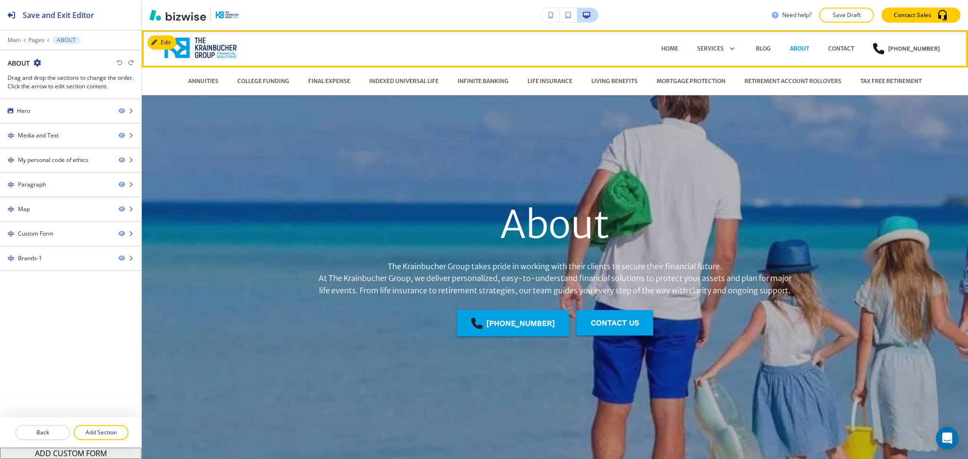
scroll to position [0, 0]
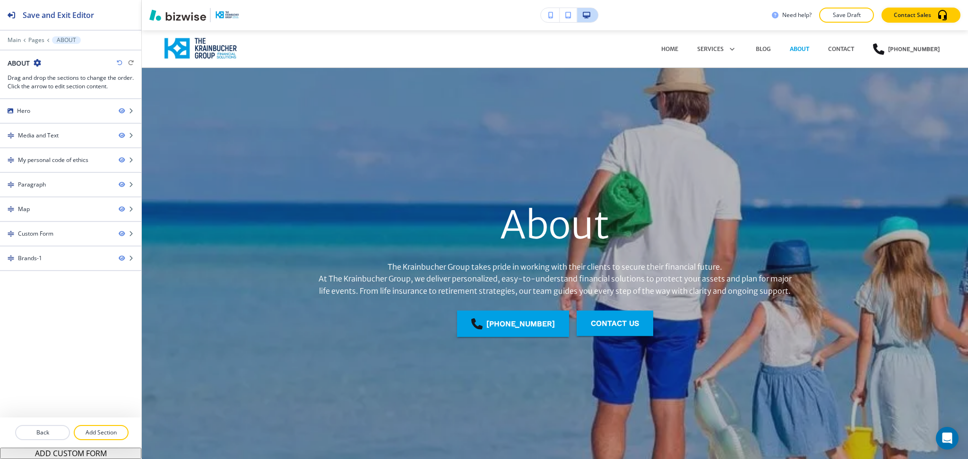
click at [35, 65] on icon "button" at bounding box center [38, 63] width 8 height 8
click at [43, 81] on p "Edit Page Settings" at bounding box center [64, 79] width 48 height 9
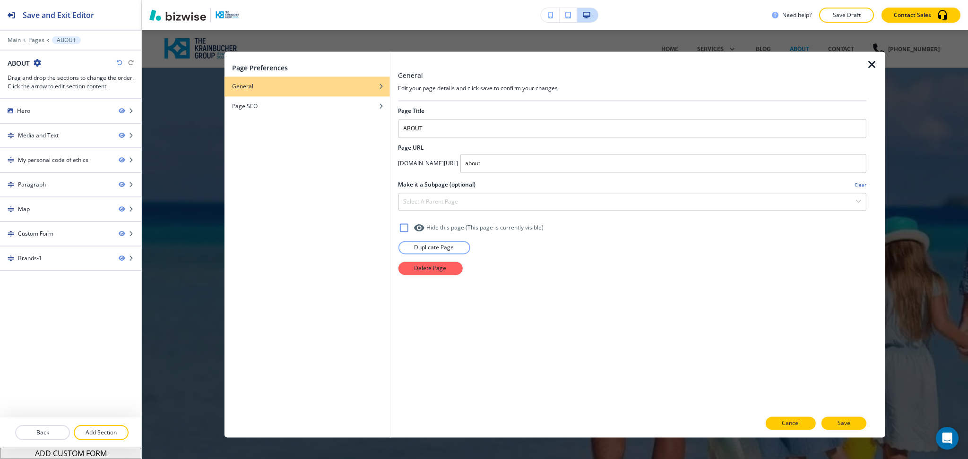
click at [797, 425] on p "Cancel" at bounding box center [791, 424] width 18 height 9
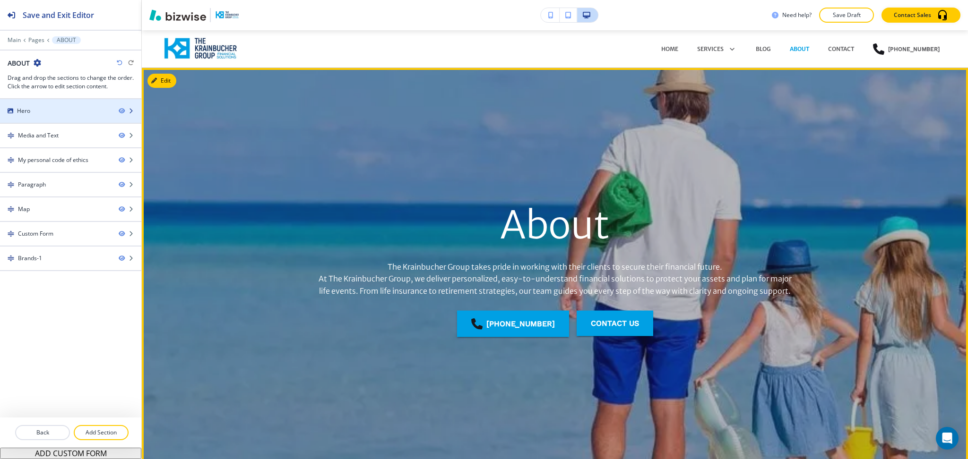
click at [65, 113] on div "Hero" at bounding box center [55, 111] width 111 height 9
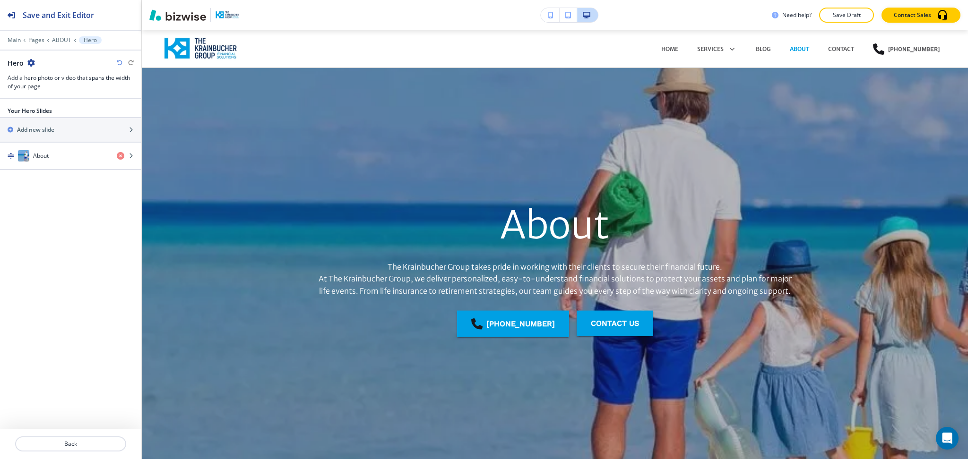
scroll to position [38, 0]
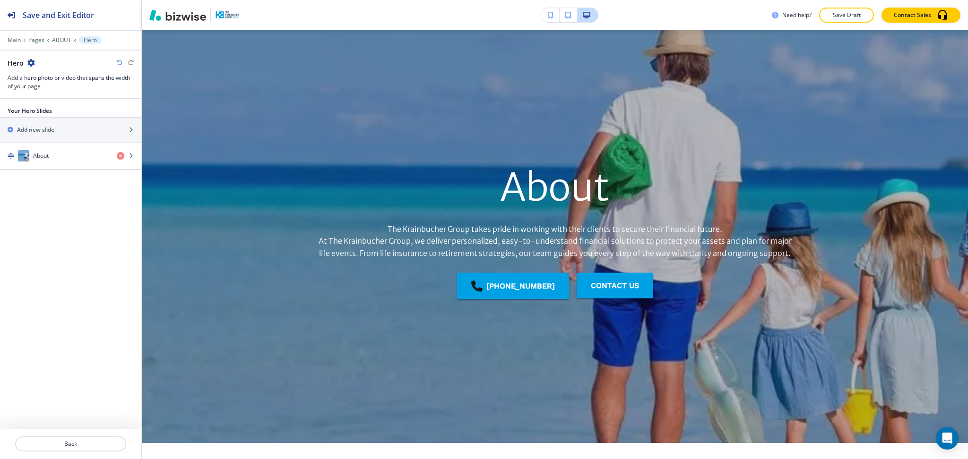
click at [32, 61] on icon "button" at bounding box center [31, 63] width 8 height 8
click at [50, 93] on p "Duplicate Section" at bounding box center [58, 96] width 48 height 9
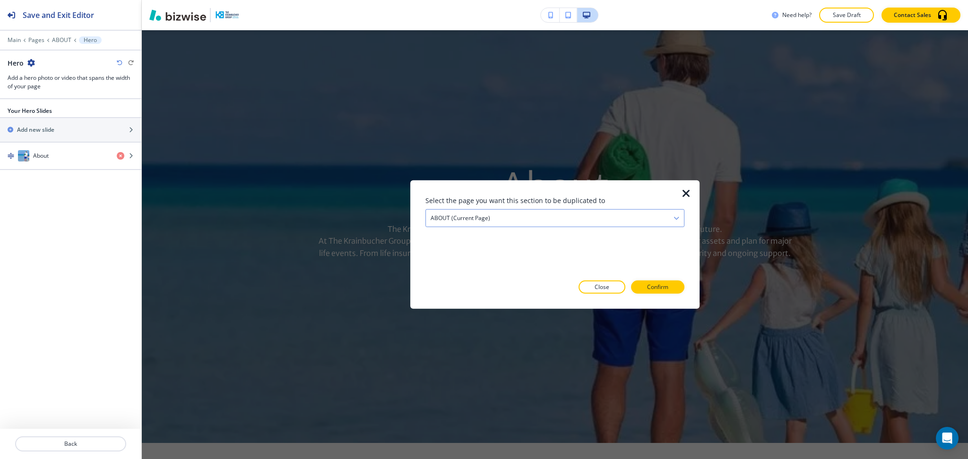
click at [499, 215] on div "ABOUT (current page)" at bounding box center [555, 218] width 258 height 17
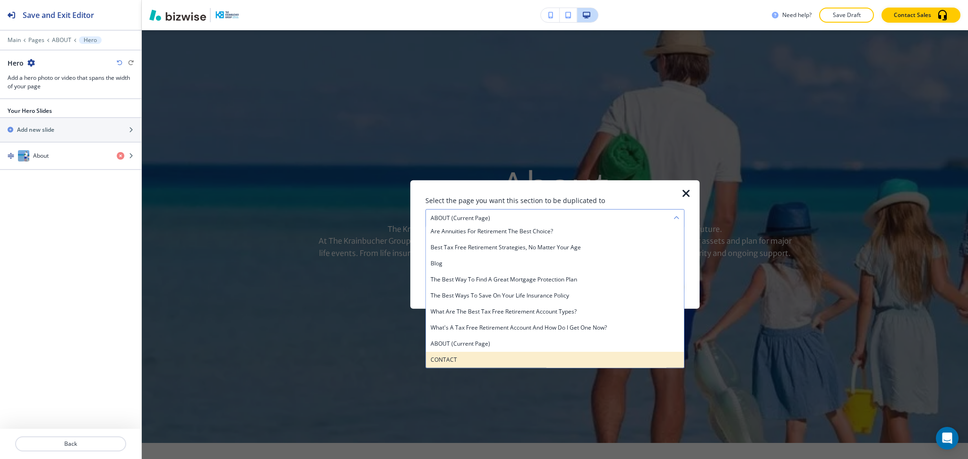
click at [486, 354] on div "CONTACT" at bounding box center [555, 360] width 258 height 16
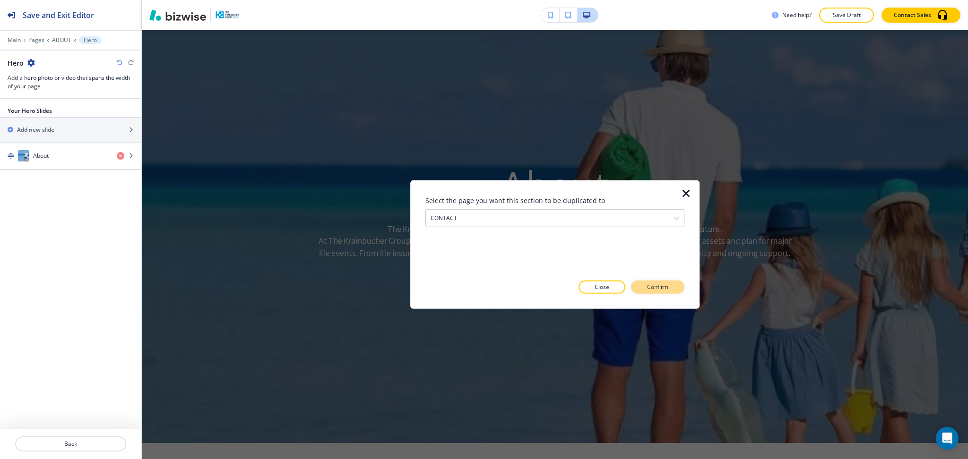
click at [649, 292] on button "Confirm" at bounding box center [657, 287] width 53 height 13
click at [643, 286] on p "Take me there" at bounding box center [649, 287] width 38 height 9
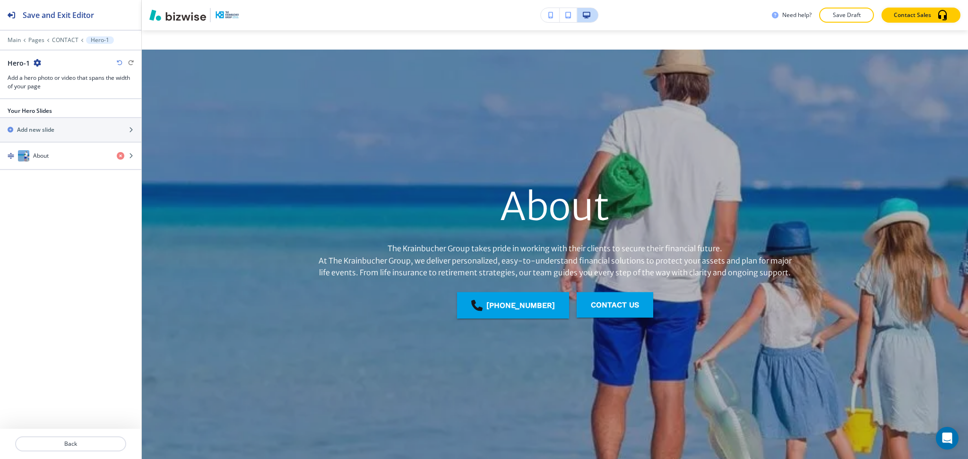
scroll to position [1331, 0]
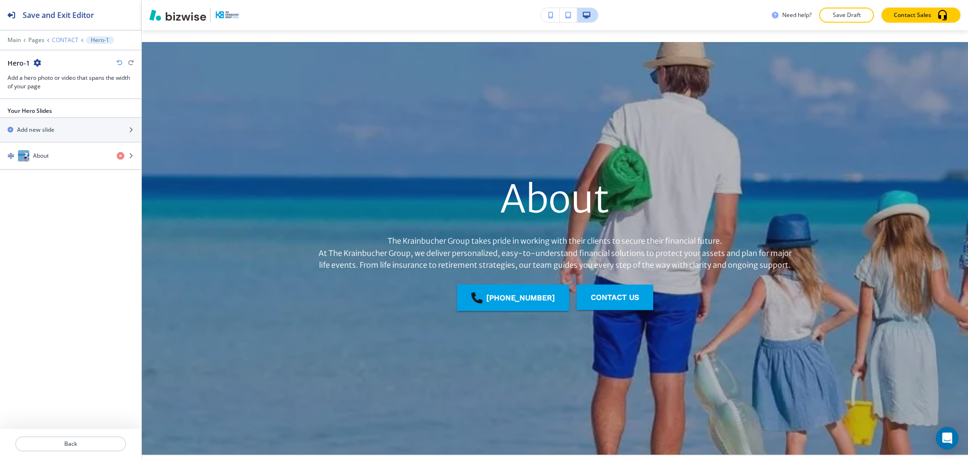
click at [59, 40] on p "CONTACT" at bounding box center [65, 40] width 26 height 7
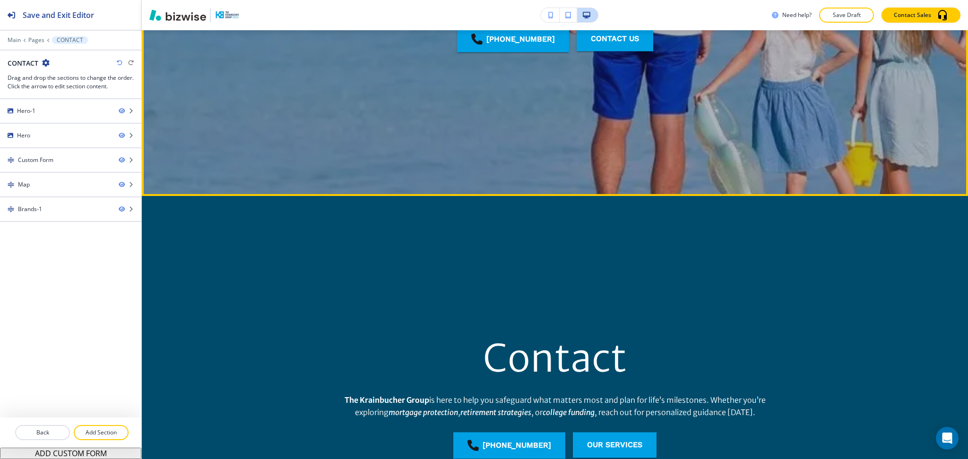
scroll to position [286, 0]
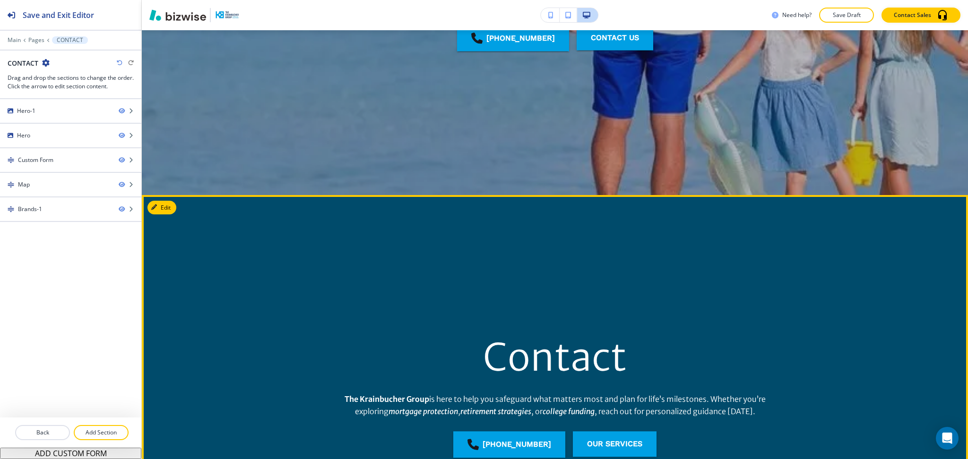
click at [579, 357] on h1 "Contact" at bounding box center [555, 358] width 144 height 49
click at [579, 355] on h1 "Contact" at bounding box center [555, 358] width 144 height 49
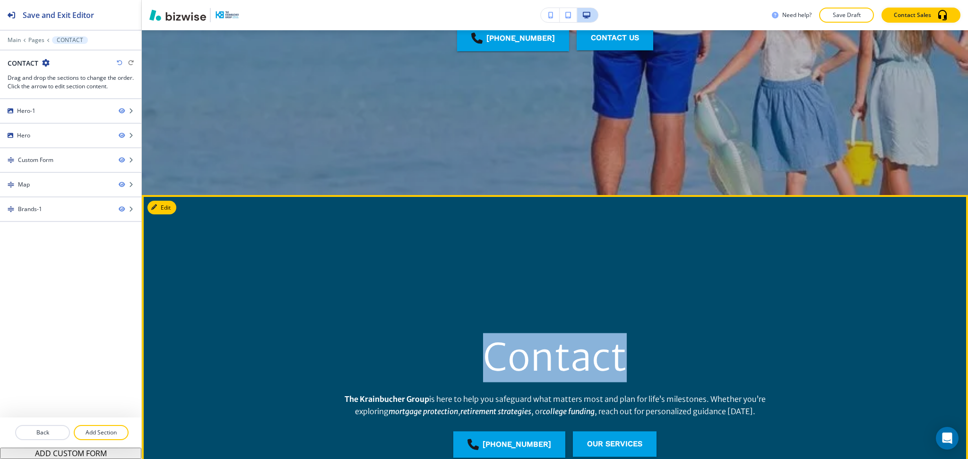
click at [579, 355] on h1 "Contact" at bounding box center [555, 358] width 144 height 49
copy h1 "Contact"
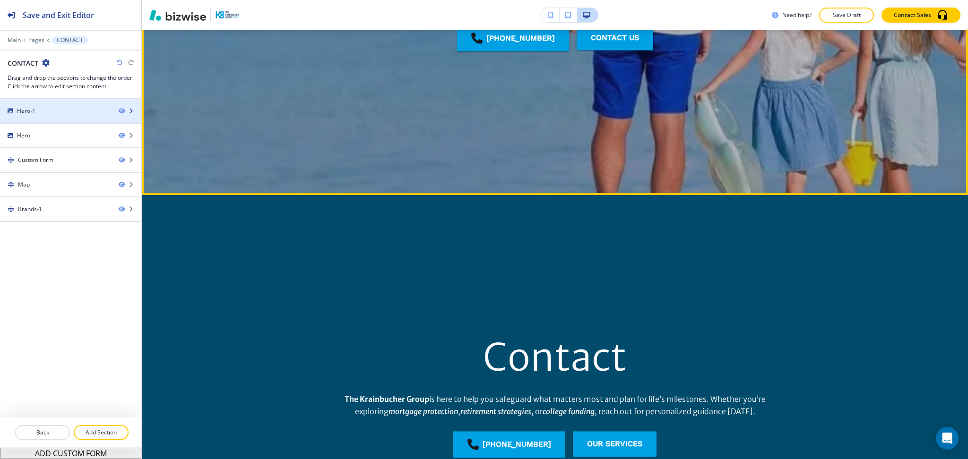
click at [80, 111] on div "Hero-1" at bounding box center [55, 111] width 111 height 9
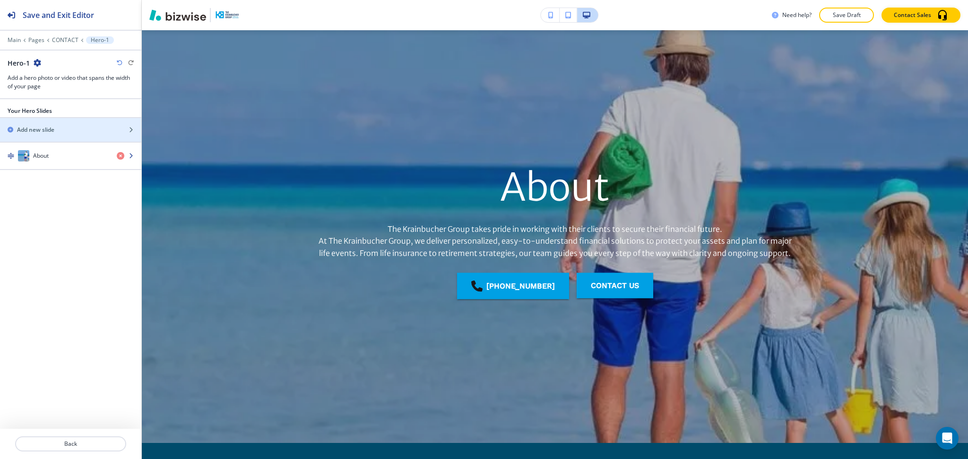
click at [55, 159] on div "About" at bounding box center [54, 155] width 109 height 11
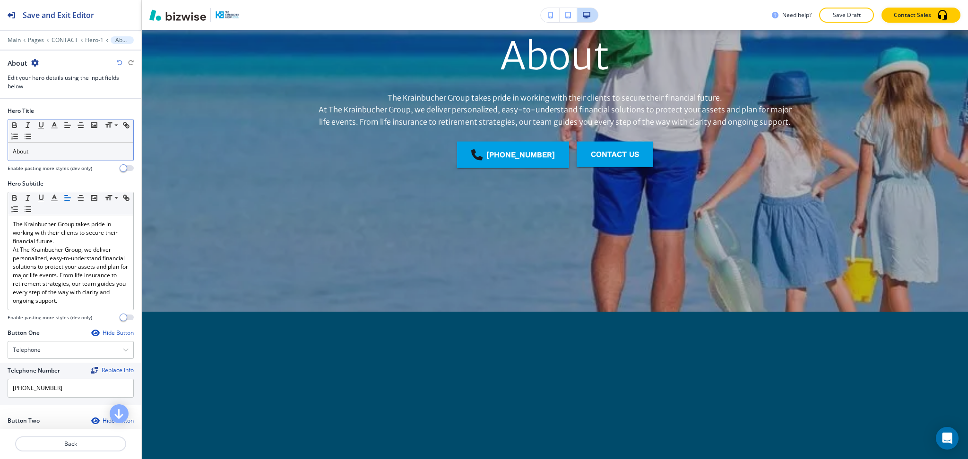
scroll to position [170, 0]
click at [55, 153] on p "About" at bounding box center [71, 151] width 116 height 9
paste div
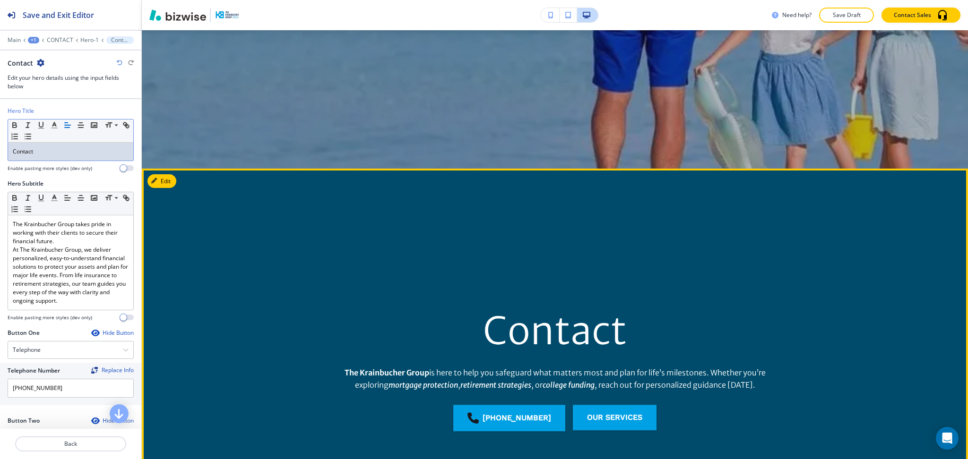
scroll to position [313, 0]
click at [502, 377] on p "The Krainbucher Group is here to help you safeguard what matters most and plan …" at bounding box center [555, 379] width 484 height 24
copy p "safeguard"
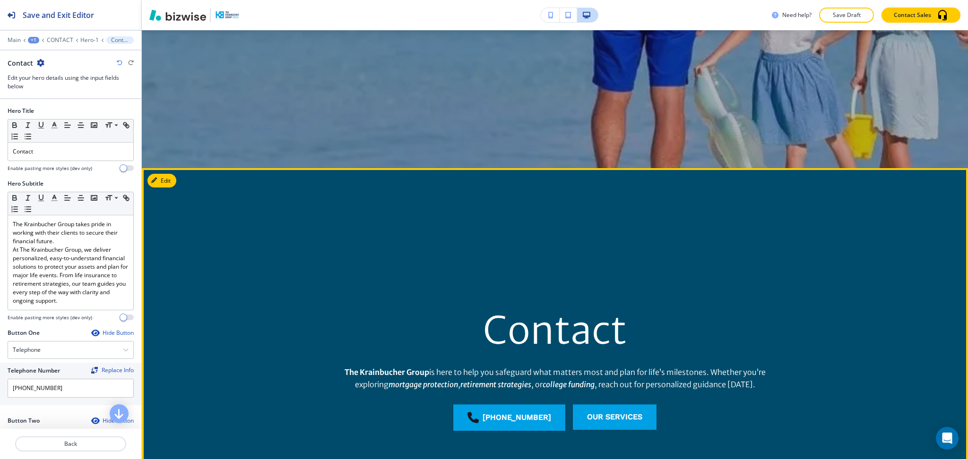
click at [727, 386] on p "The Krainbucher Group is here to help you safeguard what matters most and plan …" at bounding box center [555, 379] width 484 height 24
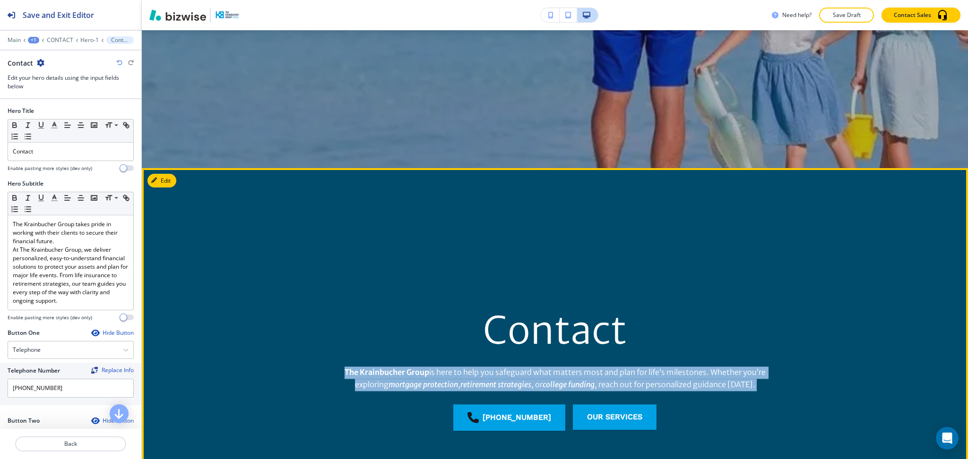
click at [727, 386] on p "The Krainbucher Group is here to help you safeguard what matters most and plan …" at bounding box center [555, 379] width 484 height 24
copy div "The Krainbucher Group is here to help you safeguard what matters most and plan …"
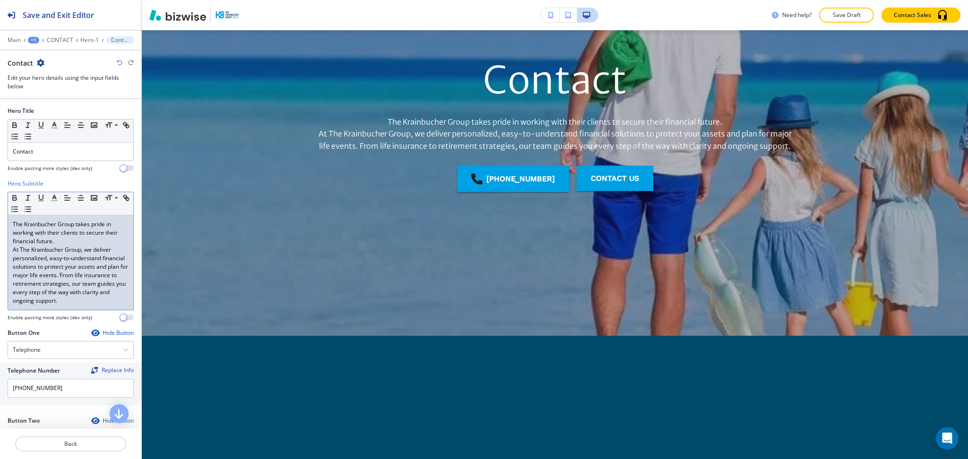
click at [87, 246] on p "At The Krainbucher Group, we deliver personalized, easy-to-understand financial…" at bounding box center [71, 276] width 116 height 60
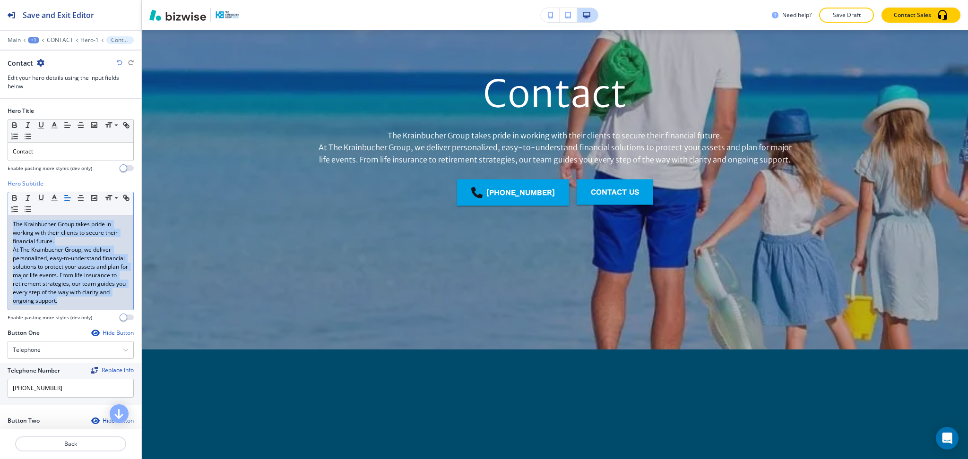
scroll to position [0, 0]
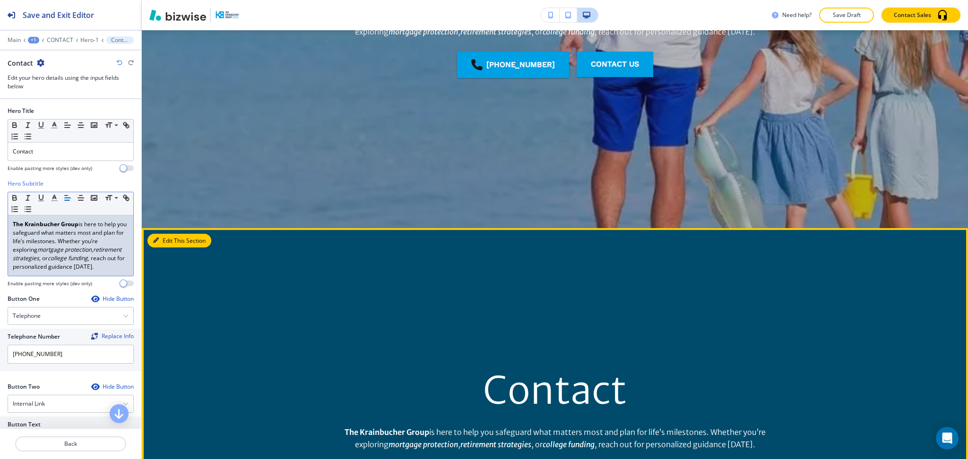
click at [164, 245] on button "Edit This Section" at bounding box center [179, 241] width 64 height 14
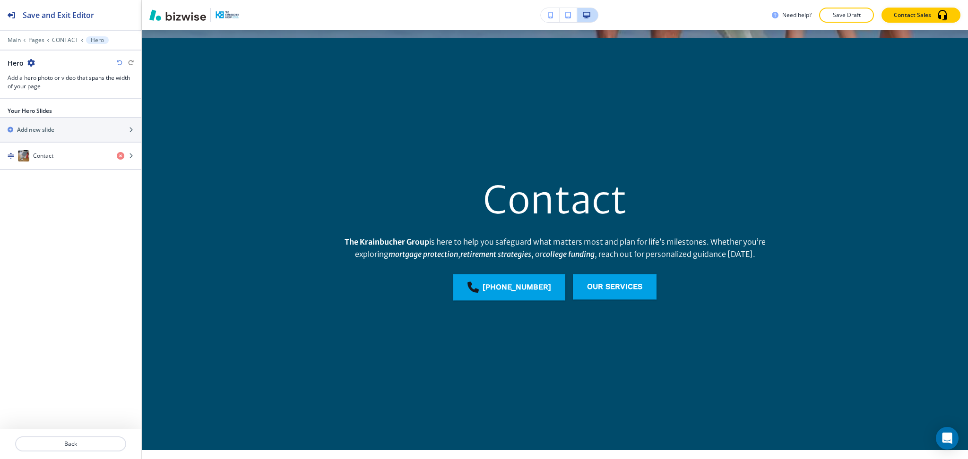
scroll to position [451, 0]
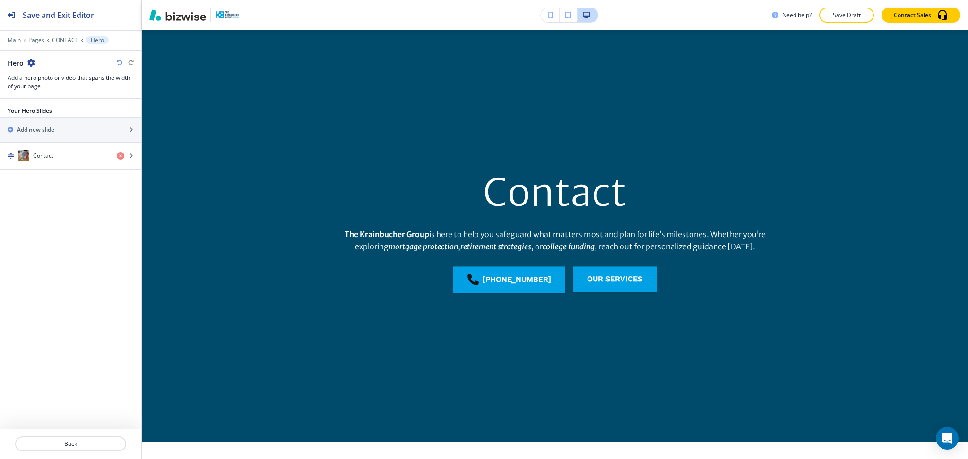
click at [30, 63] on icon "button" at bounding box center [31, 63] width 8 height 8
click at [47, 113] on p "Delete Section" at bounding box center [58, 112] width 48 height 9
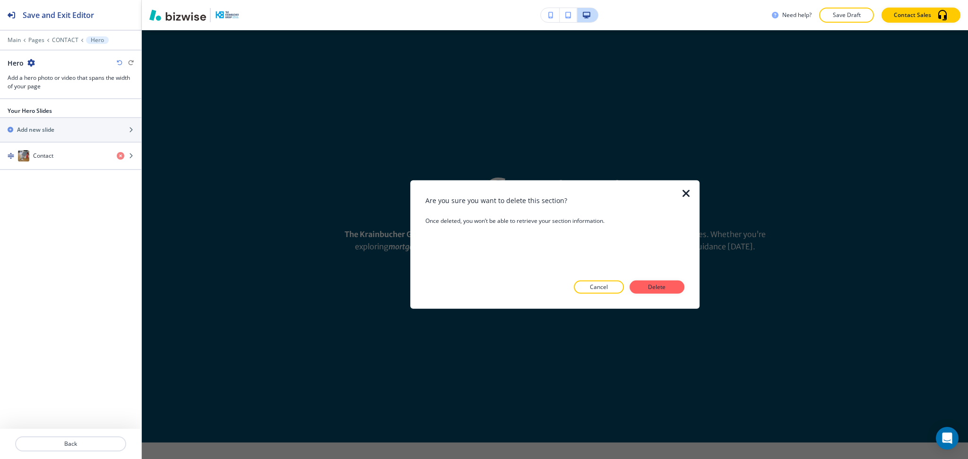
click at [653, 281] on button "Delete" at bounding box center [657, 287] width 55 height 13
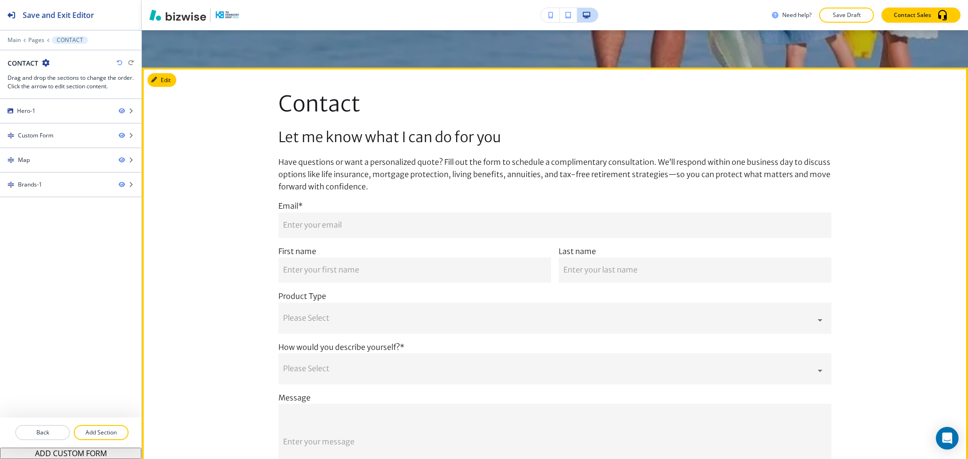
scroll to position [414, 0]
click at [172, 78] on button "Edit This Section" at bounding box center [179, 80] width 64 height 14
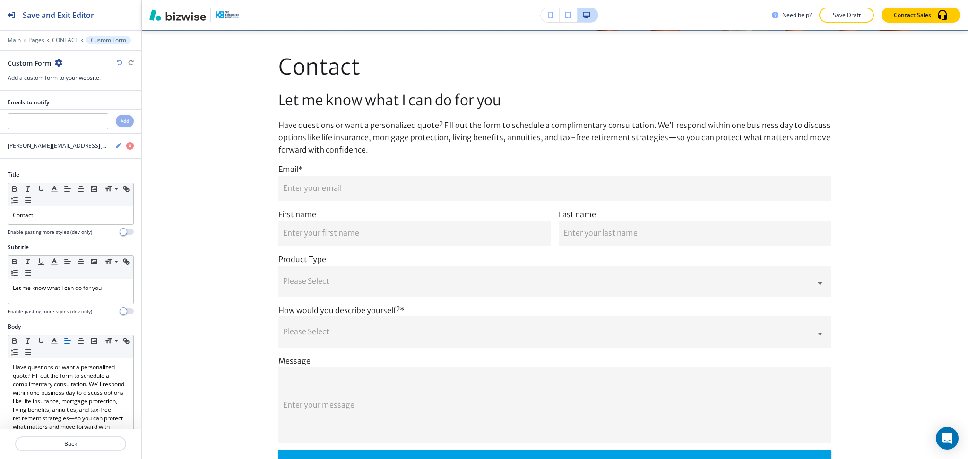
scroll to position [451, 0]
click at [72, 291] on p "Let me know what I can do for you" at bounding box center [71, 288] width 116 height 9
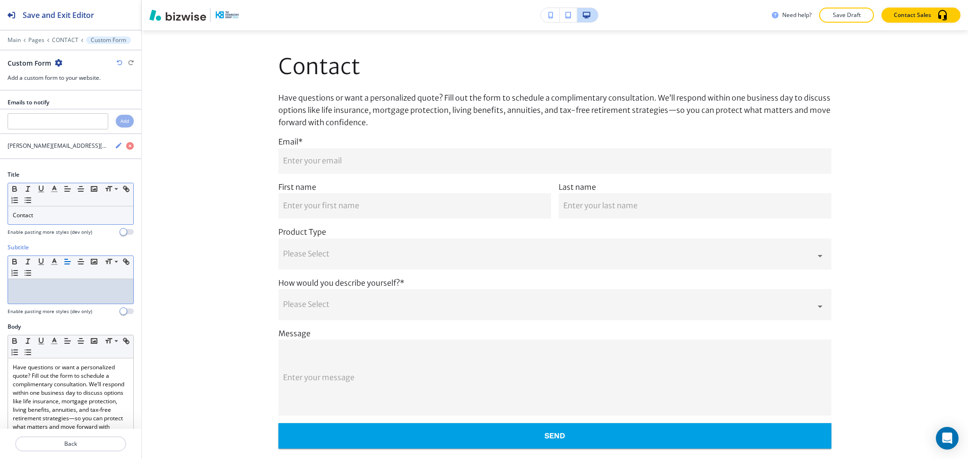
click at [57, 208] on div "Small Normal Large Huge Contact" at bounding box center [71, 204] width 126 height 42
click at [58, 215] on p "Contact" at bounding box center [71, 215] width 116 height 9
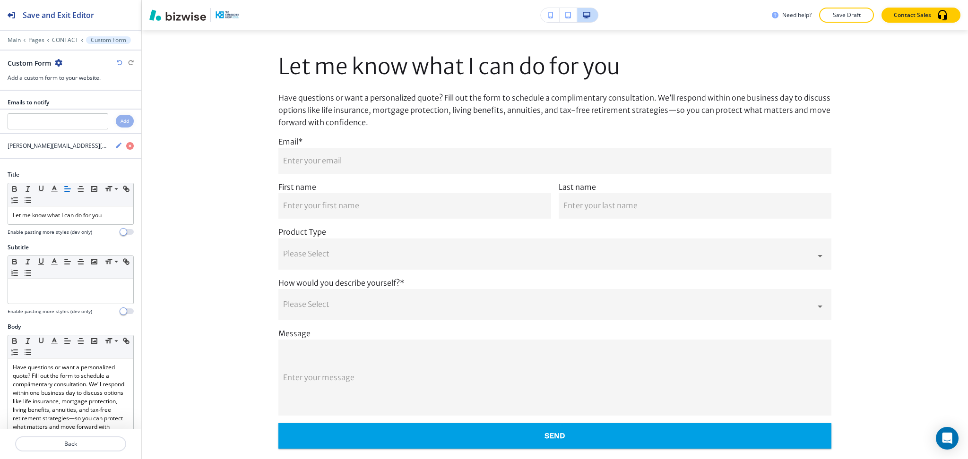
click at [117, 63] on icon "button" at bounding box center [120, 63] width 6 height 6
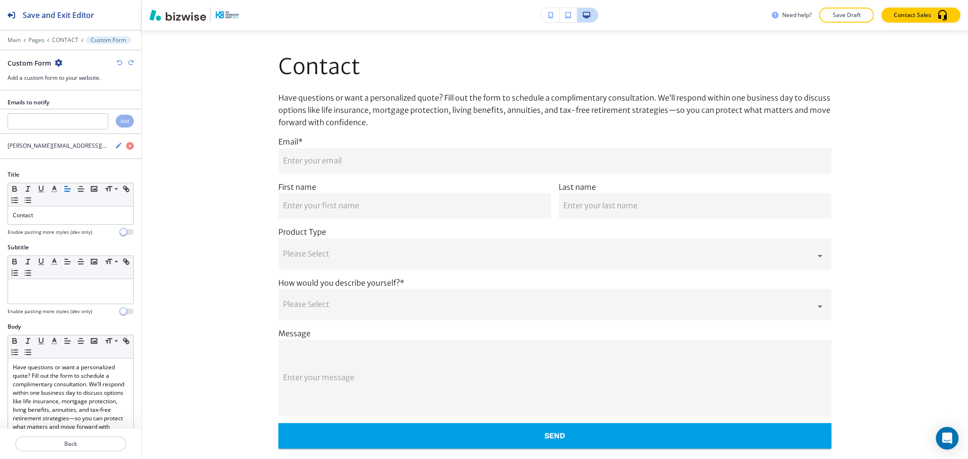
click at [117, 63] on icon "button" at bounding box center [120, 63] width 6 height 6
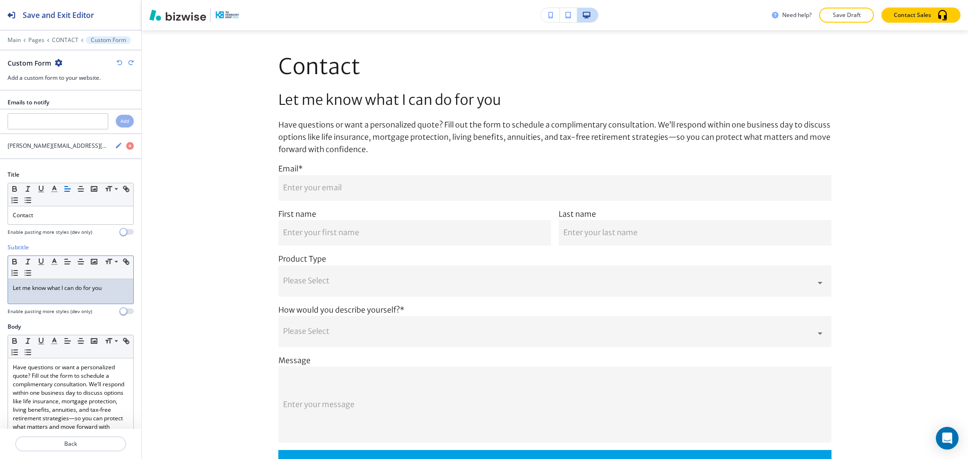
click at [71, 291] on p "Let me know what I can do for you" at bounding box center [71, 288] width 116 height 9
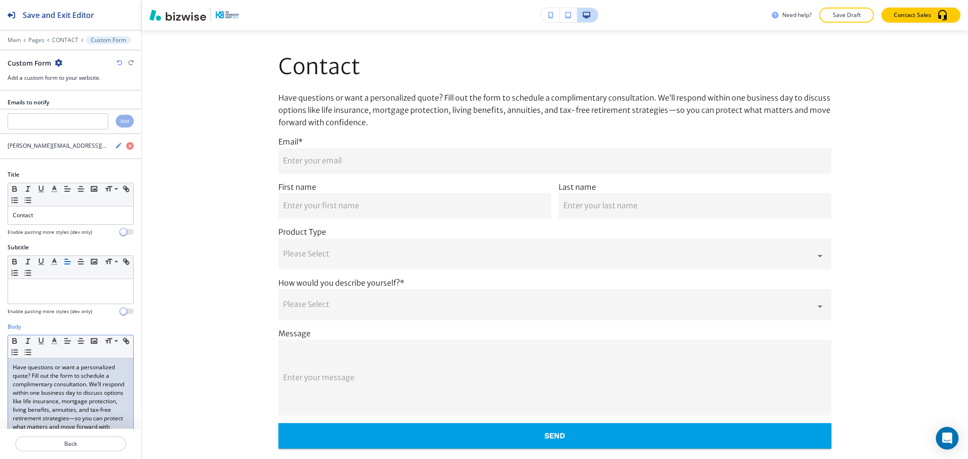
click at [73, 402] on p "Have questions or want a personalized quote? Fill out the form to schedule a co…" at bounding box center [71, 402] width 116 height 77
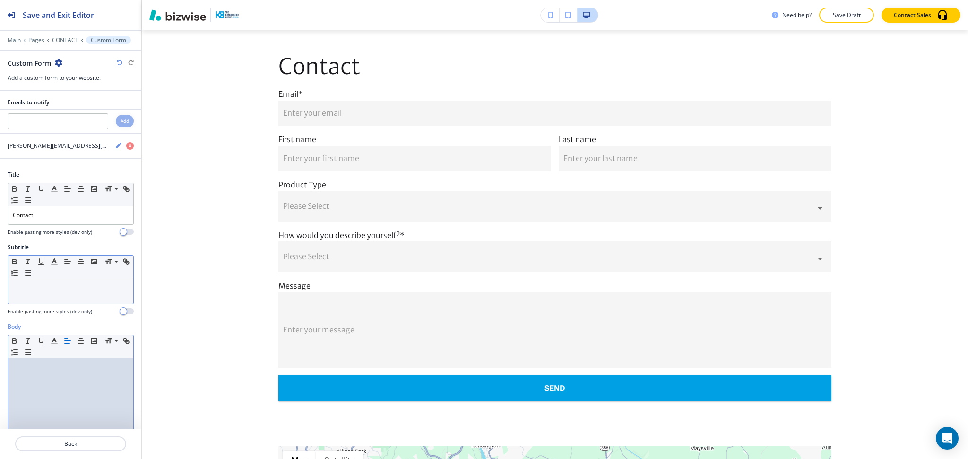
click at [95, 301] on div at bounding box center [70, 291] width 125 height 25
paste div
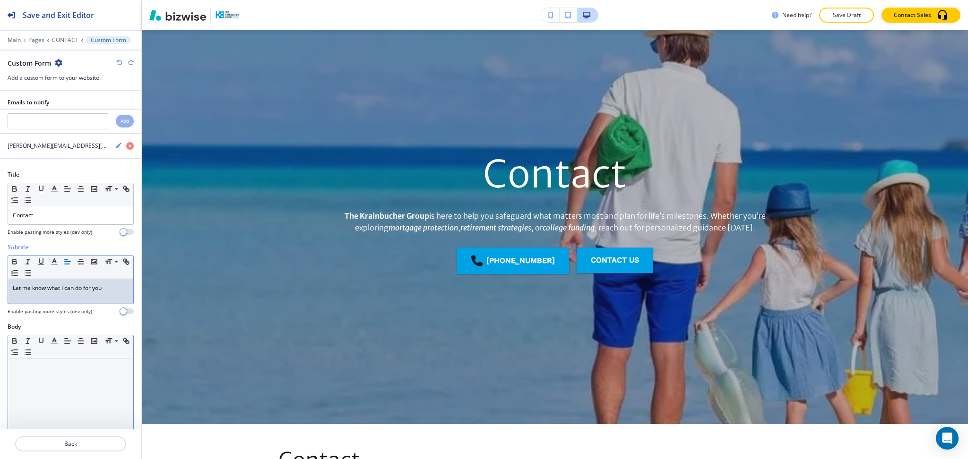
scroll to position [0, 0]
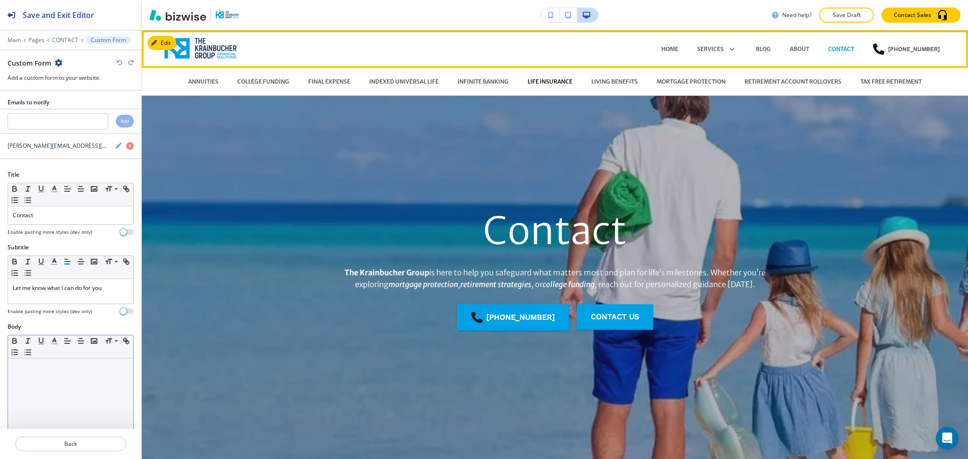
click at [534, 79] on p "LIFE INSURANCE" at bounding box center [550, 82] width 45 height 9
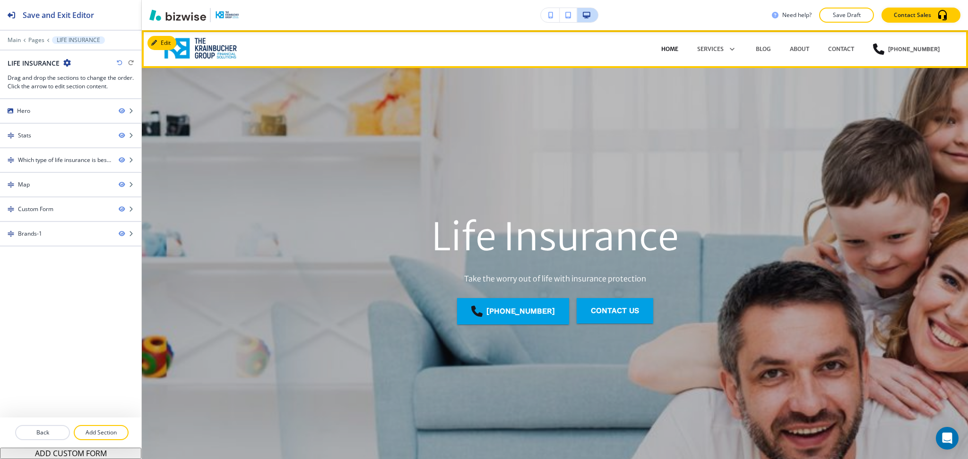
click at [666, 47] on p "HOME" at bounding box center [669, 49] width 17 height 9
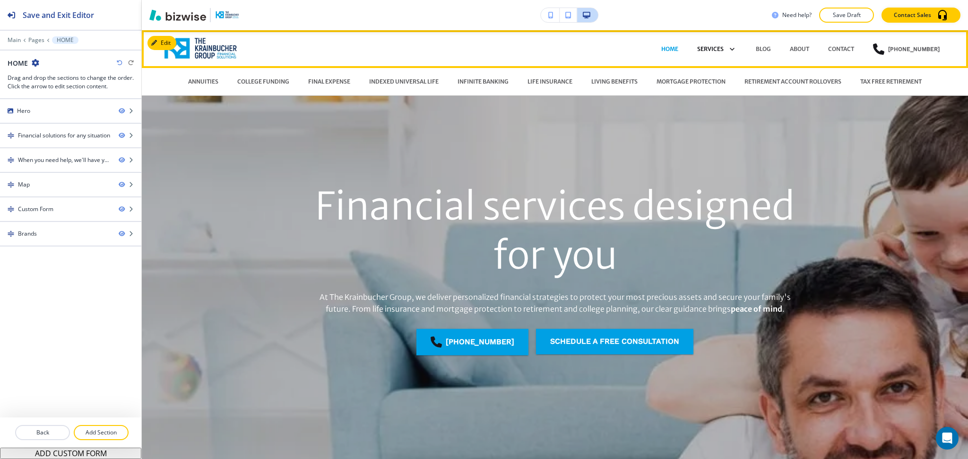
click at [702, 49] on p "SERVICES" at bounding box center [710, 49] width 26 height 9
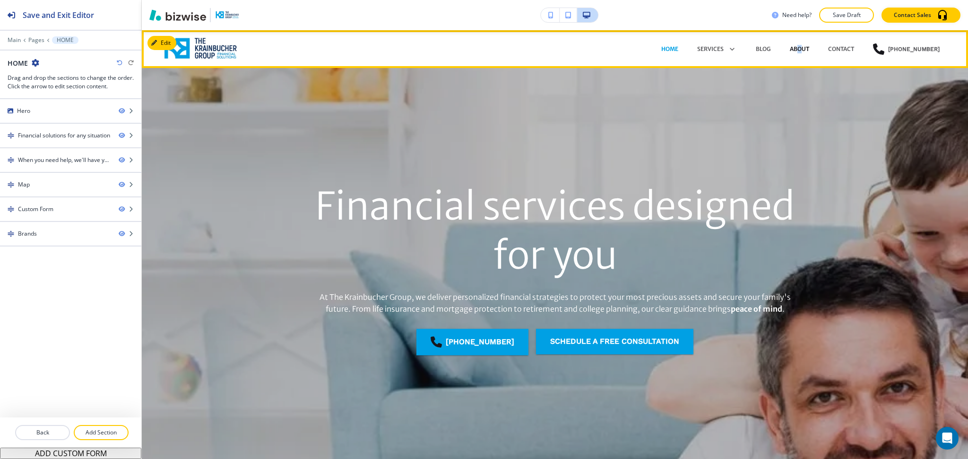
drag, startPoint x: 799, startPoint y: 47, endPoint x: 804, endPoint y: 53, distance: 7.7
click at [804, 53] on p "ABOUT" at bounding box center [799, 49] width 19 height 9
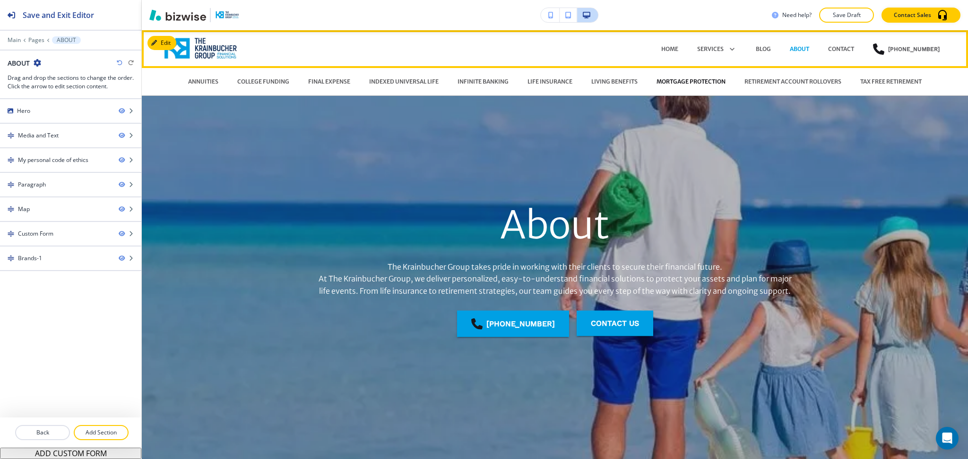
click at [699, 79] on p "MORTGAGE PROTECTION" at bounding box center [691, 82] width 69 height 9
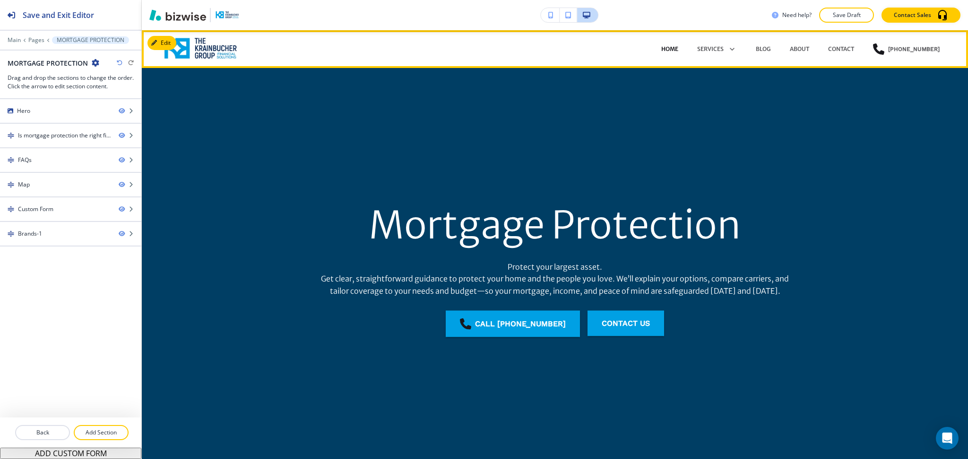
click at [670, 45] on p "HOME" at bounding box center [669, 49] width 17 height 9
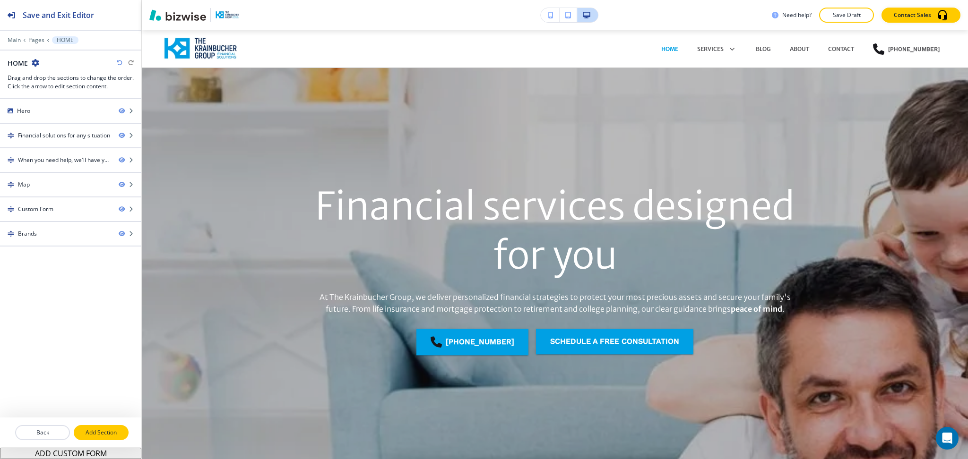
click at [110, 432] on p "Add Section" at bounding box center [101, 433] width 53 height 9
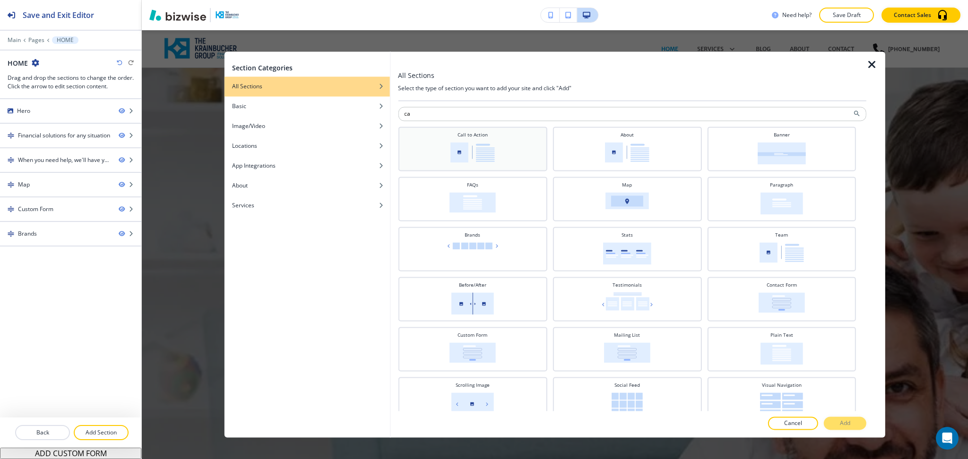
type input "ca"
click at [482, 128] on div "Call to Action" at bounding box center [472, 149] width 149 height 44
click at [851, 424] on button "Add" at bounding box center [845, 423] width 43 height 13
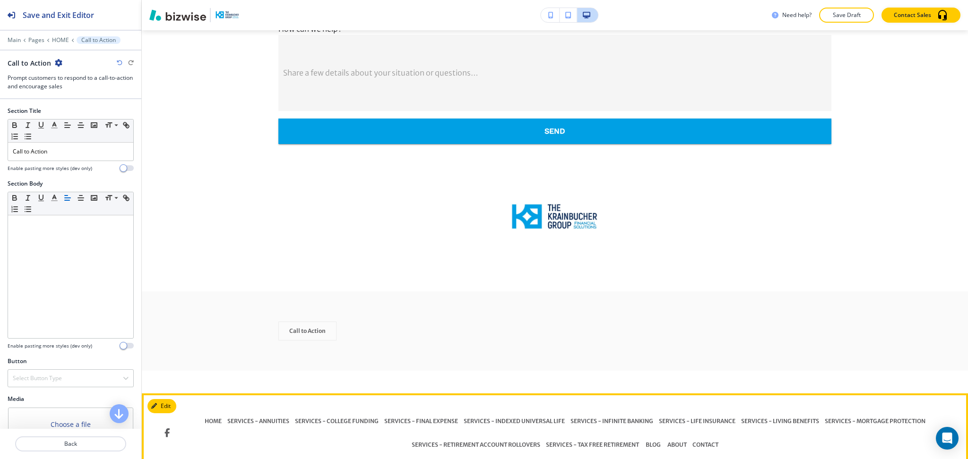
scroll to position [1586, 0]
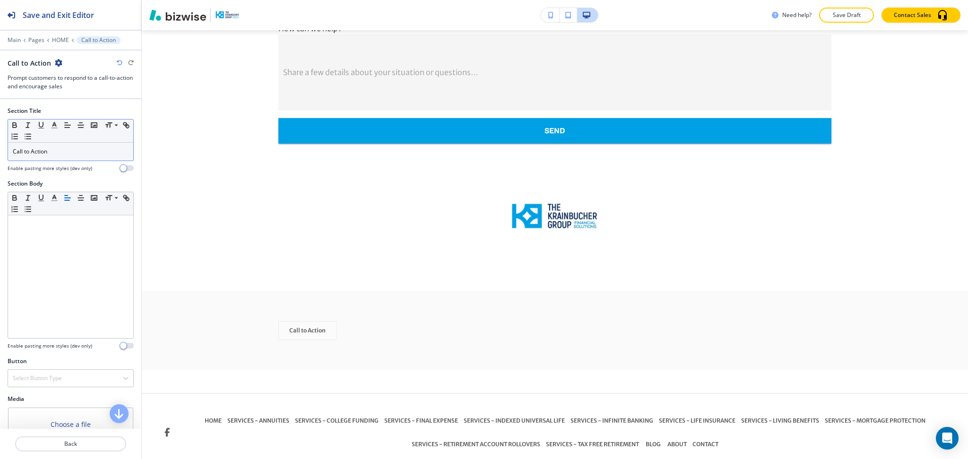
click at [67, 156] on div "Call to Action" at bounding box center [70, 152] width 125 height 18
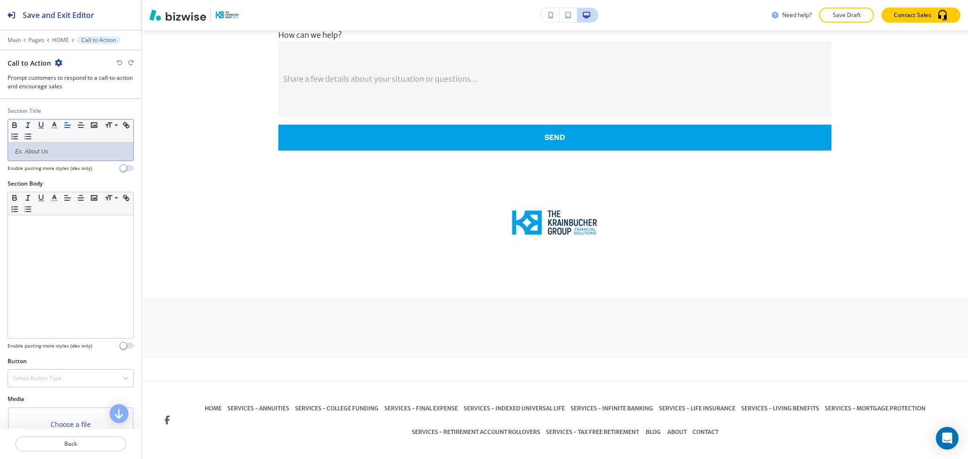
scroll to position [1567, 0]
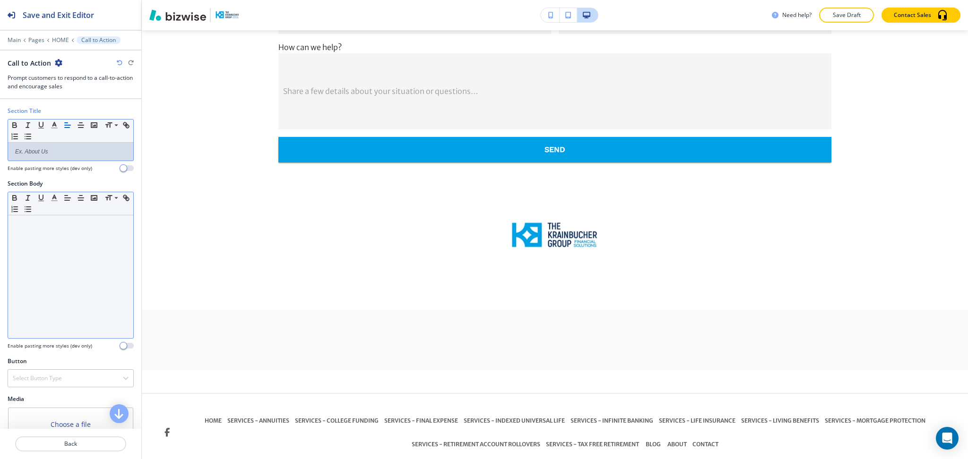
click at [82, 272] on div at bounding box center [70, 277] width 125 height 123
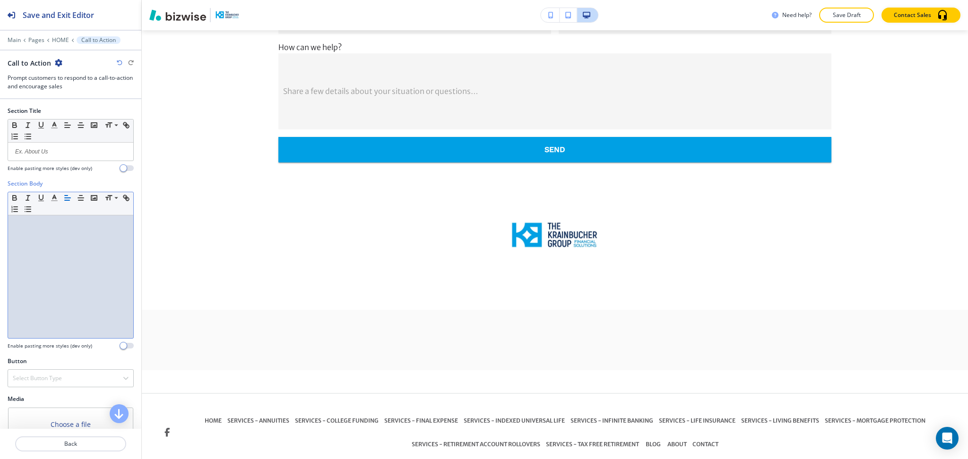
scroll to position [1586, 0]
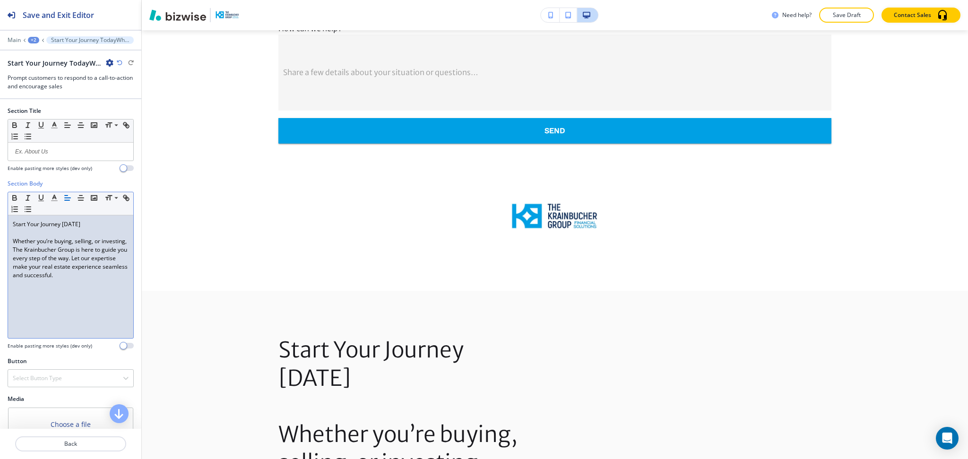
click at [88, 227] on p "Start Your Journey [DATE]" at bounding box center [71, 224] width 116 height 9
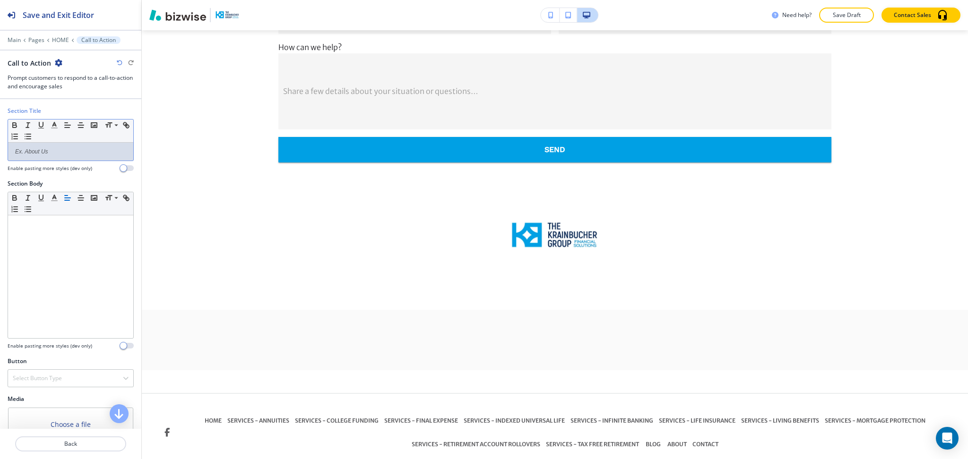
click at [61, 149] on p at bounding box center [71, 151] width 116 height 9
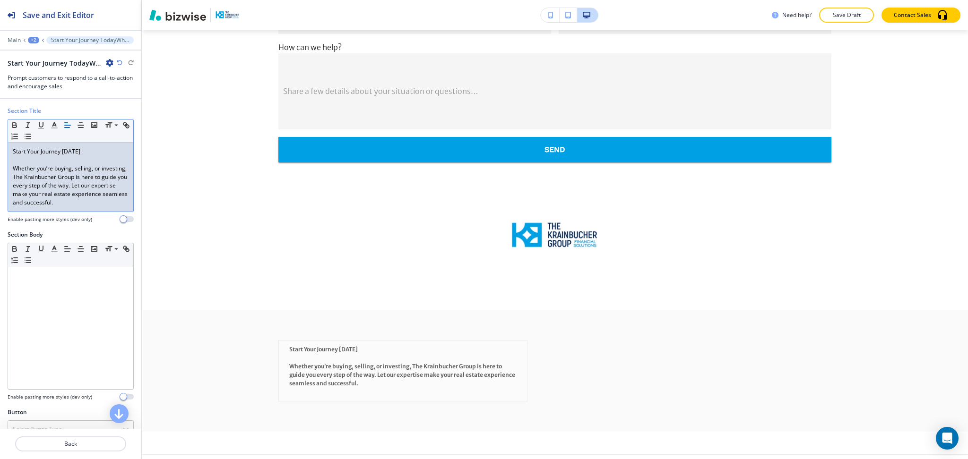
scroll to position [1586, 0]
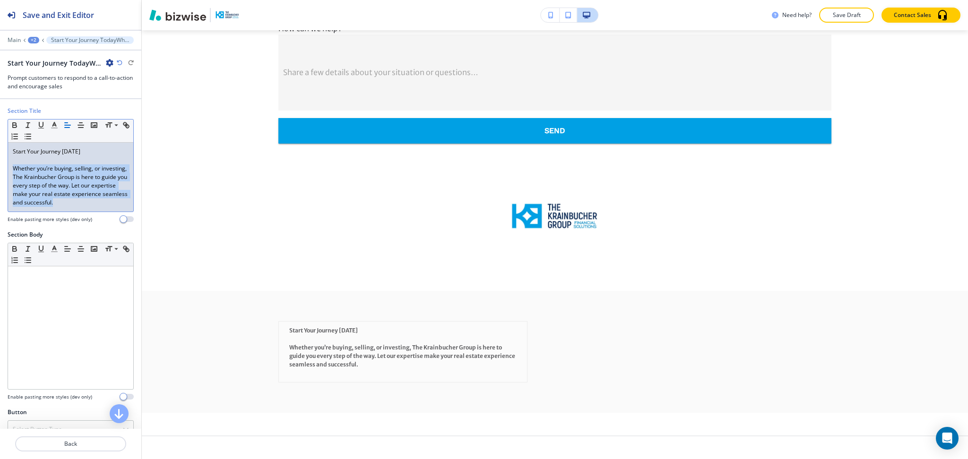
drag, startPoint x: 32, startPoint y: 175, endPoint x: 123, endPoint y: 205, distance: 95.8
click at [123, 205] on div "Start Your Journey [DATE] Whether you’re buying, selling, or investing, The Kra…" at bounding box center [70, 177] width 125 height 69
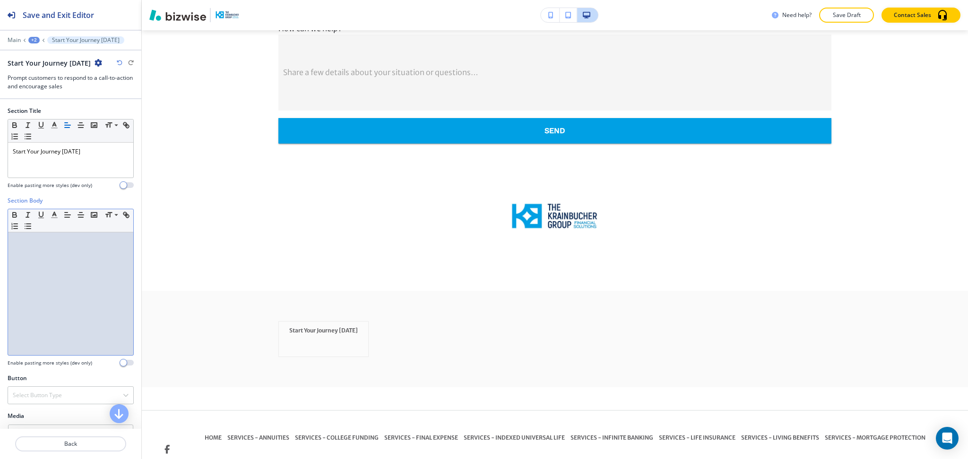
click at [74, 301] on div at bounding box center [70, 294] width 125 height 123
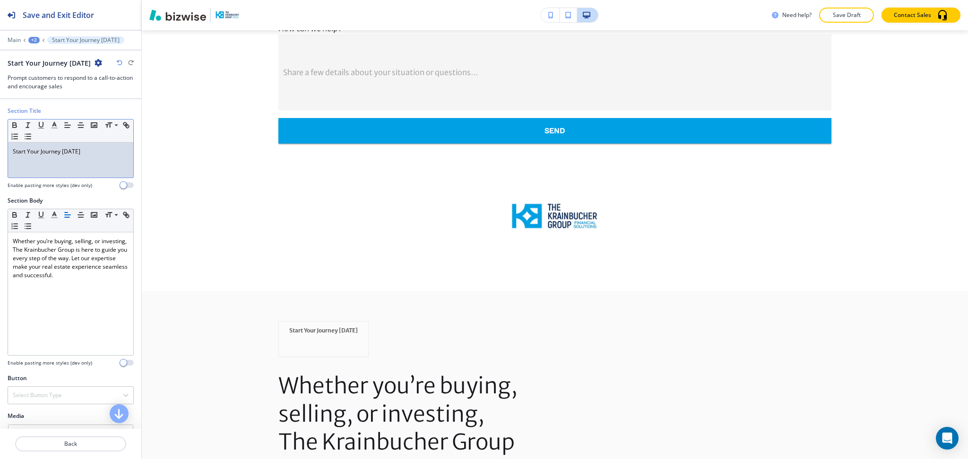
click at [18, 173] on p at bounding box center [71, 169] width 116 height 9
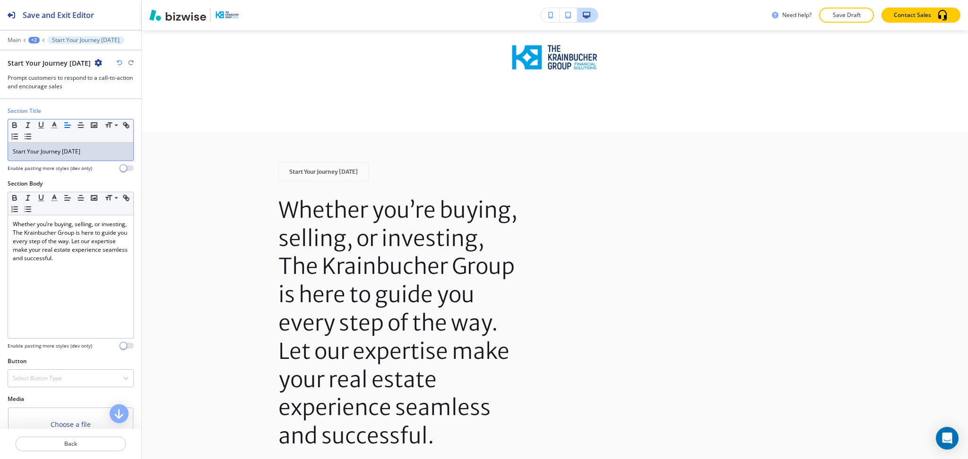
scroll to position [62, 0]
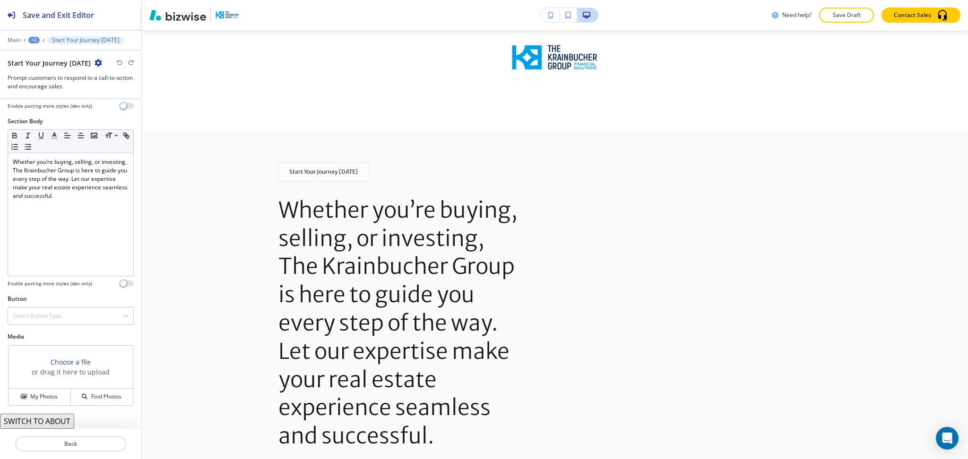
click at [67, 424] on button "SWITCH TO ABOUT" at bounding box center [37, 421] width 74 height 15
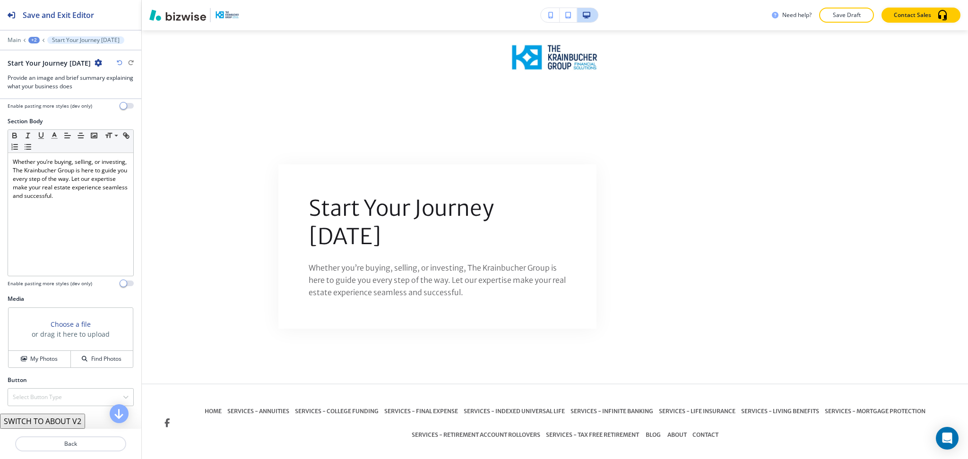
scroll to position [1707, 0]
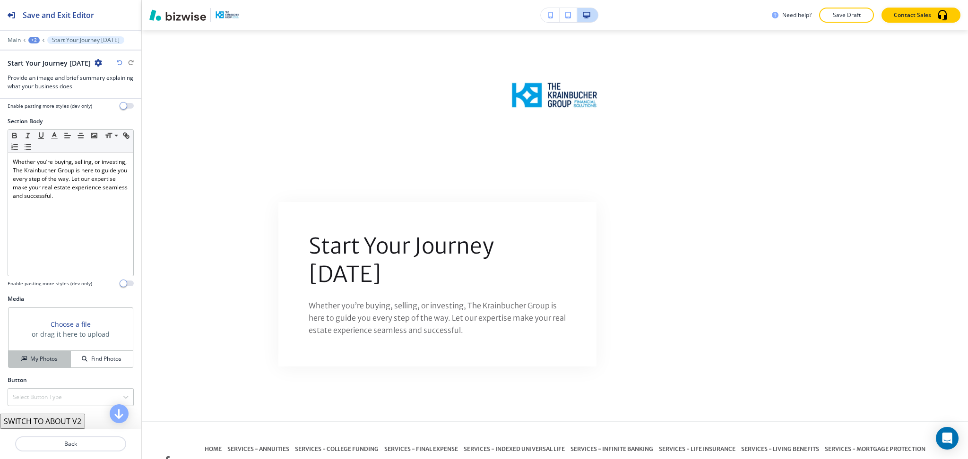
click at [33, 357] on h4 "My Photos" at bounding box center [43, 359] width 27 height 9
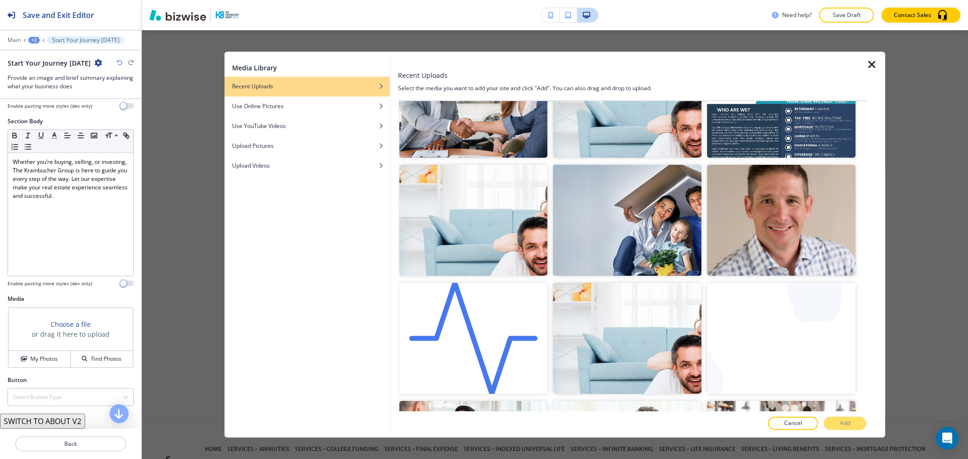
scroll to position [239, 0]
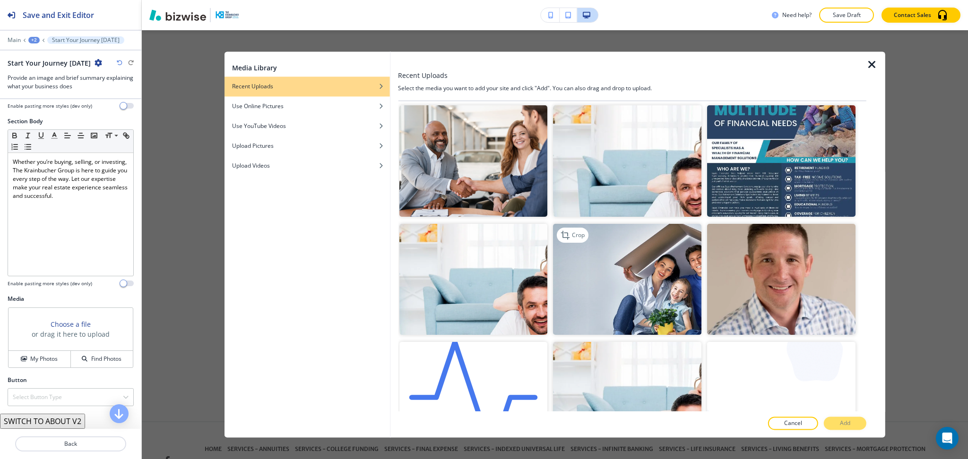
click at [596, 263] on img "button" at bounding box center [627, 279] width 148 height 111
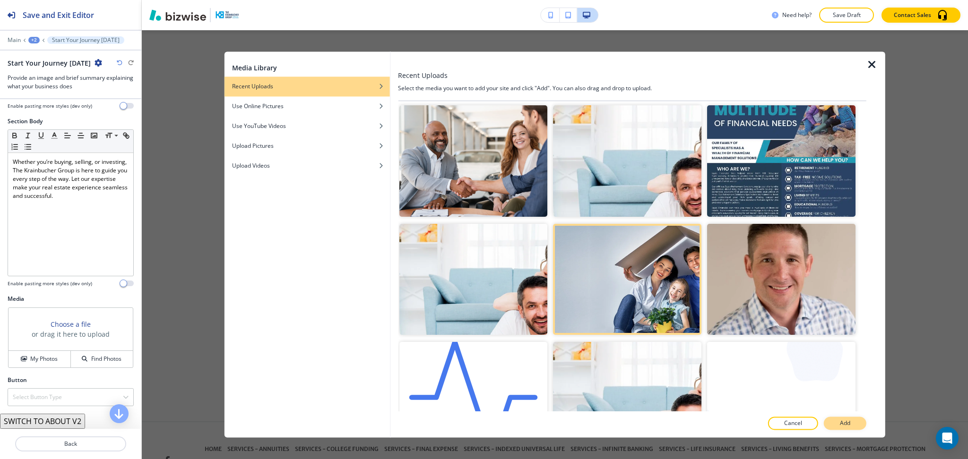
click at [849, 426] on p "Add" at bounding box center [845, 424] width 10 height 9
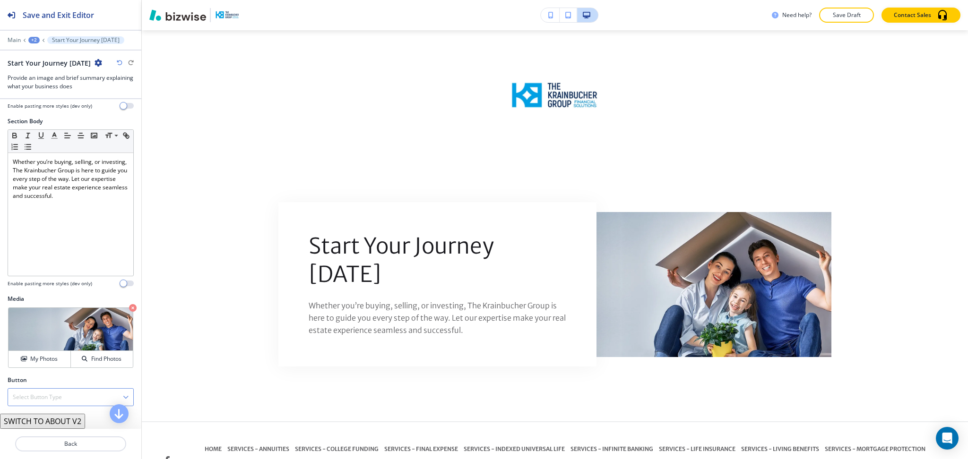
click at [70, 399] on div "Select Button Type" at bounding box center [70, 397] width 125 height 17
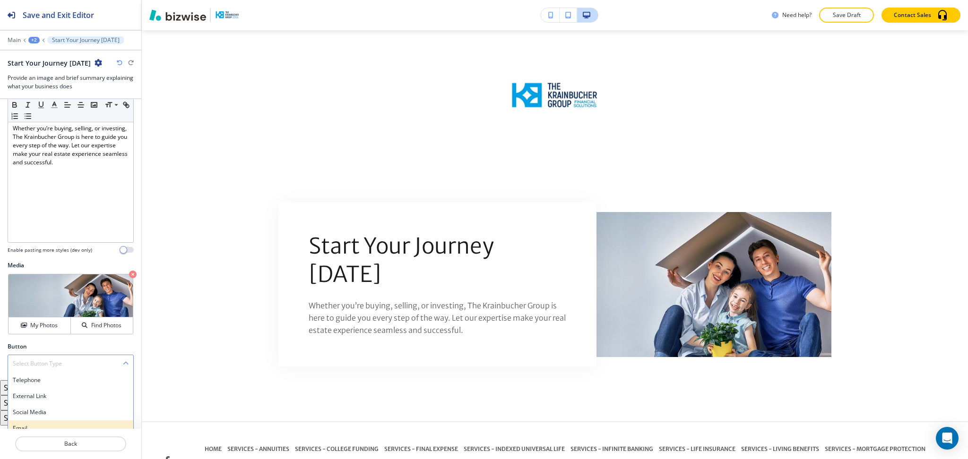
scroll to position [136, 0]
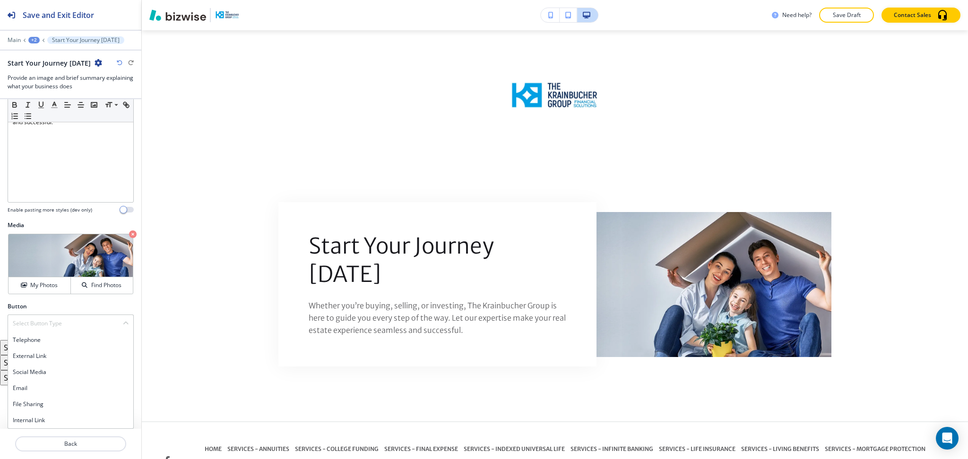
click at [49, 422] on h4 "Internal Link" at bounding box center [71, 420] width 116 height 9
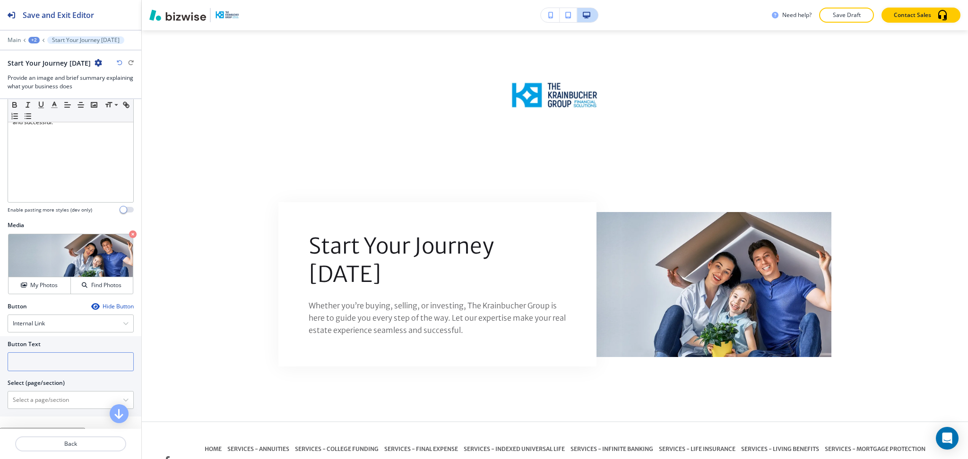
click at [44, 365] on input "text" at bounding box center [71, 362] width 126 height 19
click at [51, 397] on \(page\/section\) "Manual Input" at bounding box center [65, 400] width 115 height 16
drag, startPoint x: 0, startPoint y: 385, endPoint x: 18, endPoint y: 392, distance: 19.3
click at [0, 382] on div "Button Text Select (page/section) CONTACT US CONTACT CONTACT | Hero CONTACT | M…" at bounding box center [70, 377] width 141 height 80
click at [36, 416] on h4 "CONTACT" at bounding box center [71, 417] width 116 height 9
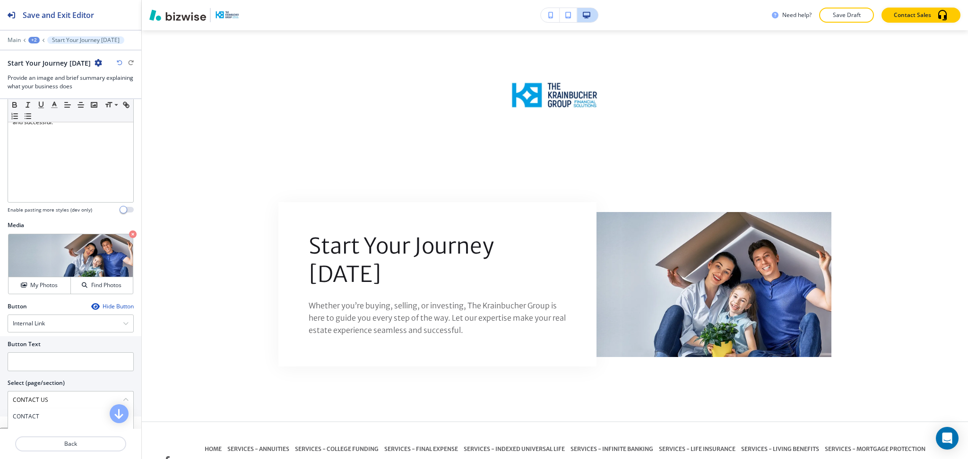
type \(page\/section\) "CONTACT"
click at [34, 366] on input "text" at bounding box center [71, 362] width 126 height 19
paste input "CONTACT US"
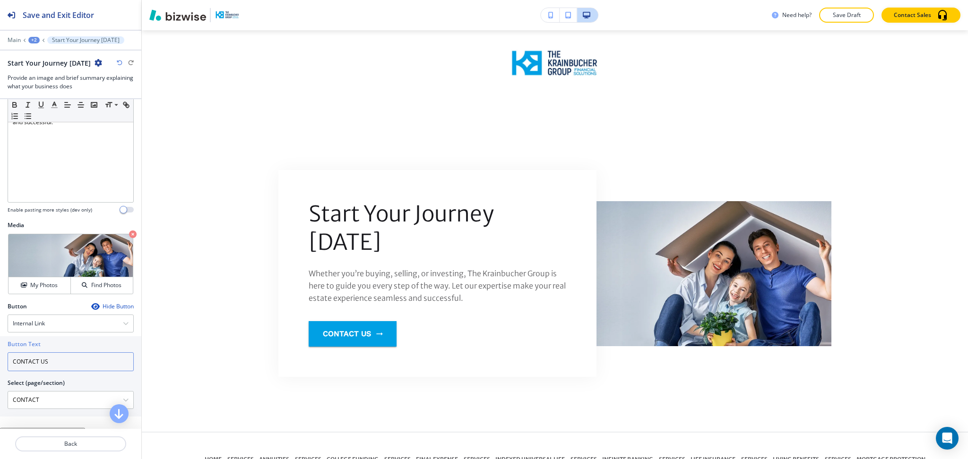
scroll to position [1683, 0]
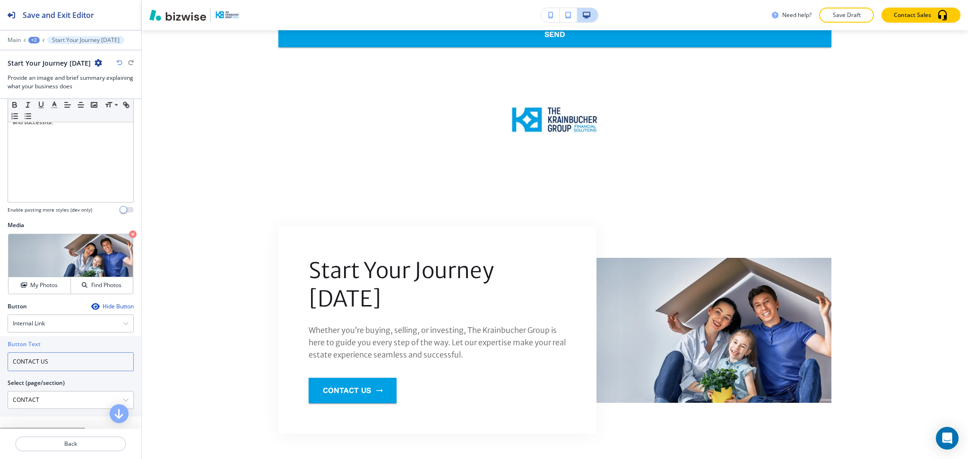
type input "CONTACT US"
click at [32, 43] on div "Main +2 Start Your Journey [DATE]" at bounding box center [71, 40] width 126 height 8
click at [32, 37] on div "+2" at bounding box center [33, 40] width 11 height 7
click at [46, 72] on p "HOME" at bounding box center [59, 72] width 48 height 9
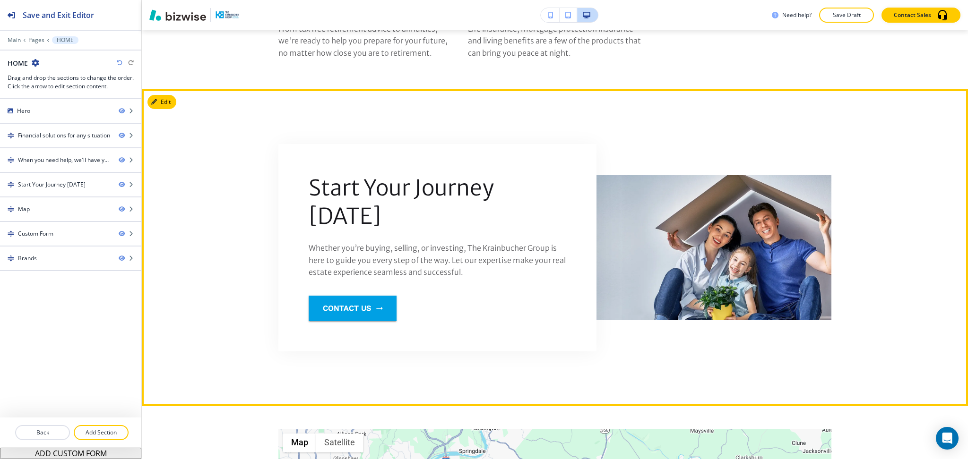
scroll to position [1070, 0]
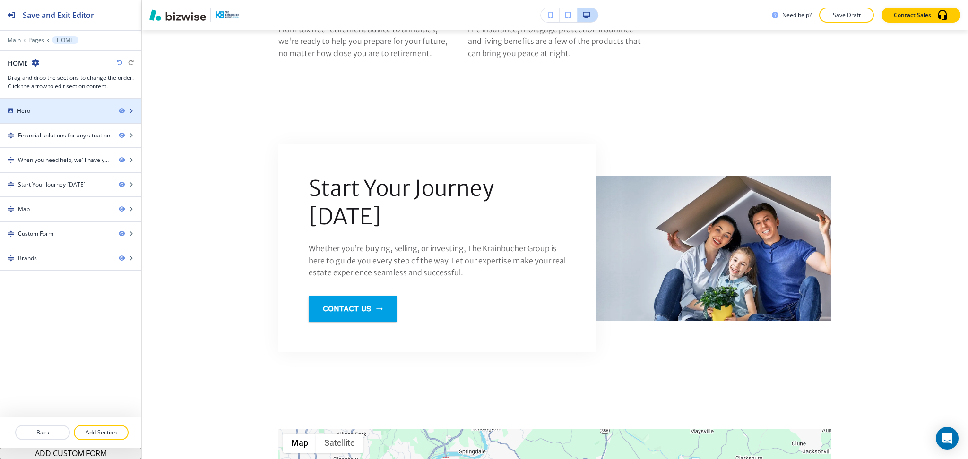
click at [36, 112] on div "Hero" at bounding box center [55, 111] width 111 height 9
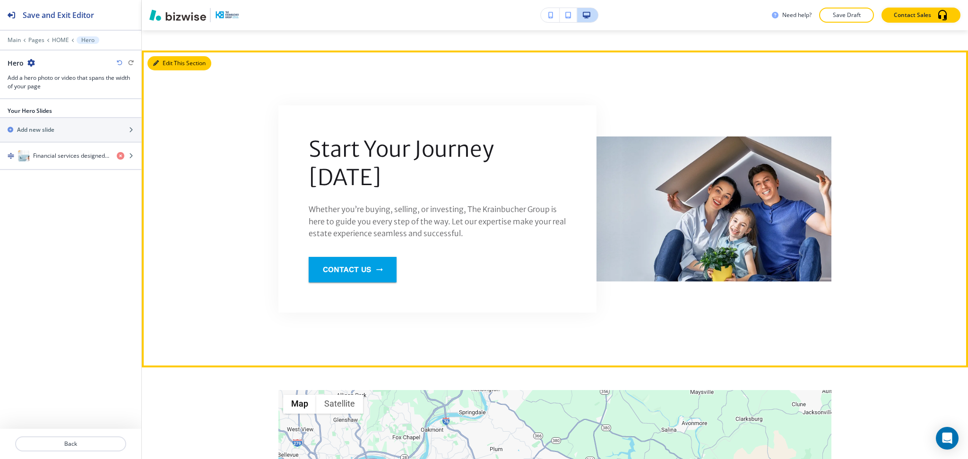
click at [165, 62] on button "Edit This Section" at bounding box center [179, 63] width 64 height 14
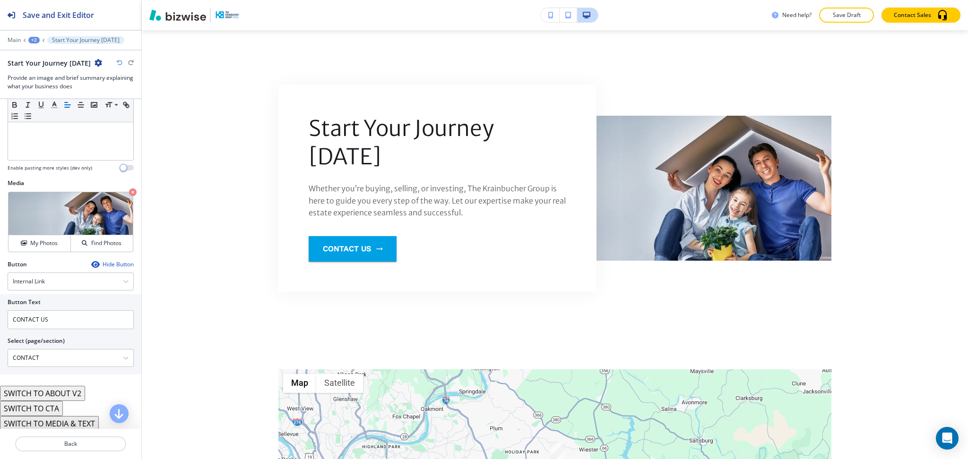
scroll to position [180, 0]
click at [28, 200] on p "Crop" at bounding box center [33, 202] width 13 height 9
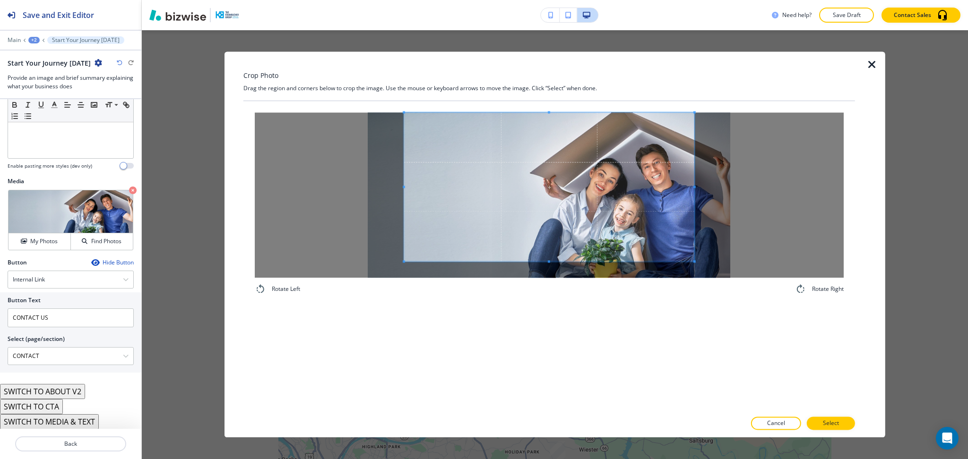
click at [591, 55] on div "Crop Photo Drag the region and corners below to crop the image. Use the mouse o…" at bounding box center [549, 245] width 612 height 386
click at [578, 392] on div "Rotate Left Rotate Right" at bounding box center [549, 256] width 612 height 310
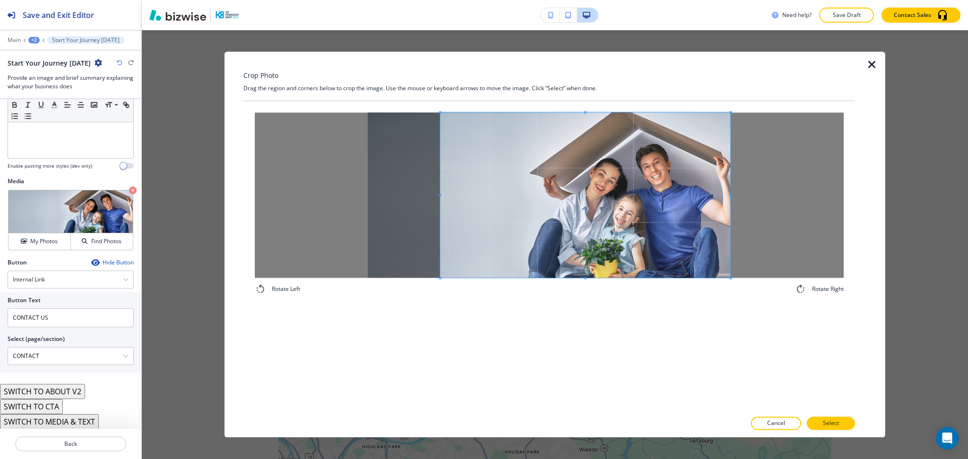
click at [638, 240] on span at bounding box center [586, 195] width 290 height 165
click at [836, 426] on p "Select" at bounding box center [831, 424] width 16 height 9
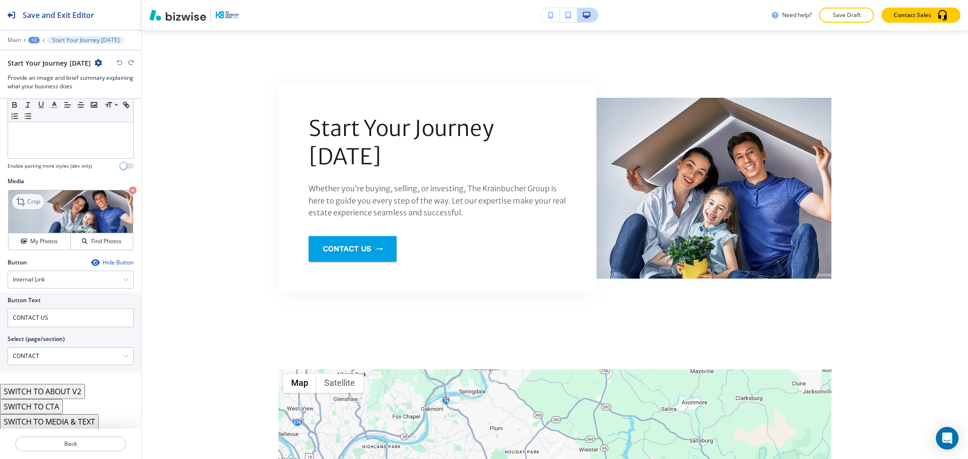
click at [29, 200] on p "Crop" at bounding box center [33, 202] width 13 height 9
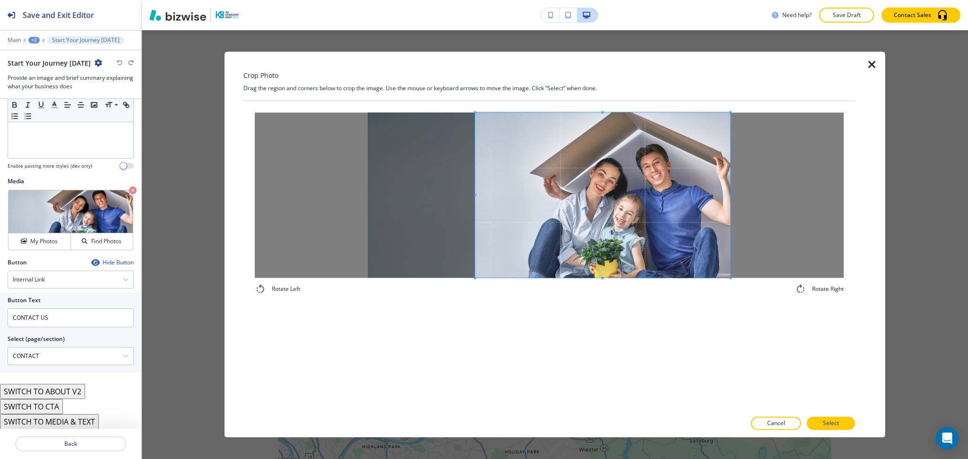
click at [477, 197] on div at bounding box center [602, 195] width 255 height 165
click at [841, 419] on button "Select" at bounding box center [831, 423] width 48 height 13
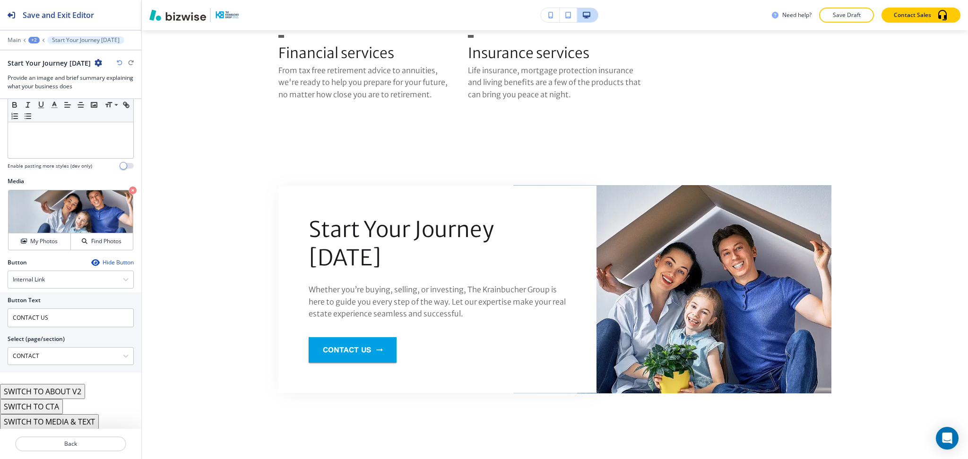
scroll to position [974, 0]
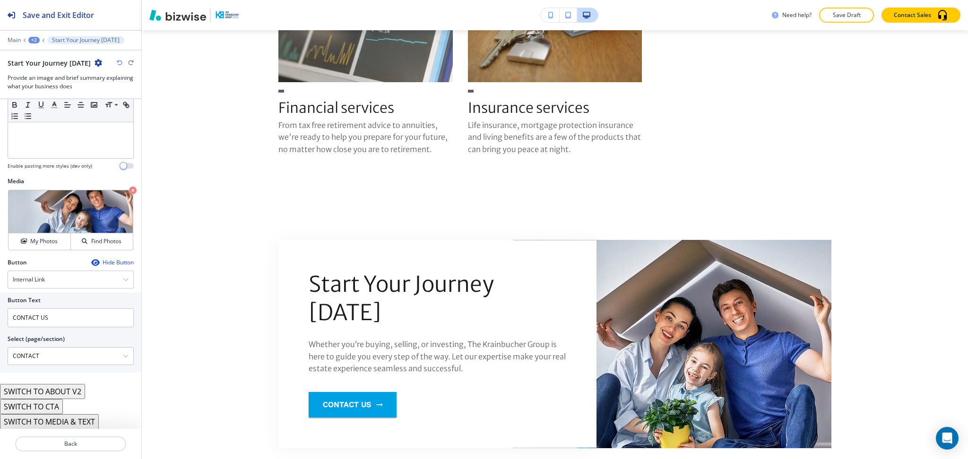
click at [34, 40] on div "+2" at bounding box center [33, 40] width 11 height 7
click at [14, 38] on p "Main" at bounding box center [14, 40] width 13 height 7
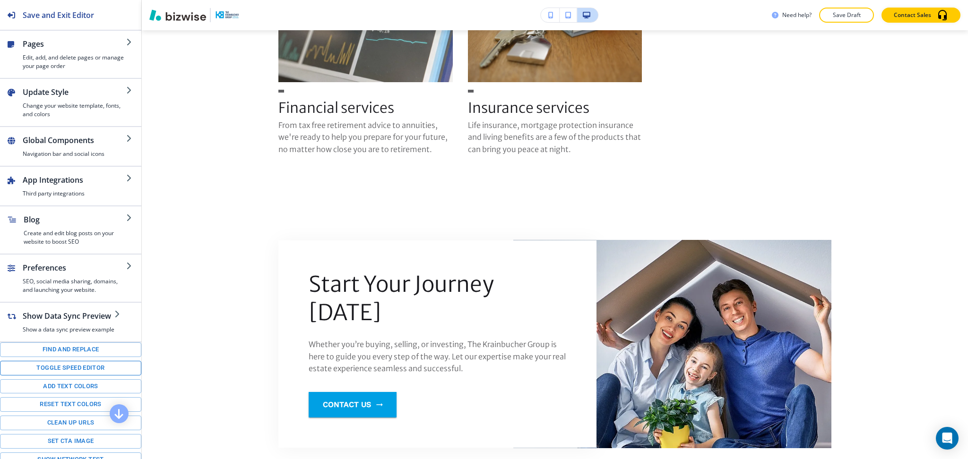
click at [67, 375] on button "Toggle speed editor" at bounding box center [70, 368] width 141 height 15
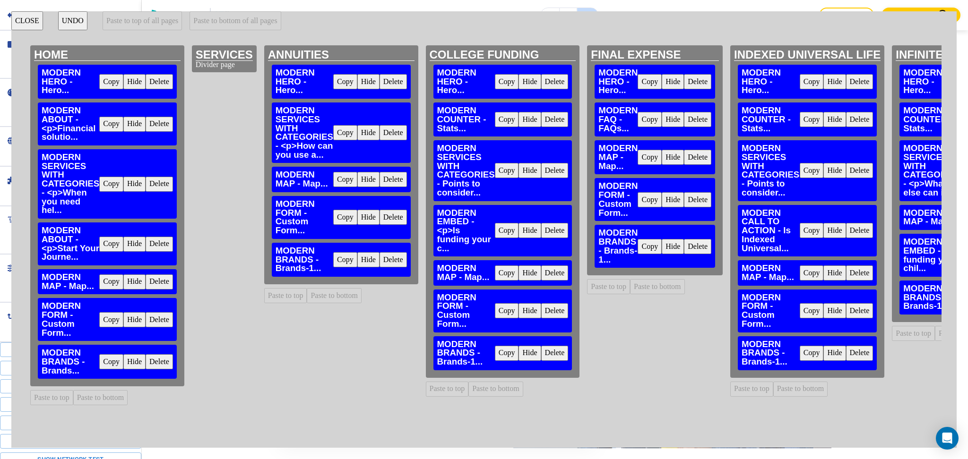
click at [109, 242] on button "Copy" at bounding box center [111, 244] width 24 height 15
click at [110, 246] on button "Copy" at bounding box center [111, 244] width 24 height 15
click at [110, 247] on button "Copy" at bounding box center [111, 244] width 24 height 15
click at [238, 21] on button "Paste to bottom of all pages" at bounding box center [235, 20] width 91 height 19
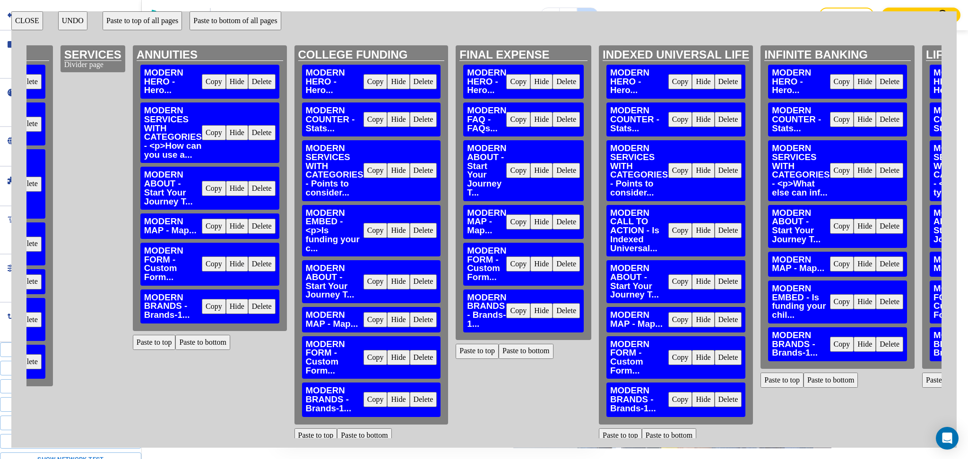
scroll to position [0, 0]
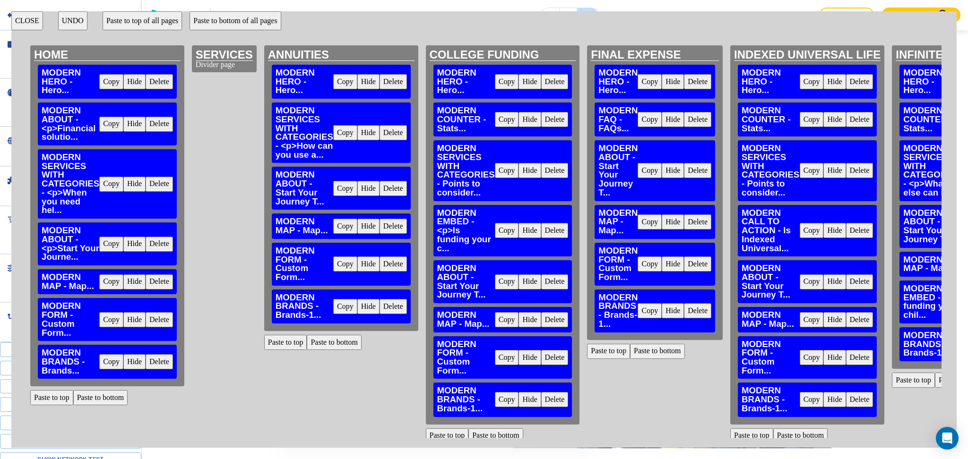
click at [25, 19] on button "CLOSE" at bounding box center [27, 20] width 32 height 19
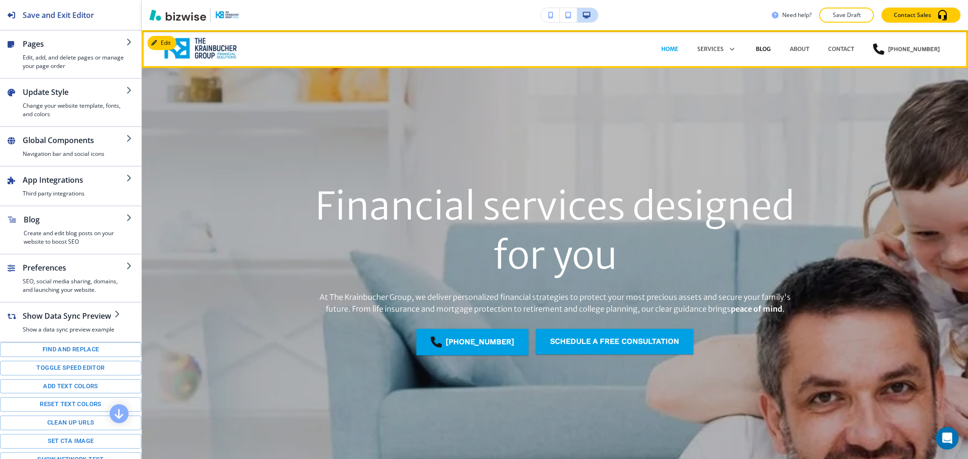
click at [764, 46] on p "BLOG" at bounding box center [763, 49] width 15 height 9
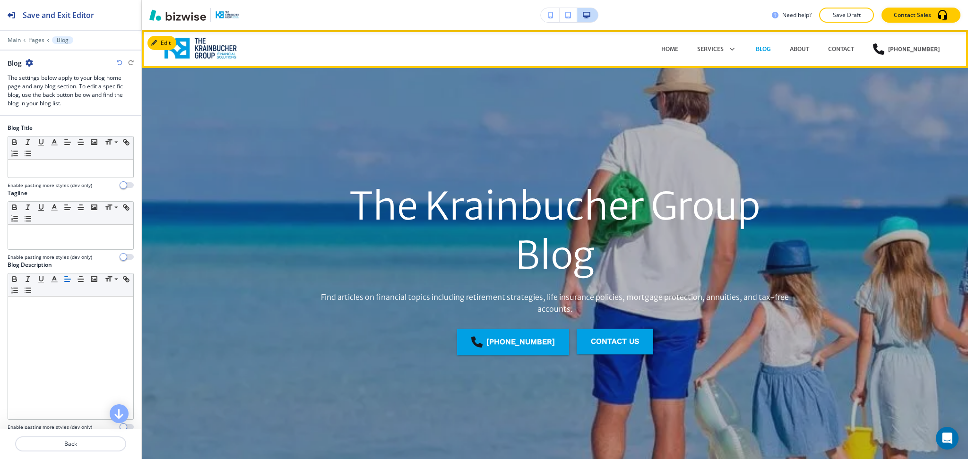
click at [800, 48] on p "ABOUT" at bounding box center [799, 49] width 19 height 9
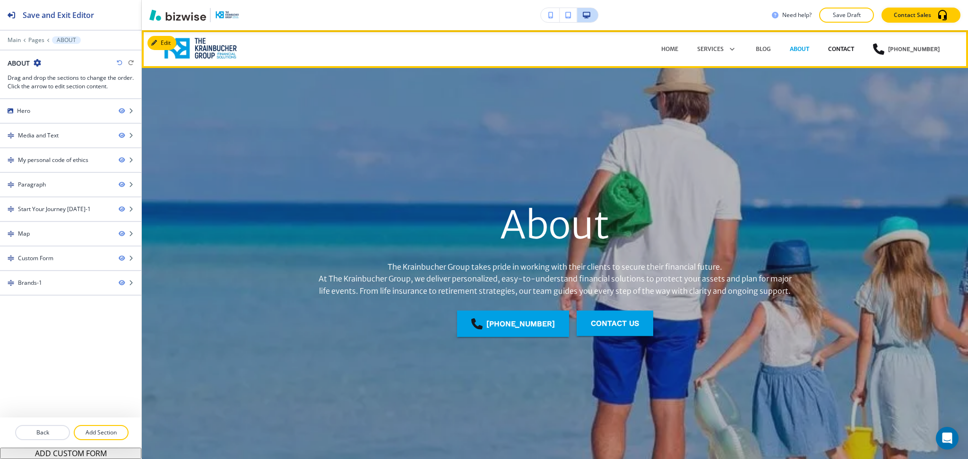
click at [849, 48] on p "CONTACT" at bounding box center [841, 49] width 26 height 9
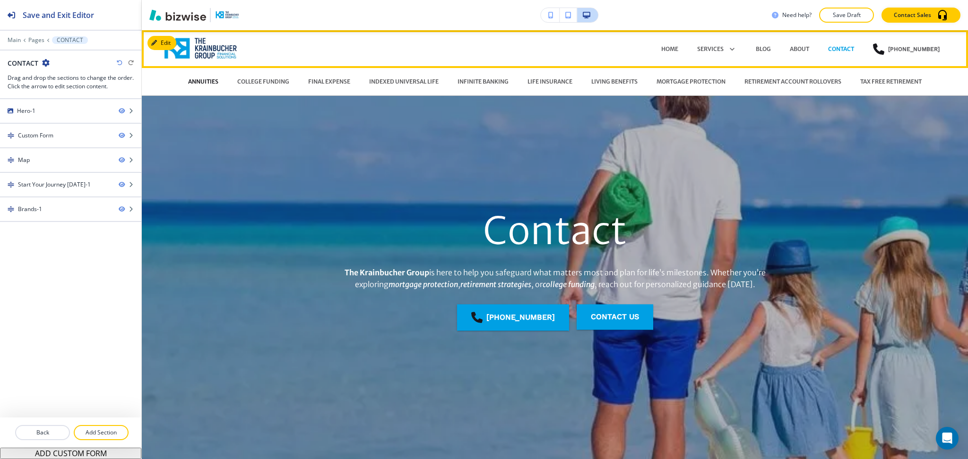
click at [200, 79] on p "ANNUITIES" at bounding box center [203, 82] width 30 height 9
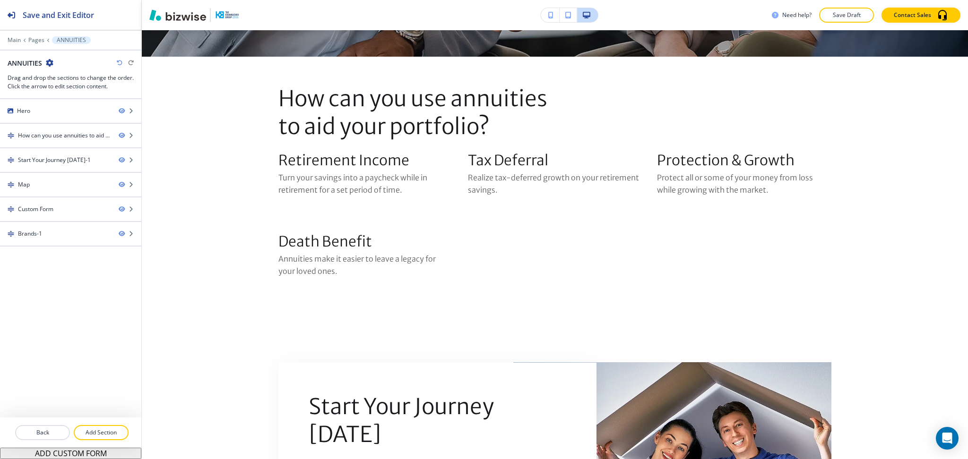
scroll to position [439, 0]
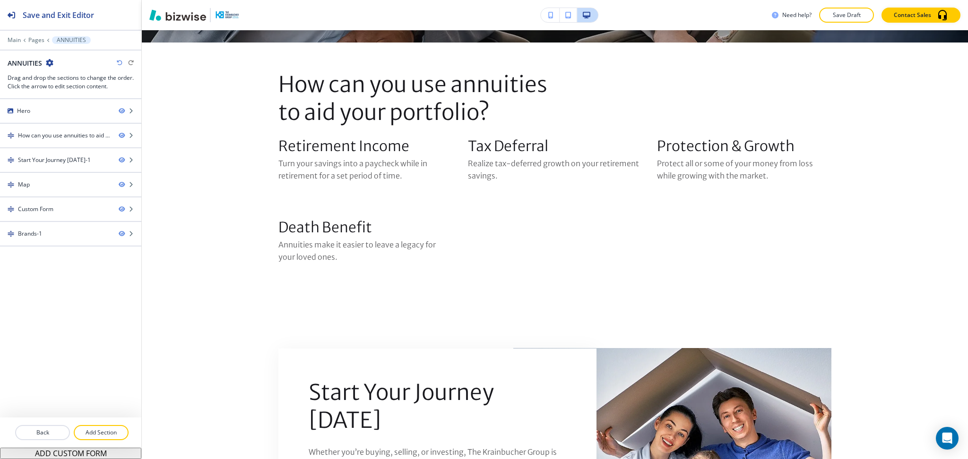
click at [35, 36] on div at bounding box center [70, 34] width 141 height 6
click at [35, 40] on p "Pages" at bounding box center [36, 40] width 16 height 7
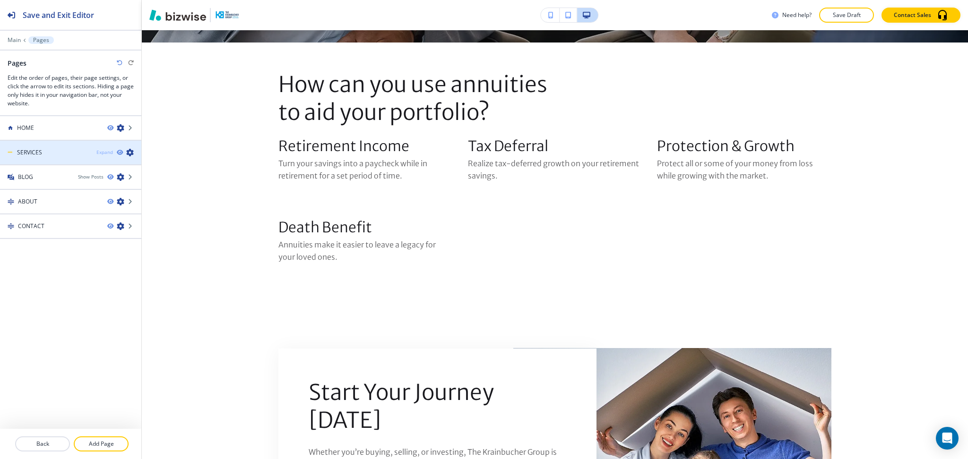
click at [104, 151] on div "Expand" at bounding box center [104, 152] width 17 height 7
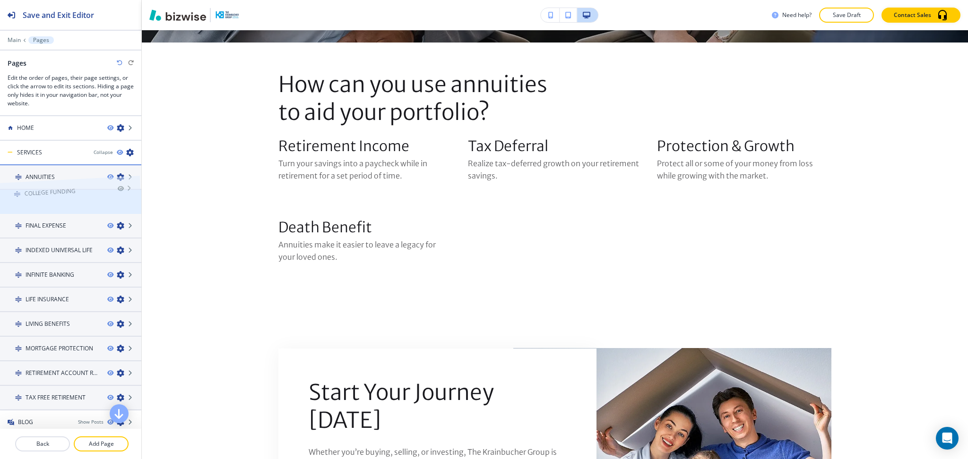
drag, startPoint x: 55, startPoint y: 199, endPoint x: 53, endPoint y: 168, distance: 31.3
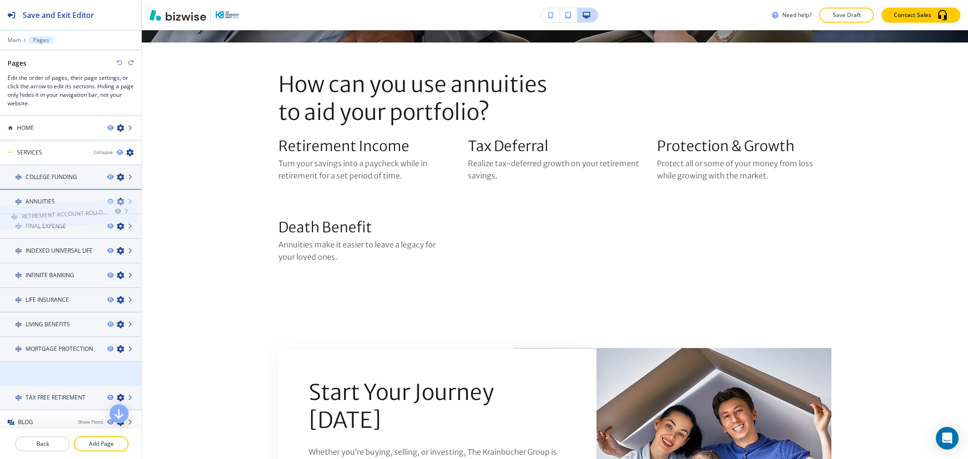
drag, startPoint x: 52, startPoint y: 369, endPoint x: 47, endPoint y: 192, distance: 176.4
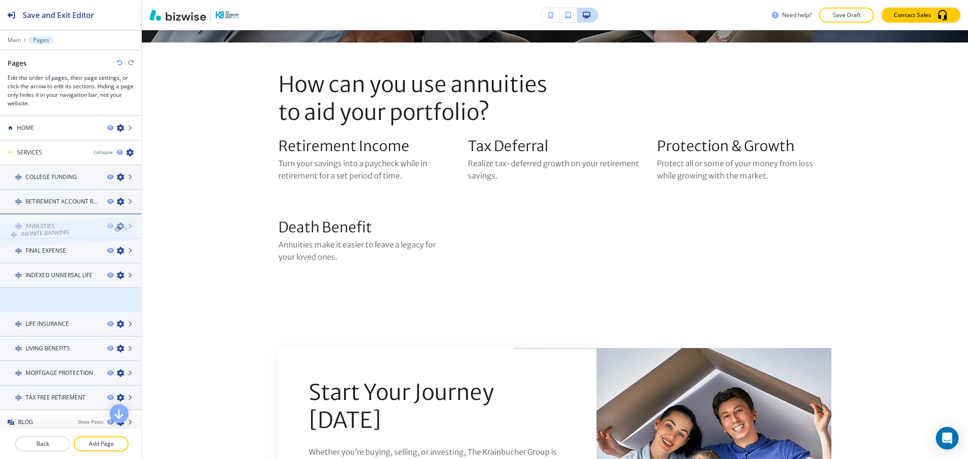
drag, startPoint x: 61, startPoint y: 299, endPoint x: 56, endPoint y: 212, distance: 86.7
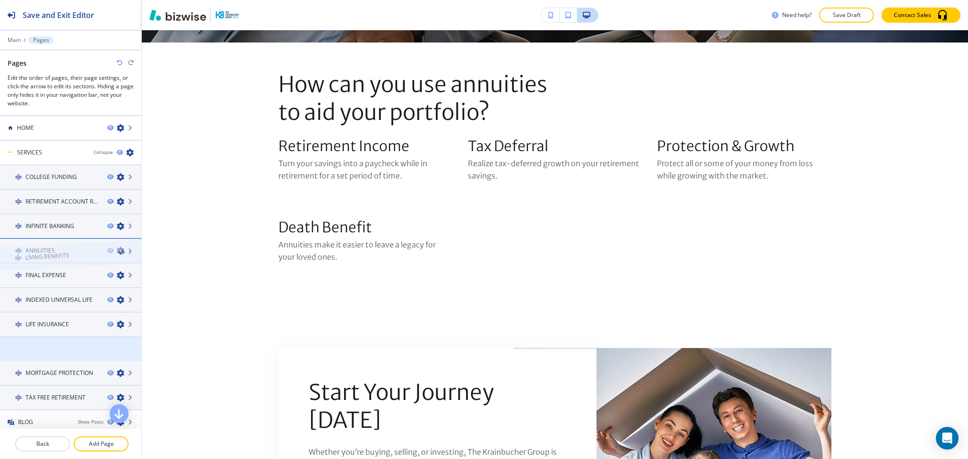
drag, startPoint x: 59, startPoint y: 348, endPoint x: 58, endPoint y: 236, distance: 111.6
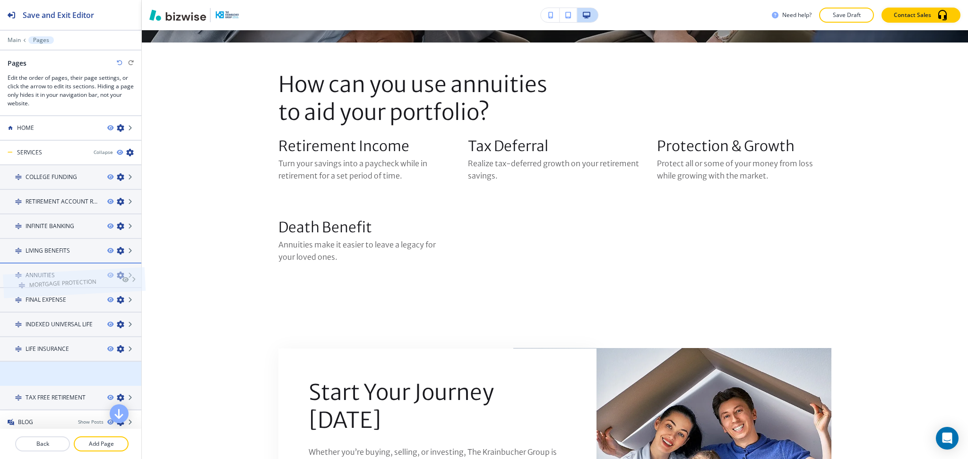
drag, startPoint x: 60, startPoint y: 366, endPoint x: 62, endPoint y: 258, distance: 107.8
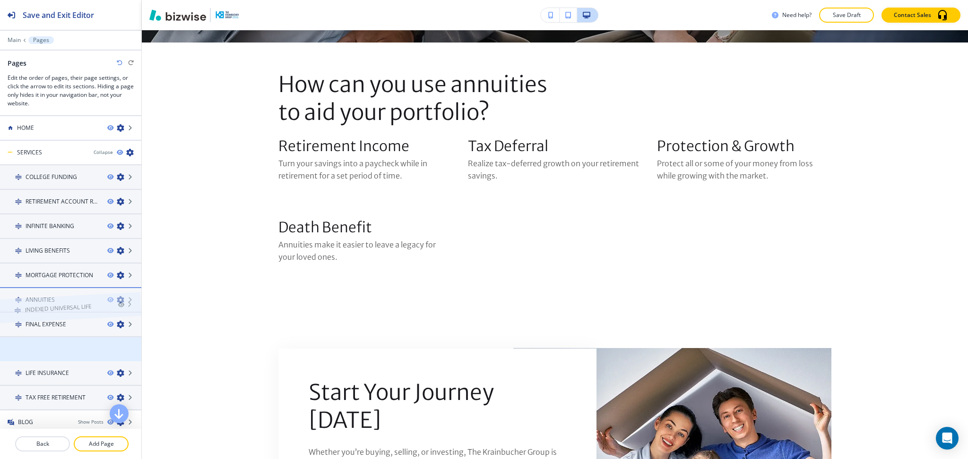
drag, startPoint x: 70, startPoint y: 348, endPoint x: 69, endPoint y: 289, distance: 59.1
drag, startPoint x: 50, startPoint y: 345, endPoint x: 50, endPoint y: 310, distance: 35.0
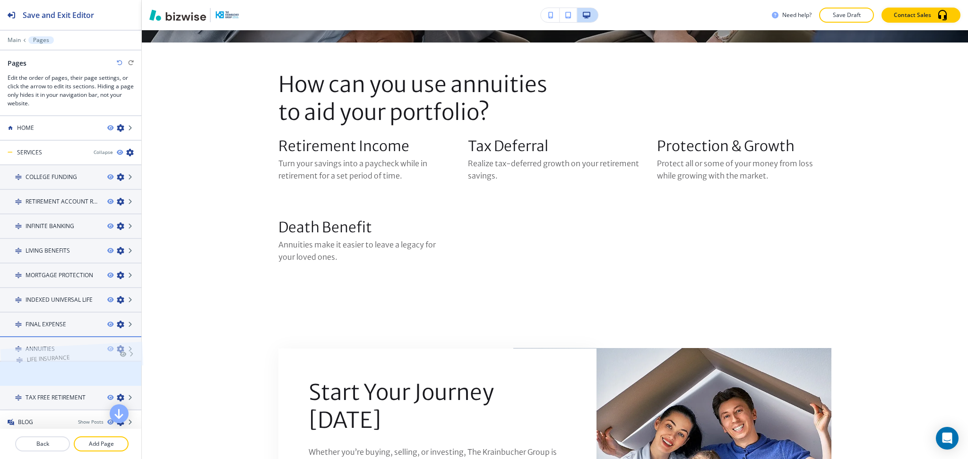
drag, startPoint x: 55, startPoint y: 369, endPoint x: 55, endPoint y: 335, distance: 33.6
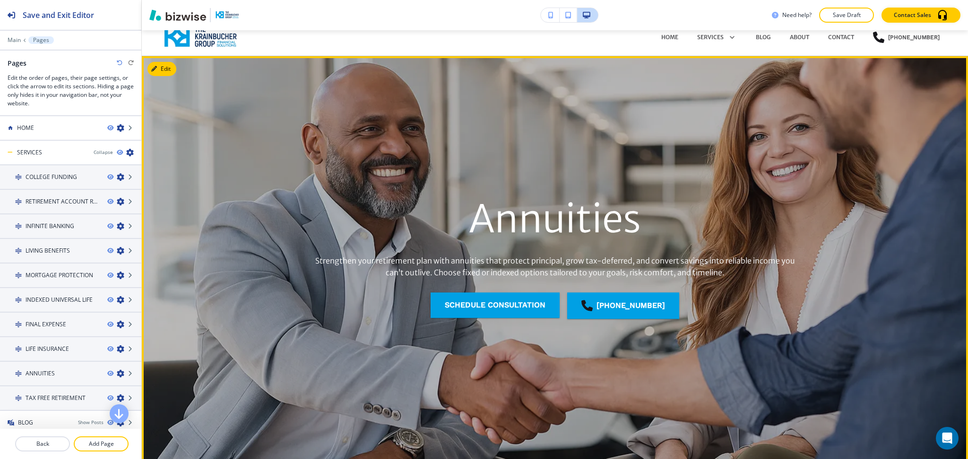
scroll to position [0, 0]
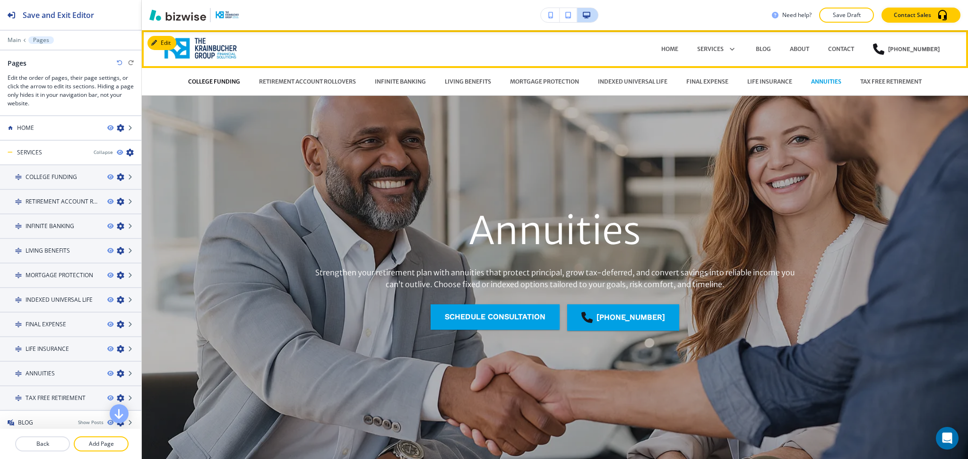
click at [205, 82] on p "COLLEGE FUNDING" at bounding box center [214, 82] width 52 height 9
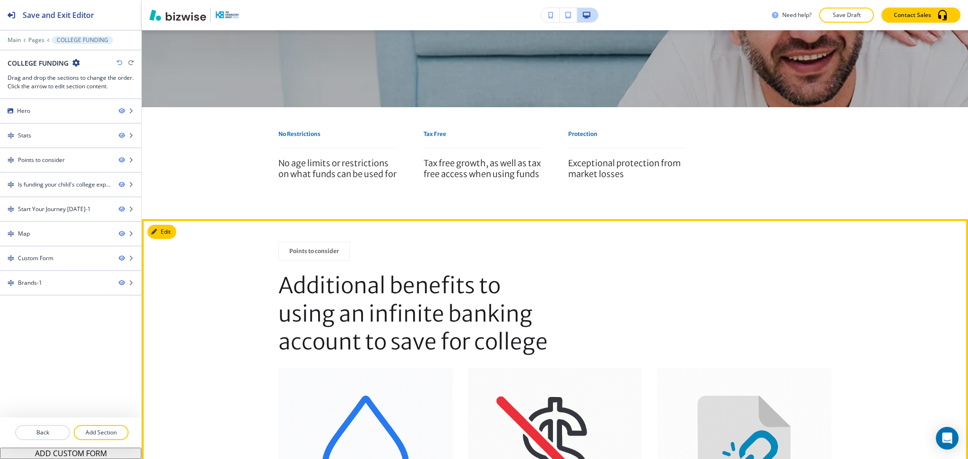
scroll to position [375, 0]
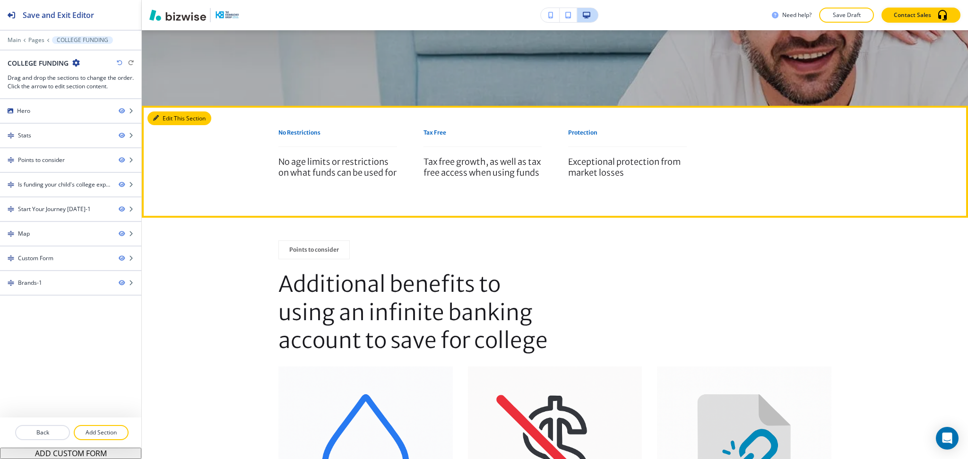
click at [160, 121] on button "Edit This Section" at bounding box center [179, 119] width 64 height 14
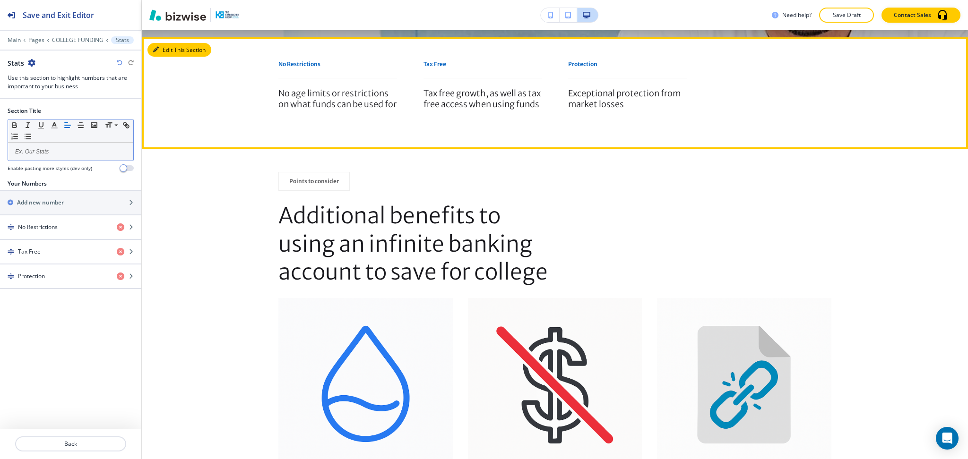
scroll to position [451, 0]
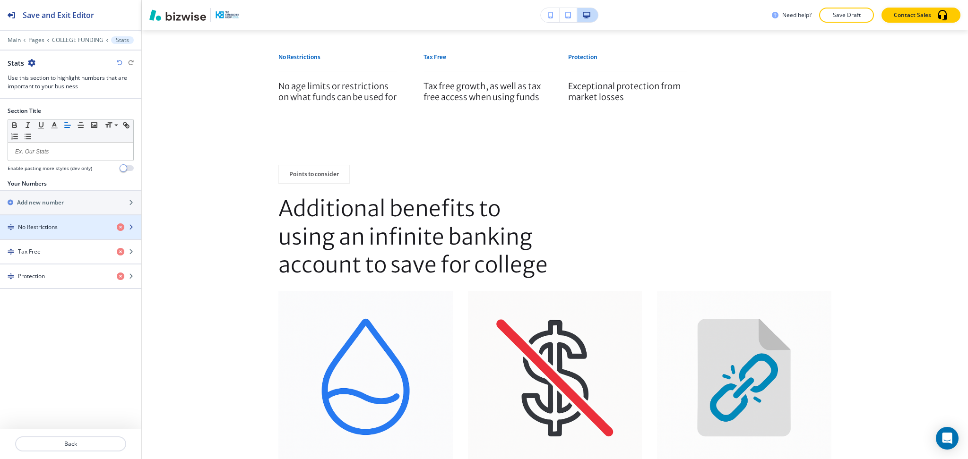
click at [69, 232] on div "button" at bounding box center [70, 236] width 141 height 8
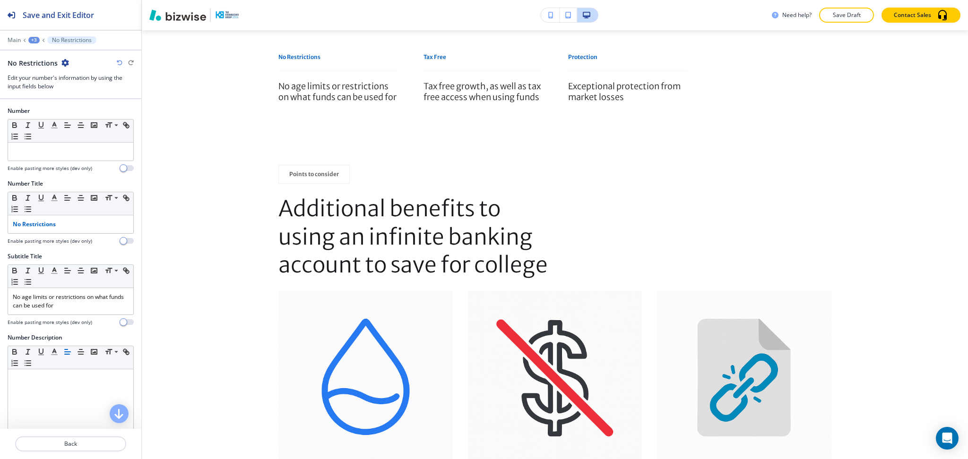
scroll to position [474, 0]
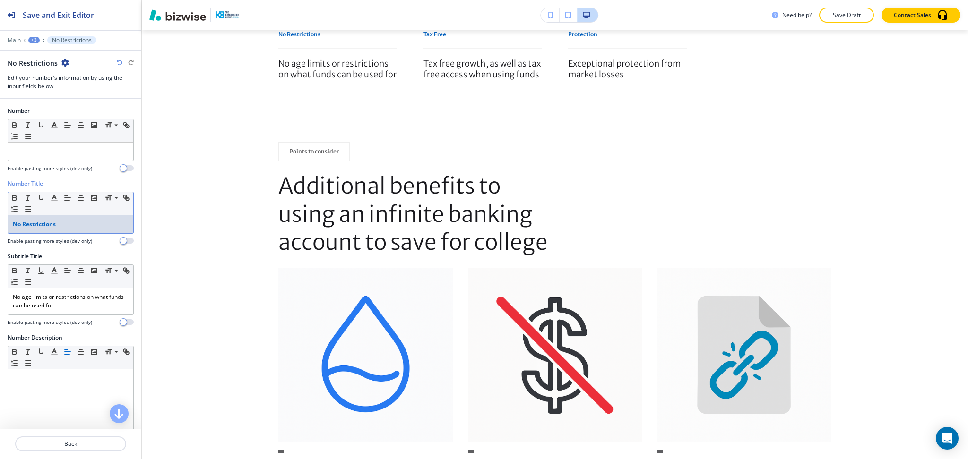
click at [75, 223] on p "No Restrictions" at bounding box center [71, 224] width 116 height 9
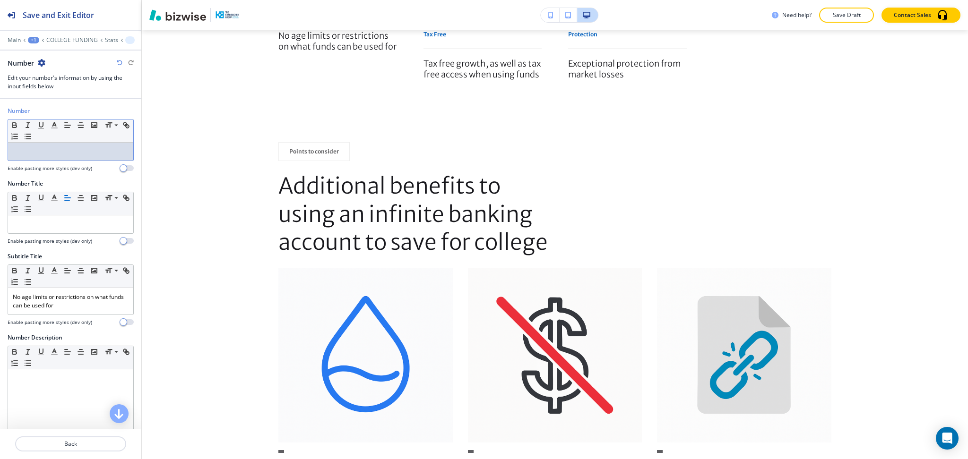
click at [68, 158] on div at bounding box center [70, 152] width 125 height 18
click at [87, 228] on p at bounding box center [71, 224] width 116 height 9
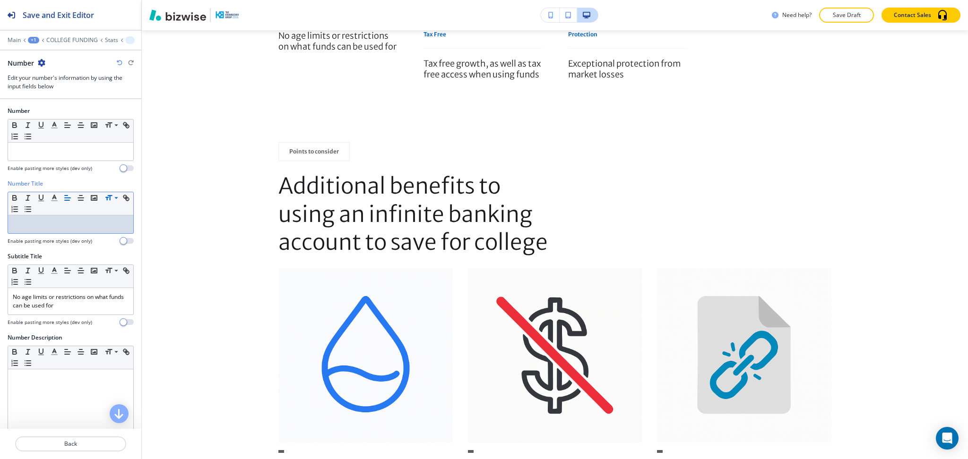
paste div
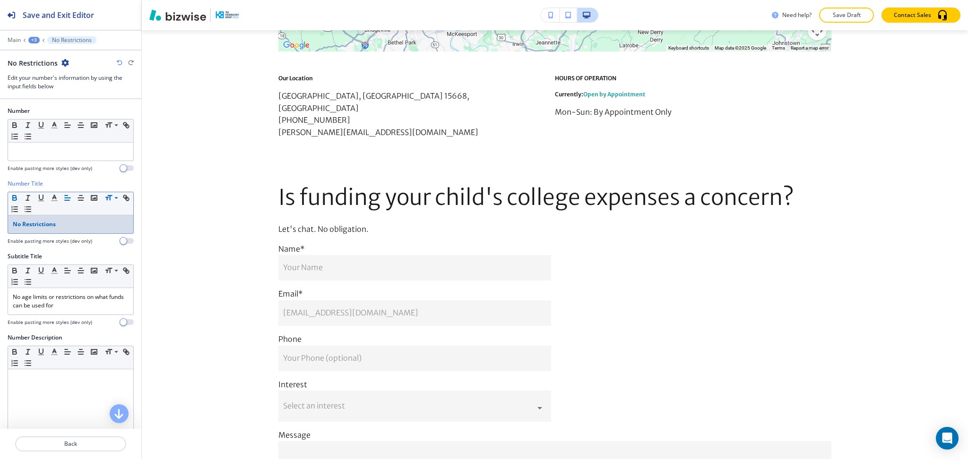
scroll to position [1890, 0]
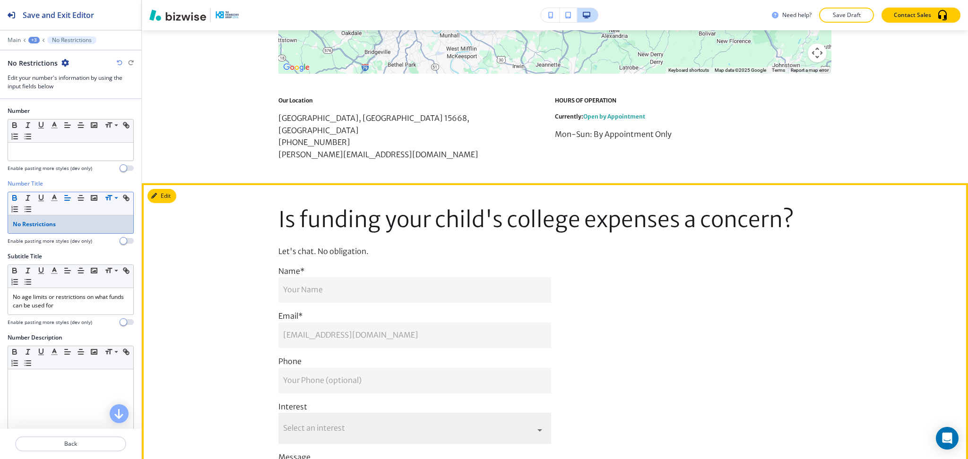
click at [516, 0] on body "Save and Exit Editor Main +3 No Restrictions No Restrictions Edit your number's…" at bounding box center [484, 0] width 968 height 0
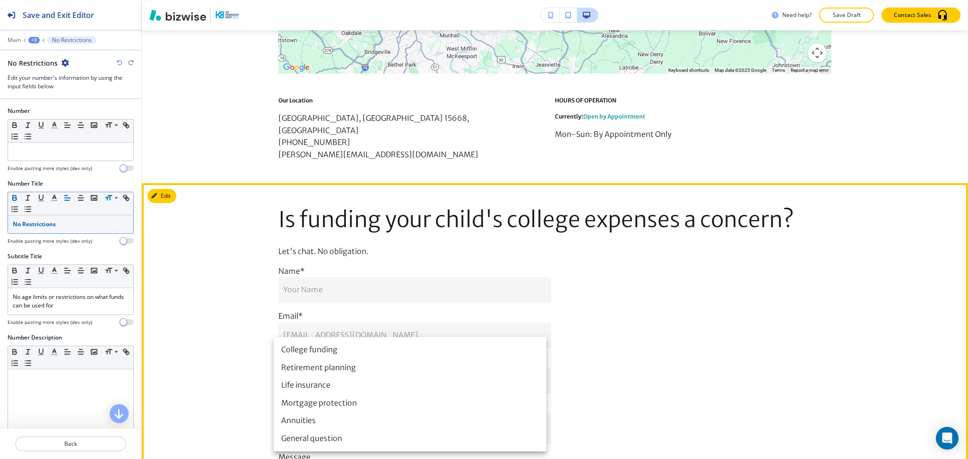
click at [769, 331] on div at bounding box center [484, 229] width 968 height 459
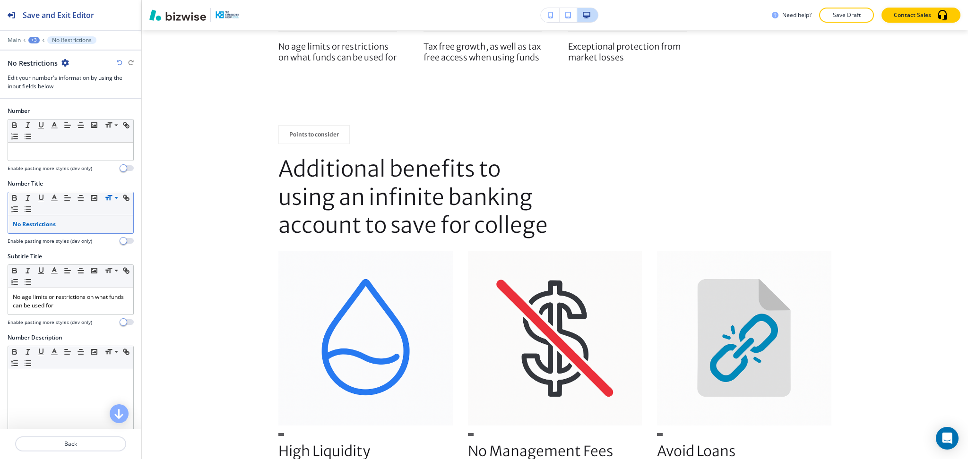
scroll to position [0, 0]
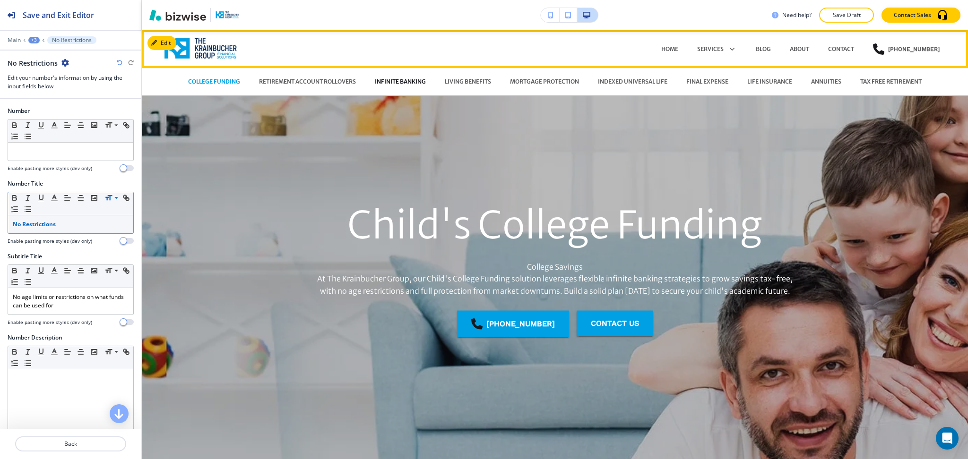
click at [401, 84] on p "INFINITE BANKING" at bounding box center [400, 82] width 51 height 9
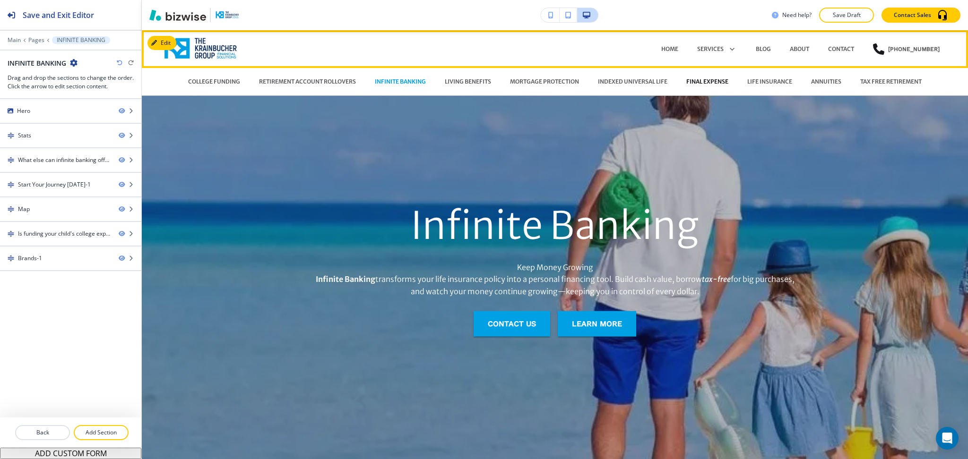
click at [707, 81] on p "FINAL EXPENSE" at bounding box center [707, 82] width 42 height 9
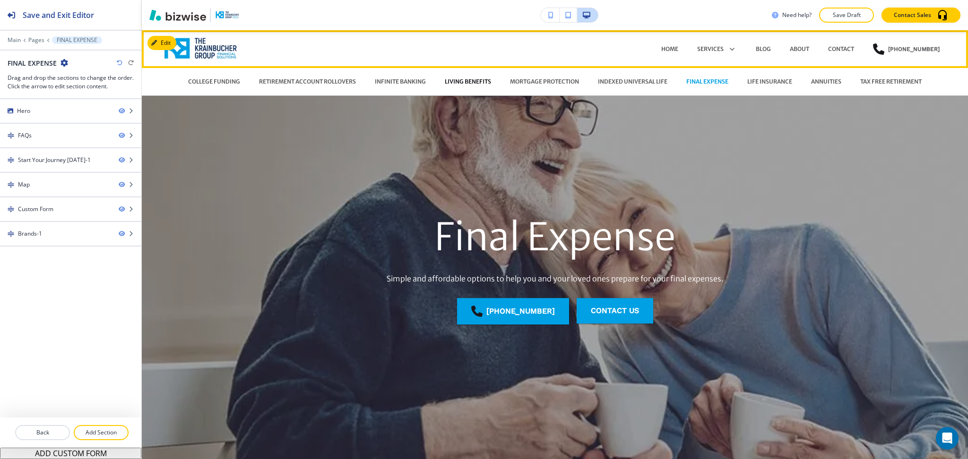
click at [465, 81] on p "LIVING BENEFITS" at bounding box center [468, 82] width 46 height 9
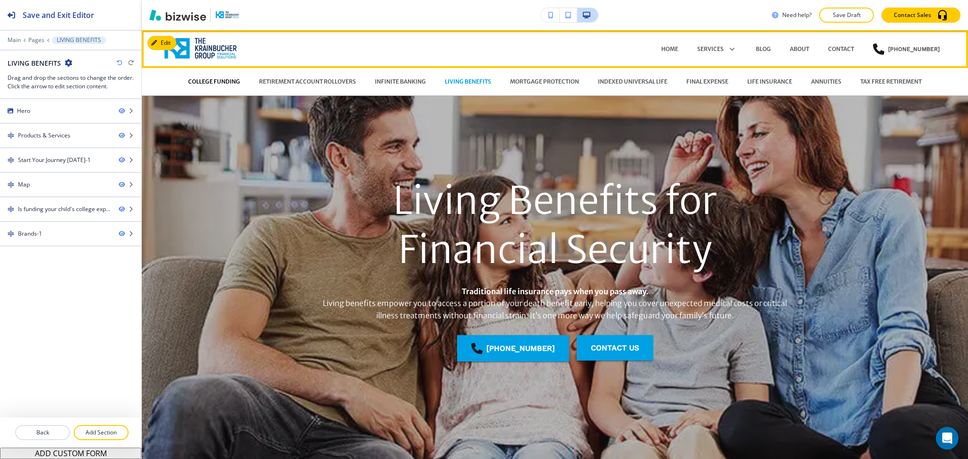
click at [223, 84] on p "COLLEGE FUNDING" at bounding box center [214, 82] width 52 height 9
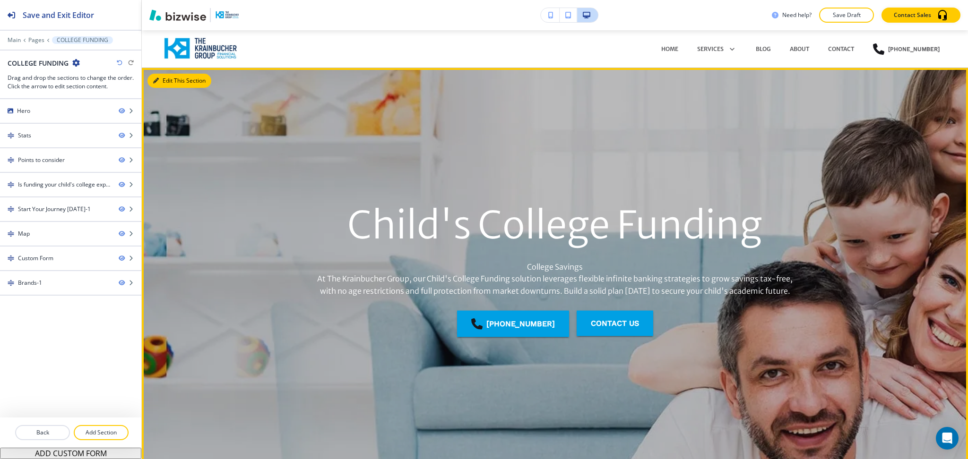
click at [158, 83] on icon "button" at bounding box center [156, 81] width 6 height 6
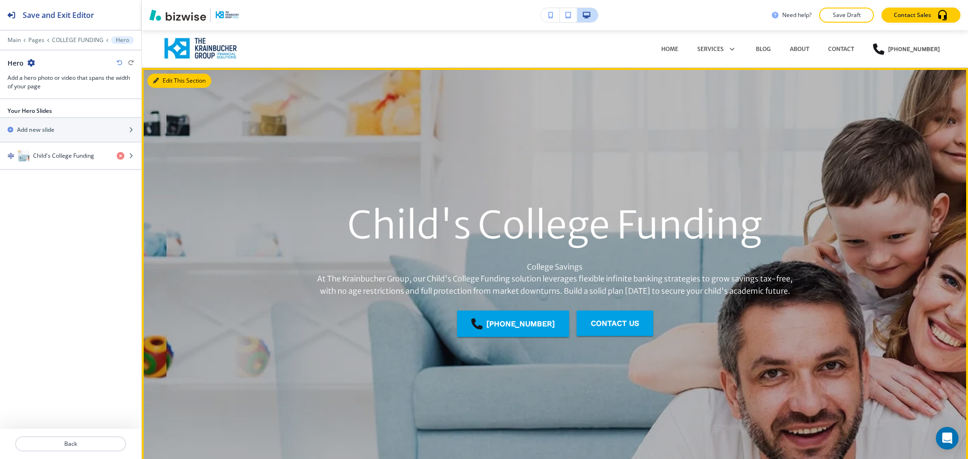
scroll to position [38, 0]
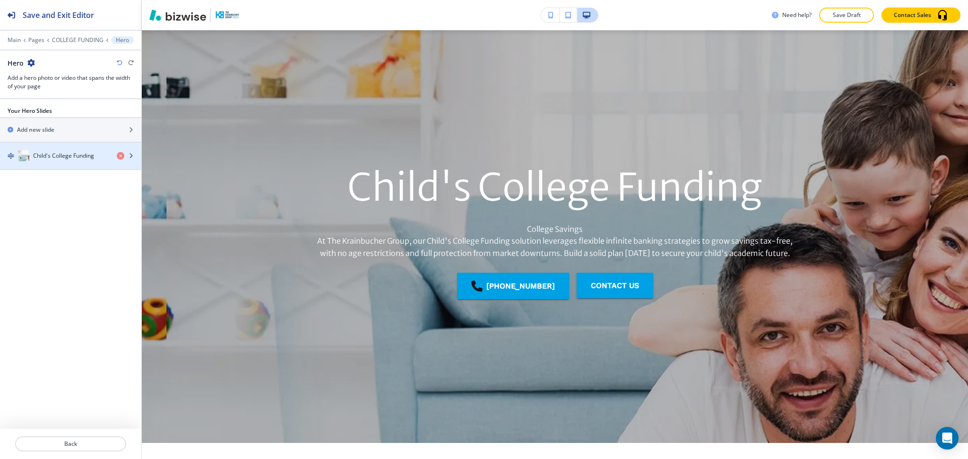
click at [57, 157] on h4 "Child's College Funding" at bounding box center [63, 156] width 61 height 9
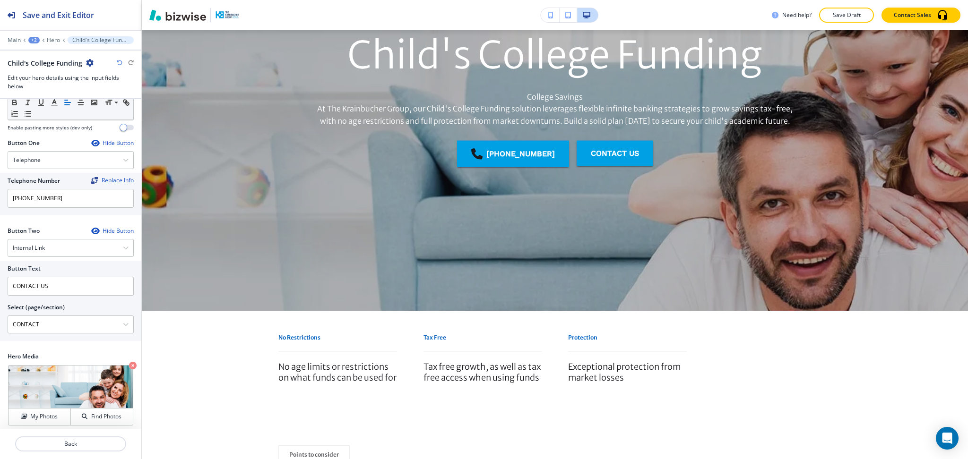
scroll to position [186, 0]
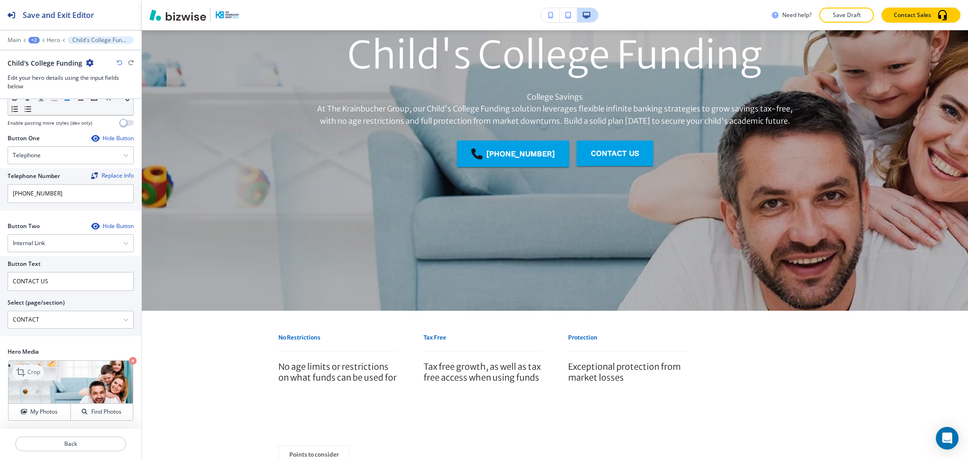
click at [25, 372] on icon at bounding box center [21, 372] width 11 height 11
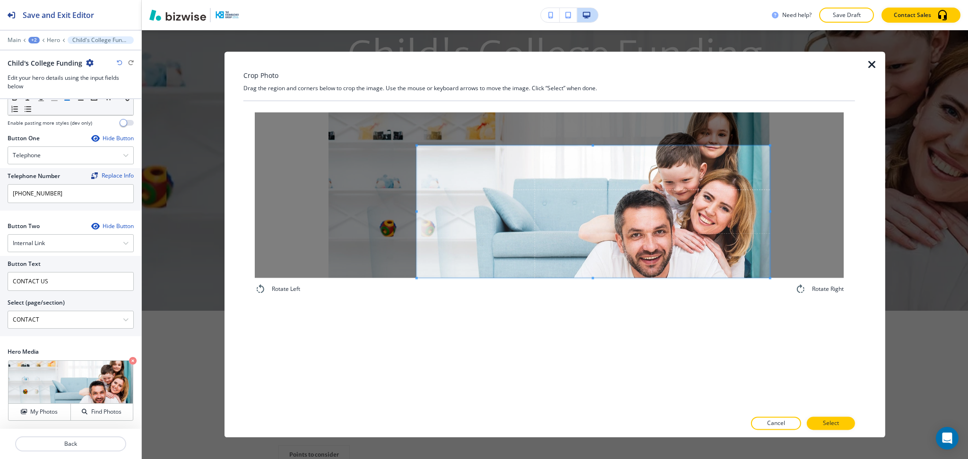
click at [672, 269] on span at bounding box center [593, 212] width 353 height 132
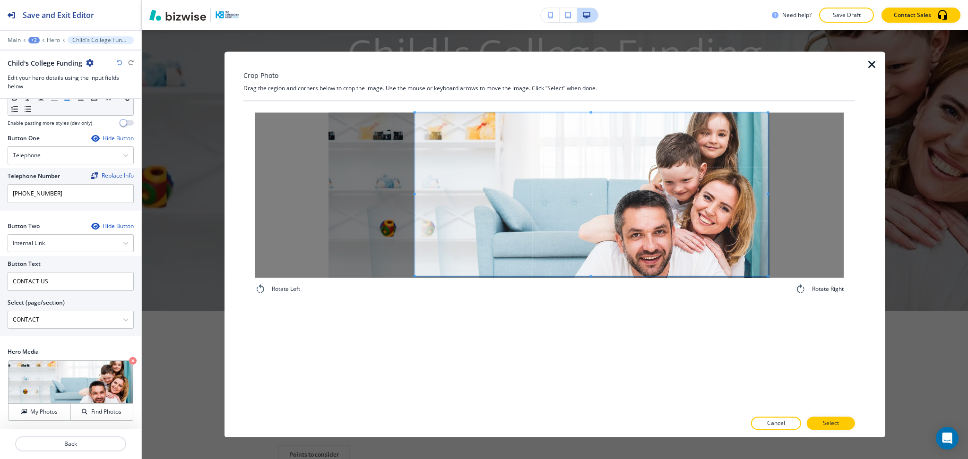
click at [627, 59] on div "Crop Photo Drag the region and corners below to crop the image. Use the mouse o…" at bounding box center [549, 245] width 612 height 386
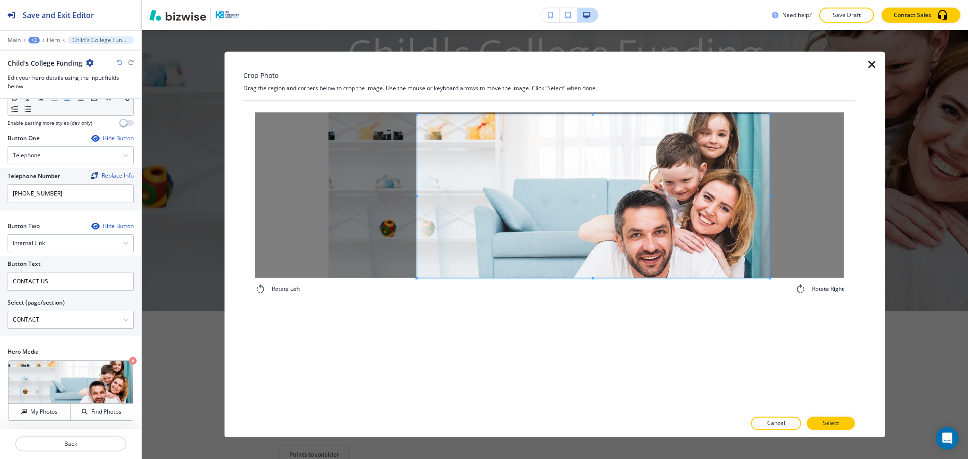
click at [682, 275] on span at bounding box center [593, 197] width 353 height 164
click at [610, 108] on div "Rotate Left Rotate Right" at bounding box center [549, 203] width 612 height 205
click at [839, 423] on p "Select" at bounding box center [831, 424] width 16 height 9
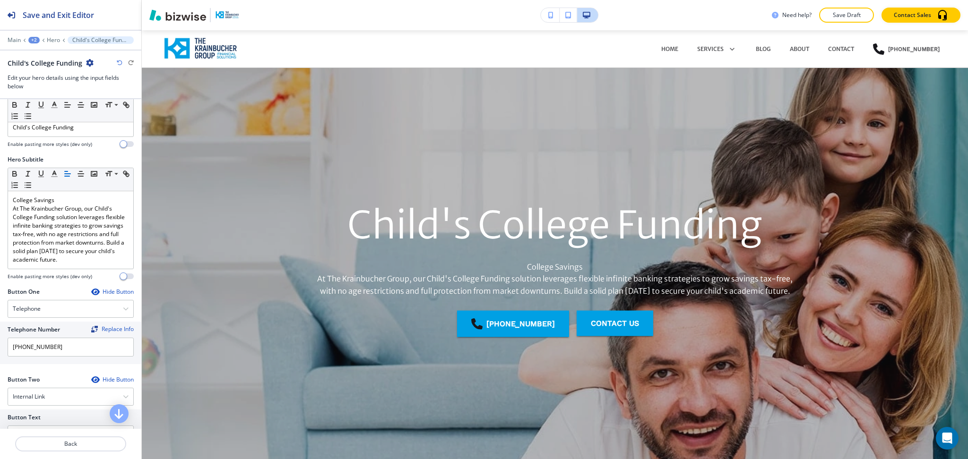
scroll to position [0, 0]
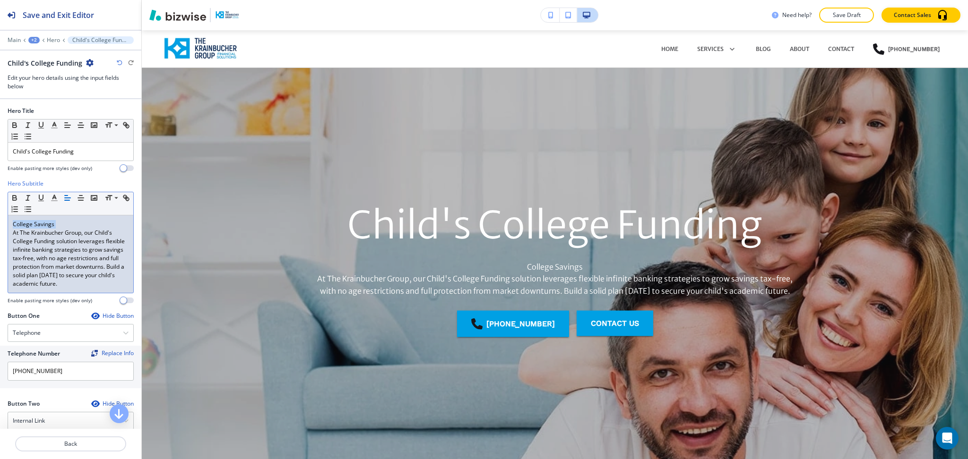
drag, startPoint x: 12, startPoint y: 234, endPoint x: 7, endPoint y: 223, distance: 11.8
click at [7, 223] on div "Hero Subtitle Small Normal Large Huge College Savings At The Krainbucher Group,…" at bounding box center [70, 246] width 141 height 132
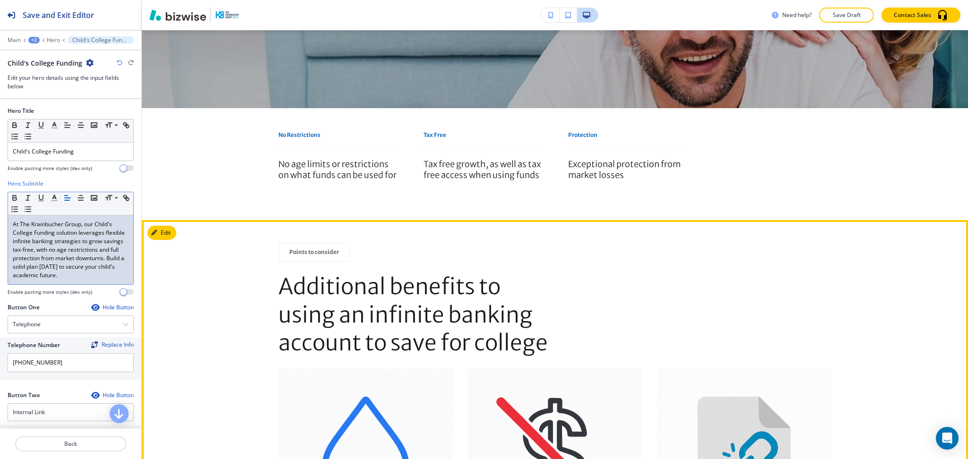
scroll to position [374, 0]
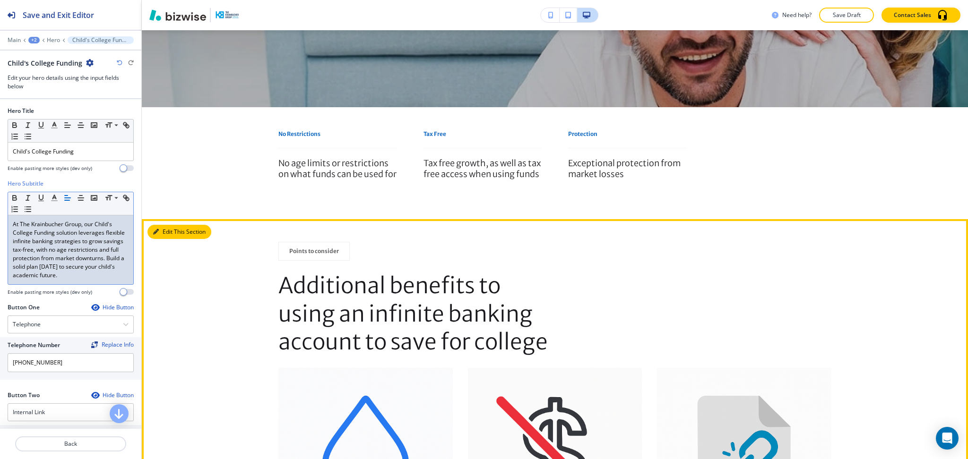
click at [162, 232] on button "Edit This Section" at bounding box center [179, 232] width 64 height 14
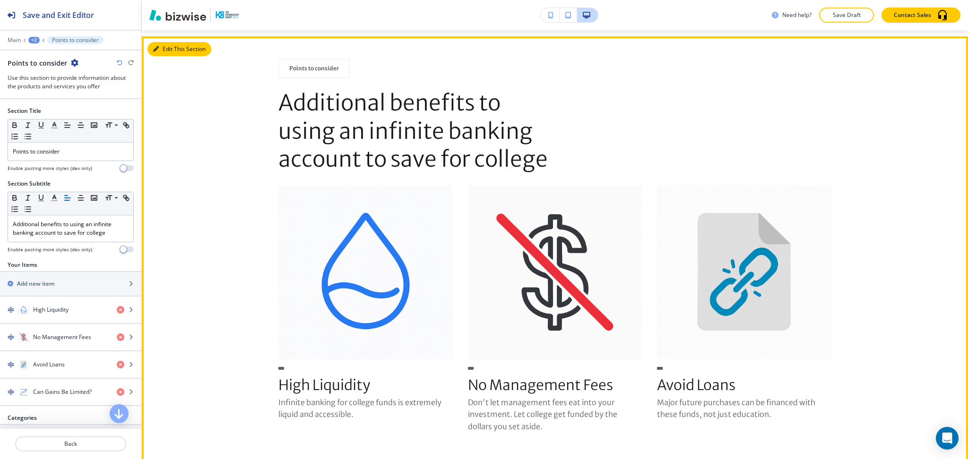
scroll to position [563, 0]
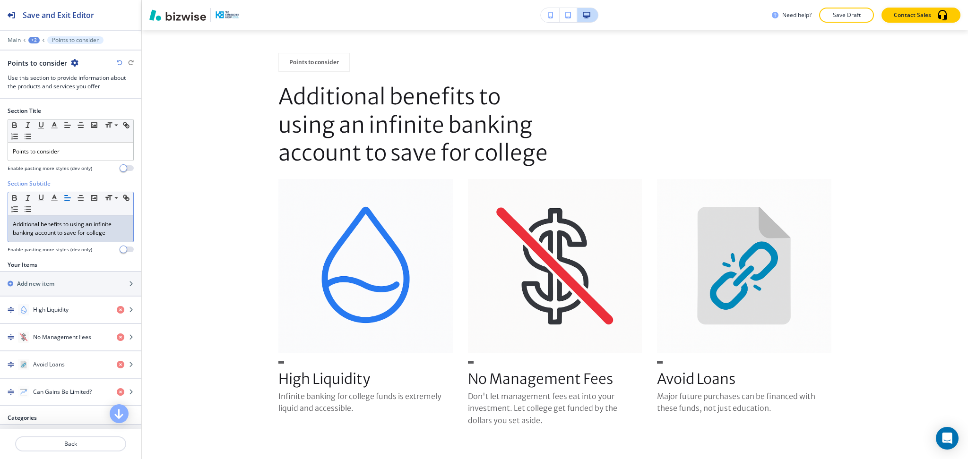
click at [114, 239] on div "Additional benefits to using an infinite banking account to save for college" at bounding box center [70, 229] width 125 height 26
click at [115, 209] on span at bounding box center [115, 211] width 21 height 11
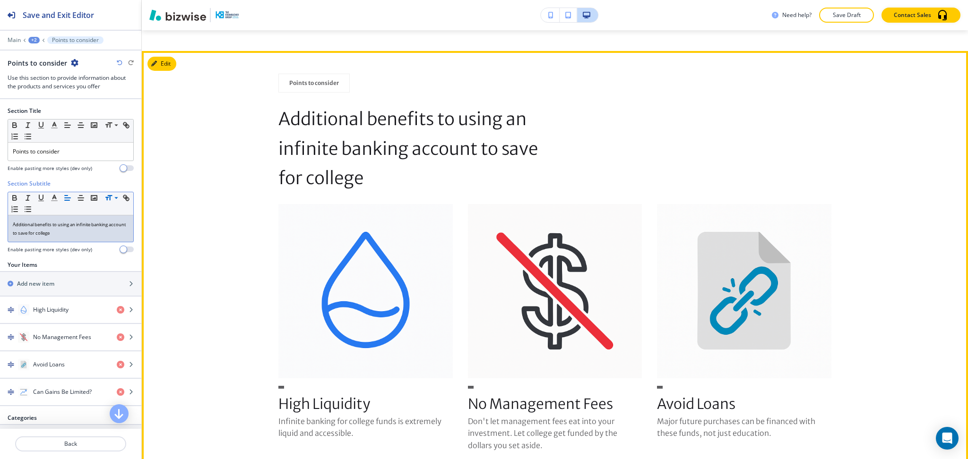
scroll to position [543, 0]
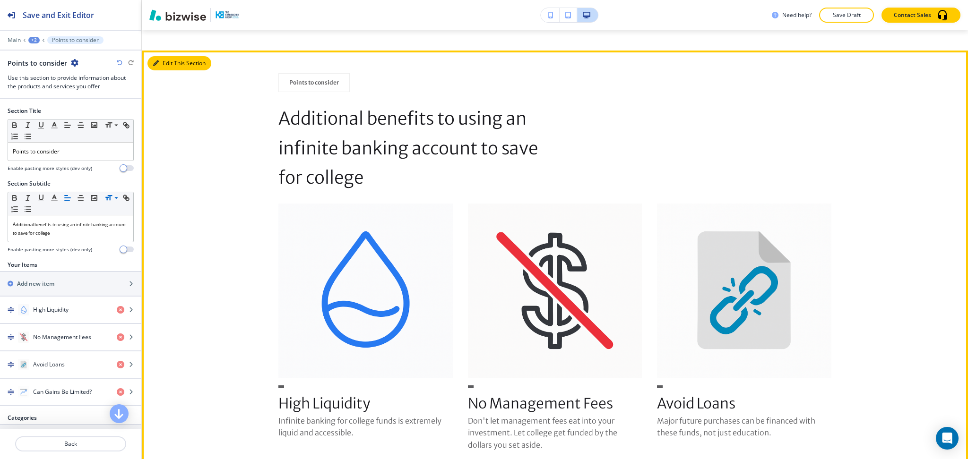
click at [163, 61] on button "Edit This Section" at bounding box center [179, 63] width 64 height 14
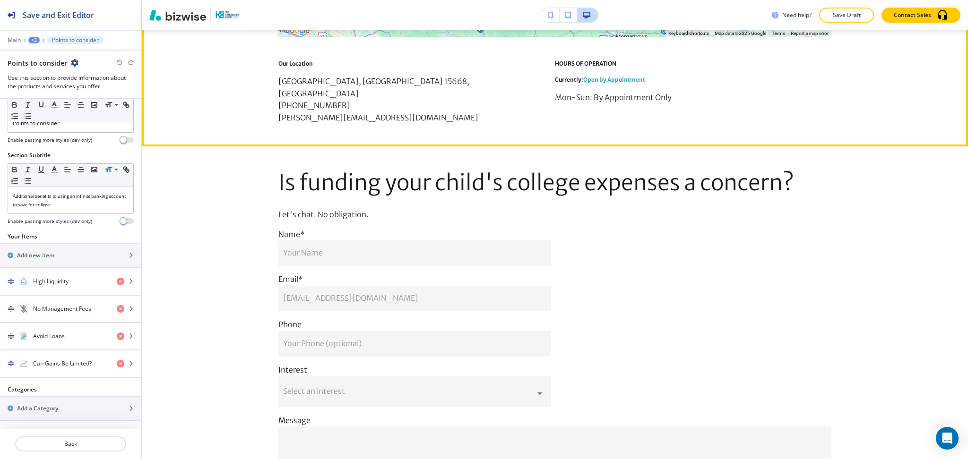
scroll to position [1931, 0]
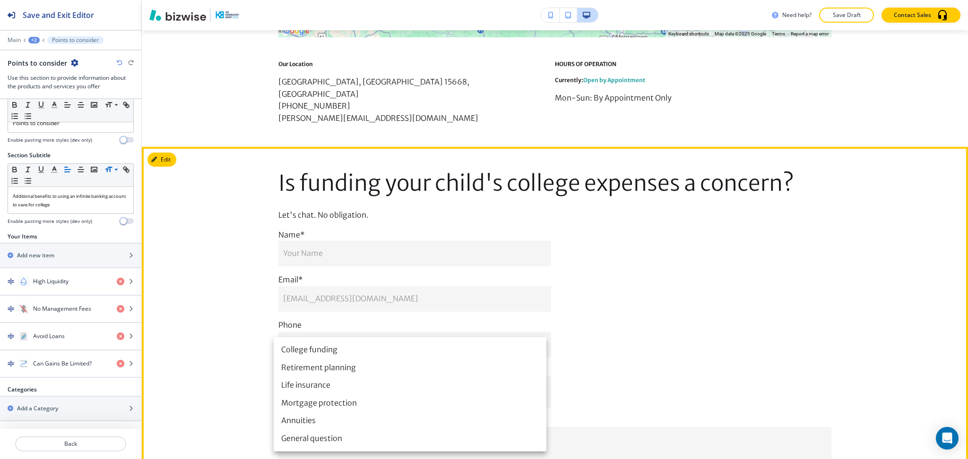
click at [467, 0] on body "Save and Exit Editor Main +2 Points to consider Points to consider Use this sec…" at bounding box center [484, 0] width 968 height 0
click at [687, 329] on div at bounding box center [484, 229] width 968 height 459
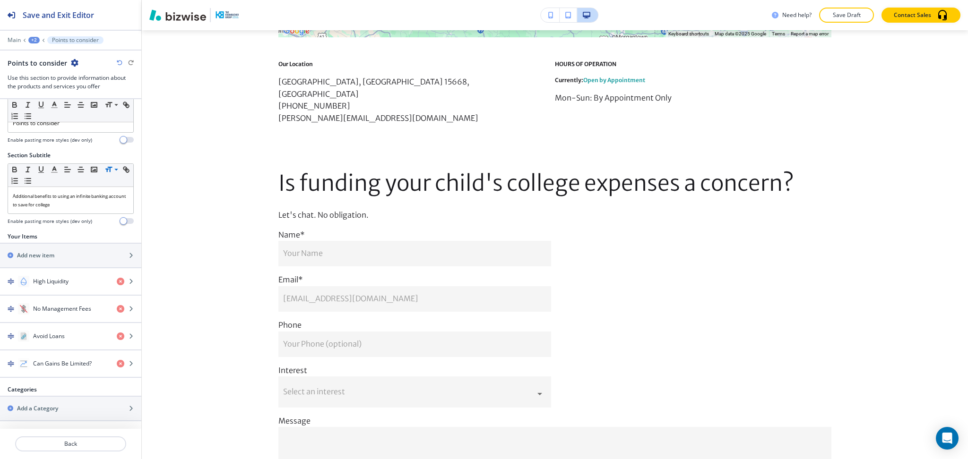
click at [145, 147] on section "Is funding your child's college expenses a concern? Let's chat. No obligation. …" at bounding box center [555, 353] width 826 height 412
click at [160, 147] on section "Is funding your child's college expenses a concern? Let's chat. No obligation. …" at bounding box center [555, 353] width 826 height 412
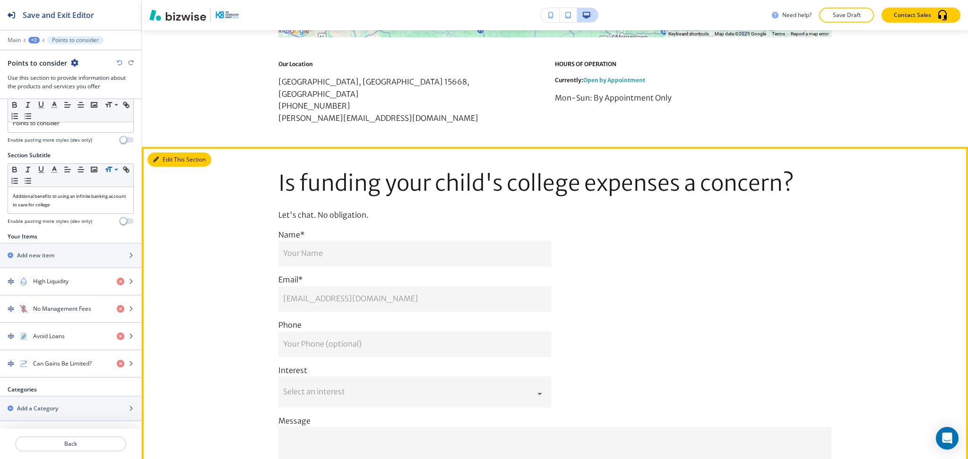
click at [168, 153] on button "Edit This Section" at bounding box center [179, 160] width 64 height 14
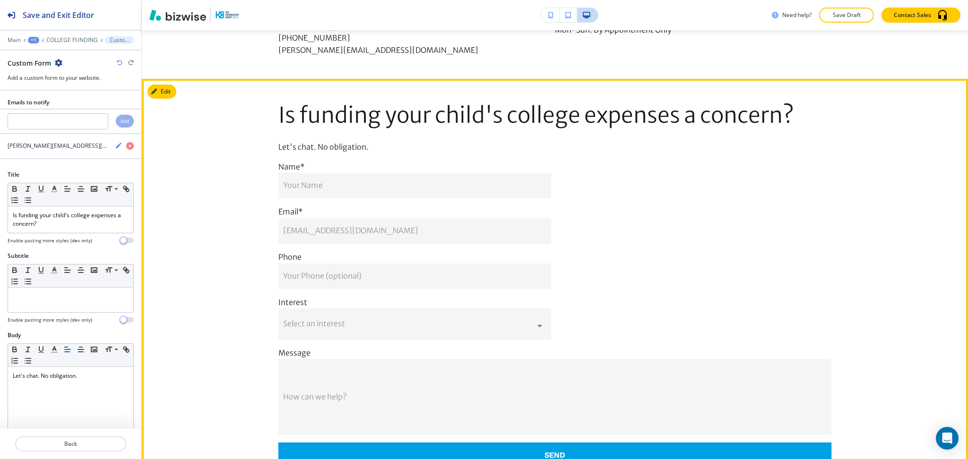
scroll to position [2012, 0]
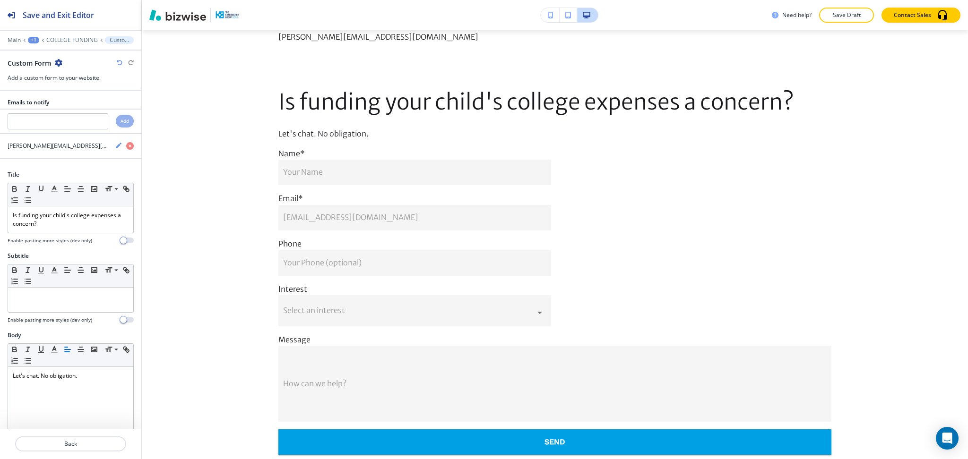
click at [57, 62] on icon "button" at bounding box center [59, 63] width 8 height 8
click at [84, 118] on button "Delete Section" at bounding box center [84, 112] width 61 height 17
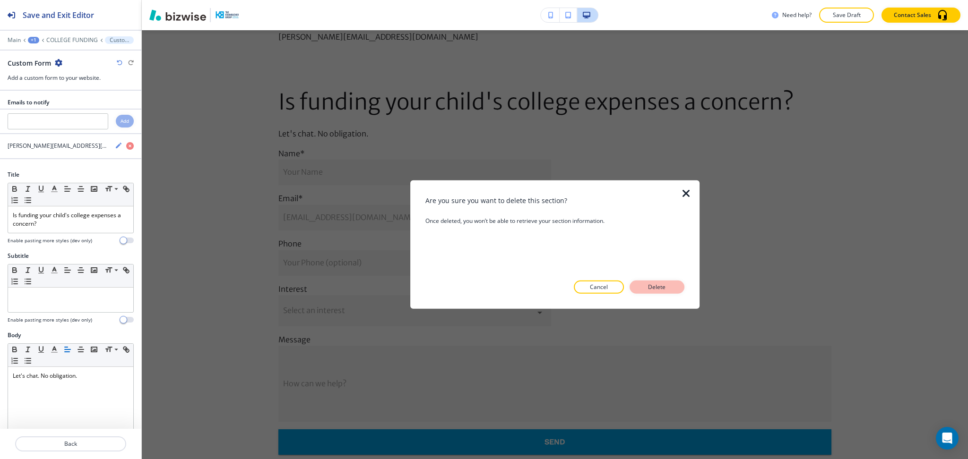
click at [679, 283] on button "Delete" at bounding box center [657, 287] width 55 height 13
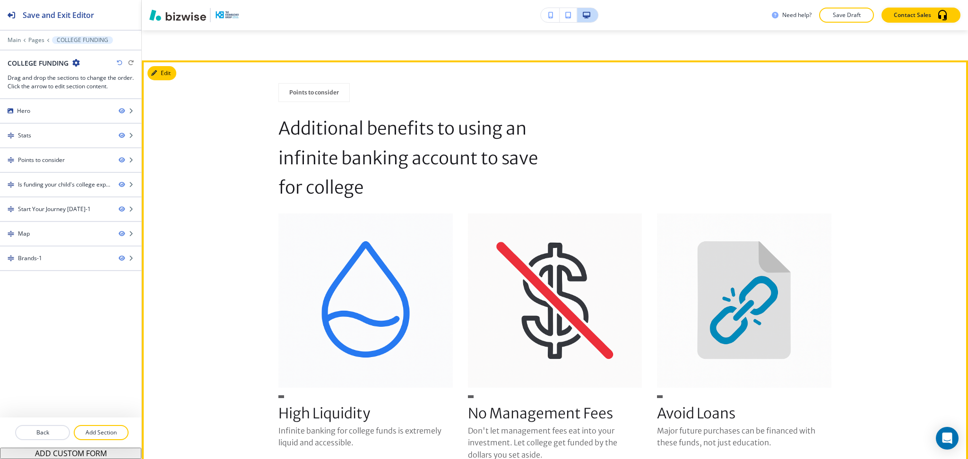
scroll to position [533, 0]
click at [173, 70] on button "Edit This Section" at bounding box center [179, 73] width 64 height 14
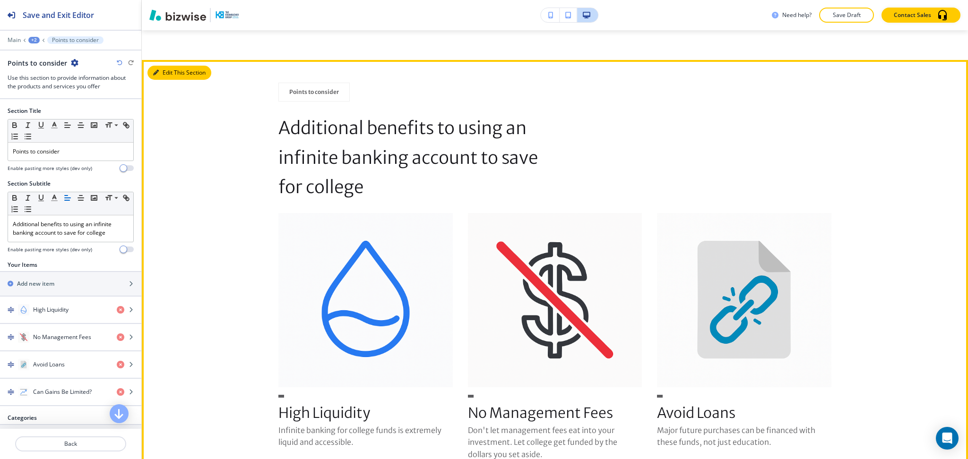
scroll to position [563, 0]
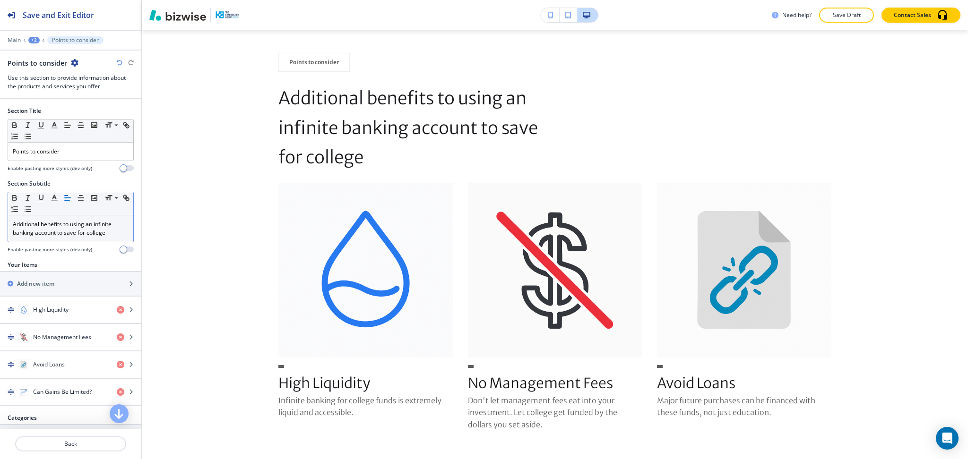
click at [69, 228] on p "Additional benefits to using an infinite banking account to save for college" at bounding box center [71, 228] width 116 height 17
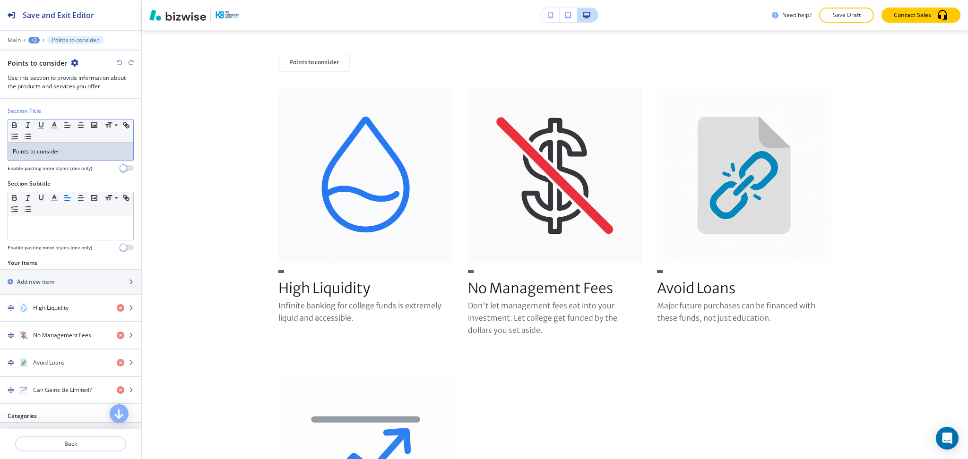
click at [11, 150] on div "Points to consider" at bounding box center [70, 152] width 125 height 18
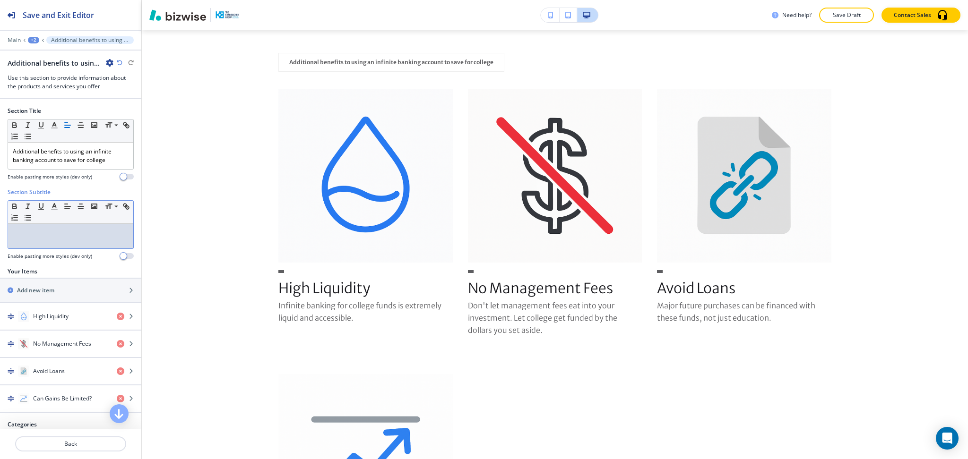
click at [66, 236] on p at bounding box center [71, 233] width 116 height 9
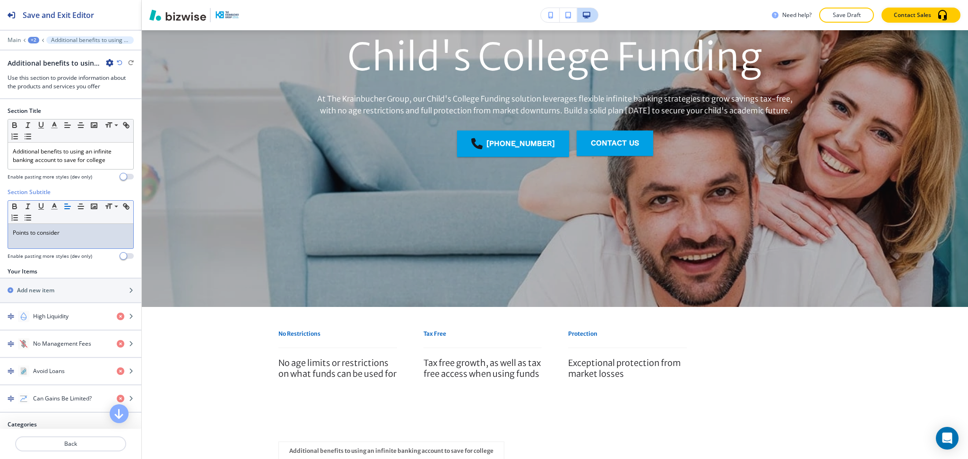
scroll to position [0, 0]
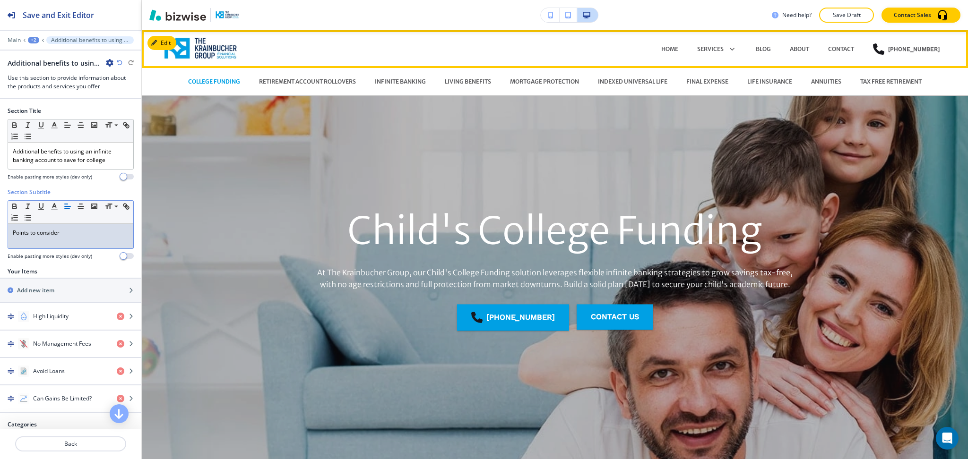
click at [301, 77] on div "RETIREMENT ACCOUNT ROLLOVERS" at bounding box center [308, 82] width 116 height 28
click at [301, 79] on p "RETIREMENT ACCOUNT ROLLOVERS" at bounding box center [307, 82] width 97 height 9
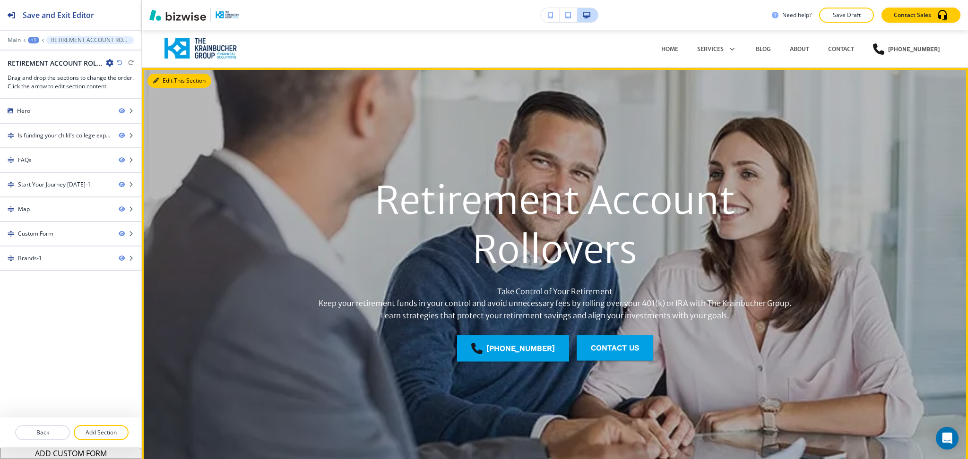
click at [163, 78] on button "Edit This Section" at bounding box center [179, 81] width 64 height 14
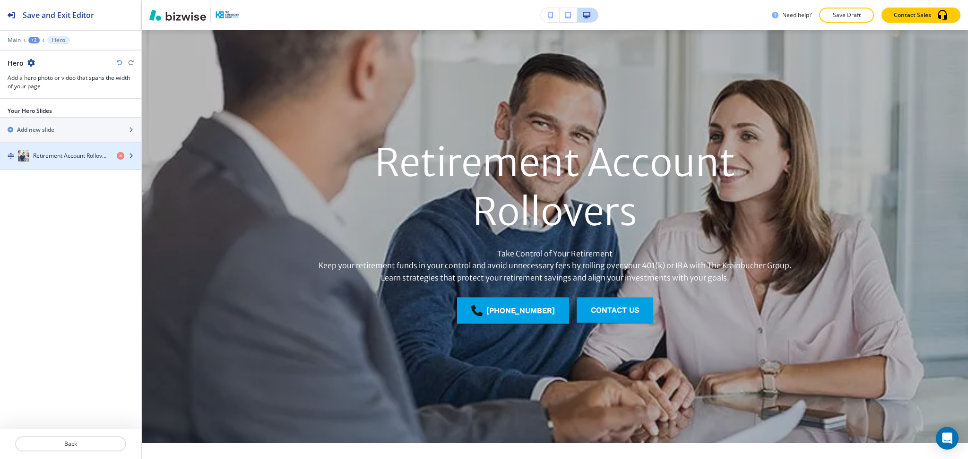
click at [77, 148] on div "button" at bounding box center [70, 147] width 141 height 8
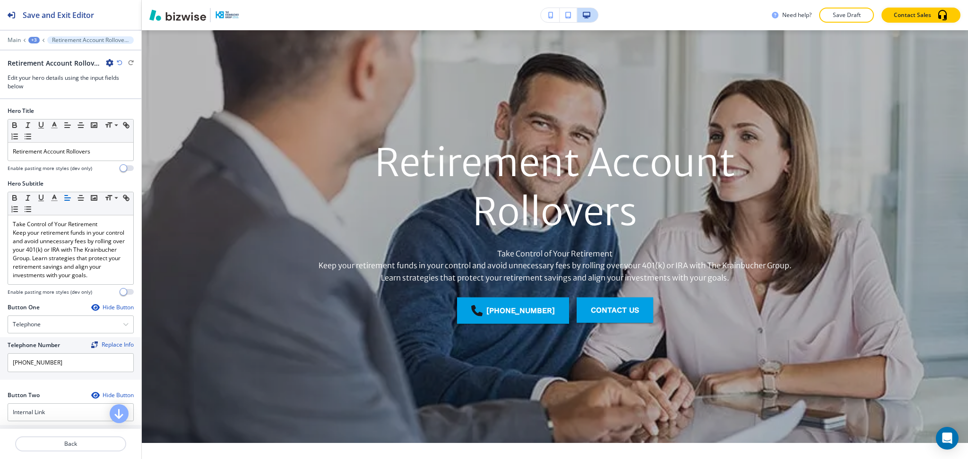
scroll to position [146, 0]
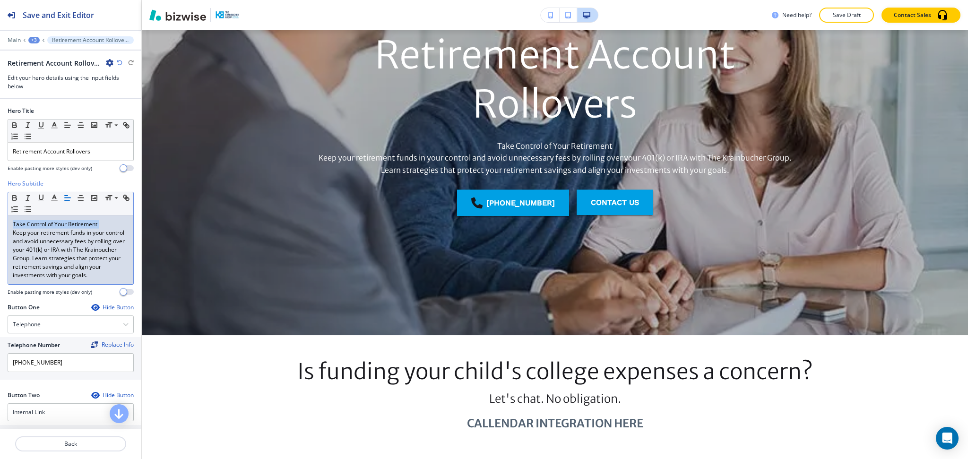
drag, startPoint x: 13, startPoint y: 234, endPoint x: 8, endPoint y: 221, distance: 13.3
click at [2, 218] on div "Hero Subtitle Small Normal Large Huge Take Control of Your Retirement Keep your…" at bounding box center [70, 242] width 141 height 124
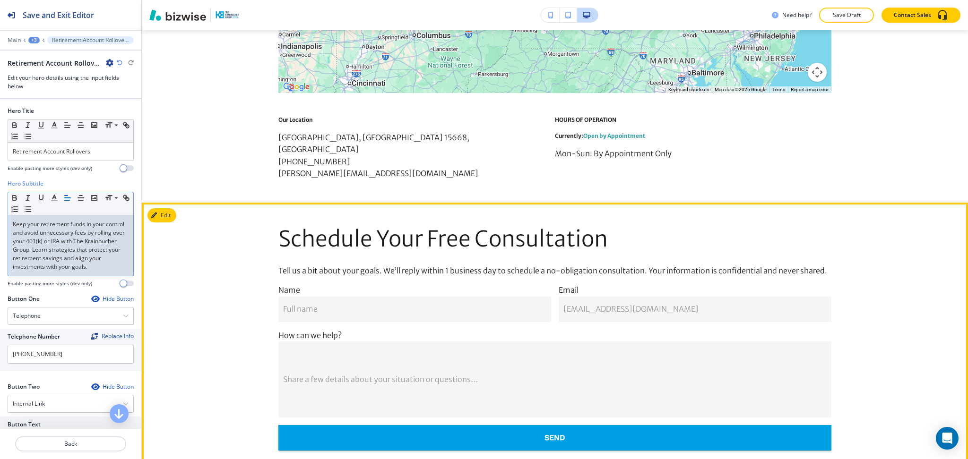
scroll to position [1329, 0]
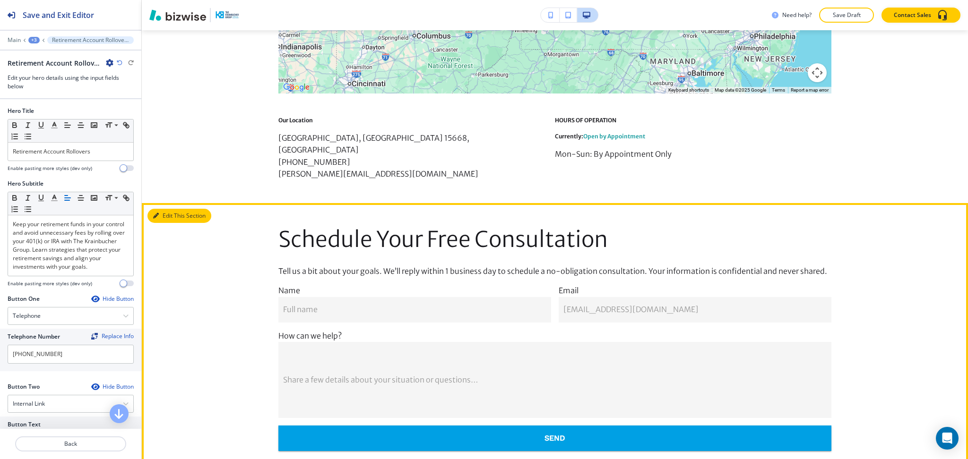
click at [161, 209] on button "Edit This Section" at bounding box center [179, 216] width 64 height 14
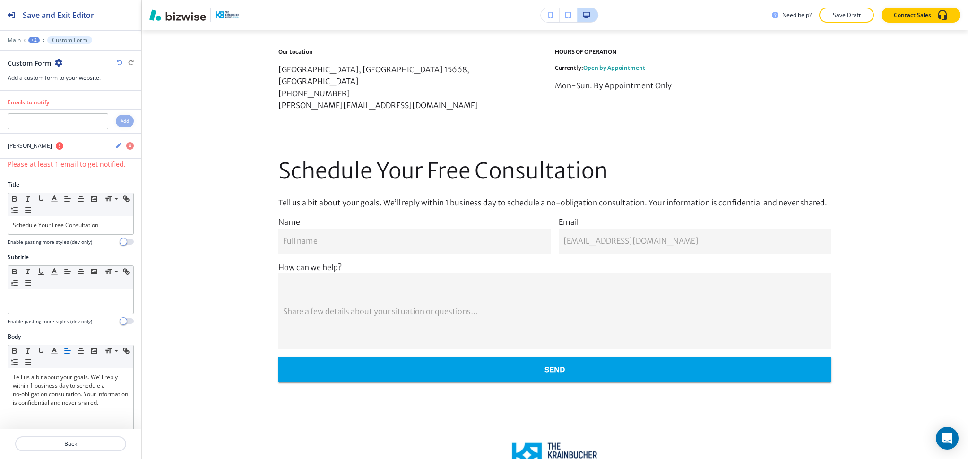
scroll to position [1397, 0]
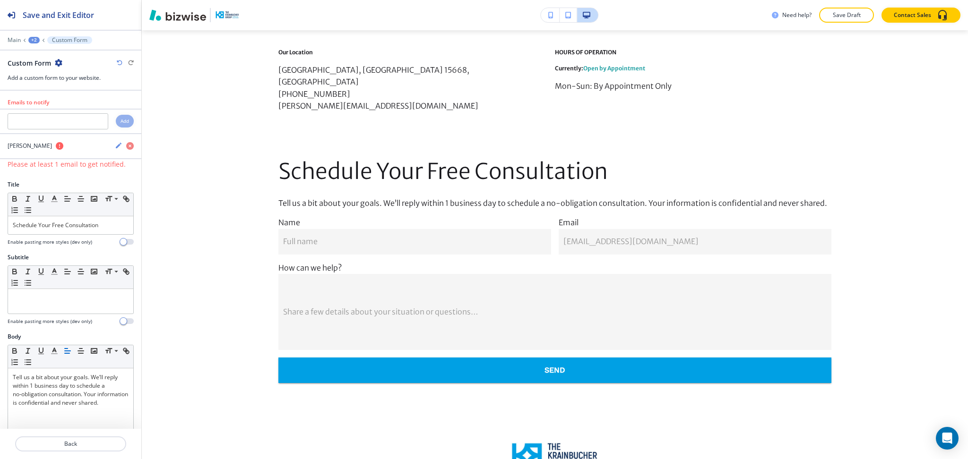
click at [61, 61] on icon "button" at bounding box center [59, 63] width 8 height 8
click at [72, 116] on p "Delete Section" at bounding box center [85, 112] width 48 height 9
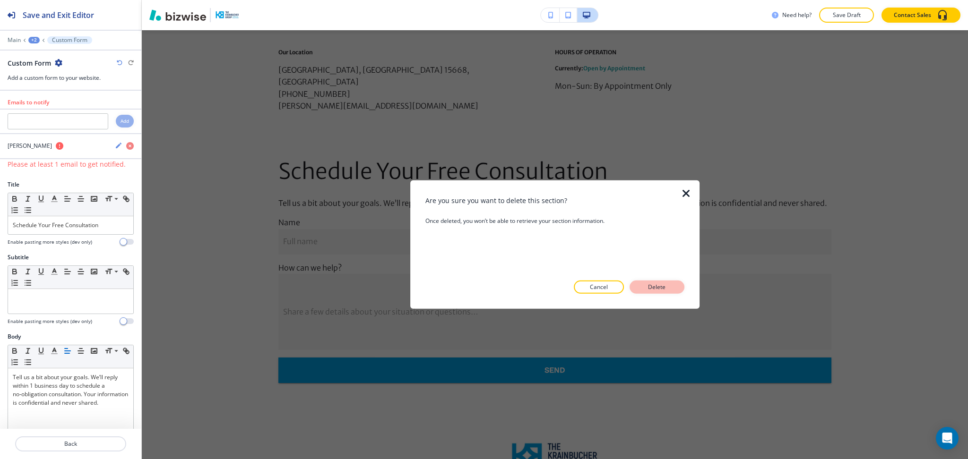
click at [661, 289] on p "Delete" at bounding box center [657, 287] width 23 height 9
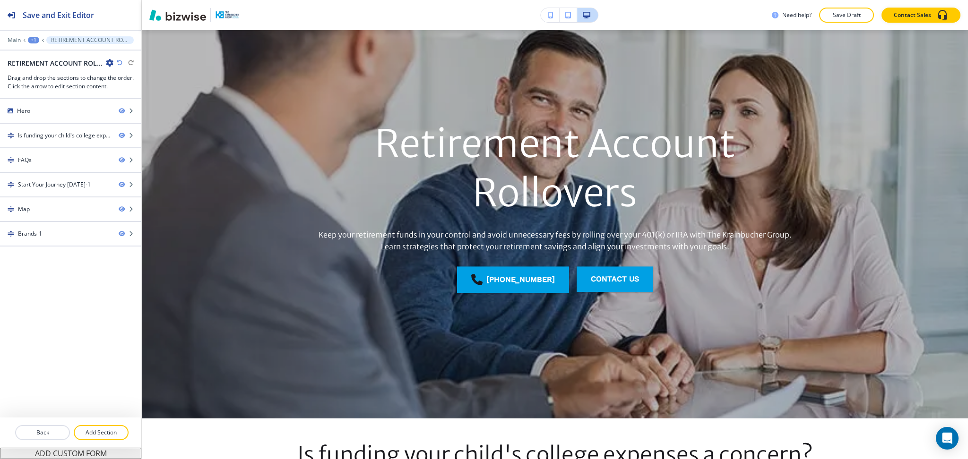
scroll to position [0, 0]
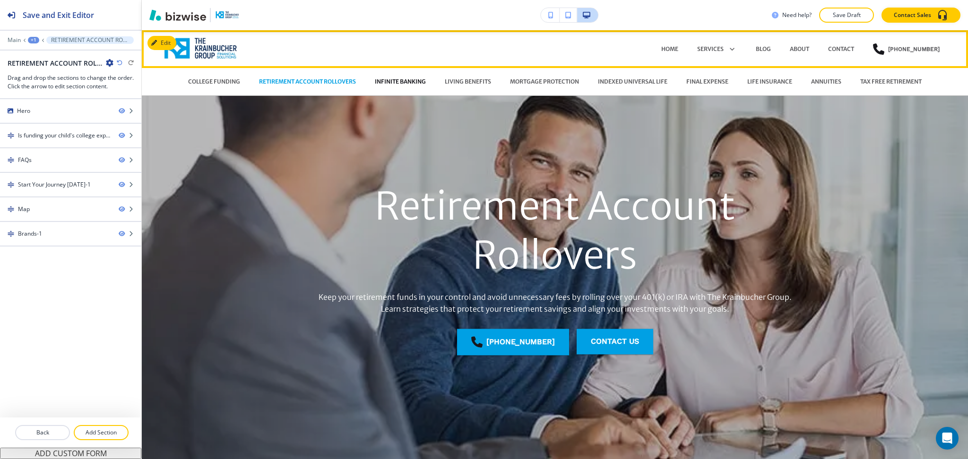
click at [399, 79] on p "INFINITE BANKING" at bounding box center [400, 82] width 51 height 9
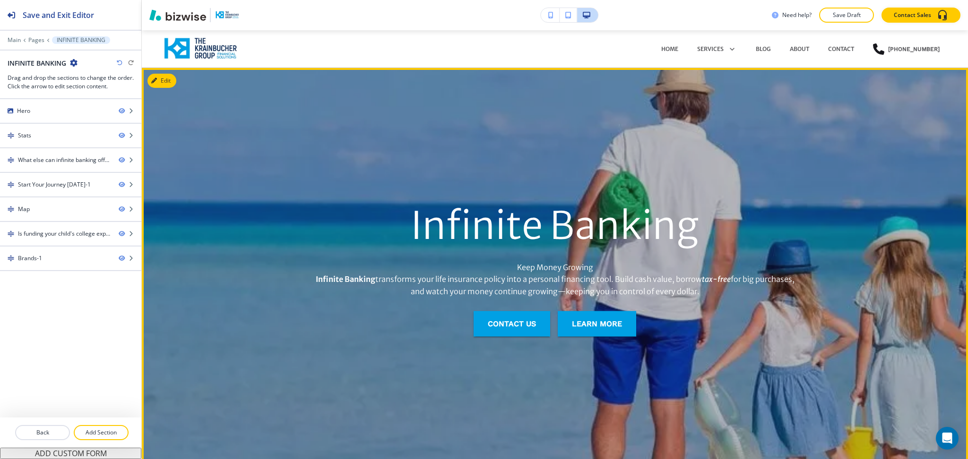
click at [171, 84] on button "Edit" at bounding box center [161, 81] width 29 height 14
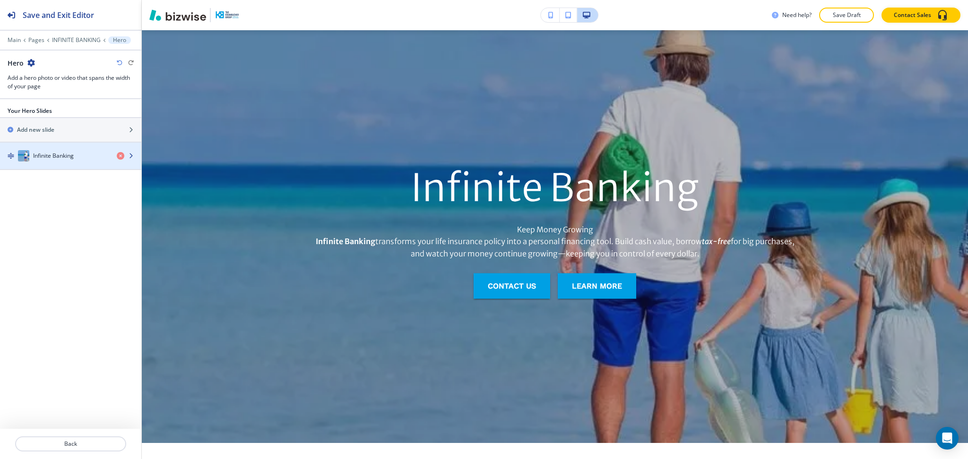
click at [53, 155] on h4 "Infinite Banking" at bounding box center [53, 156] width 41 height 9
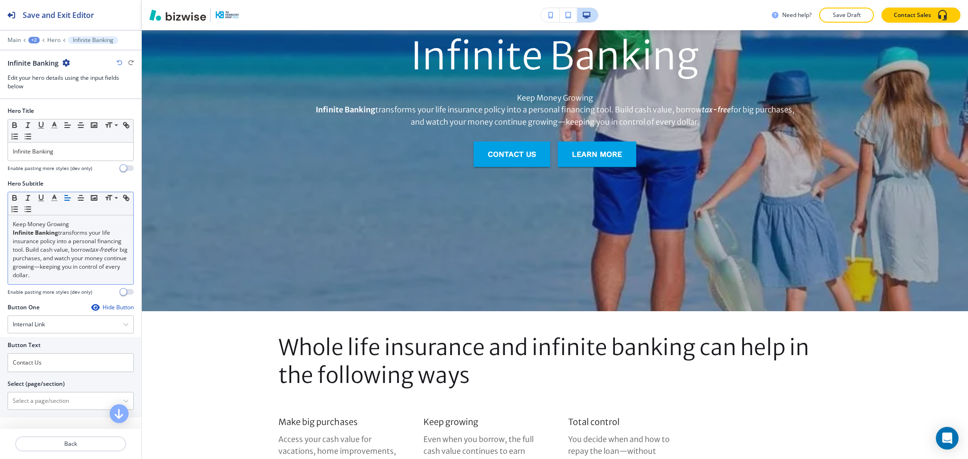
scroll to position [171, 0]
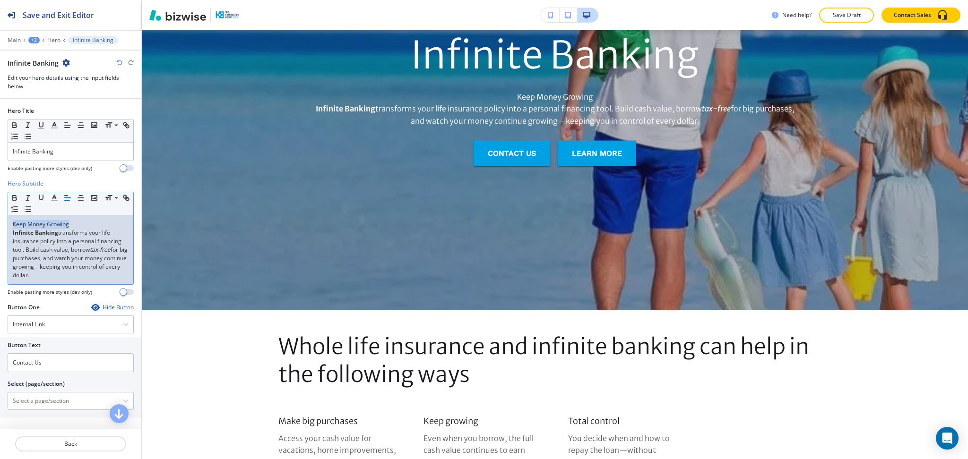
drag, startPoint x: 12, startPoint y: 236, endPoint x: 4, endPoint y: 219, distance: 19.1
click at [4, 219] on div "Hero Subtitle Small Normal Large Huge Keep Money Growing Infinite Banking trans…" at bounding box center [70, 242] width 141 height 124
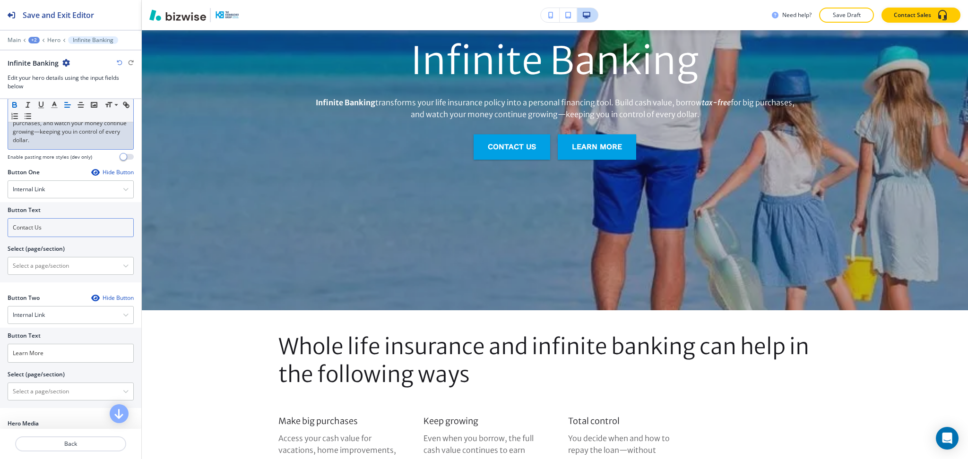
scroll to position [128, 0]
drag, startPoint x: 53, startPoint y: 230, endPoint x: 0, endPoint y: 223, distance: 53.9
click at [0, 223] on div "Button Text Contact Us Select (page/section) HOME HOME | Hero HOME | Financial …" at bounding box center [70, 241] width 141 height 80
click at [43, 275] on div "Button Text Contact Us Select (page/section) HOME HOME | Hero HOME | Financial …" at bounding box center [70, 241] width 141 height 80
click at [40, 266] on \(page\/section\) "Manual Input" at bounding box center [65, 265] width 115 height 16
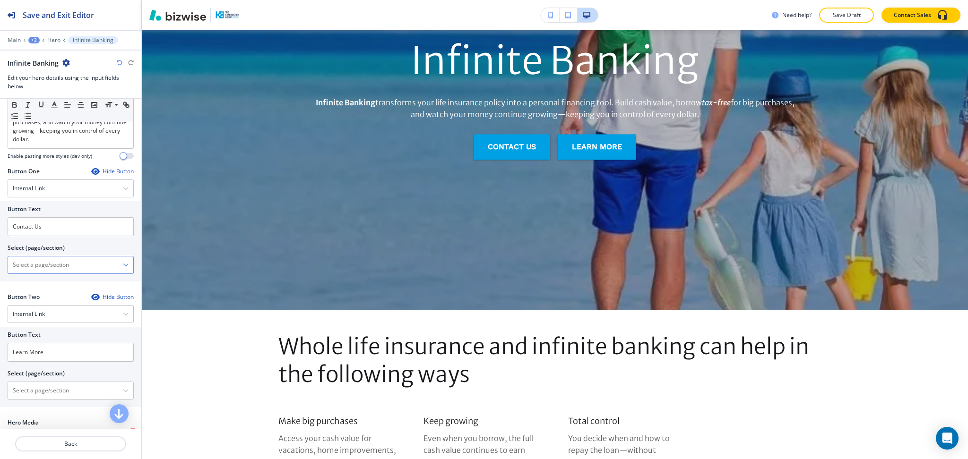
paste \(page\/section\) "Contact Us"
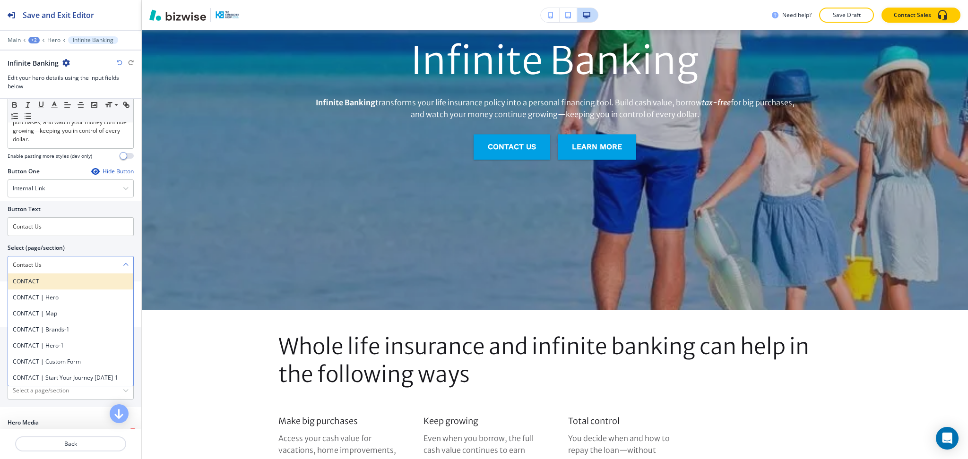
click at [28, 283] on h4 "CONTACT" at bounding box center [71, 281] width 116 height 9
type \(page\/section\) "CONTACT"
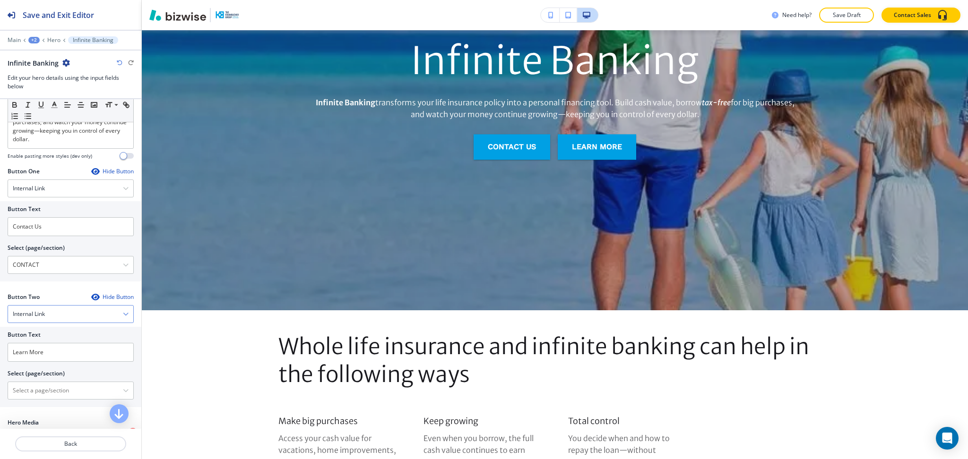
click at [67, 312] on div "Internal Link" at bounding box center [70, 314] width 125 height 17
click at [63, 333] on h4 "Telephone" at bounding box center [71, 331] width 116 height 9
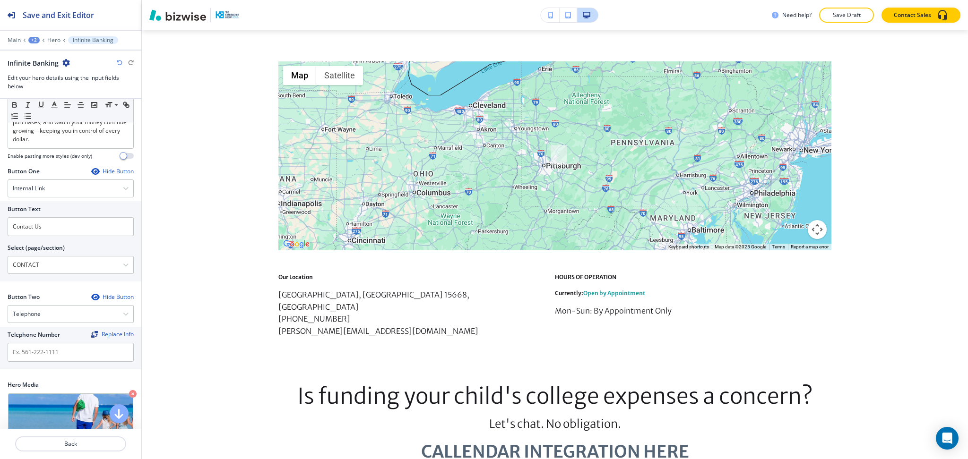
scroll to position [1640, 0]
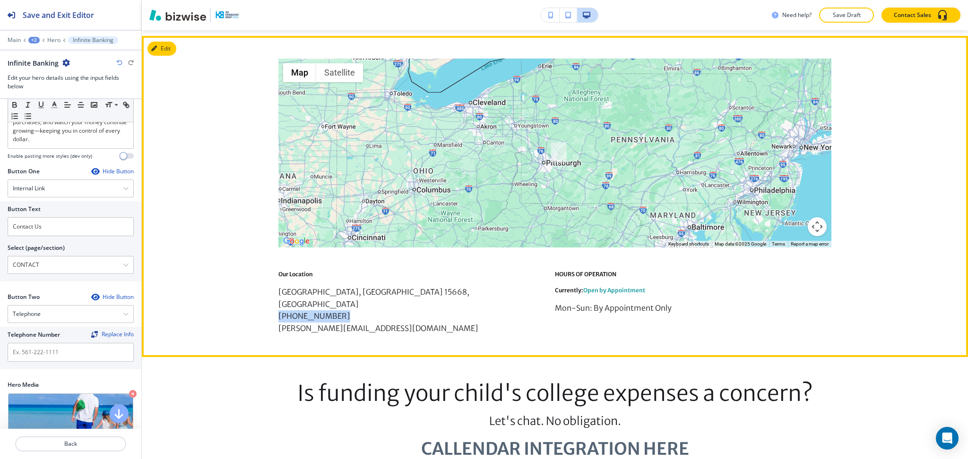
drag, startPoint x: 341, startPoint y: 278, endPoint x: 272, endPoint y: 277, distance: 69.0
click at [272, 277] on div "← Move left → Move right ↑ Move up ↓ Move down + Zoom in - Zoom out Home Jump l…" at bounding box center [555, 197] width 826 height 276
copy p "(724) 321-0588"
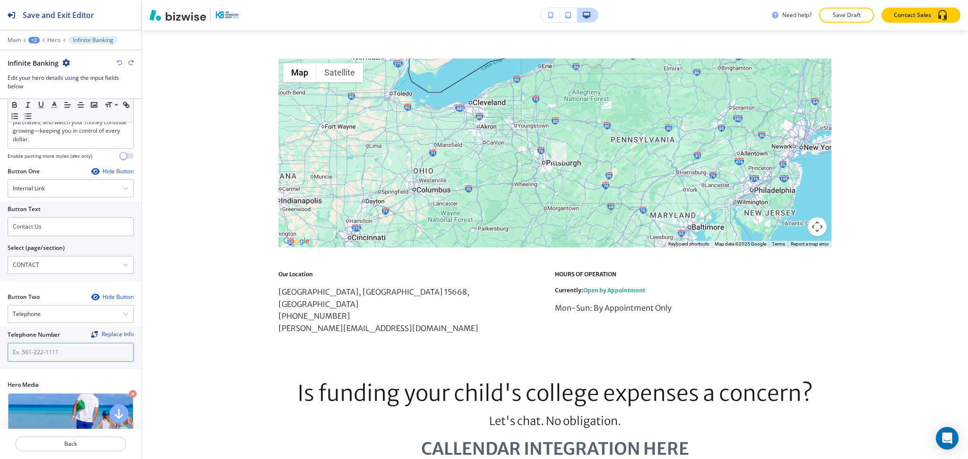
click at [41, 348] on input "text" at bounding box center [71, 352] width 126 height 19
paste input "(724) 321-0588"
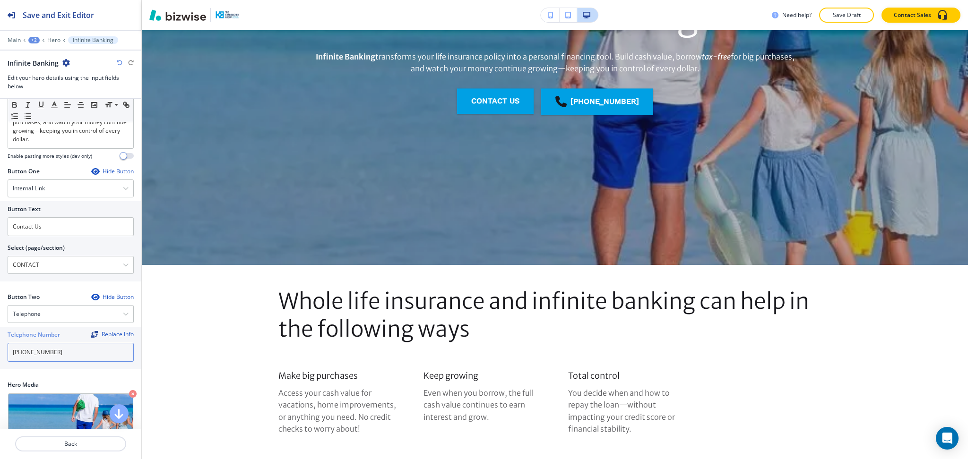
scroll to position [178, 0]
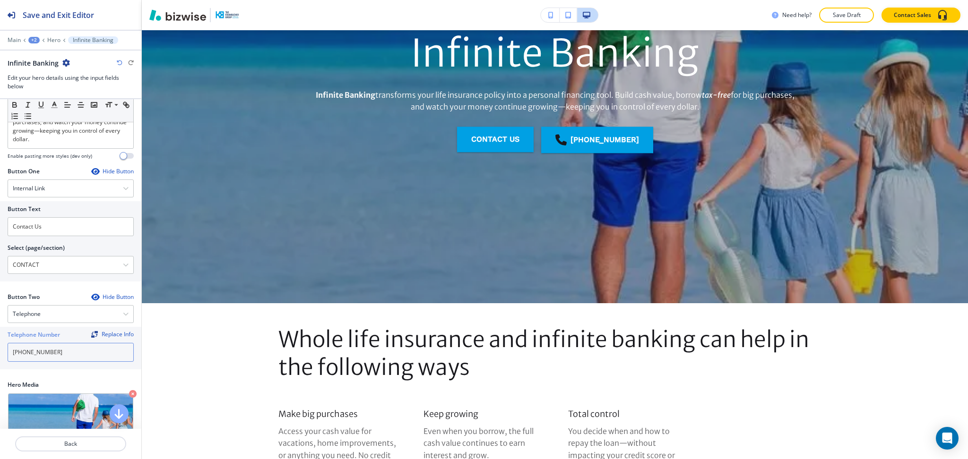
type input "(724) 321-0588"
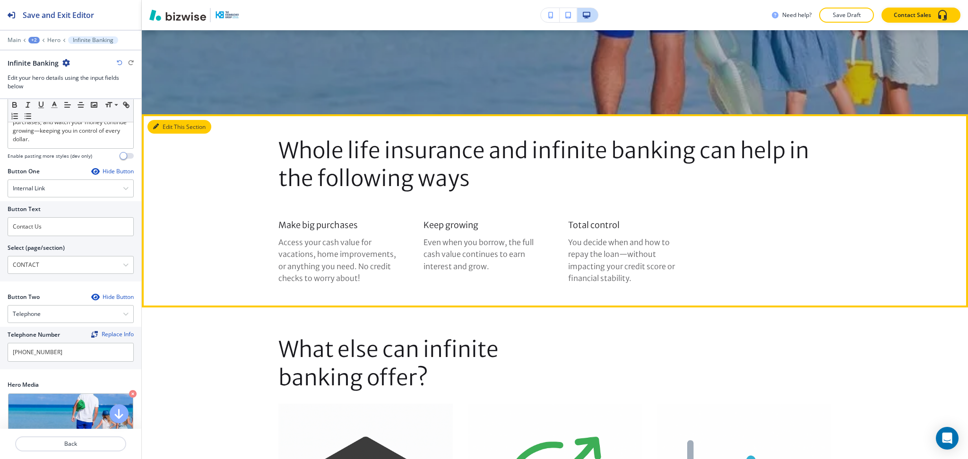
click at [170, 125] on button "Edit This Section" at bounding box center [179, 127] width 64 height 14
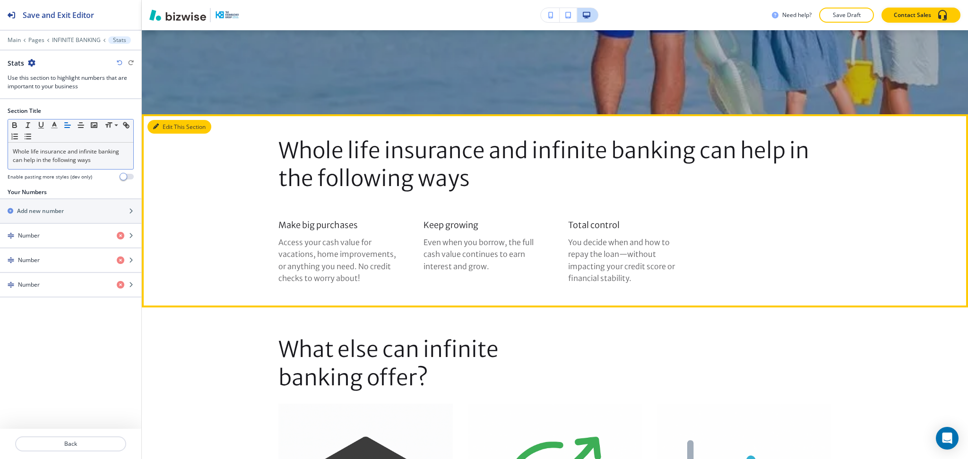
scroll to position [451, 0]
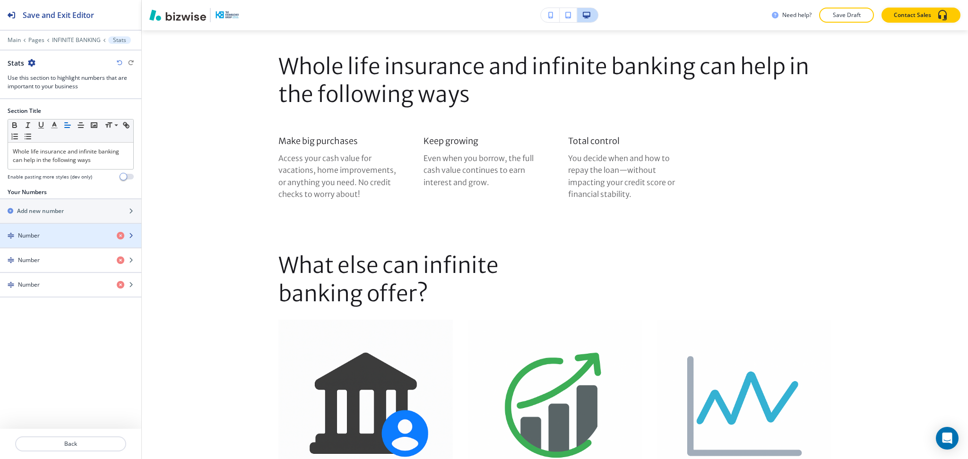
click at [58, 235] on div "Number" at bounding box center [54, 236] width 109 height 9
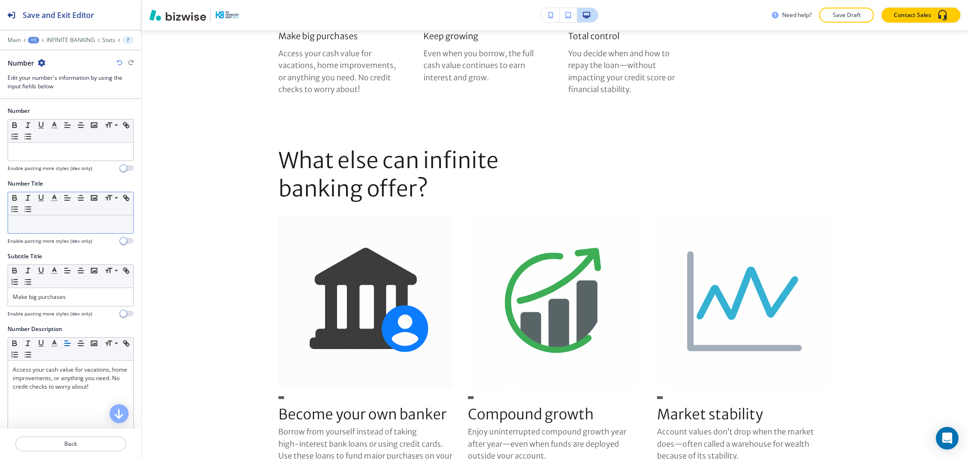
scroll to position [556, 0]
click at [72, 298] on p "Make big purchases" at bounding box center [71, 297] width 116 height 9
click at [54, 271] on line "button" at bounding box center [54, 271] width 2 height 0
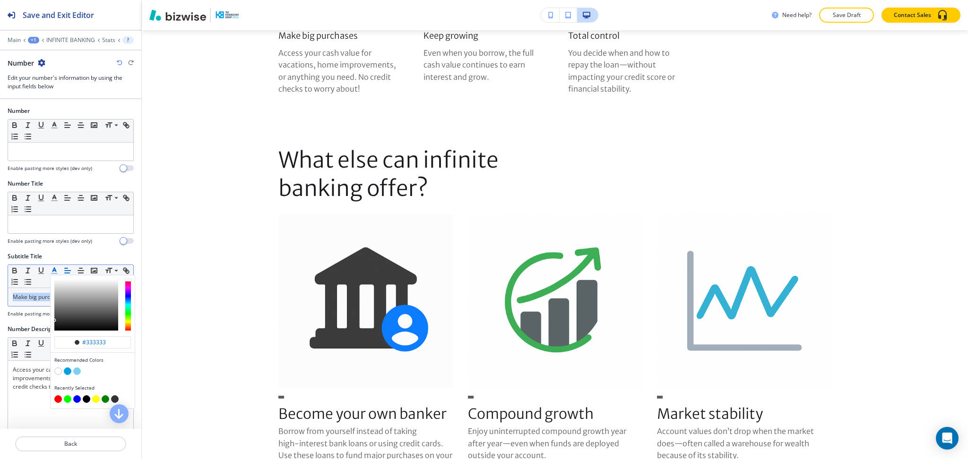
click at [66, 372] on button "button" at bounding box center [68, 372] width 8 height 8
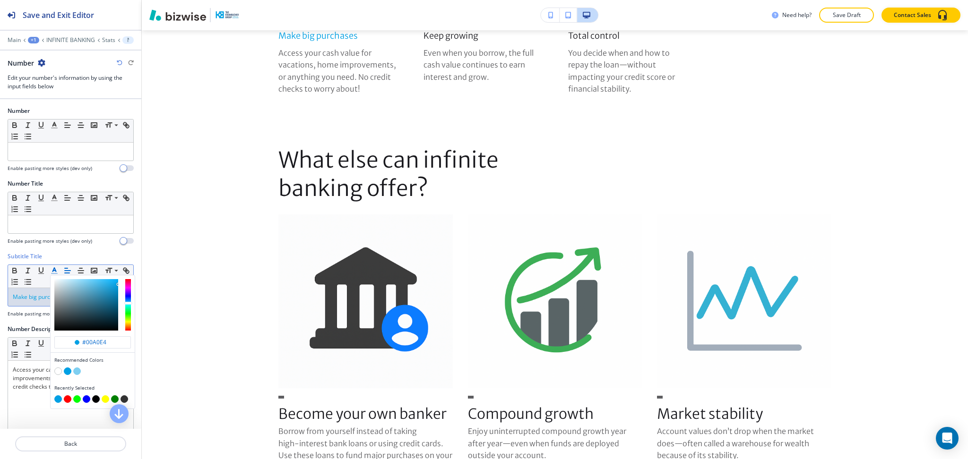
type input "#00a0e4"
click at [35, 298] on span "Make big purchases" at bounding box center [39, 297] width 53 height 8
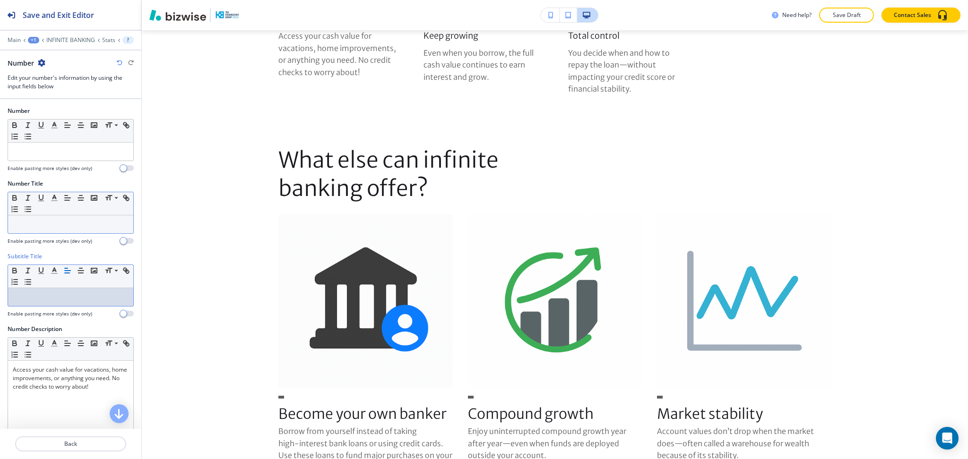
click at [51, 220] on p at bounding box center [71, 224] width 116 height 9
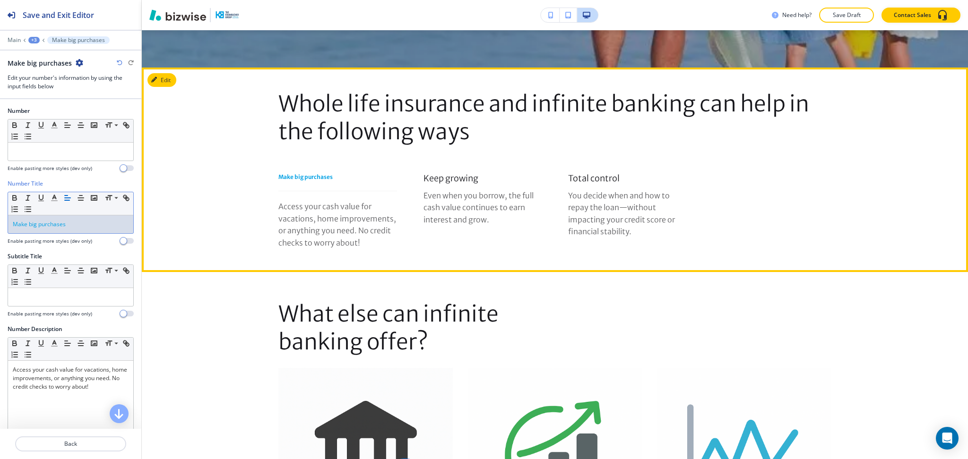
scroll to position [413, 0]
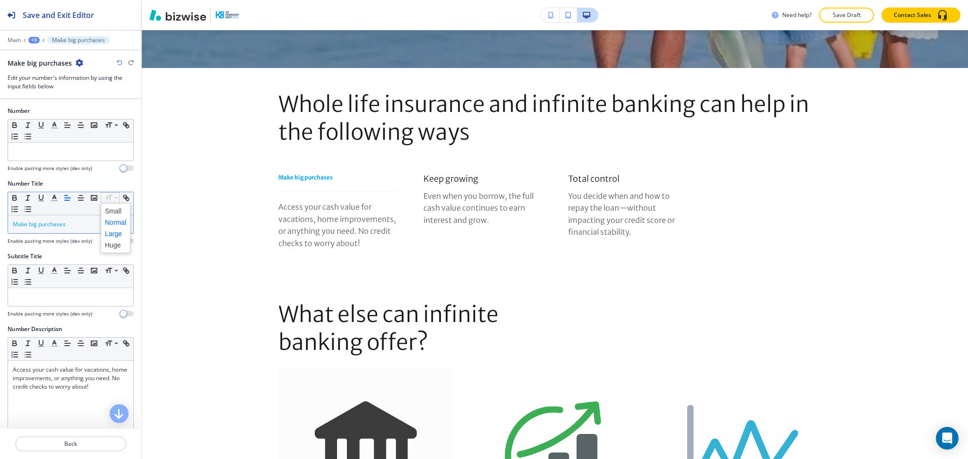
click at [114, 236] on span at bounding box center [115, 233] width 21 height 11
click at [115, 245] on span at bounding box center [115, 245] width 21 height 11
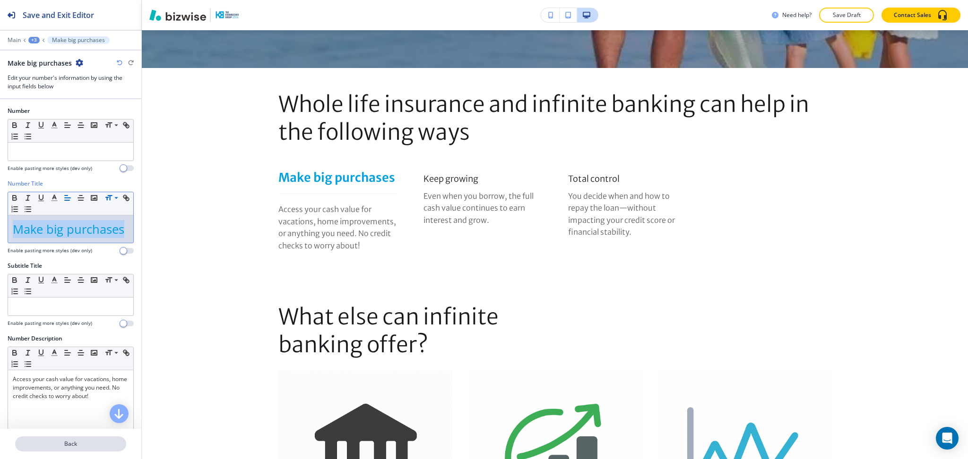
click at [77, 442] on p "Back" at bounding box center [70, 444] width 109 height 9
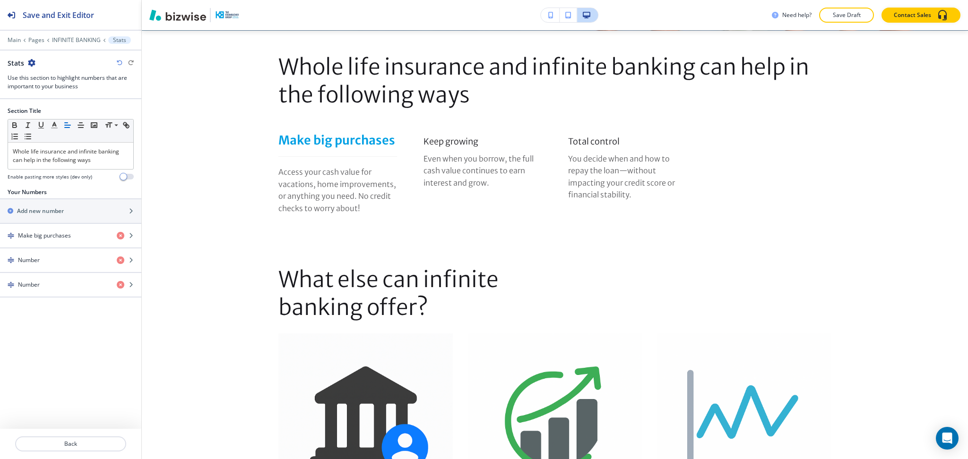
scroll to position [451, 0]
click at [42, 261] on div "Number" at bounding box center [54, 260] width 109 height 9
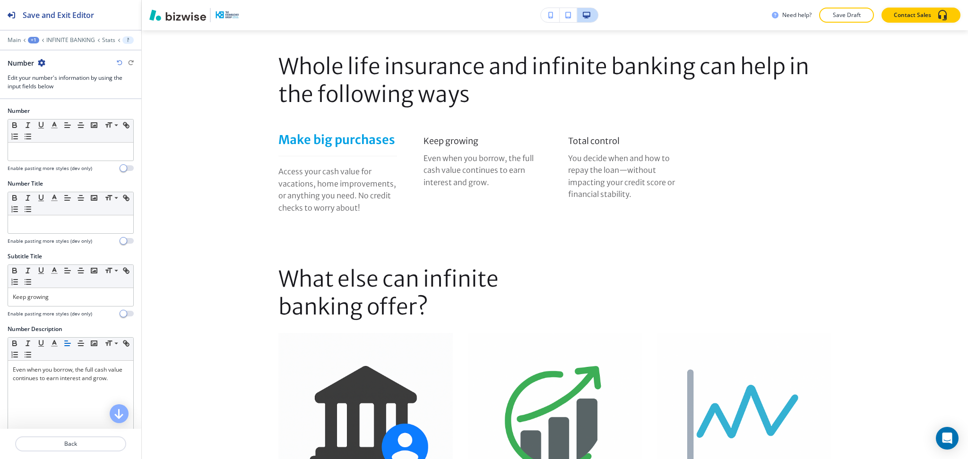
scroll to position [556, 0]
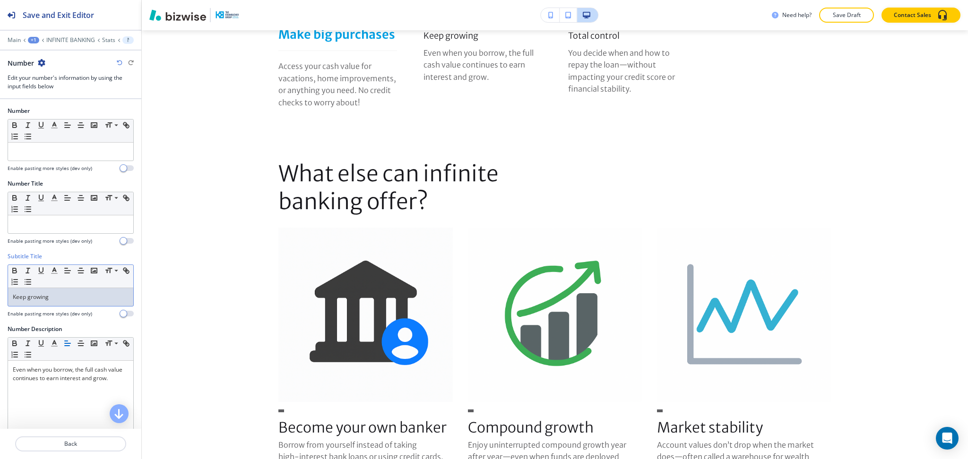
click at [54, 298] on p "Keep growing" at bounding box center [71, 297] width 116 height 9
click at [63, 225] on p at bounding box center [71, 224] width 116 height 9
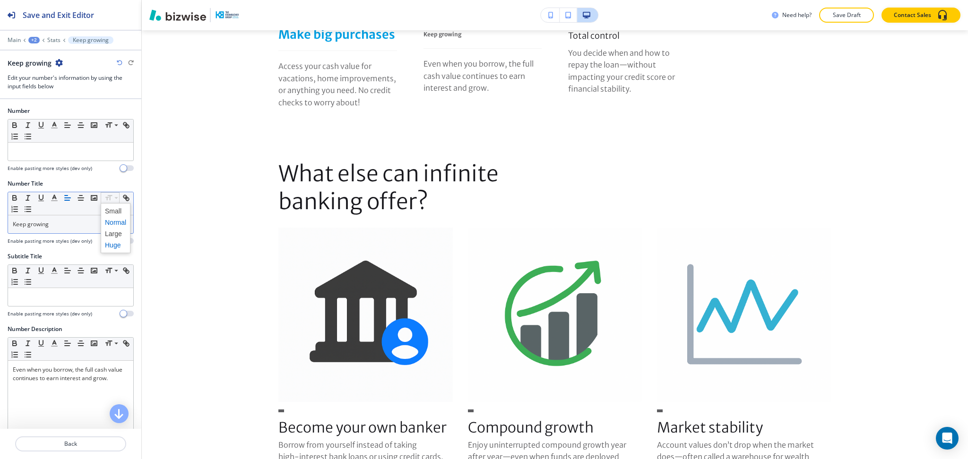
click at [116, 243] on span at bounding box center [115, 245] width 21 height 11
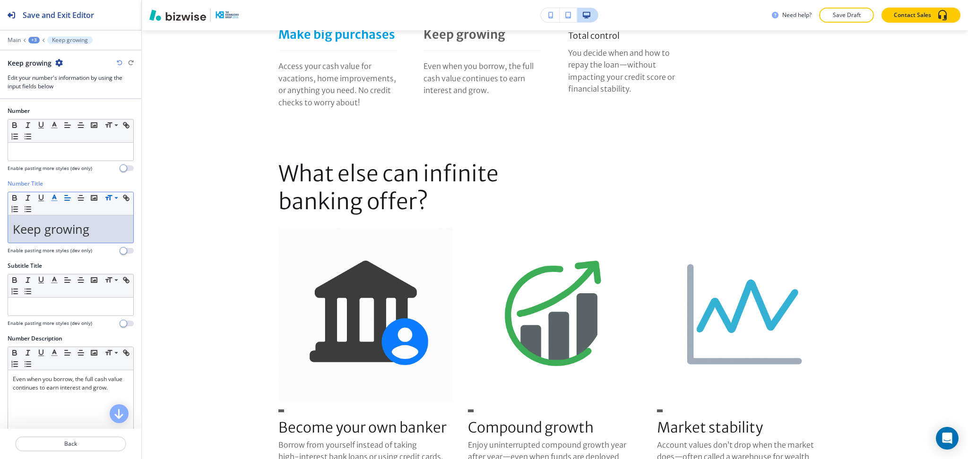
click at [53, 198] on line "button" at bounding box center [54, 198] width 2 height 0
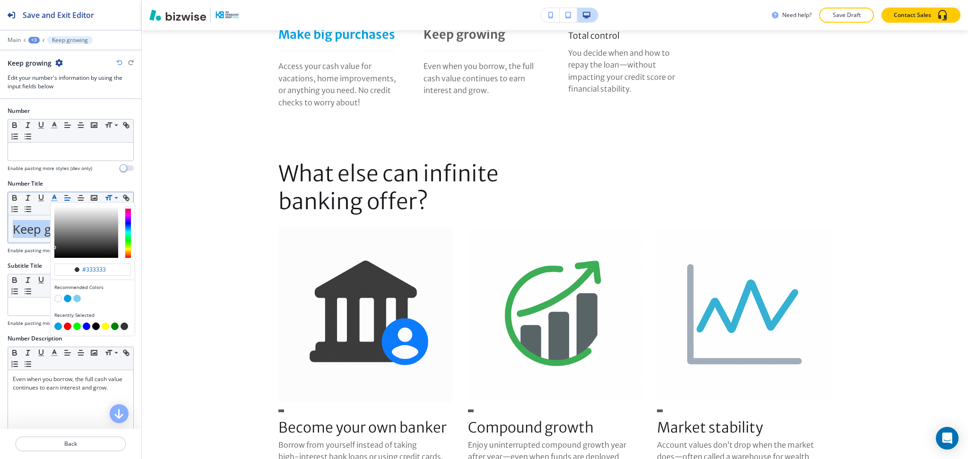
click at [69, 298] on button "button" at bounding box center [68, 299] width 8 height 8
type input "#00a0e4"
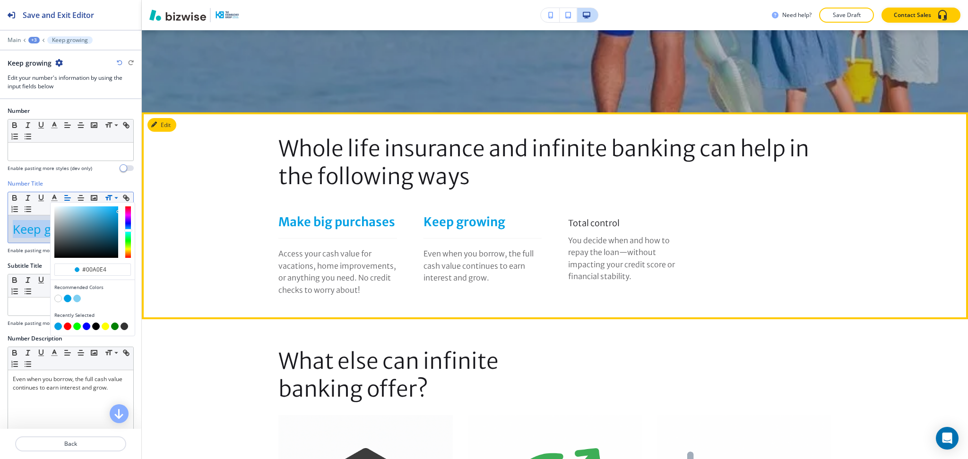
scroll to position [368, 0]
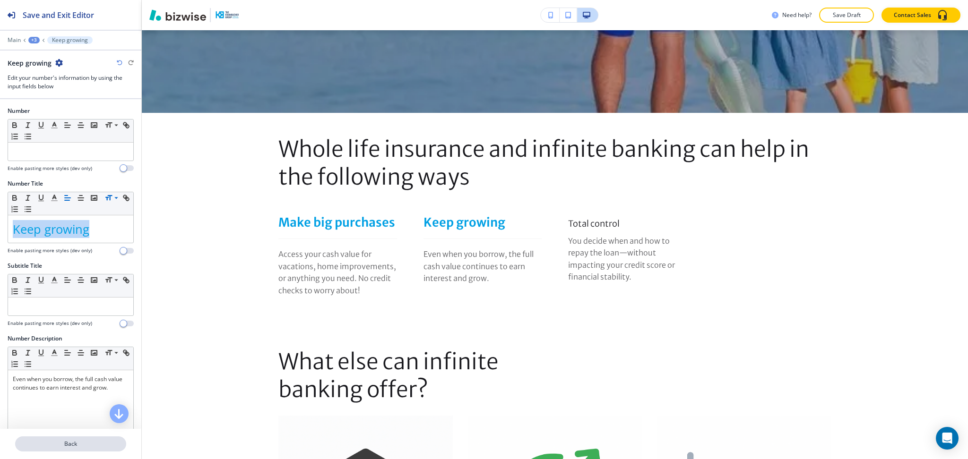
click at [68, 443] on p "Back" at bounding box center [70, 444] width 109 height 9
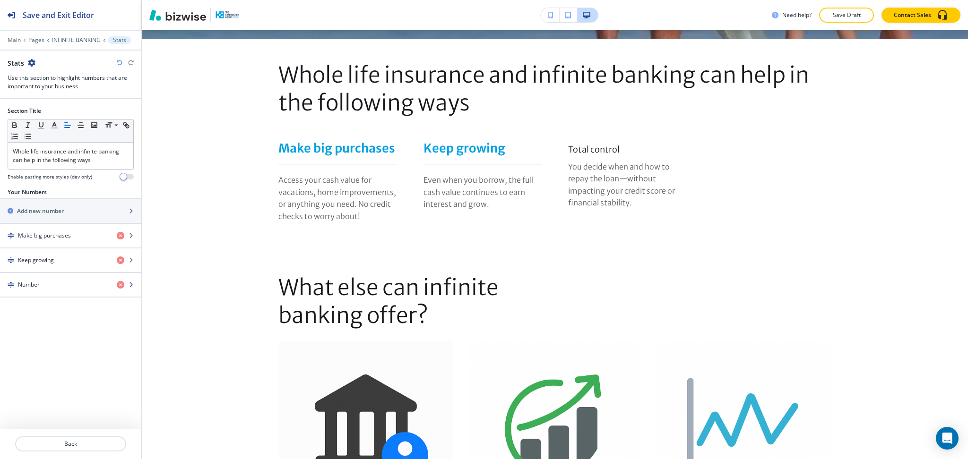
scroll to position [451, 0]
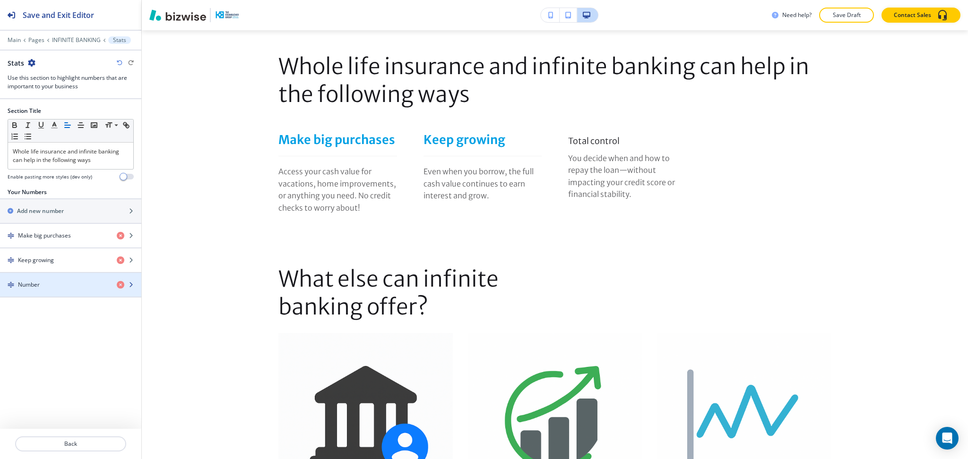
click at [35, 288] on h4 "Number" at bounding box center [29, 285] width 22 height 9
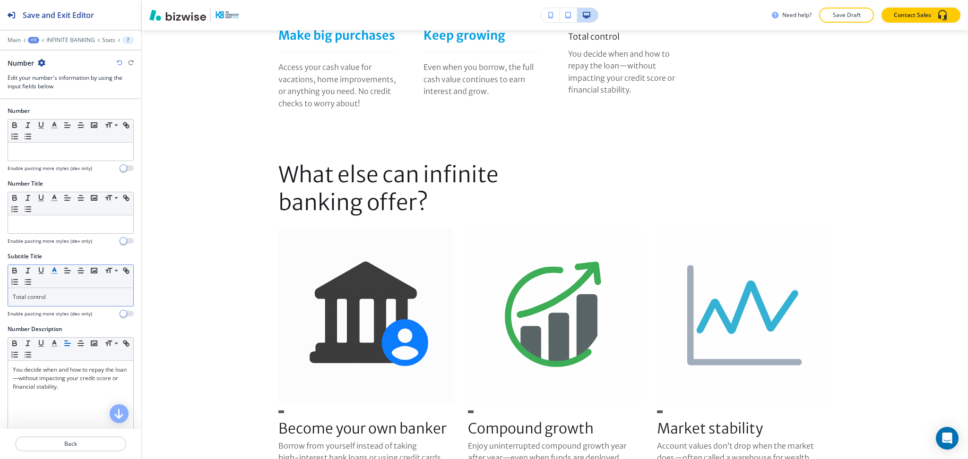
scroll to position [556, 0]
click at [61, 298] on p "Total control" at bounding box center [71, 297] width 116 height 9
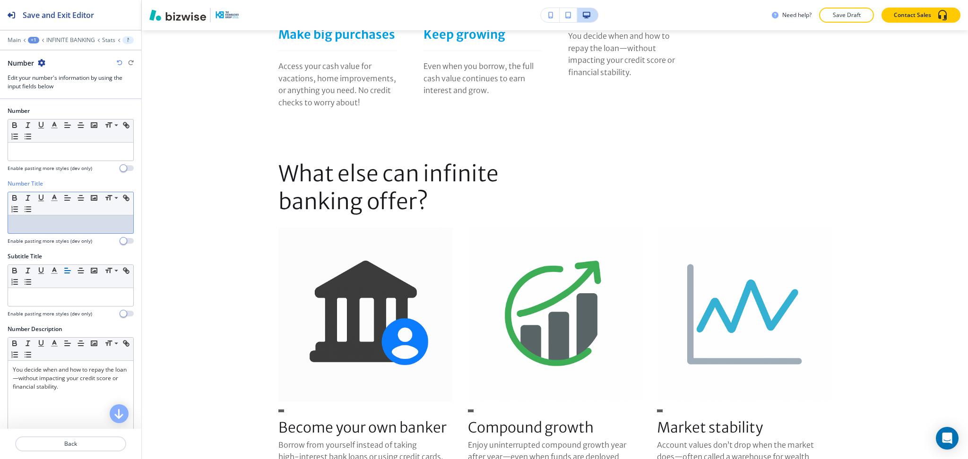
click at [61, 223] on p at bounding box center [71, 224] width 116 height 9
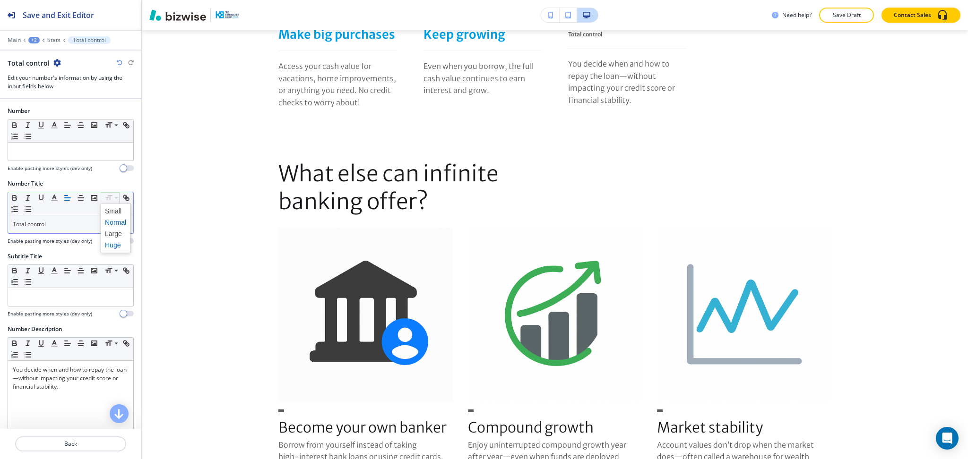
click at [109, 250] on span at bounding box center [115, 245] width 21 height 11
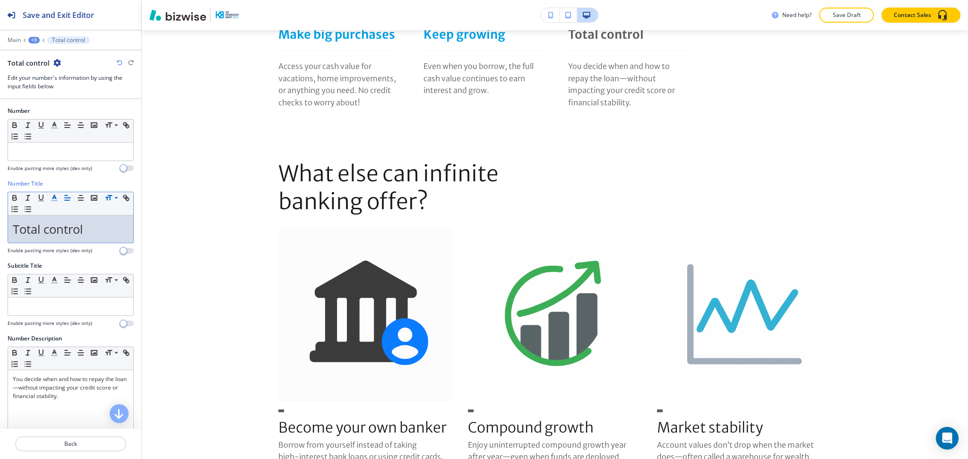
click at [53, 201] on icon "button" at bounding box center [54, 198] width 9 height 9
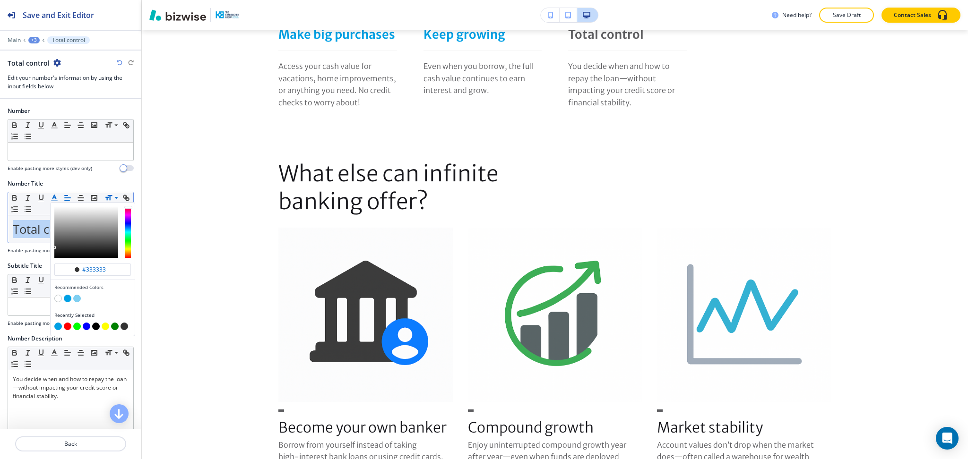
click at [66, 301] on button "button" at bounding box center [68, 299] width 8 height 8
type input "#00a0e4"
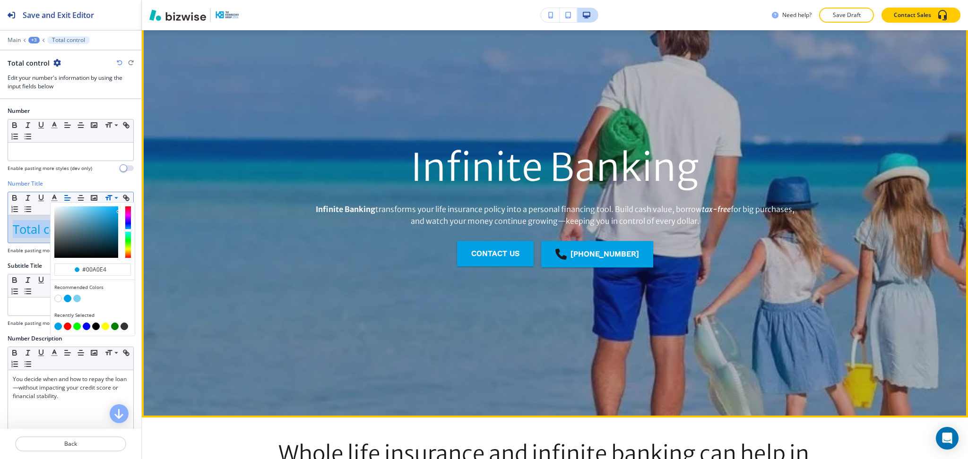
scroll to position [0, 0]
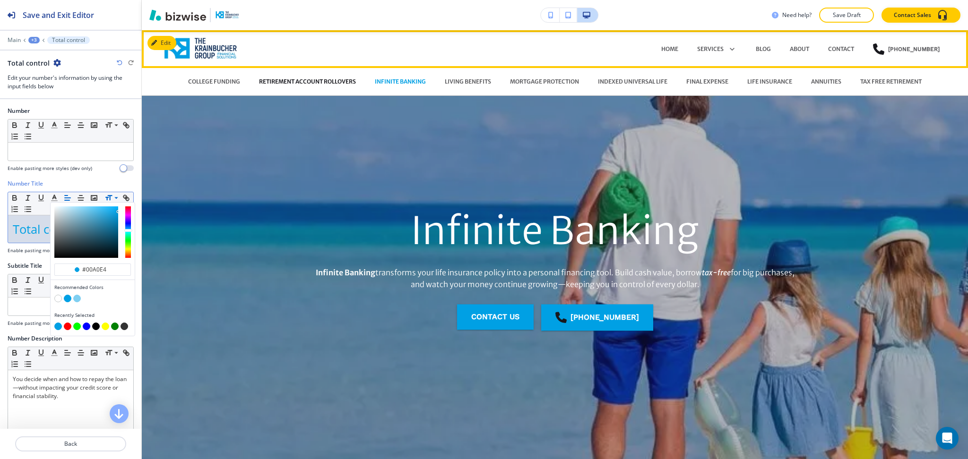
click at [291, 81] on p "RETIREMENT ACCOUNT ROLLOVERS" at bounding box center [307, 82] width 97 height 9
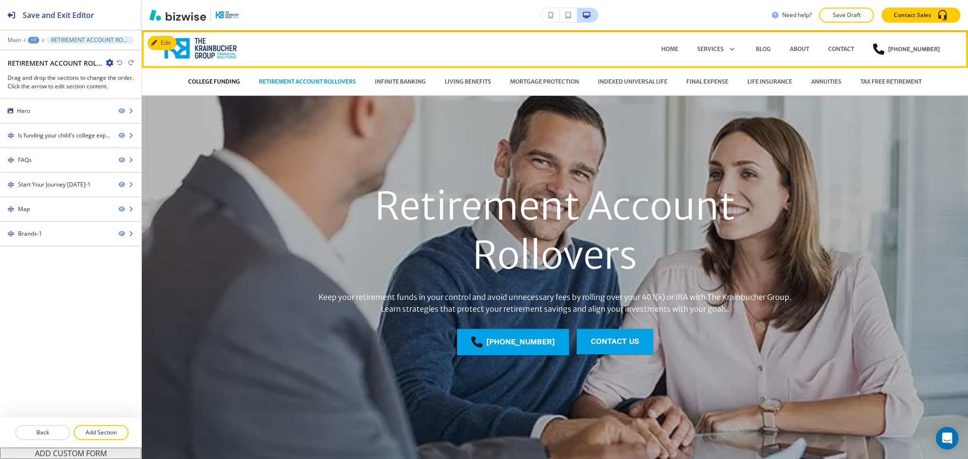
click at [218, 82] on p "COLLEGE FUNDING" at bounding box center [214, 82] width 52 height 9
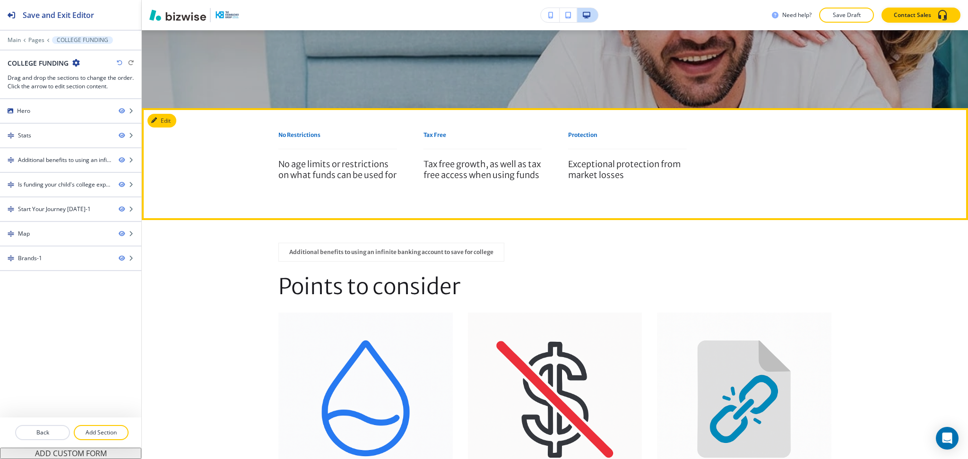
click at [164, 121] on button "Edit" at bounding box center [161, 121] width 29 height 14
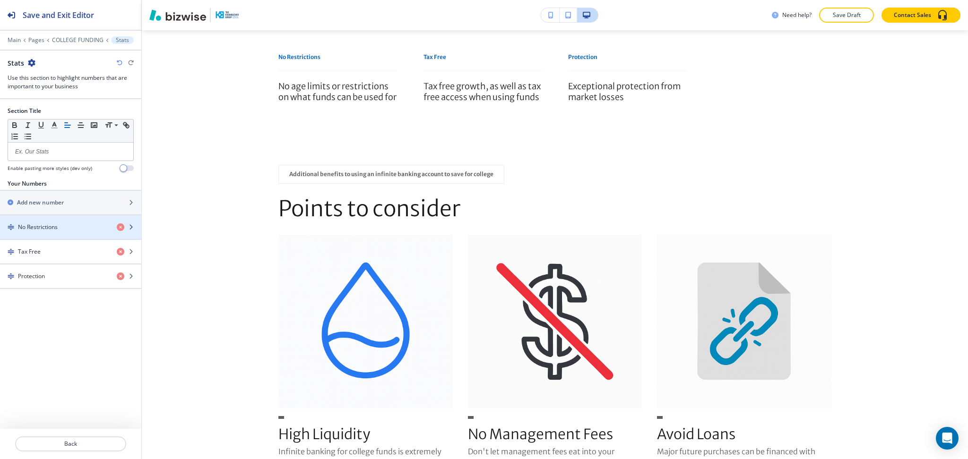
click at [54, 222] on div "button" at bounding box center [70, 220] width 141 height 8
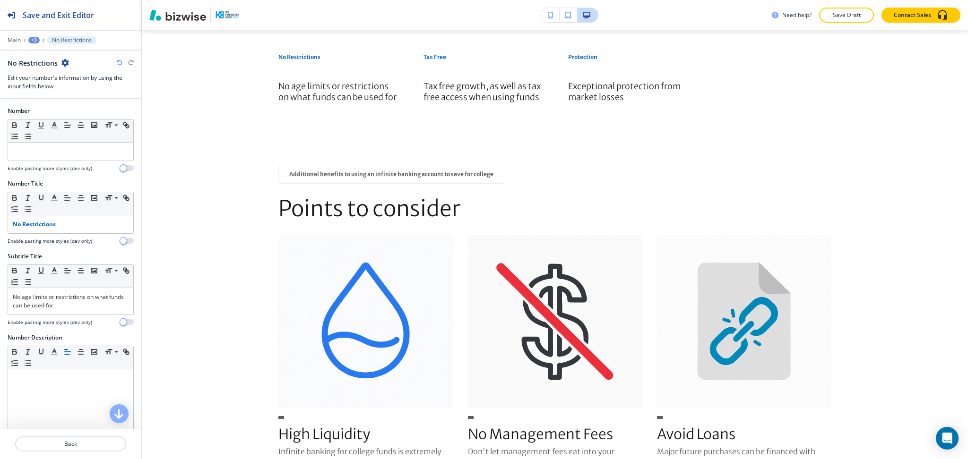
scroll to position [474, 0]
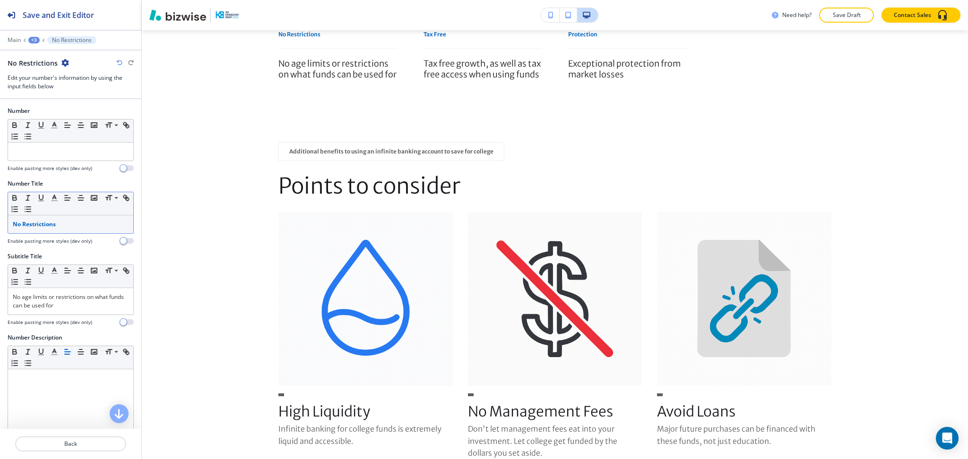
click at [64, 221] on p "No Restrictions" at bounding box center [71, 224] width 116 height 9
click at [116, 246] on span at bounding box center [115, 245] width 21 height 11
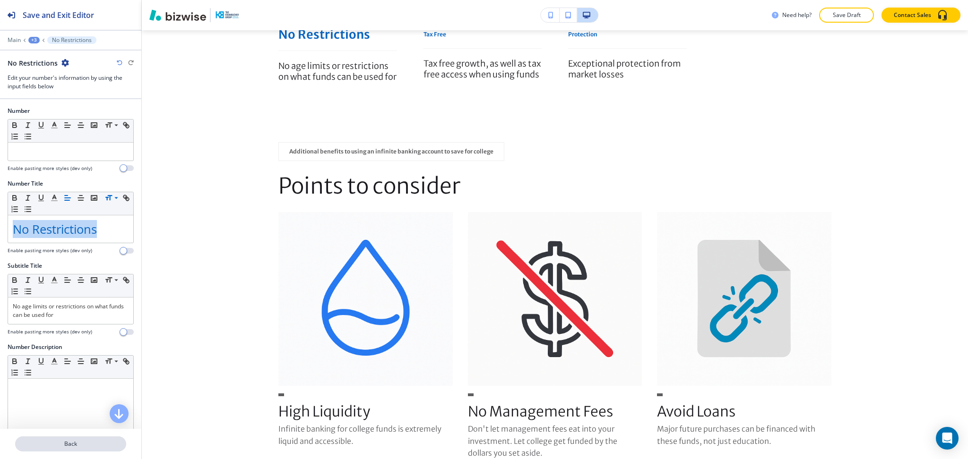
click at [80, 443] on p "Back" at bounding box center [70, 444] width 109 height 9
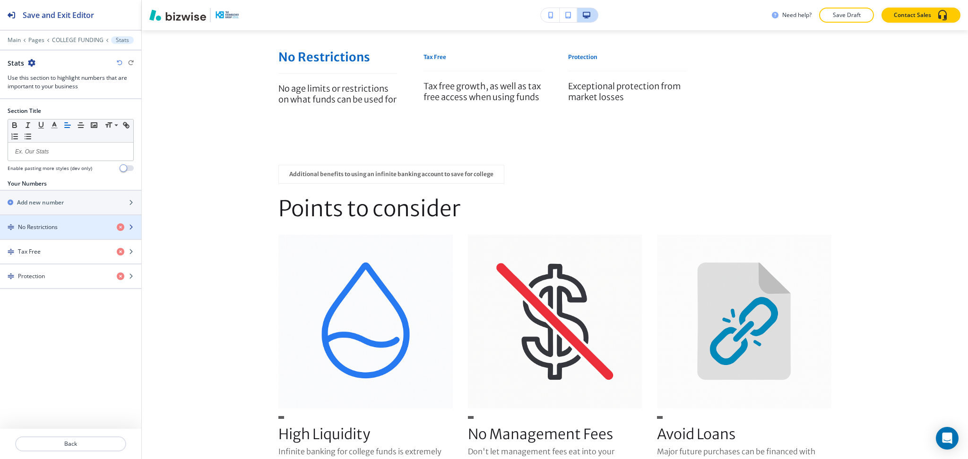
click at [50, 231] on h4 "No Restrictions" at bounding box center [38, 227] width 40 height 9
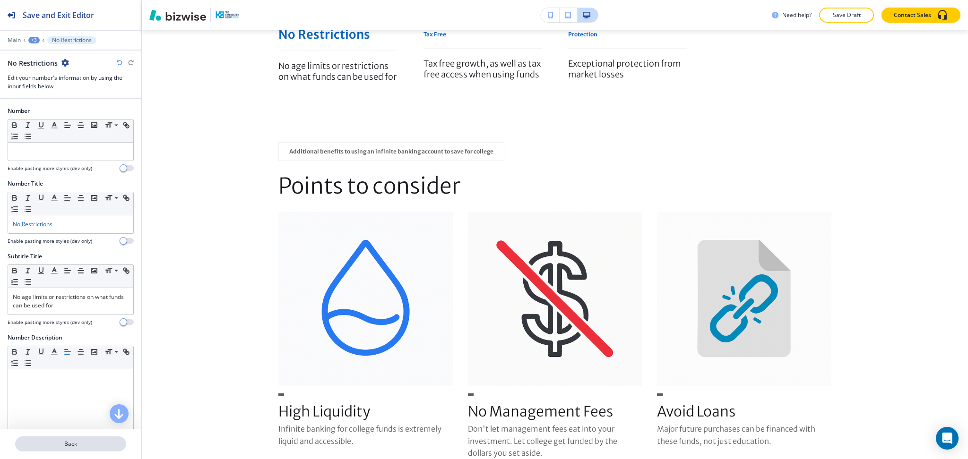
click at [71, 440] on p "Back" at bounding box center [70, 444] width 109 height 9
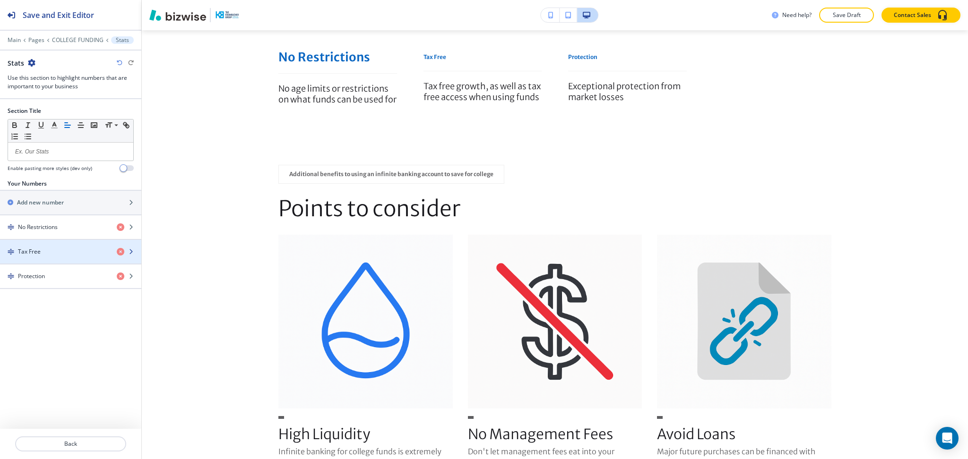
click at [41, 253] on div "Tax Free" at bounding box center [54, 252] width 109 height 9
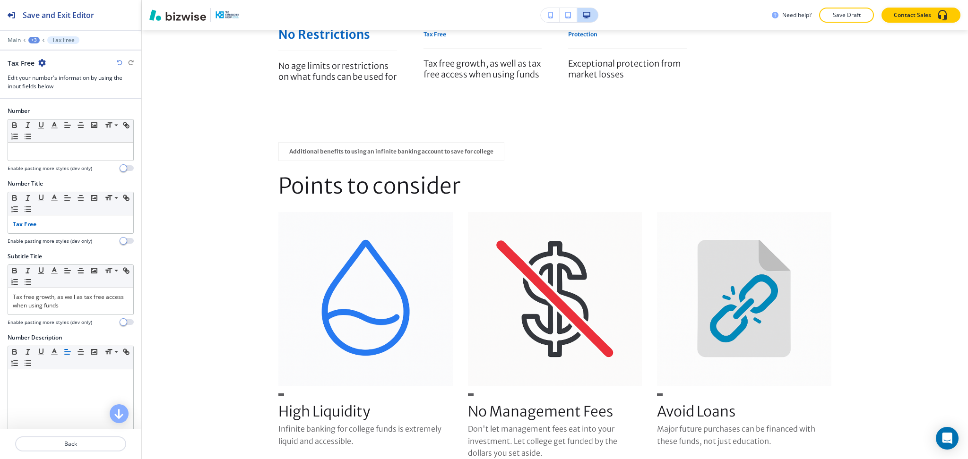
click at [56, 235] on div at bounding box center [71, 236] width 126 height 4
click at [54, 225] on p "Tax Free" at bounding box center [71, 224] width 116 height 9
click at [117, 244] on span at bounding box center [115, 245] width 21 height 11
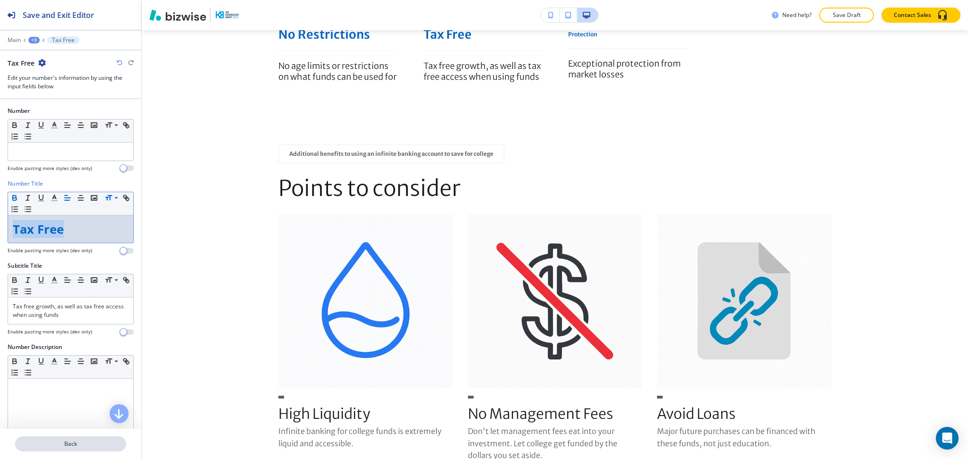
click at [49, 443] on p "Back" at bounding box center [70, 444] width 109 height 9
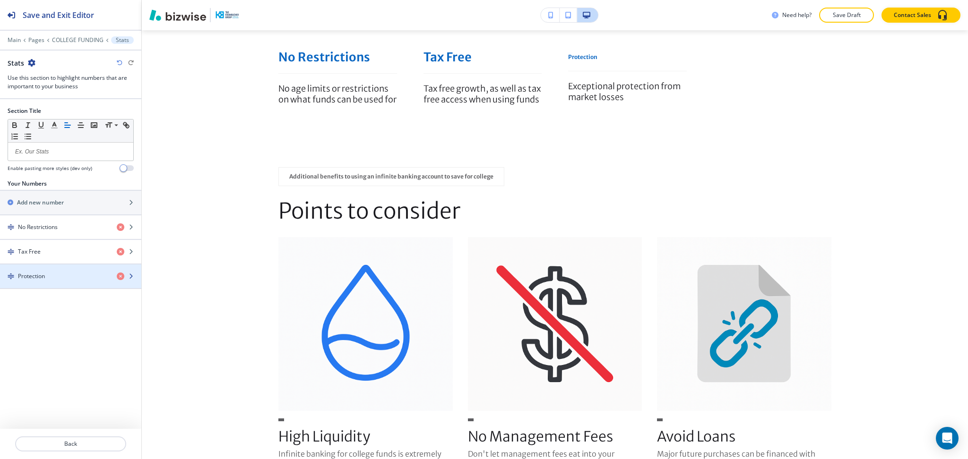
click at [67, 281] on div "button" at bounding box center [70, 285] width 141 height 8
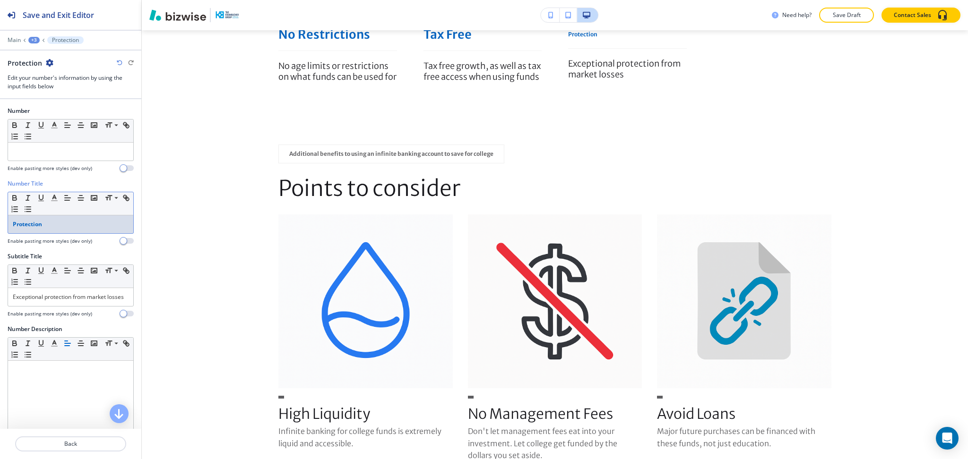
click at [74, 229] on div "Protection" at bounding box center [70, 225] width 125 height 18
click at [68, 222] on p "Protection" at bounding box center [71, 224] width 116 height 9
click at [115, 252] on span at bounding box center [116, 228] width 30 height 50
click at [114, 248] on span at bounding box center [115, 245] width 21 height 11
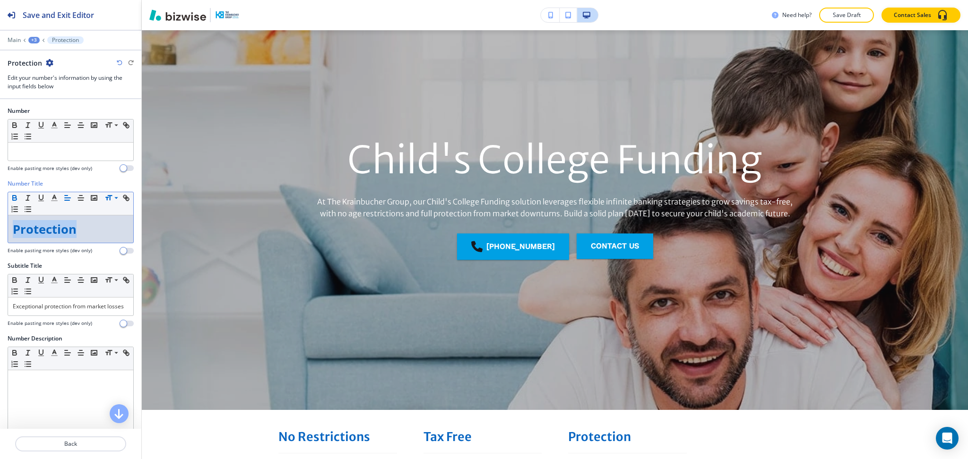
scroll to position [0, 0]
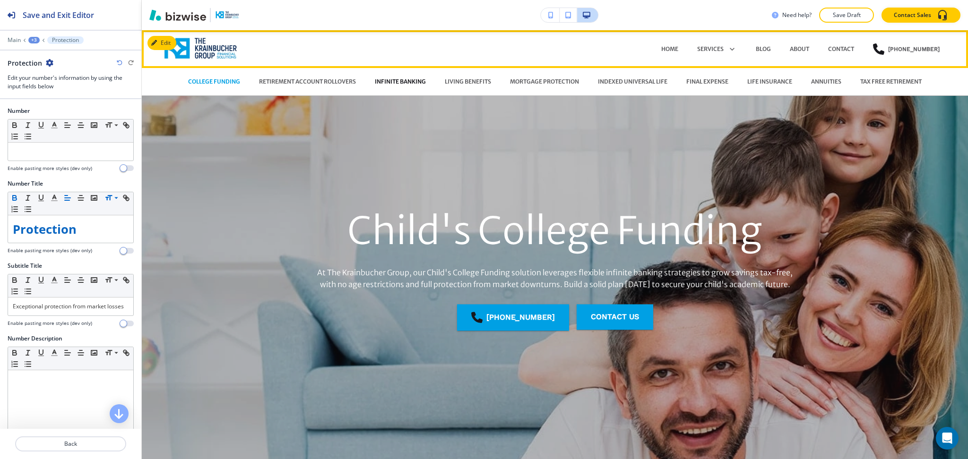
click at [398, 82] on p "INFINITE BANKING" at bounding box center [400, 82] width 51 height 9
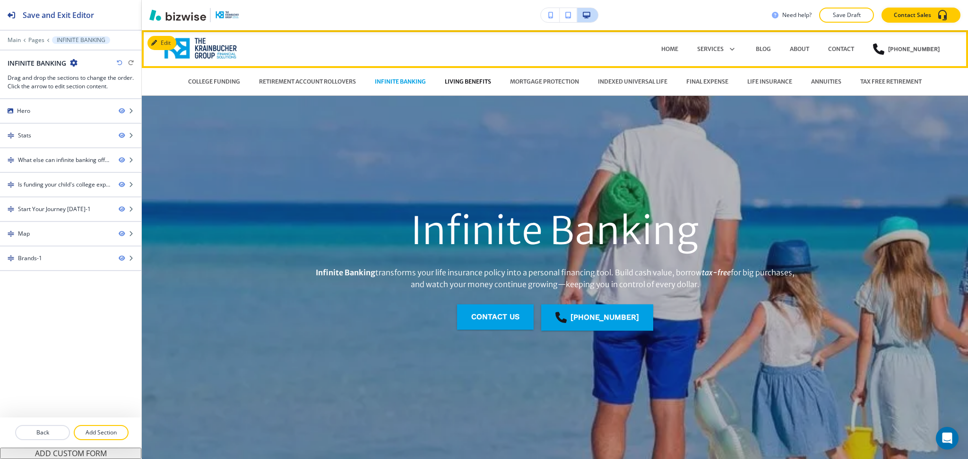
click at [476, 82] on p "LIVING BENEFITS" at bounding box center [468, 82] width 46 height 9
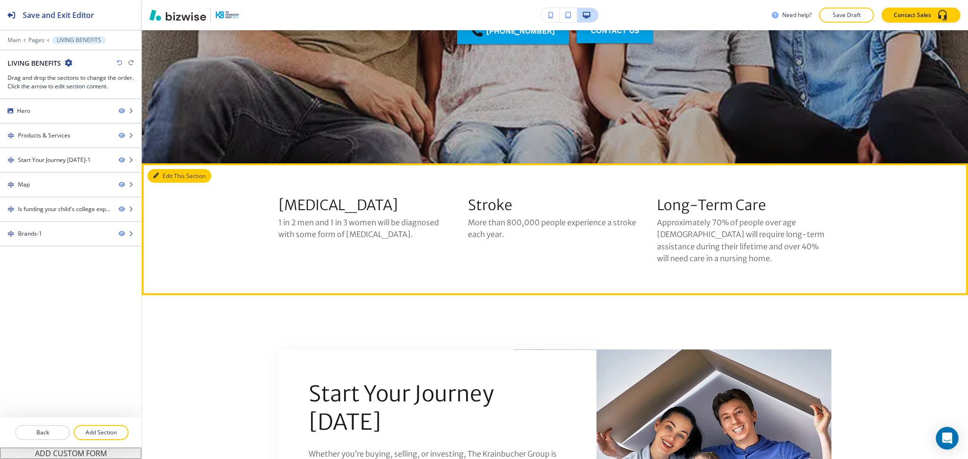
click at [155, 178] on icon "button" at bounding box center [156, 176] width 6 height 6
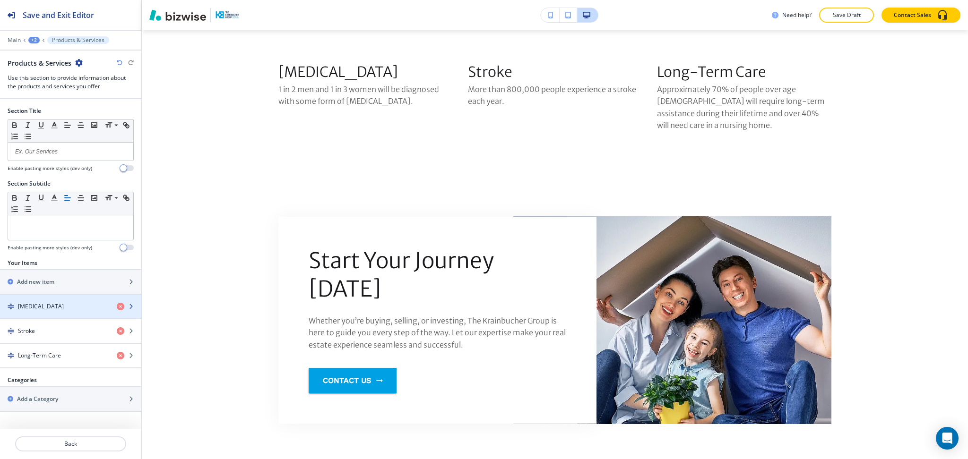
click at [44, 303] on div "Cancer" at bounding box center [54, 307] width 109 height 9
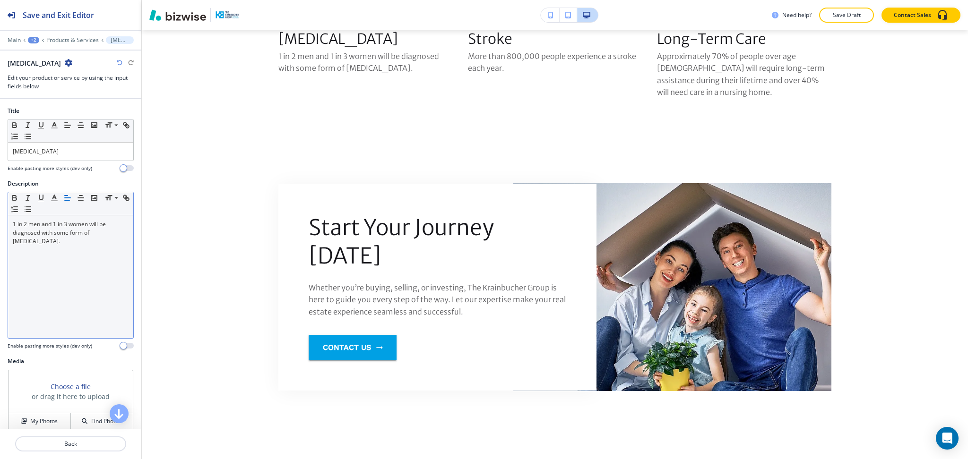
scroll to position [485, 0]
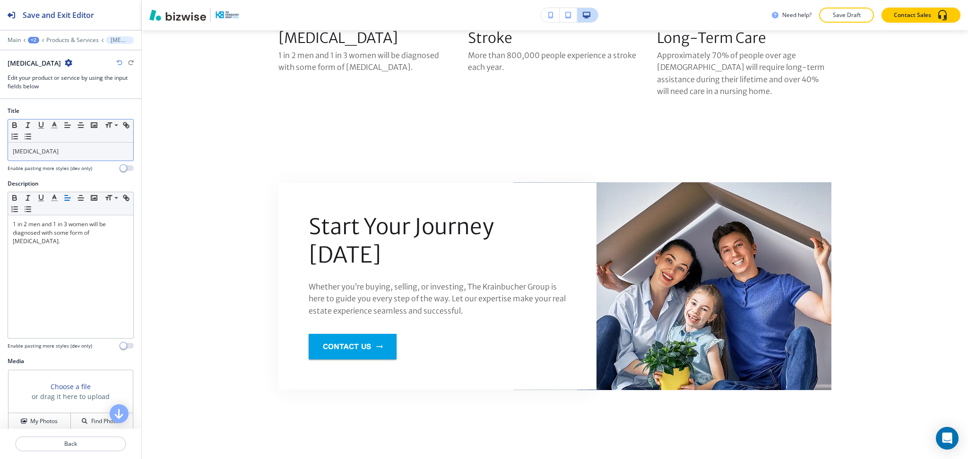
click at [49, 152] on p "Cancer" at bounding box center [71, 151] width 116 height 9
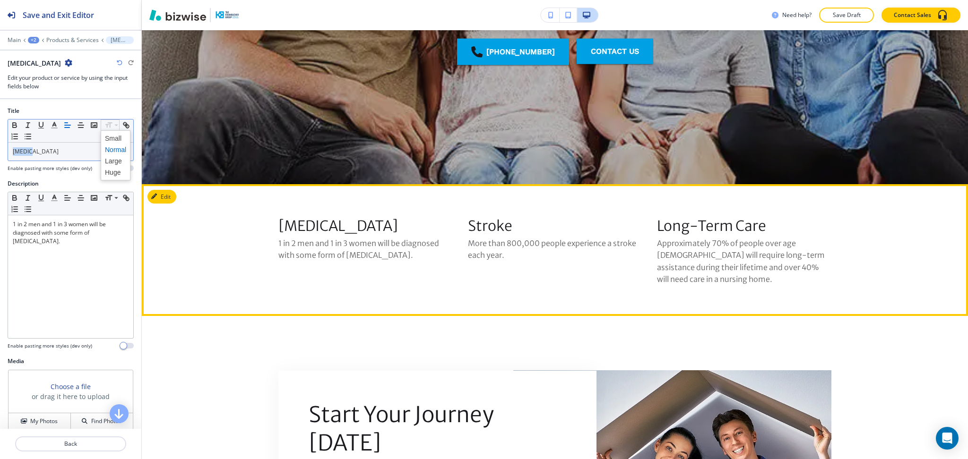
scroll to position [296, 0]
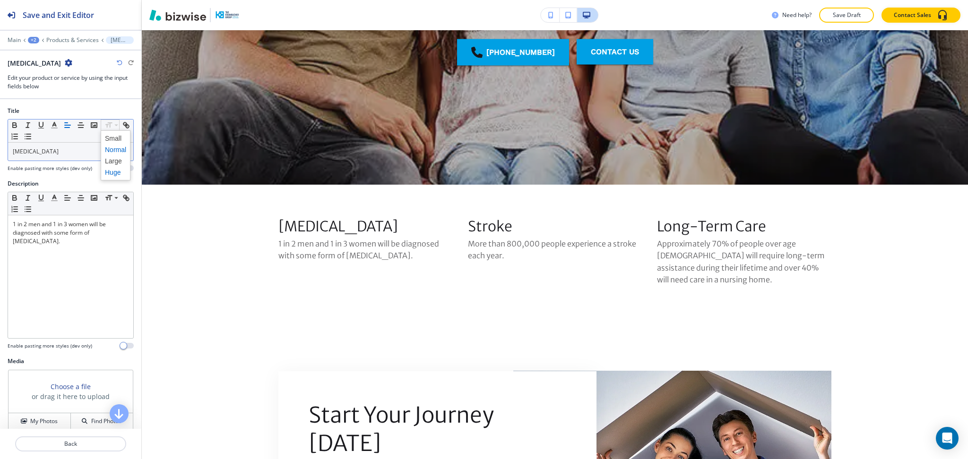
click at [116, 171] on span at bounding box center [115, 172] width 21 height 11
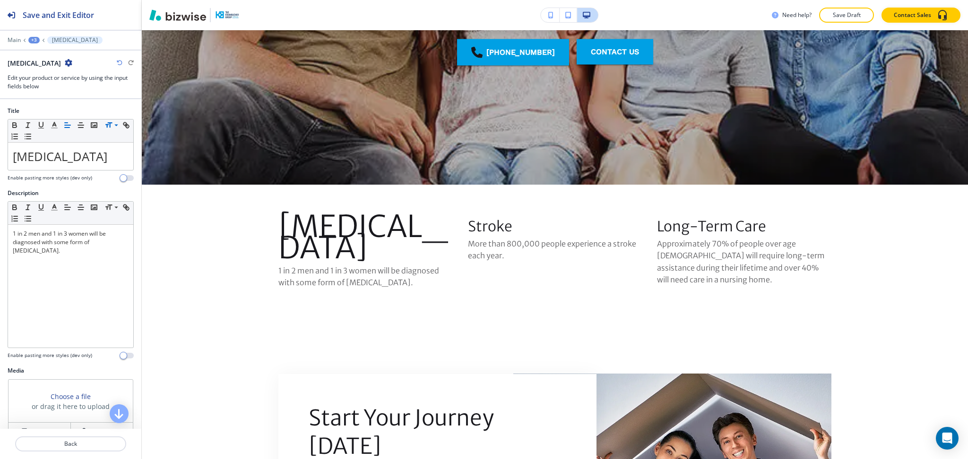
click at [117, 63] on icon "button" at bounding box center [120, 63] width 6 height 6
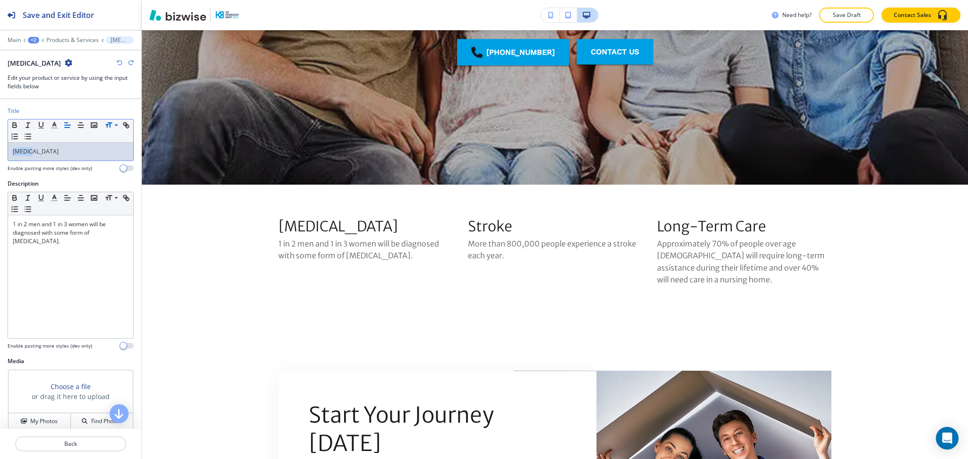
drag, startPoint x: 40, startPoint y: 156, endPoint x: 14, endPoint y: 144, distance: 28.4
click at [0, 145] on div "Title Small Normal Large Huge Cancer Enable pasting more styles (dev only)" at bounding box center [70, 143] width 141 height 73
click at [53, 128] on line "button" at bounding box center [55, 128] width 6 height 0
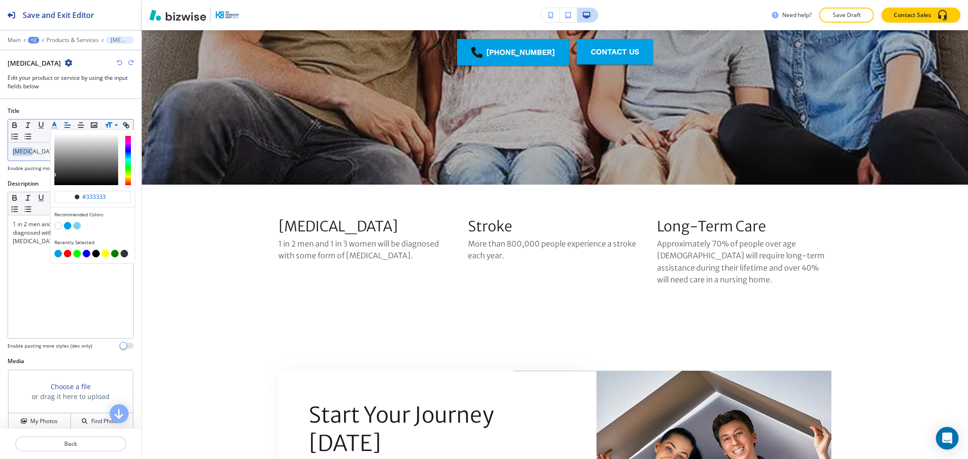
click at [68, 226] on button "button" at bounding box center [68, 226] width 8 height 8
type input "#00a0e4"
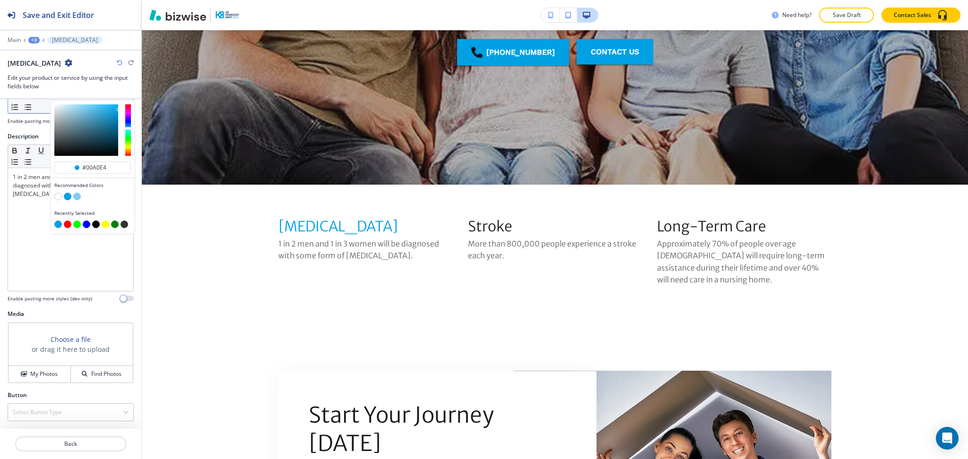
scroll to position [57, 0]
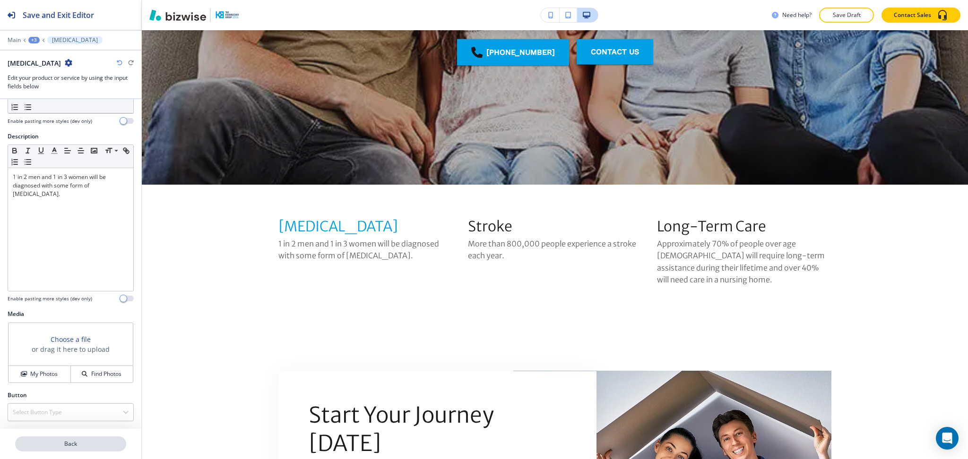
click at [63, 445] on p "Back" at bounding box center [70, 444] width 109 height 9
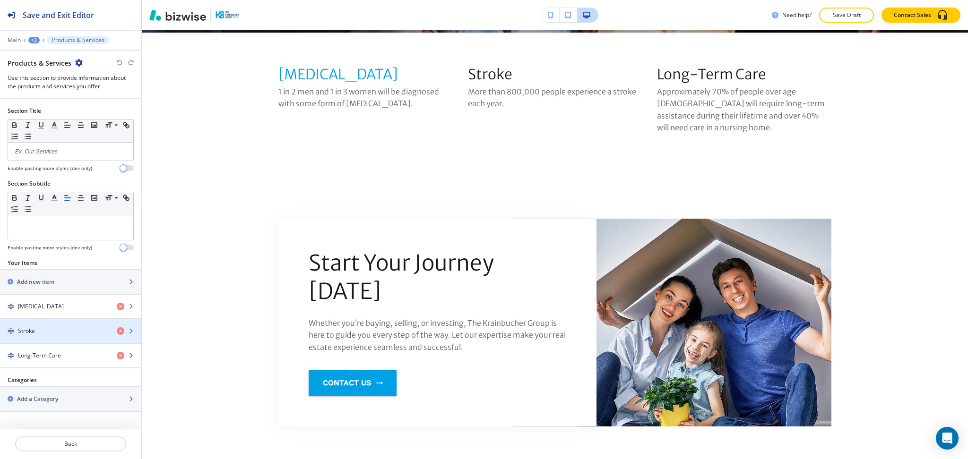
scroll to position [451, 0]
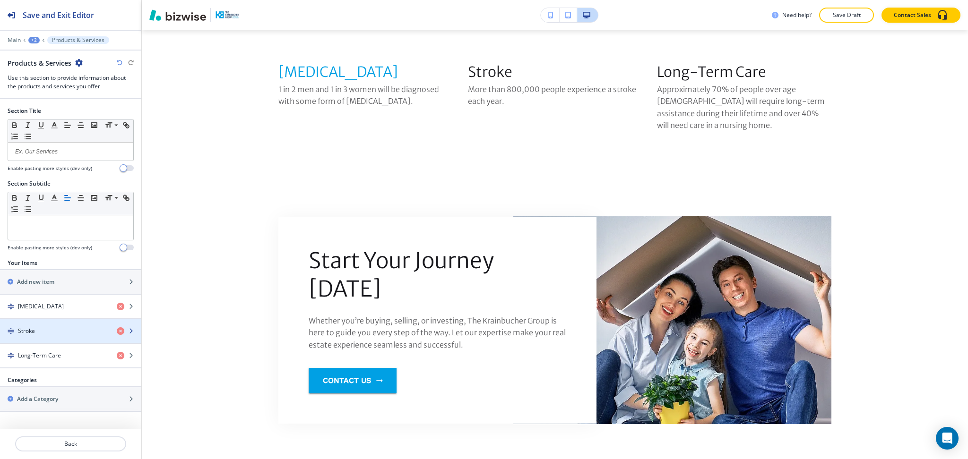
click at [60, 327] on div "Stroke" at bounding box center [54, 331] width 109 height 9
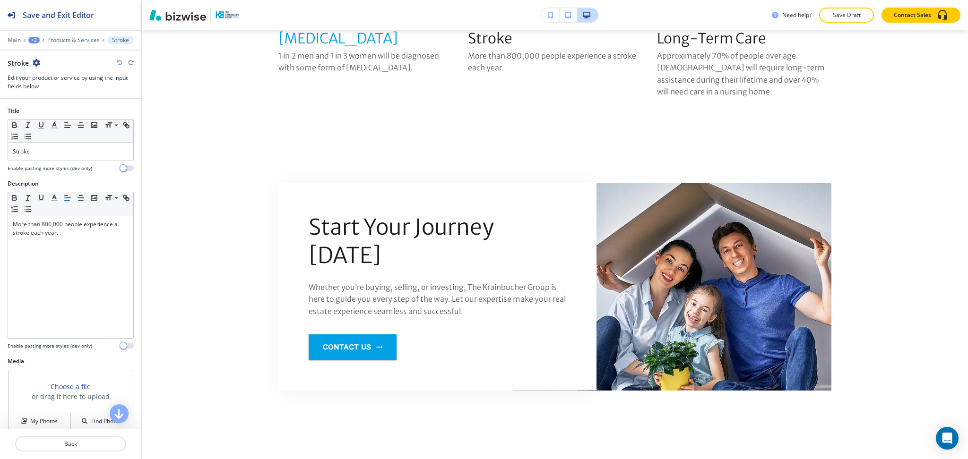
scroll to position [485, 0]
click at [52, 149] on p "Stroke" at bounding box center [71, 151] width 116 height 9
click at [52, 125] on icon "button" at bounding box center [54, 125] width 9 height 9
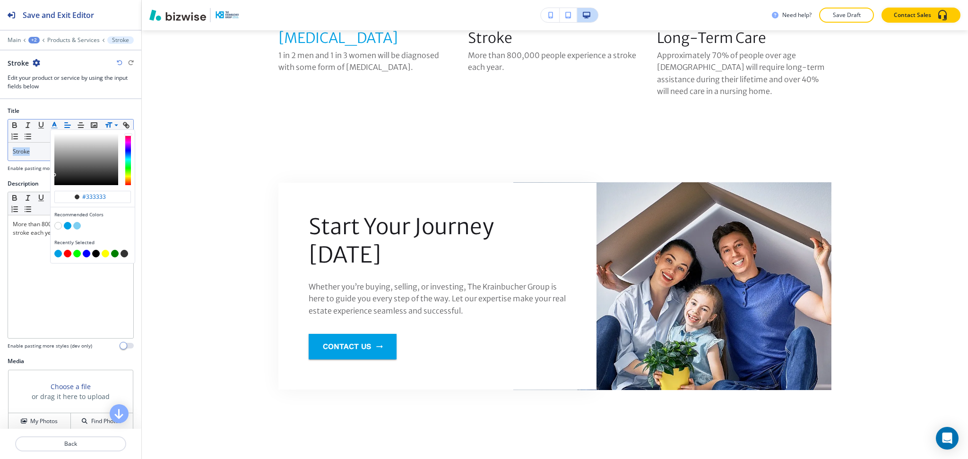
click at [68, 225] on button "button" at bounding box center [68, 226] width 8 height 8
type input "#00a0e4"
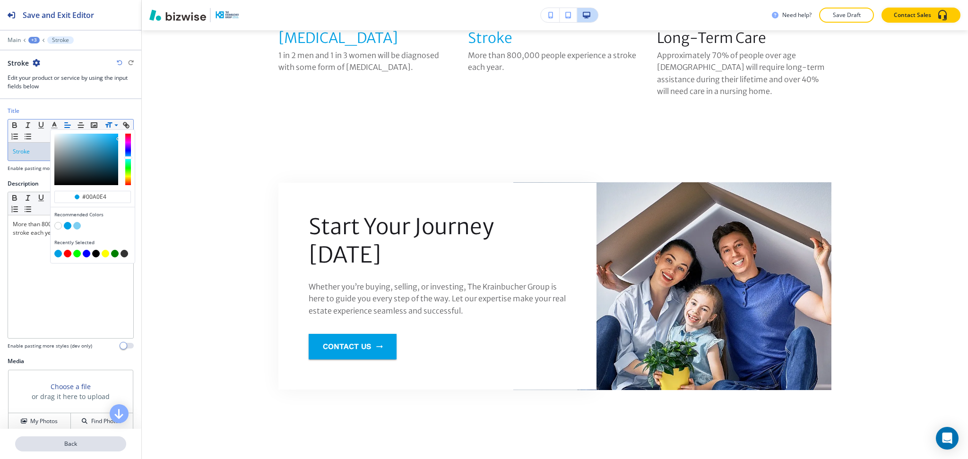
click at [72, 442] on p "Back" at bounding box center [70, 444] width 109 height 9
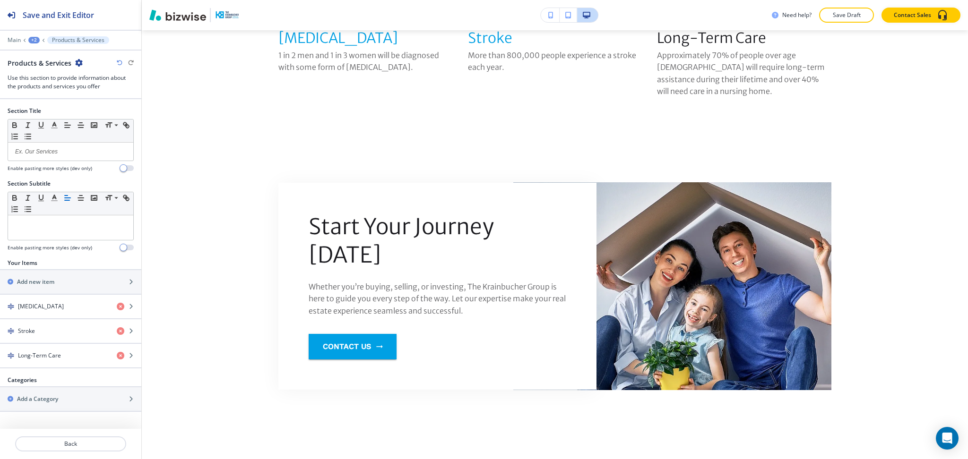
scroll to position [451, 0]
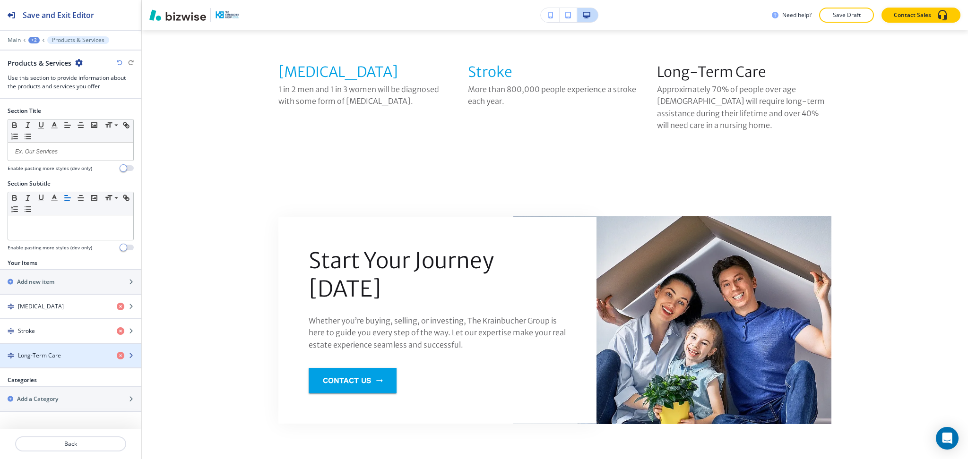
click at [43, 358] on h4 "Long-Term Care" at bounding box center [39, 356] width 43 height 9
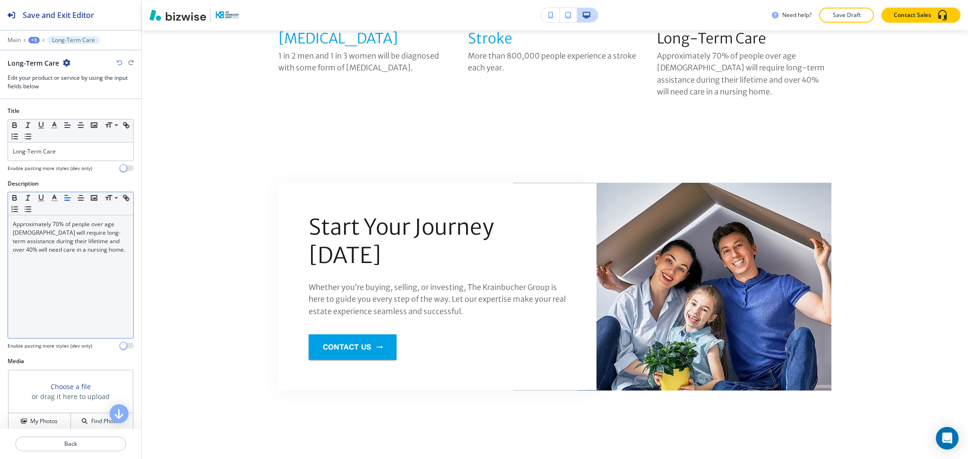
scroll to position [485, 0]
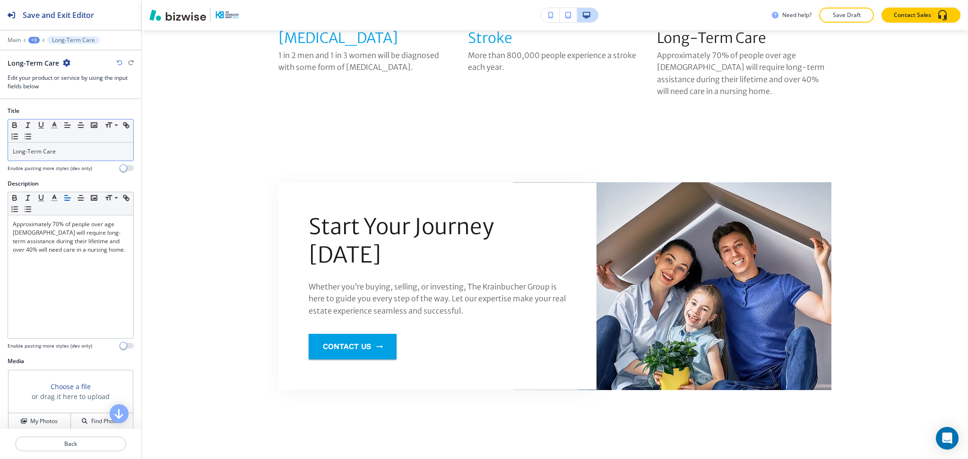
click at [63, 150] on p "Long-Term Care" at bounding box center [71, 151] width 116 height 9
click at [54, 125] on line "button" at bounding box center [54, 125] width 2 height 0
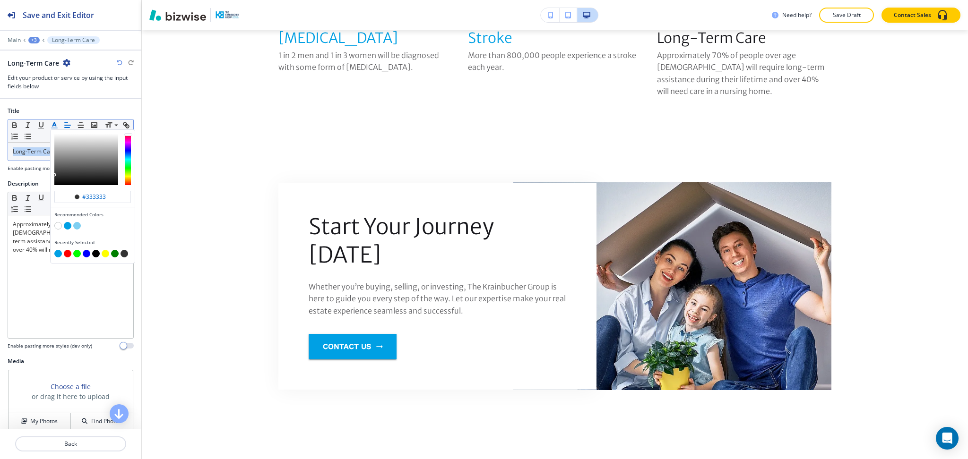
click at [66, 224] on button "button" at bounding box center [68, 226] width 8 height 8
type input "#00a0e4"
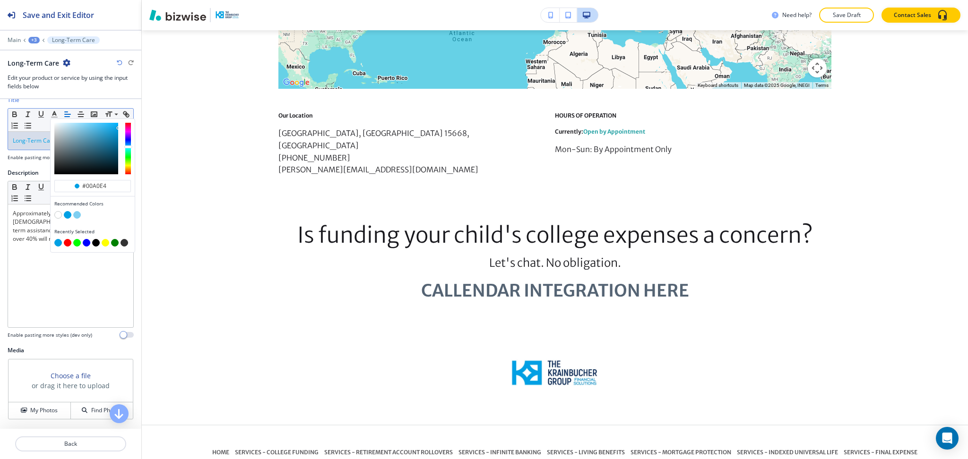
scroll to position [11, 0]
click at [34, 37] on div "+3" at bounding box center [33, 40] width 11 height 7
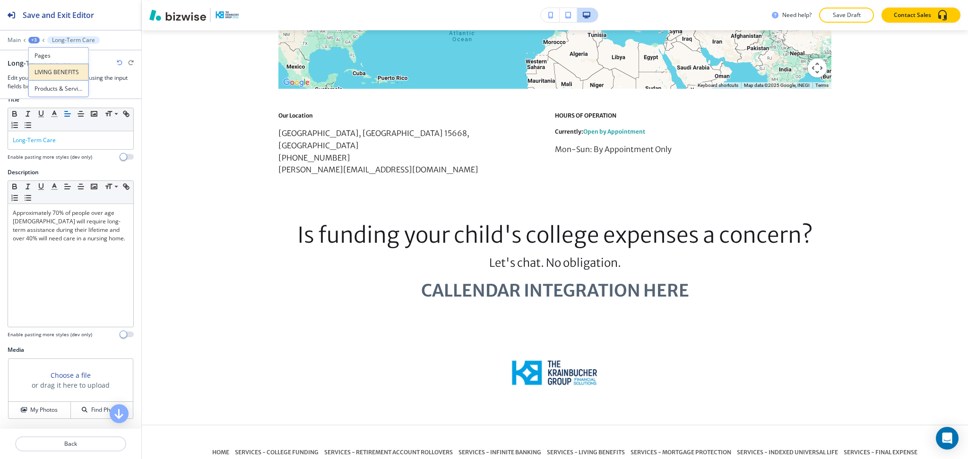
click at [43, 71] on p "LIVING BENEFITS" at bounding box center [59, 72] width 48 height 9
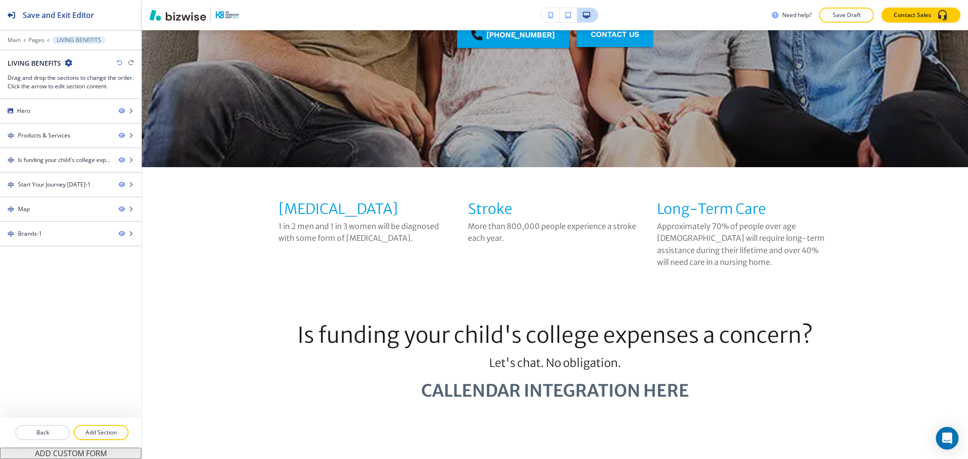
scroll to position [0, 0]
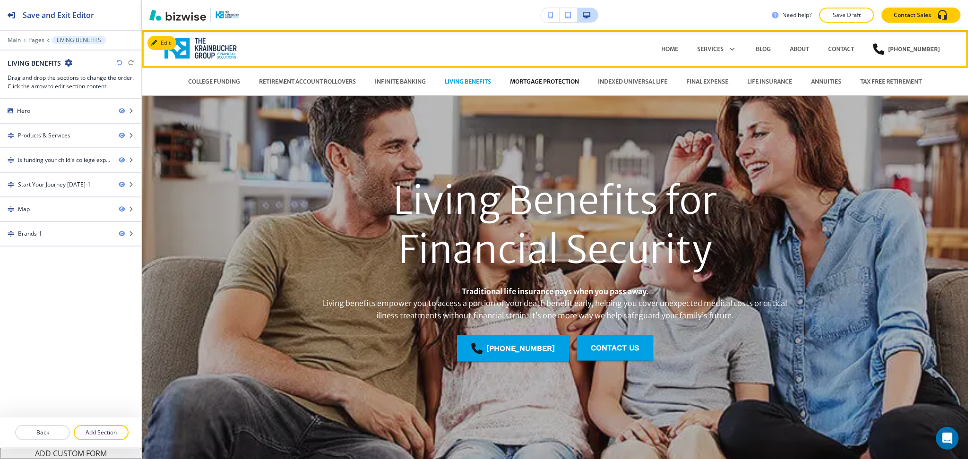
click at [521, 83] on p "MORTGAGE PROTECTION" at bounding box center [544, 82] width 69 height 9
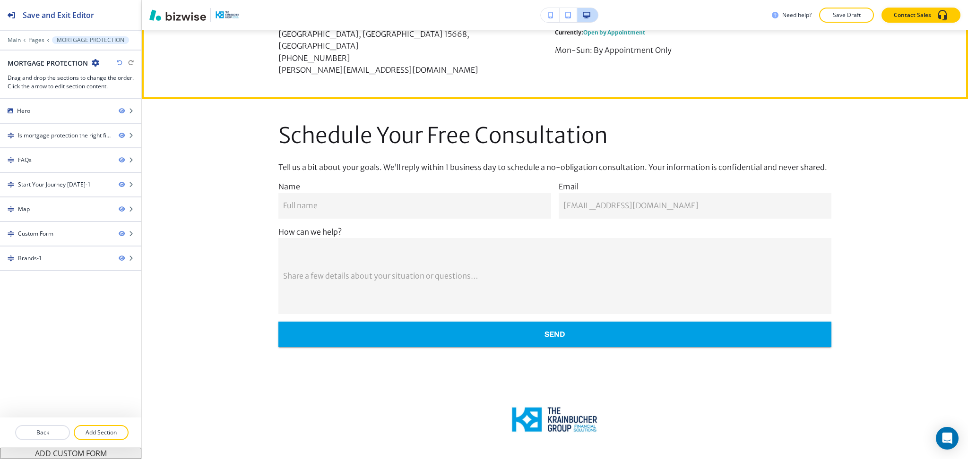
scroll to position [1813, 0]
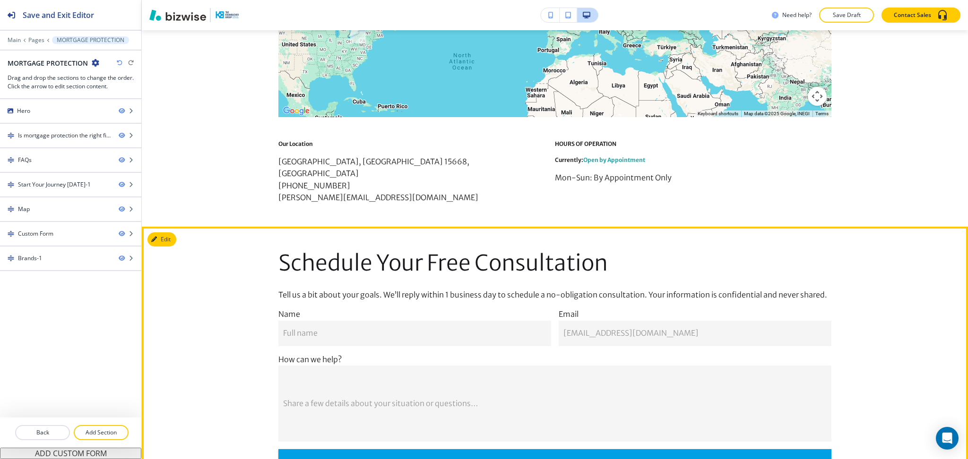
click at [165, 233] on button "Edit" at bounding box center [161, 240] width 29 height 14
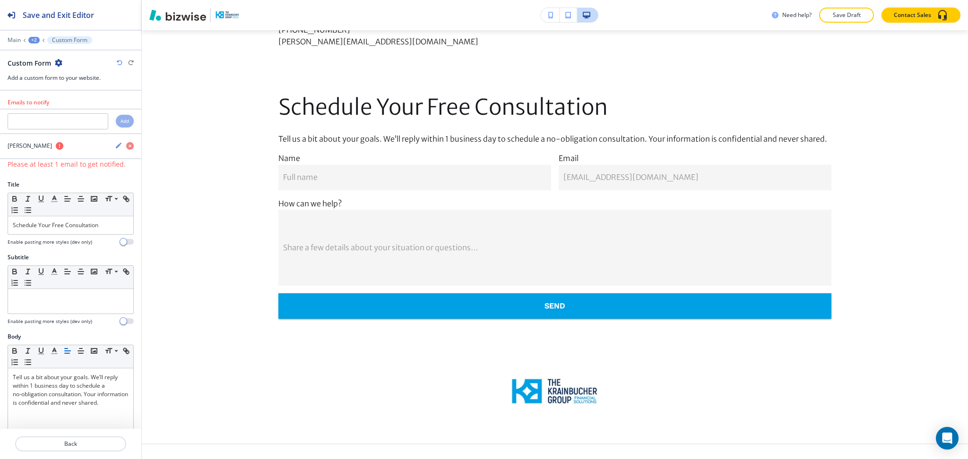
scroll to position [1791, 0]
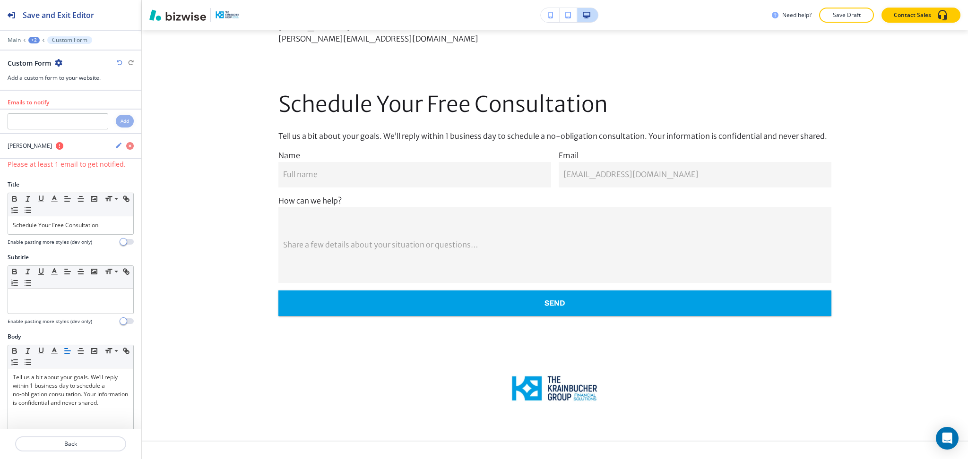
click at [58, 64] on icon "button" at bounding box center [59, 63] width 8 height 8
click at [75, 113] on p "Delete Section" at bounding box center [85, 112] width 48 height 9
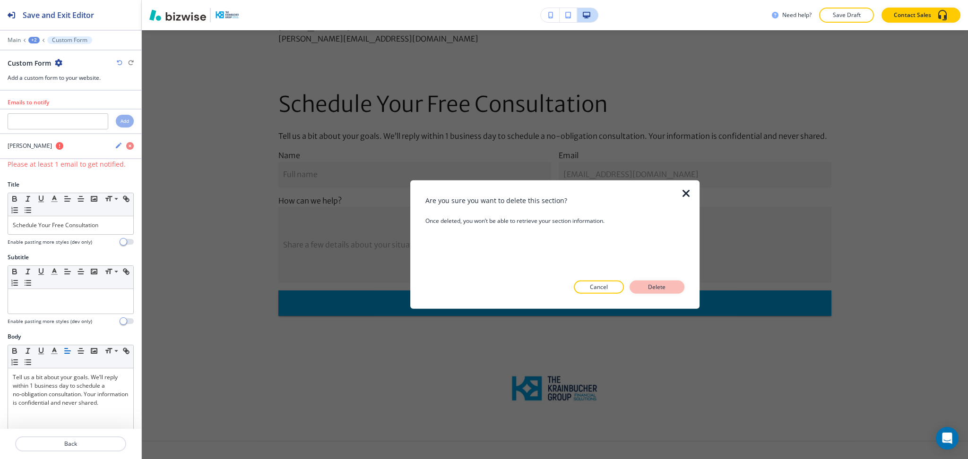
click at [664, 288] on p "Delete" at bounding box center [657, 287] width 23 height 9
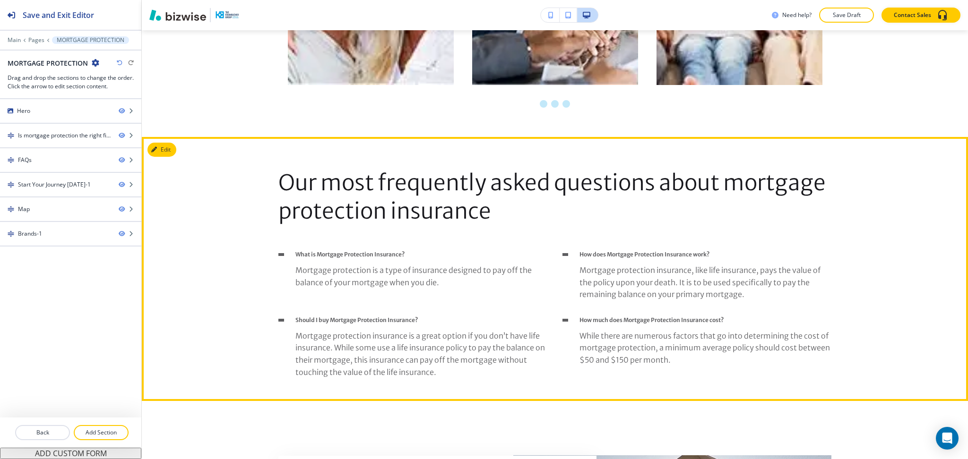
scroll to position [818, 0]
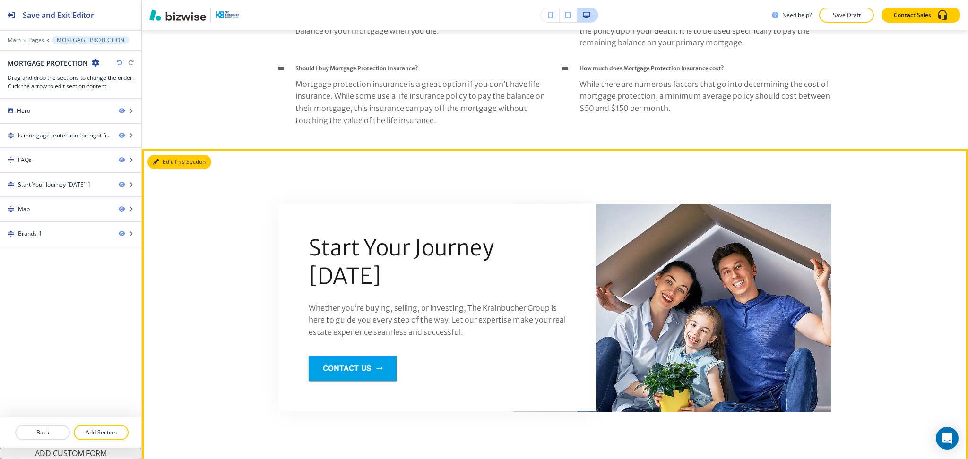
click at [154, 165] on icon "button" at bounding box center [156, 162] width 6 height 6
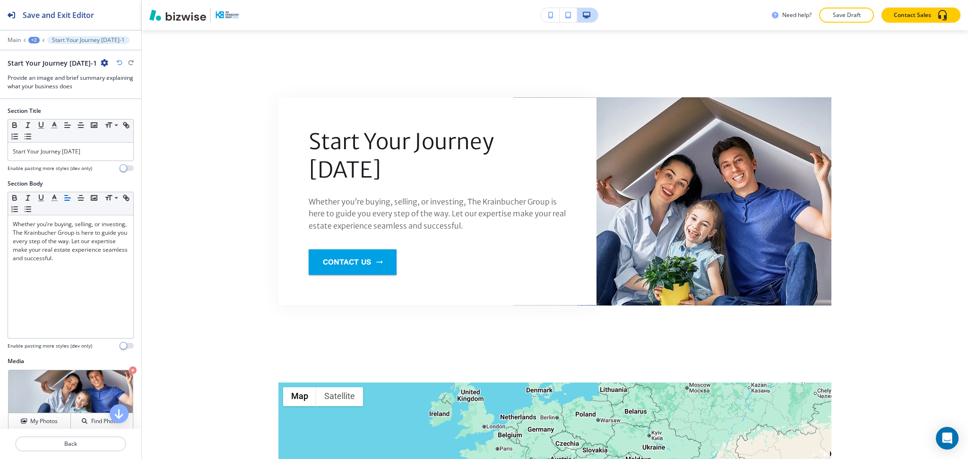
scroll to position [1193, 0]
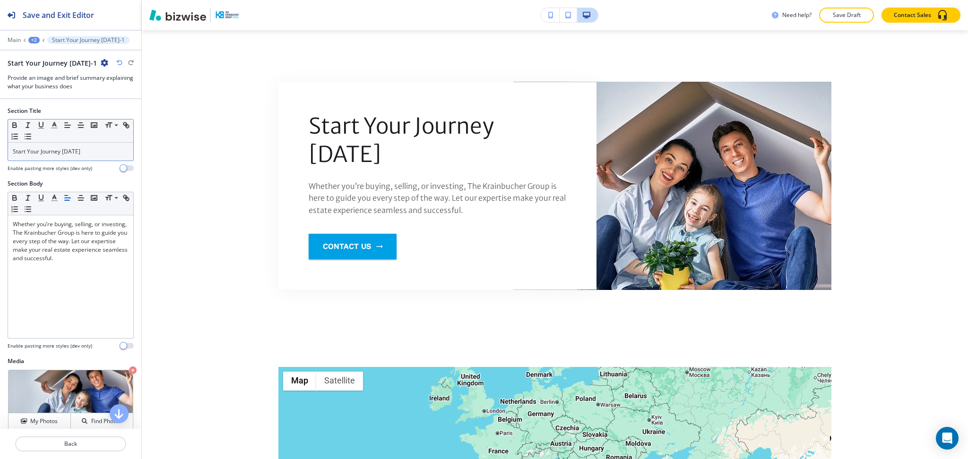
click at [84, 151] on p "Start Your Journey Today" at bounding box center [71, 151] width 116 height 9
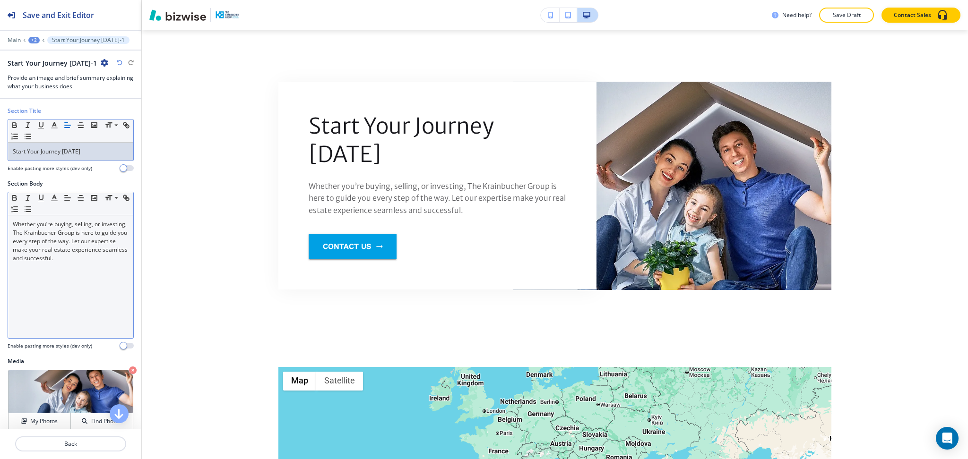
click at [103, 264] on div "Whether you’re buying, selling, or investing, The Krainbucher Group is here to …" at bounding box center [70, 277] width 125 height 123
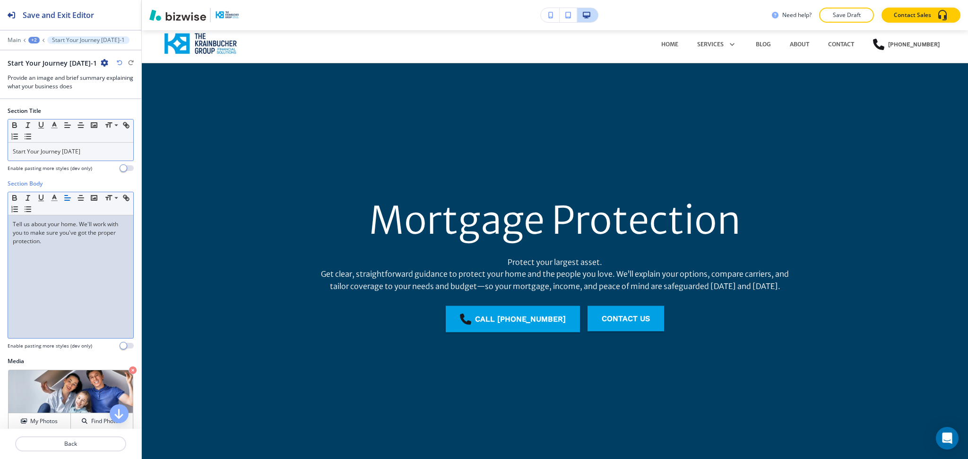
scroll to position [0, 0]
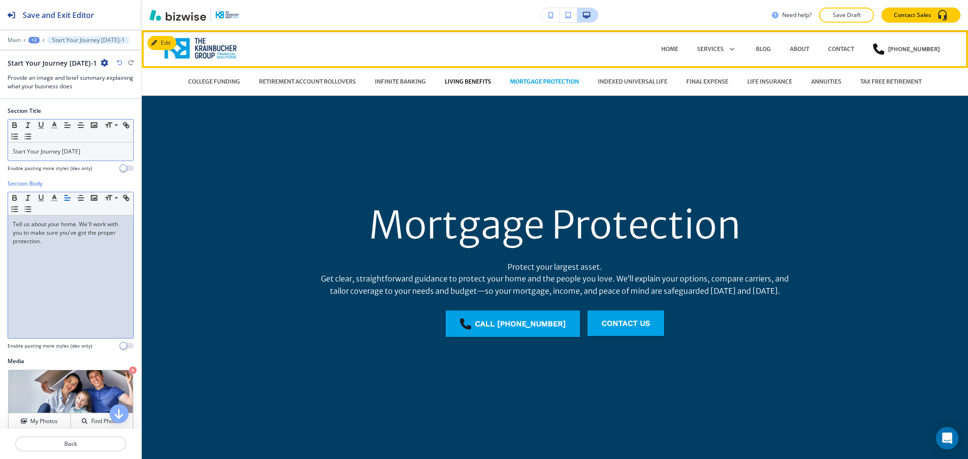
click at [480, 79] on p "LIVING BENEFITS" at bounding box center [468, 82] width 46 height 9
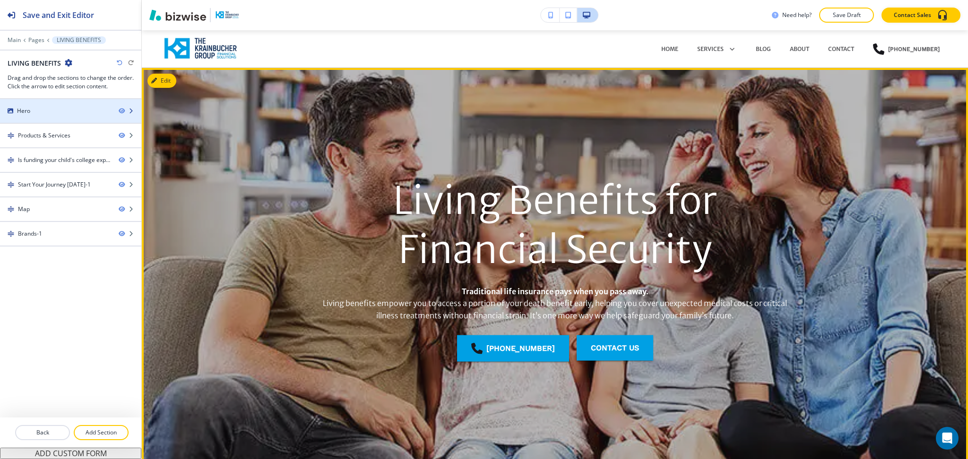
click at [65, 110] on div "Hero" at bounding box center [55, 111] width 111 height 9
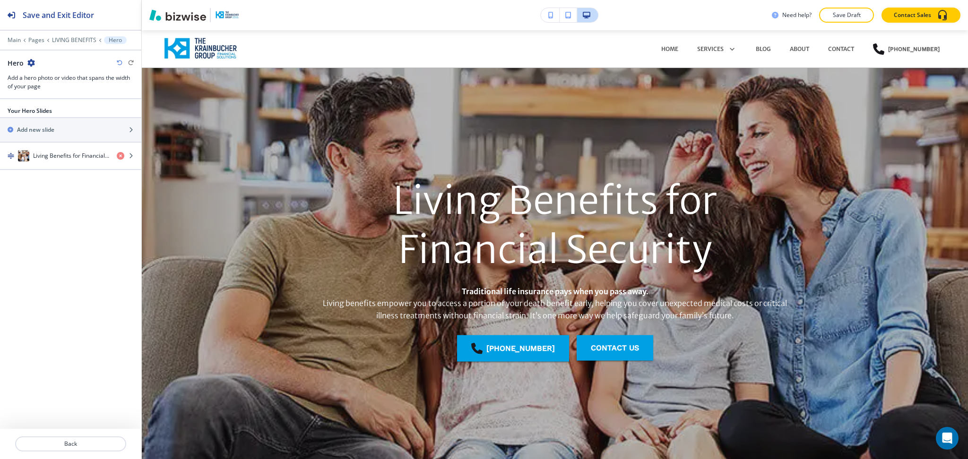
scroll to position [38, 0]
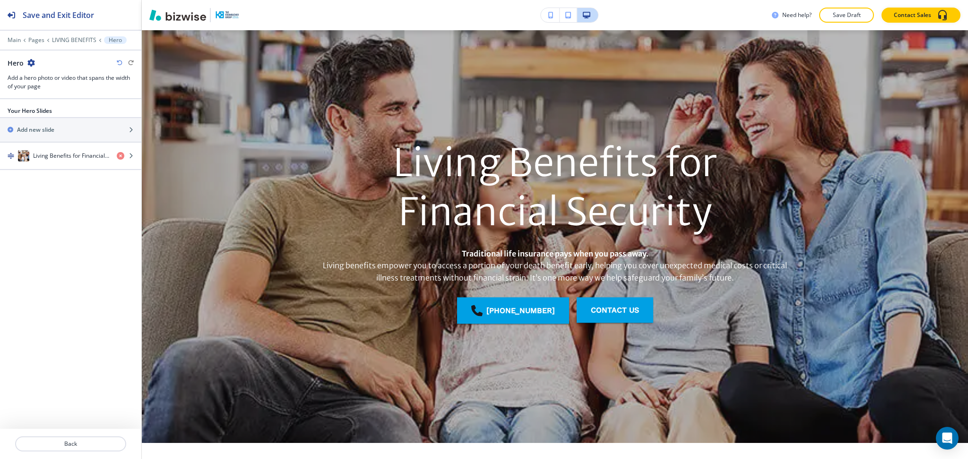
click at [32, 61] on icon "button" at bounding box center [31, 63] width 8 height 8
click at [51, 94] on p "Duplicate Section" at bounding box center [58, 96] width 48 height 9
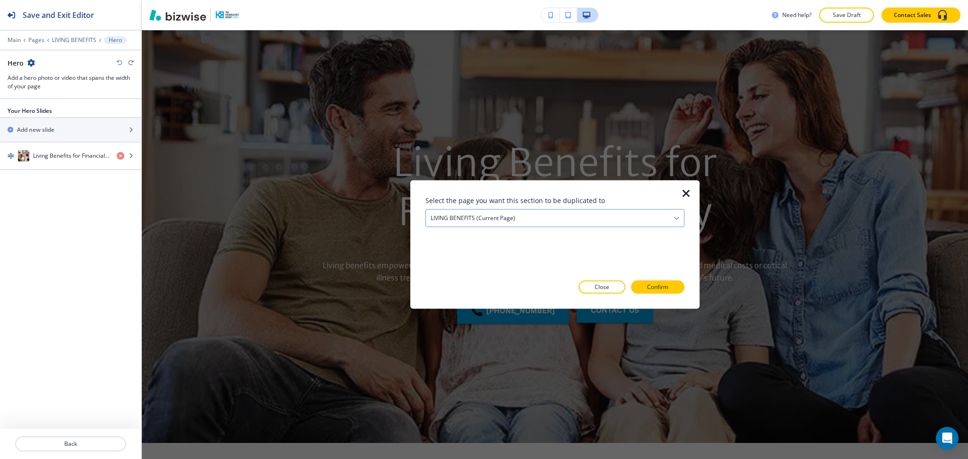
click at [480, 220] on h4 "LIVING BENEFITS (current page)" at bounding box center [473, 218] width 85 height 9
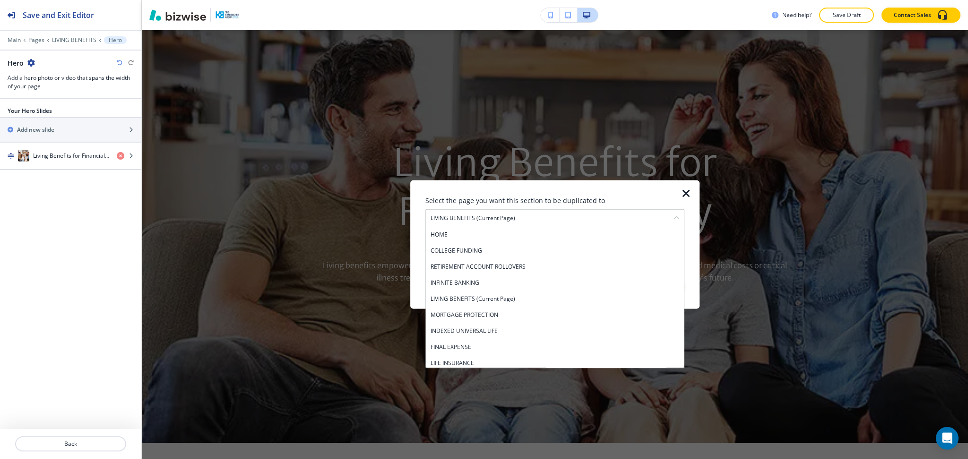
click at [466, 309] on div "MORTGAGE PROTECTION" at bounding box center [555, 315] width 258 height 16
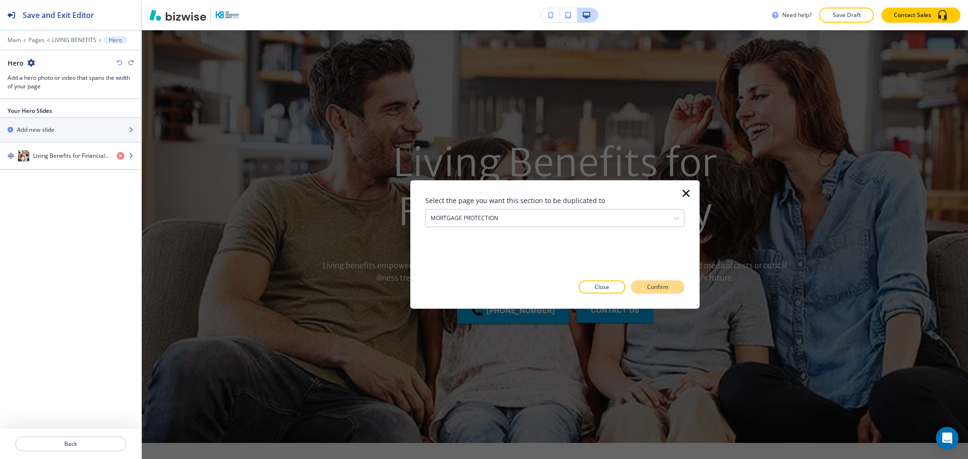
click at [667, 285] on p "Confirm" at bounding box center [657, 287] width 21 height 9
click at [638, 288] on p "Take me there" at bounding box center [649, 287] width 38 height 9
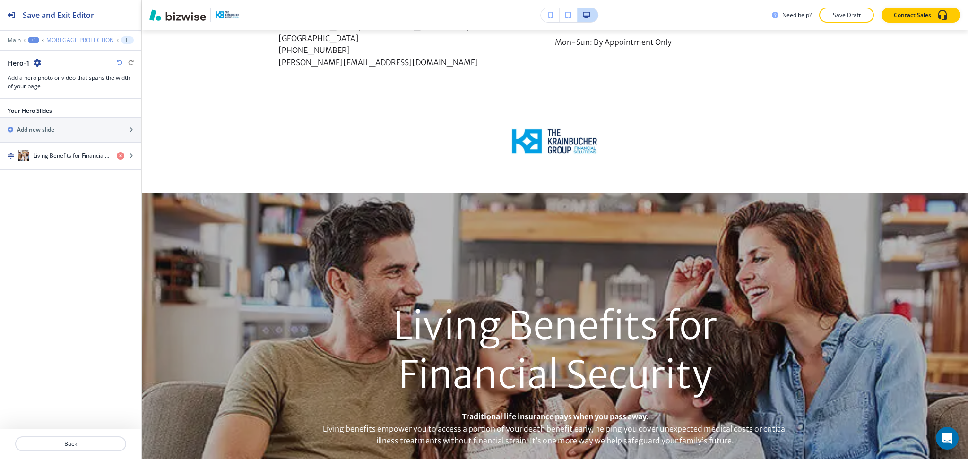
click at [73, 38] on p "MORTGAGE PROTECTION" at bounding box center [80, 40] width 68 height 7
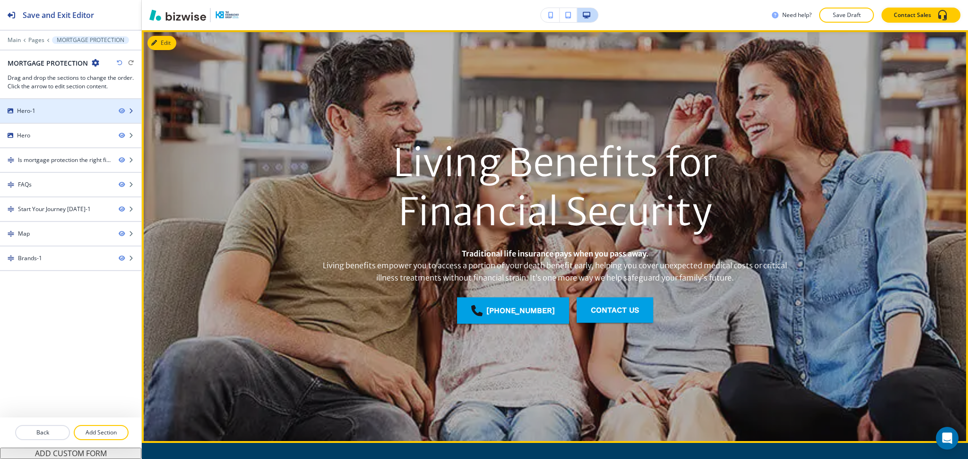
click at [45, 110] on div "Hero-1" at bounding box center [55, 111] width 111 height 9
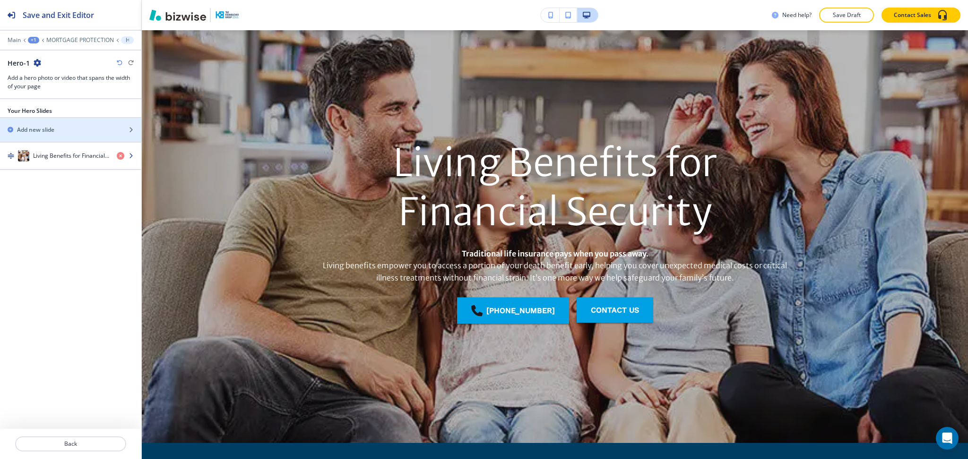
click at [50, 152] on h4 "Living Benefits for Financial Security" at bounding box center [71, 156] width 76 height 9
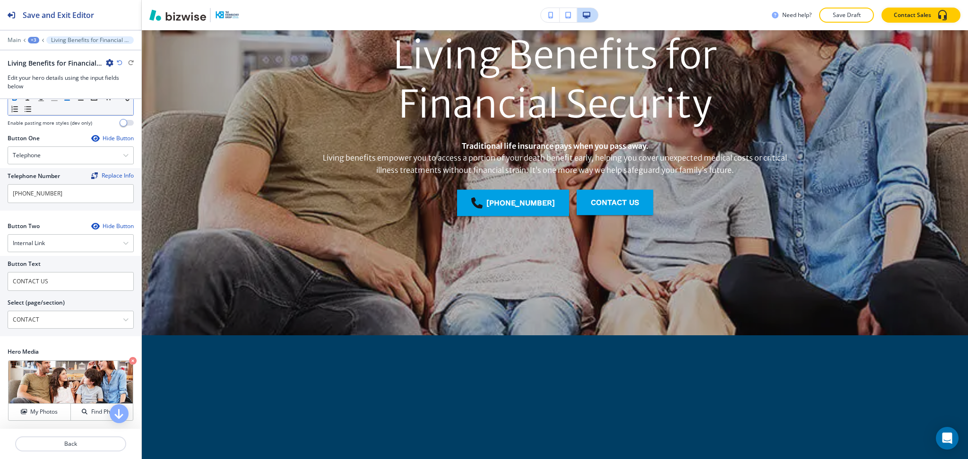
scroll to position [186, 0]
click at [44, 409] on h4 "My Photos" at bounding box center [43, 412] width 27 height 9
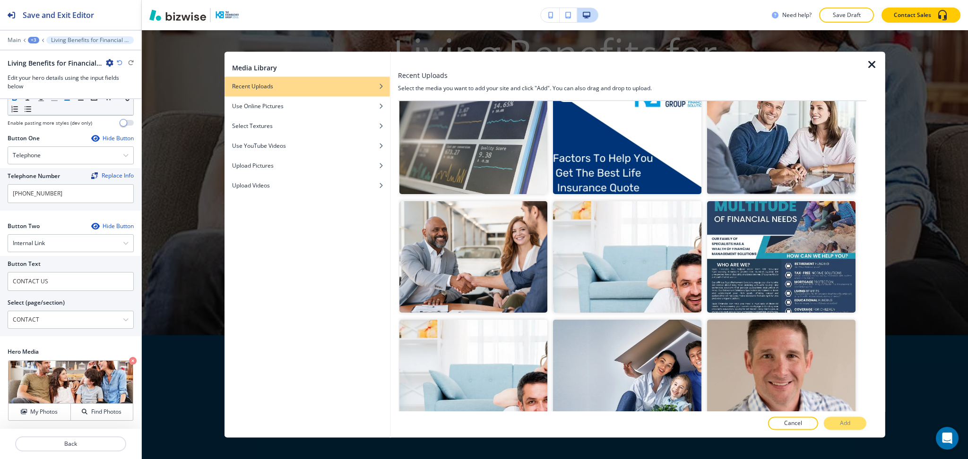
scroll to position [0, 0]
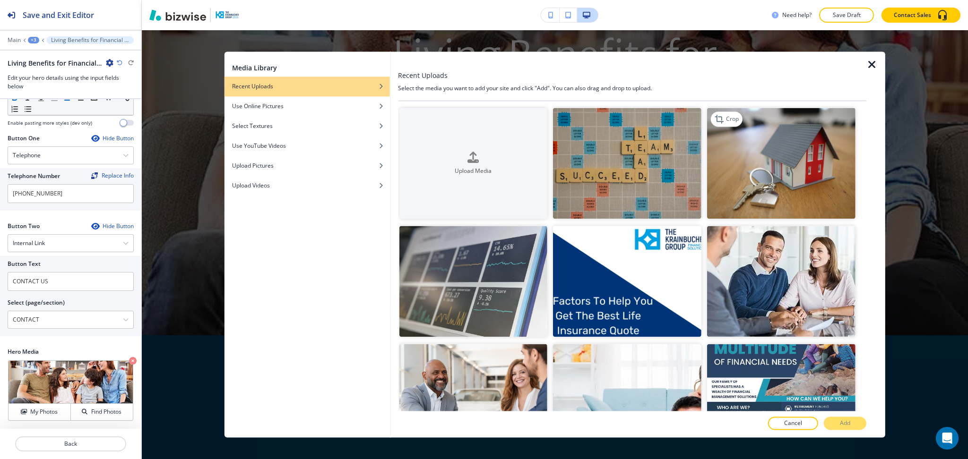
click at [829, 155] on img "button" at bounding box center [781, 163] width 148 height 111
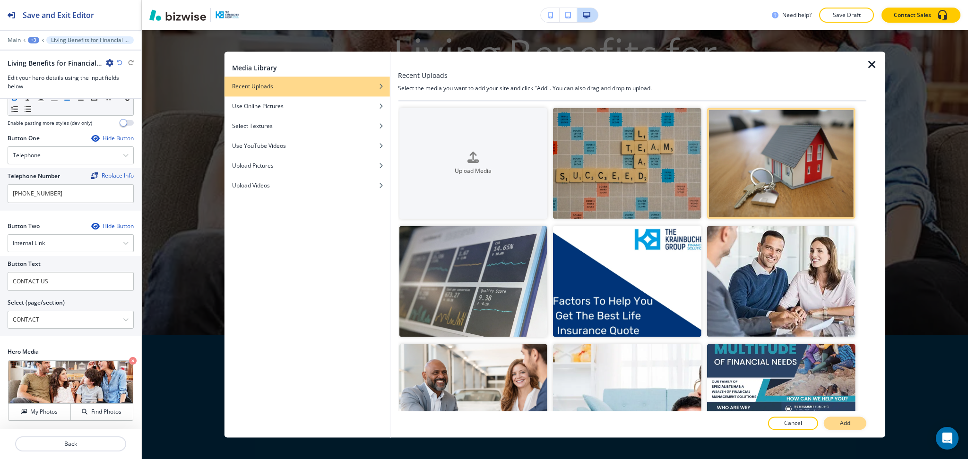
click at [851, 426] on button "Add" at bounding box center [845, 423] width 43 height 13
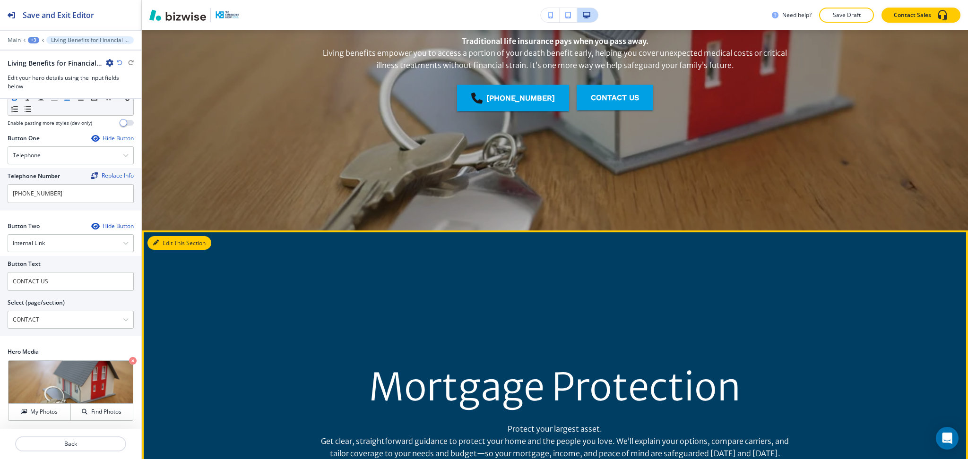
scroll to position [251, 0]
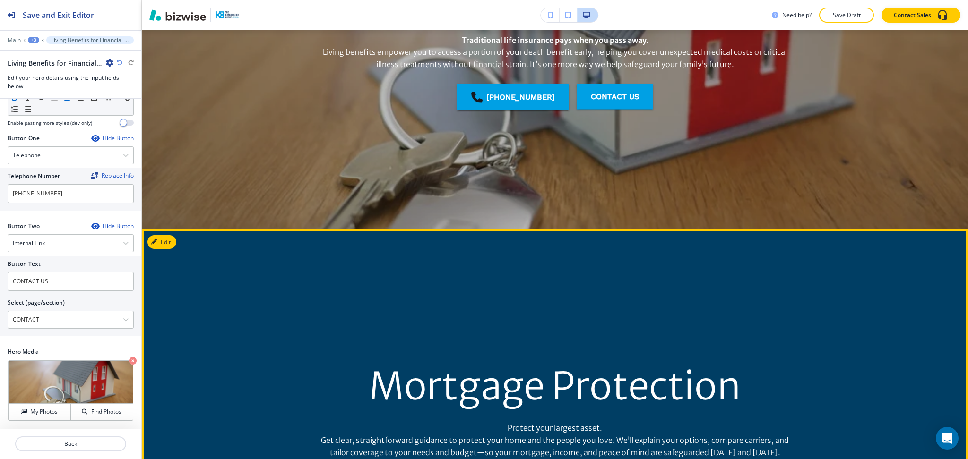
click at [483, 395] on h1 "Mortgage Protection" at bounding box center [555, 386] width 372 height 49
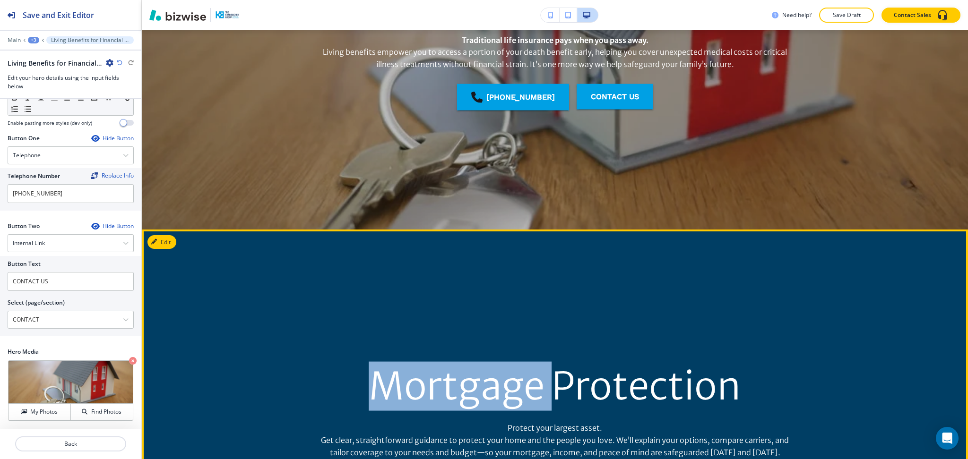
click at [483, 395] on h1 "Mortgage Protection" at bounding box center [555, 386] width 372 height 49
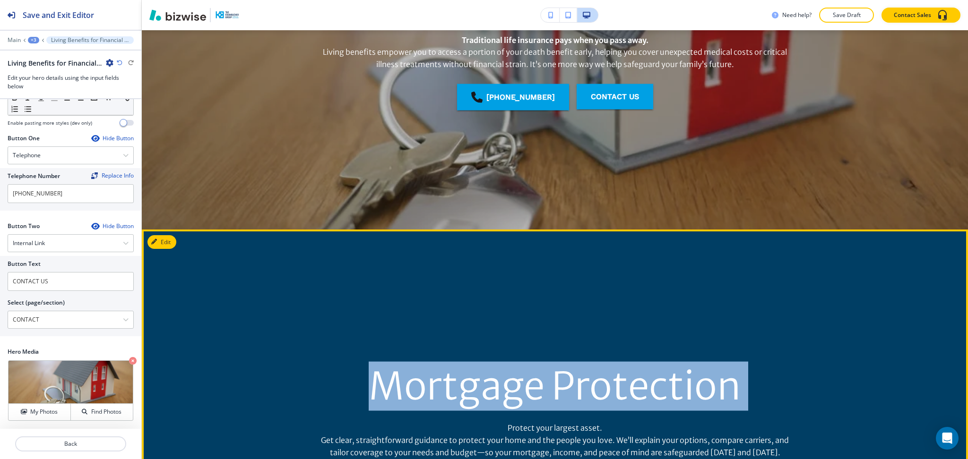
click at [483, 395] on h1 "Mortgage Protection" at bounding box center [555, 386] width 372 height 49
copy h1 "Mortgage Protection"
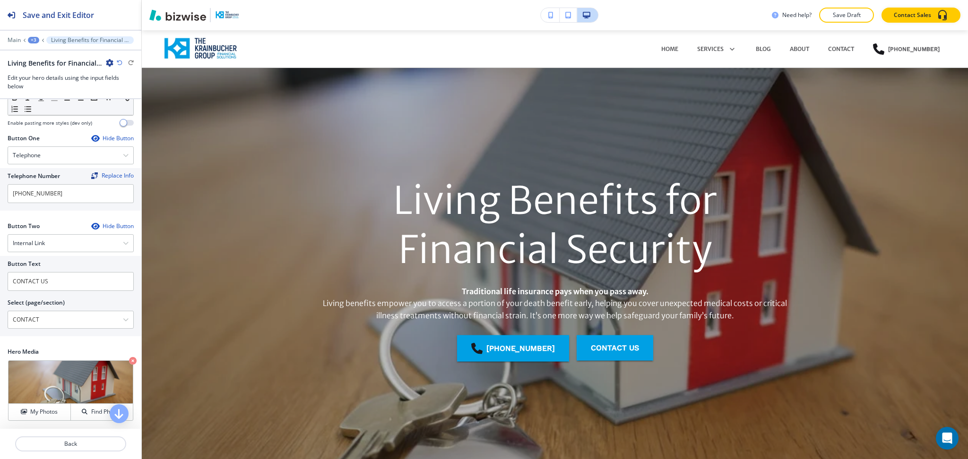
scroll to position [0, 0]
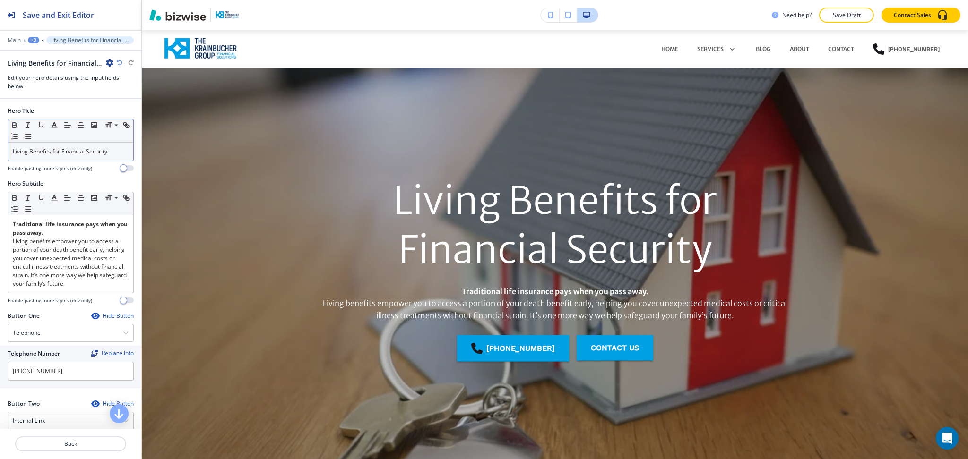
click at [98, 144] on div "Living Benefits for Financial Security" at bounding box center [70, 152] width 125 height 18
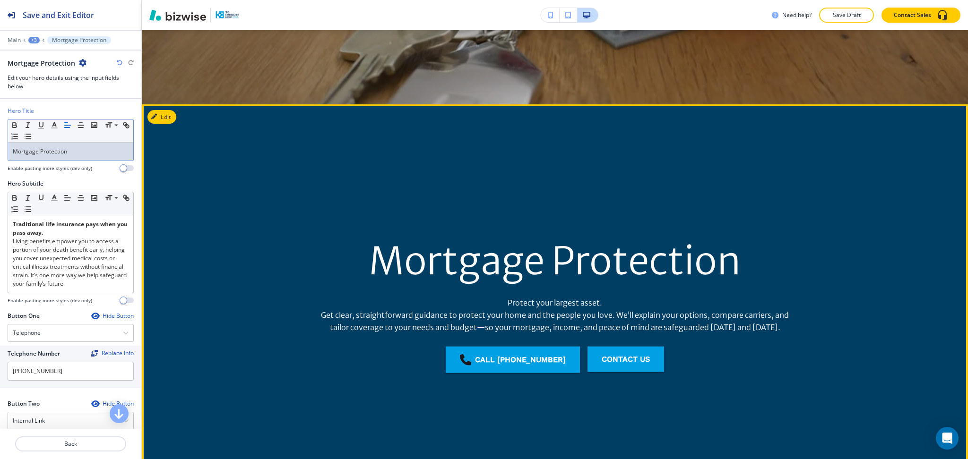
scroll to position [377, 0]
drag, startPoint x: 312, startPoint y: 314, endPoint x: 766, endPoint y: 328, distance: 454.9
click at [766, 328] on p "Get clear, straightforward guidance to protect your home and the people you lov…" at bounding box center [555, 321] width 484 height 24
copy p "Get clear, straightforward guidance to protect your home and the people you lov…"
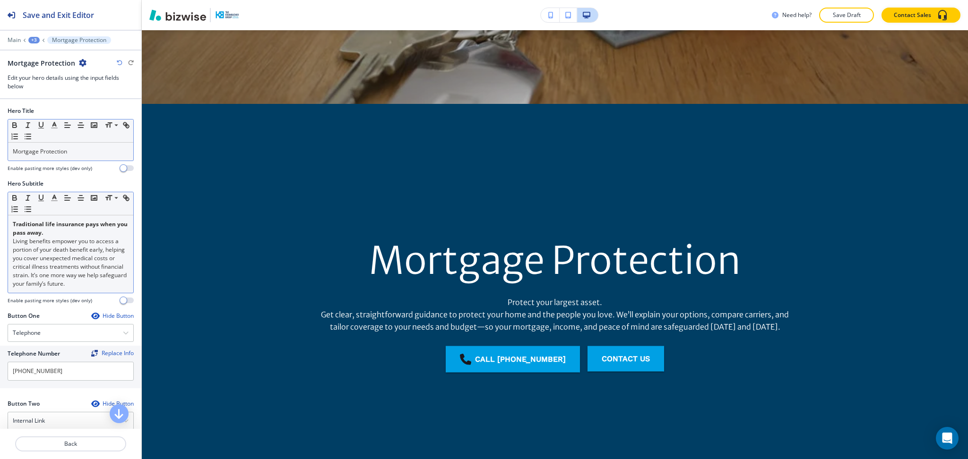
click at [61, 260] on p "Living benefits empower you to access a portion of your death benefit early, he…" at bounding box center [71, 262] width 116 height 51
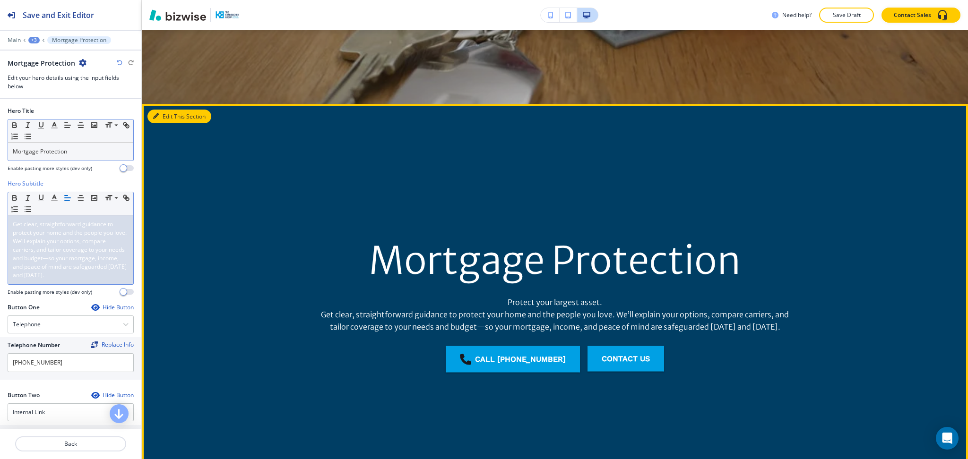
click at [162, 116] on button "Edit This Section" at bounding box center [179, 117] width 64 height 14
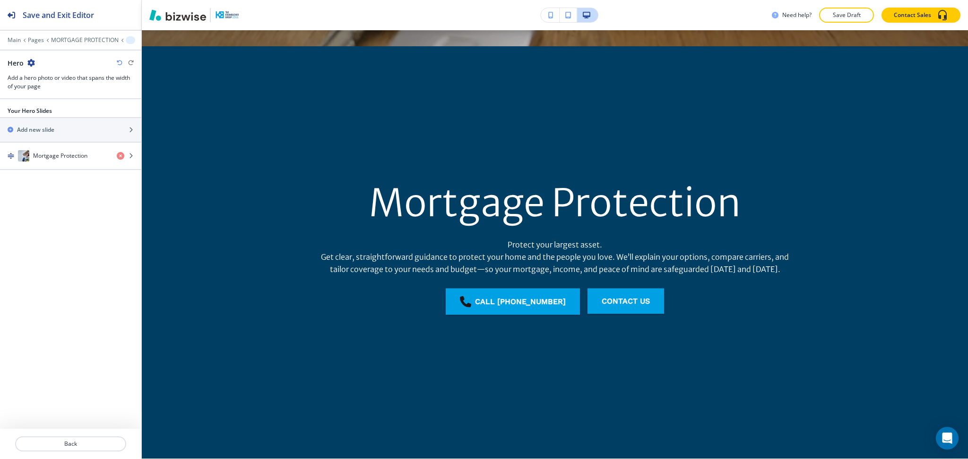
scroll to position [451, 0]
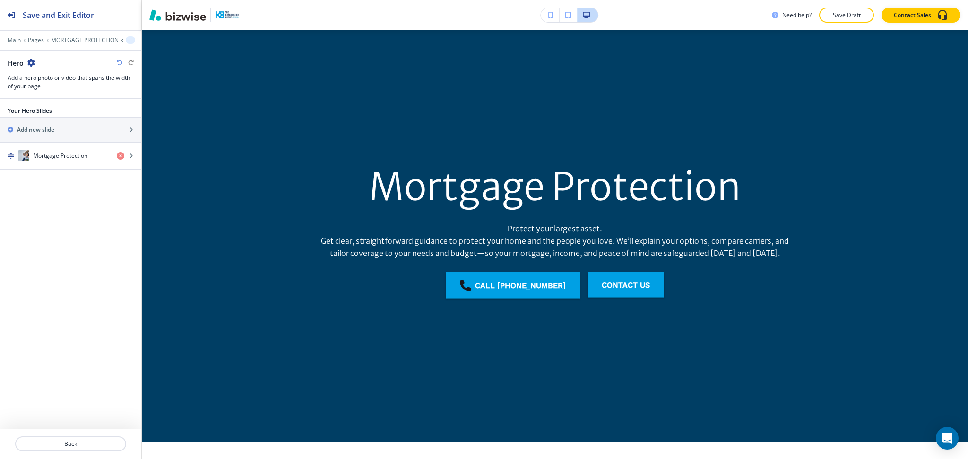
click at [32, 62] on icon "button" at bounding box center [31, 63] width 8 height 8
click at [54, 110] on p "Delete Section" at bounding box center [58, 112] width 48 height 9
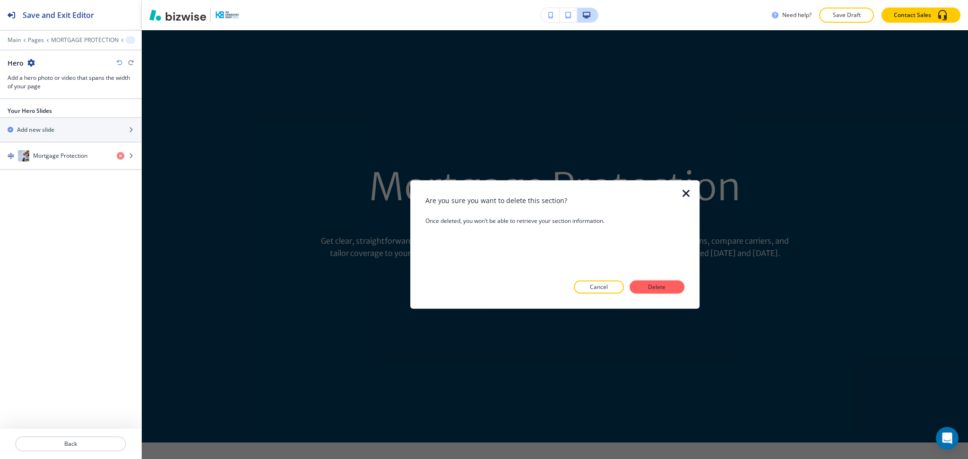
click at [651, 285] on p "Delete" at bounding box center [657, 287] width 23 height 9
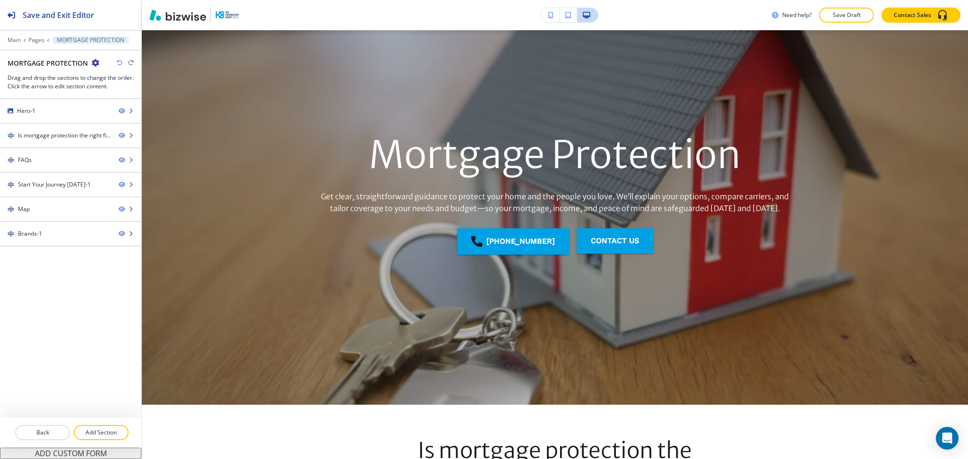
scroll to position [0, 0]
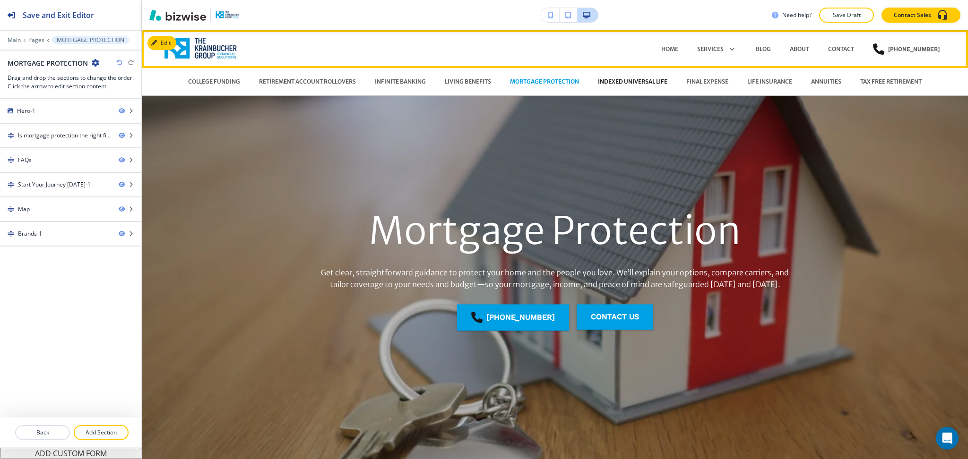
click at [652, 82] on p "INDEXED UNIVERSAL LIFE" at bounding box center [632, 82] width 69 height 9
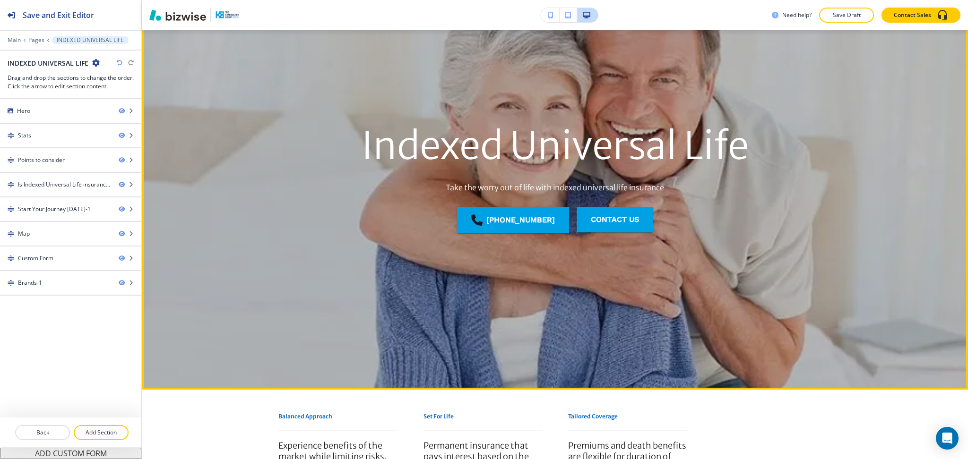
scroll to position [113, 0]
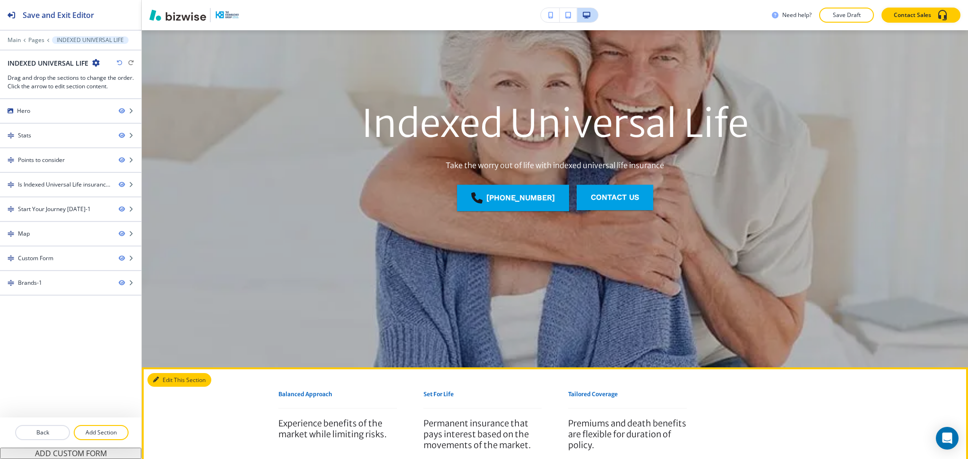
click at [162, 382] on button "Edit This Section" at bounding box center [179, 380] width 64 height 14
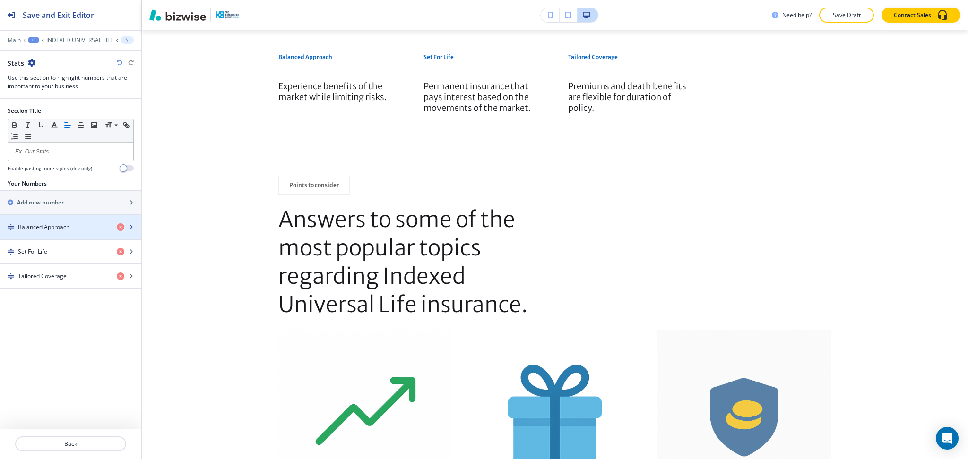
click at [56, 230] on h4 "Balanced Approach" at bounding box center [44, 227] width 52 height 9
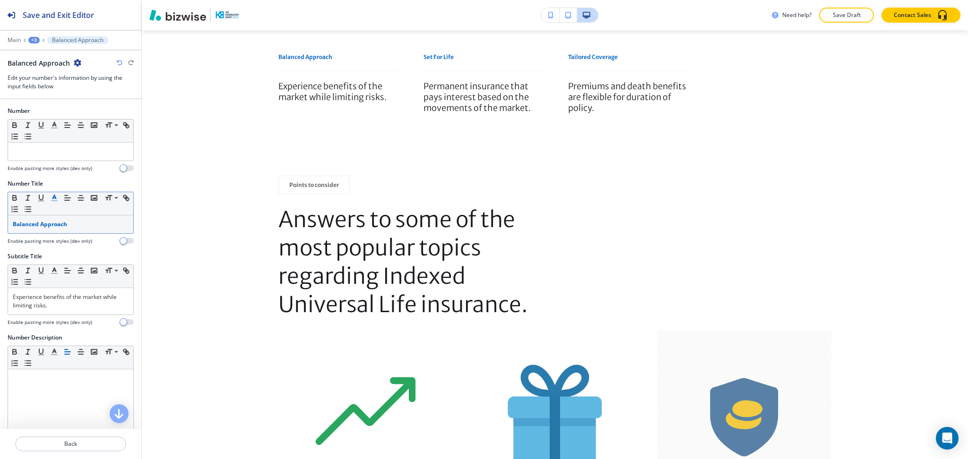
scroll to position [474, 0]
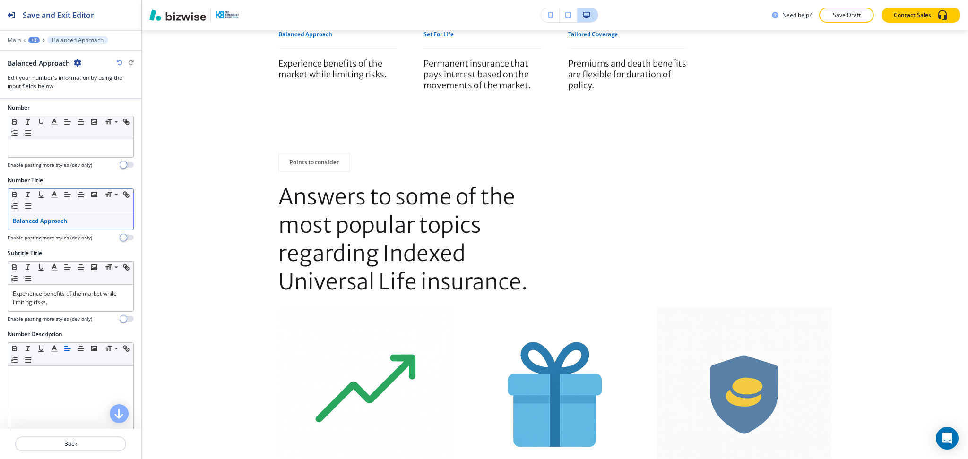
click at [70, 215] on div "Balanced Approach" at bounding box center [70, 221] width 125 height 18
click at [89, 197] on button "button" at bounding box center [93, 194] width 13 height 11
click at [112, 243] on span at bounding box center [115, 241] width 21 height 11
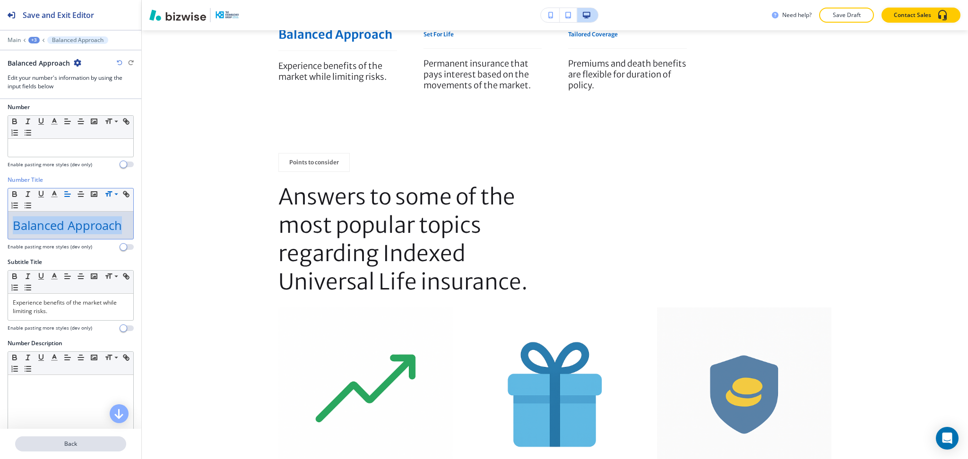
click at [72, 441] on p "Back" at bounding box center [70, 444] width 109 height 9
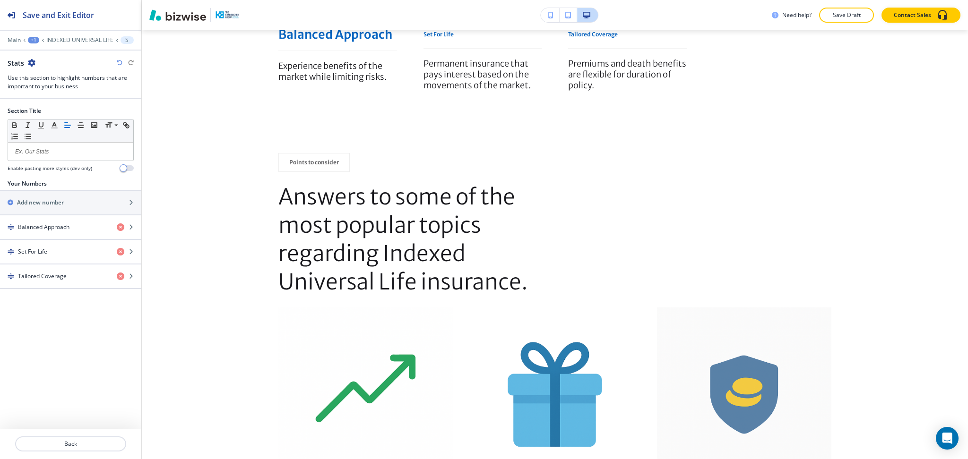
scroll to position [451, 0]
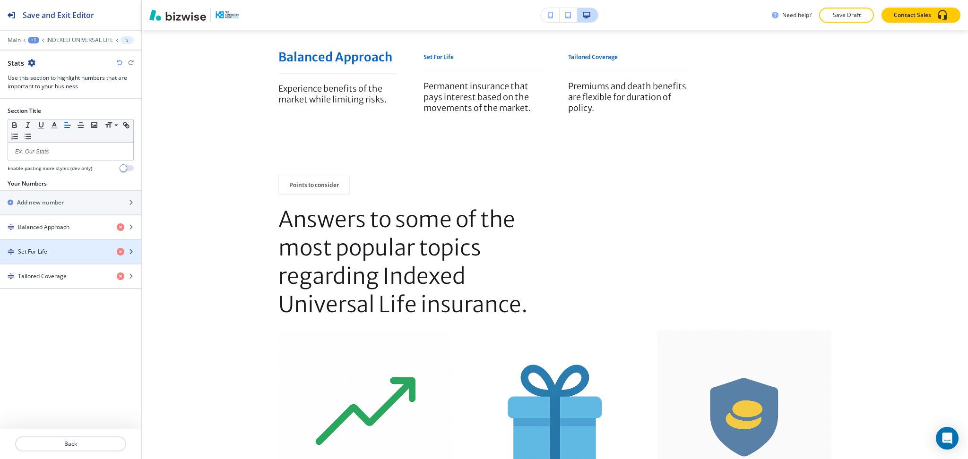
click at [71, 254] on div "Set For Life" at bounding box center [54, 252] width 109 height 9
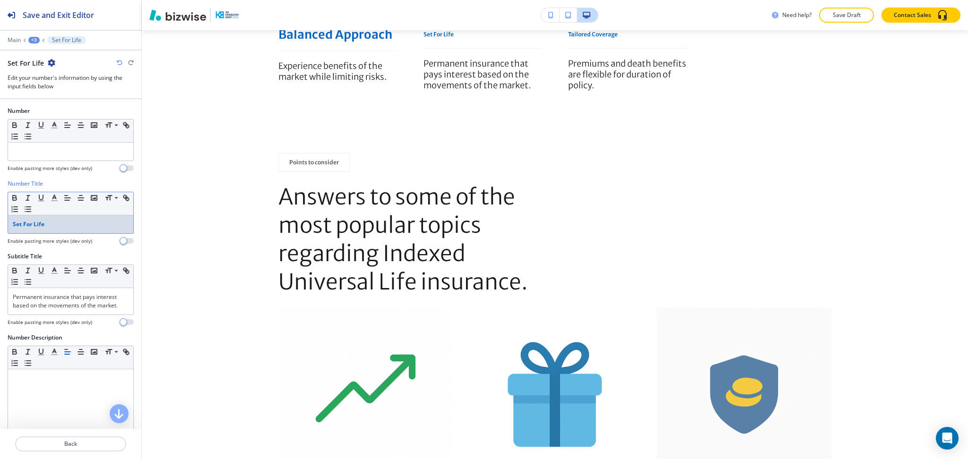
click at [72, 220] on div "Set For Life" at bounding box center [70, 225] width 125 height 18
click at [110, 248] on span at bounding box center [115, 245] width 21 height 11
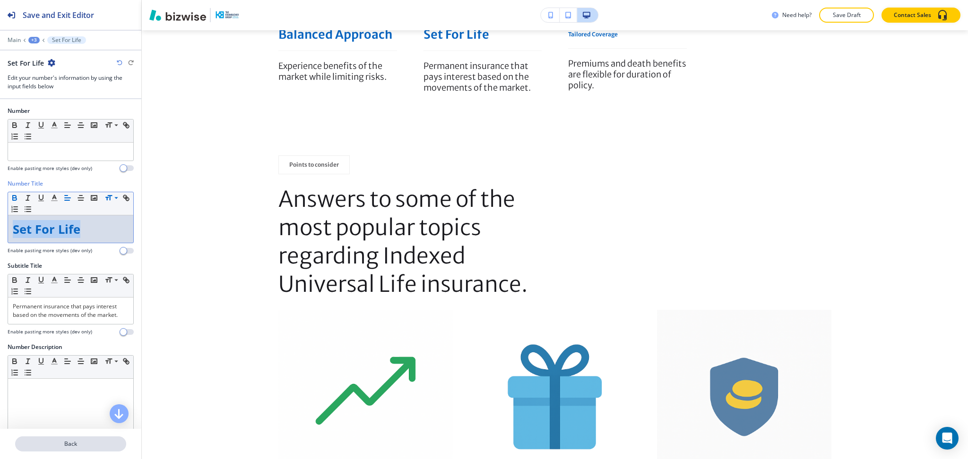
click at [79, 448] on p "Back" at bounding box center [70, 444] width 109 height 9
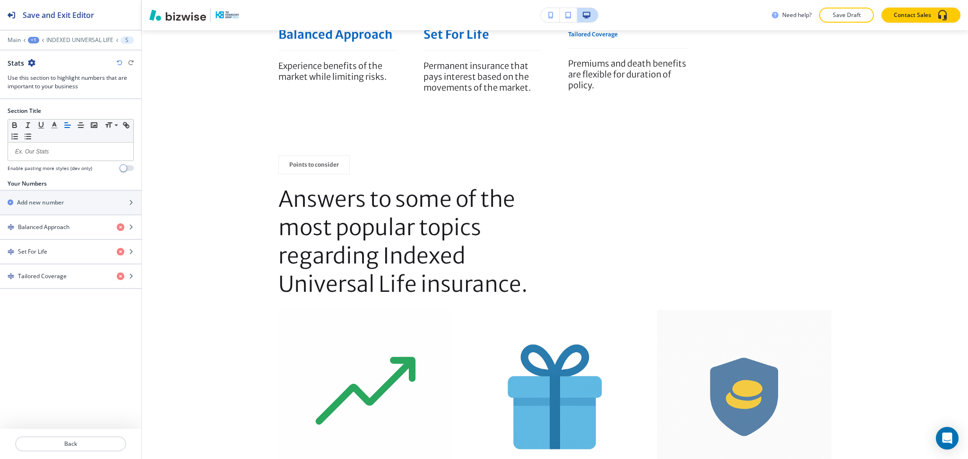
scroll to position [451, 0]
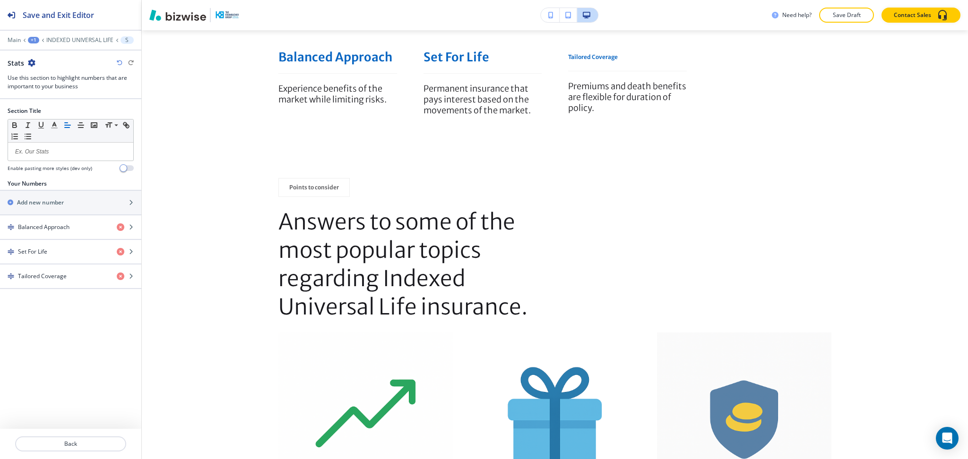
click at [60, 291] on div "Your Numbers Add new number Balanced Approach Set For Life Tailored Coverage" at bounding box center [70, 238] width 141 height 117
click at [58, 282] on div "button" at bounding box center [70, 285] width 141 height 8
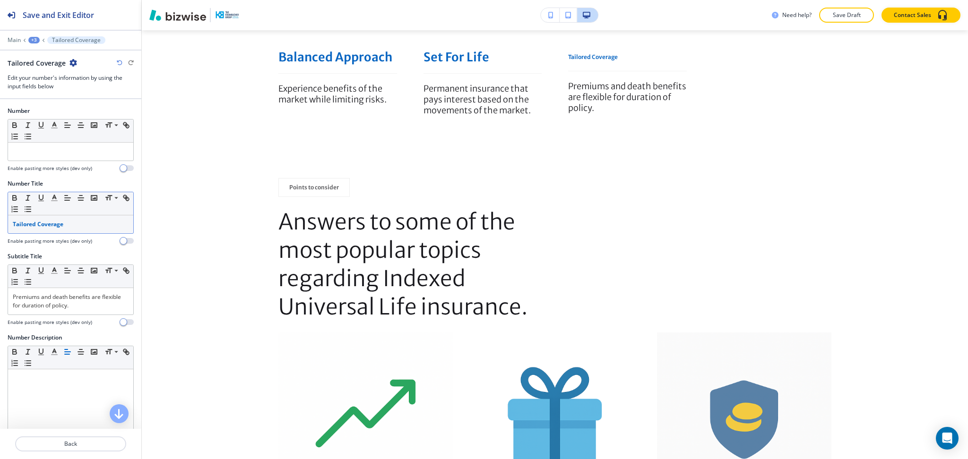
scroll to position [474, 0]
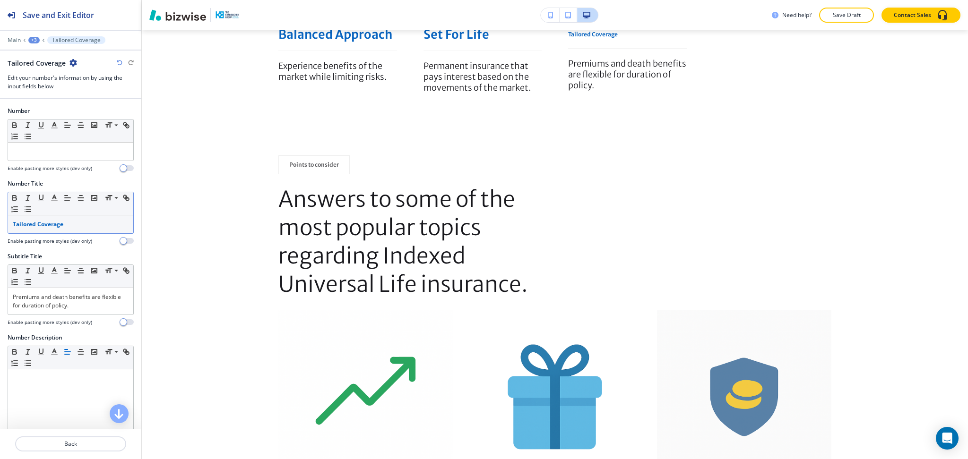
click at [74, 222] on p "Tailored Coverage" at bounding box center [71, 224] width 116 height 9
click at [110, 248] on span at bounding box center [115, 245] width 21 height 11
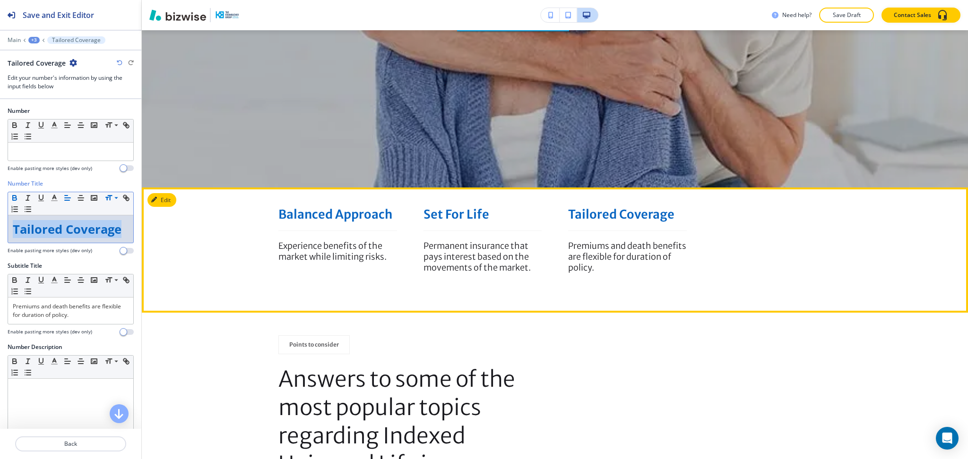
scroll to position [293, 0]
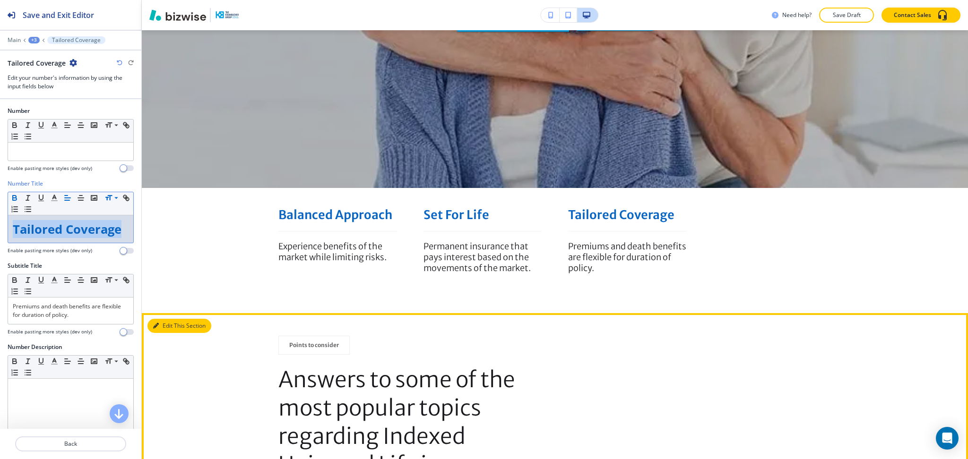
click at [174, 324] on button "Edit This Section" at bounding box center [179, 326] width 64 height 14
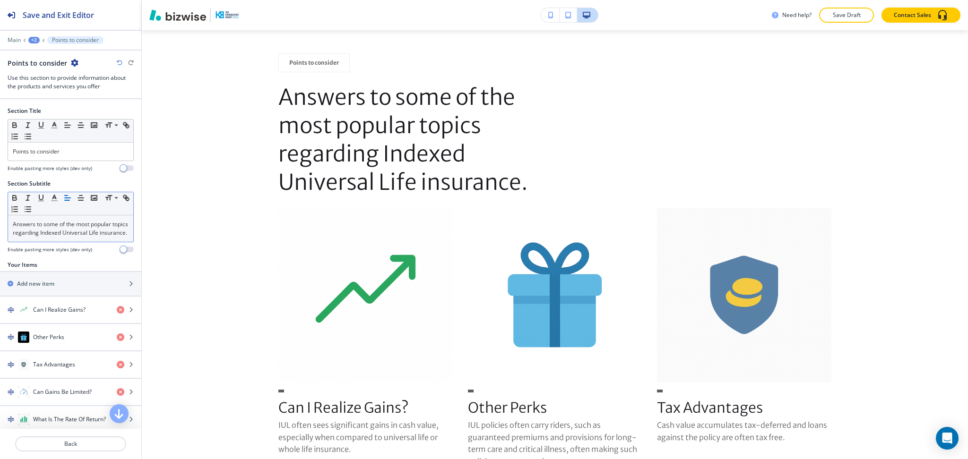
scroll to position [576, 0]
click at [62, 237] on p "Answers to some of the most popular topics regarding Indexed Universal Life ins…" at bounding box center [71, 228] width 116 height 17
click at [84, 242] on div "Answers to some of the most popular topics regarding Indexed Universal Life ins…" at bounding box center [70, 229] width 125 height 26
click at [111, 208] on span at bounding box center [115, 211] width 21 height 11
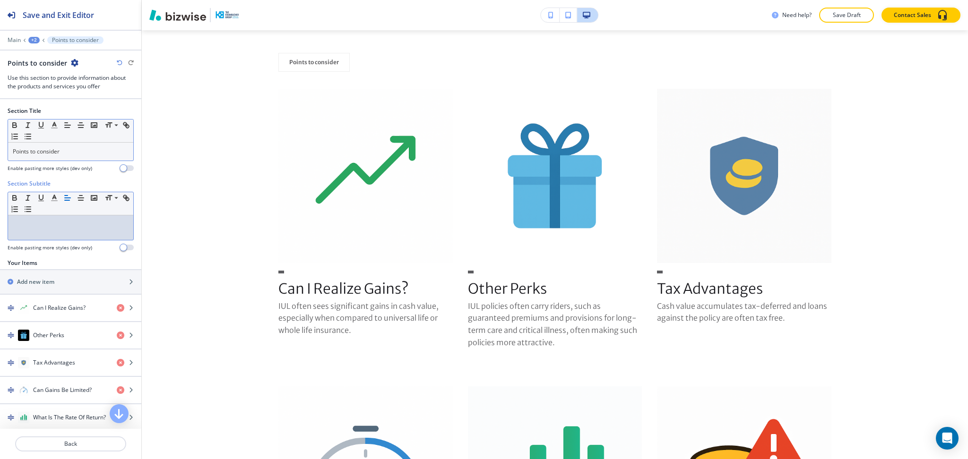
click at [15, 151] on p "Points to consider" at bounding box center [71, 151] width 116 height 9
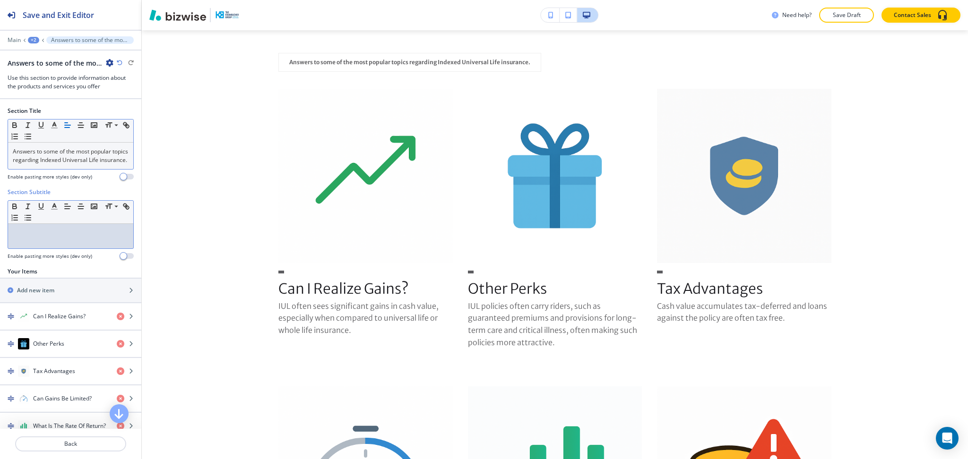
click at [43, 237] on p at bounding box center [71, 233] width 116 height 9
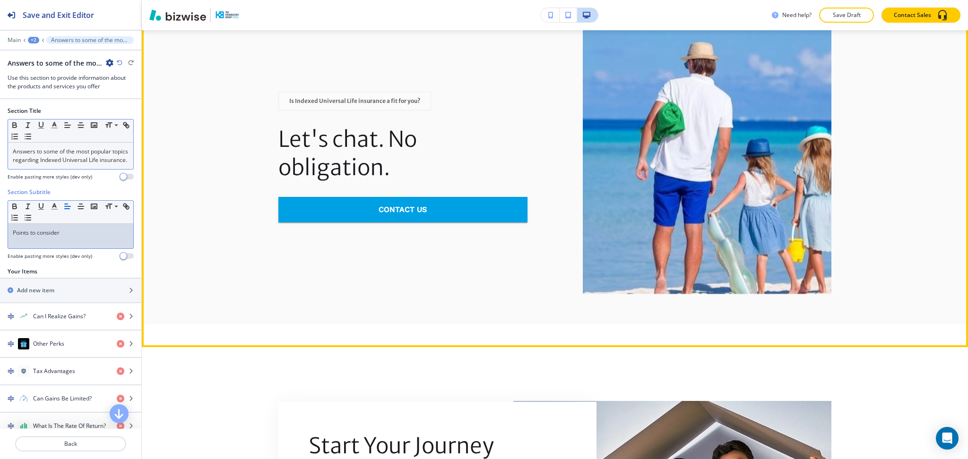
scroll to position [1322, 0]
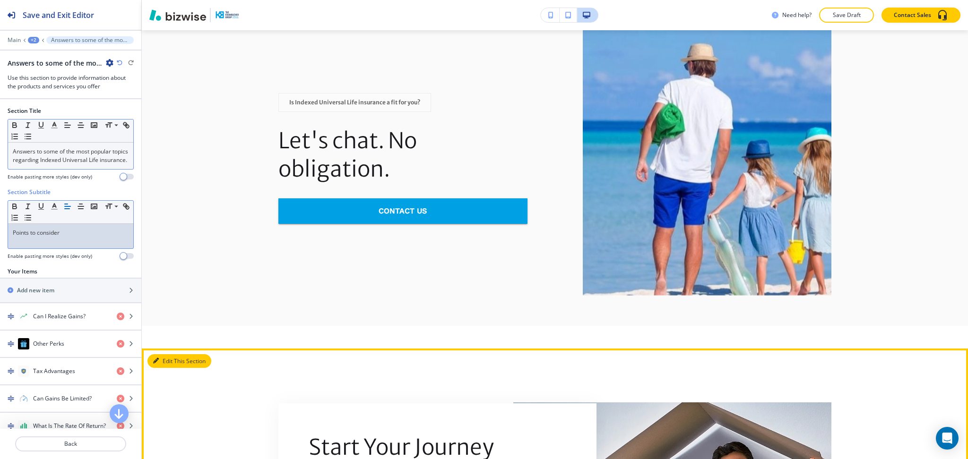
click at [171, 359] on button "Edit This Section" at bounding box center [179, 362] width 64 height 14
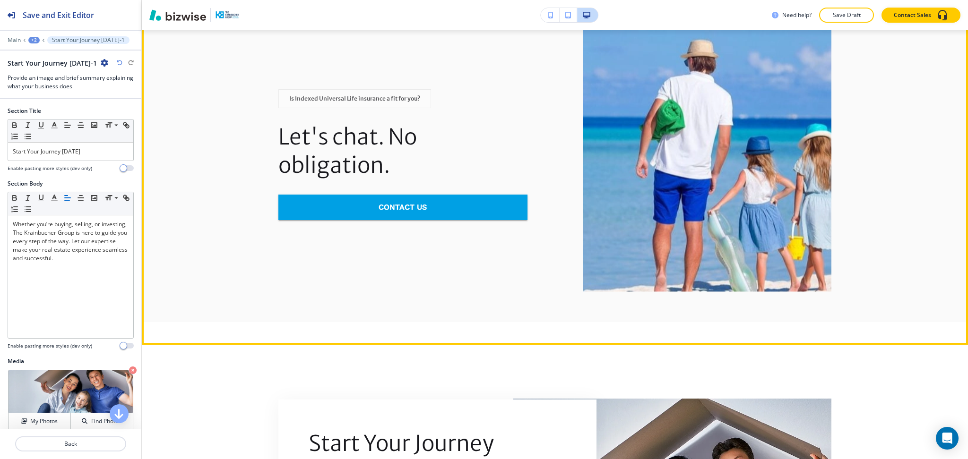
scroll to position [1325, 0]
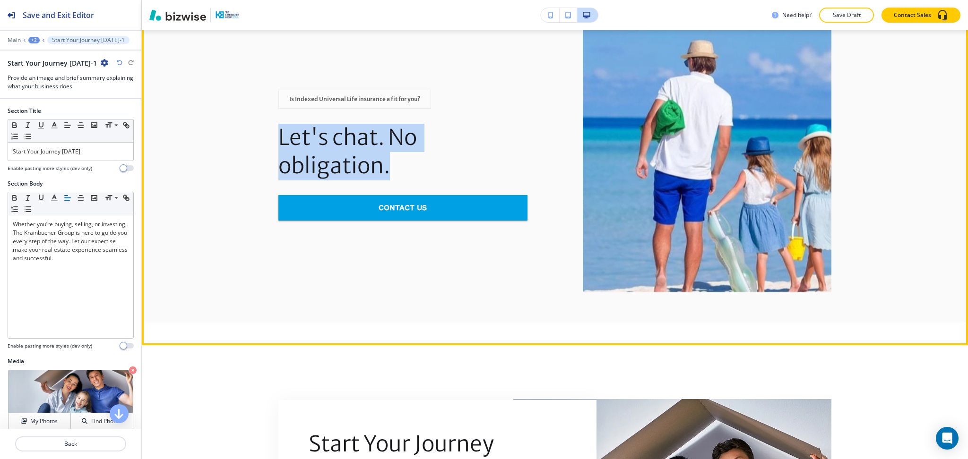
drag, startPoint x: 389, startPoint y: 175, endPoint x: 275, endPoint y: 139, distance: 119.3
click at [278, 139] on h2 "Let's chat. No obligation." at bounding box center [402, 152] width 249 height 57
copy h2 "Let's chat. No obligation."
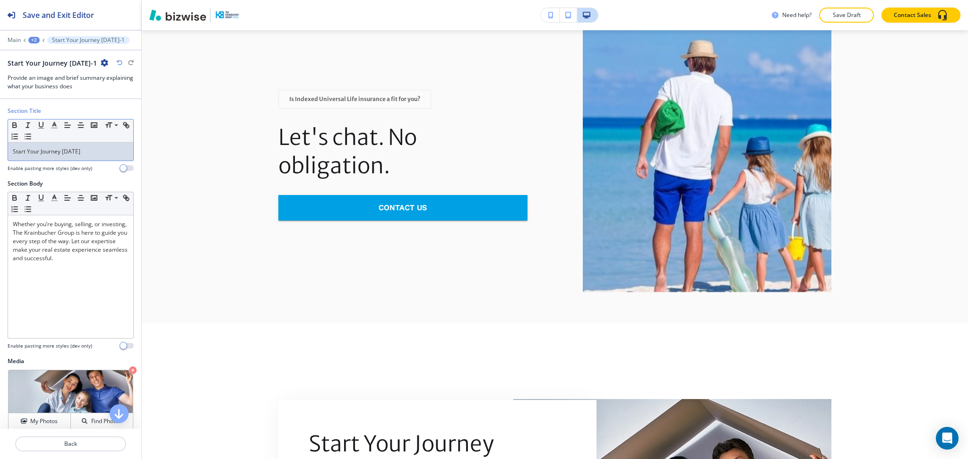
click at [87, 155] on p "Start Your Journey Today" at bounding box center [71, 151] width 116 height 9
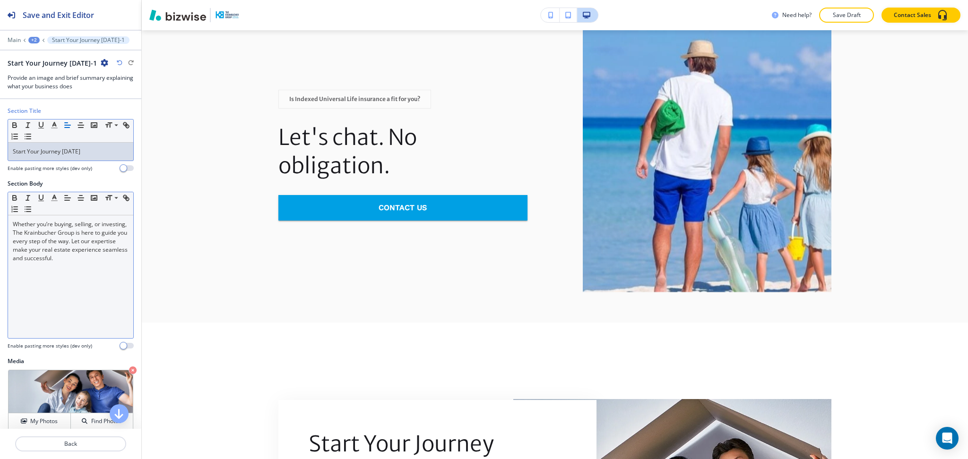
click at [93, 256] on p "Whether you’re buying, selling, or investing, The Krainbucher Group is here to …" at bounding box center [71, 241] width 116 height 43
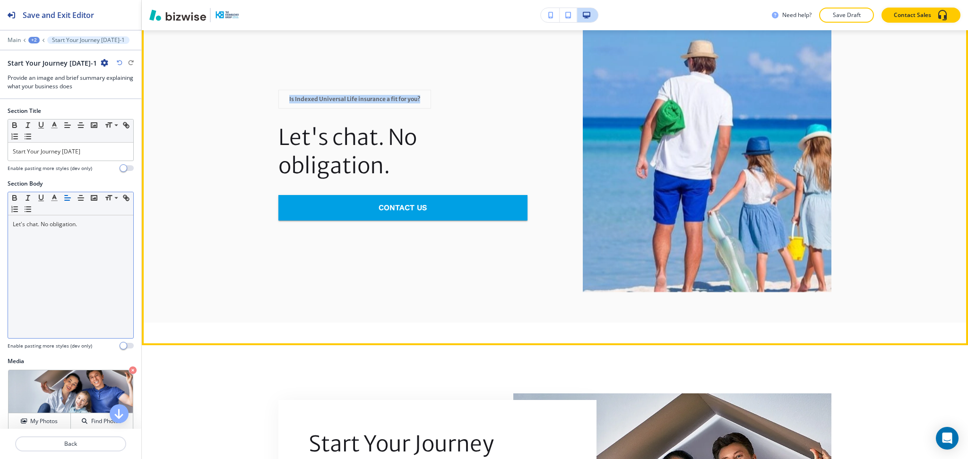
drag, startPoint x: 415, startPoint y: 100, endPoint x: 282, endPoint y: 94, distance: 133.0
click at [282, 94] on div "Is Indexed Universal Life insurance a fit for you?" at bounding box center [354, 99] width 153 height 19
copy p "Is Indexed Universal Life insurance a fit for you?"
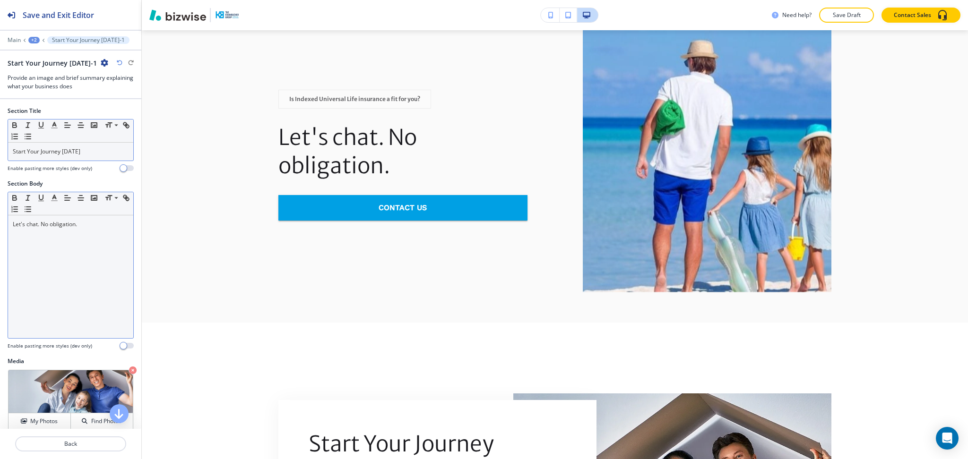
click at [84, 155] on p "Start Your Journey Today" at bounding box center [71, 151] width 116 height 9
click at [96, 239] on div "Let's chat. No obligation." at bounding box center [70, 277] width 125 height 123
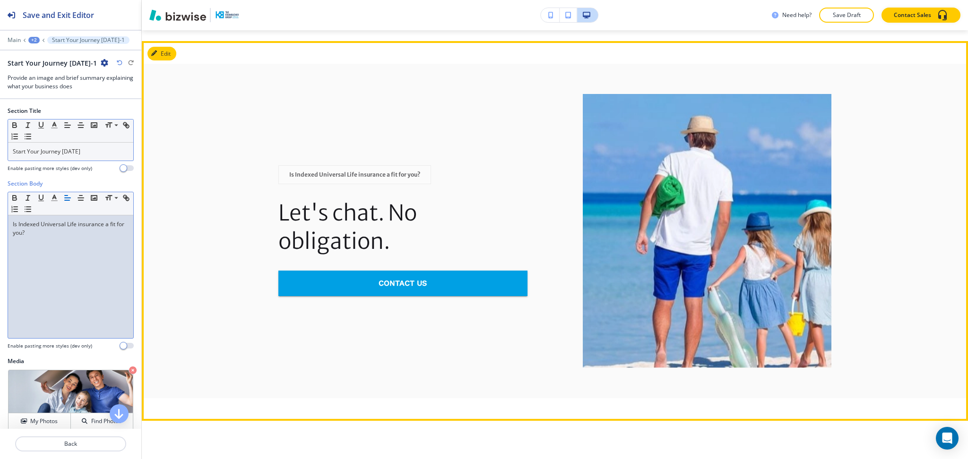
scroll to position [1249, 0]
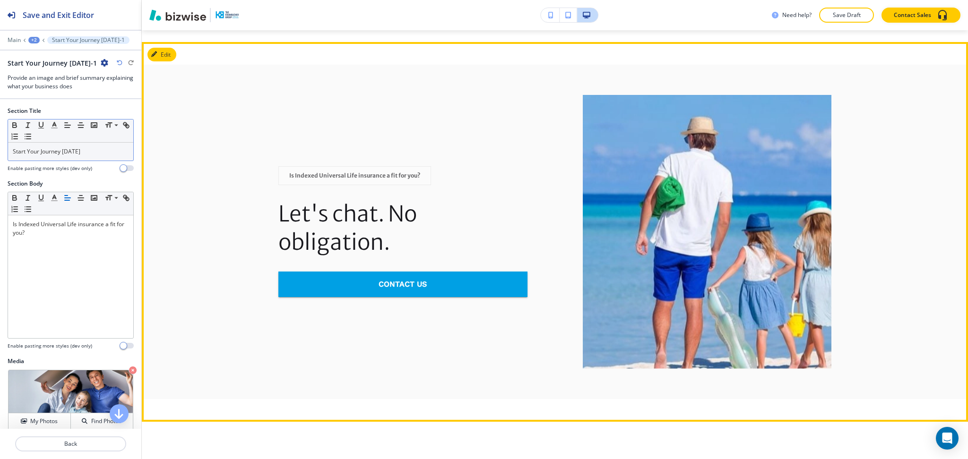
click at [380, 236] on h2 "Let's chat. No obligation." at bounding box center [402, 228] width 249 height 57
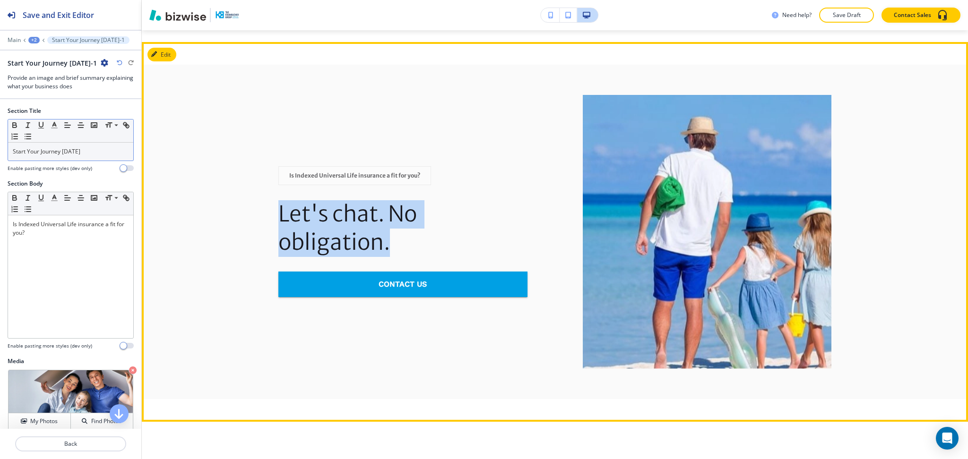
drag, startPoint x: 390, startPoint y: 246, endPoint x: 252, endPoint y: 221, distance: 139.8
click at [252, 221] on div "Is Indexed Universal Life insurance a fit for you? Let's chat. No obligation. C…" at bounding box center [555, 232] width 826 height 335
copy h2 "Let's chat. No obligation."
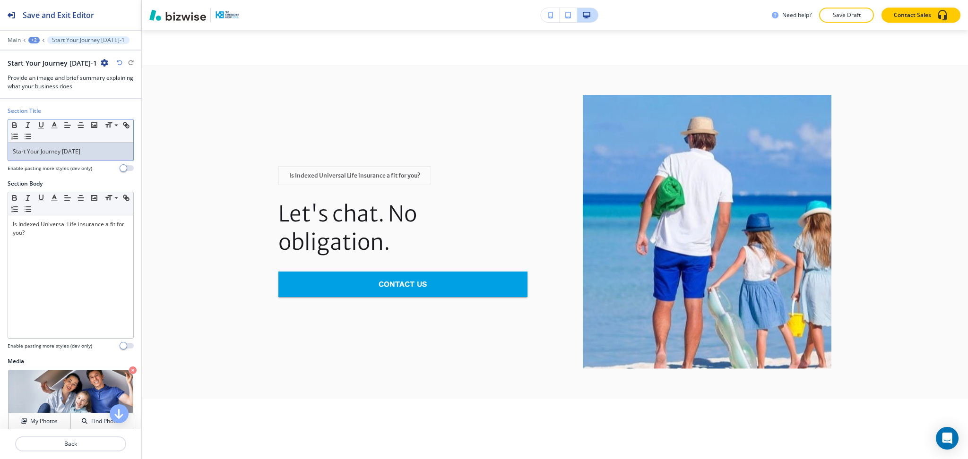
click at [103, 150] on p "Start Your Journey Today" at bounding box center [71, 151] width 116 height 9
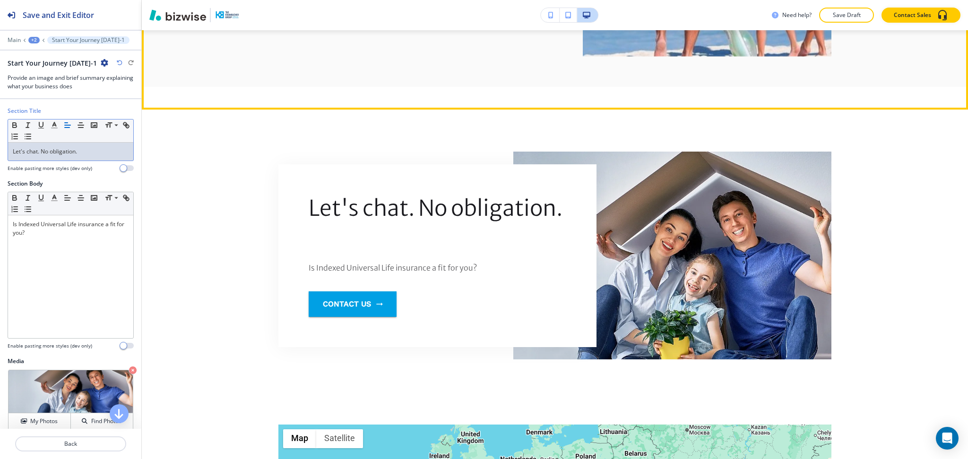
scroll to position [1562, 0]
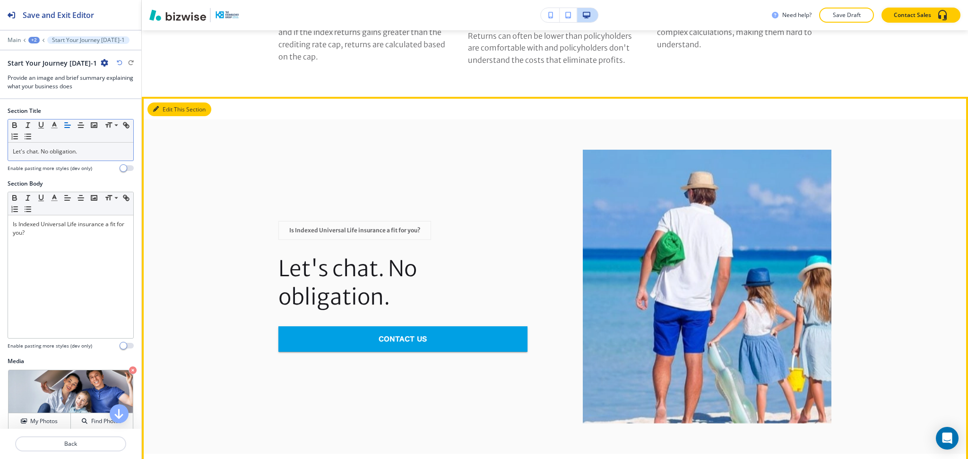
click at [169, 110] on button "Edit This Section" at bounding box center [179, 110] width 64 height 14
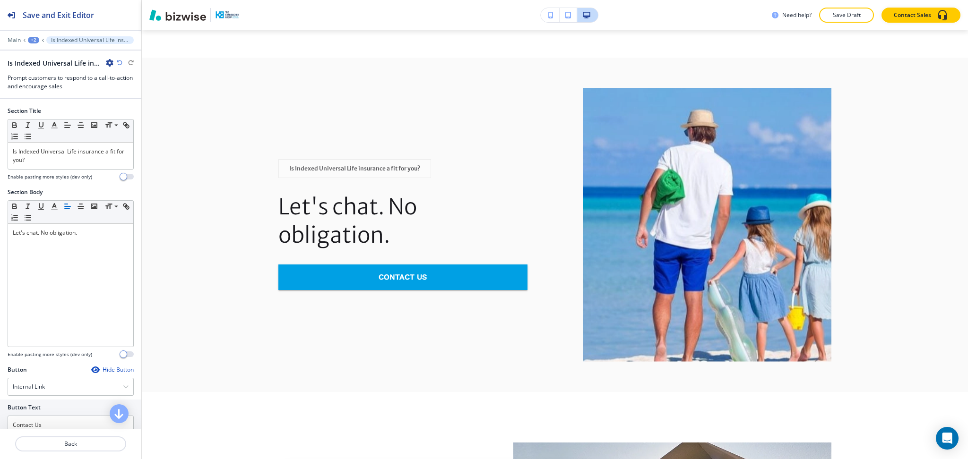
scroll to position [1260, 0]
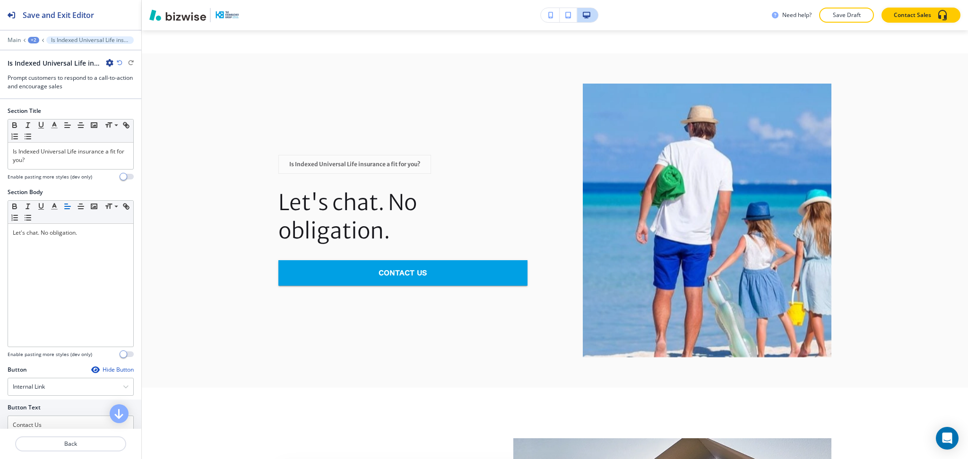
click at [107, 60] on icon "button" at bounding box center [110, 63] width 8 height 8
click at [123, 112] on p "Delete Section" at bounding box center [136, 112] width 48 height 9
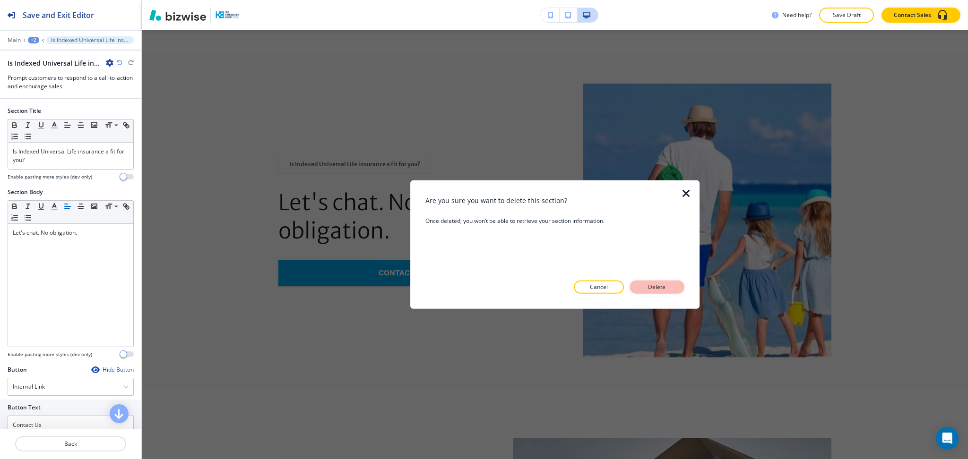
click at [664, 288] on p "Delete" at bounding box center [657, 287] width 23 height 9
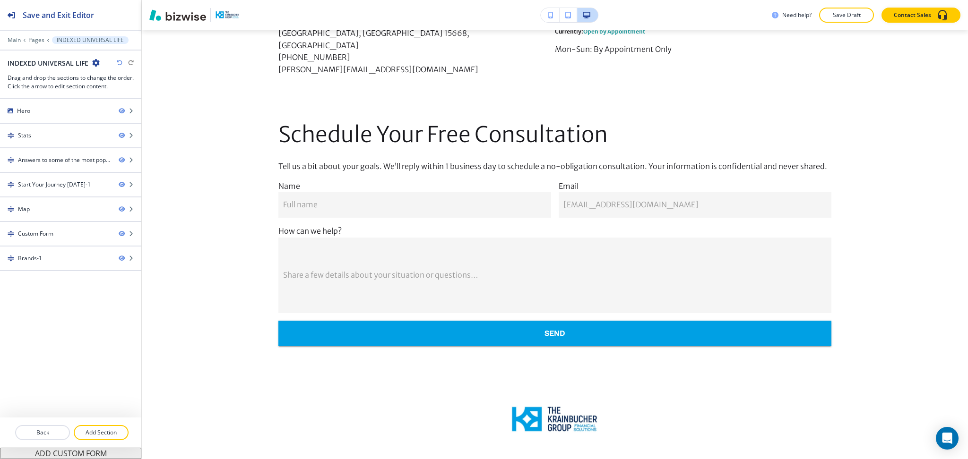
scroll to position [1758, 0]
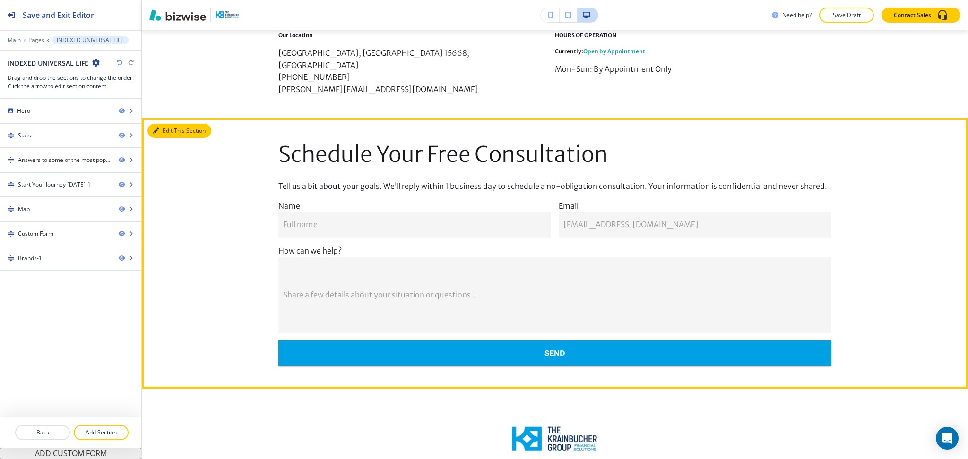
click at [170, 124] on button "Edit This Section" at bounding box center [179, 131] width 64 height 14
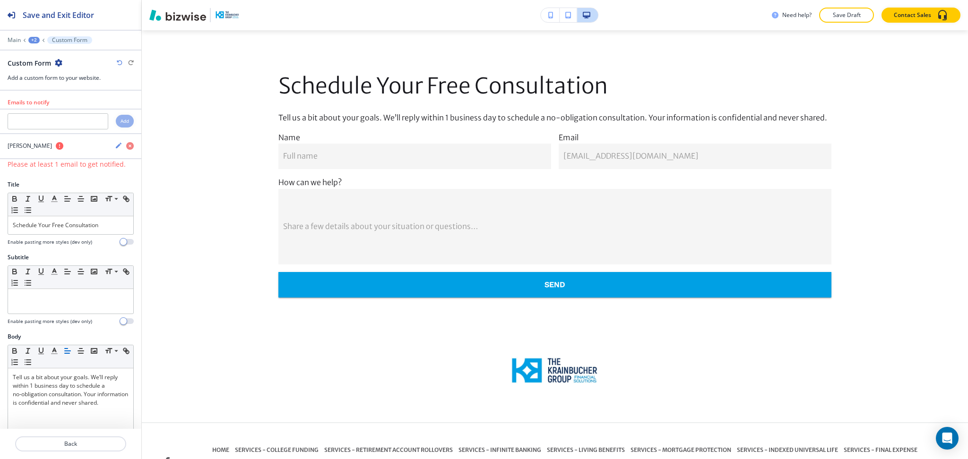
scroll to position [1834, 0]
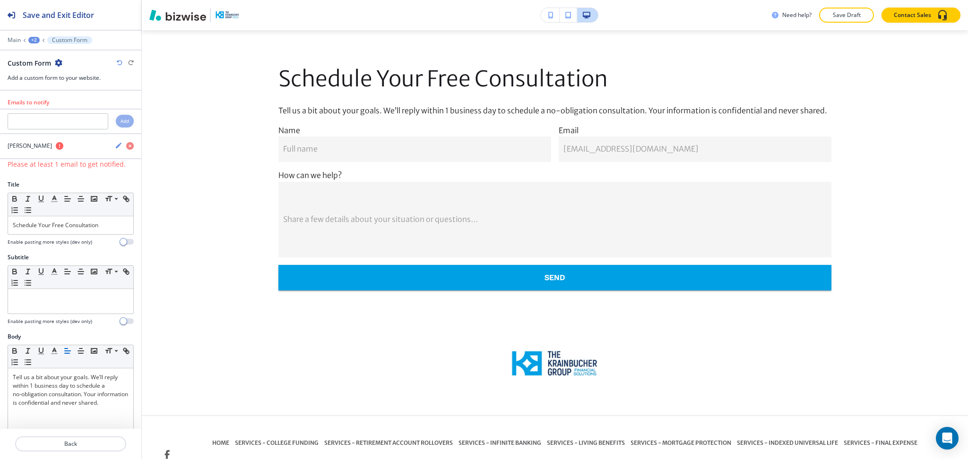
click at [57, 63] on icon "button" at bounding box center [59, 63] width 8 height 8
click at [70, 111] on p "Delete Section" at bounding box center [85, 112] width 48 height 9
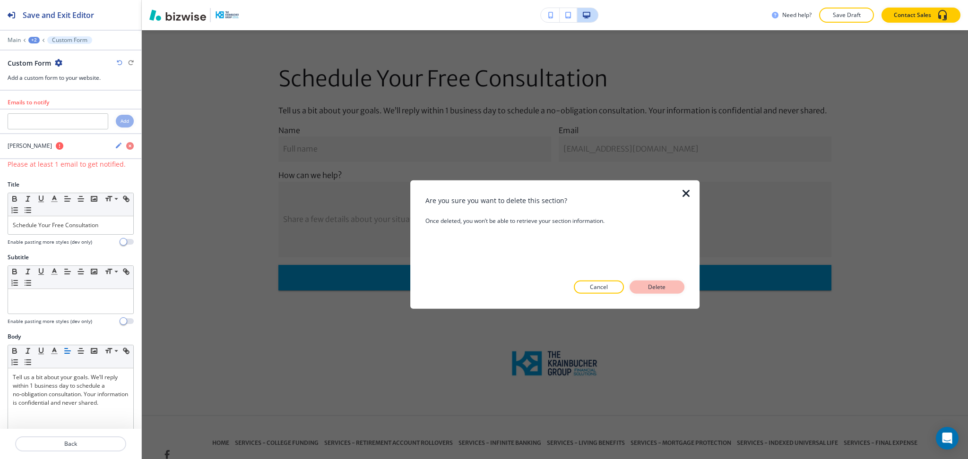
click at [663, 290] on p "Delete" at bounding box center [657, 287] width 23 height 9
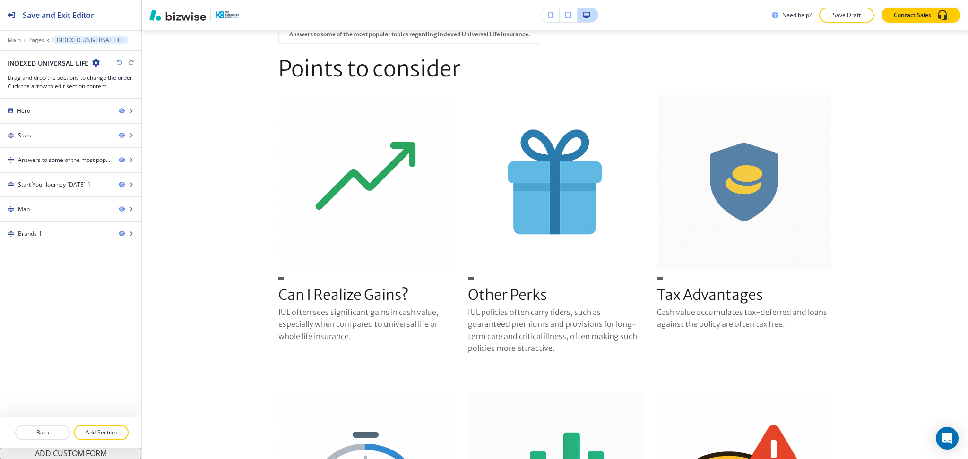
scroll to position [0, 0]
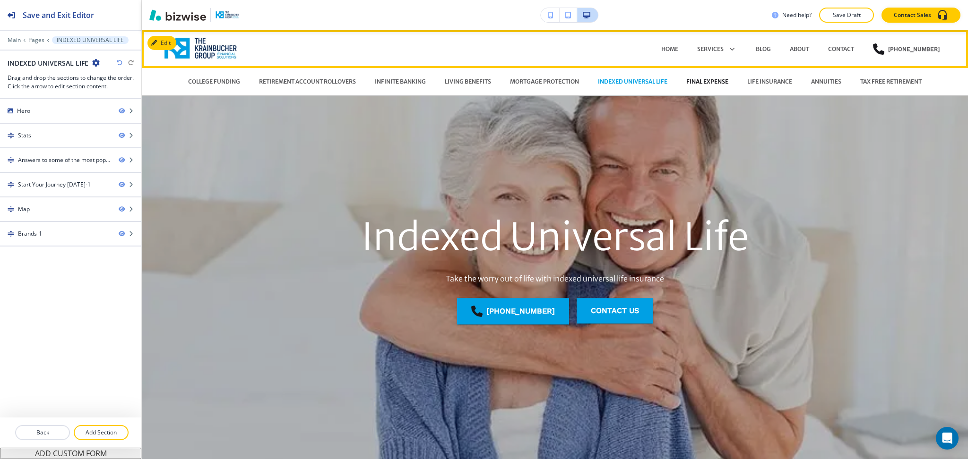
click at [709, 80] on p "FINAL EXPENSE" at bounding box center [707, 82] width 42 height 9
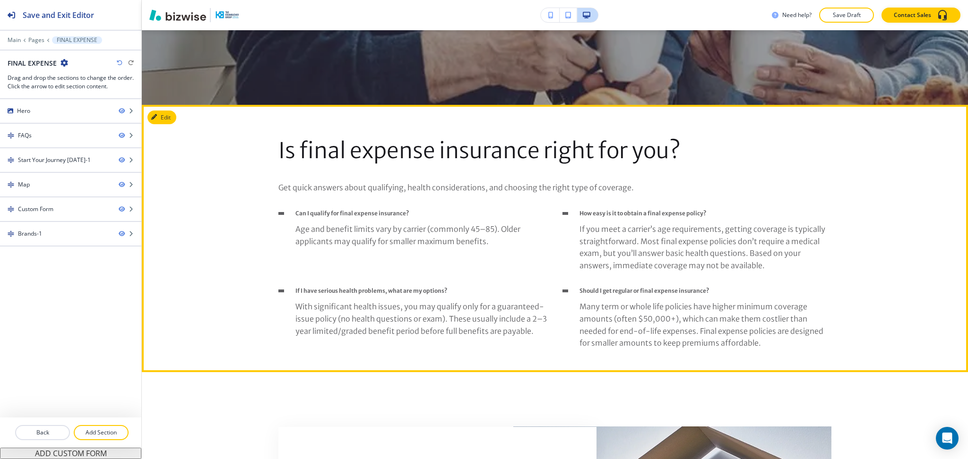
scroll to position [377, 0]
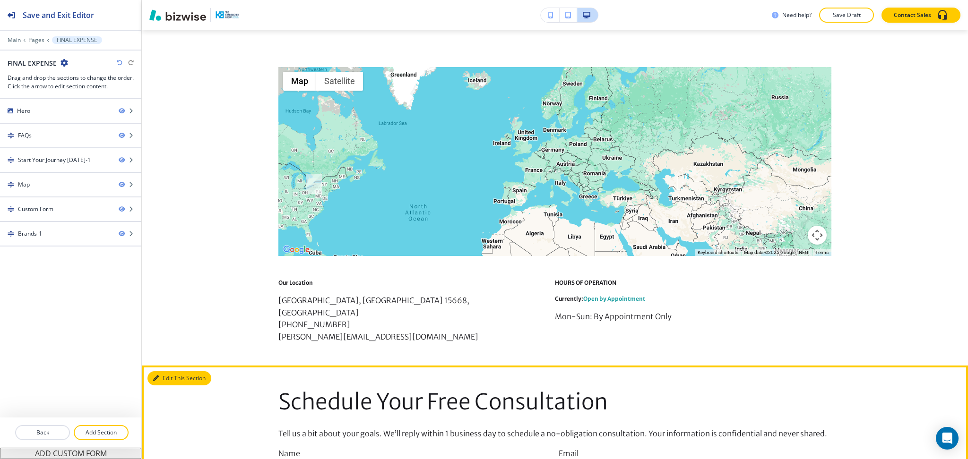
click at [169, 372] on button "Edit This Section" at bounding box center [179, 379] width 64 height 14
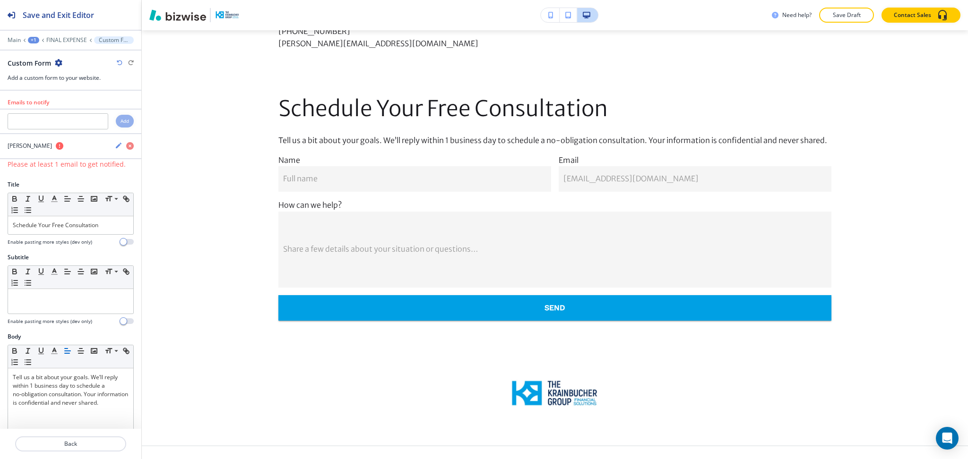
scroll to position [1317, 0]
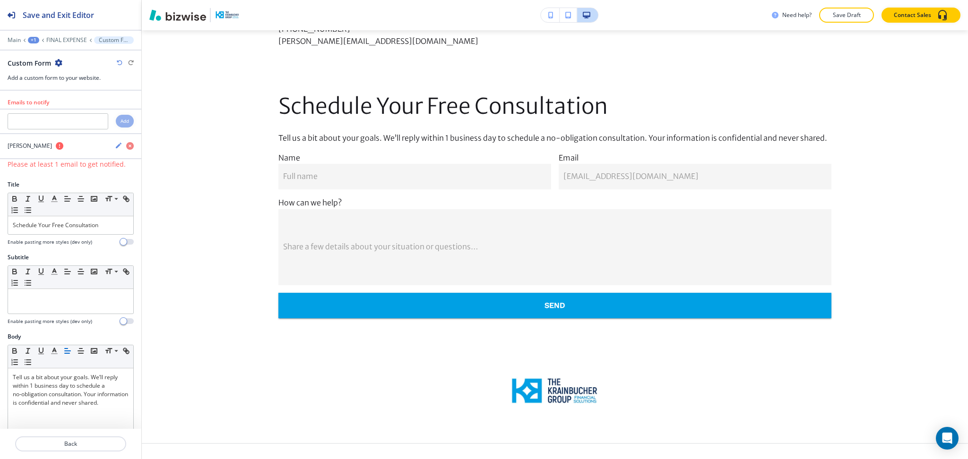
click at [62, 58] on div "Custom Form" at bounding box center [71, 63] width 126 height 10
click at [61, 60] on icon "button" at bounding box center [59, 63] width 8 height 8
click at [78, 114] on p "Delete Section" at bounding box center [85, 112] width 48 height 9
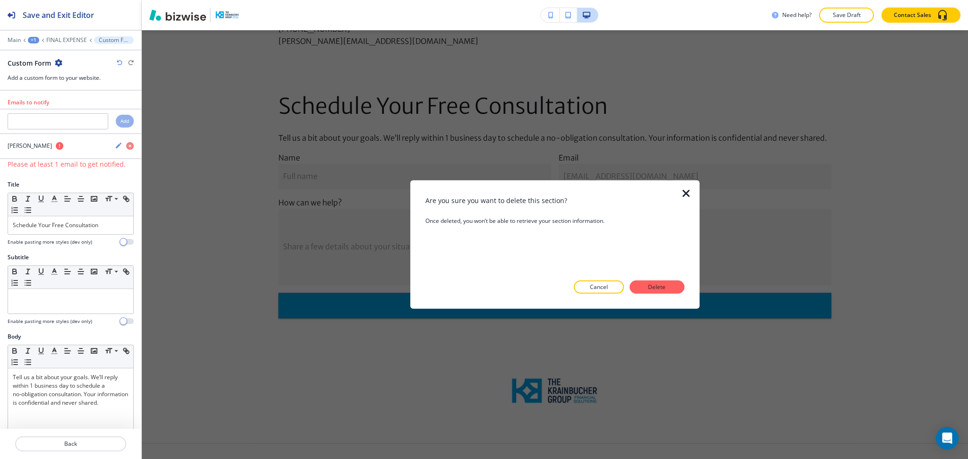
click at [651, 288] on p "Delete" at bounding box center [657, 287] width 23 height 9
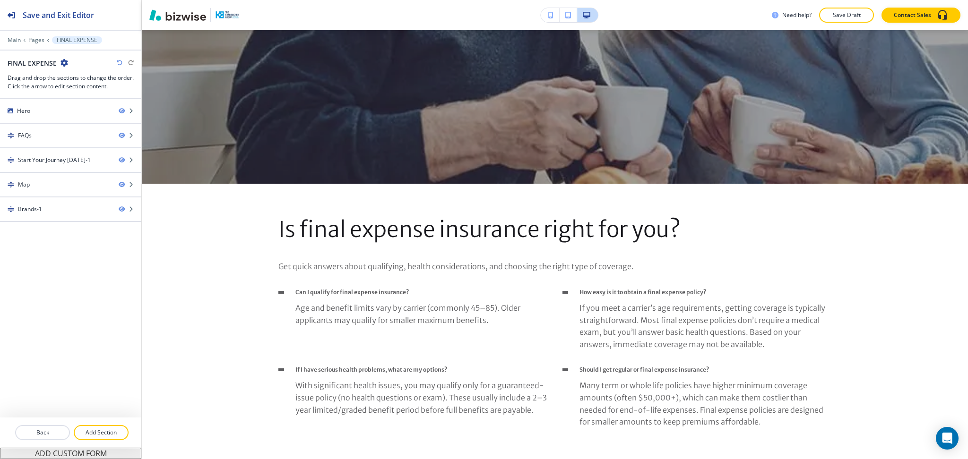
scroll to position [0, 0]
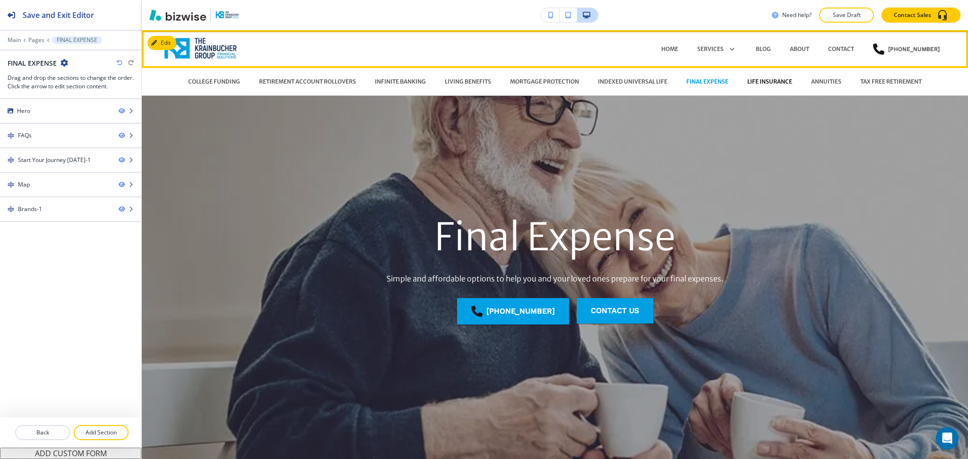
click at [762, 80] on p "LIFE INSURANCE" at bounding box center [769, 82] width 45 height 9
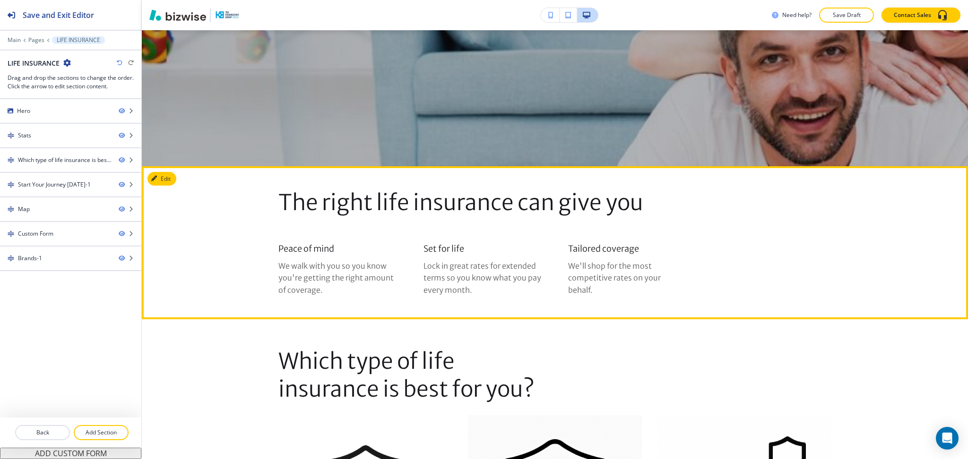
click at [164, 182] on button "Edit" at bounding box center [161, 179] width 29 height 14
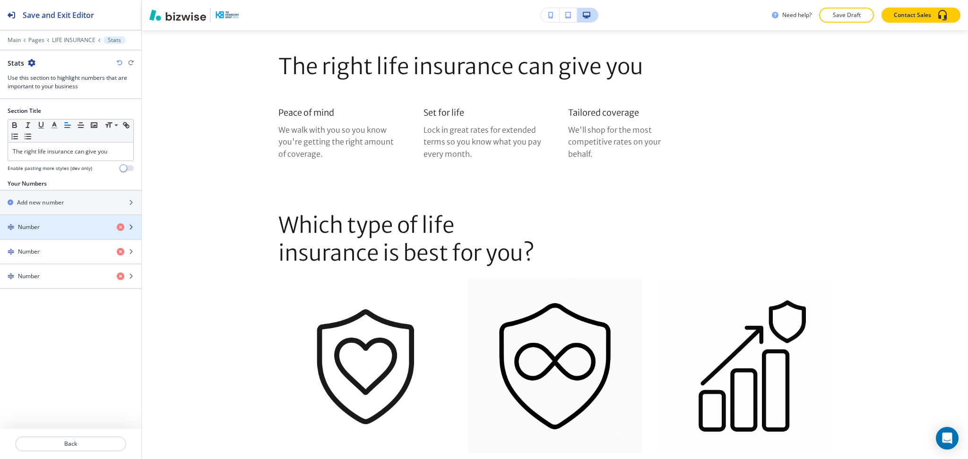
click at [40, 229] on h4 "Number" at bounding box center [29, 227] width 22 height 9
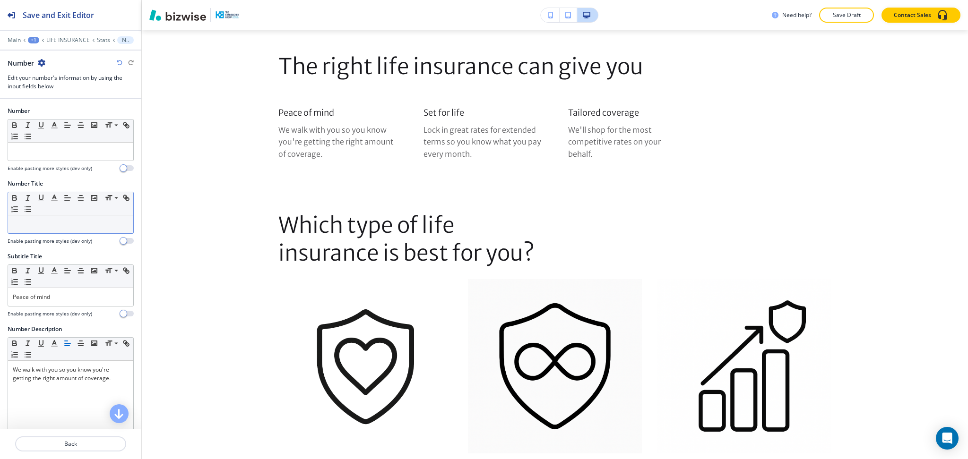
scroll to position [528, 0]
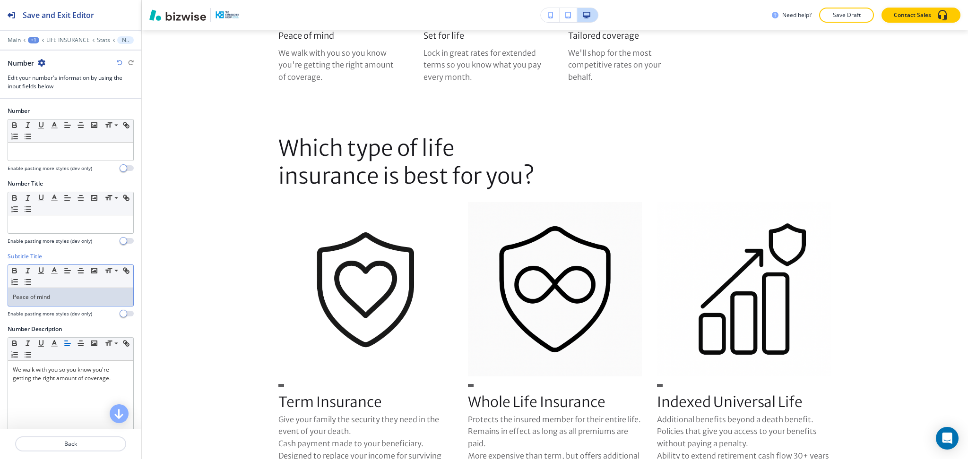
click at [56, 296] on p "Peace of mind" at bounding box center [71, 297] width 116 height 9
click at [55, 272] on polyline "button" at bounding box center [54, 270] width 3 height 4
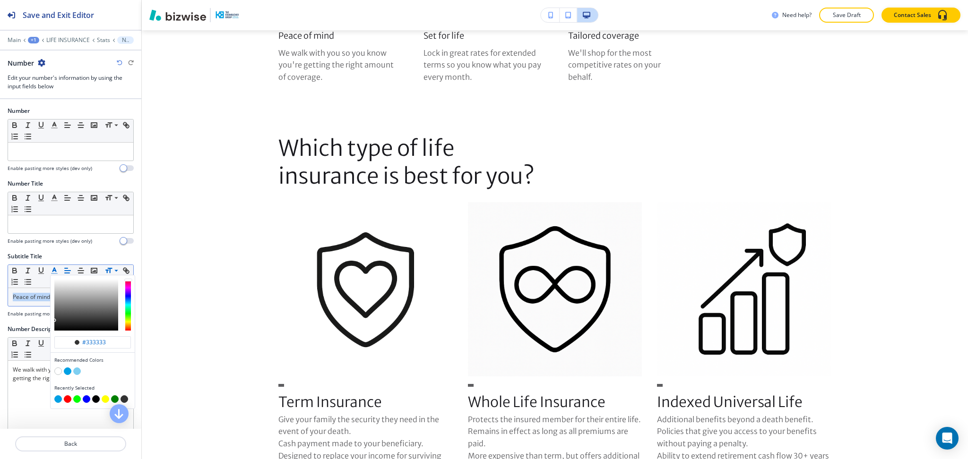
click at [68, 370] on button "button" at bounding box center [68, 372] width 8 height 8
type input "#00a0e4"
click at [44, 297] on span "Peace of mind" at bounding box center [31, 297] width 37 height 8
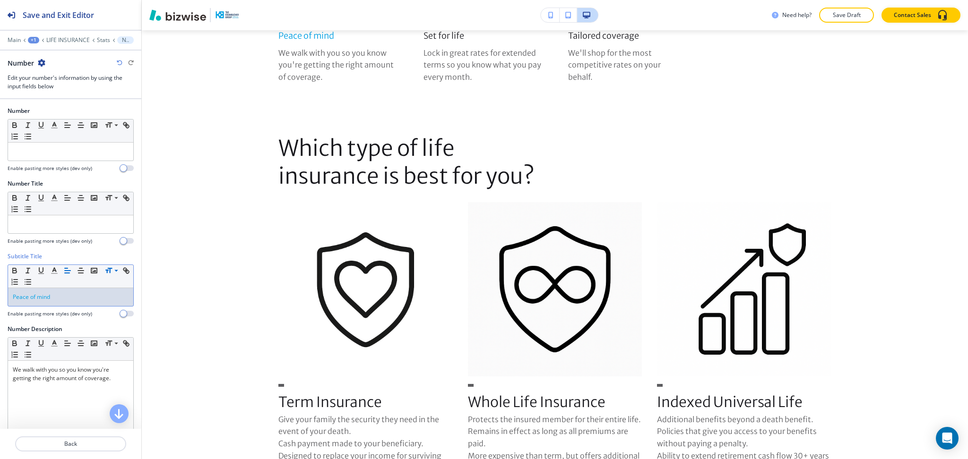
click at [80, 298] on p "Peace of mind" at bounding box center [71, 297] width 116 height 9
click at [81, 227] on p at bounding box center [71, 224] width 116 height 9
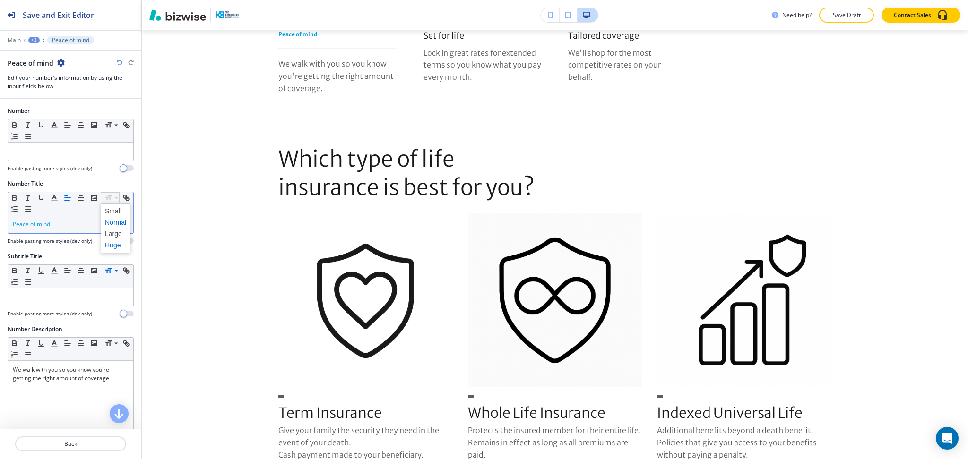
click at [115, 243] on span at bounding box center [115, 245] width 21 height 11
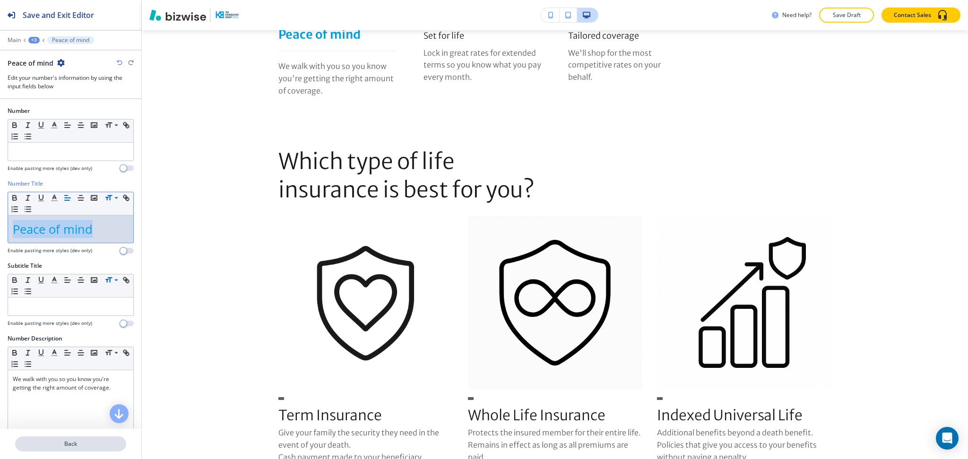
click at [68, 444] on p "Back" at bounding box center [70, 444] width 109 height 9
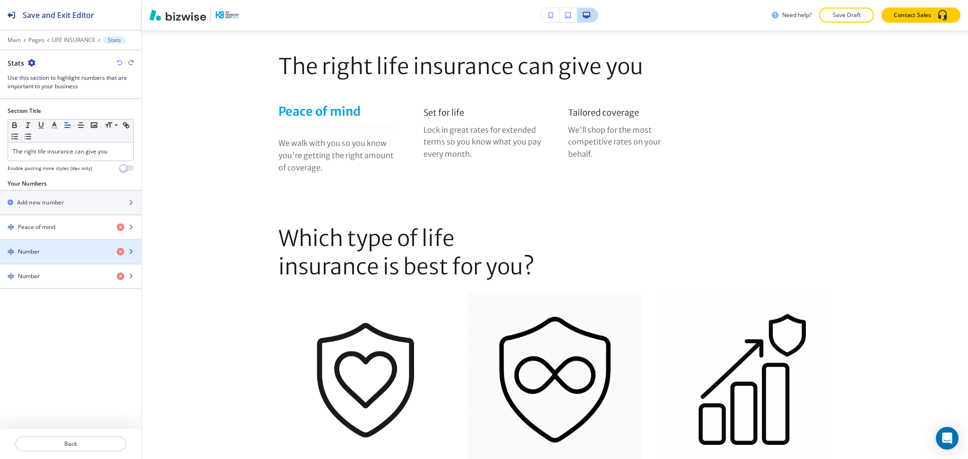
click at [59, 251] on div "Number" at bounding box center [54, 252] width 109 height 9
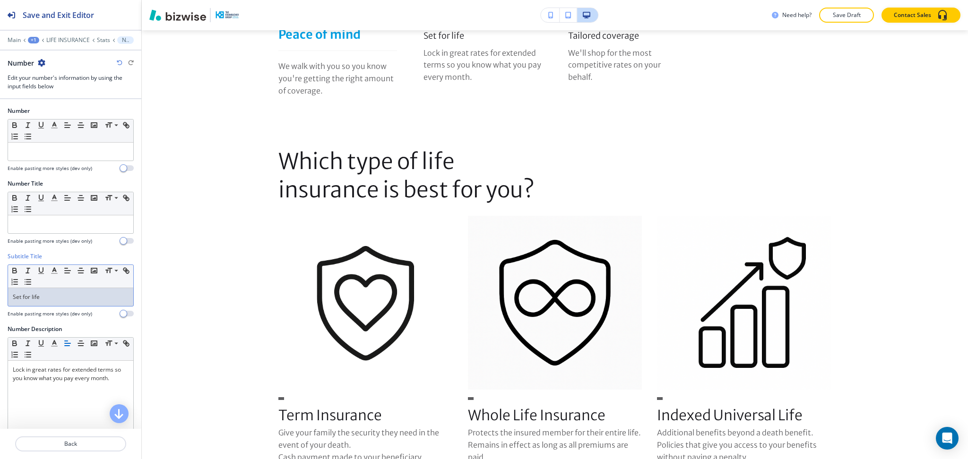
click at [66, 295] on p "Set for life" at bounding box center [71, 297] width 116 height 9
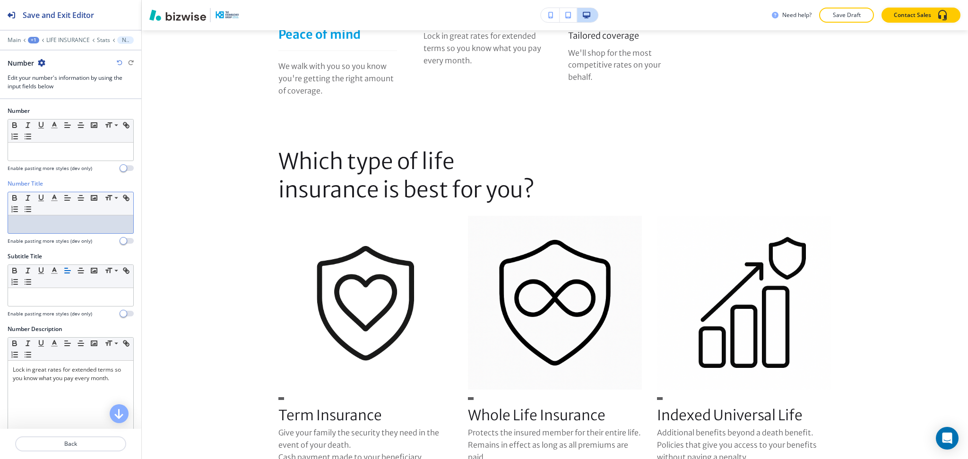
click at [63, 224] on p at bounding box center [71, 224] width 116 height 9
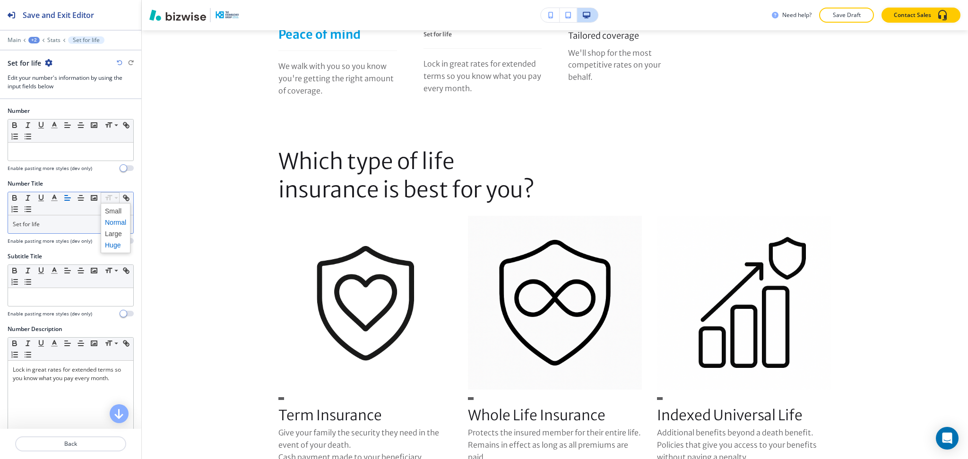
click at [117, 250] on span at bounding box center [115, 245] width 21 height 11
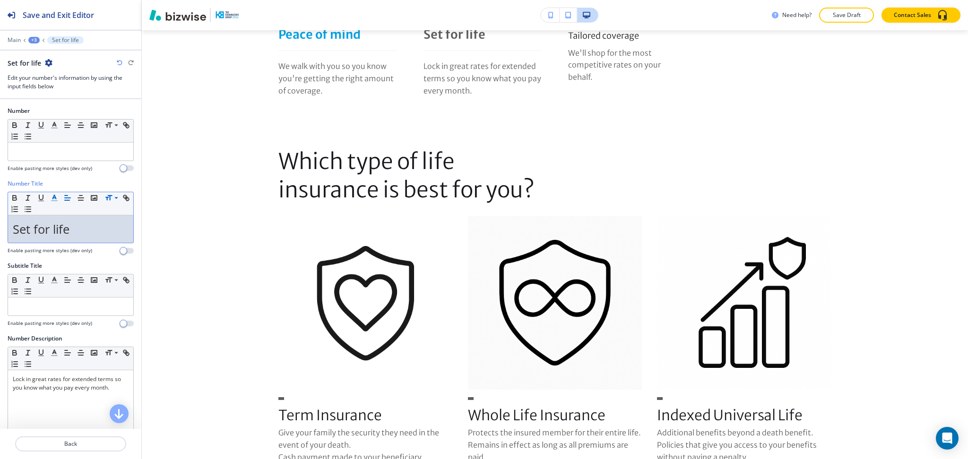
click at [55, 199] on icon "button" at bounding box center [54, 198] width 9 height 9
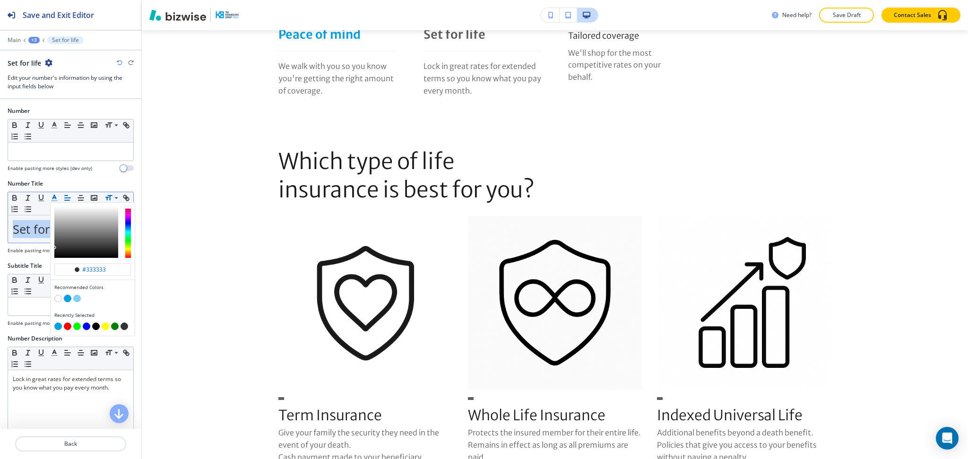
click at [66, 297] on button "button" at bounding box center [68, 299] width 8 height 8
type input "#00a0e4"
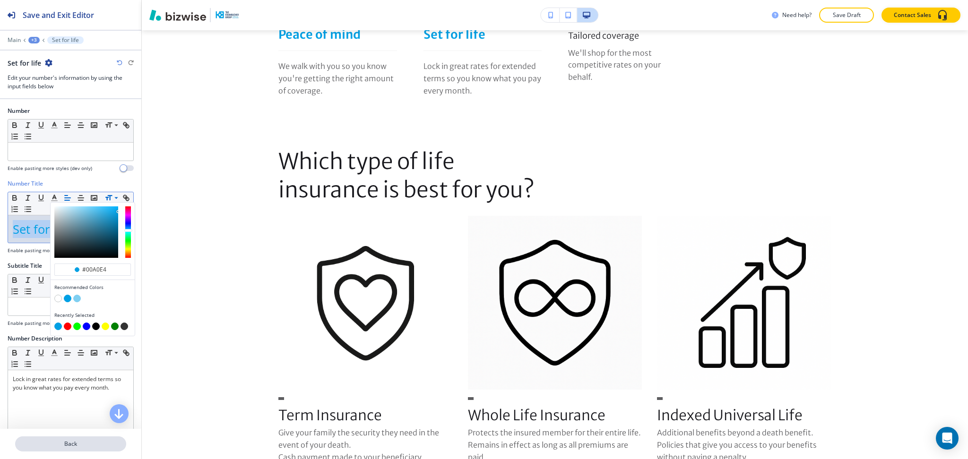
click at [81, 442] on p "Back" at bounding box center [70, 444] width 109 height 9
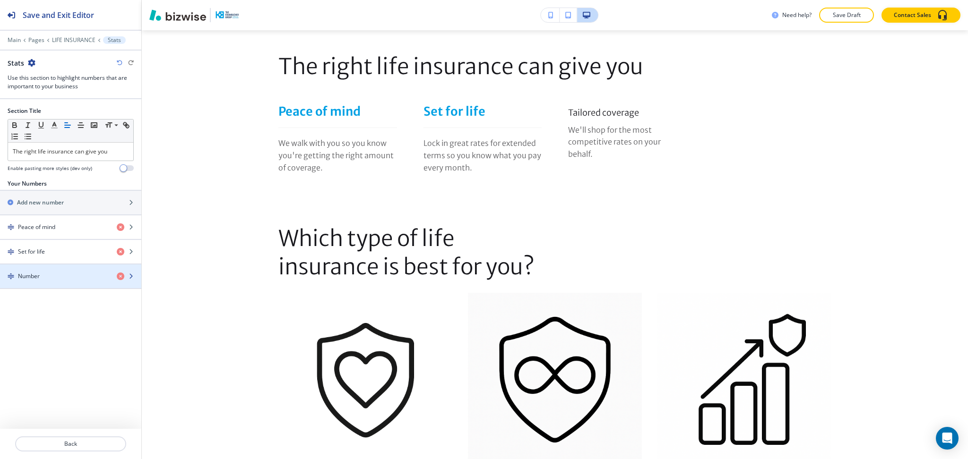
click at [70, 279] on div "Number" at bounding box center [54, 276] width 109 height 9
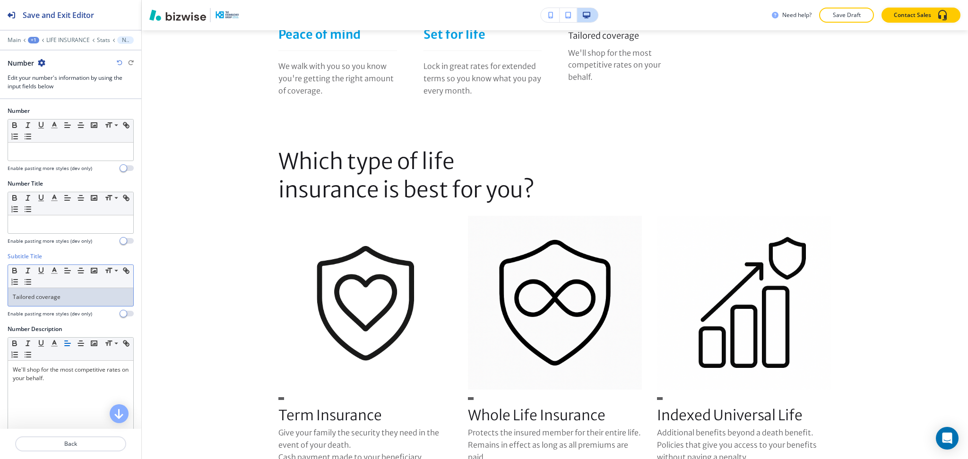
click at [64, 301] on p "Tailored coverage" at bounding box center [71, 297] width 116 height 9
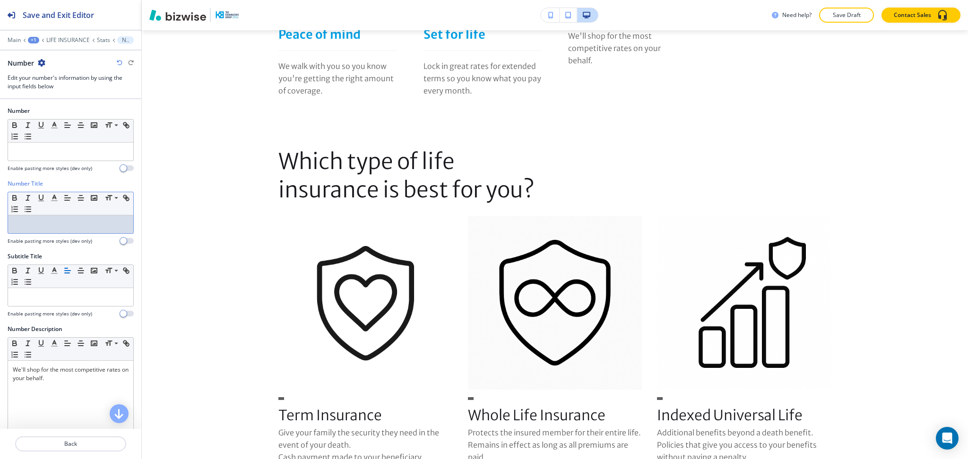
click at [73, 227] on p at bounding box center [71, 224] width 116 height 9
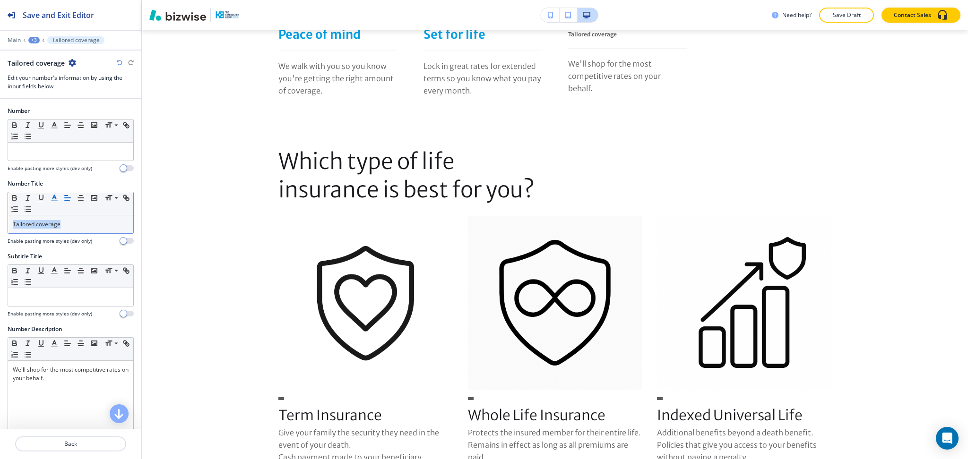
click at [55, 198] on line "button" at bounding box center [54, 198] width 2 height 0
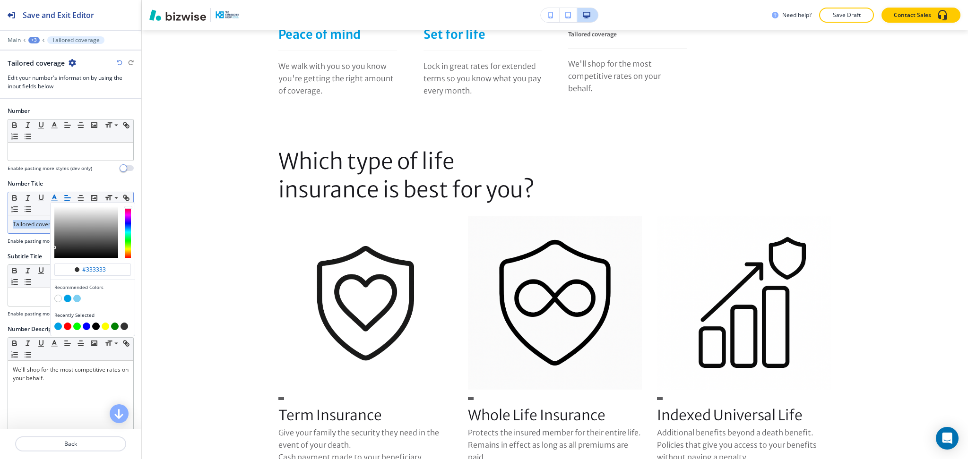
click at [66, 302] on button "button" at bounding box center [68, 299] width 8 height 8
type input "#00a0e4"
click at [68, 297] on button "button" at bounding box center [68, 299] width 8 height 8
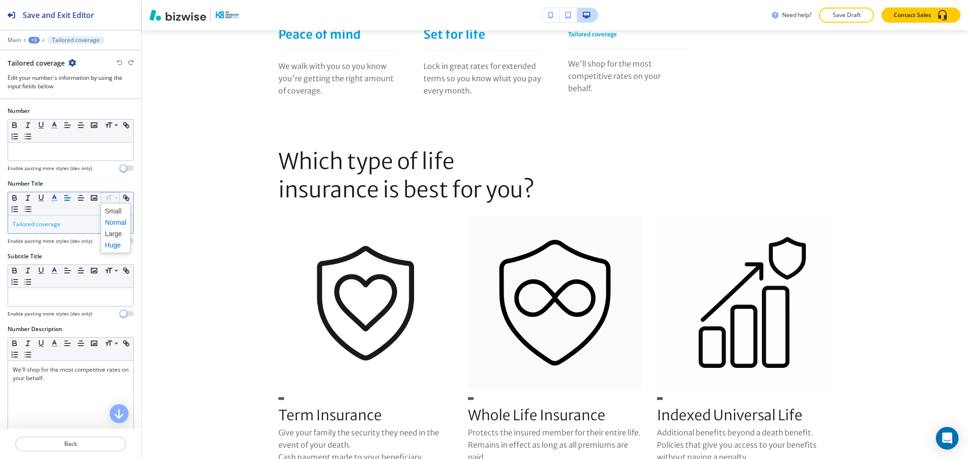
click at [114, 245] on span at bounding box center [115, 245] width 21 height 11
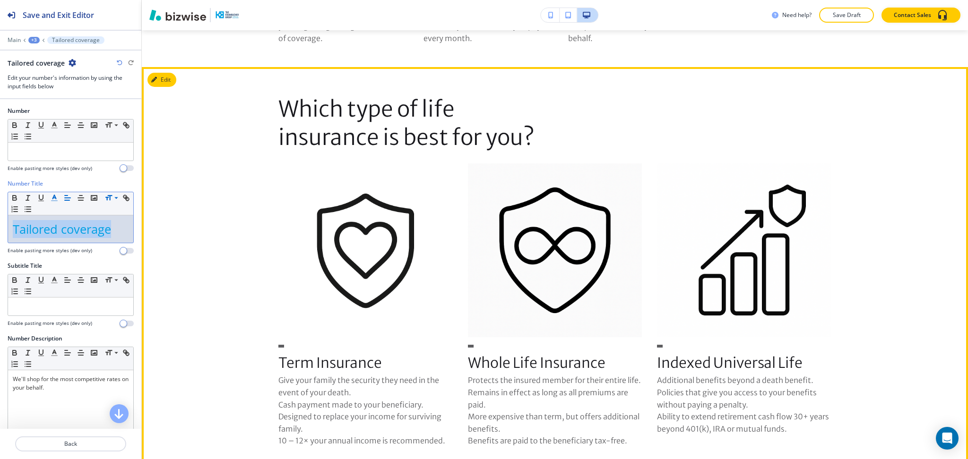
scroll to position [578, 0]
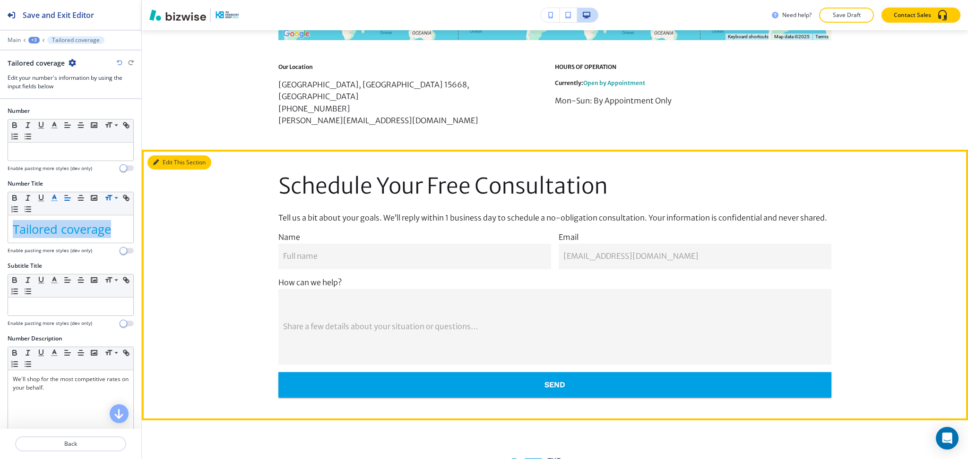
click at [161, 156] on button "Edit This Section" at bounding box center [179, 163] width 64 height 14
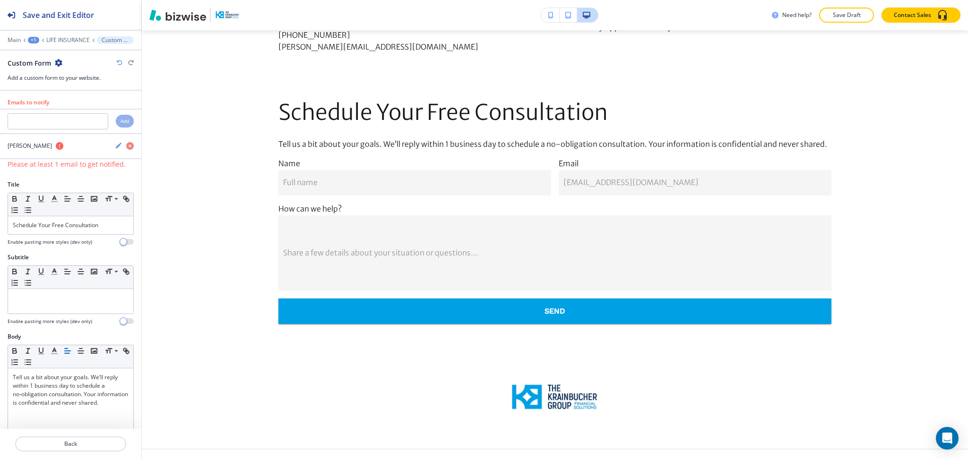
scroll to position [1948, 0]
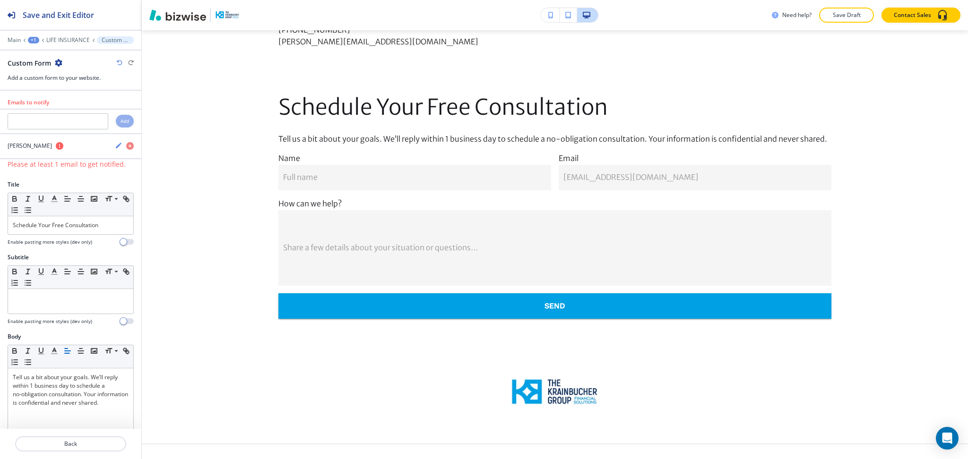
click at [61, 65] on icon "button" at bounding box center [59, 63] width 8 height 8
click at [75, 113] on p "Delete Section" at bounding box center [85, 112] width 48 height 9
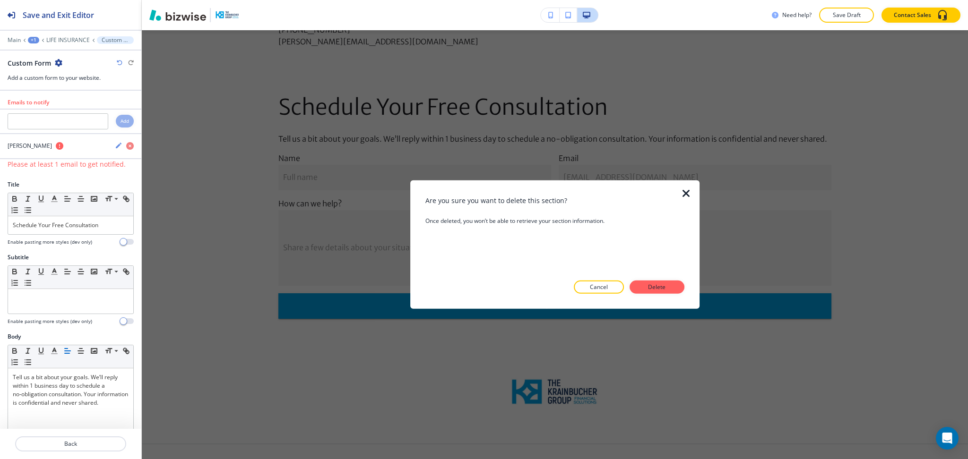
click at [654, 287] on p "Delete" at bounding box center [657, 287] width 23 height 9
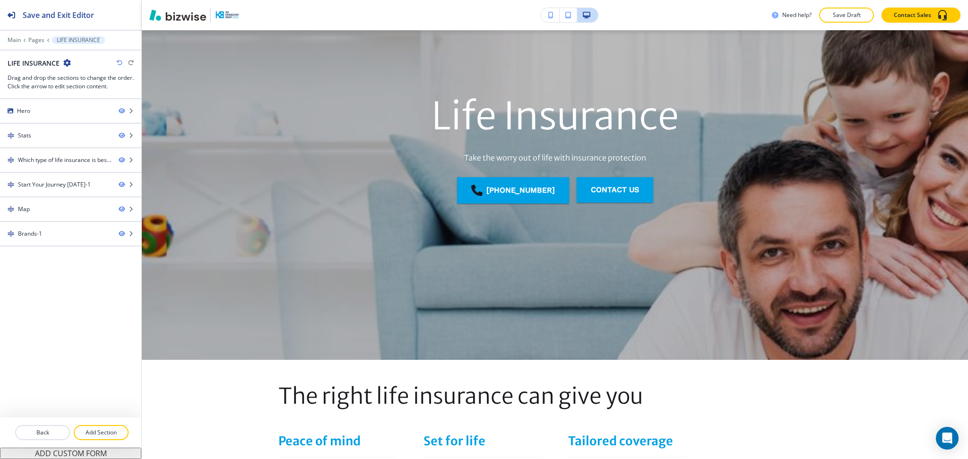
scroll to position [5, 0]
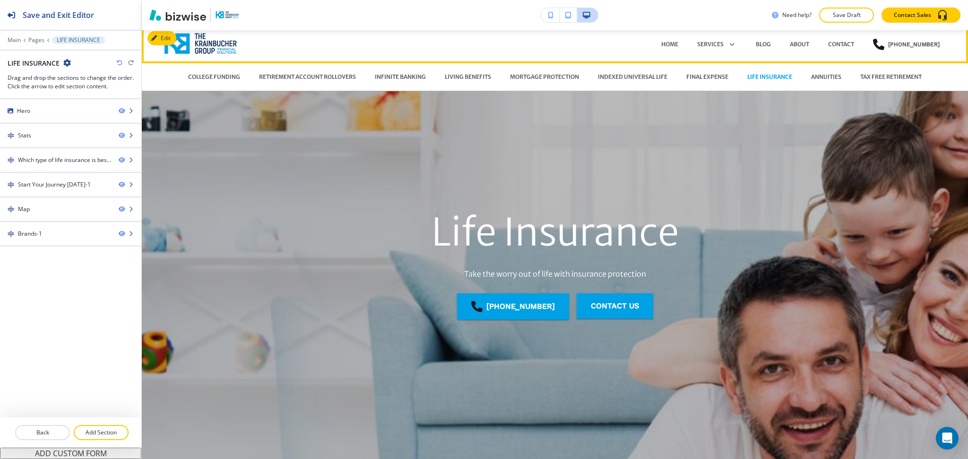
click at [815, 76] on p "ANNUITIES" at bounding box center [826, 77] width 30 height 9
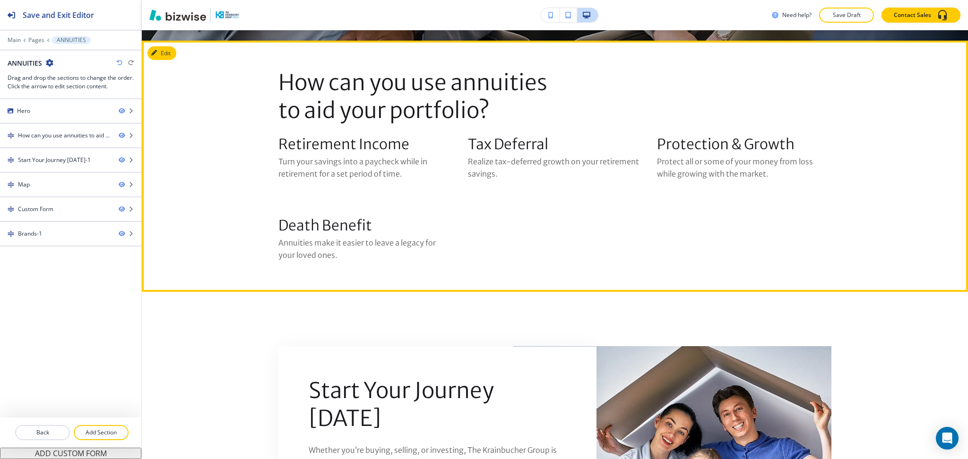
scroll to position [441, 0]
click at [158, 55] on icon "button" at bounding box center [156, 53] width 6 height 6
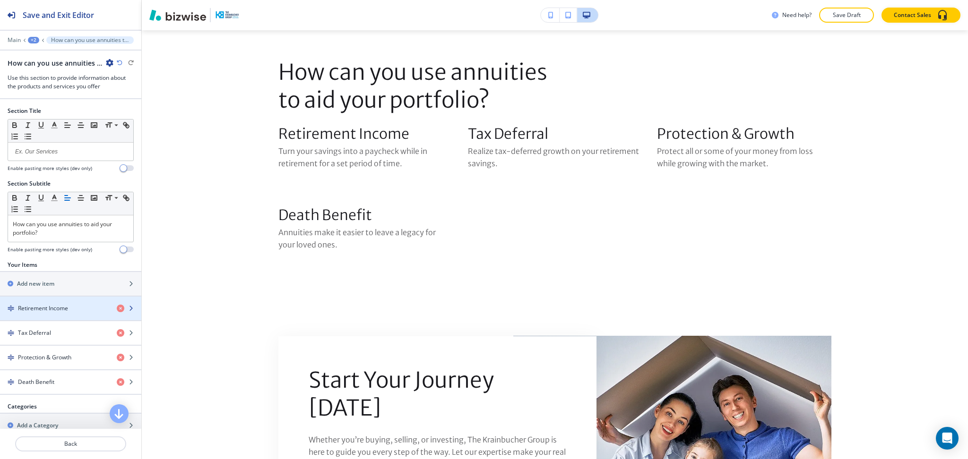
click at [60, 314] on div "button" at bounding box center [70, 317] width 141 height 8
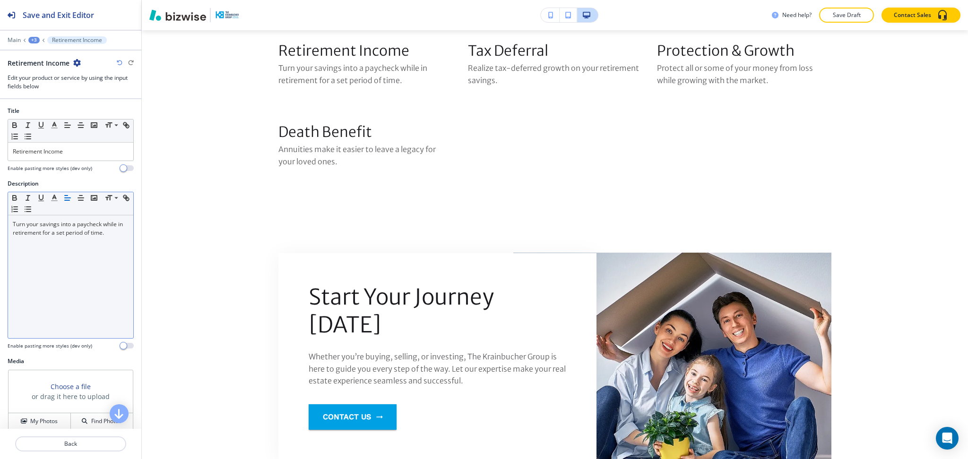
scroll to position [547, 0]
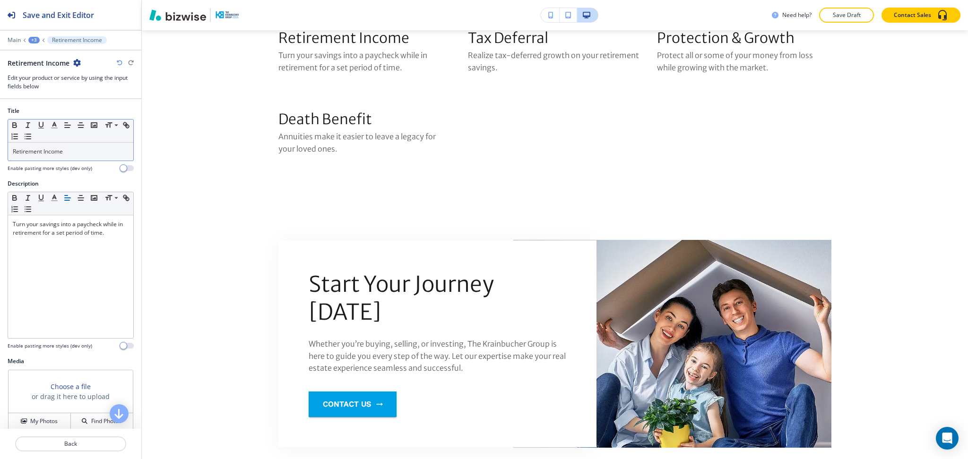
click at [76, 148] on p "Retirement Income" at bounding box center [71, 151] width 116 height 9
click at [56, 128] on icon "button" at bounding box center [54, 125] width 9 height 9
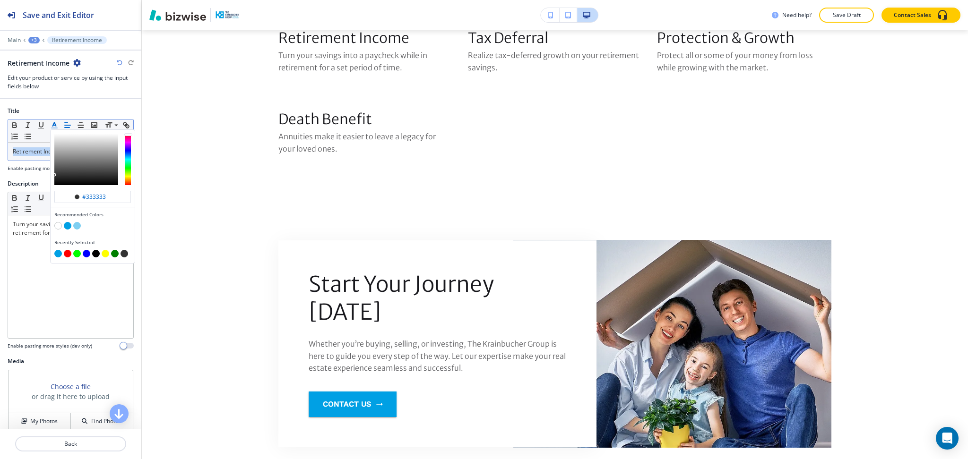
click at [66, 224] on button "button" at bounding box center [68, 226] width 8 height 8
type input "#00a0e4"
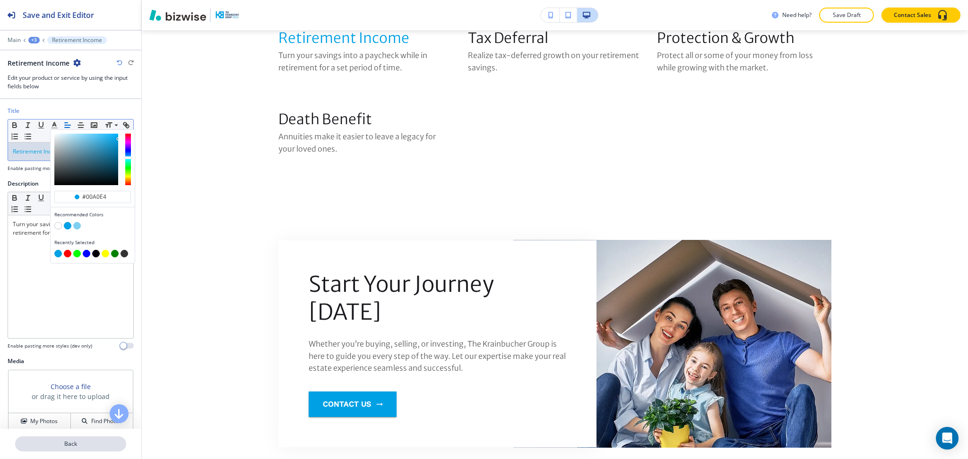
click at [78, 445] on p "Back" at bounding box center [70, 444] width 109 height 9
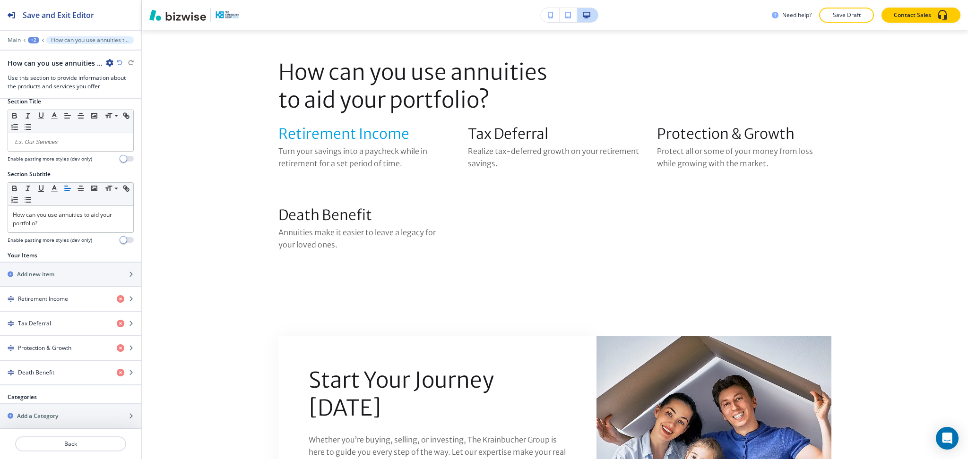
scroll to position [17, 0]
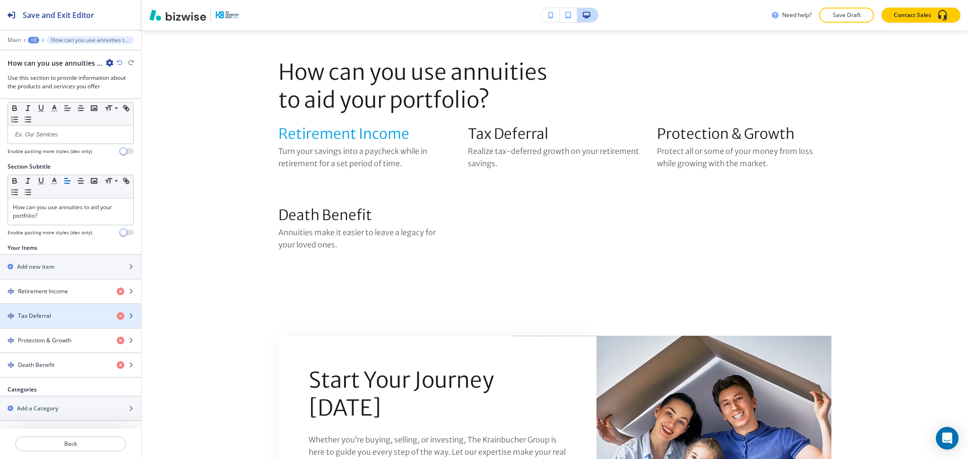
click at [51, 313] on div "Tax Deferral" at bounding box center [54, 316] width 109 height 9
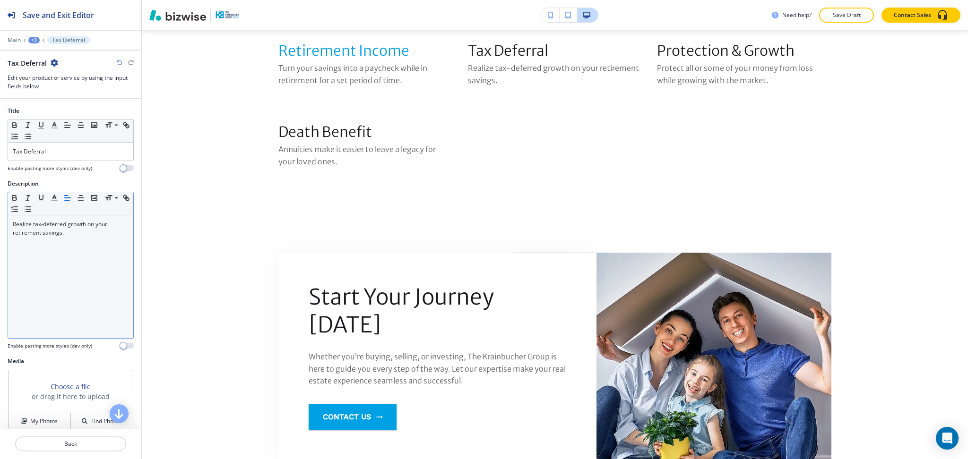
scroll to position [547, 0]
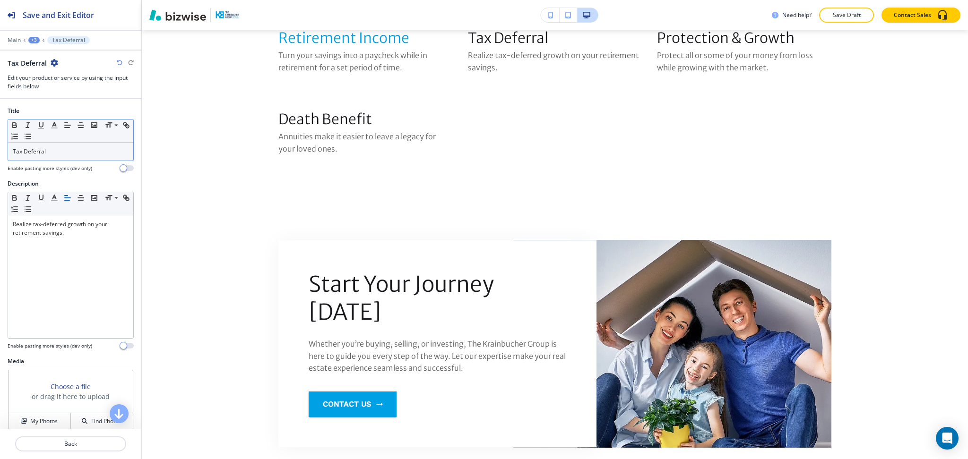
click at [46, 153] on p "Tax Deferral" at bounding box center [71, 151] width 116 height 9
click at [54, 127] on icon "button" at bounding box center [54, 125] width 9 height 9
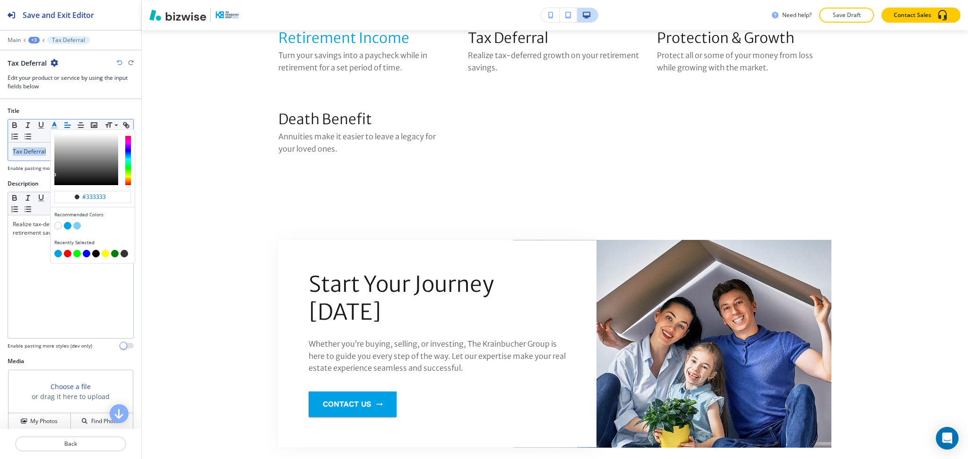
click at [68, 225] on button "button" at bounding box center [68, 226] width 8 height 8
type input "#00a0e4"
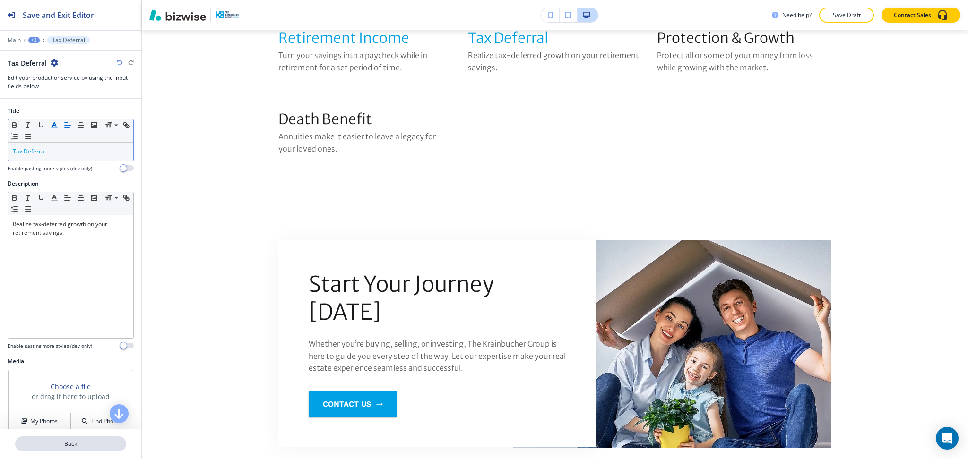
click at [74, 443] on p "Back" at bounding box center [70, 444] width 109 height 9
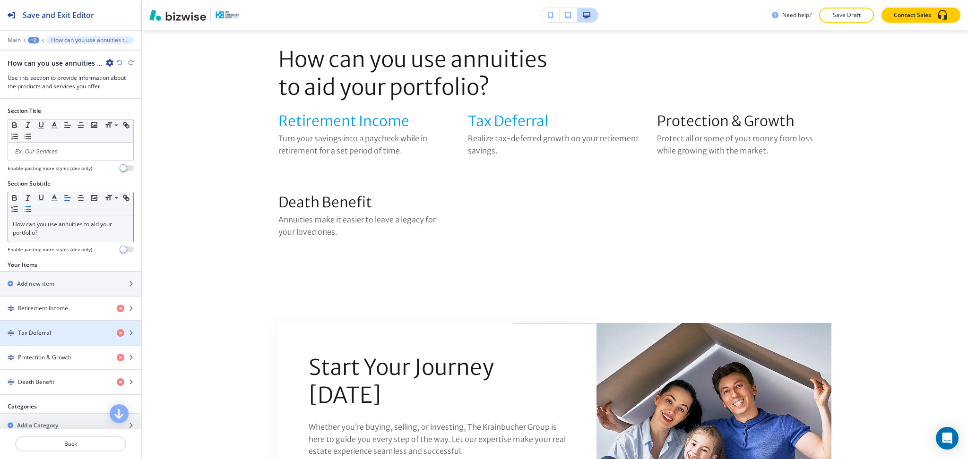
scroll to position [451, 0]
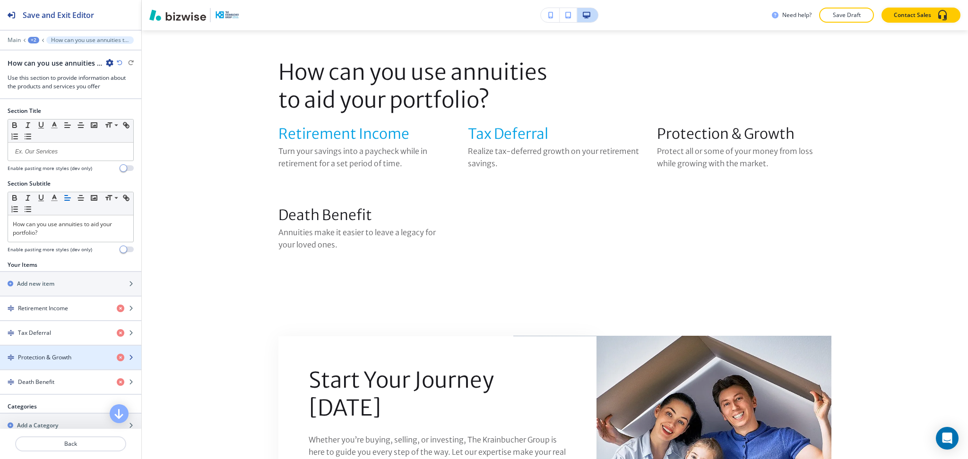
click at [54, 361] on h4 "Protection & Growth" at bounding box center [44, 358] width 53 height 9
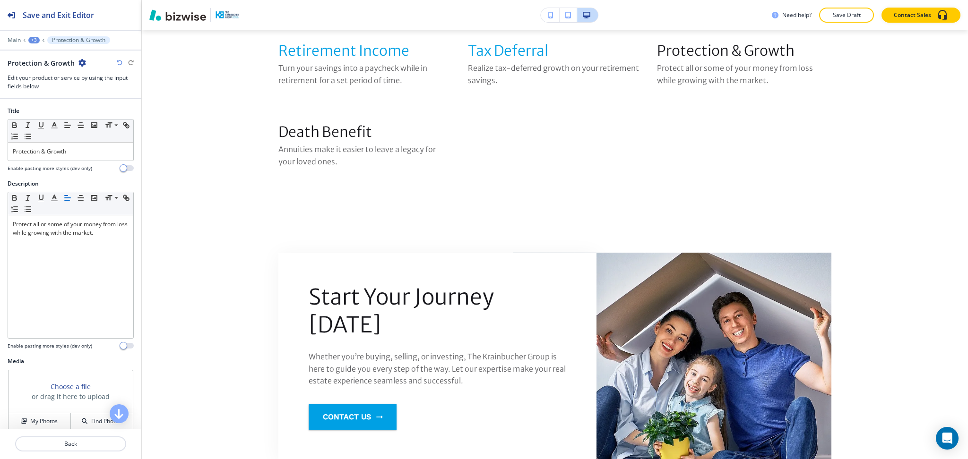
scroll to position [547, 0]
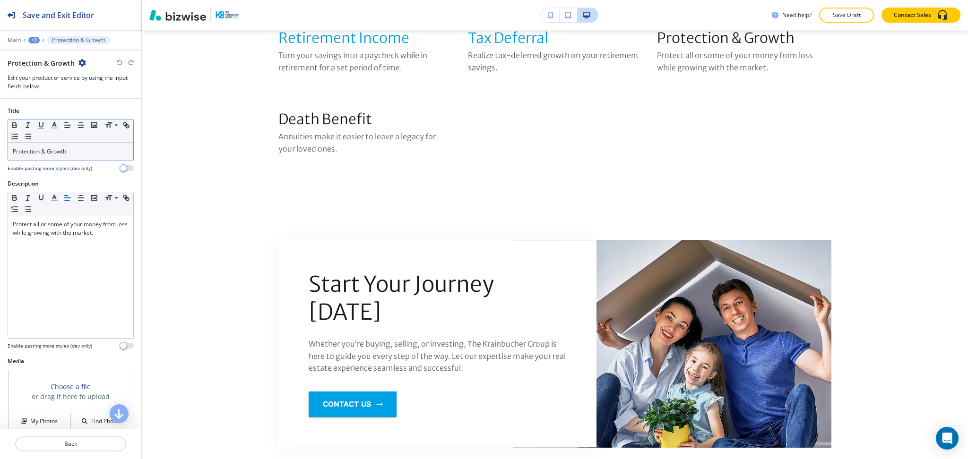
click at [77, 153] on p "Protection & Growth" at bounding box center [71, 151] width 116 height 9
click at [50, 122] on icon "button" at bounding box center [54, 125] width 9 height 9
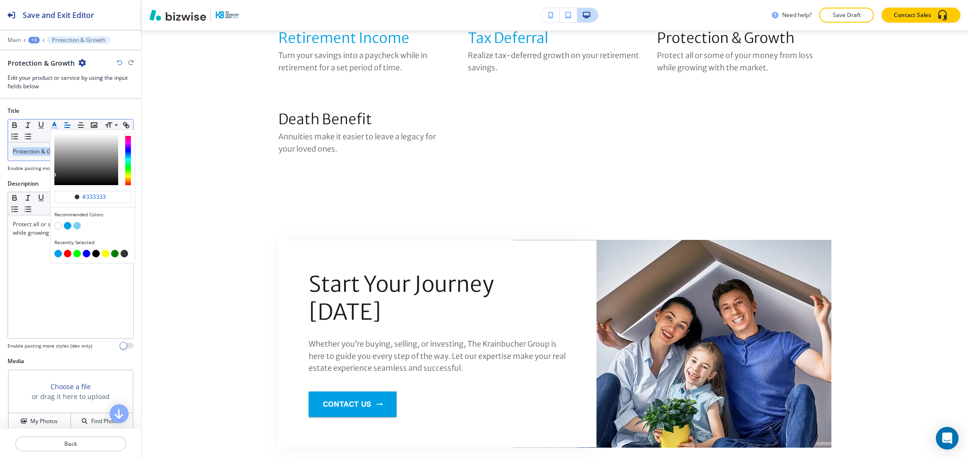
click at [64, 227] on button "button" at bounding box center [68, 226] width 8 height 8
type input "#00a0e4"
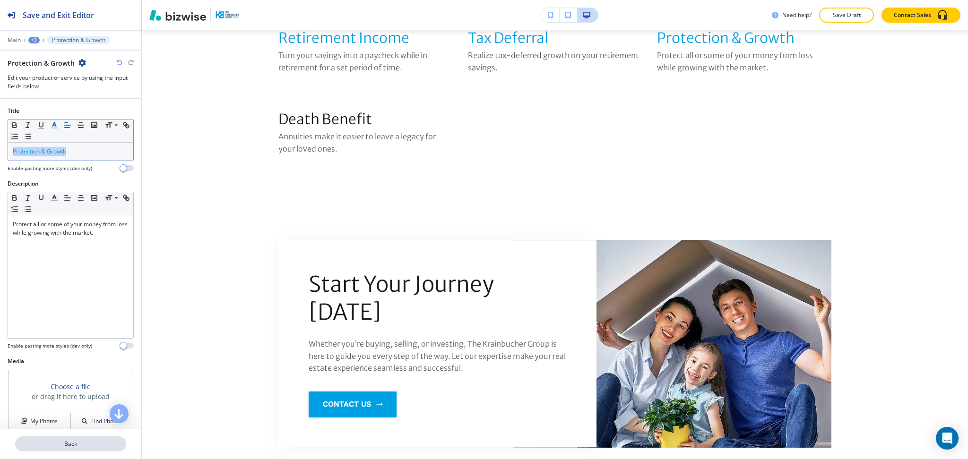
click at [73, 441] on p "Back" at bounding box center [70, 444] width 109 height 9
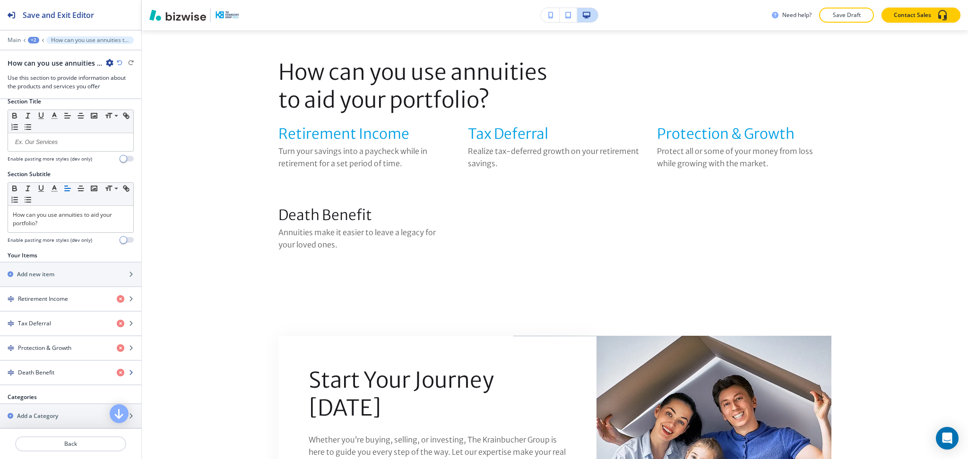
scroll to position [17, 0]
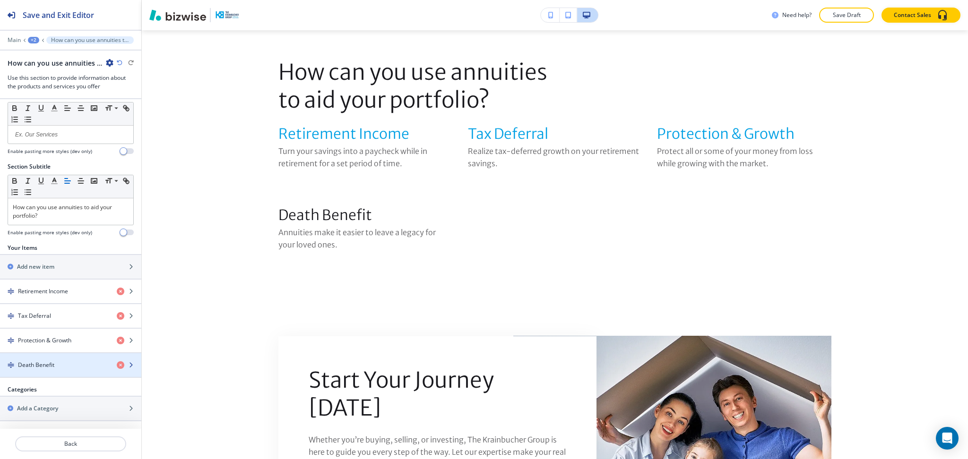
click at [62, 372] on div "button" at bounding box center [70, 374] width 141 height 8
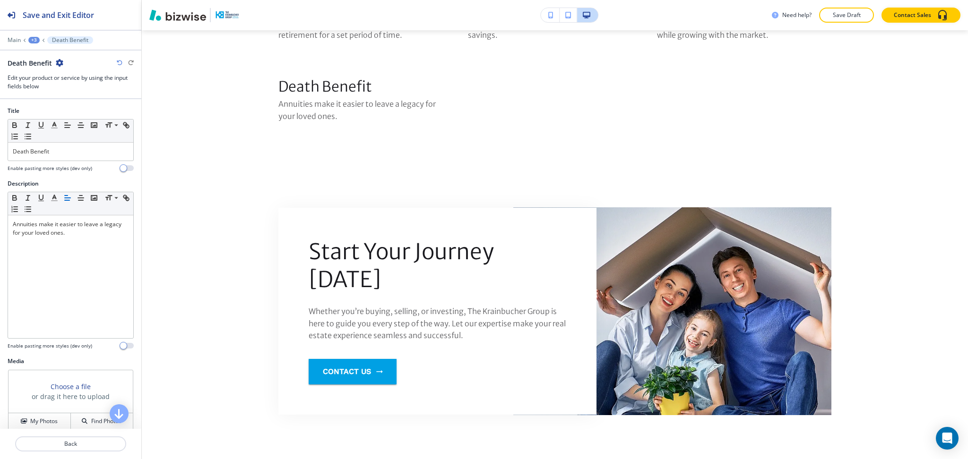
scroll to position [629, 0]
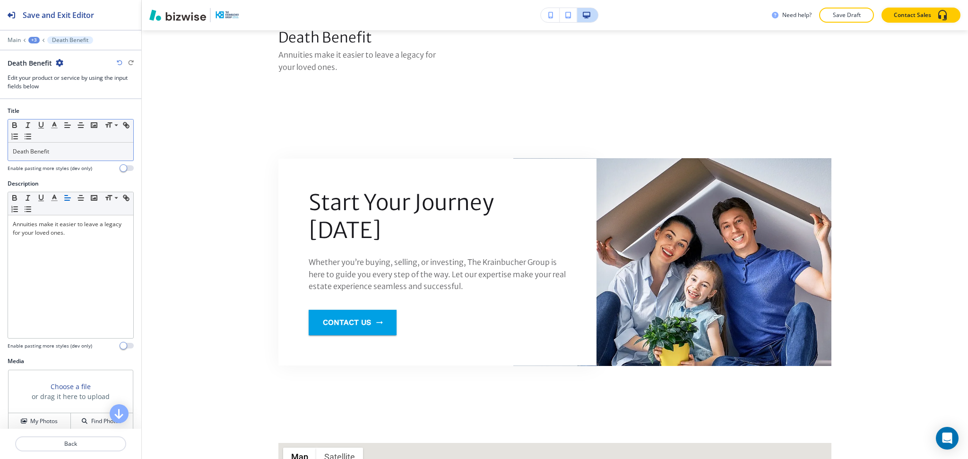
click at [69, 147] on p "Death Benefit" at bounding box center [71, 151] width 116 height 9
click at [54, 121] on icon "button" at bounding box center [54, 125] width 9 height 9
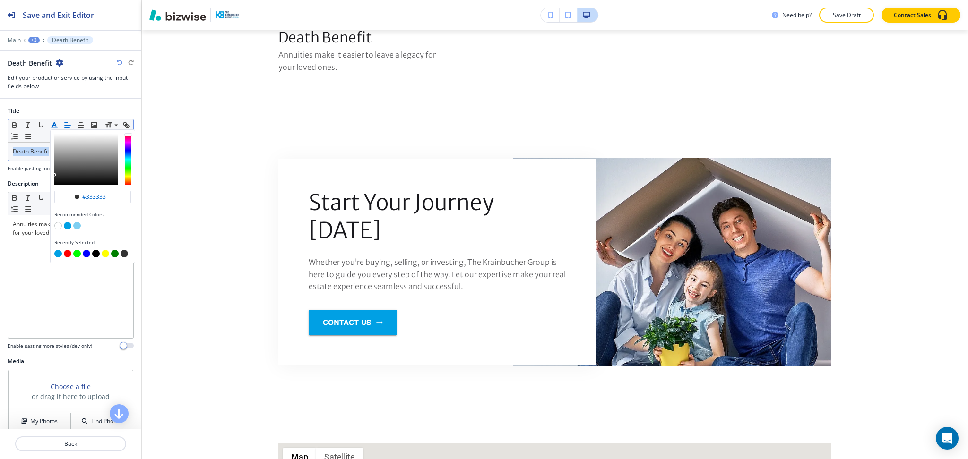
click at [65, 225] on button "button" at bounding box center [68, 226] width 8 height 8
type input "#00a0e4"
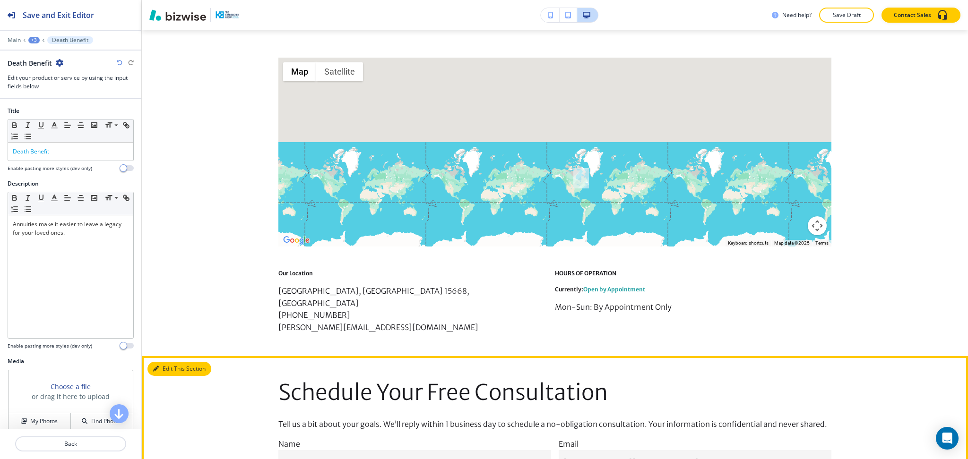
click at [169, 362] on button "Edit This Section" at bounding box center [179, 369] width 64 height 14
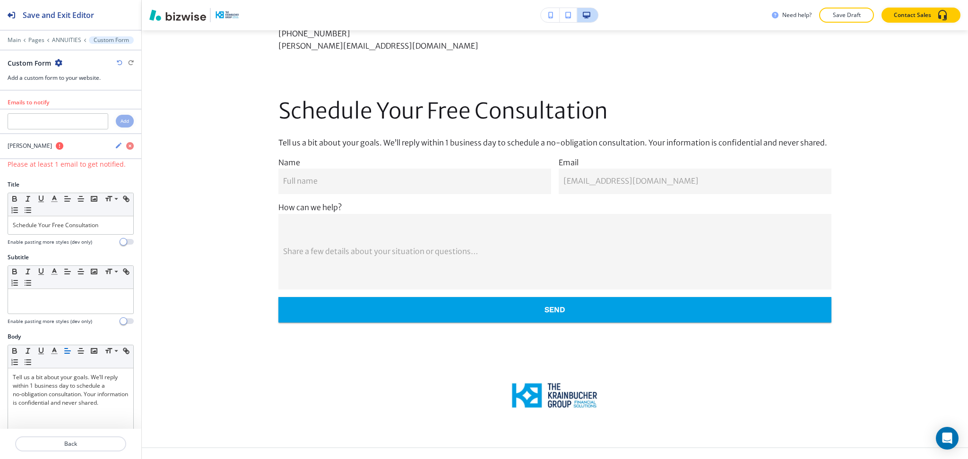
scroll to position [1301, 0]
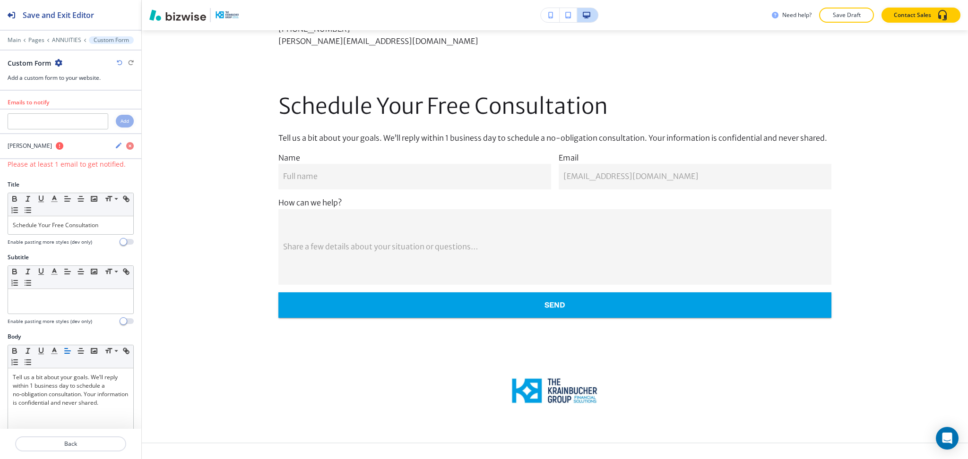
click at [57, 63] on icon "button" at bounding box center [59, 63] width 8 height 8
click at [72, 112] on p "Delete Section" at bounding box center [85, 112] width 48 height 9
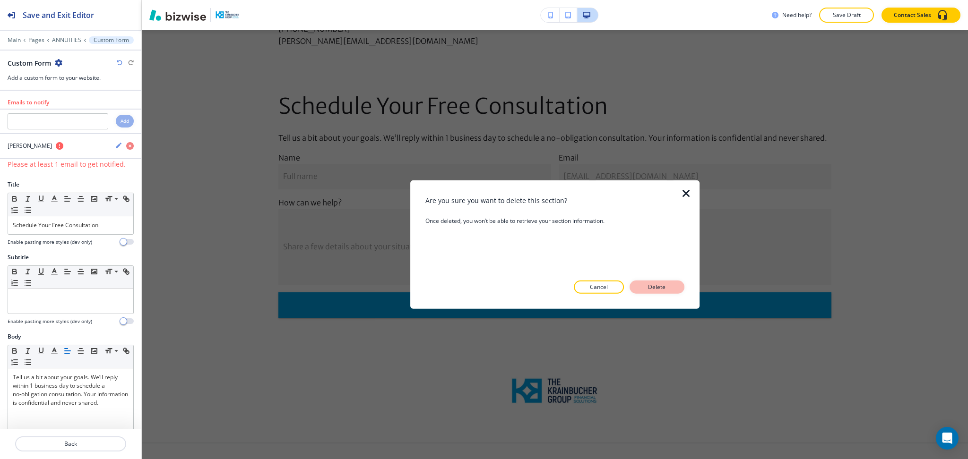
click at [656, 290] on p "Delete" at bounding box center [657, 287] width 23 height 9
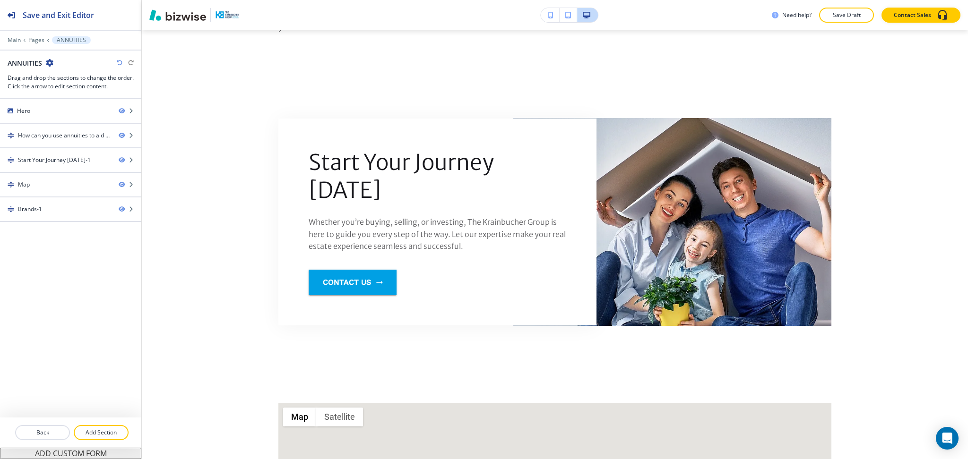
scroll to position [0, 0]
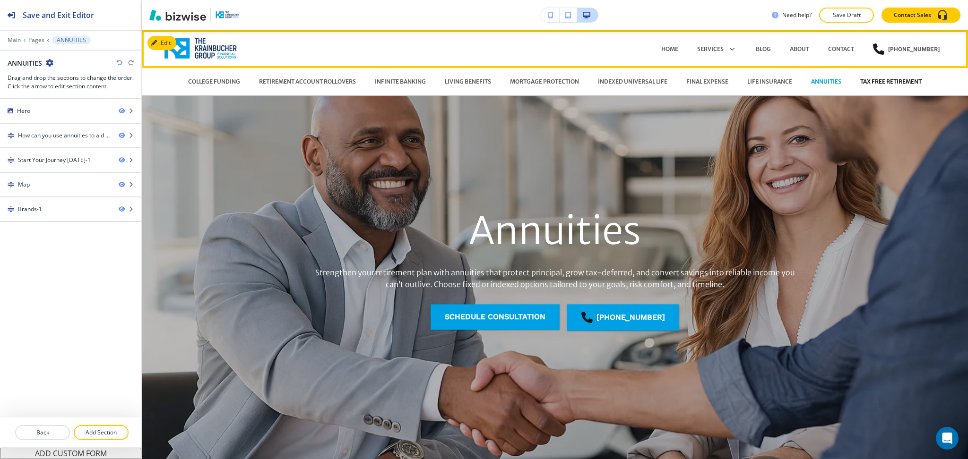
click at [871, 80] on p "TAX FREE RETIREMENT" at bounding box center [890, 82] width 61 height 9
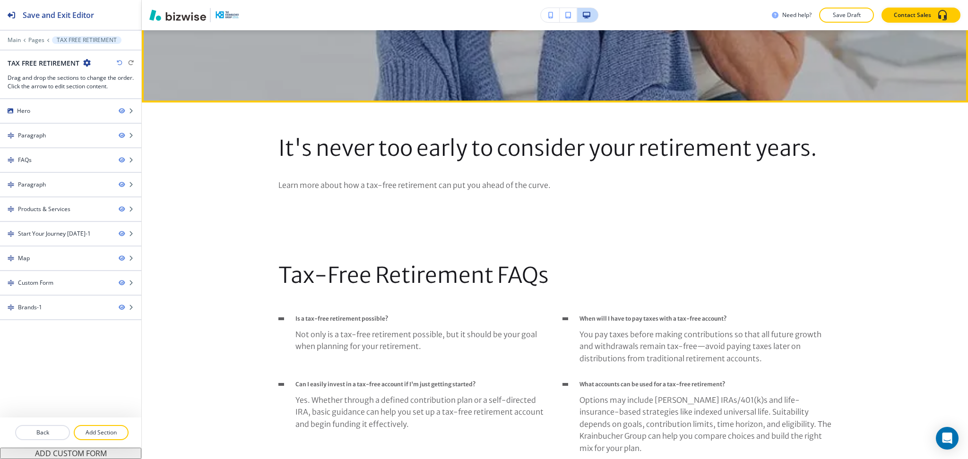
scroll to position [379, 0]
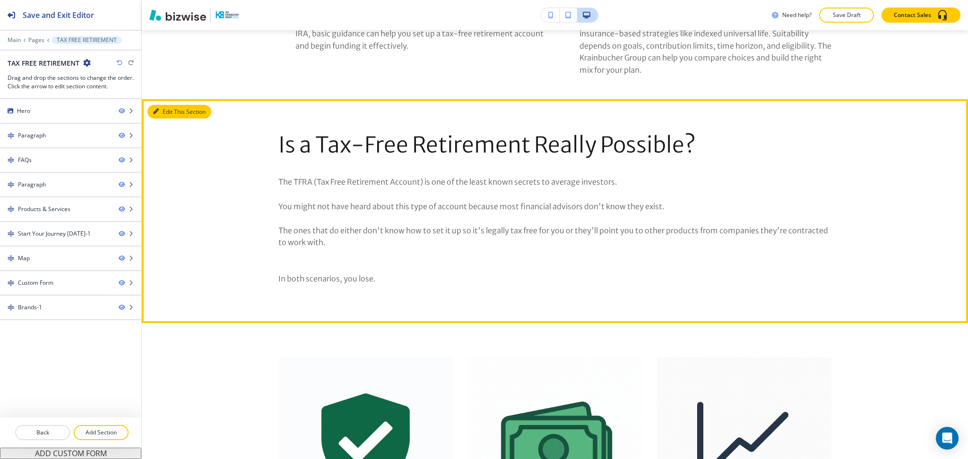
click at [159, 110] on button "Edit This Section" at bounding box center [179, 112] width 64 height 14
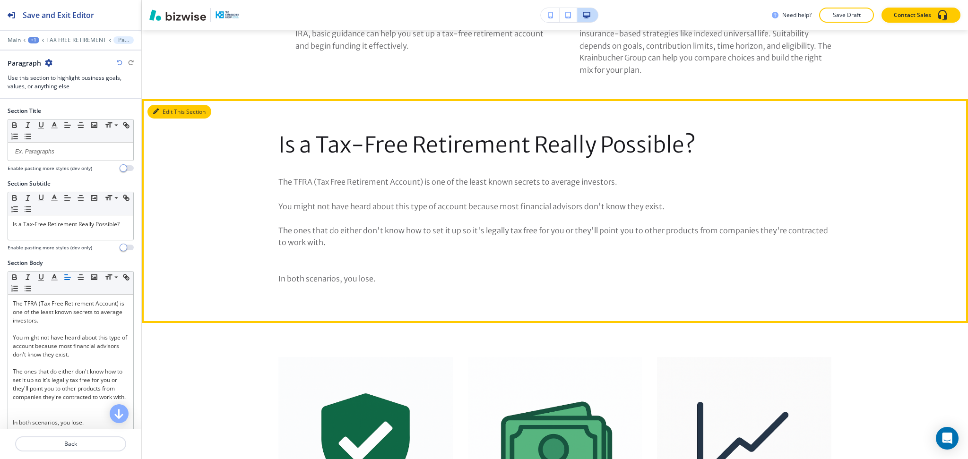
scroll to position [826, 0]
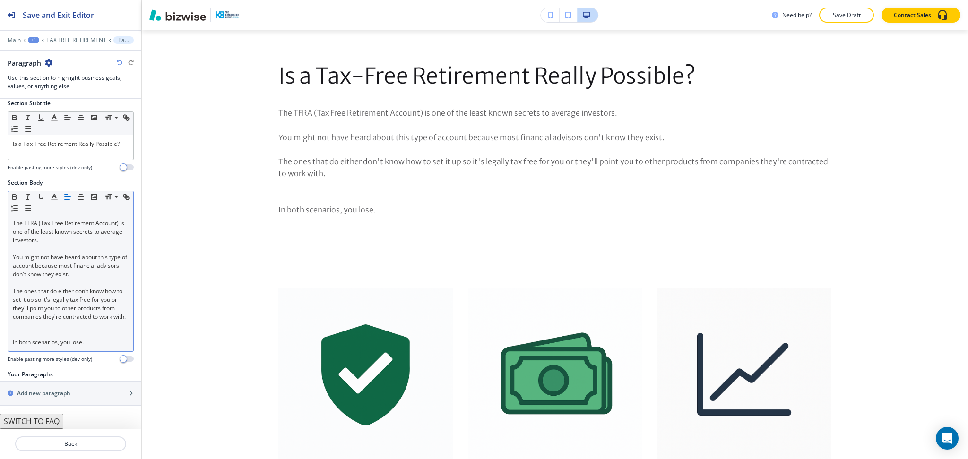
click at [44, 325] on p at bounding box center [71, 325] width 116 height 9
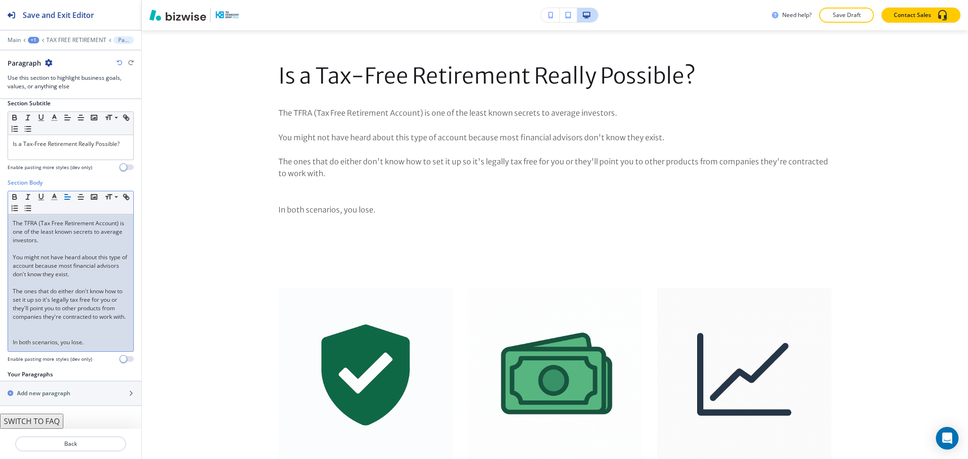
scroll to position [82, 0]
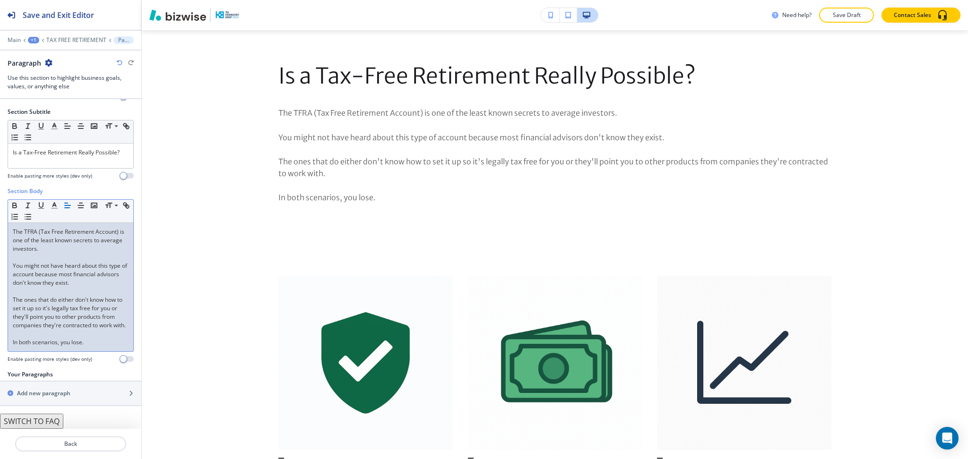
click at [100, 346] on p "In both scenarios, you lose." at bounding box center [71, 342] width 116 height 9
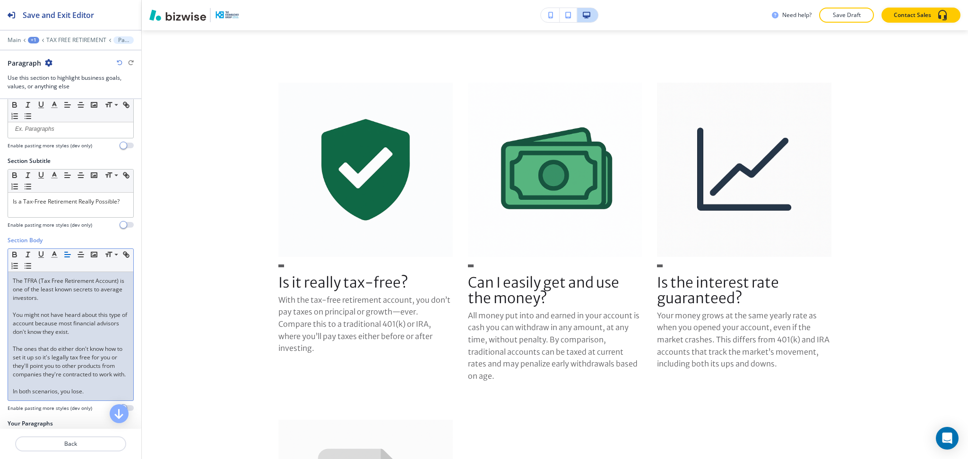
scroll to position [1019, 0]
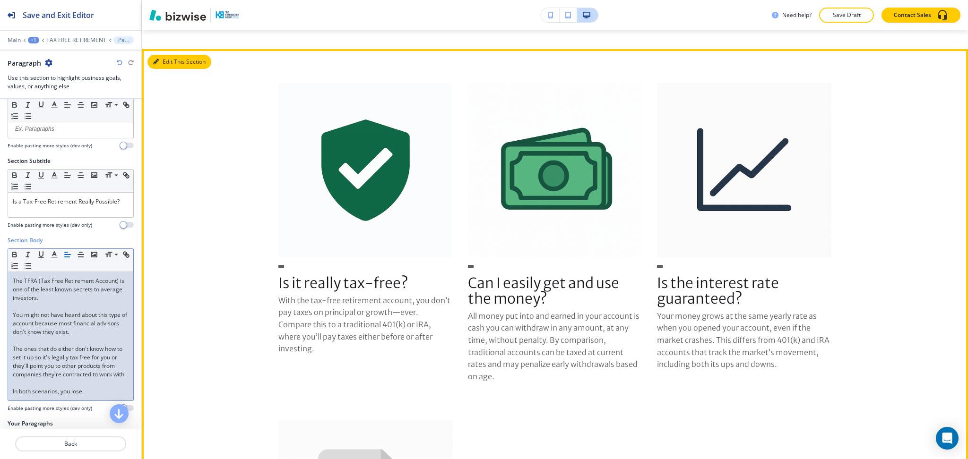
click at [159, 61] on button "Edit This Section" at bounding box center [179, 62] width 64 height 14
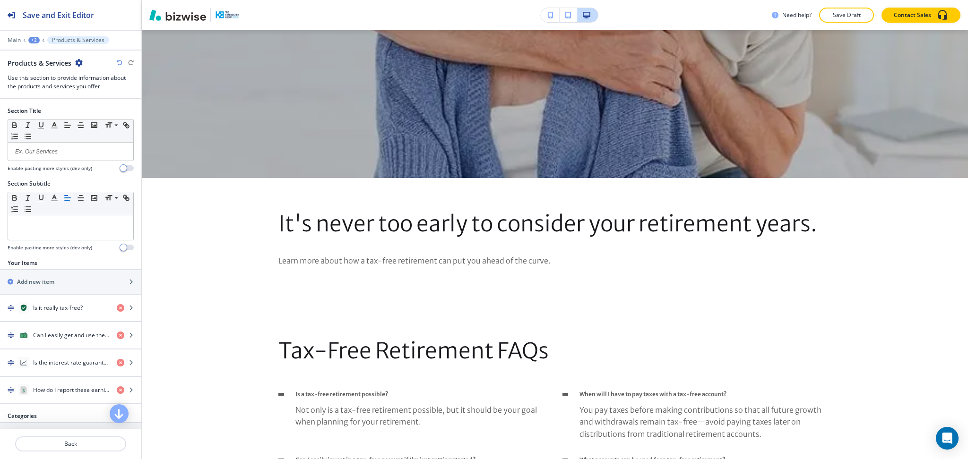
scroll to position [0, 0]
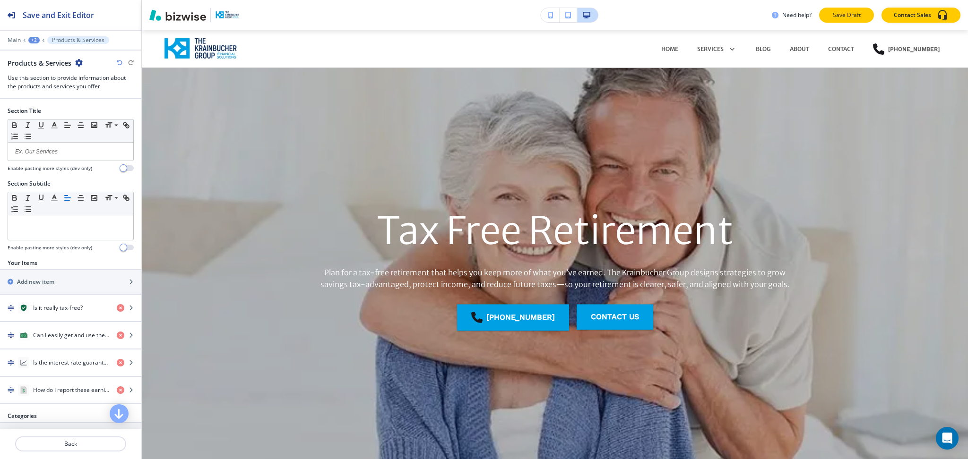
click at [866, 8] on button "Save Draft" at bounding box center [846, 15] width 55 height 15
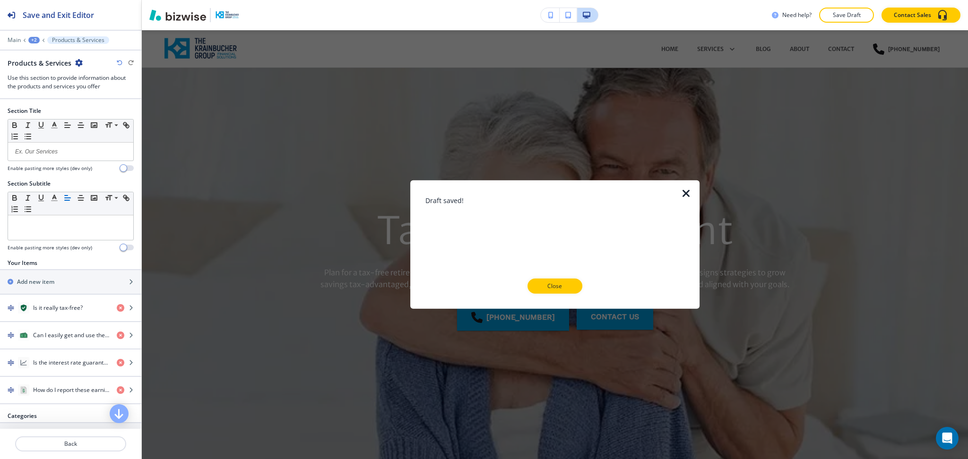
click at [685, 189] on icon "button" at bounding box center [686, 193] width 11 height 11
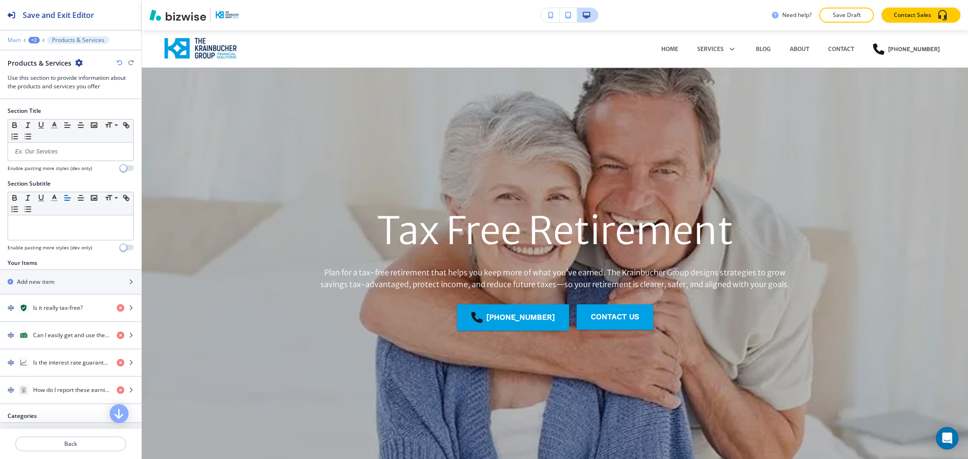
click at [16, 41] on p "Main" at bounding box center [14, 40] width 13 height 7
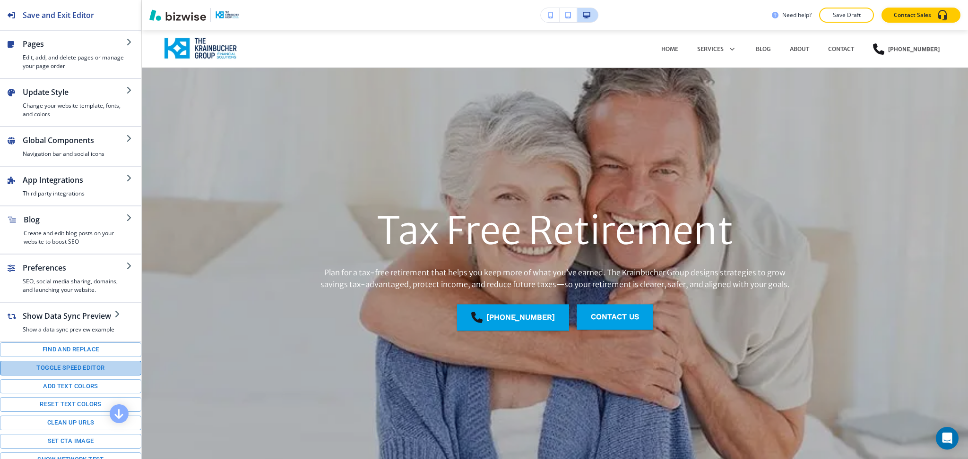
click at [79, 376] on button "Toggle speed editor" at bounding box center [70, 368] width 141 height 15
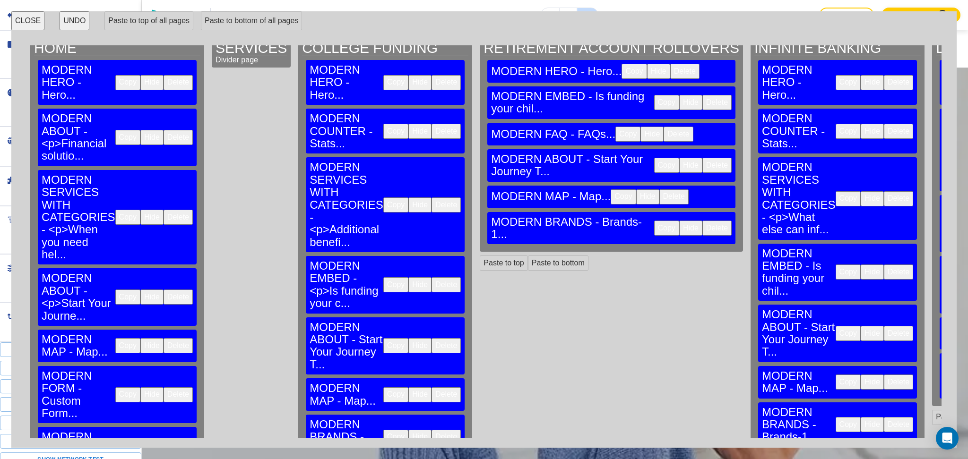
scroll to position [17, 0]
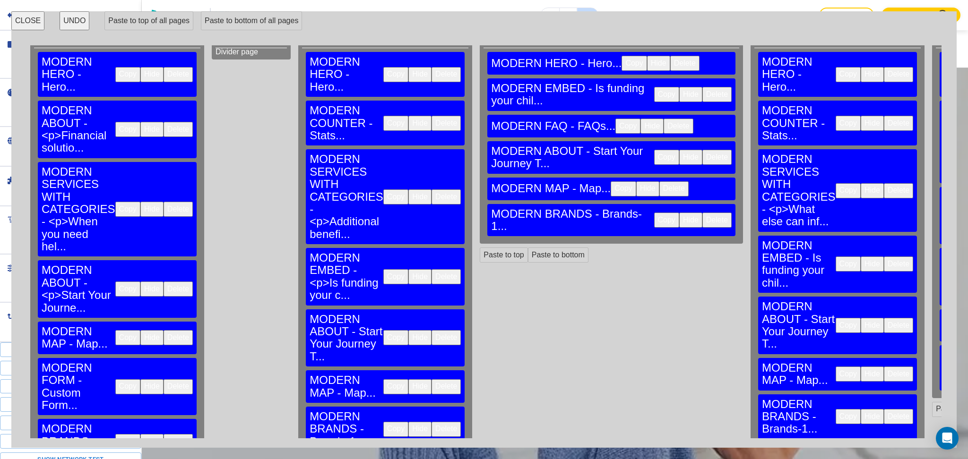
click at [115, 380] on button "Copy" at bounding box center [127, 387] width 25 height 15
click at [254, 18] on button "Paste to bottom of all pages" at bounding box center [251, 20] width 101 height 19
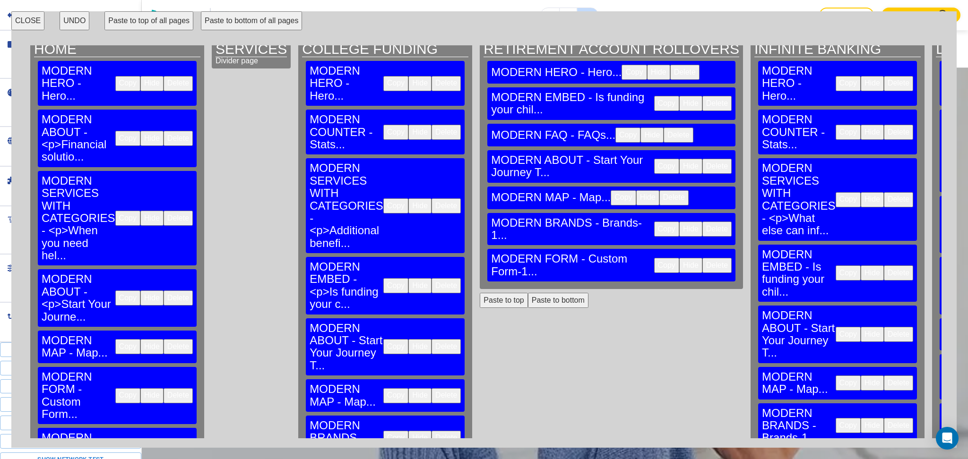
scroll to position [0, 0]
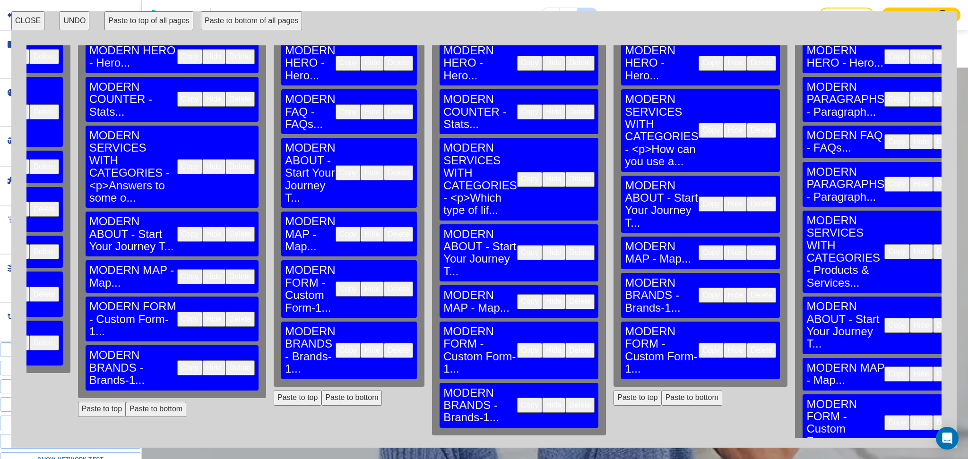
scroll to position [63, 1230]
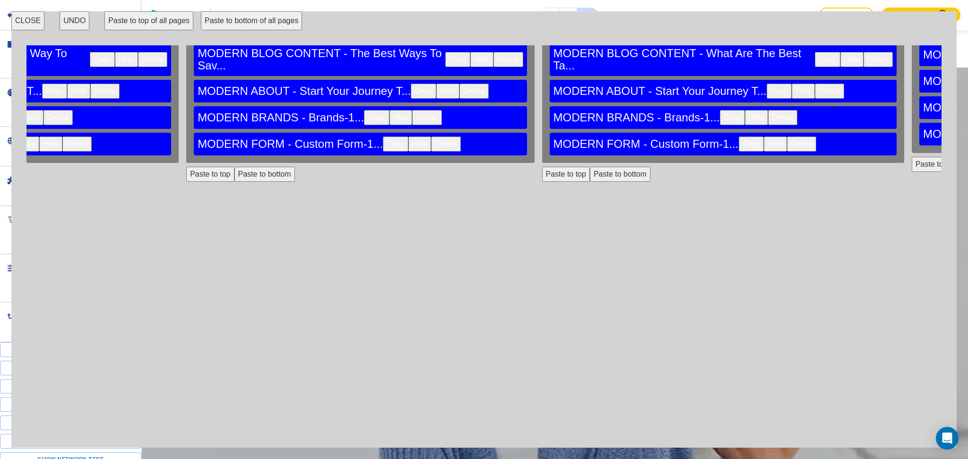
scroll to position [52, 3566]
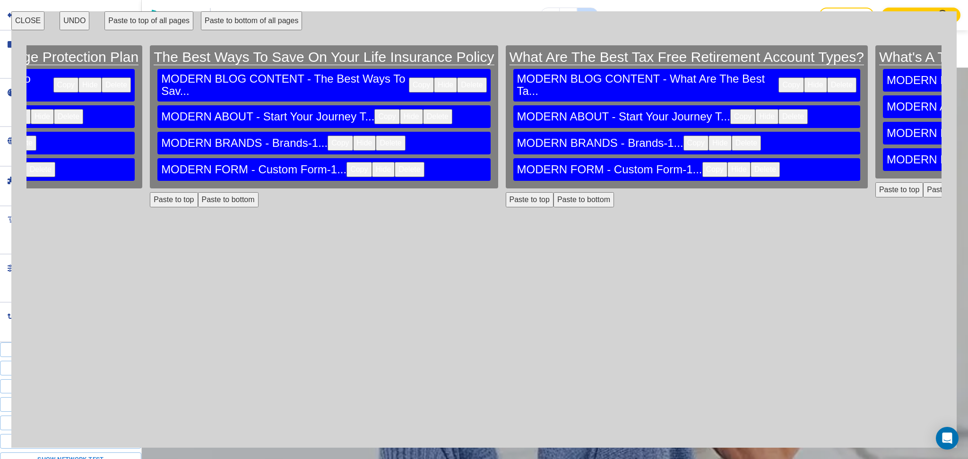
scroll to position [0, 3610]
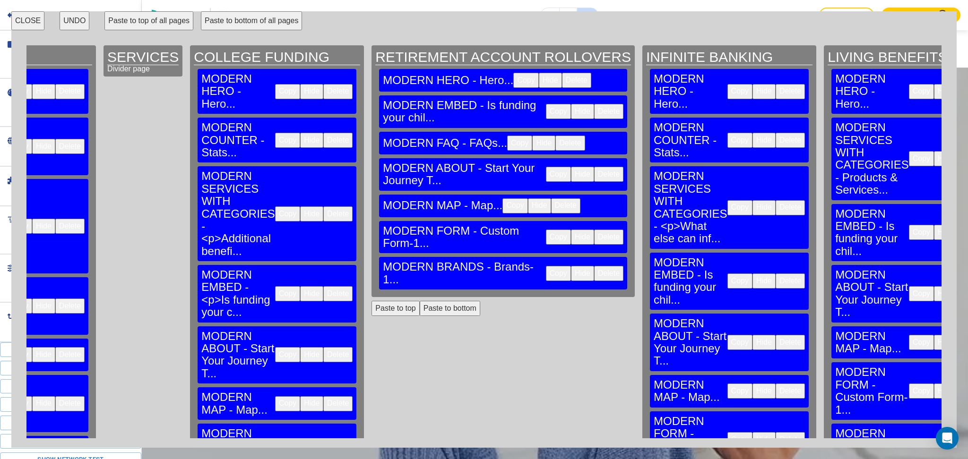
scroll to position [0, 0]
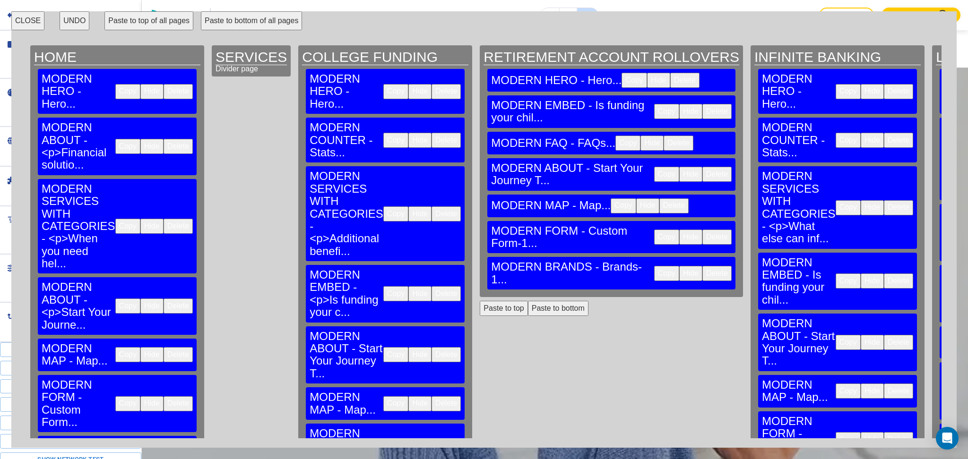
click at [115, 347] on button "Copy" at bounding box center [127, 354] width 25 height 15
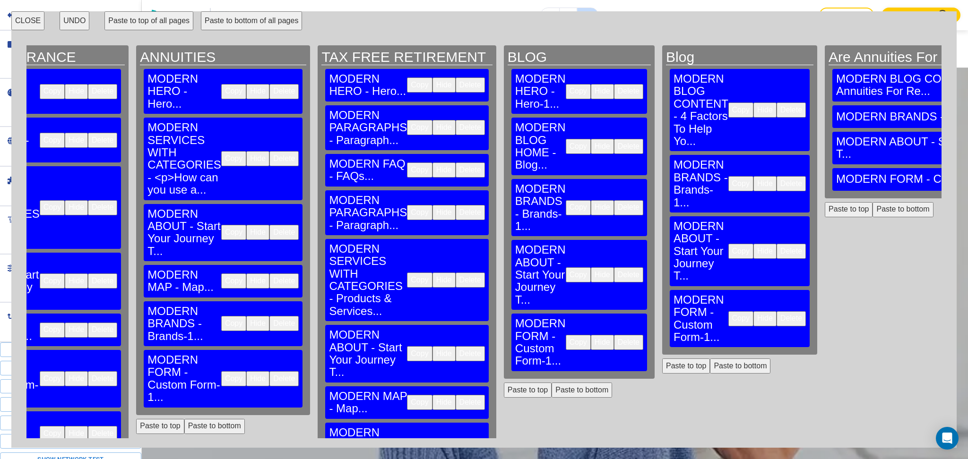
scroll to position [0, 1783]
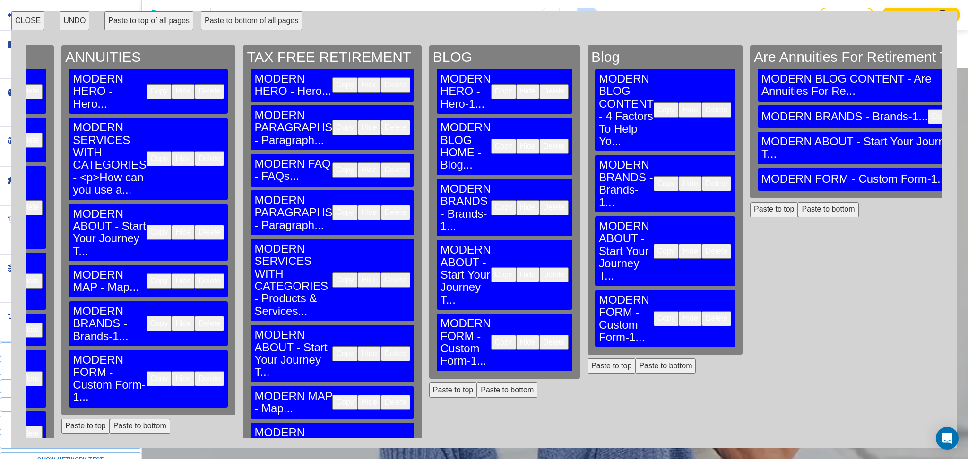
click at [798, 202] on button "Paste to bottom" at bounding box center [828, 209] width 61 height 15
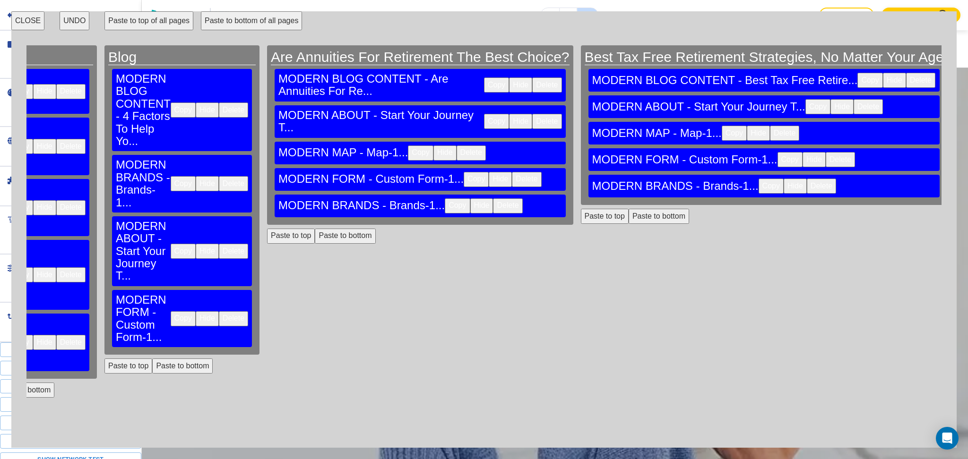
scroll to position [0, 2268]
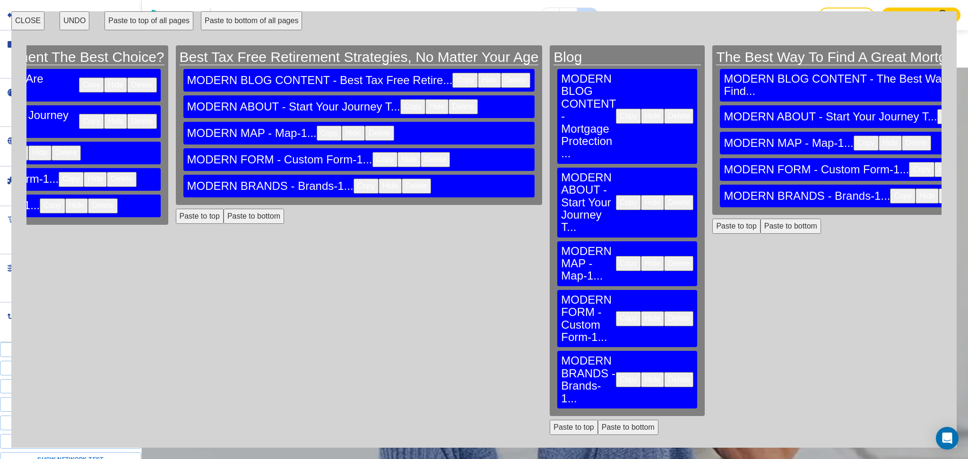
scroll to position [0, 2686]
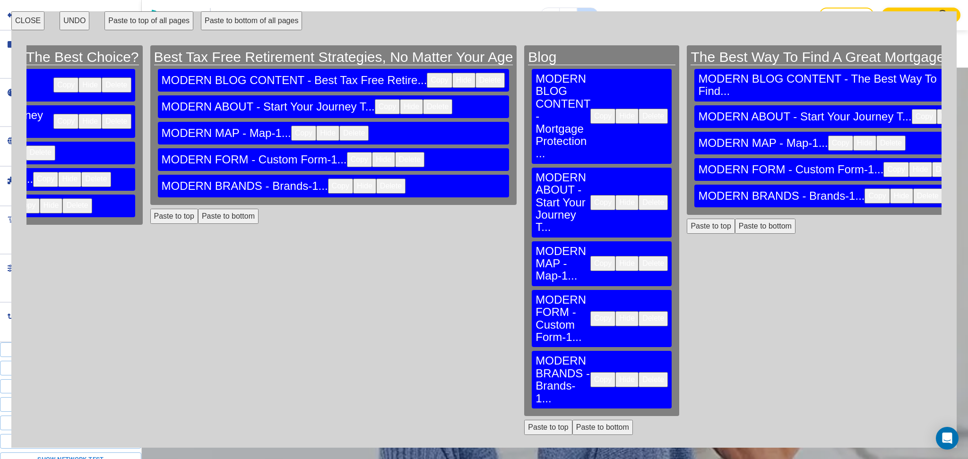
drag, startPoint x: 726, startPoint y: 427, endPoint x: 796, endPoint y: 420, distance: 70.3
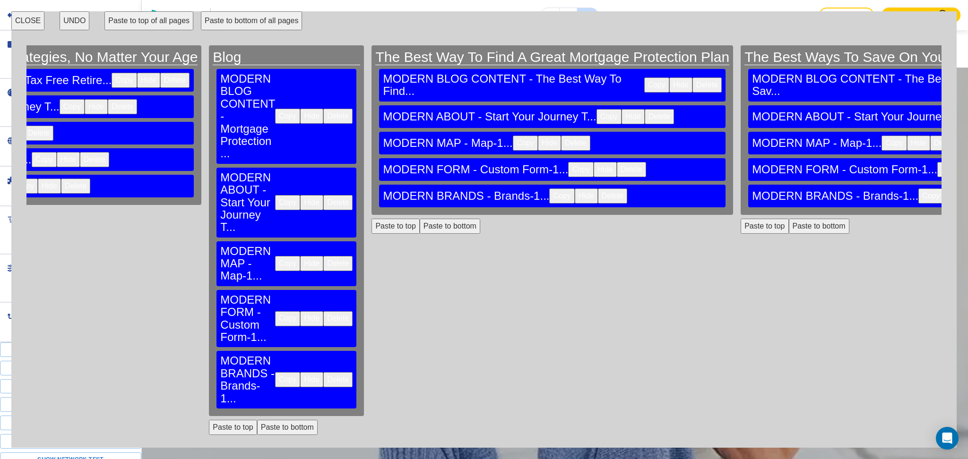
scroll to position [0, 3174]
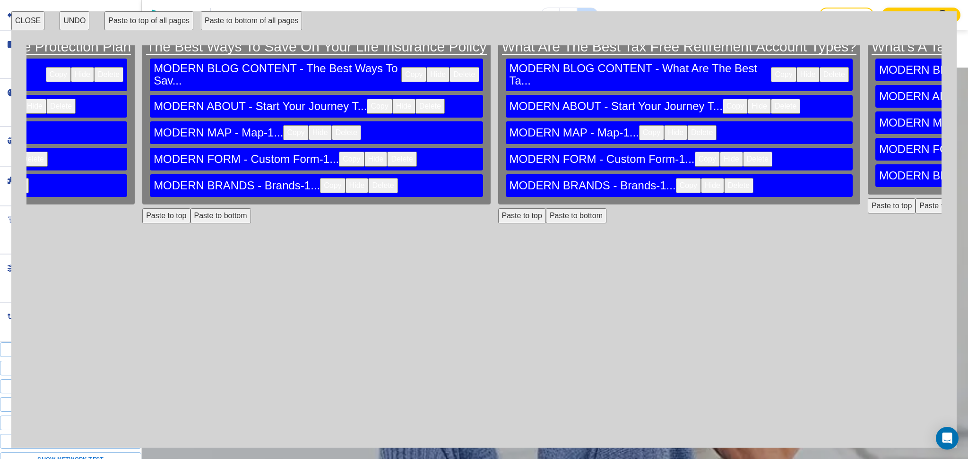
scroll to position [17, 3610]
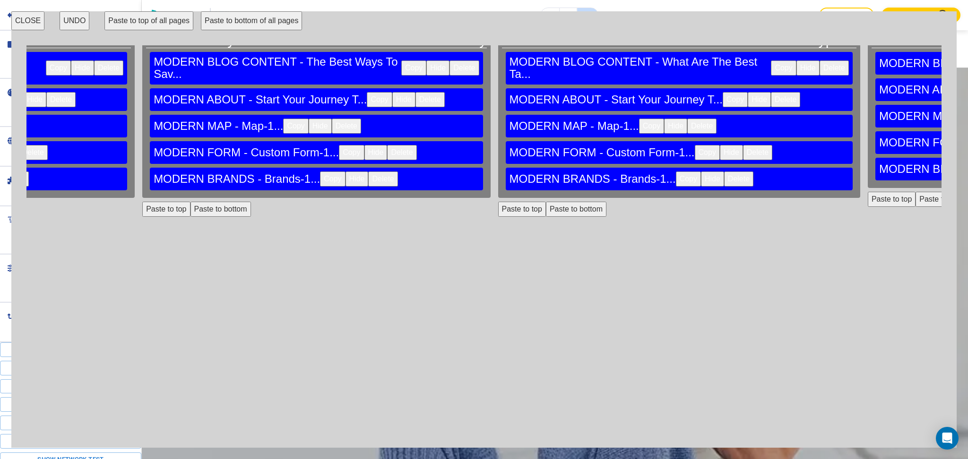
click at [32, 17] on button "CLOSE" at bounding box center [27, 20] width 33 height 19
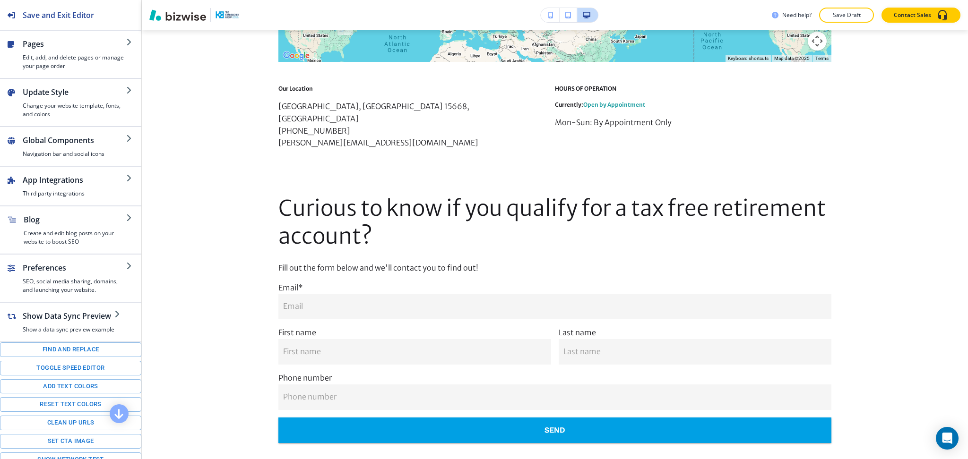
scroll to position [2280, 0]
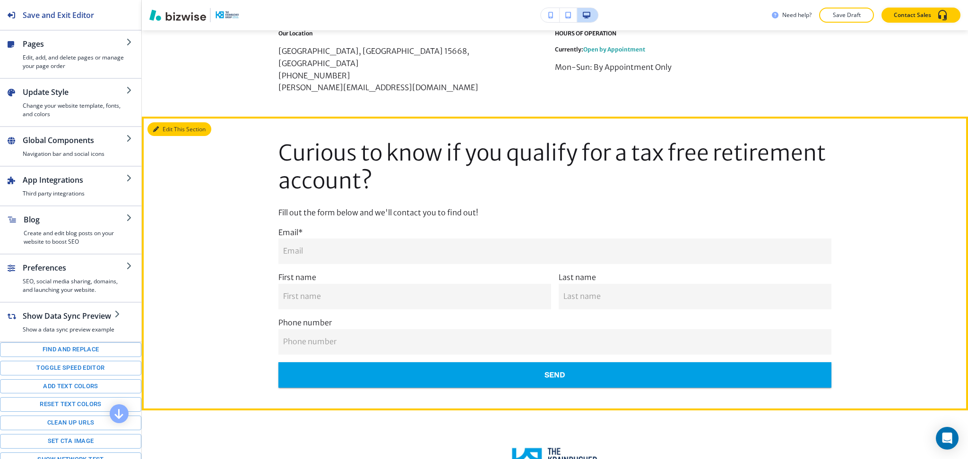
click at [173, 122] on button "Edit This Section" at bounding box center [179, 129] width 64 height 14
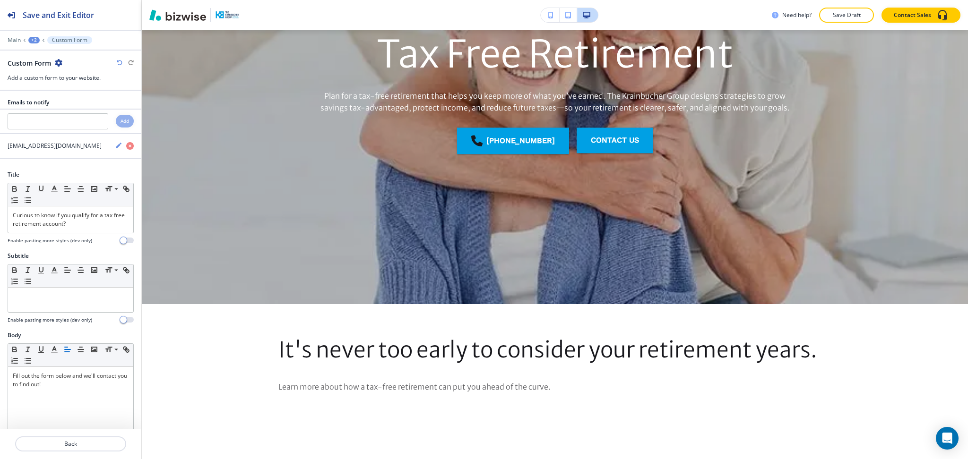
scroll to position [0, 0]
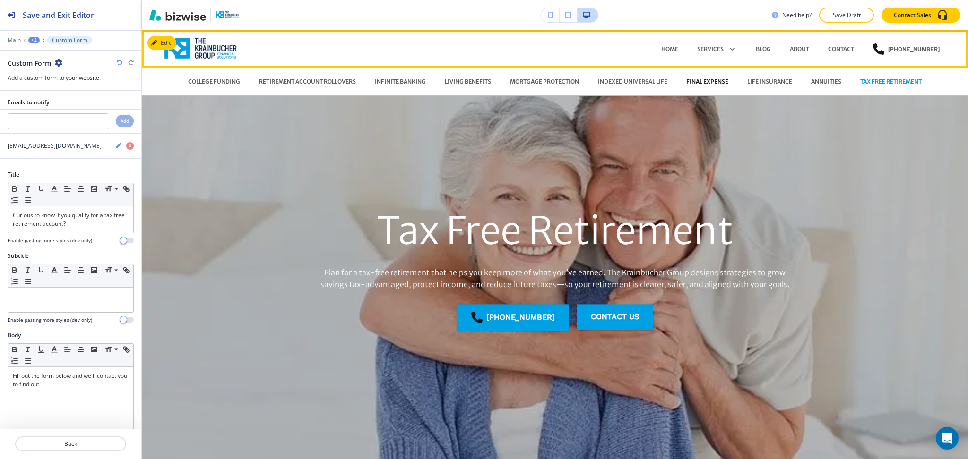
click at [697, 80] on p "FINAL EXPENSE" at bounding box center [707, 82] width 42 height 9
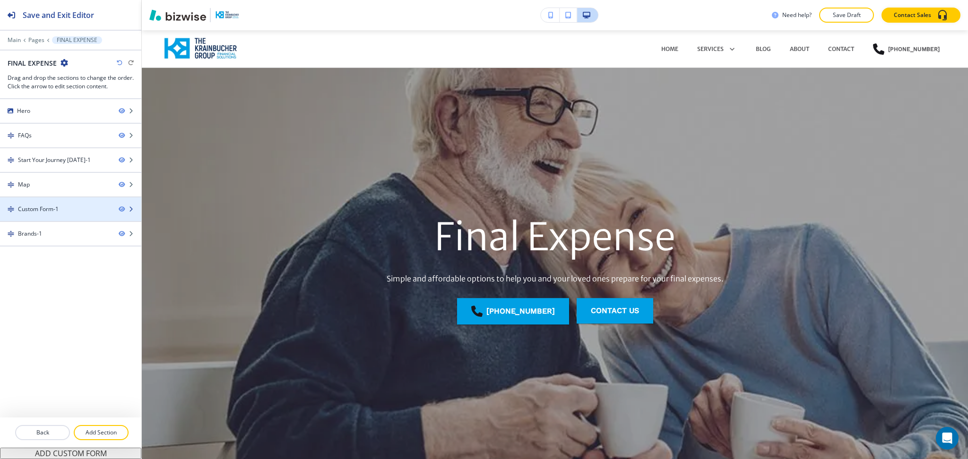
click at [56, 214] on div at bounding box center [70, 218] width 141 height 8
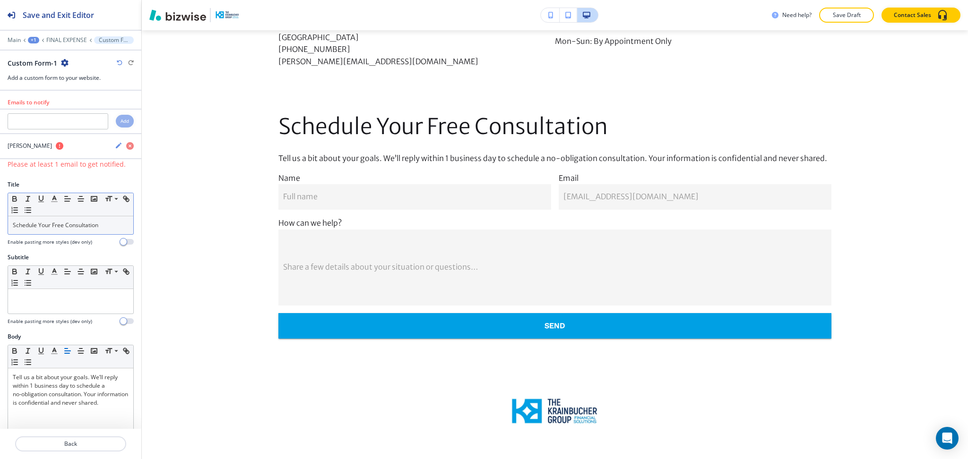
scroll to position [1317, 0]
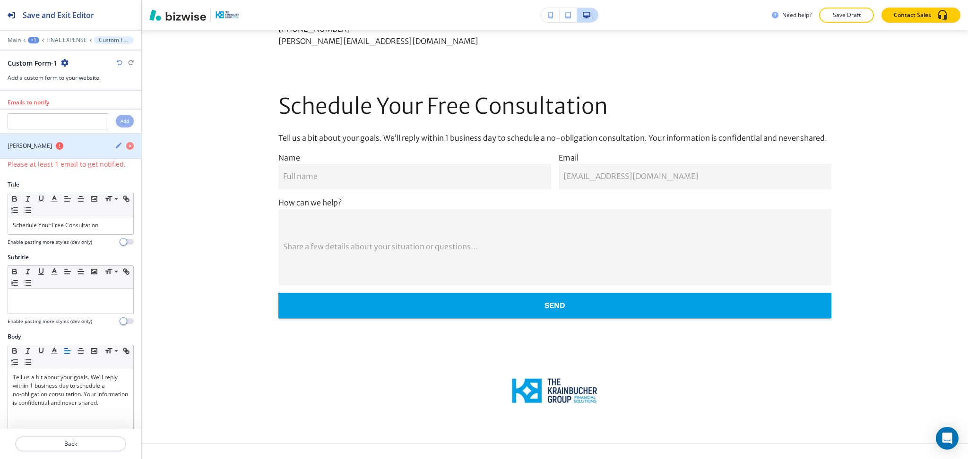
click at [115, 147] on icon "button" at bounding box center [119, 146] width 8 height 8
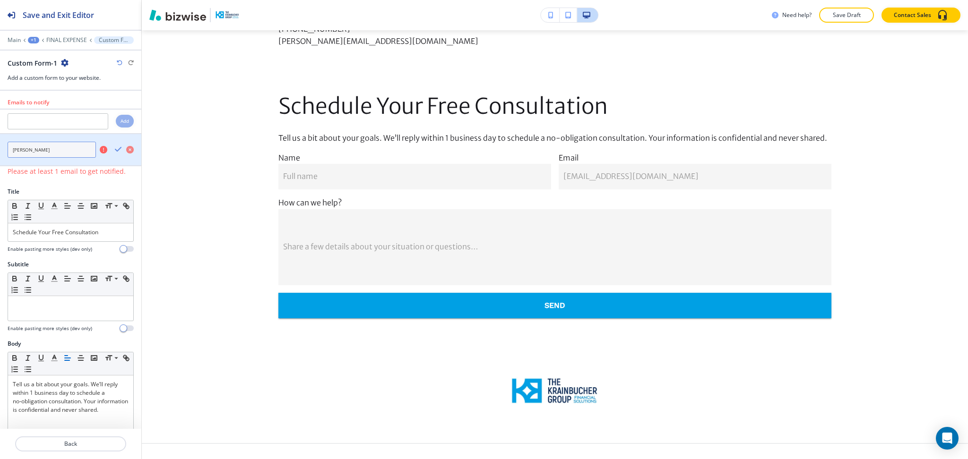
click at [80, 153] on input "brian@thekrainbuchergroup" at bounding box center [52, 150] width 88 height 16
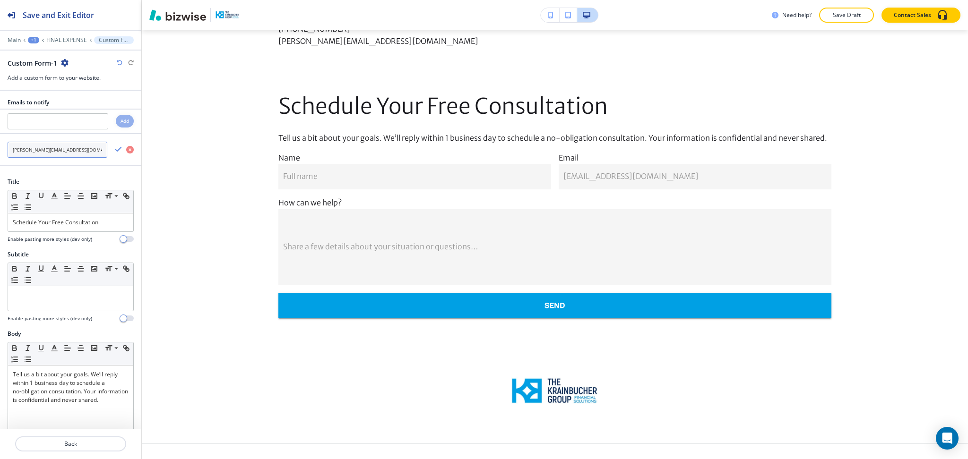
type input "brian@thekrainbuchergroup.com"
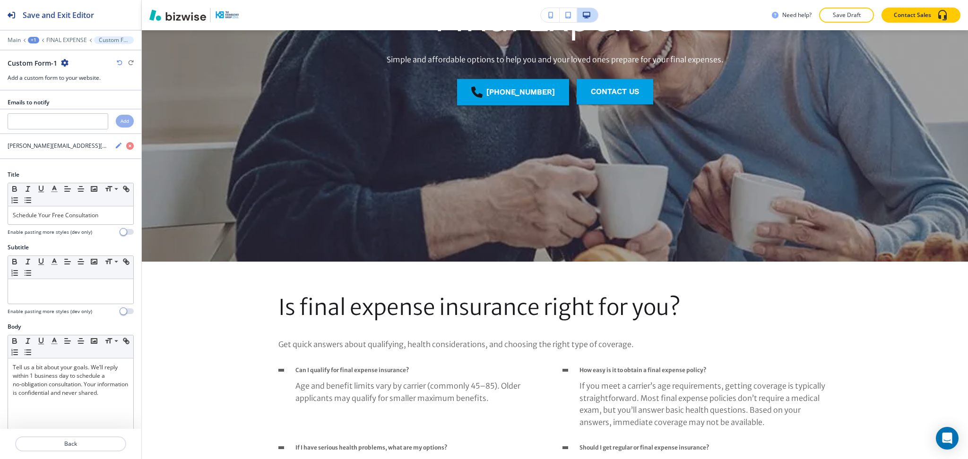
scroll to position [0, 0]
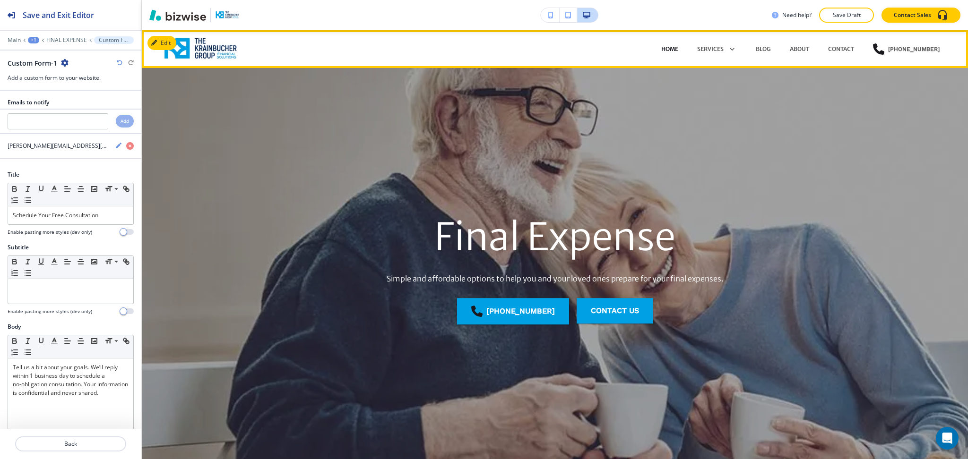
click at [663, 47] on p "HOME" at bounding box center [669, 49] width 17 height 9
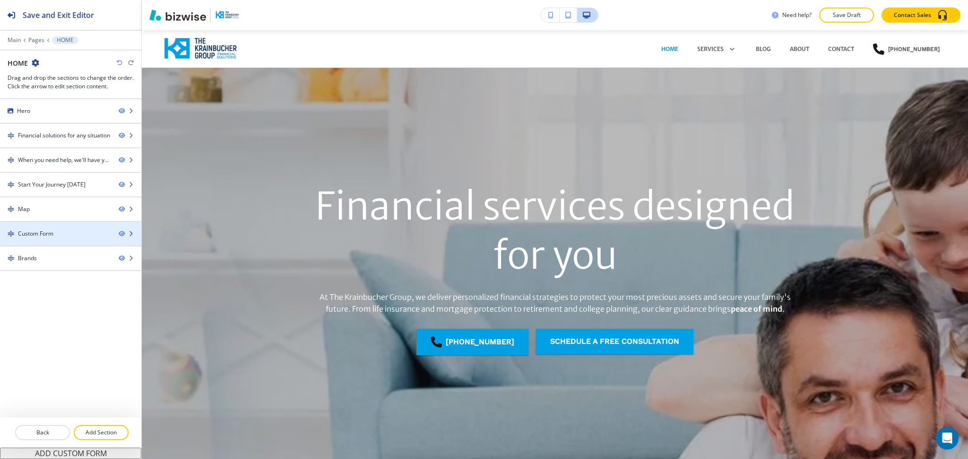
click at [49, 237] on div "Custom Form" at bounding box center [35, 234] width 35 height 9
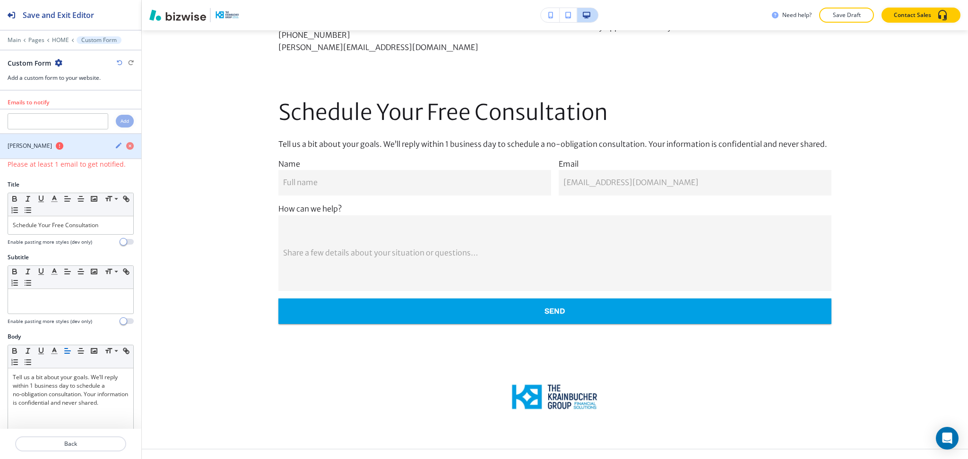
scroll to position [1728, 0]
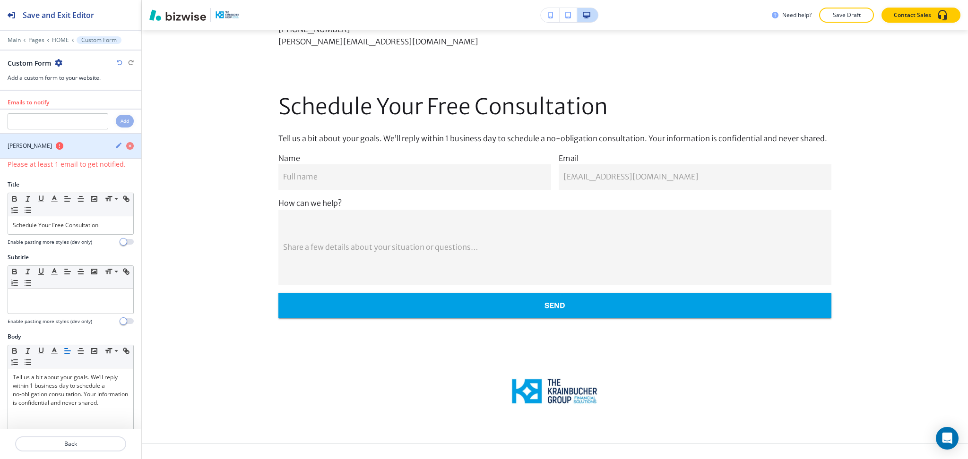
click at [115, 144] on icon "button" at bounding box center [119, 146] width 8 height 8
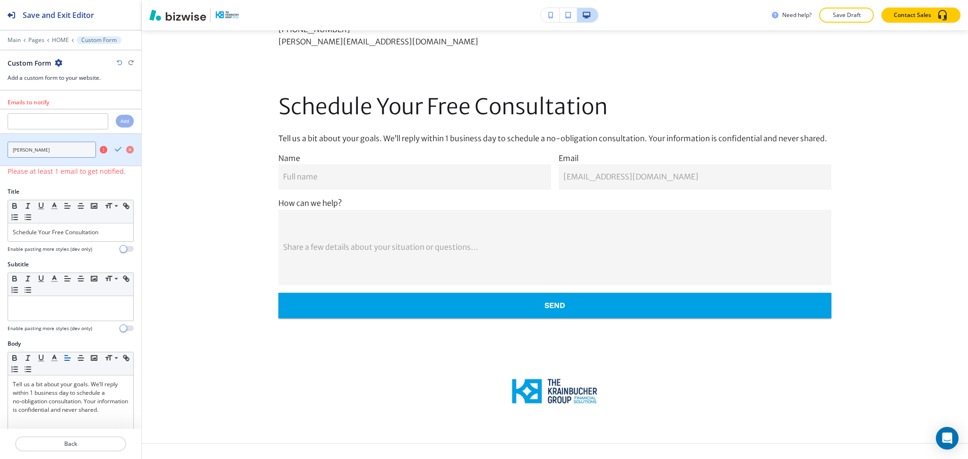
click at [83, 147] on input "brian@thekrainbuchergroup" at bounding box center [52, 150] width 88 height 16
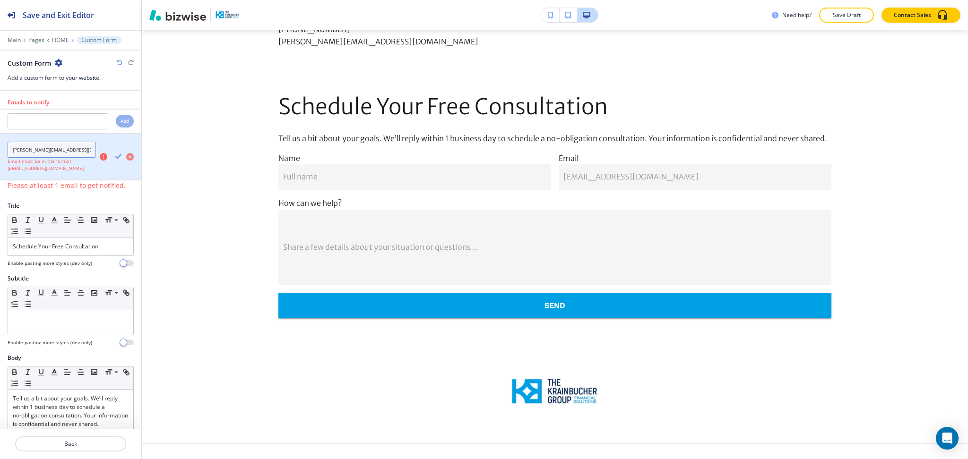
type input "brian@thekrainbuchergroup.com"
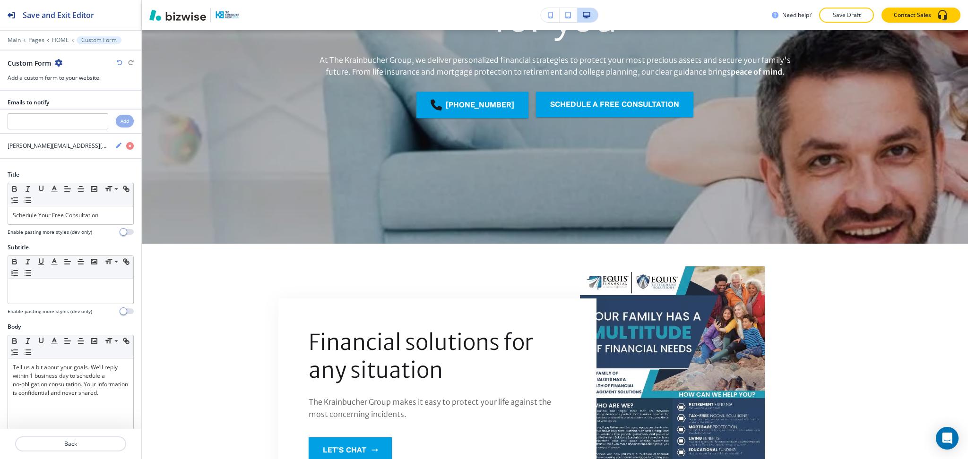
scroll to position [0, 0]
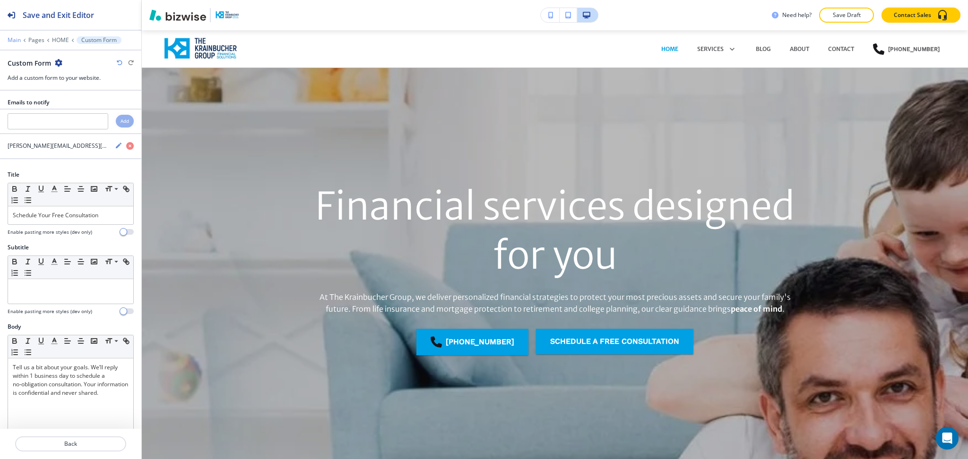
click at [10, 38] on p "Main" at bounding box center [14, 40] width 13 height 7
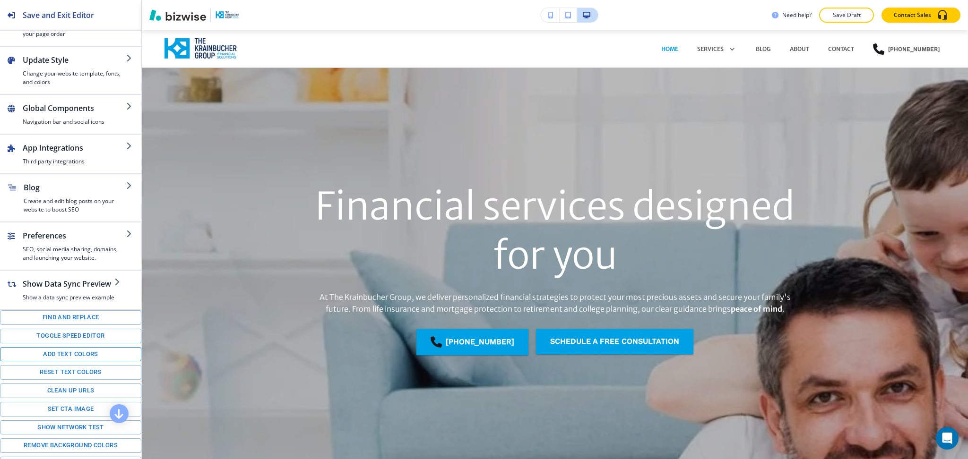
scroll to position [72, 0]
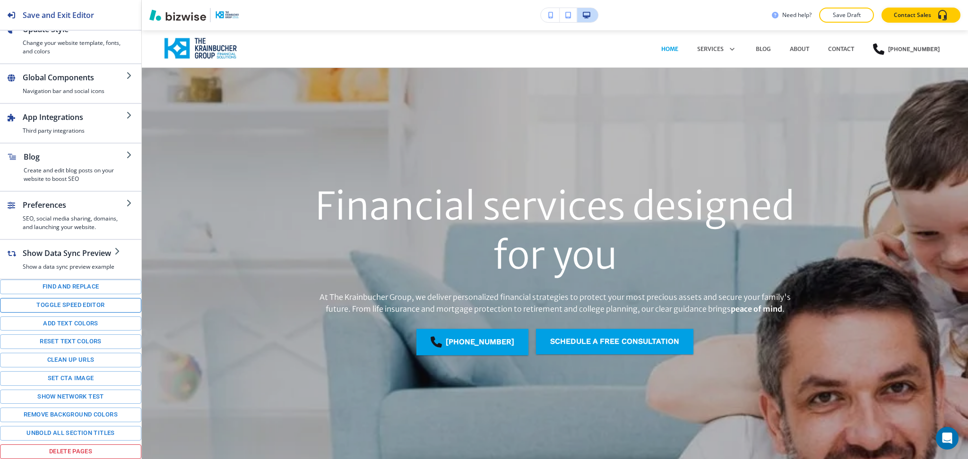
click at [79, 304] on button "Toggle speed editor" at bounding box center [70, 305] width 141 height 15
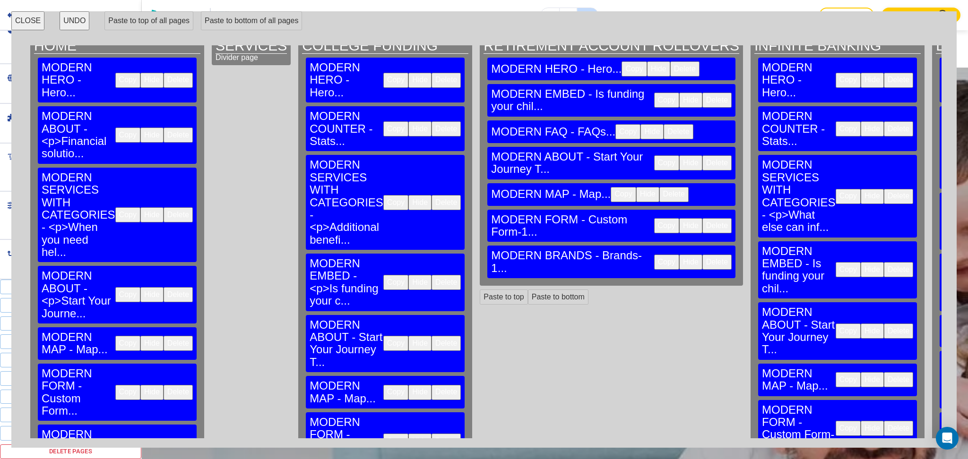
scroll to position [17, 0]
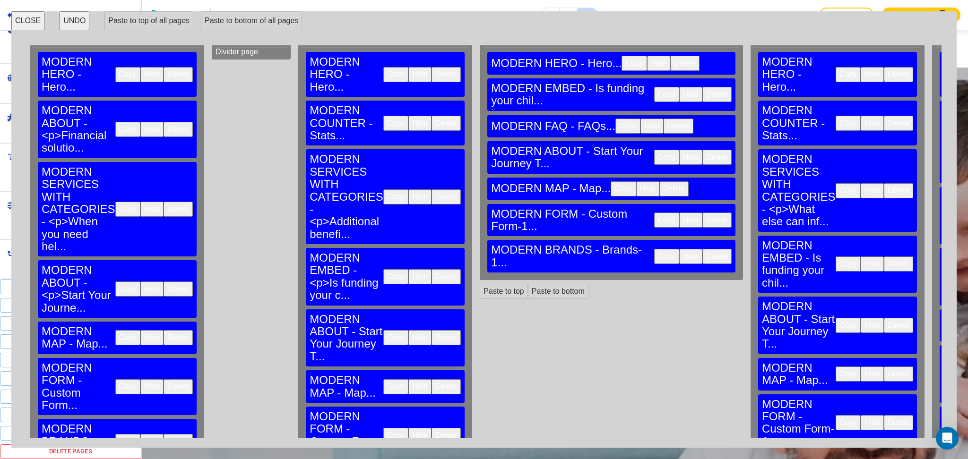
click at [432, 428] on button "Delete" at bounding box center [446, 435] width 29 height 15
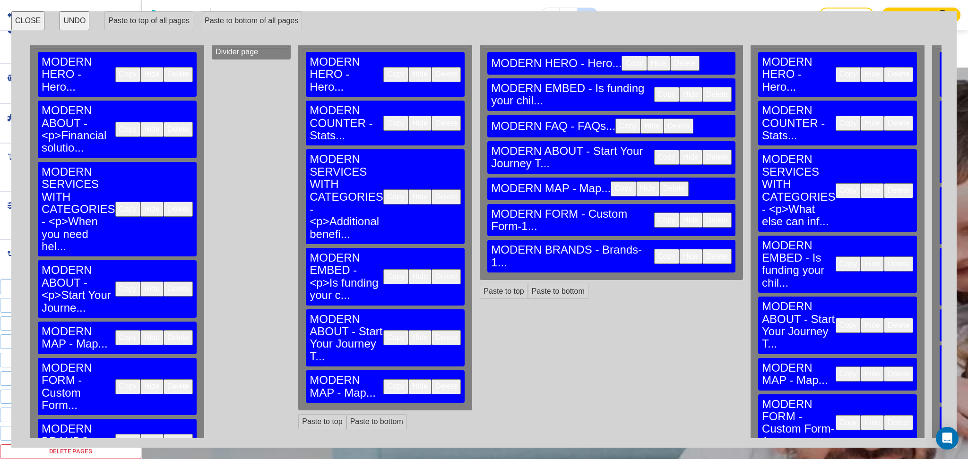
click at [702, 213] on button "Delete" at bounding box center [716, 220] width 29 height 15
click at [702, 249] on button "Delete" at bounding box center [716, 256] width 29 height 15
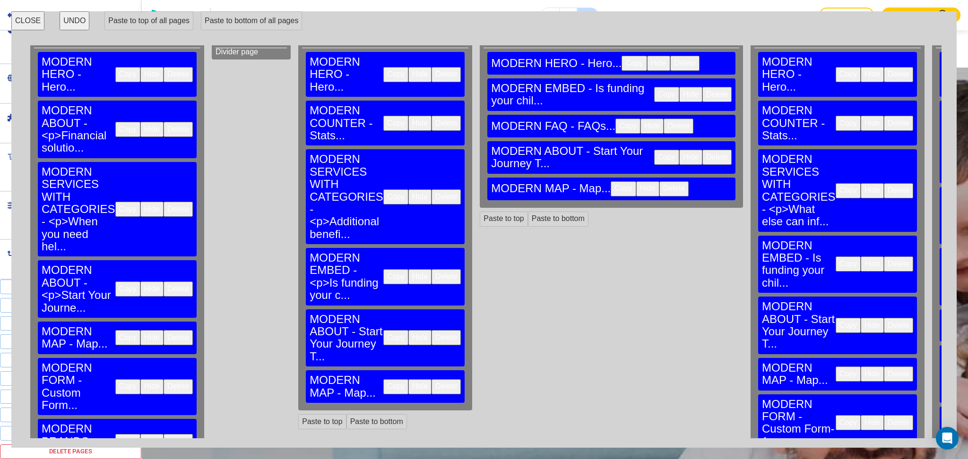
click at [884, 416] on button "Delete" at bounding box center [898, 423] width 29 height 15
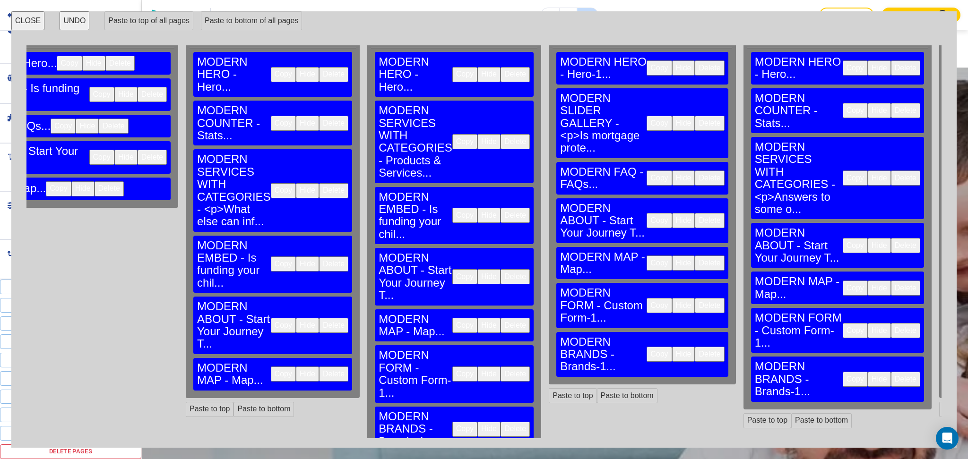
scroll to position [17, 580]
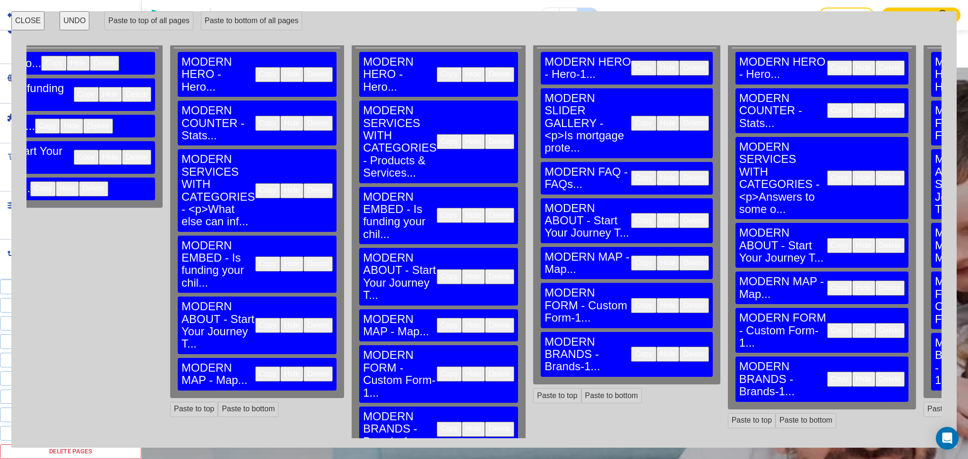
click at [485, 367] on button "Delete" at bounding box center [499, 374] width 29 height 15
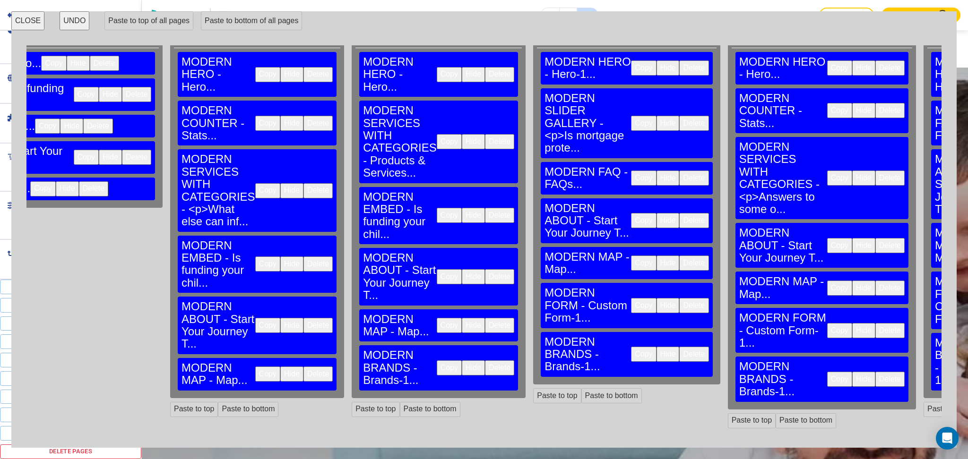
click at [485, 361] on button "Delete" at bounding box center [499, 368] width 29 height 15
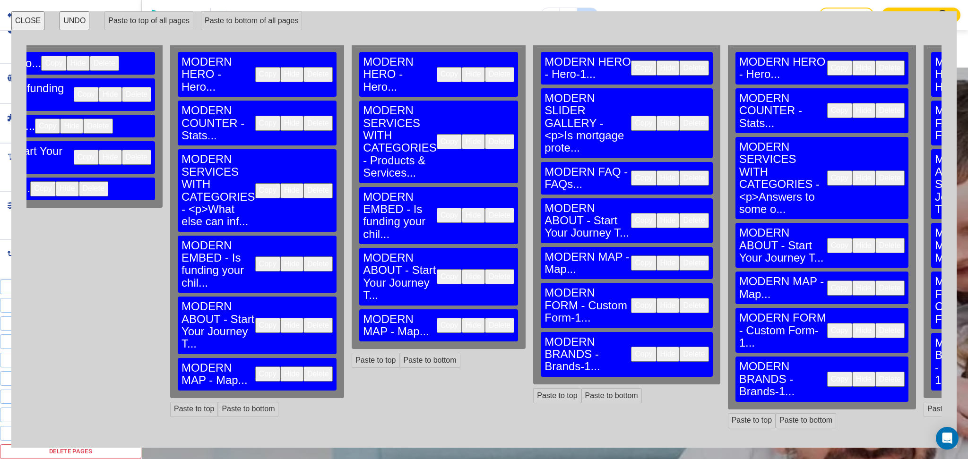
click at [679, 298] on button "Delete" at bounding box center [693, 305] width 29 height 15
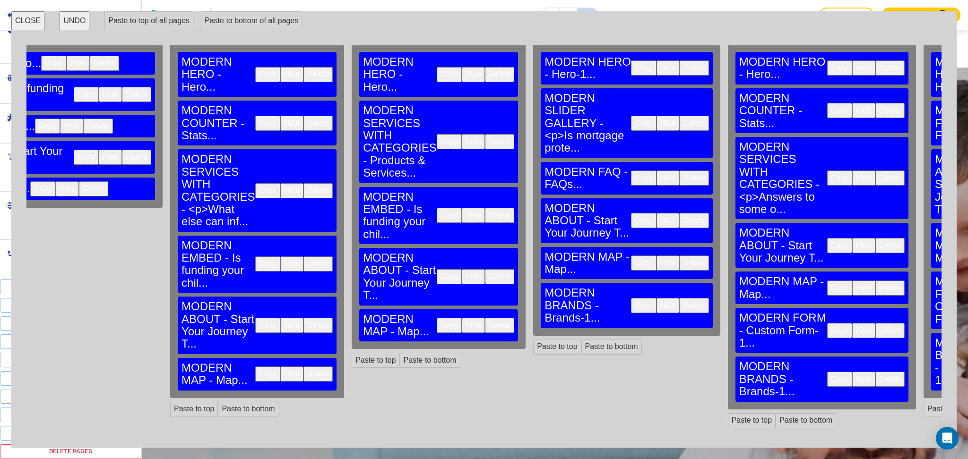
click at [679, 298] on button "Delete" at bounding box center [693, 305] width 29 height 15
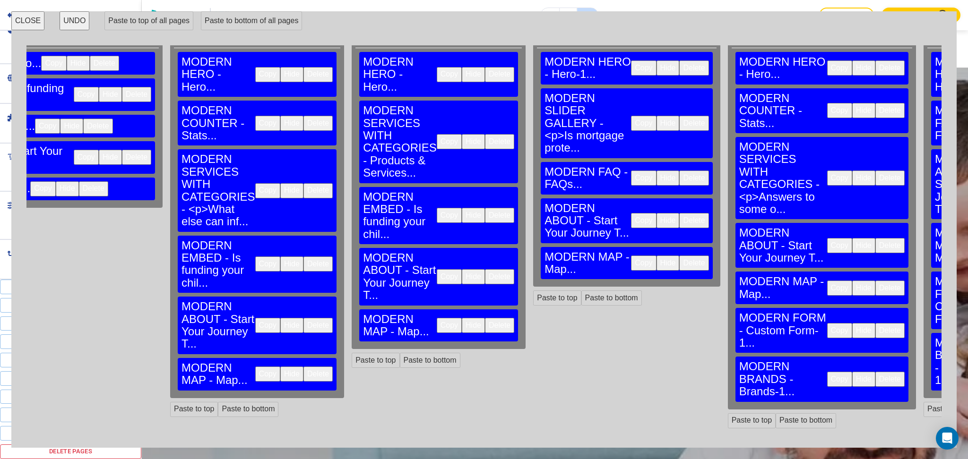
click at [875, 323] on button "Delete" at bounding box center [889, 330] width 29 height 15
click at [875, 372] on button "Delete" at bounding box center [889, 379] width 29 height 15
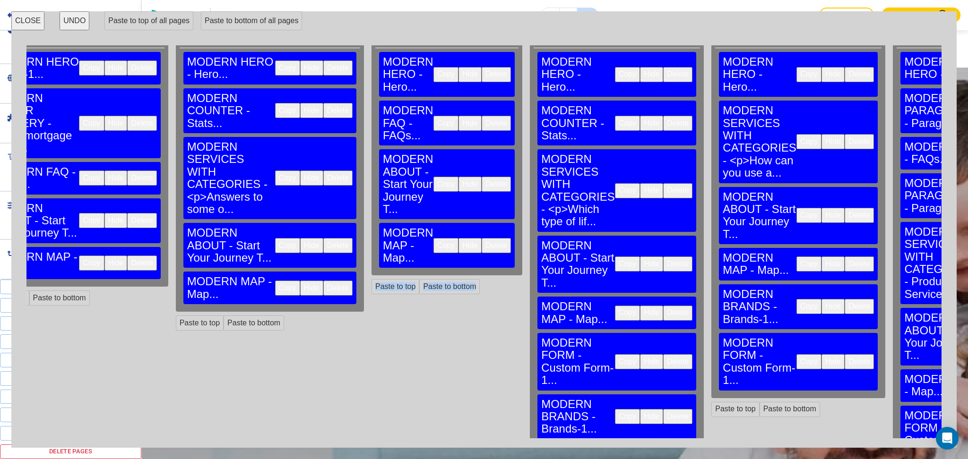
scroll to position [17, 1195]
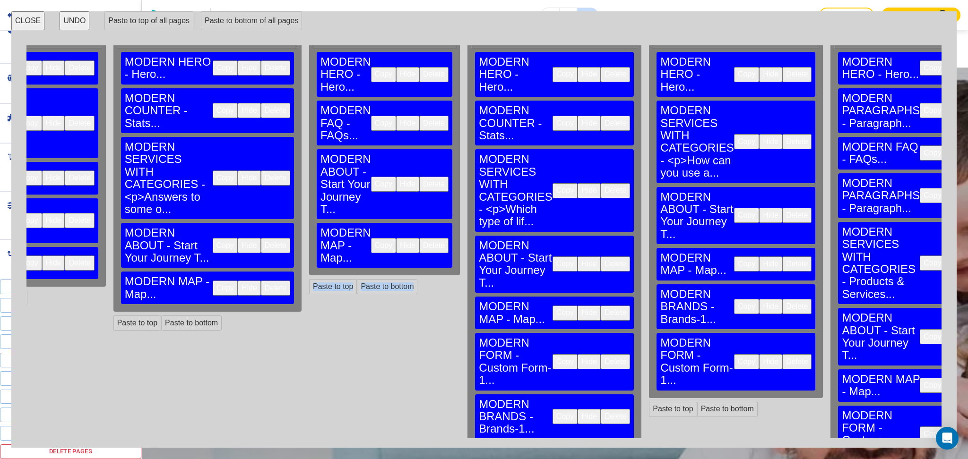
click at [601, 355] on button "Delete" at bounding box center [615, 362] width 29 height 15
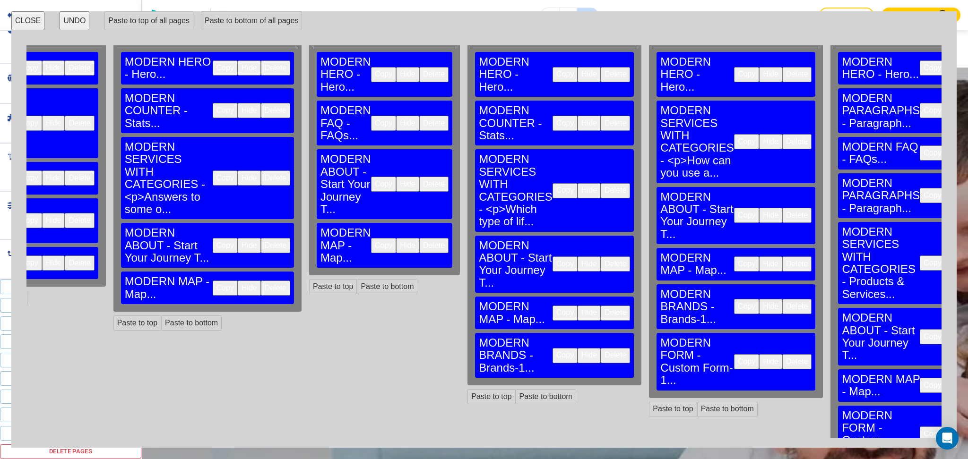
click at [601, 348] on button "Delete" at bounding box center [615, 355] width 29 height 15
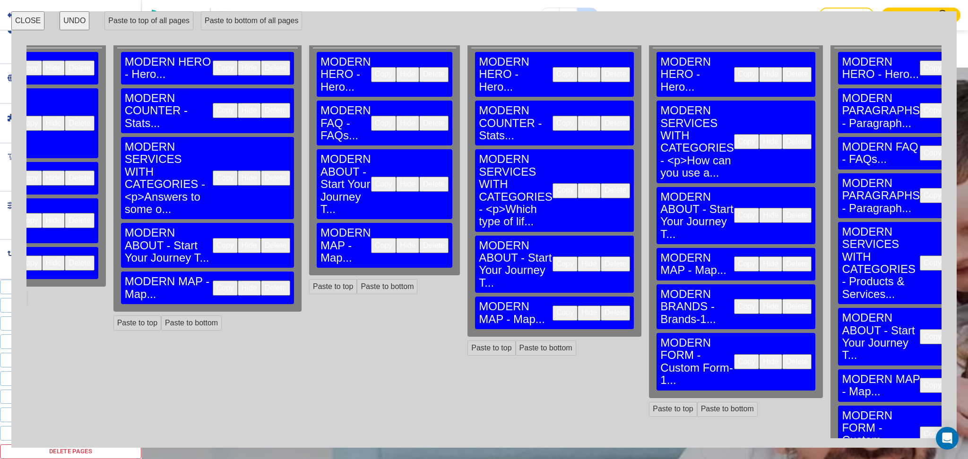
click at [782, 299] on button "Delete" at bounding box center [796, 306] width 29 height 15
click at [782, 355] on button "Delete" at bounding box center [796, 362] width 29 height 15
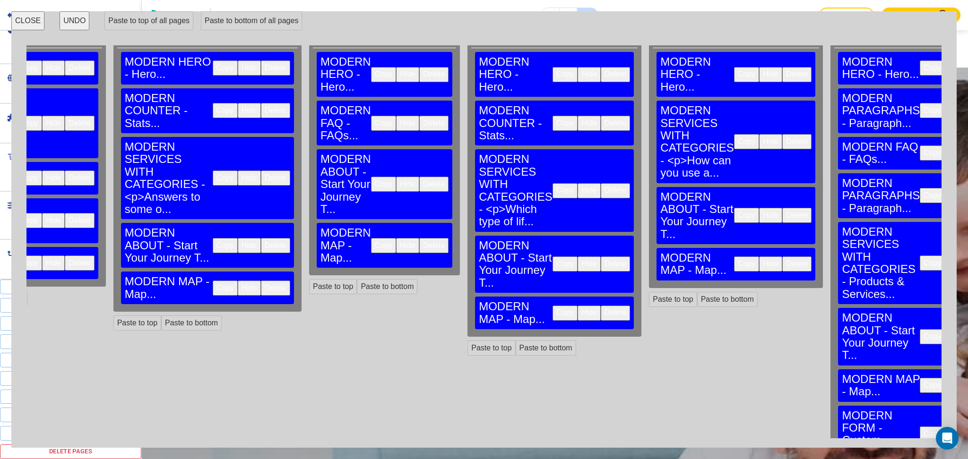
click at [968, 427] on button "Delete" at bounding box center [983, 434] width 29 height 15
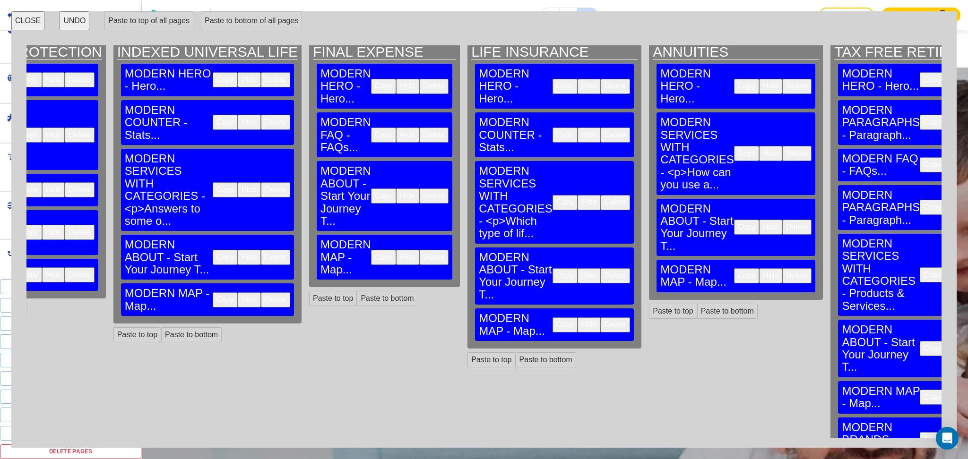
click at [838, 418] on div "MODERN BRANDS - Brands-1... Copy Hide Delete" at bounding box center [919, 440] width 163 height 45
click at [968, 433] on button "Delete" at bounding box center [983, 440] width 29 height 15
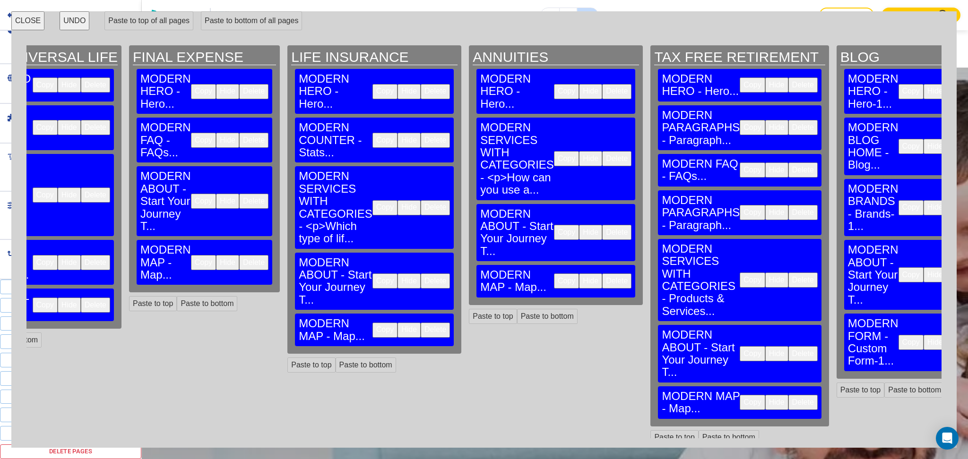
scroll to position [0, 1388]
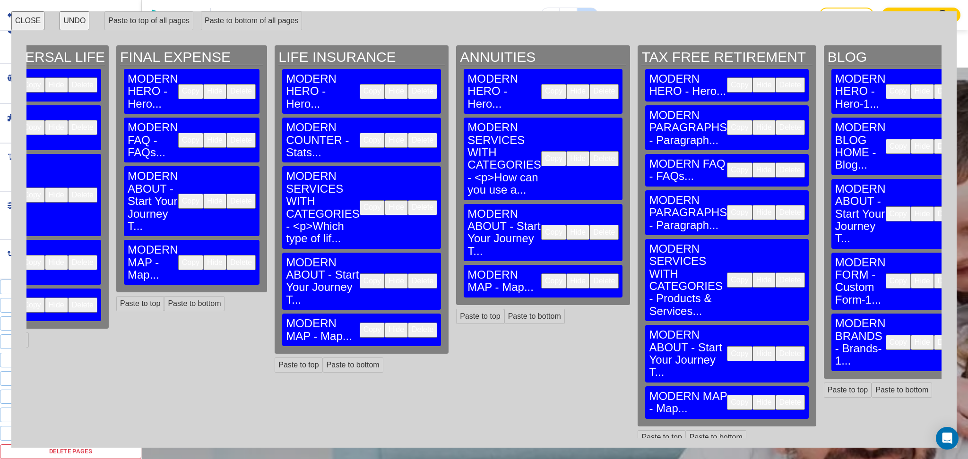
click at [934, 274] on button "Delete" at bounding box center [948, 281] width 29 height 15
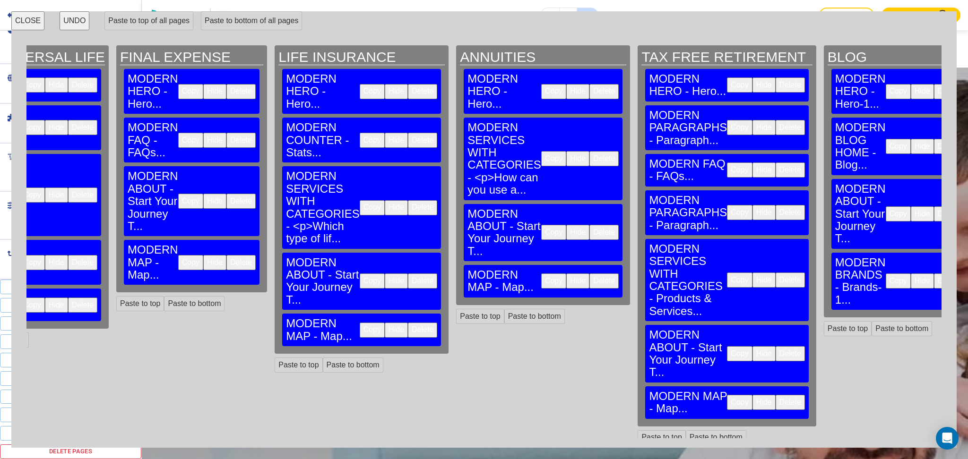
click at [934, 274] on button "Delete" at bounding box center [948, 281] width 29 height 15
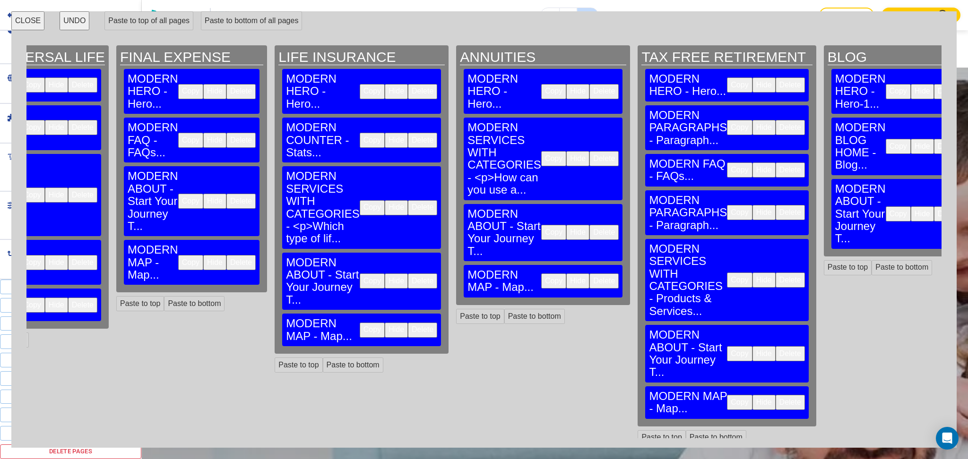
click at [727, 395] on button "Copy" at bounding box center [739, 402] width 25 height 15
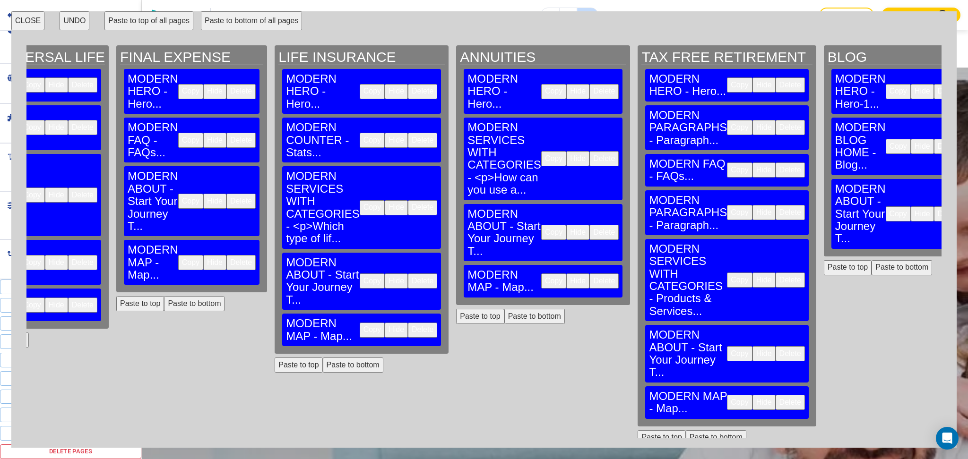
click at [872, 260] on button "Paste to bottom" at bounding box center [902, 267] width 61 height 15
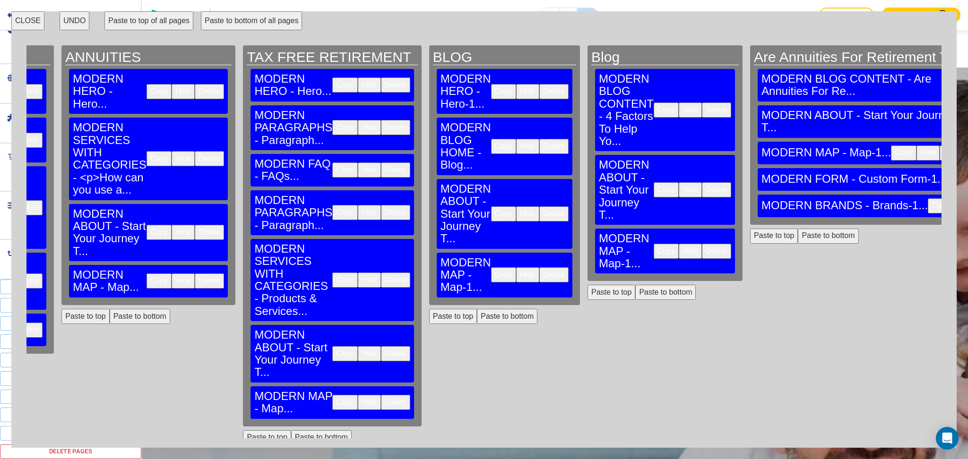
scroll to position [0, 1788]
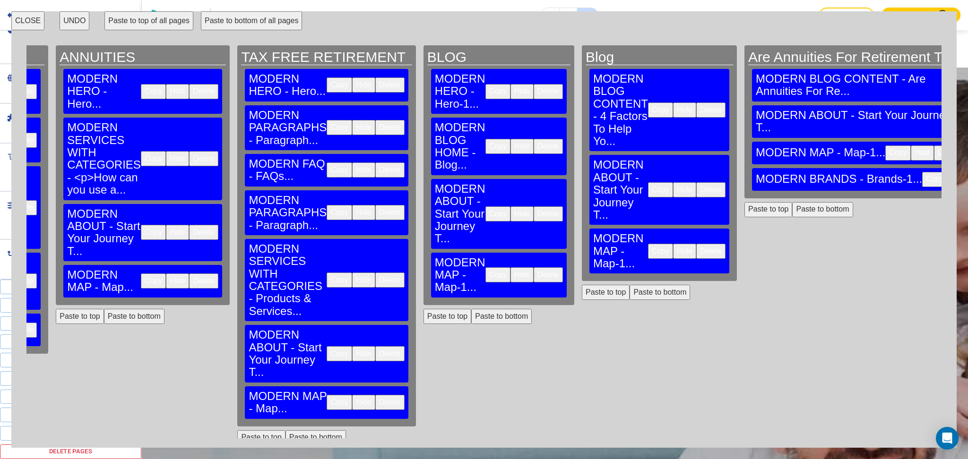
click at [968, 172] on button "Delete" at bounding box center [984, 179] width 29 height 15
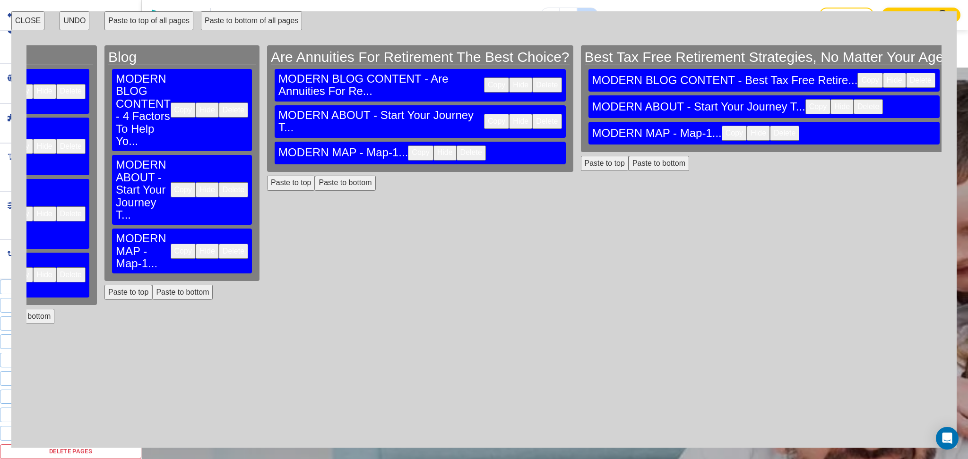
scroll to position [0, 2302]
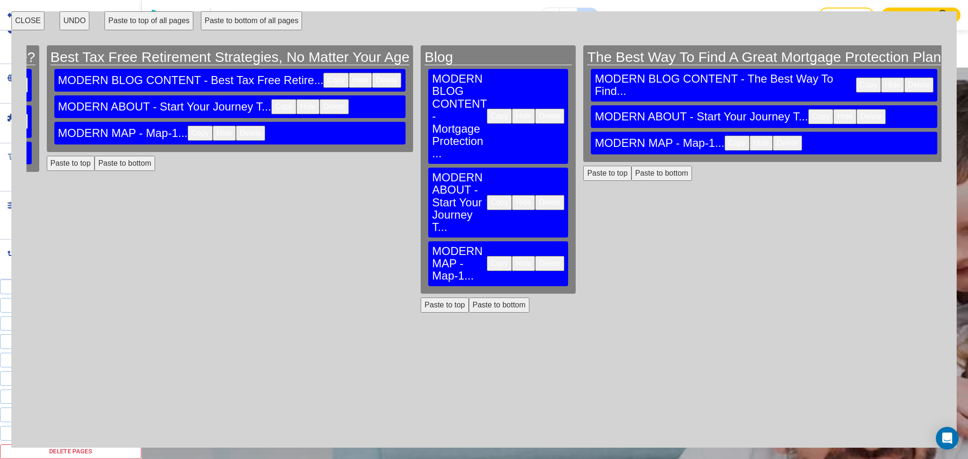
scroll to position [0, 2820]
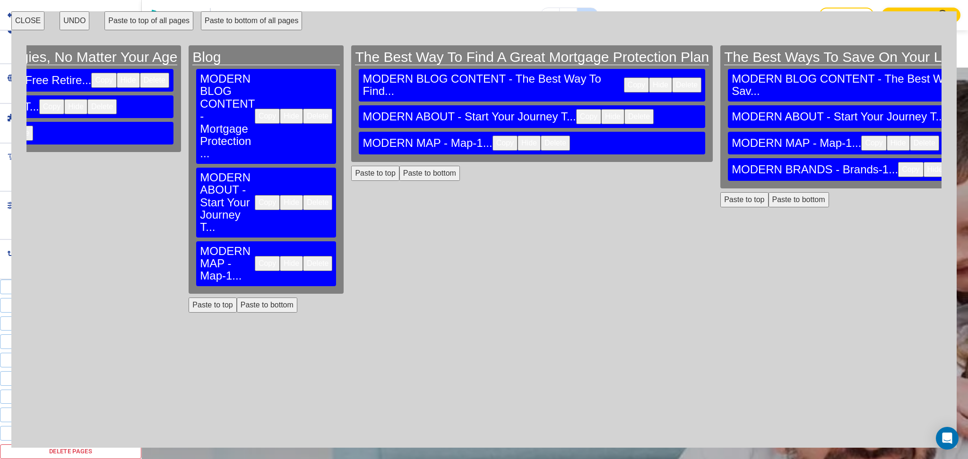
scroll to position [0, 3231]
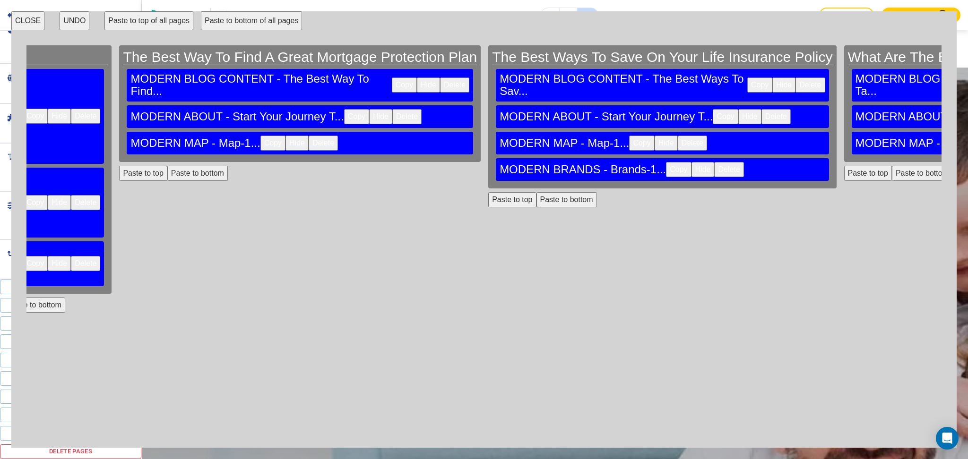
scroll to position [0, 3610]
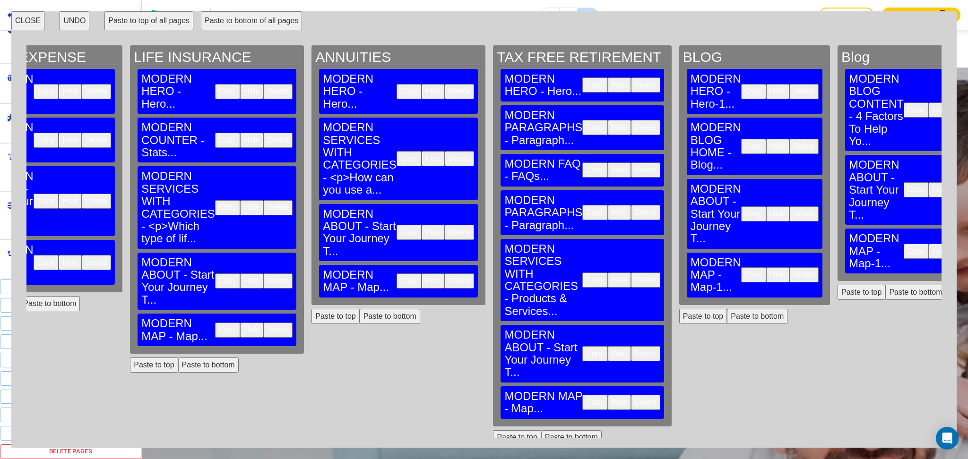
scroll to position [0, 0]
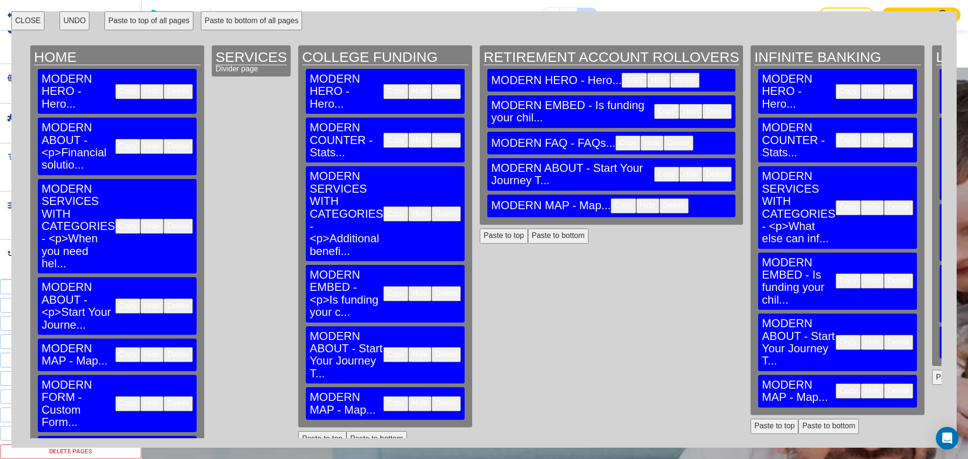
click at [115, 397] on button "Copy" at bounding box center [127, 404] width 25 height 15
click at [254, 21] on button "Paste to bottom of all pages" at bounding box center [251, 20] width 101 height 19
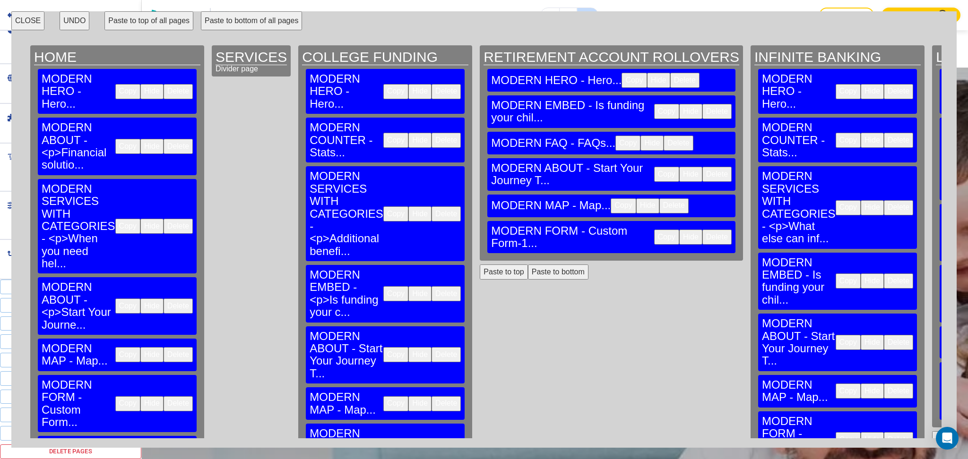
click at [115, 451] on button "Copy" at bounding box center [127, 458] width 25 height 15
click at [221, 19] on button "Paste to bottom of all pages" at bounding box center [251, 20] width 101 height 19
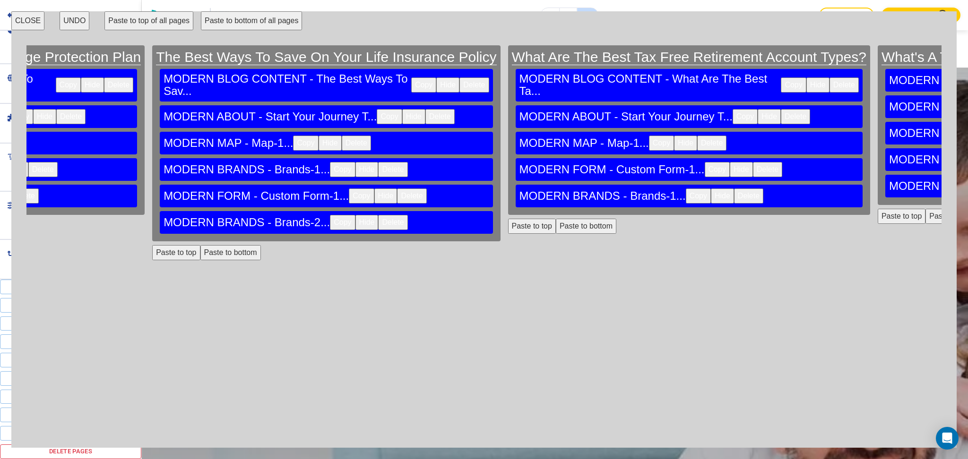
scroll to position [0, 3610]
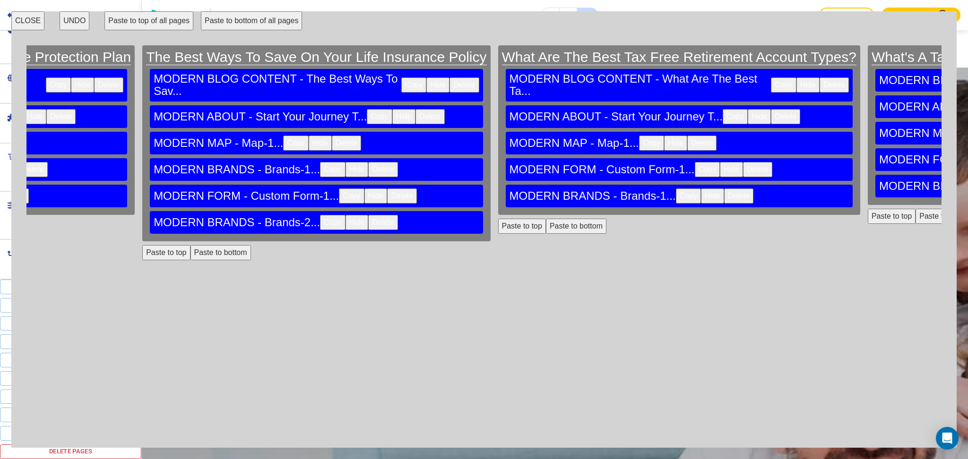
click at [29, 20] on button "CLOSE" at bounding box center [27, 20] width 33 height 19
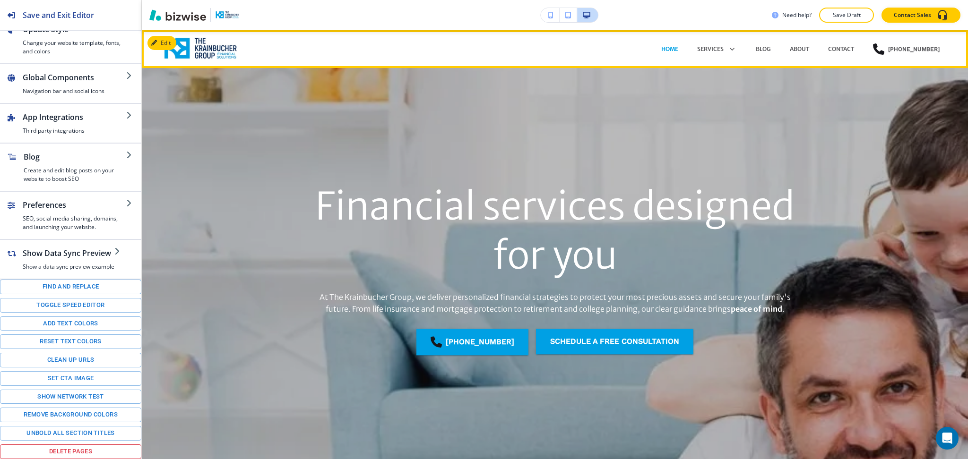
click at [806, 43] on div "ABOUT" at bounding box center [799, 49] width 38 height 28
click at [801, 50] on p "ABOUT" at bounding box center [799, 49] width 19 height 9
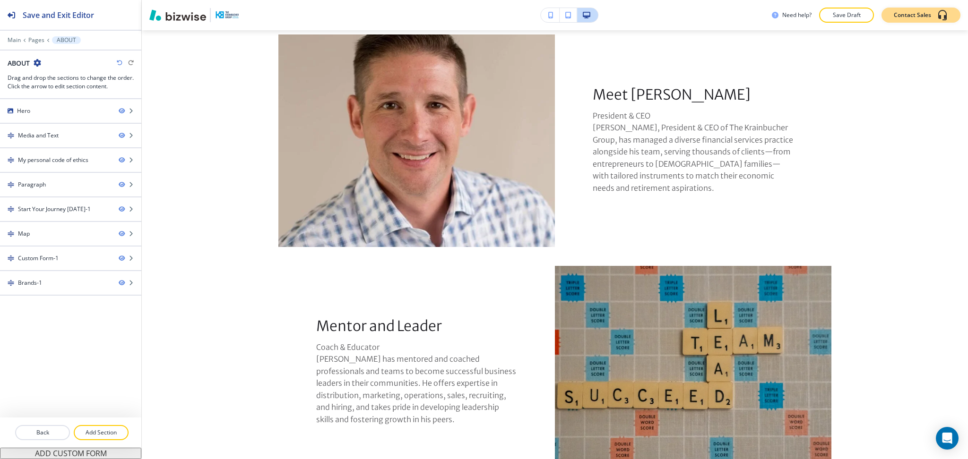
scroll to position [0, 0]
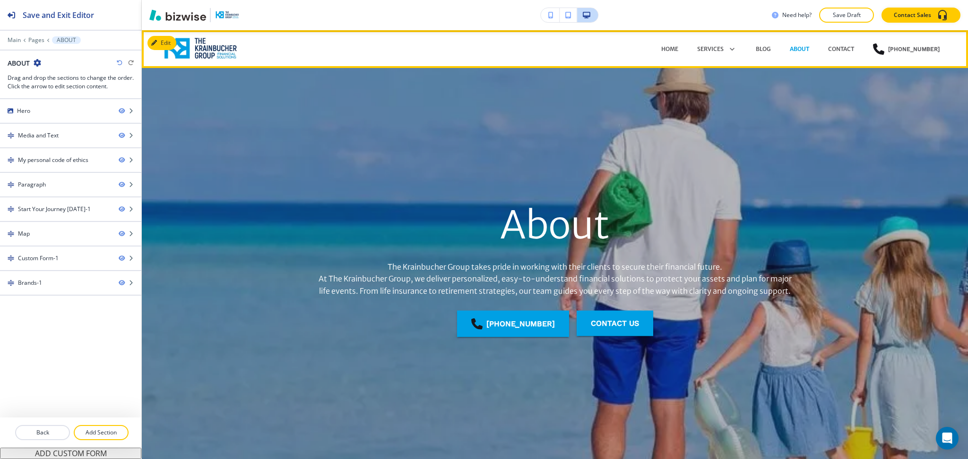
click at [830, 56] on div "CONTACT" at bounding box center [841, 49] width 45 height 28
click at [837, 48] on p "CONTACT" at bounding box center [841, 49] width 26 height 9
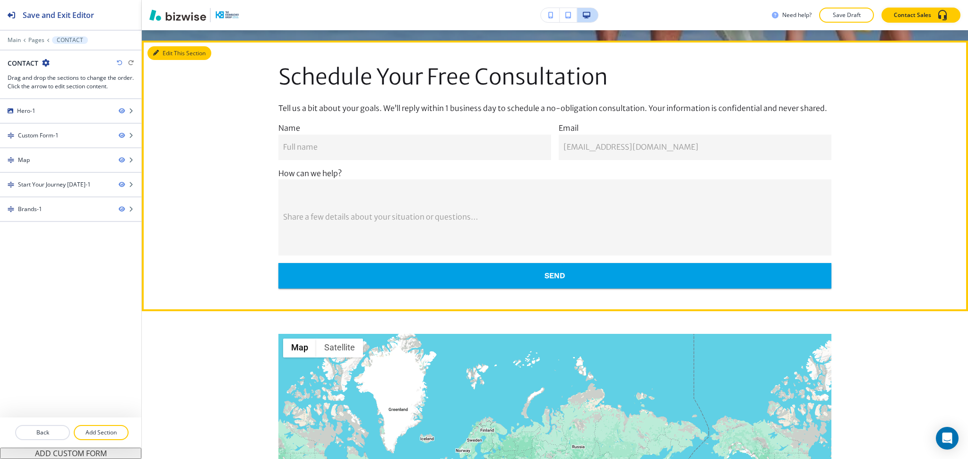
click at [156, 54] on icon "button" at bounding box center [156, 53] width 6 height 6
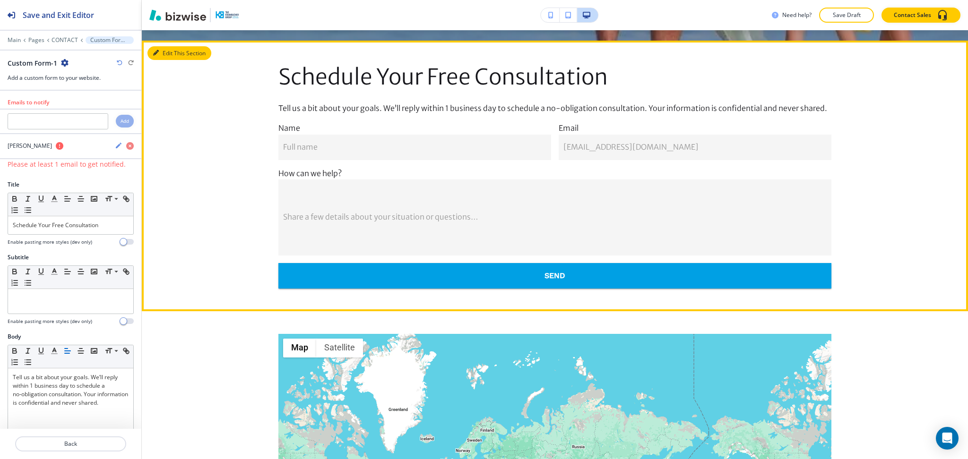
scroll to position [451, 0]
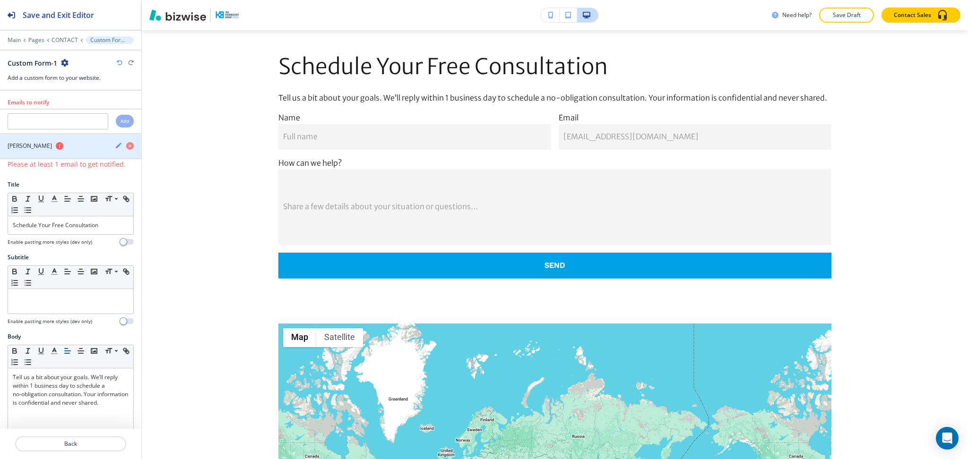
click at [115, 144] on icon "button" at bounding box center [119, 146] width 8 height 8
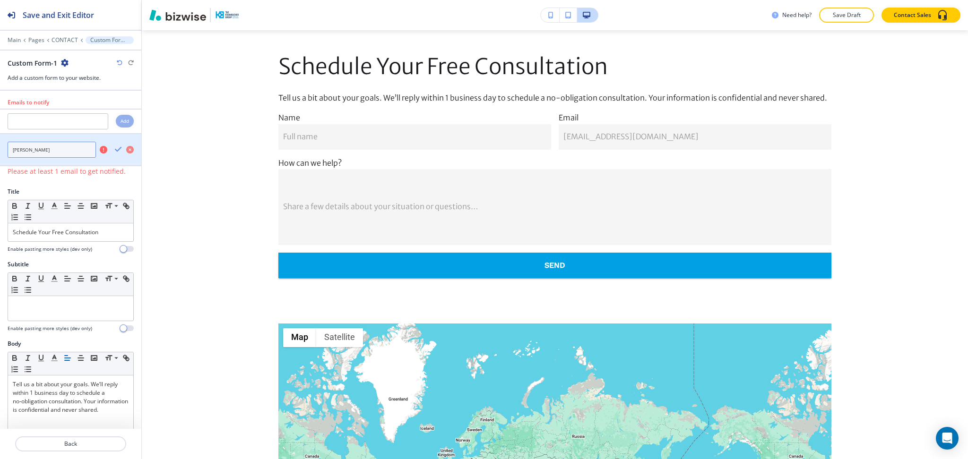
click at [84, 147] on input "brian@thekrainbuchergroup" at bounding box center [52, 150] width 88 height 16
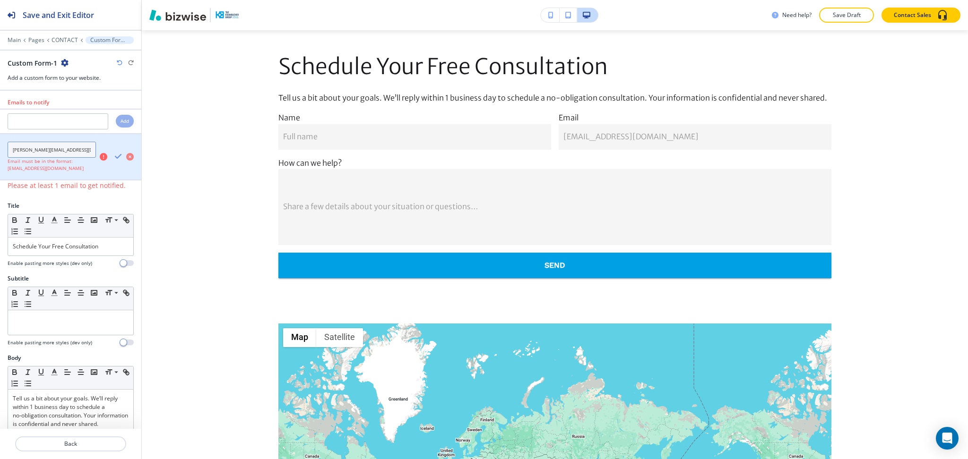
type input "brian@thekrainbuchergroup.com"
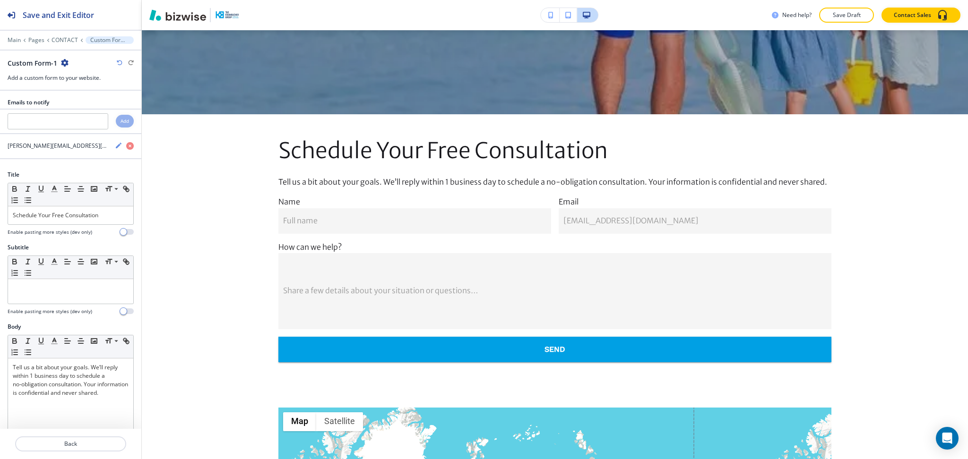
scroll to position [0, 0]
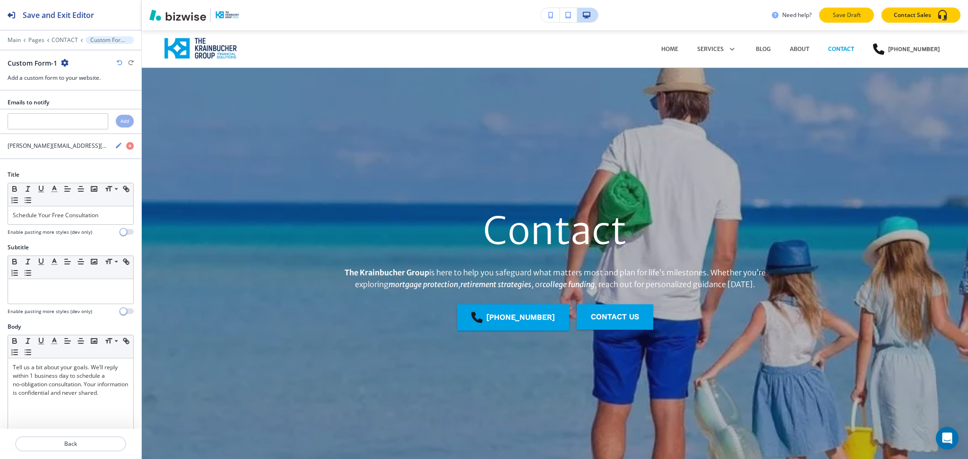
click at [837, 20] on button "Save Draft" at bounding box center [846, 15] width 55 height 15
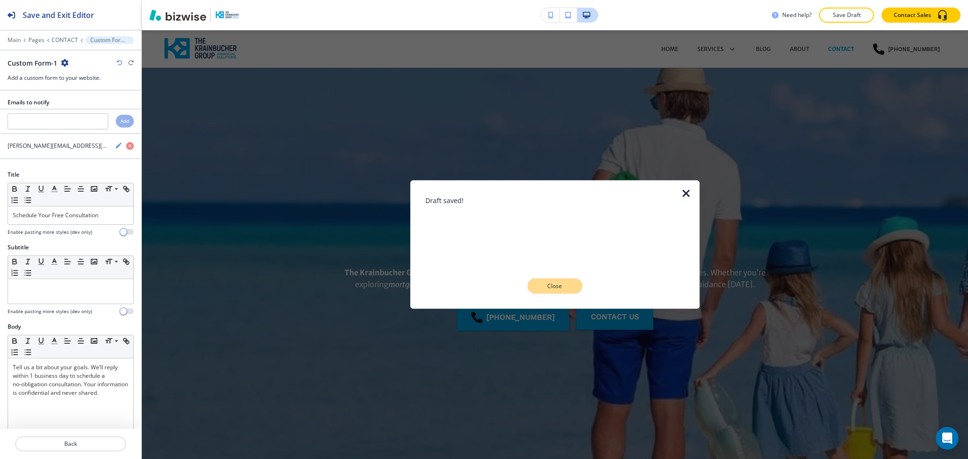
click at [572, 287] on button "Close" at bounding box center [555, 286] width 55 height 15
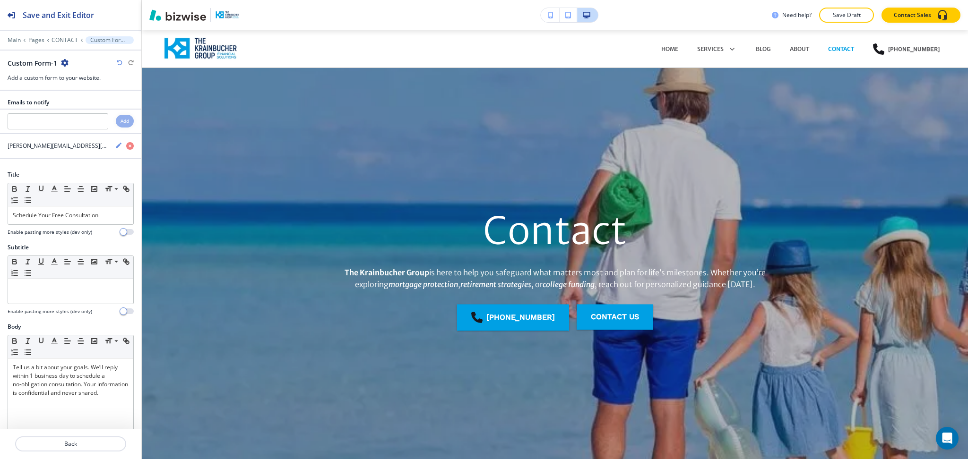
click at [850, 23] on div "Need help? Save Draft Contact Sales" at bounding box center [555, 15] width 826 height 30
click at [844, 12] on p "Save Draft" at bounding box center [846, 15] width 30 height 9
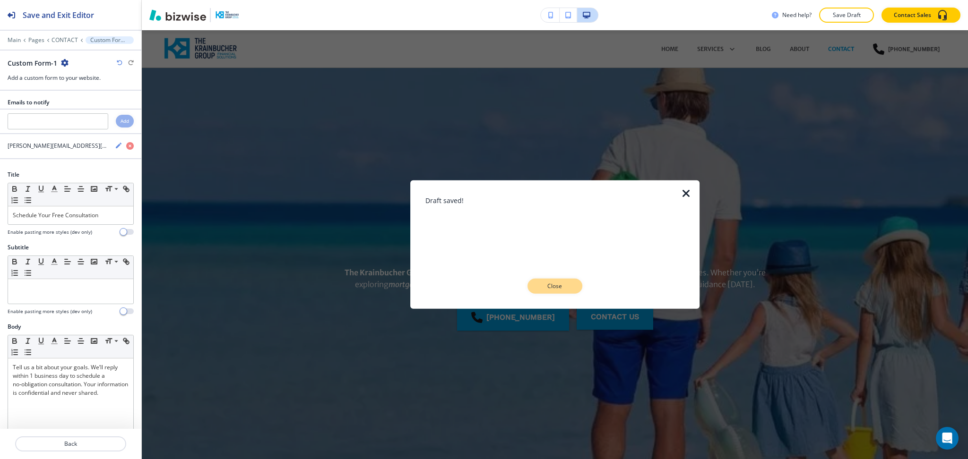
click at [552, 286] on p "Close" at bounding box center [555, 286] width 30 height 9
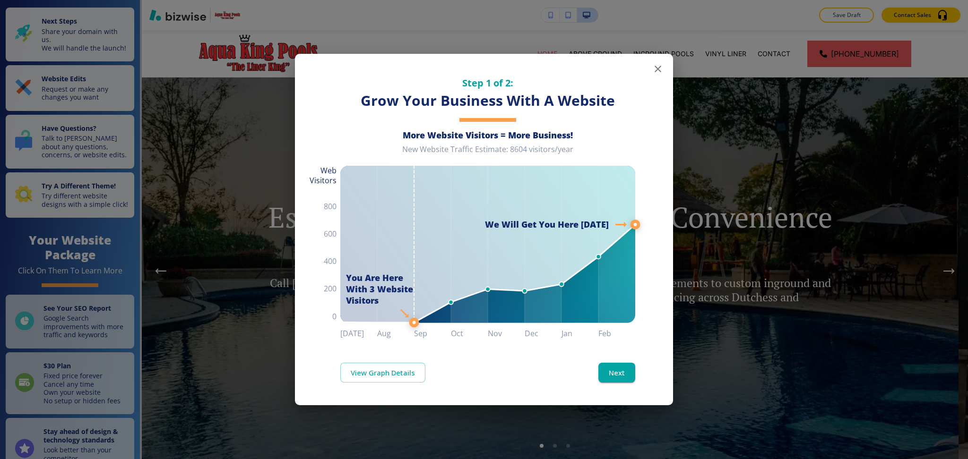
click at [656, 70] on icon "button" at bounding box center [658, 69] width 7 height 7
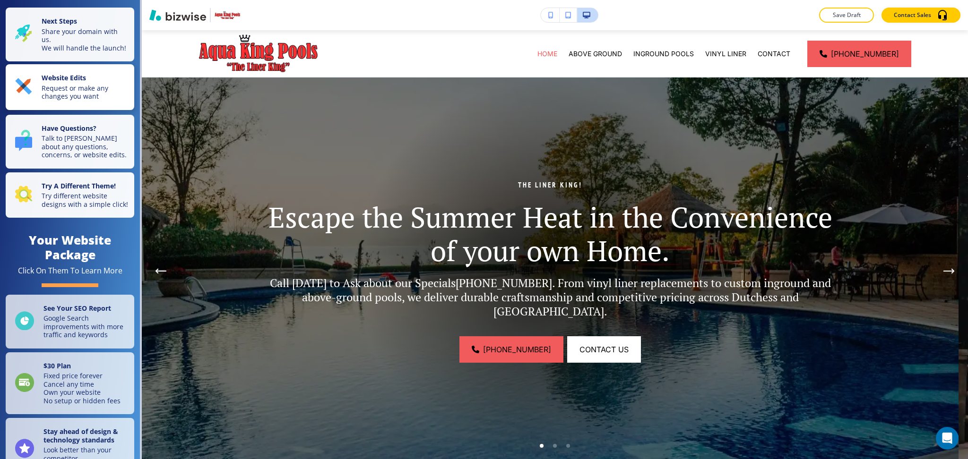
click at [95, 101] on p "Request or make any changes you want" at bounding box center [85, 92] width 87 height 17
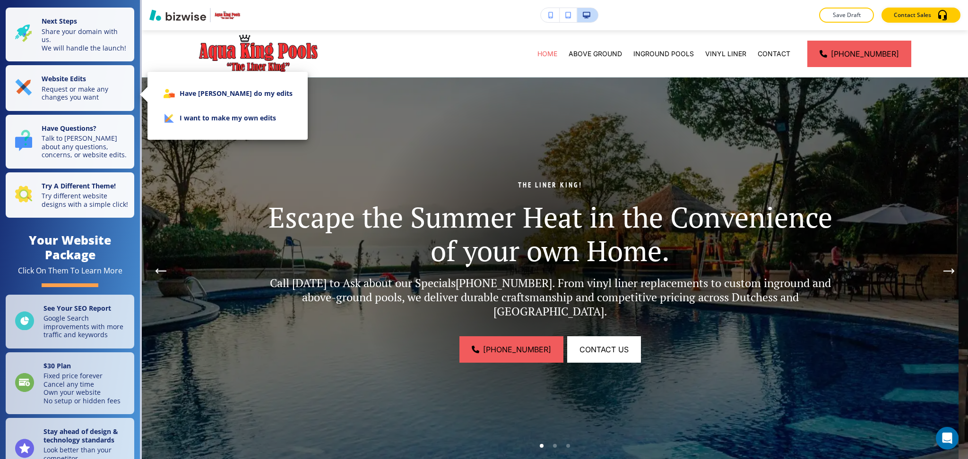
click at [208, 121] on li "I want to make my own edits" at bounding box center [227, 118] width 145 height 25
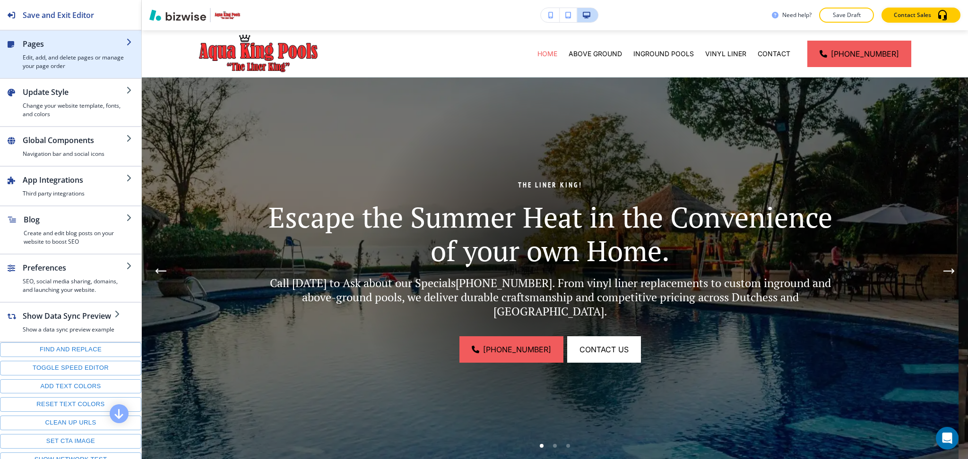
click at [76, 48] on h2 "Pages" at bounding box center [75, 43] width 104 height 11
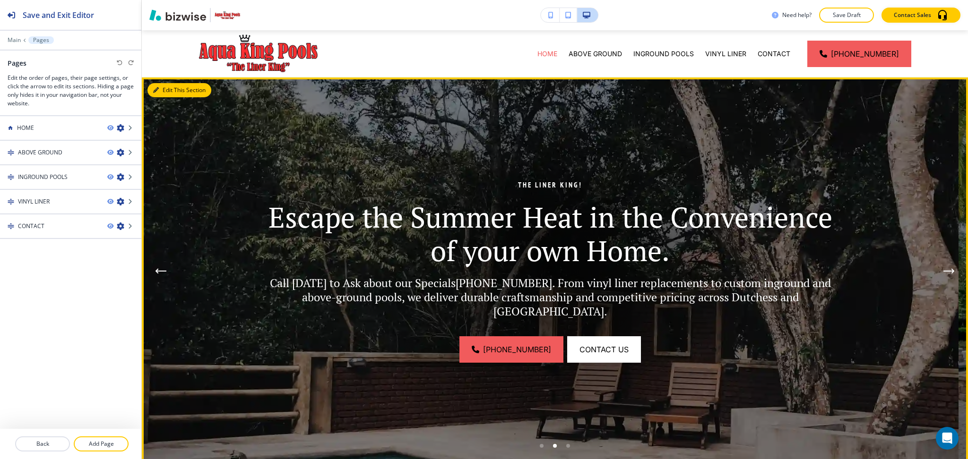
click at [157, 91] on button "Edit This Section" at bounding box center [179, 90] width 64 height 14
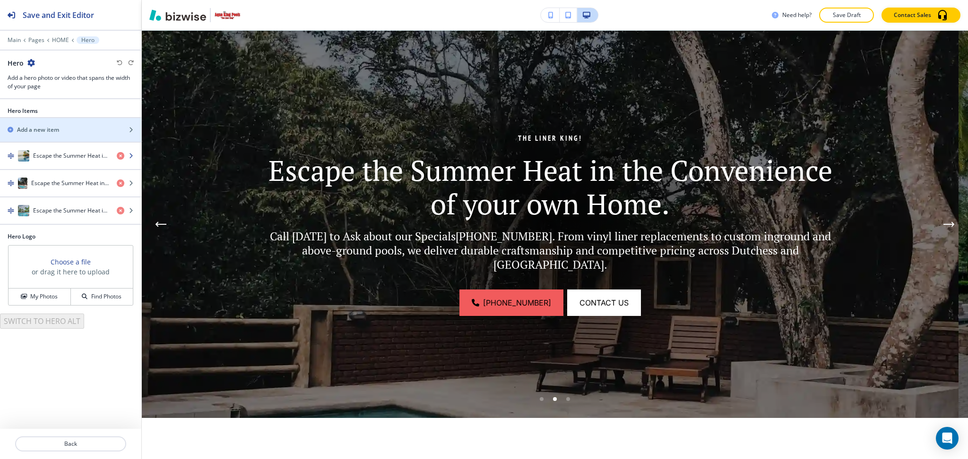
scroll to position [47, 0]
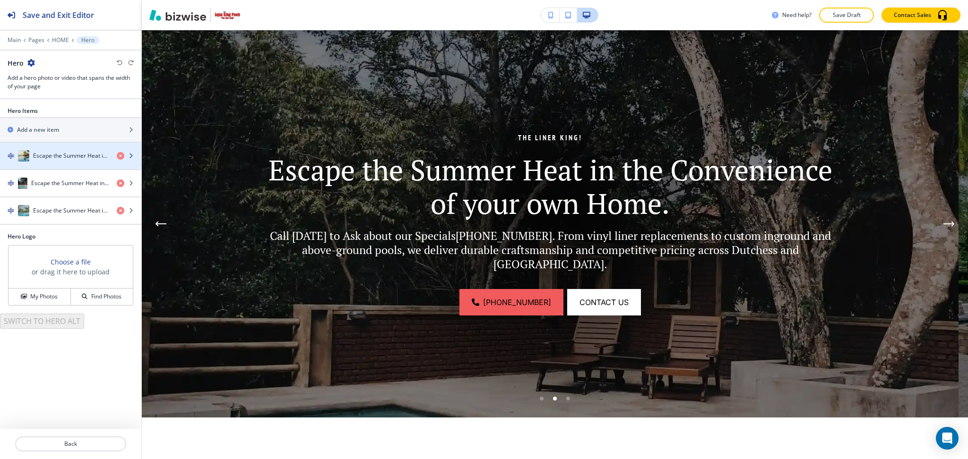
click at [49, 158] on h4 "Escape the Summer Heat in the Convenience of your own Home." at bounding box center [71, 156] width 76 height 9
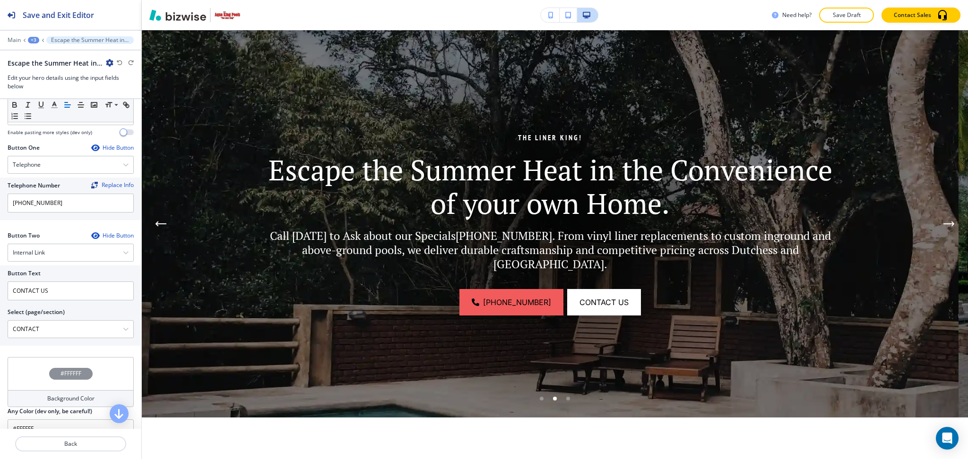
scroll to position [377, 0]
click at [94, 205] on div "Find and replace this information across Bizwise" at bounding box center [104, 200] width 139 height 9
click at [56, 206] on input "[PHONE_NUMBER]" at bounding box center [71, 202] width 126 height 19
click at [112, 163] on div "Telephone" at bounding box center [70, 164] width 125 height 17
click at [73, 194] on h4 "External Link" at bounding box center [71, 197] width 116 height 9
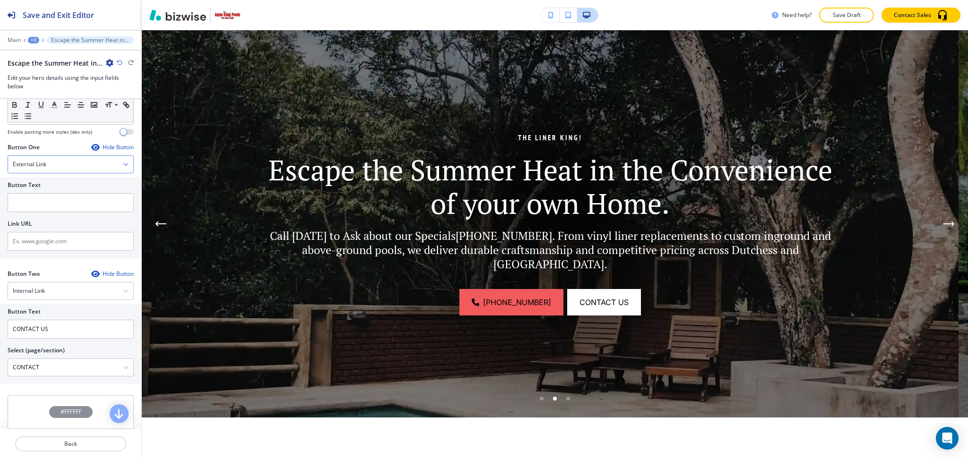
click at [67, 164] on div "External Link" at bounding box center [70, 164] width 125 height 17
click at [49, 182] on h4 "Telephone" at bounding box center [71, 181] width 116 height 9
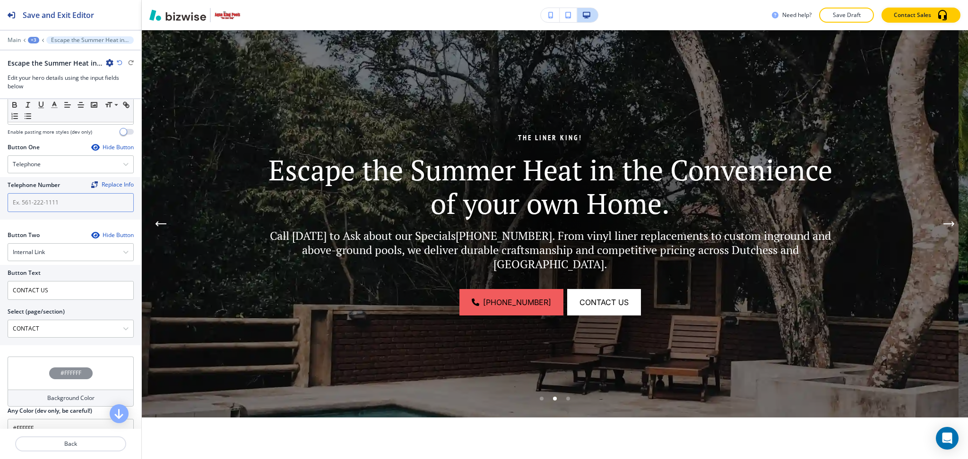
click at [50, 203] on input "text" at bounding box center [71, 202] width 126 height 19
paste input "[PHONE_NUMBER]"
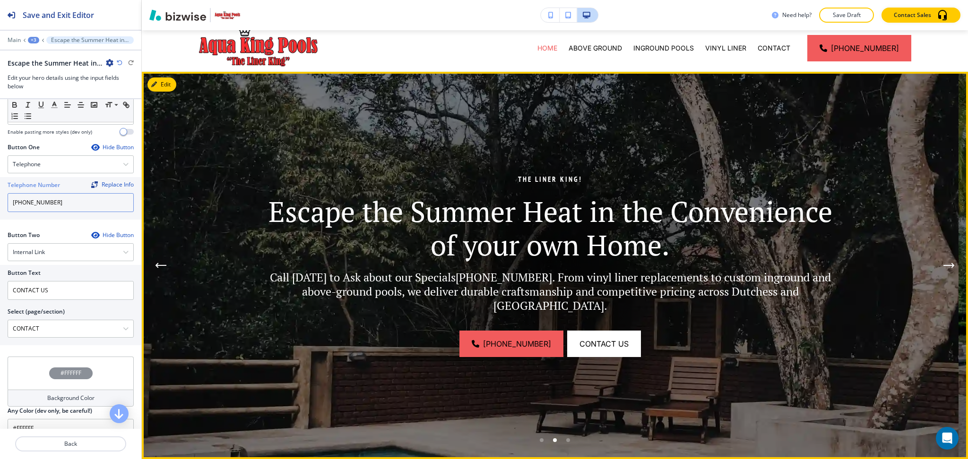
scroll to position [0, 0]
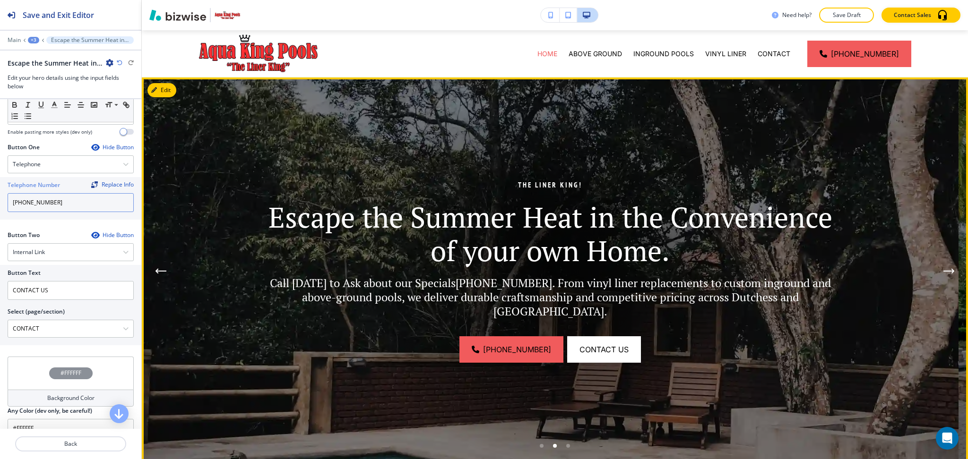
type input "[PHONE_NUMBER]"
click at [539, 444] on li "Go to slide 1" at bounding box center [541, 446] width 13 height 13
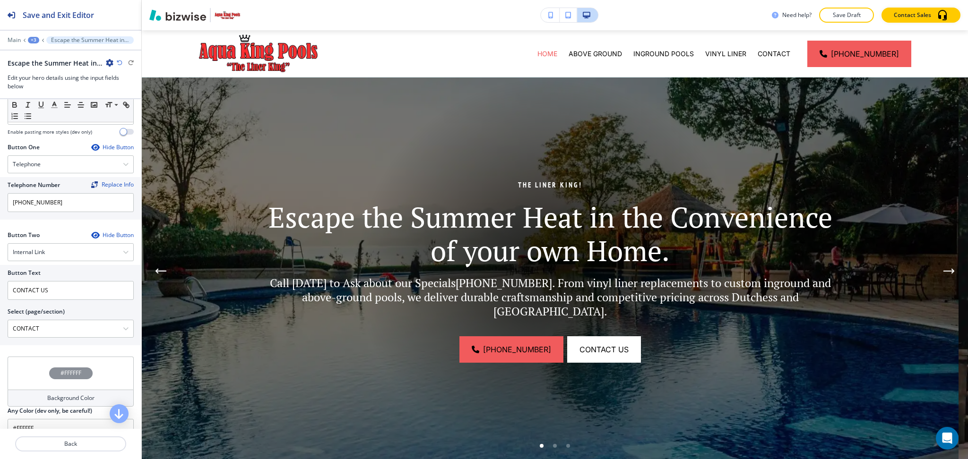
click at [112, 147] on div "Hide Button" at bounding box center [112, 148] width 43 height 8
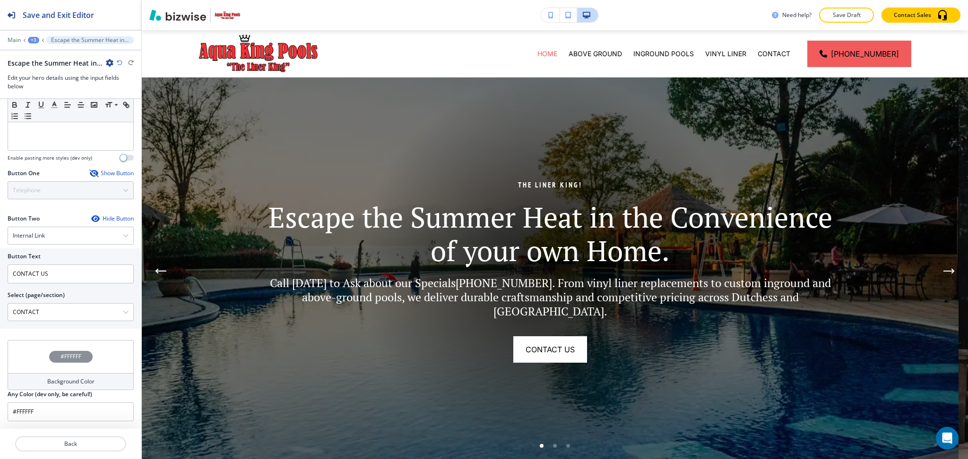
scroll to position [351, 0]
click at [112, 147] on div "Call [DATE] to Ask about our Specials [PHONE_NUMBER] . From vinyl liner replace…" at bounding box center [70, 88] width 125 height 123
click at [116, 171] on div "Show Button" at bounding box center [111, 174] width 44 height 8
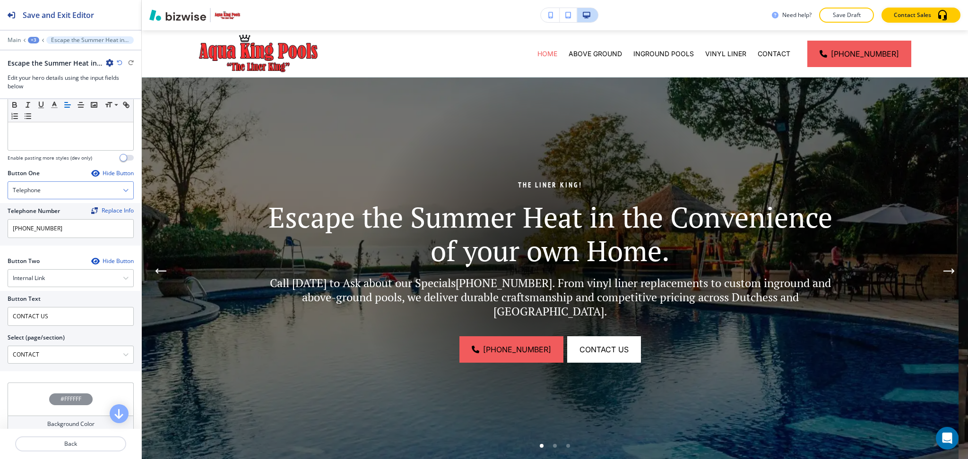
click at [112, 190] on div "Telephone" at bounding box center [70, 190] width 125 height 17
click at [82, 224] on h4 "External Link" at bounding box center [71, 223] width 116 height 9
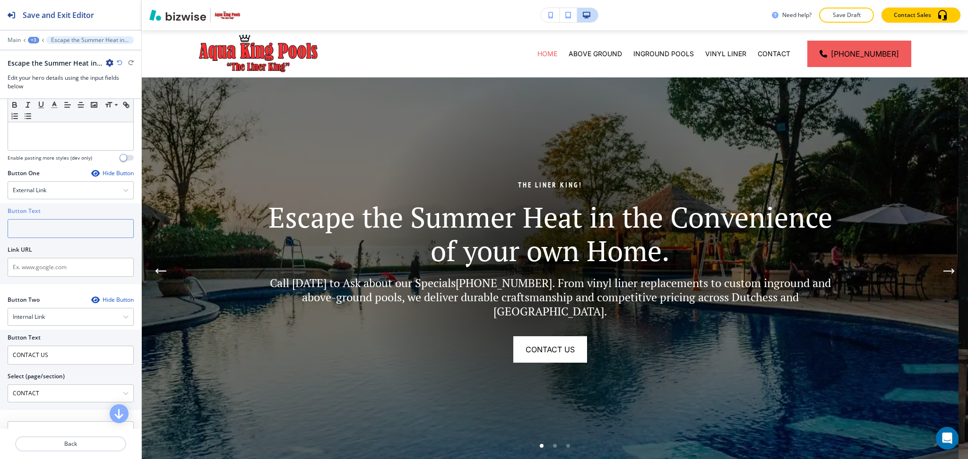
click at [82, 228] on input "text" at bounding box center [71, 228] width 126 height 19
paste input "[PHONE_NUMBER]"
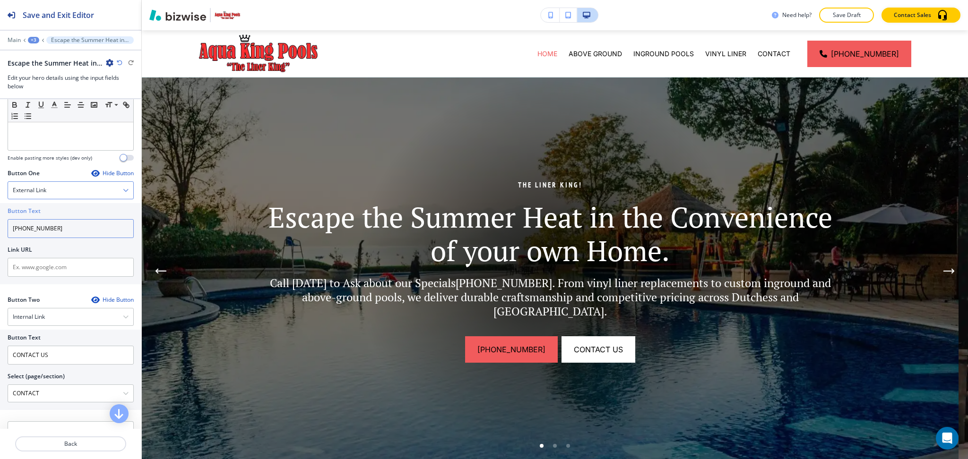
type input "[PHONE_NUMBER]"
drag, startPoint x: 94, startPoint y: 188, endPoint x: 91, endPoint y: 193, distance: 5.5
click at [94, 188] on div "External Link" at bounding box center [70, 190] width 125 height 17
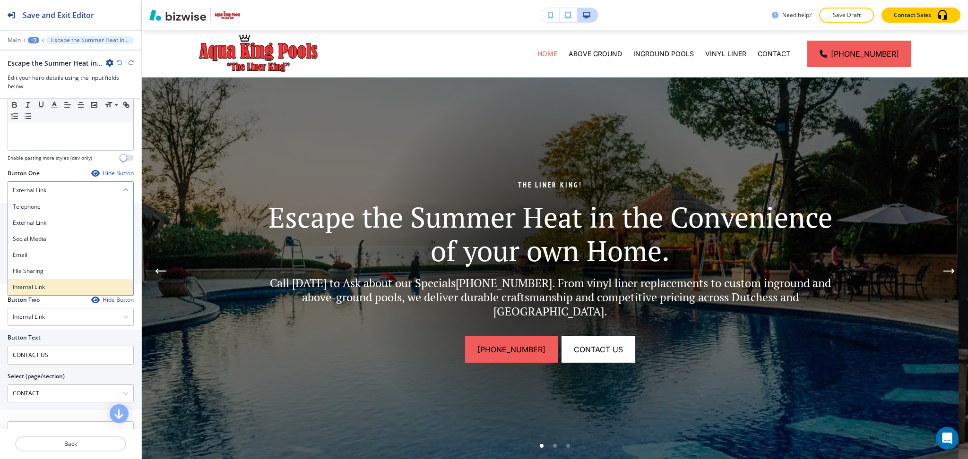
click at [69, 286] on h4 "Internal Link" at bounding box center [71, 287] width 116 height 9
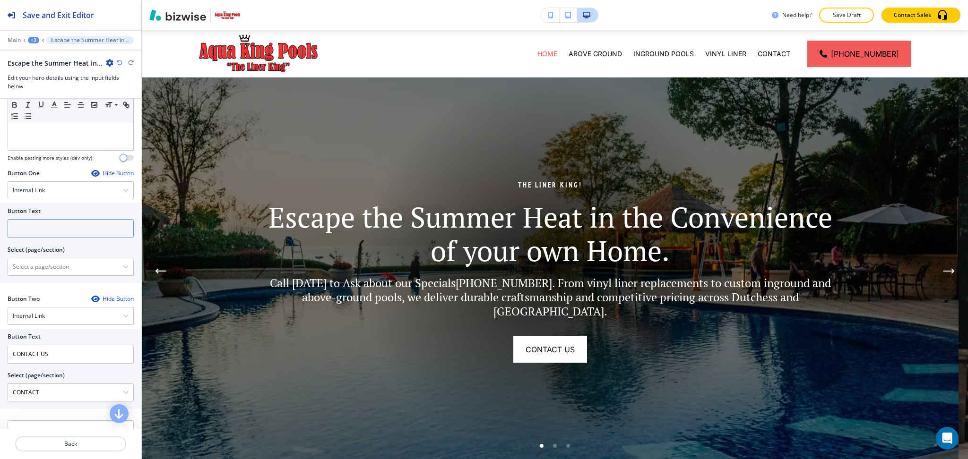
click at [61, 226] on input "text" at bounding box center [71, 228] width 126 height 19
paste input "[PHONE_NUMBER]"
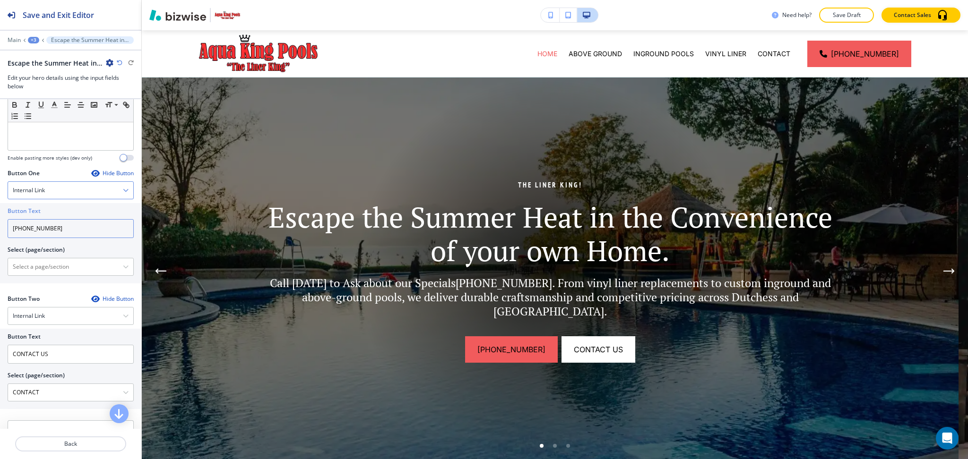
type input "[PHONE_NUMBER]"
click at [53, 186] on div "Internal Link" at bounding box center [70, 190] width 125 height 17
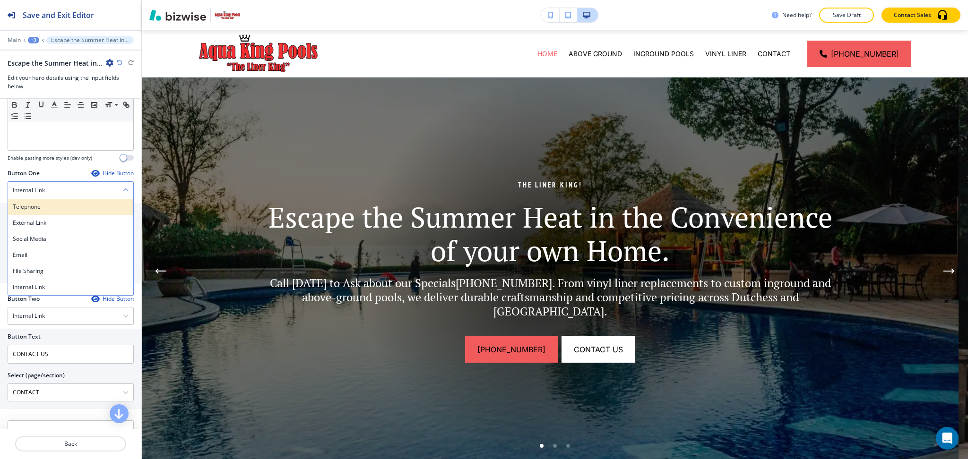
click at [54, 205] on h4 "Telephone" at bounding box center [71, 207] width 116 height 9
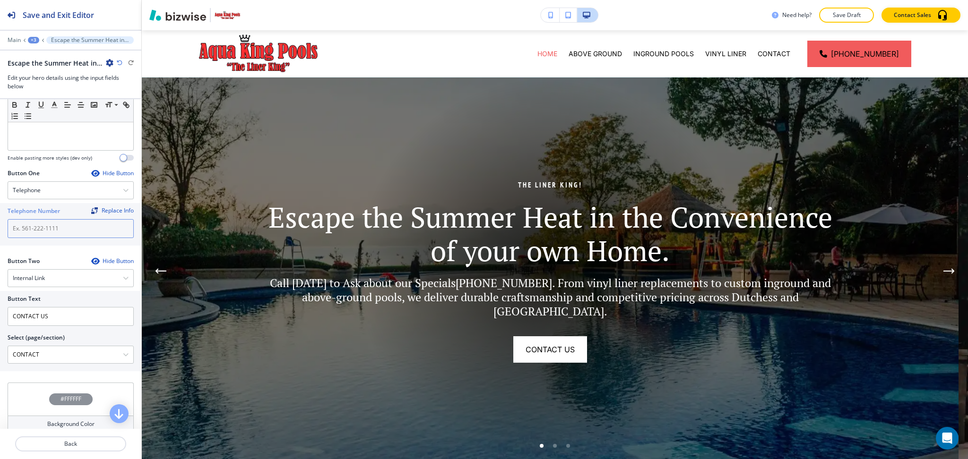
click at [55, 234] on input "text" at bounding box center [71, 228] width 126 height 19
paste input "[PHONE_NUMBER]"
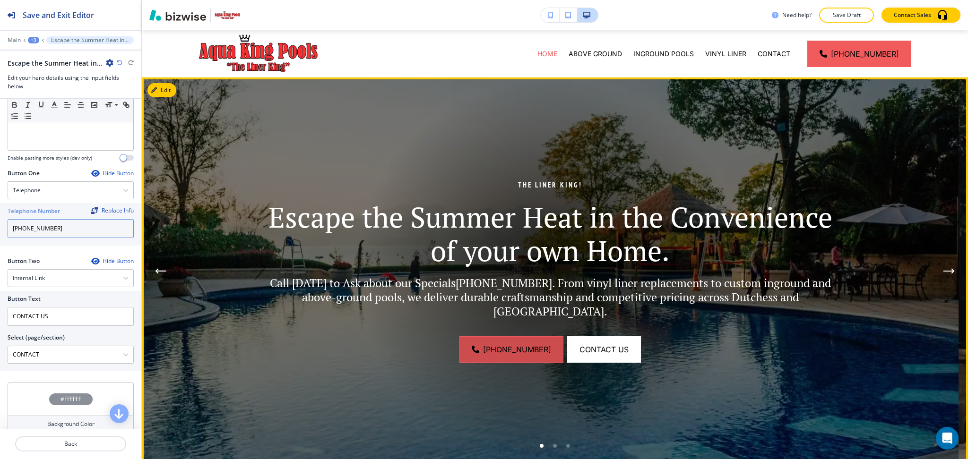
type input "[PHONE_NUMBER]"
click at [477, 343] on link "[PHONE_NUMBER]" at bounding box center [511, 350] width 104 height 26
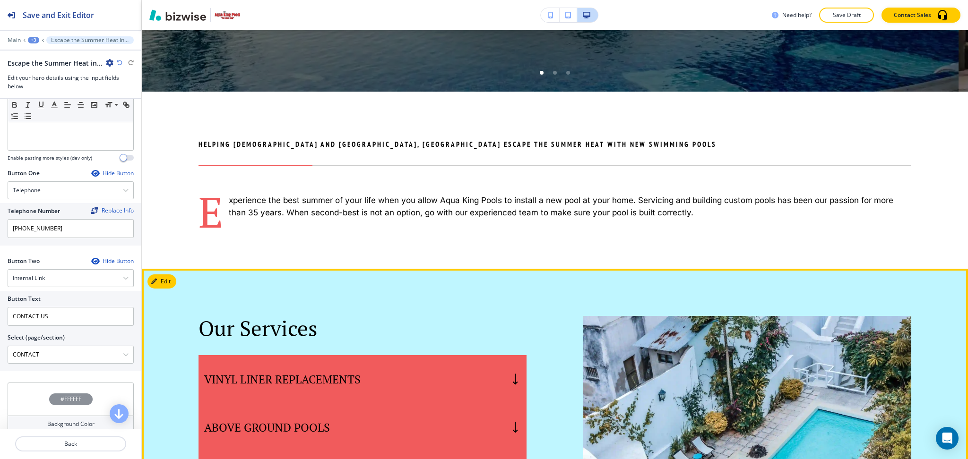
scroll to position [377, 0]
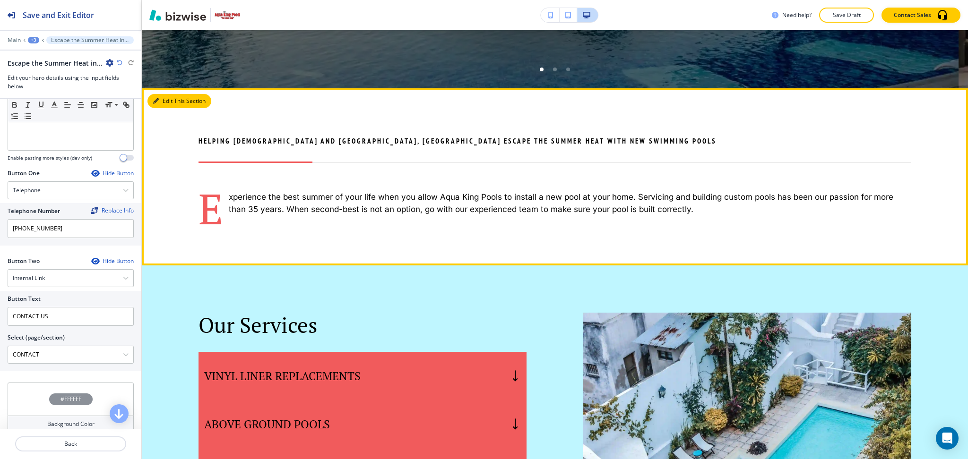
click at [161, 100] on button "Edit This Section" at bounding box center [179, 101] width 64 height 14
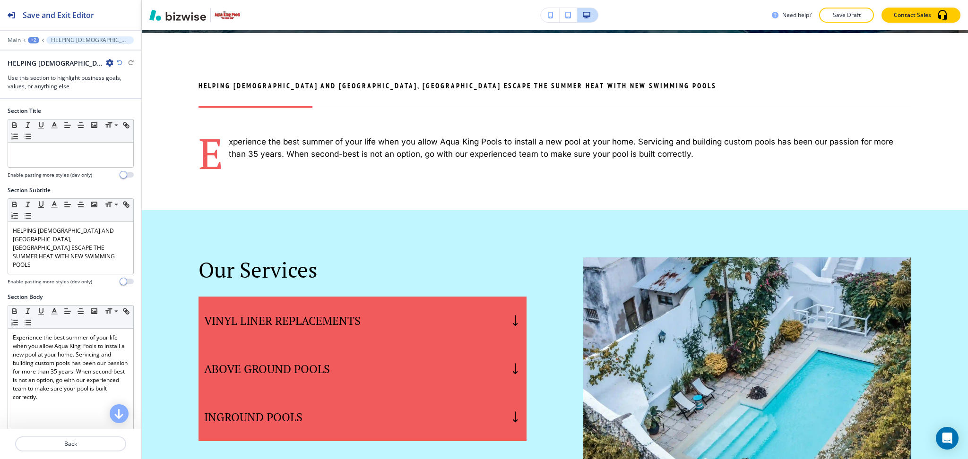
scroll to position [435, 0]
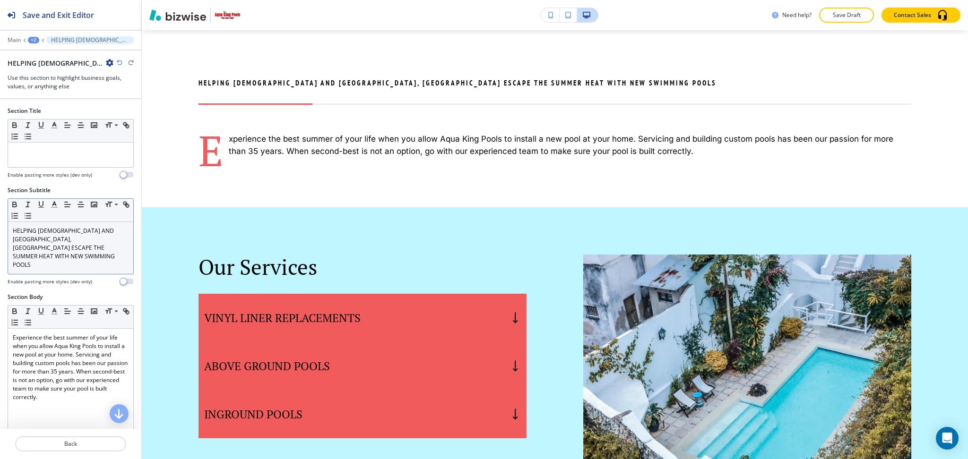
click at [100, 251] on p "HELPING [DEMOGRAPHIC_DATA] AND [GEOGRAPHIC_DATA], [GEOGRAPHIC_DATA] ESCAPE THE …" at bounding box center [71, 248] width 116 height 43
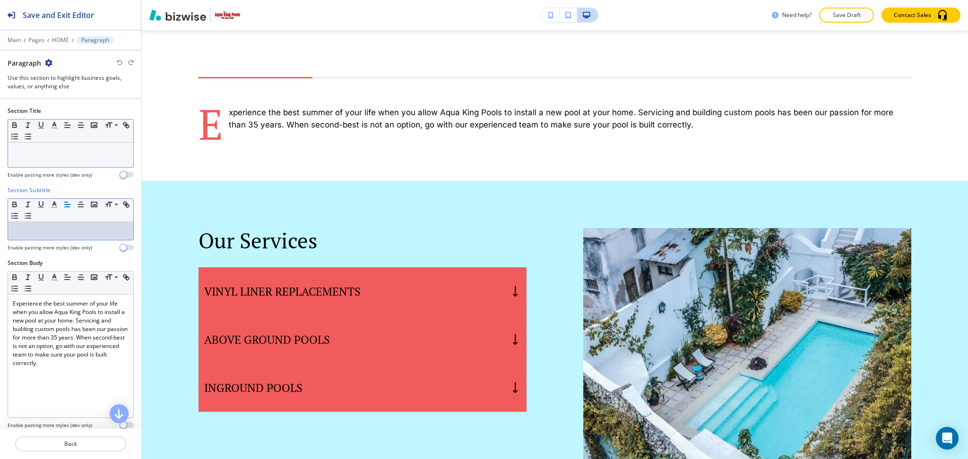
click at [95, 162] on div at bounding box center [70, 155] width 125 height 25
paste div
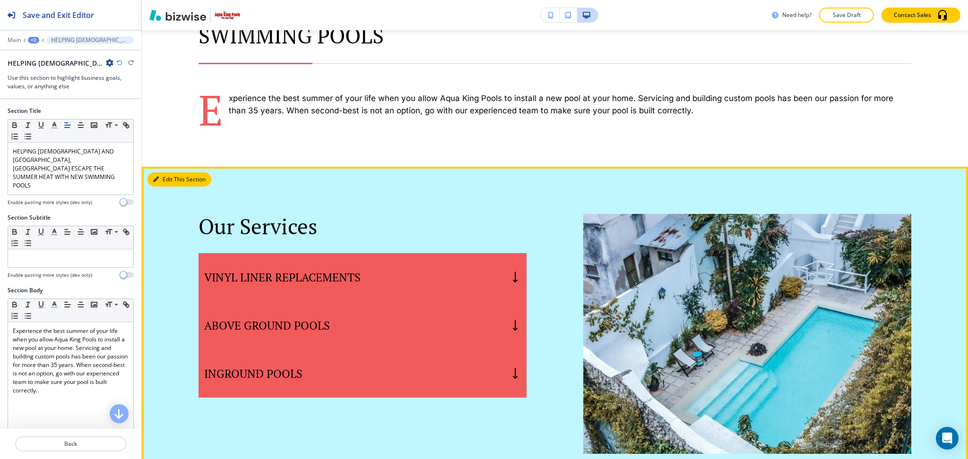
click at [159, 173] on button "Edit This Section" at bounding box center [179, 180] width 64 height 14
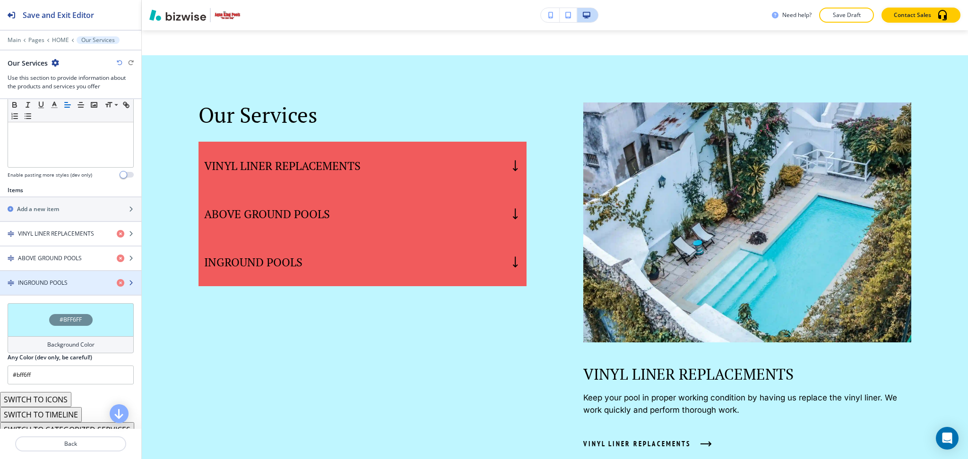
scroll to position [251, 0]
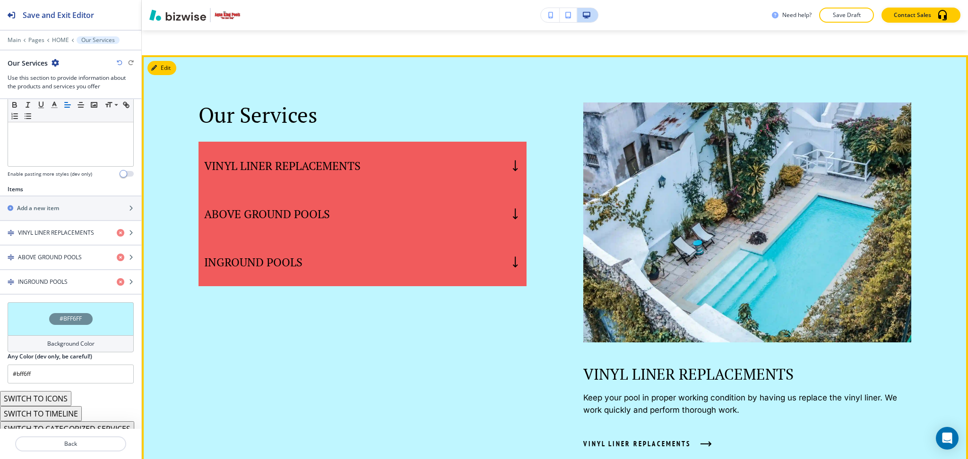
click at [449, 147] on div "VINYL LINER REPLACEMENTS" at bounding box center [363, 166] width 328 height 48
click at [457, 190] on div "ABOVE GROUND POOLS" at bounding box center [363, 214] width 328 height 48
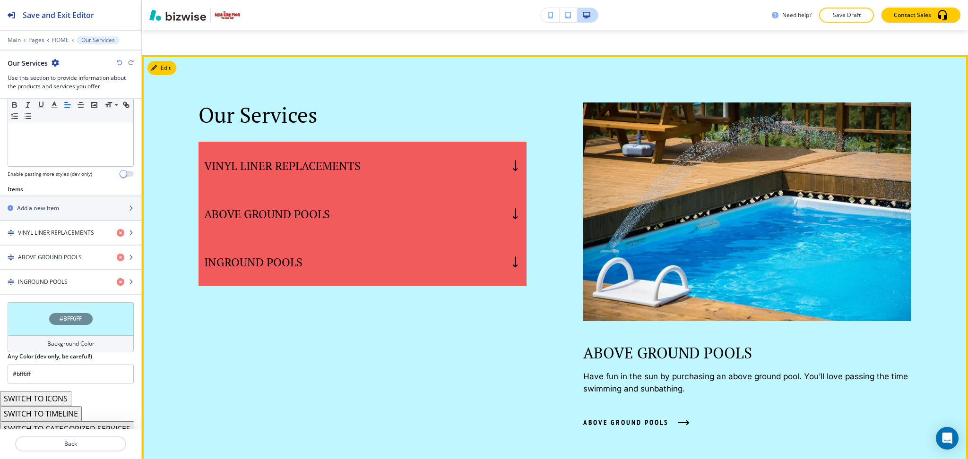
click at [462, 242] on div "INGROUND POOLS" at bounding box center [363, 262] width 328 height 48
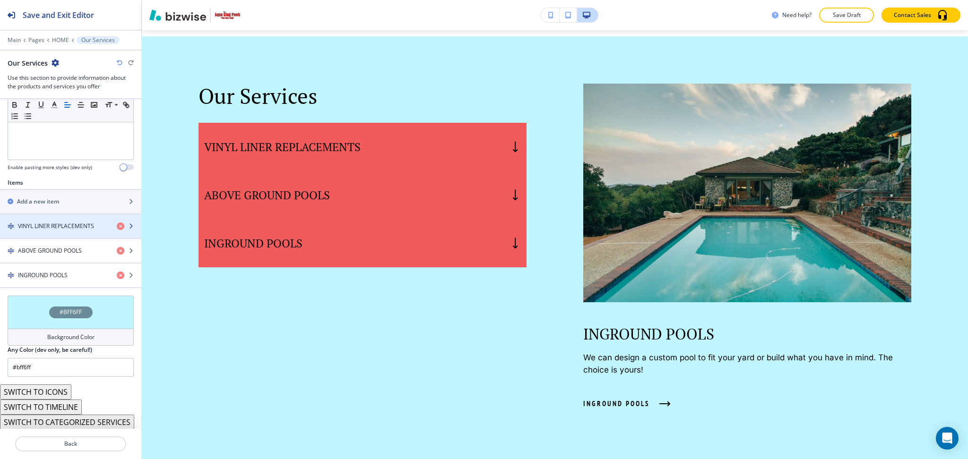
scroll to position [263, 0]
click at [51, 230] on div "button" at bounding box center [70, 234] width 141 height 8
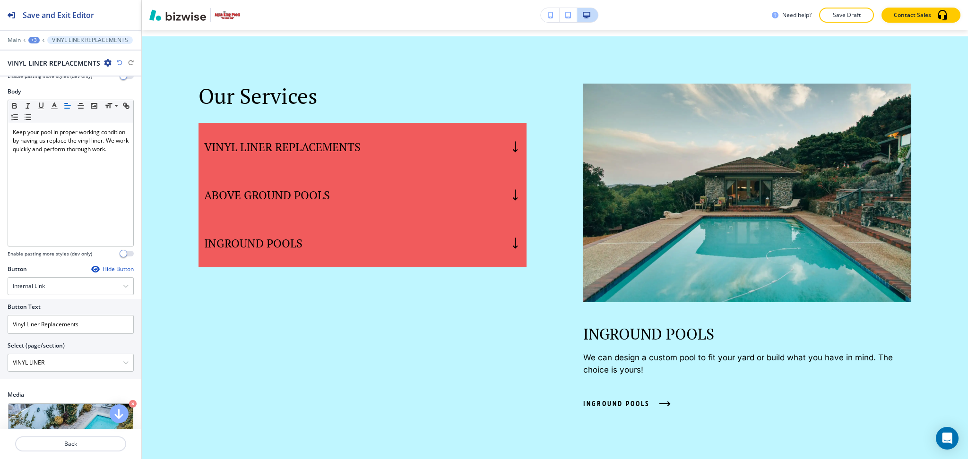
scroll to position [0, 0]
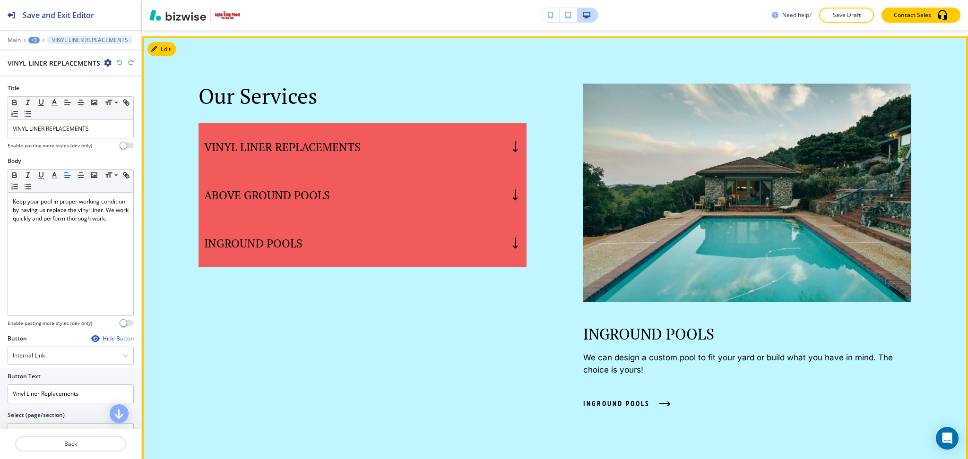
click at [404, 171] on div "ABOVE GROUND POOLS" at bounding box center [363, 195] width 328 height 48
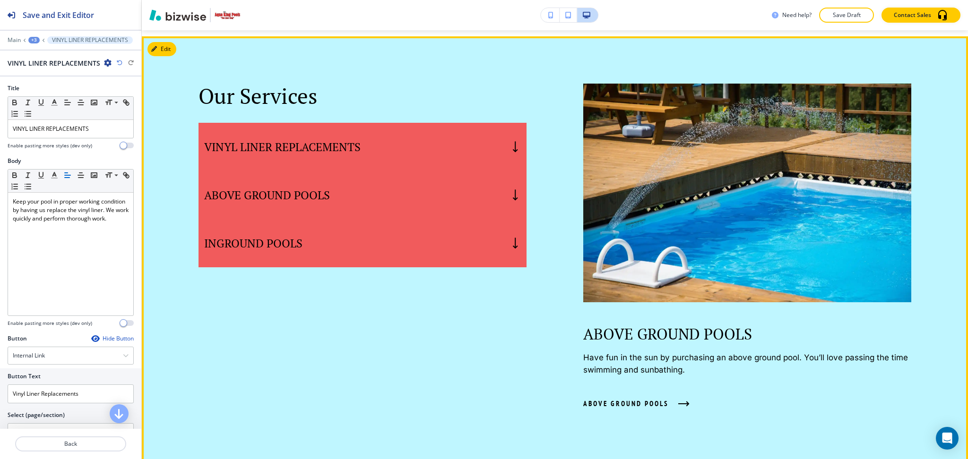
click at [412, 123] on div "VINYL LINER REPLACEMENTS" at bounding box center [363, 147] width 328 height 48
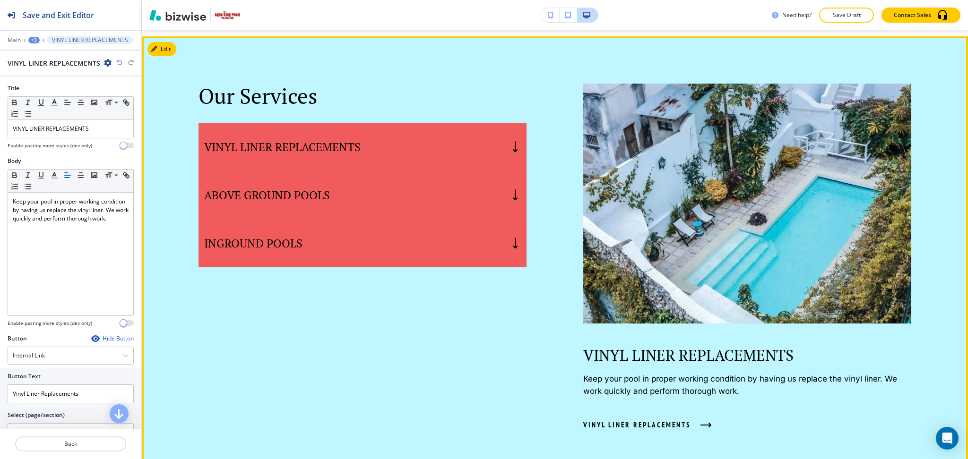
click at [421, 171] on div "ABOVE GROUND POOLS" at bounding box center [363, 195] width 328 height 48
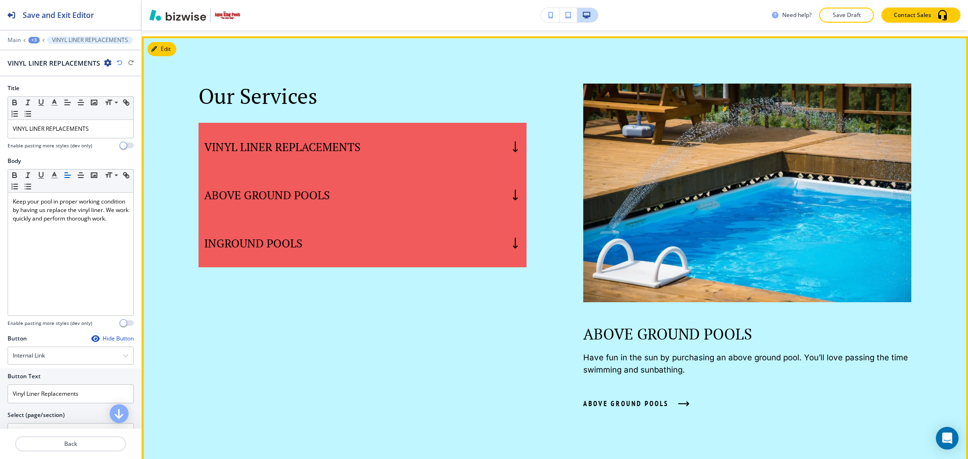
click at [428, 219] on div "INGROUND POOLS" at bounding box center [363, 243] width 328 height 48
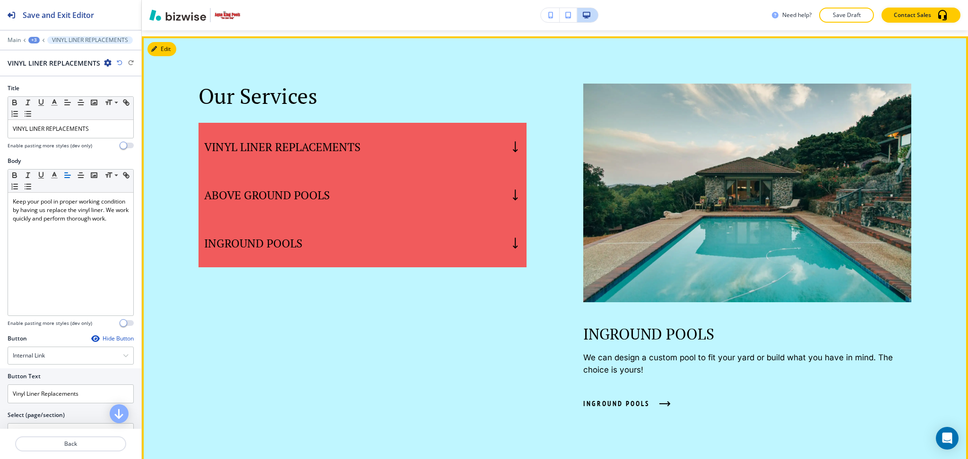
click at [416, 173] on div "ABOVE GROUND POOLS" at bounding box center [363, 195] width 328 height 48
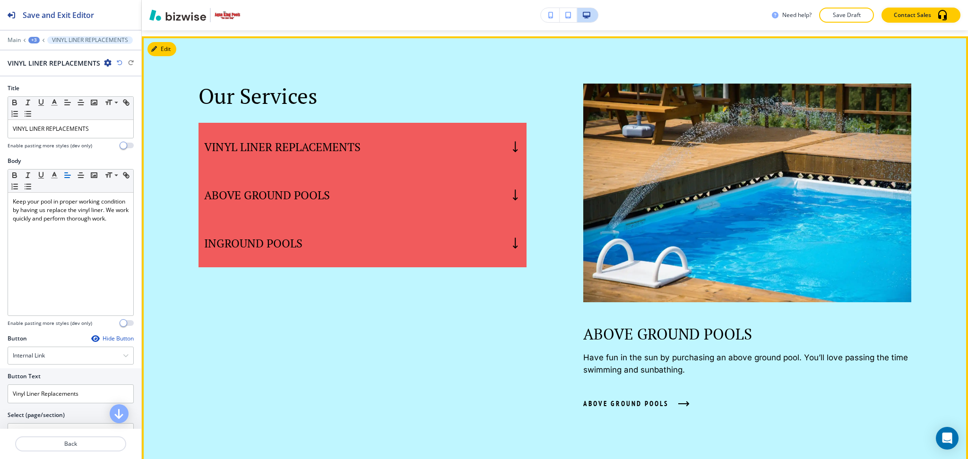
click at [406, 123] on div "VINYL LINER REPLACEMENTS" at bounding box center [363, 147] width 328 height 48
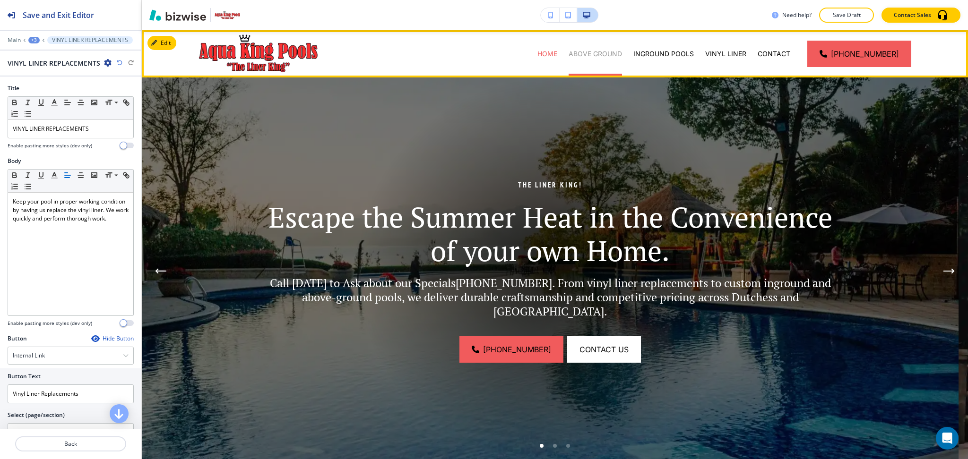
click at [597, 49] on p "ABOVE GROUND" at bounding box center [595, 53] width 53 height 9
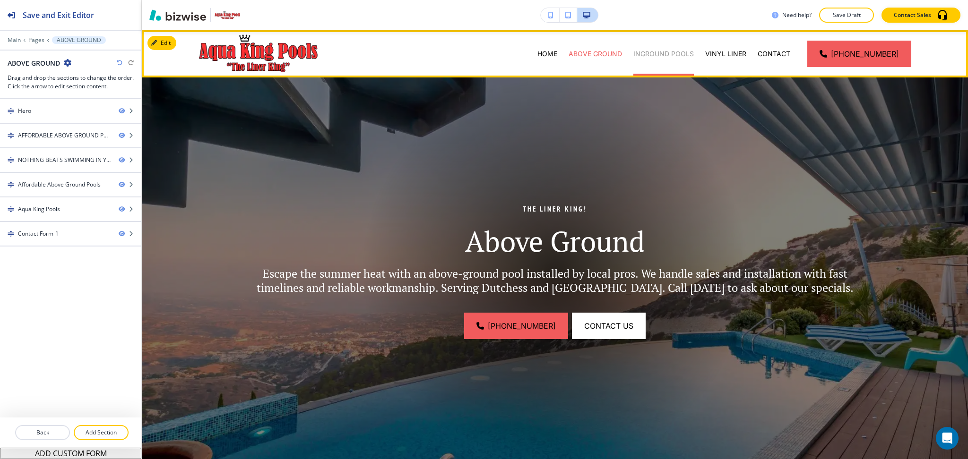
click at [678, 58] on p "INGROUND POOLS" at bounding box center [663, 53] width 61 height 9
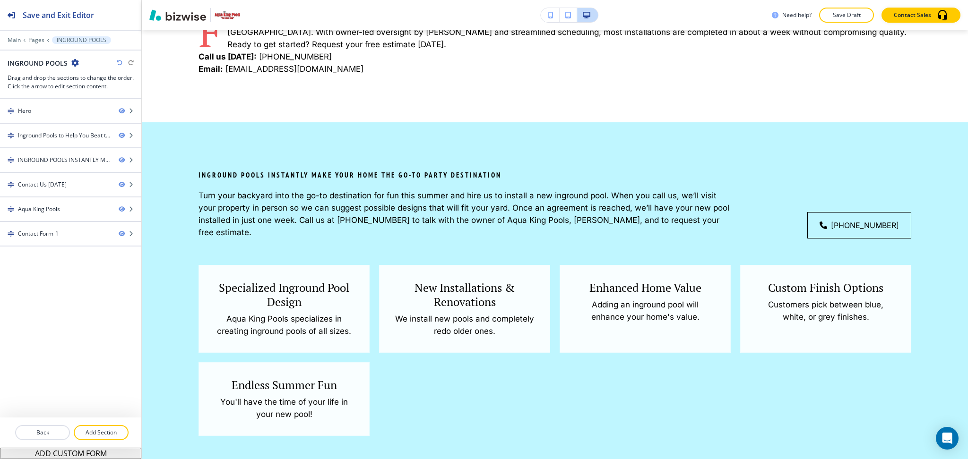
scroll to position [586, 0]
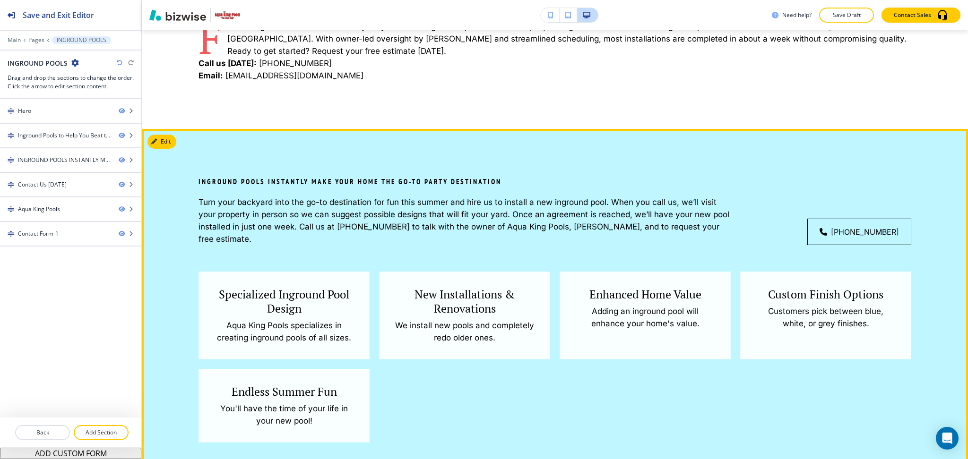
click at [173, 156] on div "INGROUND POOLS INSTANTLY MAKE YOUR HOME THE GO-TO PARTY DESTINATION Turn your b…" at bounding box center [555, 309] width 826 height 361
click at [164, 148] on button "Edit This Section" at bounding box center [179, 142] width 64 height 14
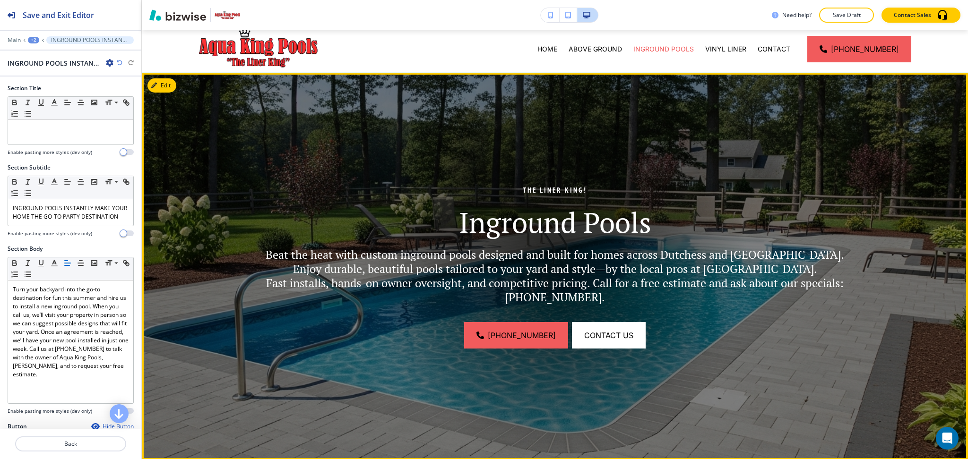
scroll to position [0, 0]
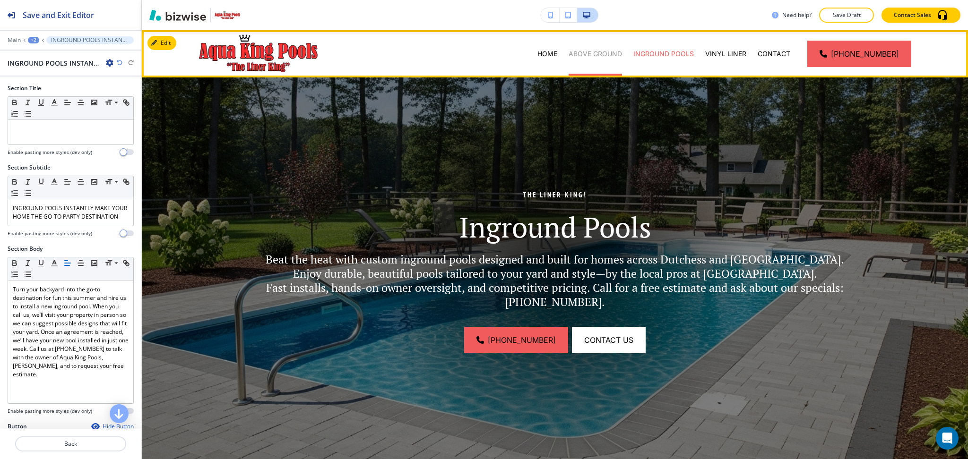
click at [602, 57] on p "ABOVE GROUND" at bounding box center [595, 53] width 53 height 9
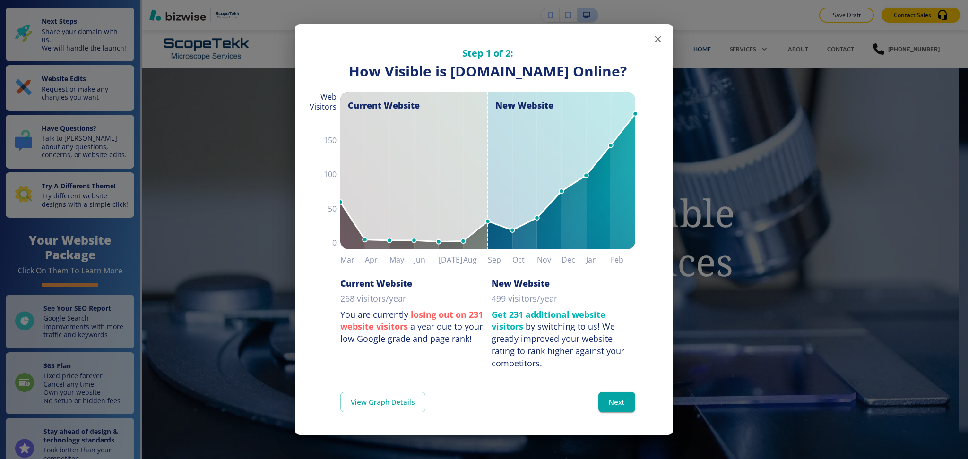
click at [660, 42] on icon "button" at bounding box center [657, 39] width 11 height 11
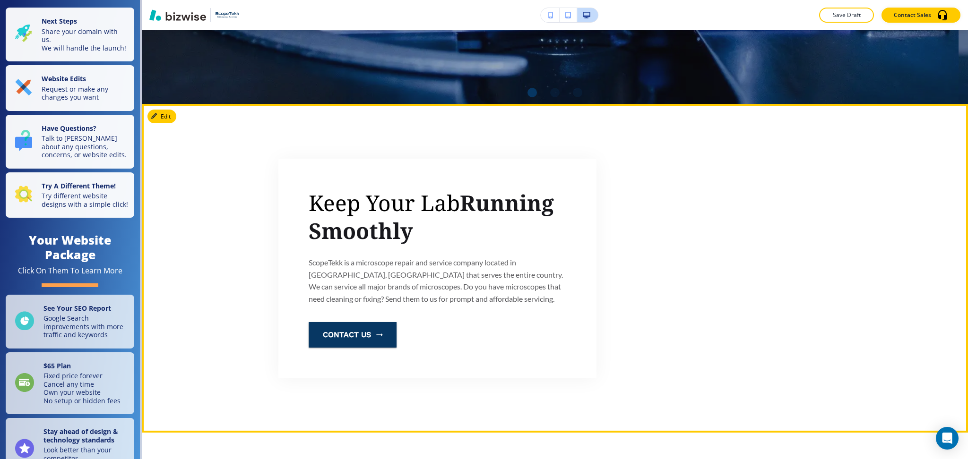
scroll to position [378, 0]
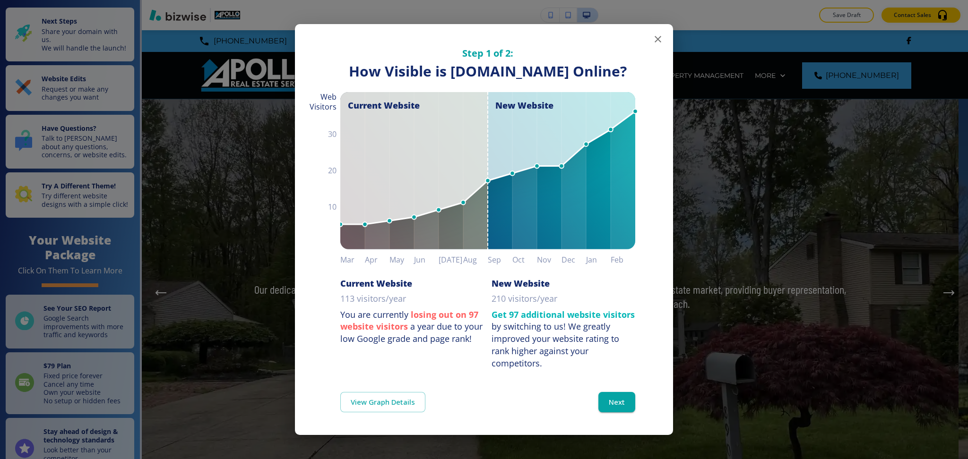
click at [655, 36] on icon "button" at bounding box center [658, 39] width 7 height 7
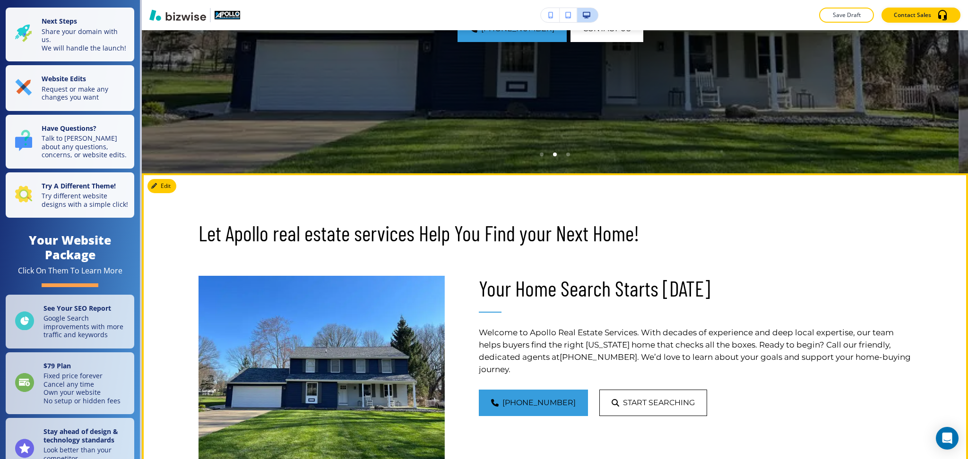
scroll to position [314, 0]
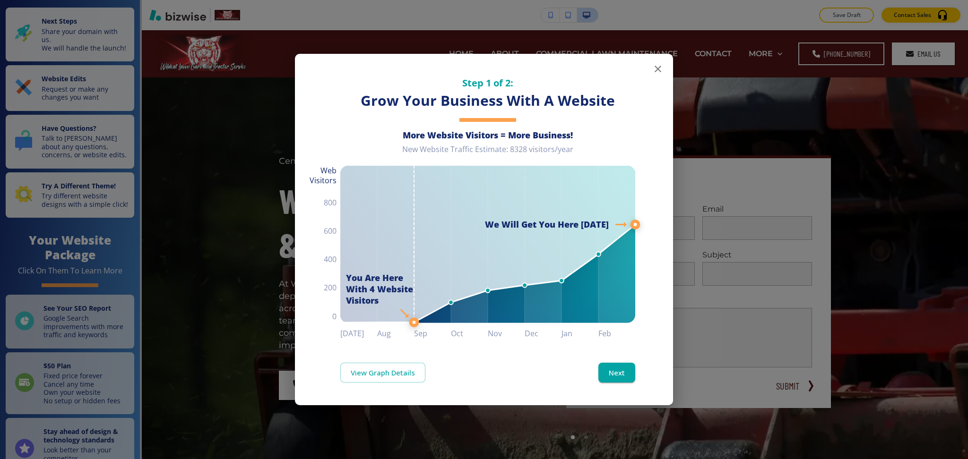
click at [660, 67] on icon "button" at bounding box center [658, 69] width 7 height 7
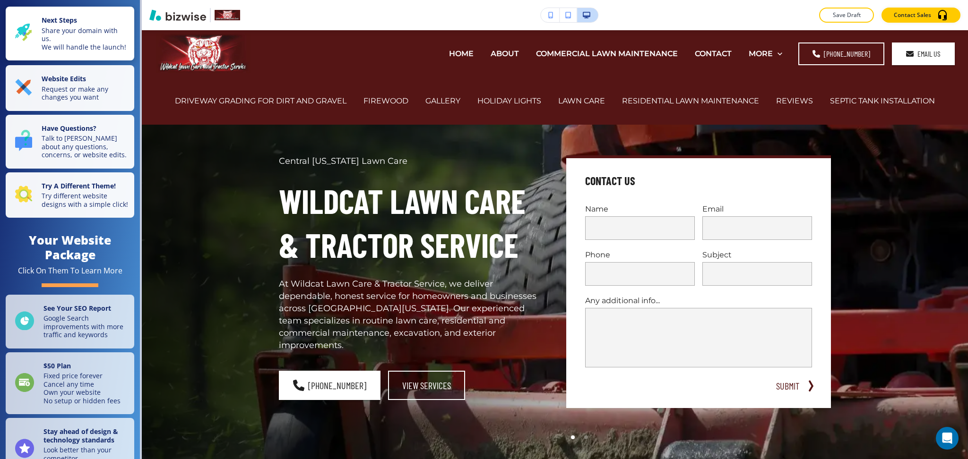
click at [64, 31] on p "Share your domain with us. We will handle the launch!" at bounding box center [85, 38] width 87 height 25
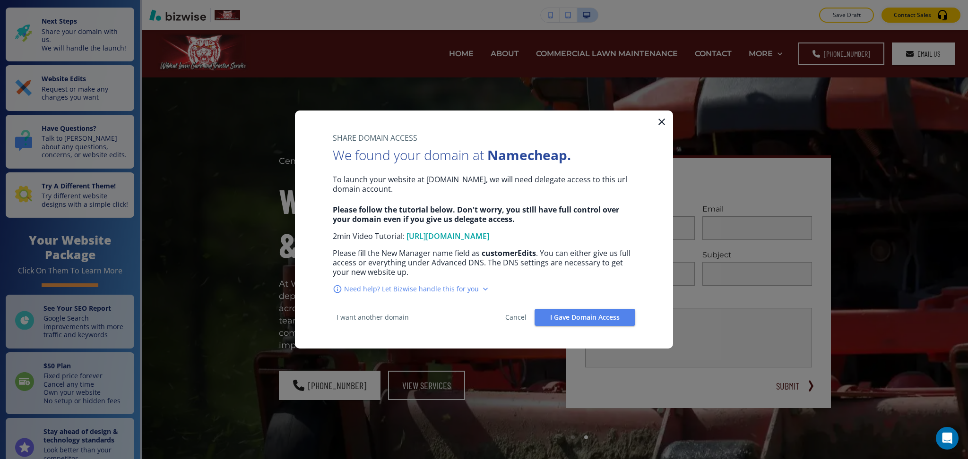
click at [663, 122] on icon "button" at bounding box center [661, 121] width 11 height 11
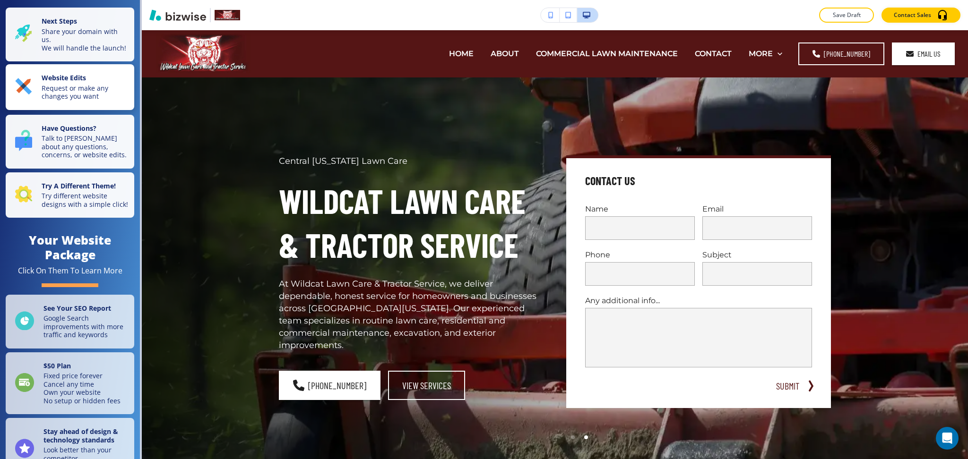
click at [93, 96] on p "Request or make any changes you want" at bounding box center [85, 92] width 87 height 17
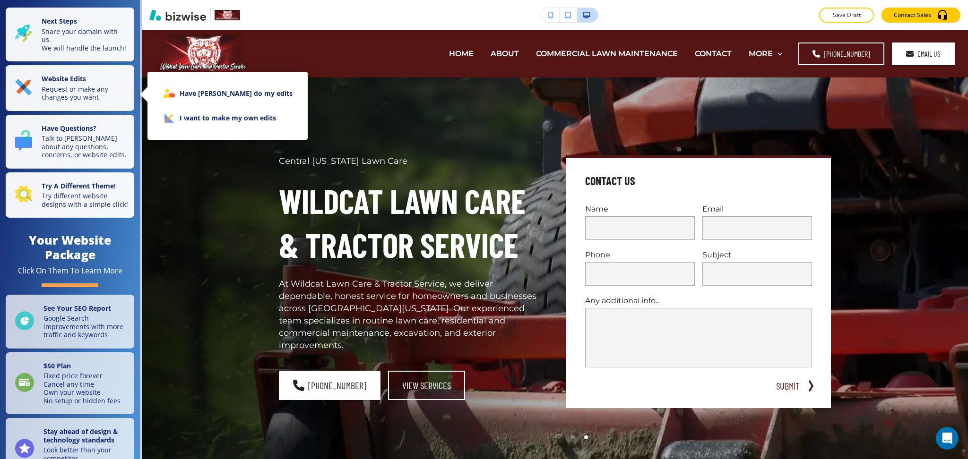
click at [193, 120] on li "I want to make my own edits" at bounding box center [227, 118] width 145 height 25
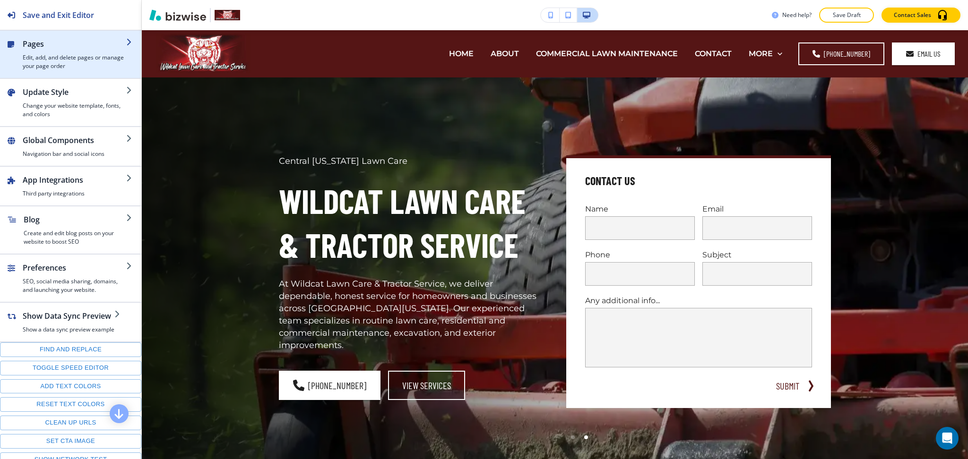
click at [43, 50] on div "button" at bounding box center [75, 52] width 104 height 4
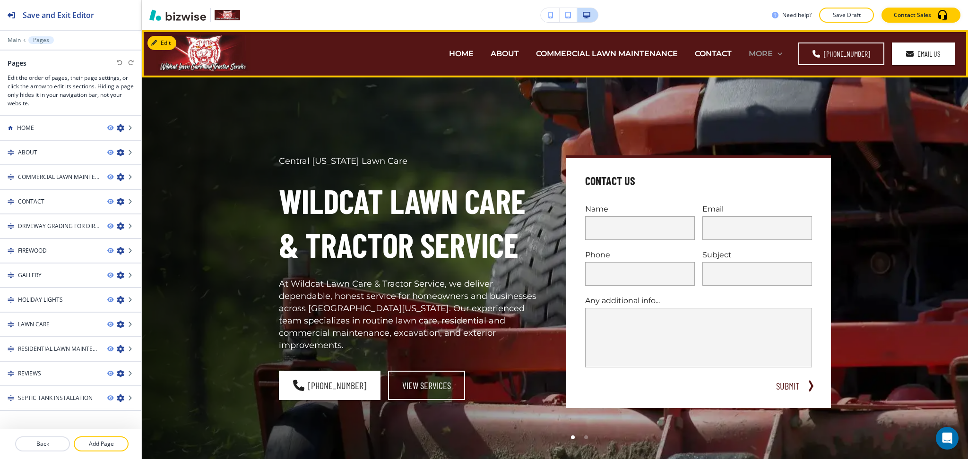
click at [760, 52] on p "MORE" at bounding box center [761, 53] width 24 height 11
